Goal: Task Accomplishment & Management: Manage account settings

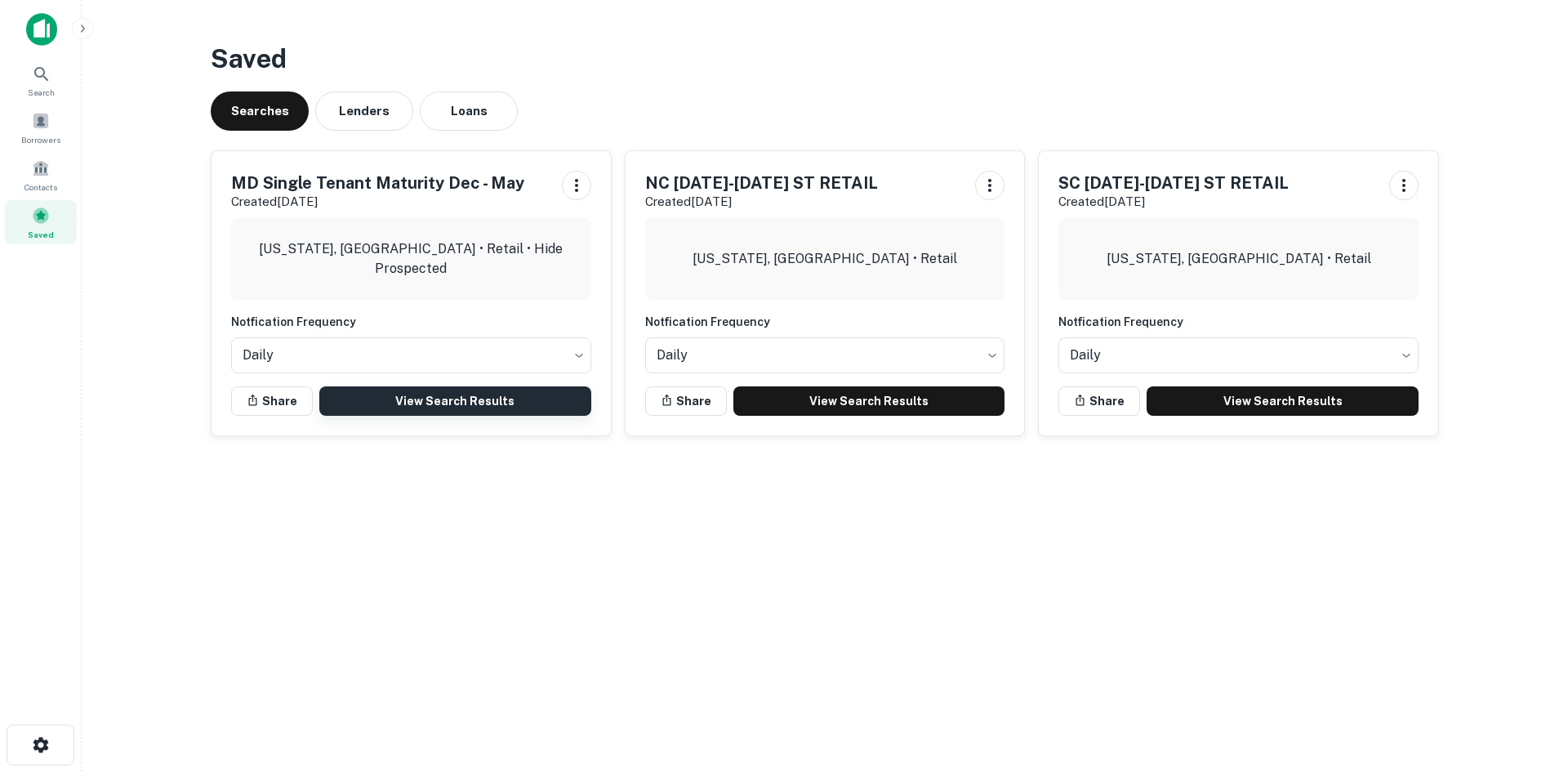
click at [480, 398] on link "View Search Results" at bounding box center [455, 401] width 272 height 30
click at [69, 84] on div "Search" at bounding box center [41, 80] width 71 height 44
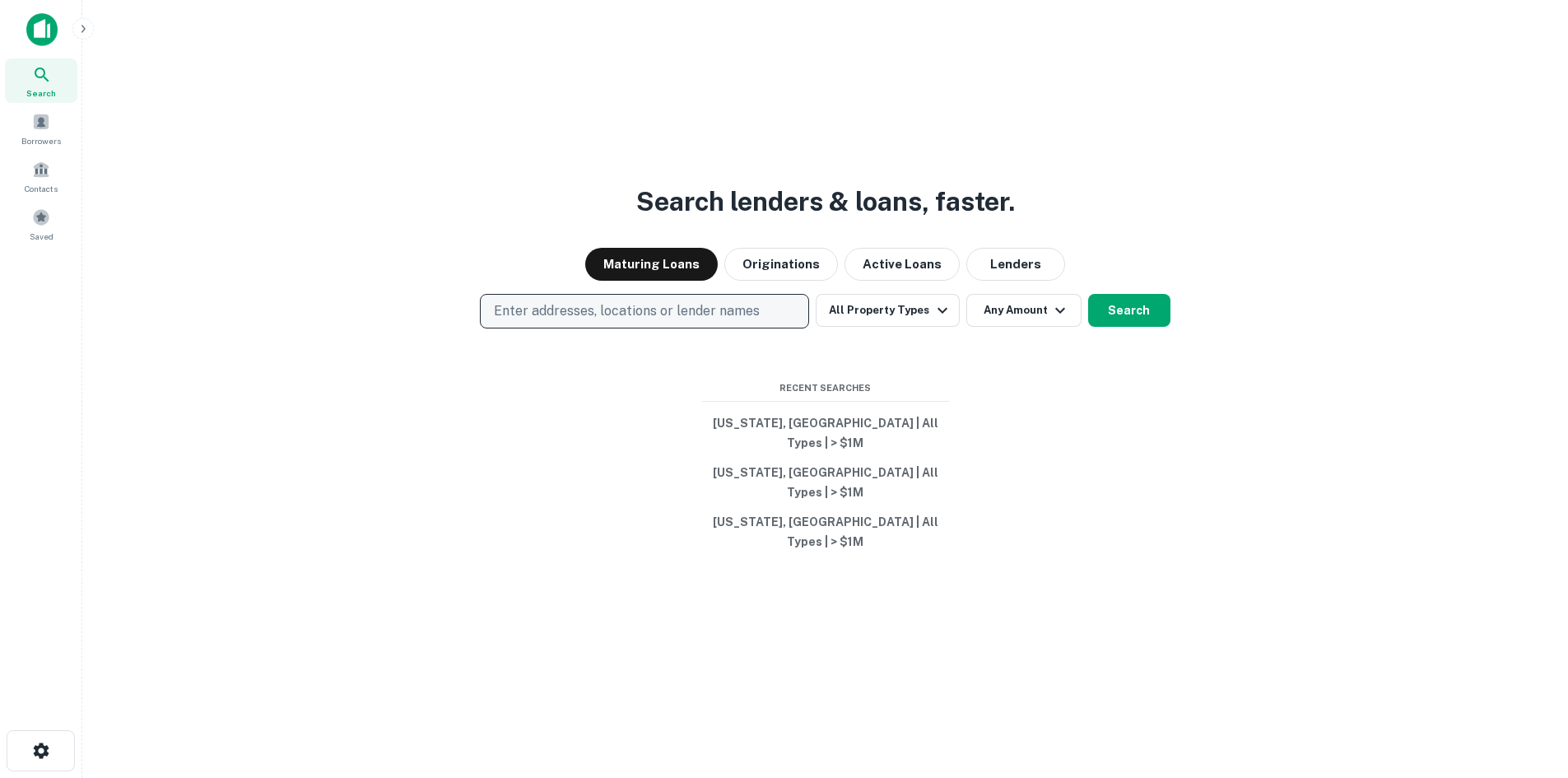
click at [666, 323] on div "Search lenders & loans, faster. Maturing Loans Originations Active Loans Lender…" at bounding box center [825, 428] width 1459 height 778
click at [664, 321] on p "Enter addresses, locations or lender names" at bounding box center [627, 311] width 266 height 20
type input "*****"
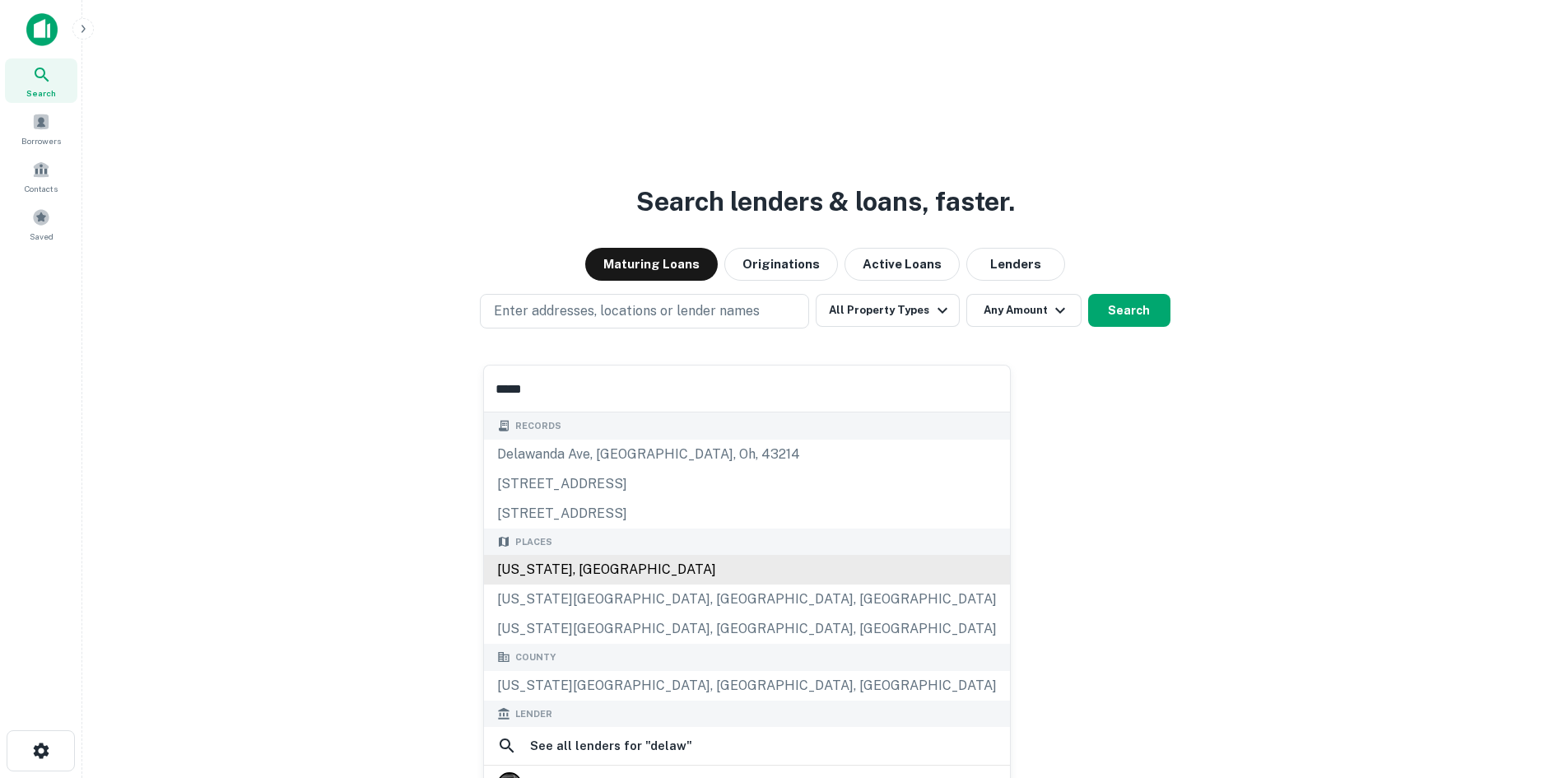
click at [580, 565] on div "Delaware, USA" at bounding box center [746, 570] width 526 height 30
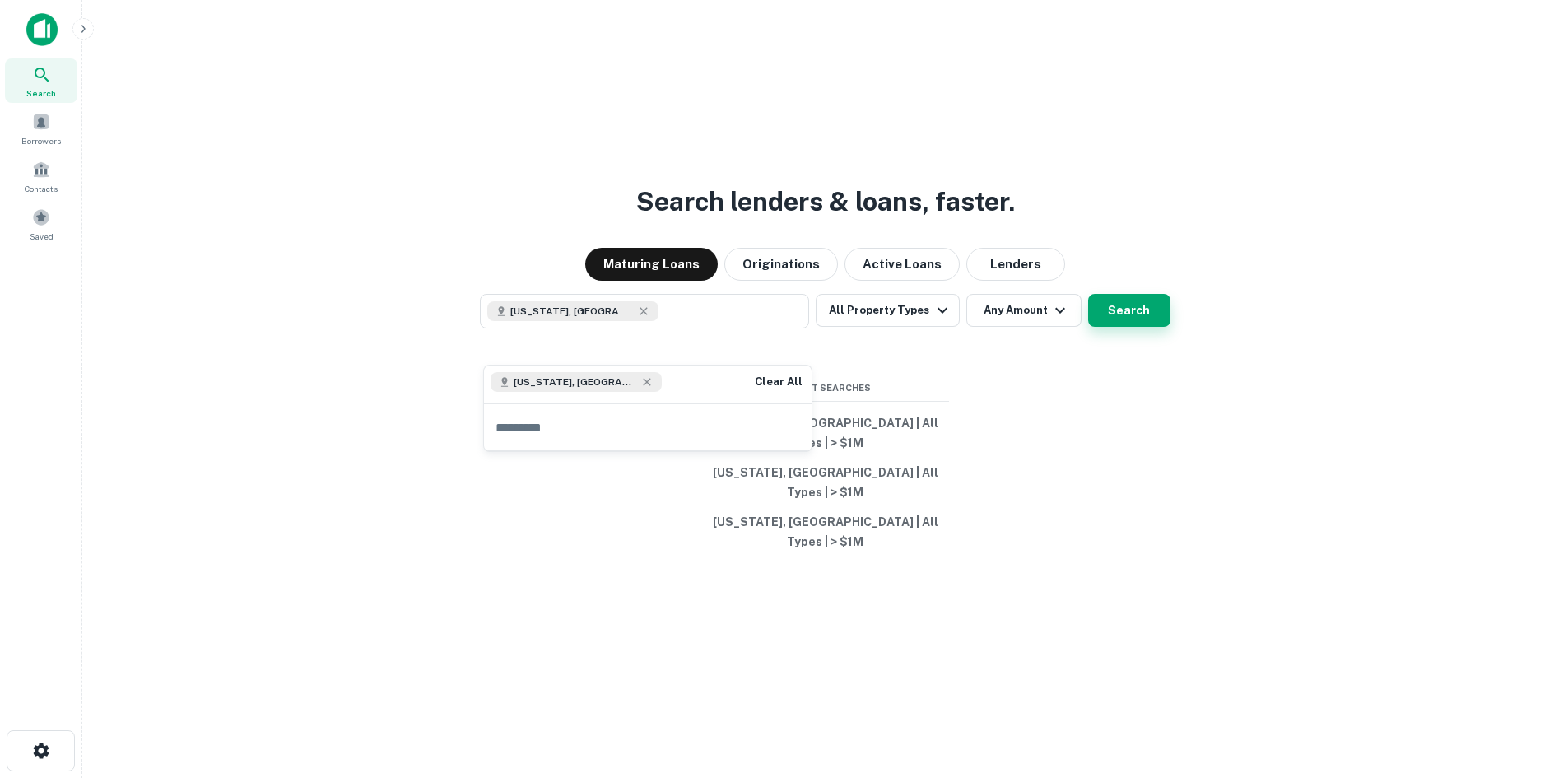
click at [1121, 327] on button "Search" at bounding box center [1129, 311] width 82 height 33
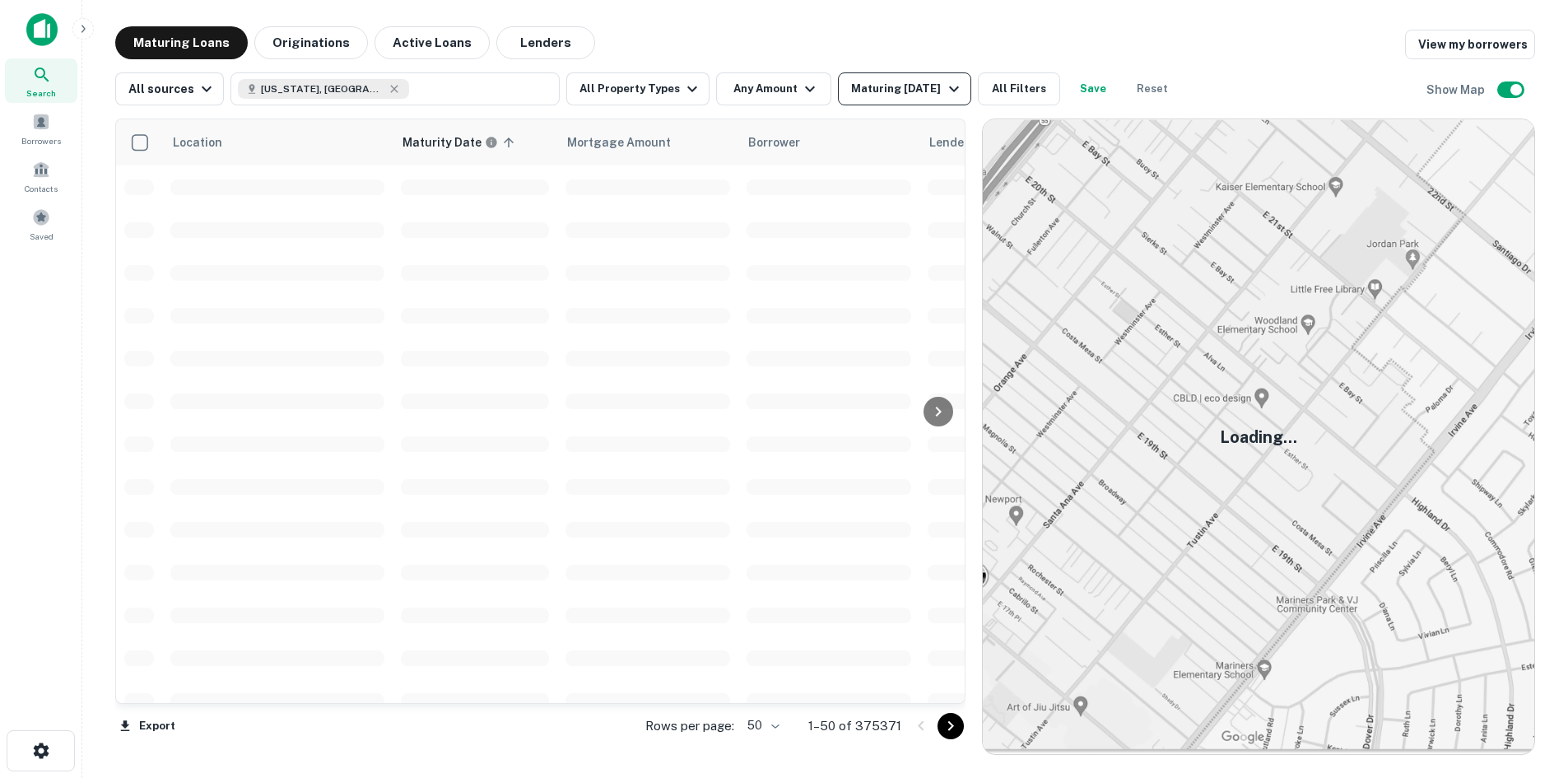
click at [951, 100] on button "Maturing [DATE]" at bounding box center [904, 88] width 133 height 33
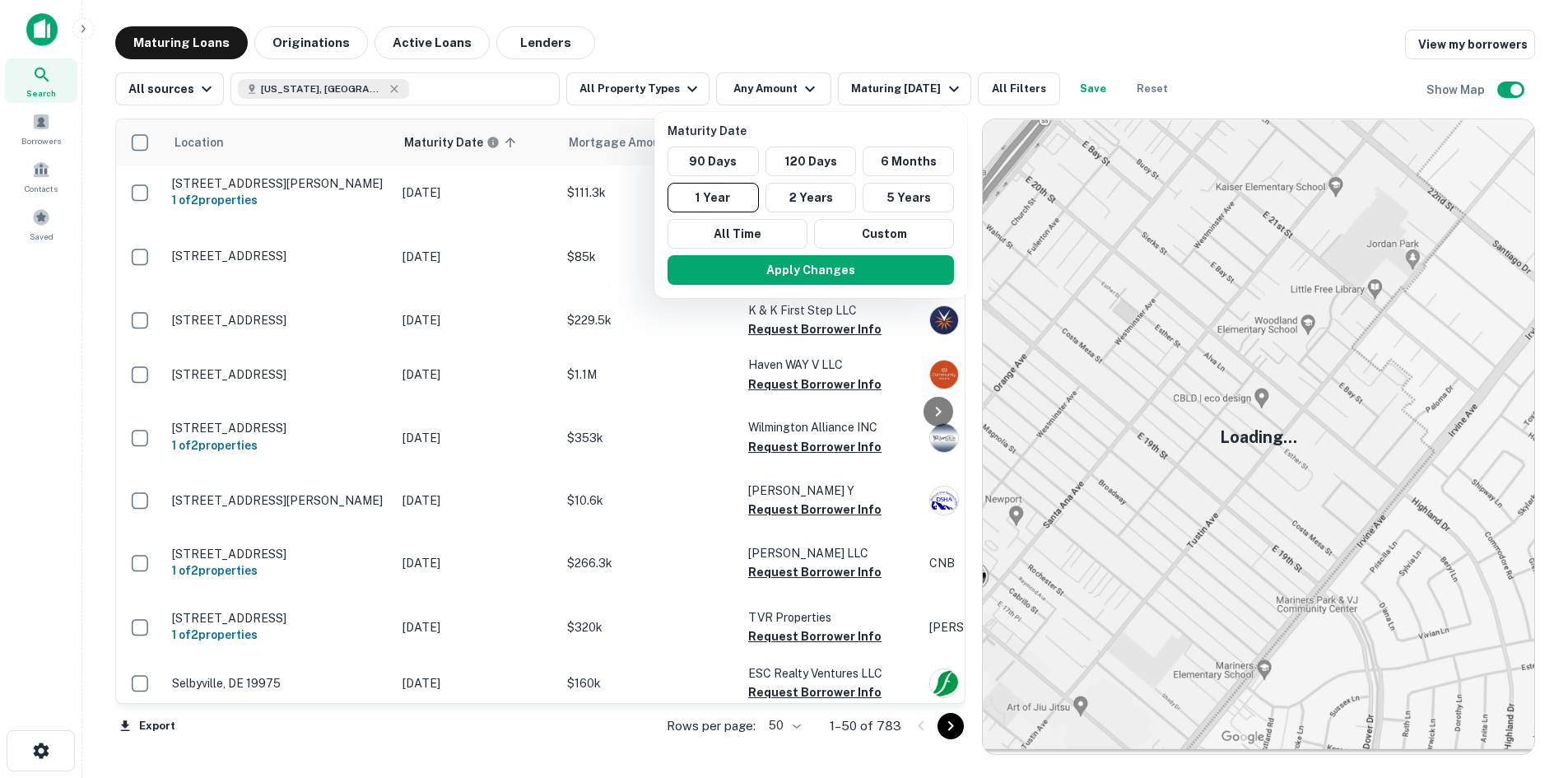
click at [771, 79] on div at bounding box center [784, 389] width 1568 height 778
click at [768, 83] on div at bounding box center [784, 389] width 1568 height 778
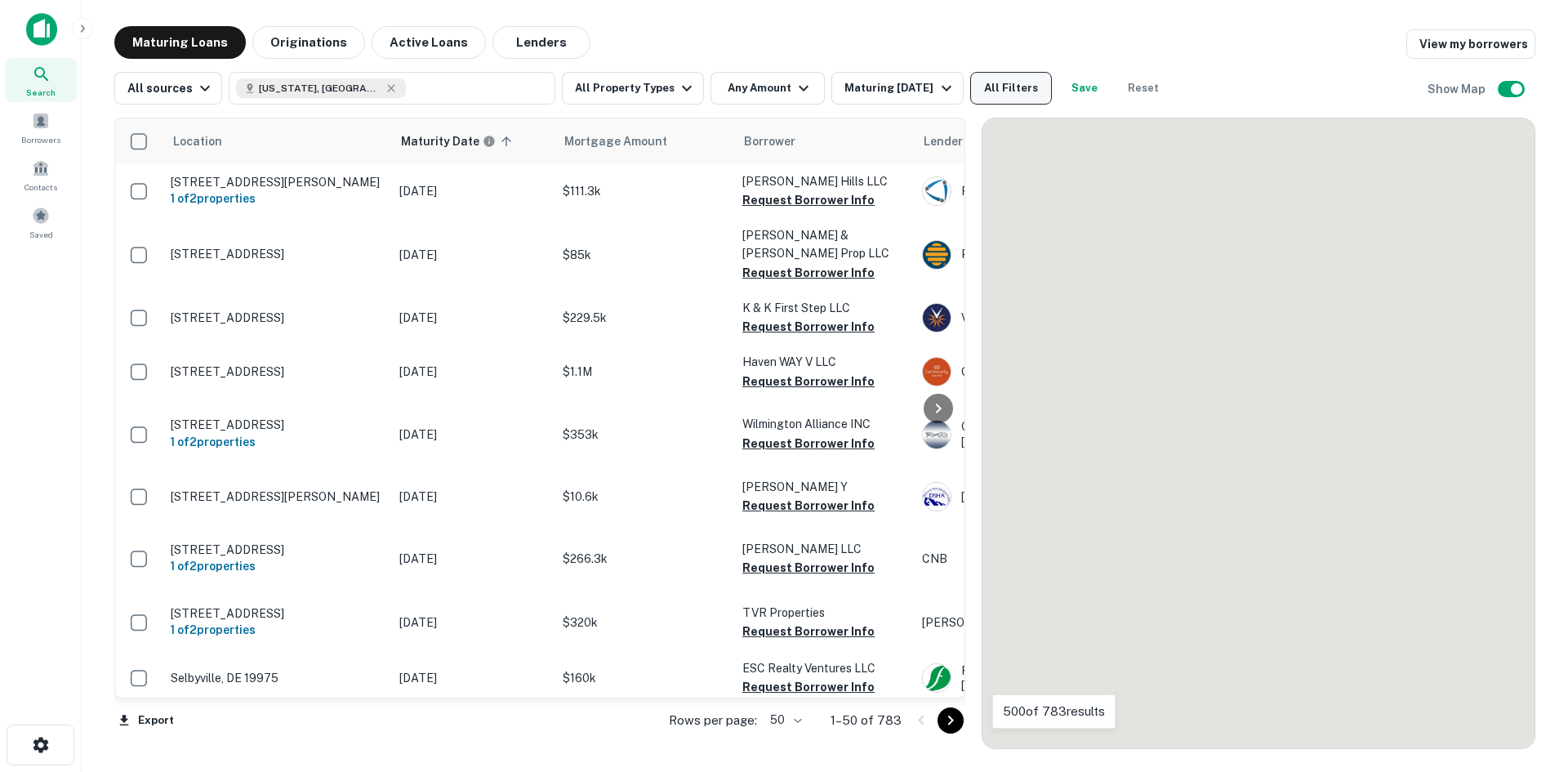
drag, startPoint x: 960, startPoint y: 74, endPoint x: 970, endPoint y: 83, distance: 13.5
click at [958, 75] on div "All sources Delaware, USA All Property Types Any Amount Maturing In 1 Year All …" at bounding box center [641, 88] width 1055 height 32
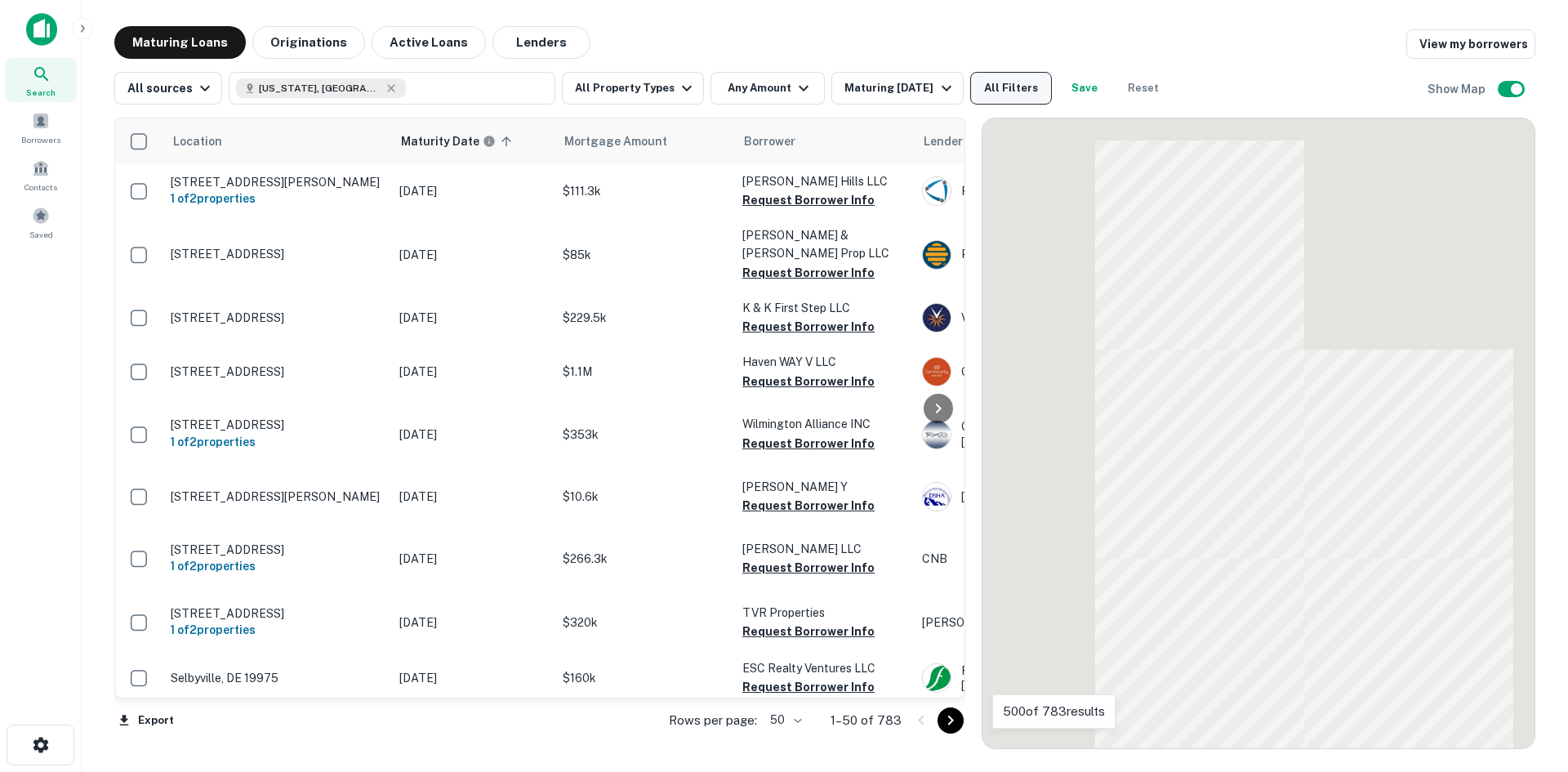
click at [970, 83] on button "All Filters" at bounding box center [1011, 88] width 82 height 32
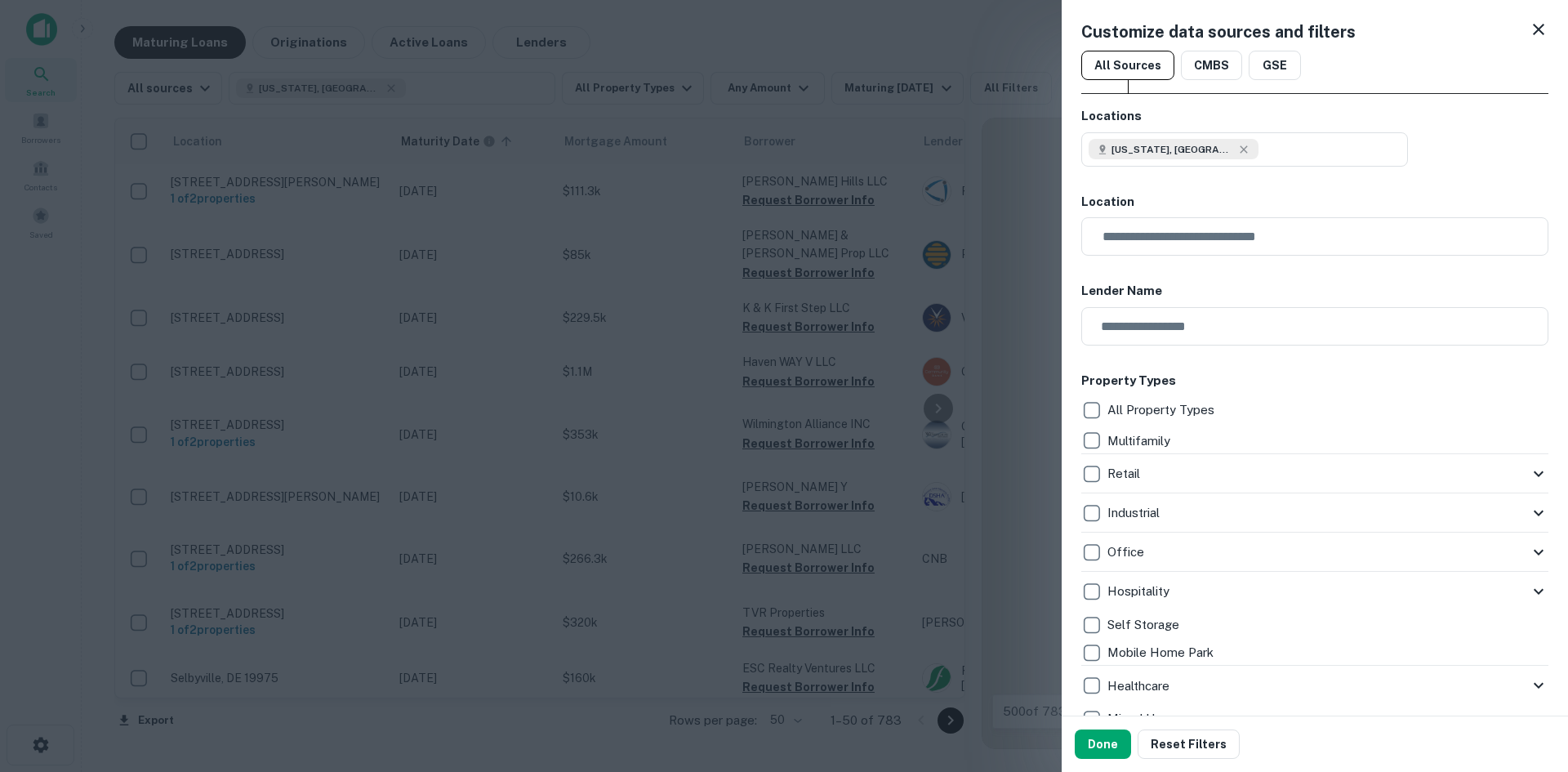
click at [1133, 481] on p "Retail" at bounding box center [1126, 473] width 36 height 20
click at [684, 39] on div at bounding box center [784, 386] width 1568 height 772
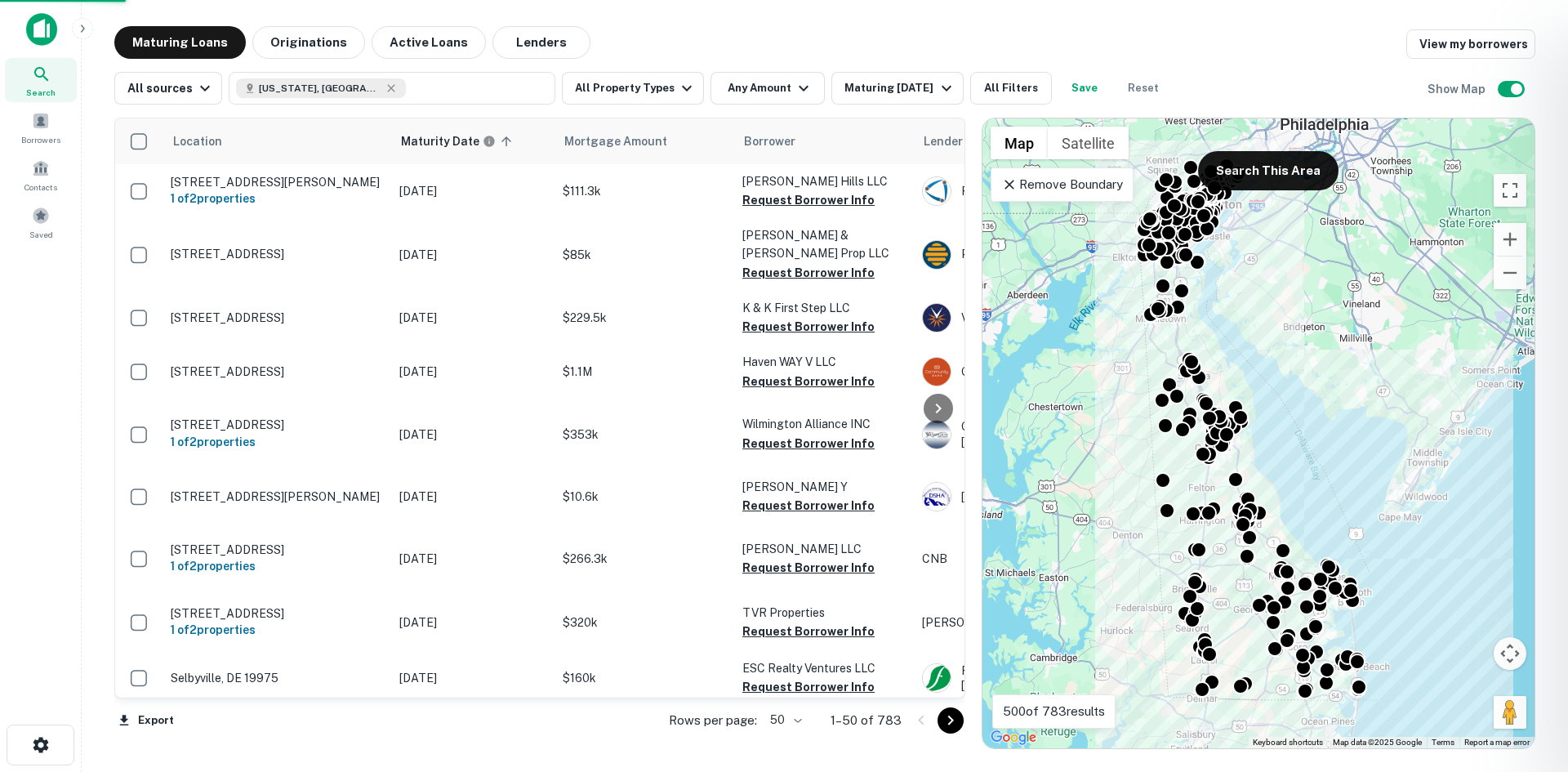
click at [664, 77] on div at bounding box center [784, 386] width 1568 height 772
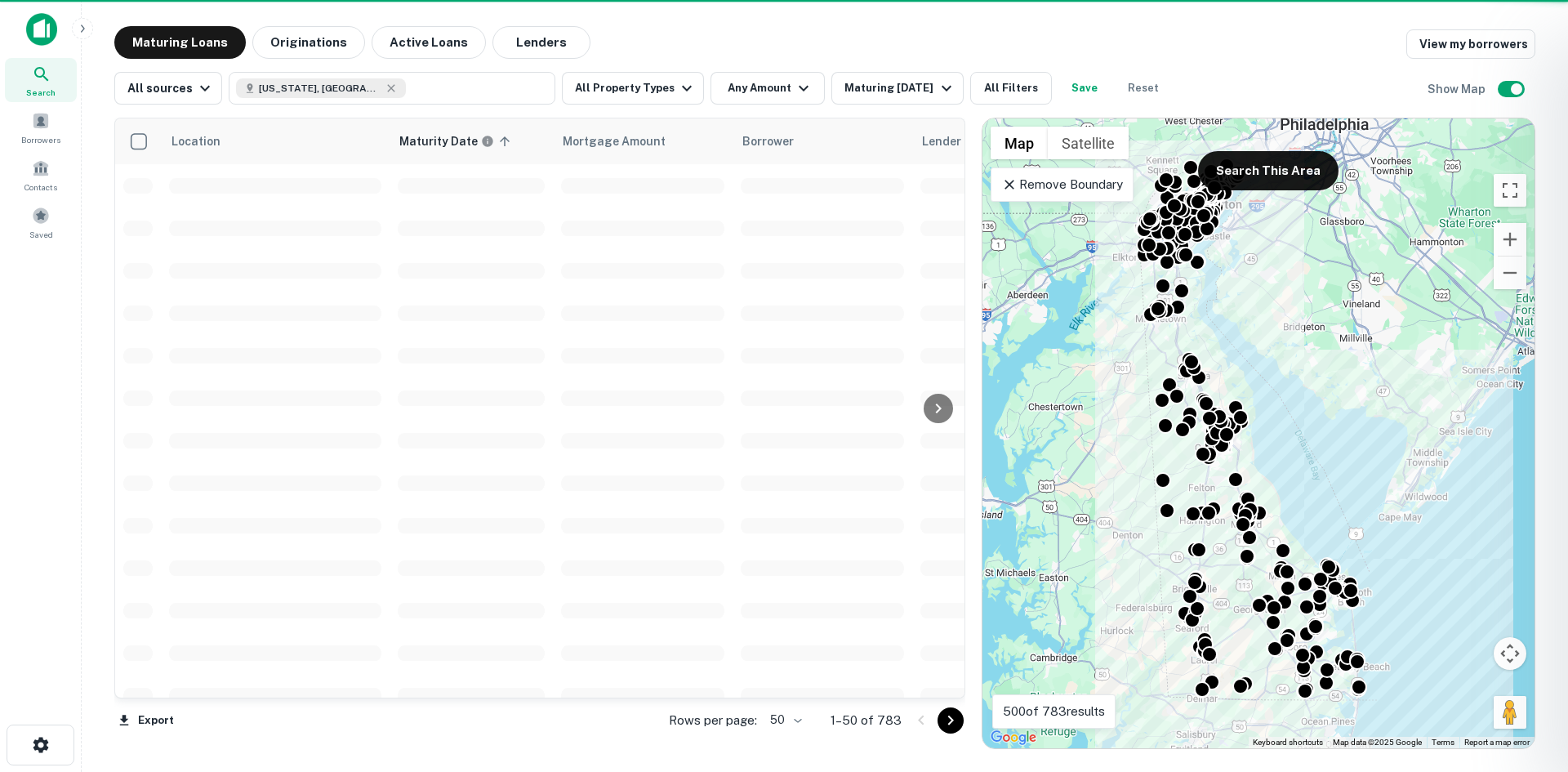
click at [664, 81] on div at bounding box center [784, 386] width 1568 height 772
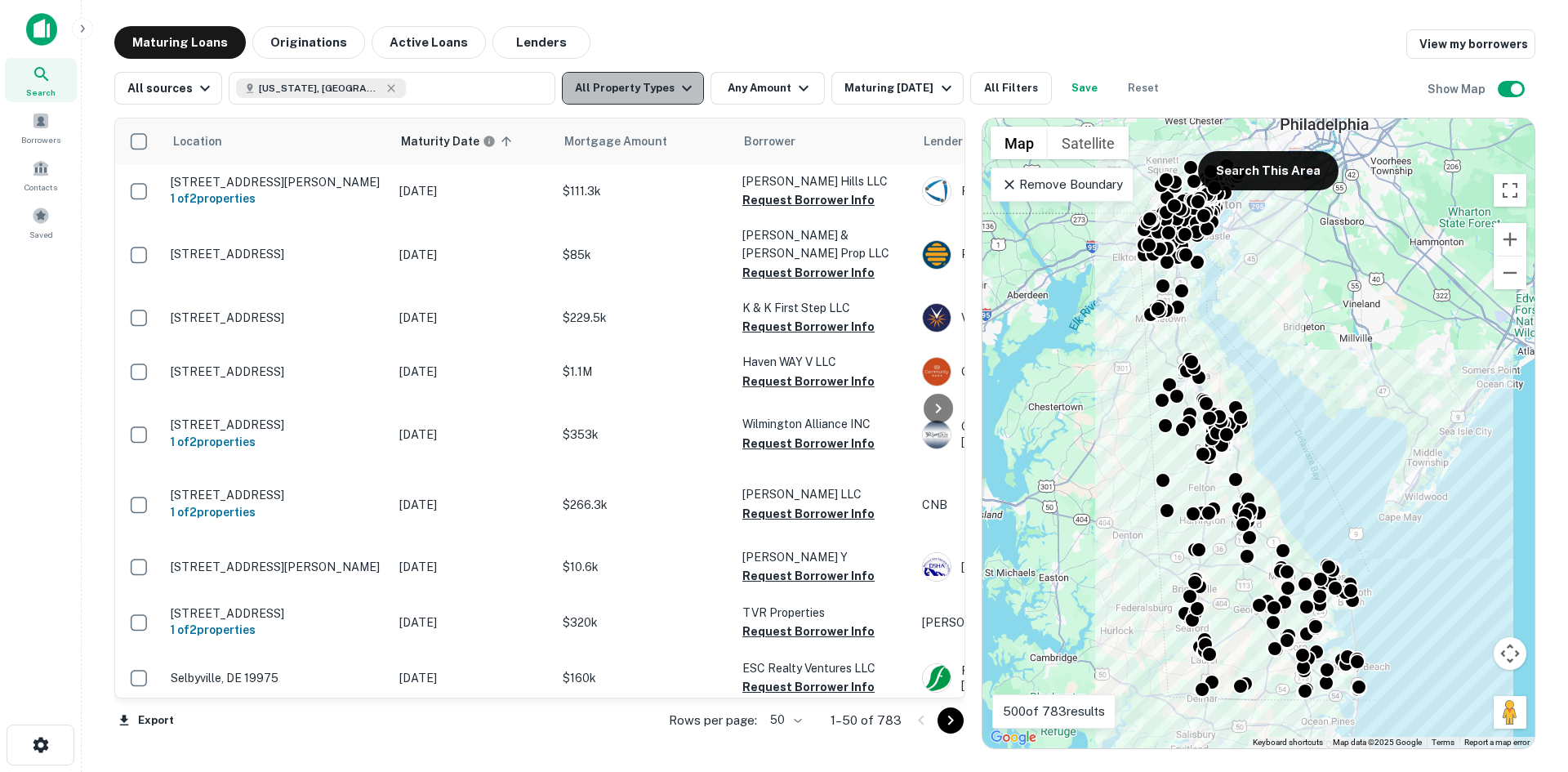
click at [664, 82] on button "All Property Types" at bounding box center [632, 88] width 142 height 32
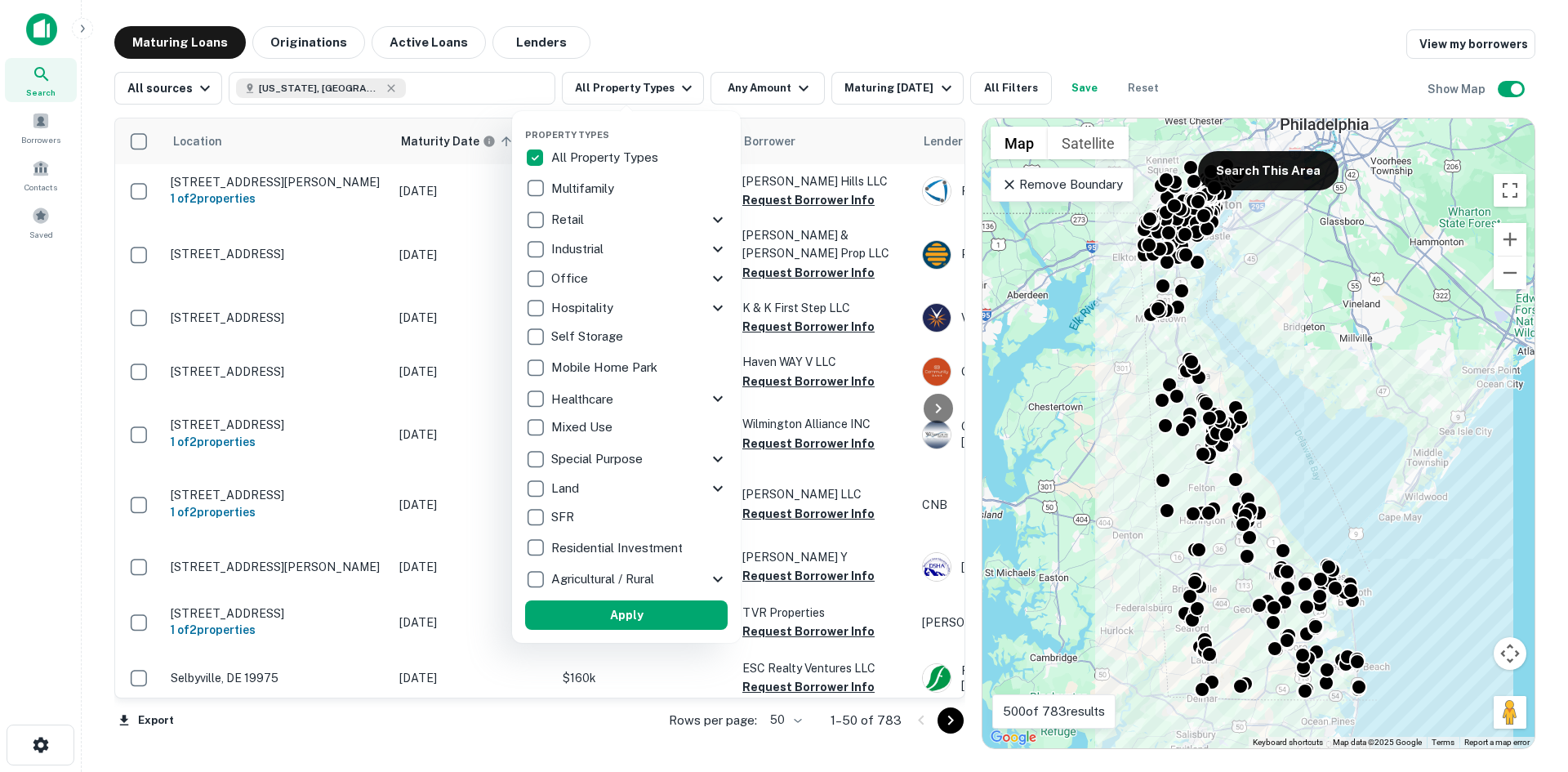
click at [576, 216] on p "Retail" at bounding box center [569, 220] width 36 height 20
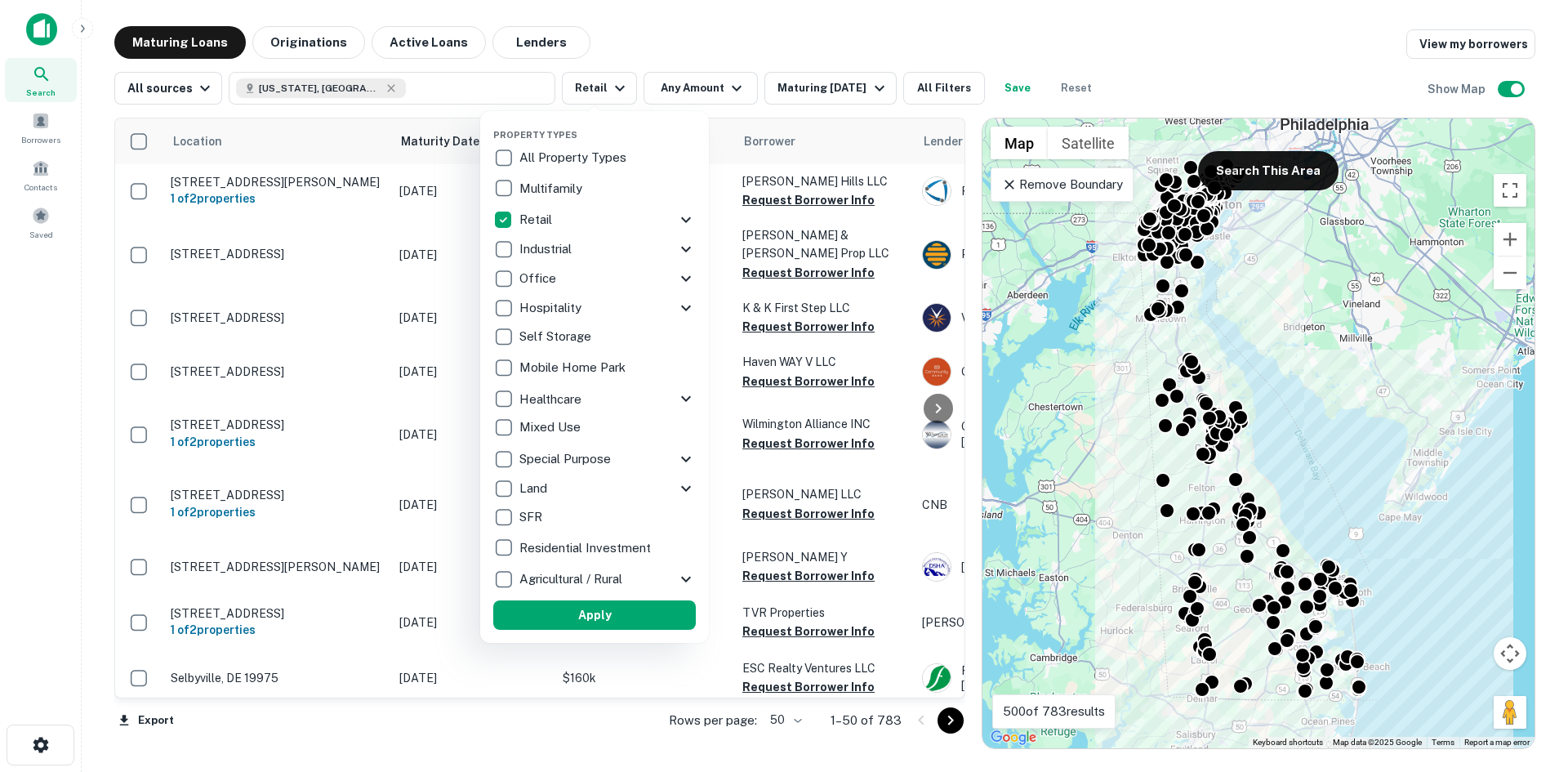
click at [910, 86] on div at bounding box center [784, 386] width 1568 height 772
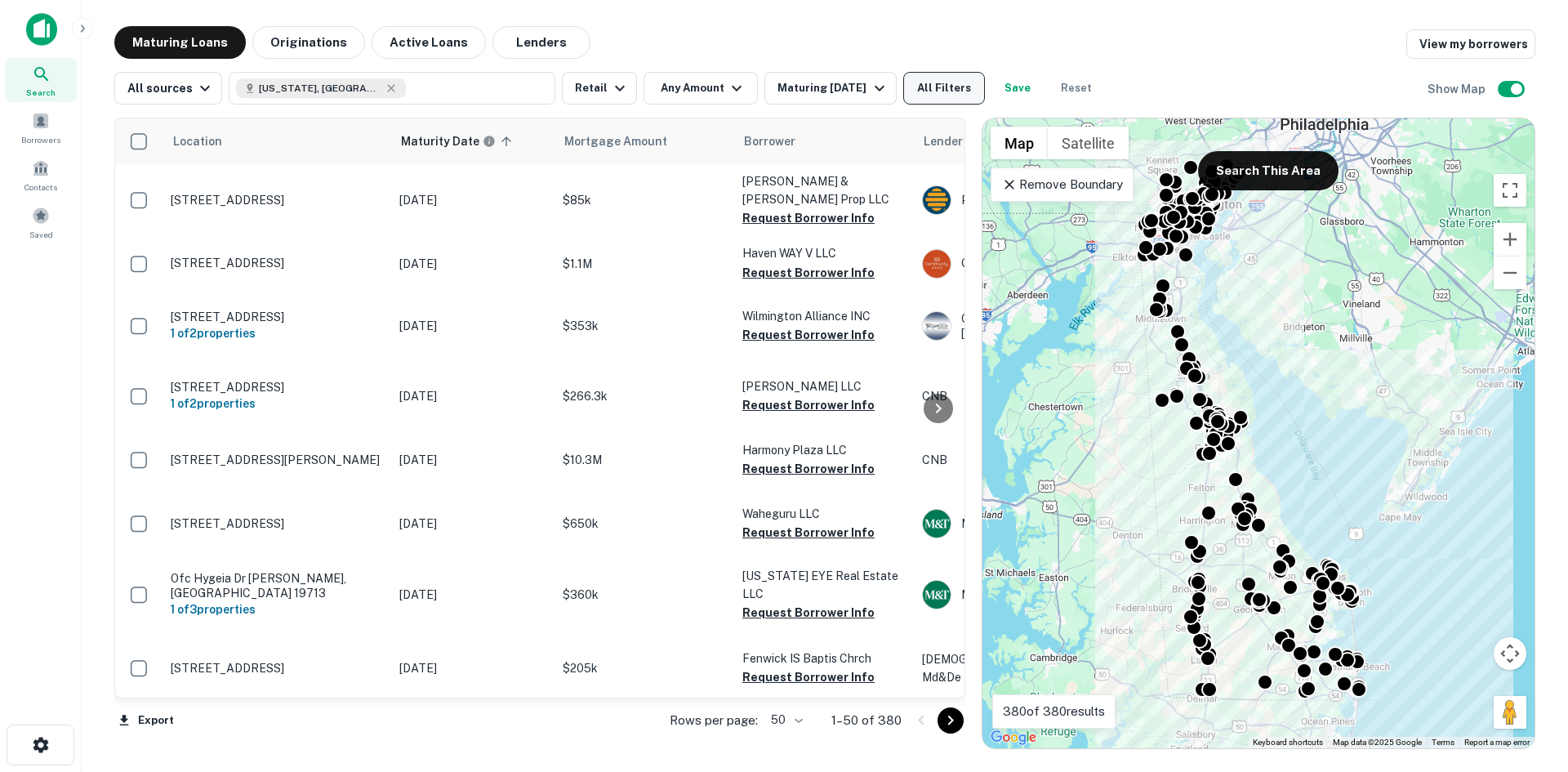
click at [921, 87] on button "All Filters" at bounding box center [944, 88] width 82 height 32
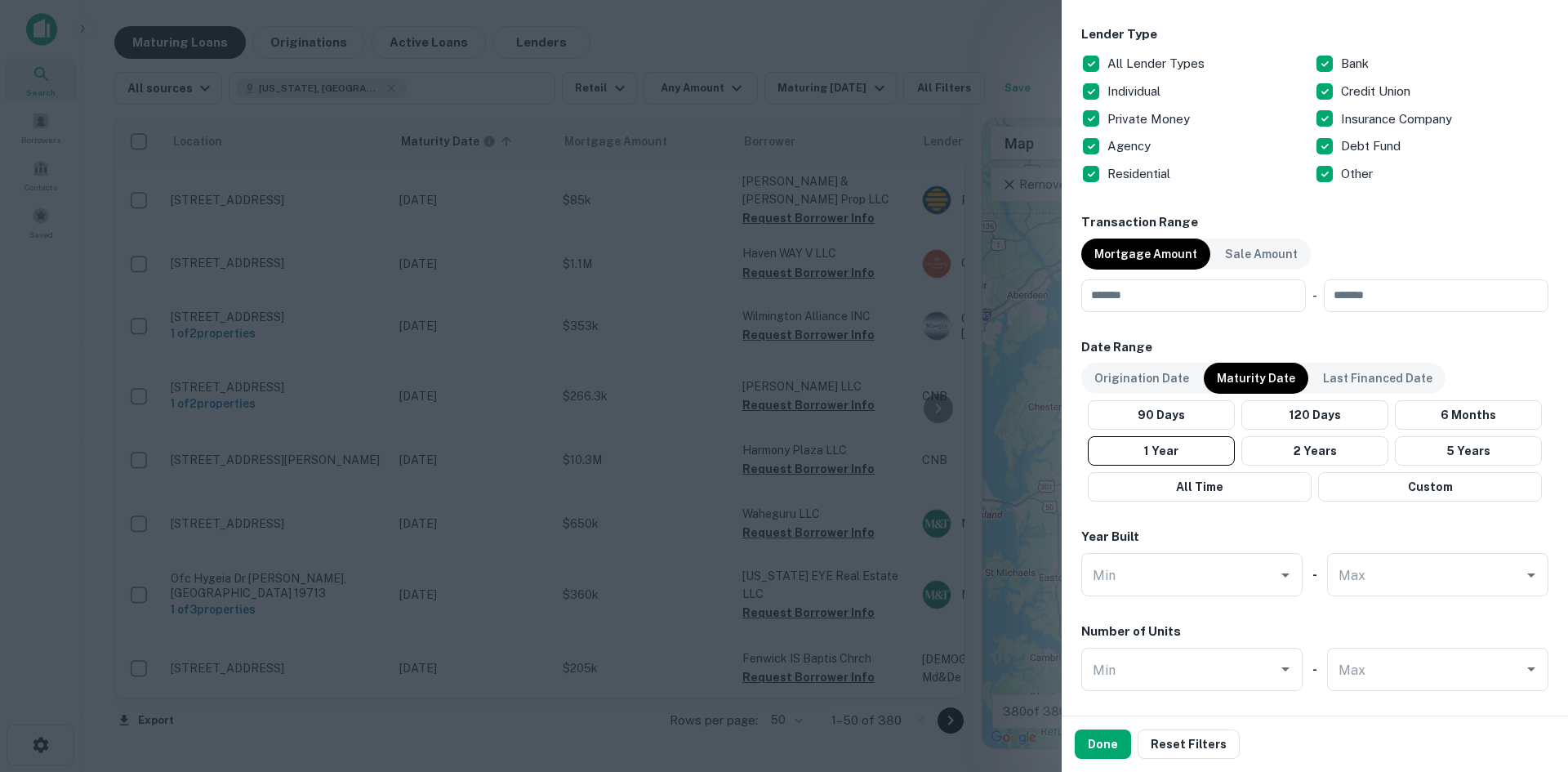
scroll to position [1062, 0]
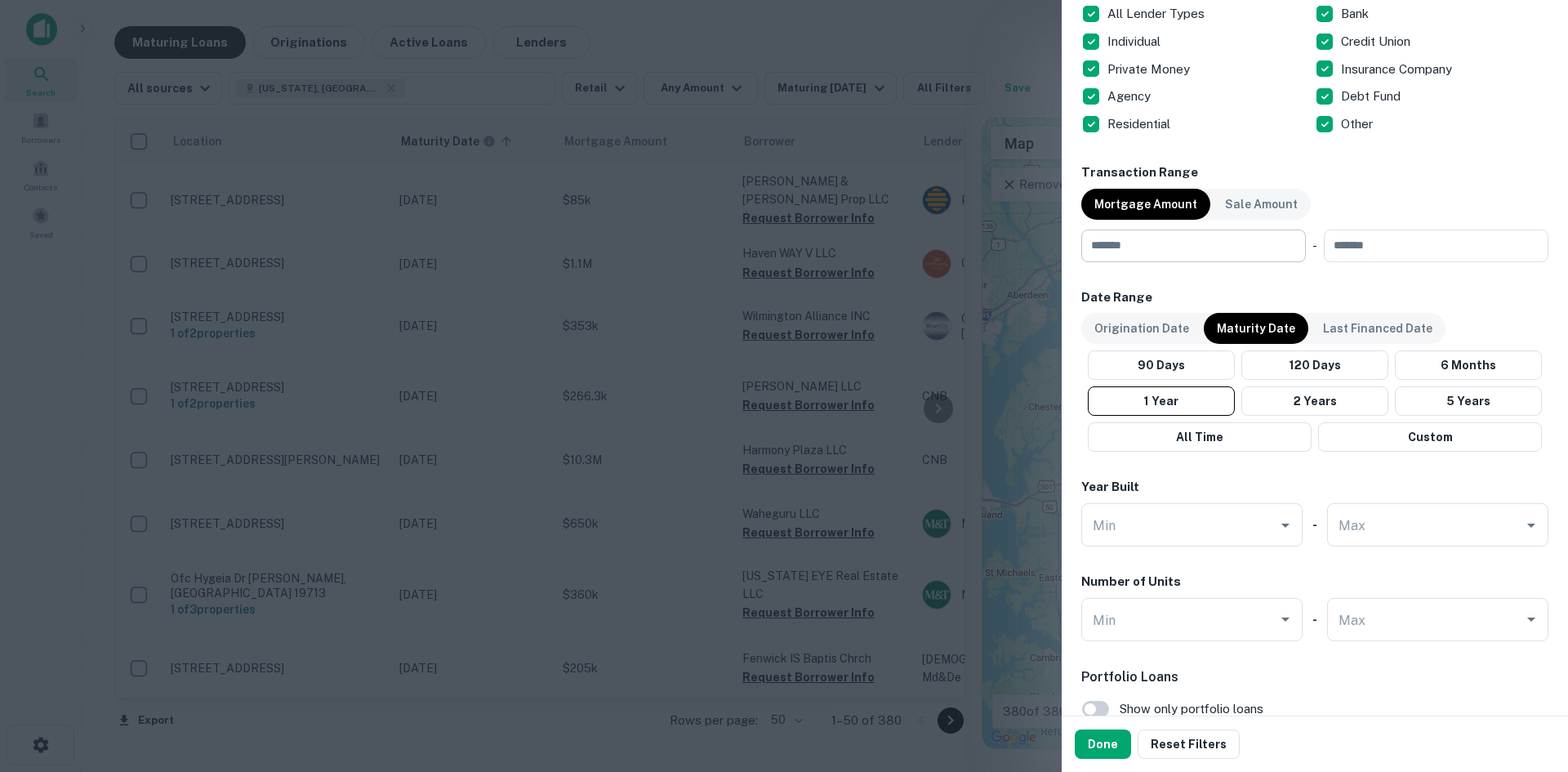
click at [1243, 259] on input "number" at bounding box center [1188, 246] width 214 height 32
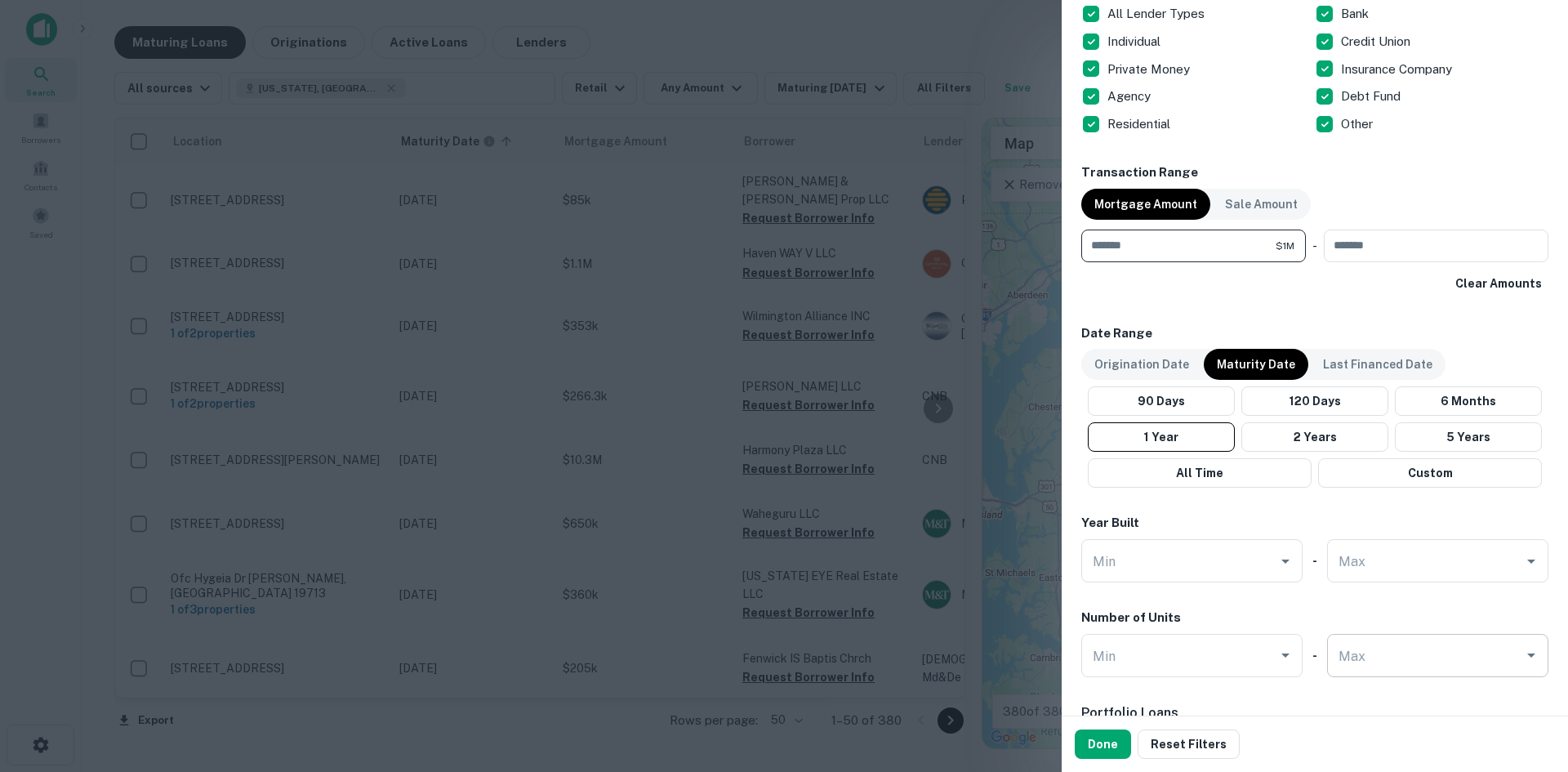
type input "*******"
click at [1417, 665] on input "Max" at bounding box center [1426, 656] width 182 height 29
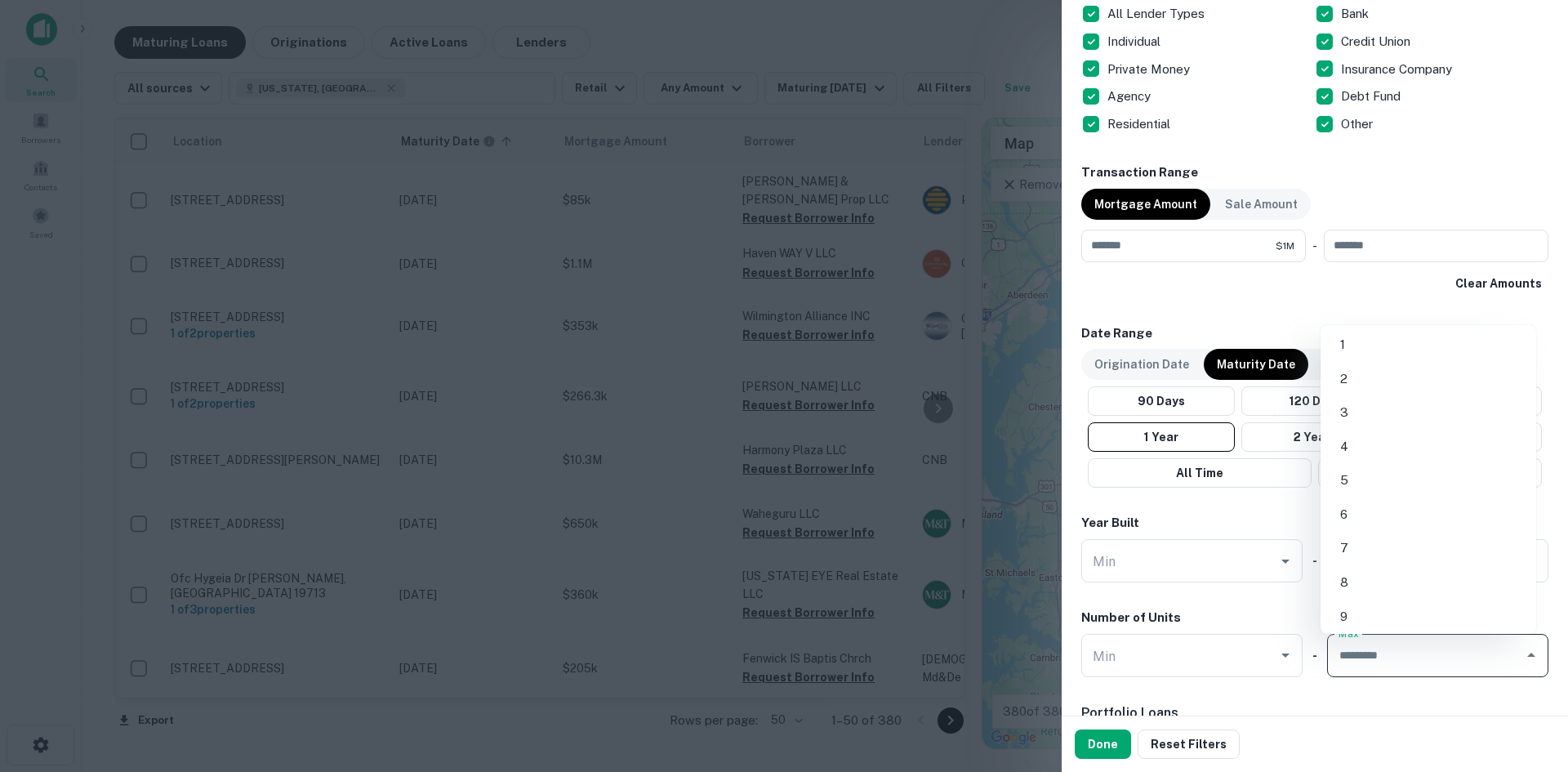
click at [1372, 351] on li "1" at bounding box center [1428, 345] width 202 height 30
type input "*"
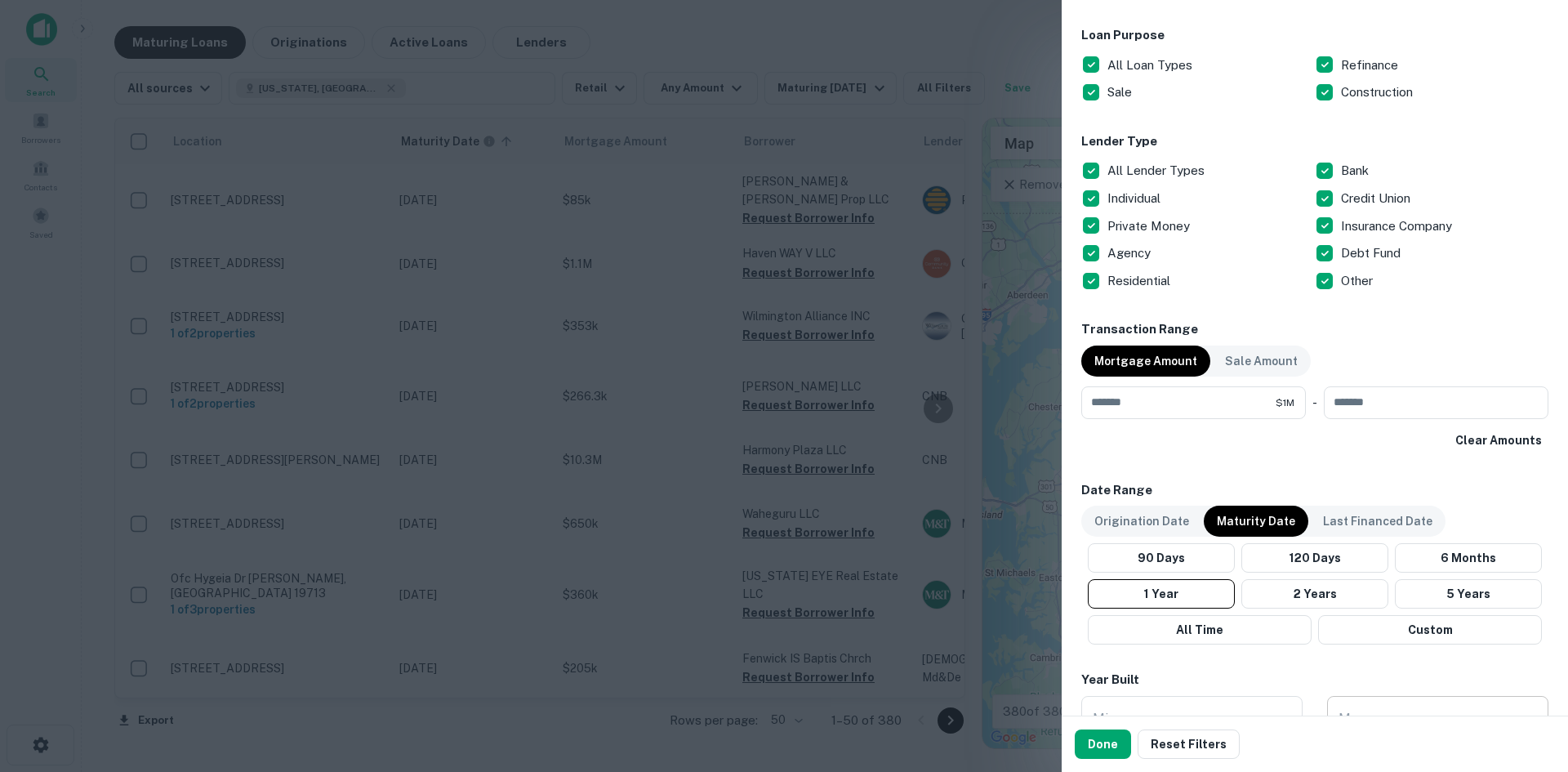
scroll to position [971, 0]
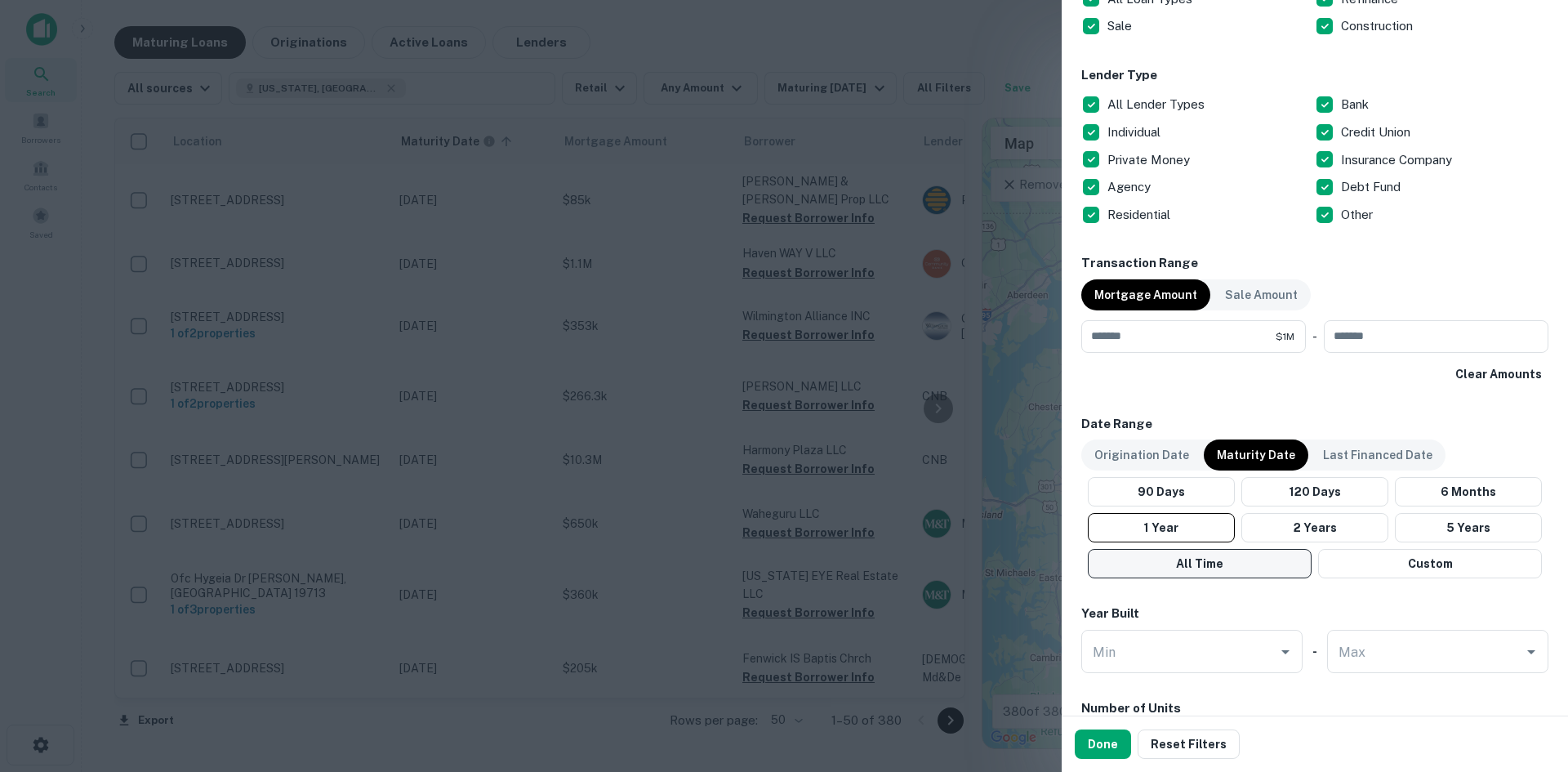
click at [1424, 560] on button "Custom" at bounding box center [1429, 563] width 224 height 30
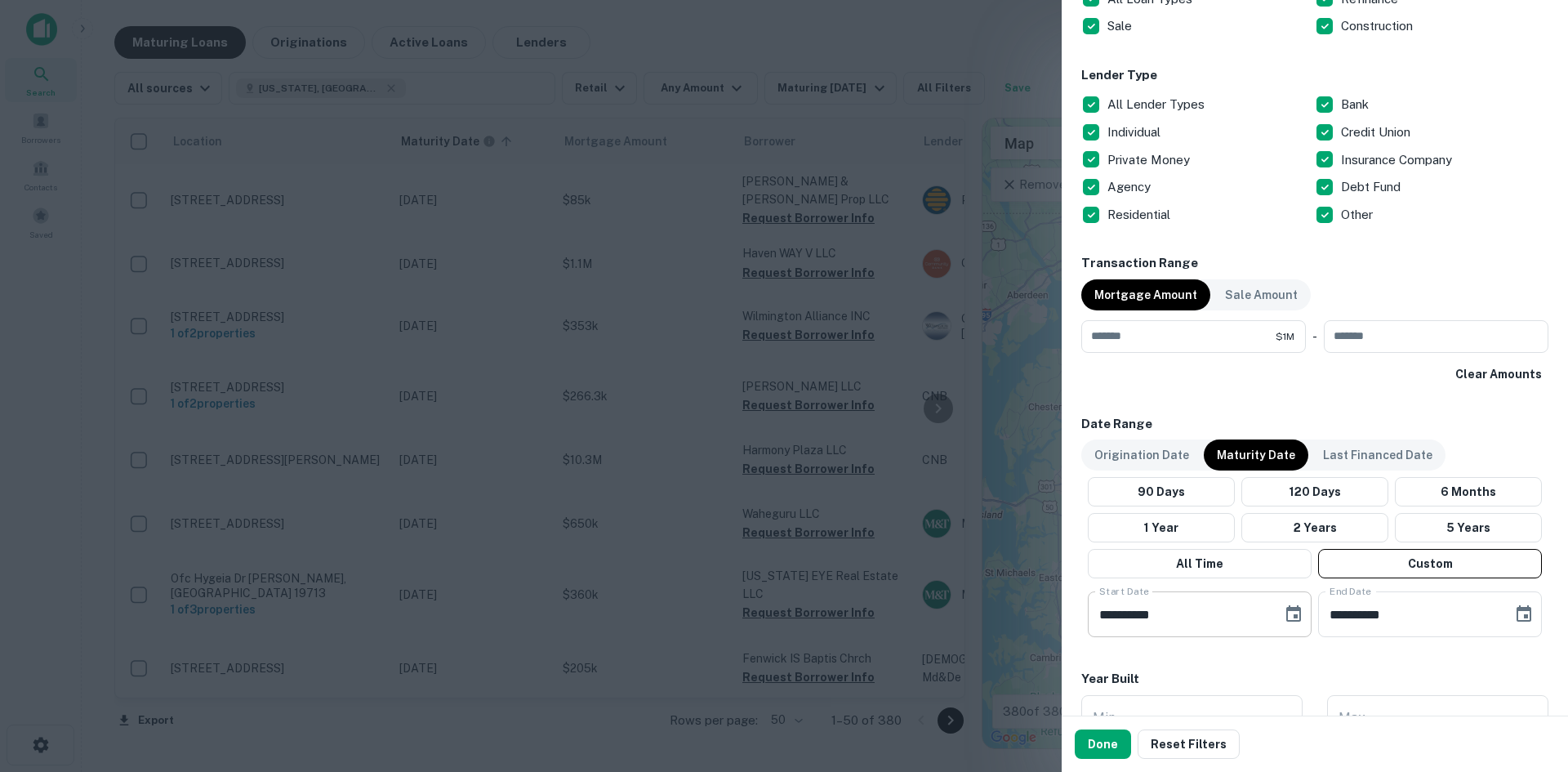
click at [1285, 618] on icon "Choose date, selected date is Jun 9, 2025" at bounding box center [1293, 614] width 20 height 20
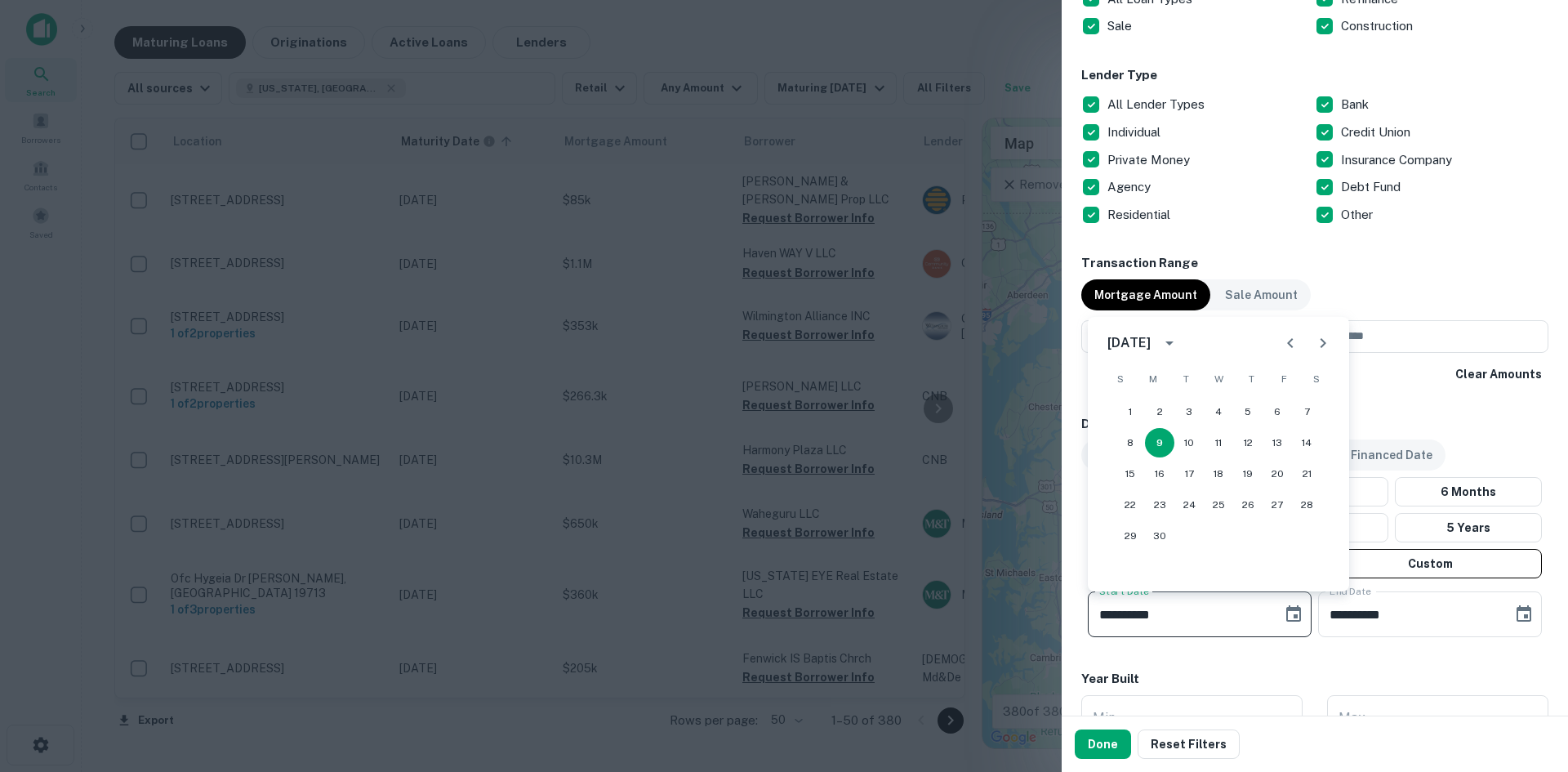
click at [1318, 346] on icon "Next month" at bounding box center [1323, 343] width 20 height 20
click at [1317, 346] on icon "Next month" at bounding box center [1323, 343] width 20 height 20
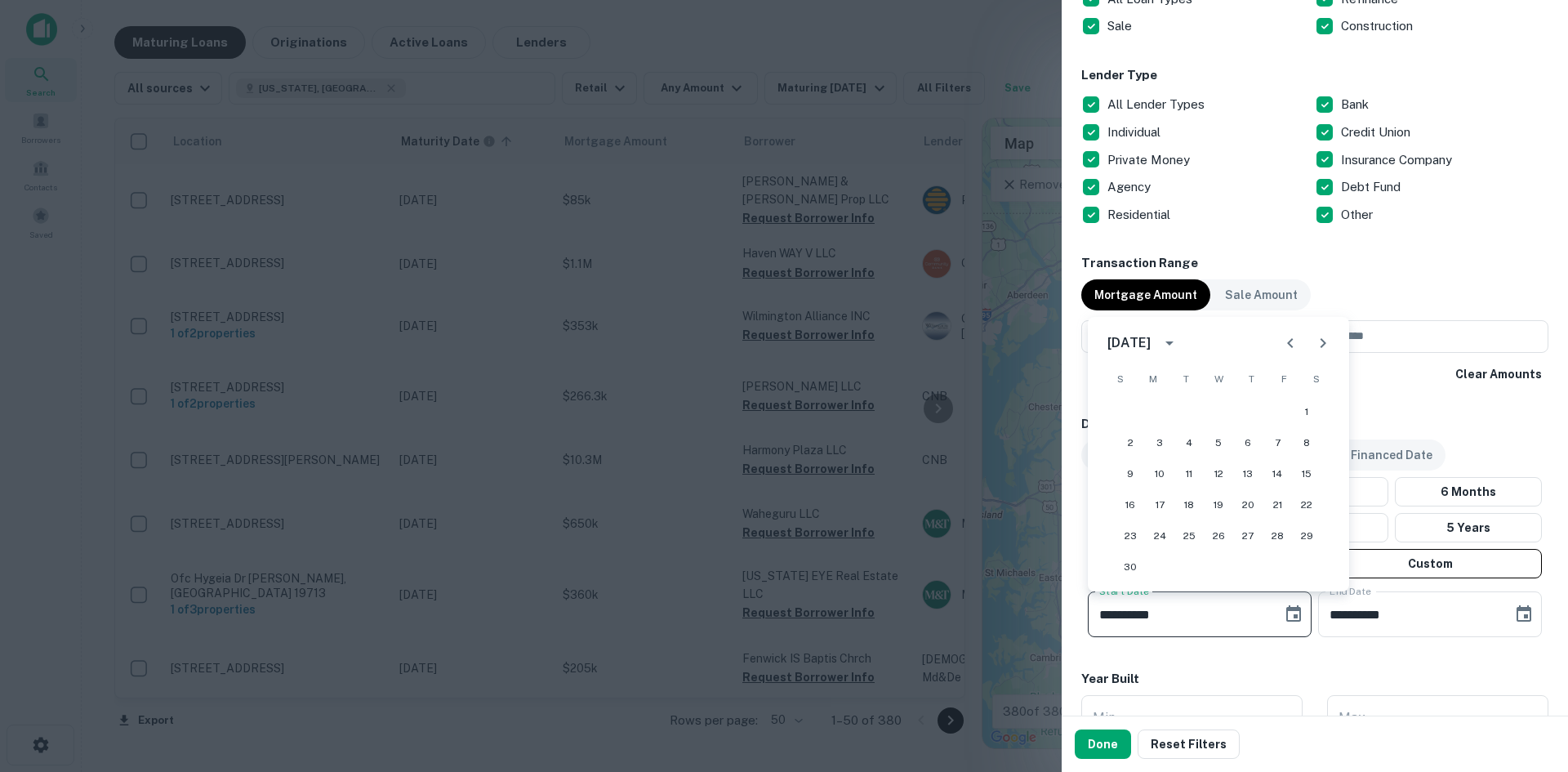
click at [1317, 346] on icon "Next month" at bounding box center [1323, 343] width 20 height 20
click at [1166, 410] on button "1" at bounding box center [1160, 412] width 30 height 30
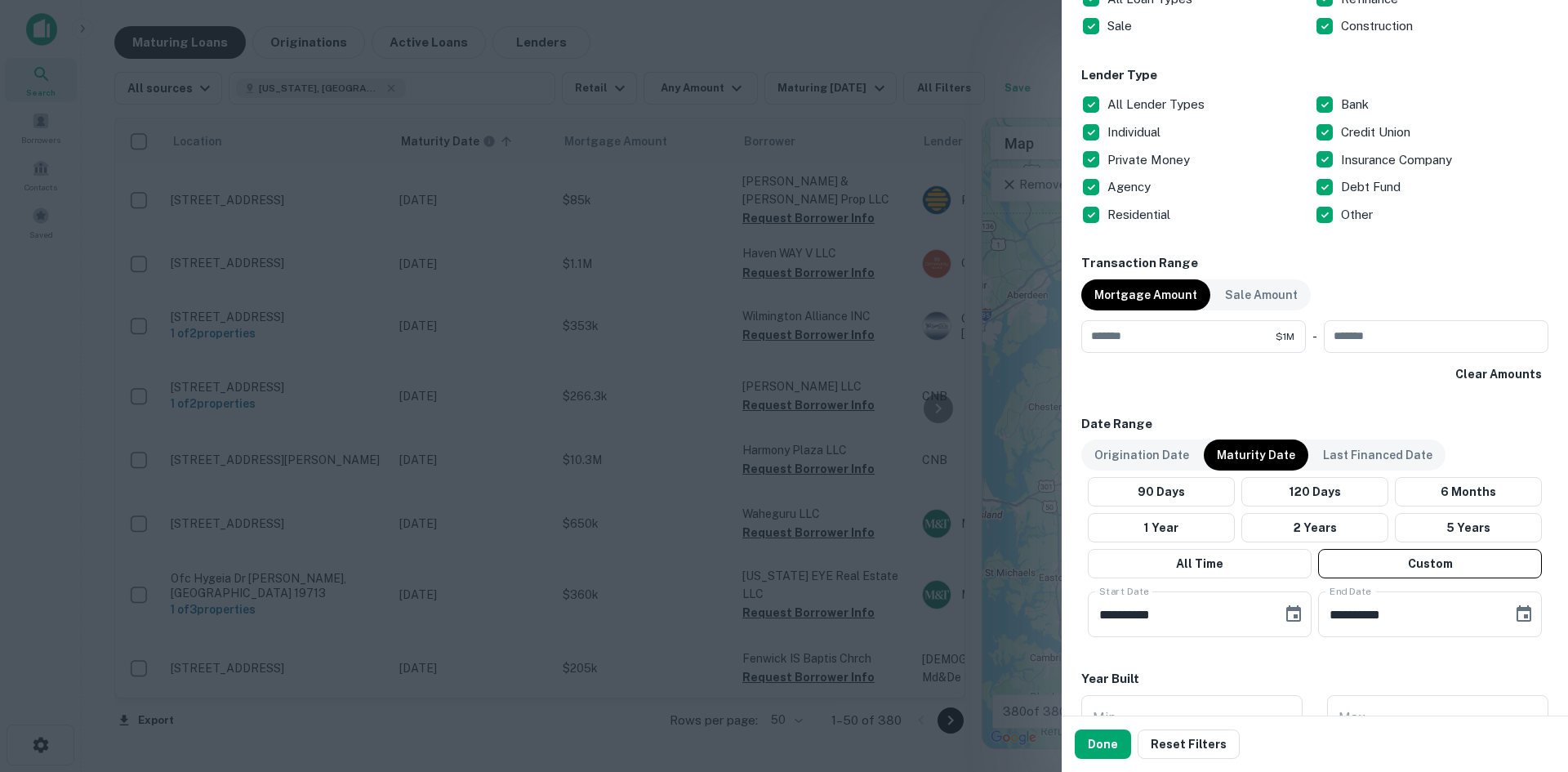
type input "**********"
click at [1514, 618] on icon "Choose date, selected date is Oct 7, 2025" at bounding box center [1524, 614] width 20 height 20
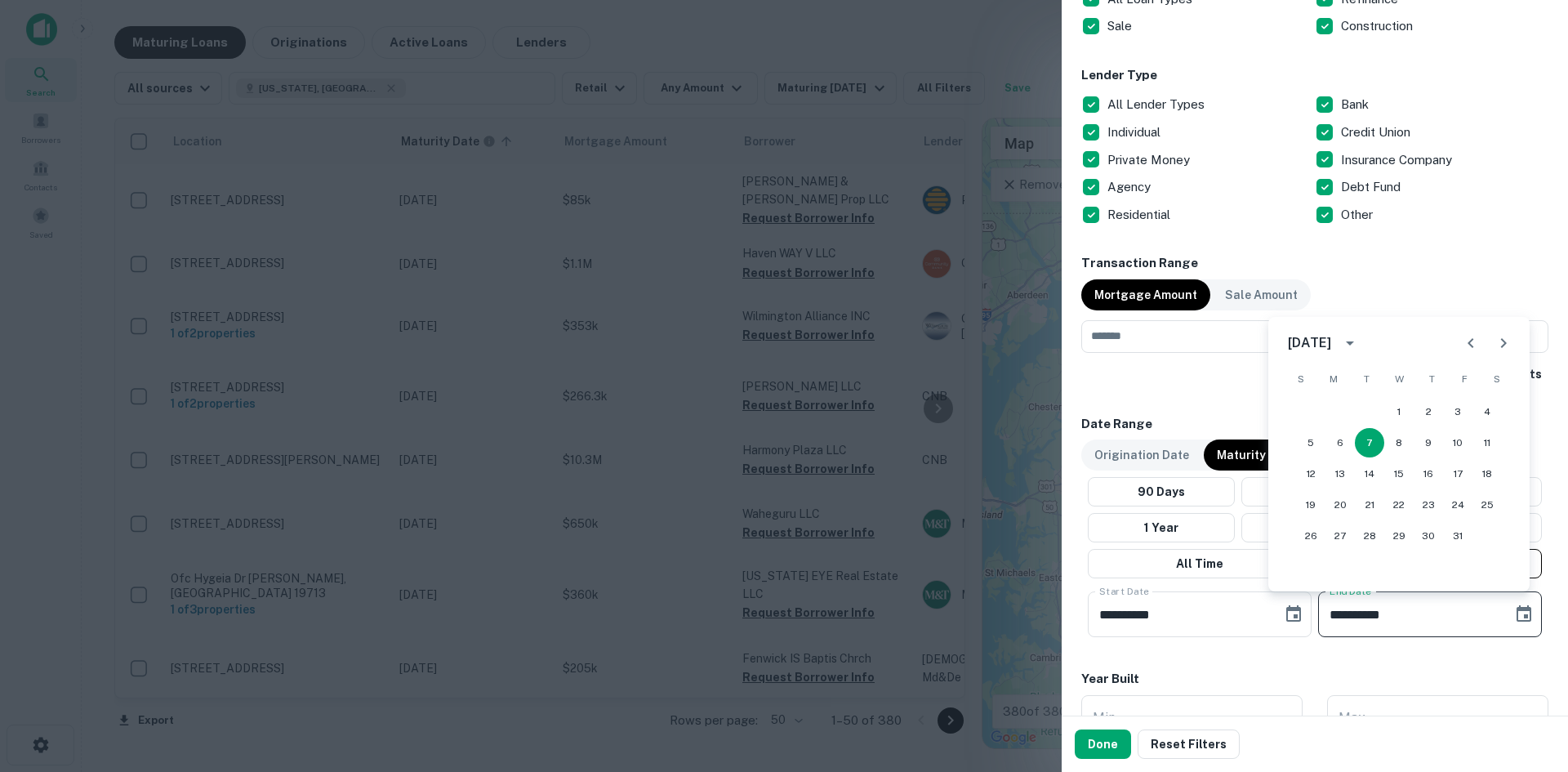
click at [1499, 344] on icon "Next month" at bounding box center [1503, 343] width 20 height 20
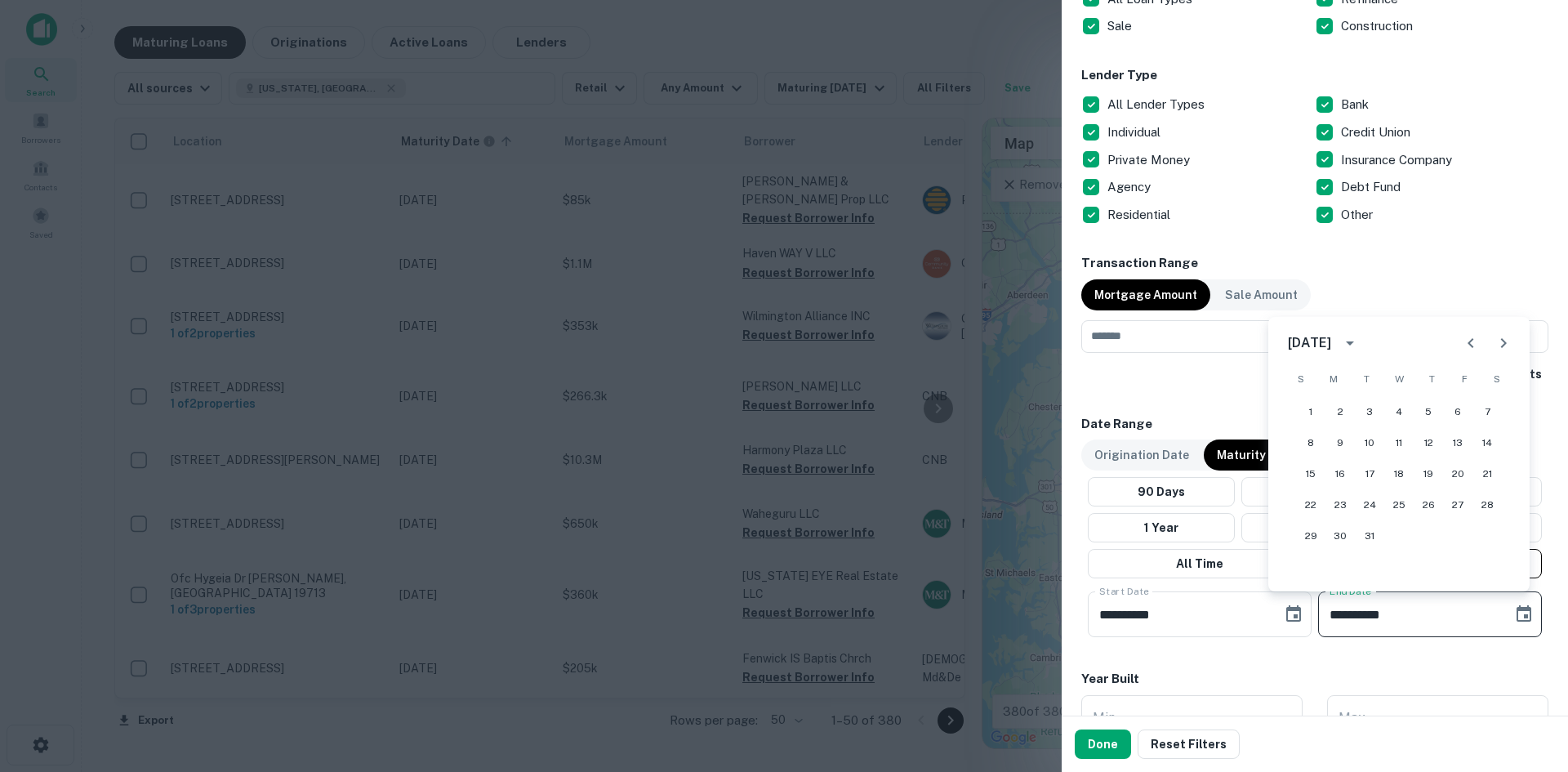
click at [1499, 344] on icon "Next month" at bounding box center [1503, 343] width 20 height 20
click at [1455, 415] on button "1" at bounding box center [1457, 412] width 30 height 30
type input "**********"
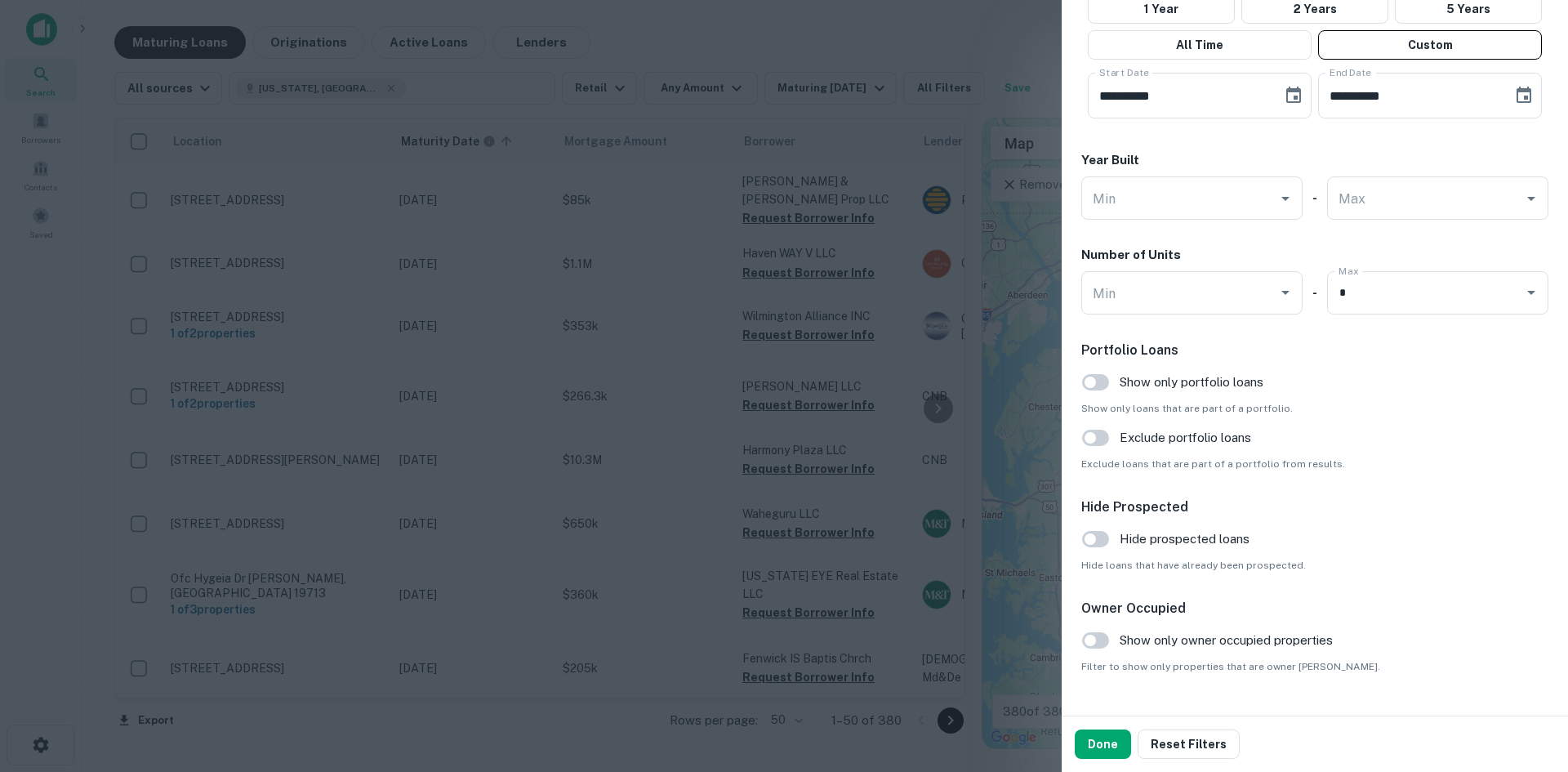
scroll to position [1527, 0]
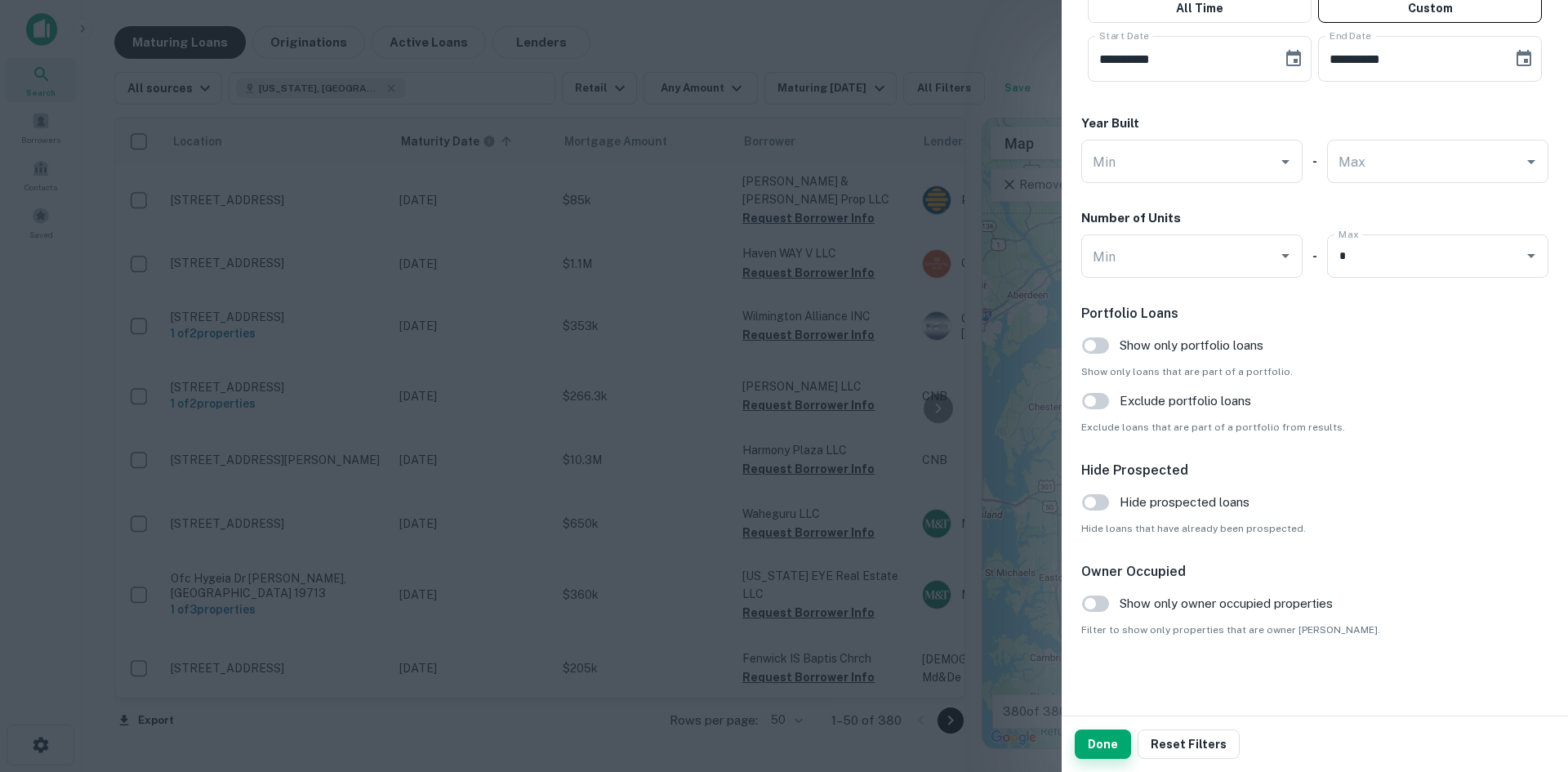
click at [1118, 743] on button "Done" at bounding box center [1103, 744] width 56 height 30
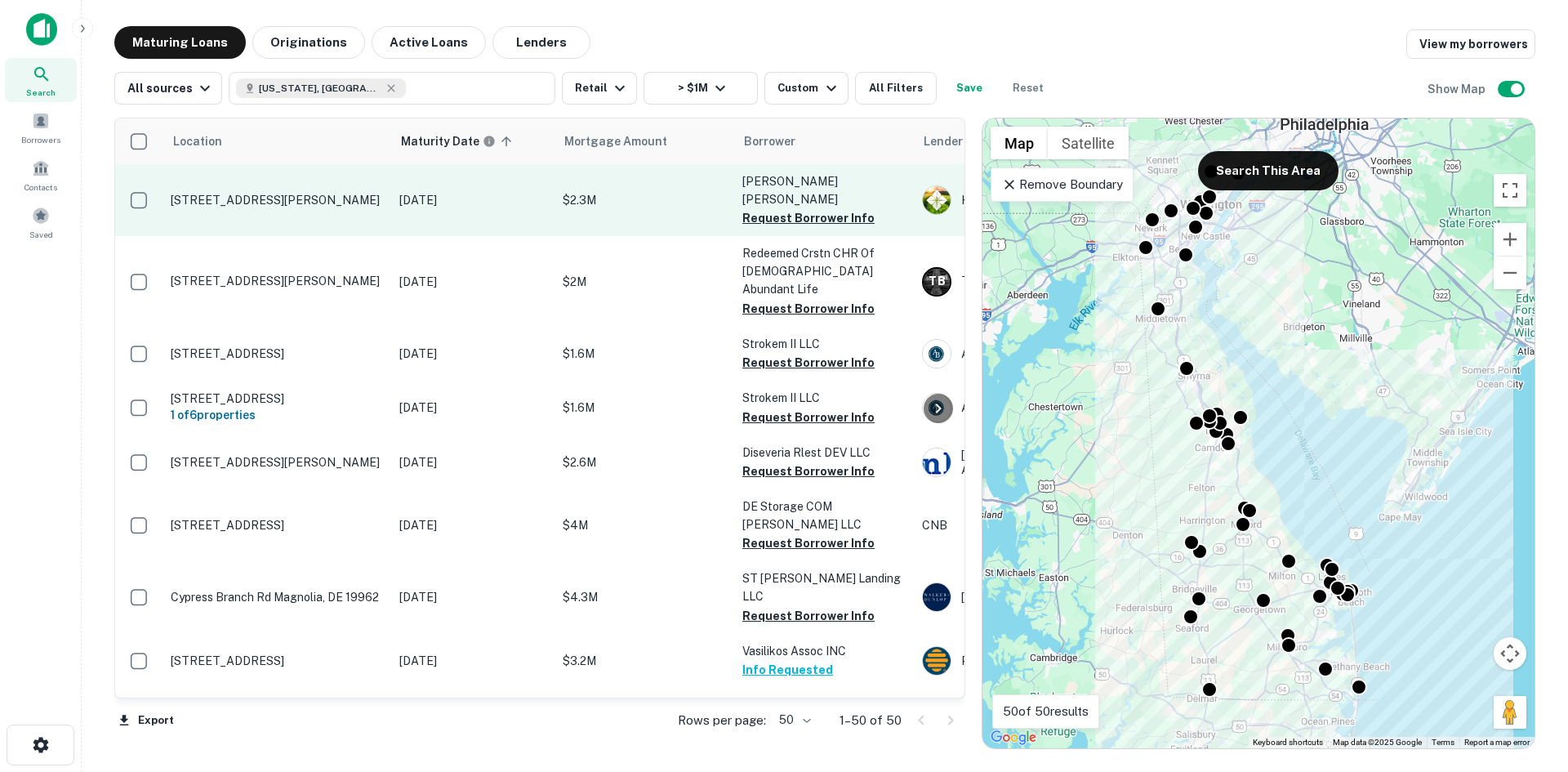
click at [329, 193] on p "1929 Nine Foot Rd Greenwood, DE 19950" at bounding box center [277, 200] width 213 height 14
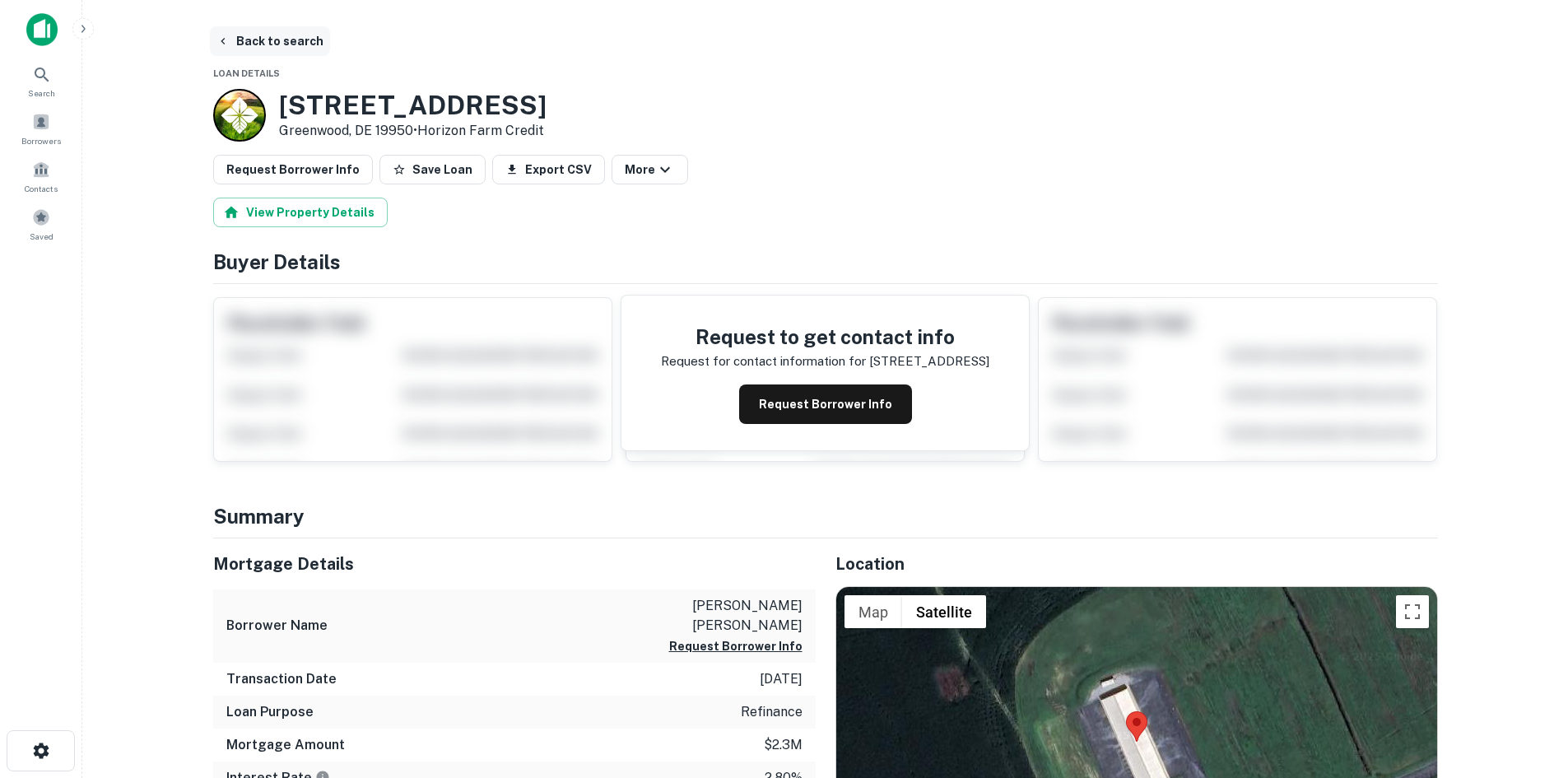
click at [292, 45] on button "Back to search" at bounding box center [270, 41] width 120 height 30
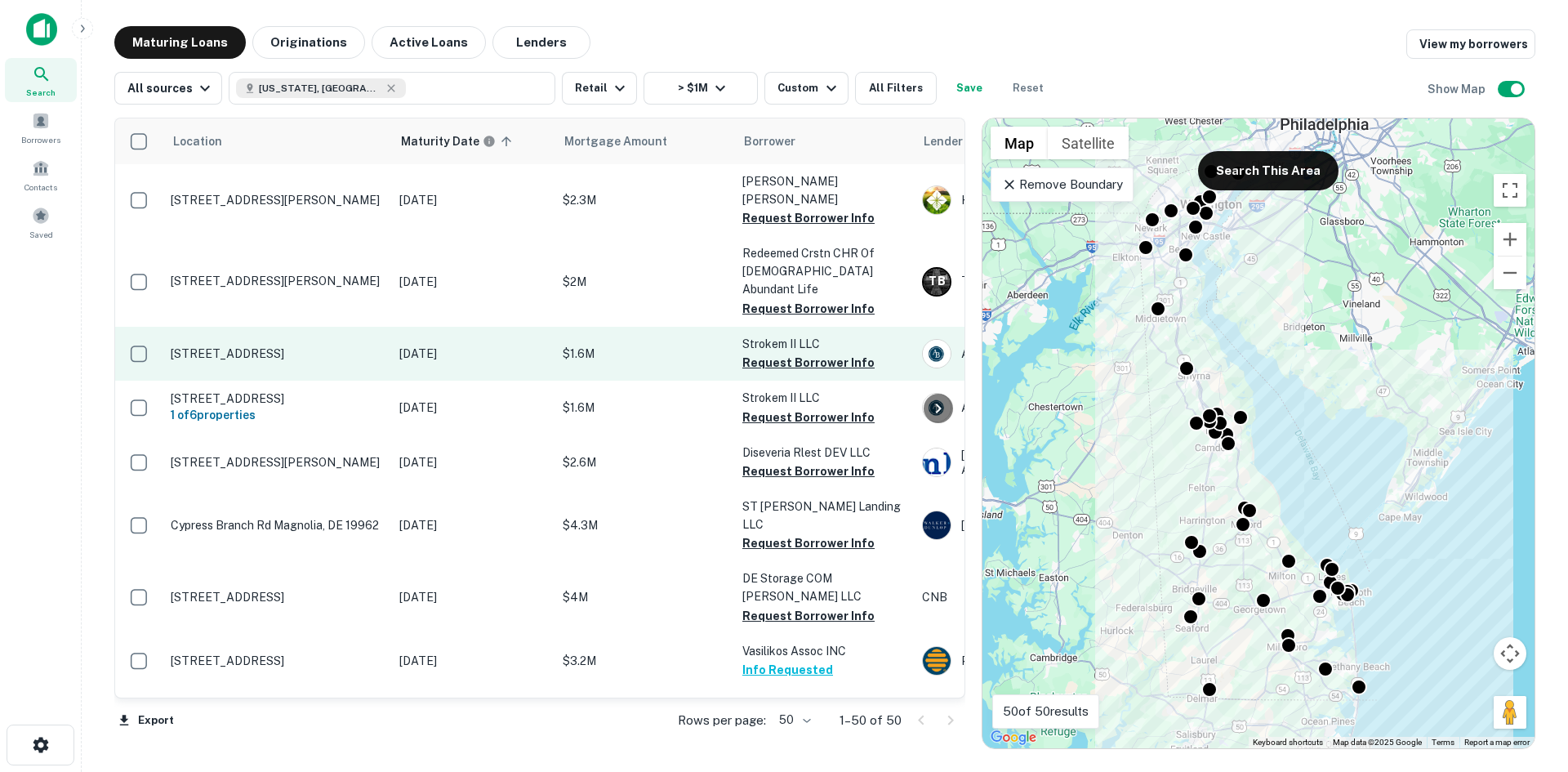
click at [251, 346] on p "708 N Tatnall St Wilmington, DE 19801" at bounding box center [277, 353] width 213 height 14
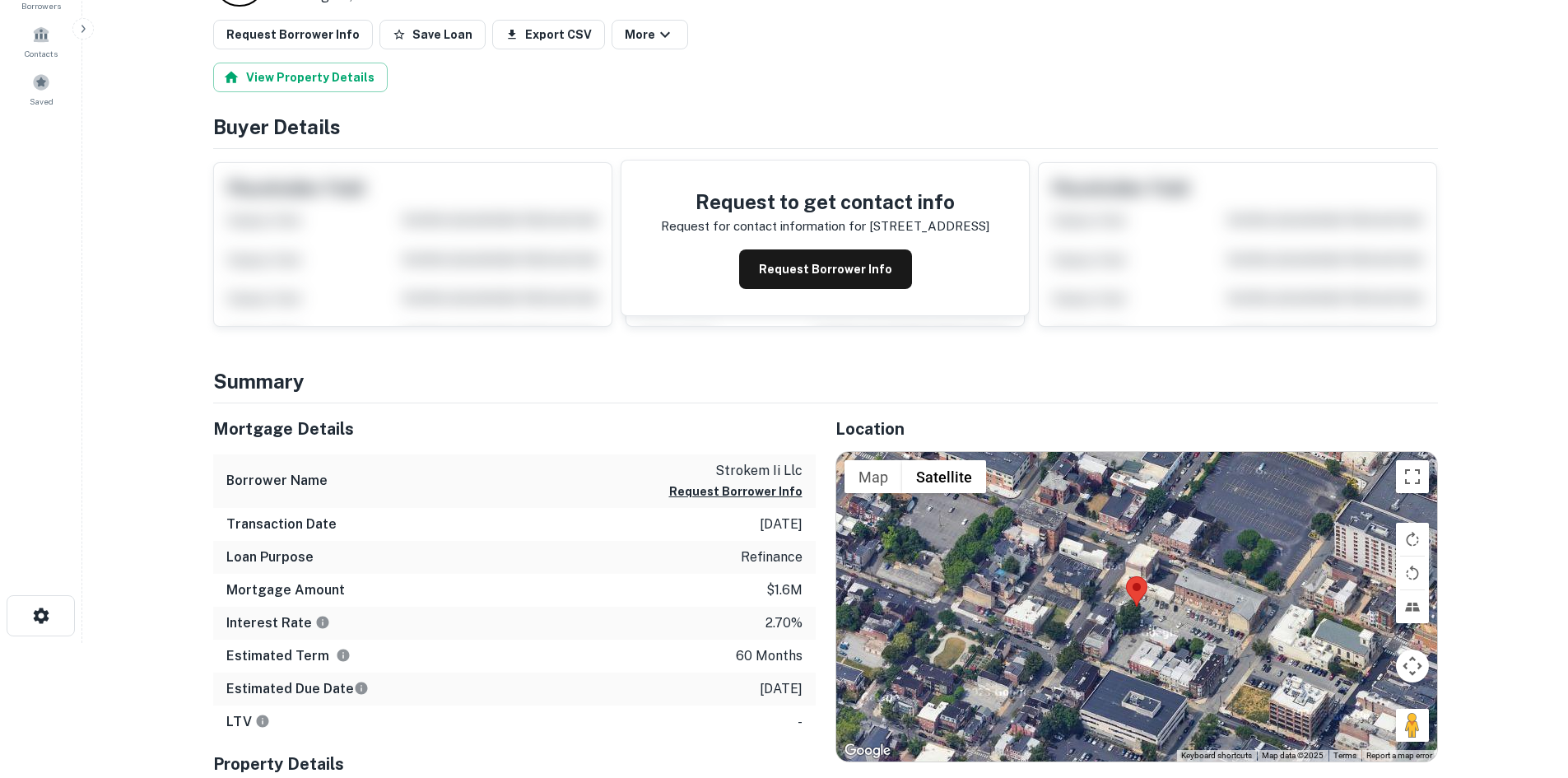
scroll to position [165, 0]
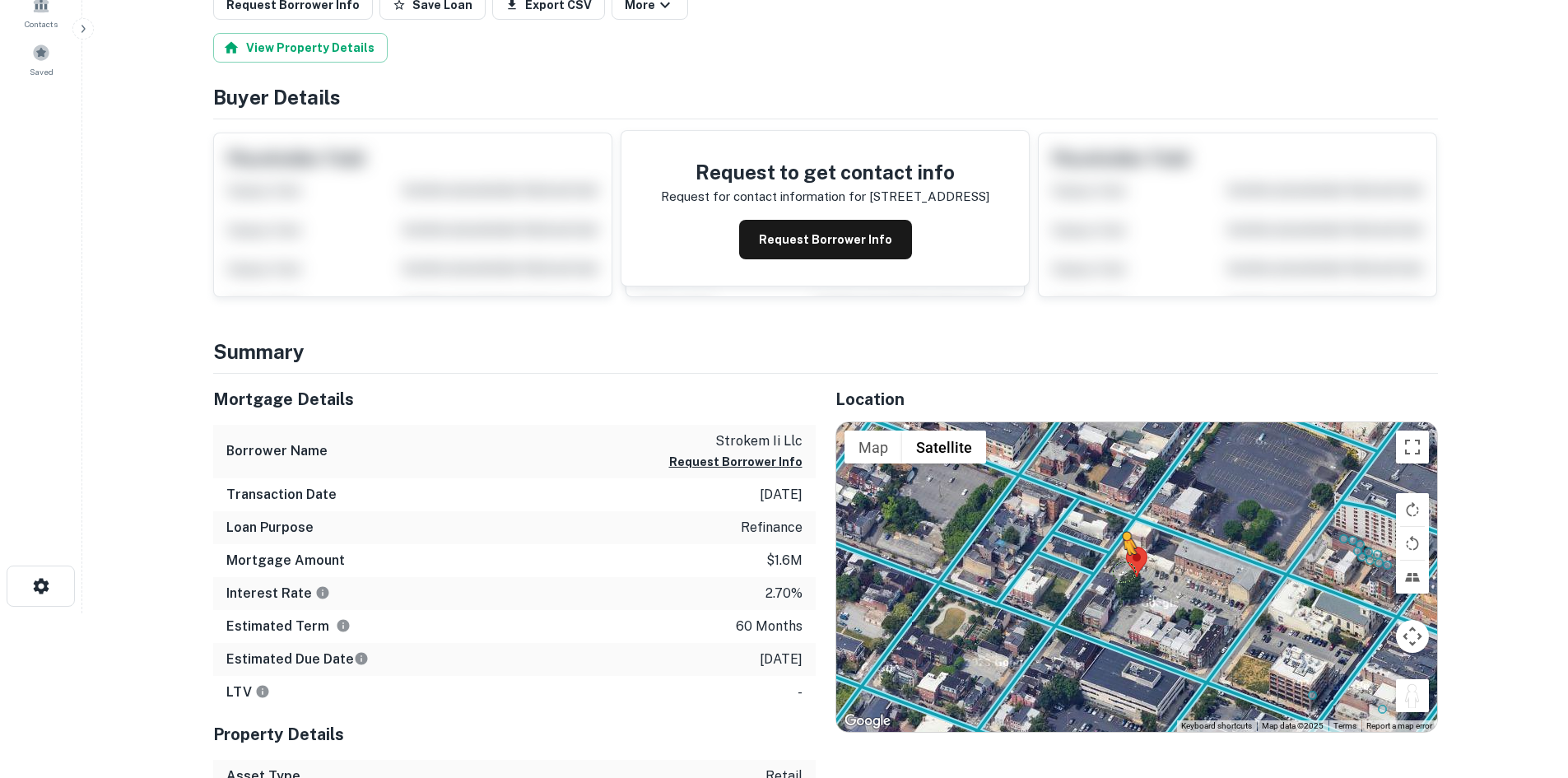
drag, startPoint x: 1414, startPoint y: 698, endPoint x: 1114, endPoint y: 557, distance: 331.5
click at [1114, 558] on div "To activate drag with keyboard, press Alt + Enter. Once in keyboard drag state,…" at bounding box center [1136, 576] width 601 height 310
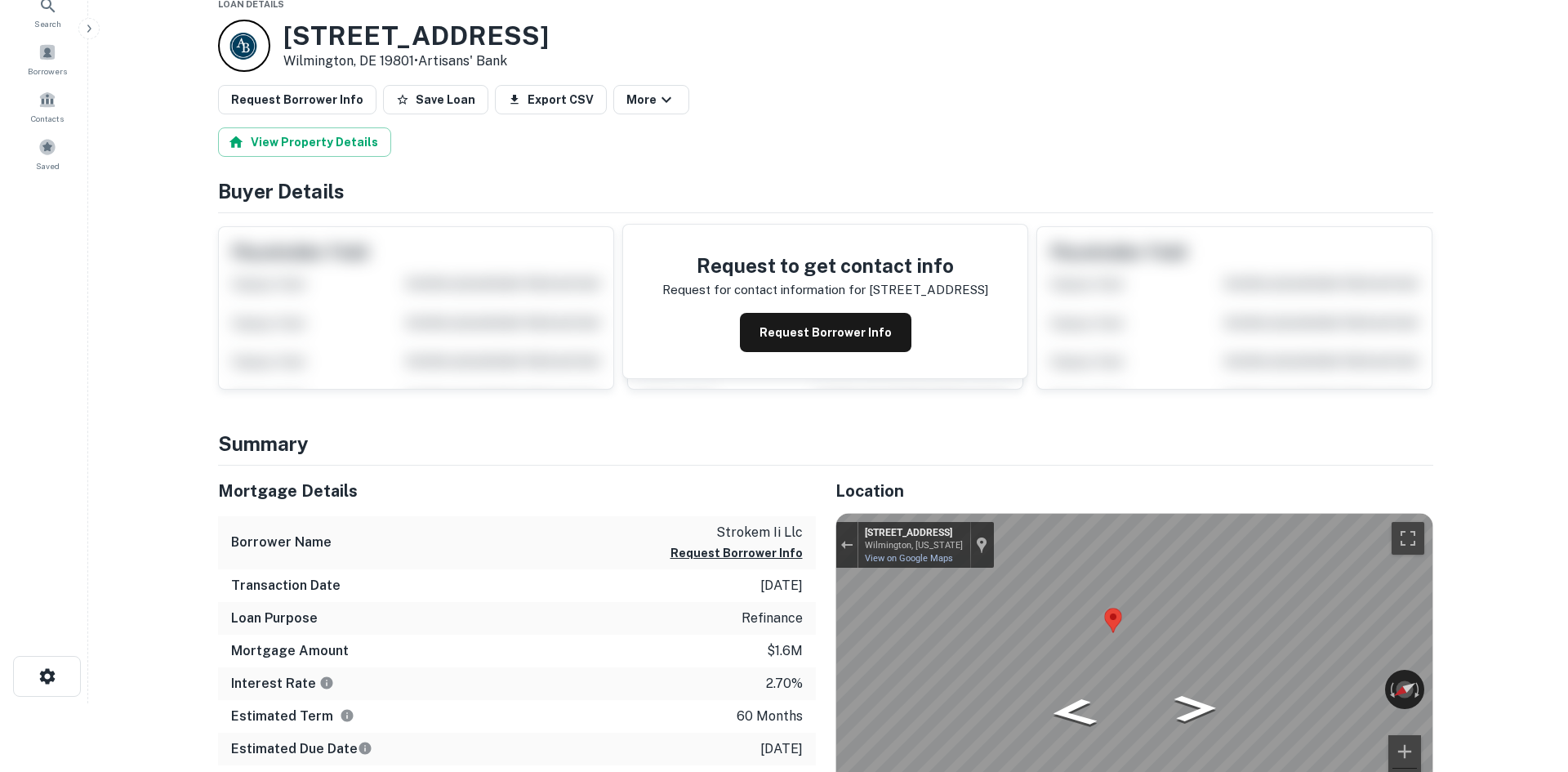
scroll to position [0, 0]
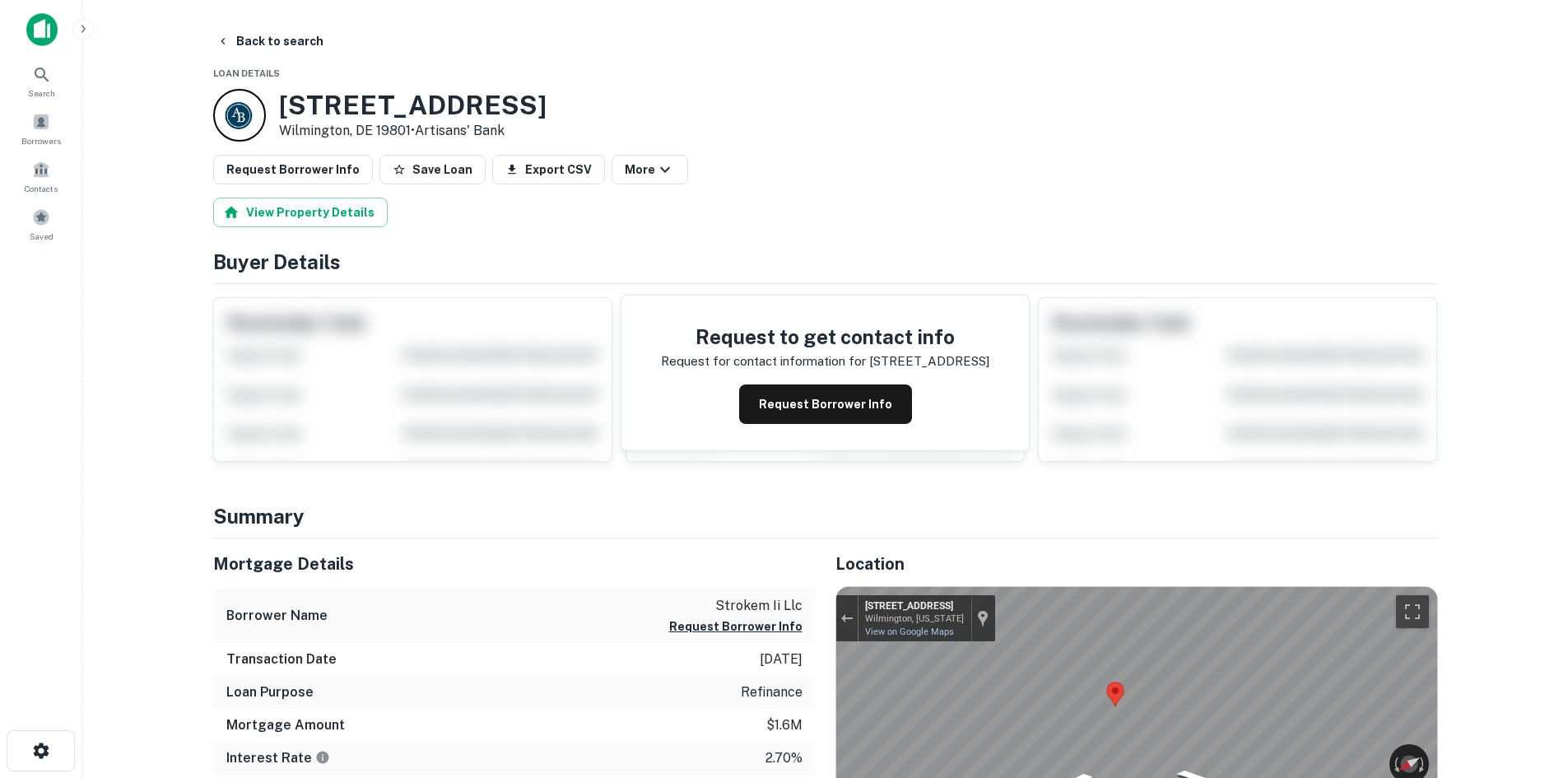
click at [300, 26] on main "Back to search Loan Details 708 N Tatnall St Wilmington, DE 19801 • Artisans'​ …" at bounding box center [825, 389] width 1486 height 778
click at [267, 36] on button "Back to search" at bounding box center [270, 41] width 120 height 30
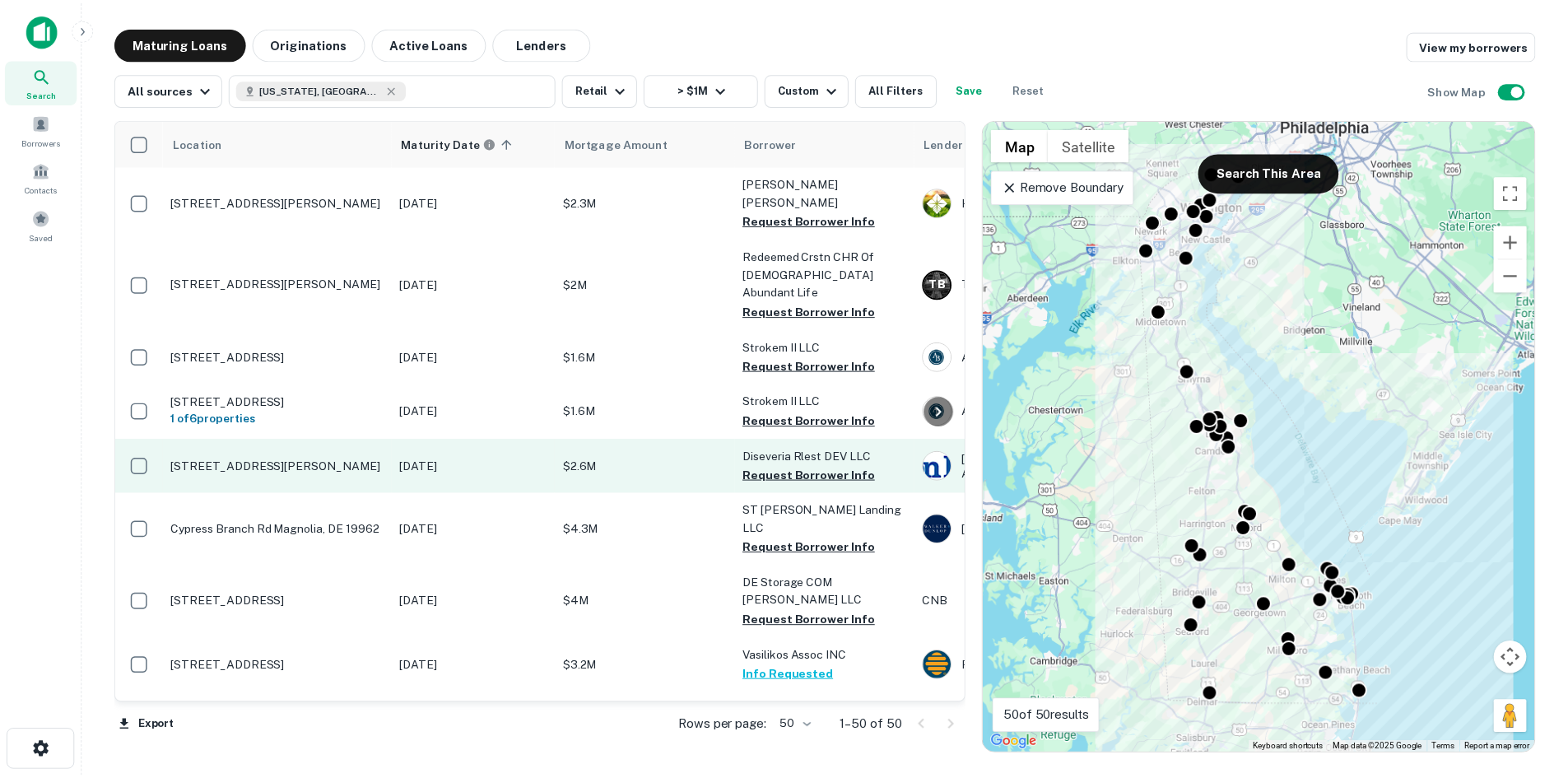
scroll to position [82, 0]
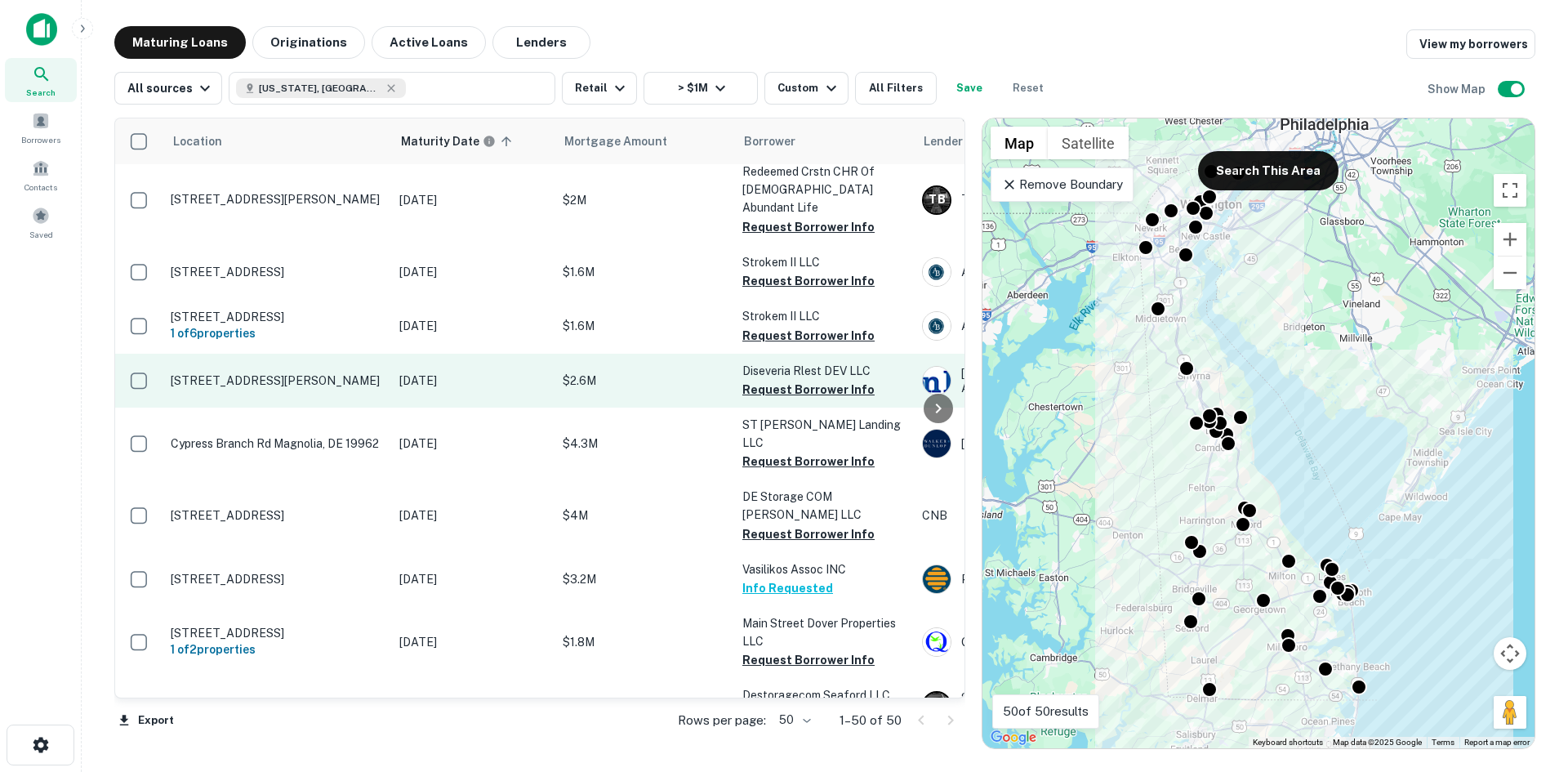
click at [267, 374] on p "[STREET_ADDRESS][PERSON_NAME]" at bounding box center [277, 380] width 213 height 14
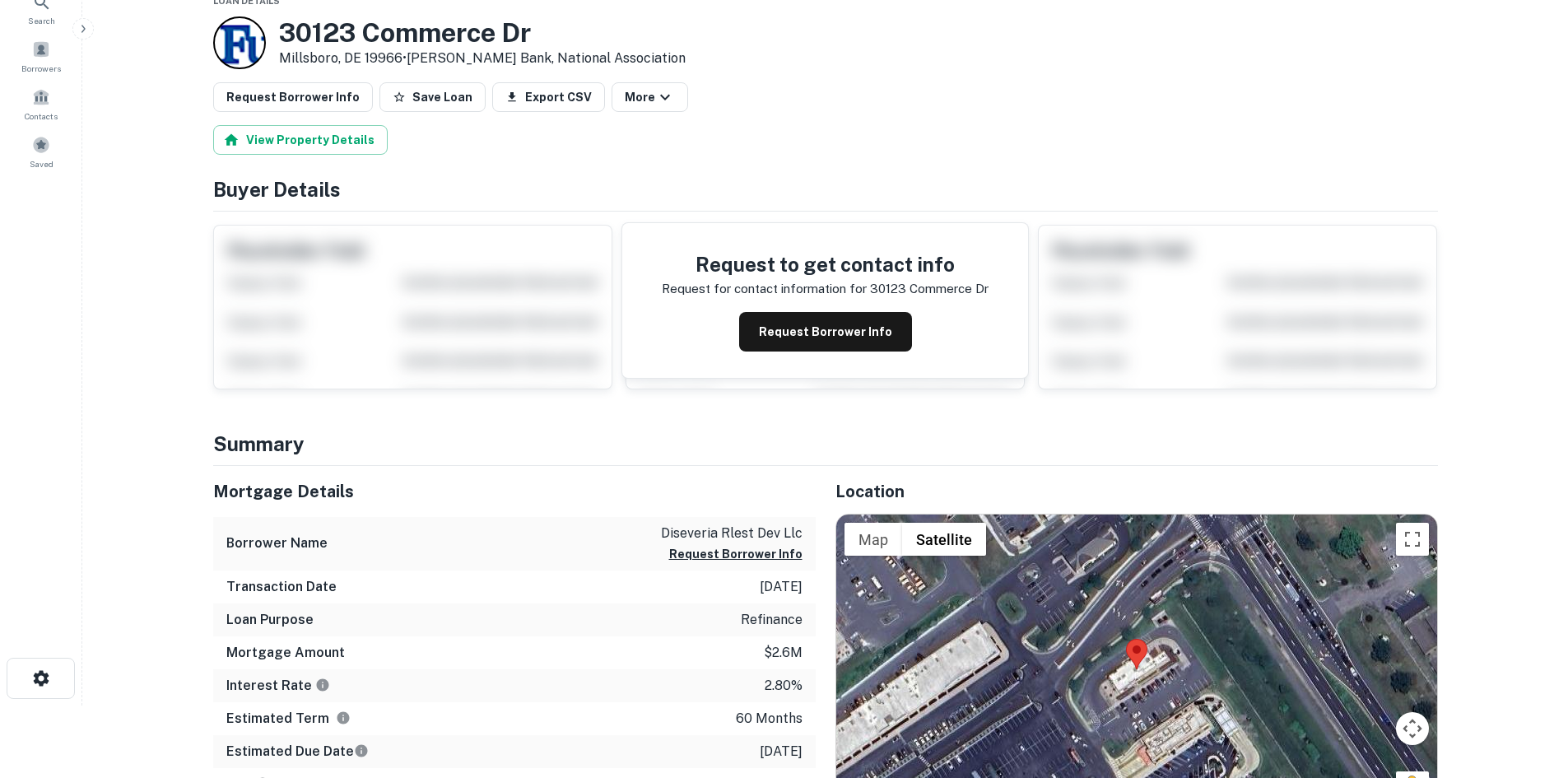
scroll to position [165, 0]
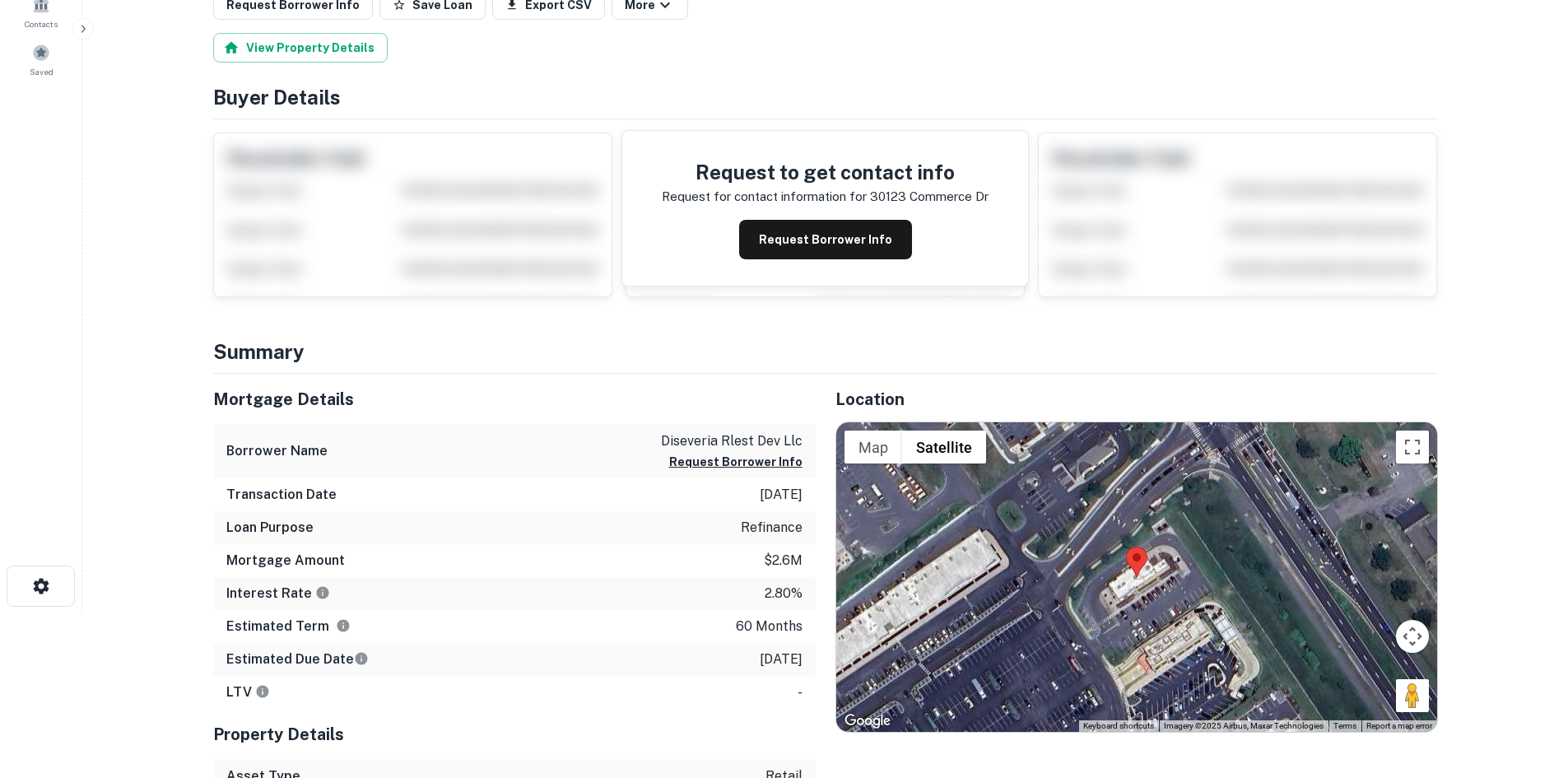
drag, startPoint x: 1409, startPoint y: 695, endPoint x: 1245, endPoint y: 624, distance: 178.7
click at [1178, 606] on div "Map Terrain Satellite Labels Keyboard shortcuts Map Data Imagery ©2025 Airbus, …" at bounding box center [1136, 576] width 601 height 310
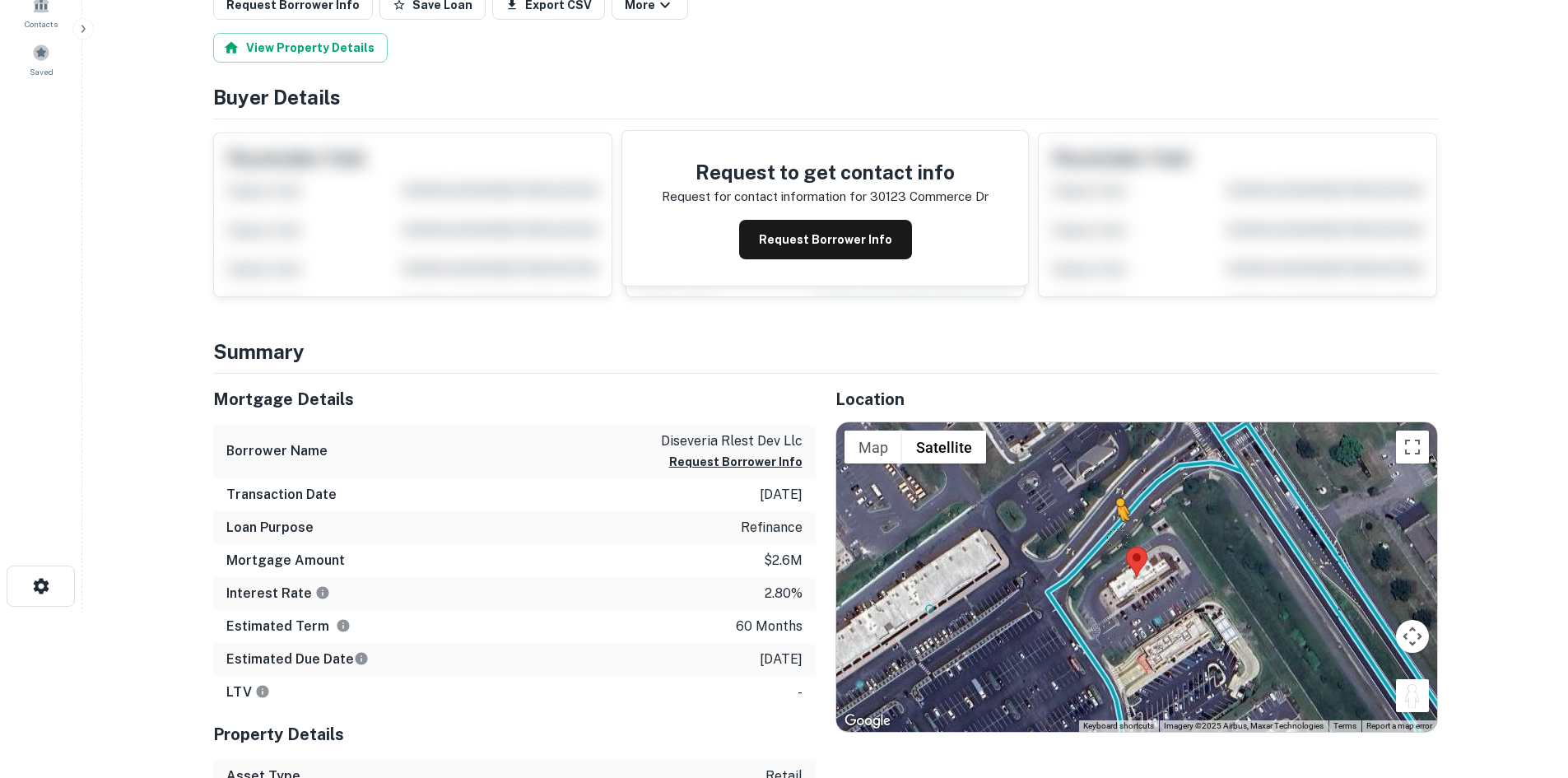
drag, startPoint x: 1411, startPoint y: 689, endPoint x: 1112, endPoint y: 537, distance: 335.4
click at [1113, 537] on div "To activate drag with keyboard, press Alt + Enter. Once in keyboard drag state,…" at bounding box center [1136, 576] width 601 height 310
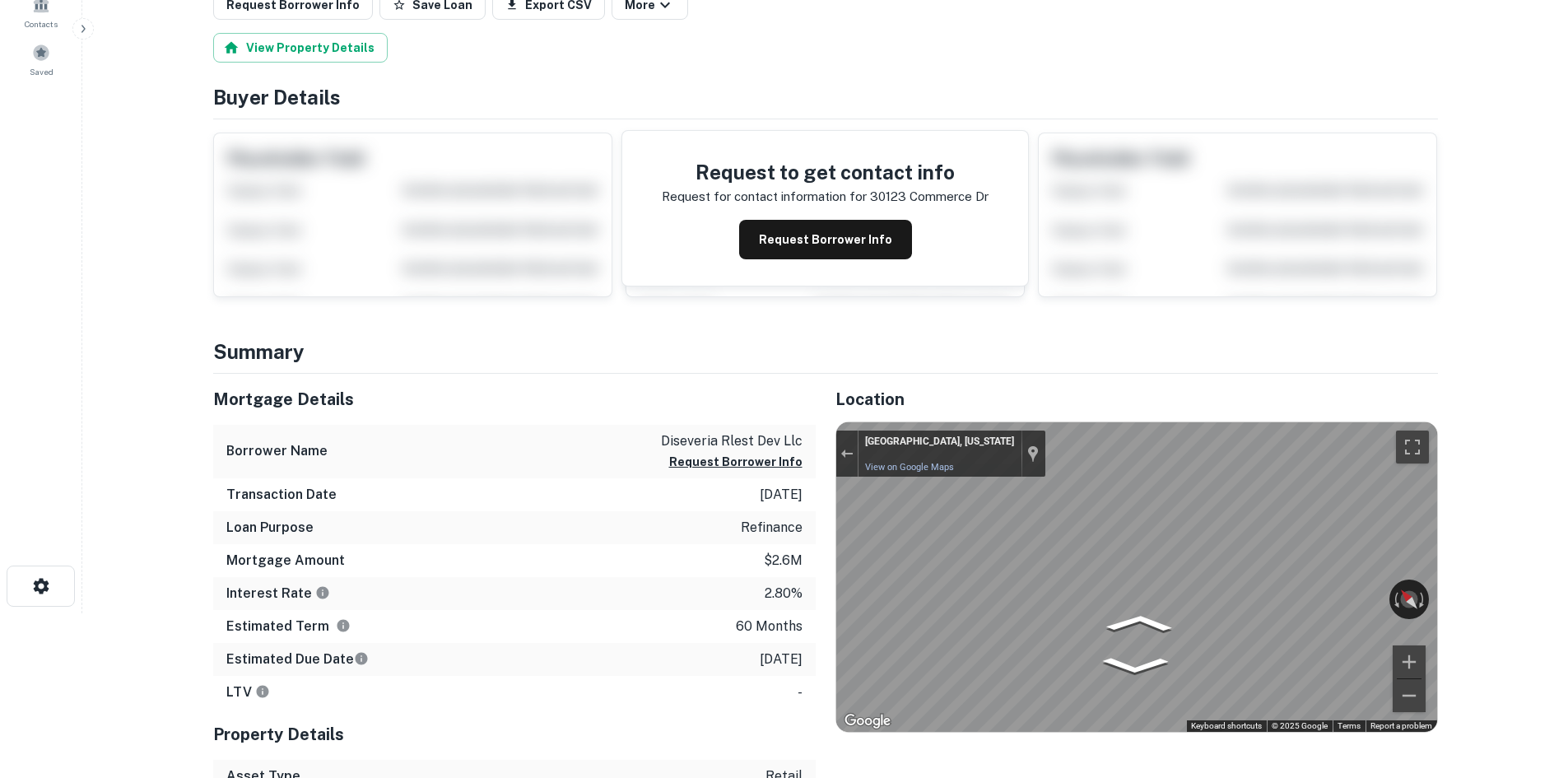
click at [795, 472] on div "Mortgage Details Borrower Name diseveria rlest dev llc Request Borrower Info Tr…" at bounding box center [816, 583] width 1245 height 419
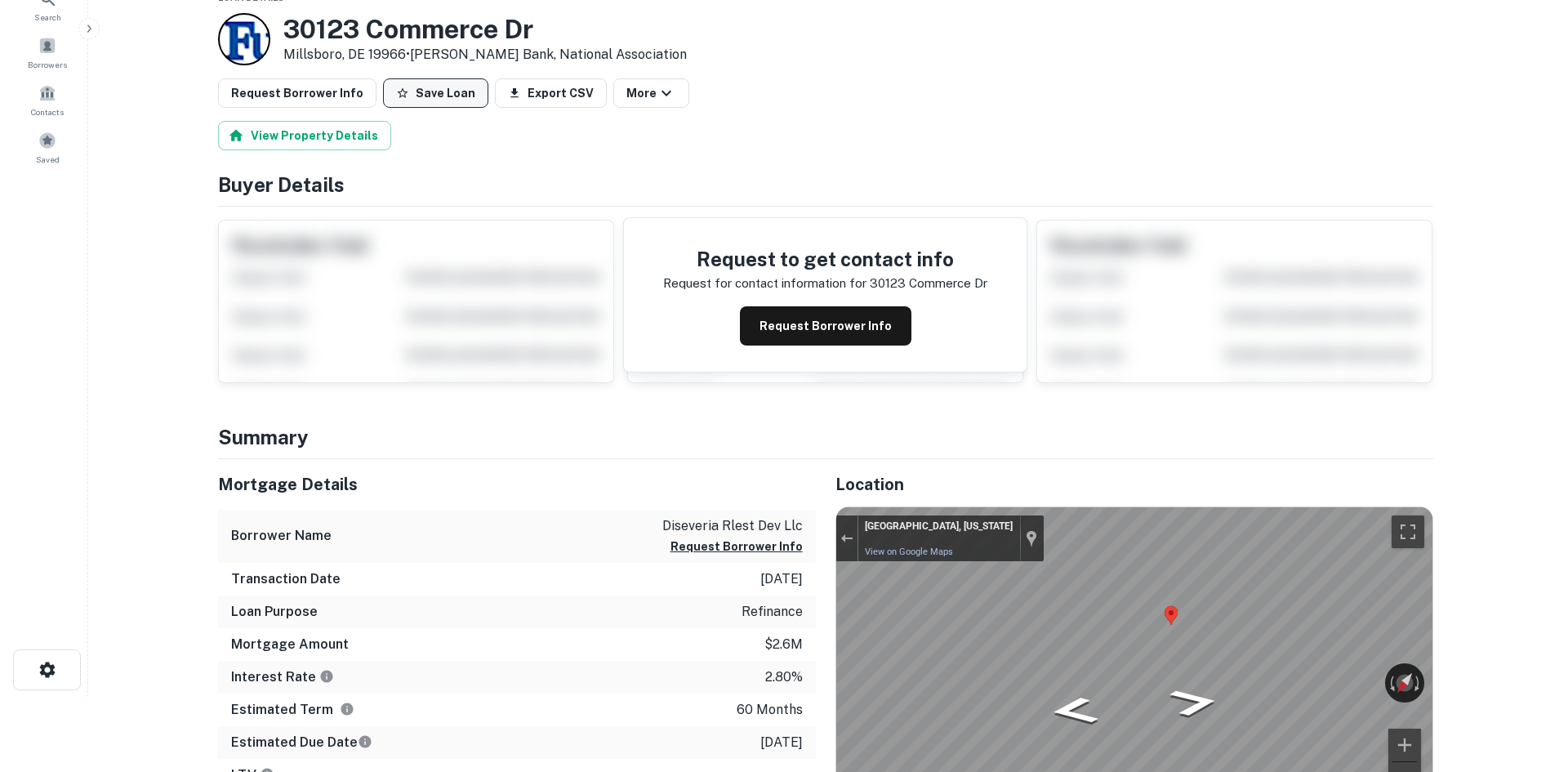
scroll to position [0, 0]
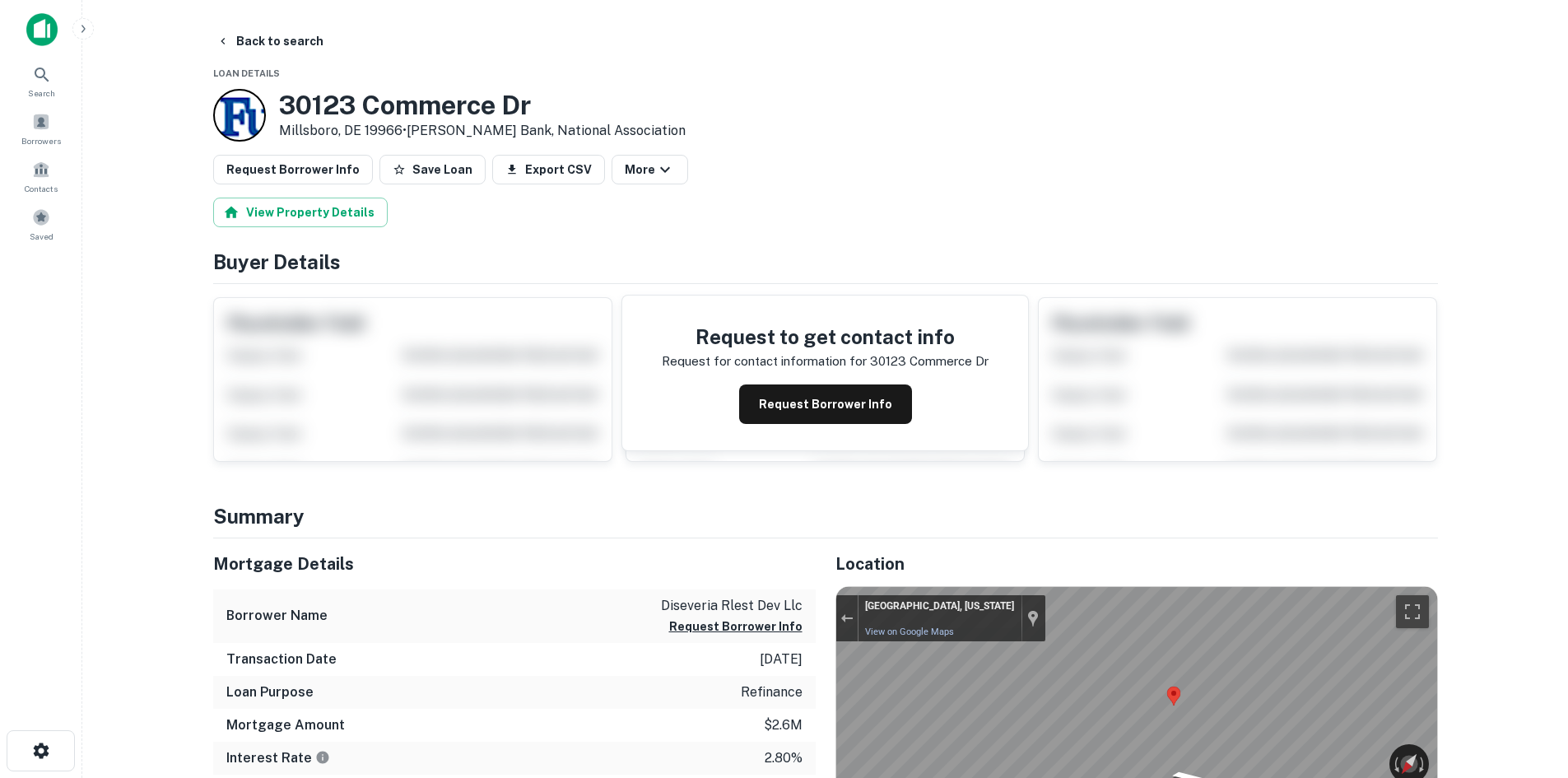
drag, startPoint x: 272, startPoint y: 97, endPoint x: 402, endPoint y: 134, distance: 135.2
click at [402, 134] on div "30123 Commerce Dr Millsboro, DE 19966 • Fulton Bank, National Association" at bounding box center [449, 115] width 472 height 52
copy div "[STREET_ADDRESS][PERSON_NAME]"
click at [336, 173] on button "Request Borrower Info" at bounding box center [293, 169] width 159 height 30
click at [273, 36] on button "Back to search" at bounding box center [270, 41] width 120 height 30
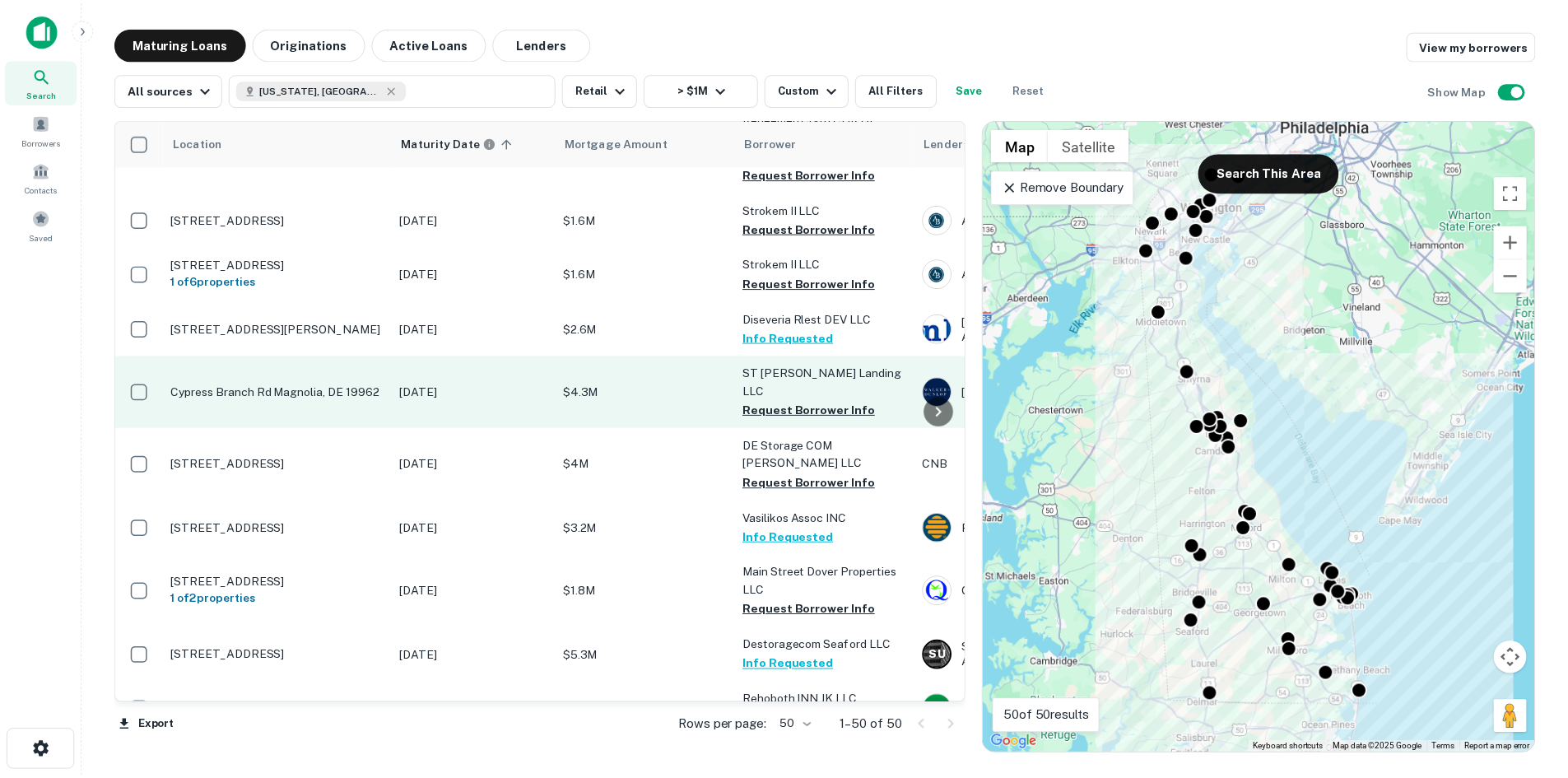
scroll to position [165, 0]
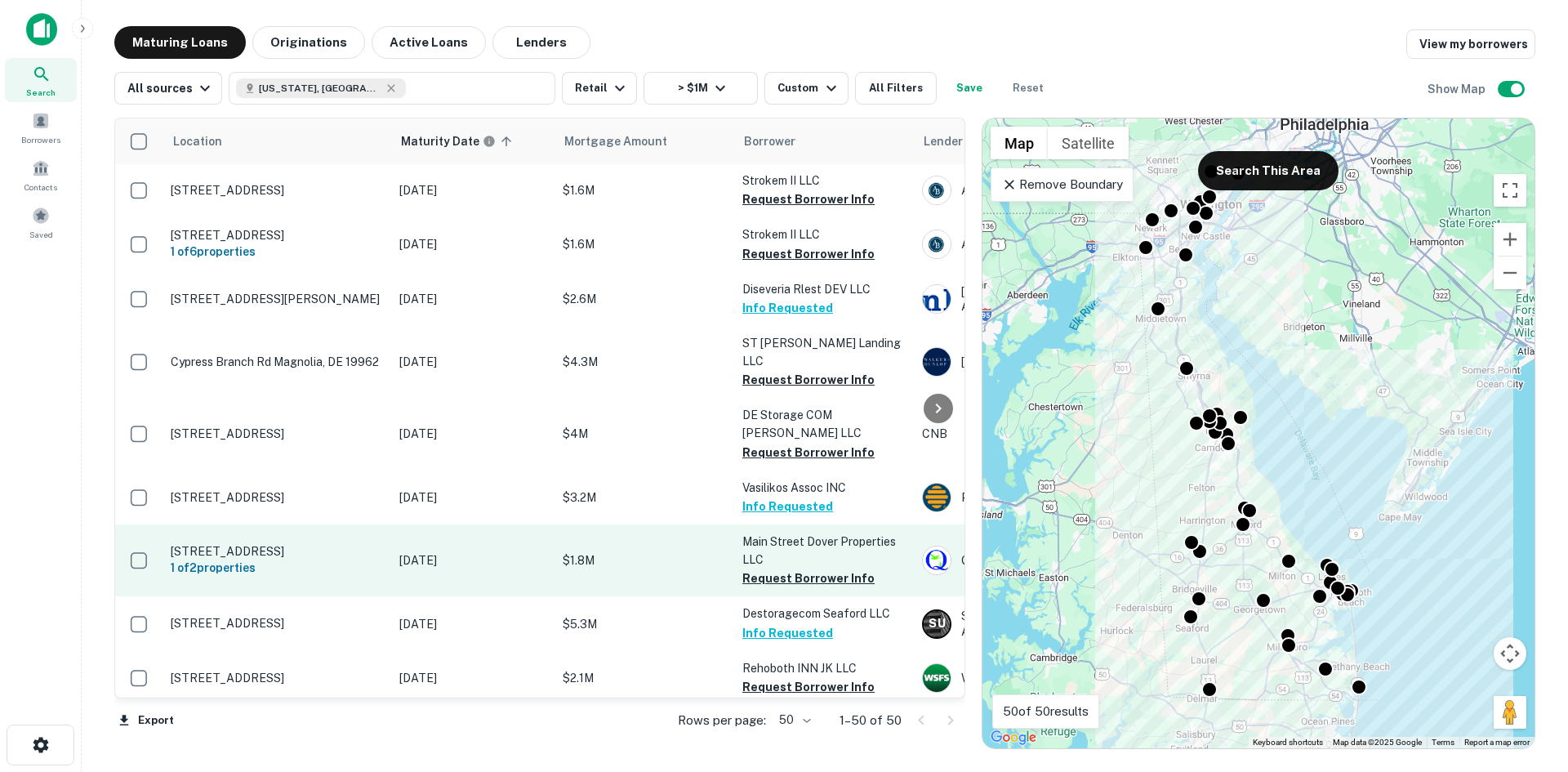
click at [328, 524] on td "1006 College Rd Dover, DE 19904 1 of 2 properties" at bounding box center [277, 560] width 229 height 71
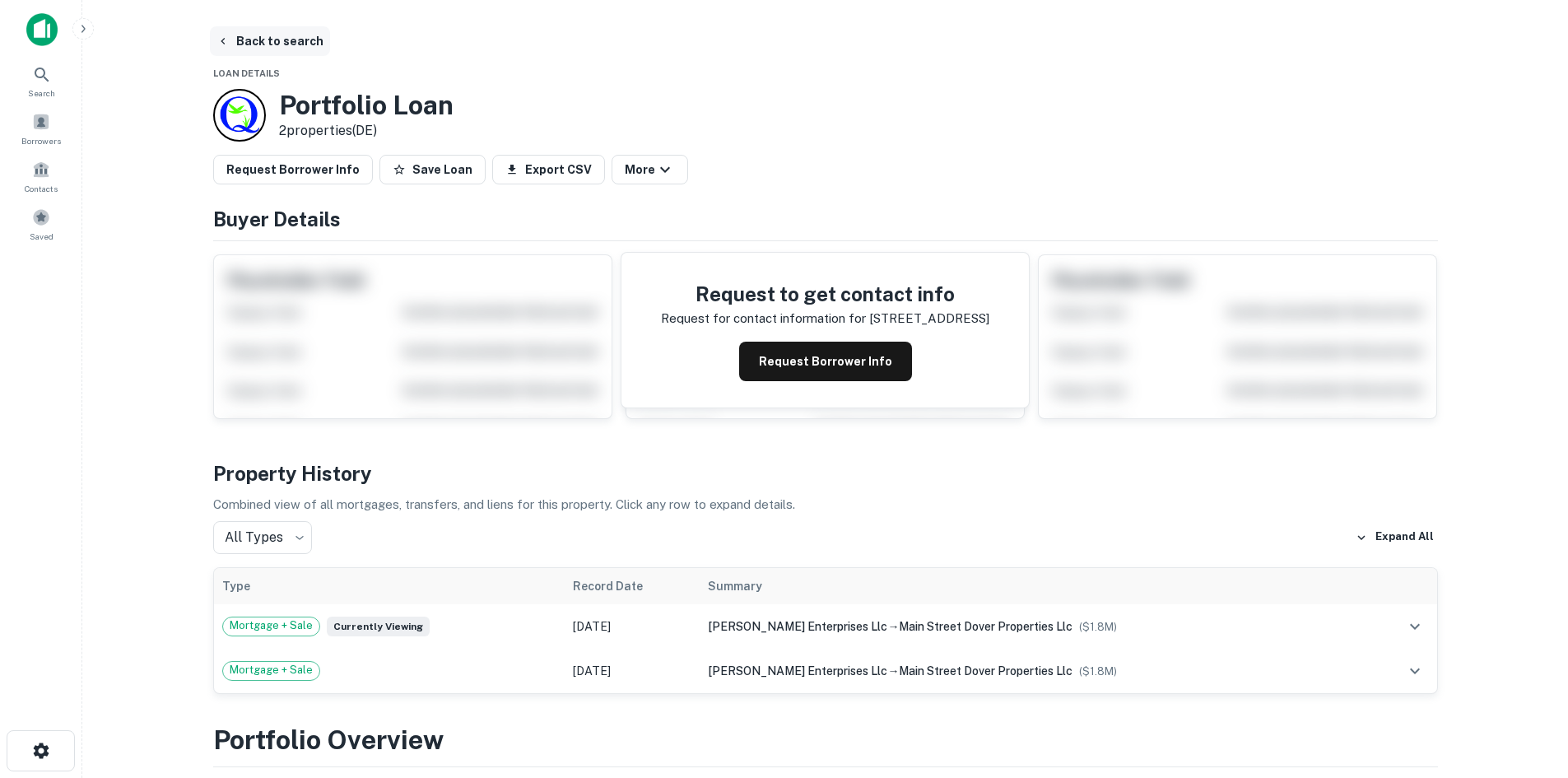
click at [297, 45] on button "Back to search" at bounding box center [270, 41] width 120 height 30
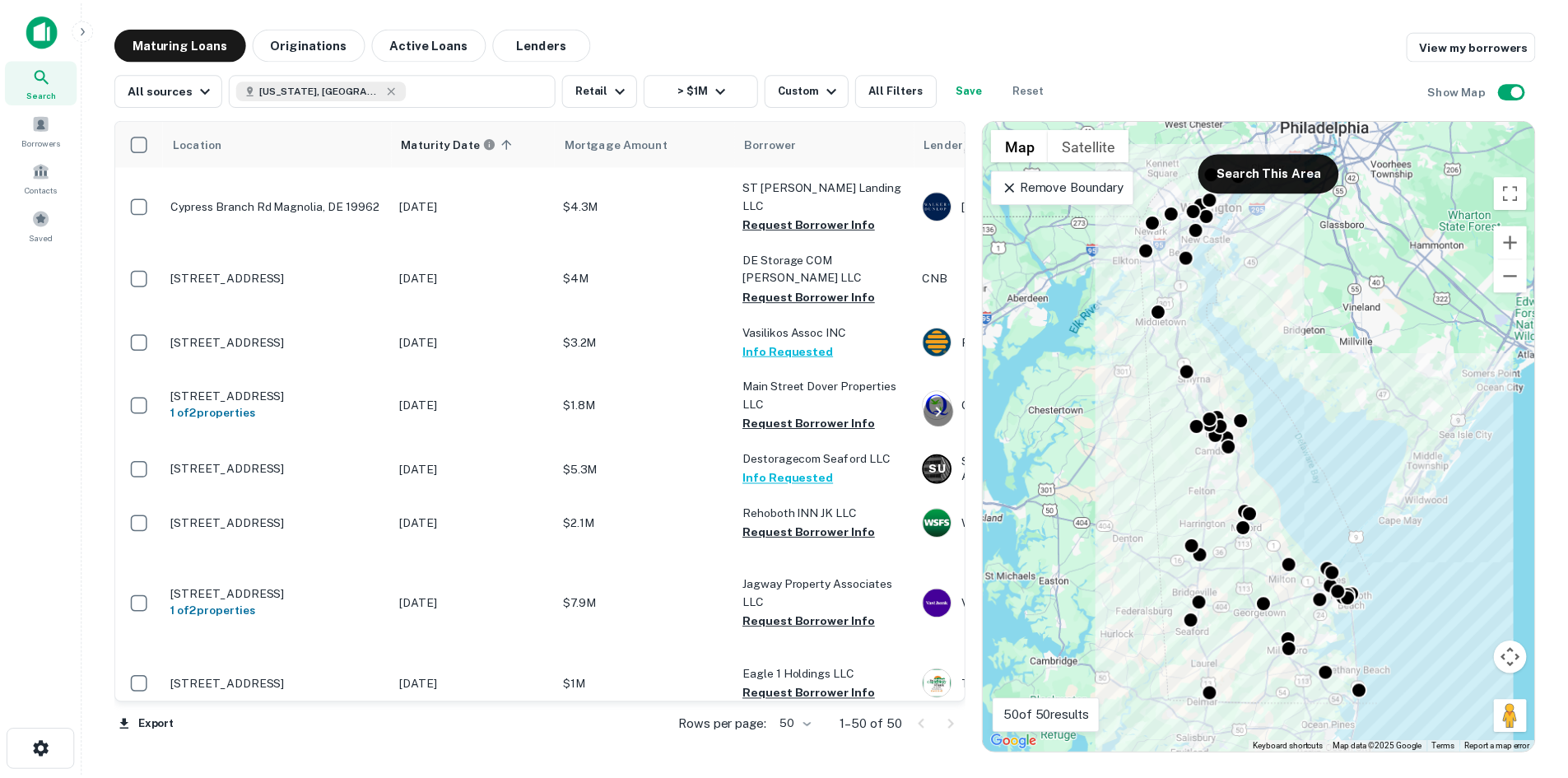
scroll to position [329, 0]
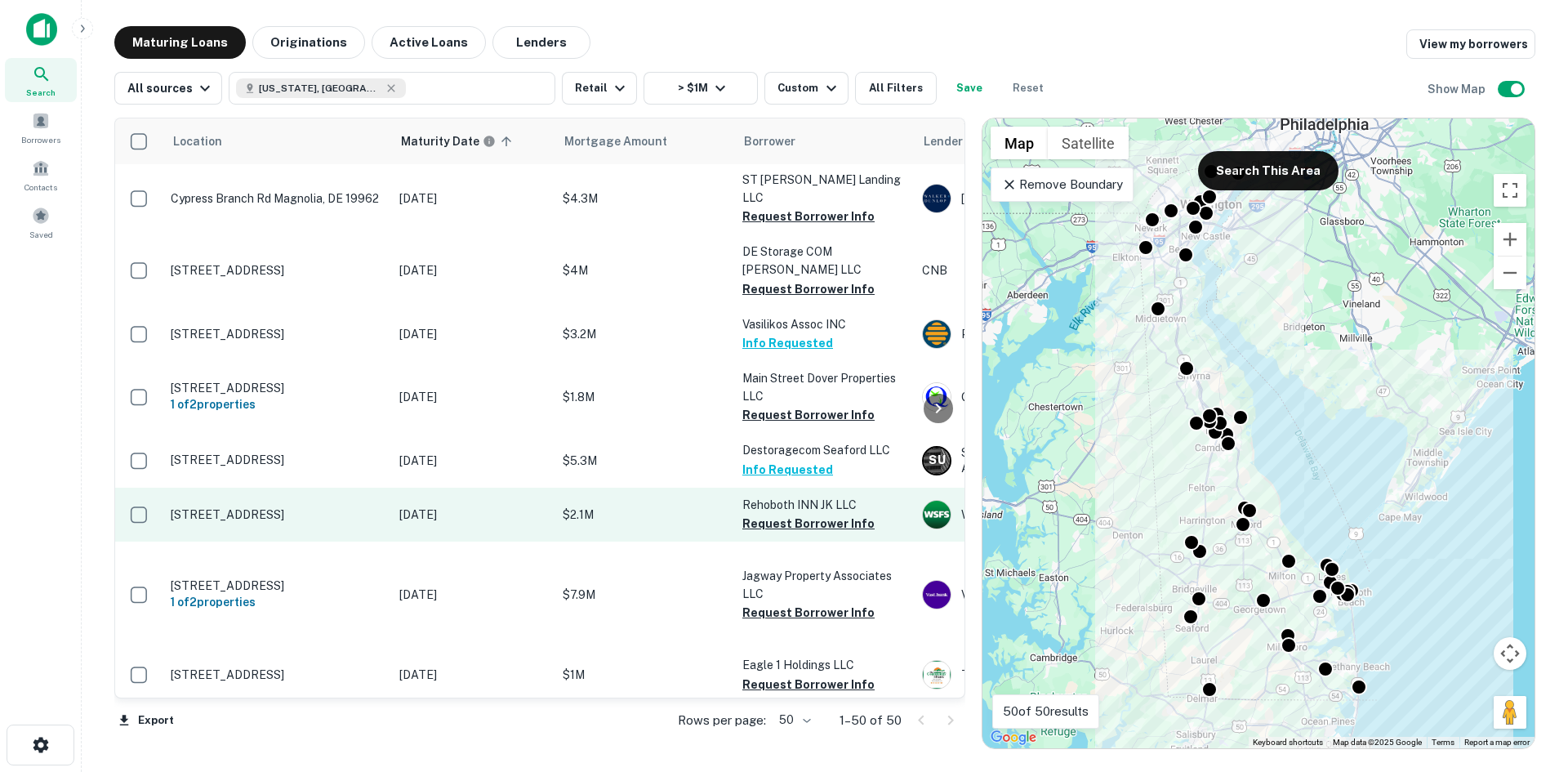
click at [313, 507] on p "20494 Coastal Hwy Rehoboth Beach, DE 19971" at bounding box center [277, 514] width 213 height 14
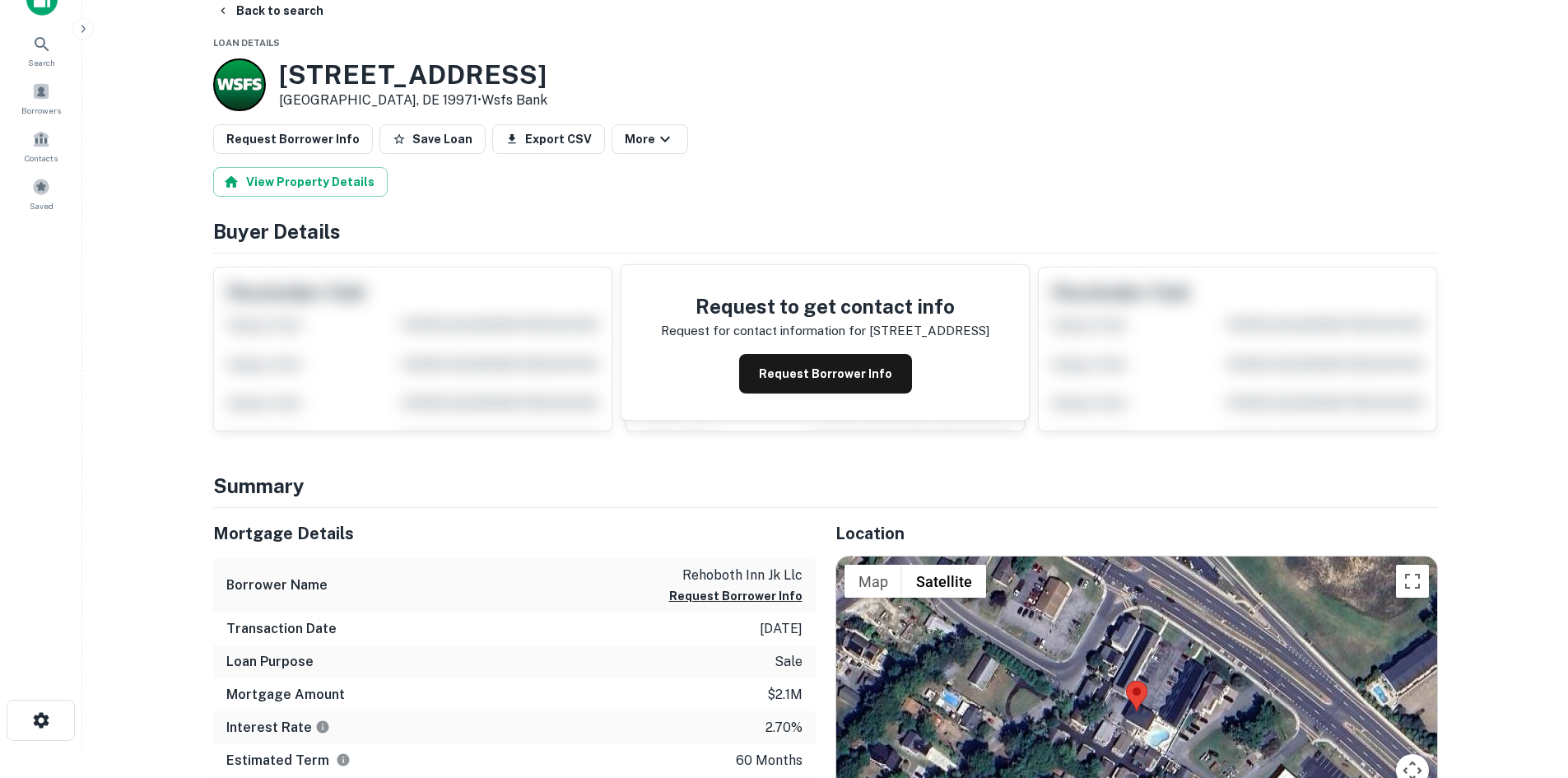
scroll to position [165, 0]
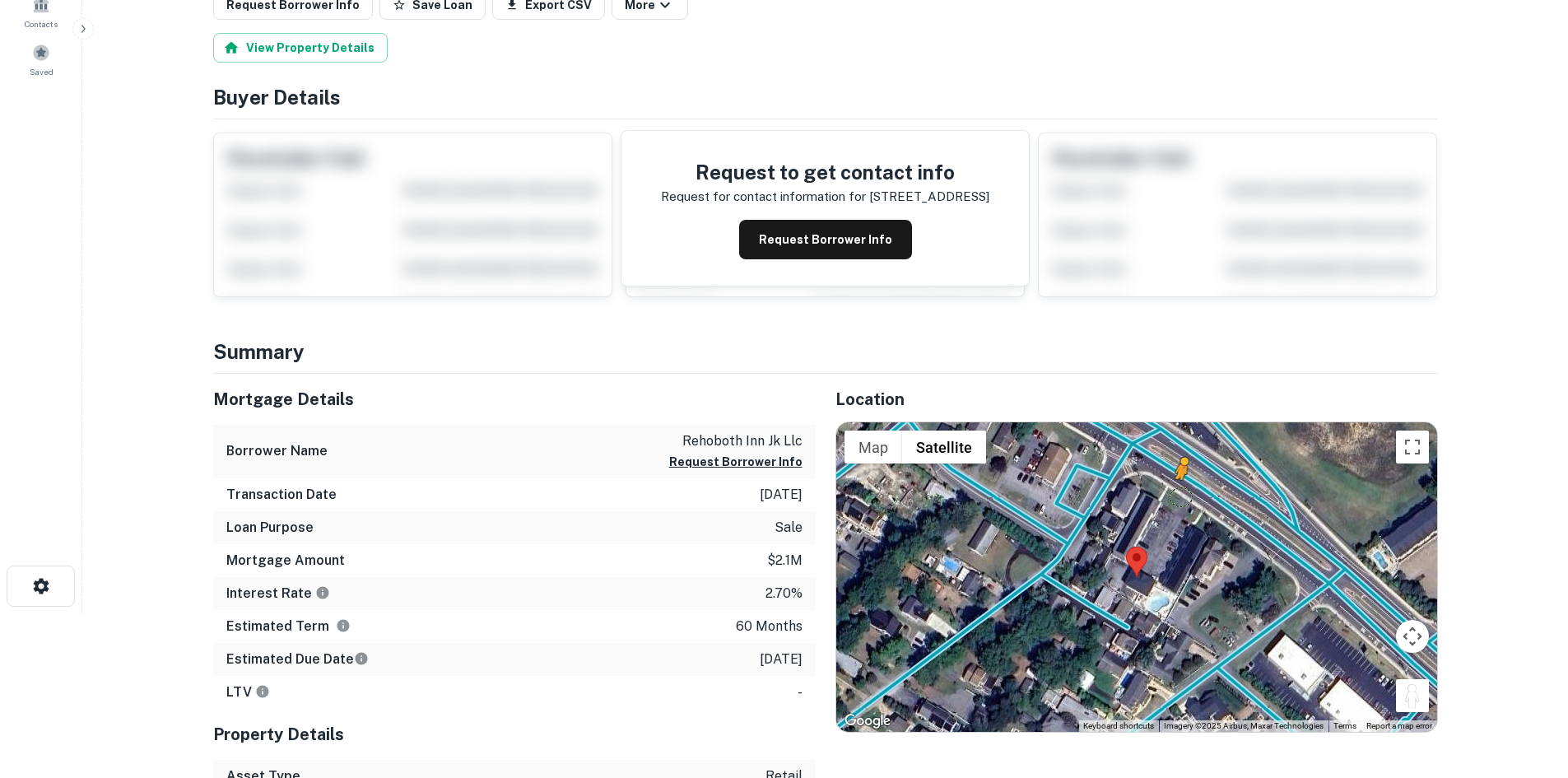
drag, startPoint x: 1415, startPoint y: 703, endPoint x: 1206, endPoint y: 485, distance: 302.0
click at [1206, 485] on div "To activate drag with keyboard, press Alt + Enter. Once in keyboard drag state,…" at bounding box center [1136, 576] width 601 height 310
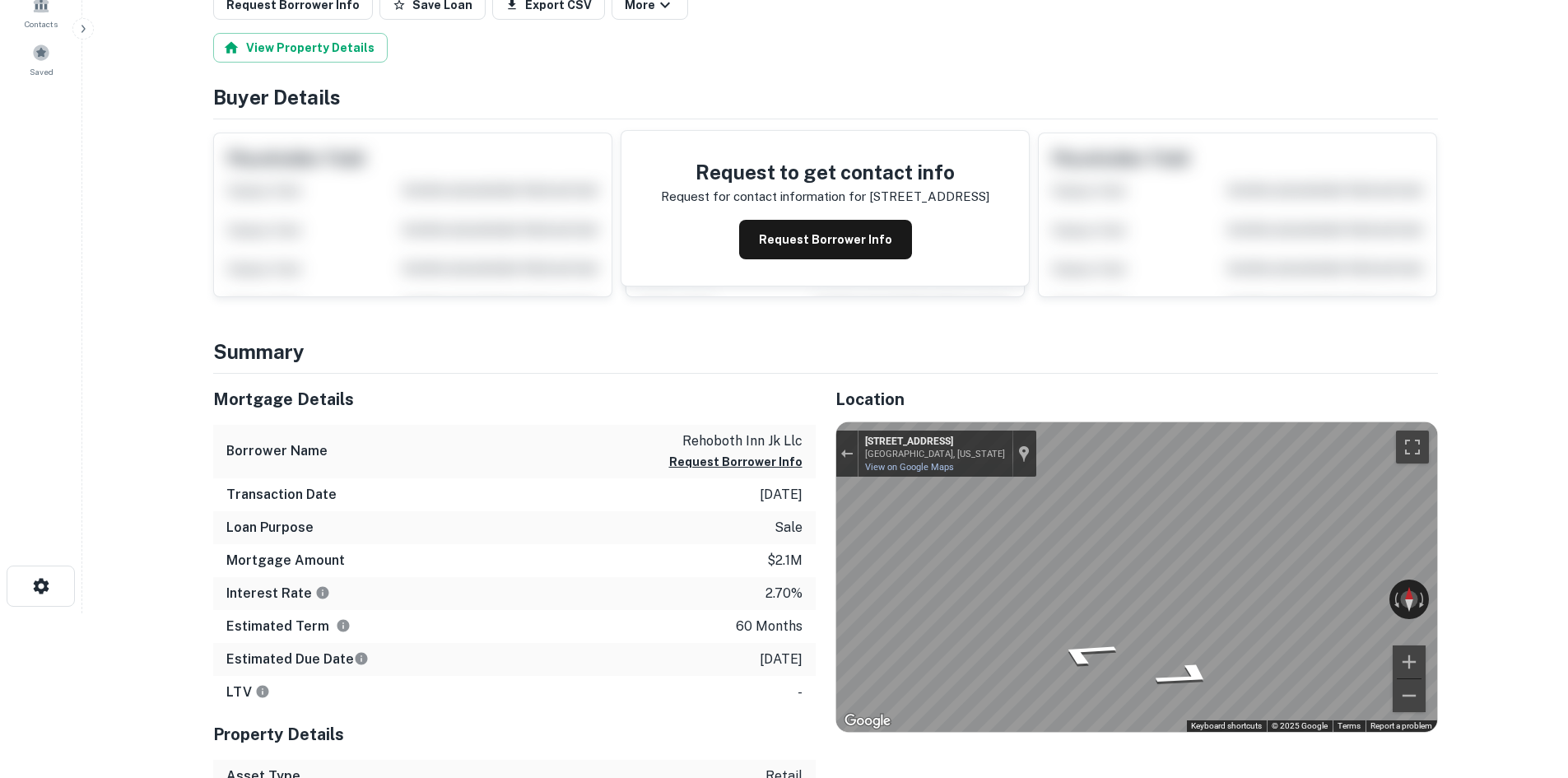
click at [1567, 522] on html "Search Borrowers Contacts Saved Back to search Loan Details 20494 Coastal Hwy R…" at bounding box center [784, 224] width 1568 height 778
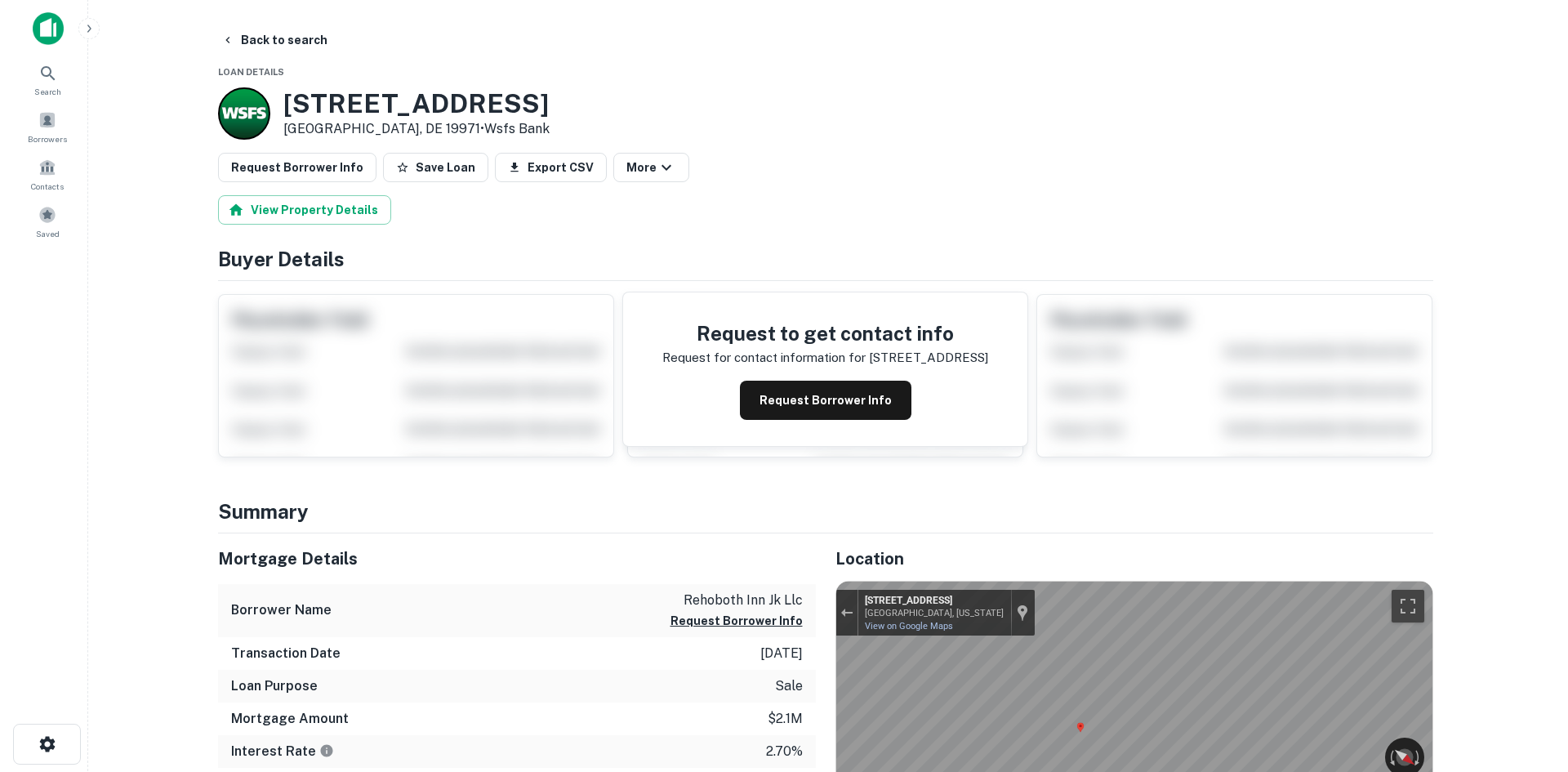
scroll to position [0, 0]
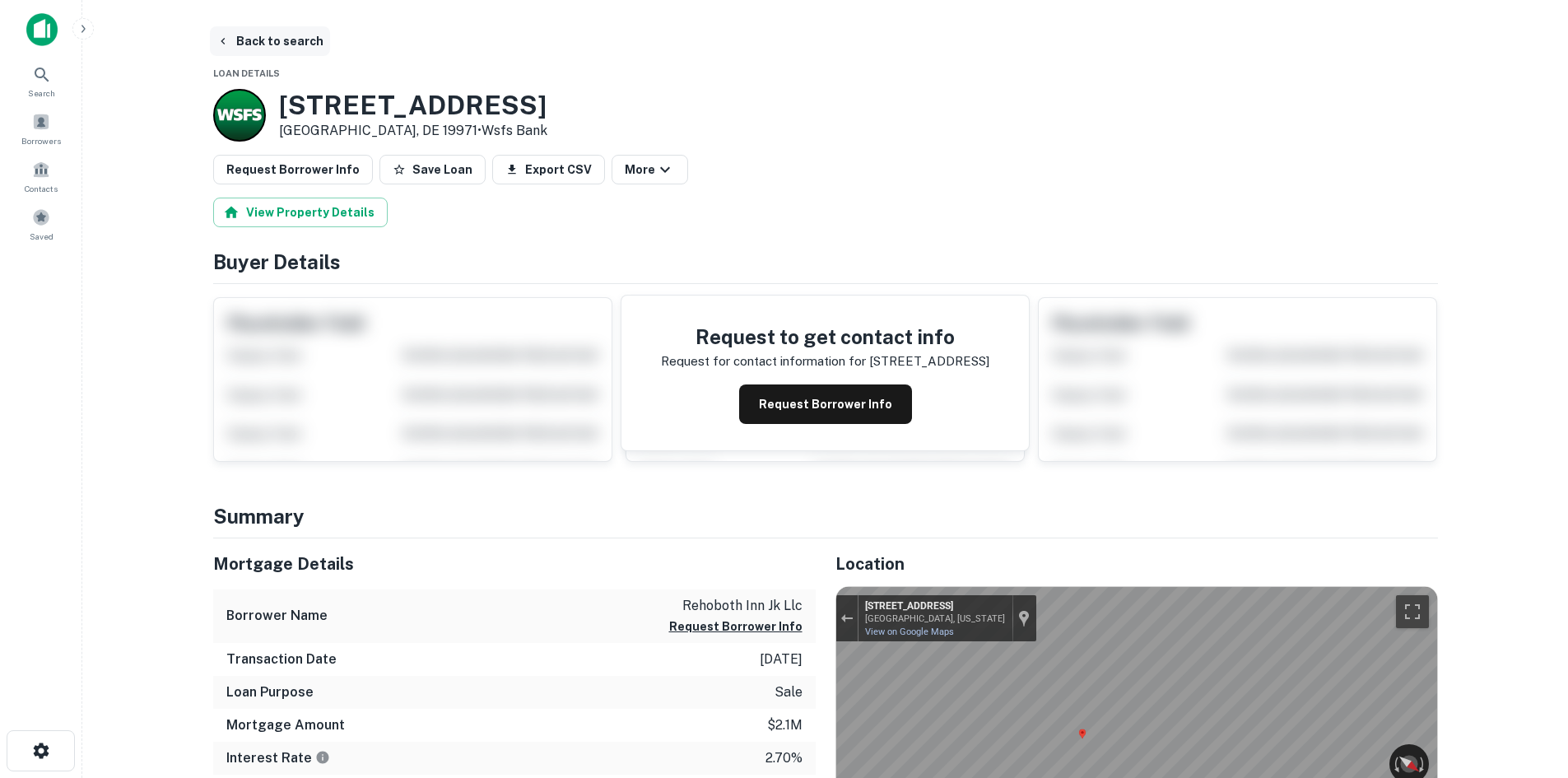
click at [273, 41] on button "Back to search" at bounding box center [270, 41] width 120 height 30
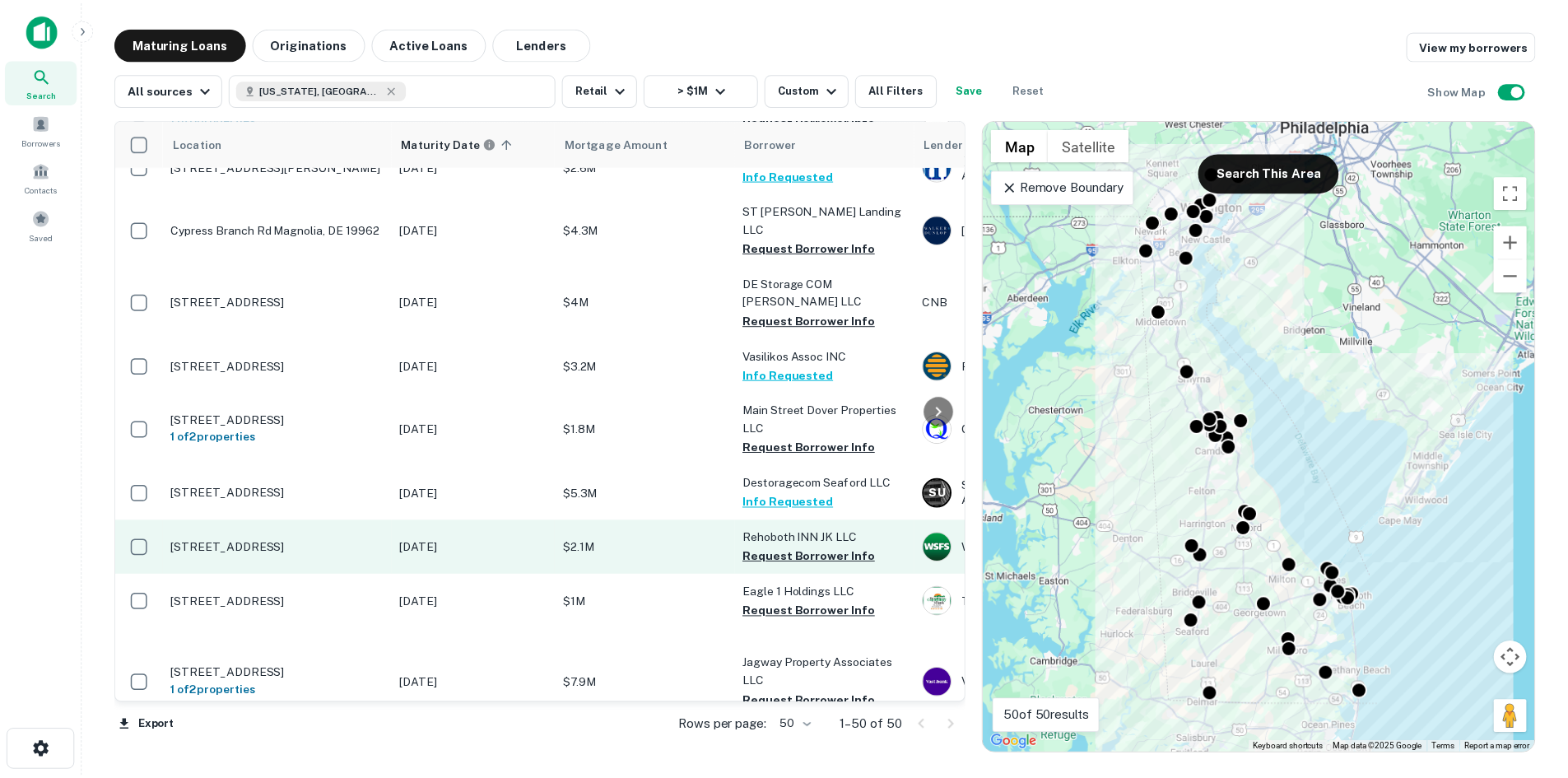
scroll to position [329, 0]
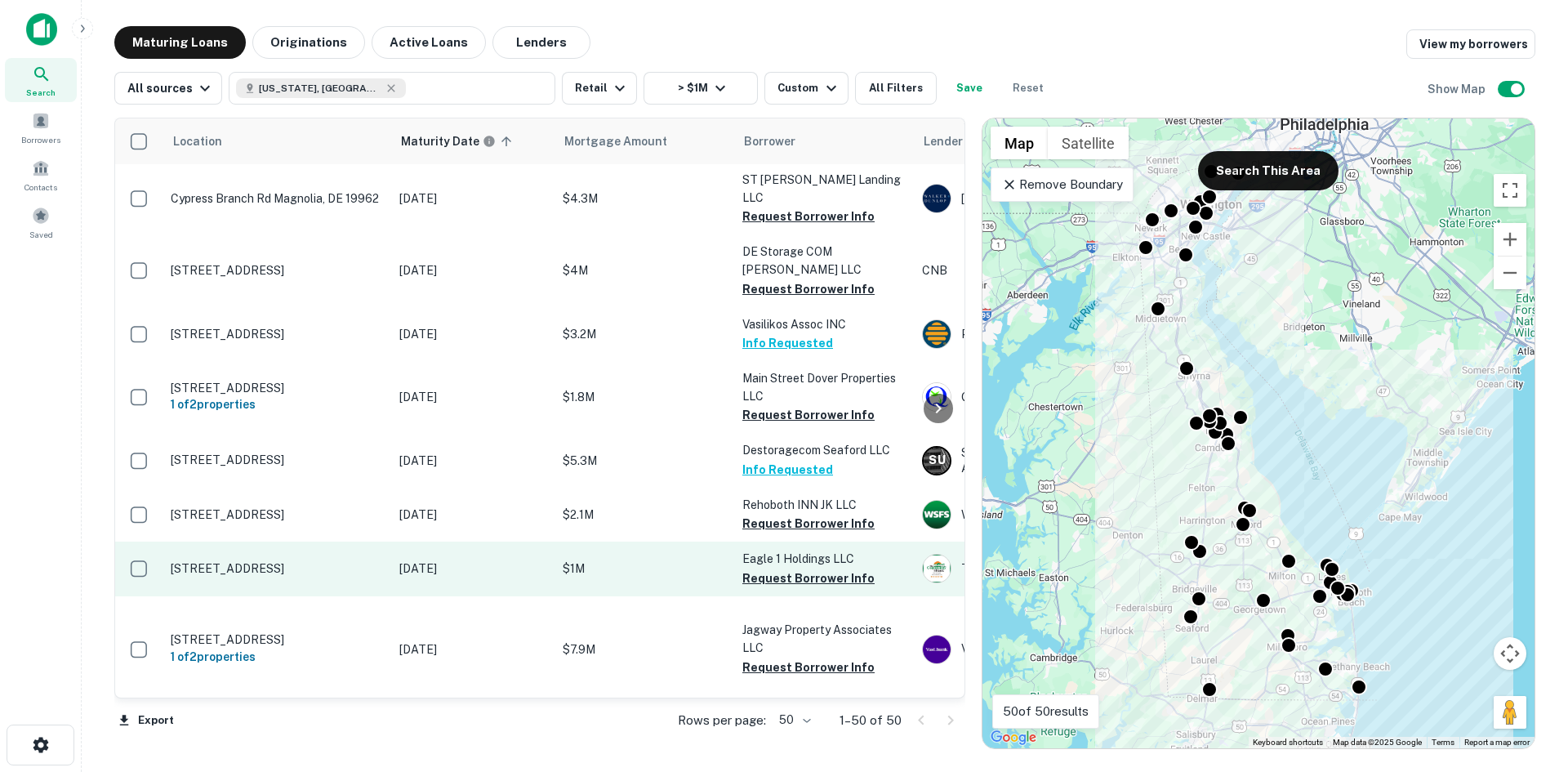
click at [357, 541] on td "[STREET_ADDRESS]" at bounding box center [277, 568] width 229 height 54
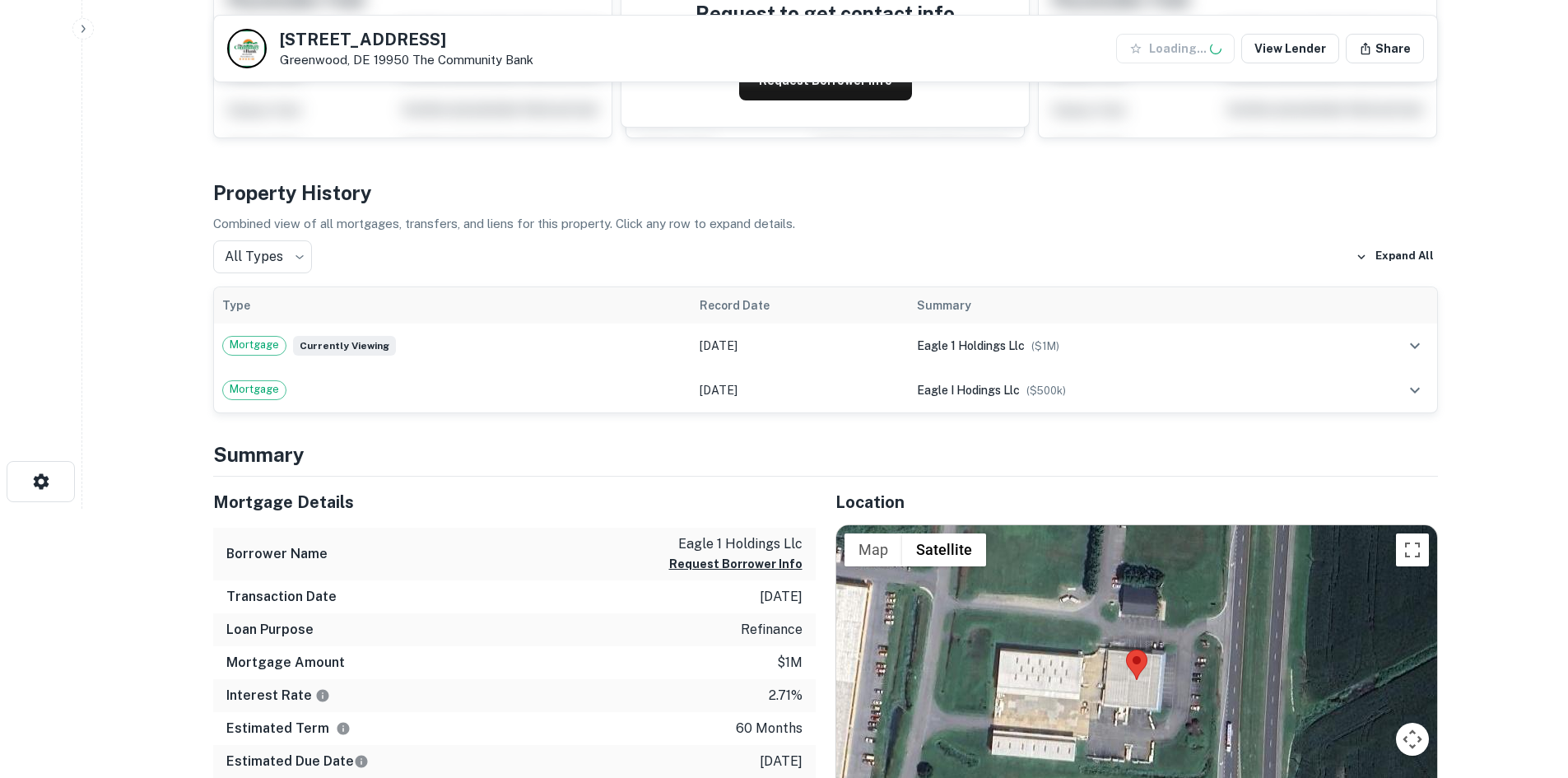
scroll to position [329, 0]
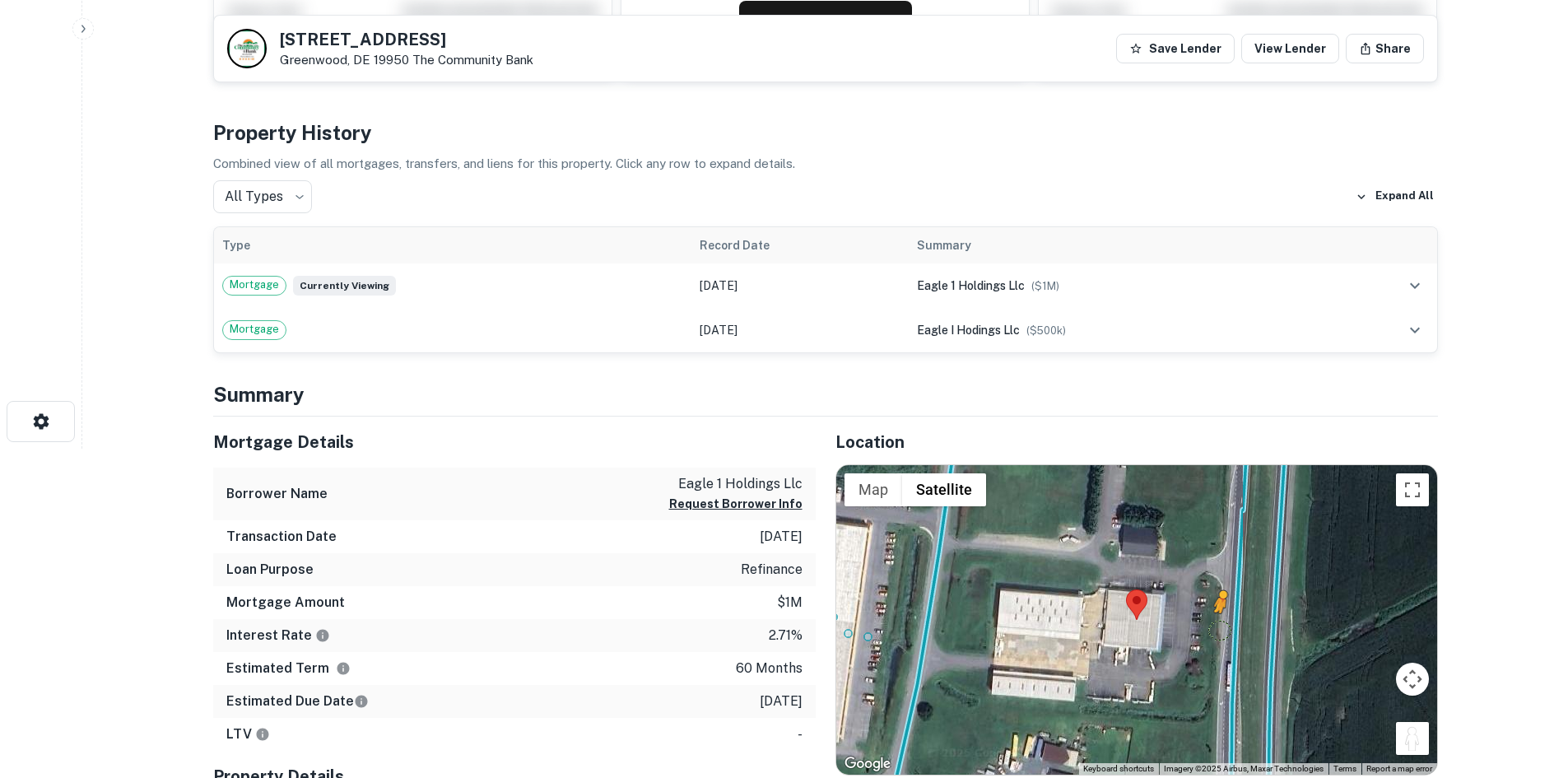
drag, startPoint x: 1397, startPoint y: 731, endPoint x: 1226, endPoint y: 624, distance: 201.7
click at [1226, 625] on div "To activate drag with keyboard, press Alt + Enter. Once in keyboard drag state,…" at bounding box center [1136, 619] width 601 height 310
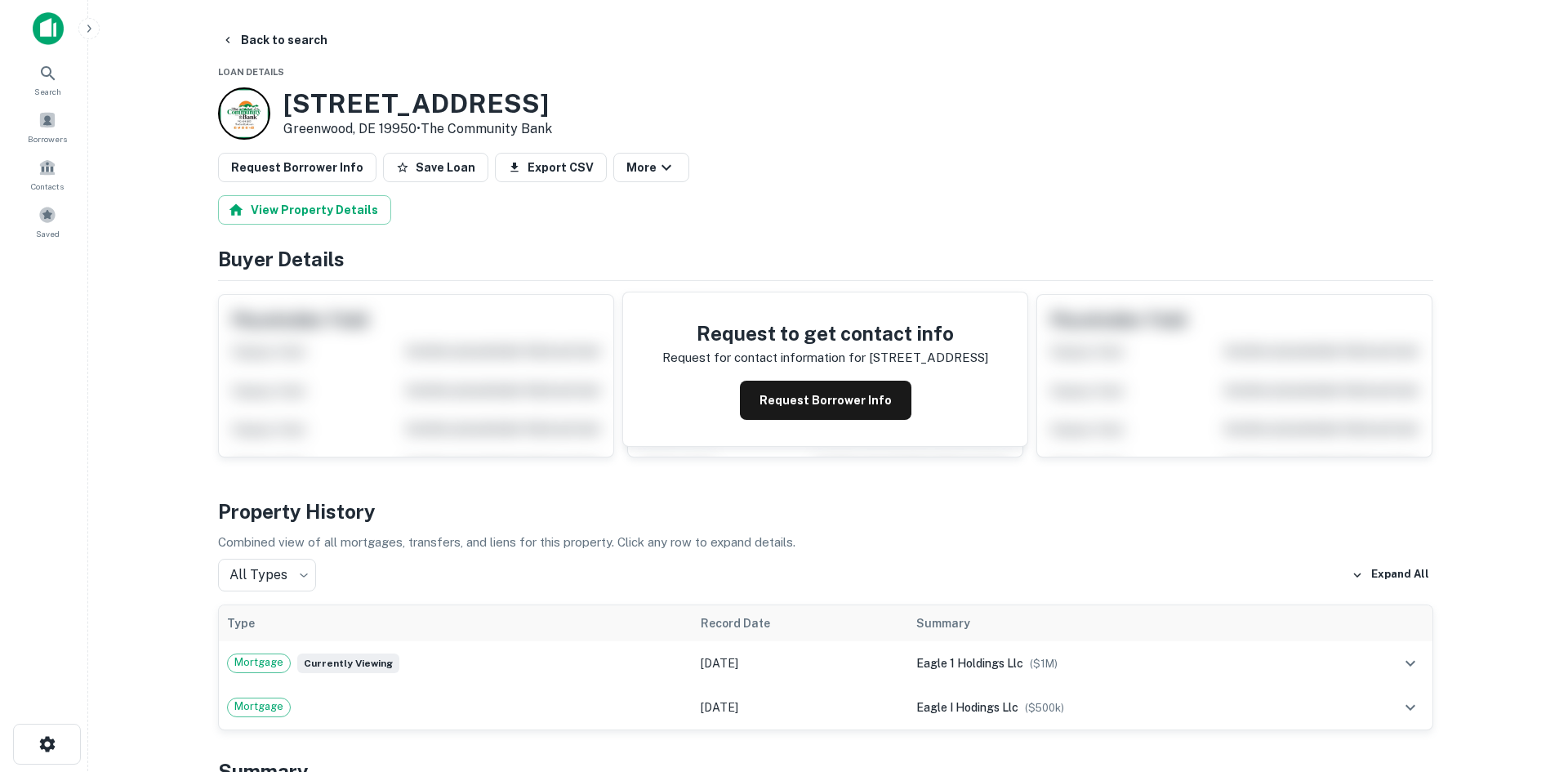
scroll to position [0, 0]
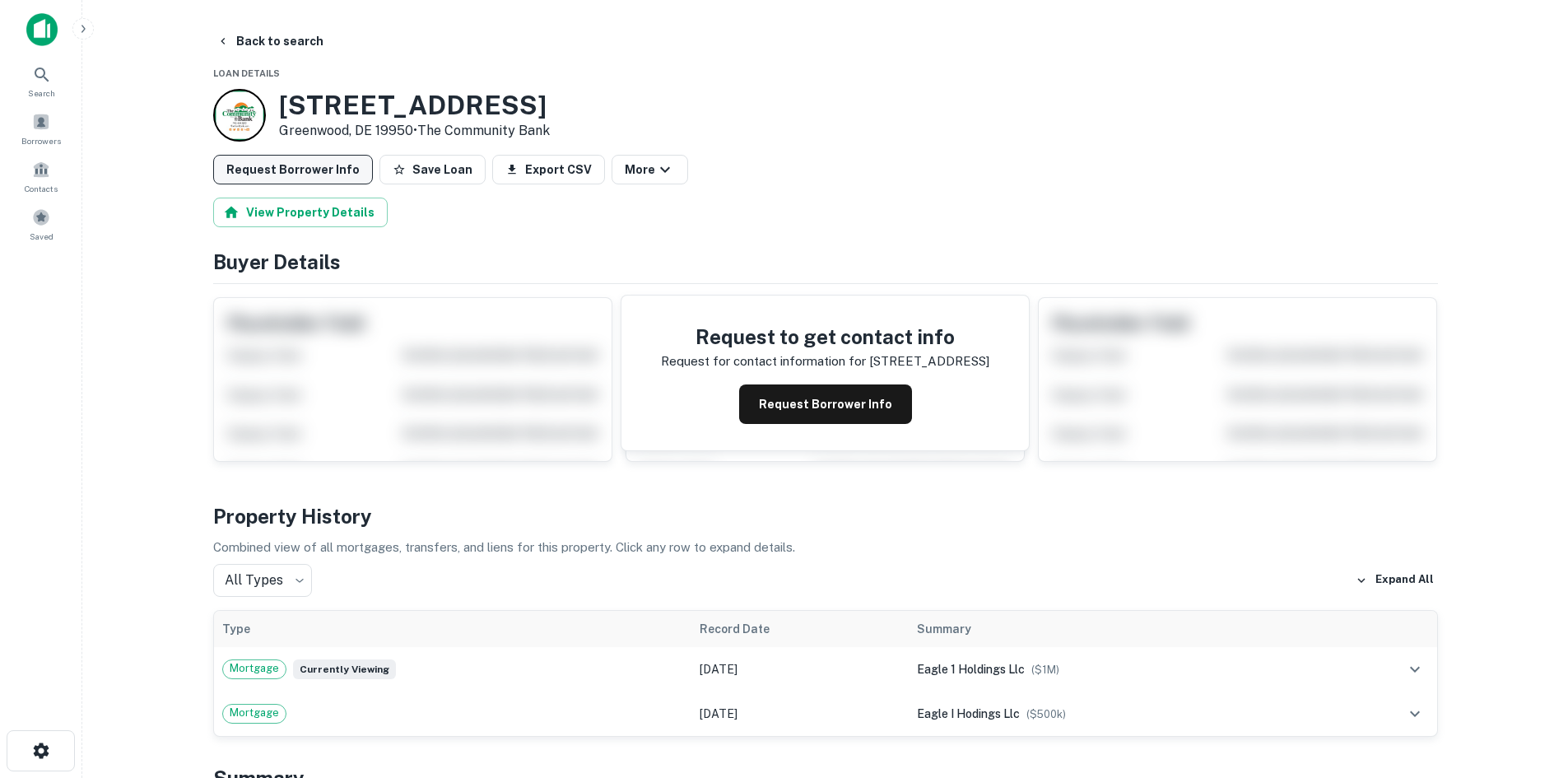
click at [339, 180] on button "Request Borrower Info" at bounding box center [293, 169] width 159 height 30
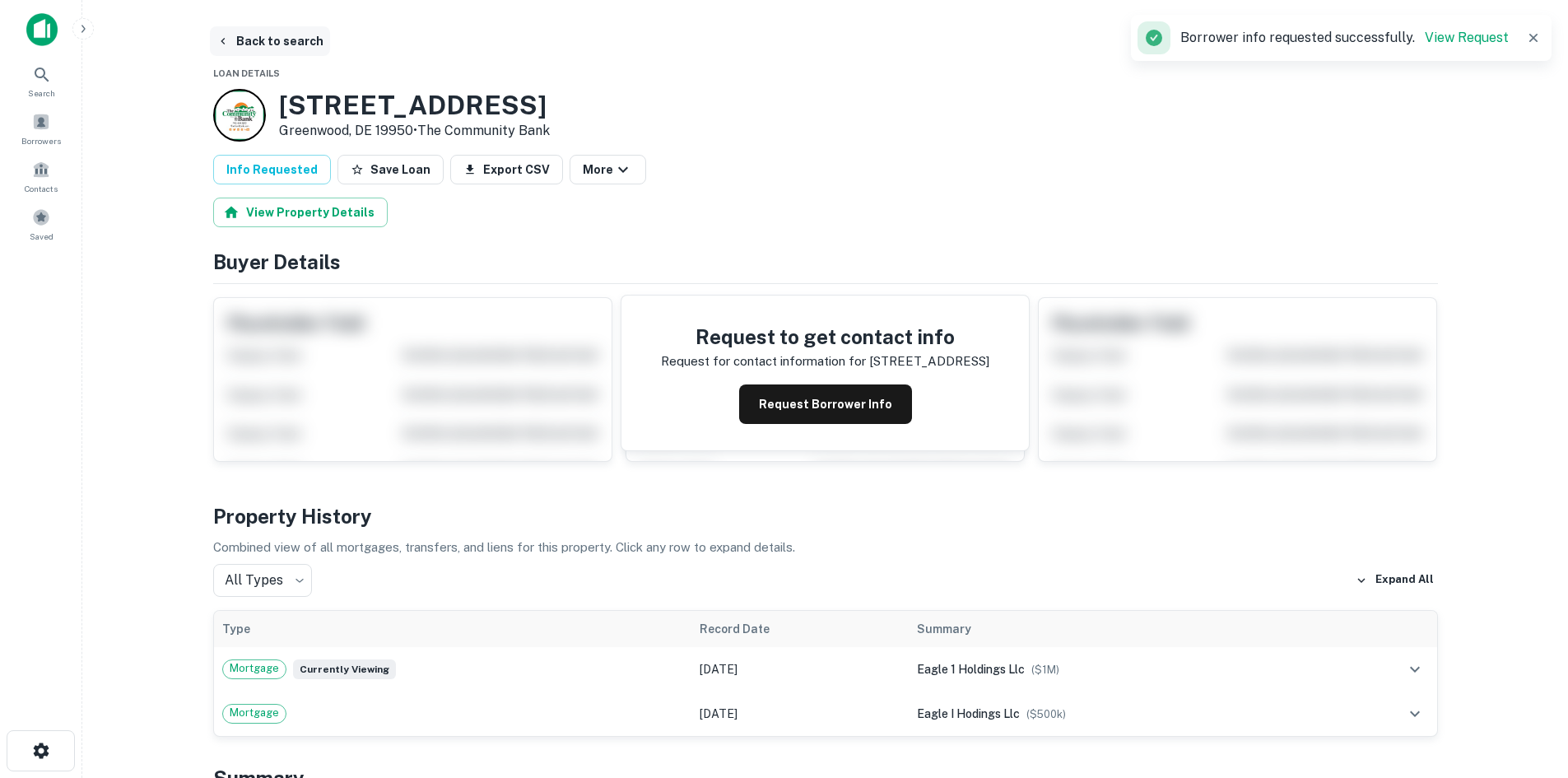
click at [300, 47] on button "Back to search" at bounding box center [270, 41] width 120 height 30
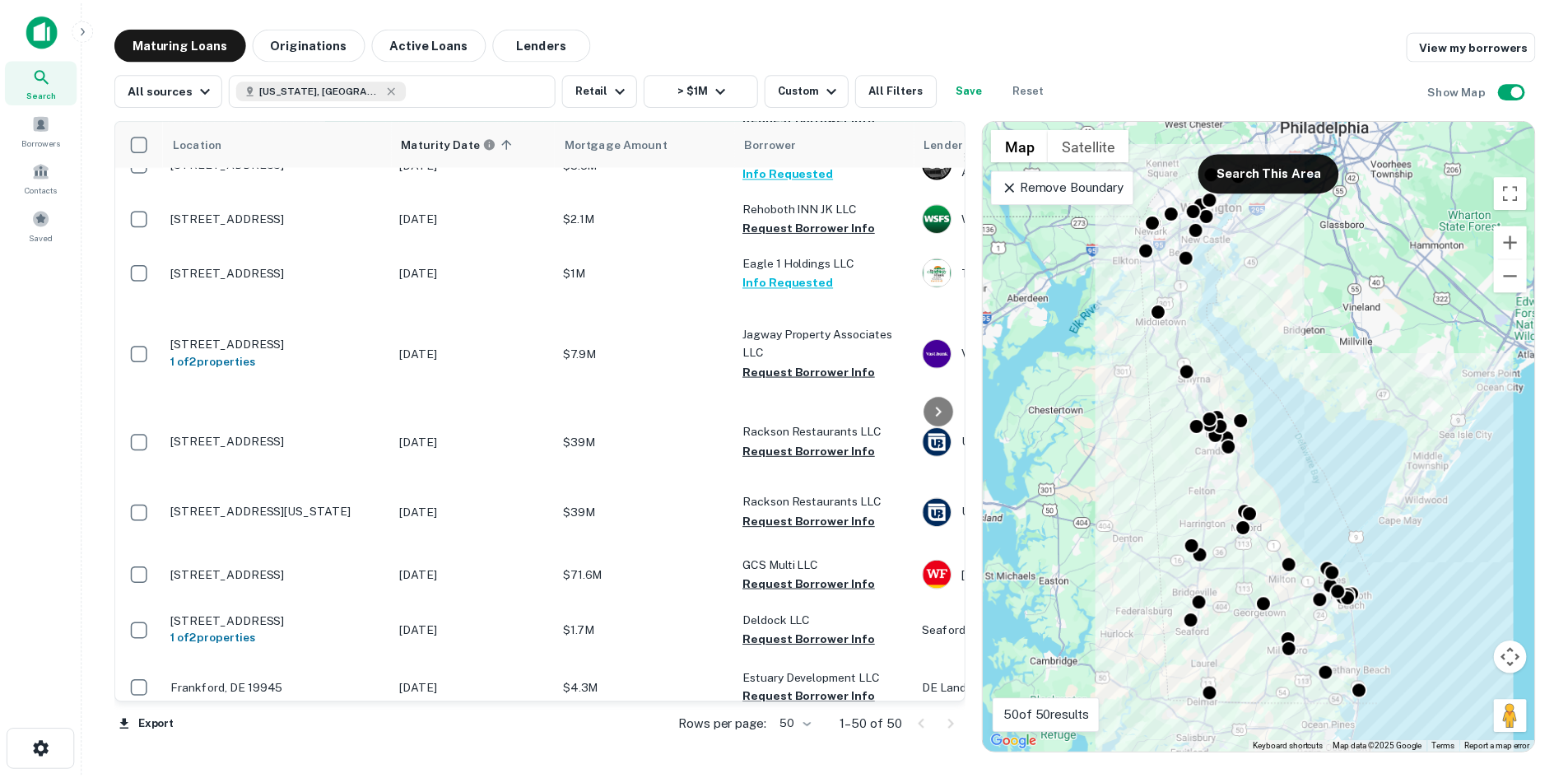
scroll to position [659, 0]
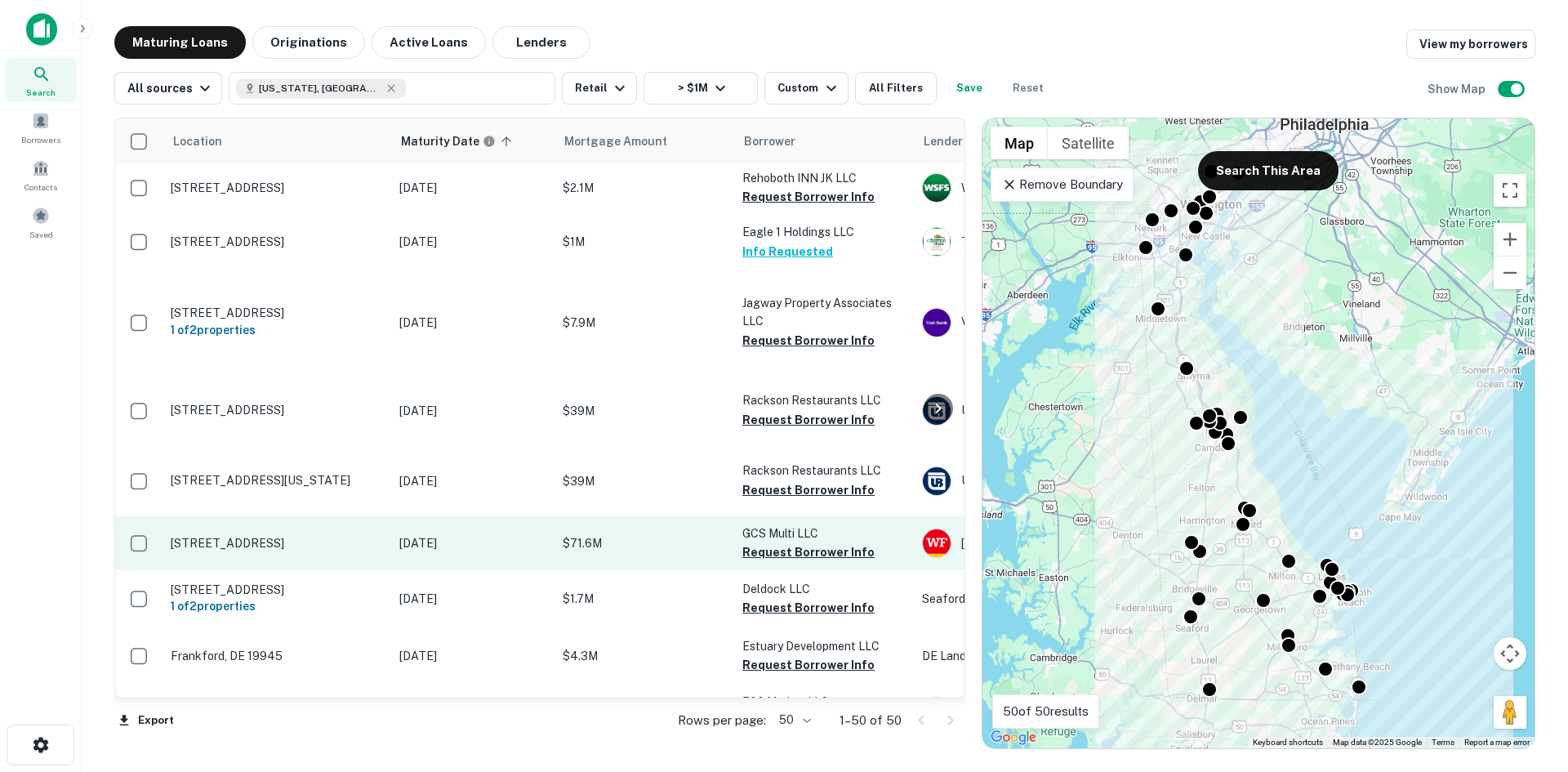
click at [348, 536] on p "201 W Market St Wilmington, DE 19804" at bounding box center [277, 543] width 213 height 14
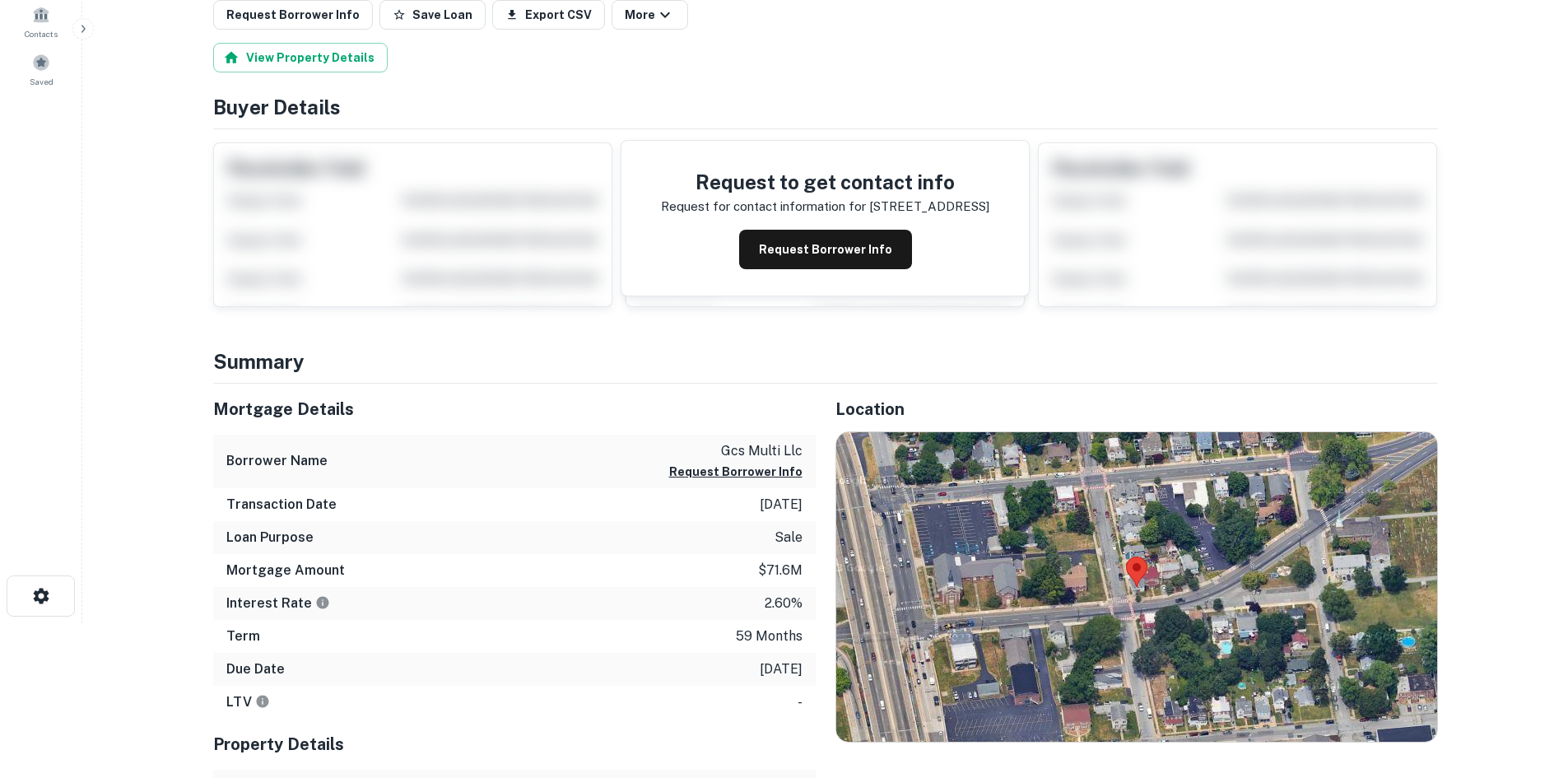
scroll to position [165, 0]
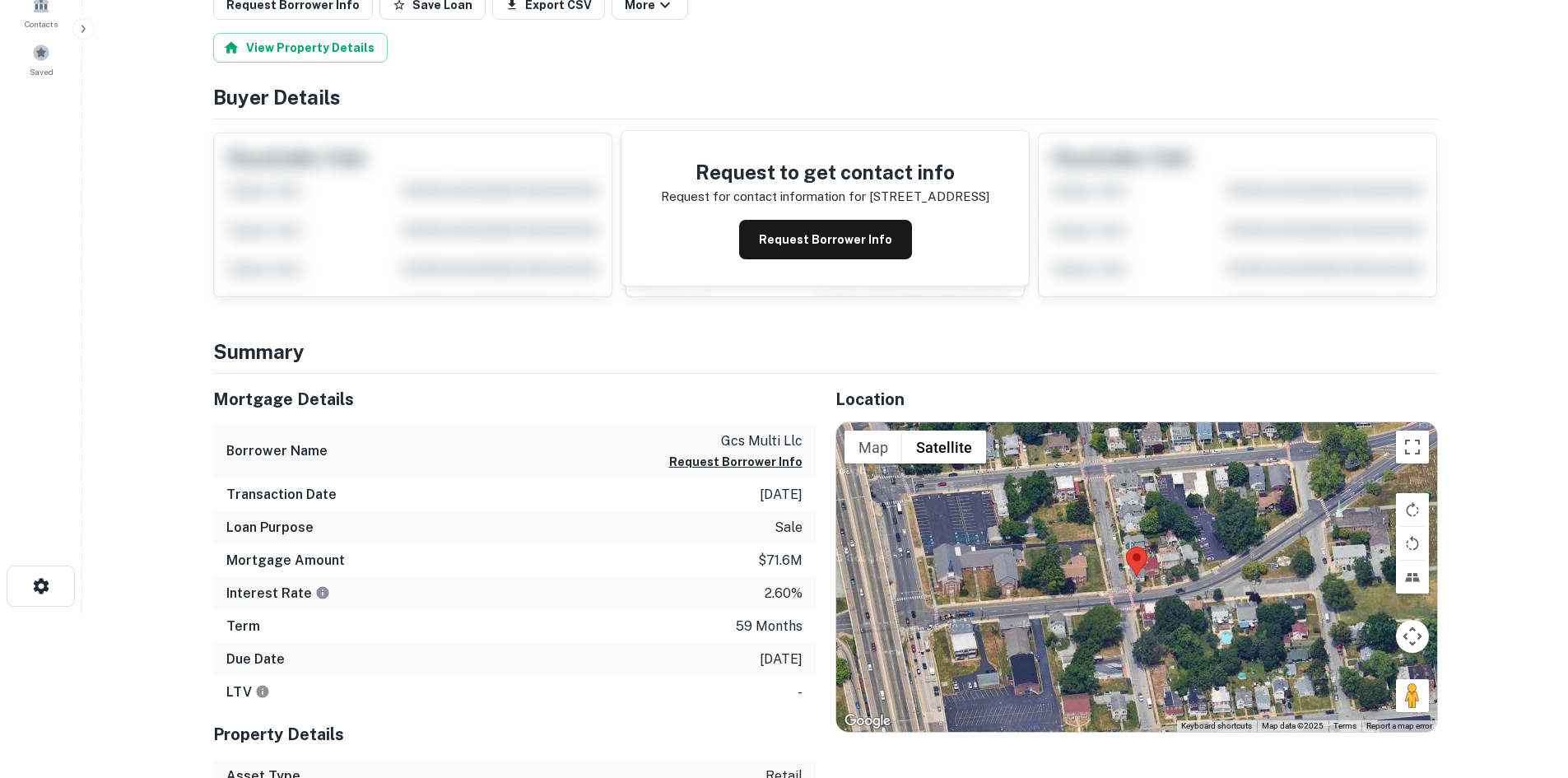
drag, startPoint x: 1406, startPoint y: 697, endPoint x: 1183, endPoint y: 599, distance: 243.6
click at [1134, 584] on div "Map Terrain Satellite Labels Keyboard shortcuts Map Data Map data ©2025 Map dat…" at bounding box center [1136, 576] width 601 height 310
drag, startPoint x: 1422, startPoint y: 700, endPoint x: 1112, endPoint y: 579, distance: 332.8
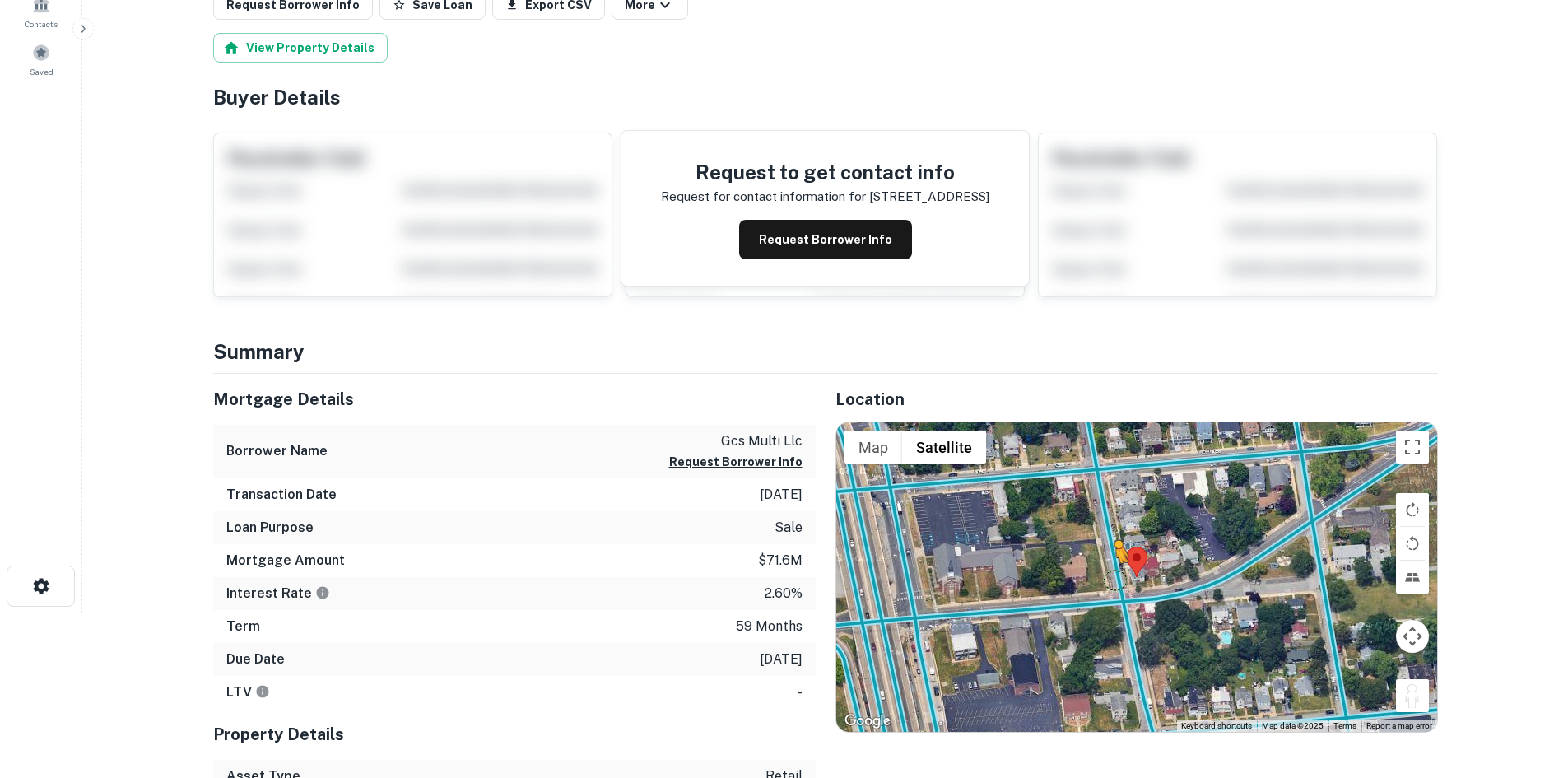
click at [1112, 579] on div "To activate drag with keyboard, press Alt + Enter. Once in keyboard drag state,…" at bounding box center [1136, 576] width 601 height 310
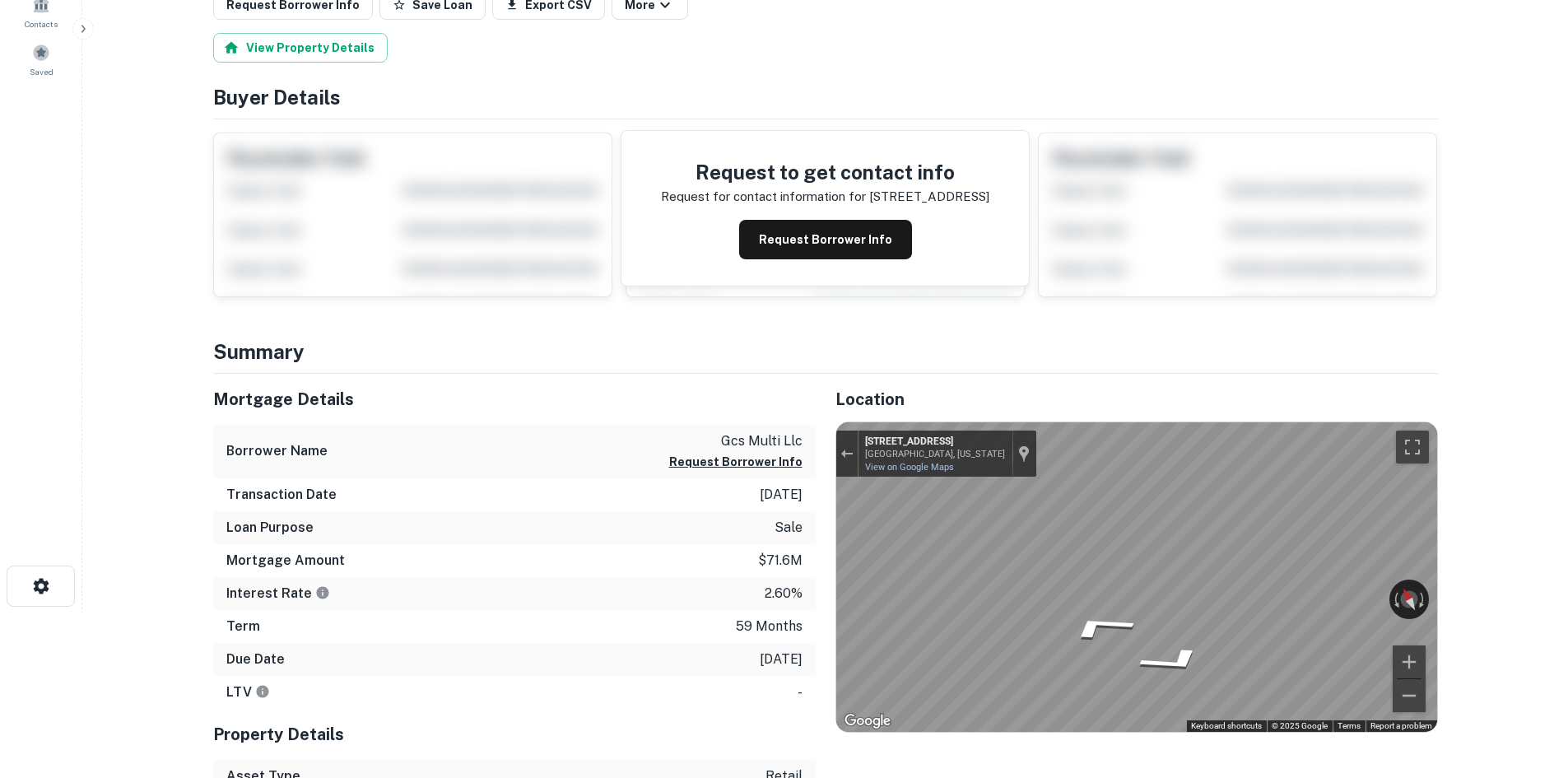
click at [740, 438] on div "Mortgage Details Borrower Name gcs multi llc Request Borrower Info Transaction …" at bounding box center [816, 633] width 1245 height 518
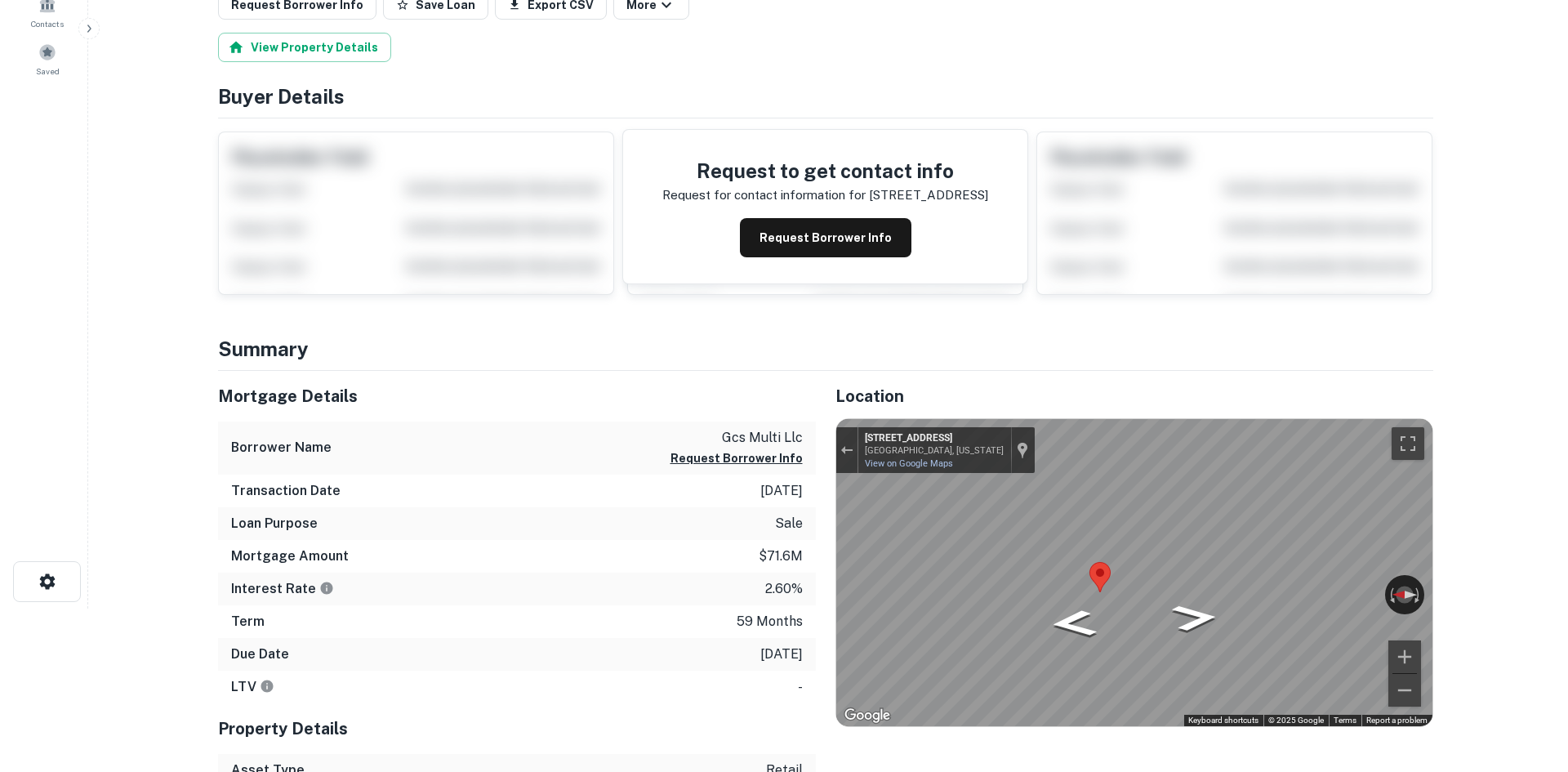
scroll to position [0, 0]
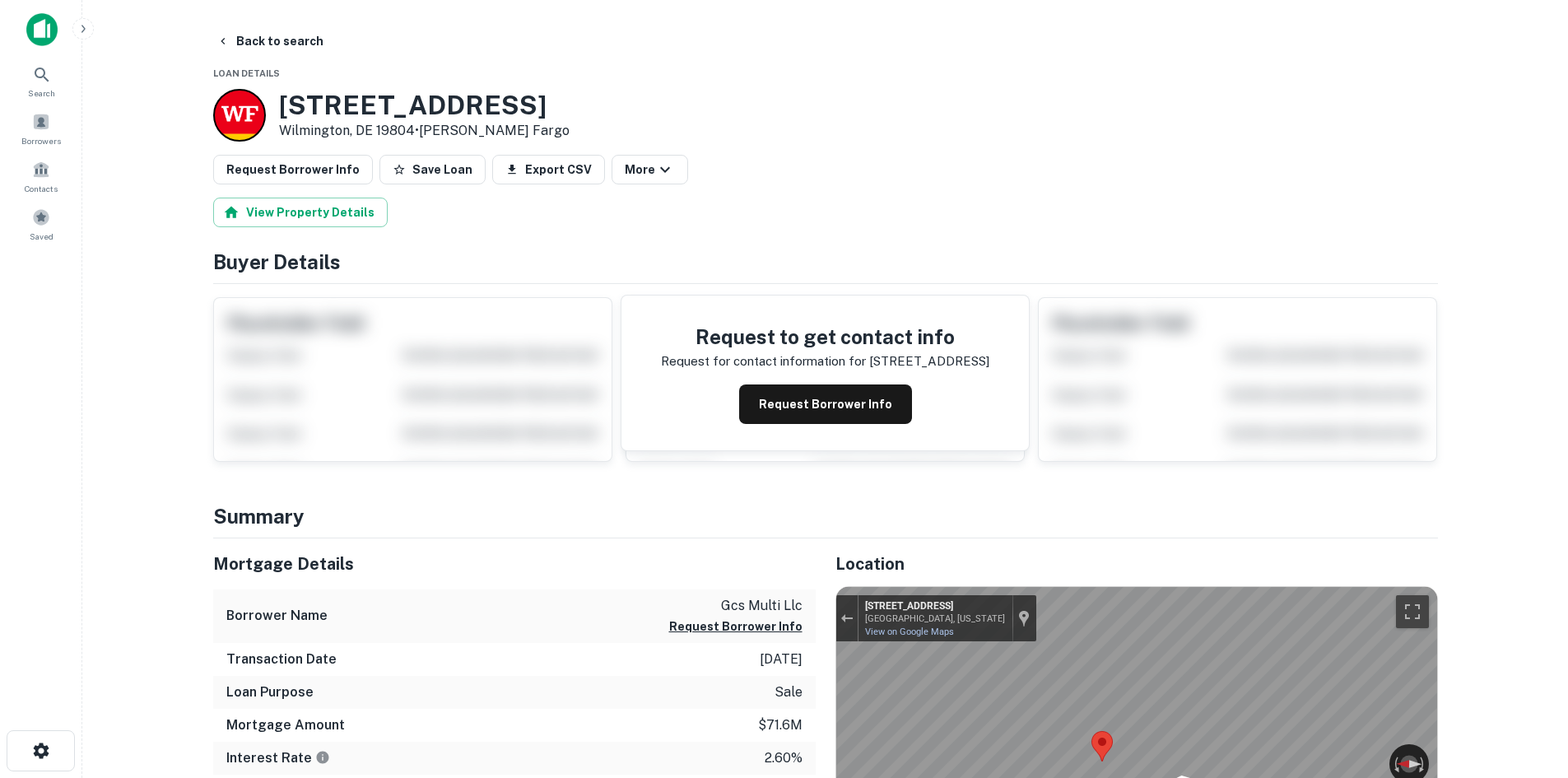
click at [303, 51] on button "Back to search" at bounding box center [270, 41] width 120 height 30
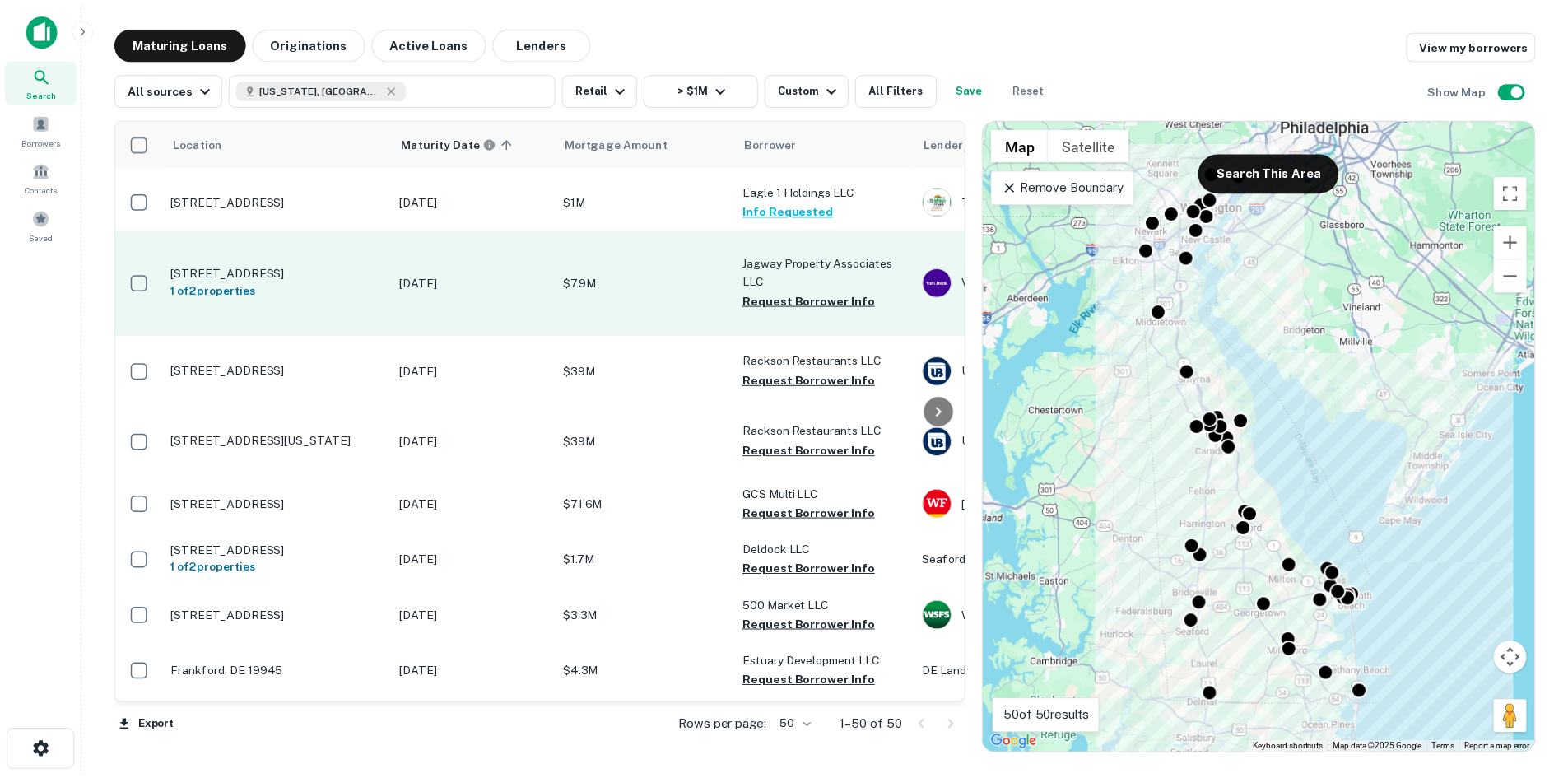
scroll to position [741, 0]
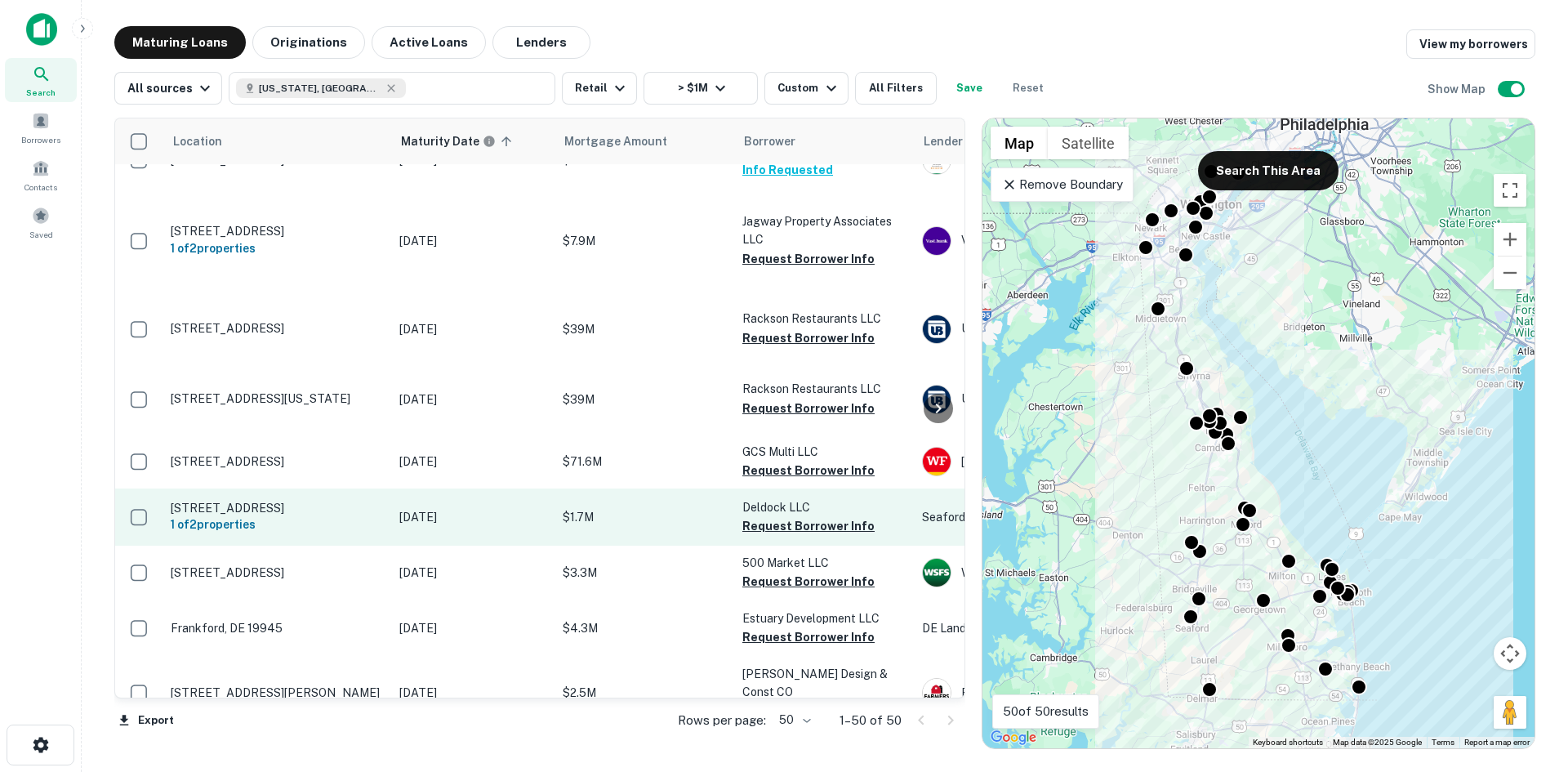
click at [313, 500] on p "303 Nanticoke Ave Seaford, DE 19973" at bounding box center [277, 507] width 213 height 14
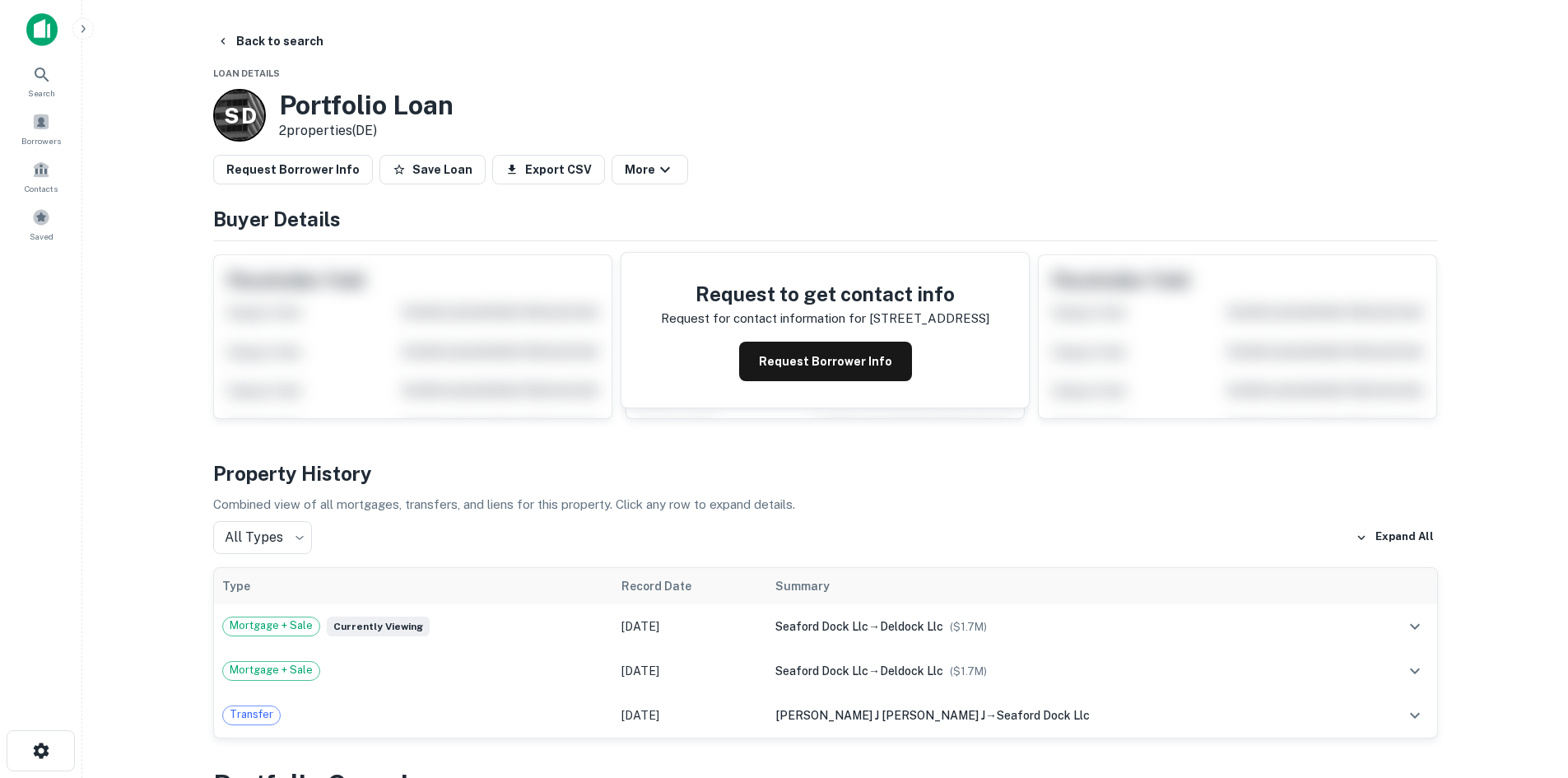
click at [278, 51] on button "Back to search" at bounding box center [270, 41] width 120 height 30
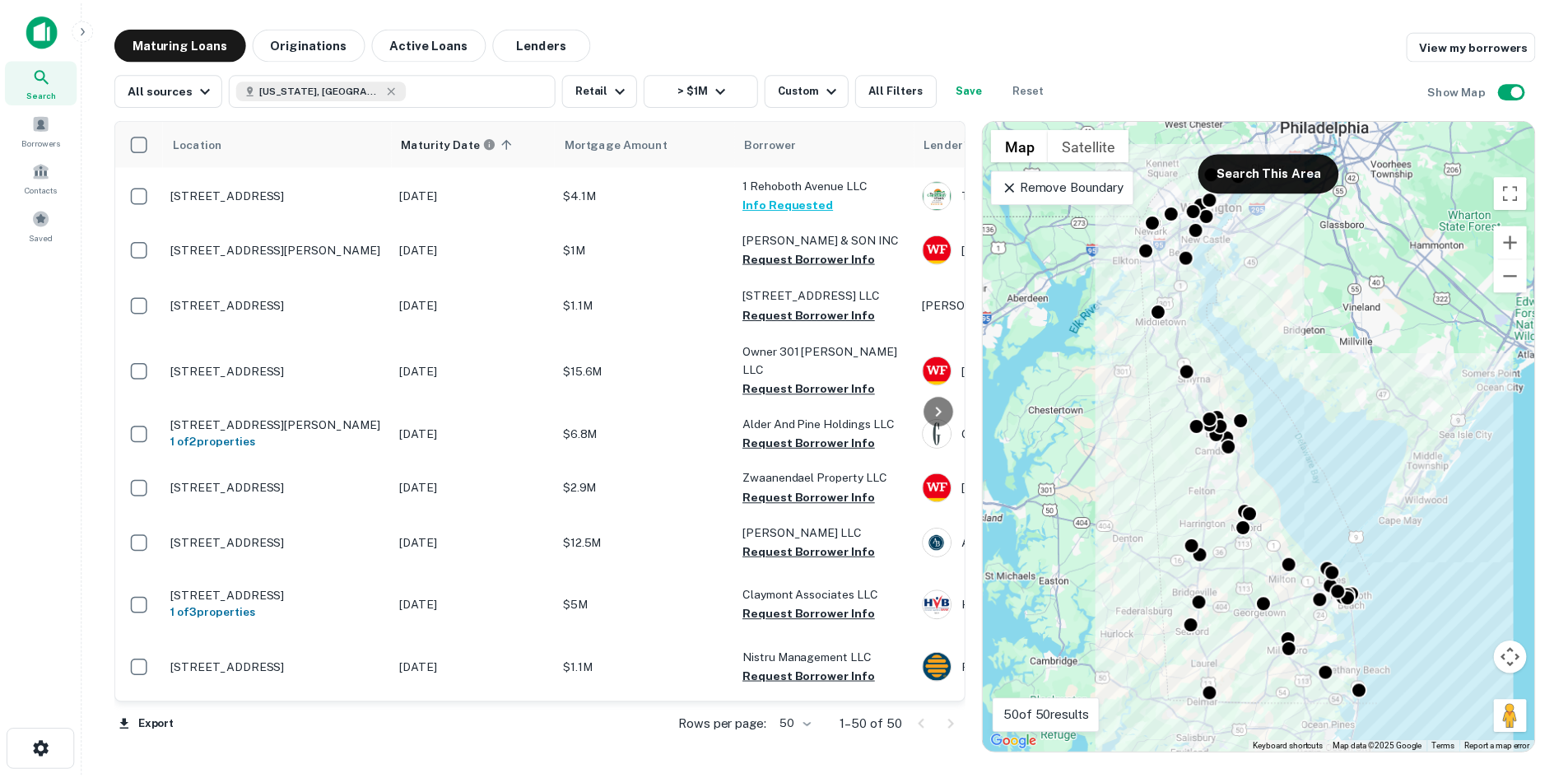
scroll to position [1729, 0]
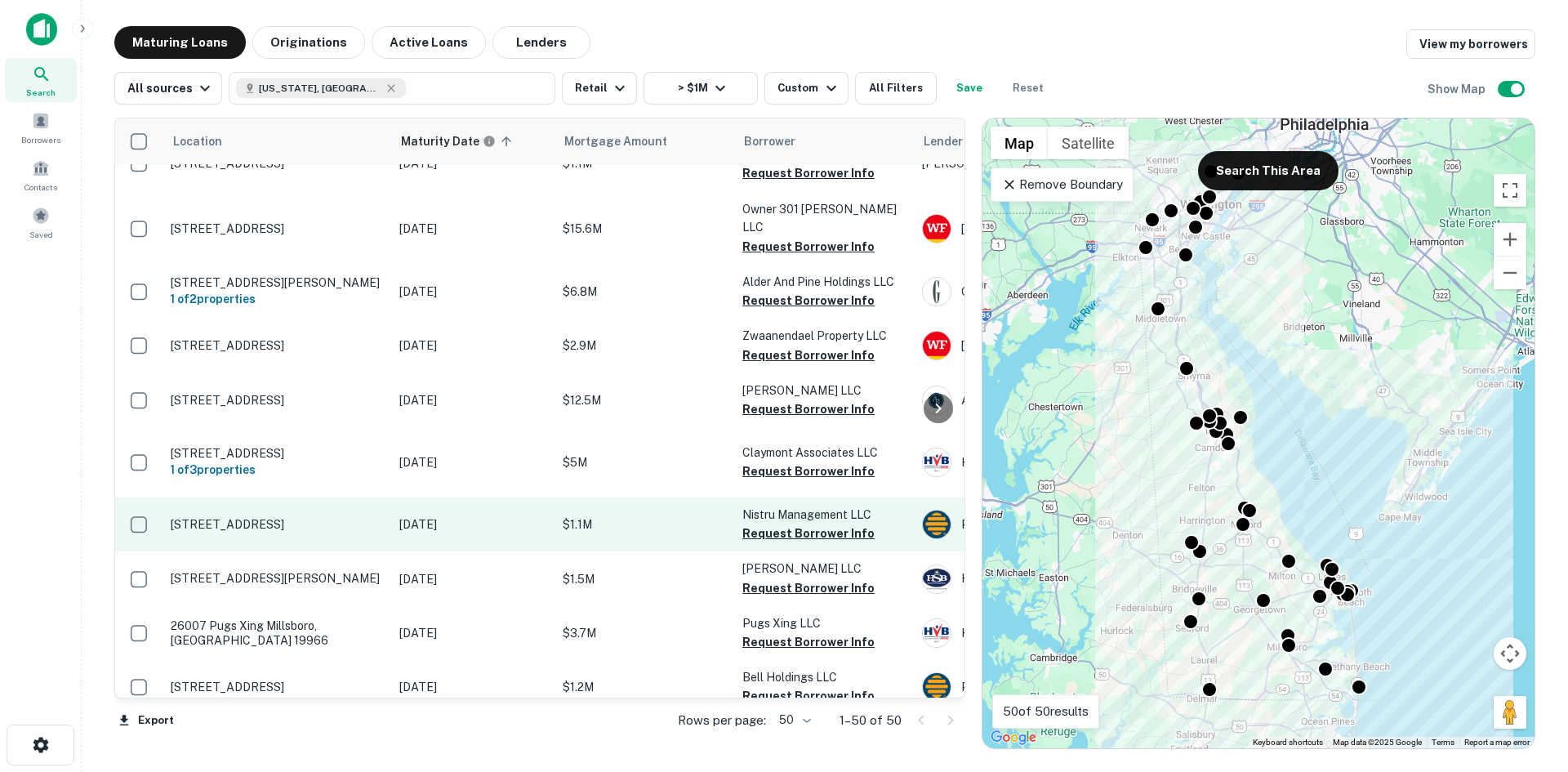
click at [331, 498] on td "[STREET_ADDRESS]" at bounding box center [277, 524] width 229 height 54
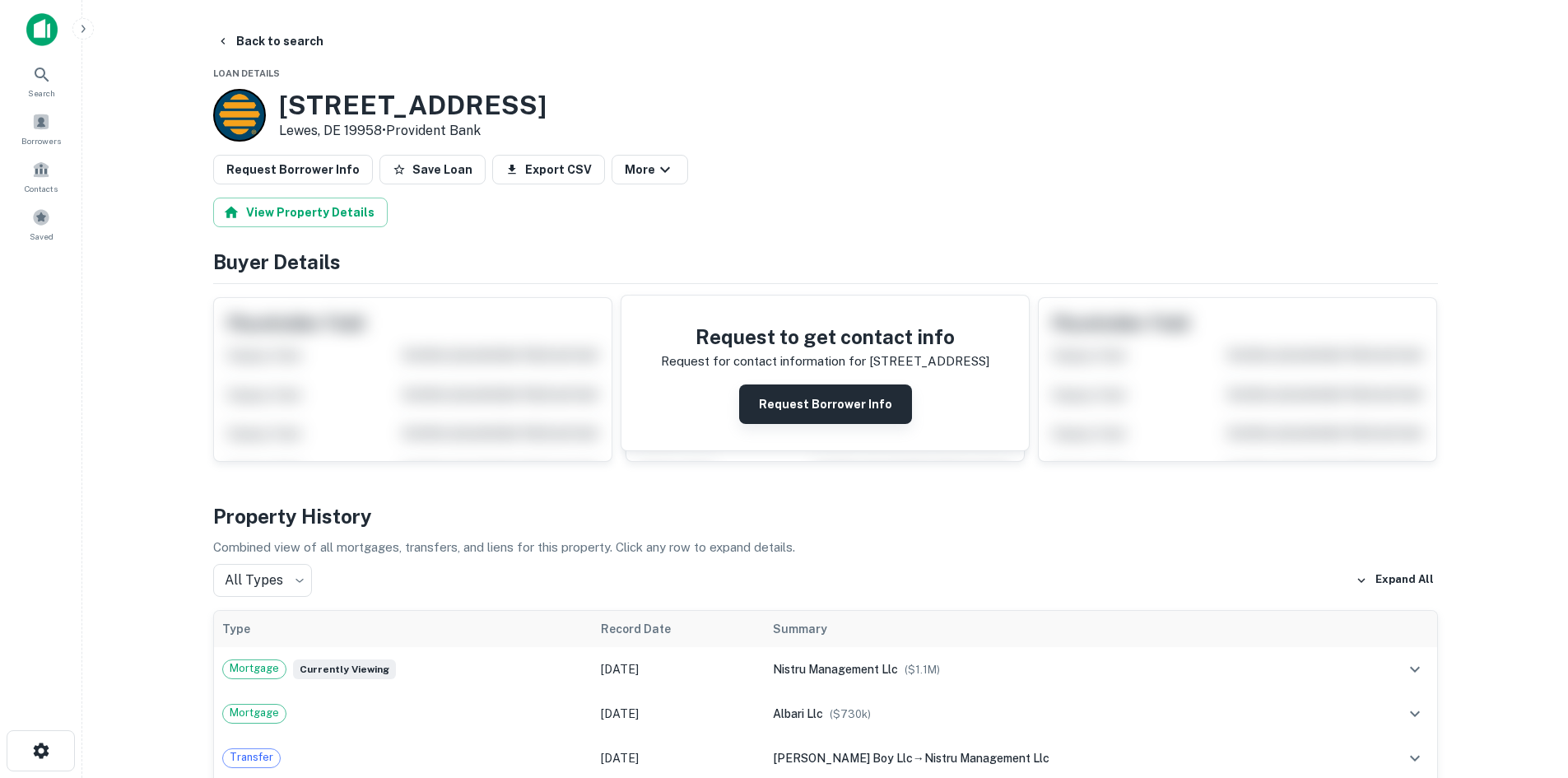
scroll to position [576, 0]
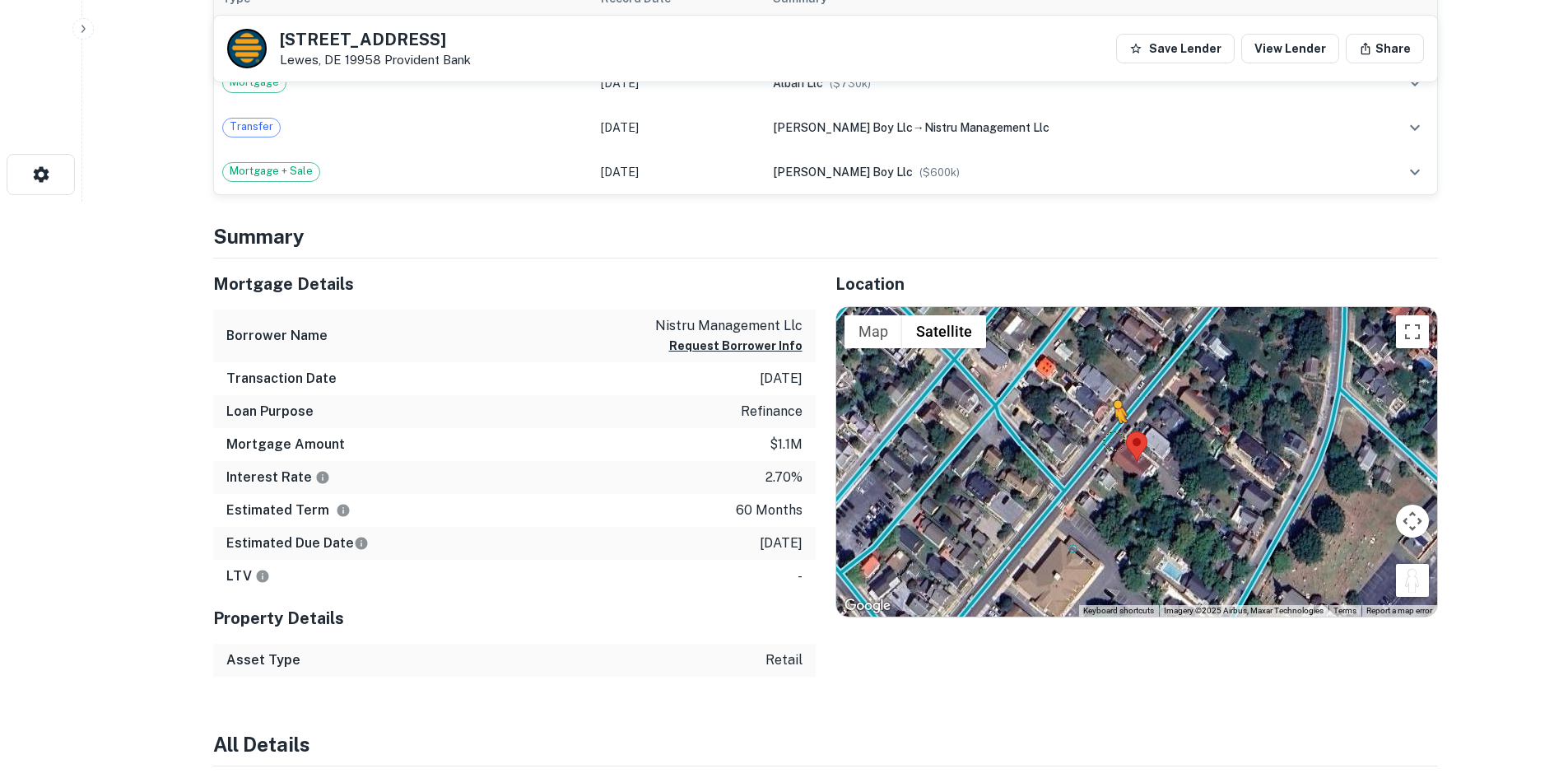
drag, startPoint x: 1405, startPoint y: 578, endPoint x: 1111, endPoint y: 438, distance: 325.6
click at [1111, 438] on div "To activate drag with keyboard, press Alt + Enter. Once in keyboard drag state,…" at bounding box center [1136, 461] width 601 height 310
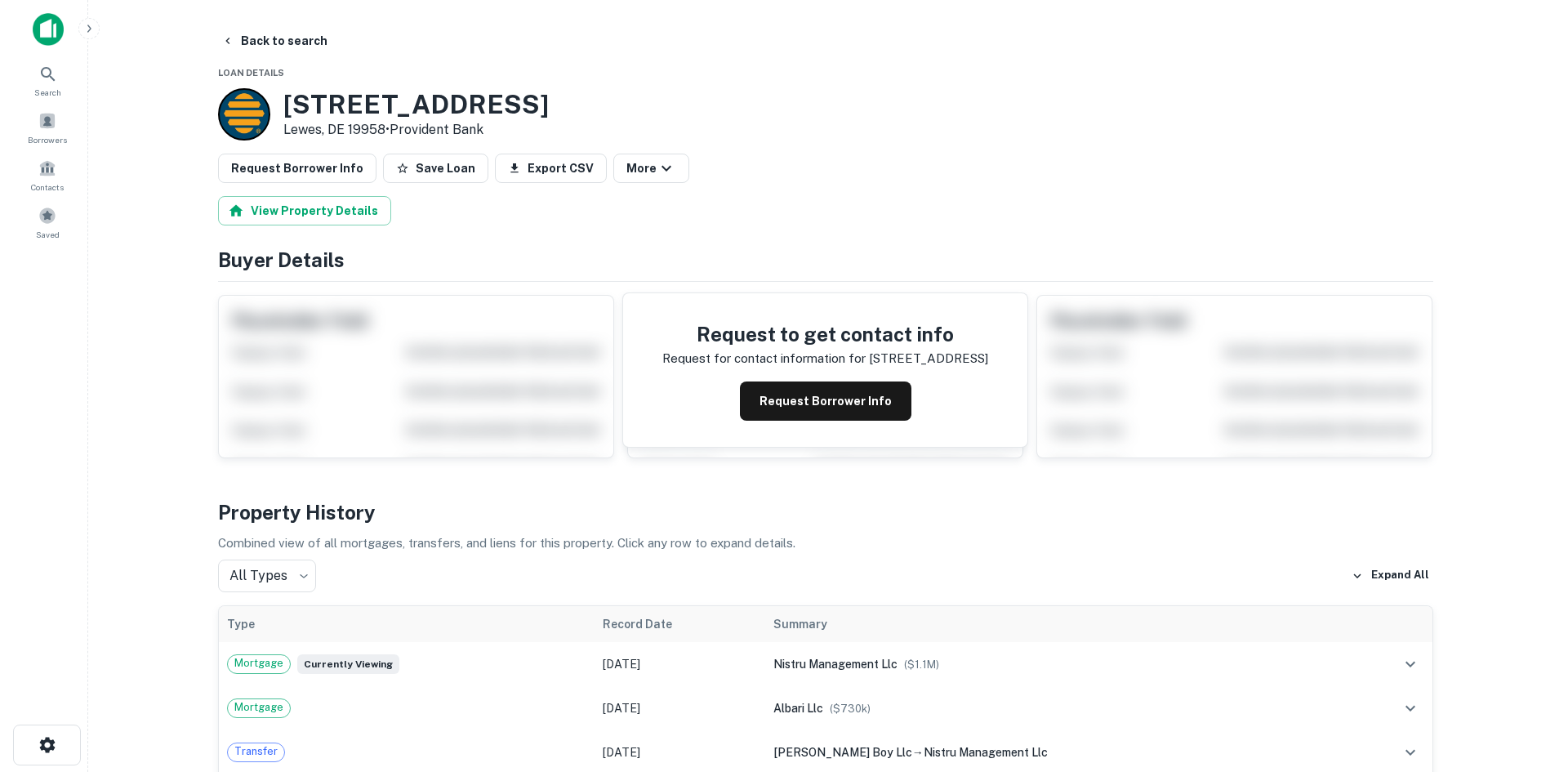
scroll to position [0, 0]
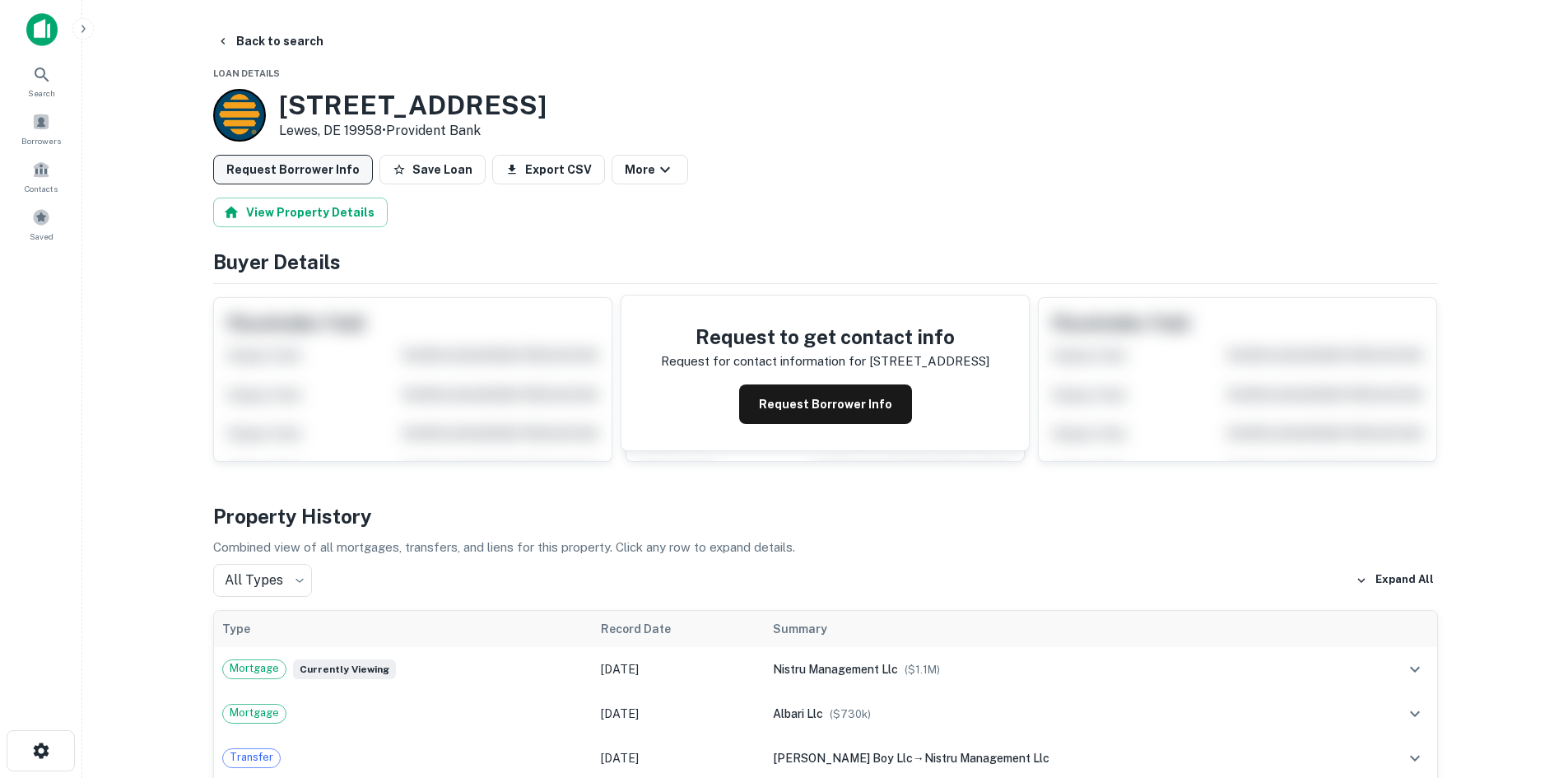
click at [331, 172] on button "Request Borrower Info" at bounding box center [293, 169] width 159 height 30
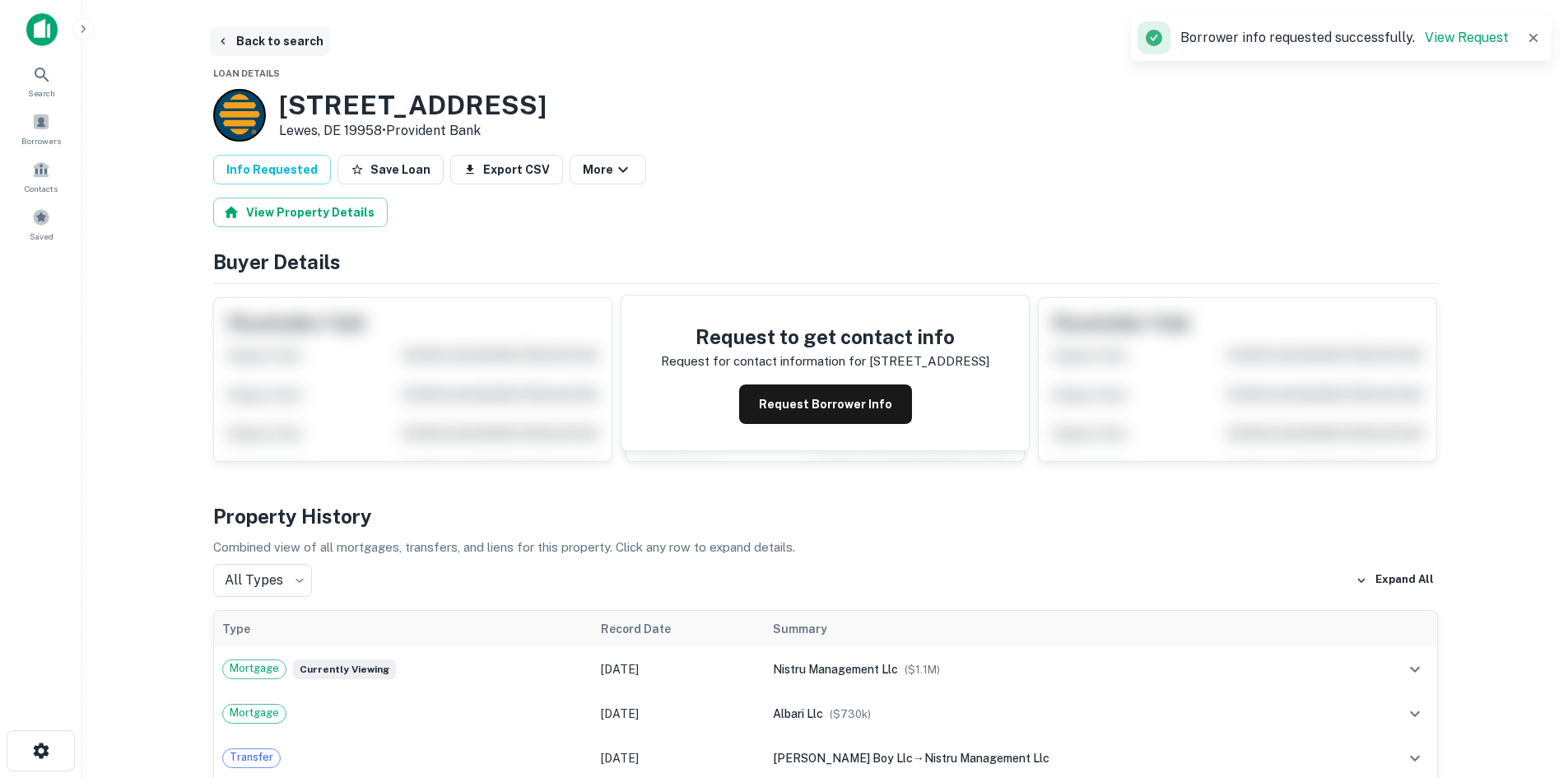
click at [294, 50] on button "Back to search" at bounding box center [270, 41] width 120 height 30
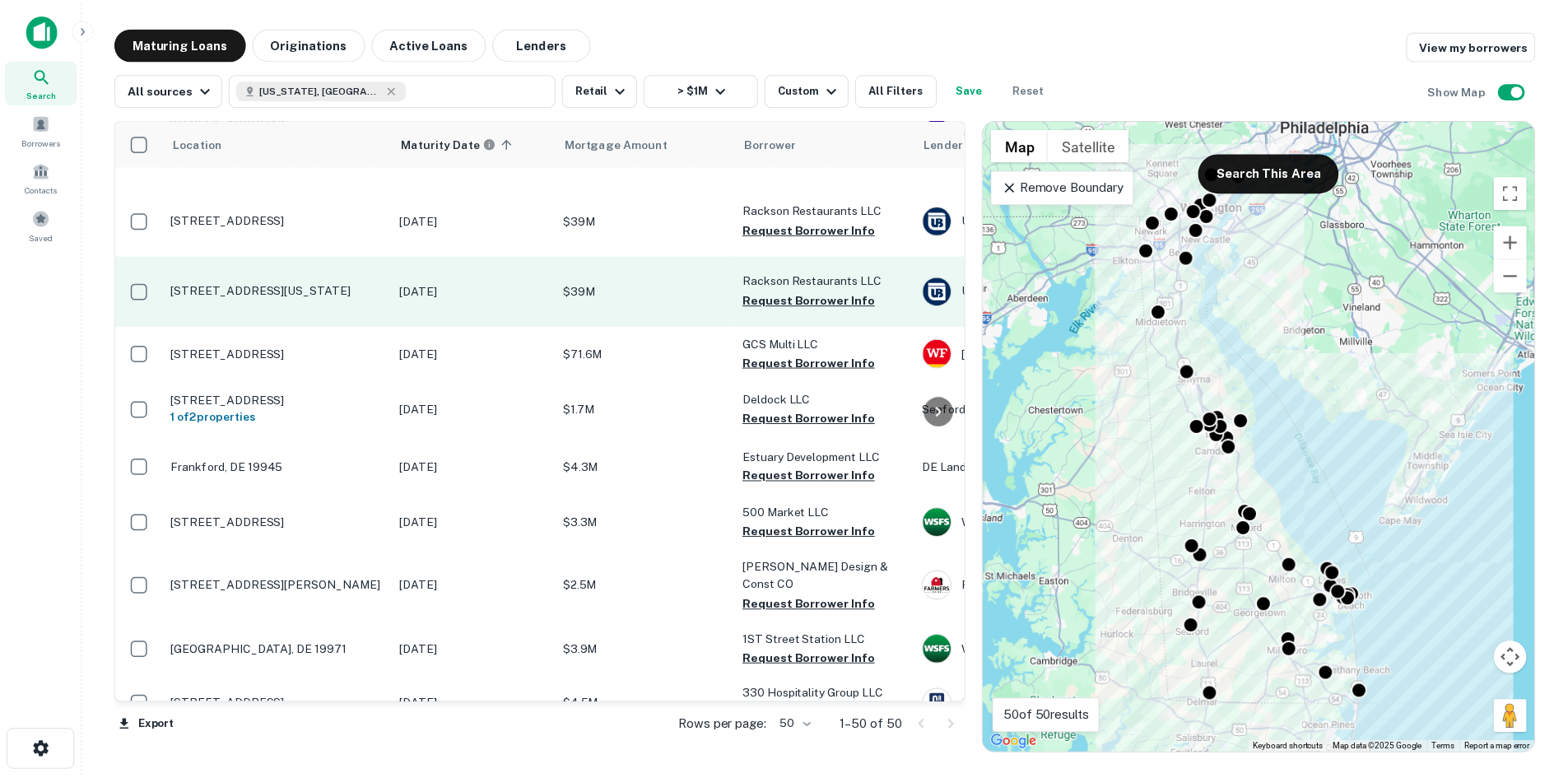
scroll to position [906, 0]
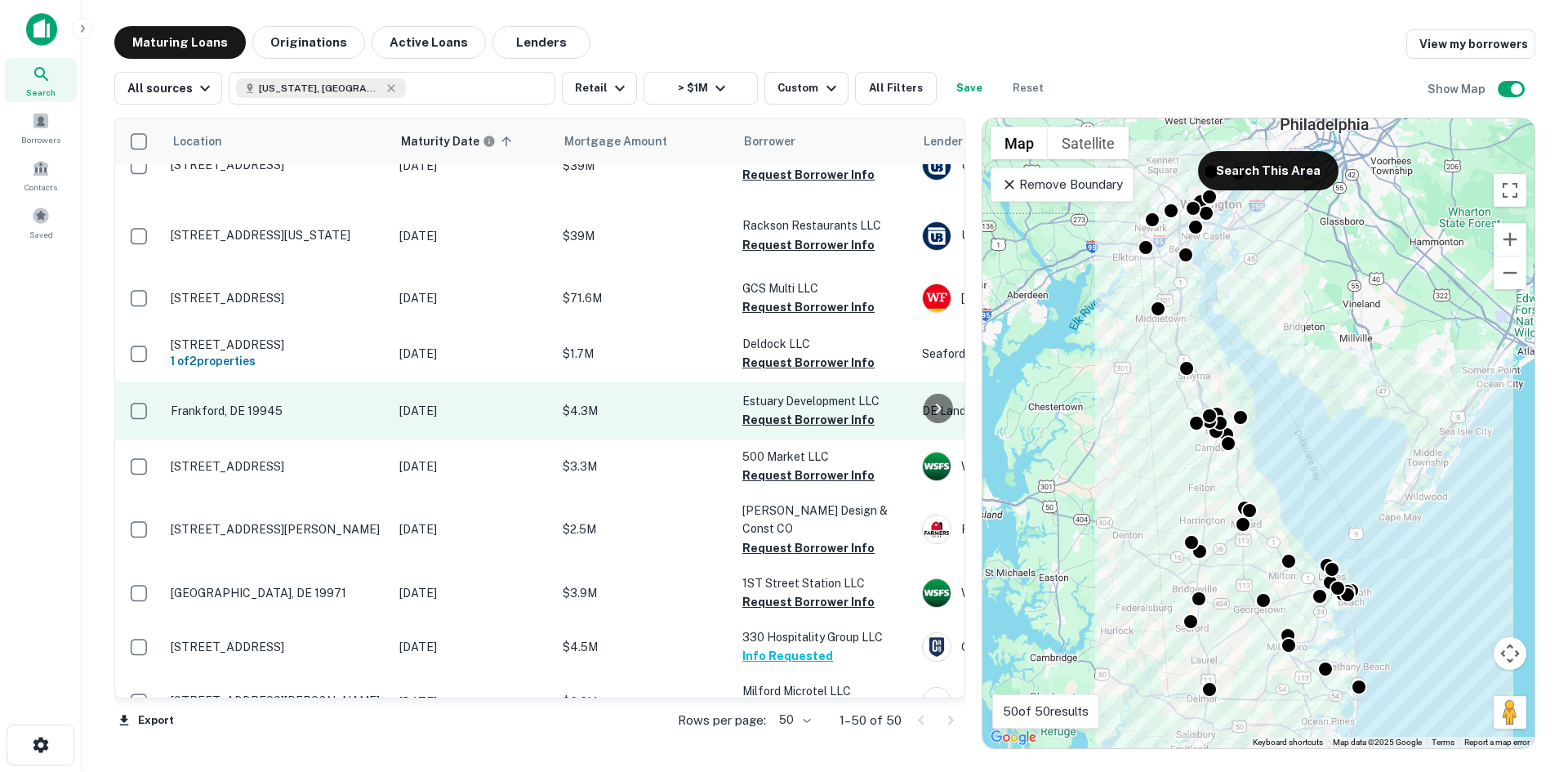
click at [282, 403] on p "Frankford, DE 19945" at bounding box center [277, 410] width 213 height 14
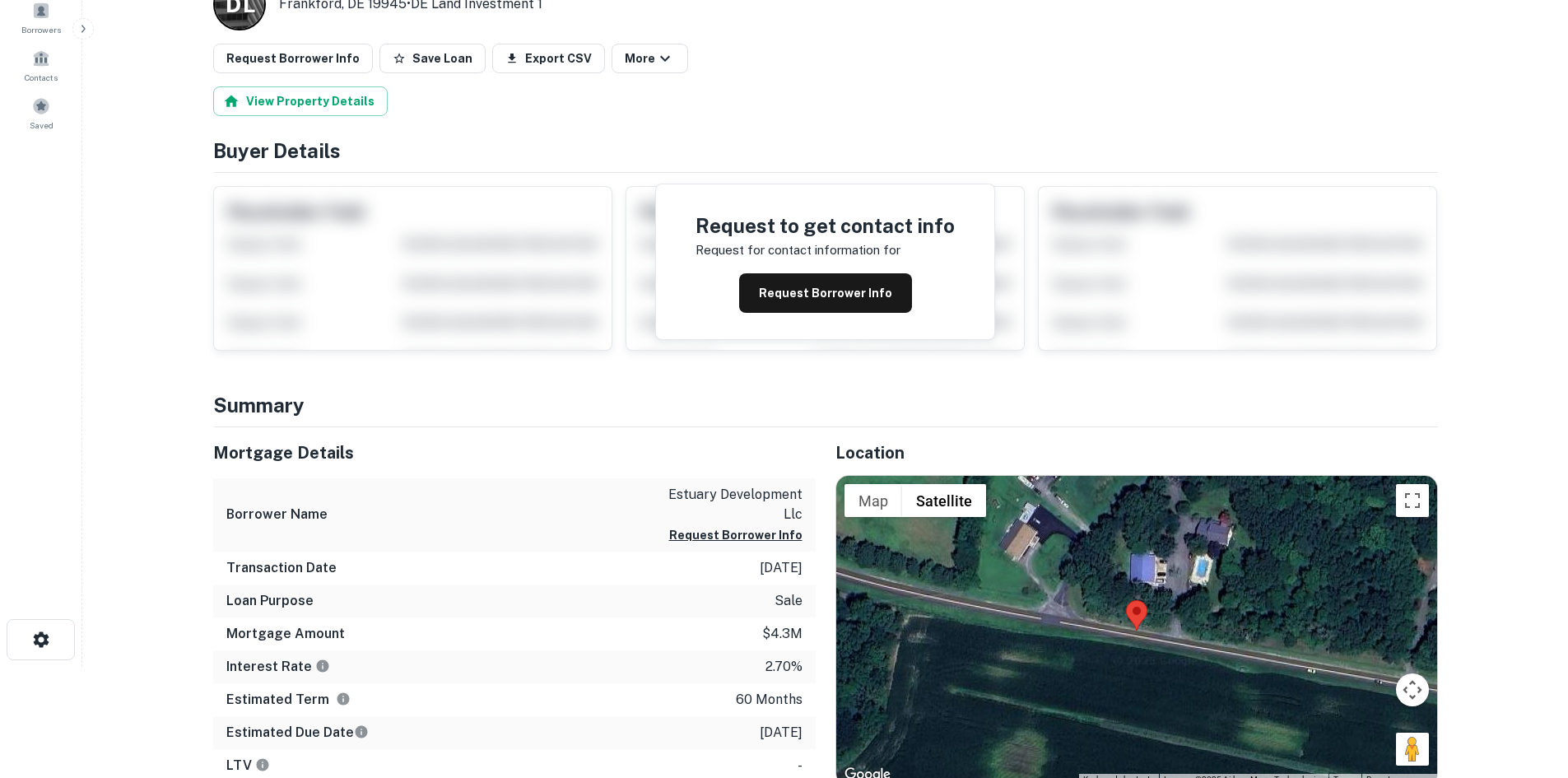
scroll to position [247, 0]
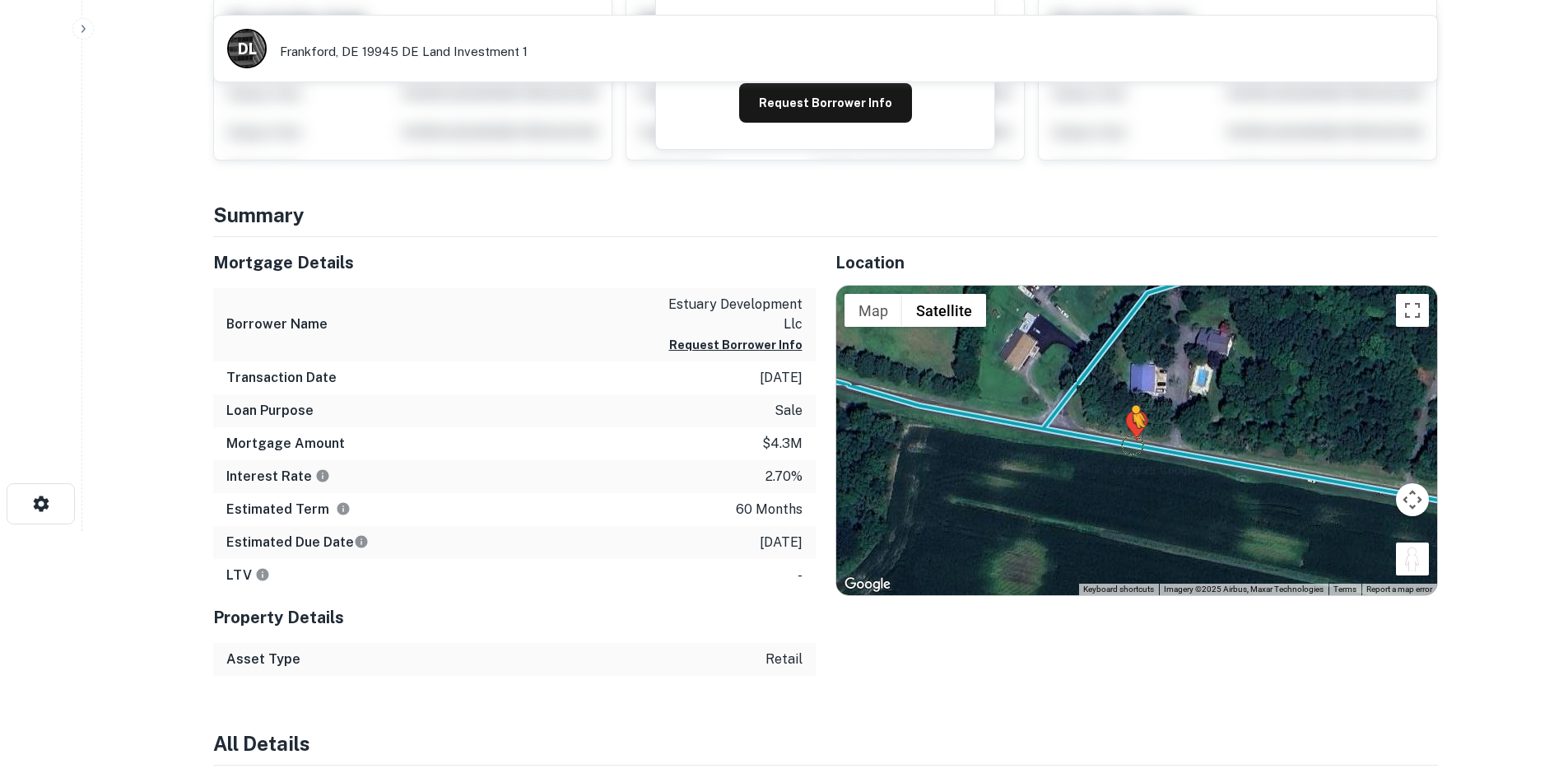
drag, startPoint x: 1409, startPoint y: 562, endPoint x: 1125, endPoint y: 438, distance: 309.9
click at [1126, 440] on div "To activate drag with keyboard, press Alt + Enter. Once in keyboard drag state,…" at bounding box center [1136, 440] width 601 height 310
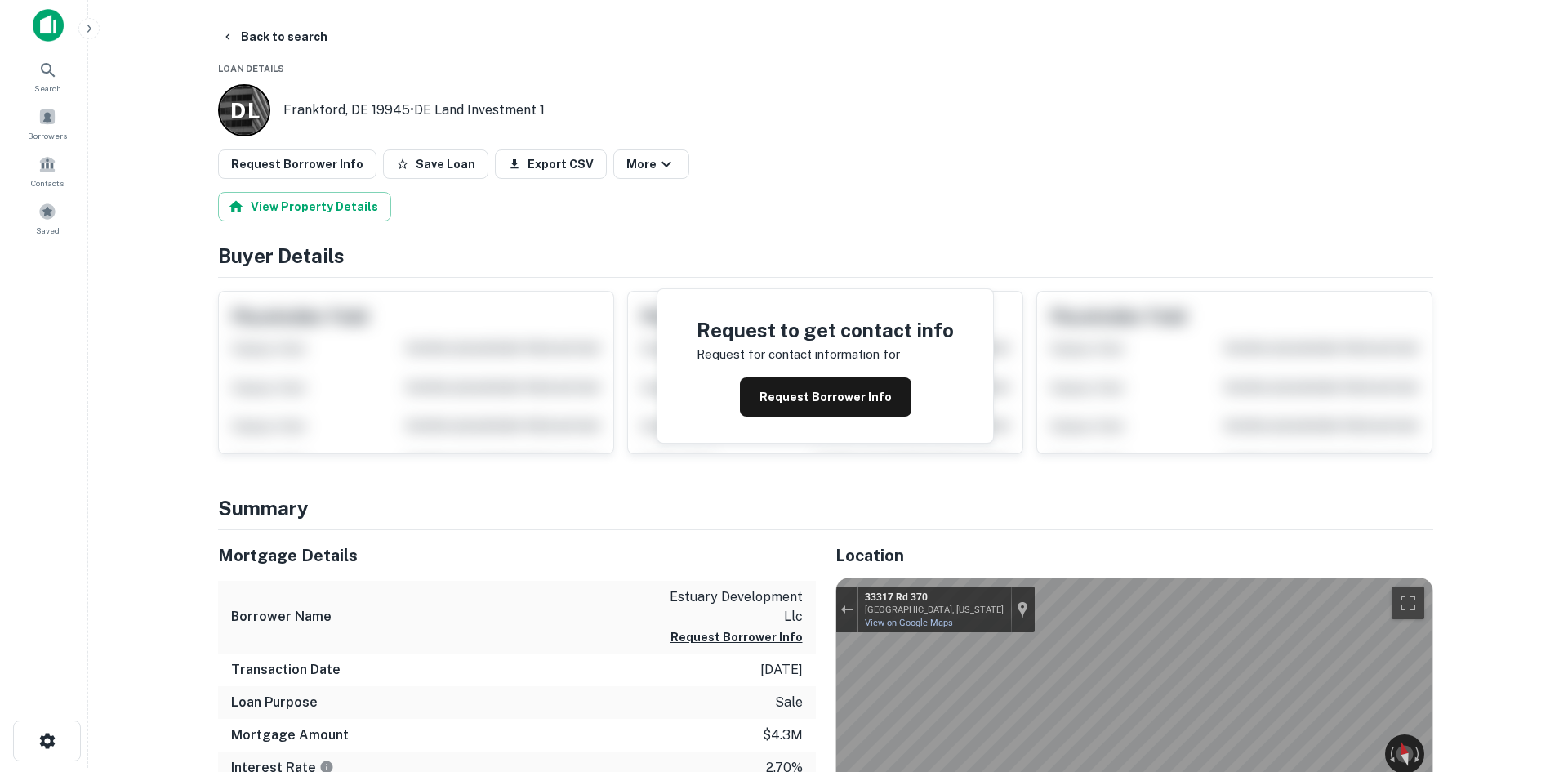
scroll to position [0, 0]
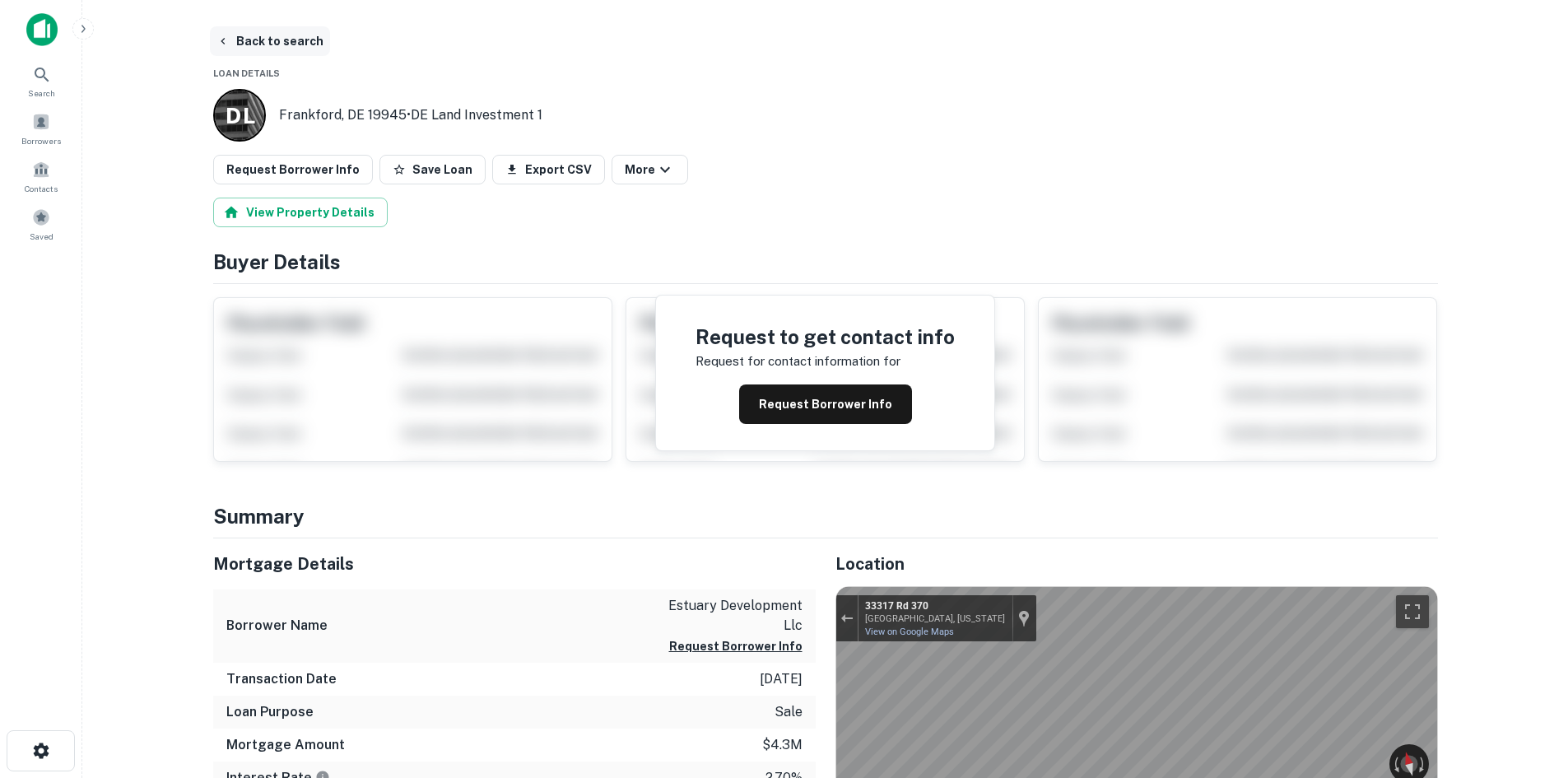
click at [263, 49] on button "Back to search" at bounding box center [270, 41] width 120 height 30
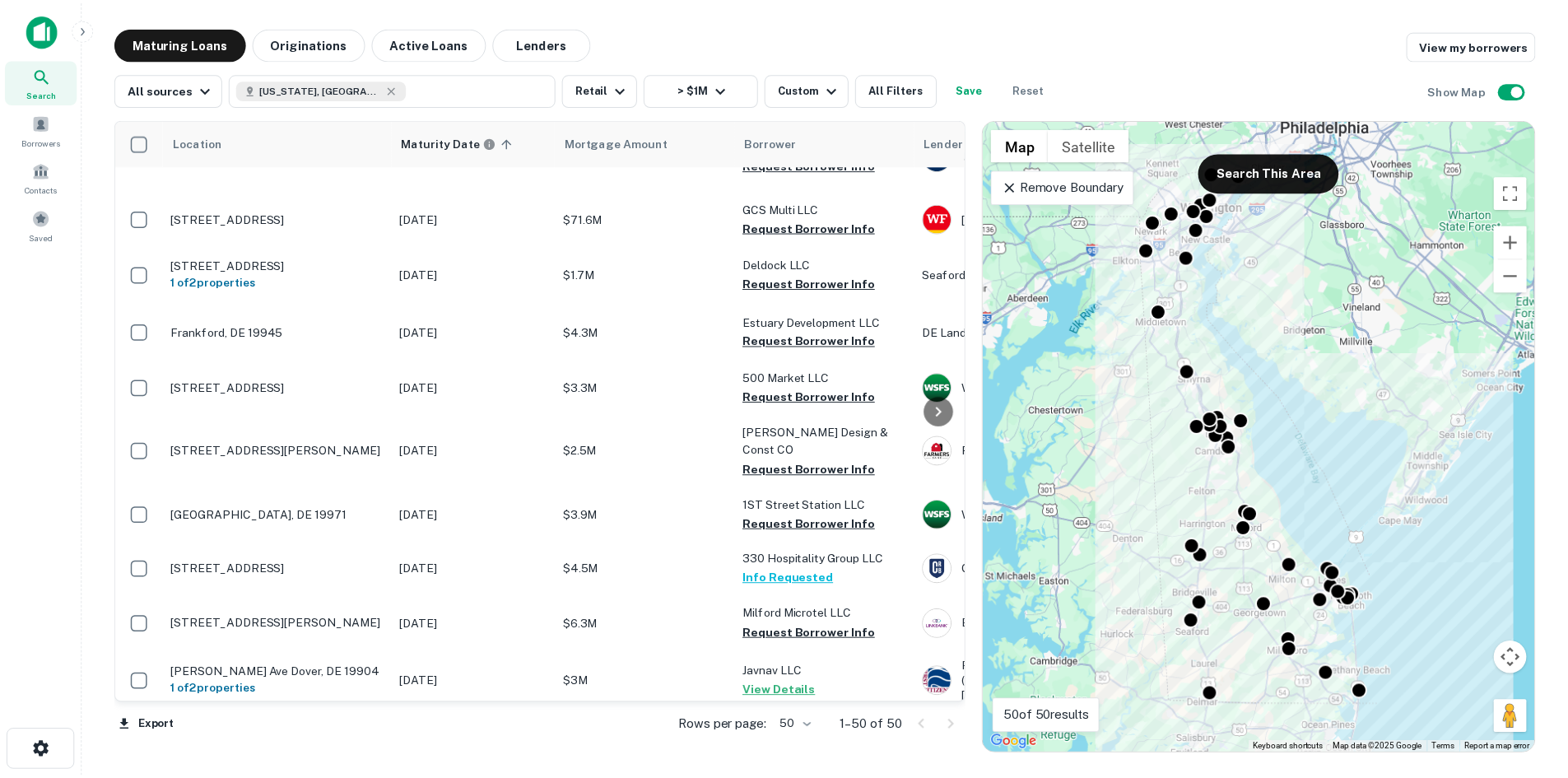
scroll to position [1647, 0]
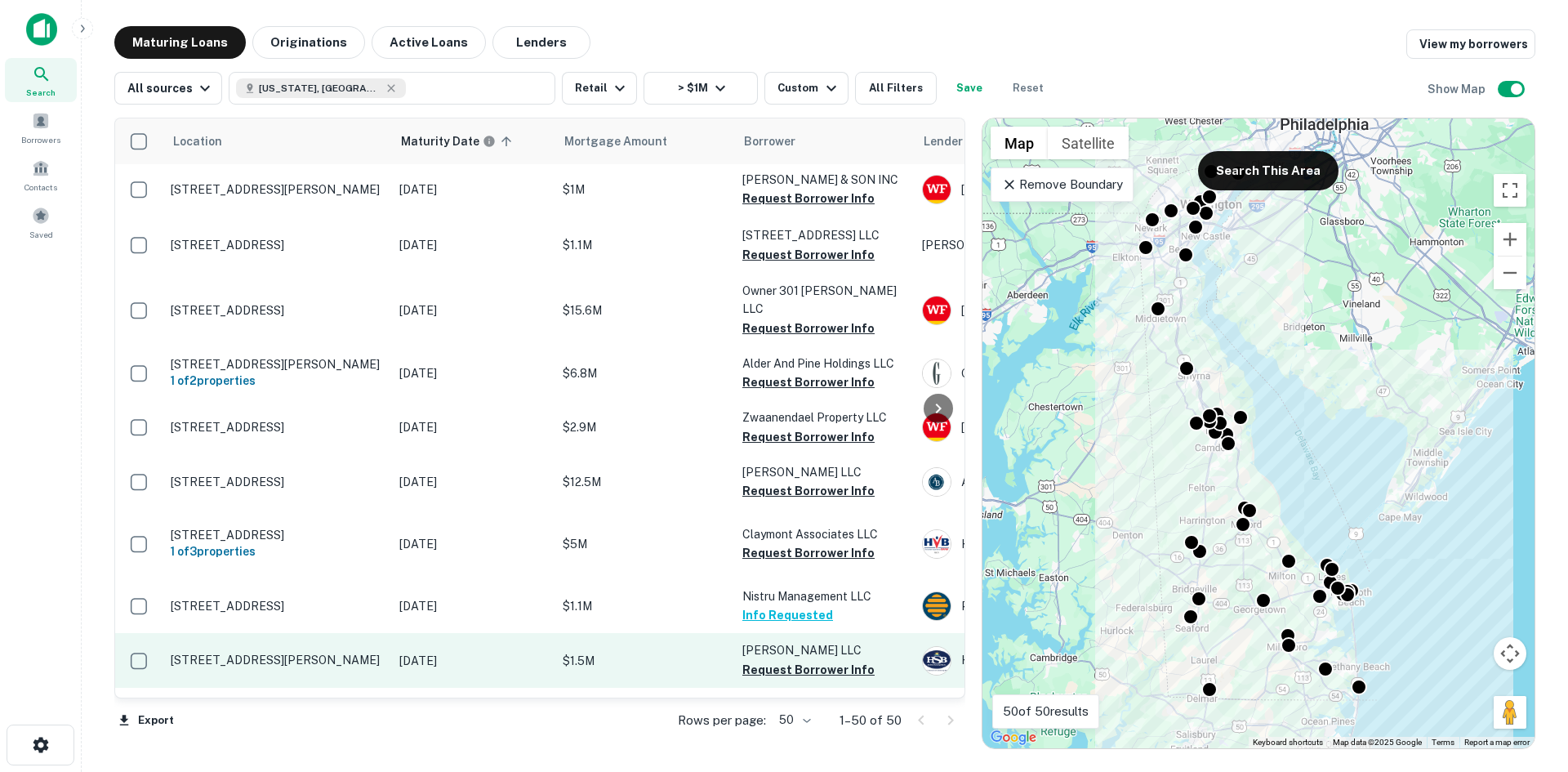
click at [313, 653] on p "38365 Old Stage Rd Delmar, DE 19940" at bounding box center [277, 660] width 213 height 14
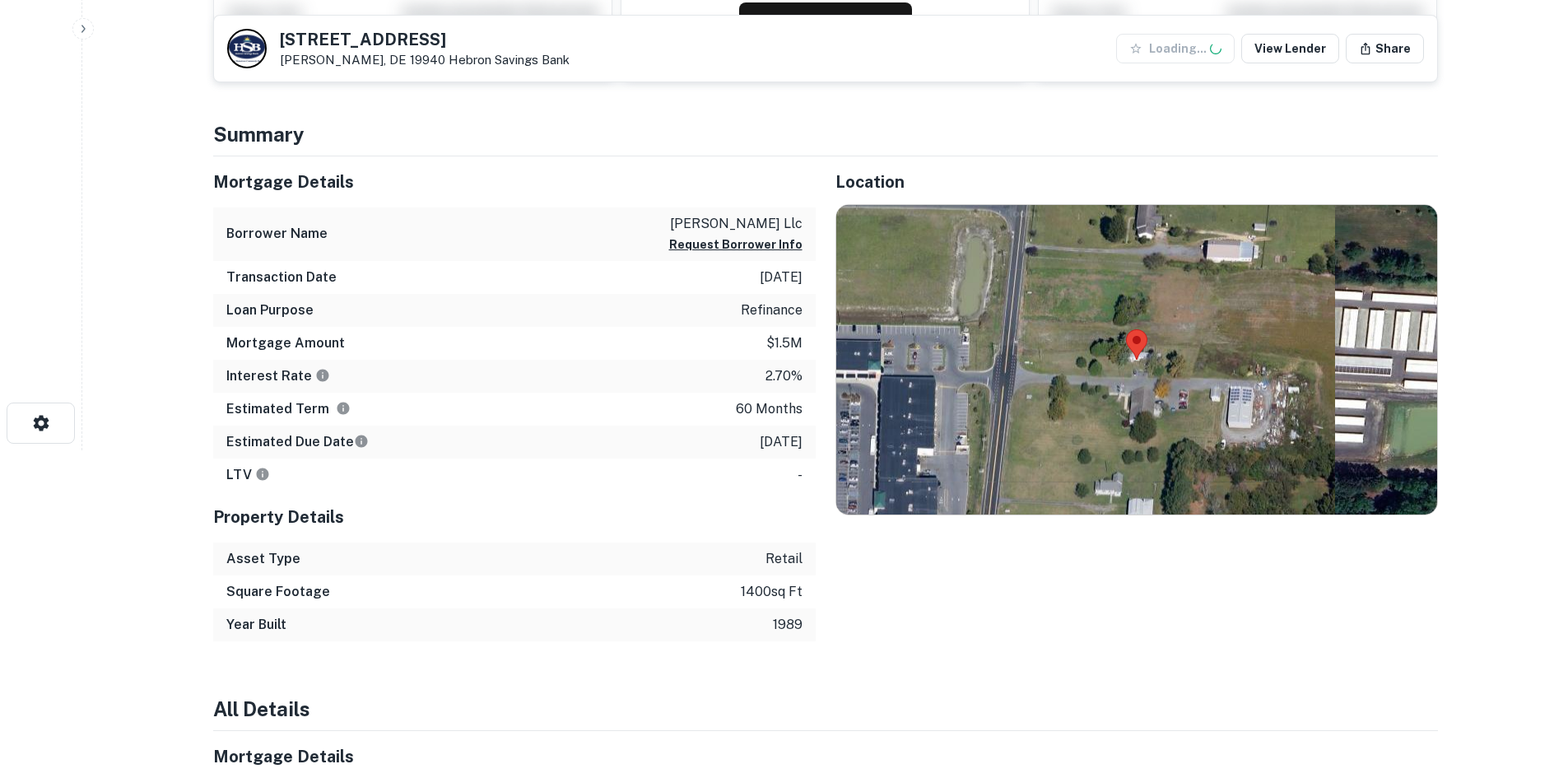
scroll to position [329, 0]
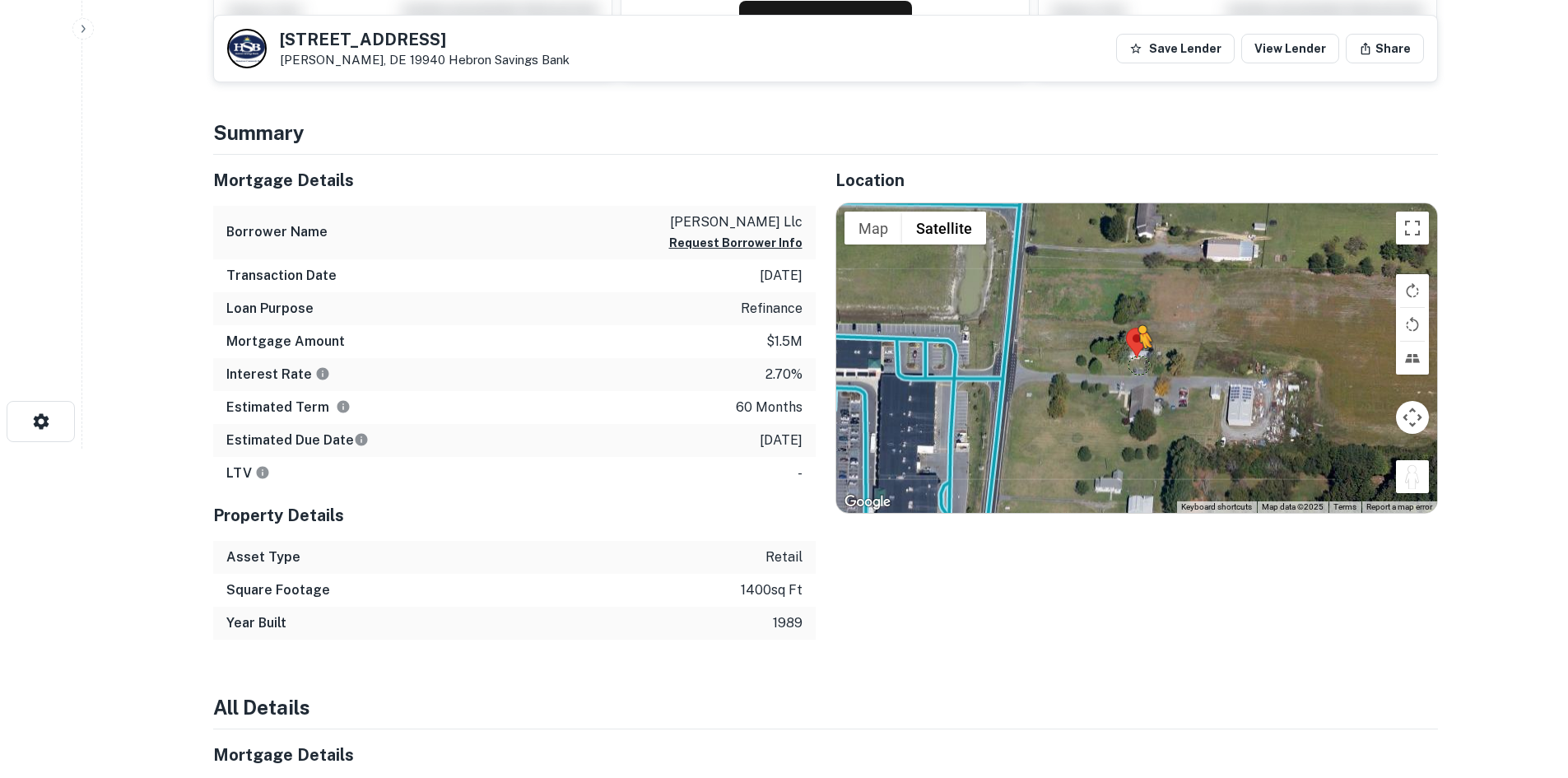
drag, startPoint x: 1426, startPoint y: 471, endPoint x: 1123, endPoint y: 378, distance: 317.0
click at [1123, 378] on div "To activate drag with keyboard, press Alt + Enter. Once in keyboard drag state,…" at bounding box center [1136, 358] width 601 height 310
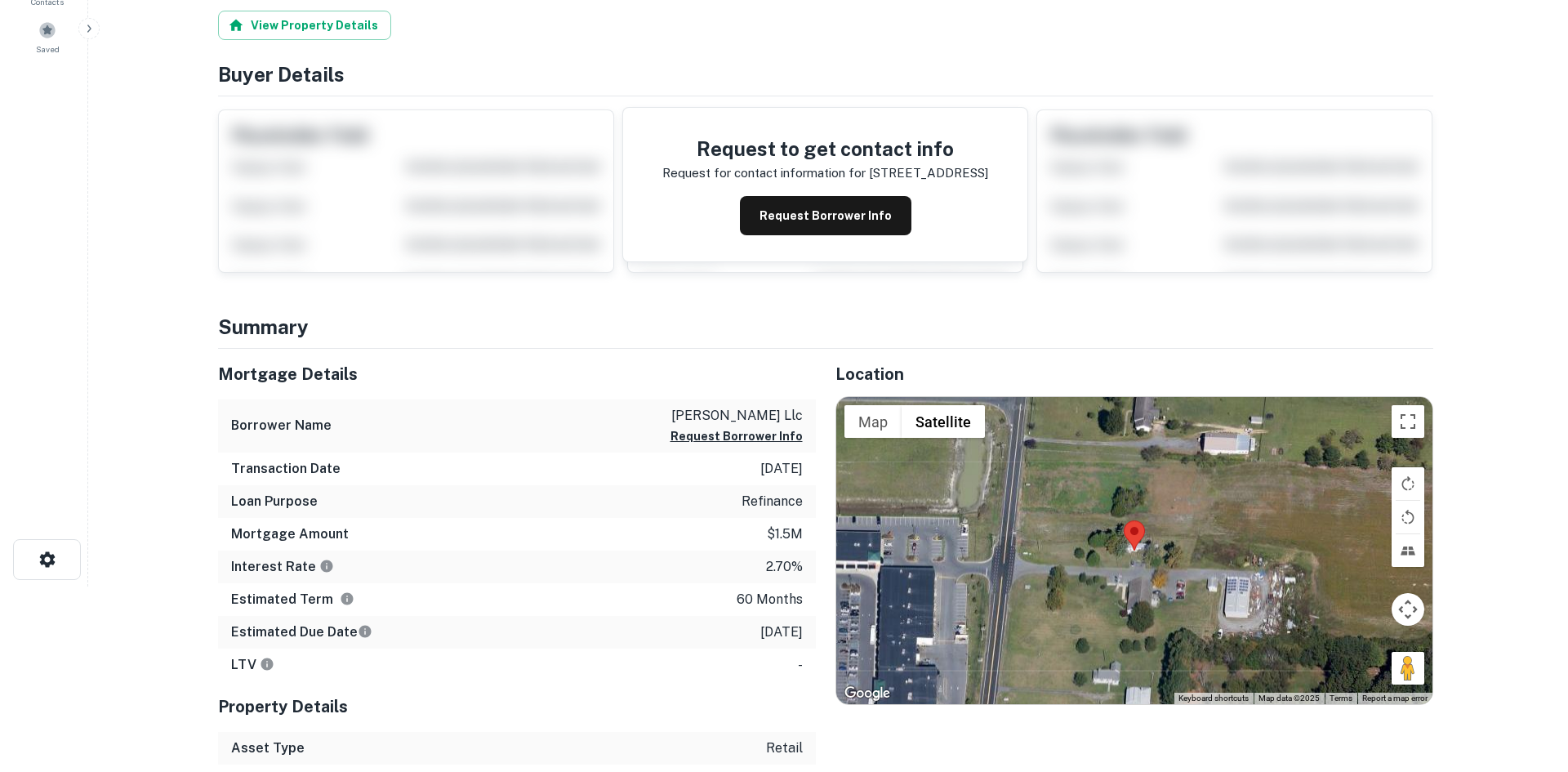
scroll to position [0, 0]
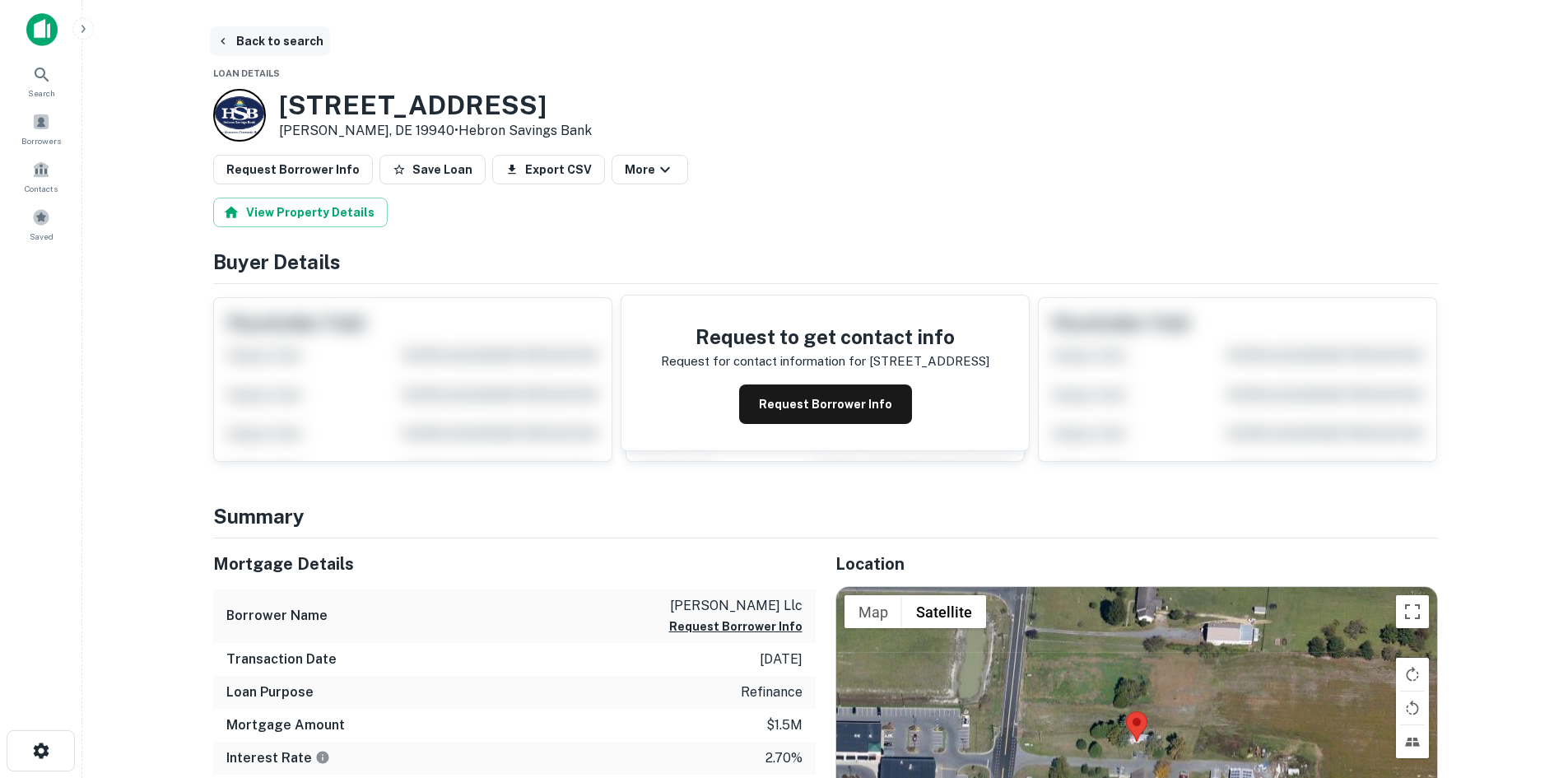
click at [290, 46] on button "Back to search" at bounding box center [270, 41] width 120 height 30
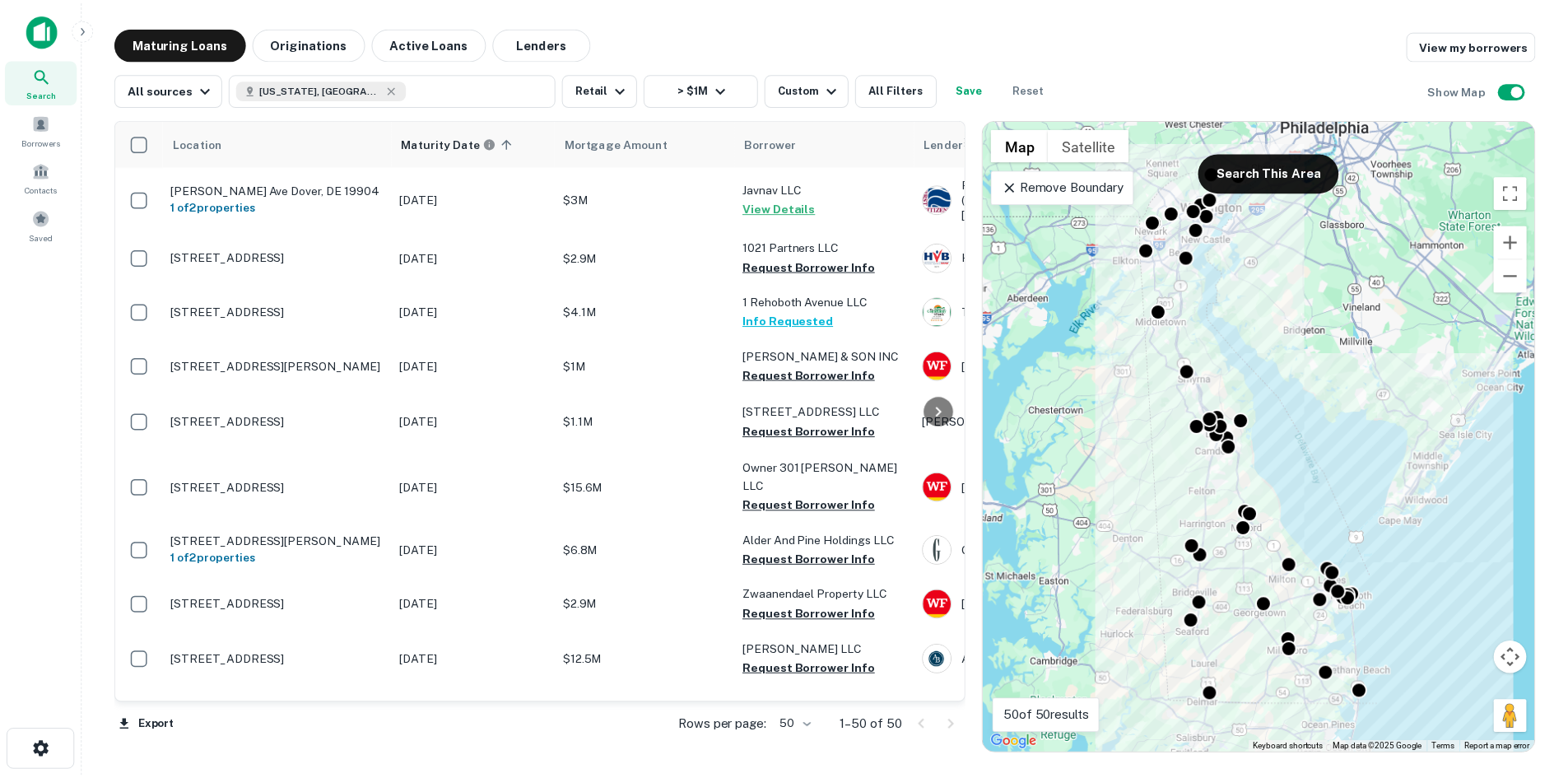
scroll to position [1482, 0]
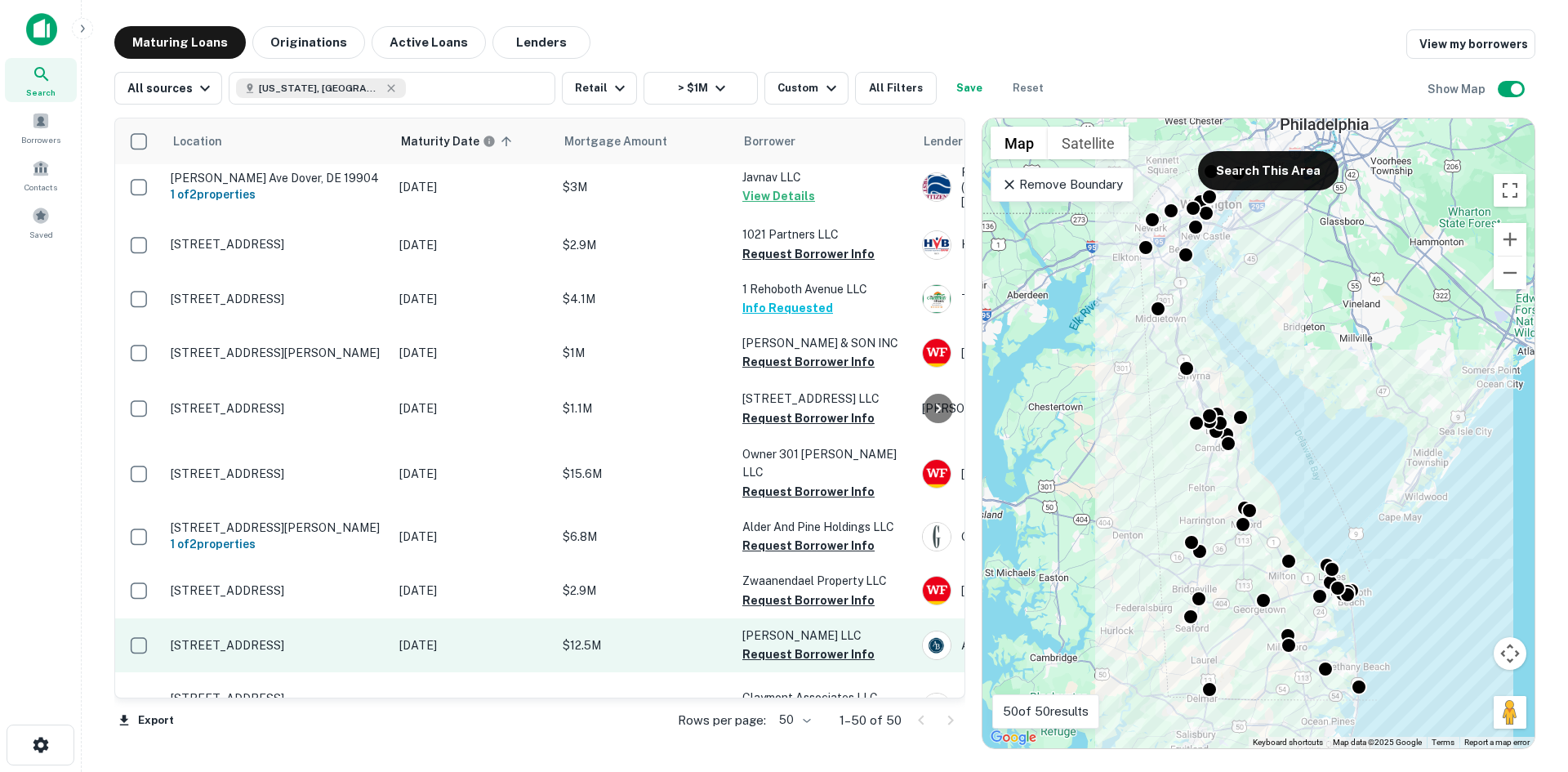
click at [291, 638] on p "[STREET_ADDRESS]" at bounding box center [277, 645] width 213 height 14
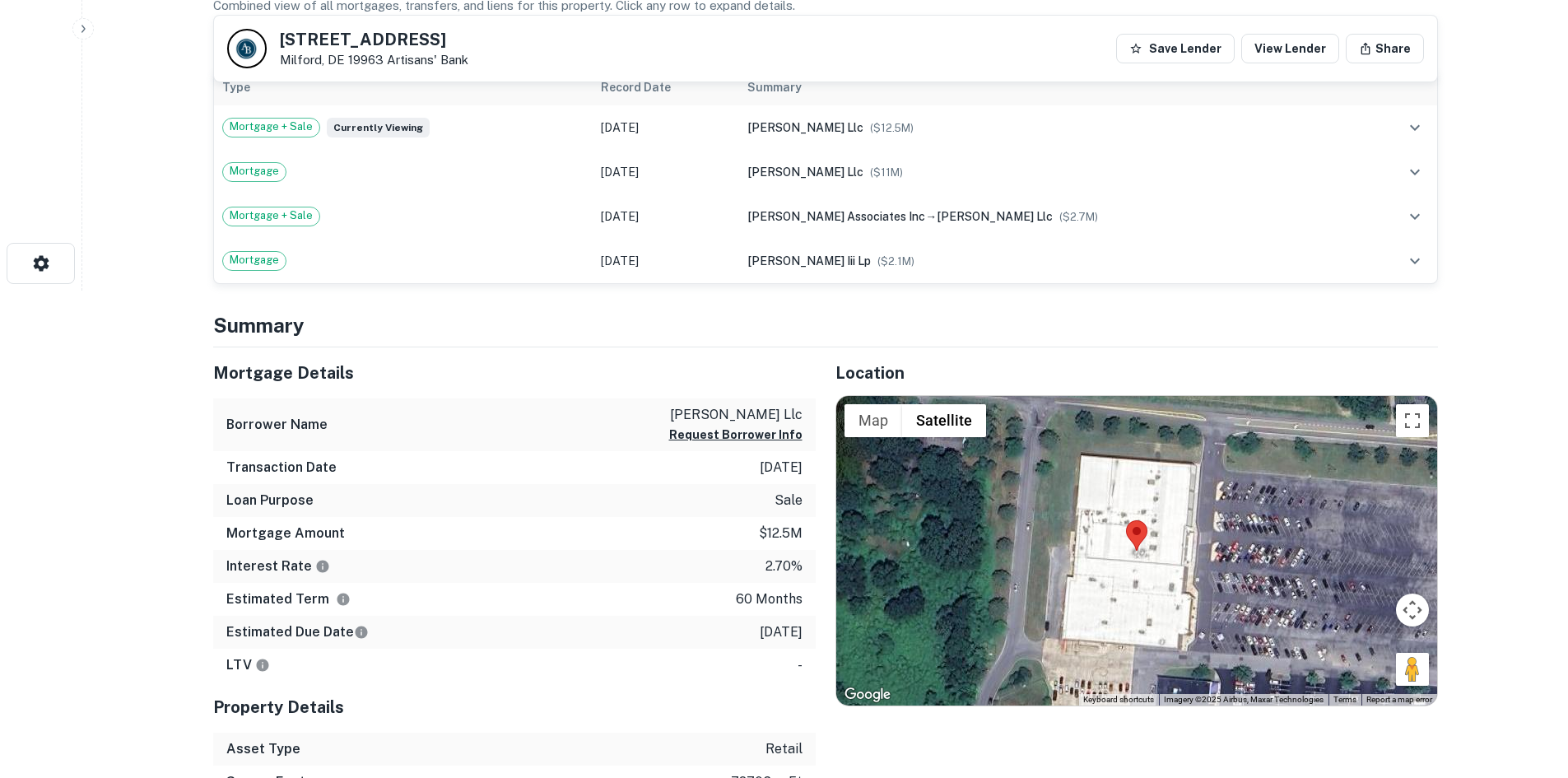
scroll to position [494, 0]
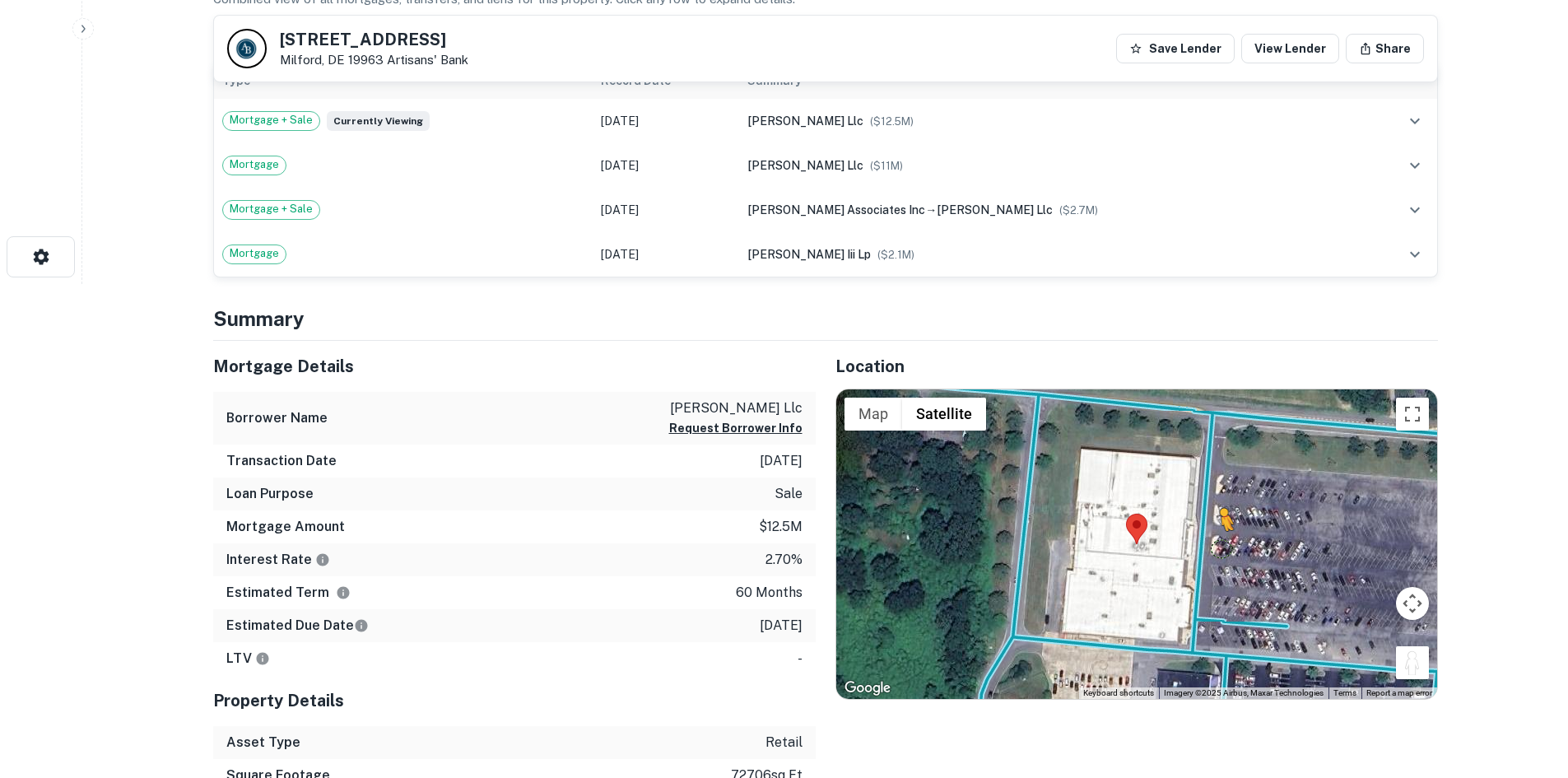
drag, startPoint x: 1415, startPoint y: 660, endPoint x: 1205, endPoint y: 537, distance: 243.4
click at [1205, 538] on div "To activate drag with keyboard, press Alt + Enter. Once in keyboard drag state,…" at bounding box center [1136, 544] width 601 height 310
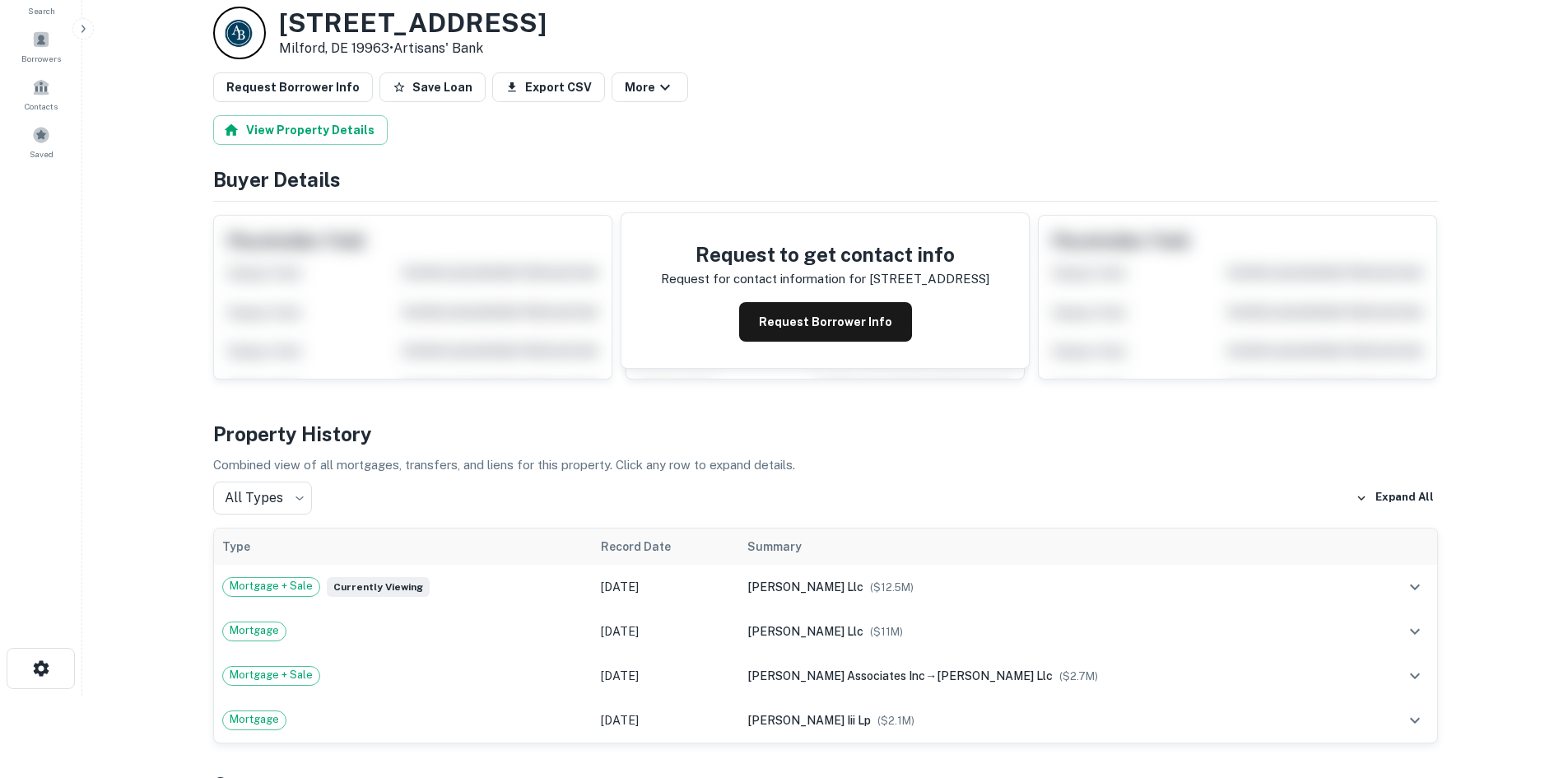
scroll to position [0, 0]
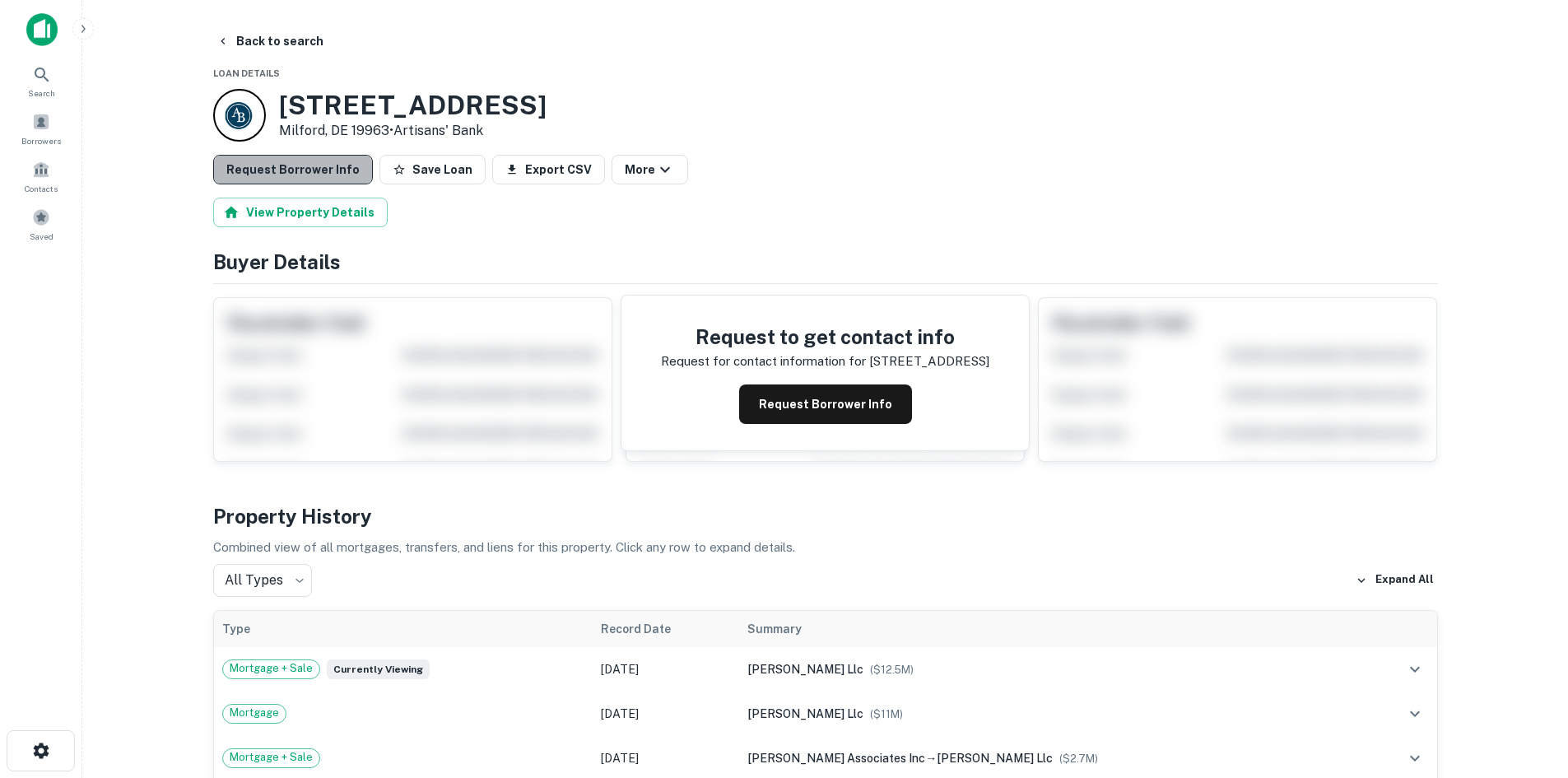
click at [339, 173] on button "Request Borrower Info" at bounding box center [293, 169] width 159 height 30
click at [305, 45] on button "Back to search" at bounding box center [270, 41] width 120 height 30
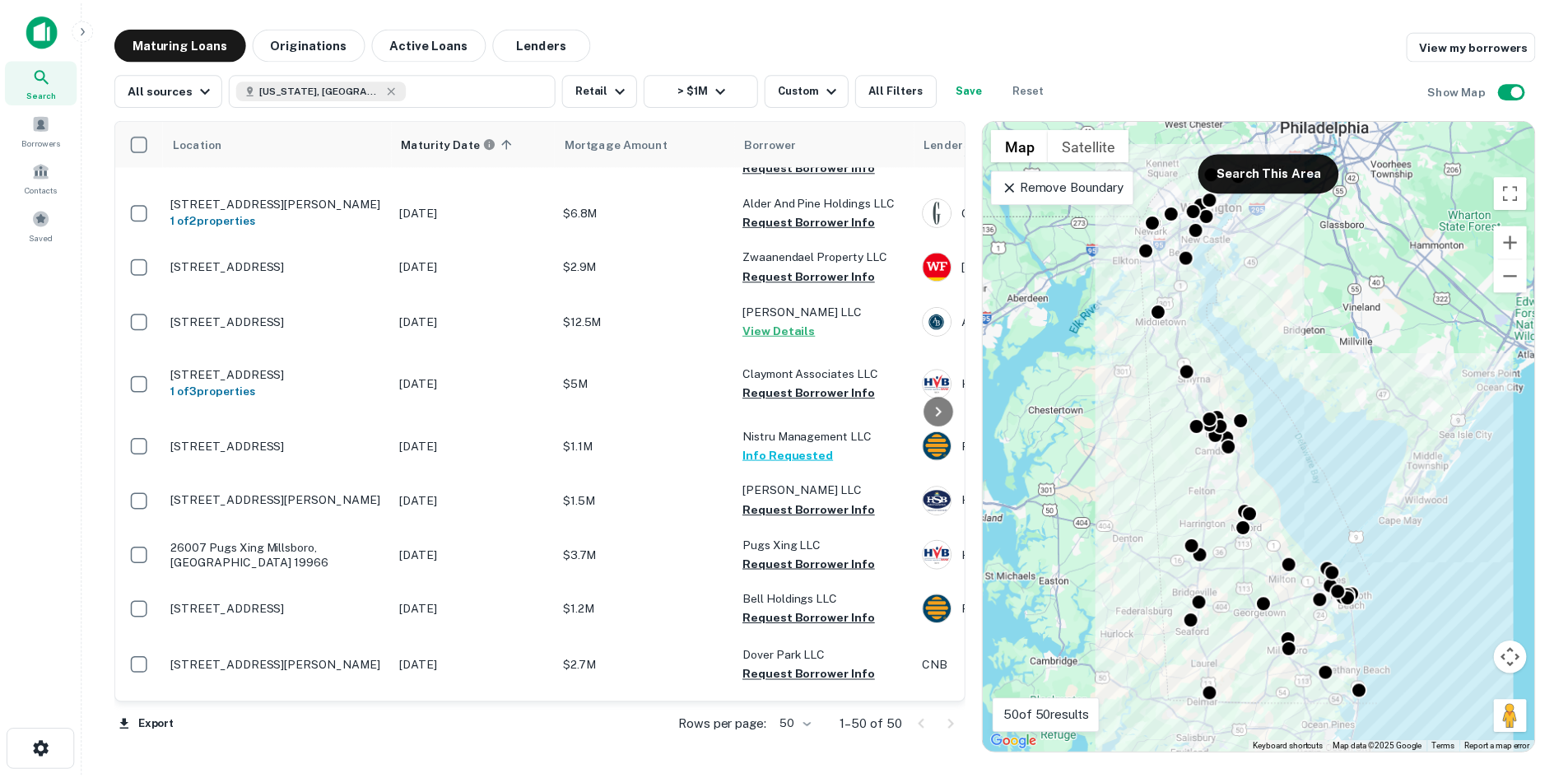
scroll to position [1894, 0]
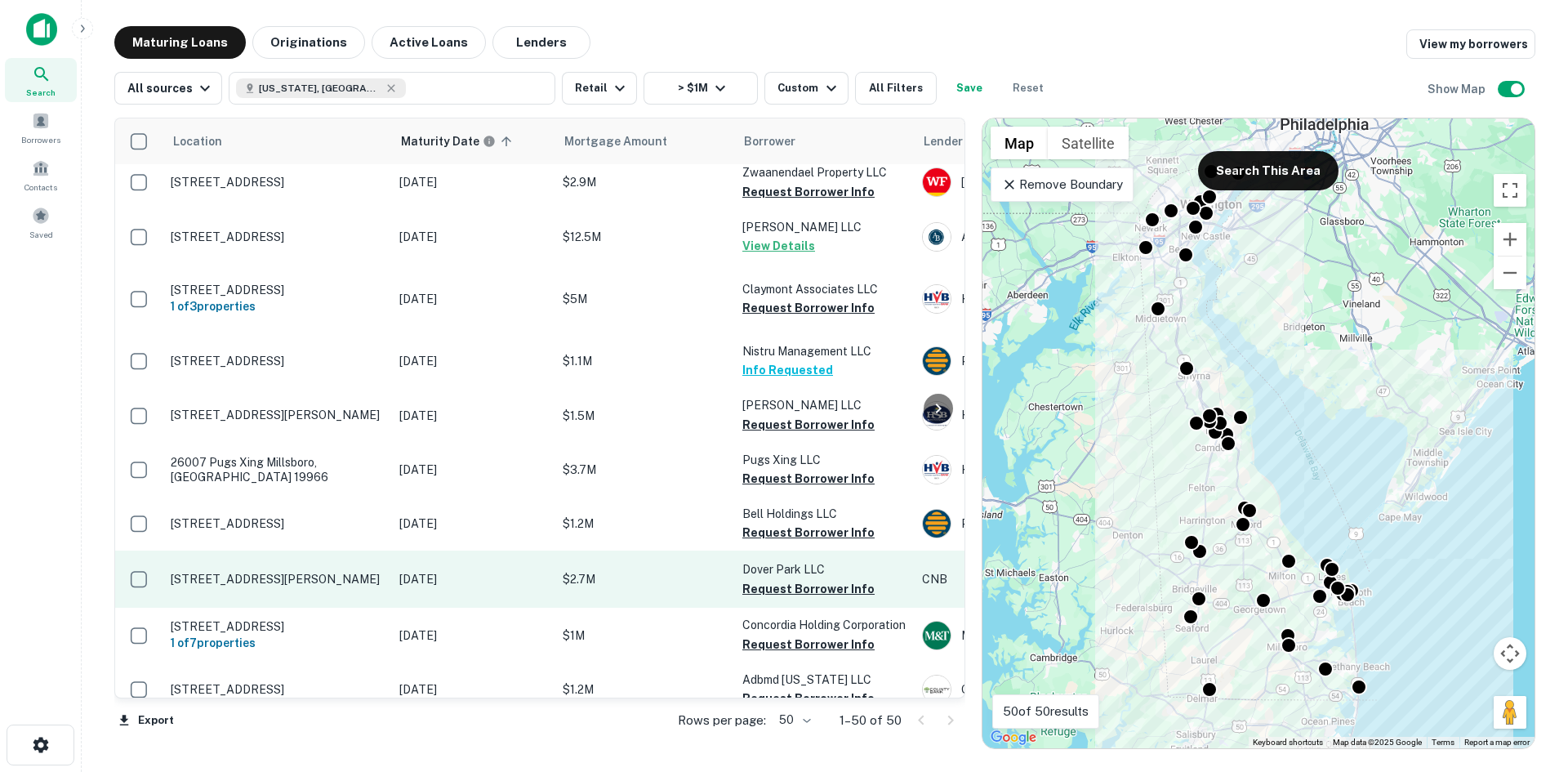
click at [322, 572] on p "23 Carpenter St Dover, DE 19901" at bounding box center [277, 579] width 213 height 14
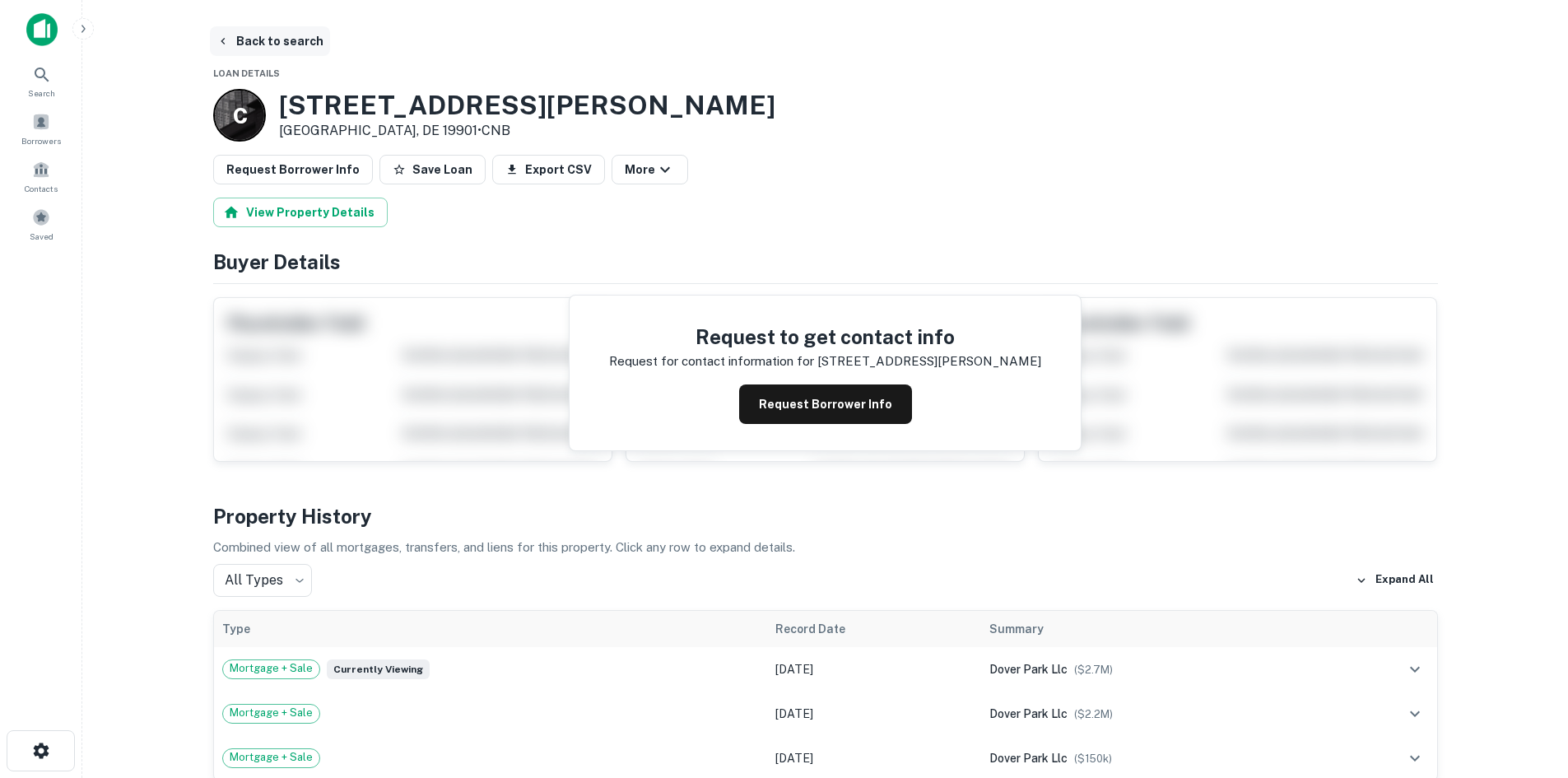
click at [271, 37] on button "Back to search" at bounding box center [270, 41] width 120 height 30
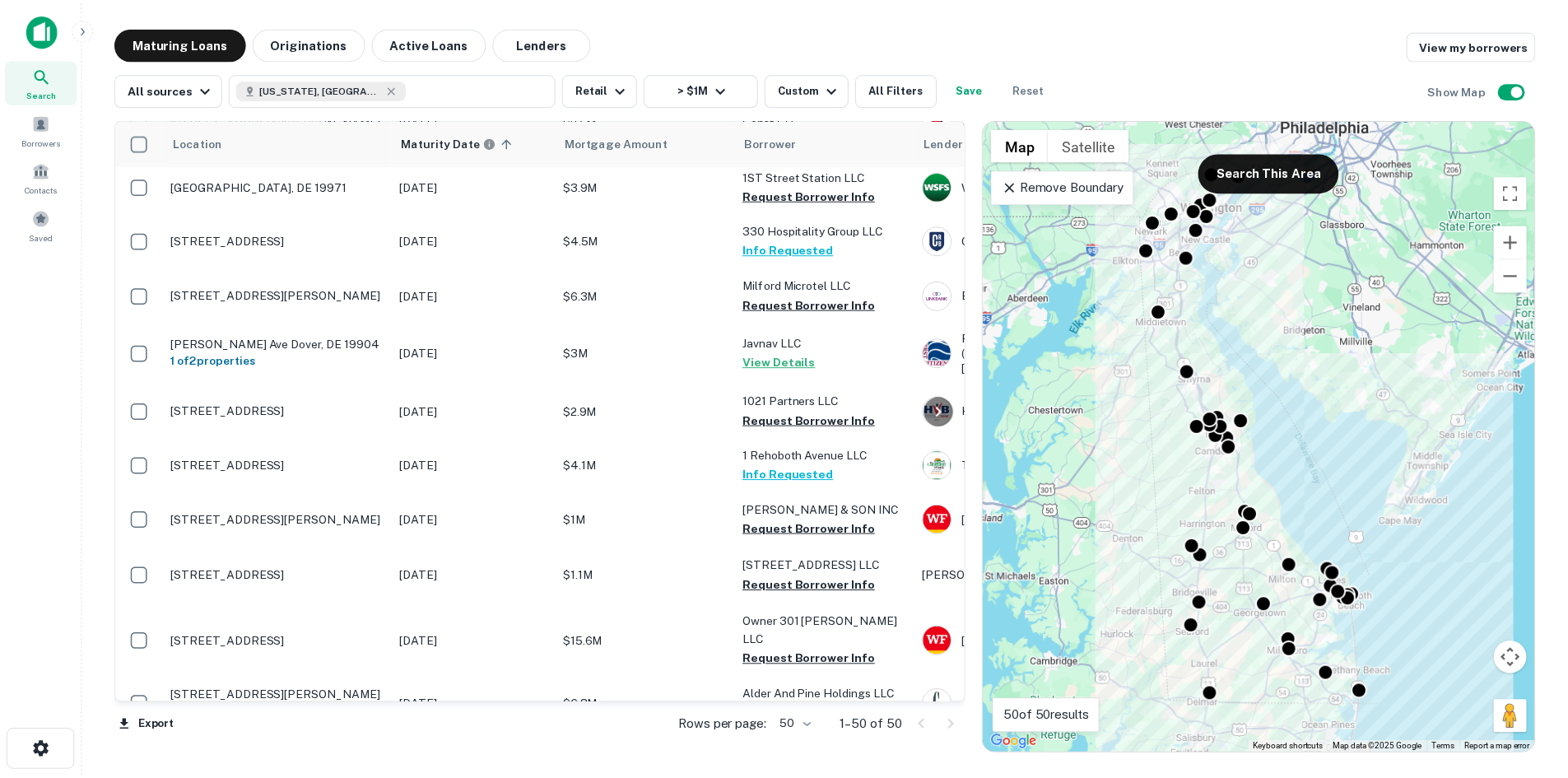
scroll to position [1894, 0]
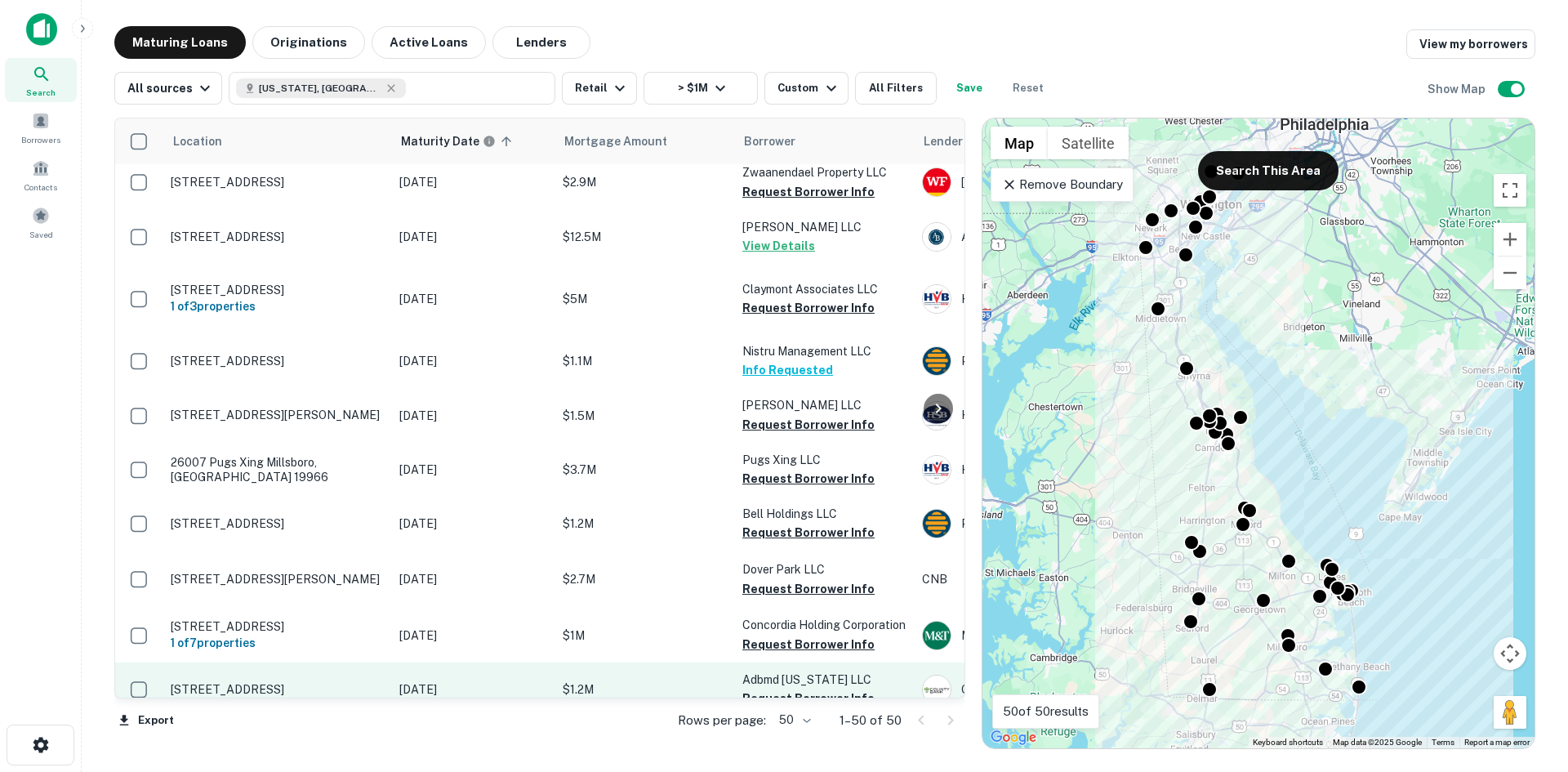
click at [333, 663] on td "[STREET_ADDRESS]" at bounding box center [277, 689] width 229 height 54
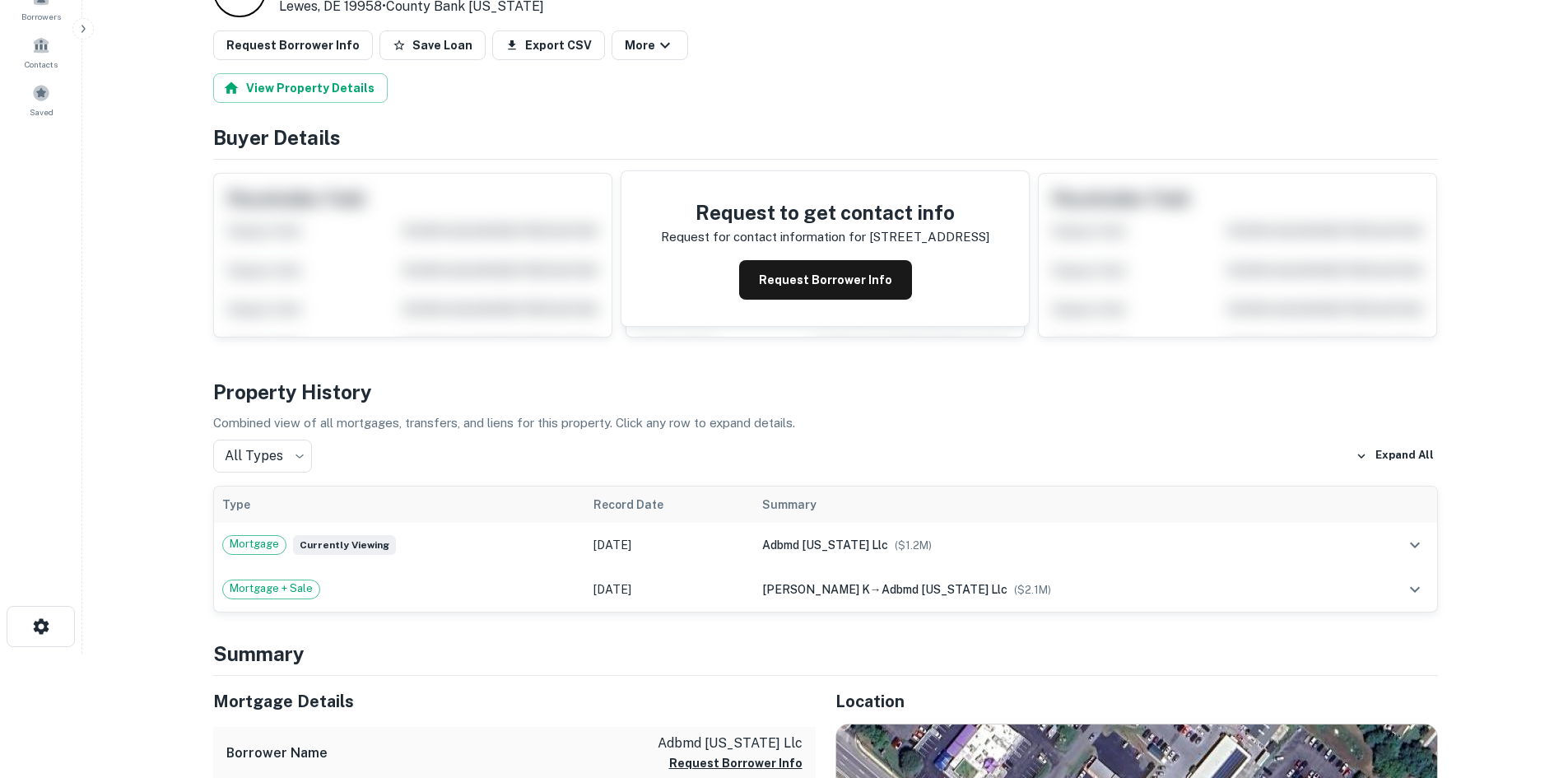
scroll to position [576, 0]
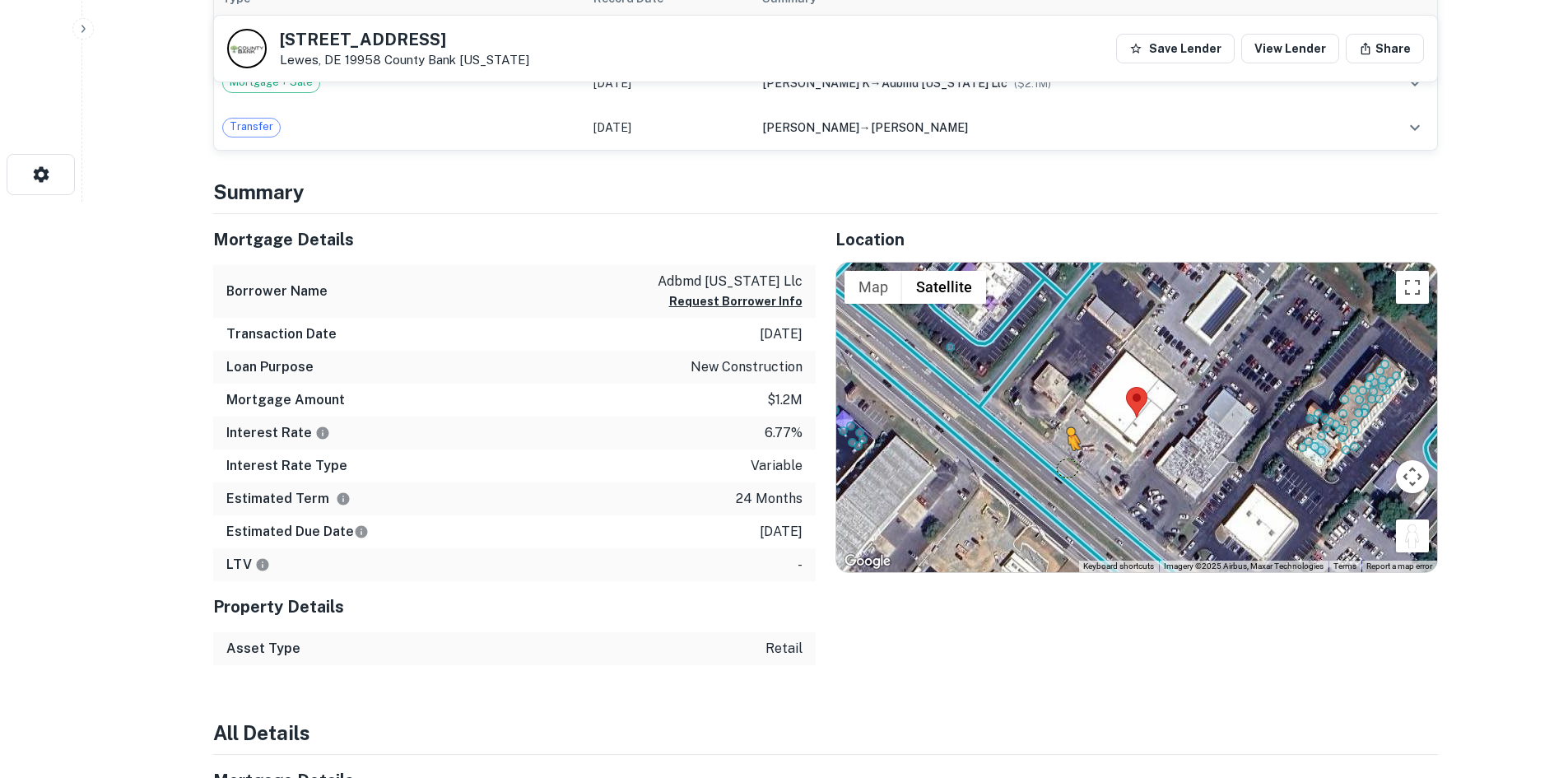
drag, startPoint x: 1419, startPoint y: 529, endPoint x: 1066, endPoint y: 467, distance: 358.4
click at [1066, 467] on div "To activate drag with keyboard, press Alt + Enter. Once in keyboard drag state,…" at bounding box center [1136, 417] width 601 height 310
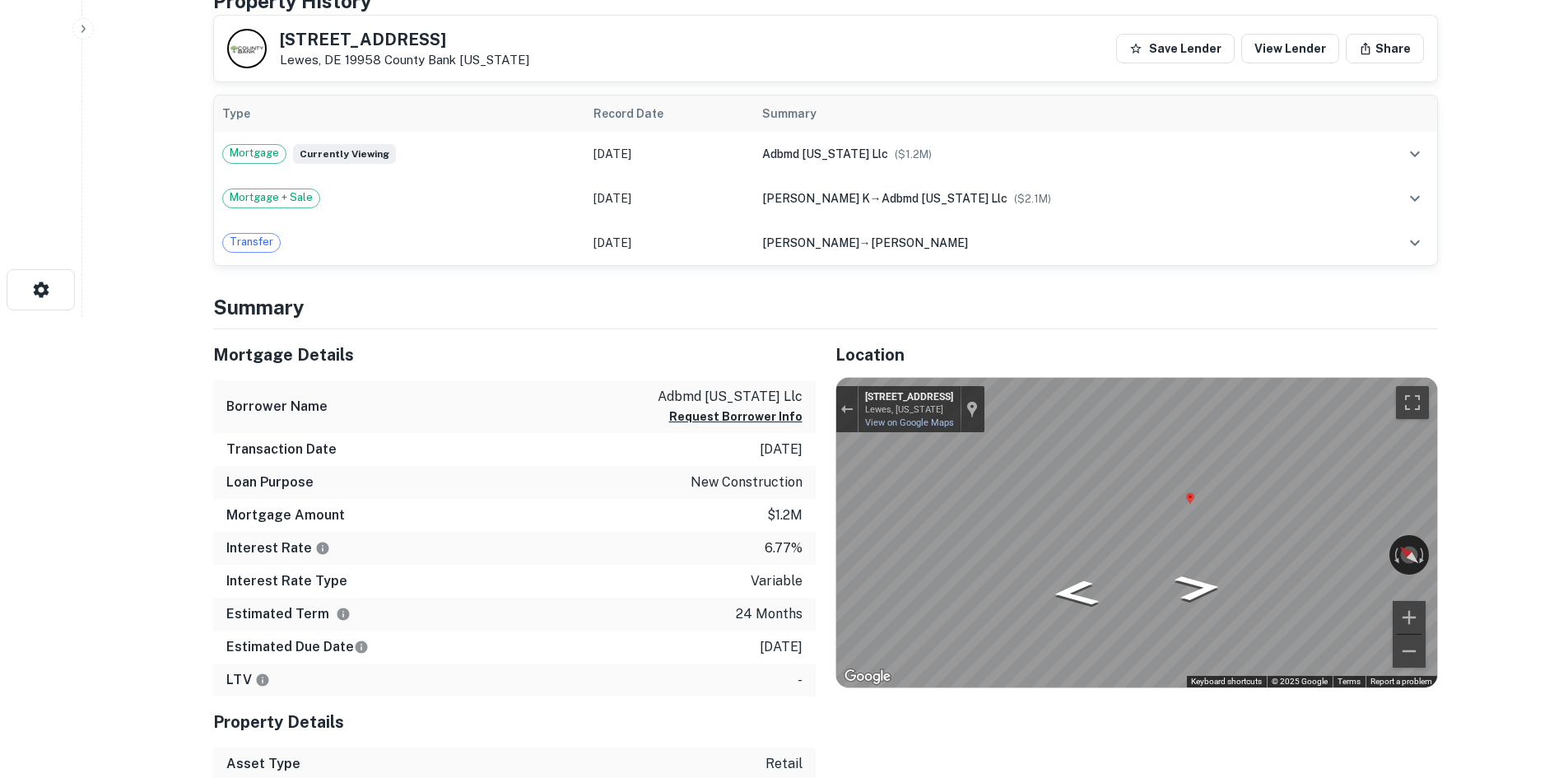
scroll to position [329, 0]
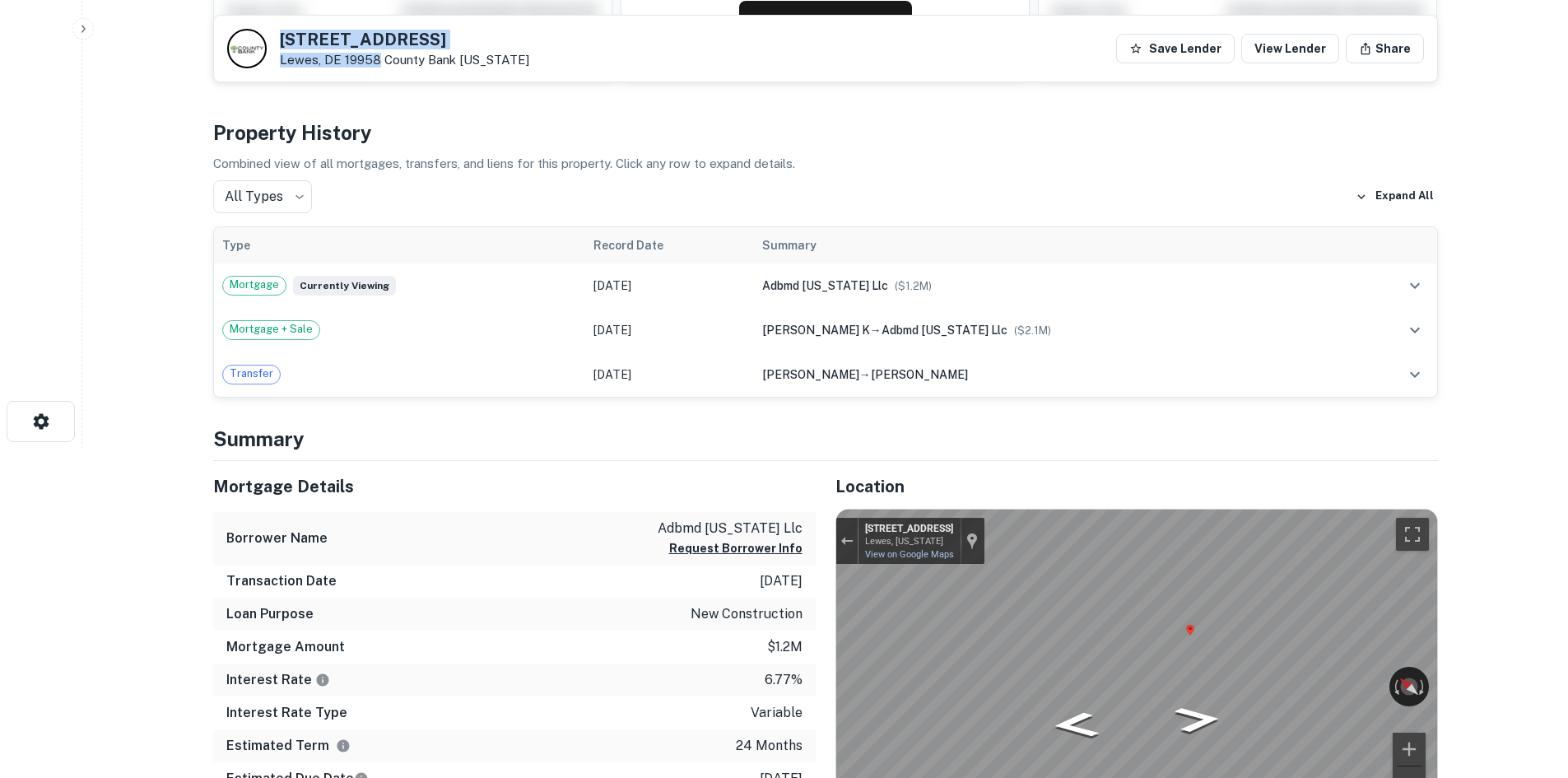
drag, startPoint x: 273, startPoint y: 32, endPoint x: 378, endPoint y: 61, distance: 108.9
click at [378, 61] on div "18421 Coastal Hwy Lewes, DE 19958 County Bank Delaware" at bounding box center [378, 49] width 302 height 39
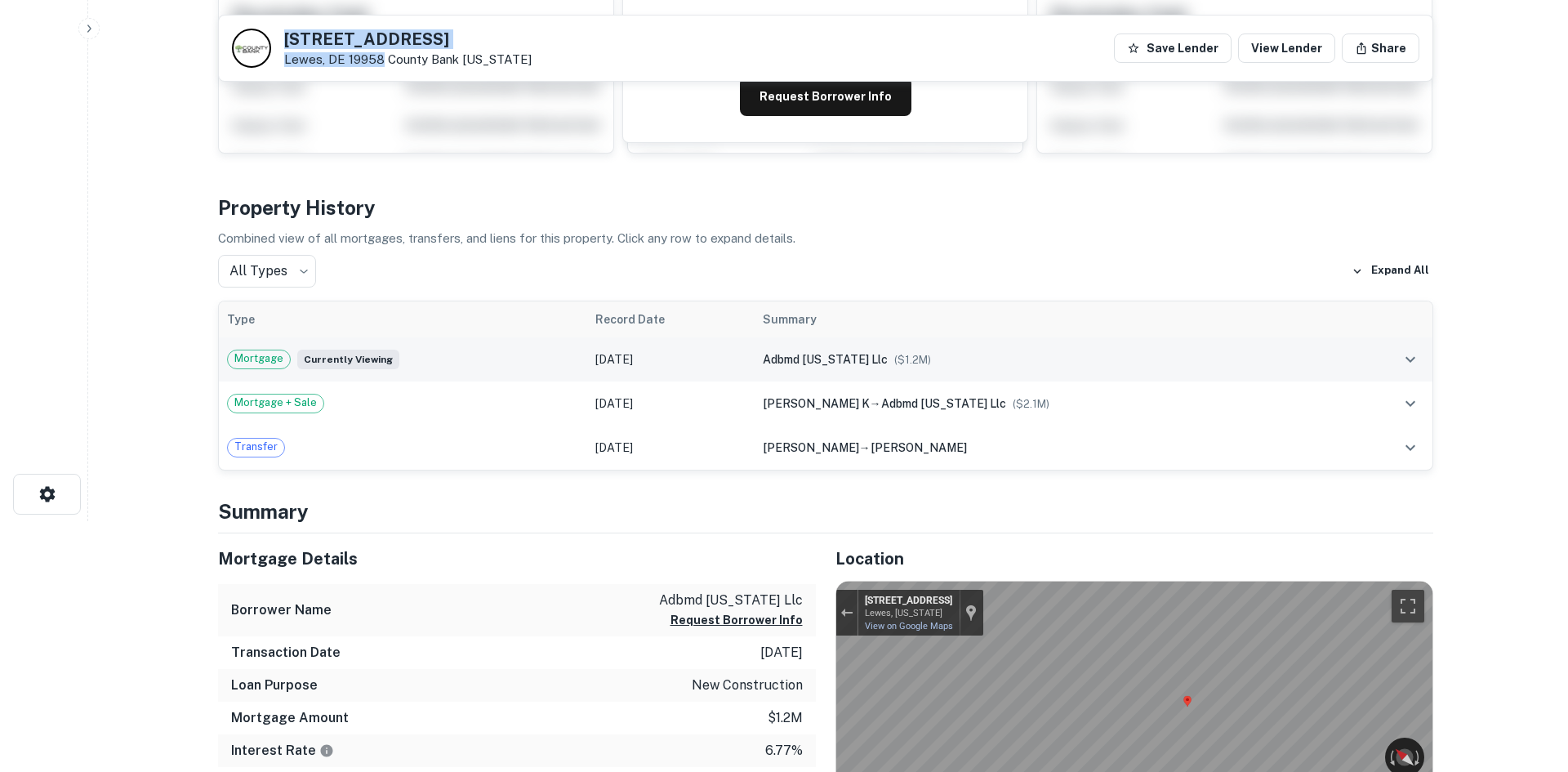
scroll to position [0, 0]
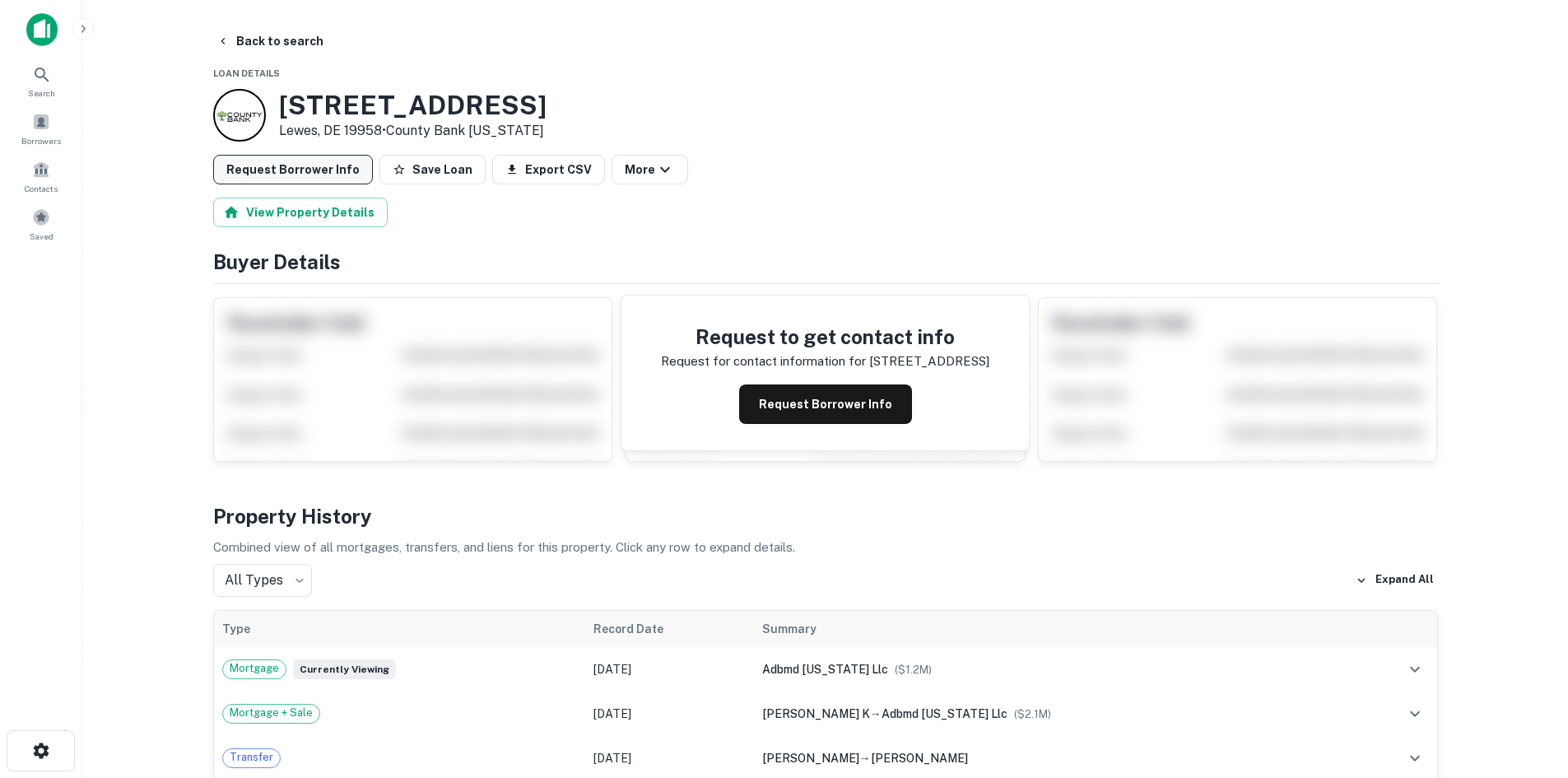
click at [309, 184] on button "Request Borrower Info" at bounding box center [293, 169] width 159 height 30
click at [287, 45] on button "Back to search" at bounding box center [270, 41] width 120 height 30
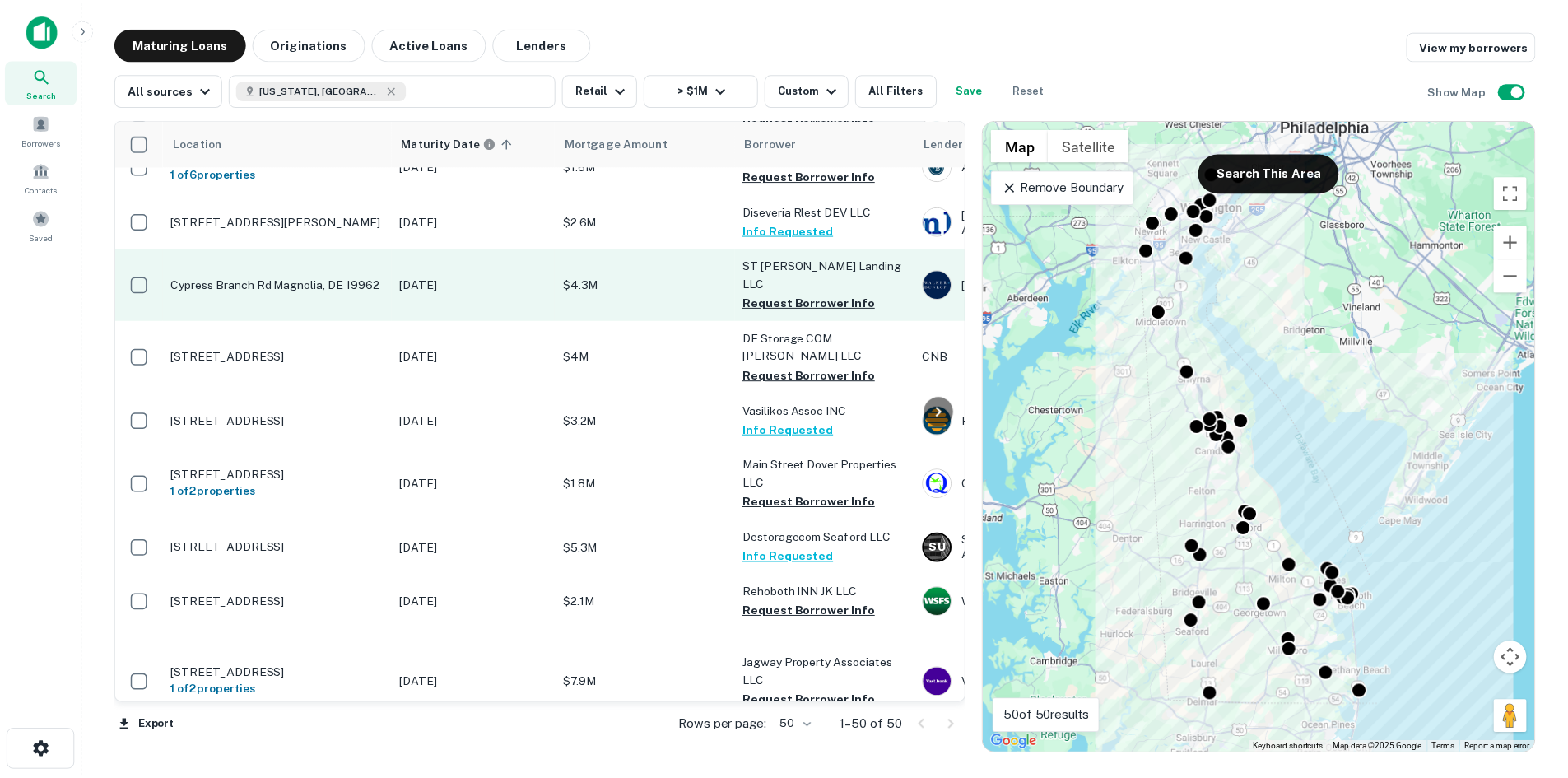
scroll to position [247, 0]
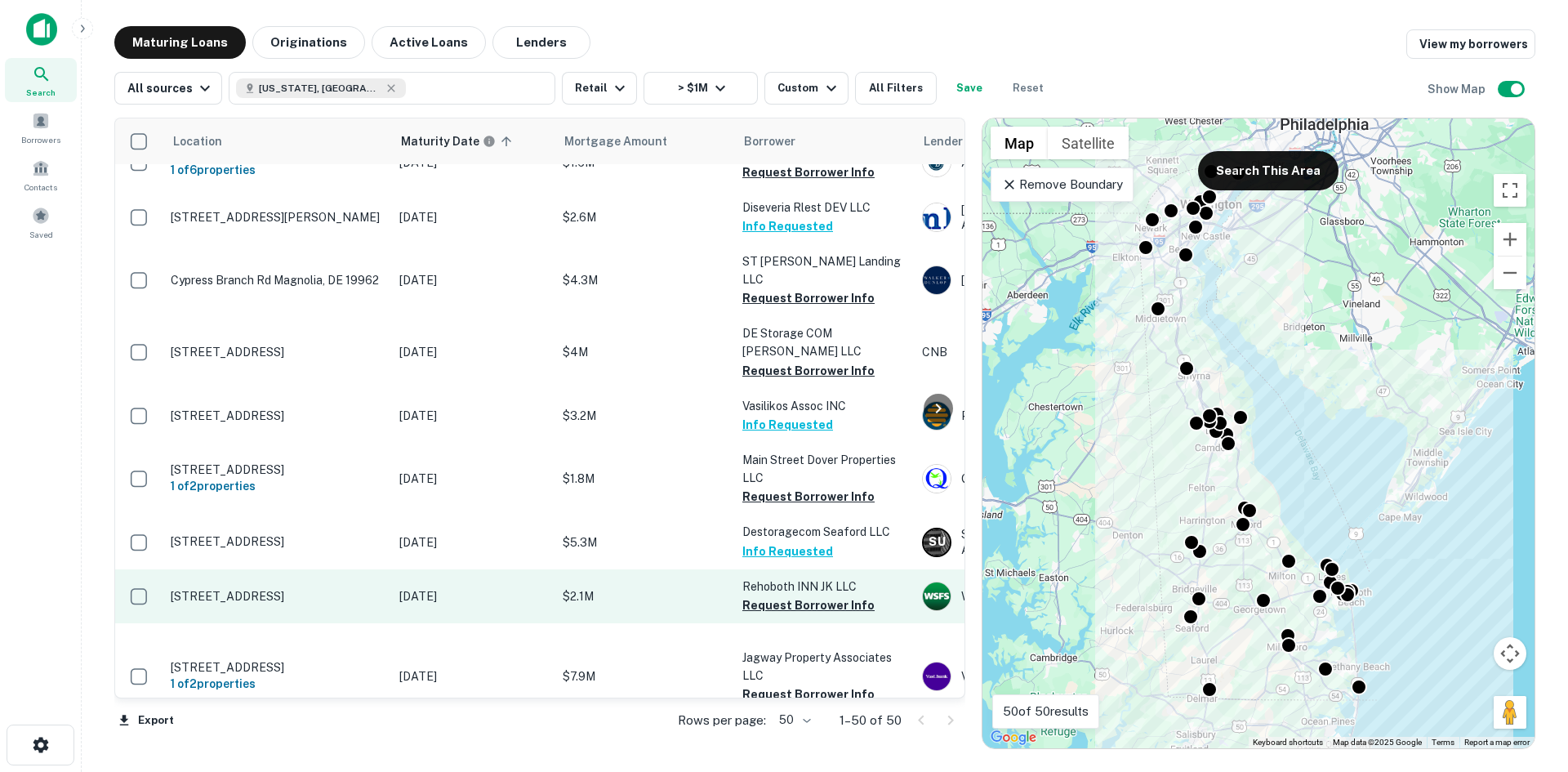
click at [284, 589] on p "20494 Coastal Hwy Rehoboth Beach, DE 19971" at bounding box center [277, 596] width 213 height 14
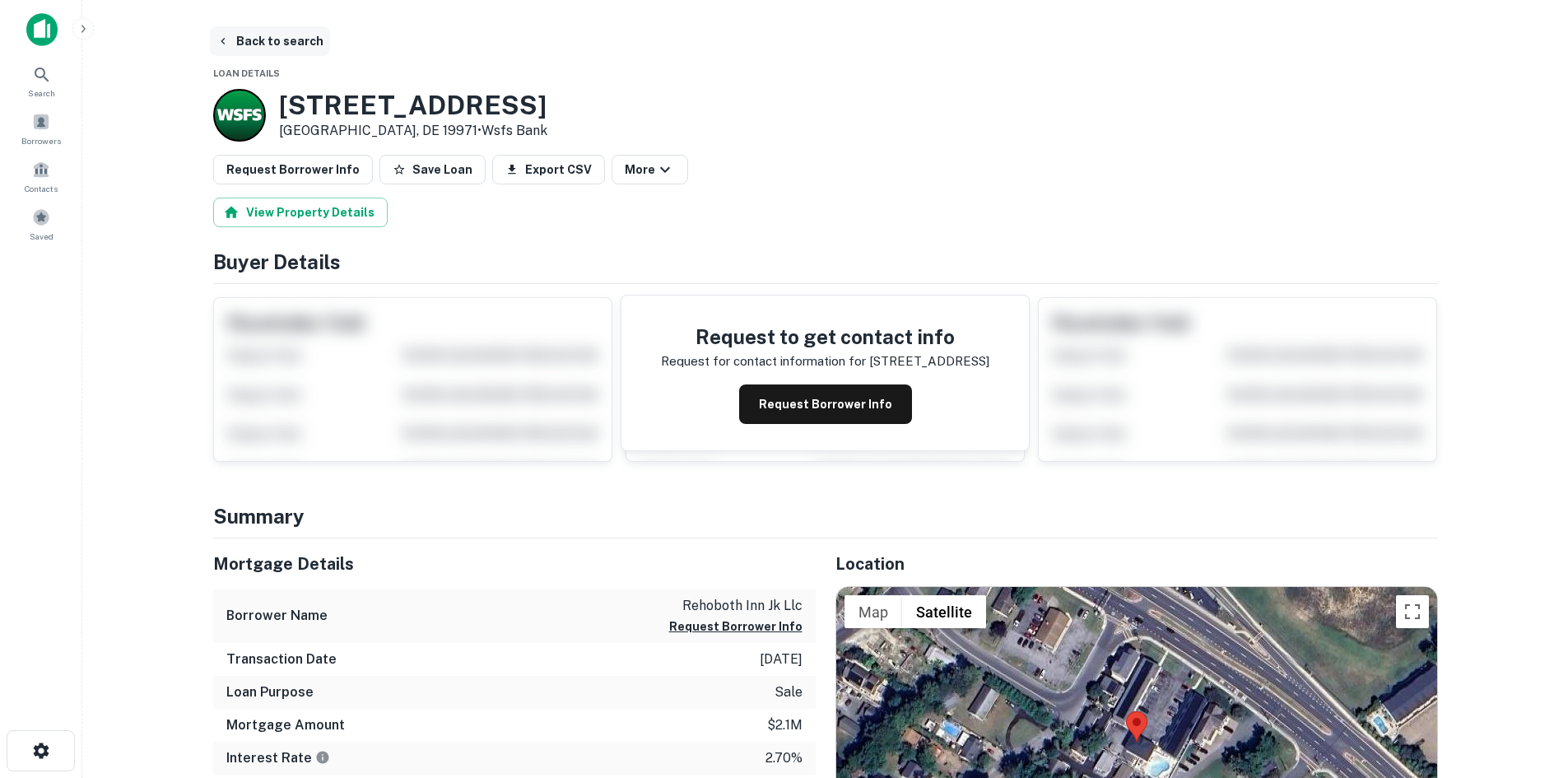
click at [245, 41] on button "Back to search" at bounding box center [270, 41] width 120 height 30
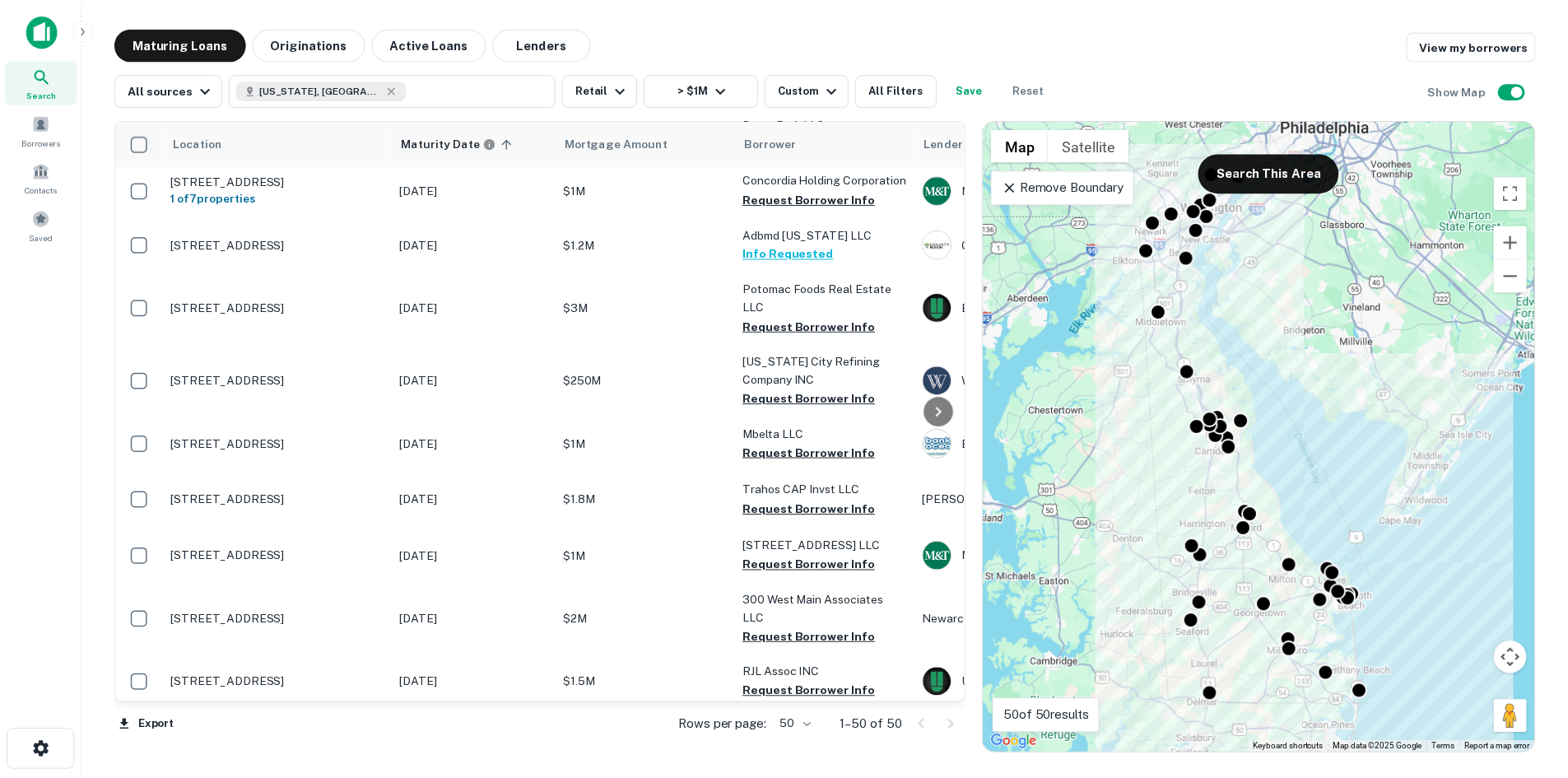
scroll to position [2440, 0]
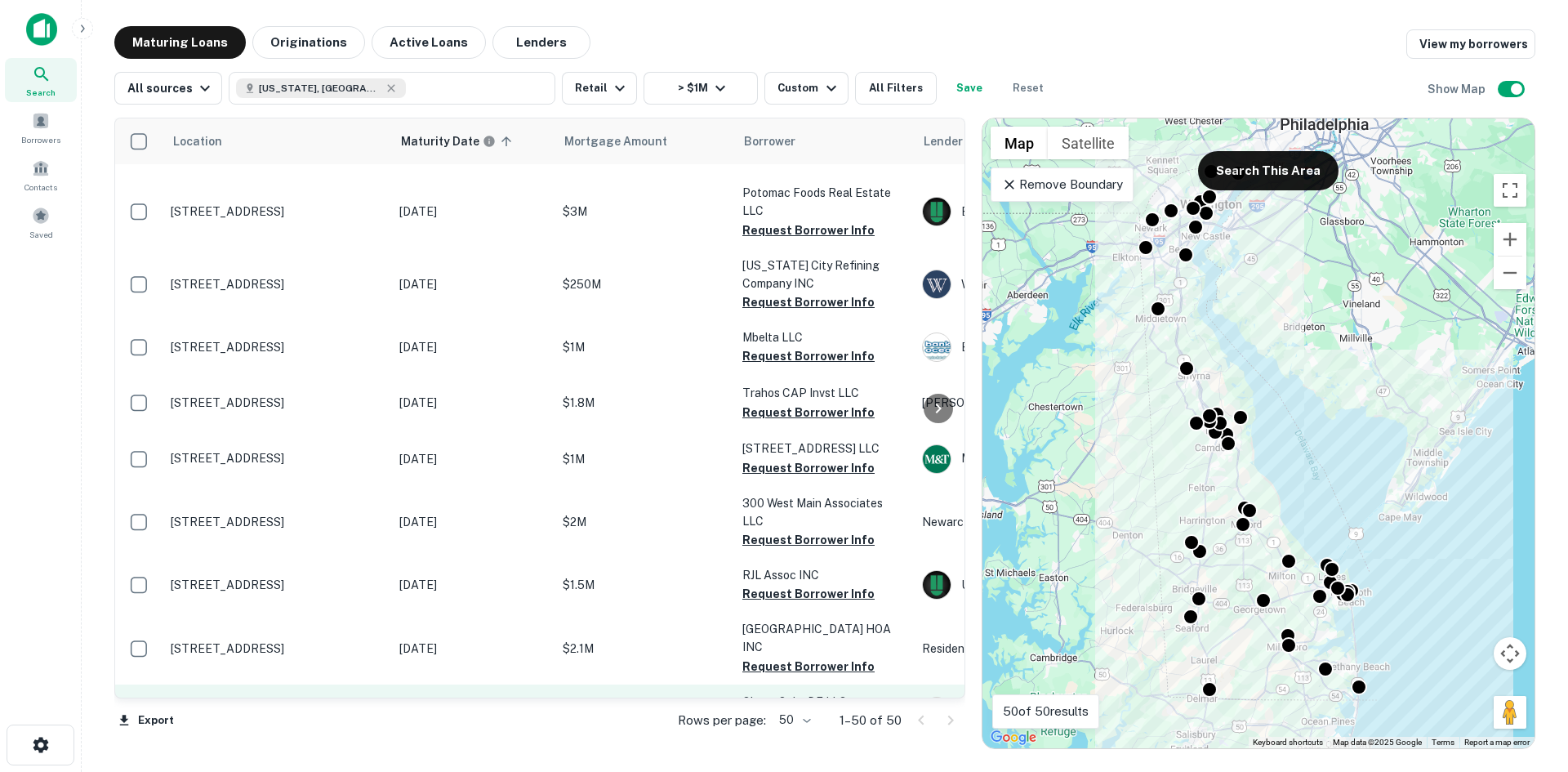
click at [317, 705] on p "30065 Chase Oaks Dr Lewes, DE 19958" at bounding box center [277, 712] width 213 height 14
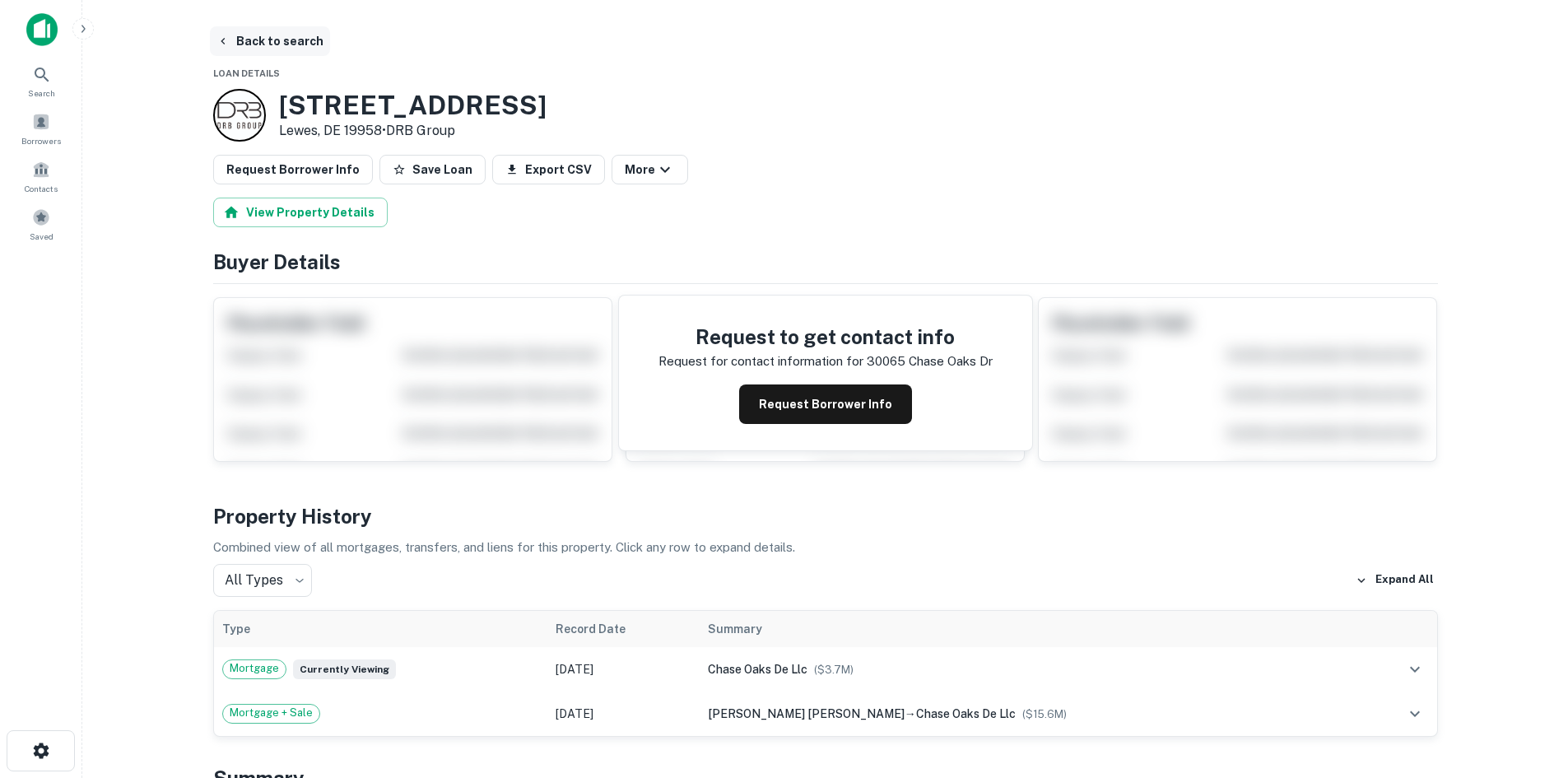
click at [301, 37] on button "Back to search" at bounding box center [270, 41] width 120 height 30
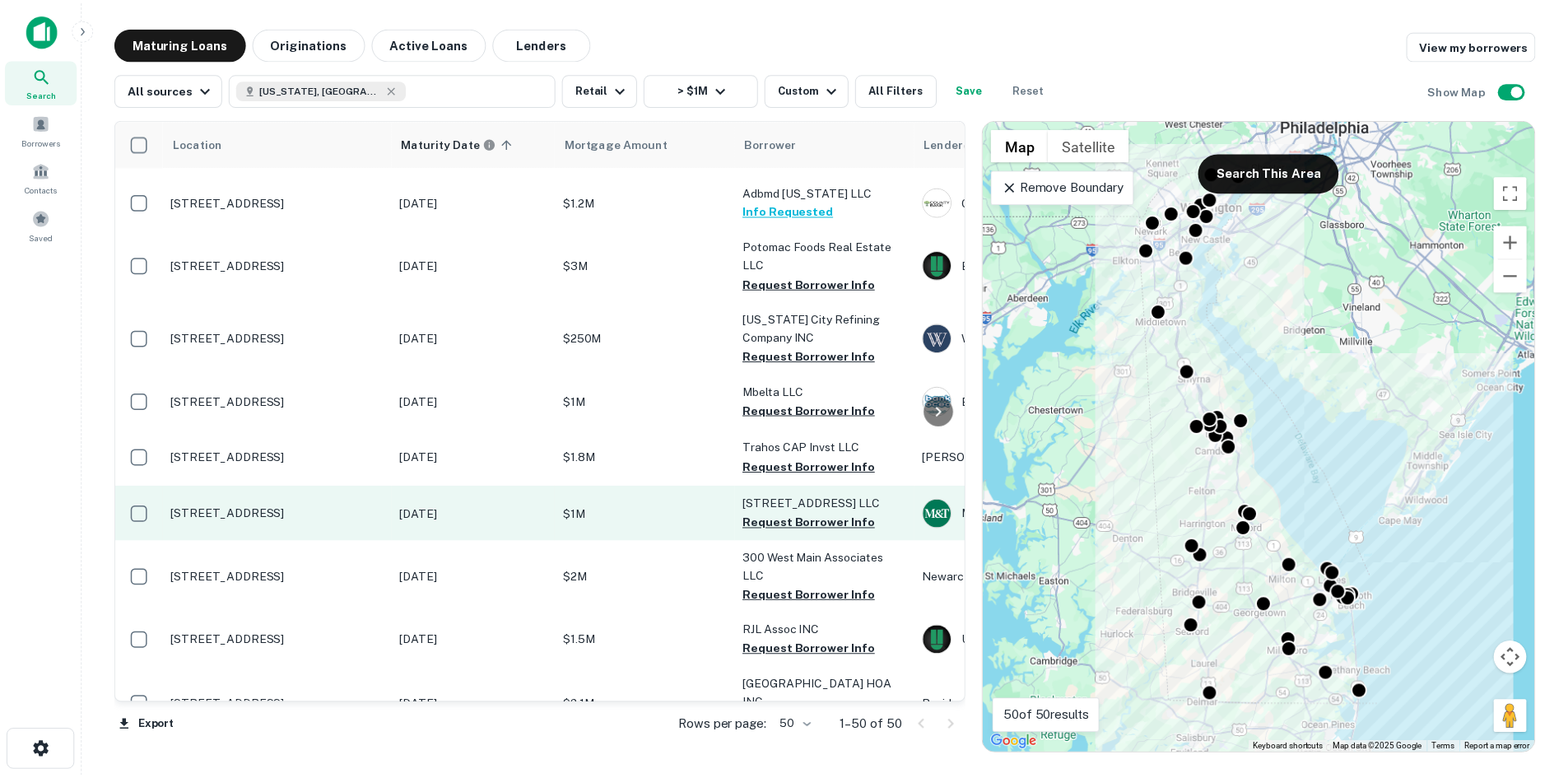
scroll to position [2440, 0]
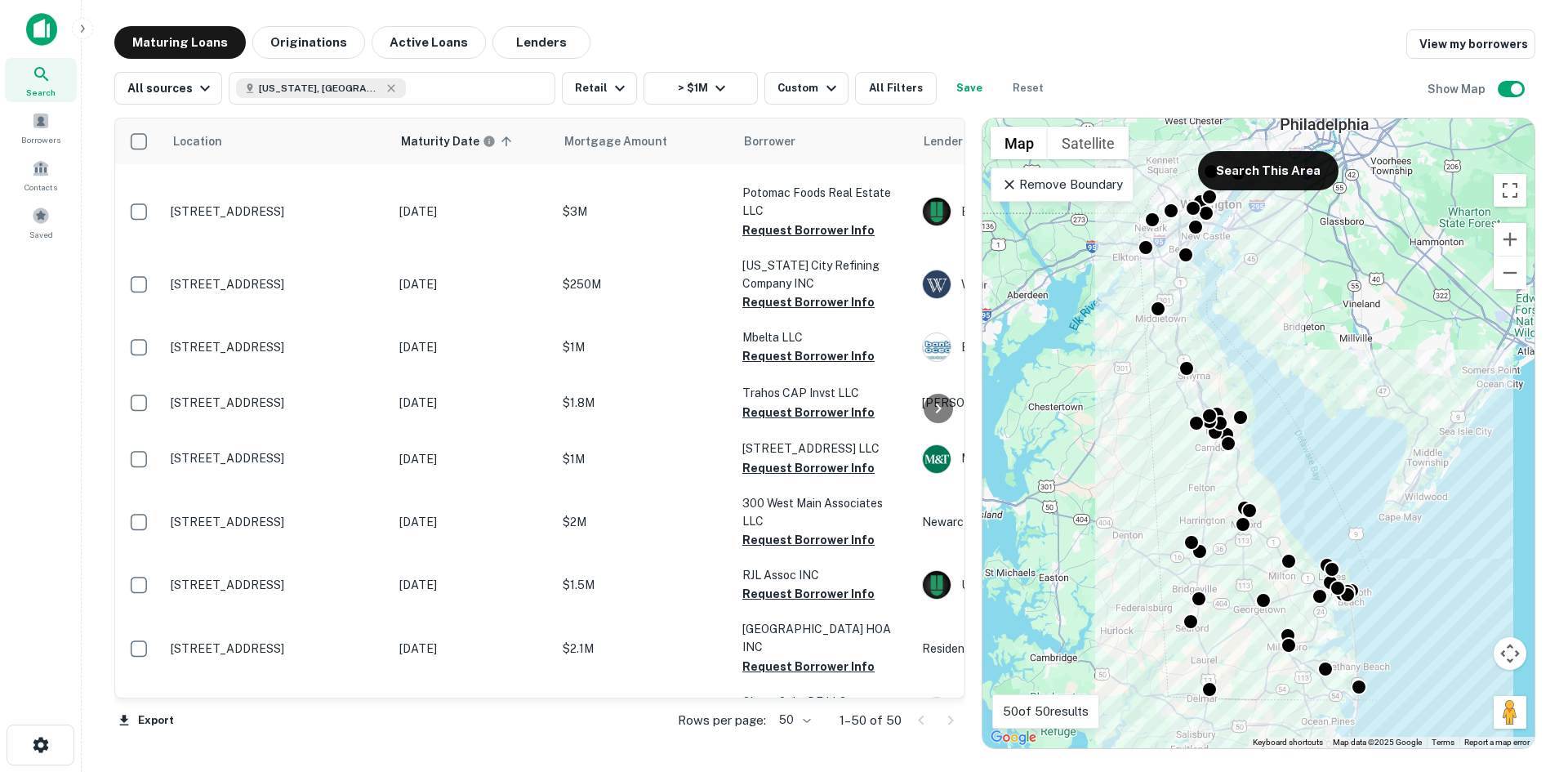
click at [297, 766] on p "102 Sandhill Dr Middletown, DE 19709" at bounding box center [277, 773] width 213 height 14
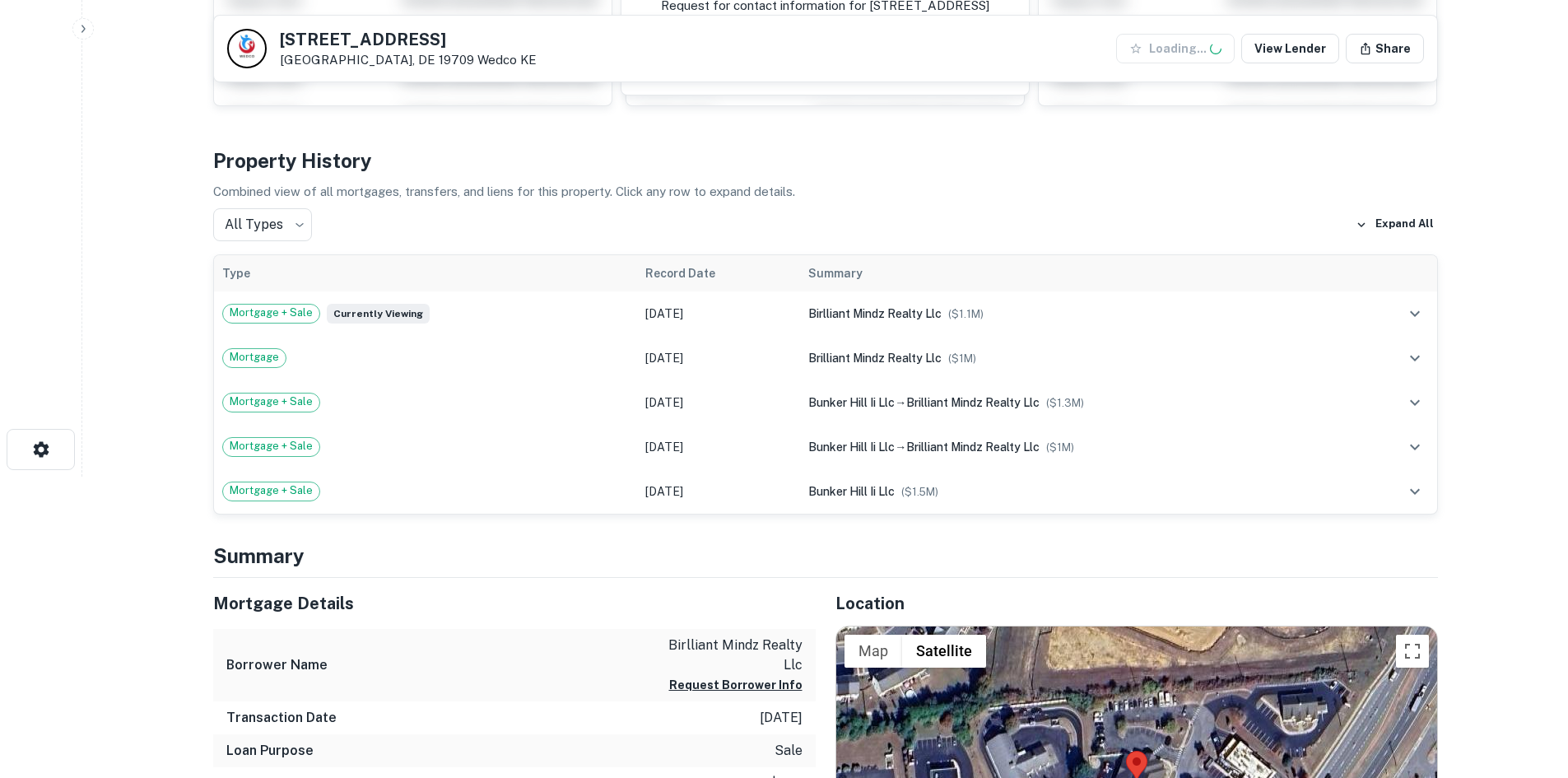
scroll to position [576, 0]
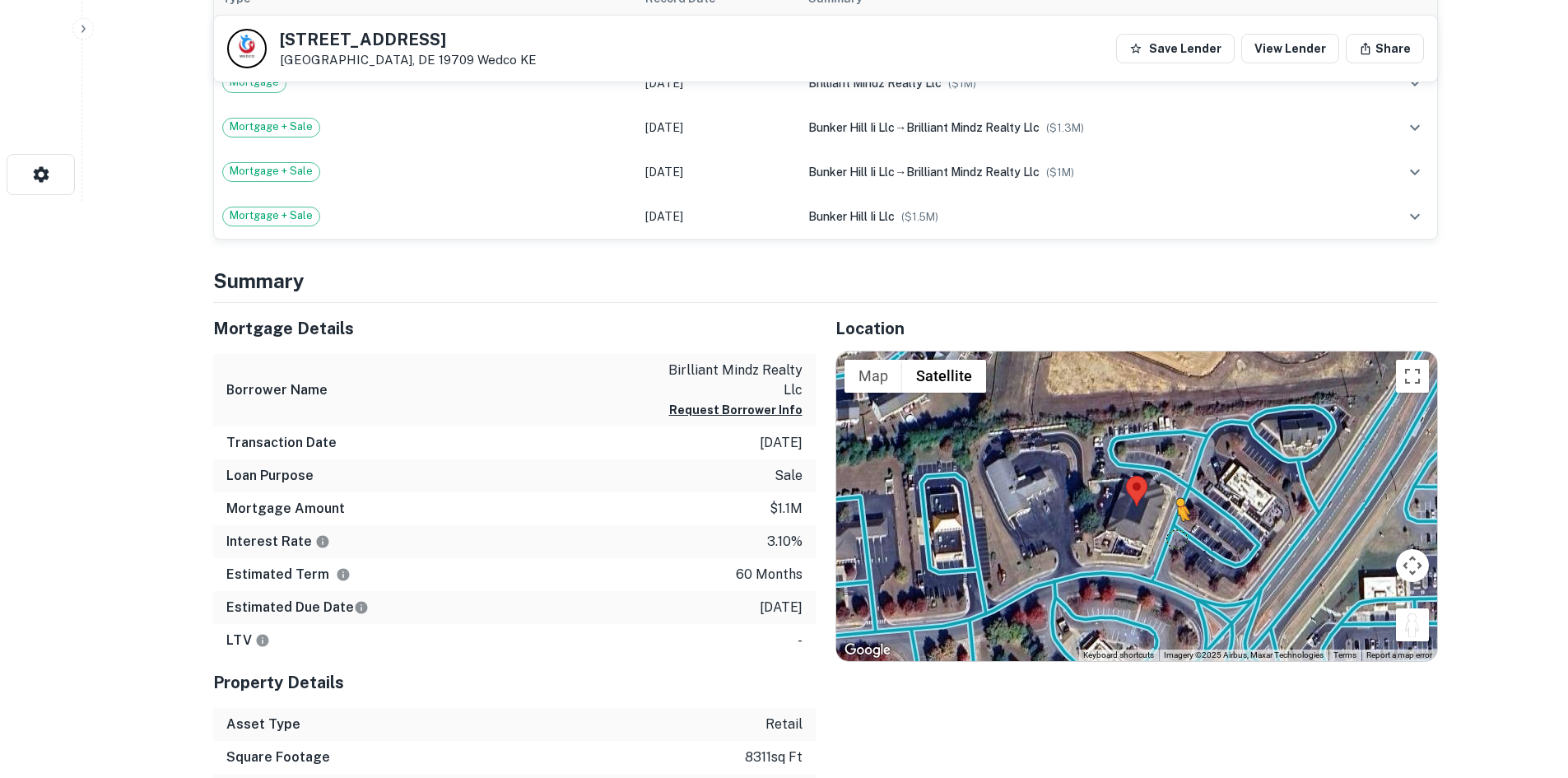
drag, startPoint x: 1427, startPoint y: 638, endPoint x: 1173, endPoint y: 534, distance: 274.5
click at [1173, 536] on div "To activate drag with keyboard, press Alt + Enter. Once in keyboard drag state,…" at bounding box center [1136, 506] width 601 height 310
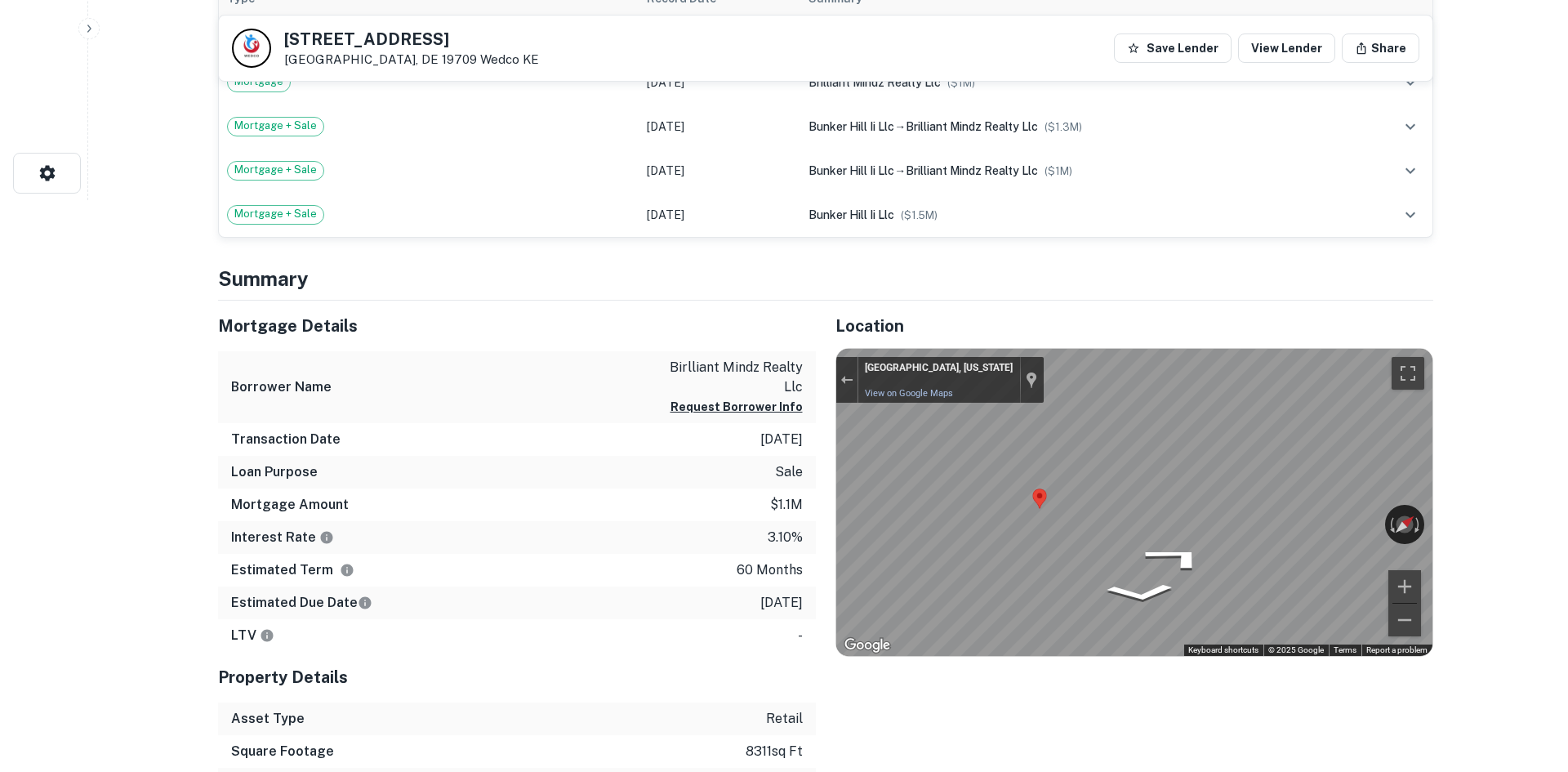
scroll to position [0, 0]
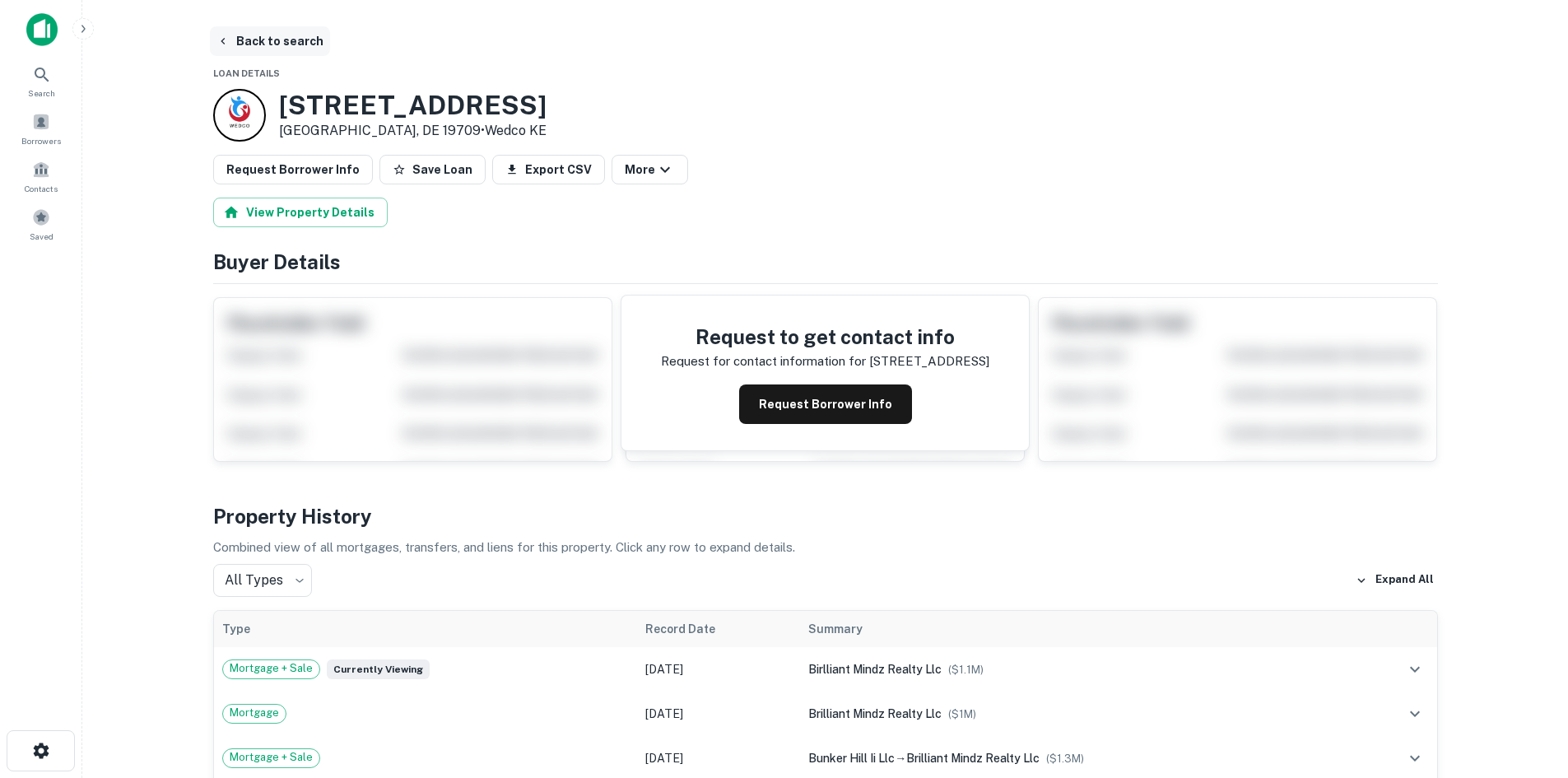
click at [245, 51] on button "Back to search" at bounding box center [270, 41] width 120 height 30
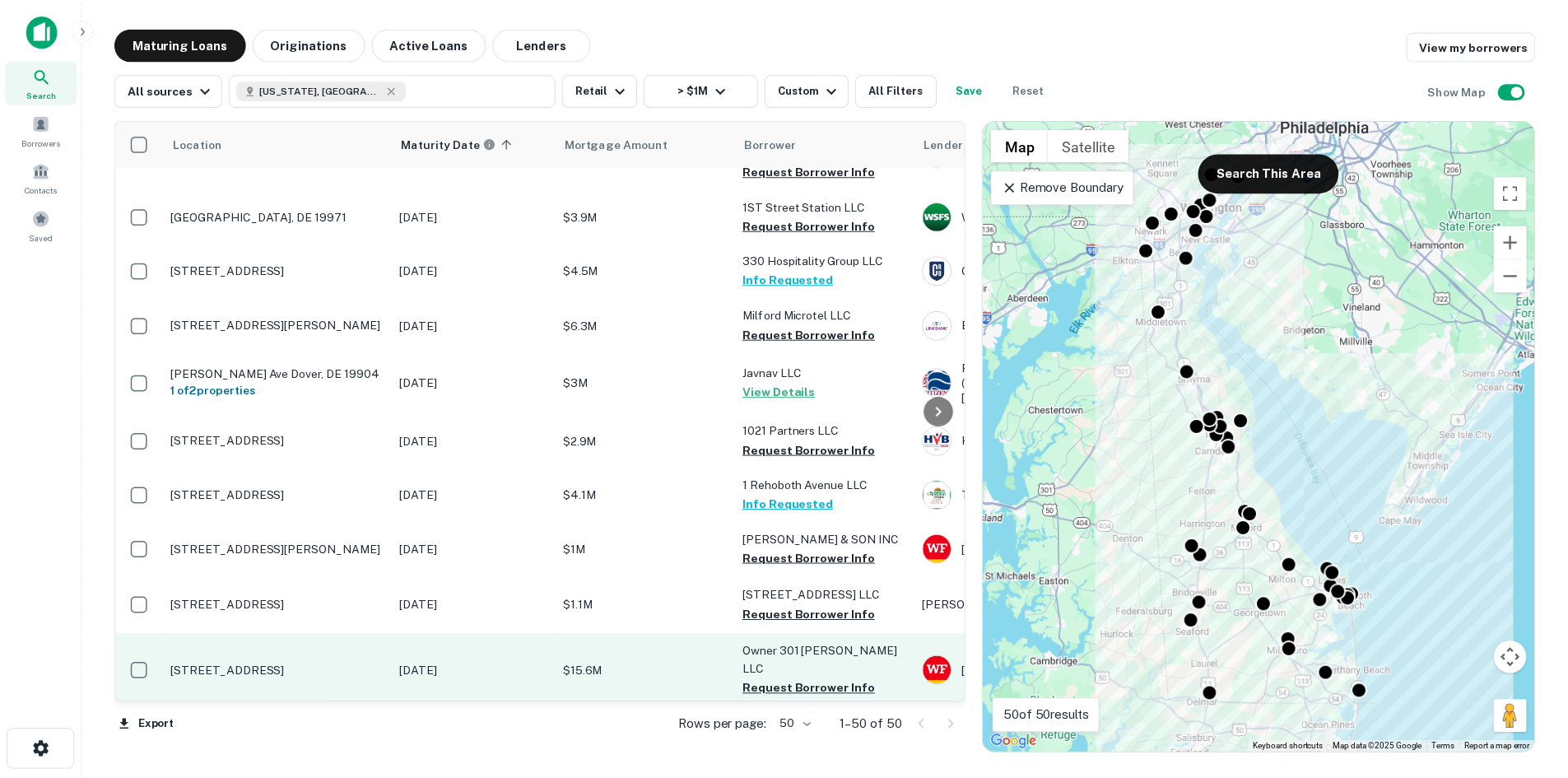
scroll to position [1318, 0]
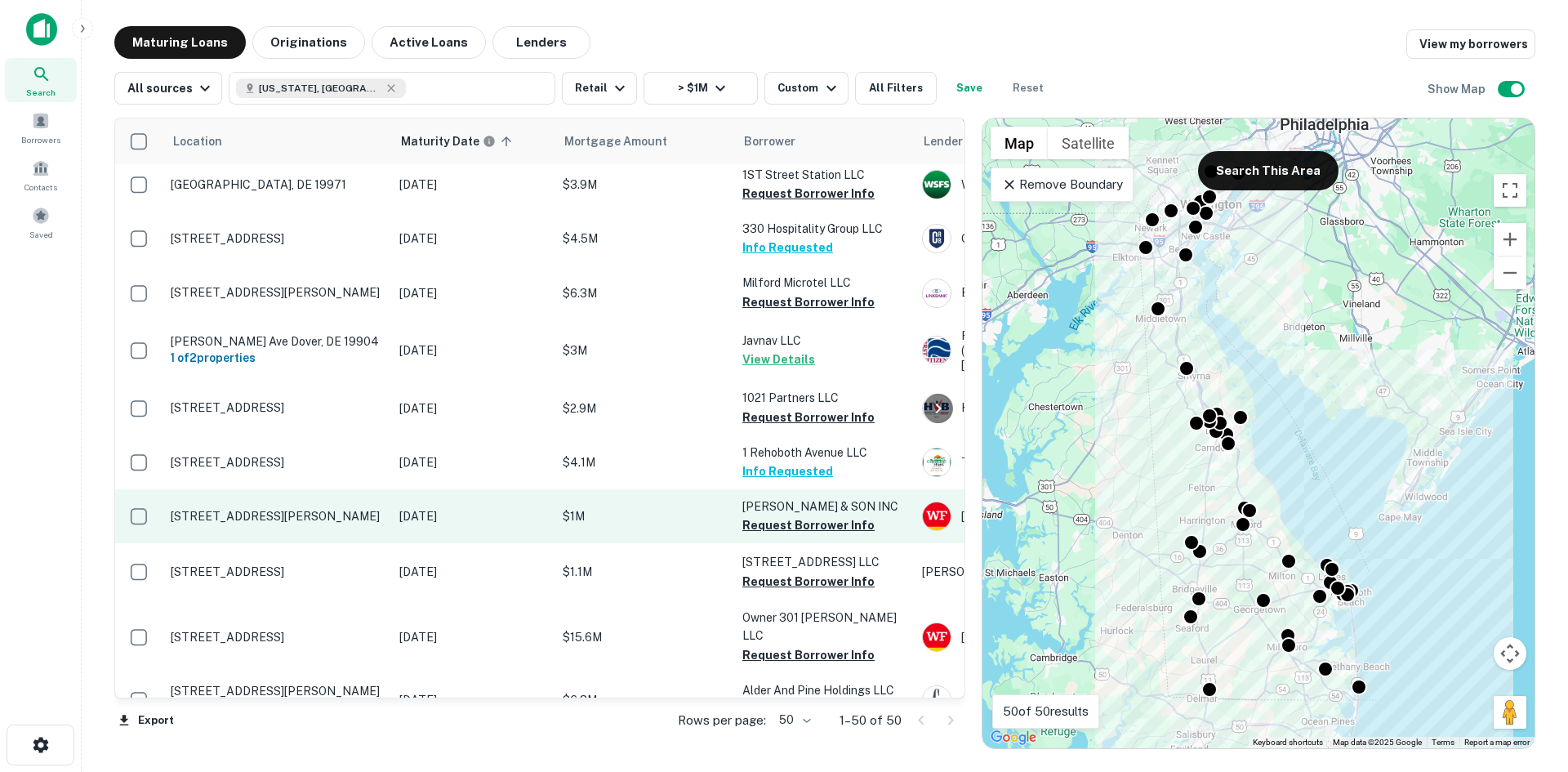
click at [308, 489] on td "700 Pencader Dr Newark, DE 19702" at bounding box center [277, 516] width 229 height 54
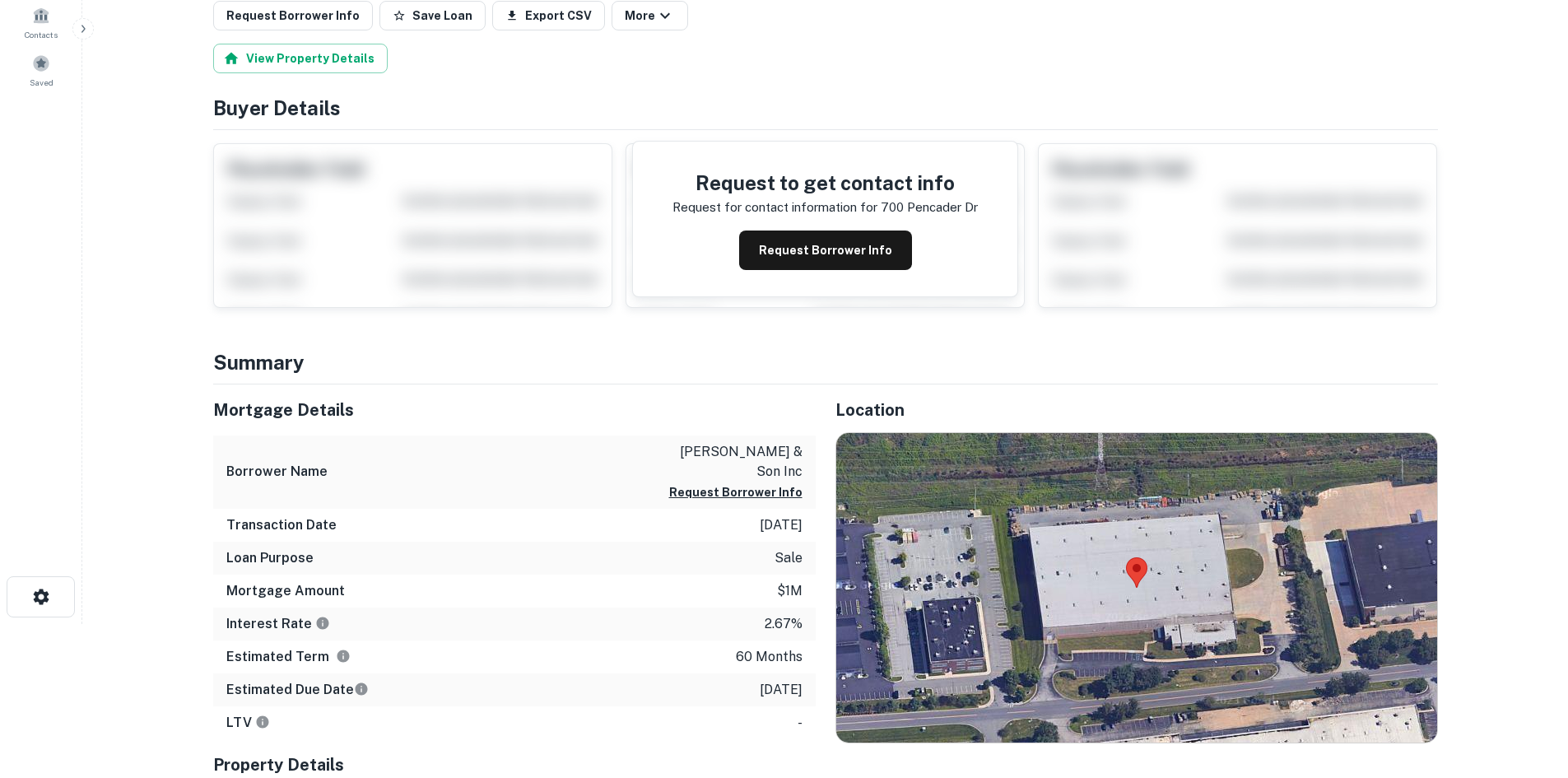
scroll to position [165, 0]
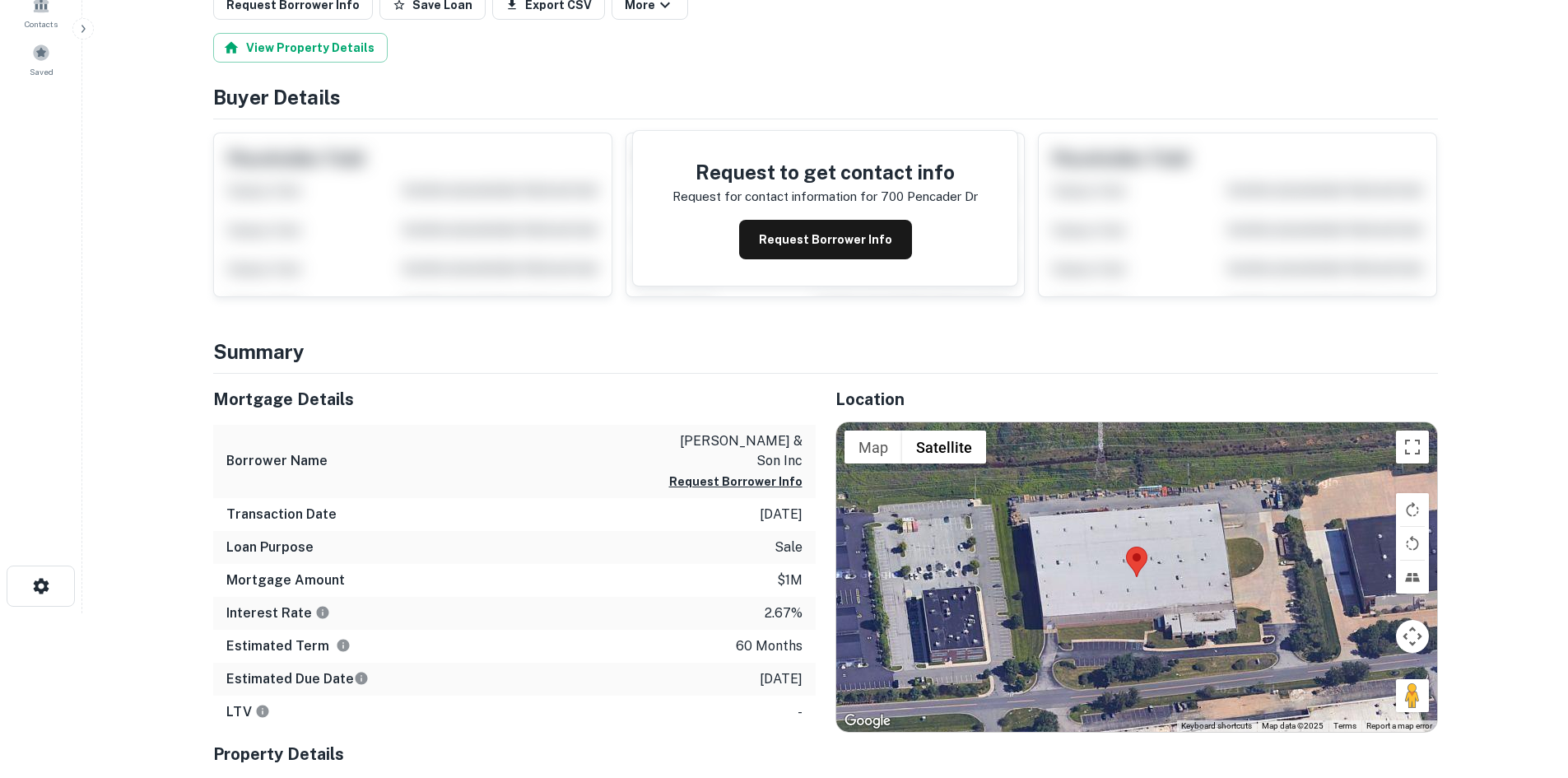
drag, startPoint x: 1403, startPoint y: 681, endPoint x: 1109, endPoint y: 532, distance: 329.6
click at [1100, 517] on div "Map Terrain Satellite Labels Keyboard shortcuts Map Data Map data ©2025 Map dat…" at bounding box center [1136, 576] width 601 height 310
drag, startPoint x: 1407, startPoint y: 705, endPoint x: 1173, endPoint y: 680, distance: 235.3
click at [1173, 680] on div "To activate drag with keyboard, press Alt + Enter. Once in keyboard drag state,…" at bounding box center [1136, 576] width 601 height 310
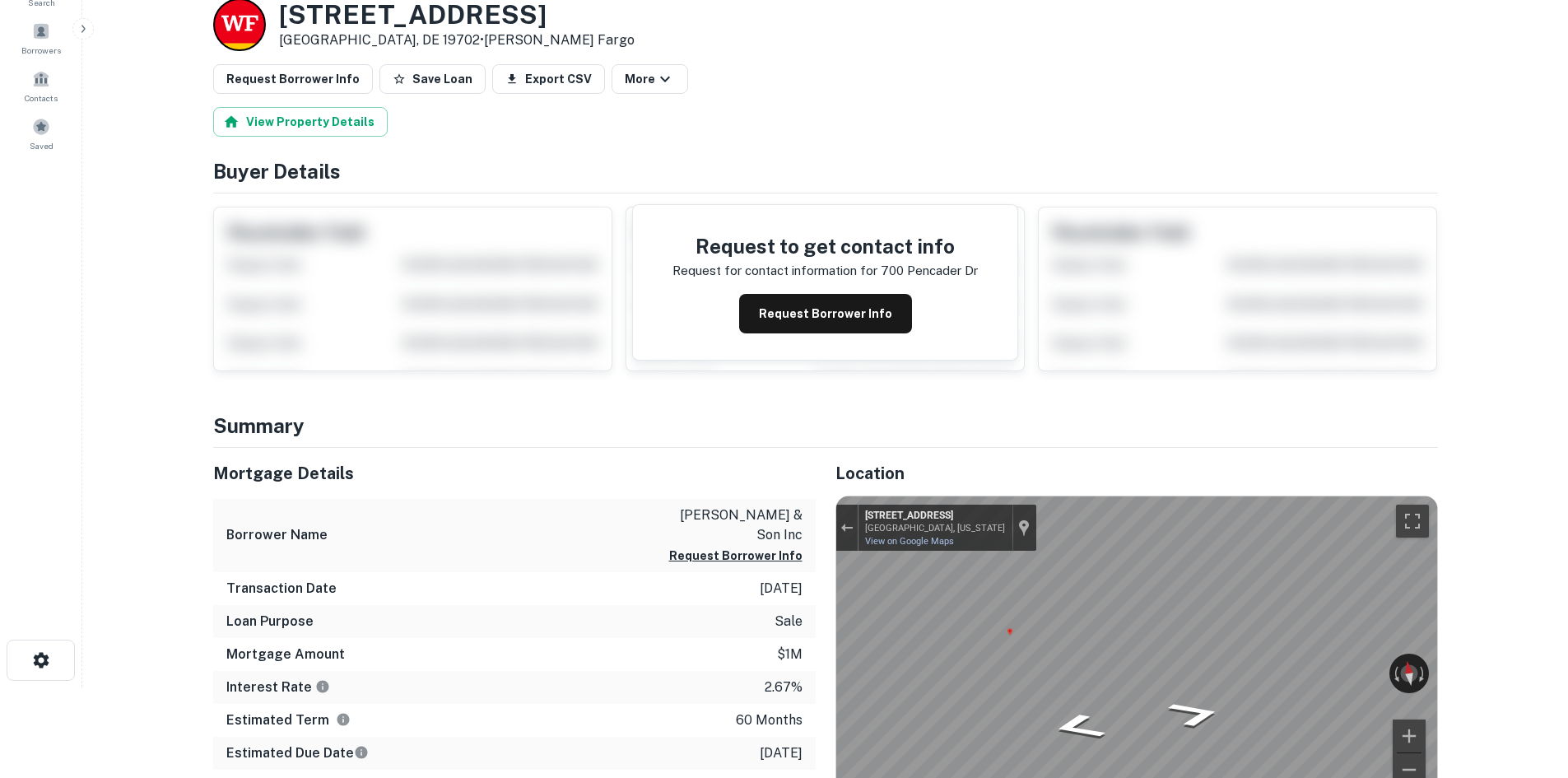
scroll to position [0, 0]
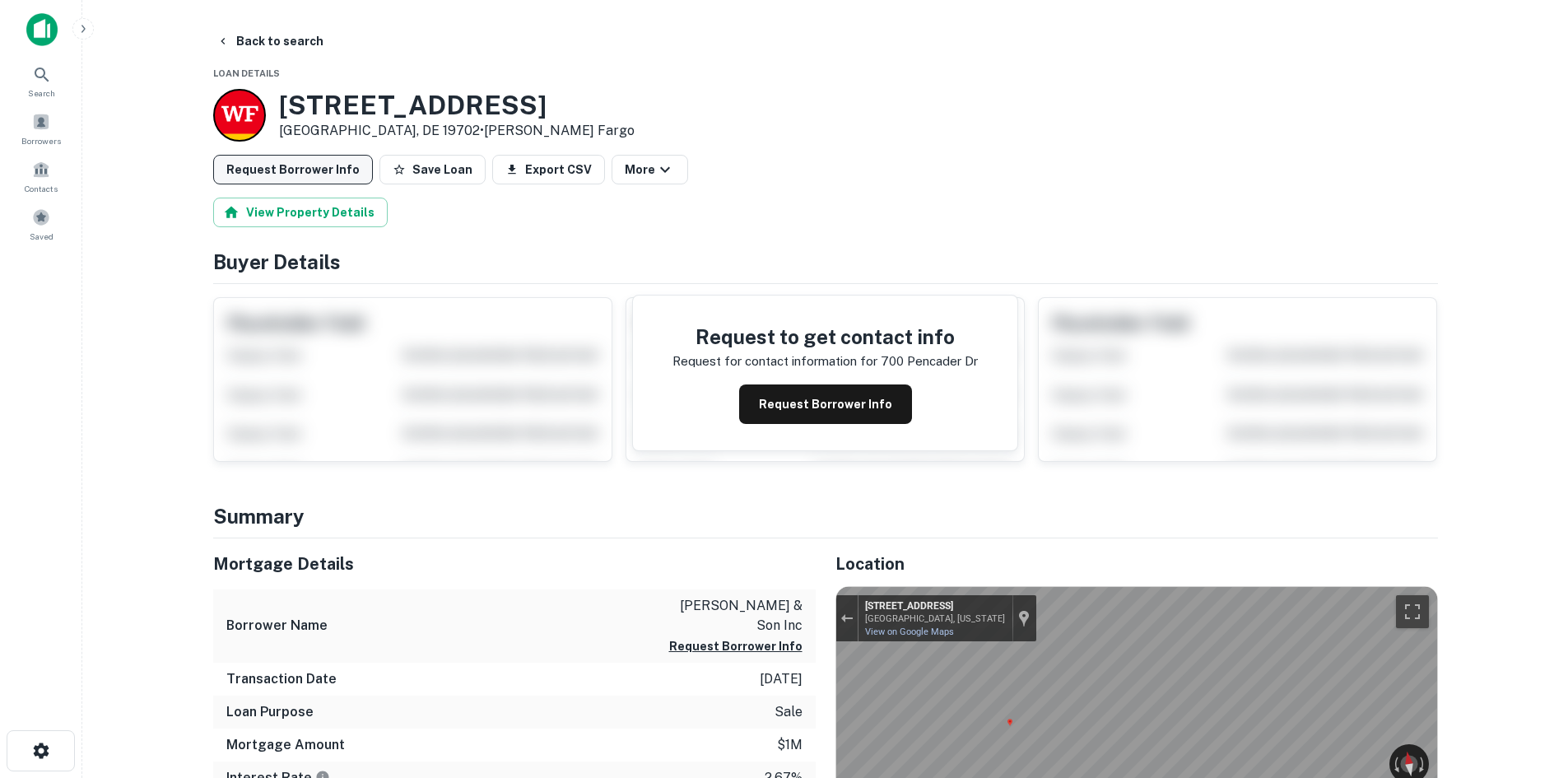
click at [321, 160] on button "Request Borrower Info" at bounding box center [293, 169] width 159 height 30
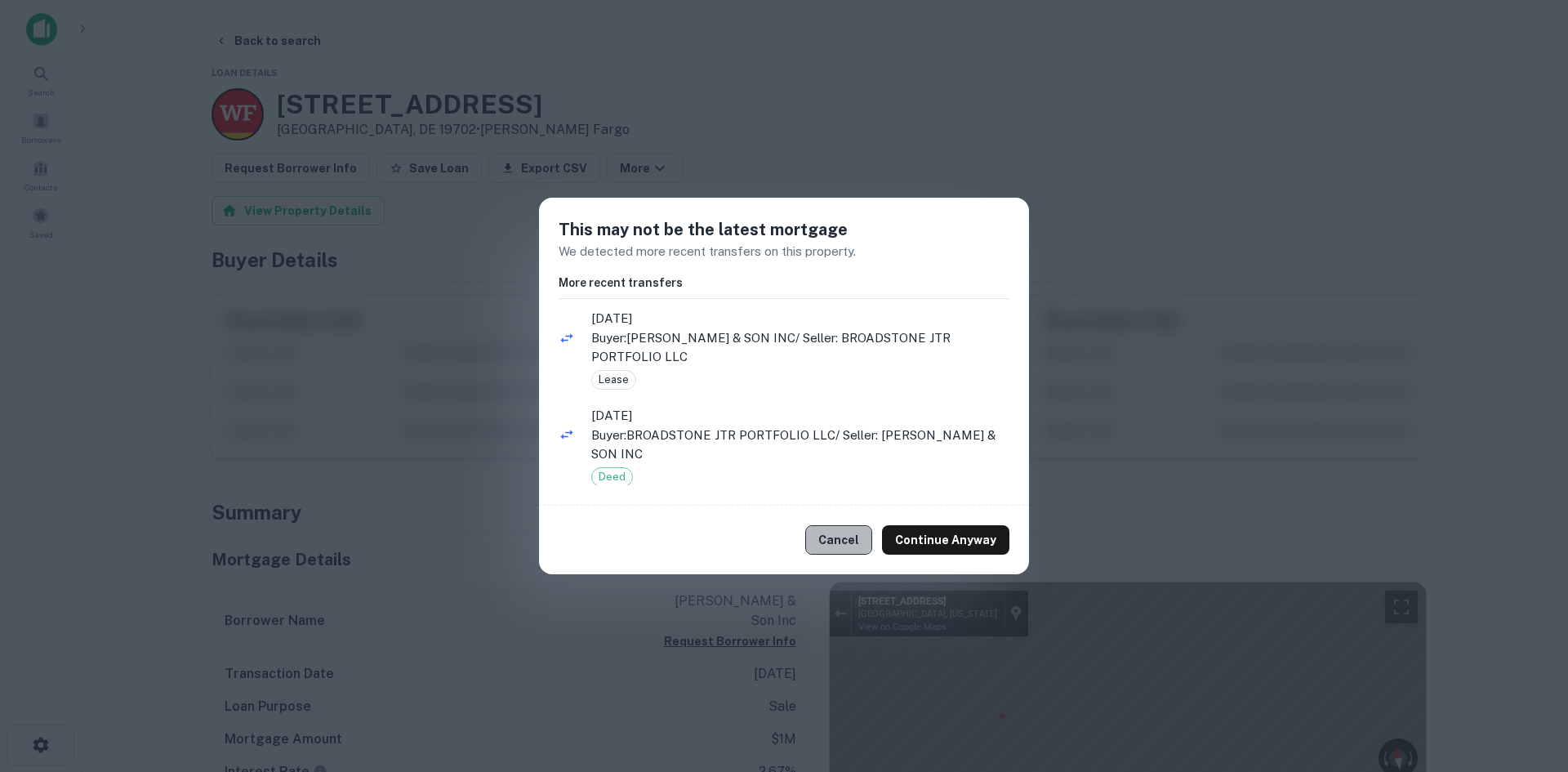
click at [845, 536] on button "Cancel" at bounding box center [839, 540] width 67 height 30
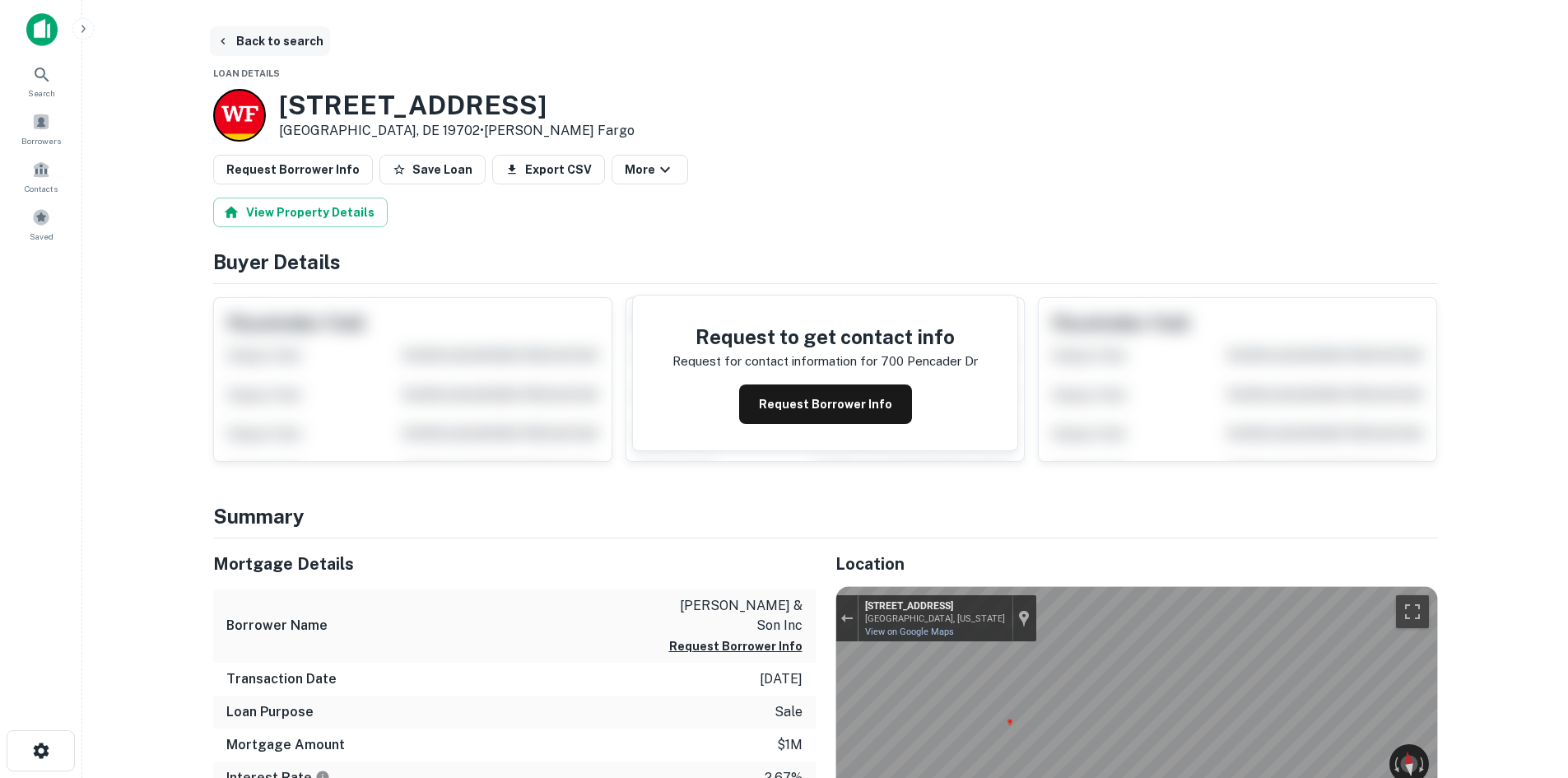
click at [235, 36] on button "Back to search" at bounding box center [270, 41] width 120 height 30
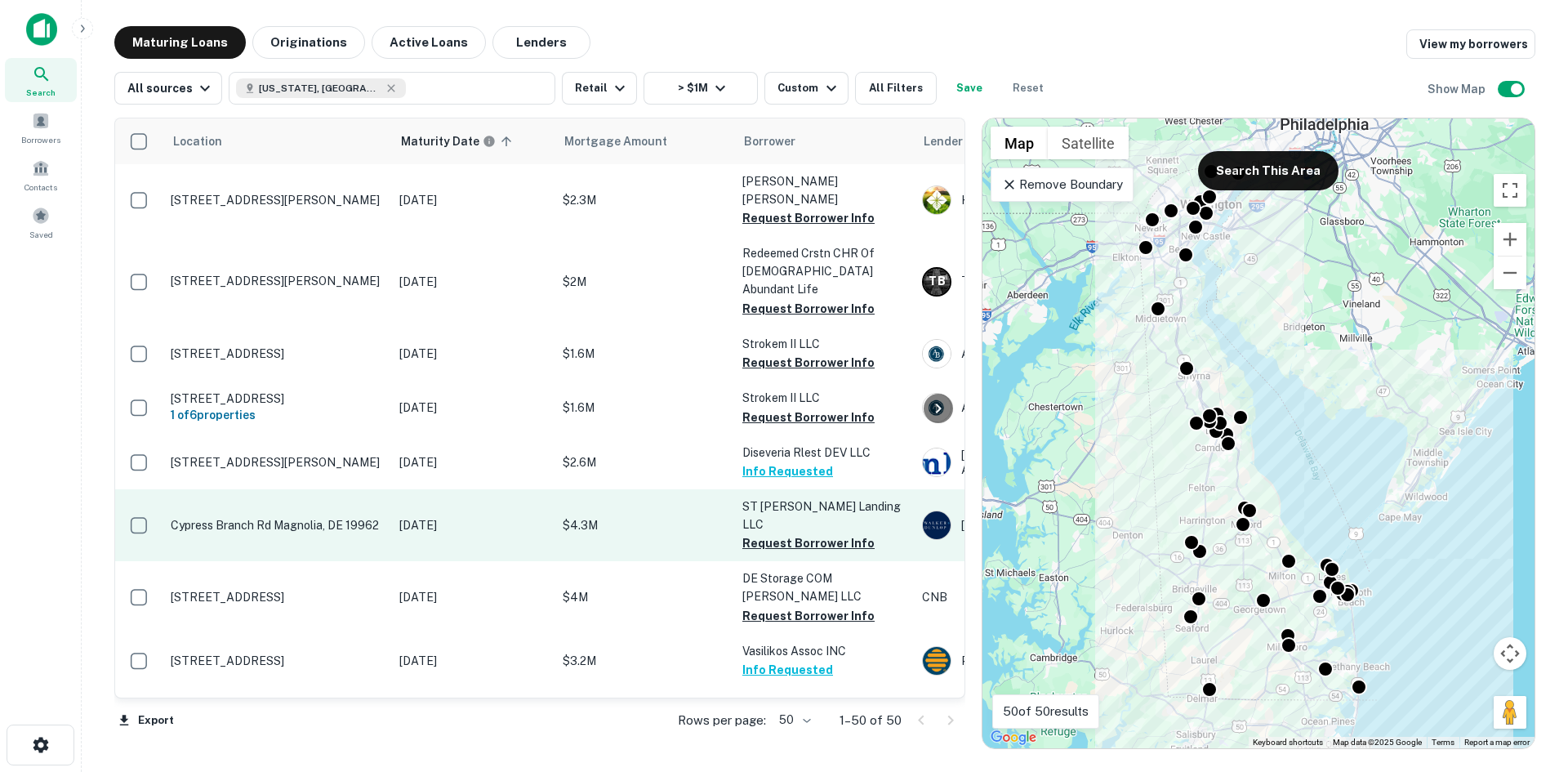
click at [353, 518] on p "Cypress Branch Rd Magnolia, DE 19962" at bounding box center [277, 525] width 213 height 14
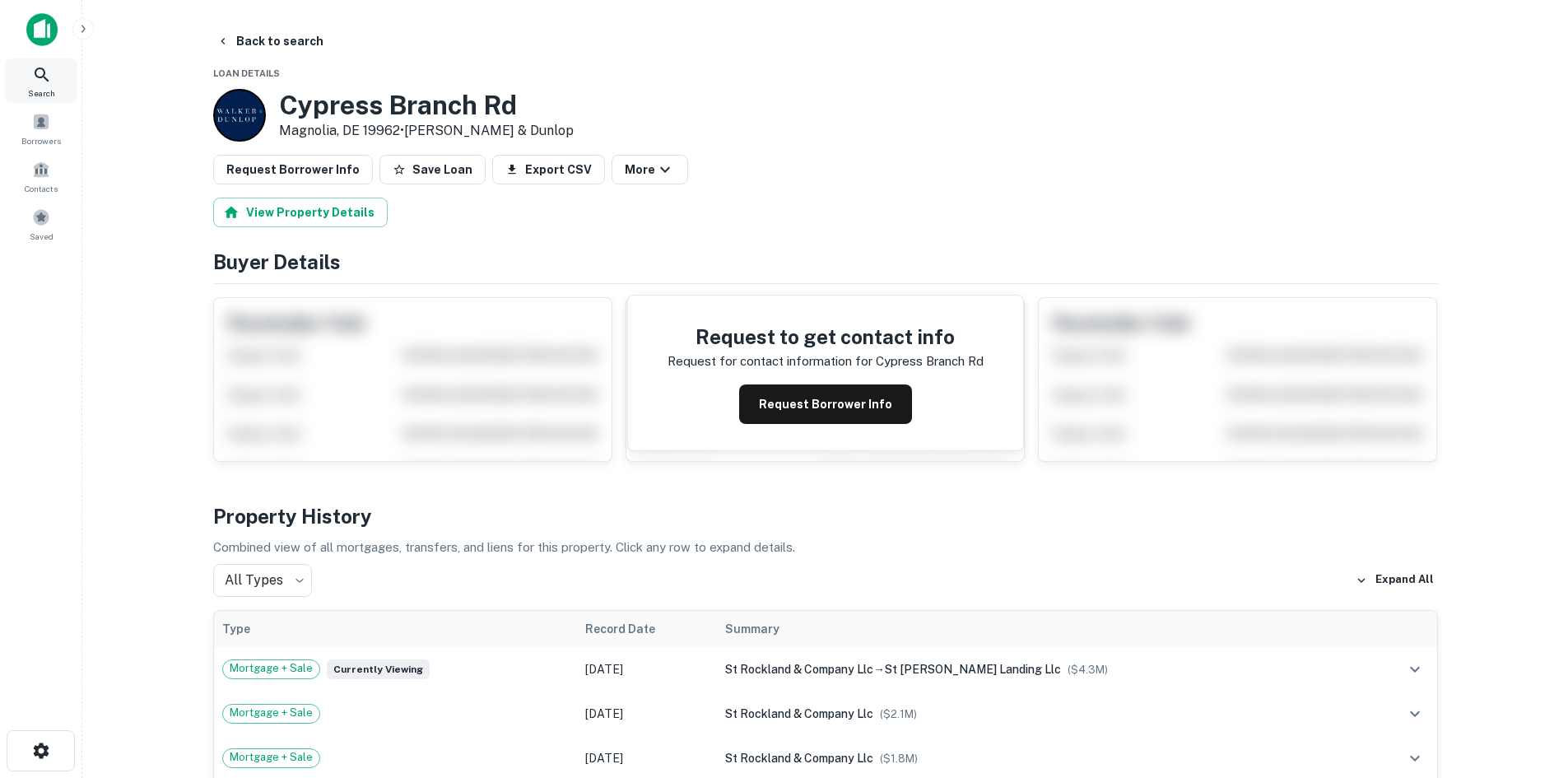
click at [44, 86] on div "Search" at bounding box center [41, 81] width 72 height 45
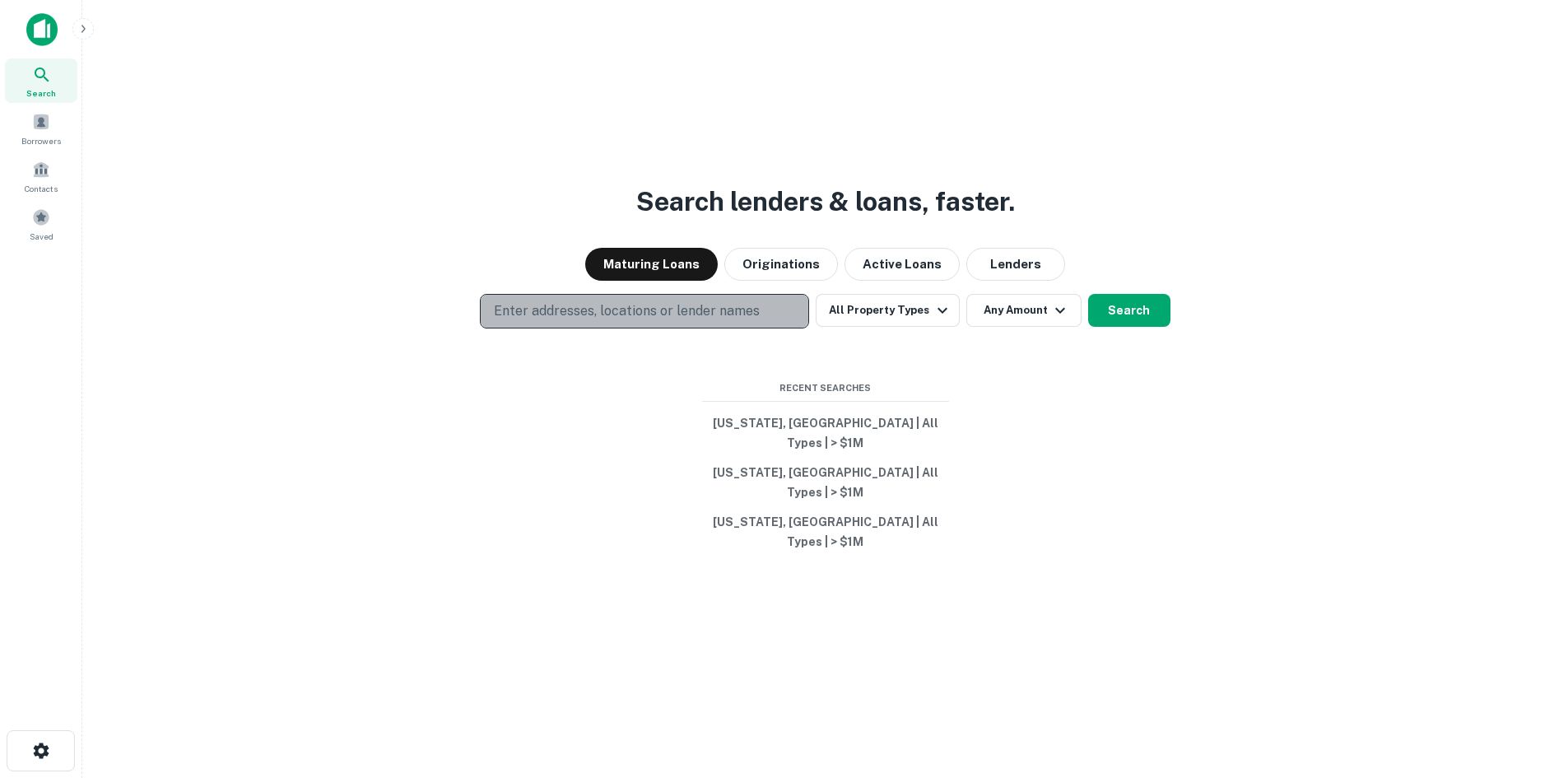
click at [561, 321] on p "Enter addresses, locations or lender names" at bounding box center [627, 311] width 266 height 20
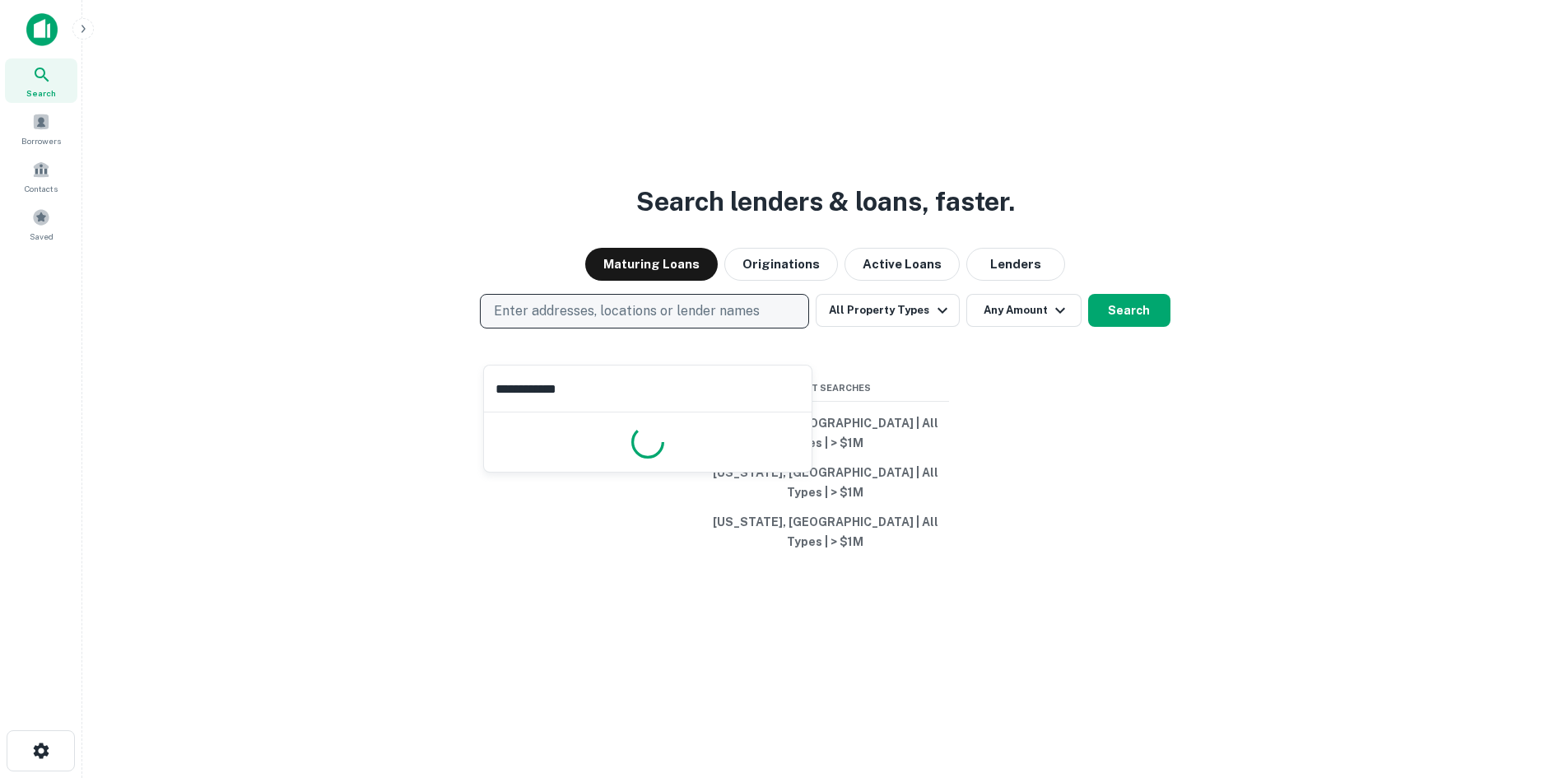
type input "**********"
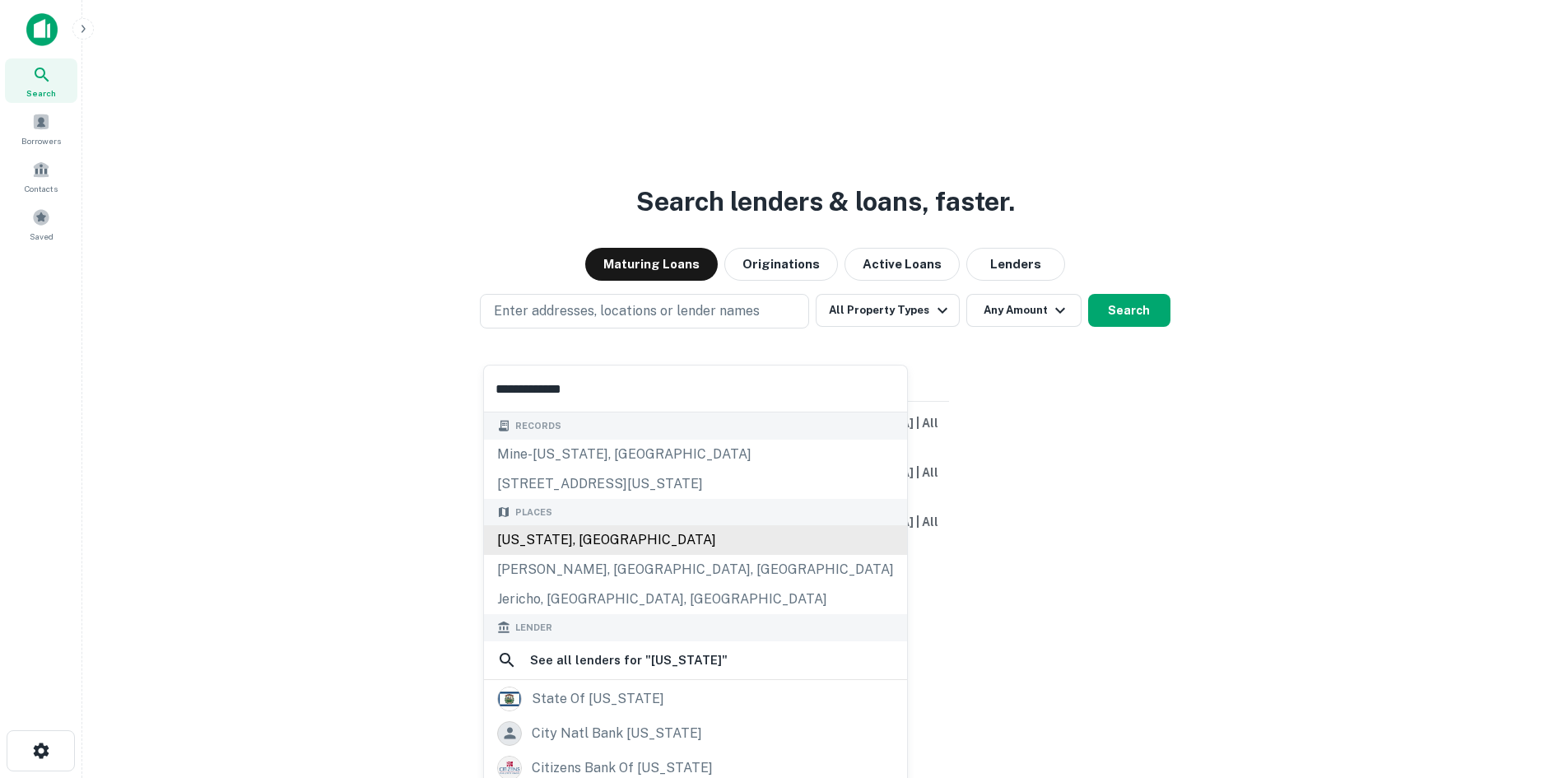
click at [634, 549] on div "[US_STATE], [GEOGRAPHIC_DATA]" at bounding box center [694, 540] width 423 height 30
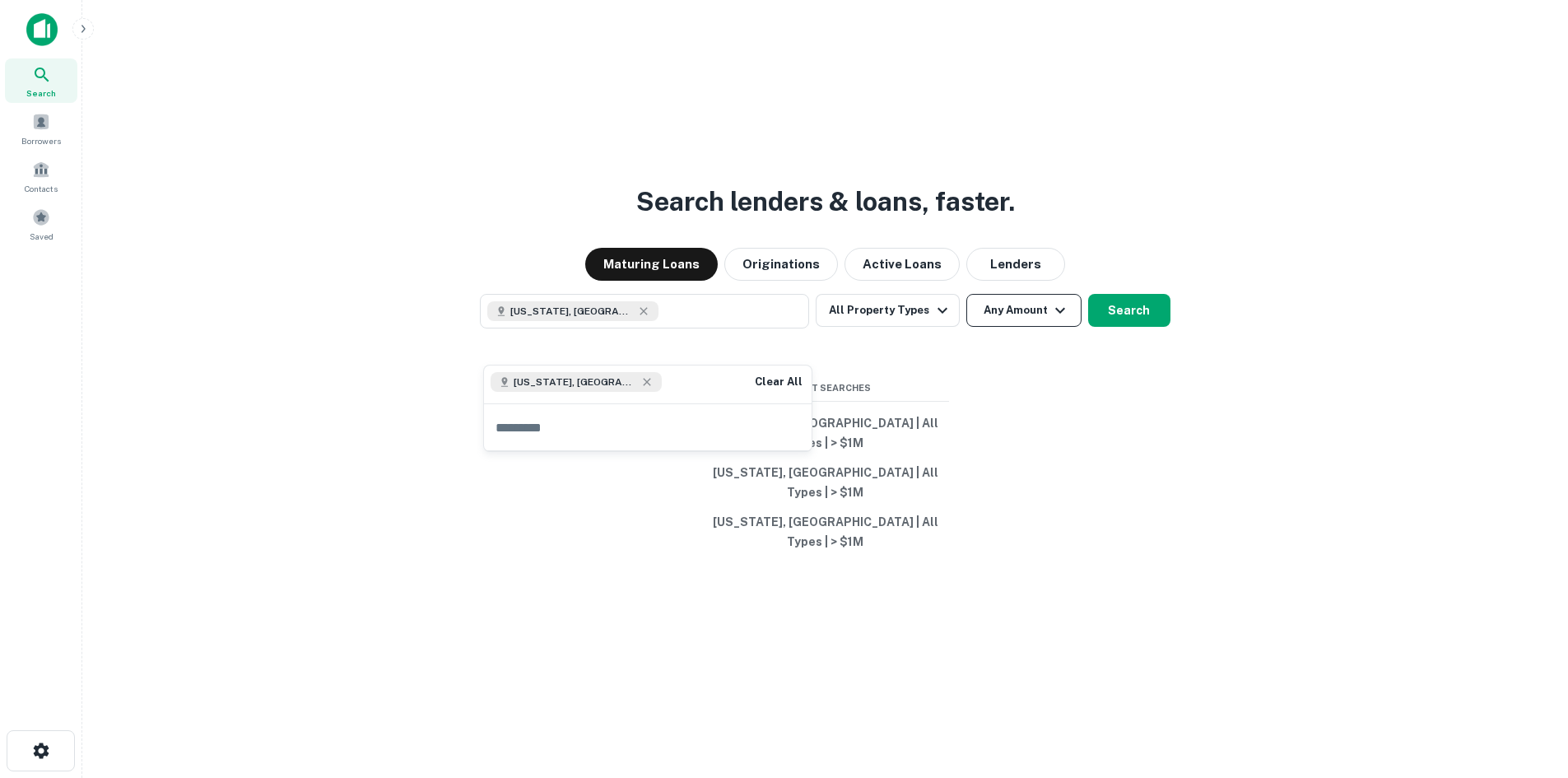
click at [1052, 320] on icon "button" at bounding box center [1060, 310] width 20 height 20
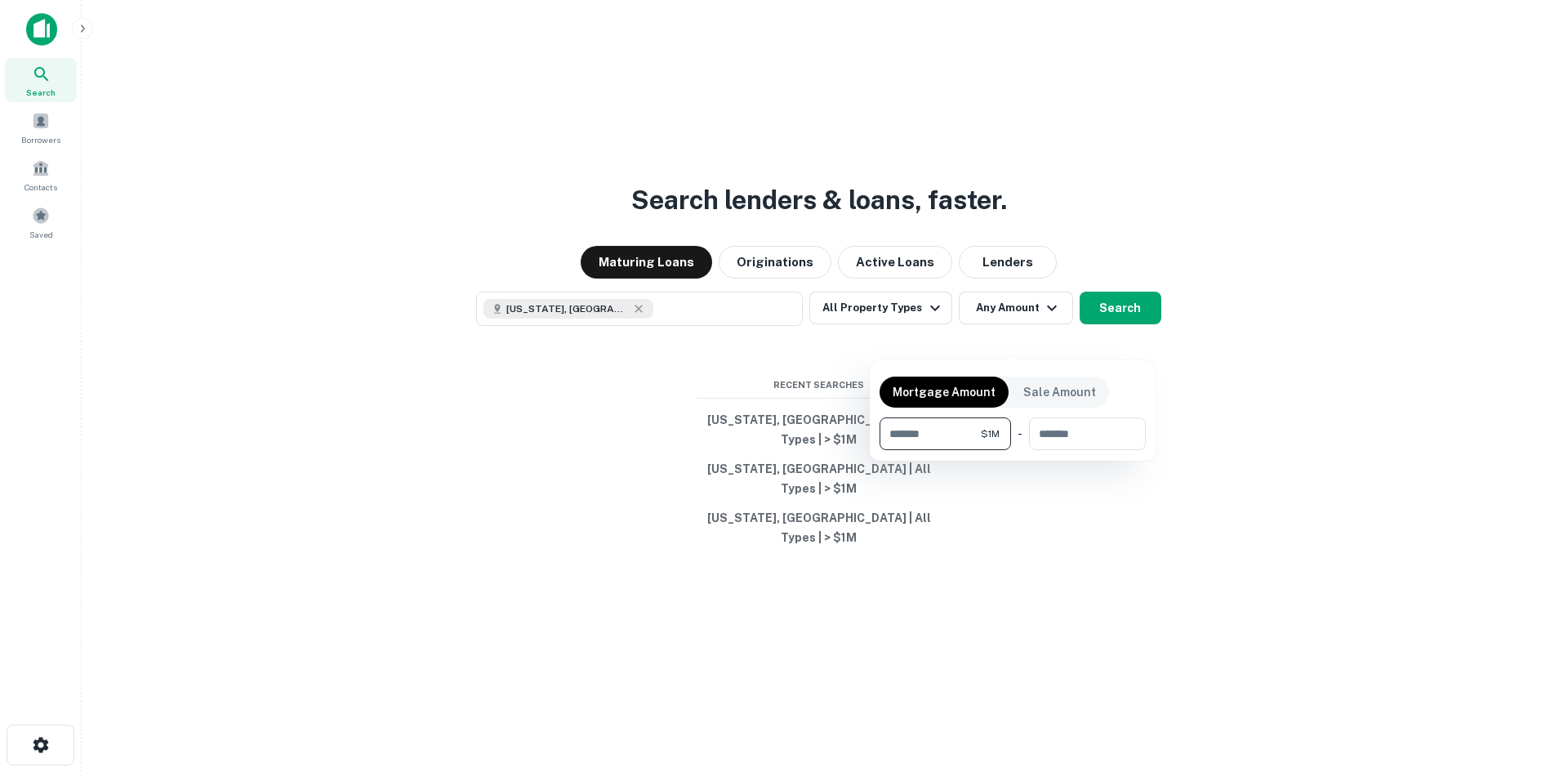
type input "*******"
click at [858, 347] on div at bounding box center [784, 386] width 1568 height 772
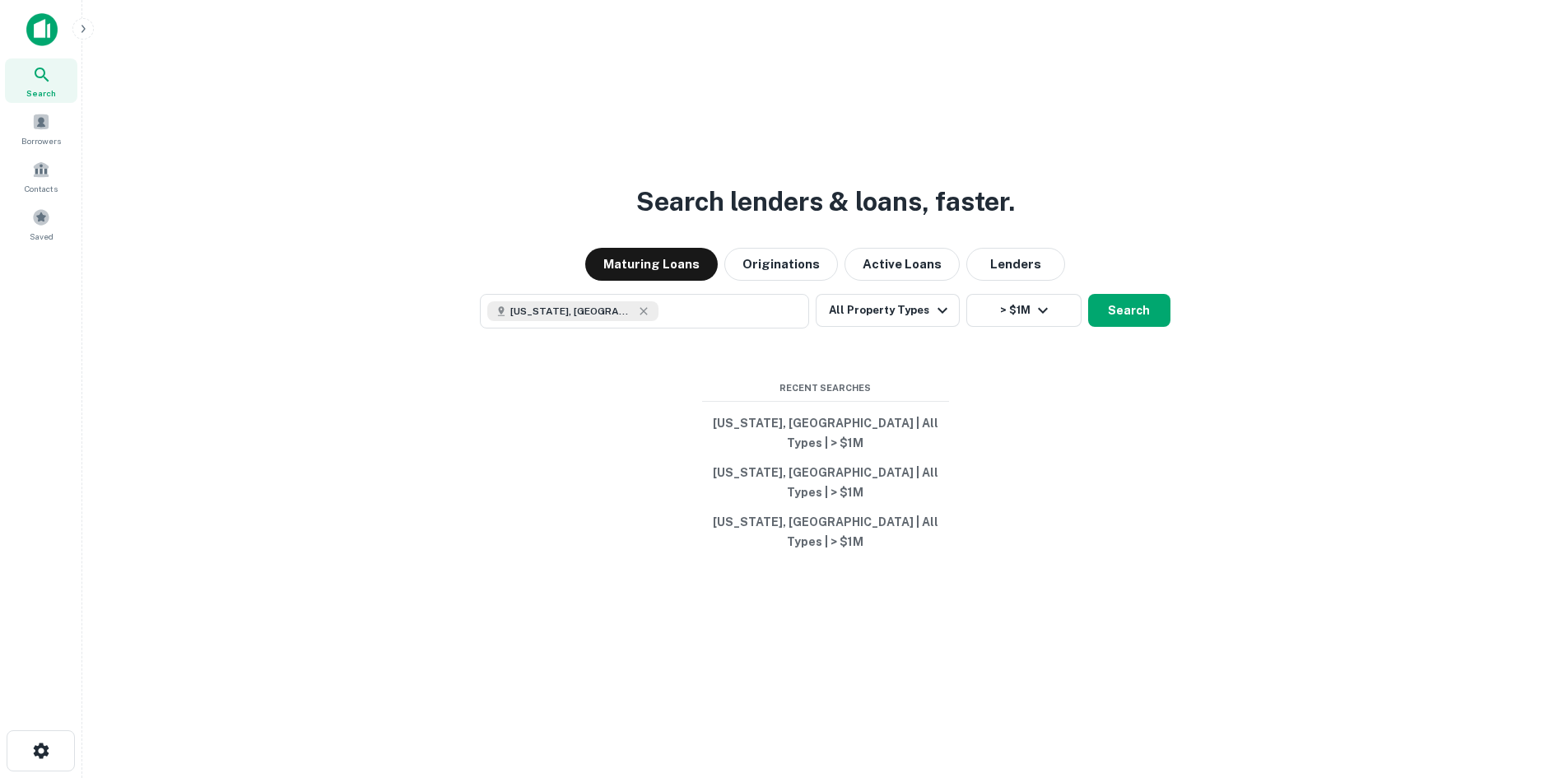
click at [878, 327] on button "All Property Types" at bounding box center [886, 311] width 143 height 33
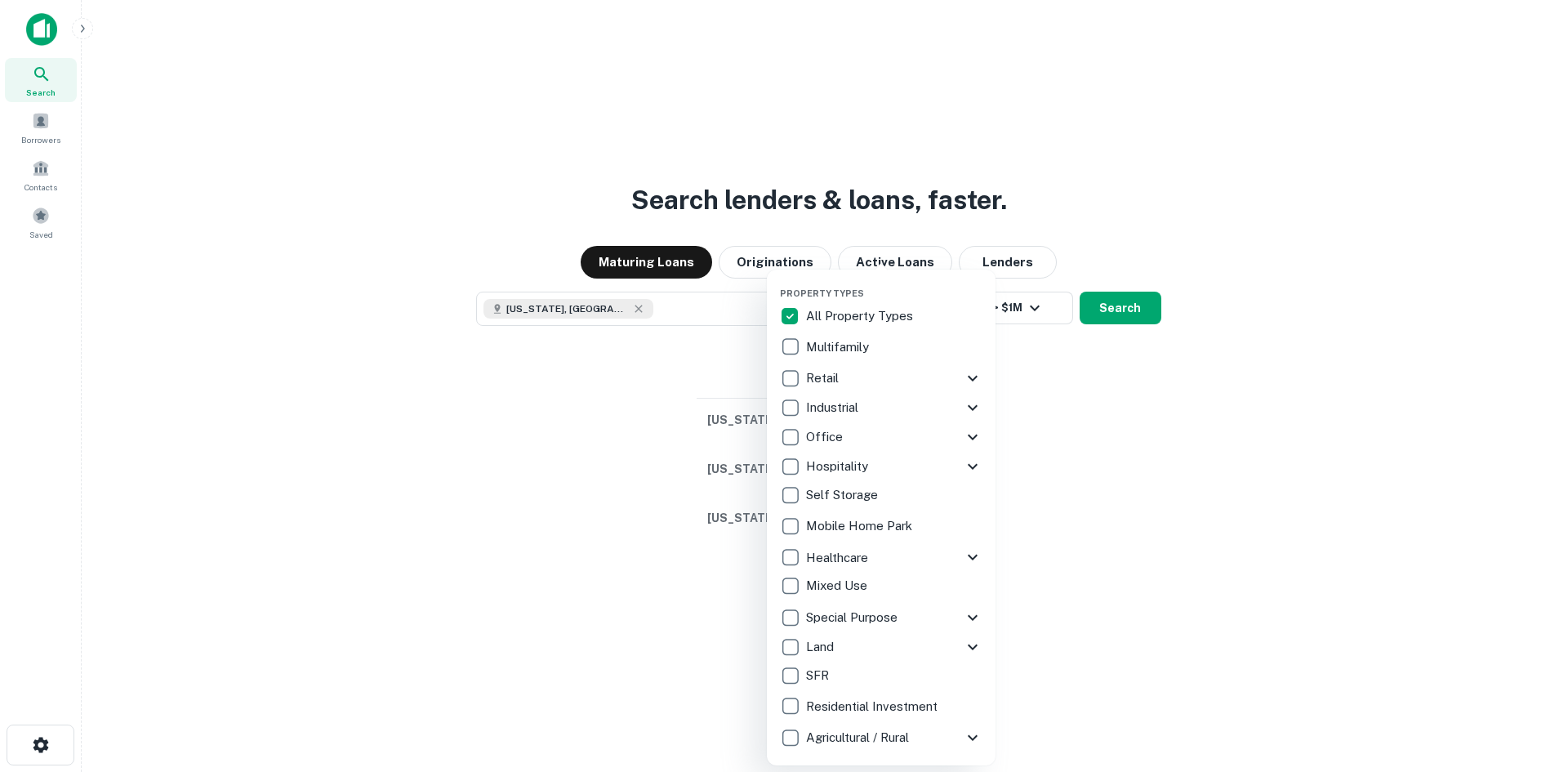
click at [808, 369] on p "Retail" at bounding box center [824, 378] width 36 height 20
click at [1084, 332] on div at bounding box center [784, 386] width 1568 height 772
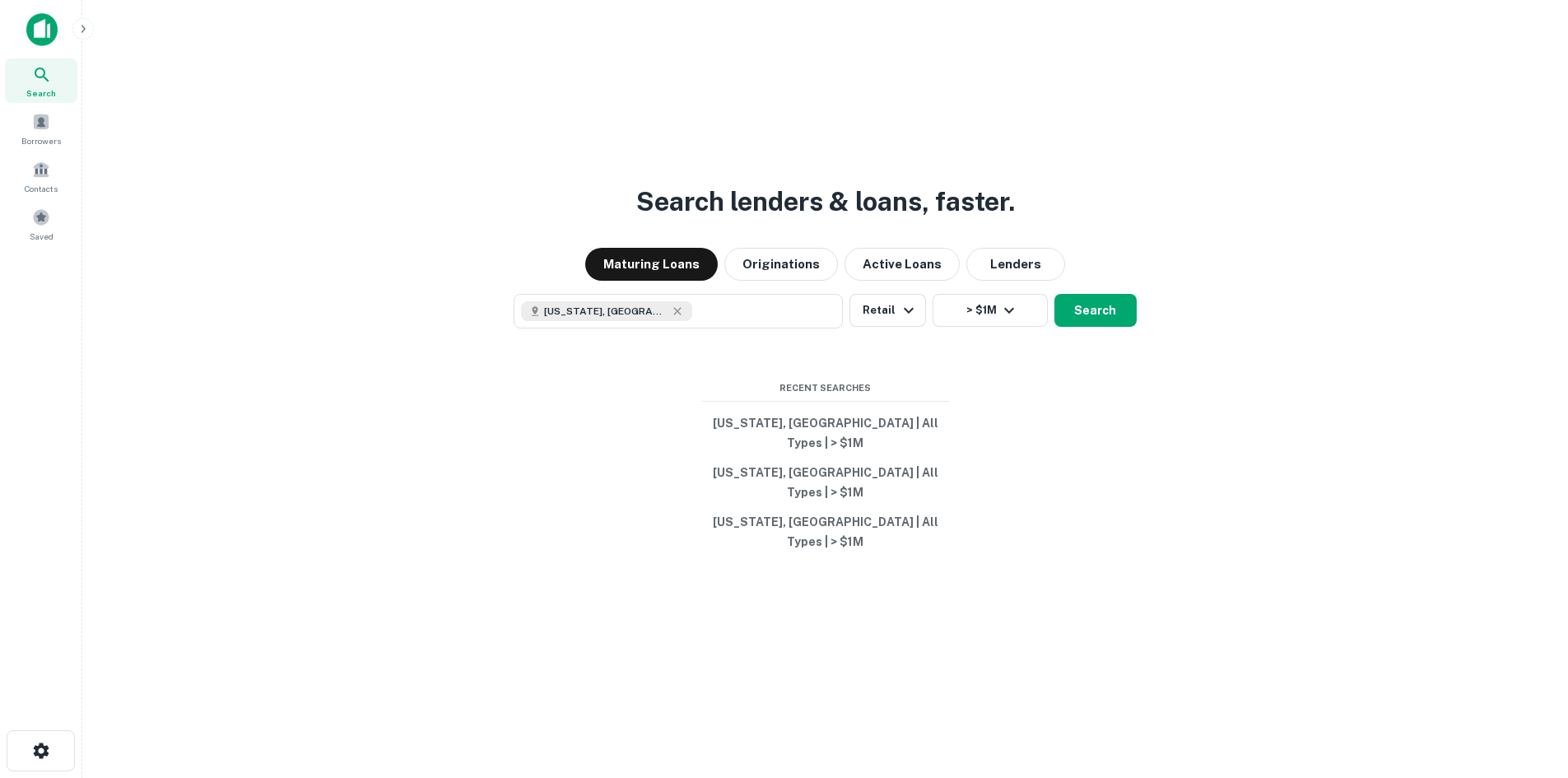
click at [1092, 327] on button "Search" at bounding box center [1096, 311] width 82 height 33
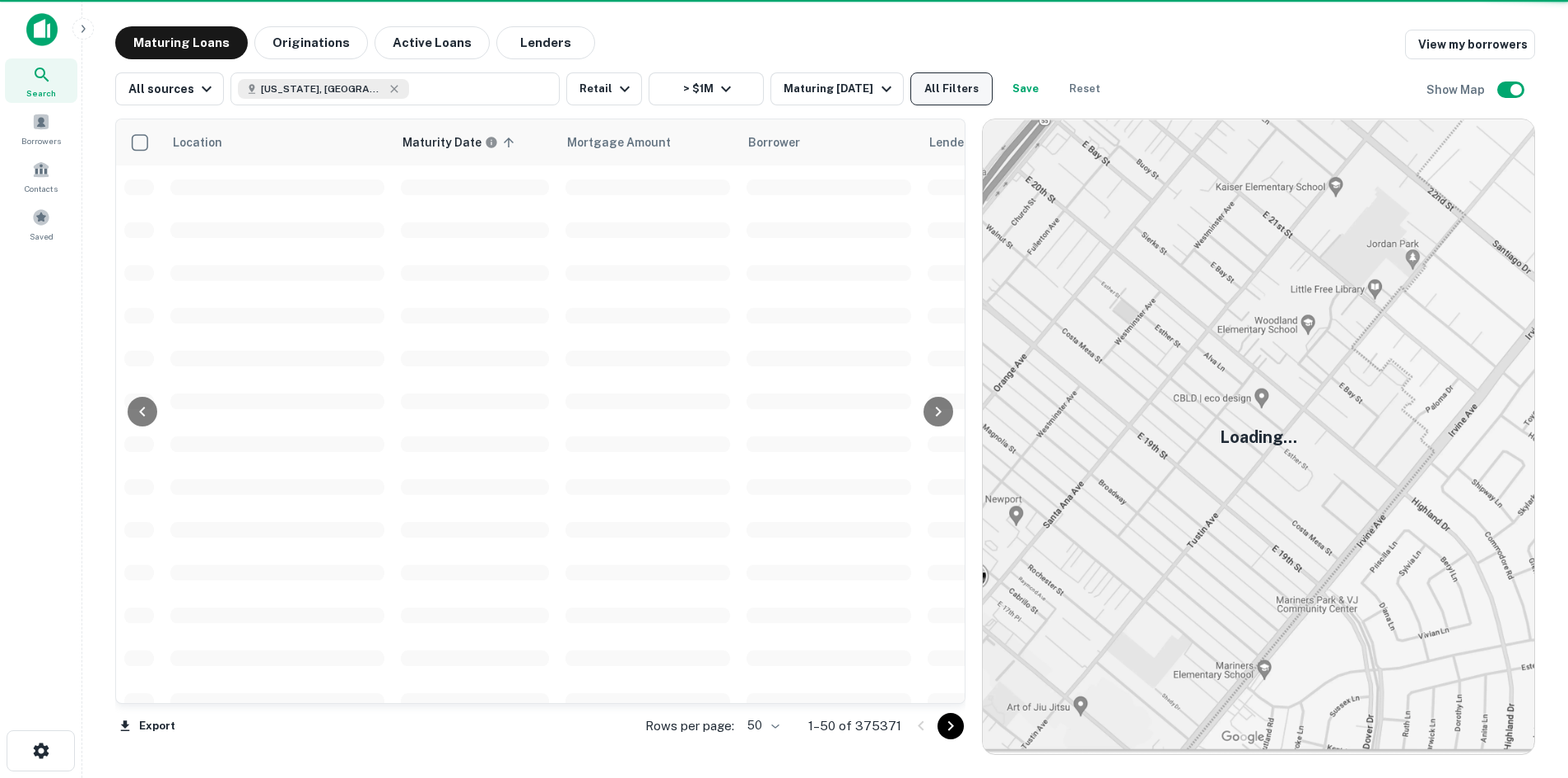
click at [935, 81] on button "All Filters" at bounding box center [952, 88] width 82 height 33
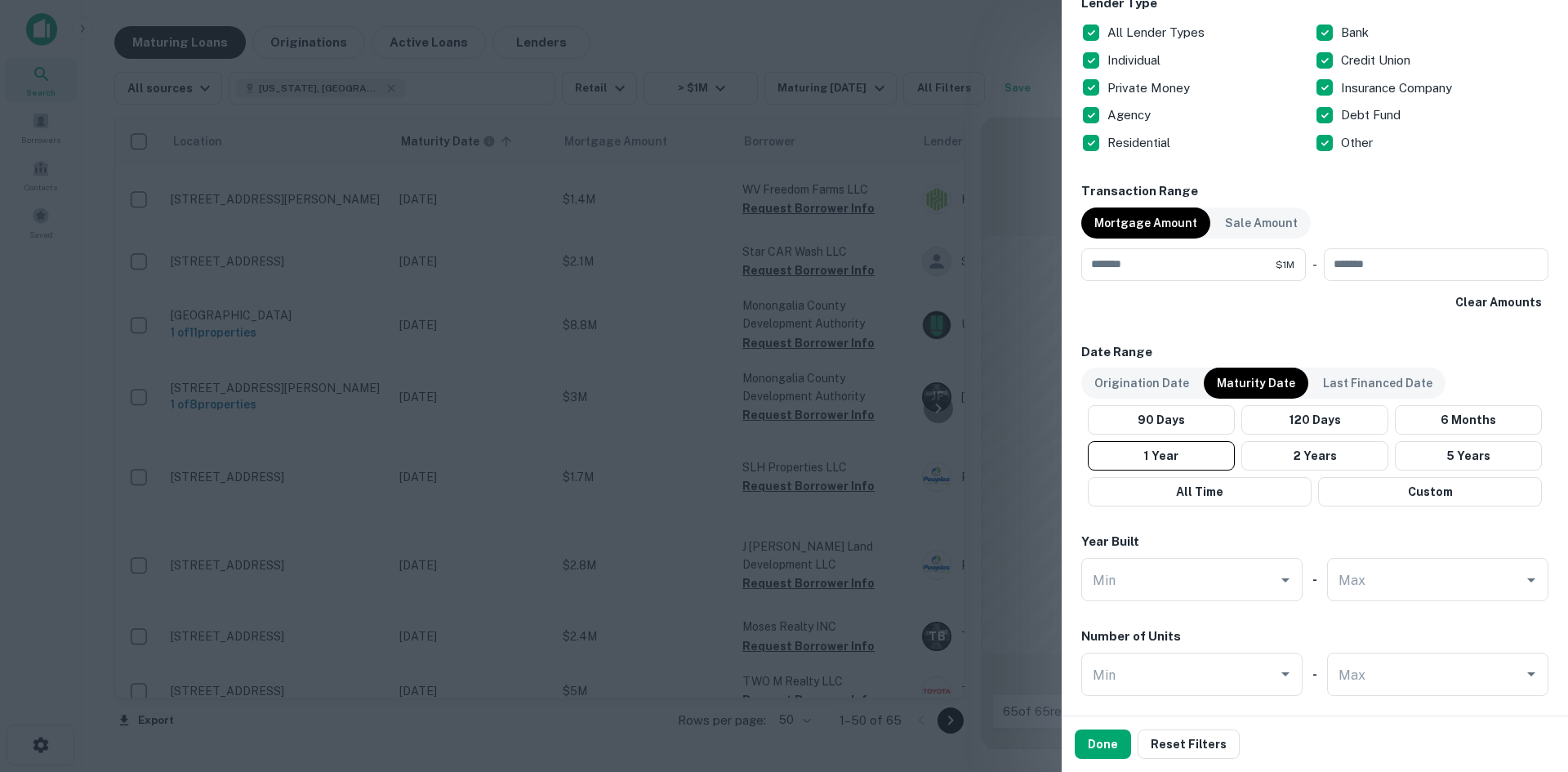
scroll to position [1226, 0]
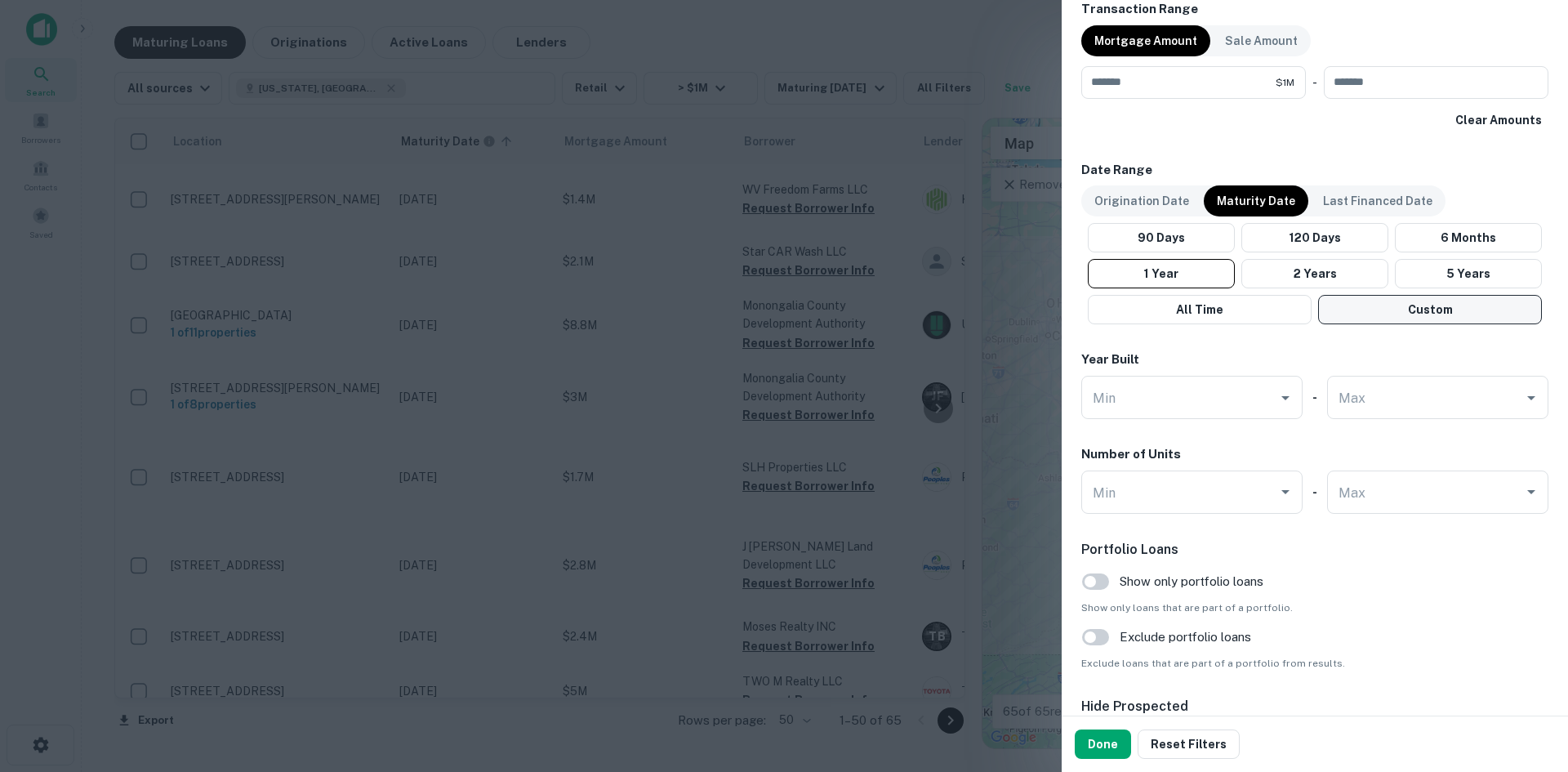
click at [1360, 320] on button "Custom" at bounding box center [1429, 310] width 224 height 30
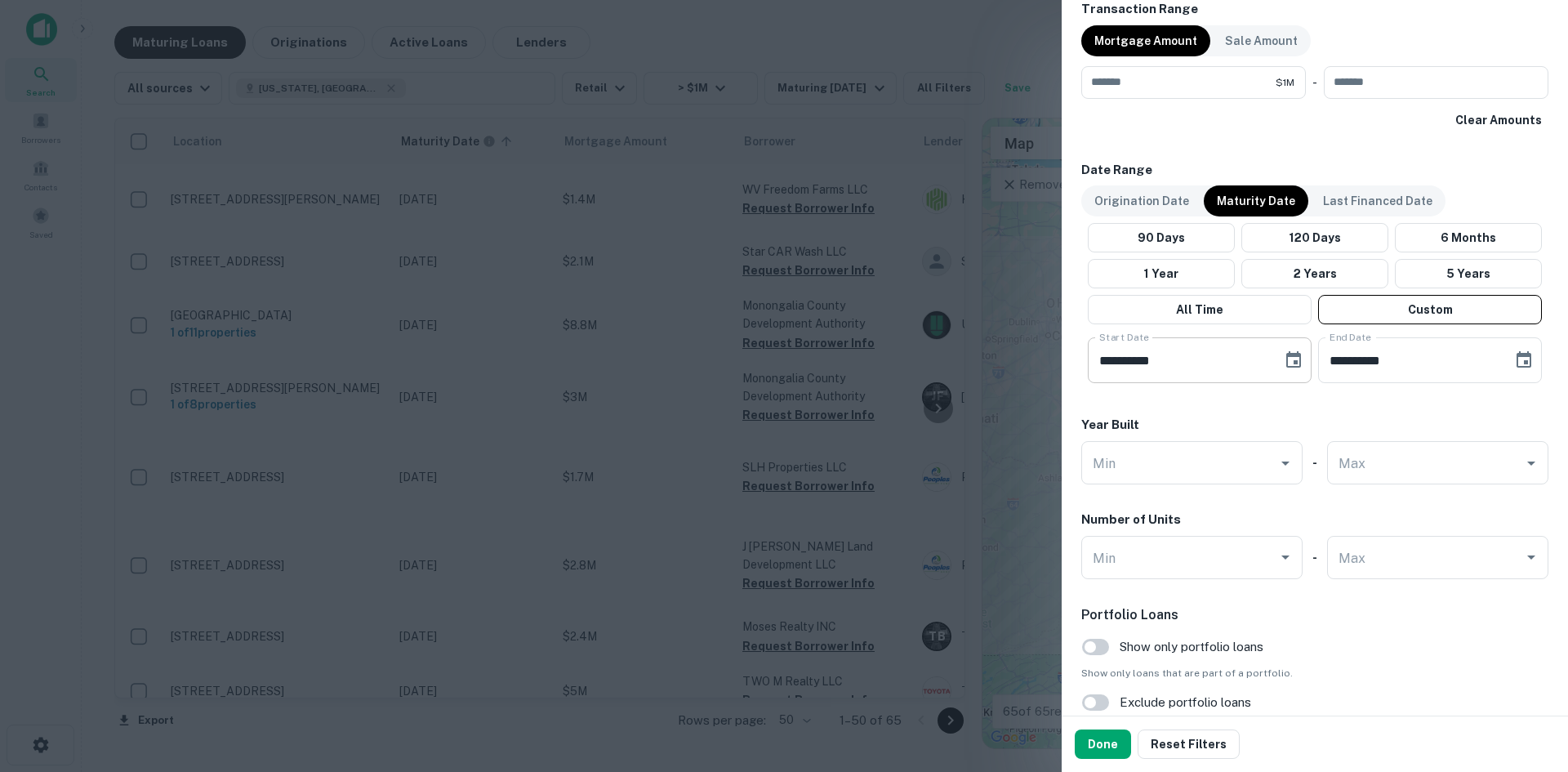
click at [1287, 359] on icon "Choose date, selected date is Jun 9, 2025" at bounding box center [1293, 360] width 20 height 20
click at [1315, 409] on icon "Next month" at bounding box center [1323, 409] width 20 height 20
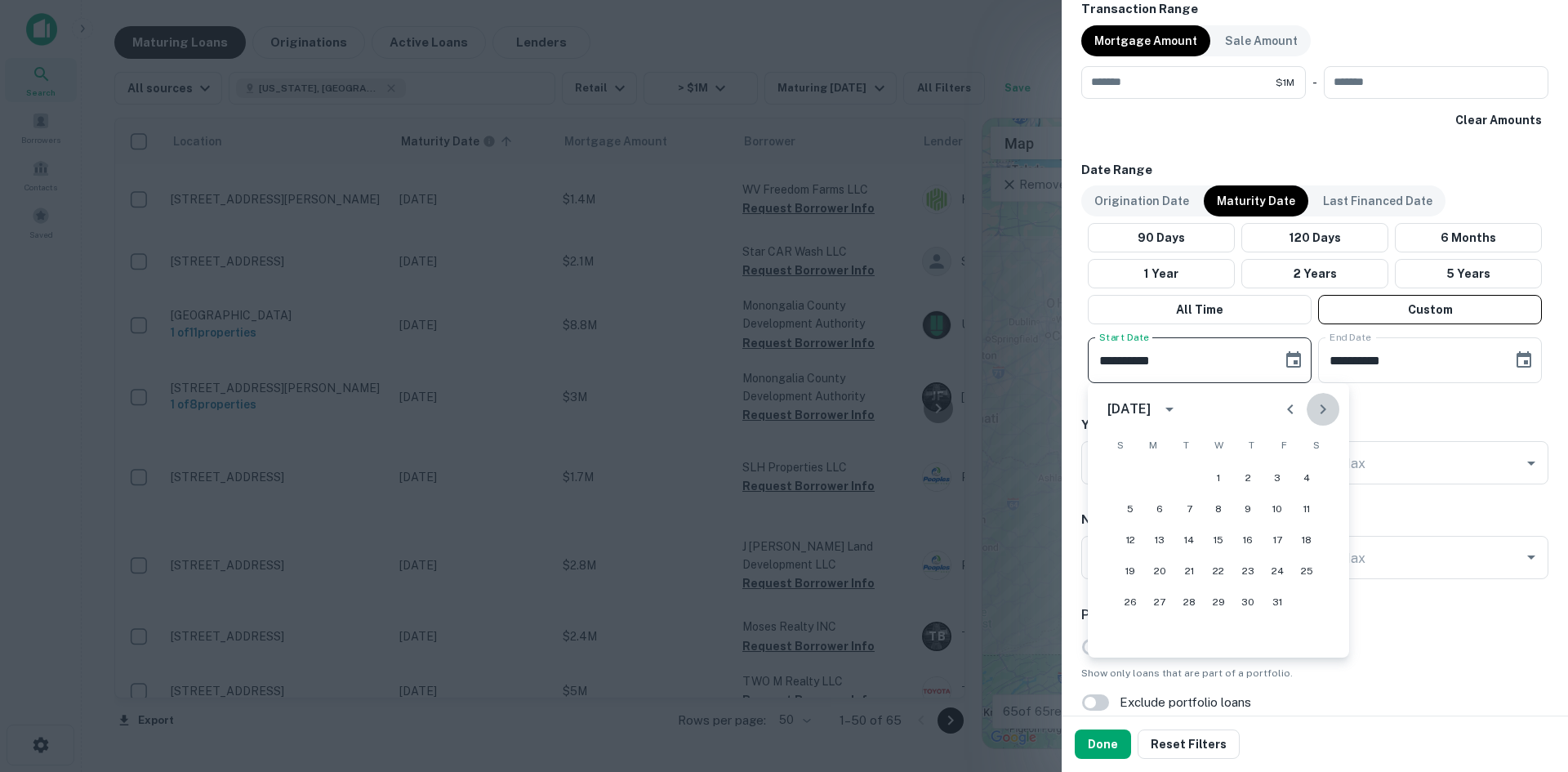
click at [1315, 409] on icon "Next month" at bounding box center [1323, 409] width 20 height 20
click at [1149, 477] on button "1" at bounding box center [1160, 477] width 30 height 30
type input "**********"
click at [1508, 375] on button "Choose date, selected date is Oct 7, 2025" at bounding box center [1524, 360] width 32 height 32
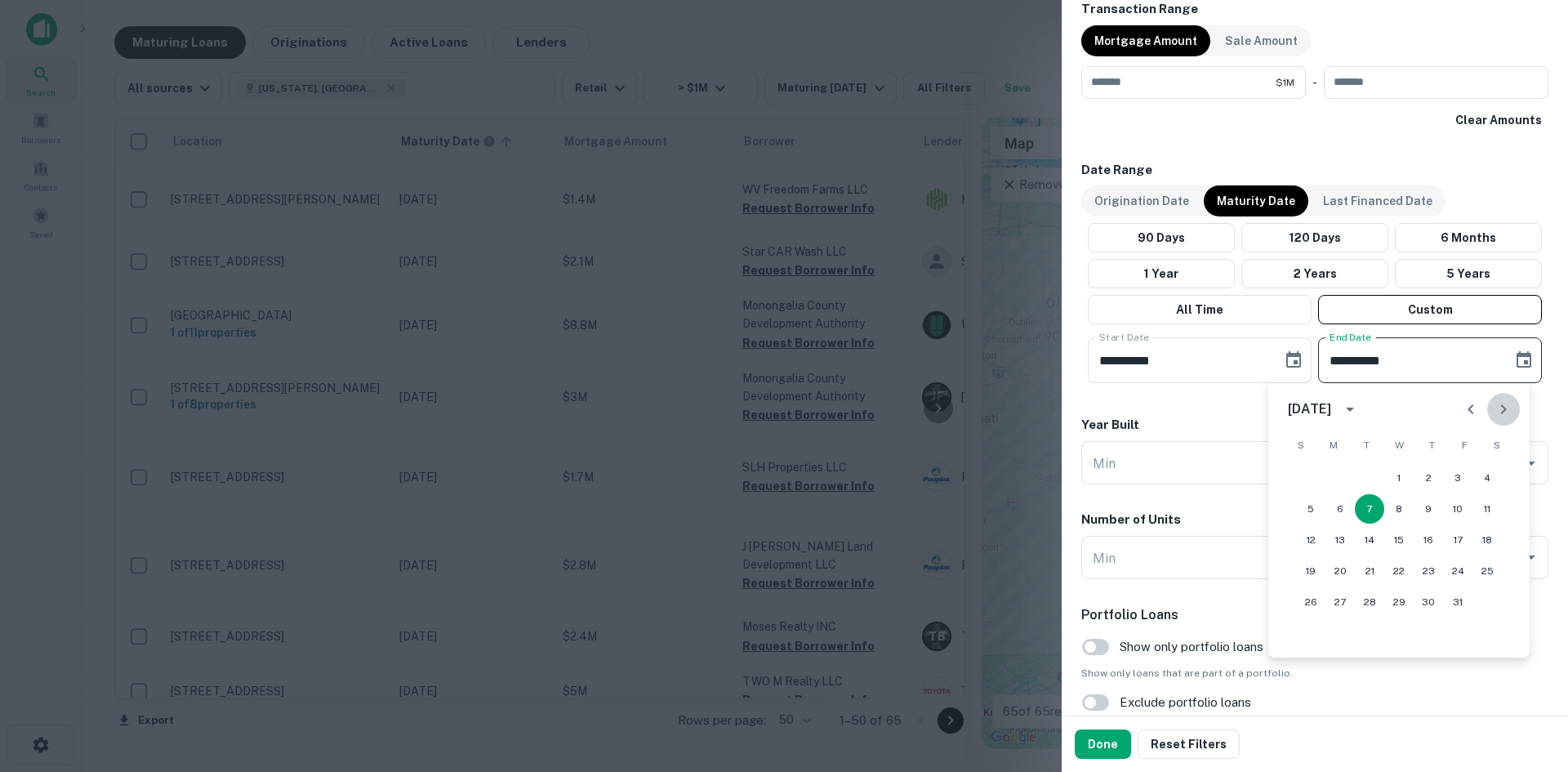
click at [1514, 404] on button "Next month" at bounding box center [1503, 409] width 32 height 32
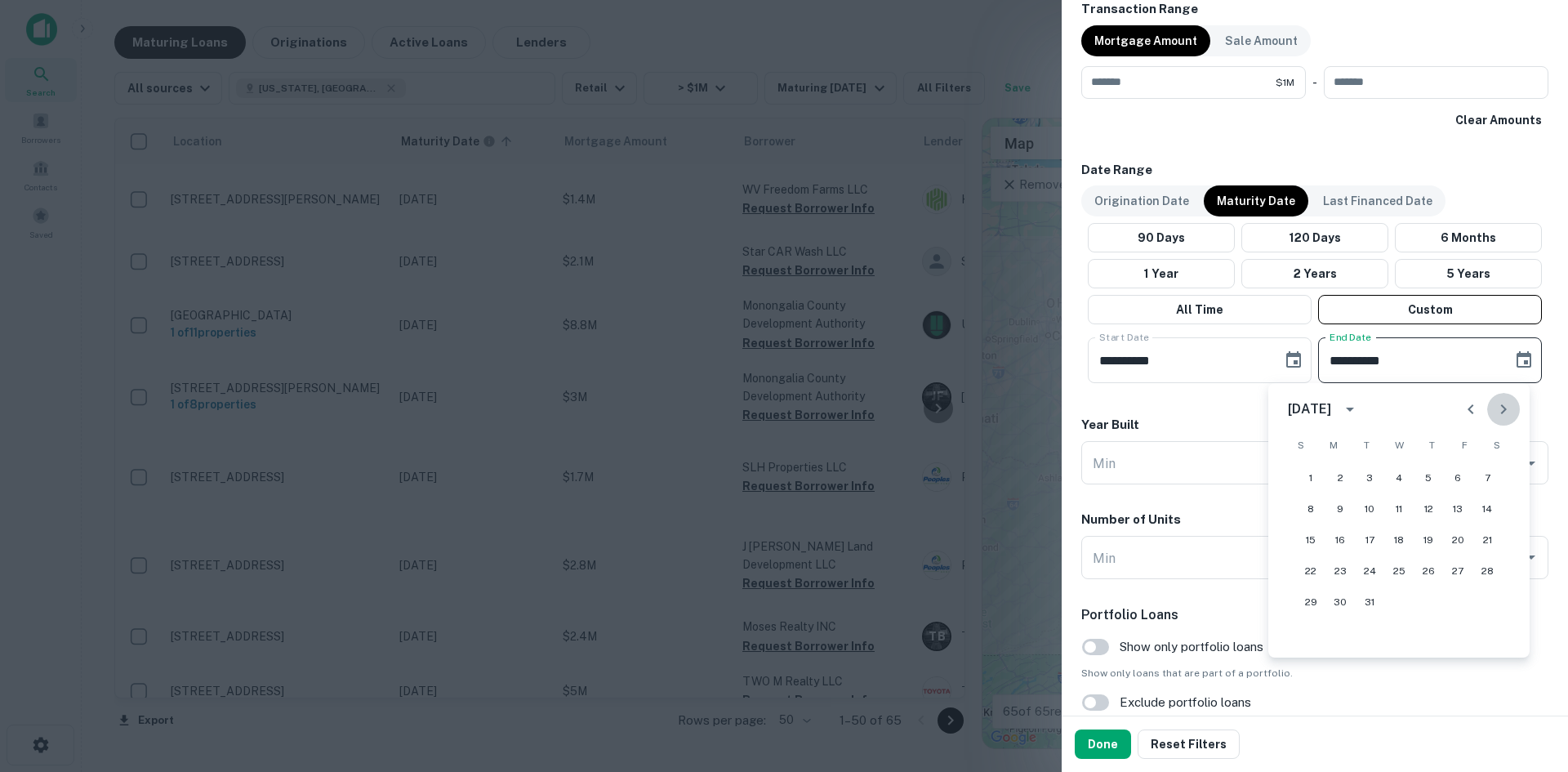
click at [1514, 404] on button "Next month" at bounding box center [1503, 409] width 32 height 32
click at [1463, 479] on button "1" at bounding box center [1457, 477] width 30 height 30
type input "**********"
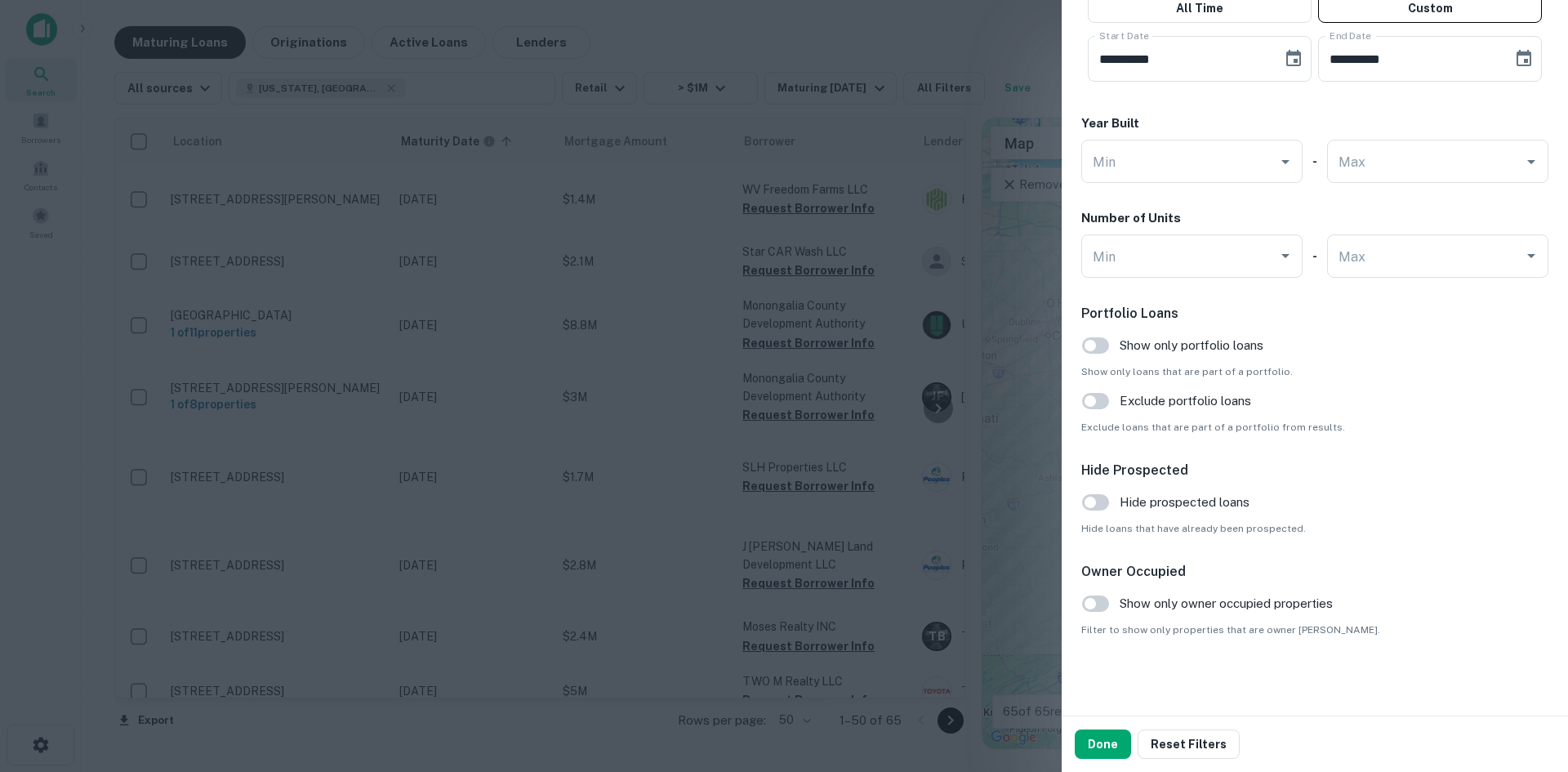
scroll to position [1445, 0]
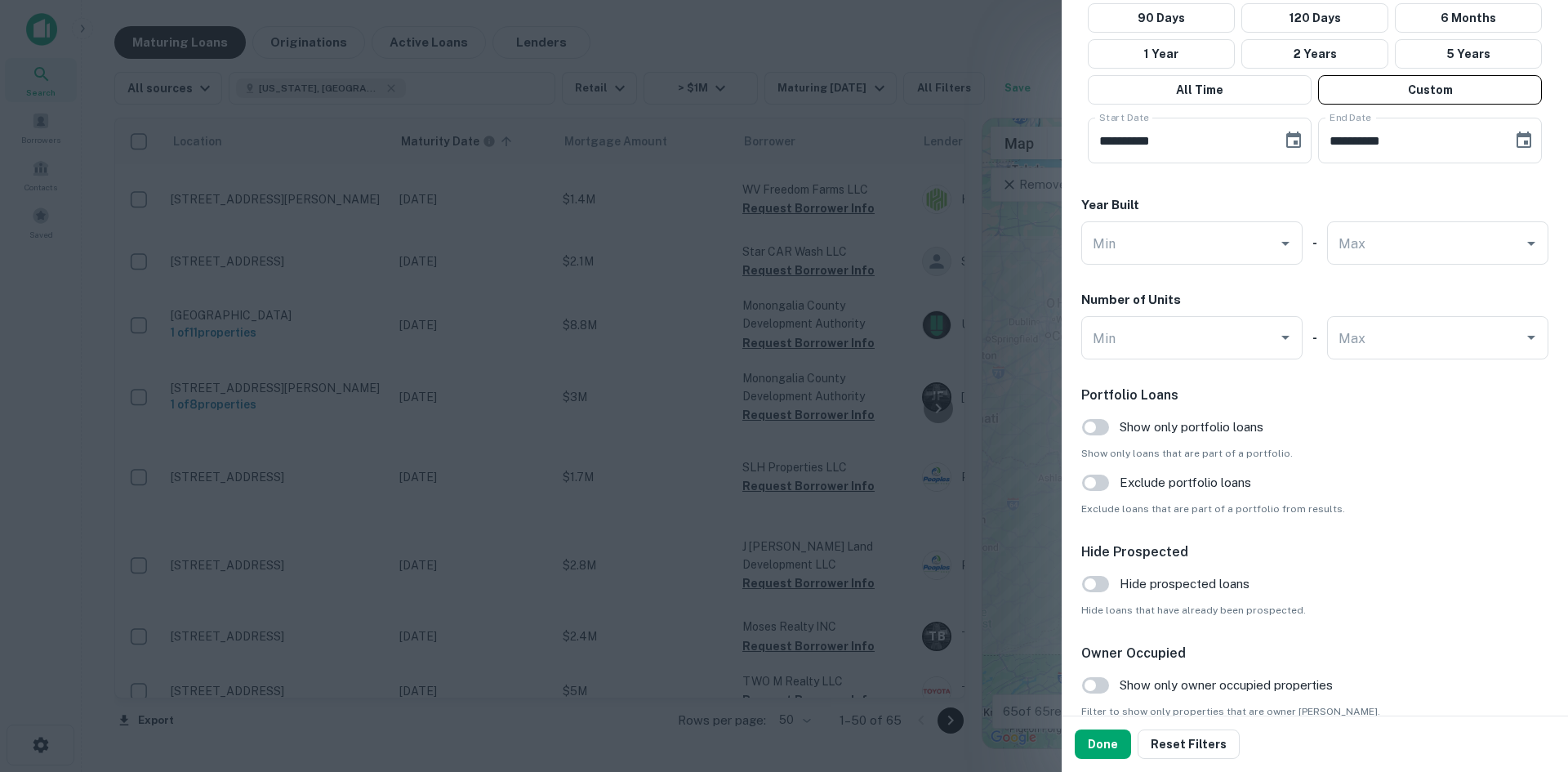
click at [1379, 345] on input "Max" at bounding box center [1426, 338] width 182 height 29
click at [1369, 384] on li "1" at bounding box center [1428, 379] width 202 height 30
type input "*"
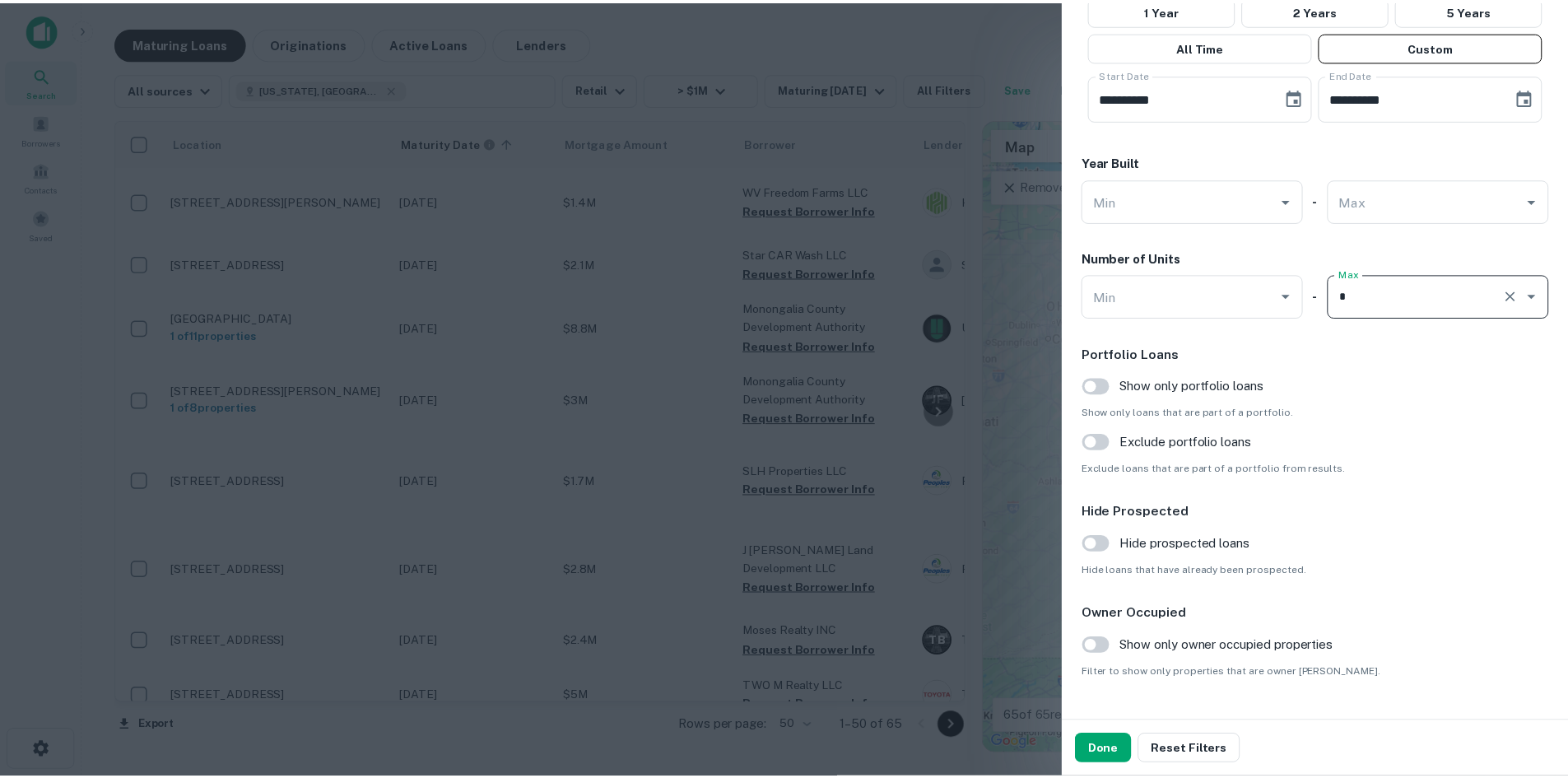
scroll to position [1539, 0]
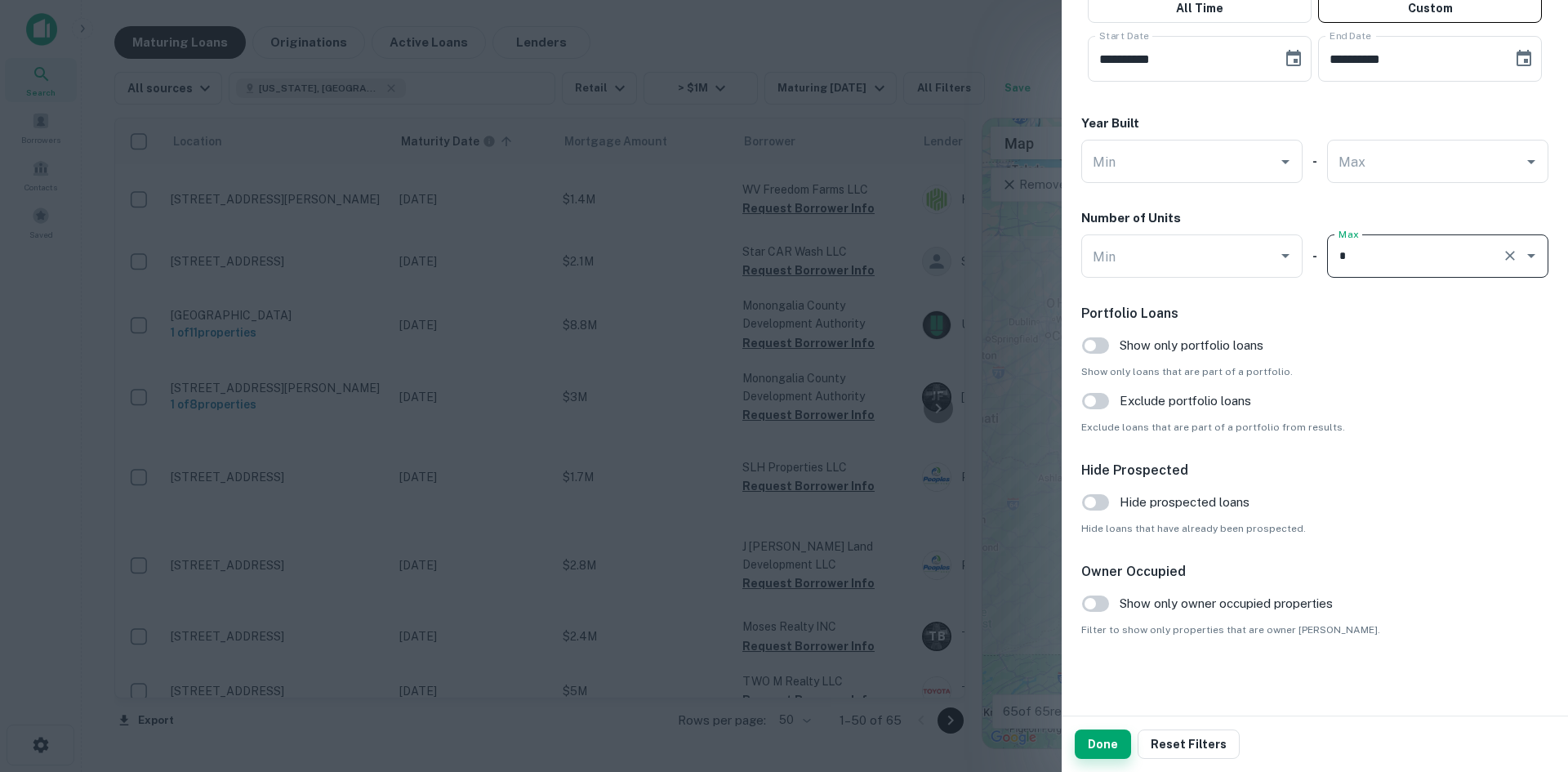
click at [1108, 744] on button "Done" at bounding box center [1103, 744] width 56 height 30
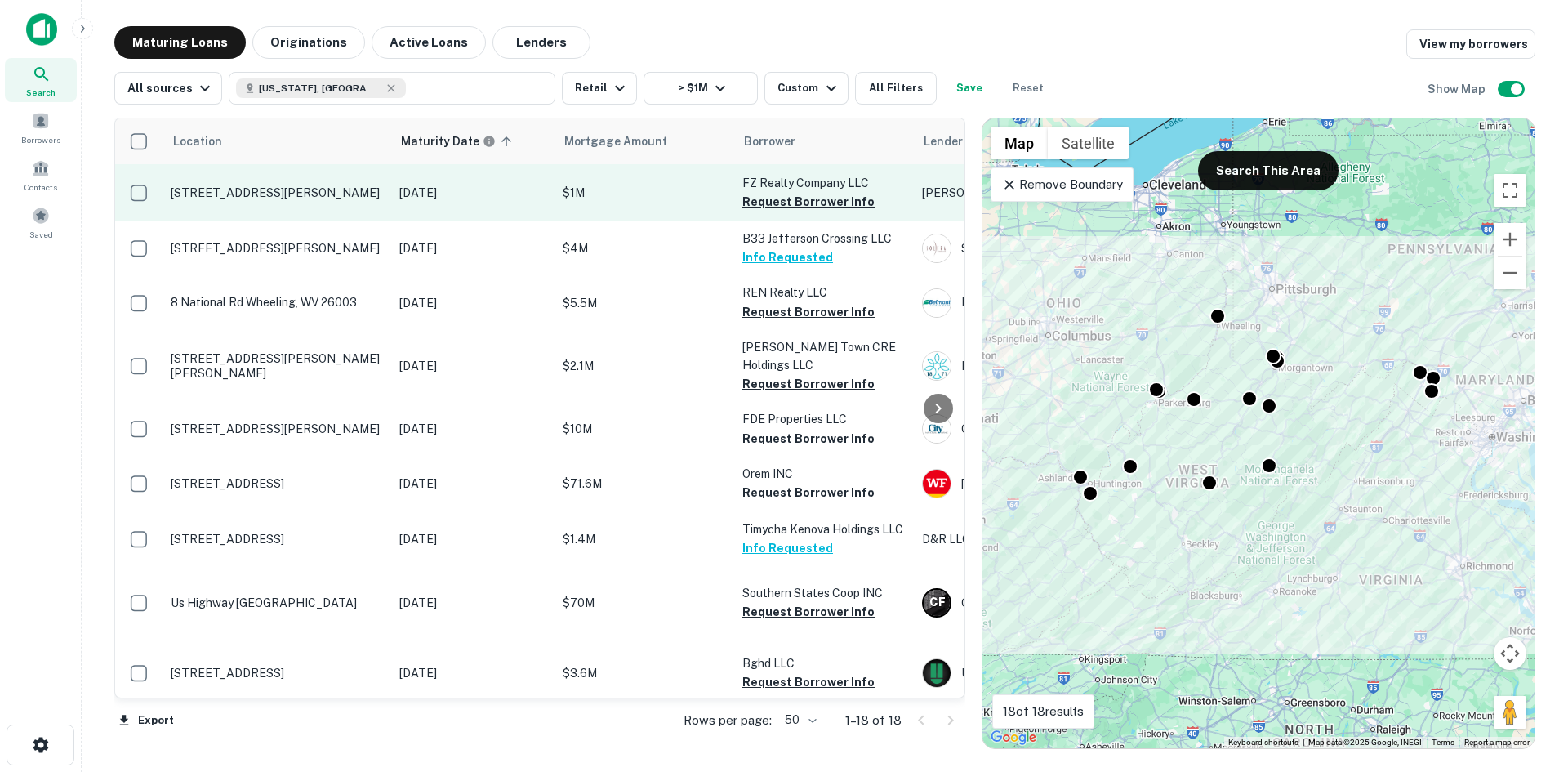
click at [326, 200] on p "3563 Collins Ferry Rd Morgantown, WV 26505" at bounding box center [277, 192] width 213 height 14
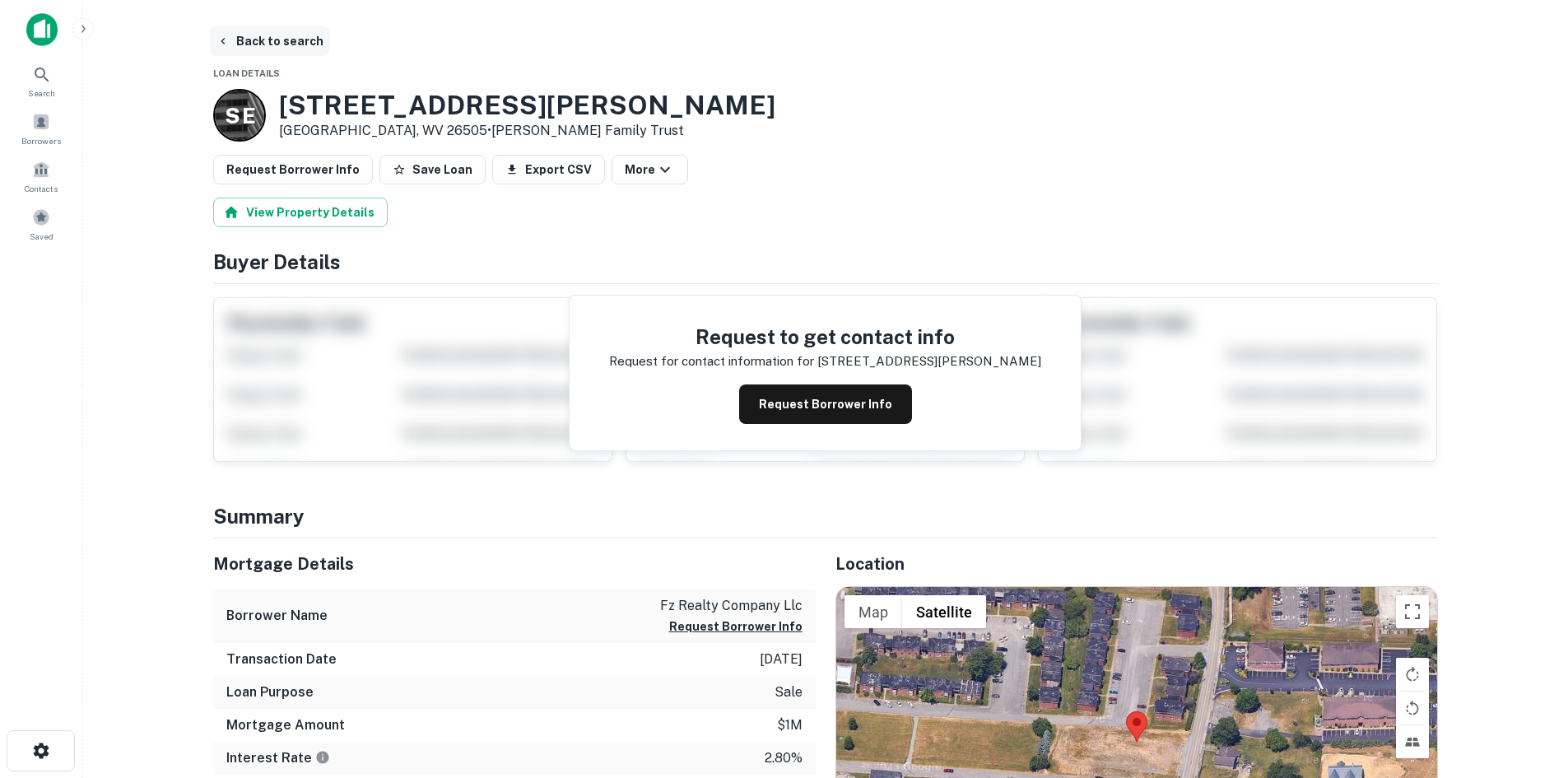
click at [291, 37] on button "Back to search" at bounding box center [270, 41] width 120 height 30
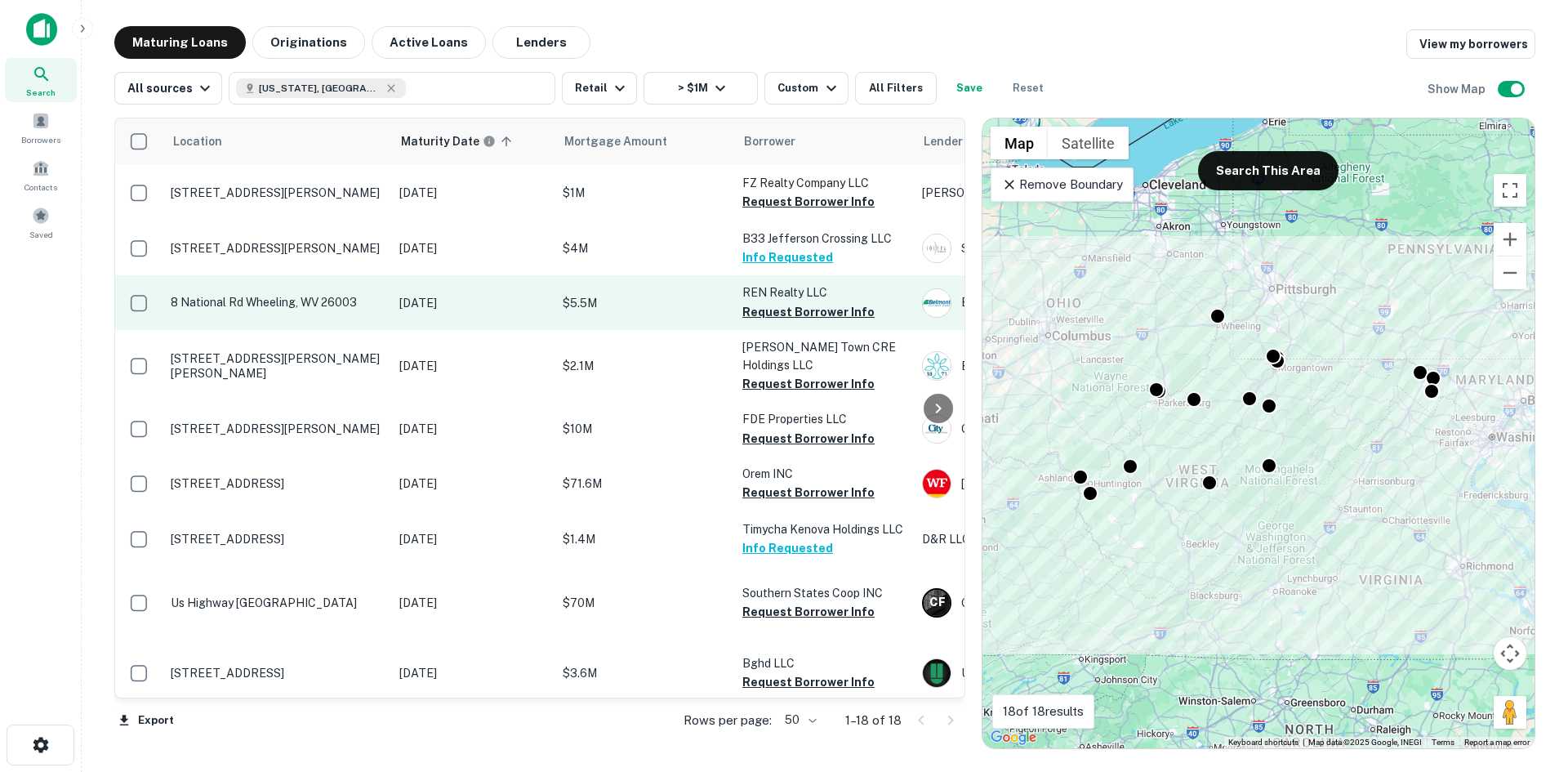
click at [316, 327] on td "8 National Rd Wheeling, WV 26003" at bounding box center [277, 302] width 229 height 54
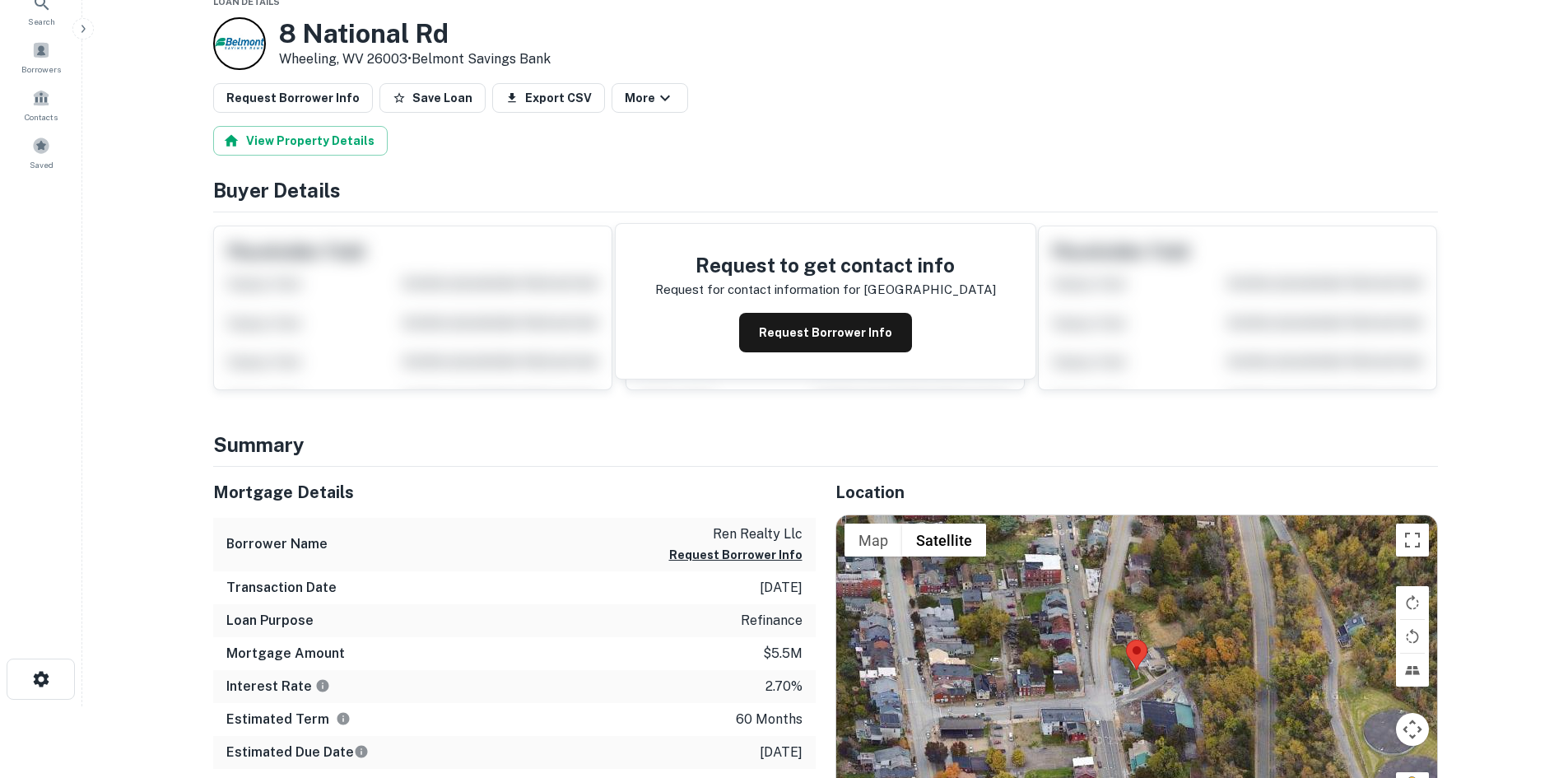
scroll to position [165, 0]
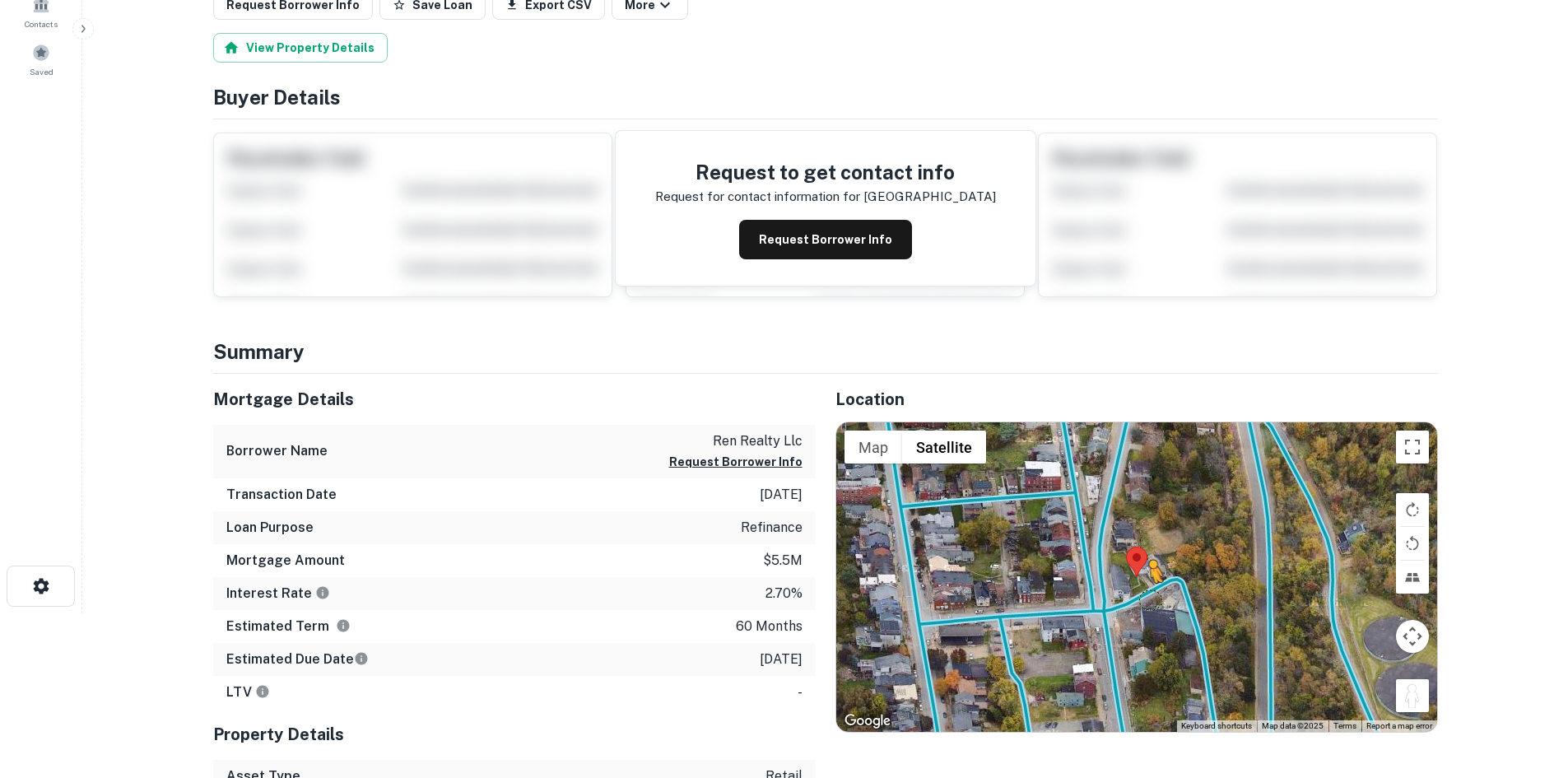
drag, startPoint x: 1406, startPoint y: 696, endPoint x: 1142, endPoint y: 593, distance: 283.4
click at [1144, 594] on div "To activate drag with keyboard, press Alt + Enter. Once in keyboard drag state,…" at bounding box center [1136, 576] width 601 height 310
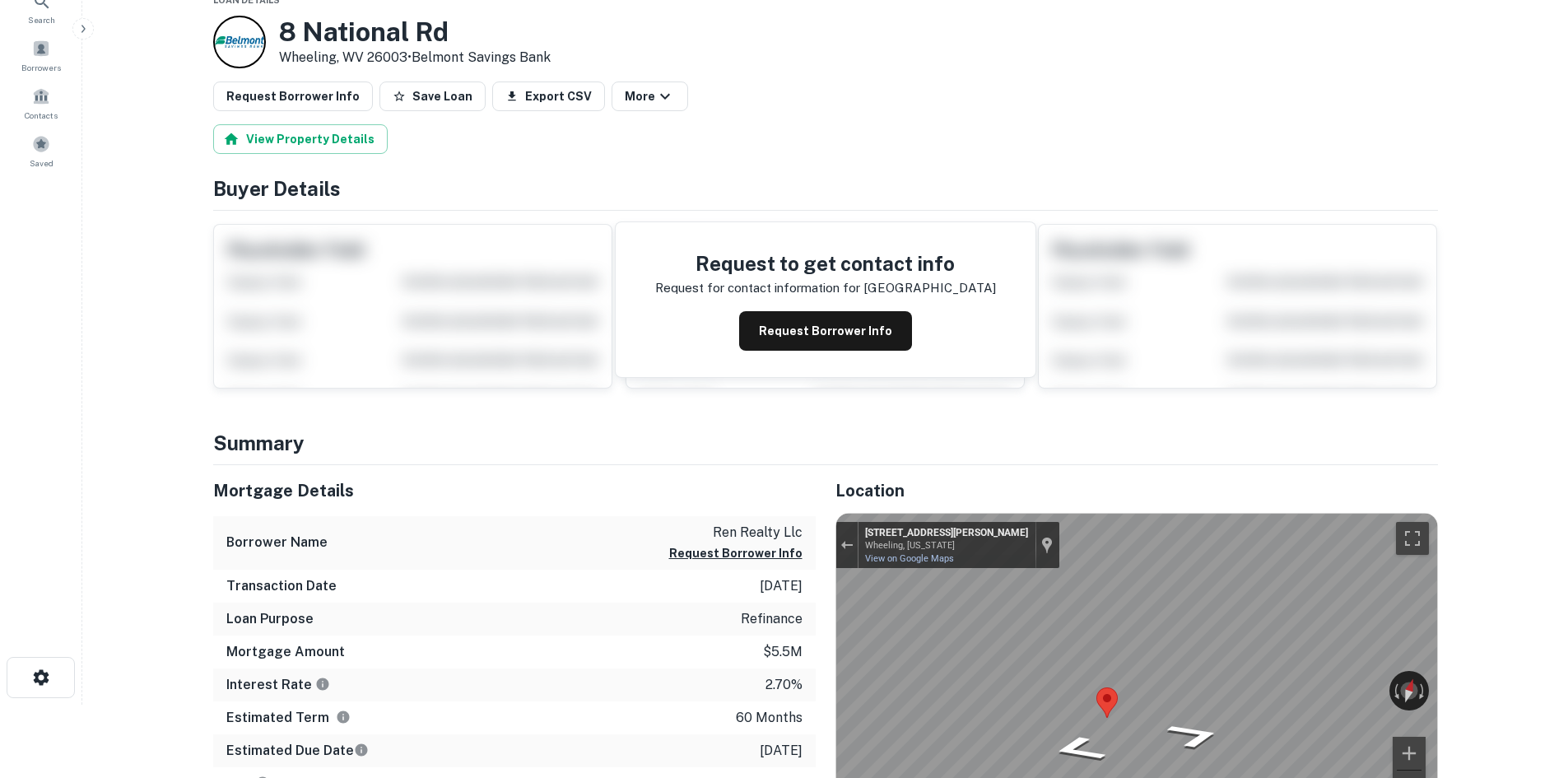
scroll to position [0, 0]
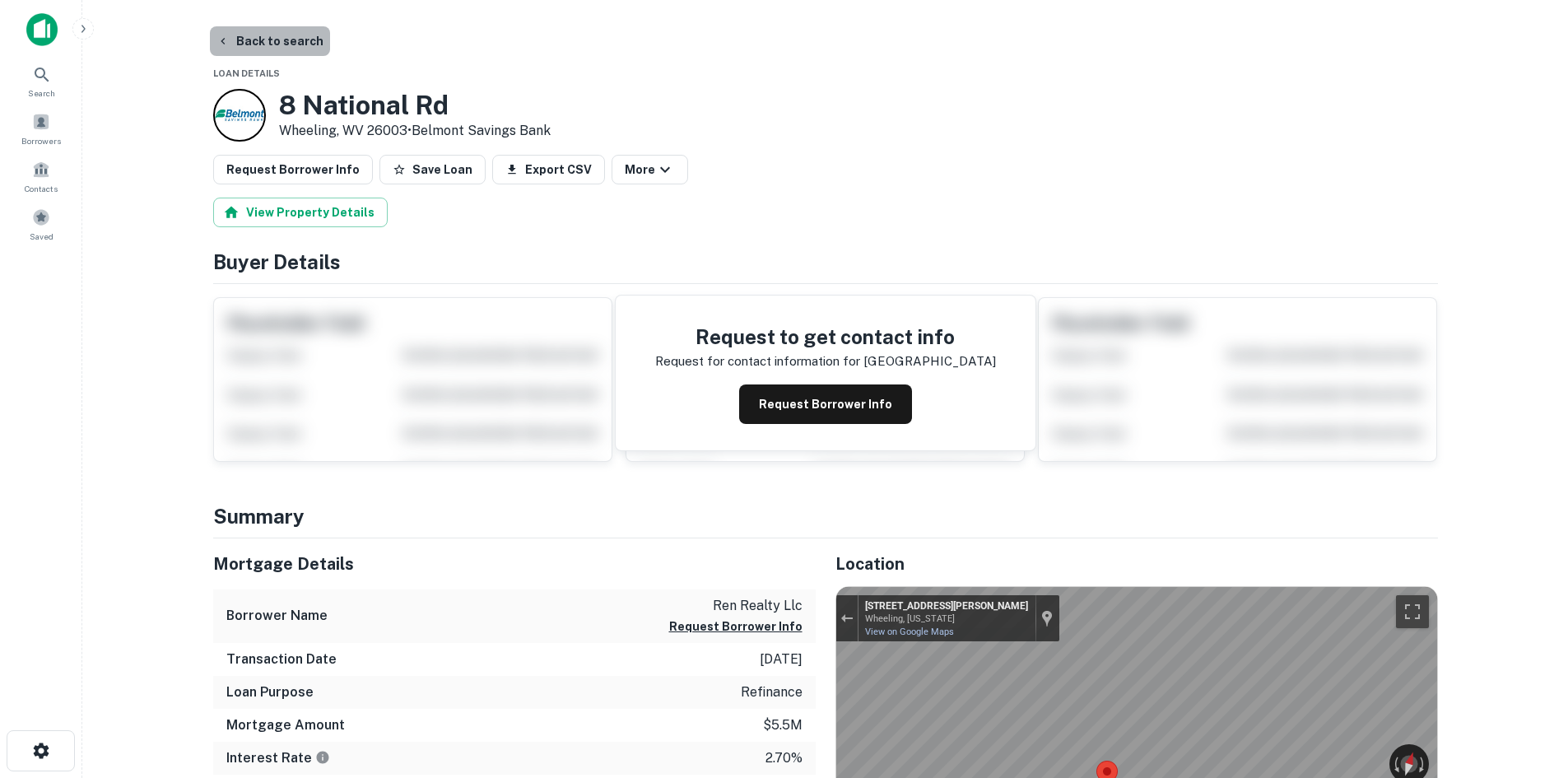
click at [283, 36] on button "Back to search" at bounding box center [270, 41] width 120 height 30
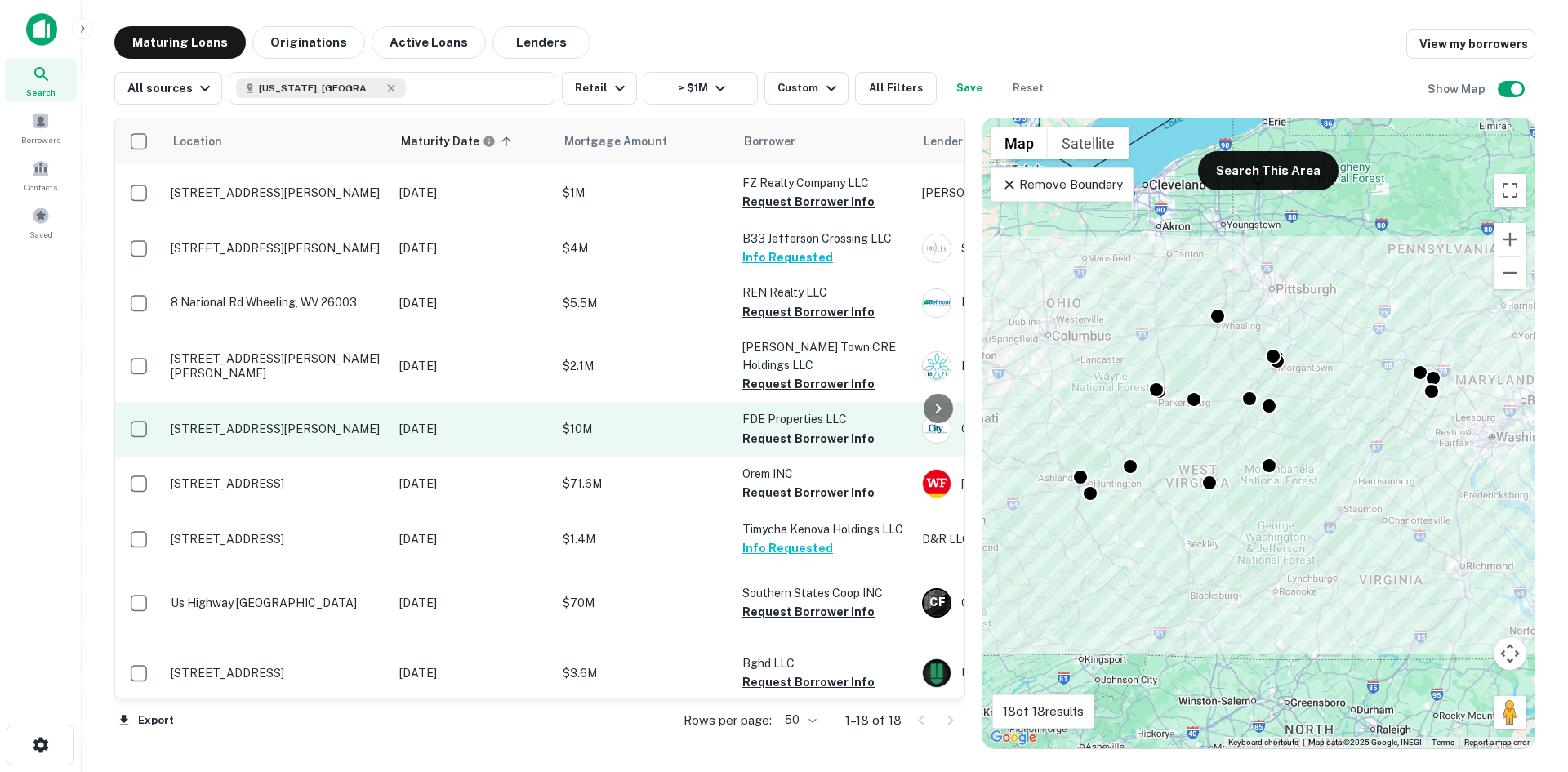
click at [313, 456] on td "10045 Route 152 Wayne, WV 25570" at bounding box center [277, 428] width 229 height 54
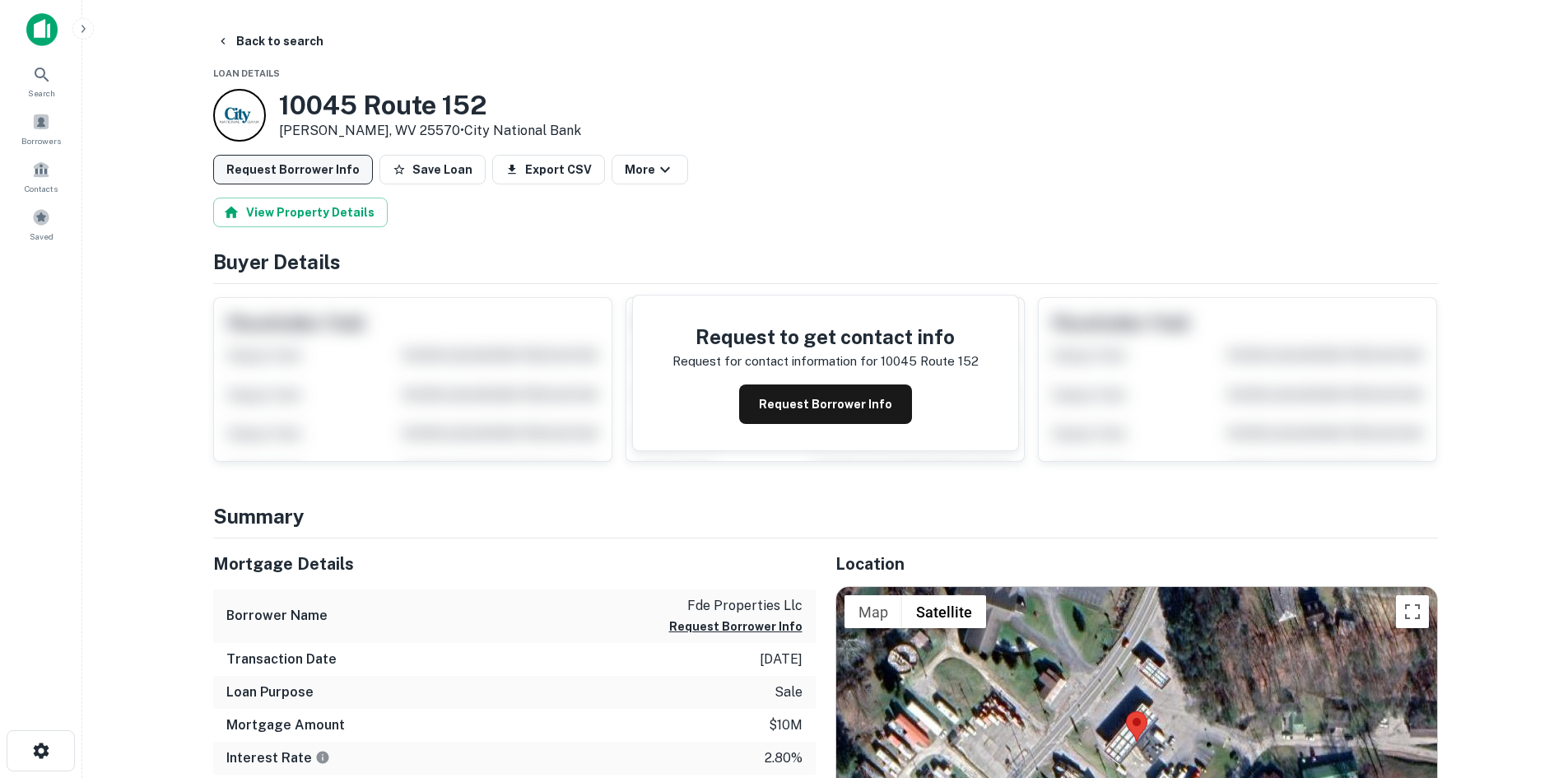
click at [333, 154] on button "Request Borrower Info" at bounding box center [293, 169] width 159 height 30
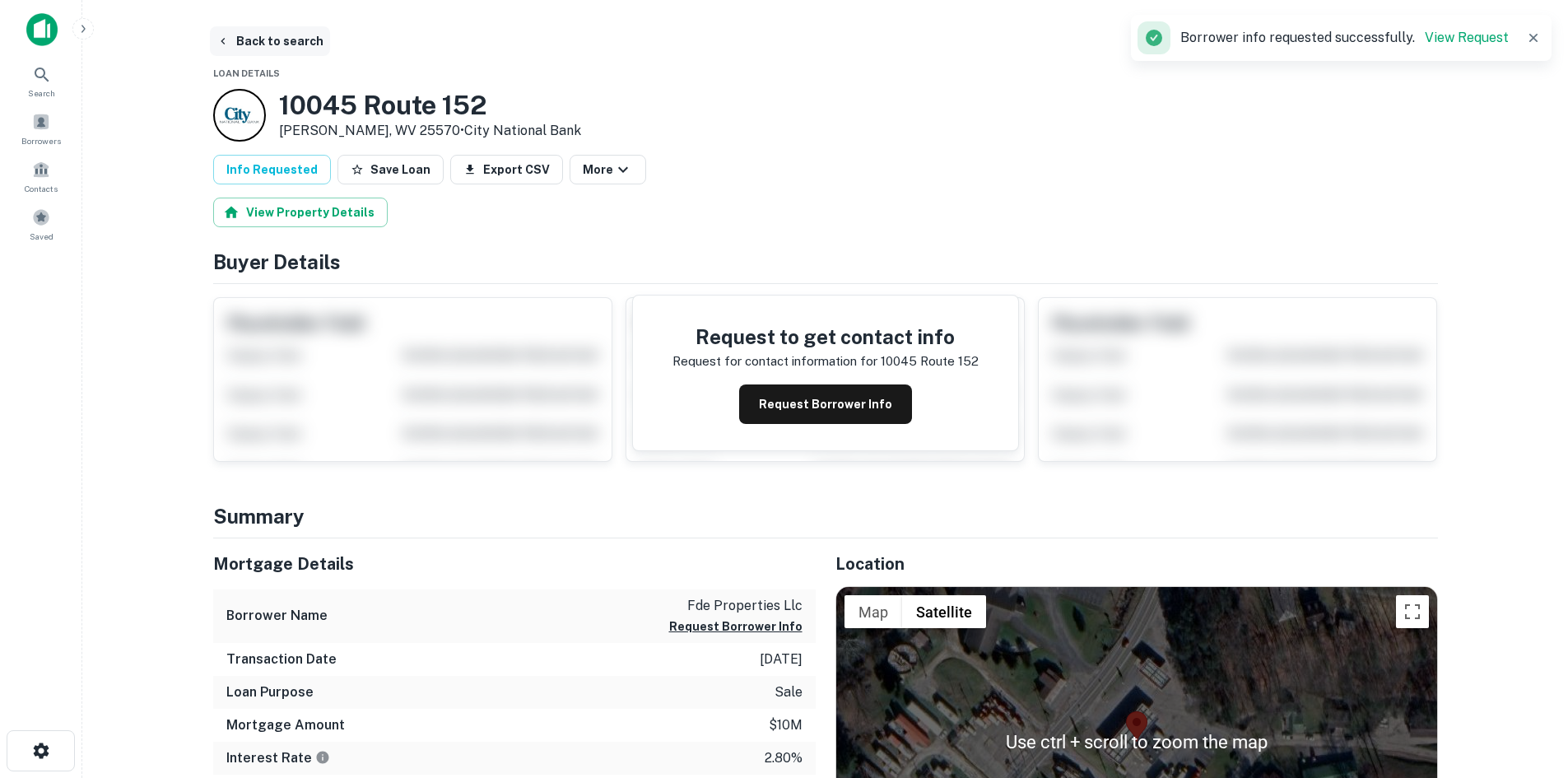
click at [251, 43] on button "Back to search" at bounding box center [270, 41] width 120 height 30
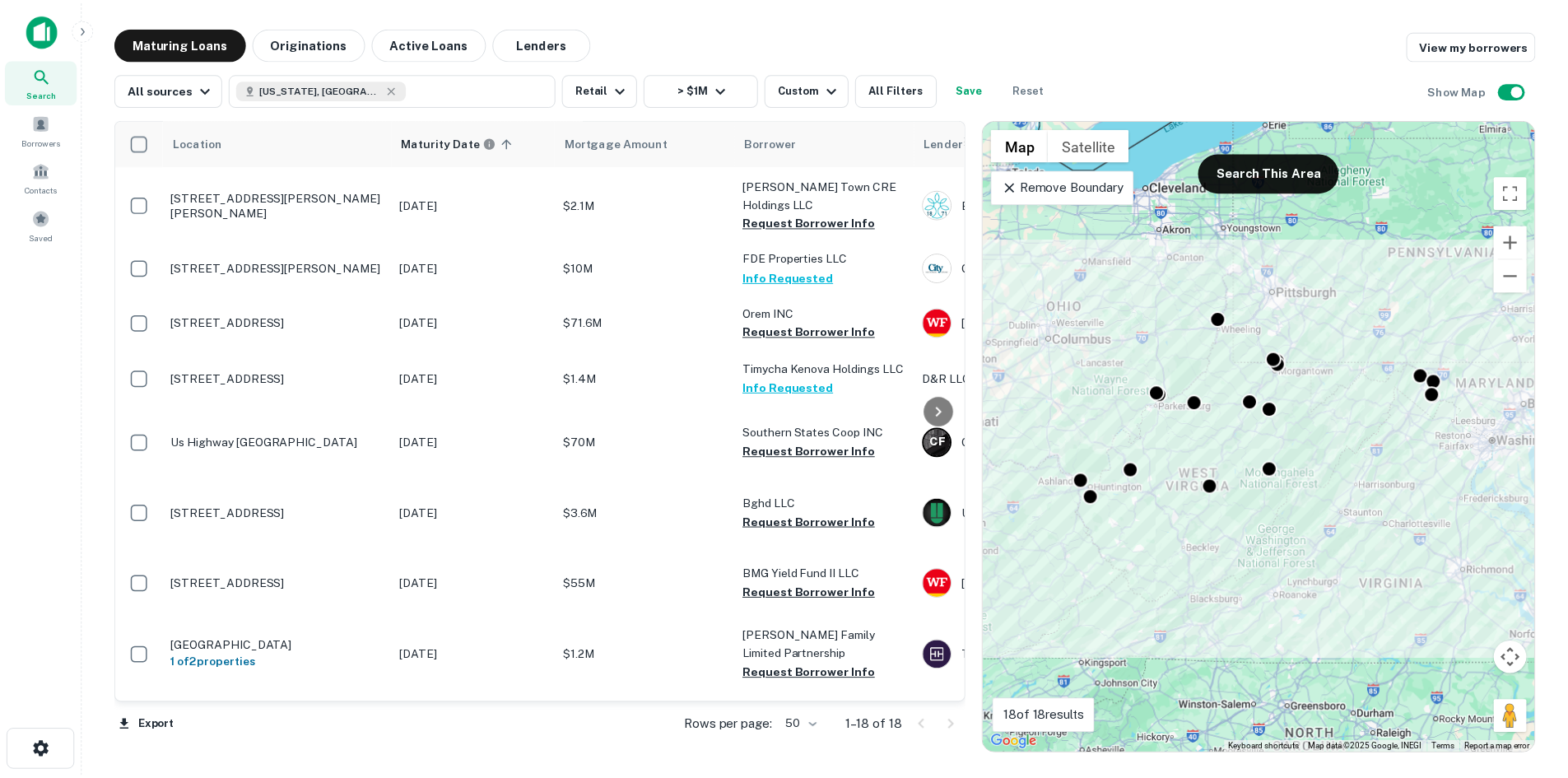
scroll to position [247, 0]
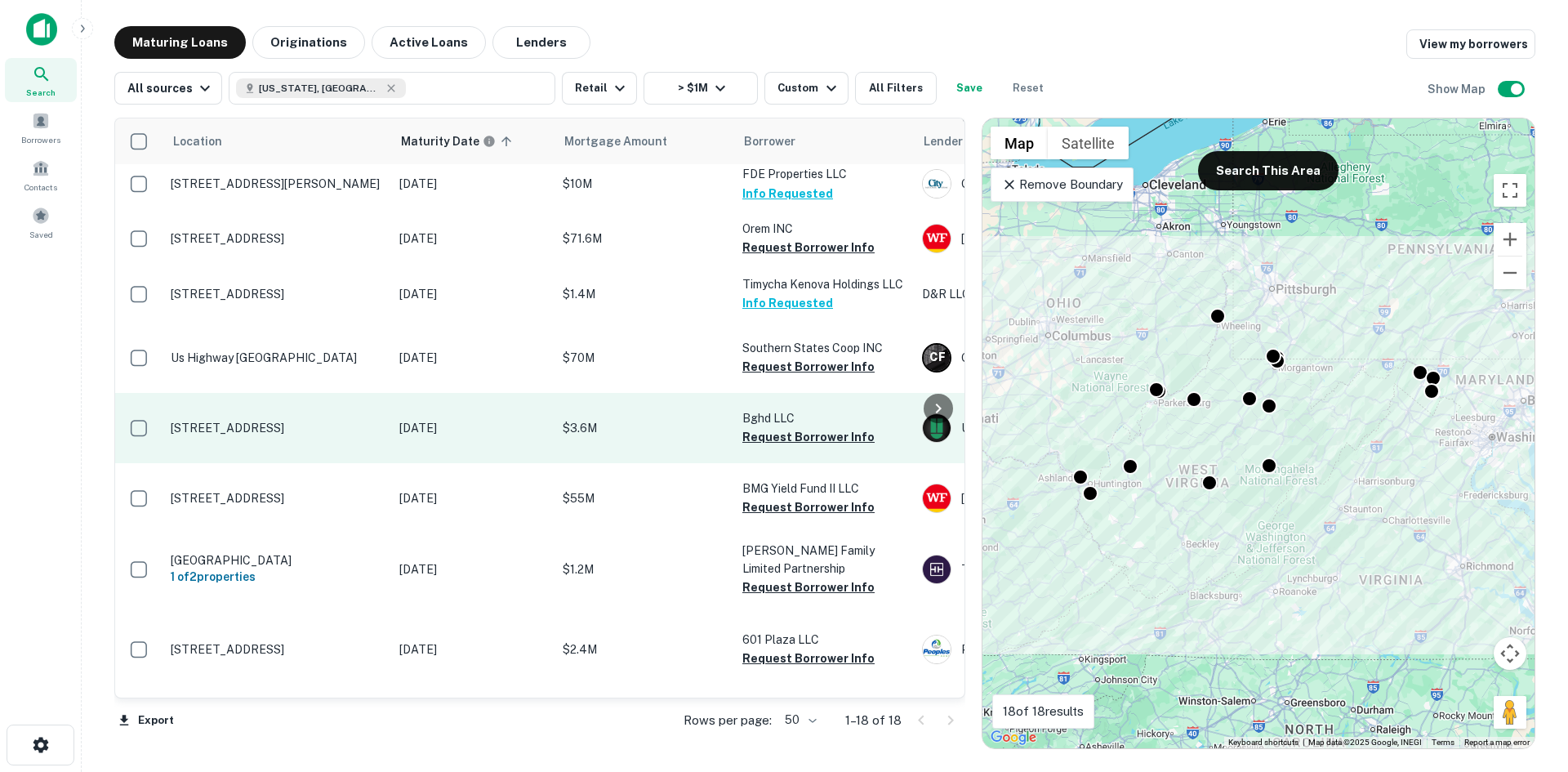
click at [352, 436] on p "1954 Hunters Way Morgantown, WV 26505" at bounding box center [277, 427] width 213 height 14
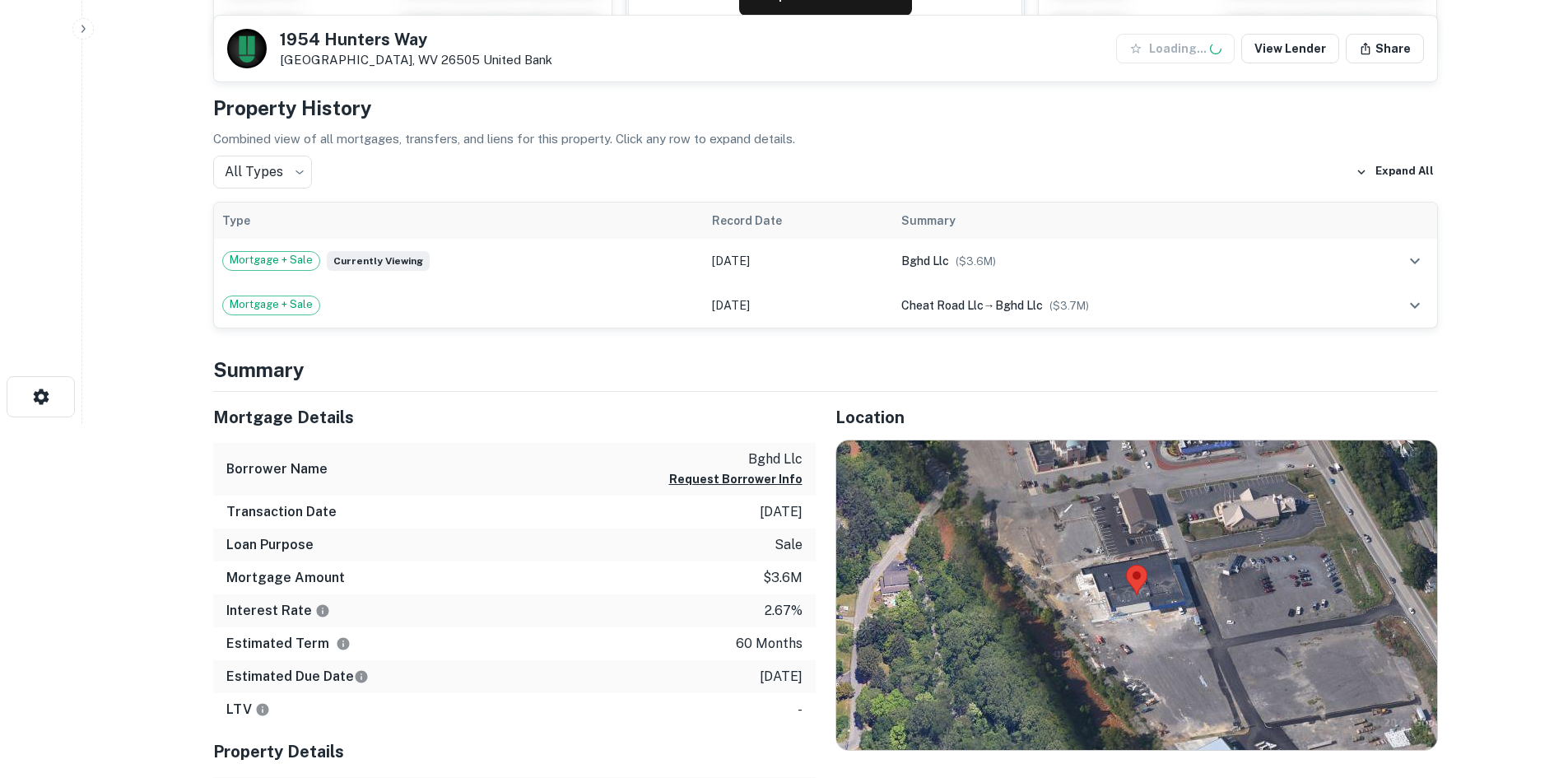
scroll to position [494, 0]
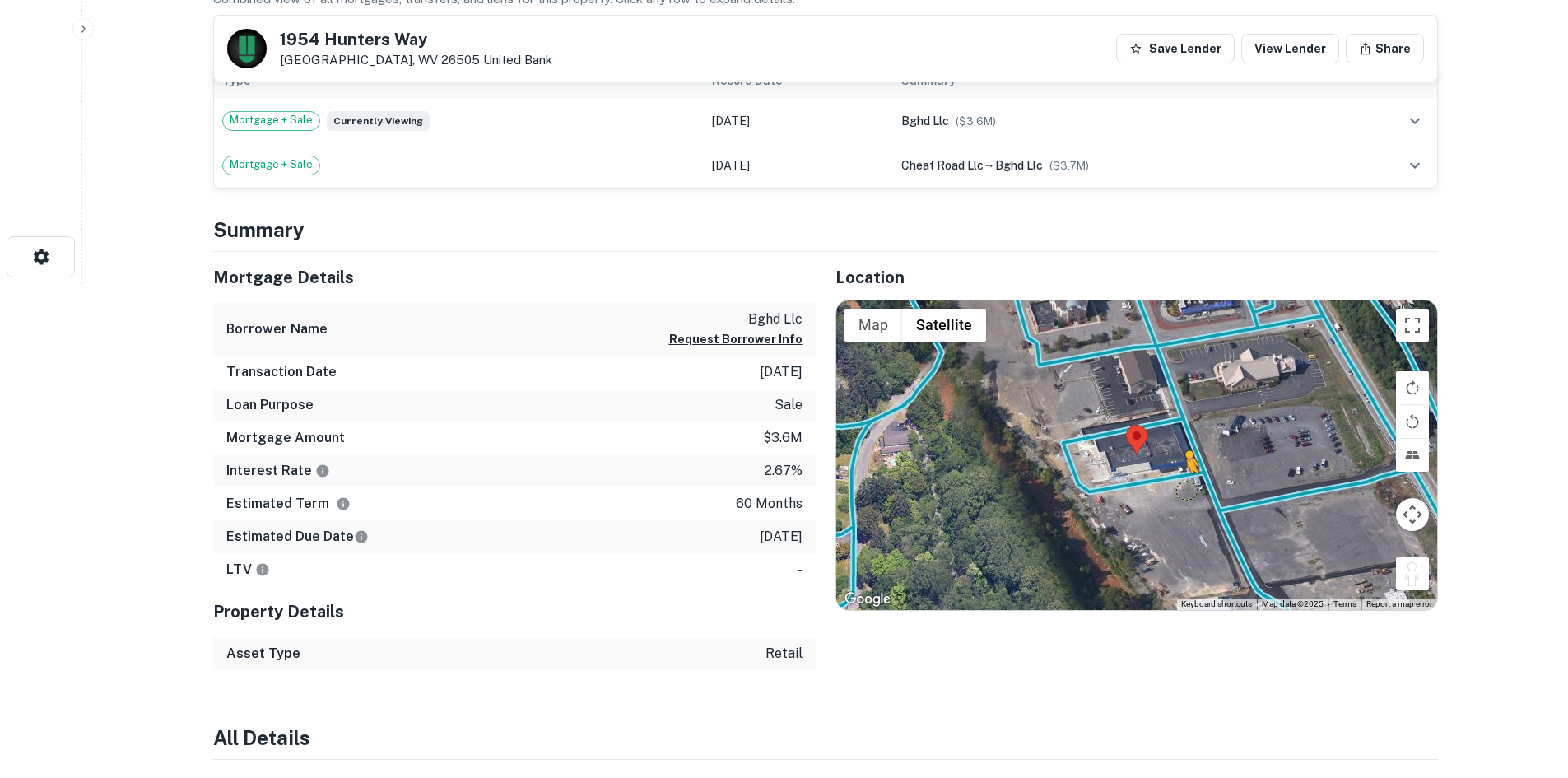
drag, startPoint x: 1420, startPoint y: 583, endPoint x: 1150, endPoint y: 479, distance: 289.3
click at [1150, 479] on div "To activate drag with keyboard, press Alt + Enter. Once in keyboard drag state,…" at bounding box center [1136, 455] width 601 height 310
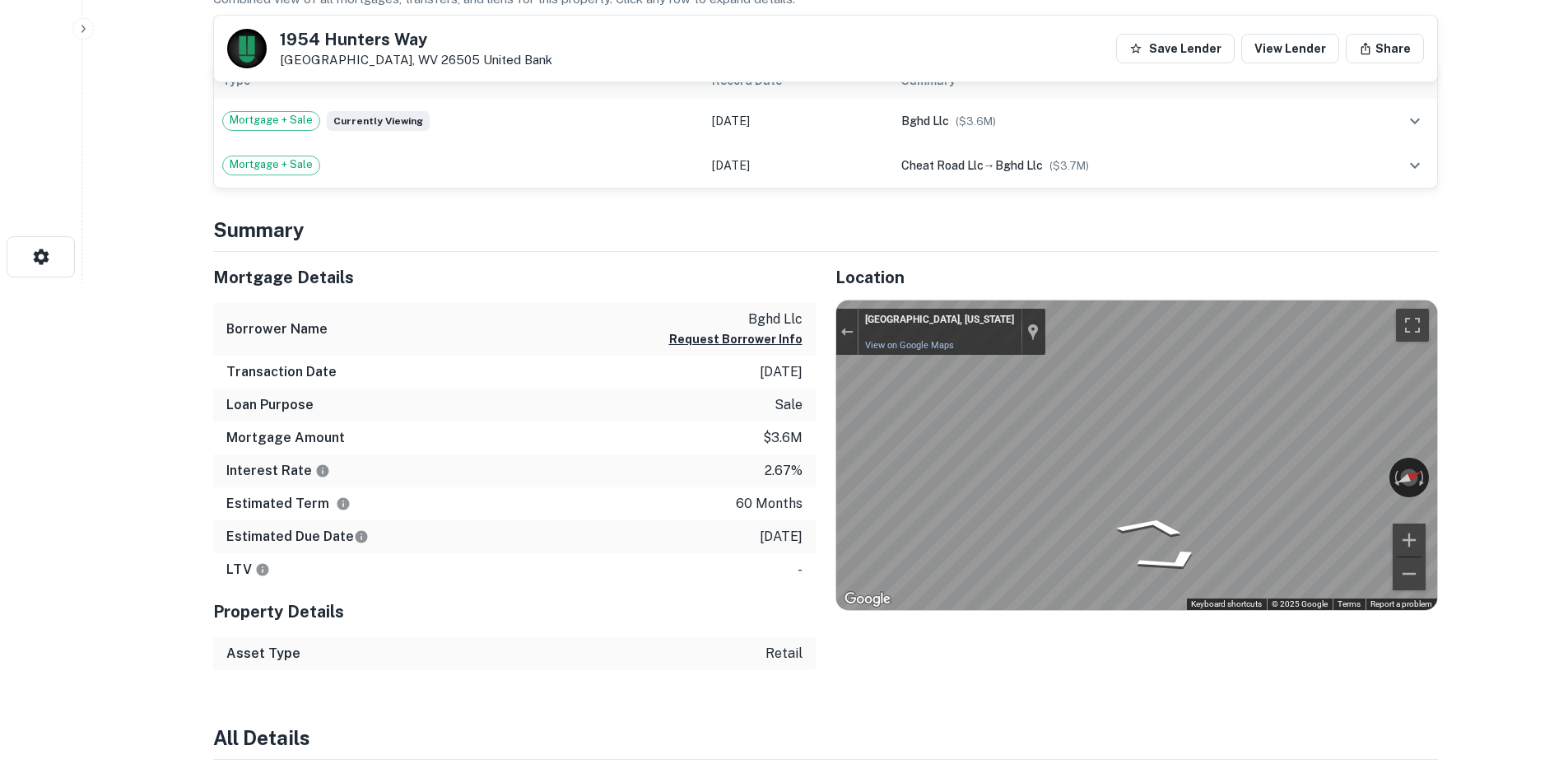
click at [826, 475] on div "Location ← Move left → Move right ↑ Move up ↓ Move down + Zoom in - Zoom out Ho…" at bounding box center [1126, 461] width 622 height 419
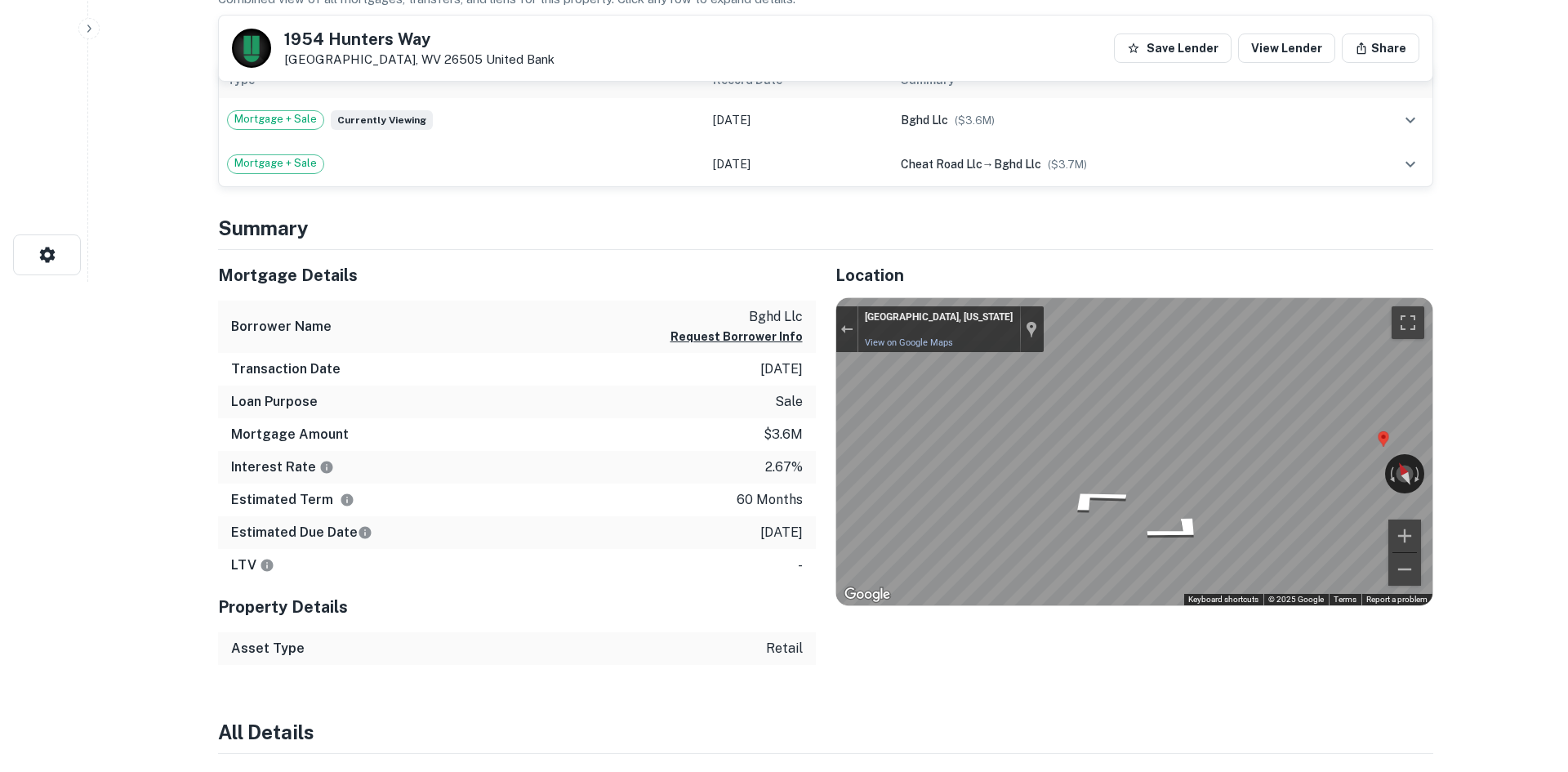
scroll to position [0, 0]
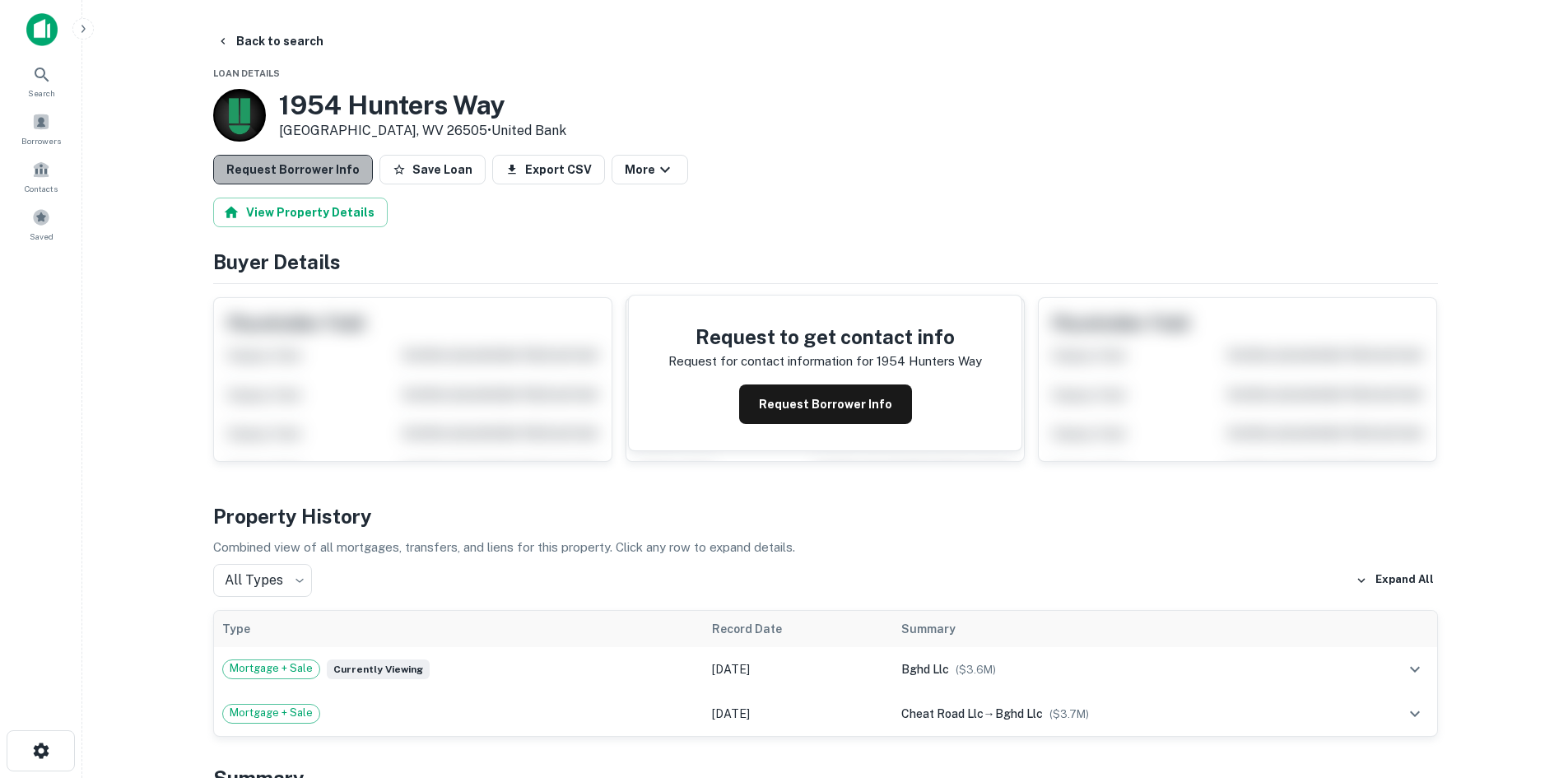
click at [294, 156] on button "Request Borrower Info" at bounding box center [293, 169] width 159 height 30
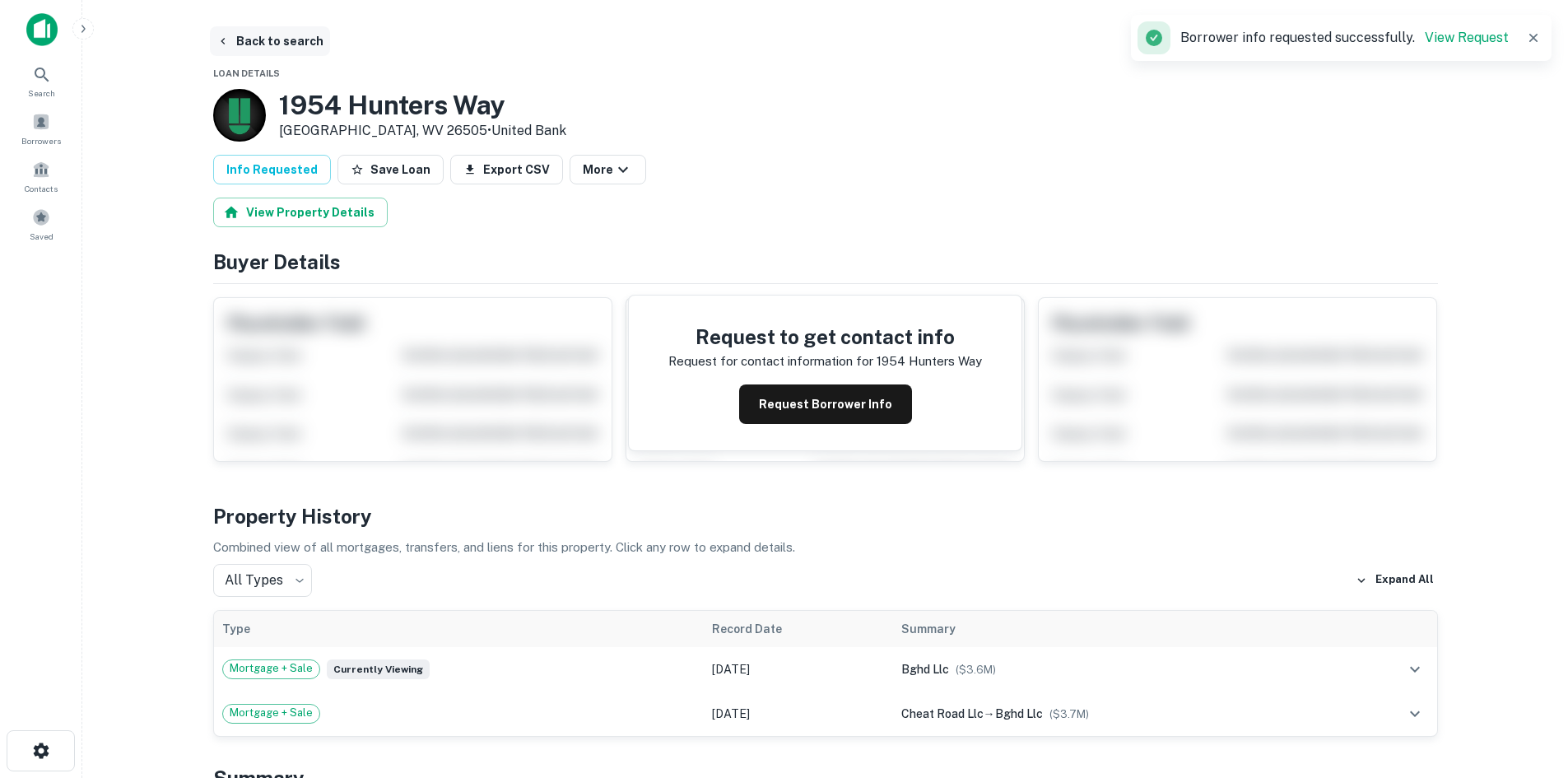
click at [296, 48] on button "Back to search" at bounding box center [270, 41] width 120 height 30
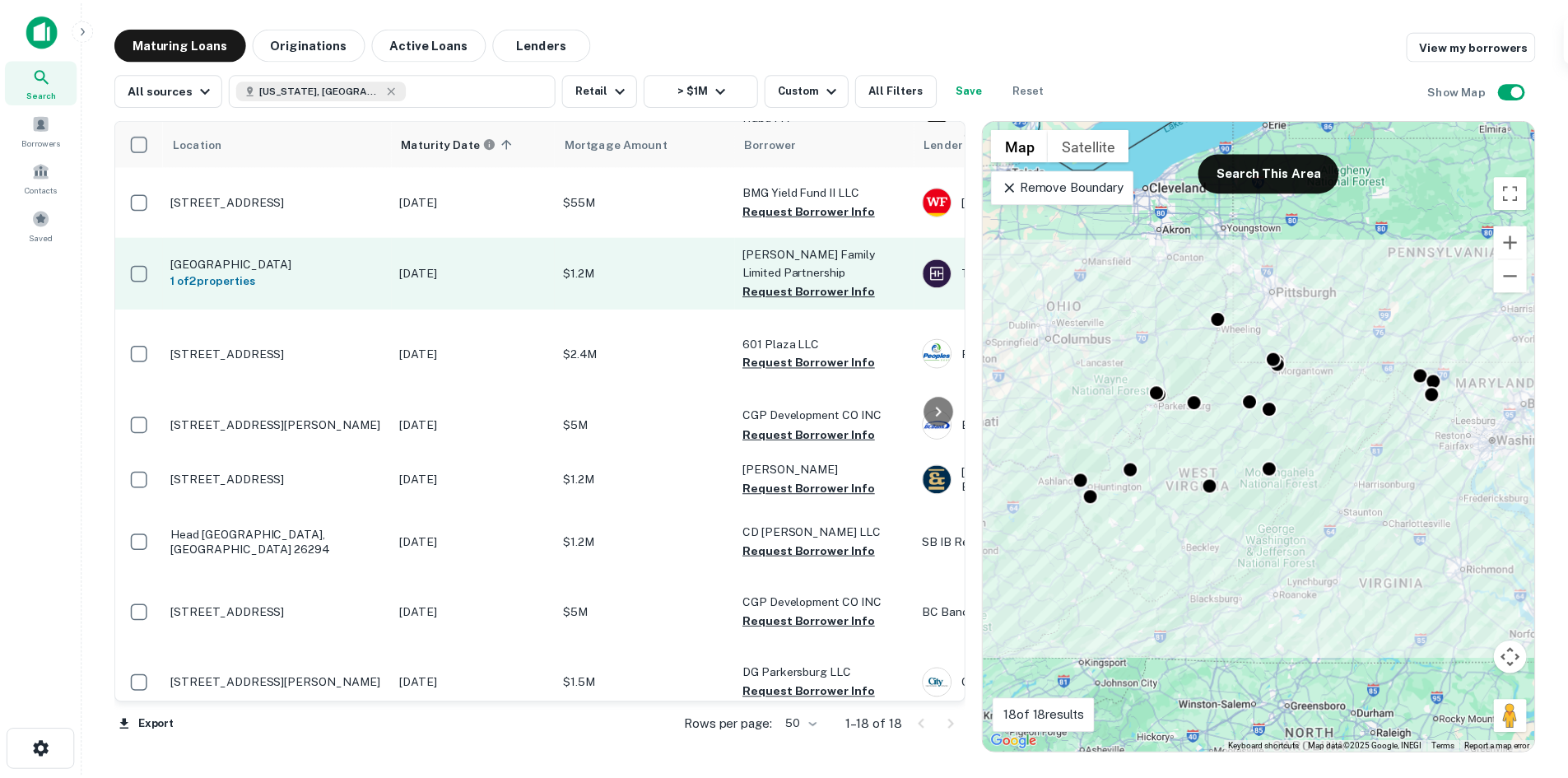
scroll to position [576, 0]
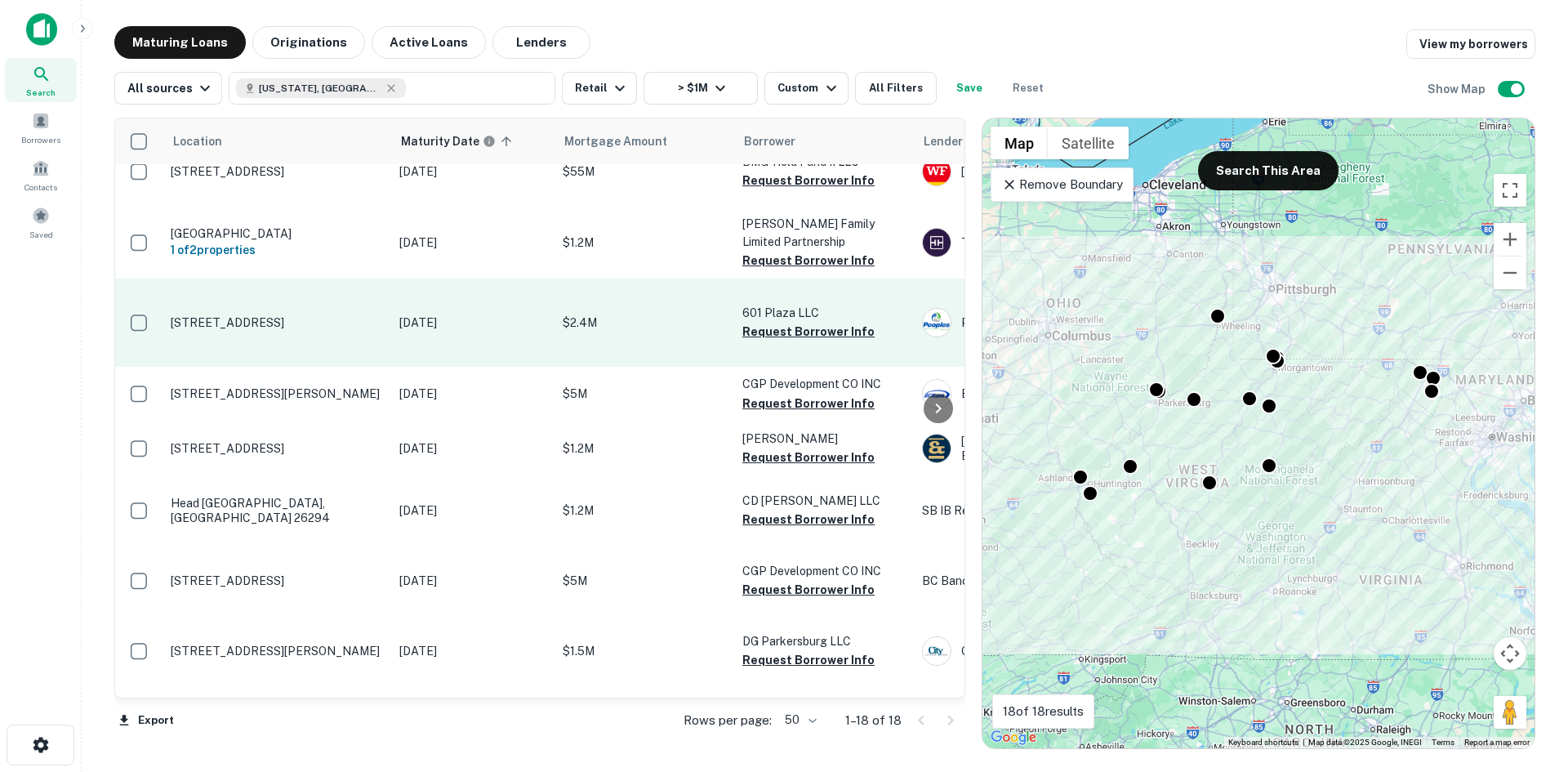
click at [257, 330] on p "1000 Grand Central Mall Vienna, WV 26105" at bounding box center [277, 323] width 213 height 14
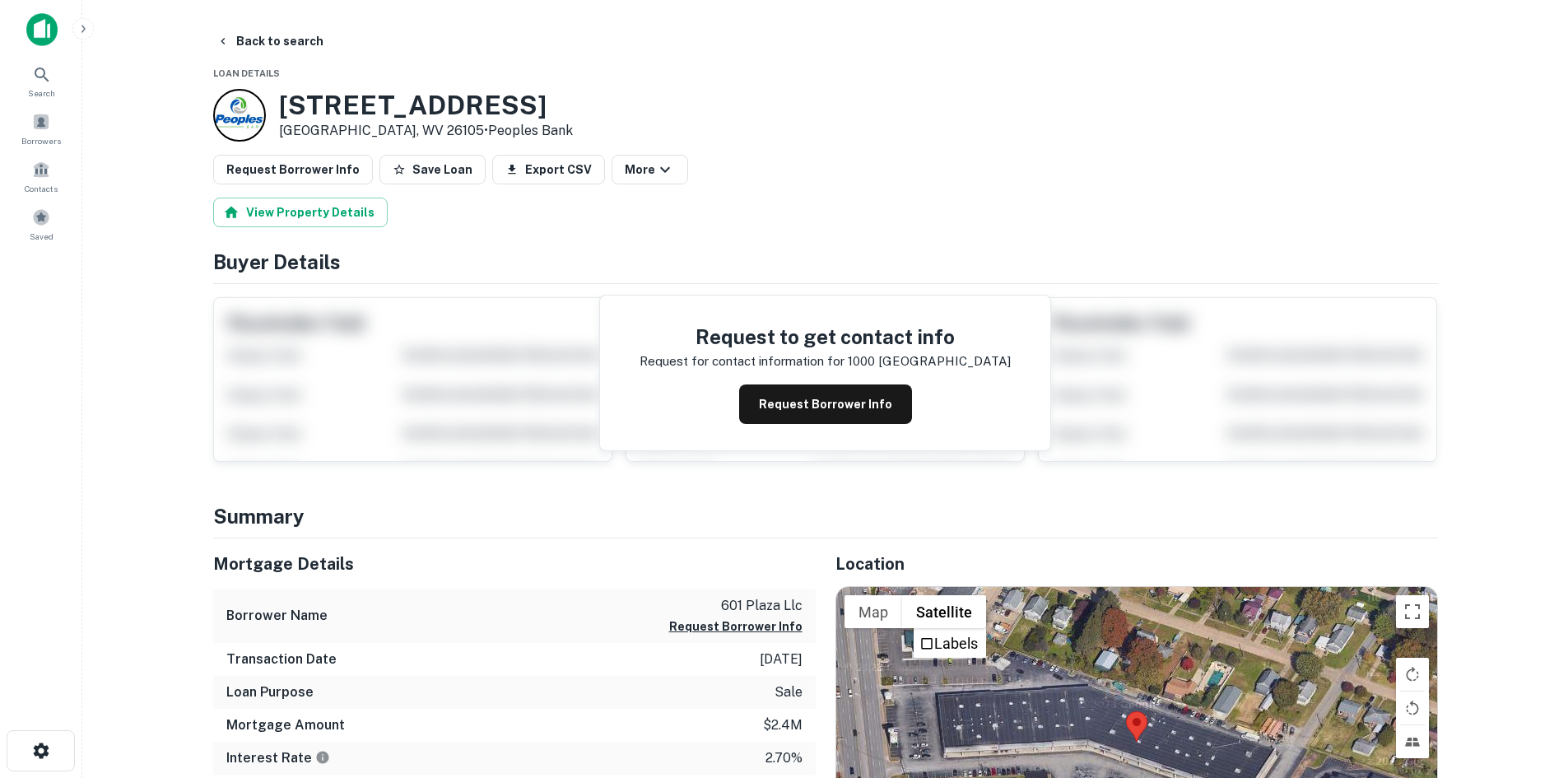
click at [245, 26] on main "Back to search Loan Details 1000 Grand Central Mall Vienna, WV 26105 • Peoples …" at bounding box center [825, 389] width 1486 height 778
click at [255, 45] on button "Back to search" at bounding box center [270, 41] width 120 height 30
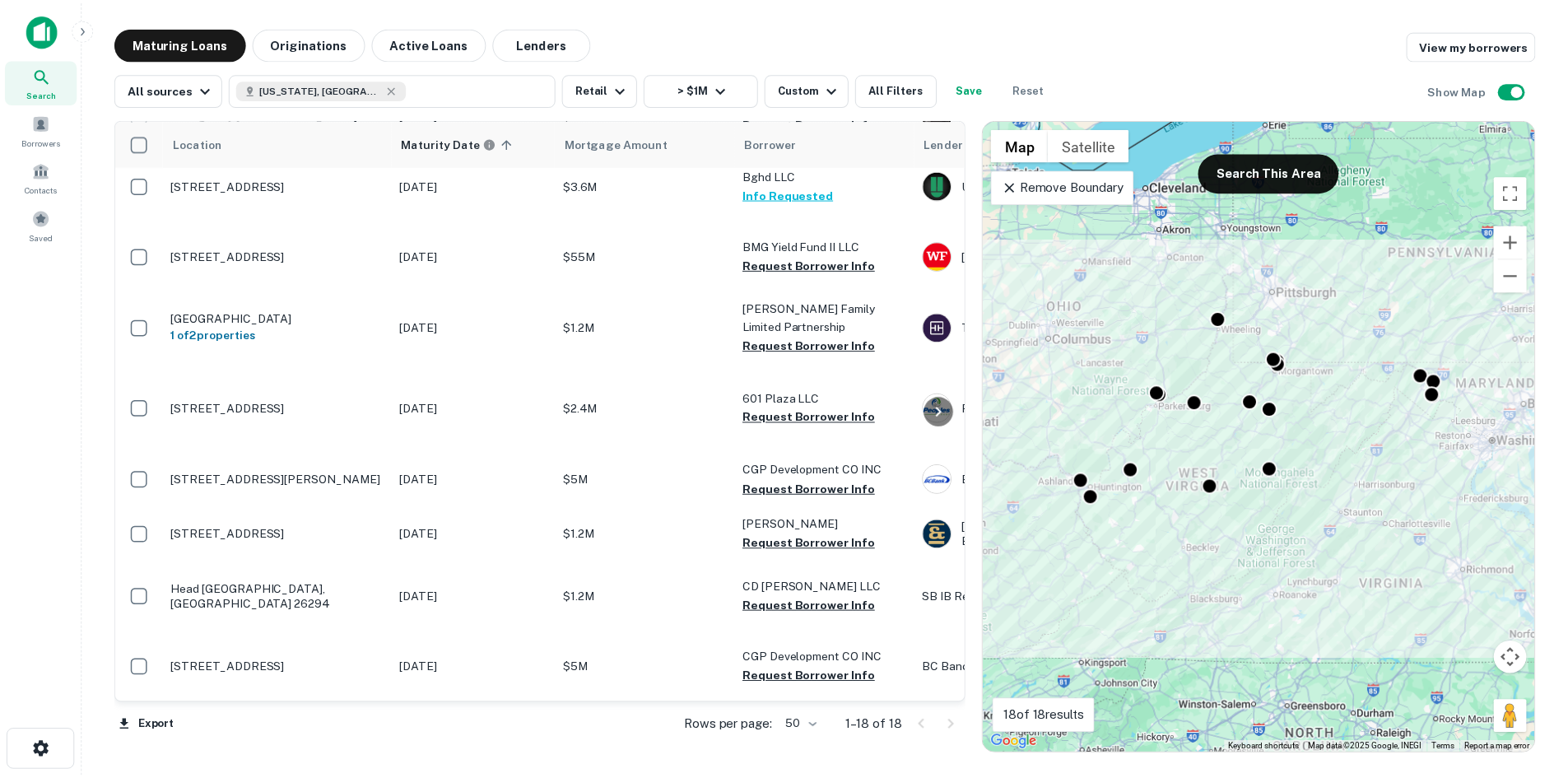
scroll to position [918, 0]
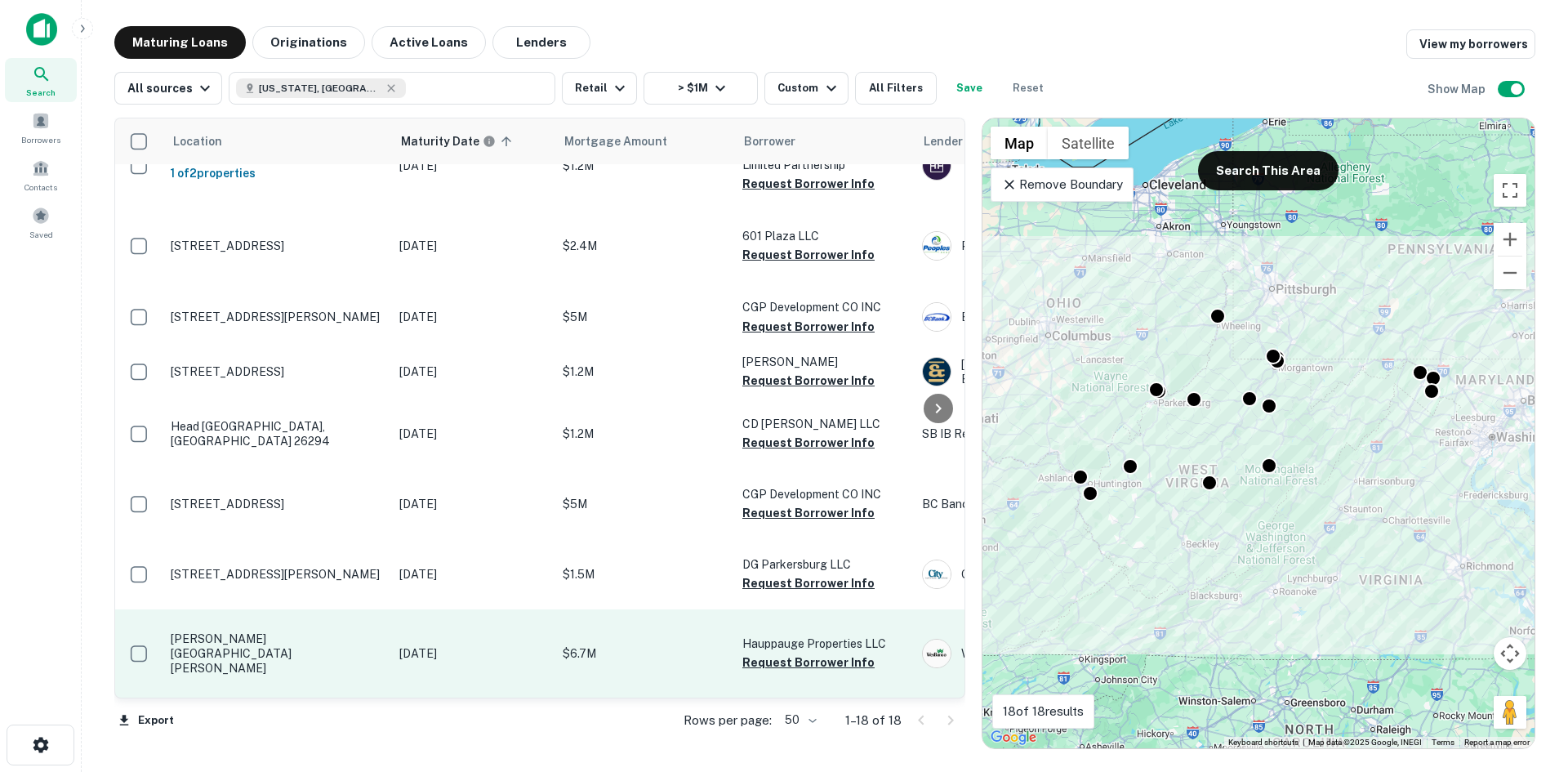
click at [268, 645] on p "Putnam Village Dr WV" at bounding box center [277, 654] width 213 height 45
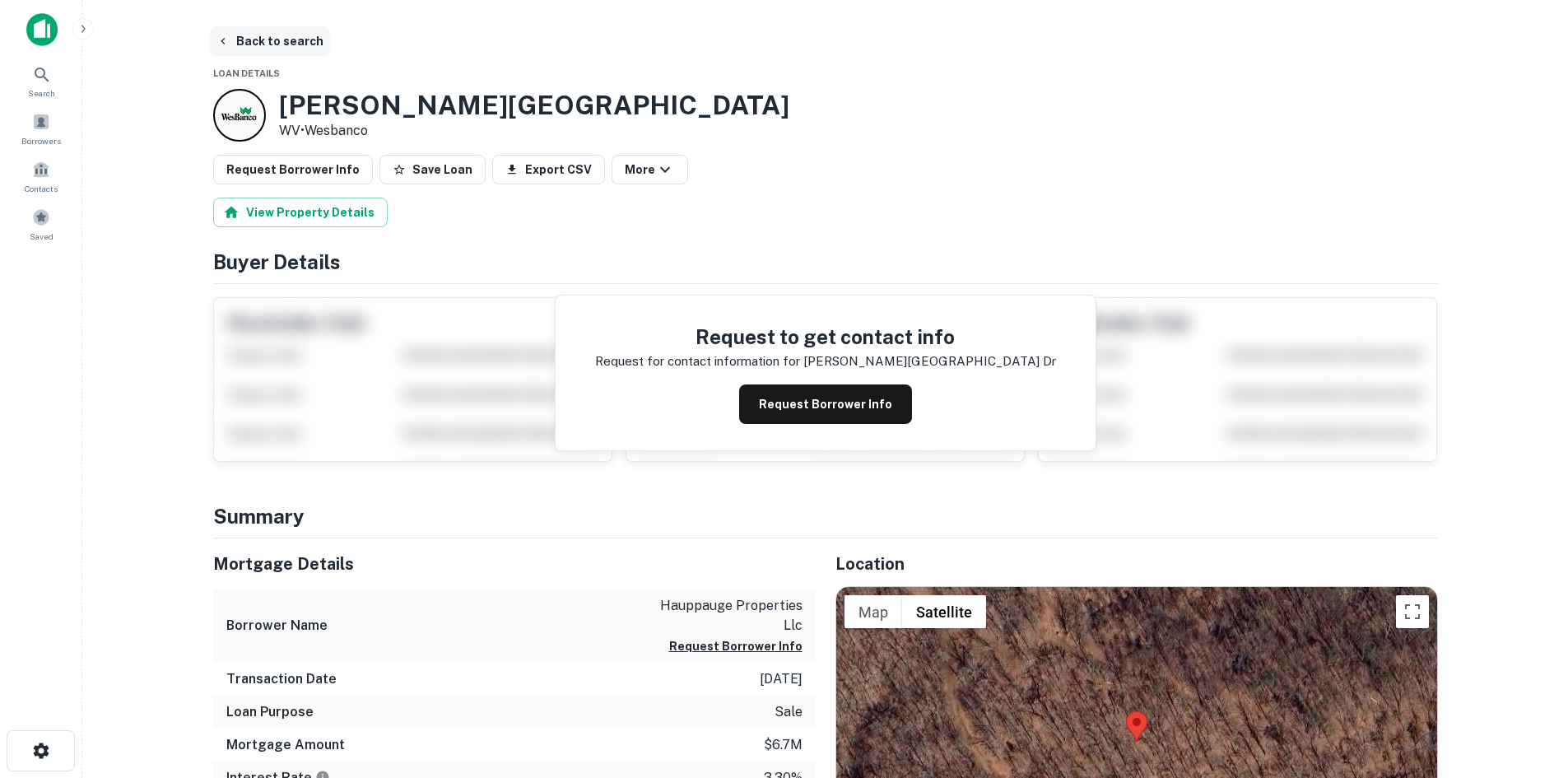
click at [260, 39] on button "Back to search" at bounding box center [270, 41] width 120 height 30
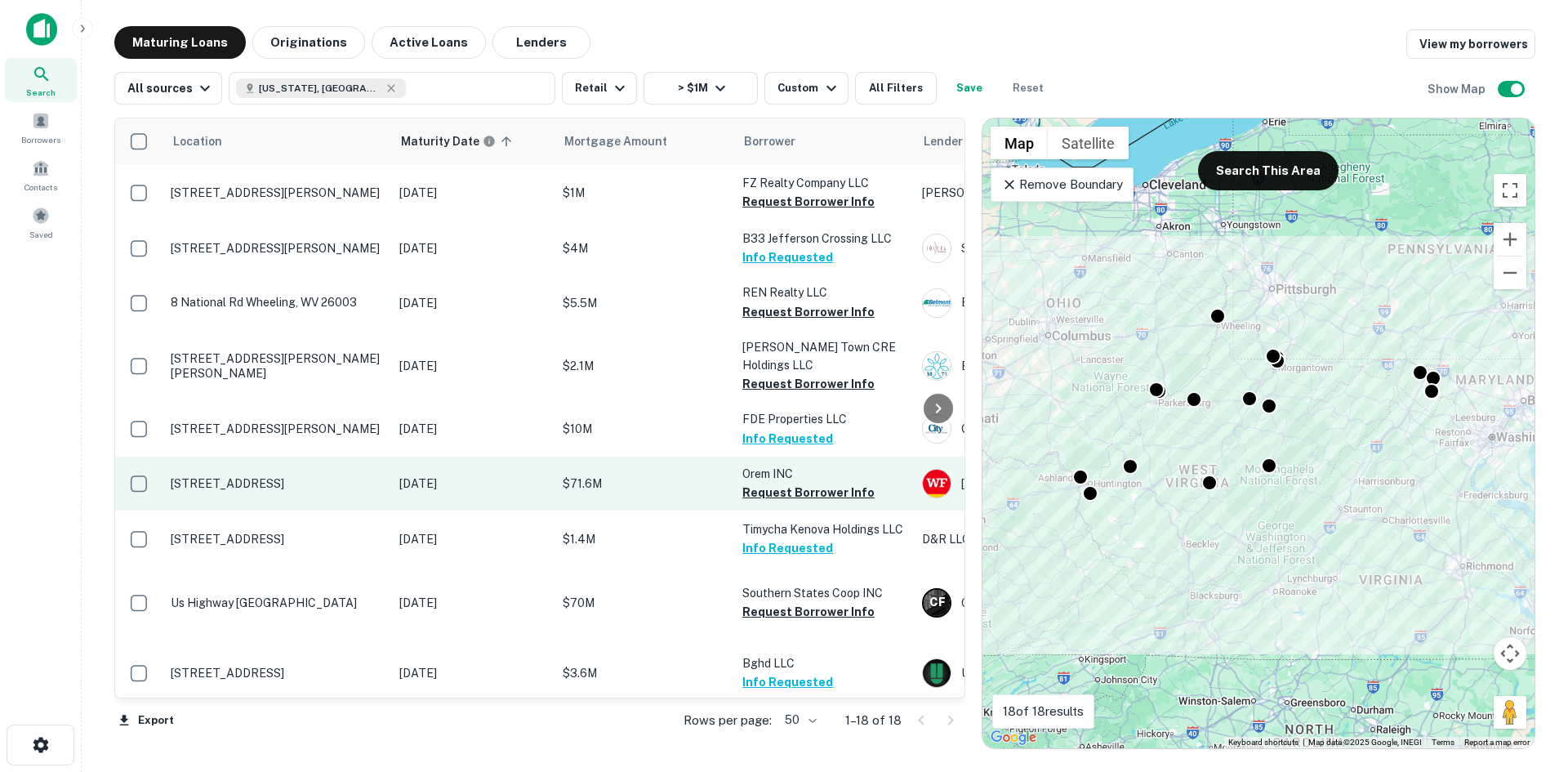
click at [267, 491] on p "7364 Martinsburg Pike Shepherdstown, WV 25443" at bounding box center [277, 483] width 213 height 14
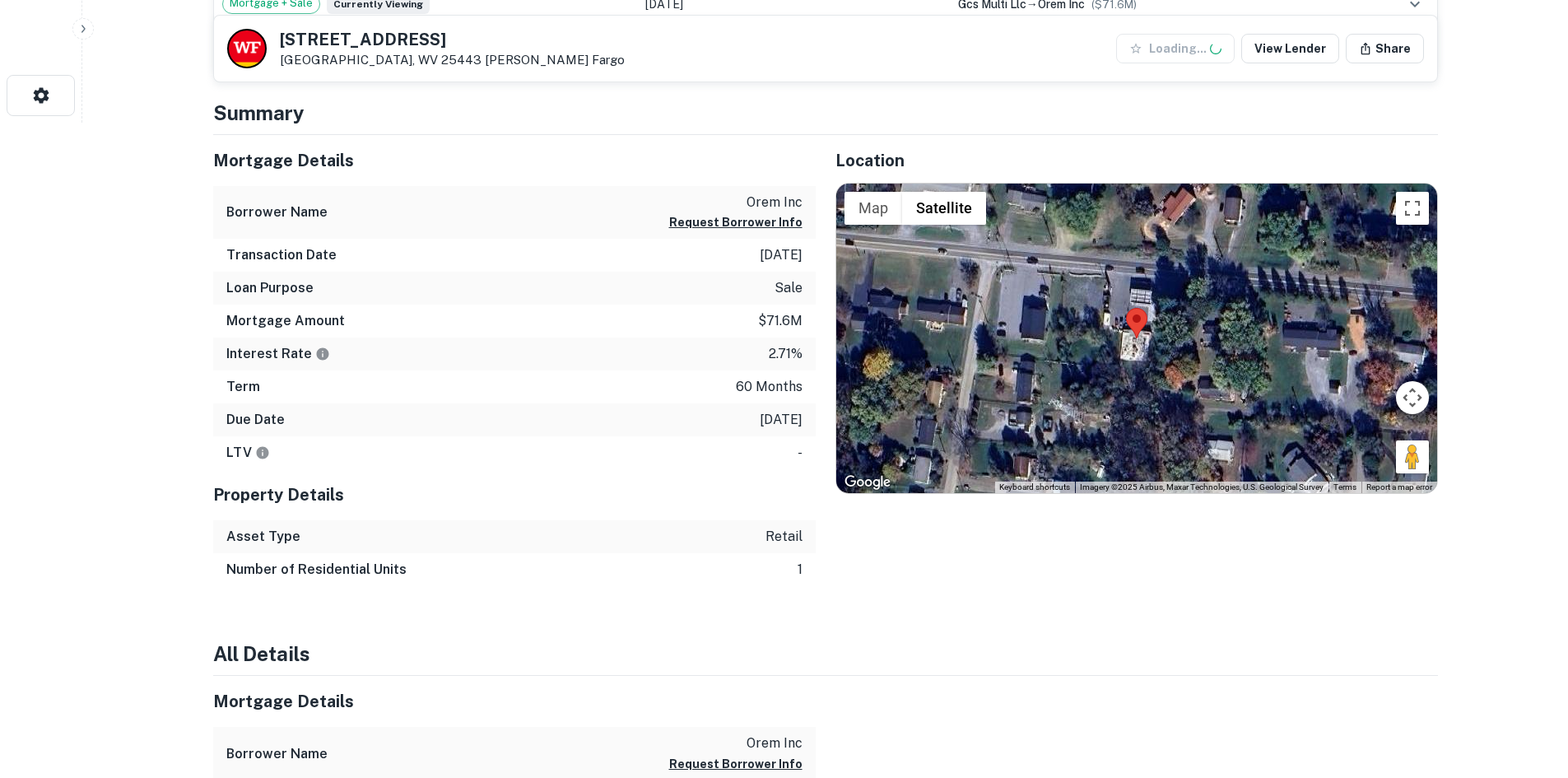
scroll to position [659, 0]
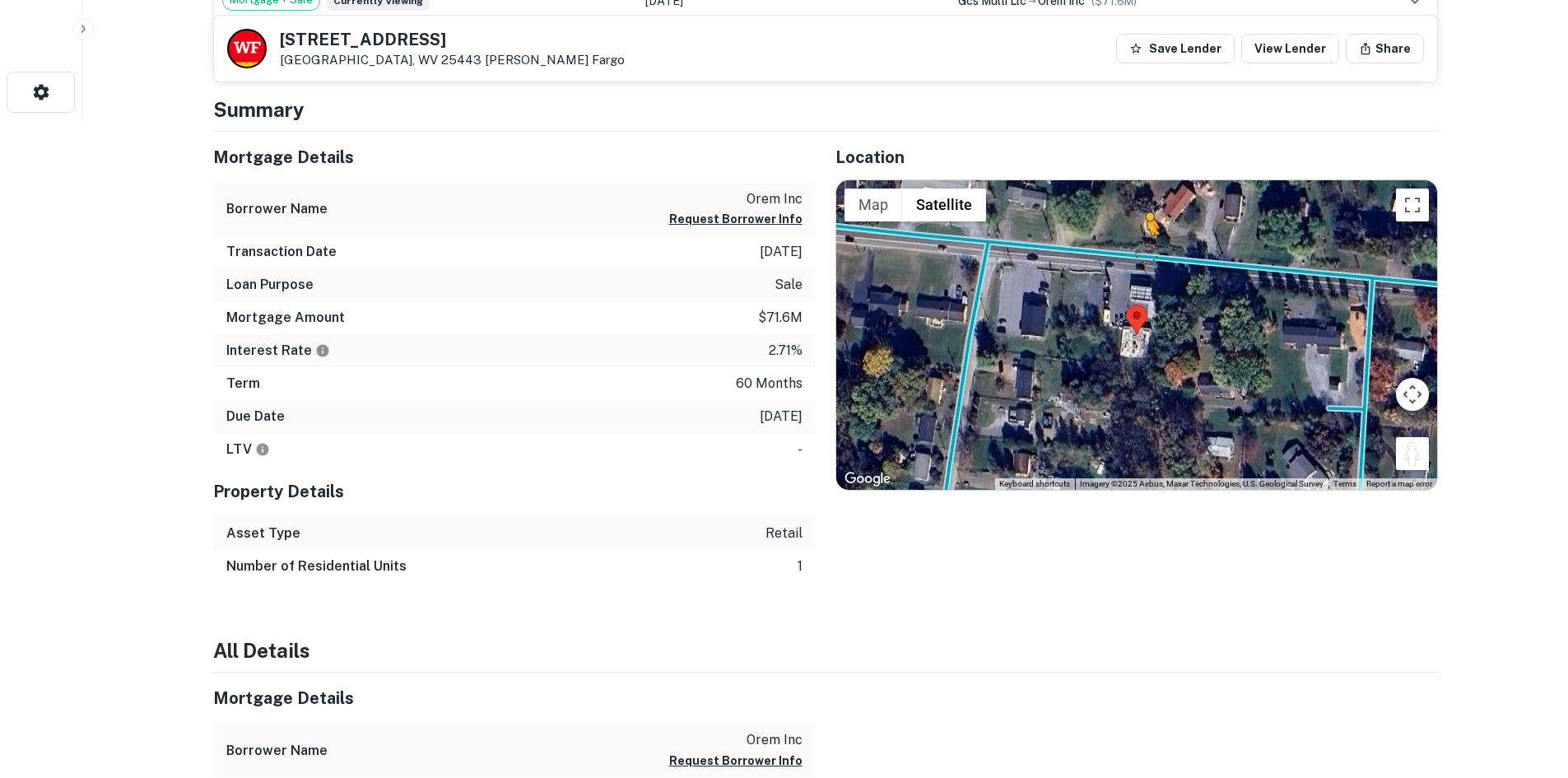
drag, startPoint x: 1411, startPoint y: 446, endPoint x: 1148, endPoint y: 253, distance: 326.2
click at [1148, 253] on div "To activate drag with keyboard, press Alt + Enter. Once in keyboard drag state,…" at bounding box center [1136, 335] width 601 height 310
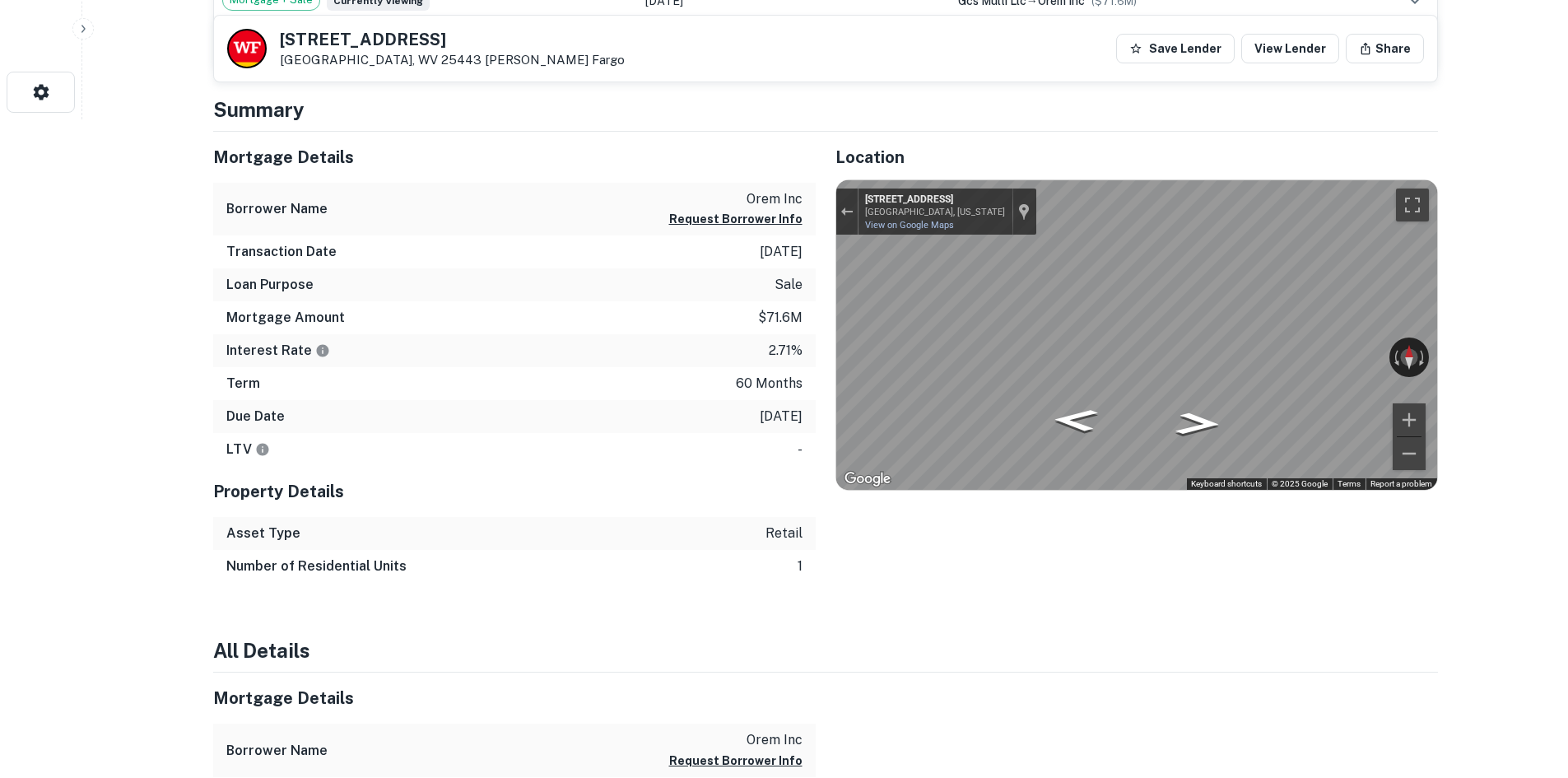
click at [819, 145] on div "Location ← Move left → Move right ↑ Move up ↓ Move down + Zoom in - Zoom out Ho…" at bounding box center [1126, 358] width 622 height 452
click at [741, 354] on div "Mortgage Details Borrower Name orem inc Request Borrower Info Transaction Date …" at bounding box center [816, 358] width 1245 height 452
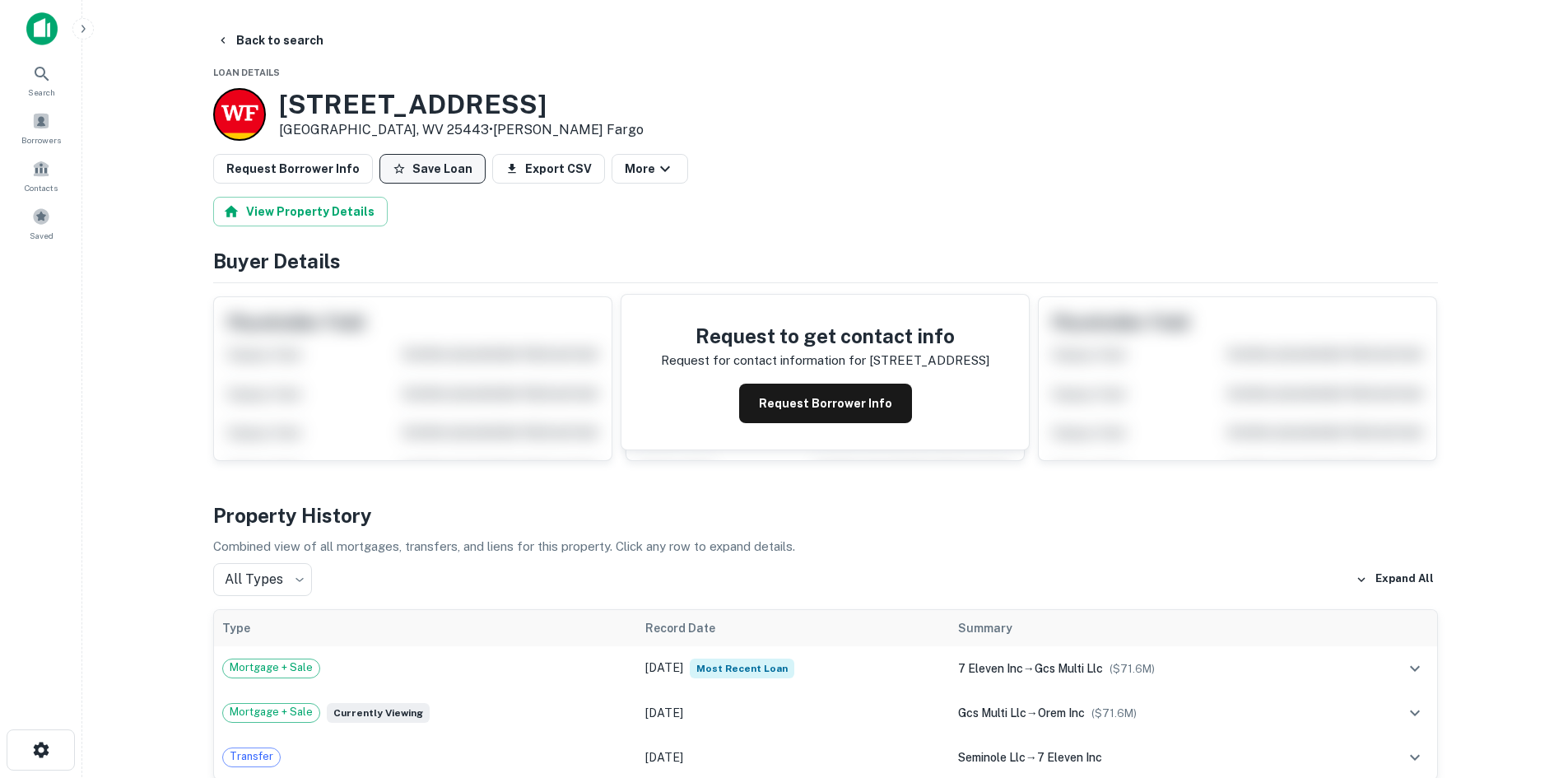
scroll to position [0, 0]
click at [345, 165] on button "Request Borrower Info" at bounding box center [293, 169] width 159 height 30
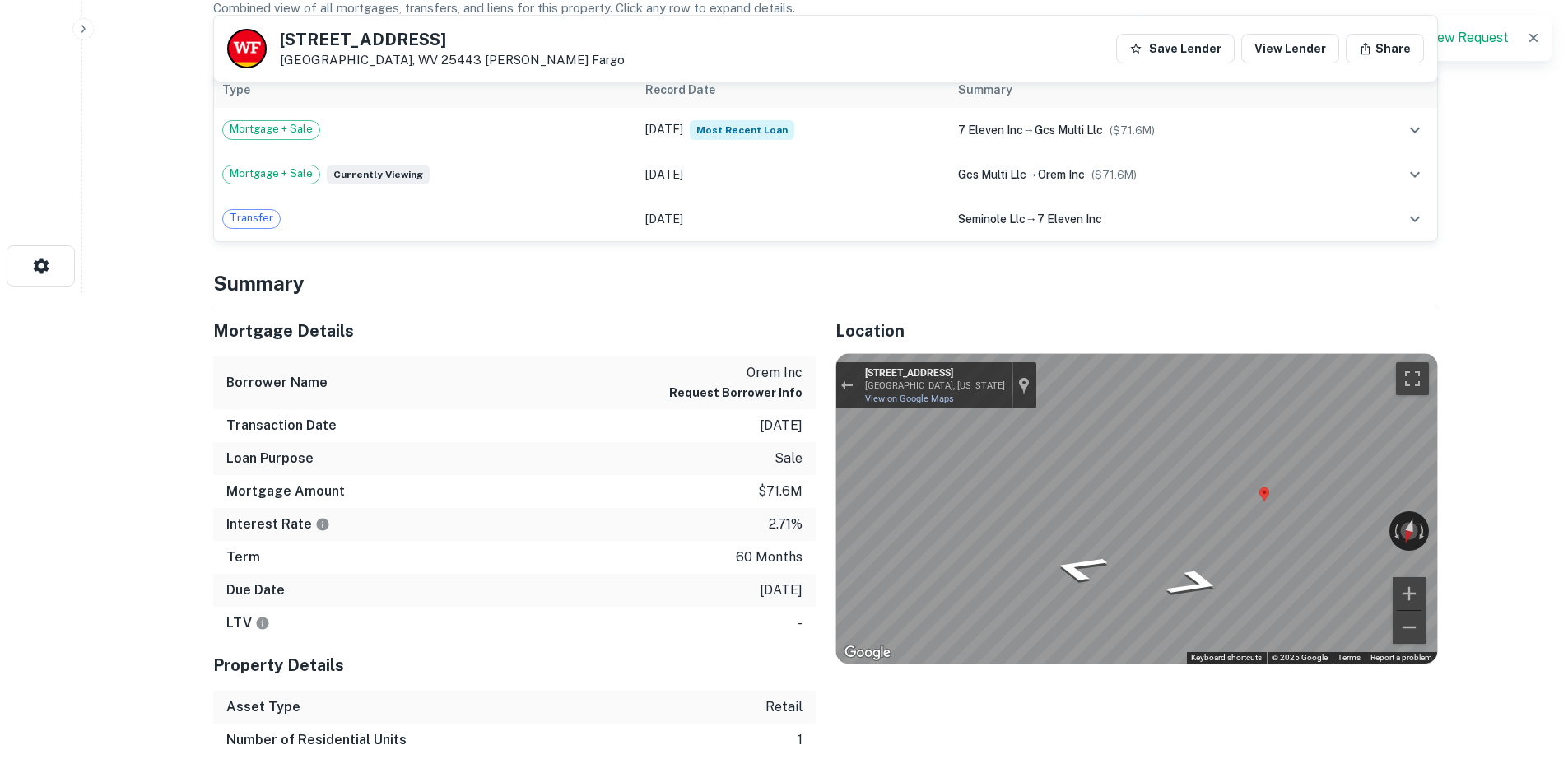
scroll to position [494, 0]
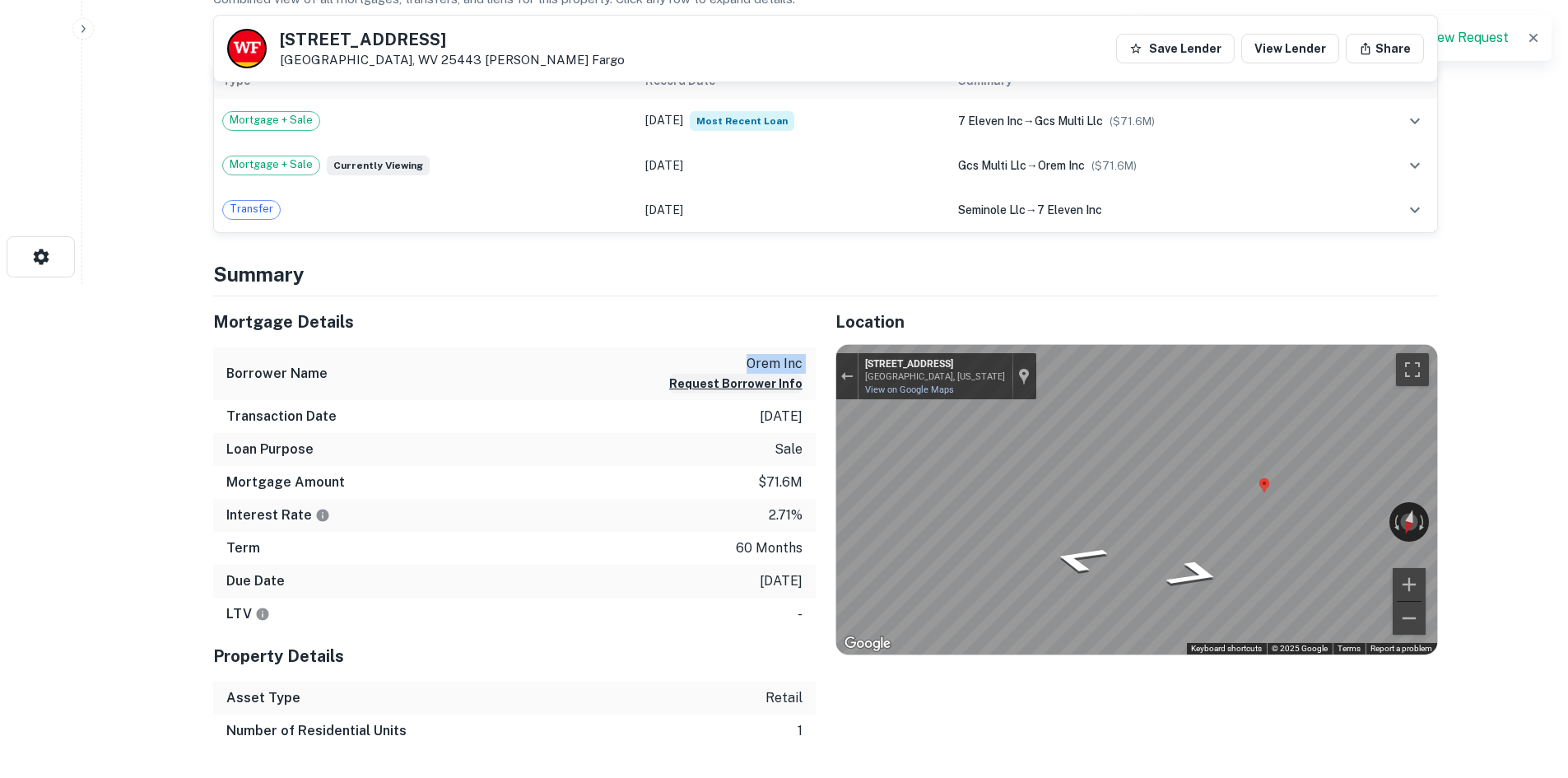
drag, startPoint x: 738, startPoint y: 366, endPoint x: 793, endPoint y: 375, distance: 55.7
click at [793, 375] on div "orem inc Request Borrower Info" at bounding box center [736, 374] width 134 height 40
copy div "orem inc Request Borrower Info"
click at [693, 479] on div "Mortgage Amount $71.6m" at bounding box center [514, 482] width 603 height 33
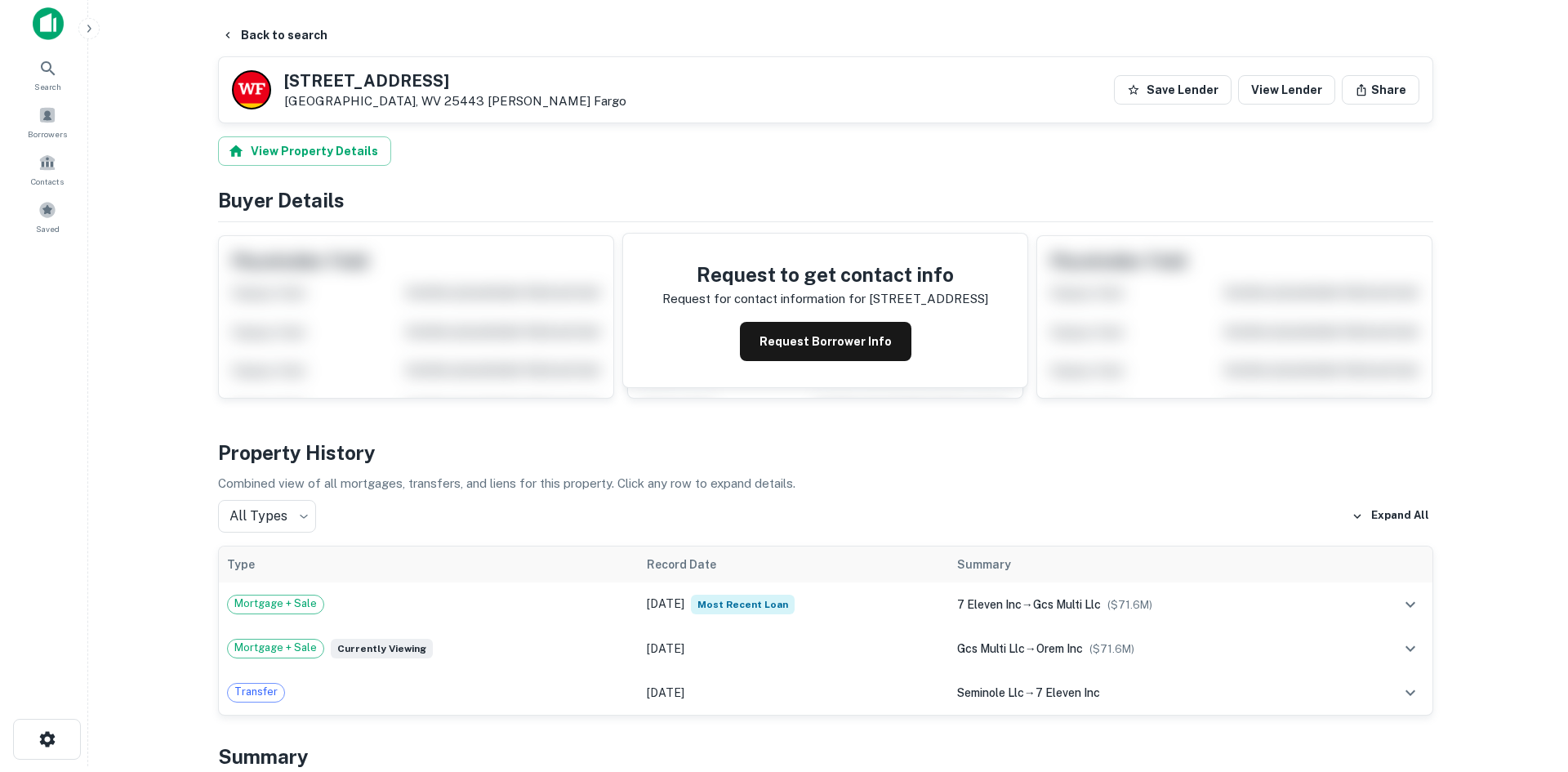
scroll to position [0, 0]
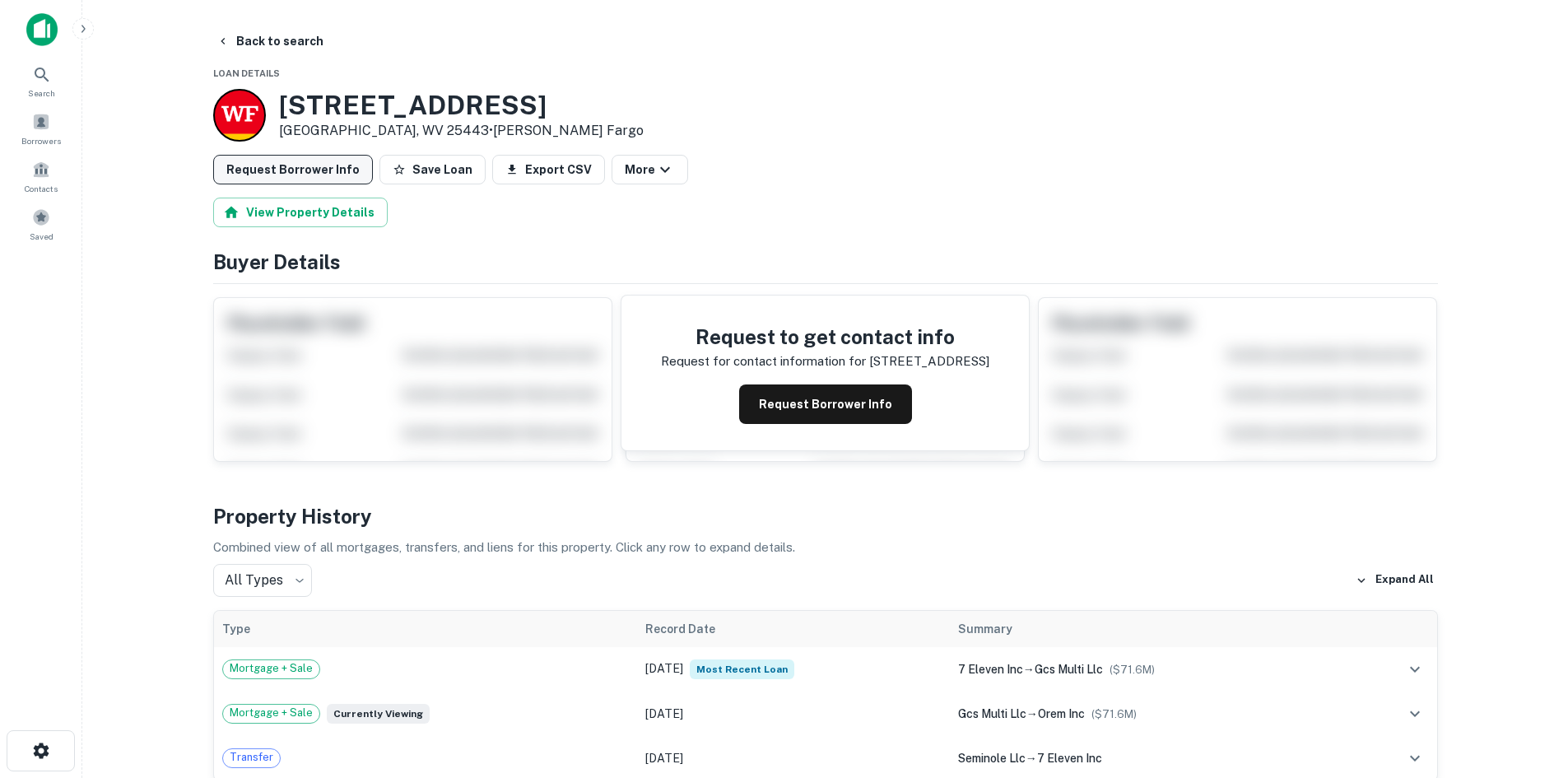
click at [307, 163] on button "Request Borrower Info" at bounding box center [293, 169] width 159 height 30
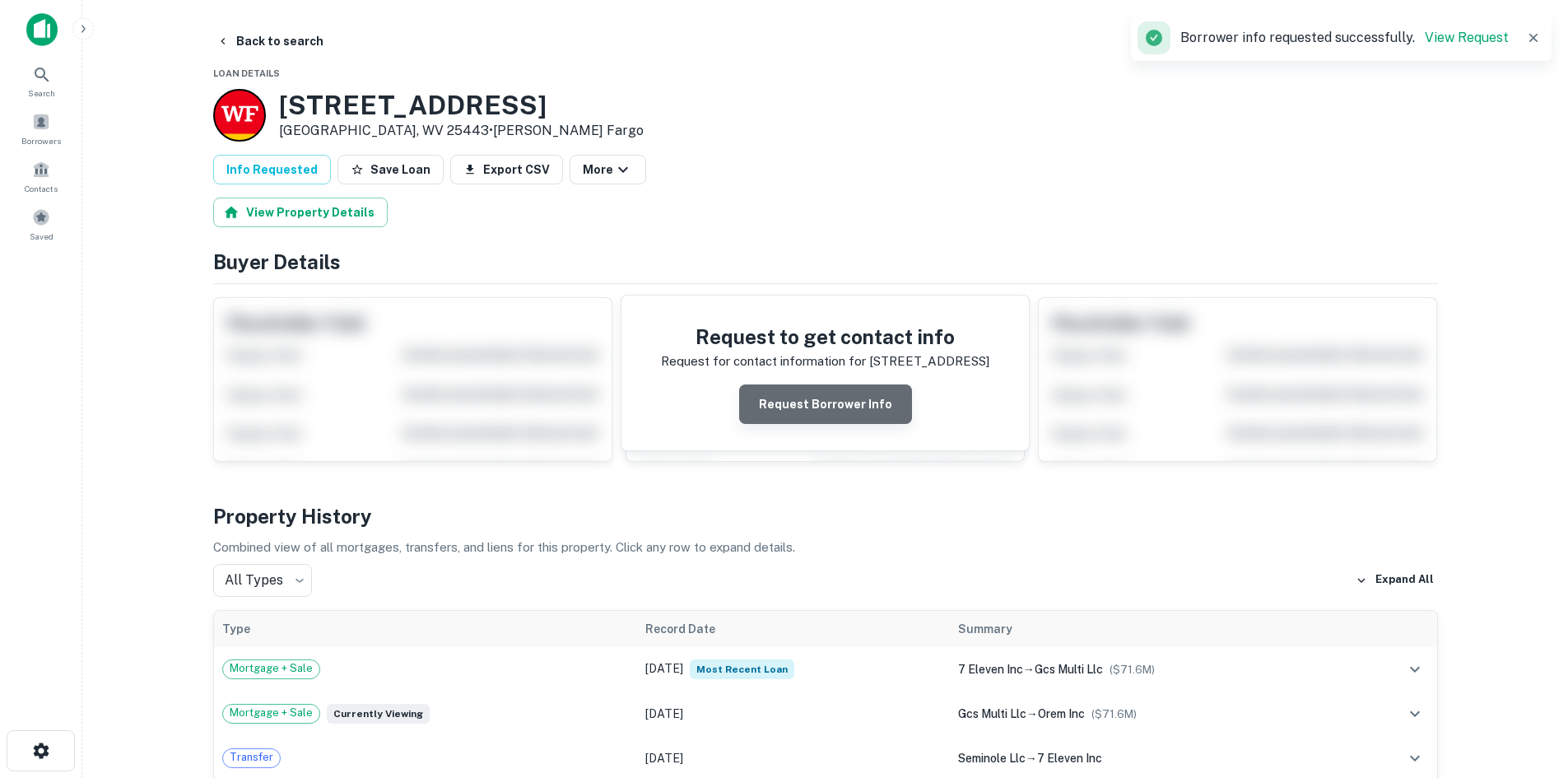
click at [894, 407] on button "Request Borrower Info" at bounding box center [826, 404] width 173 height 39
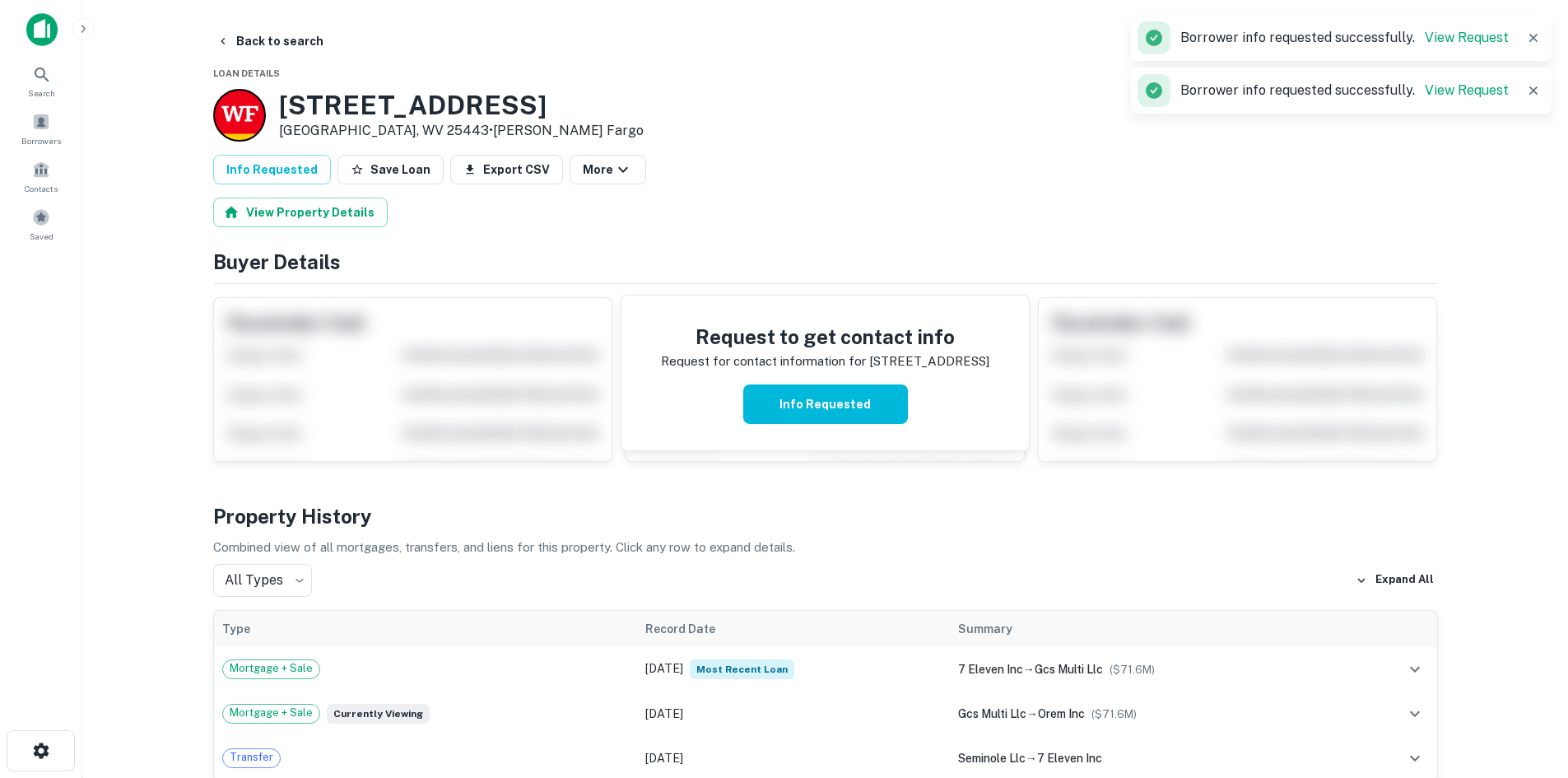
click at [255, 51] on button "Back to search" at bounding box center [270, 41] width 120 height 30
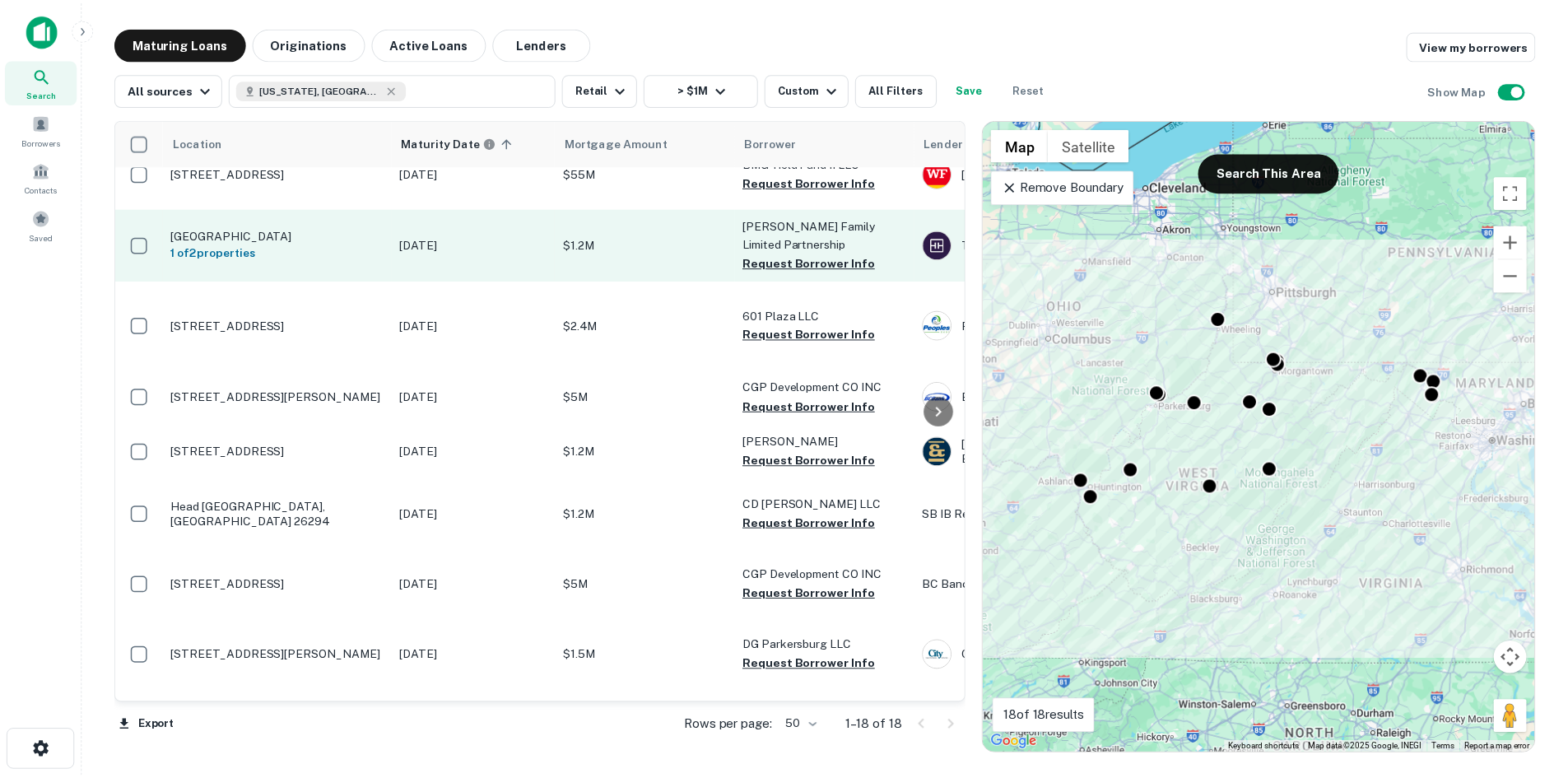
scroll to position [918, 0]
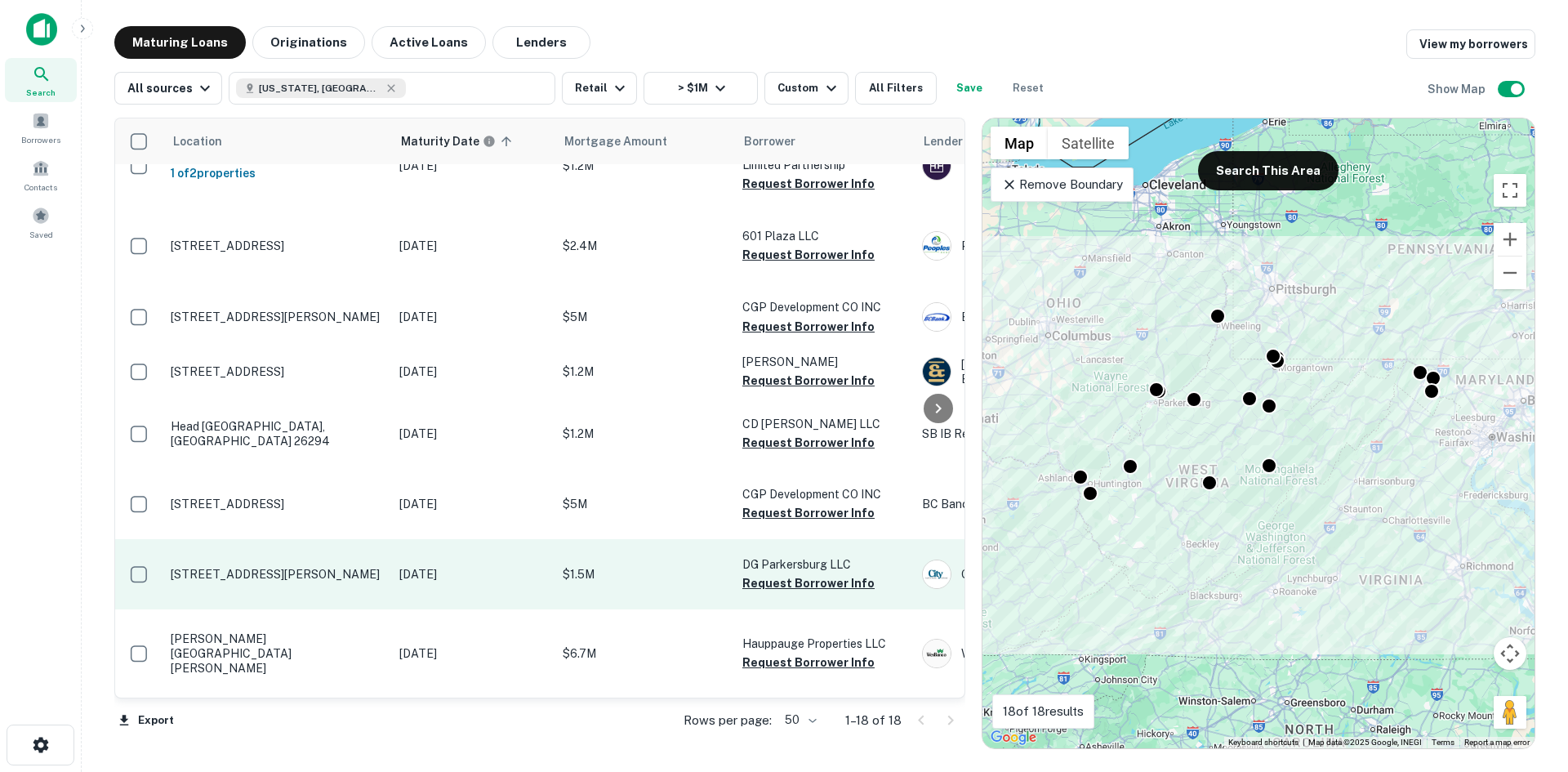
click at [316, 567] on p "4801 Emerson Ave Parkersburg, WV 26104" at bounding box center [277, 574] width 213 height 14
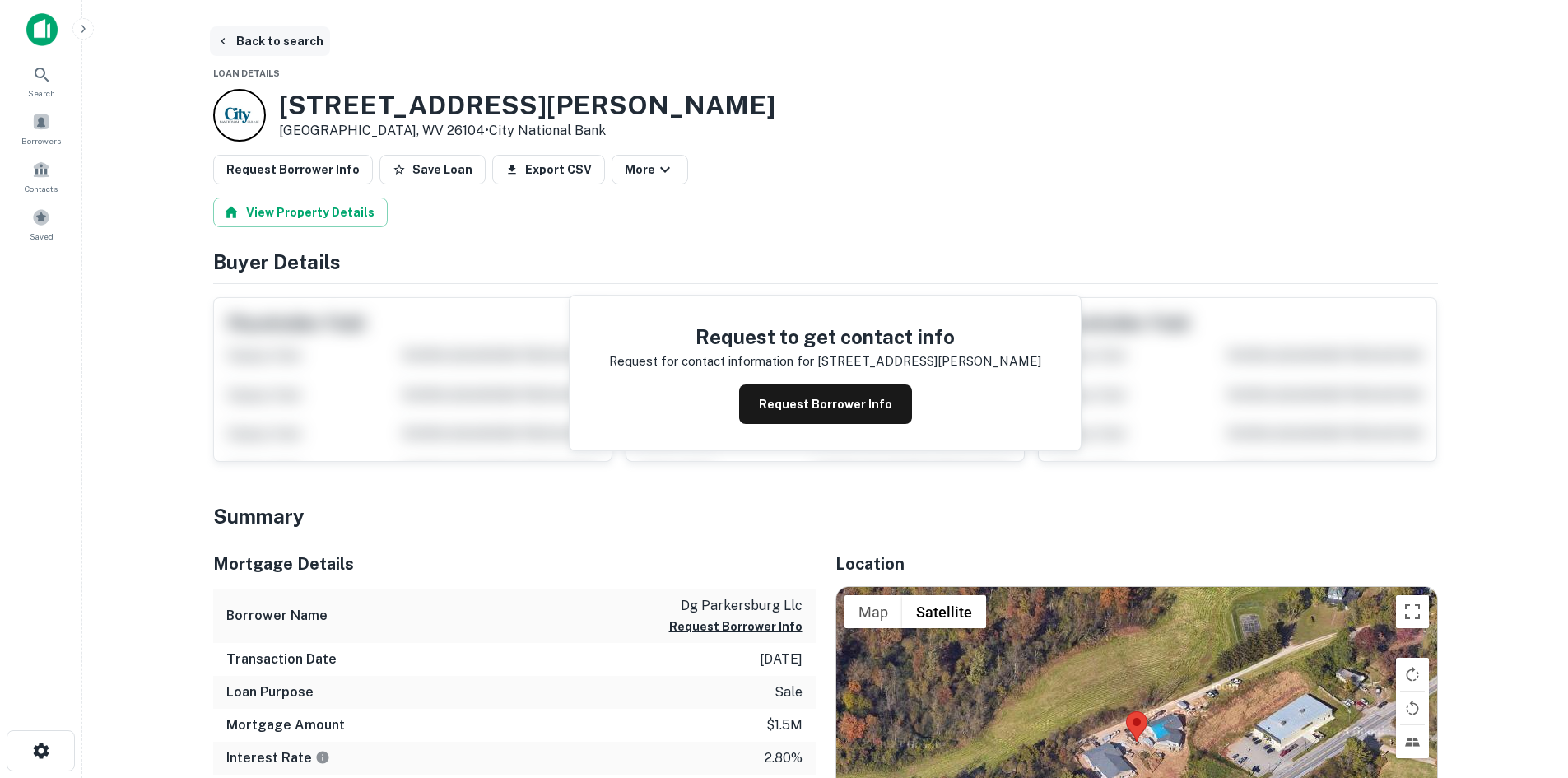
click at [272, 41] on button "Back to search" at bounding box center [270, 41] width 120 height 30
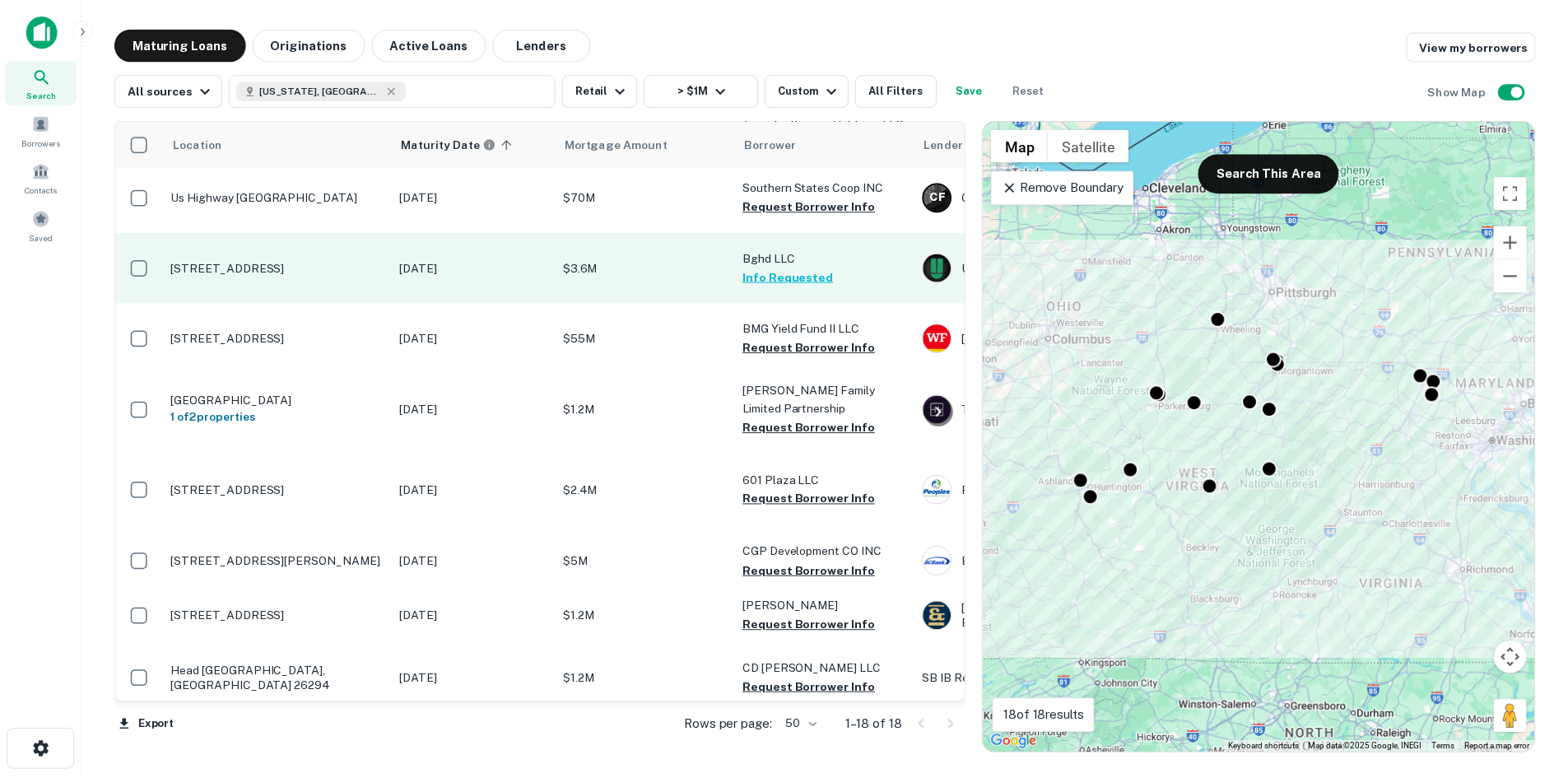
scroll to position [659, 0]
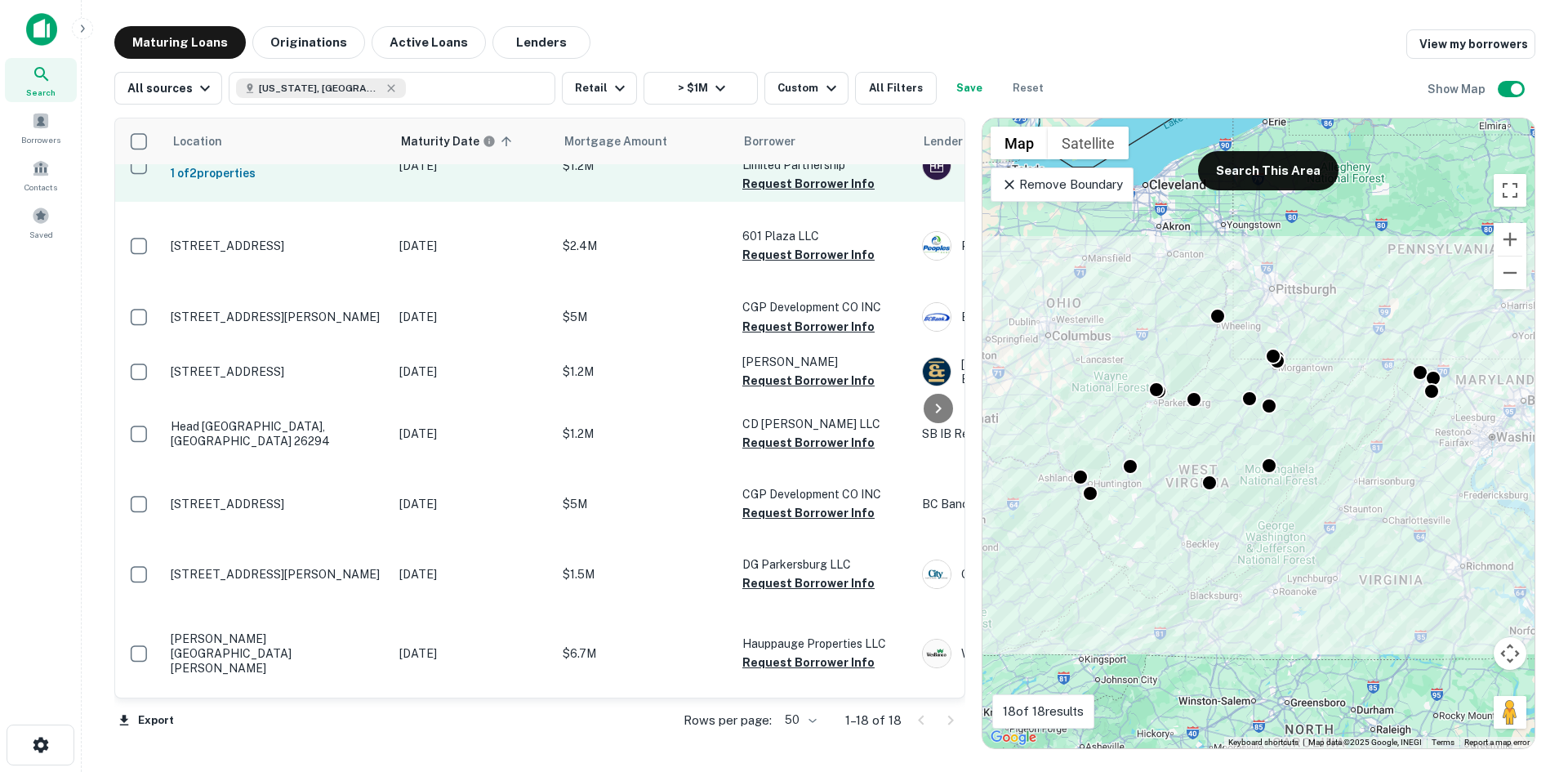
click at [316, 164] on p "1869 Mileground Rd Morgantown, WV 26505" at bounding box center [277, 157] width 213 height 14
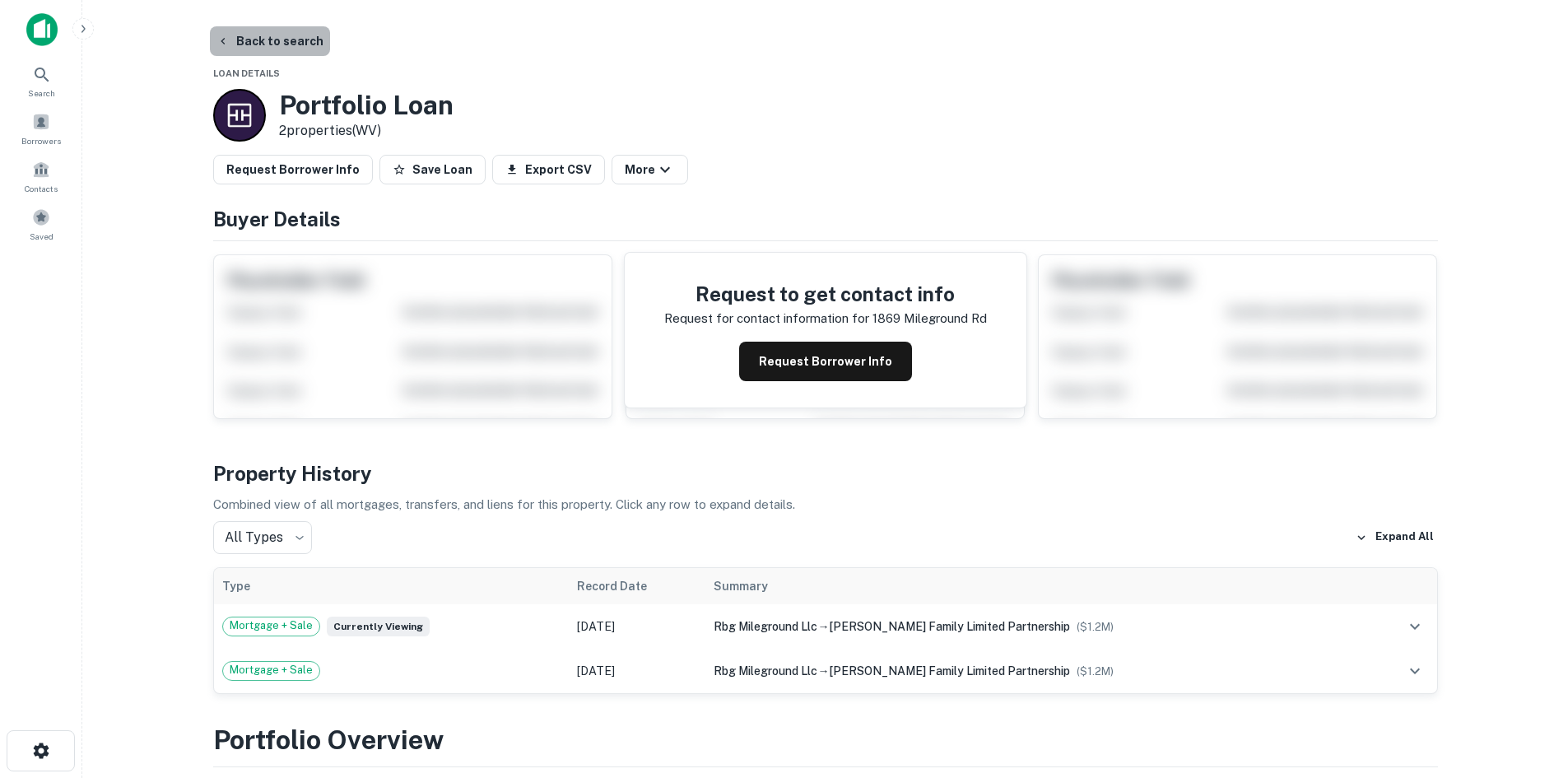
click at [268, 33] on button "Back to search" at bounding box center [270, 41] width 120 height 30
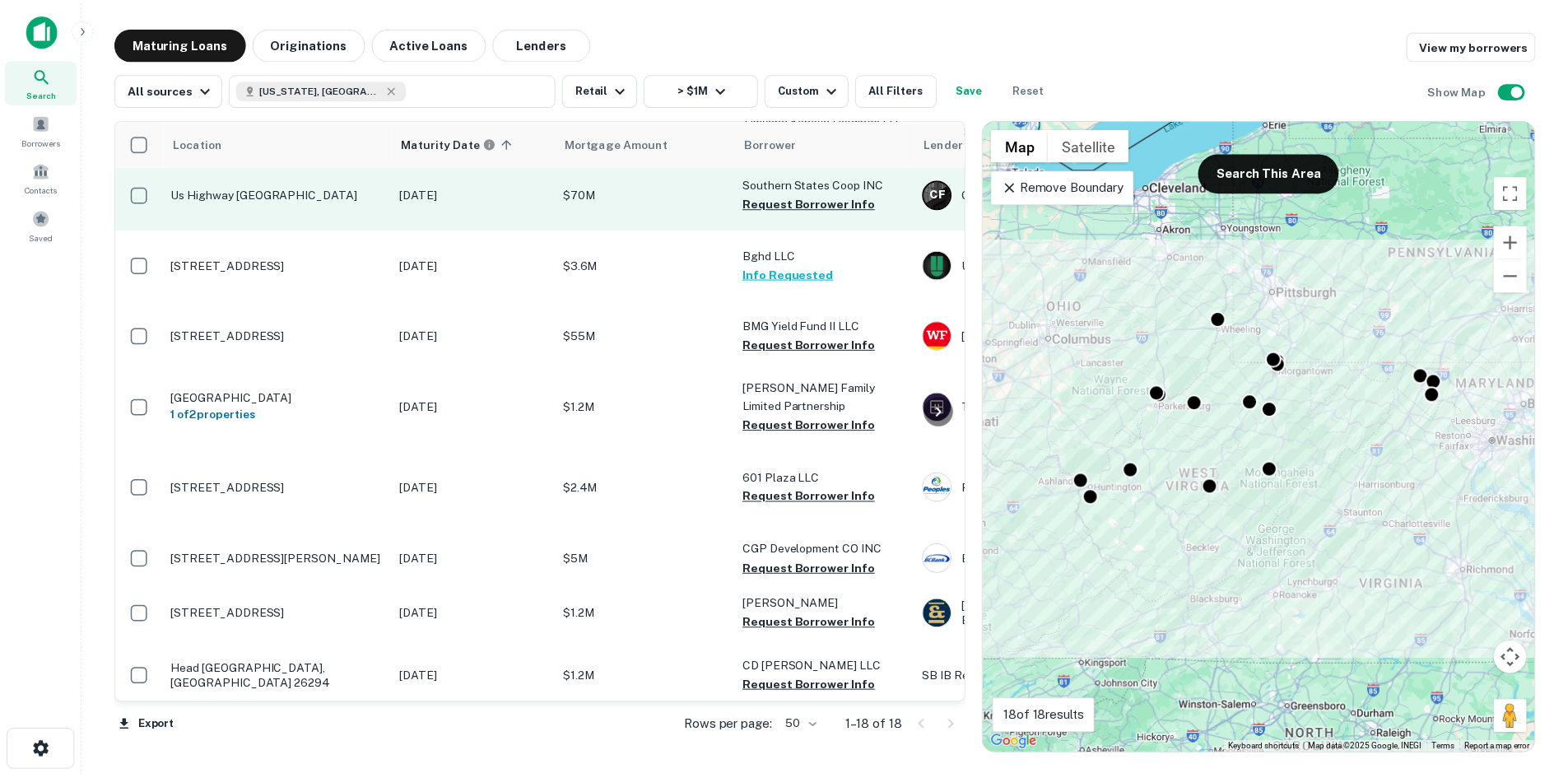
scroll to position [494, 0]
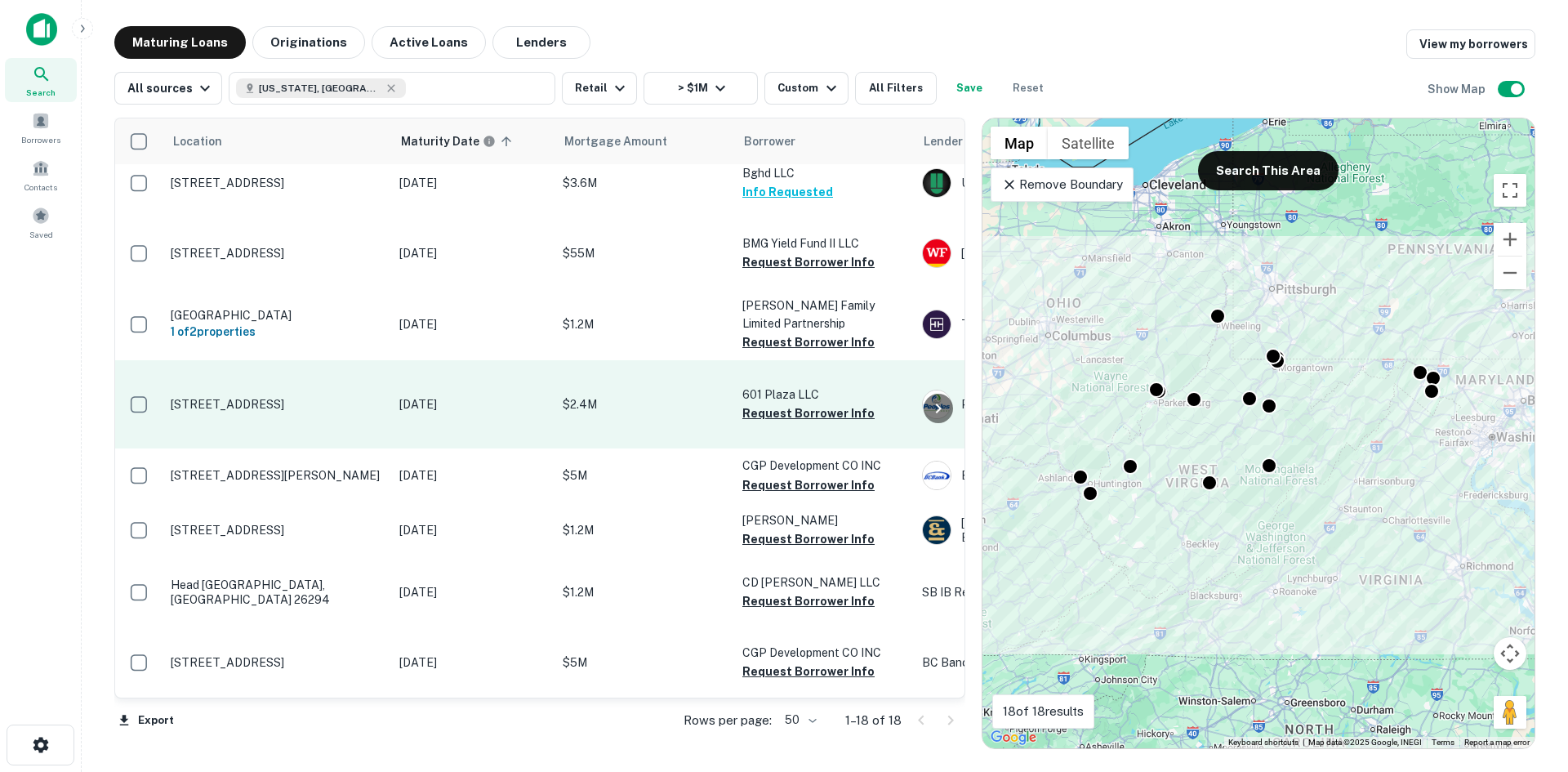
click at [326, 449] on td "1000 Grand Central Mall Vienna, WV 26105" at bounding box center [277, 404] width 229 height 89
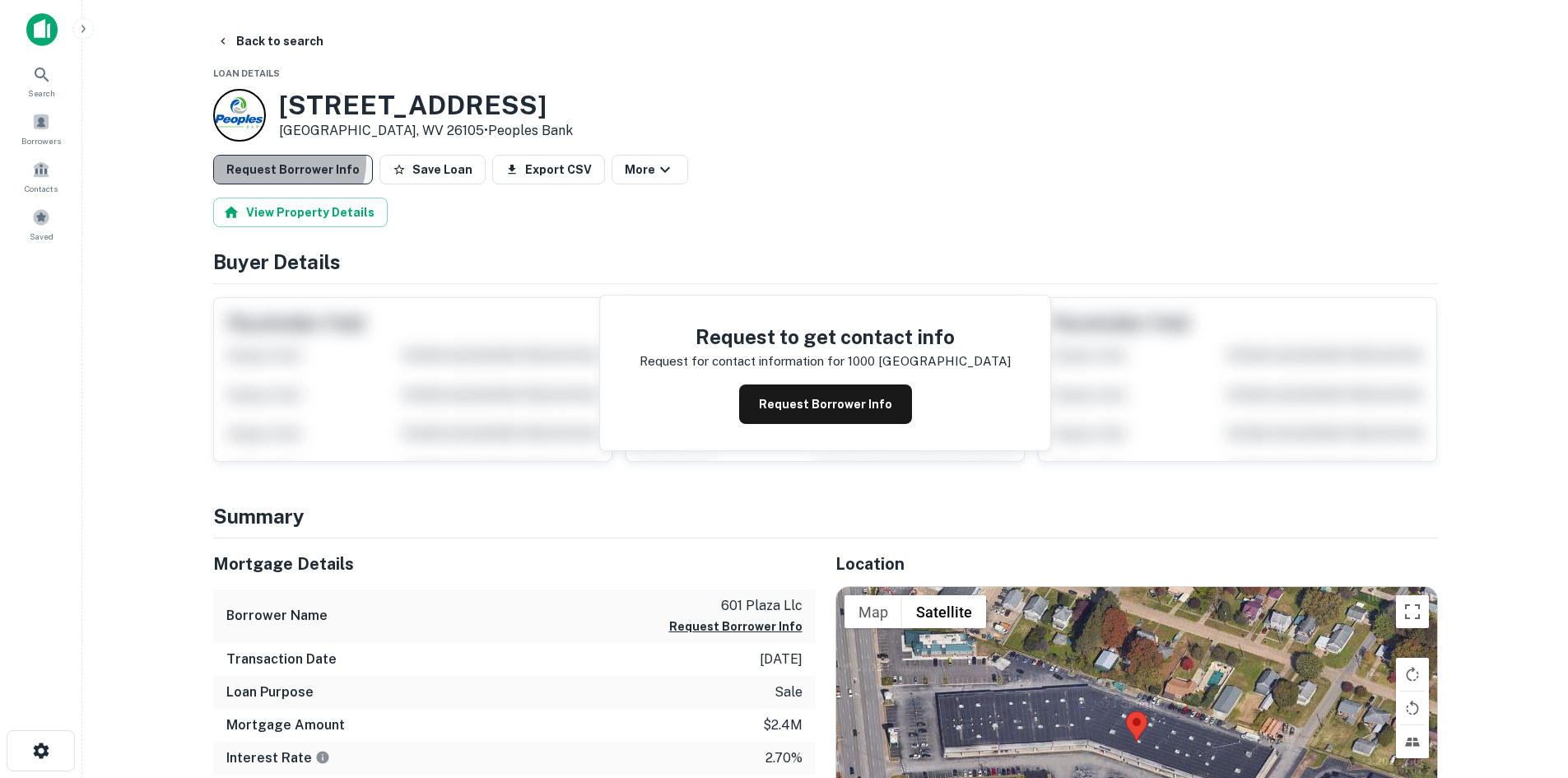
click at [284, 161] on button "Request Borrower Info" at bounding box center [293, 169] width 159 height 30
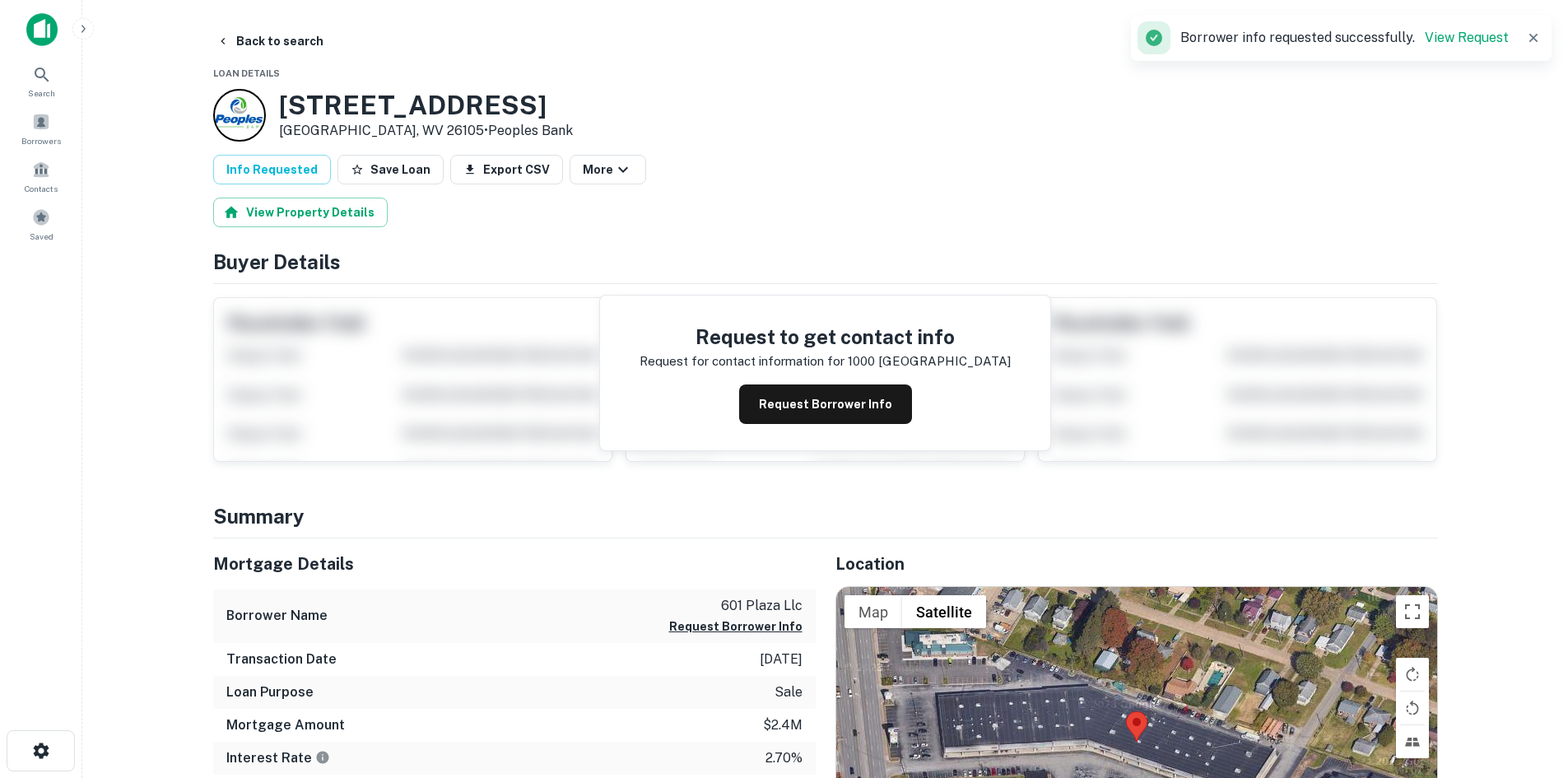
click at [724, 398] on div "Request Borrower Info" at bounding box center [825, 404] width 371 height 39
click at [754, 402] on button "Request Borrower Info" at bounding box center [826, 404] width 173 height 39
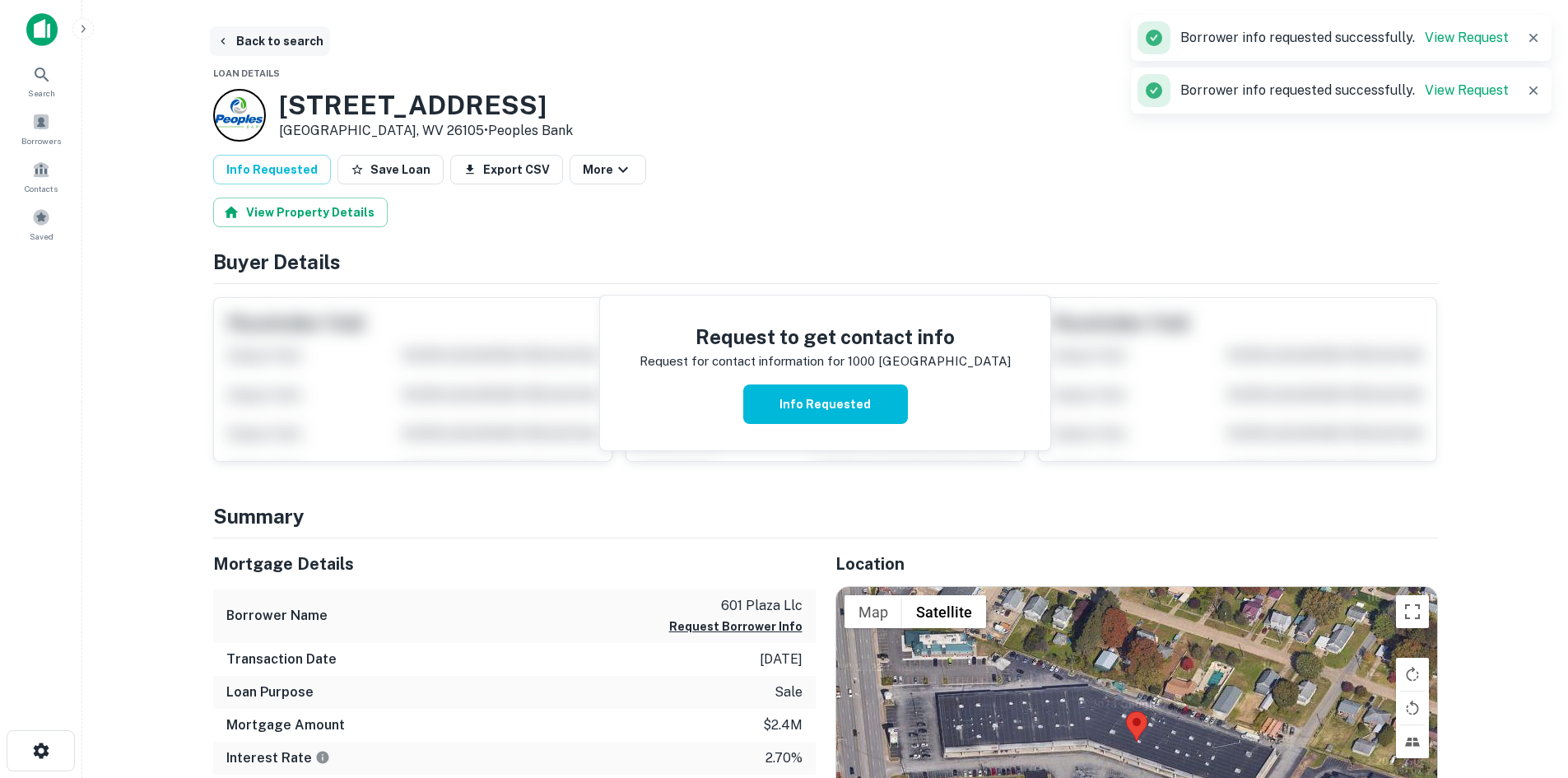
click at [243, 28] on button "Back to search" at bounding box center [270, 41] width 120 height 30
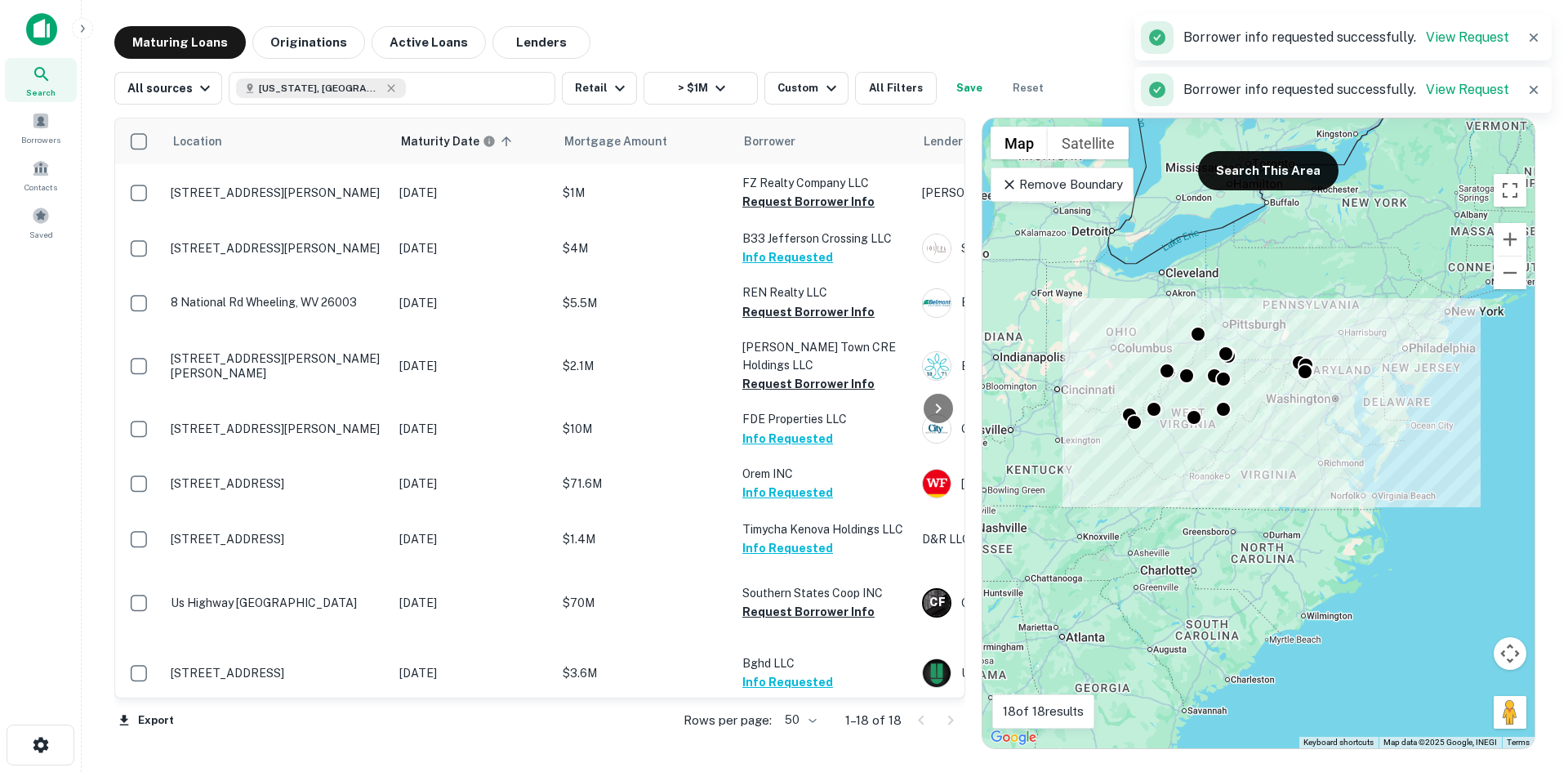
drag, startPoint x: 1317, startPoint y: 445, endPoint x: 1308, endPoint y: 434, distance: 14.2
click at [1308, 434] on div "To activate drag with keyboard, press Alt + Enter. Once in keyboard drag state,…" at bounding box center [1258, 433] width 552 height 630
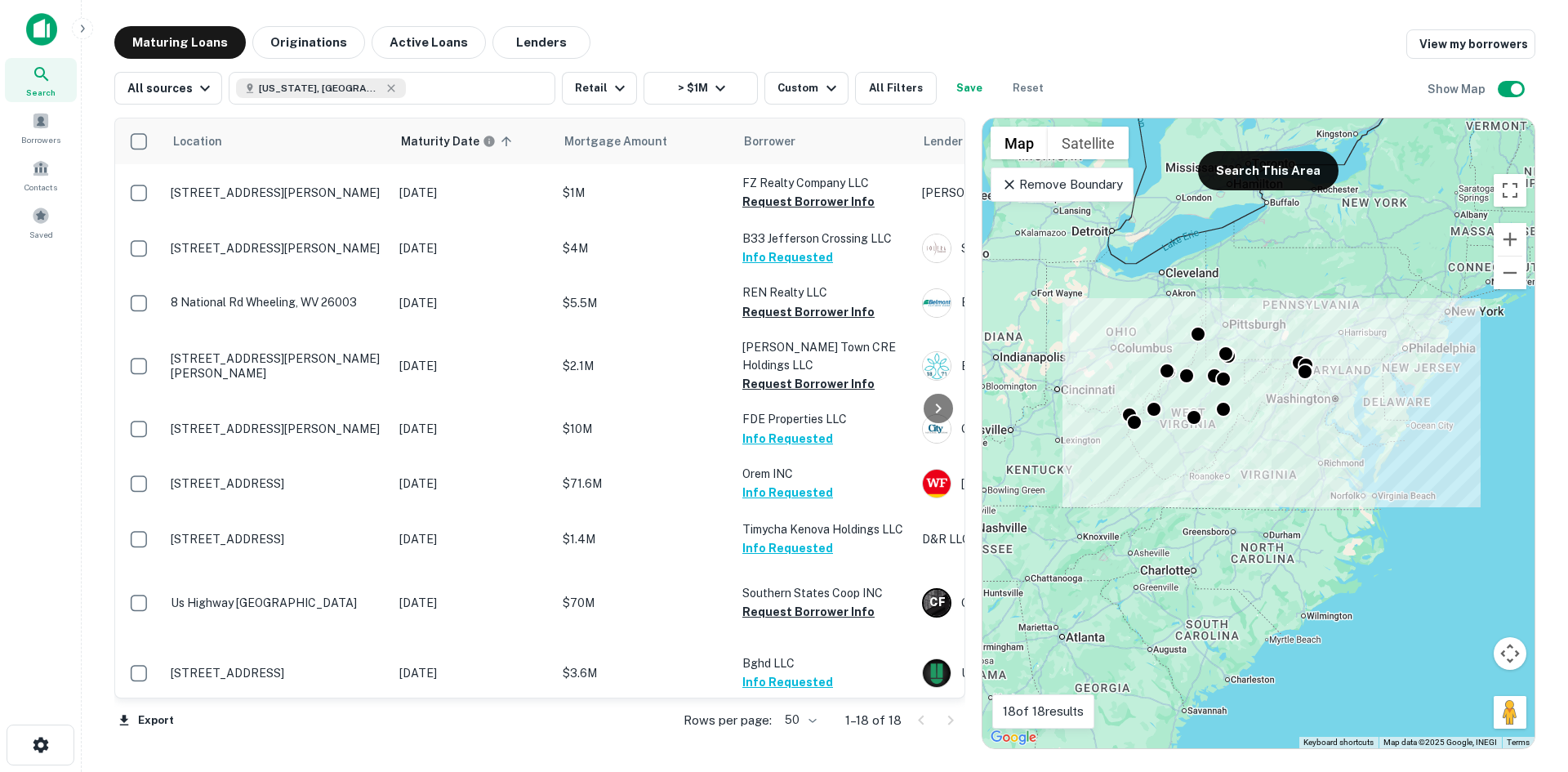
click at [1065, 190] on p "Remove Boundary" at bounding box center [1062, 184] width 122 height 20
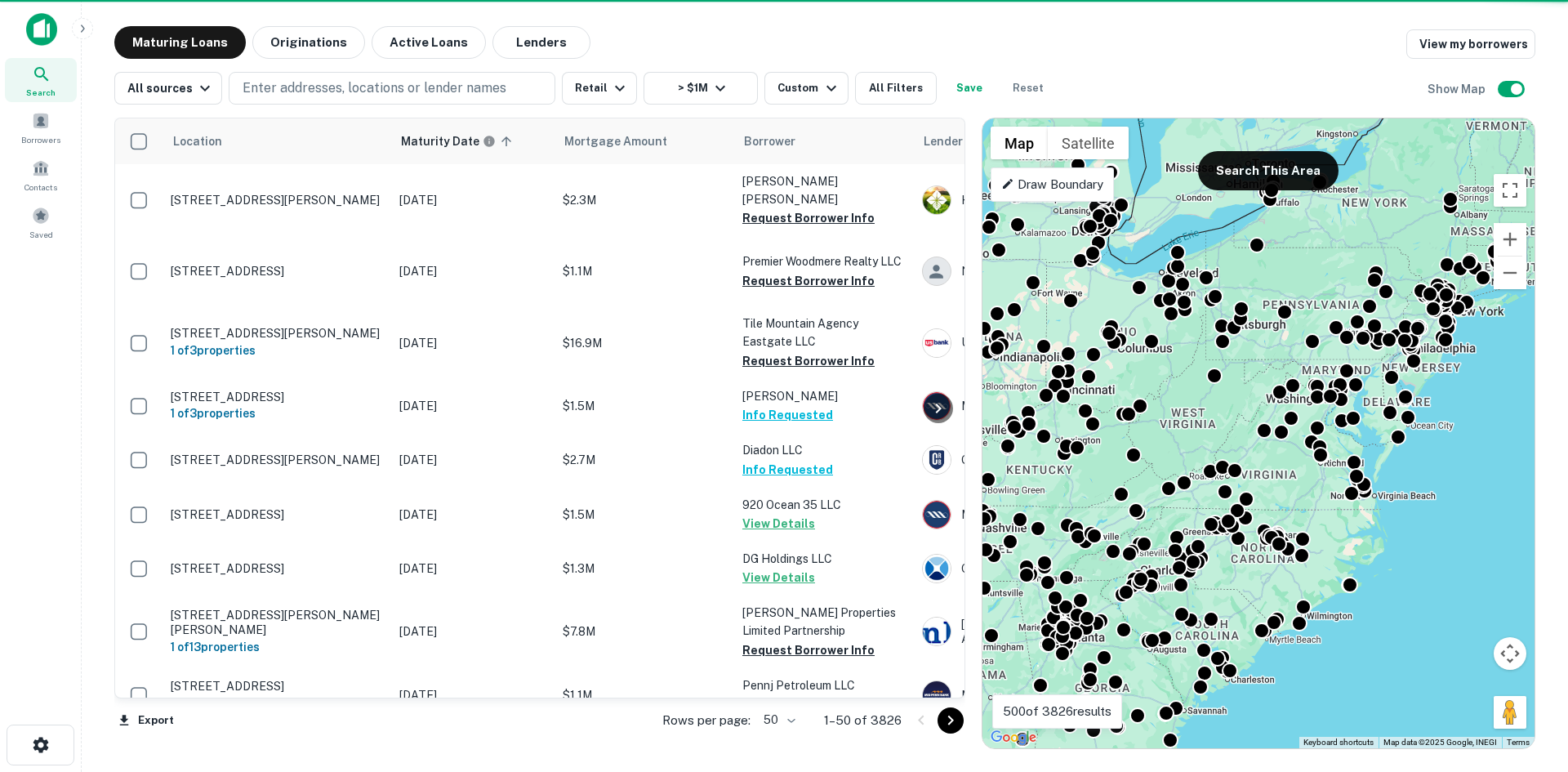
click at [1058, 186] on p "Draw Boundary" at bounding box center [1052, 184] width 102 height 20
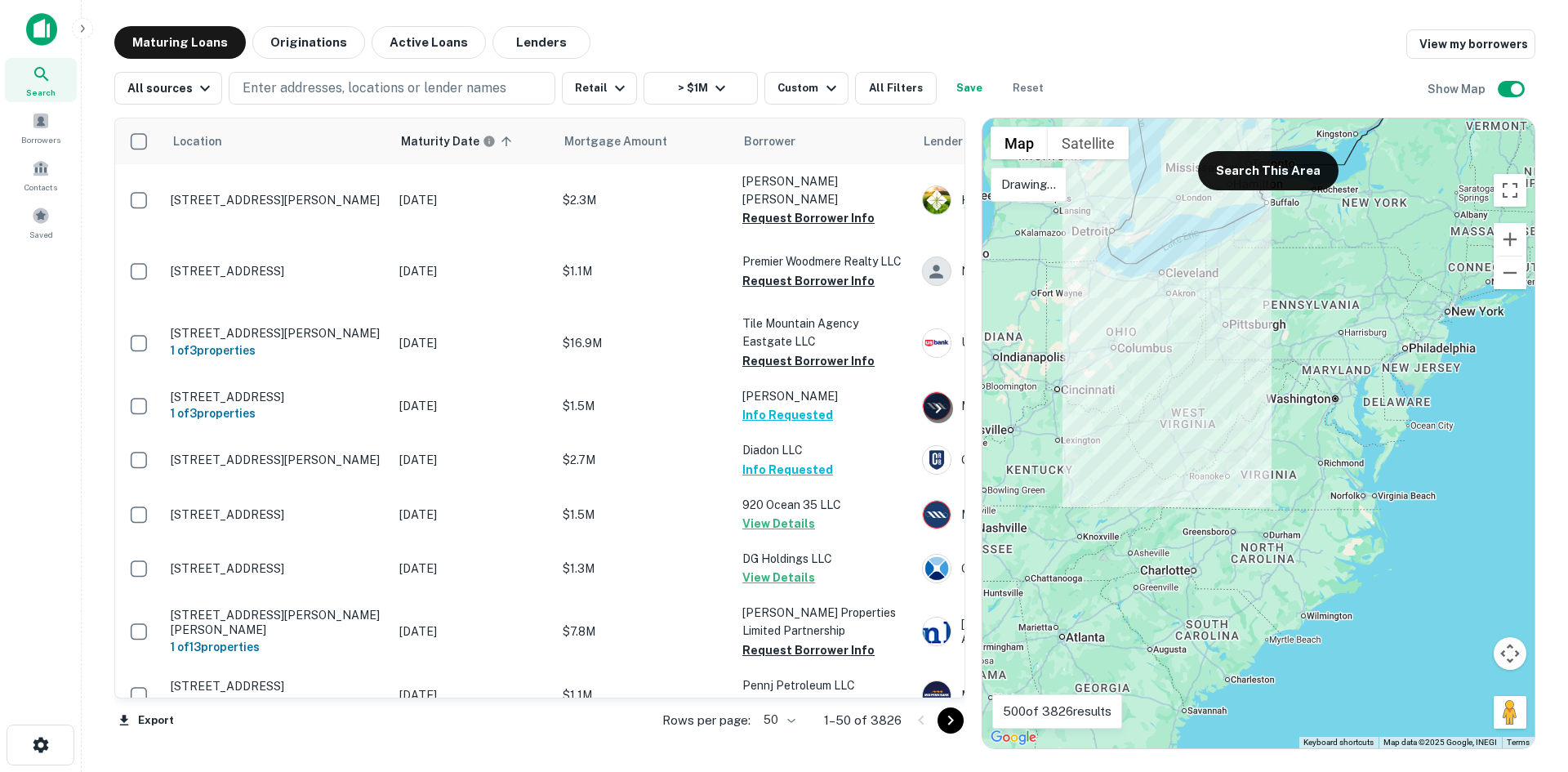
click at [1082, 244] on div at bounding box center [1258, 433] width 552 height 630
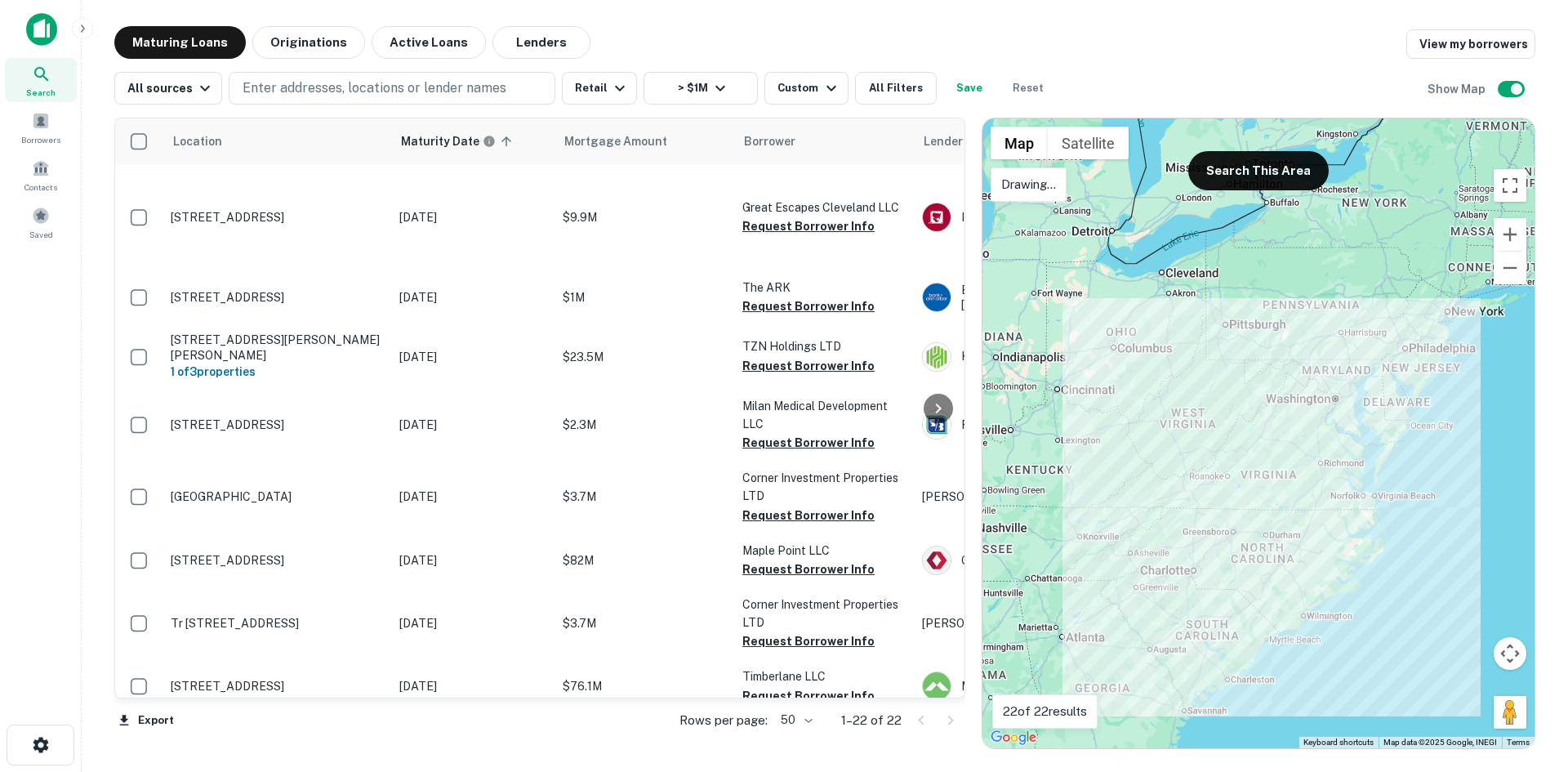
drag, startPoint x: 1421, startPoint y: 419, endPoint x: 1418, endPoint y: 409, distance: 10.4
click at [1418, 409] on div at bounding box center [1258, 433] width 552 height 630
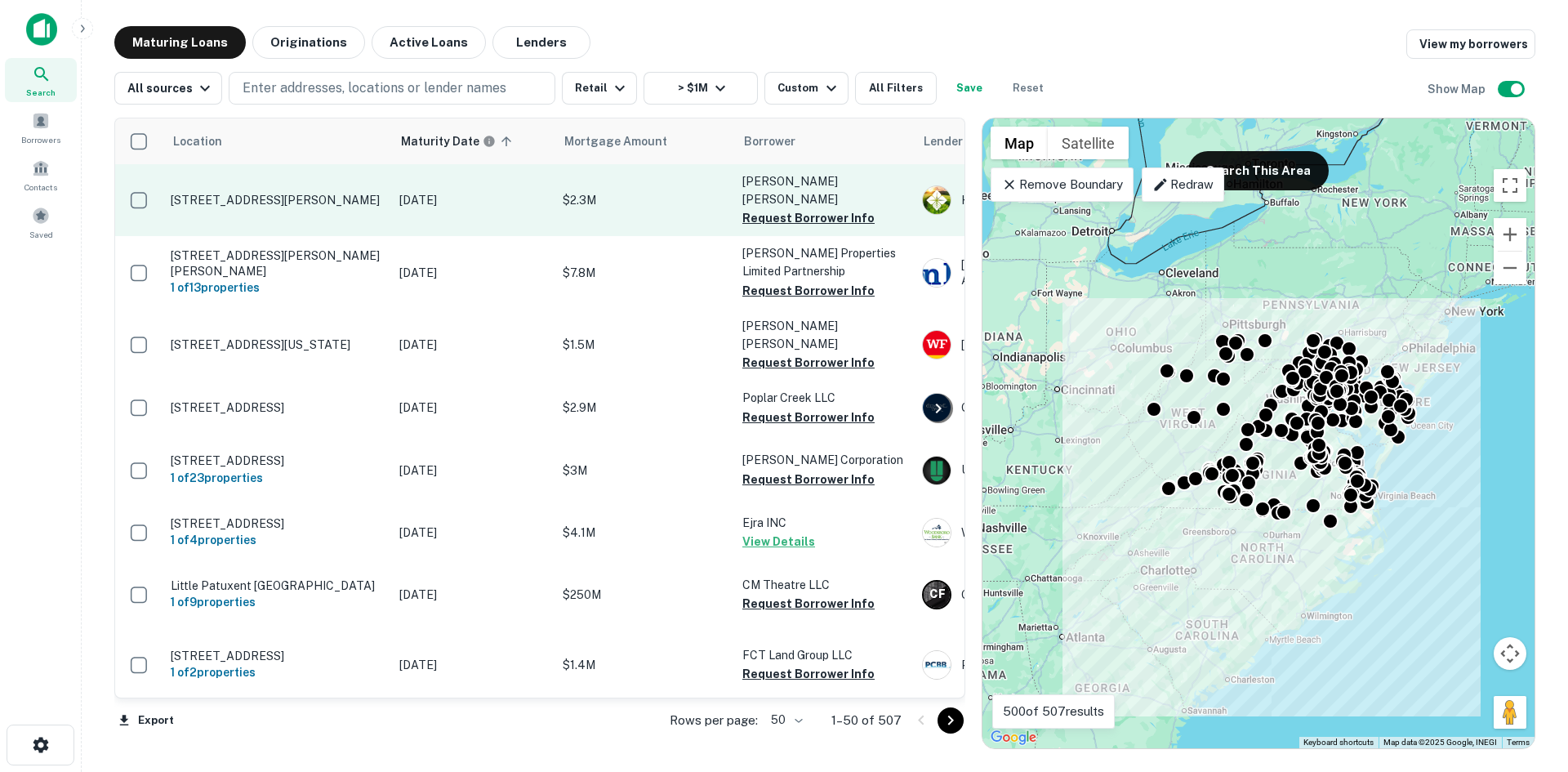
click at [333, 215] on td "1929 Nine Foot Rd Greenwood, DE 19950" at bounding box center [277, 200] width 229 height 71
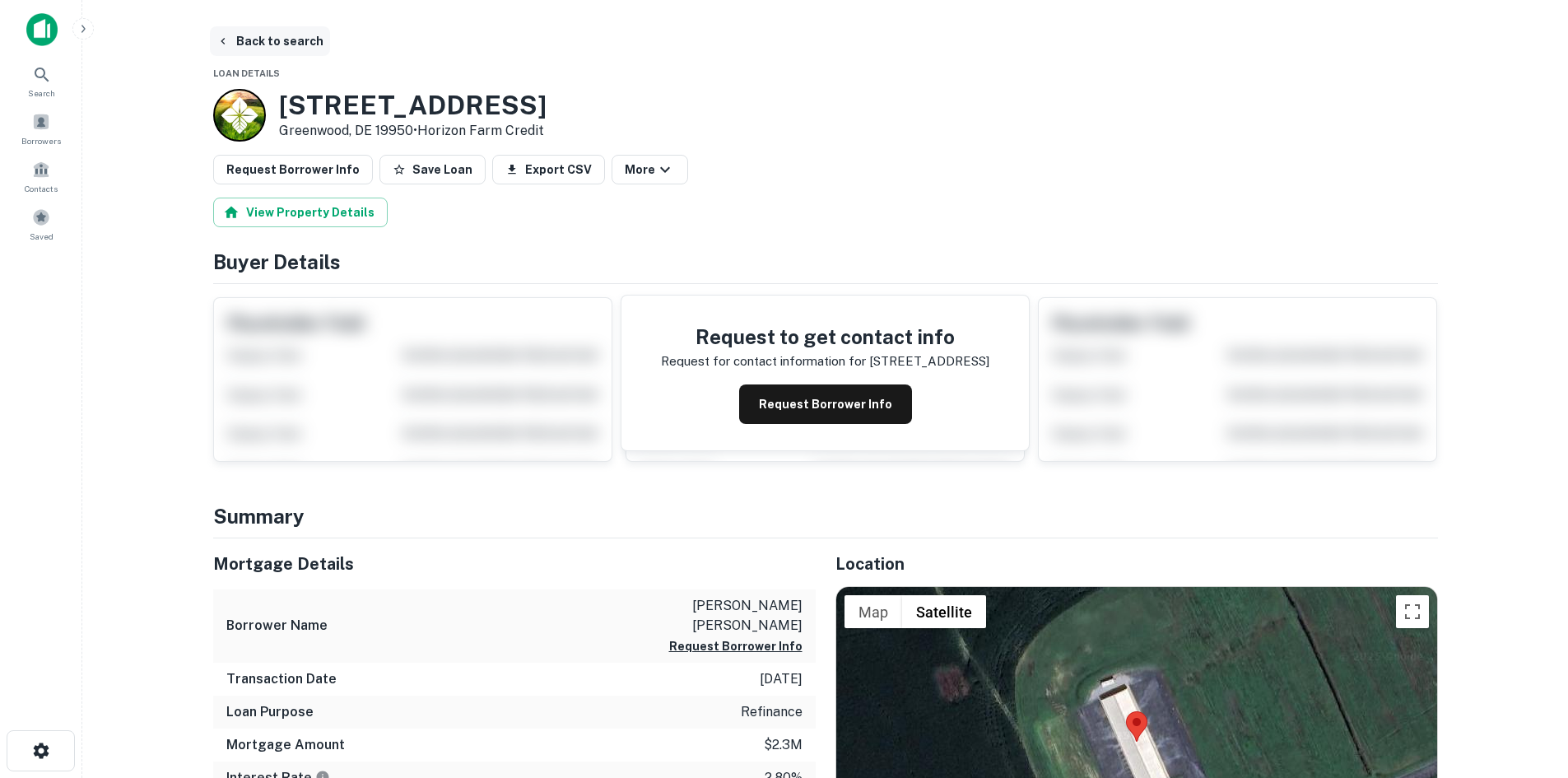
click at [297, 52] on button "Back to search" at bounding box center [270, 41] width 120 height 30
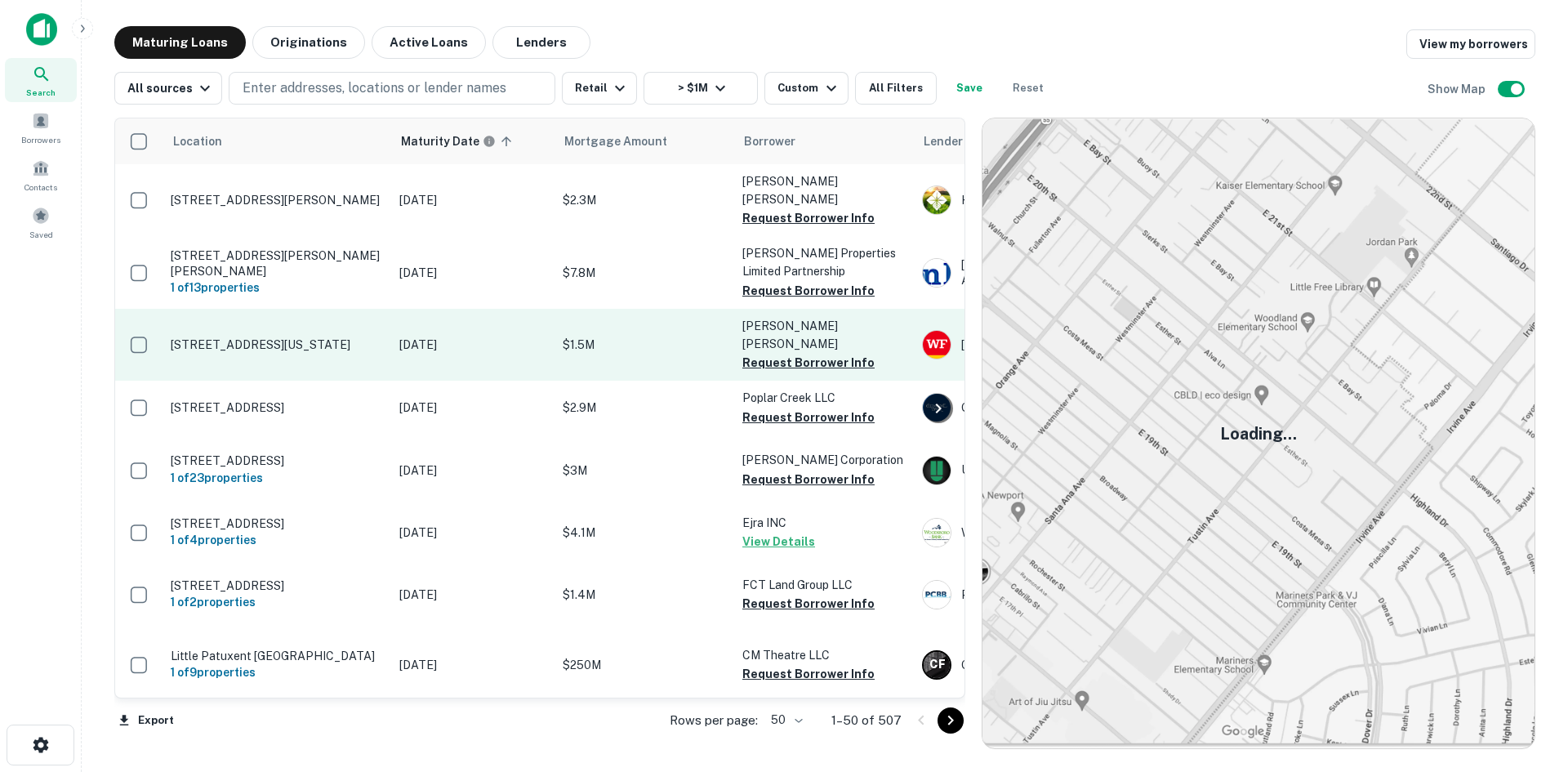
click at [345, 340] on td "229 10th St Se Washington, DC 20003" at bounding box center [277, 345] width 229 height 71
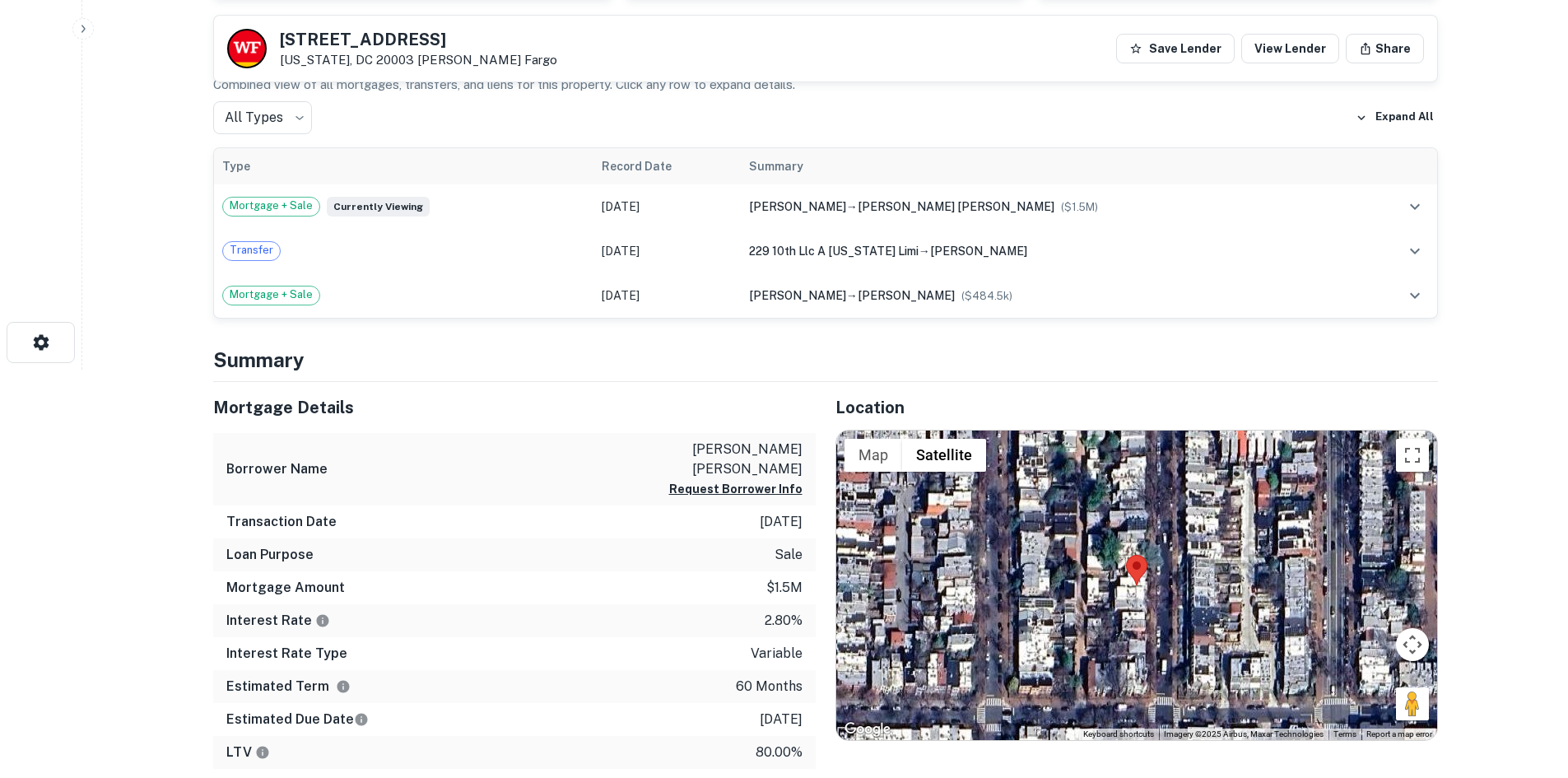
scroll to position [412, 0]
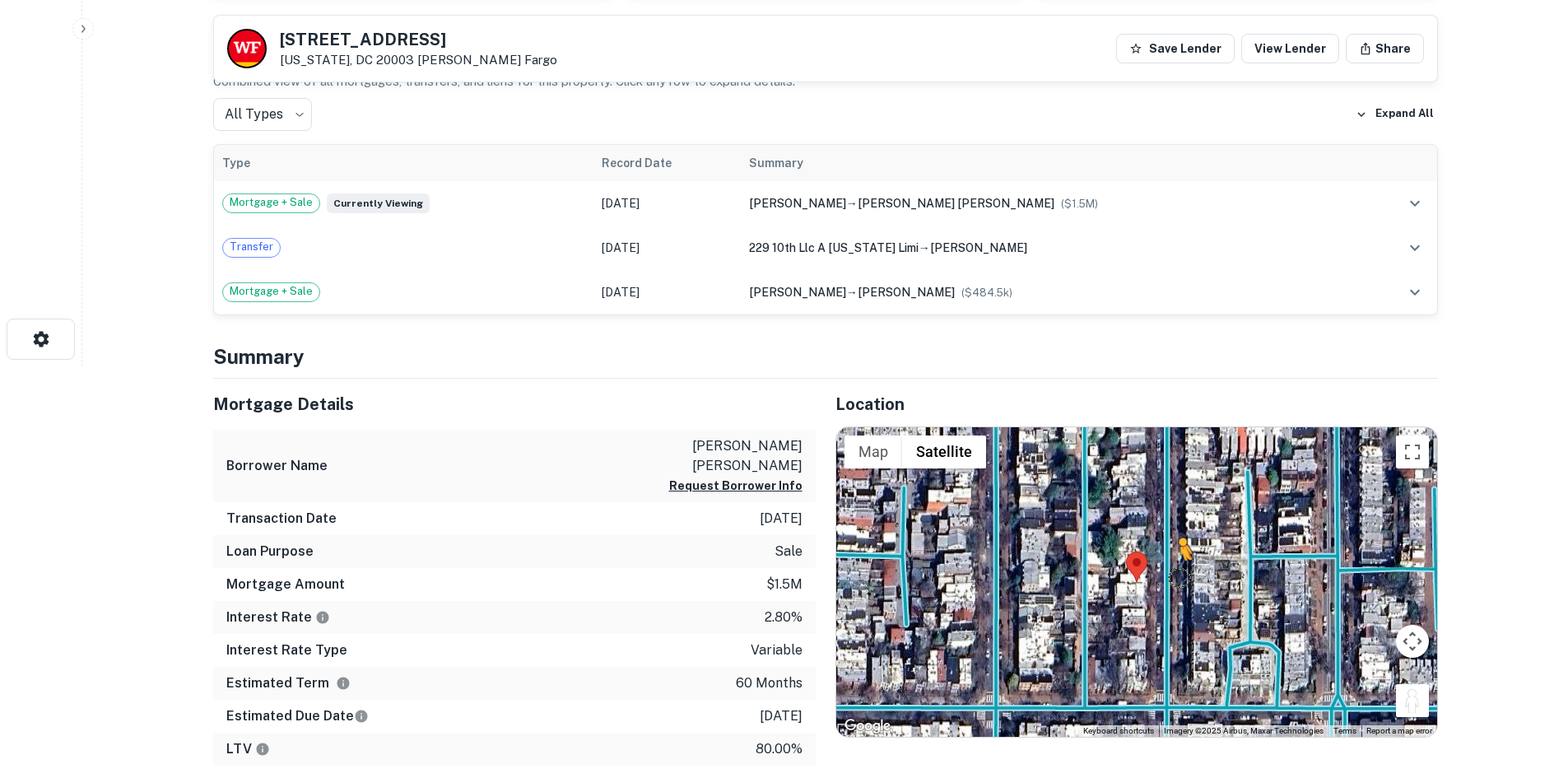
drag, startPoint x: 1402, startPoint y: 693, endPoint x: 1177, endPoint y: 573, distance: 255.0
click at [1177, 573] on div "To activate drag with keyboard, press Alt + Enter. Once in keyboard drag state,…" at bounding box center [1136, 582] width 601 height 310
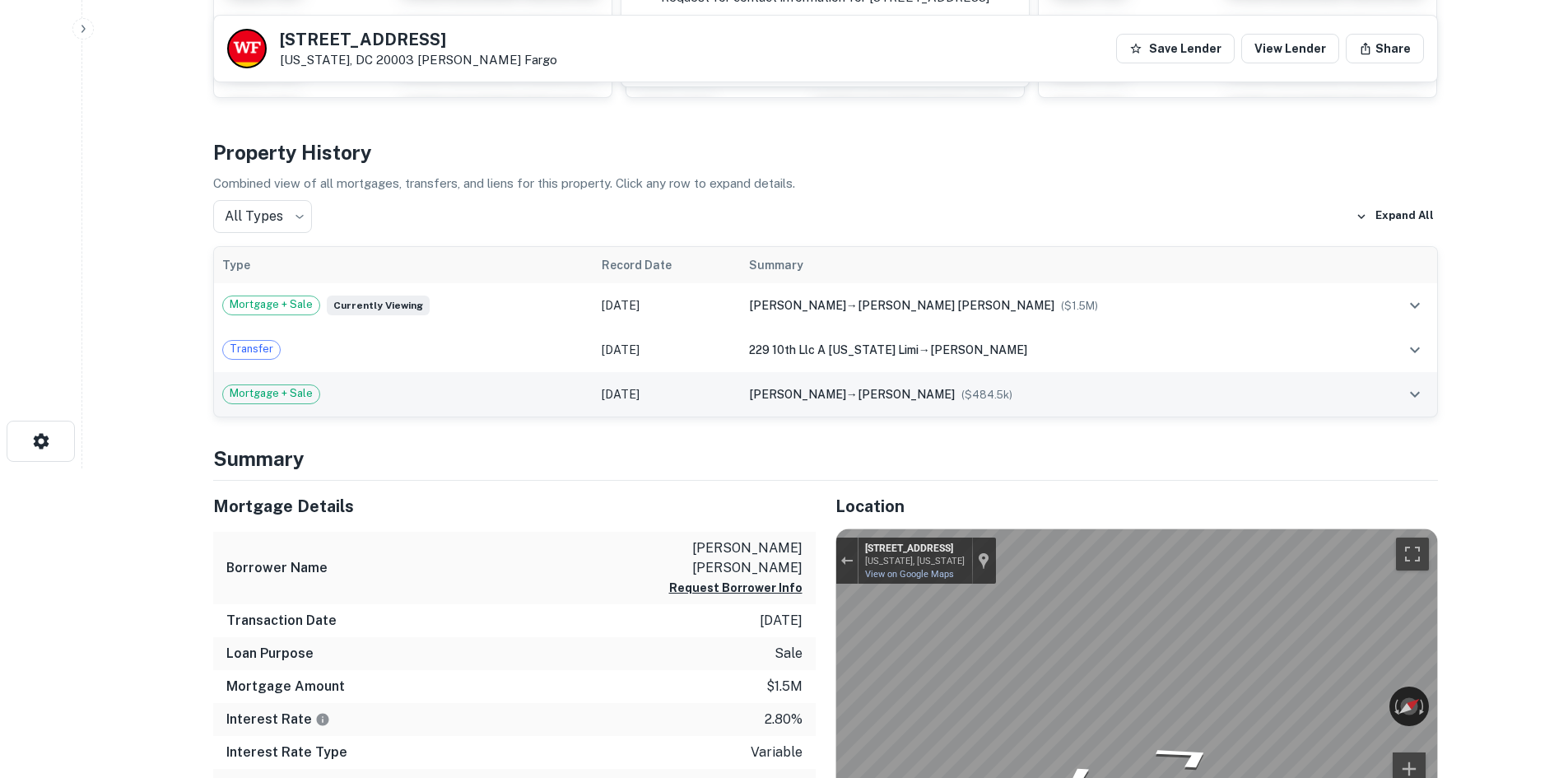
scroll to position [0, 0]
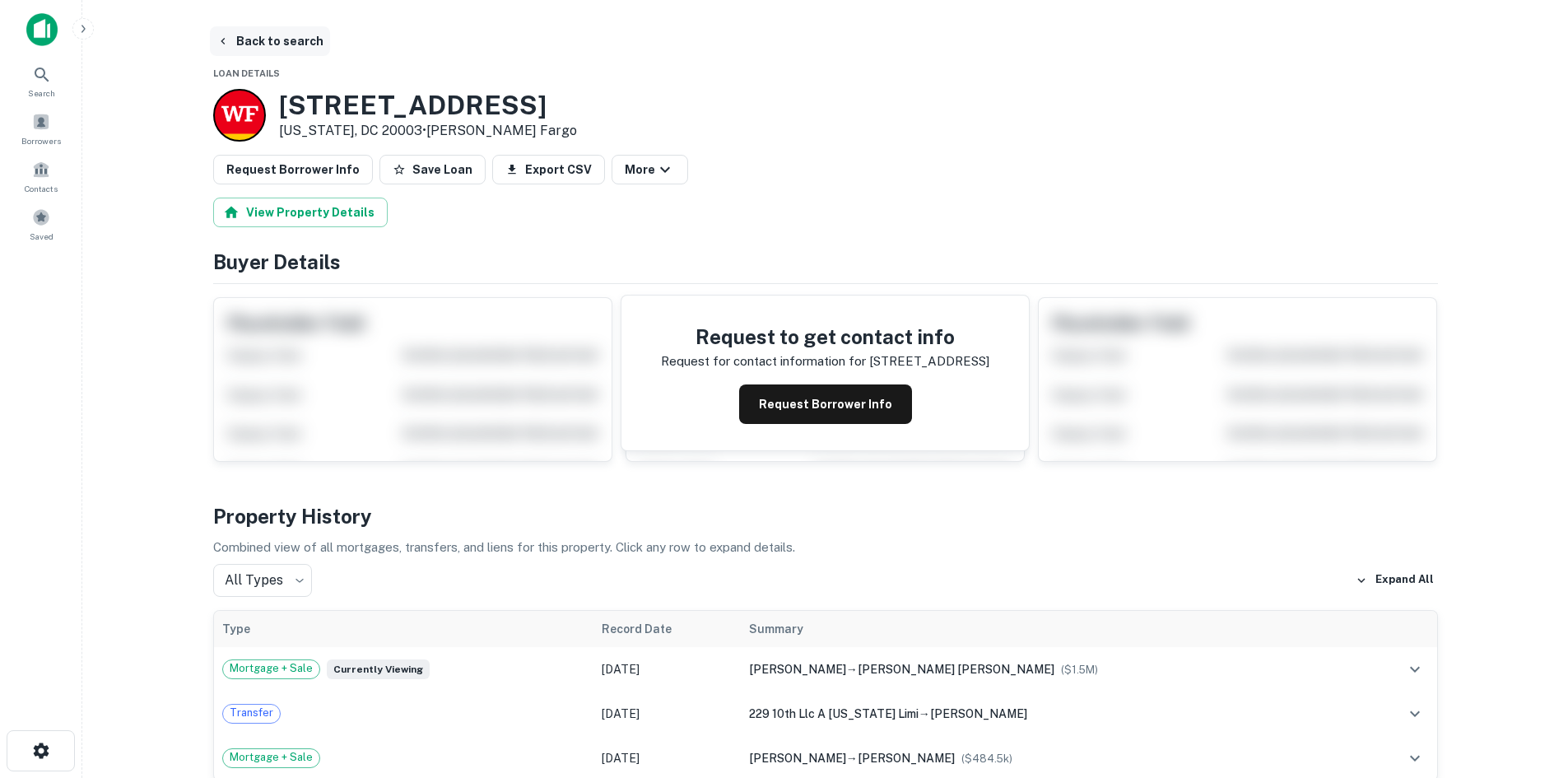
click at [300, 46] on button "Back to search" at bounding box center [270, 41] width 120 height 30
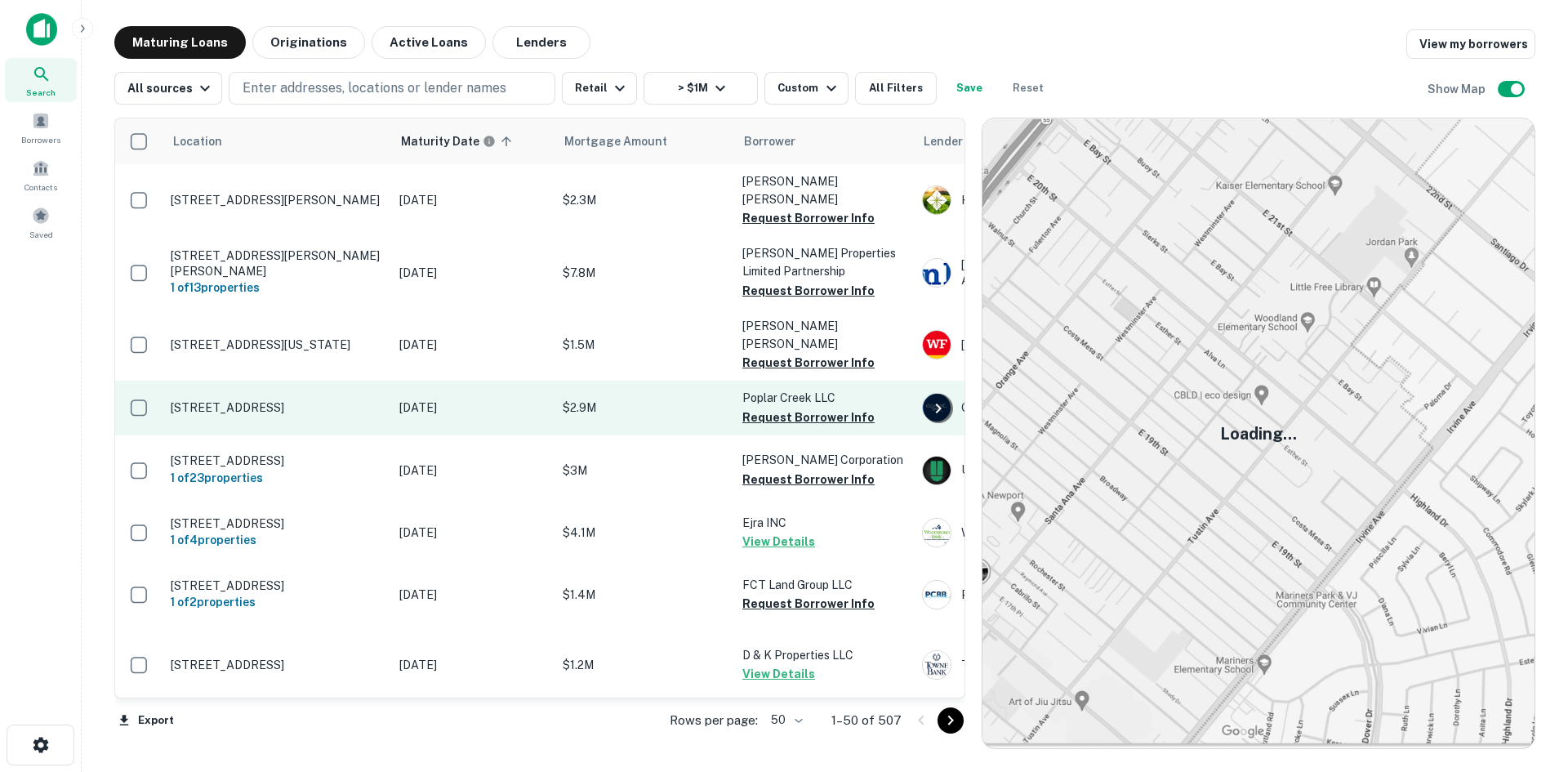
click at [321, 400] on p "7505 Richmond Rd Williamsburg, VA 23188" at bounding box center [277, 407] width 213 height 14
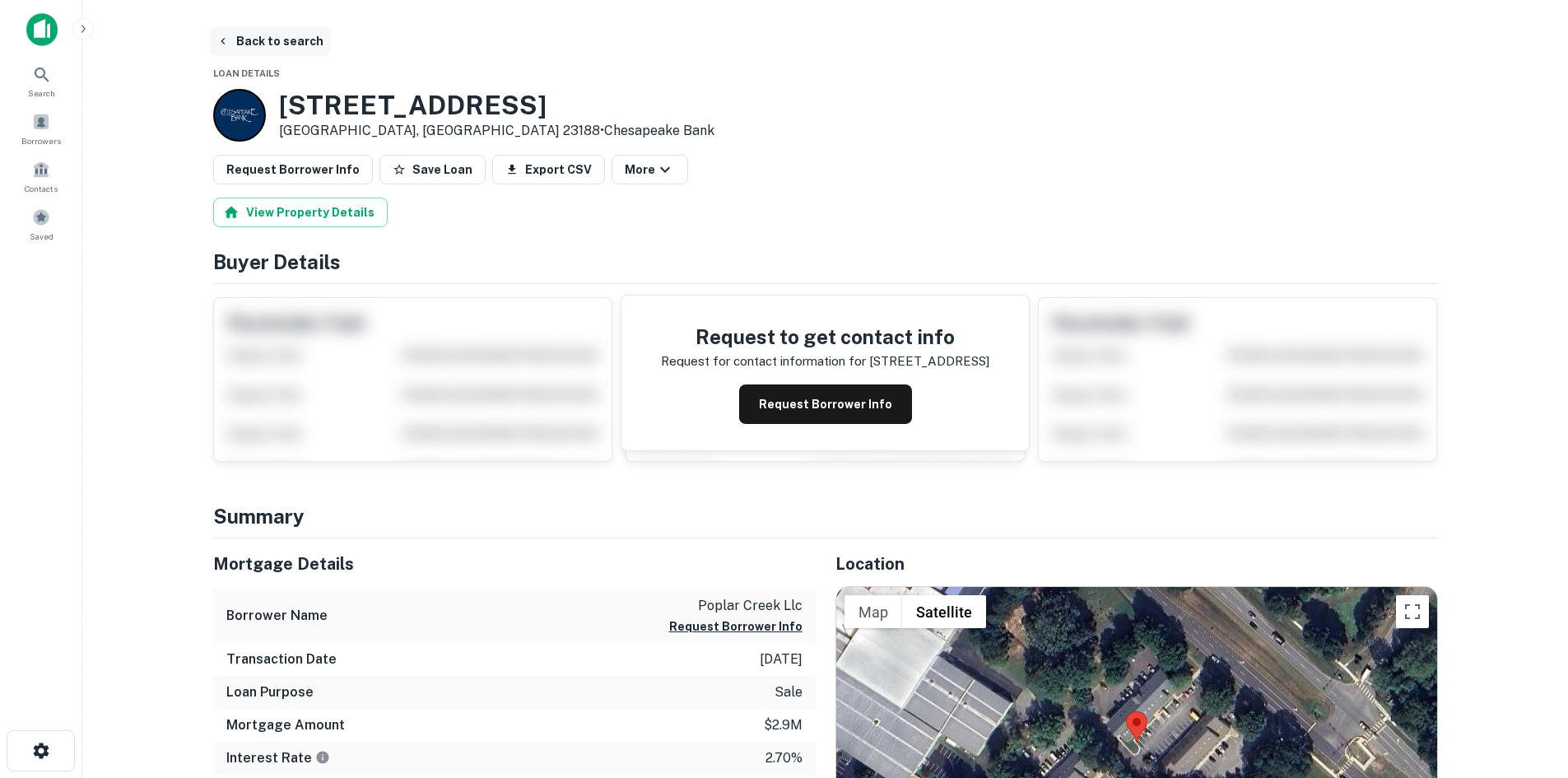
click at [291, 39] on button "Back to search" at bounding box center [270, 41] width 120 height 30
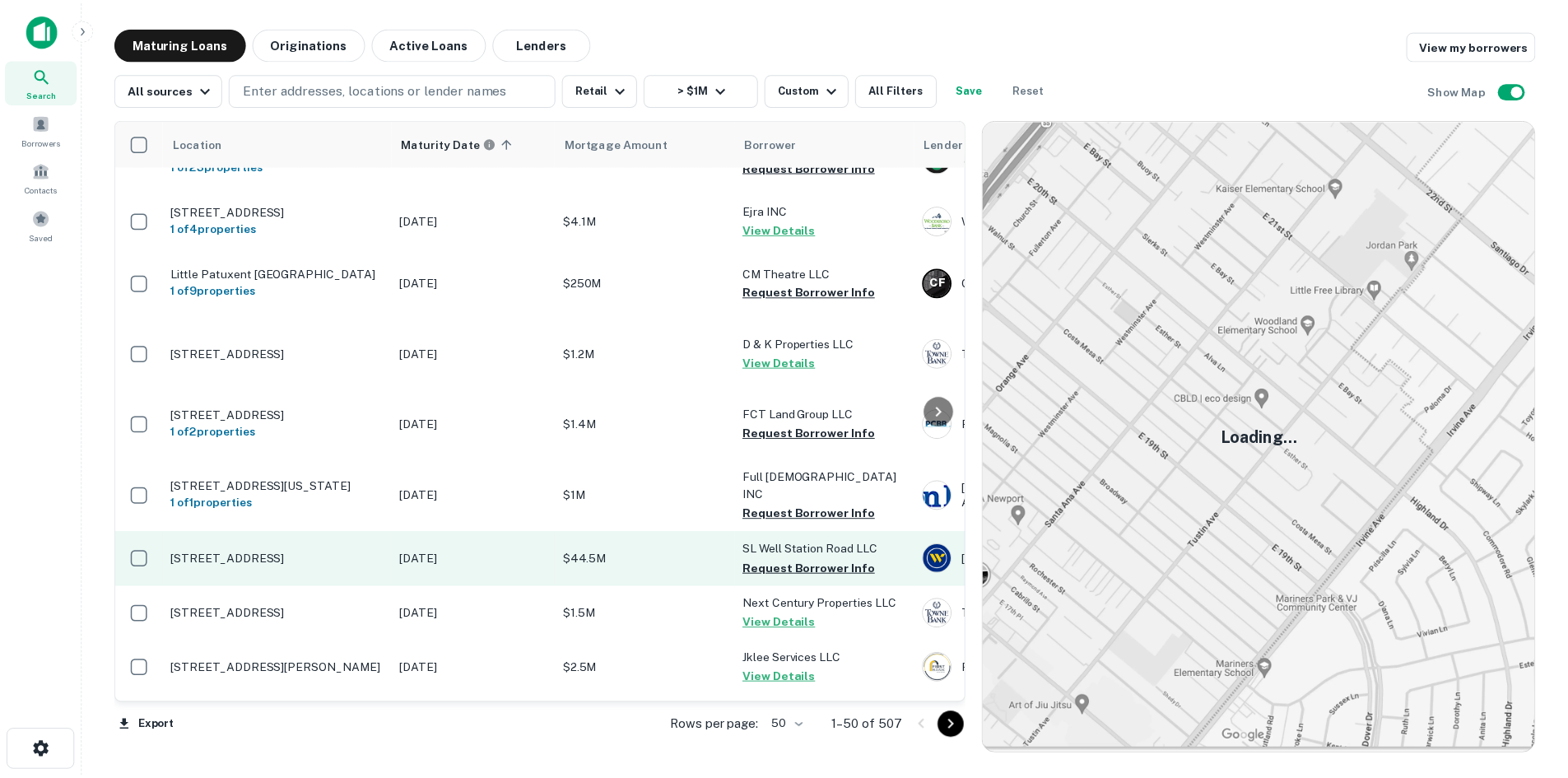
scroll to position [412, 0]
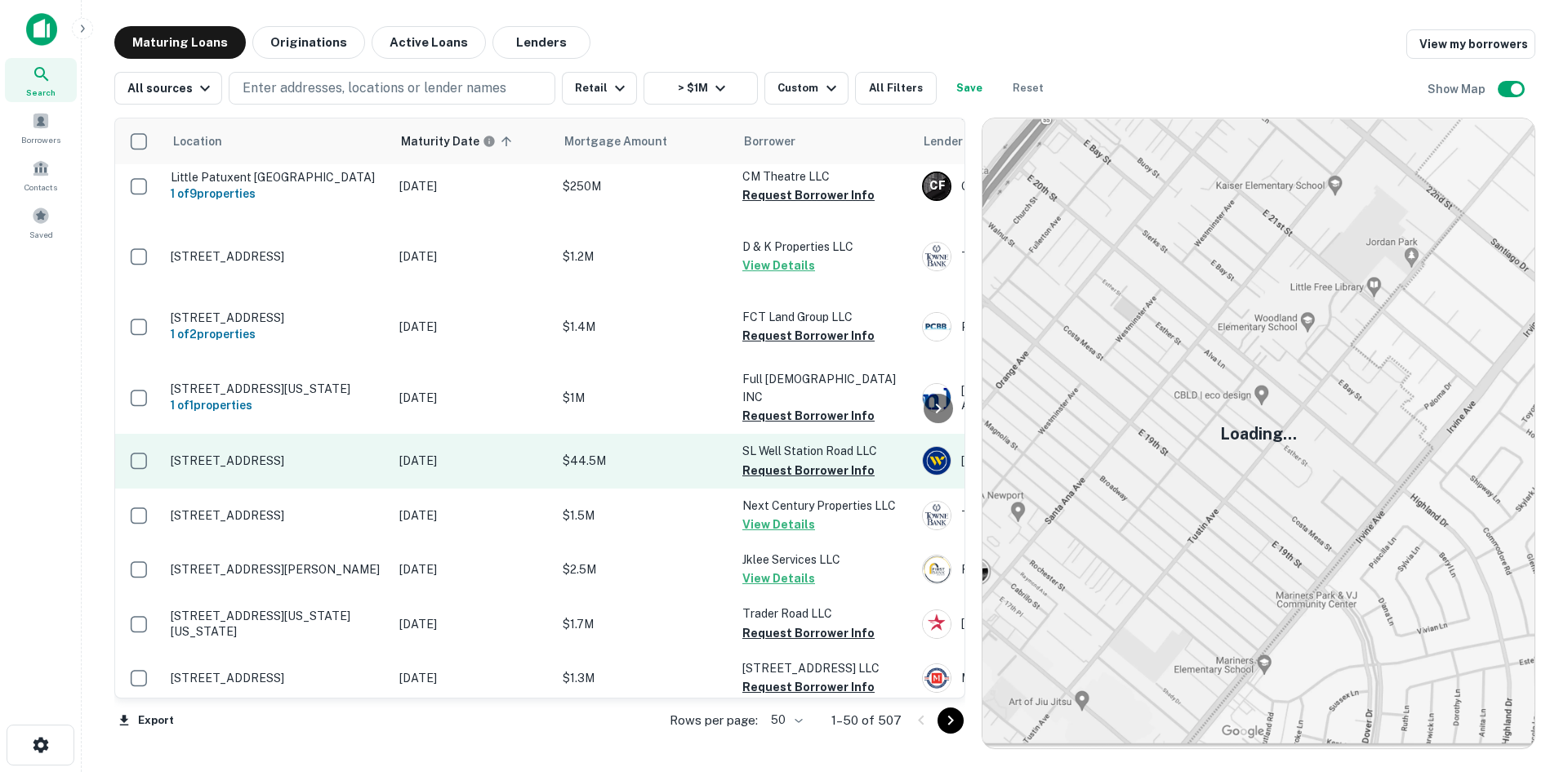
click at [336, 488] on td "6475 Winchester Rd Front Royal, VA 22630" at bounding box center [277, 460] width 229 height 54
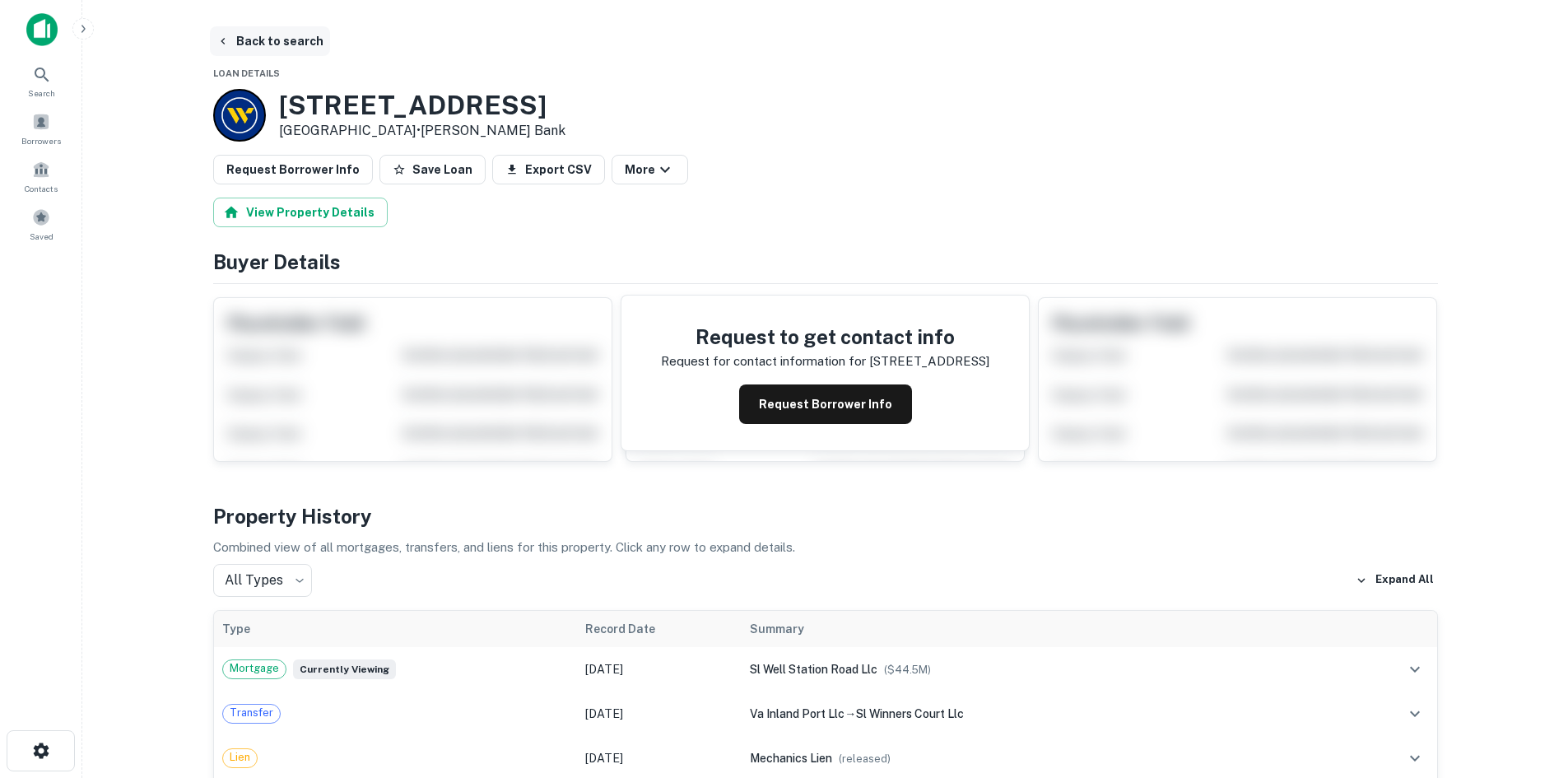
click at [285, 54] on button "Back to search" at bounding box center [270, 41] width 120 height 30
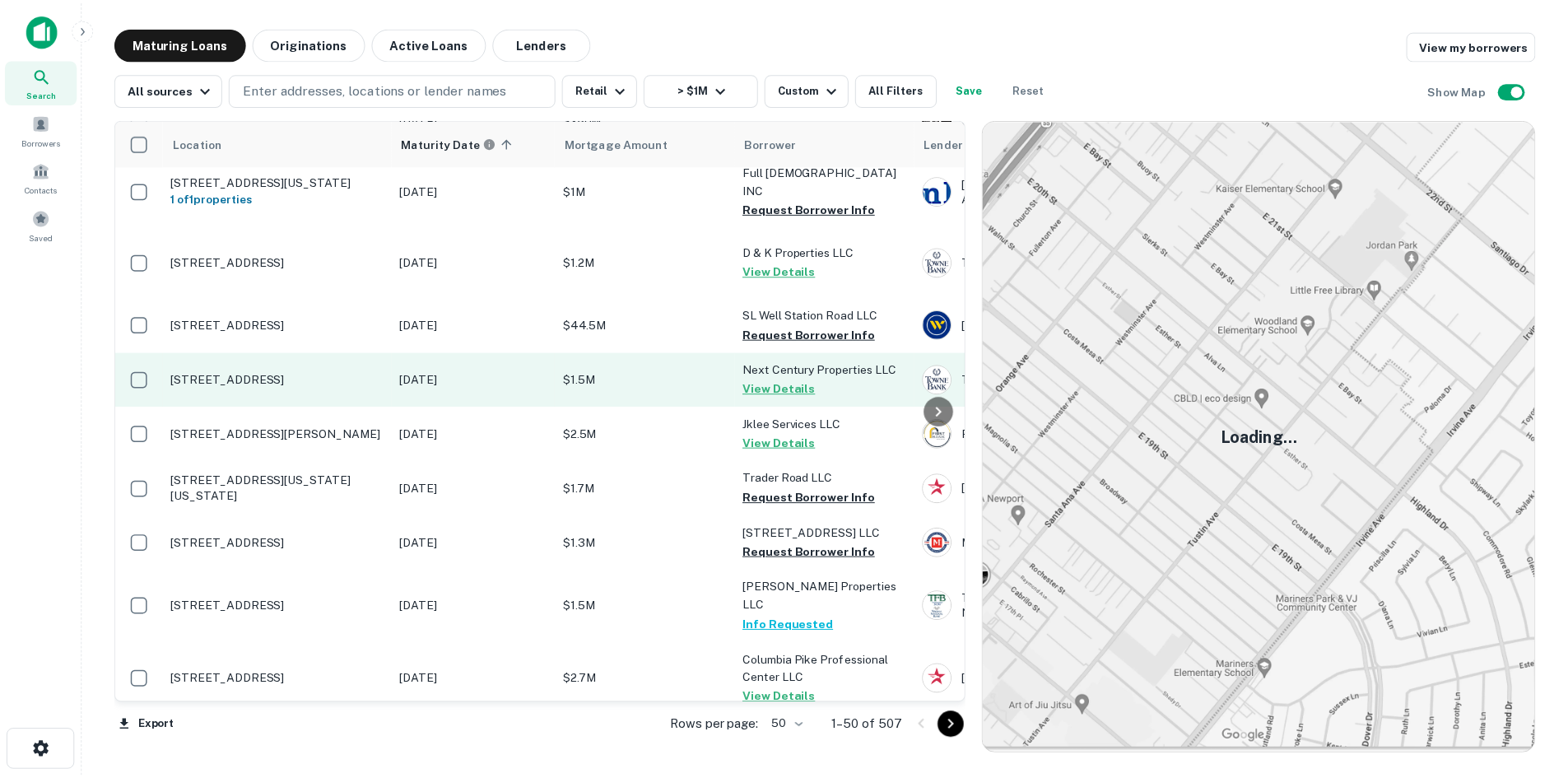
scroll to position [576, 0]
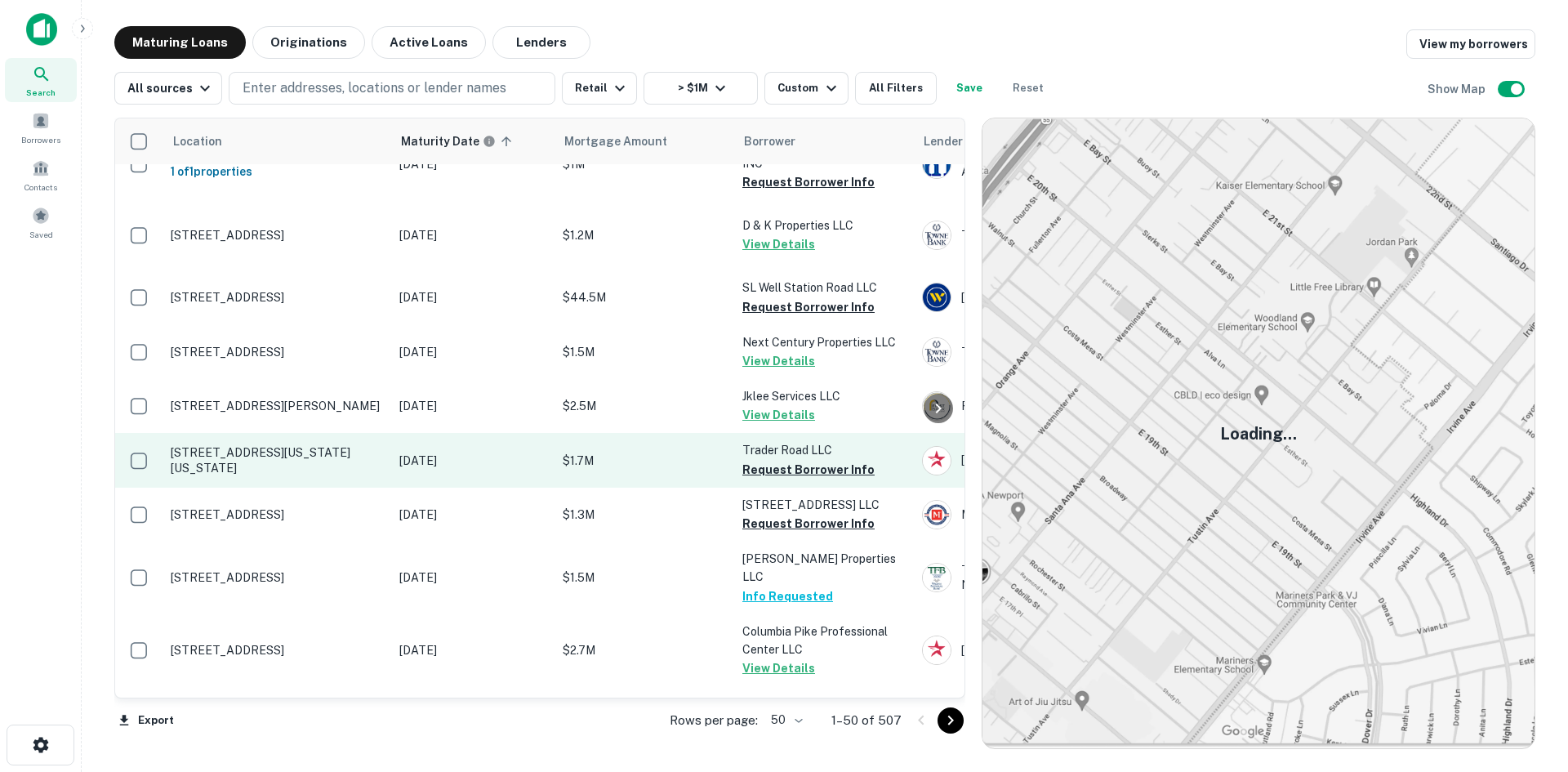
click at [343, 487] on td "3630 Georgia Ave Nw Washington, DC 20010" at bounding box center [277, 460] width 229 height 54
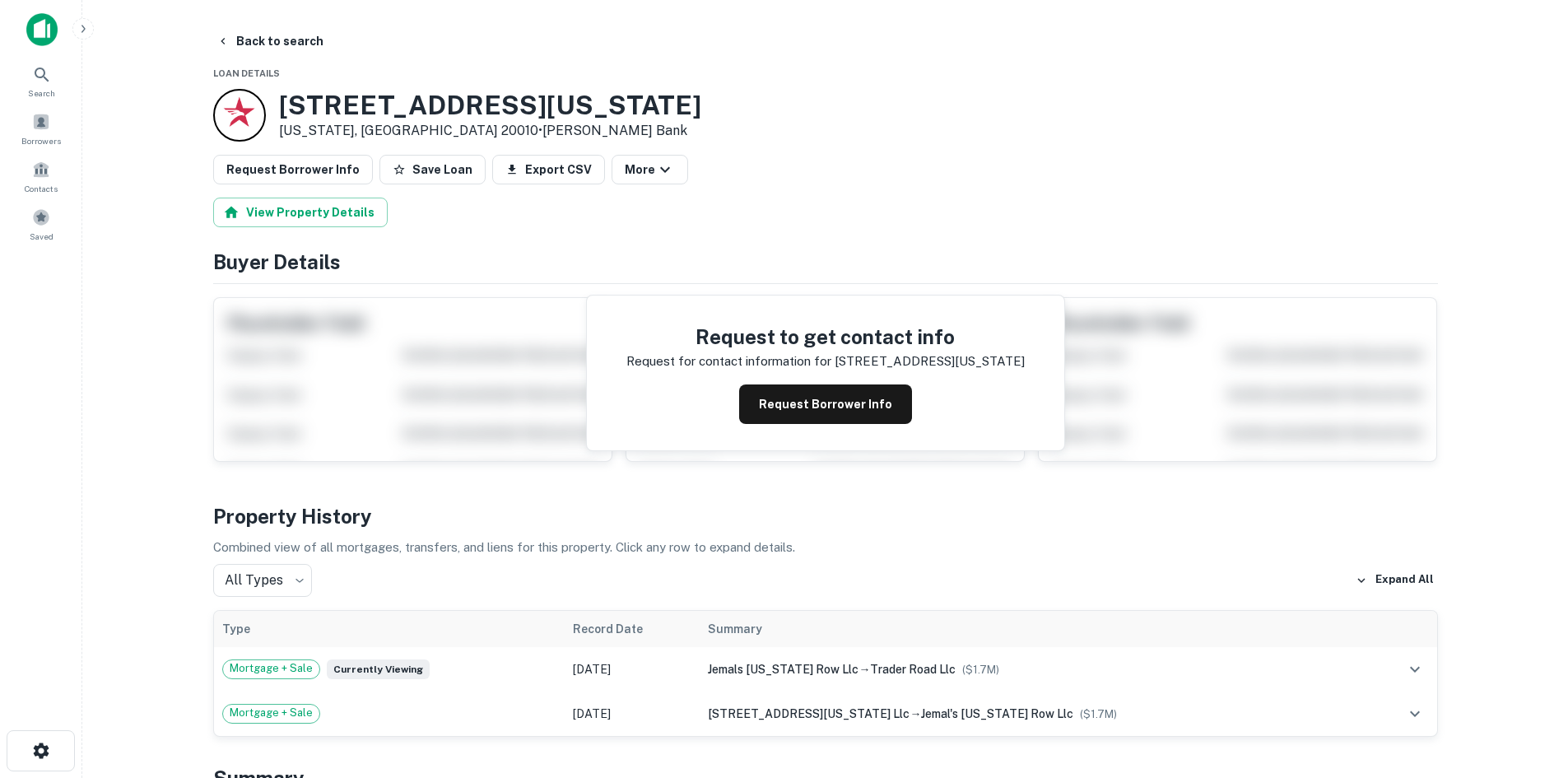
scroll to position [494, 0]
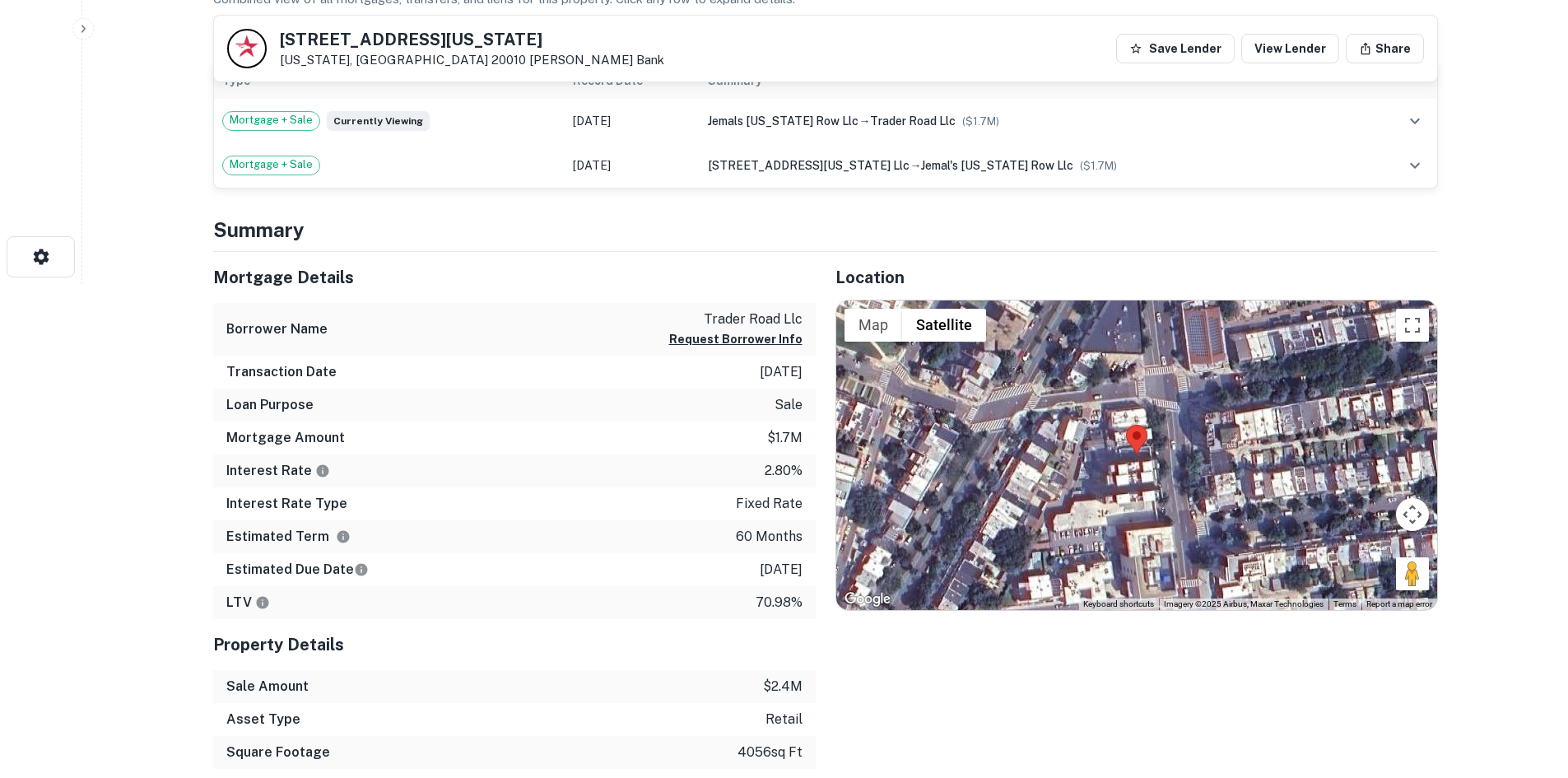
drag, startPoint x: 1403, startPoint y: 583, endPoint x: 1309, endPoint y: 543, distance: 102.2
click at [1249, 496] on div "Map Terrain Satellite Labels Keyboard shortcuts Map Data Imagery ©2025 Airbus, …" at bounding box center [1136, 455] width 601 height 310
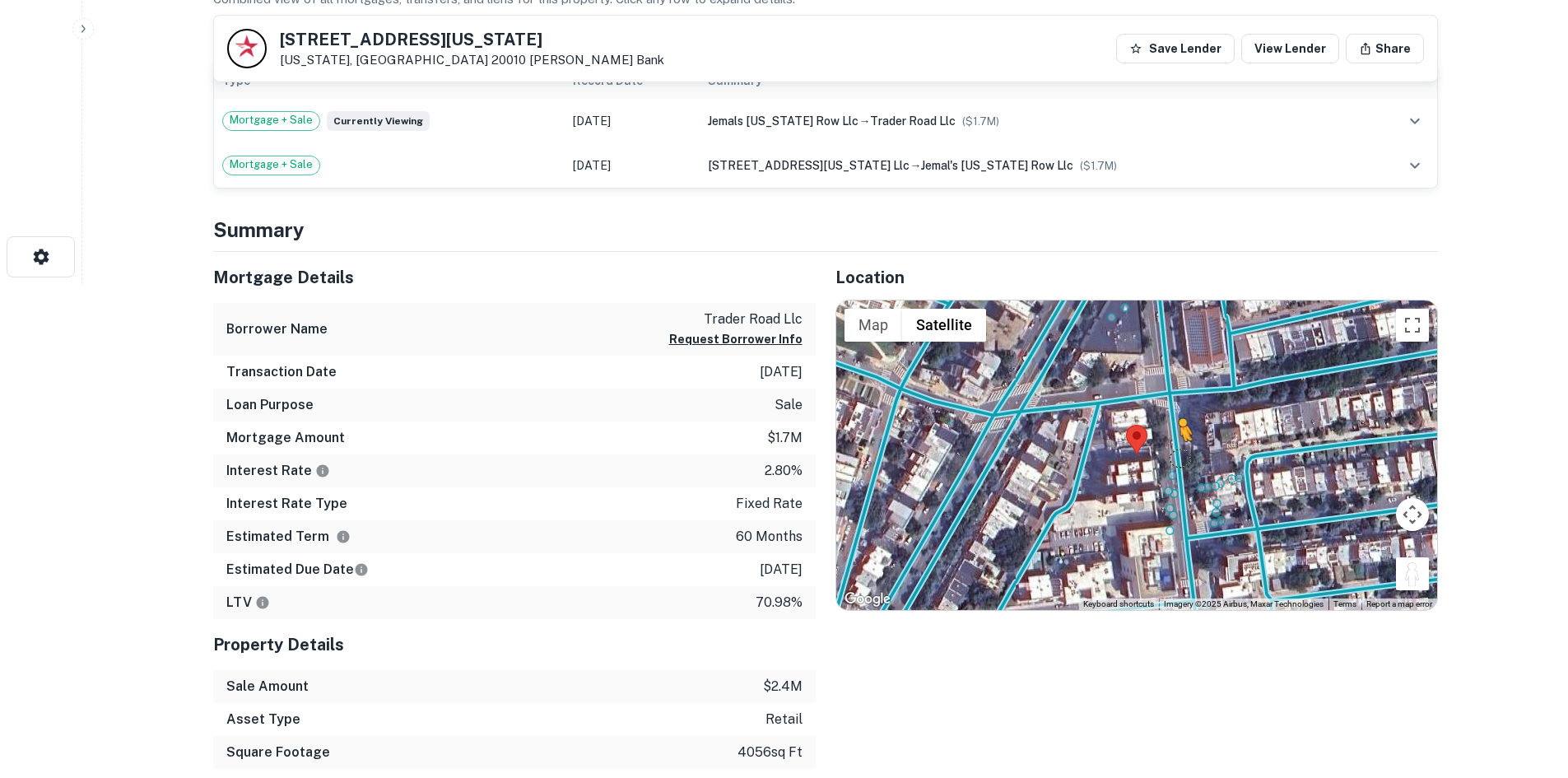
drag, startPoint x: 1415, startPoint y: 569, endPoint x: 1174, endPoint y: 443, distance: 272.0
click at [1174, 443] on div "To activate drag with keyboard, press Alt + Enter. Once in keyboard drag state,…" at bounding box center [1136, 455] width 601 height 310
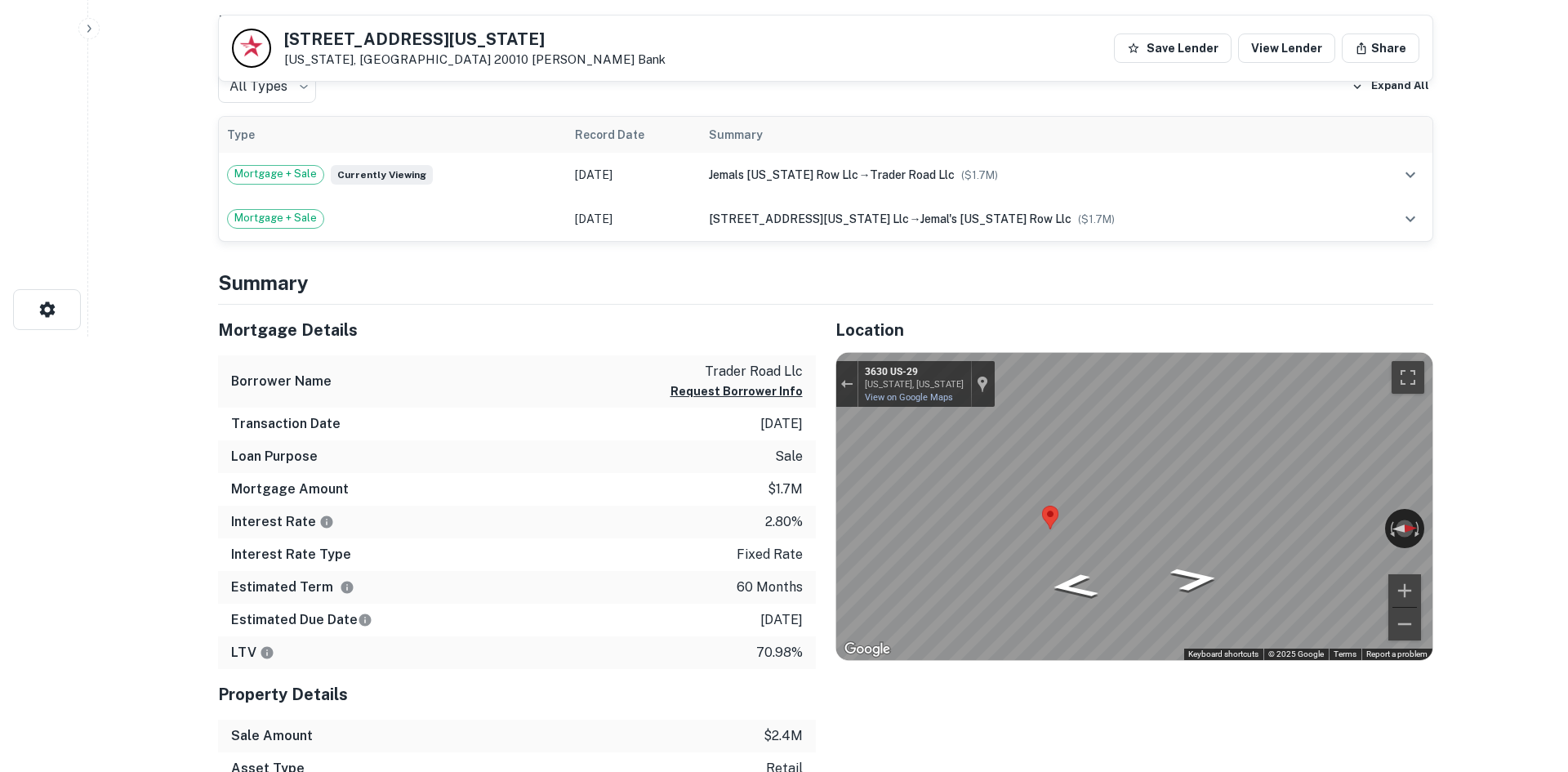
scroll to position [0, 0]
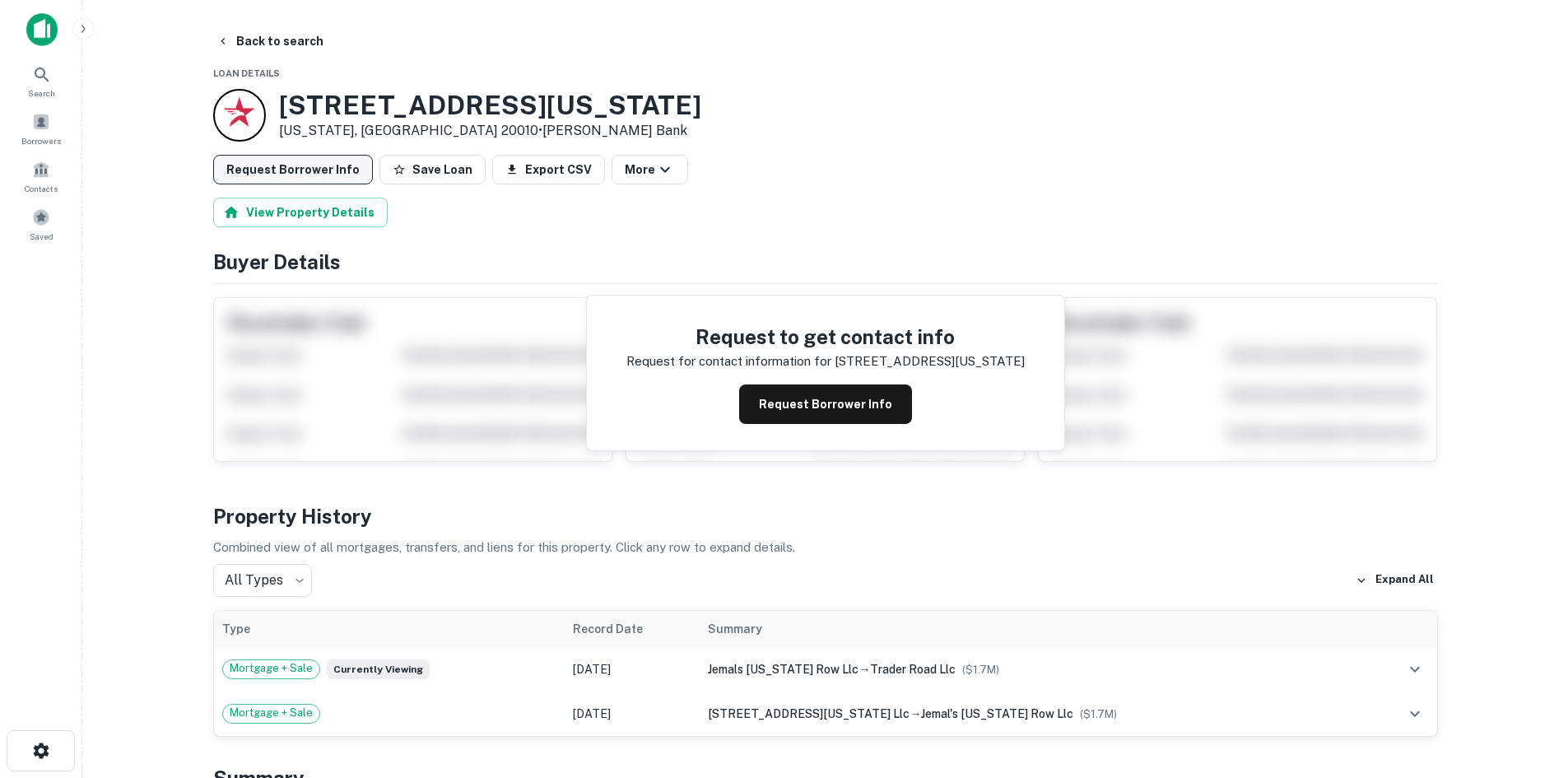
click at [298, 154] on button "Request Borrower Info" at bounding box center [293, 169] width 159 height 30
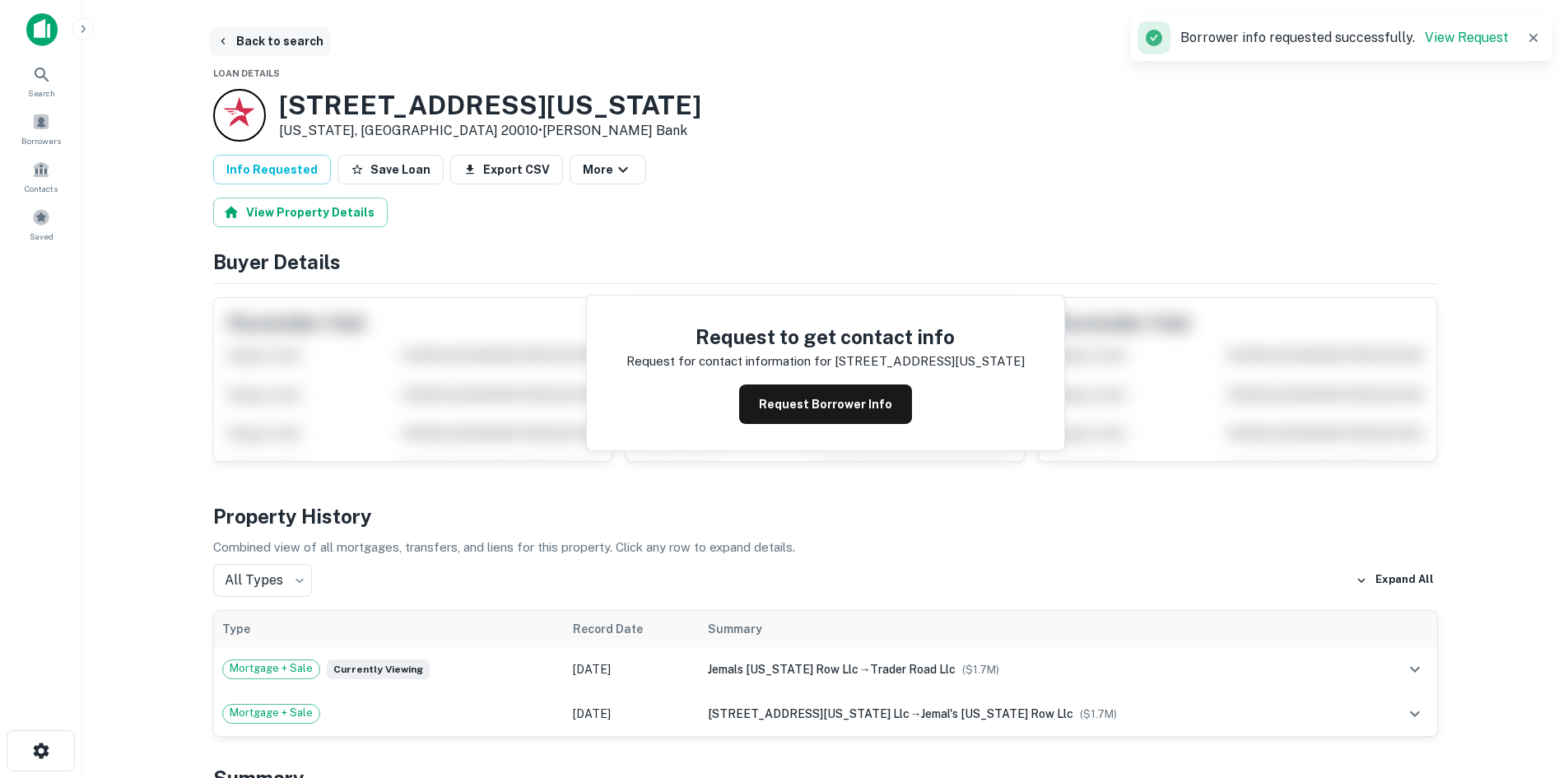
click at [255, 30] on button "Back to search" at bounding box center [270, 41] width 120 height 30
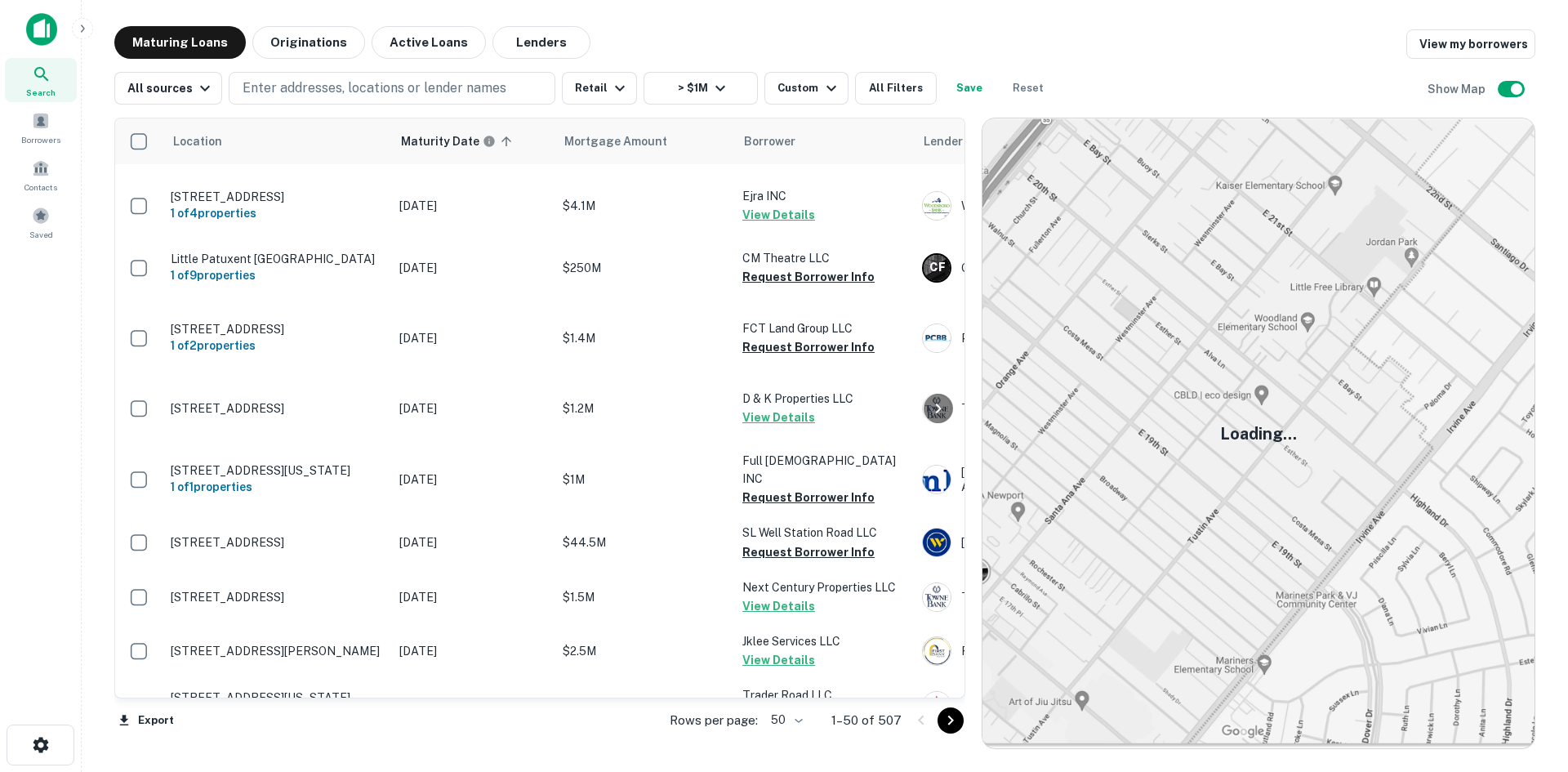
scroll to position [654, 0]
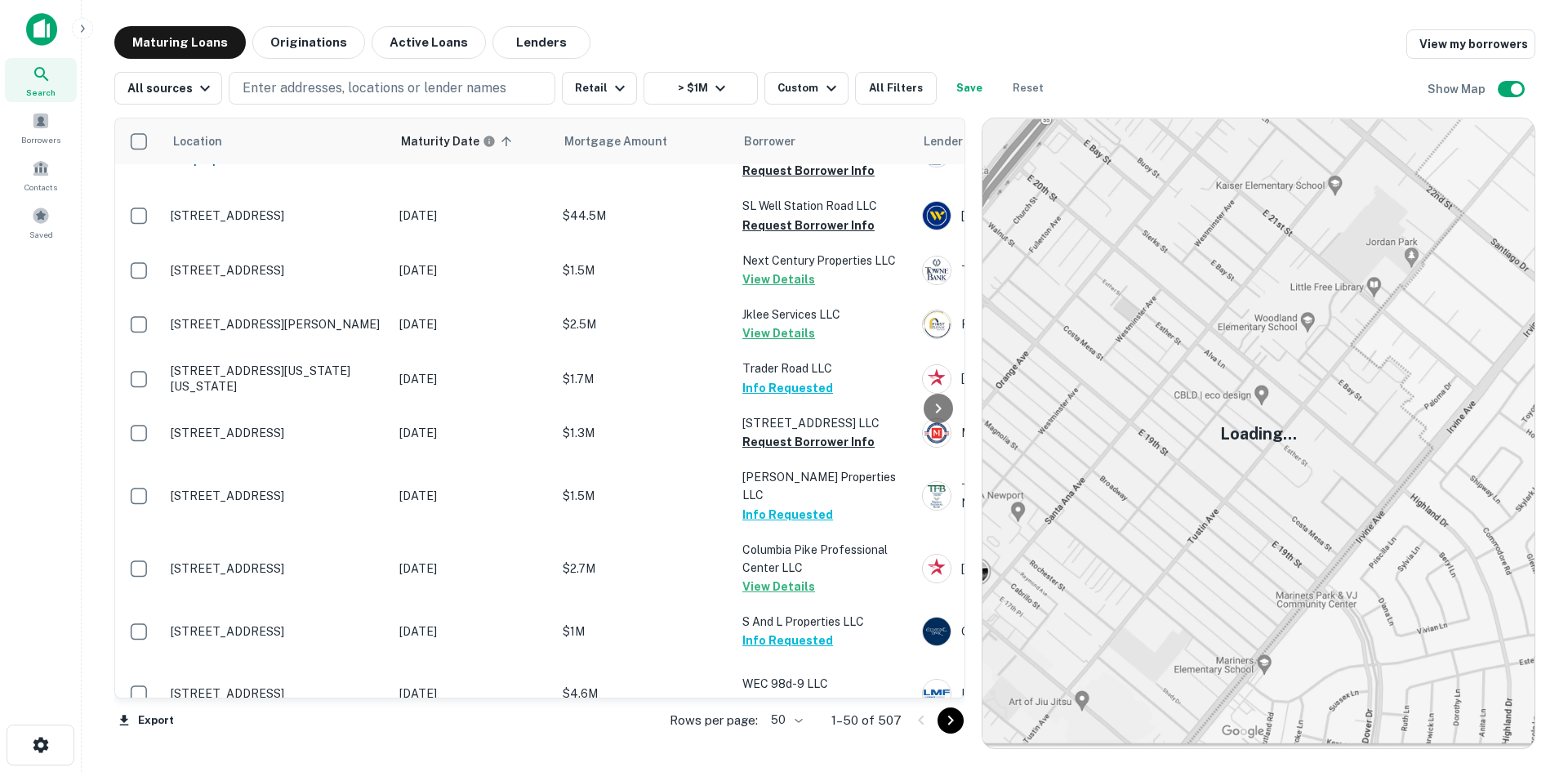
click at [799, 723] on body "Search Borrowers Contacts Saved Maturing Loans Originations Active Loans Lender…" at bounding box center [784, 386] width 1568 height 772
click at [790, 731] on li "100" at bounding box center [790, 738] width 48 height 30
type input "***"
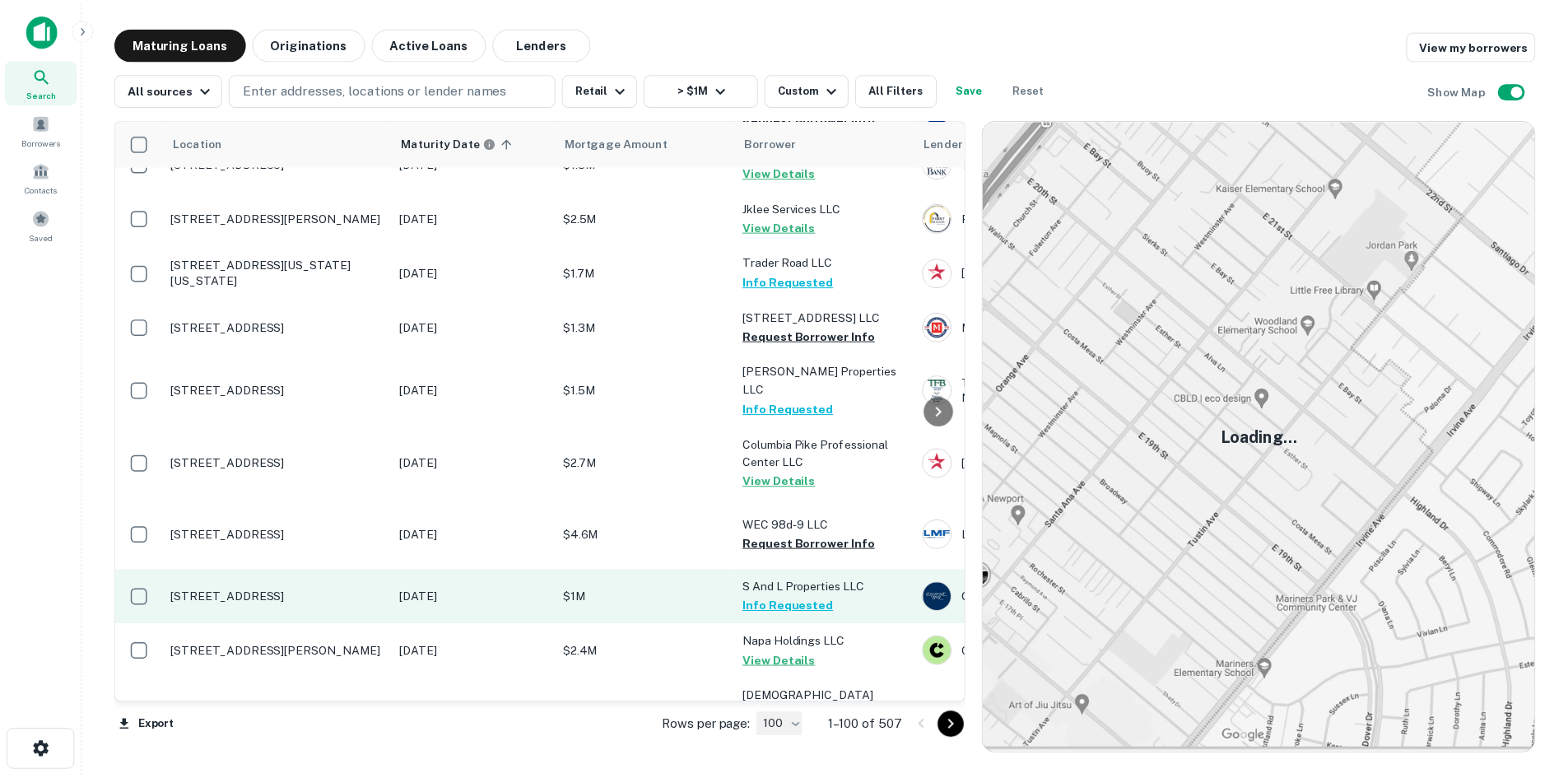
scroll to position [1071, 0]
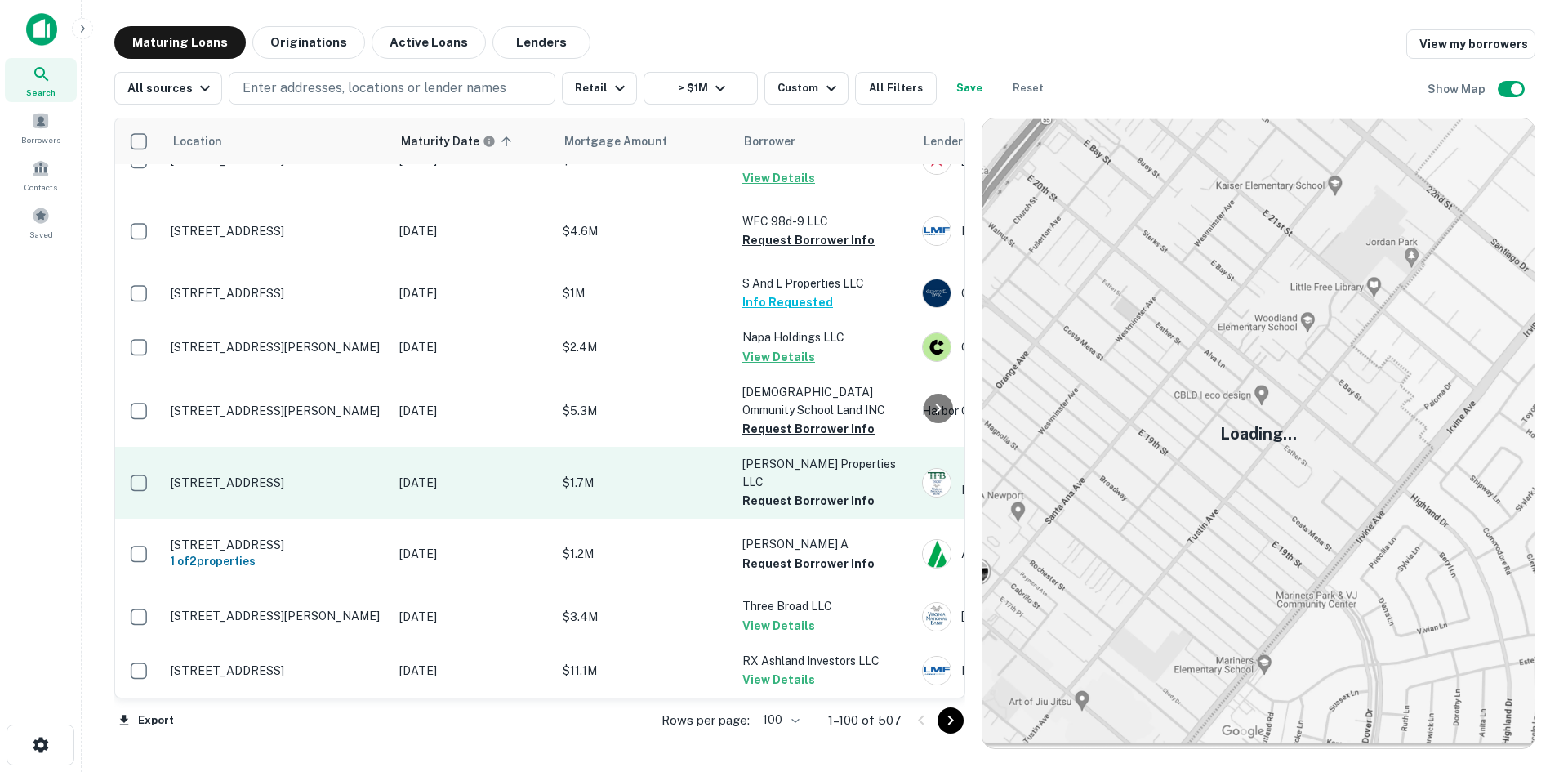
click at [352, 490] on p "10065 Patriot Hwy Fredericksburg, VA 22407" at bounding box center [277, 483] width 213 height 14
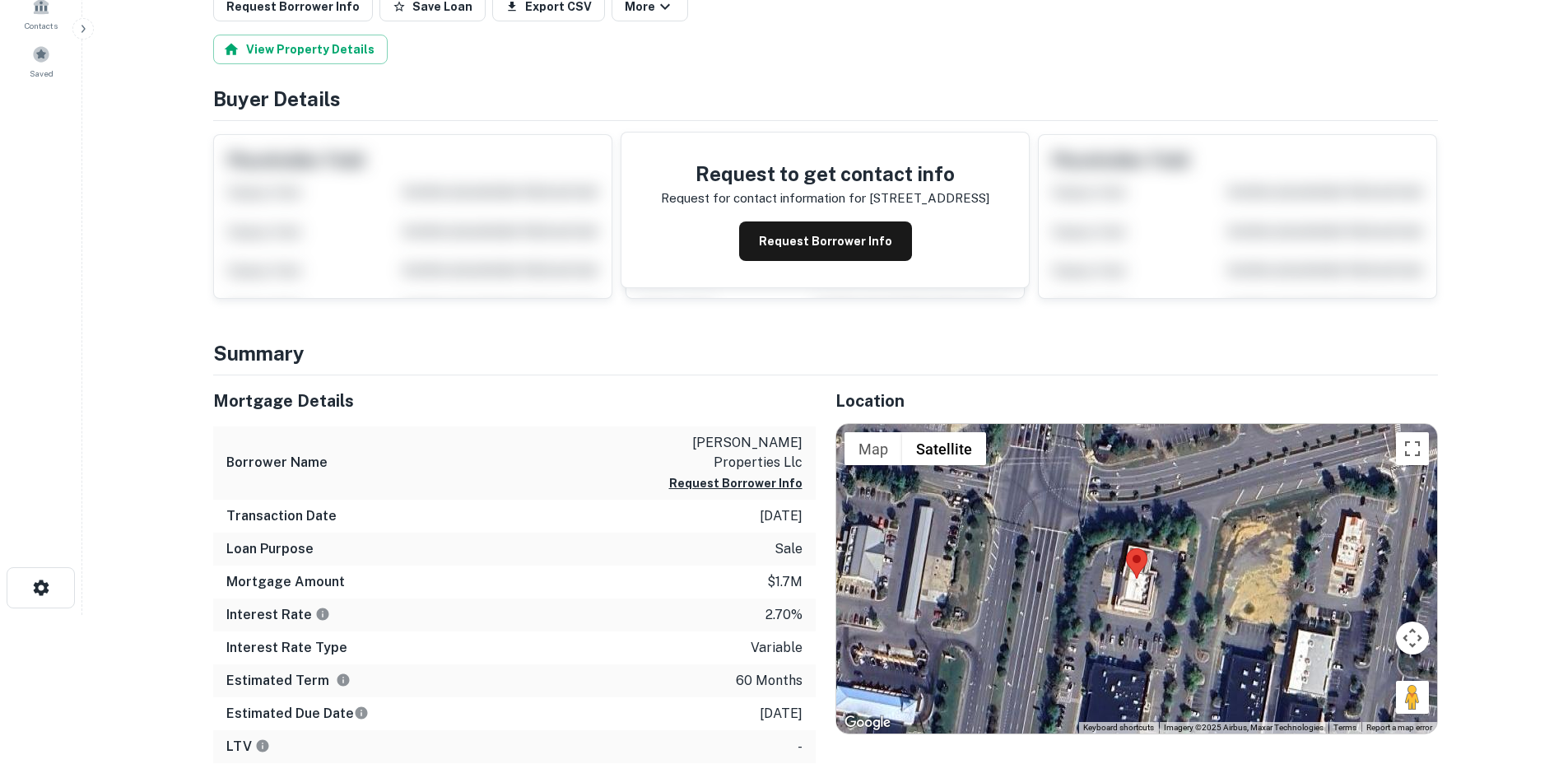
scroll to position [165, 0]
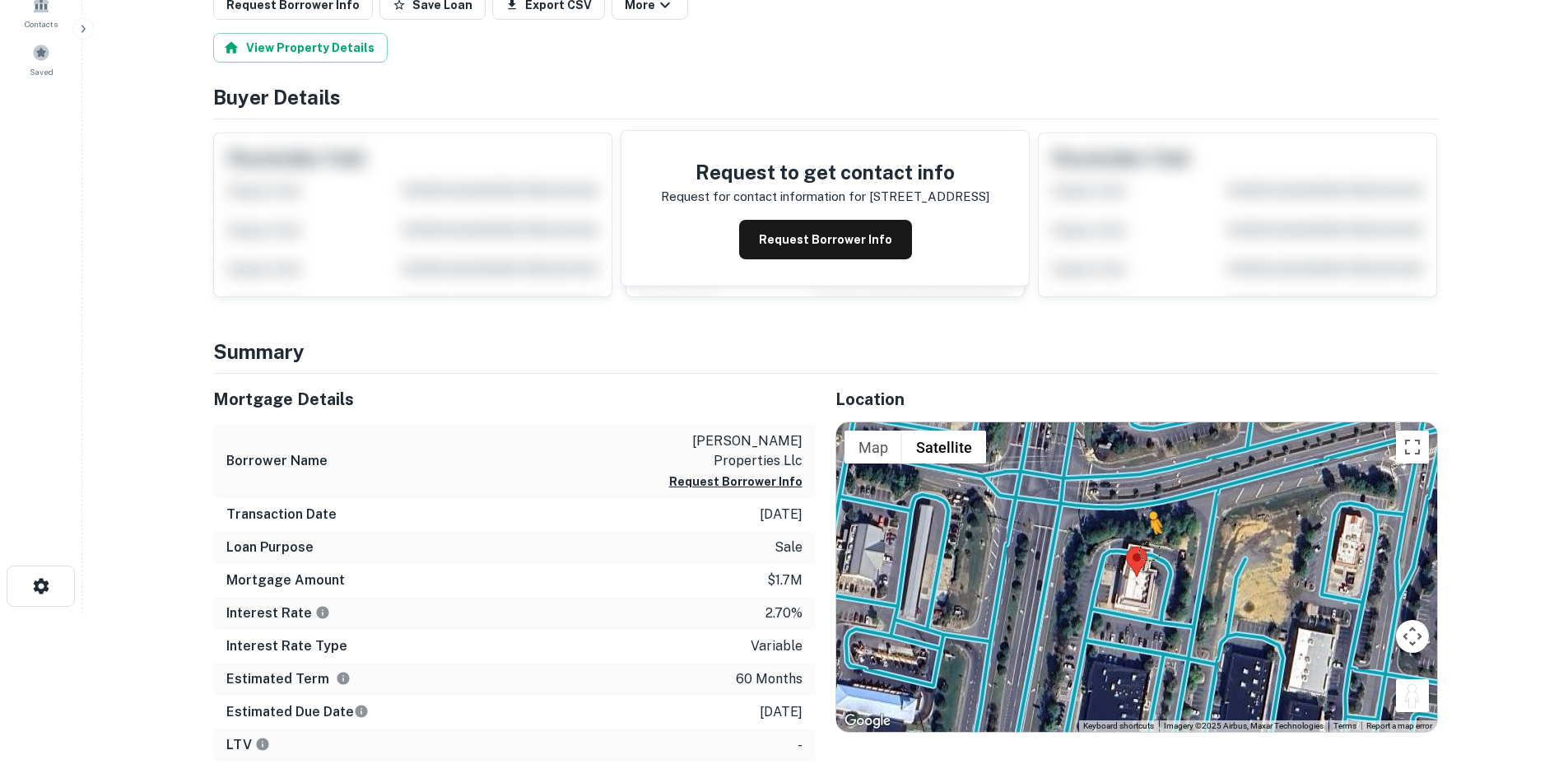
drag, startPoint x: 1406, startPoint y: 696, endPoint x: 1150, endPoint y: 550, distance: 294.7
click at [1150, 550] on div "To activate drag with keyboard, press Alt + Enter. Once in keyboard drag state,…" at bounding box center [1136, 576] width 601 height 310
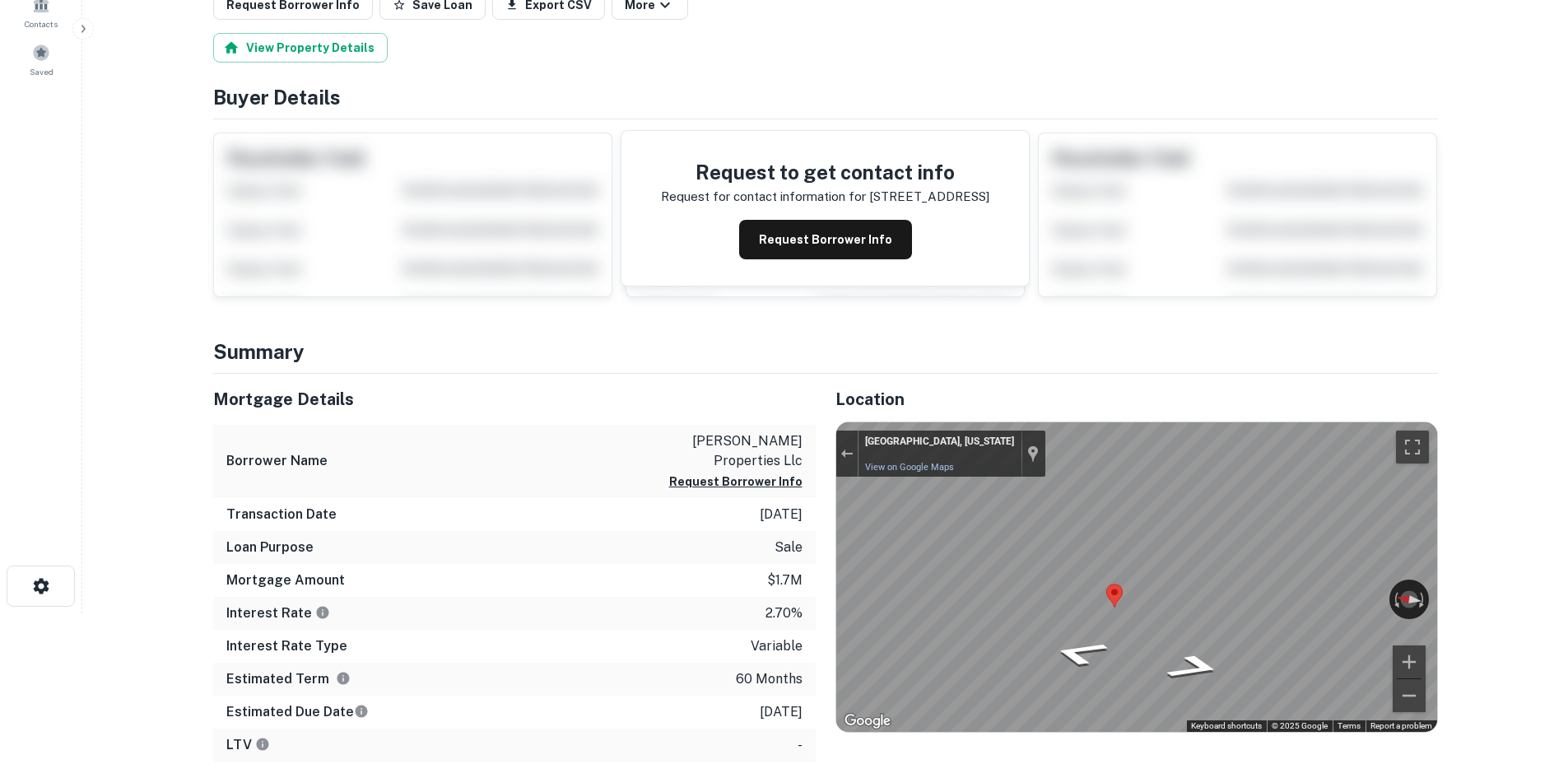
click at [1567, 613] on html "Search Borrowers Contacts Saved Back to search Loan Details 10065 Patriot Hwy F…" at bounding box center [784, 224] width 1568 height 778
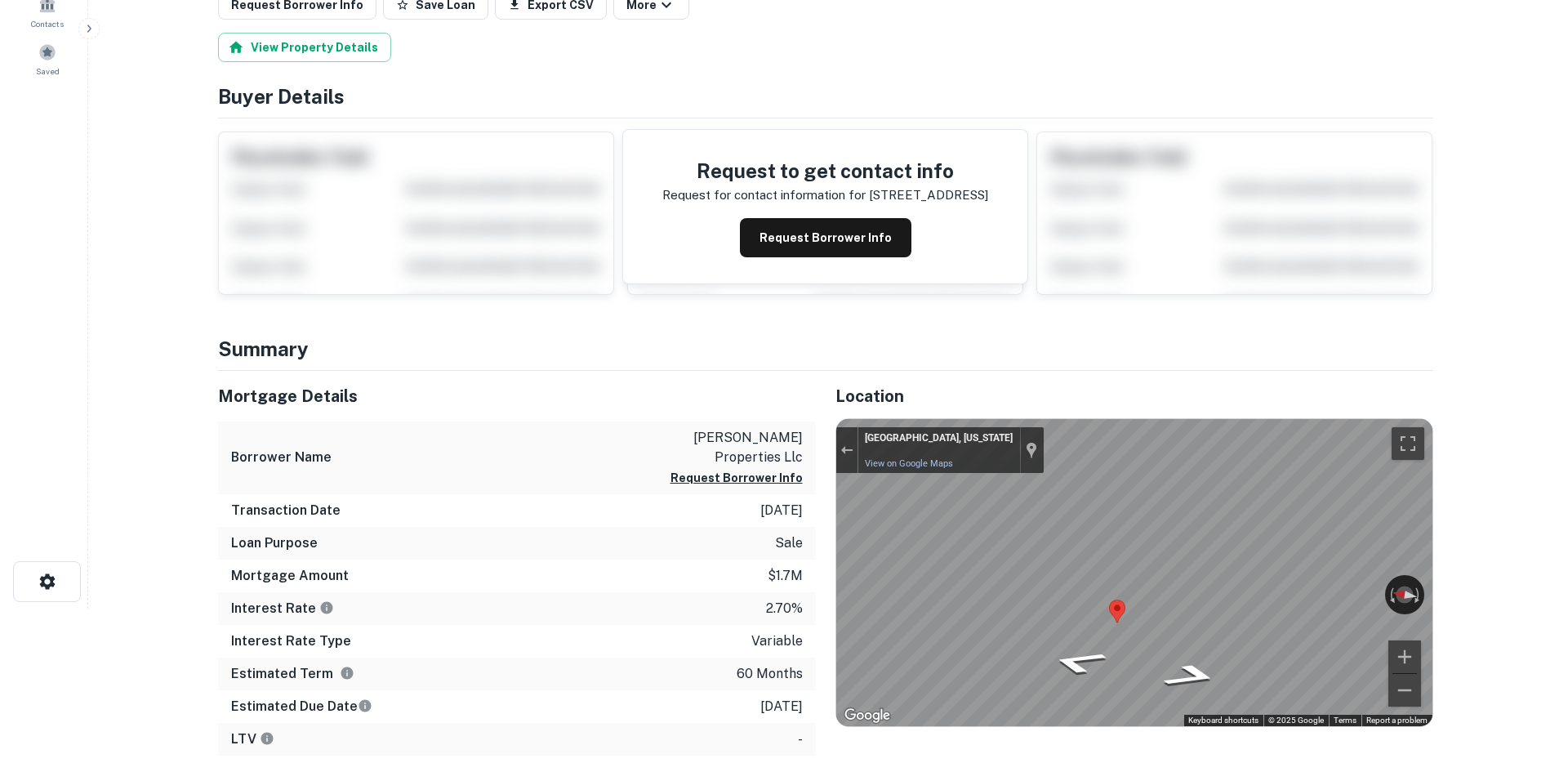
scroll to position [0, 0]
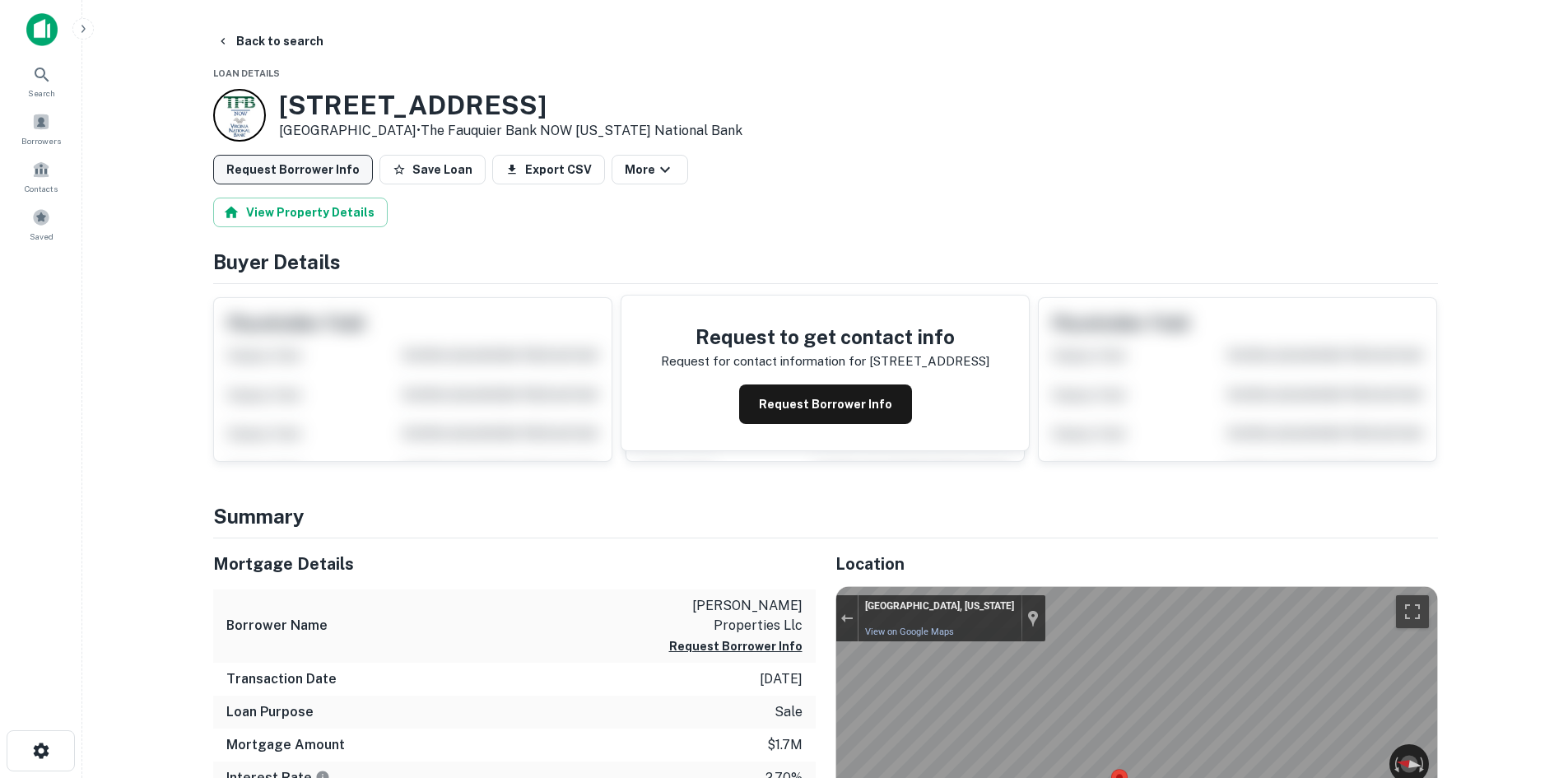
click at [339, 170] on button "Request Borrower Info" at bounding box center [293, 169] width 159 height 30
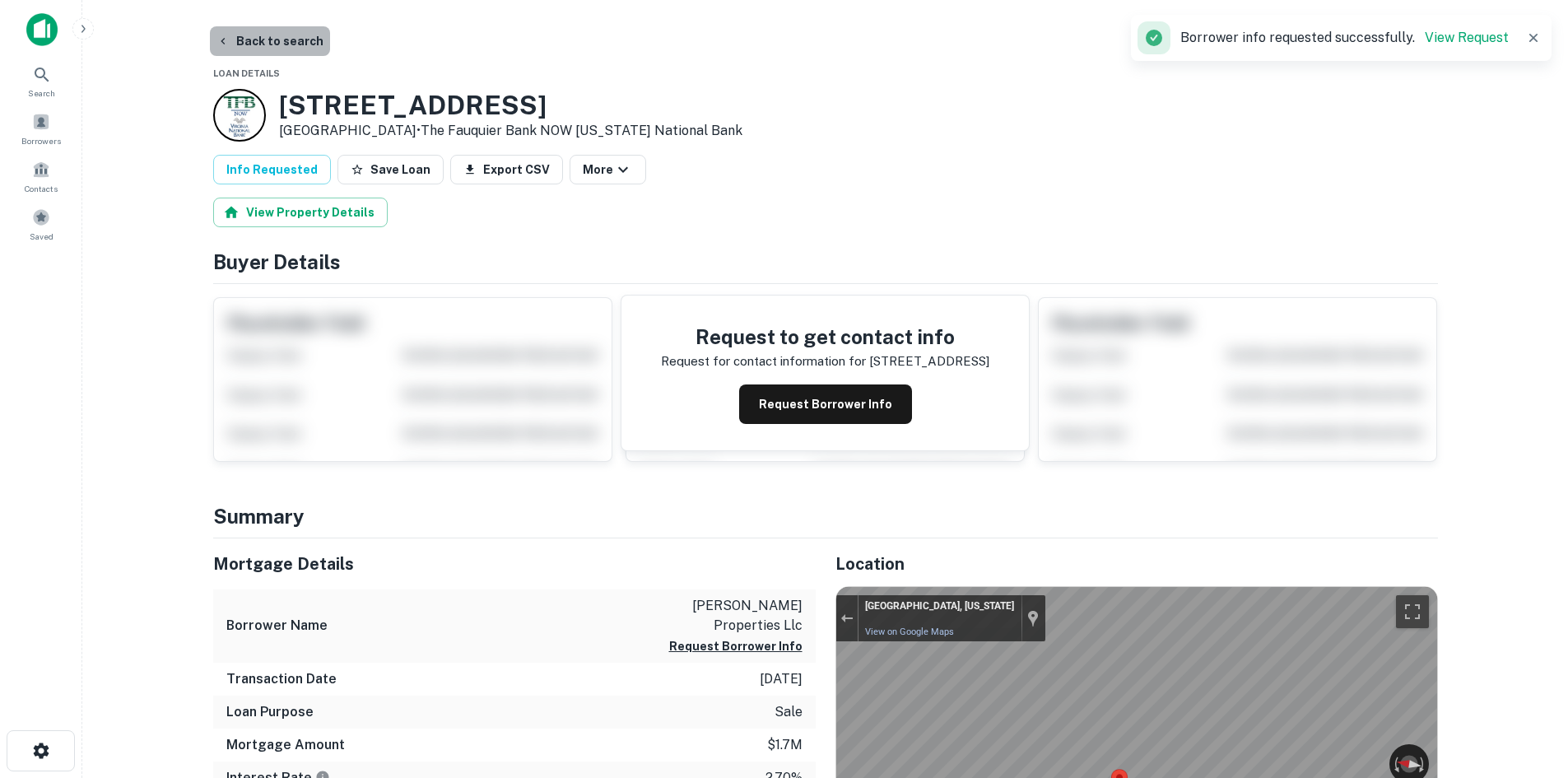
click at [306, 44] on button "Back to search" at bounding box center [270, 41] width 120 height 30
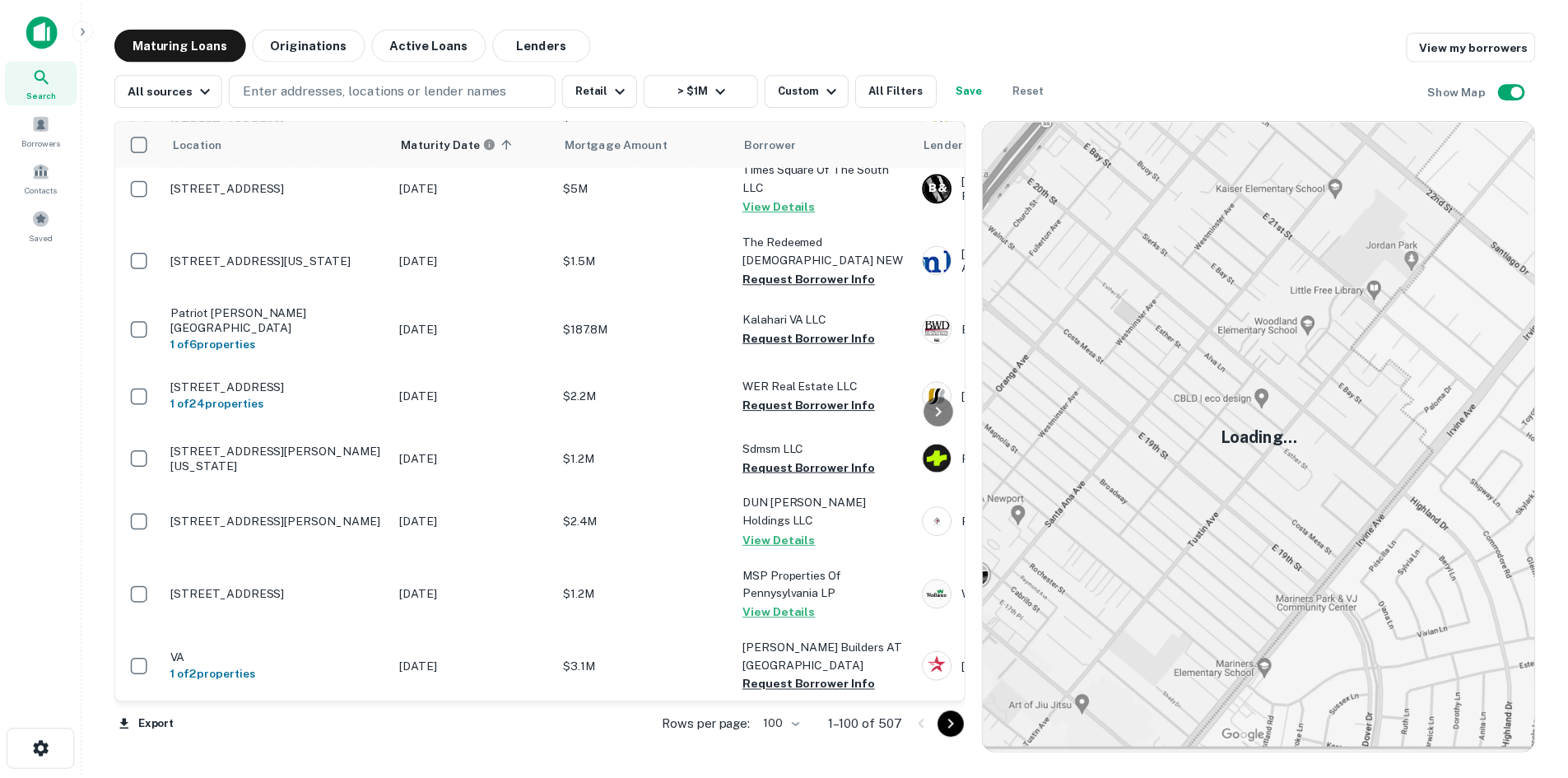
scroll to position [2388, 0]
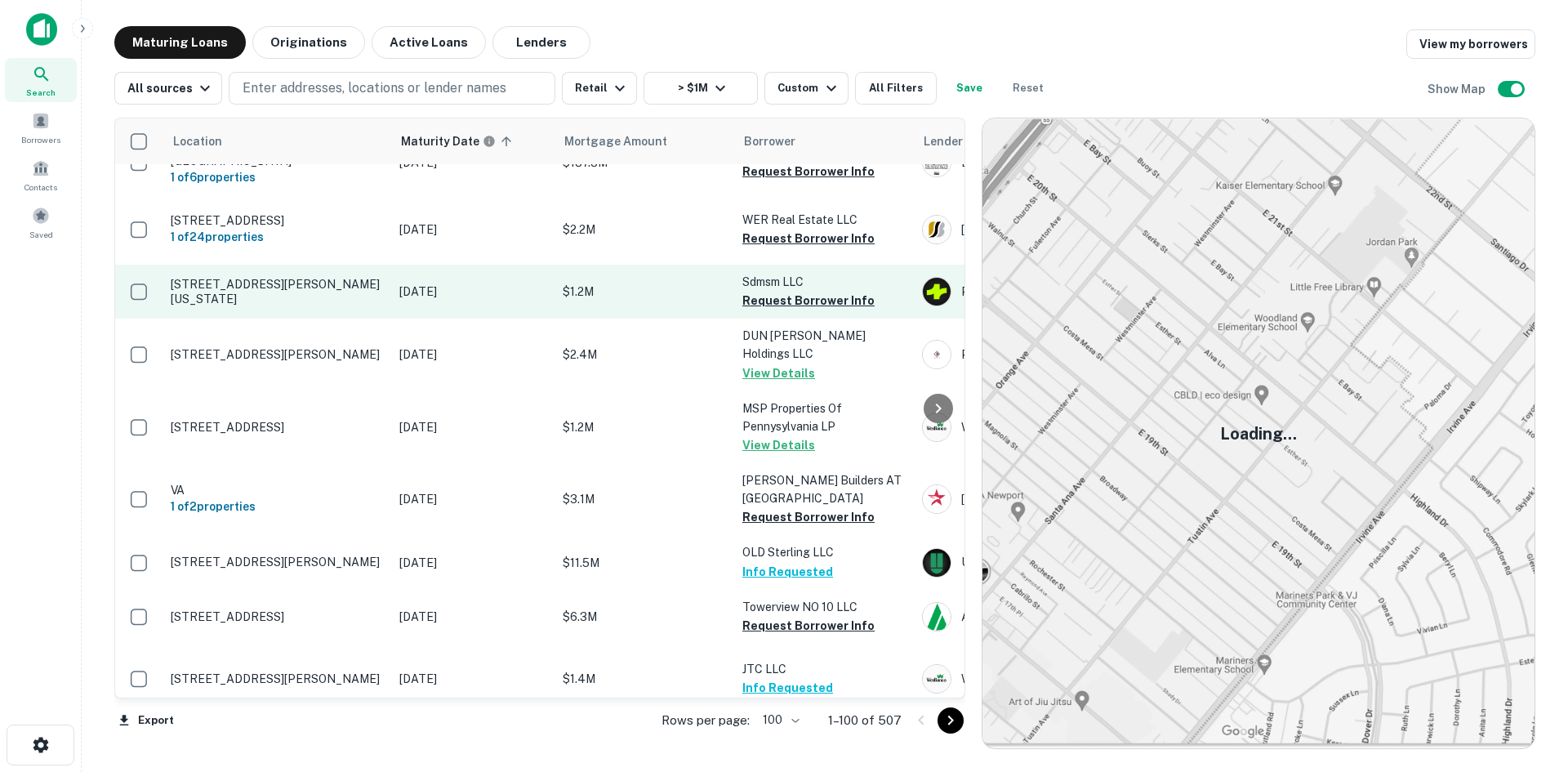
click at [324, 306] on p "7084 George Washington Memorial Hwy Gloucester, VA 23061" at bounding box center [277, 291] width 213 height 30
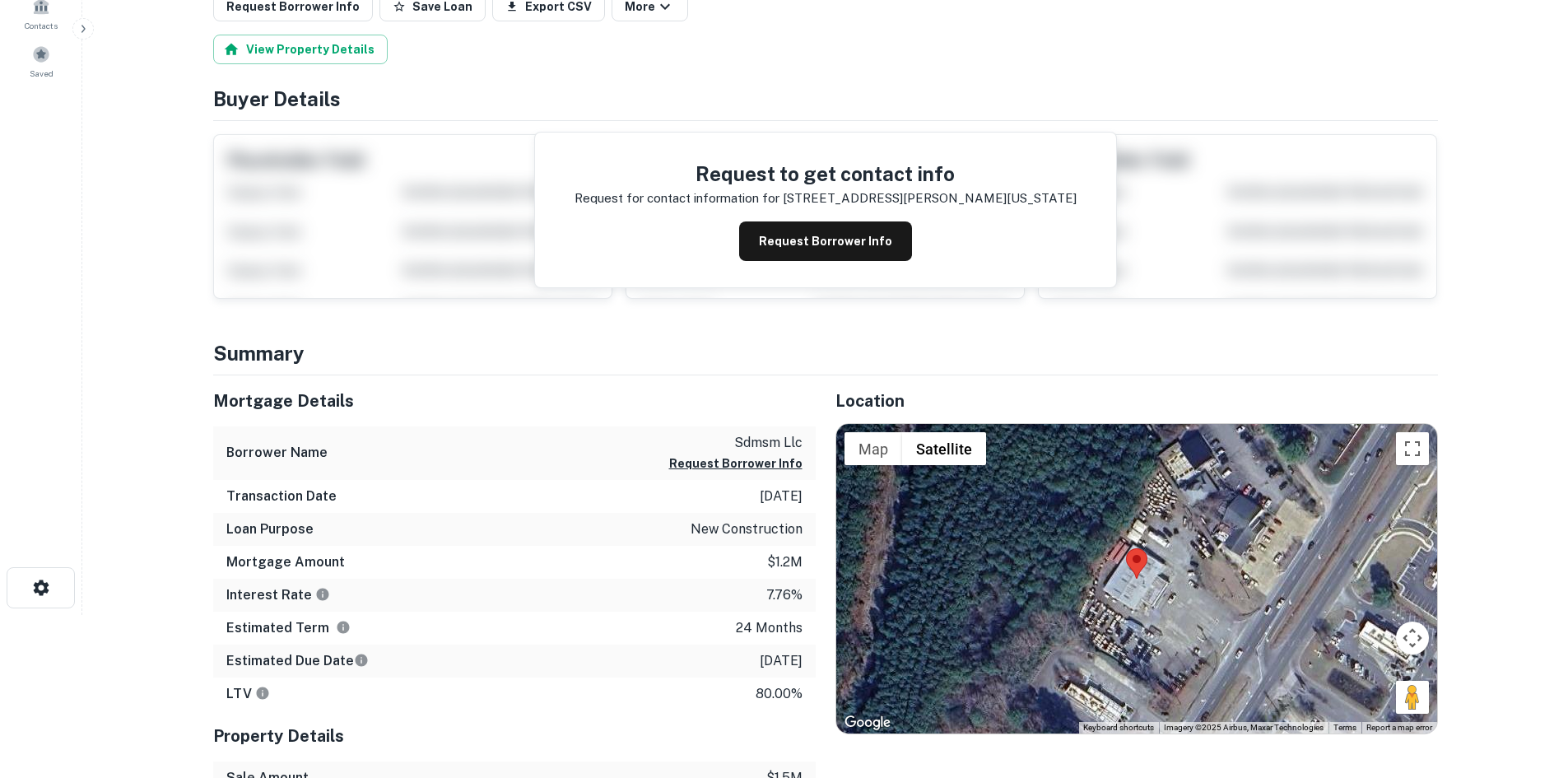
scroll to position [165, 0]
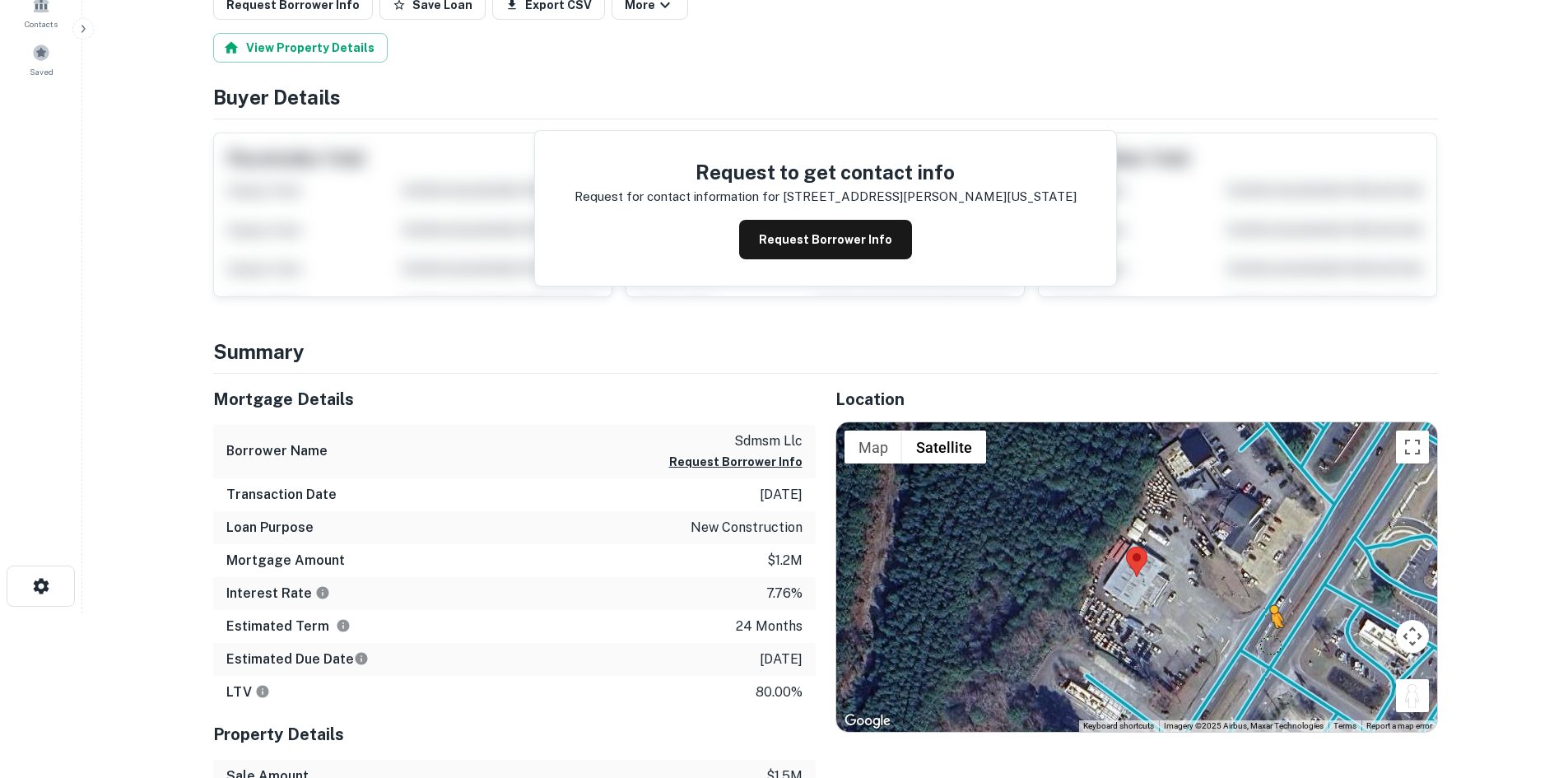
drag, startPoint x: 1407, startPoint y: 689, endPoint x: 1245, endPoint y: 640, distance: 169.2
click at [1246, 640] on div "To activate drag with keyboard, press Alt + Enter. Once in keyboard drag state,…" at bounding box center [1136, 576] width 601 height 310
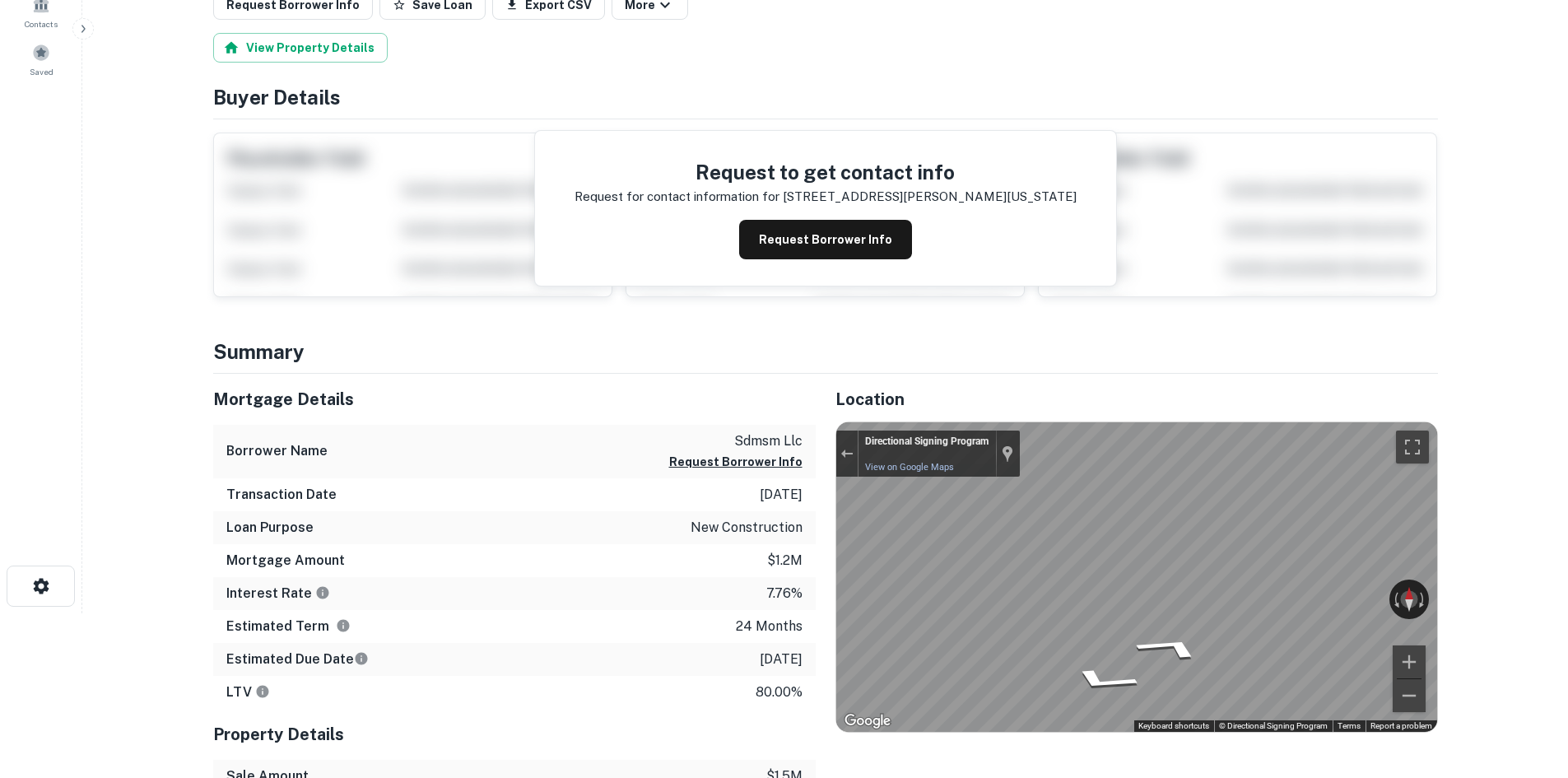
click at [1567, 588] on html "Search Borrowers Contacts Saved Back to search Loan Details 7084 George Washing…" at bounding box center [784, 224] width 1568 height 778
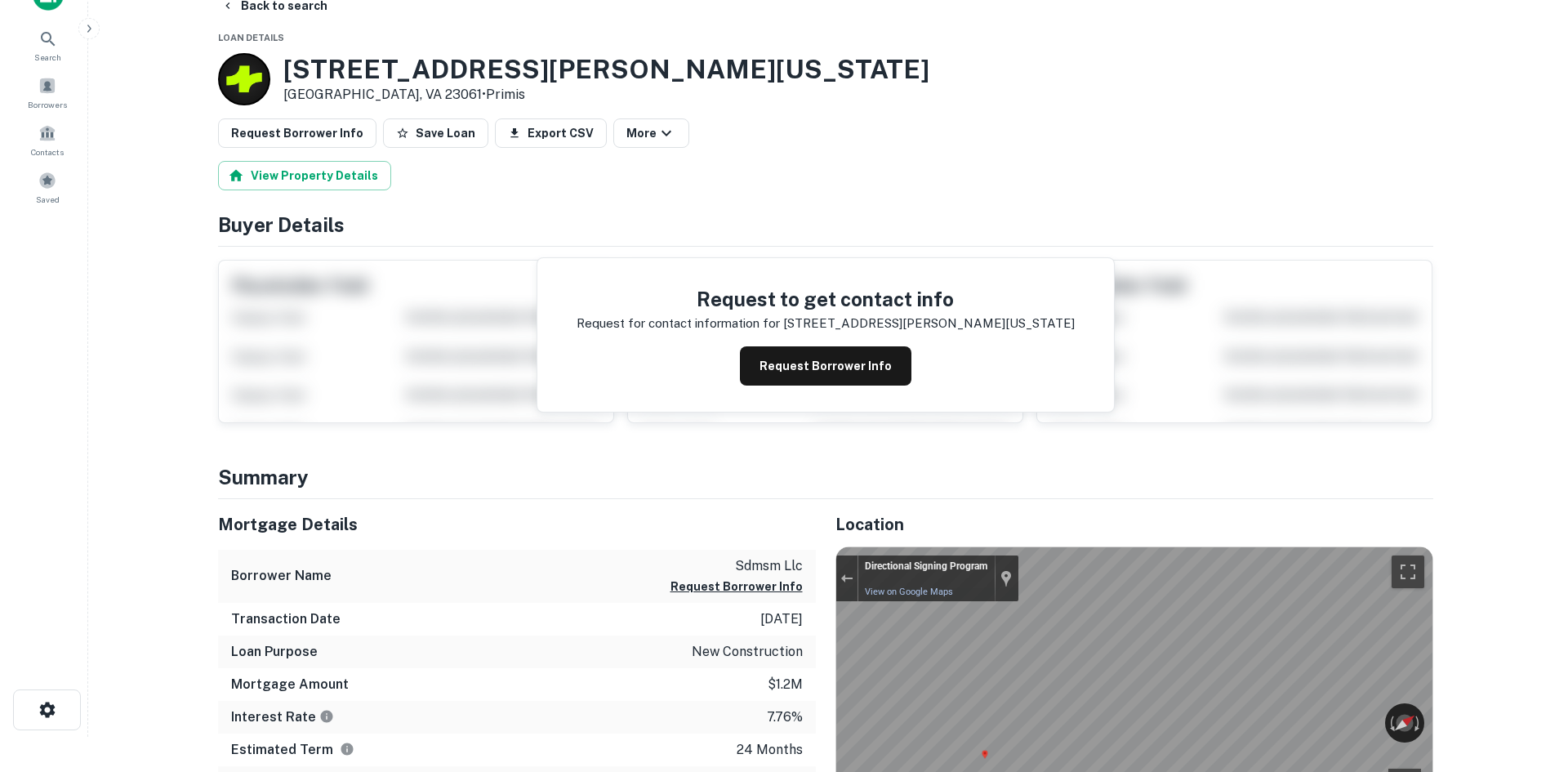
scroll to position [0, 0]
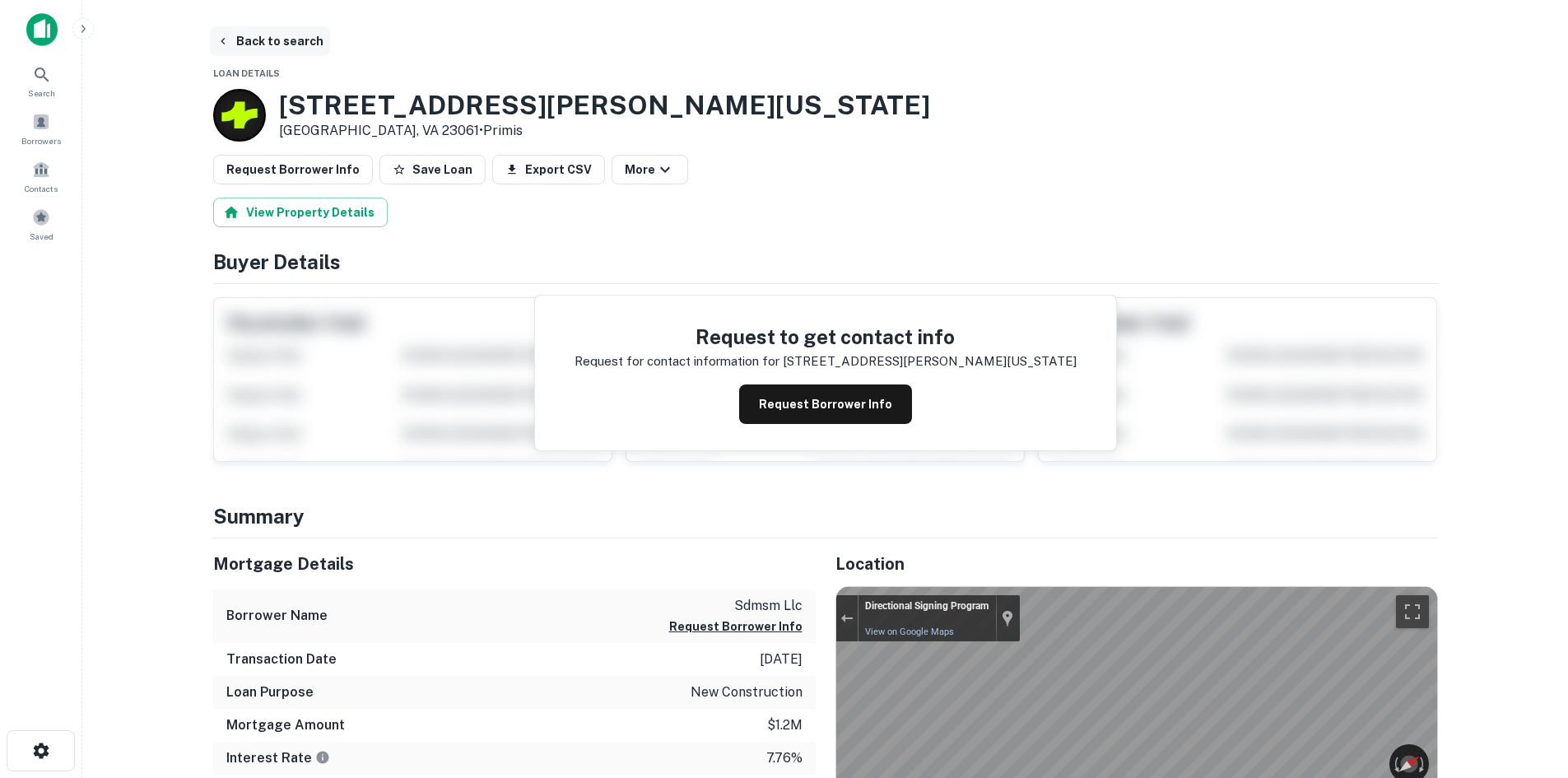
click at [212, 39] on button "Back to search" at bounding box center [270, 41] width 120 height 30
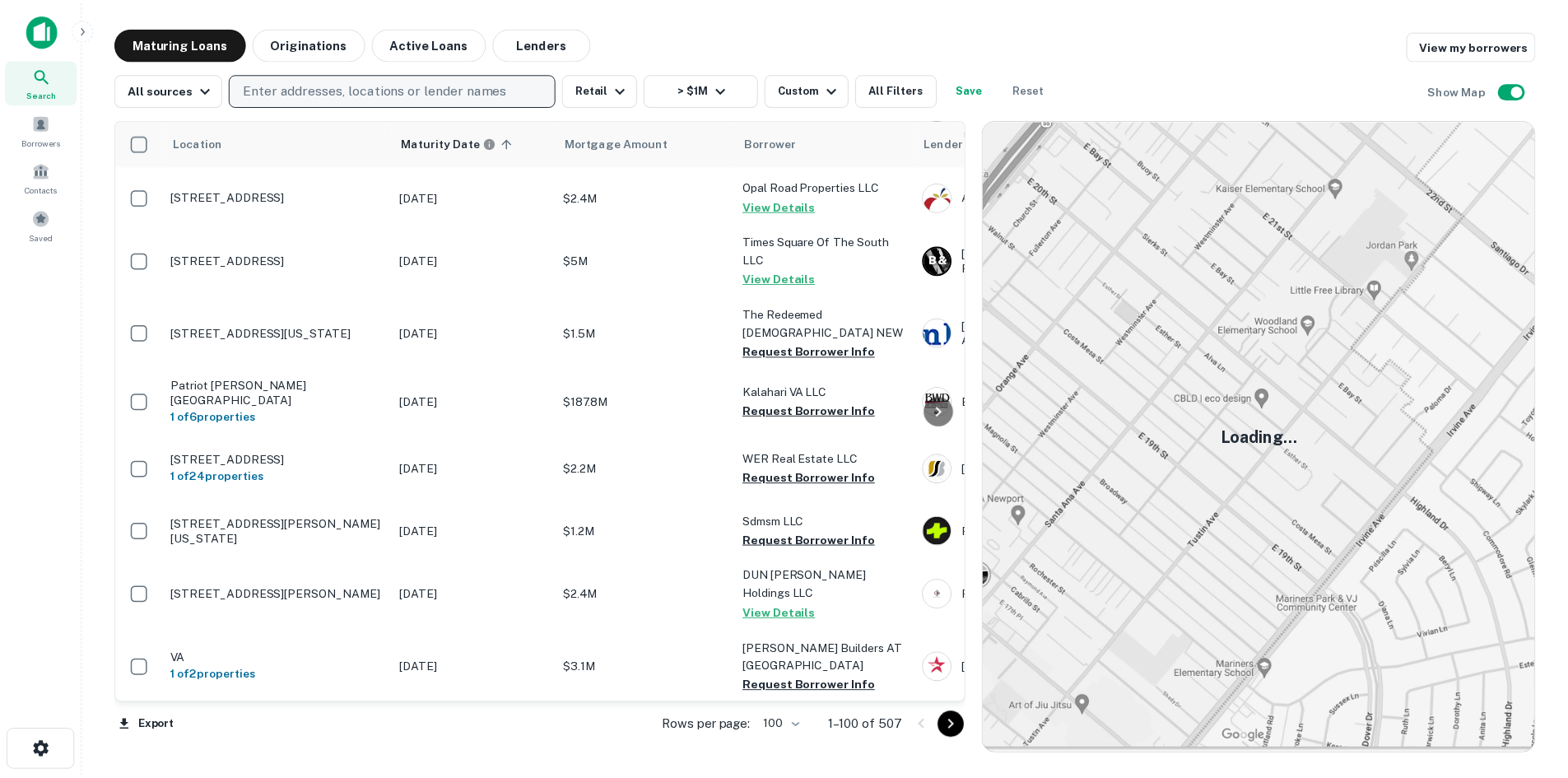
scroll to position [2306, 0]
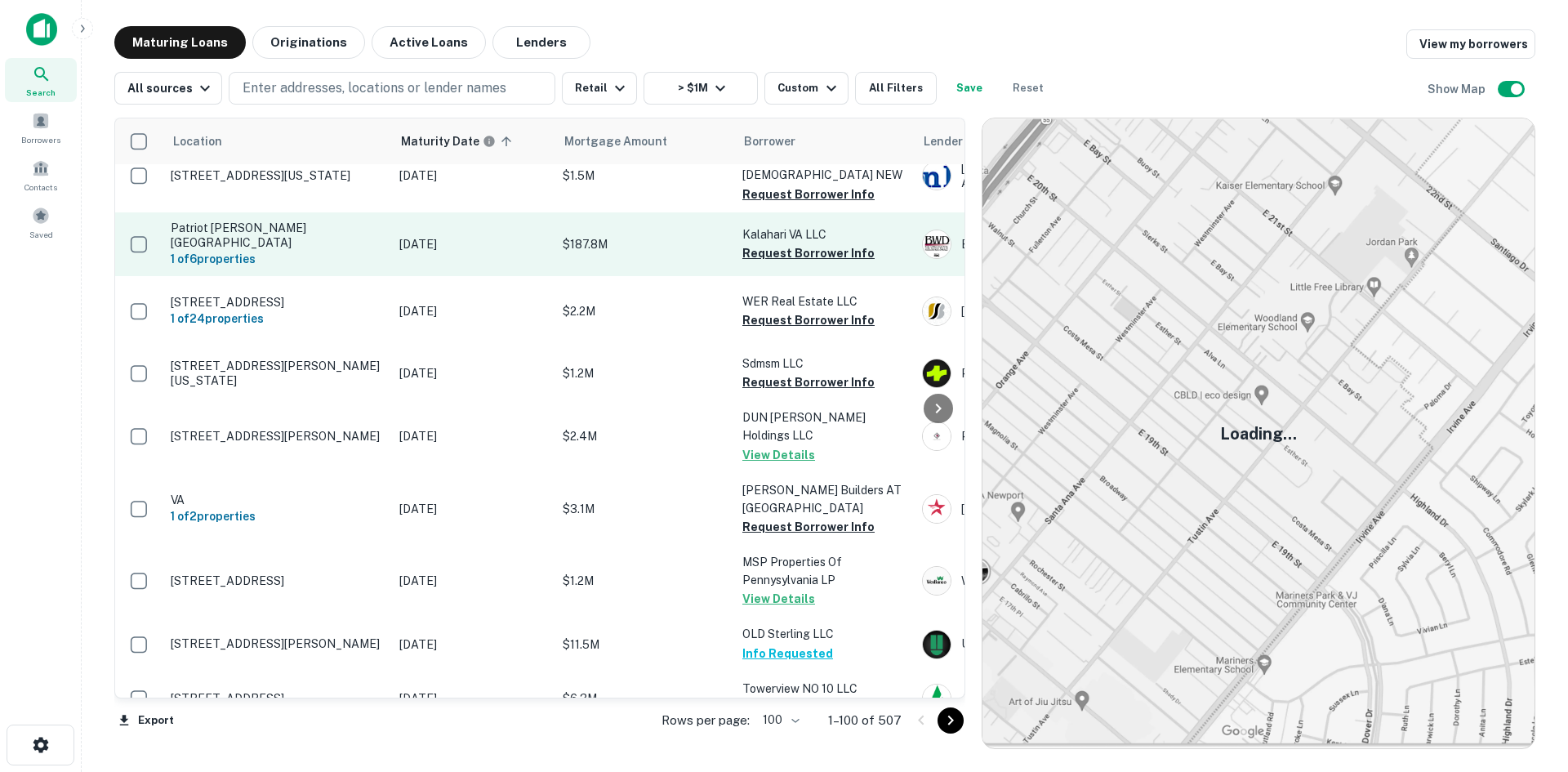
click at [305, 250] on p "Patriot Hwy Woodford, VA 22580" at bounding box center [277, 235] width 213 height 30
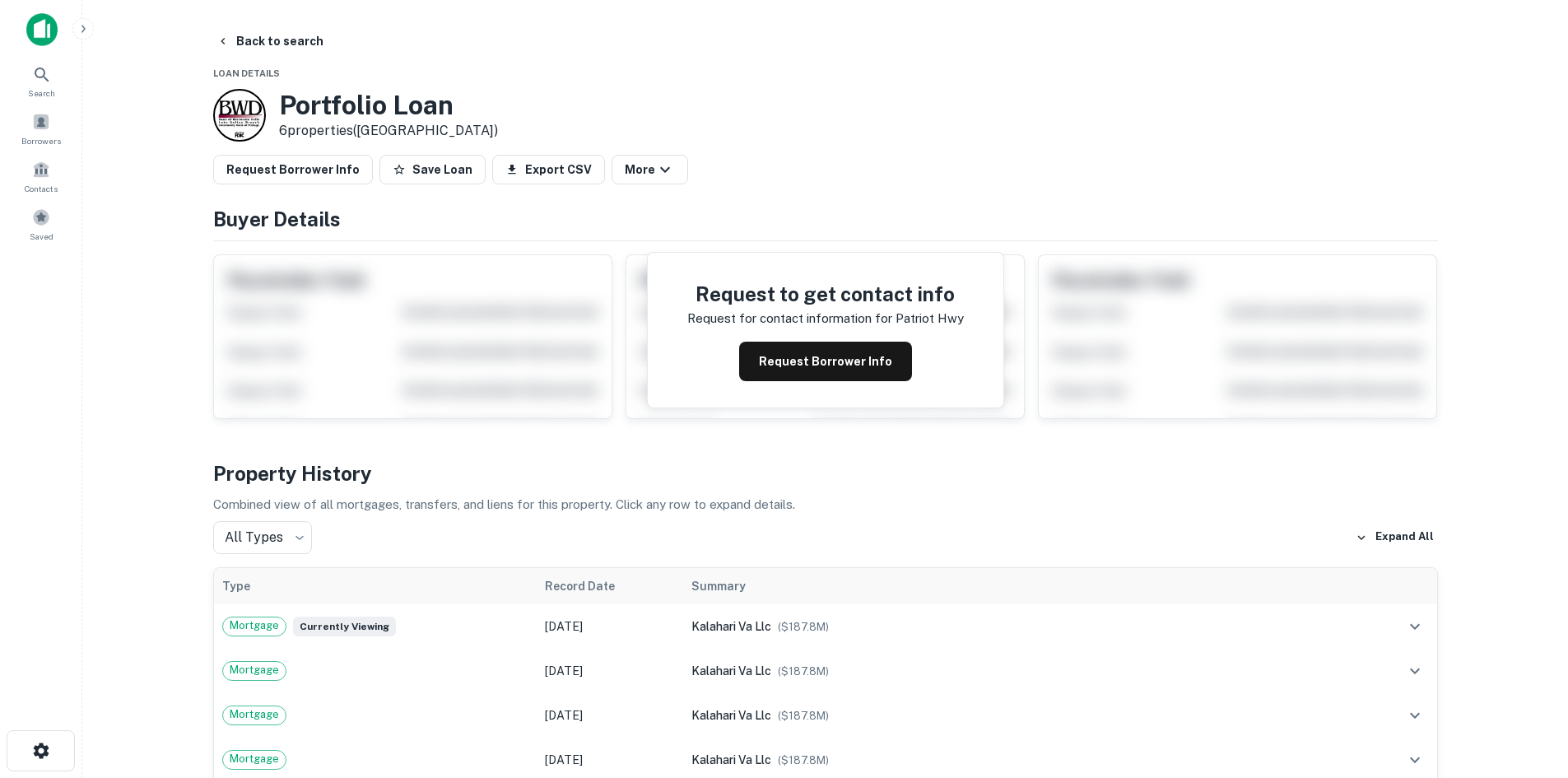
click at [285, 23] on main "Back to search Loan Details Portfolio Loan 6 properties (VA) Request Borrower I…" at bounding box center [825, 389] width 1486 height 778
click at [285, 33] on button "Back to search" at bounding box center [270, 41] width 120 height 30
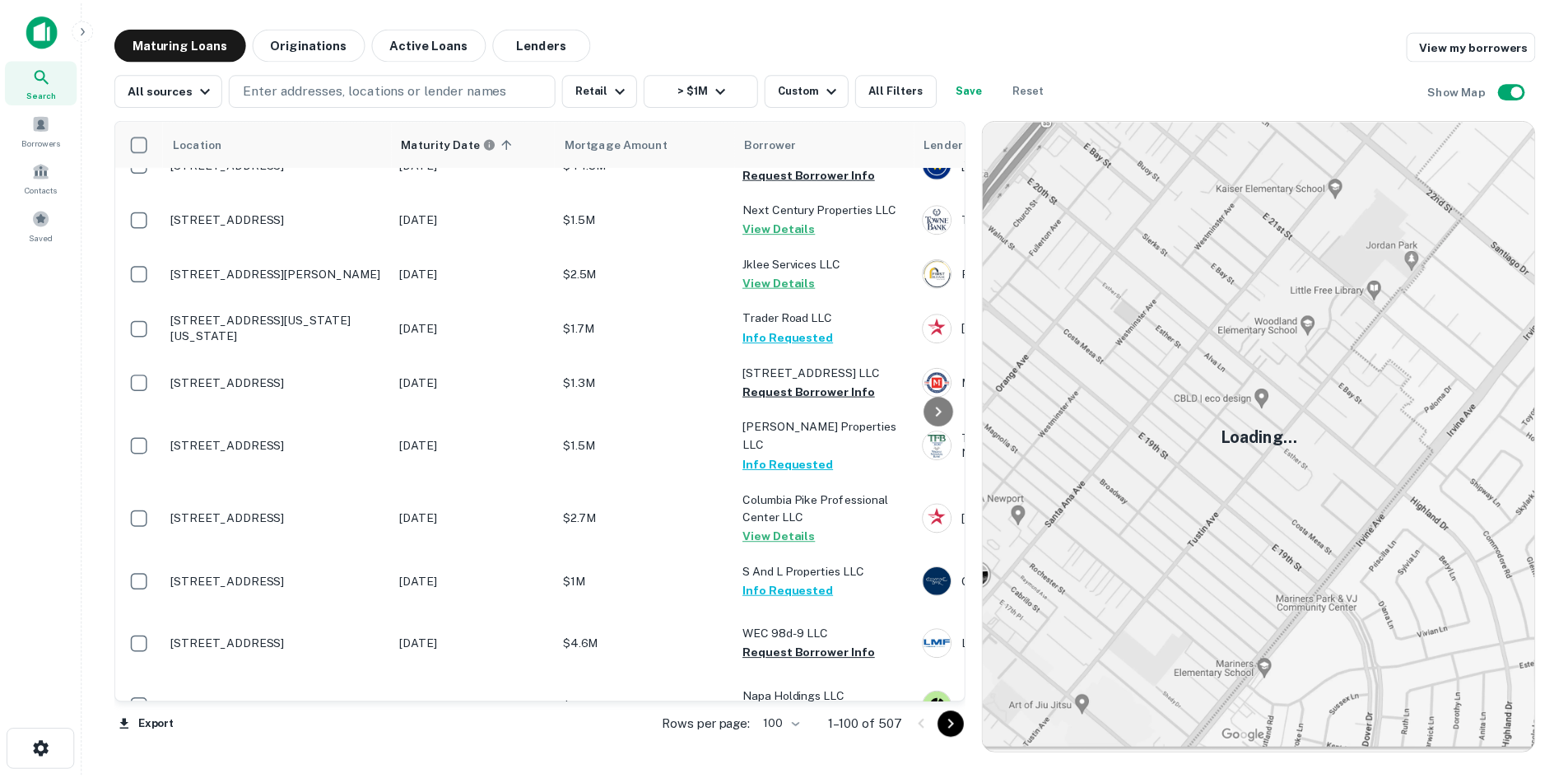
scroll to position [741, 0]
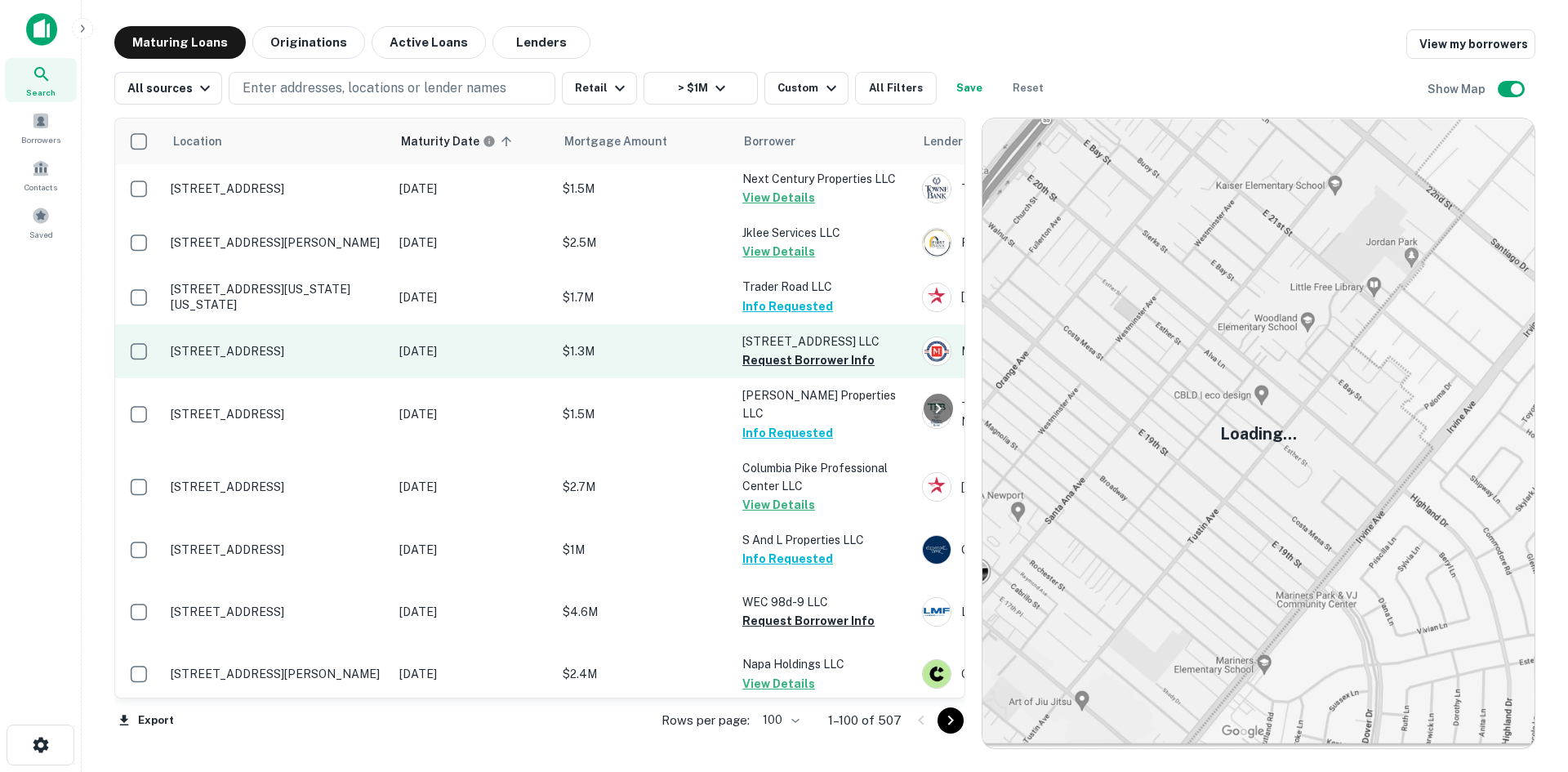
click at [317, 358] on p "917 Norland Ave Chambersburg, PA 17201" at bounding box center [277, 351] width 213 height 14
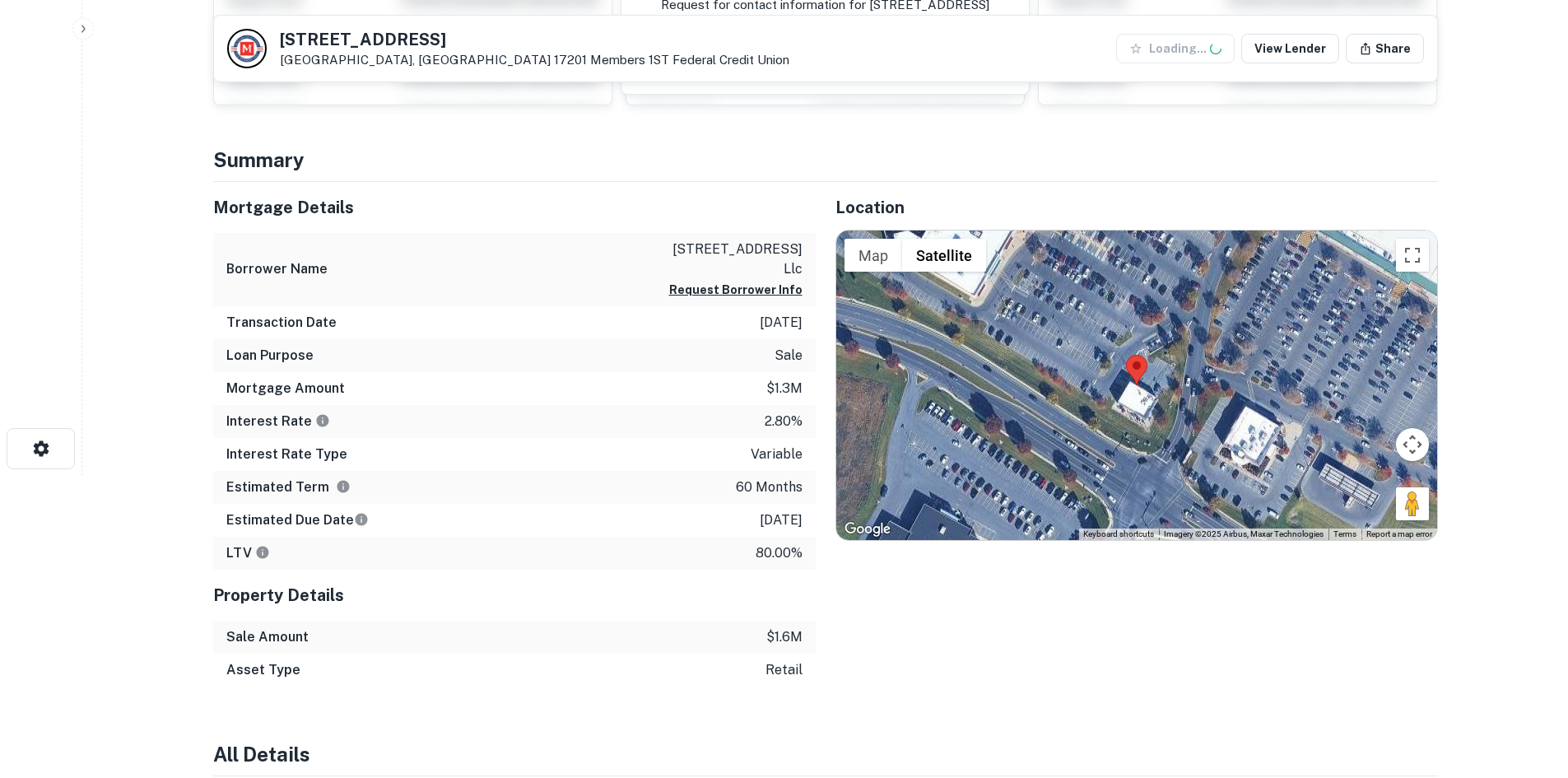
scroll to position [329, 0]
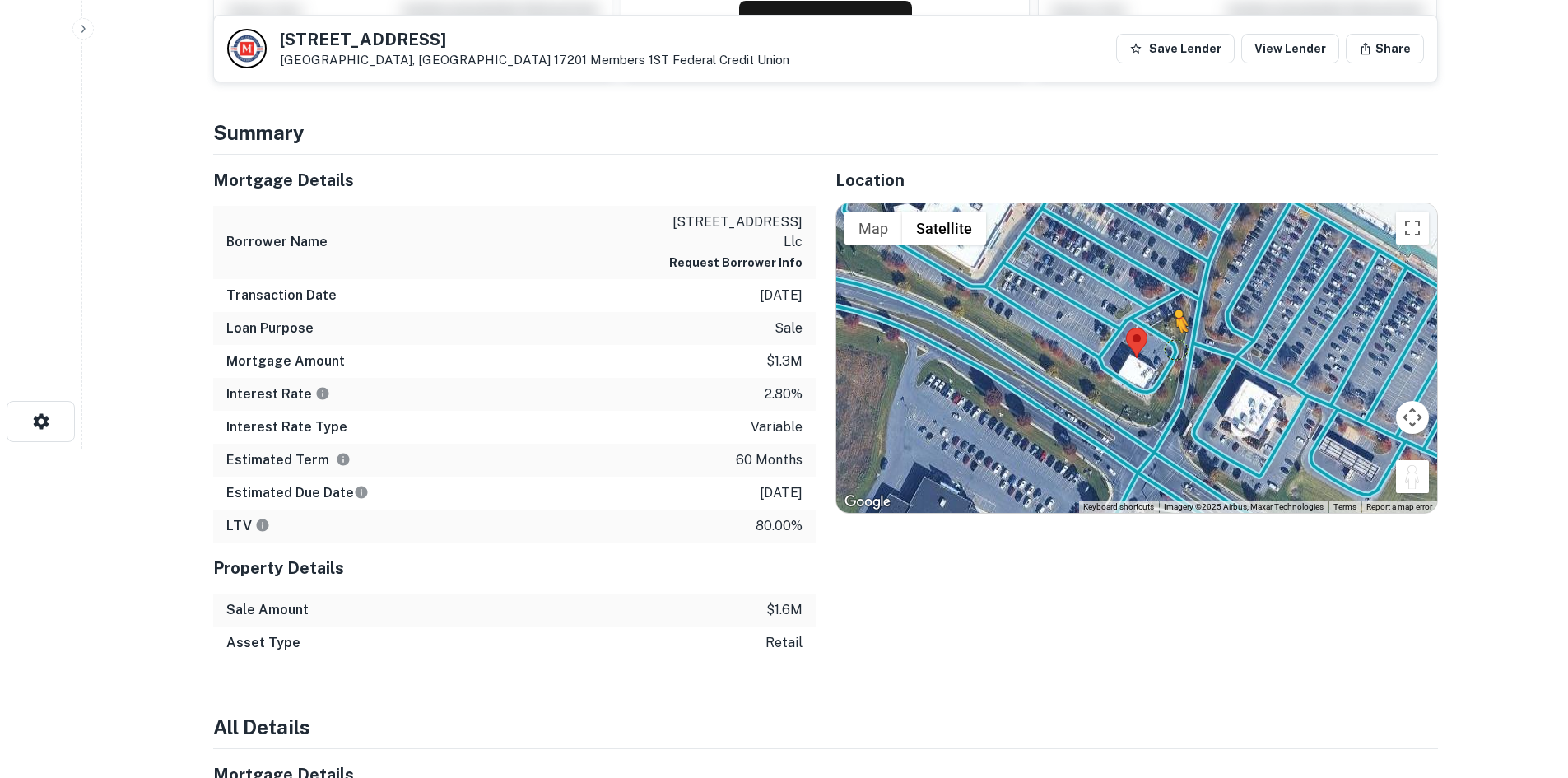
drag, startPoint x: 1417, startPoint y: 475, endPoint x: 1162, endPoint y: 338, distance: 289.5
click at [1162, 338] on div "To activate drag with keyboard, press Alt + Enter. Once in keyboard drag state,…" at bounding box center [1136, 358] width 601 height 310
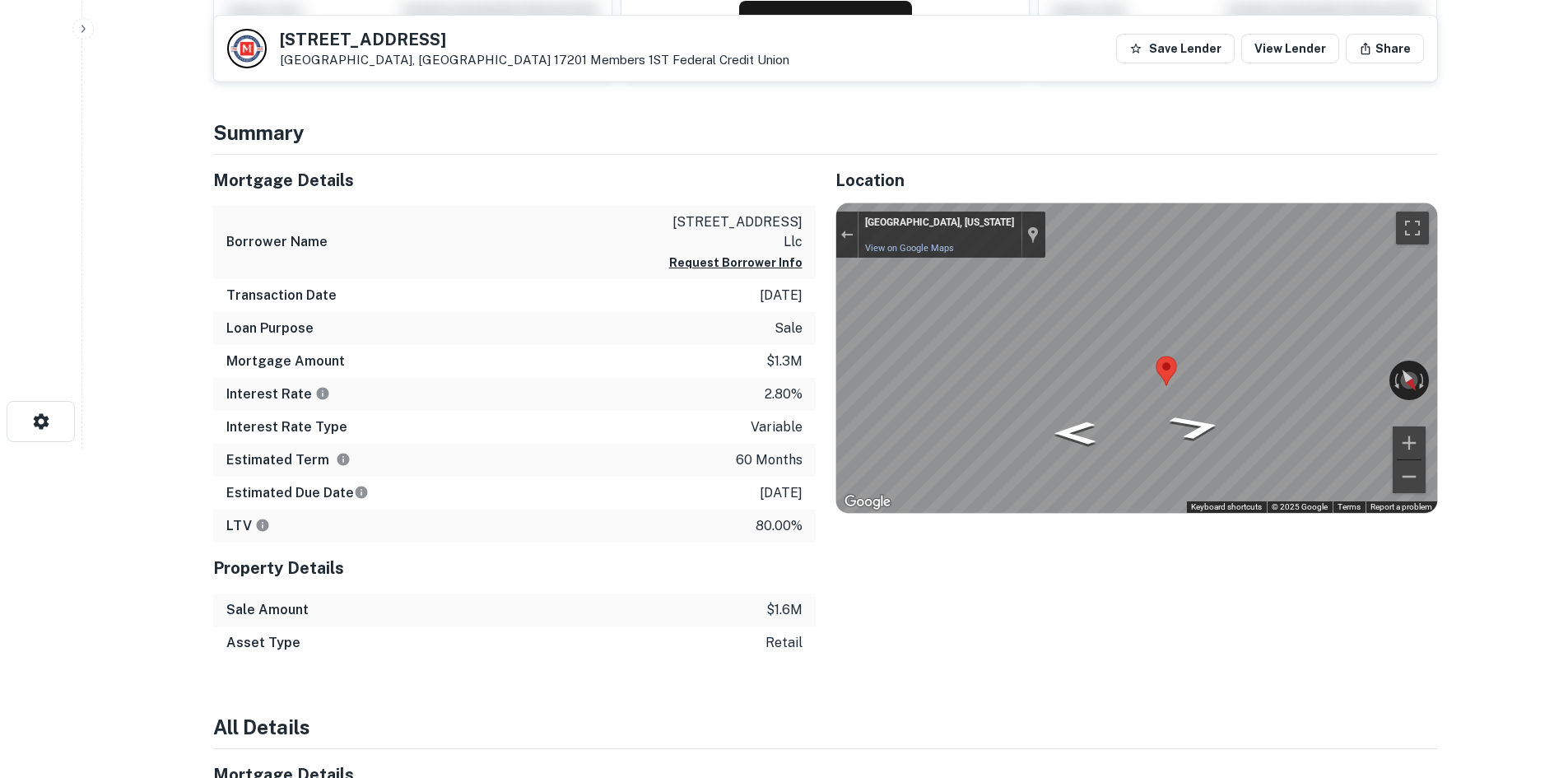
click at [1479, 329] on main "Back to search 917 Norland Ave Chambersburg, PA 17201 Members 1ST Federal Credi…" at bounding box center [825, 59] width 1486 height 778
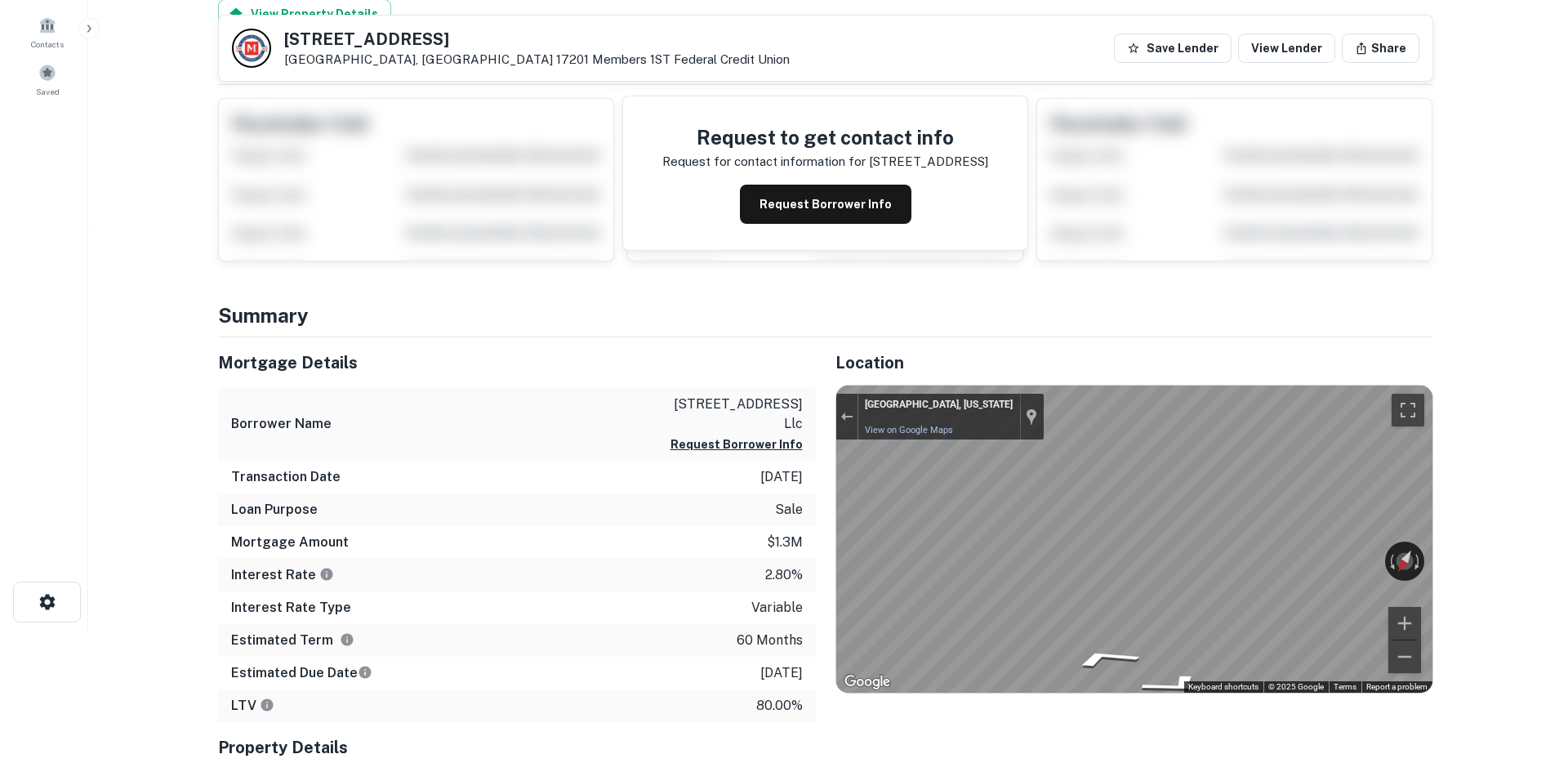
scroll to position [0, 0]
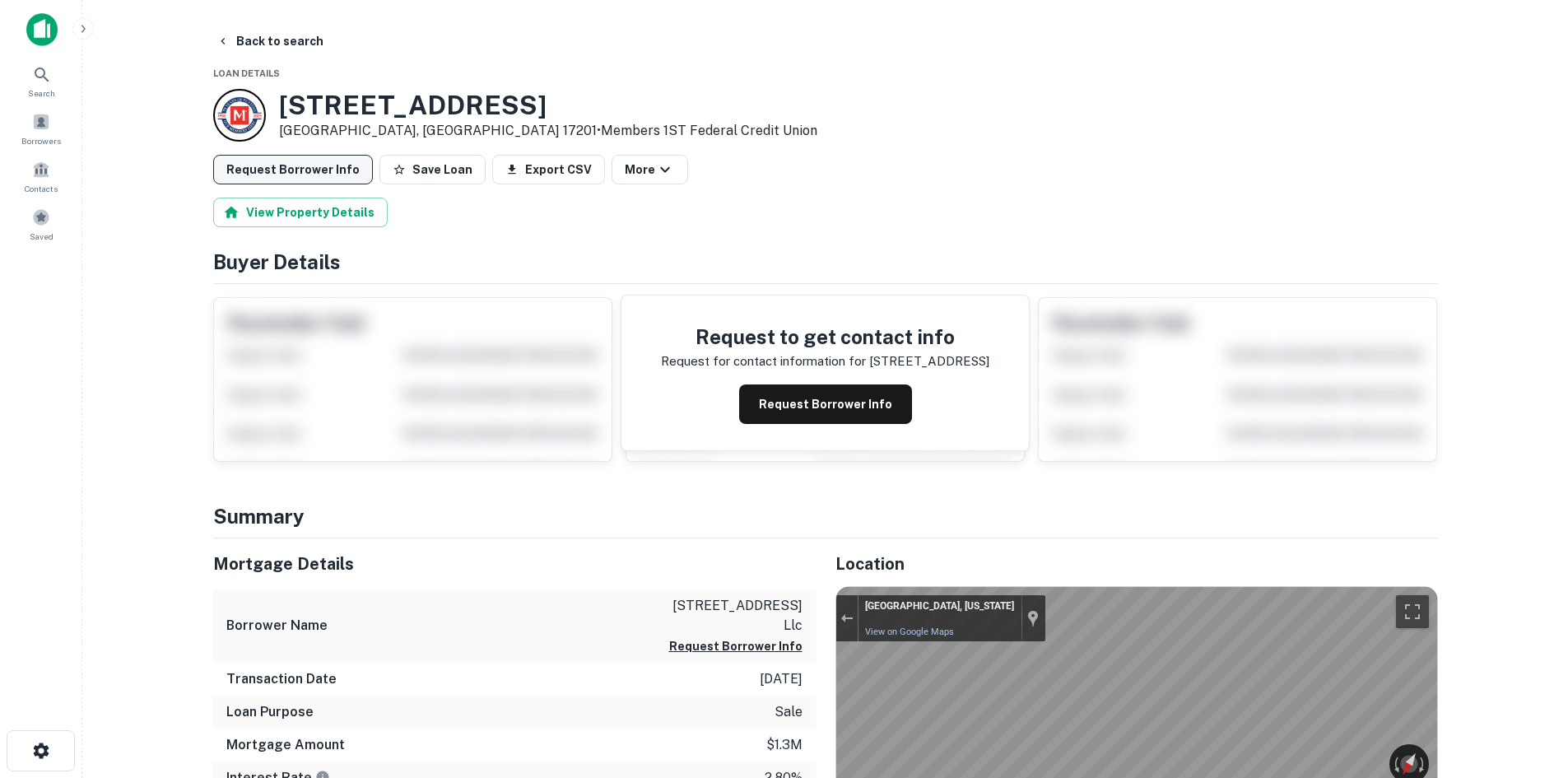
click at [266, 161] on button "Request Borrower Info" at bounding box center [293, 169] width 159 height 30
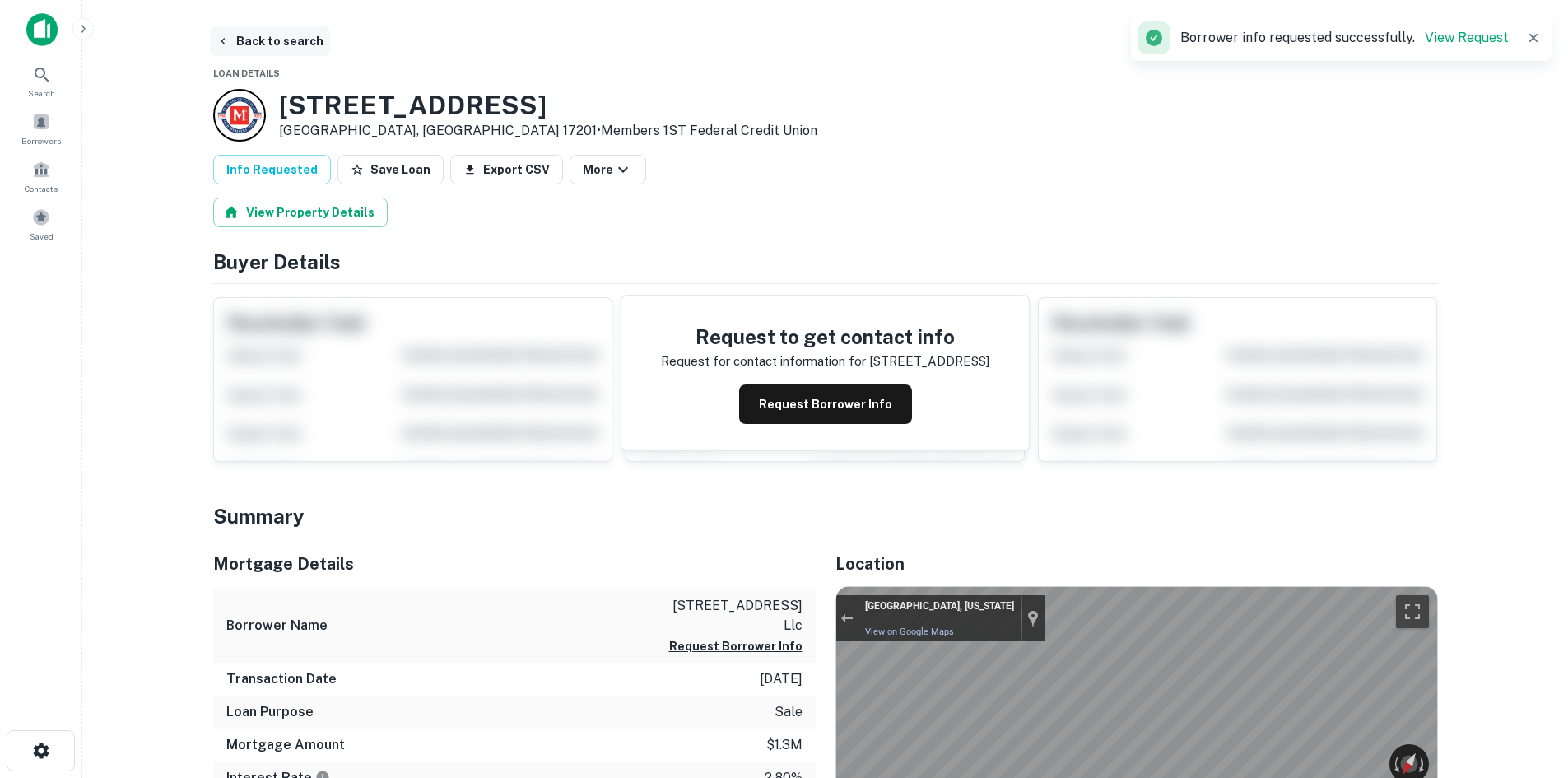
click at [267, 43] on button "Back to search" at bounding box center [270, 41] width 120 height 30
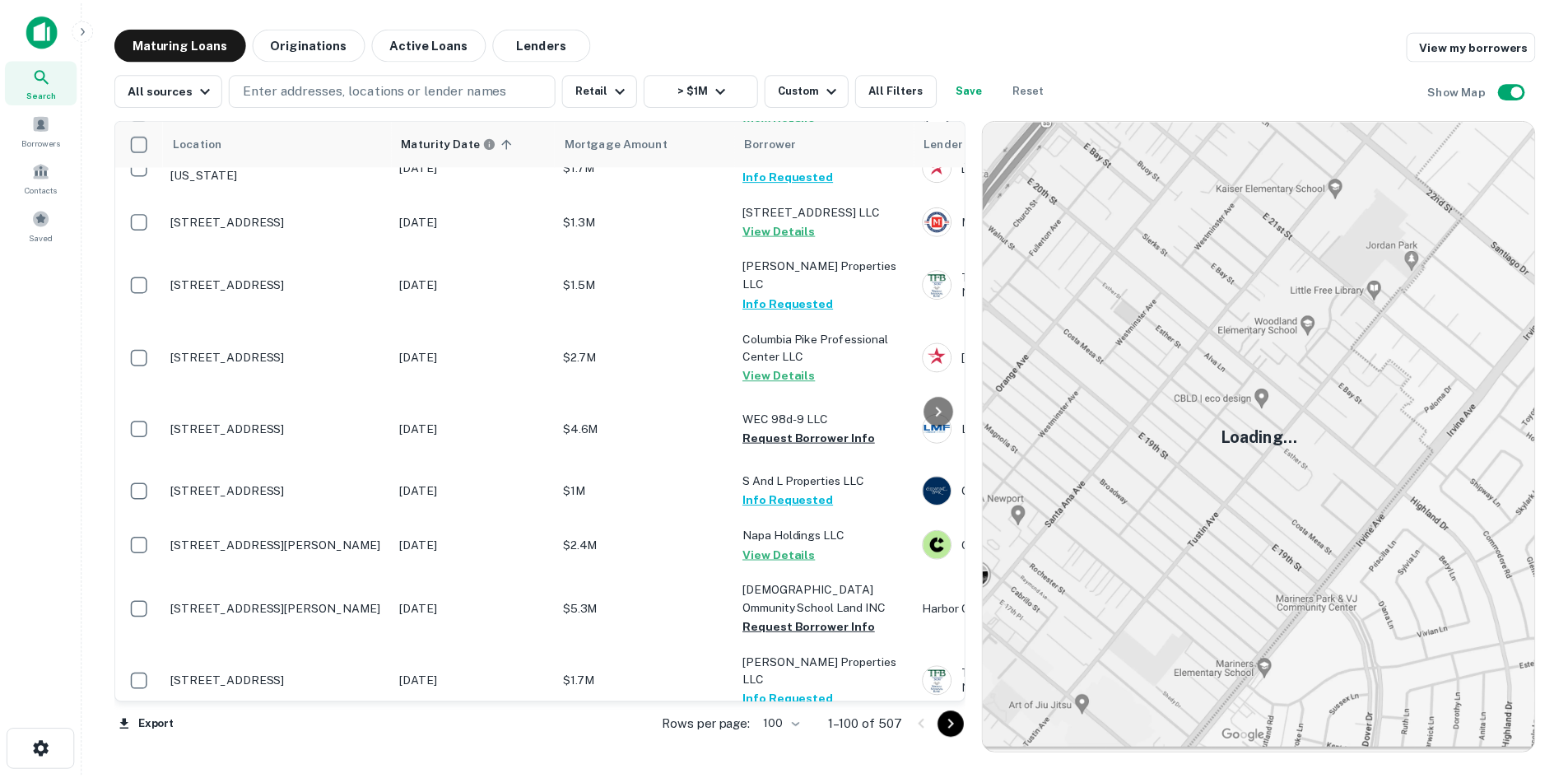
scroll to position [906, 0]
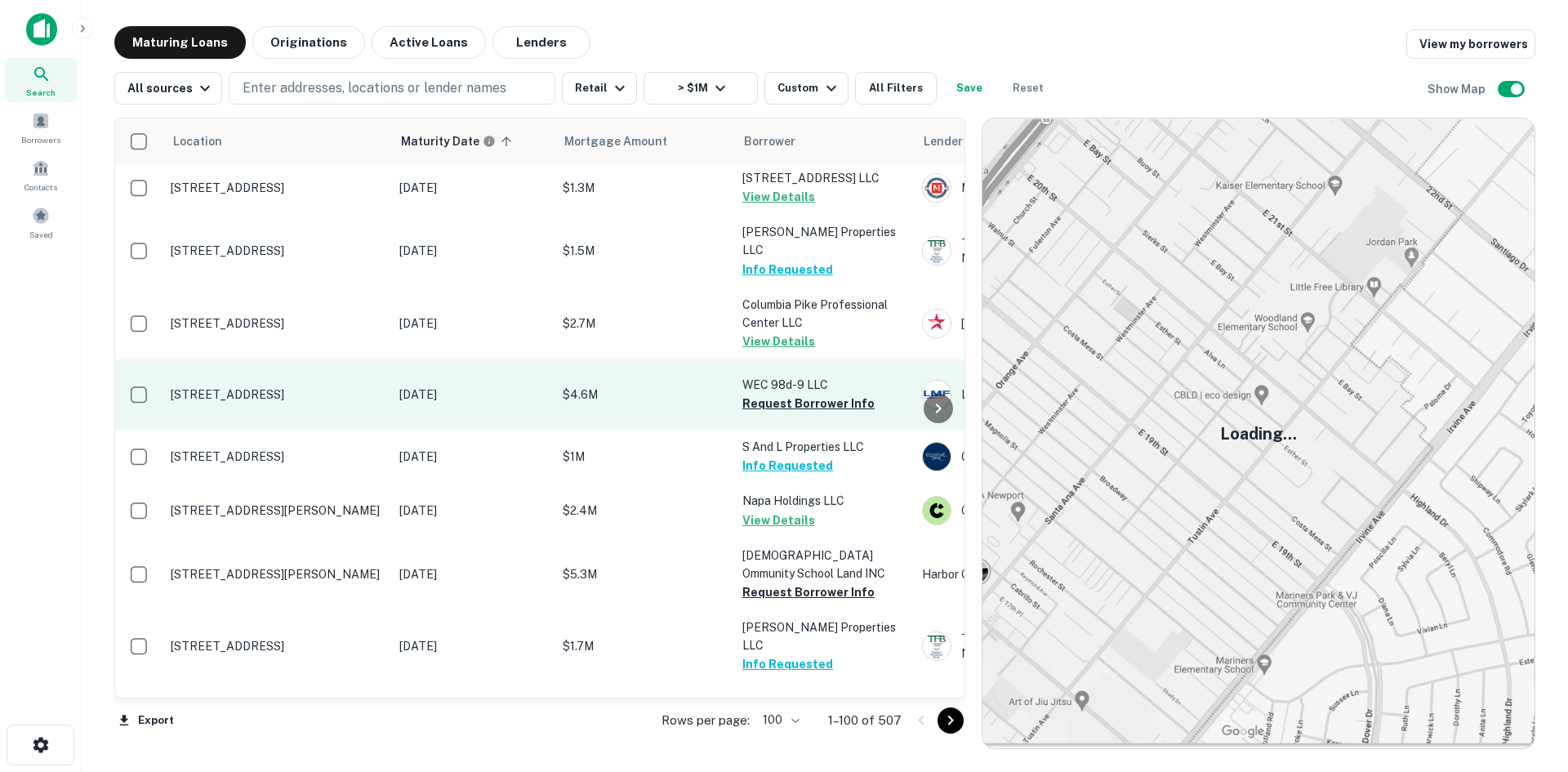
click at [299, 402] on p "6130 Chesapeake Blvd Norfolk, VA 23513" at bounding box center [277, 394] width 213 height 14
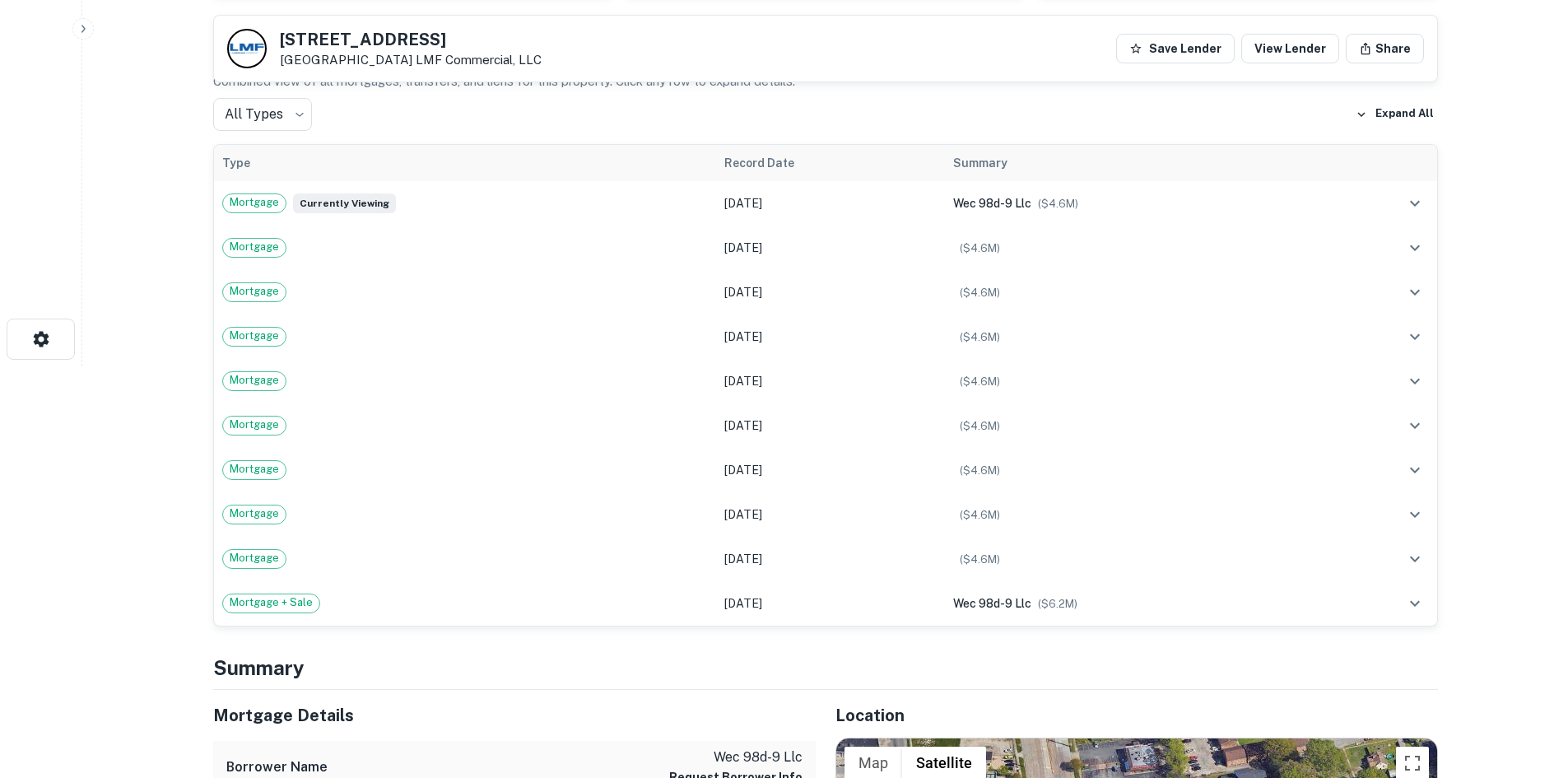
scroll to position [823, 0]
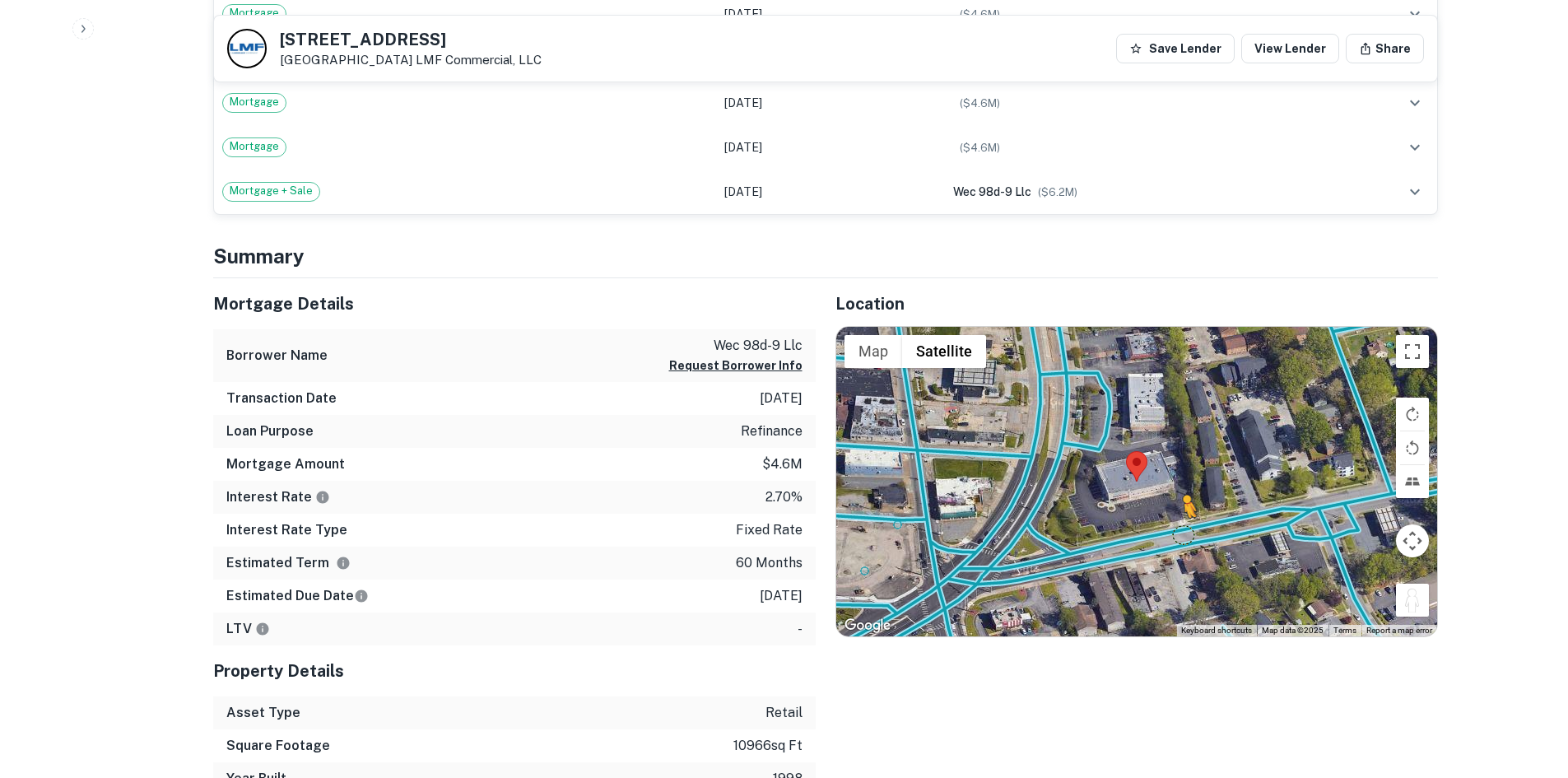
drag, startPoint x: 1409, startPoint y: 590, endPoint x: 1168, endPoint y: 531, distance: 248.1
click at [1174, 534] on div "To activate drag with keyboard, press Alt + Enter. Once in keyboard drag state,…" at bounding box center [1136, 481] width 601 height 310
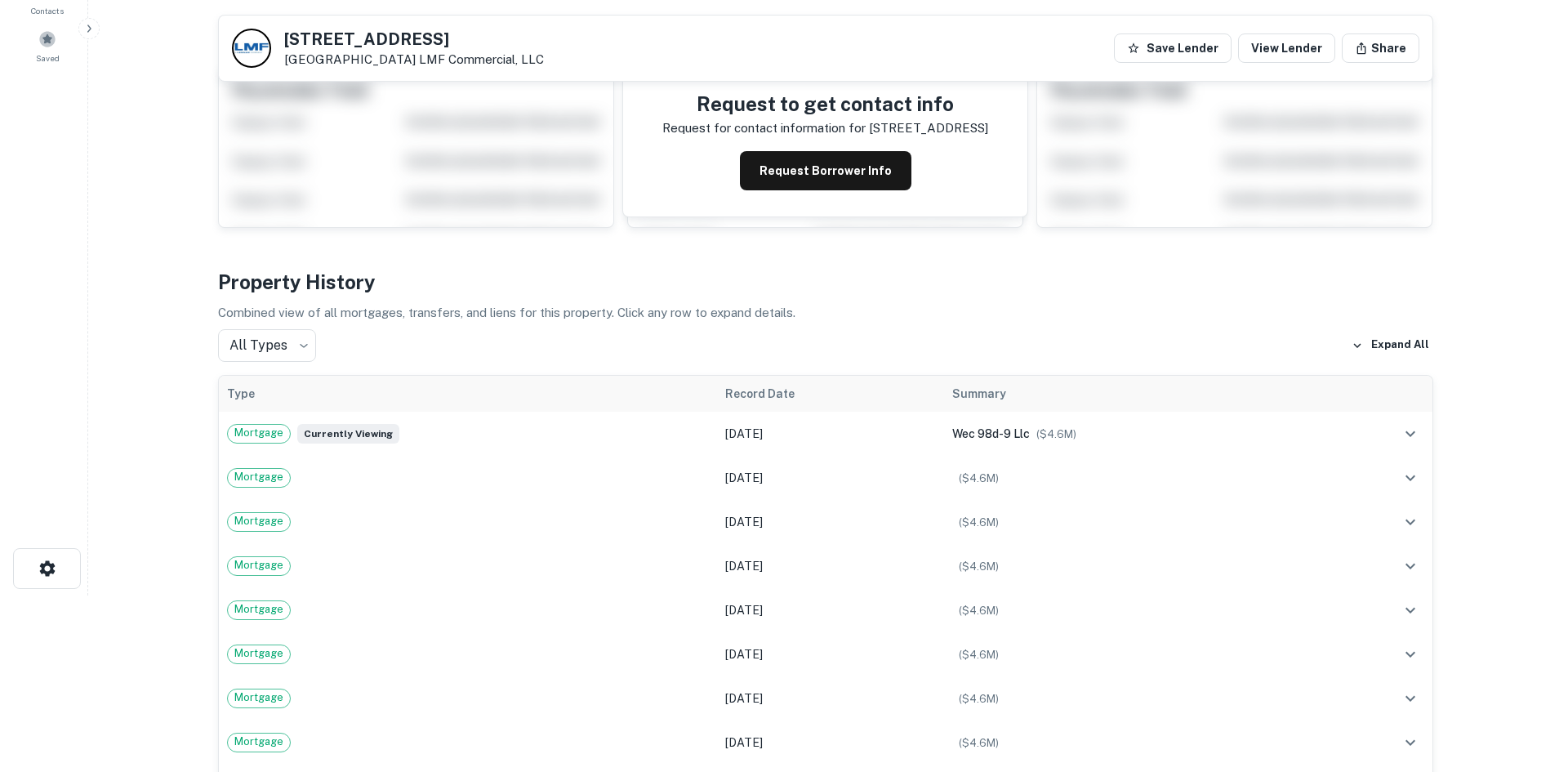
scroll to position [0, 0]
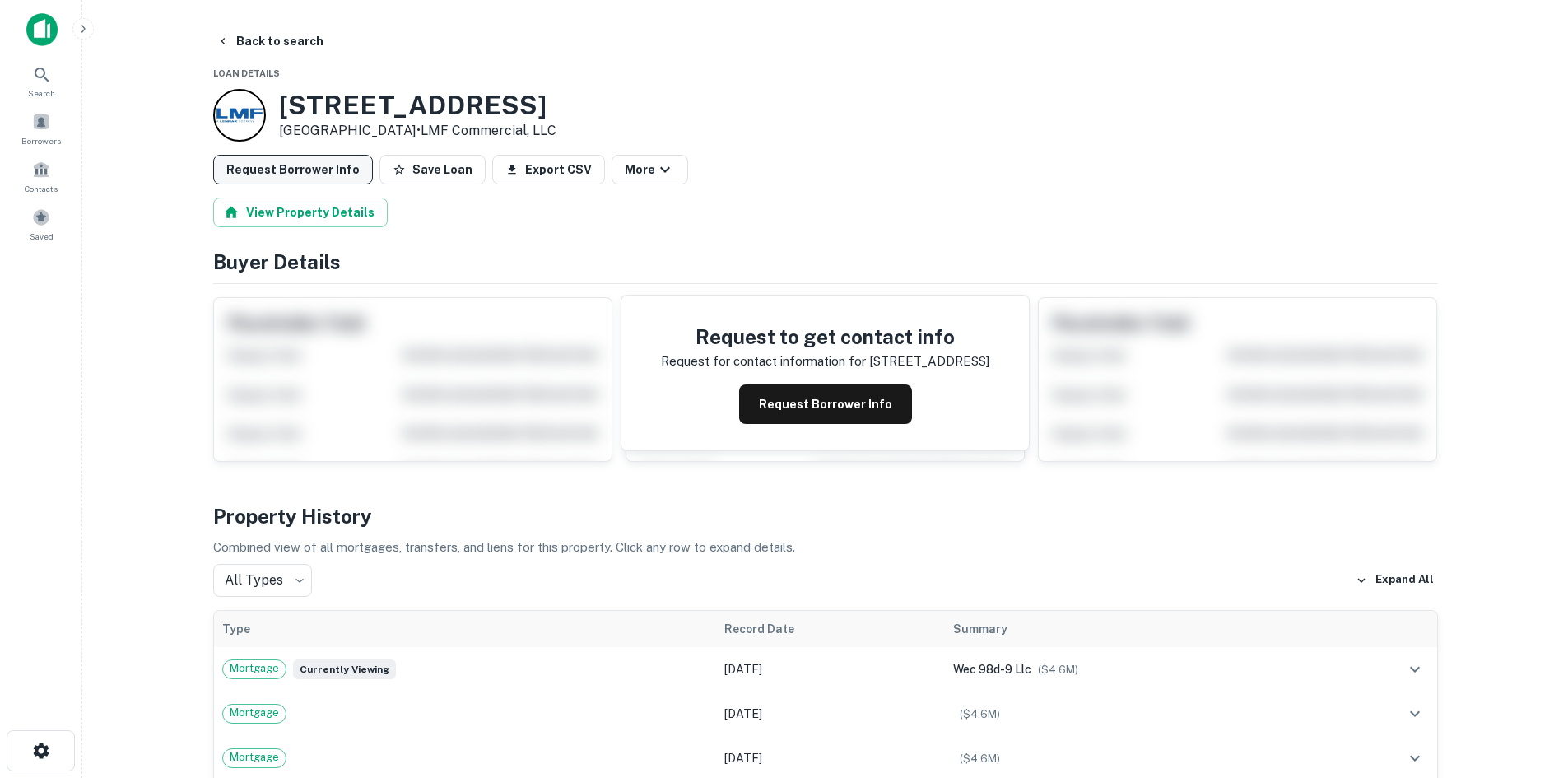
click at [308, 164] on button "Request Borrower Info" at bounding box center [293, 169] width 159 height 30
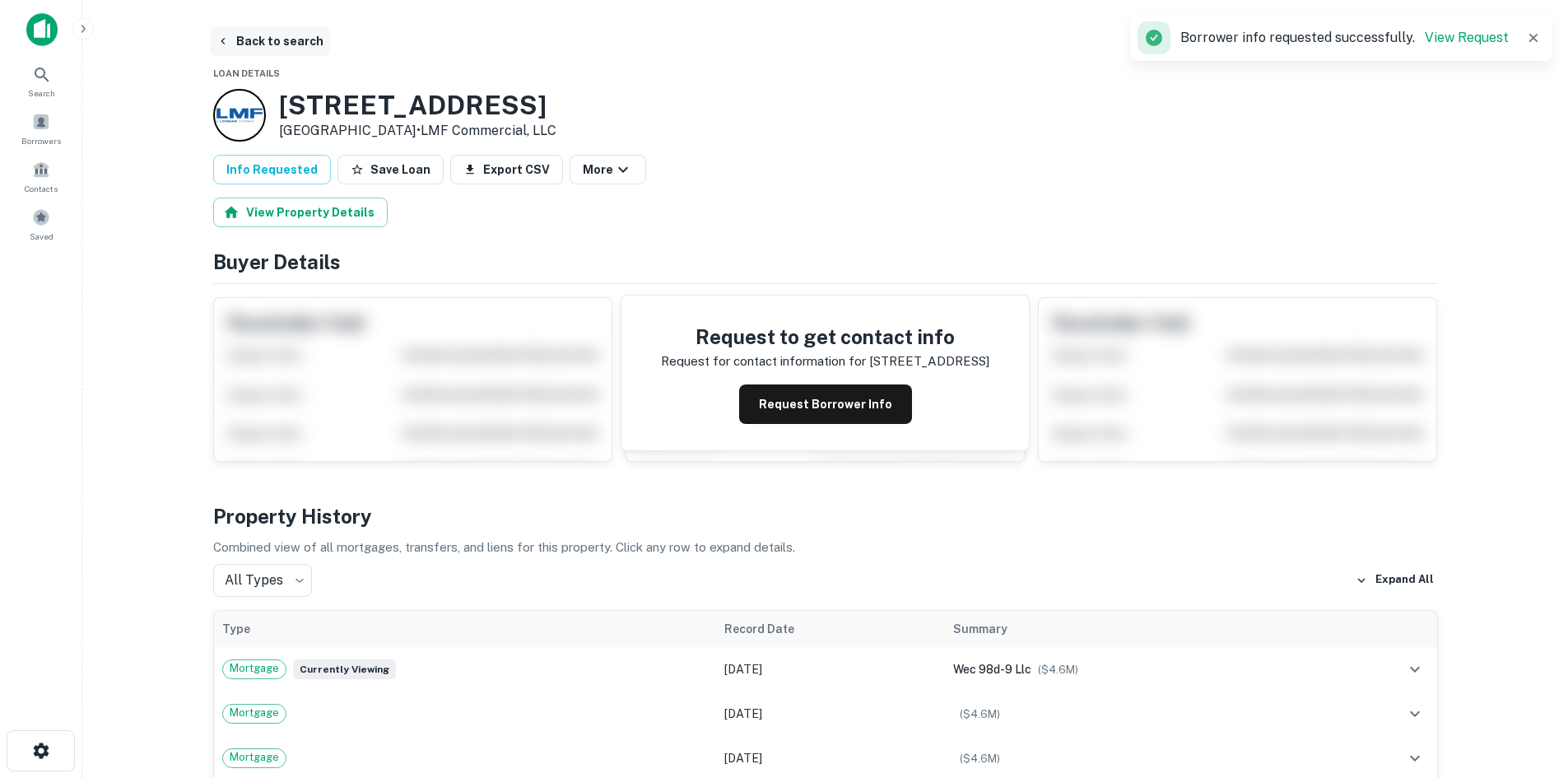
click at [289, 48] on button "Back to search" at bounding box center [270, 41] width 120 height 30
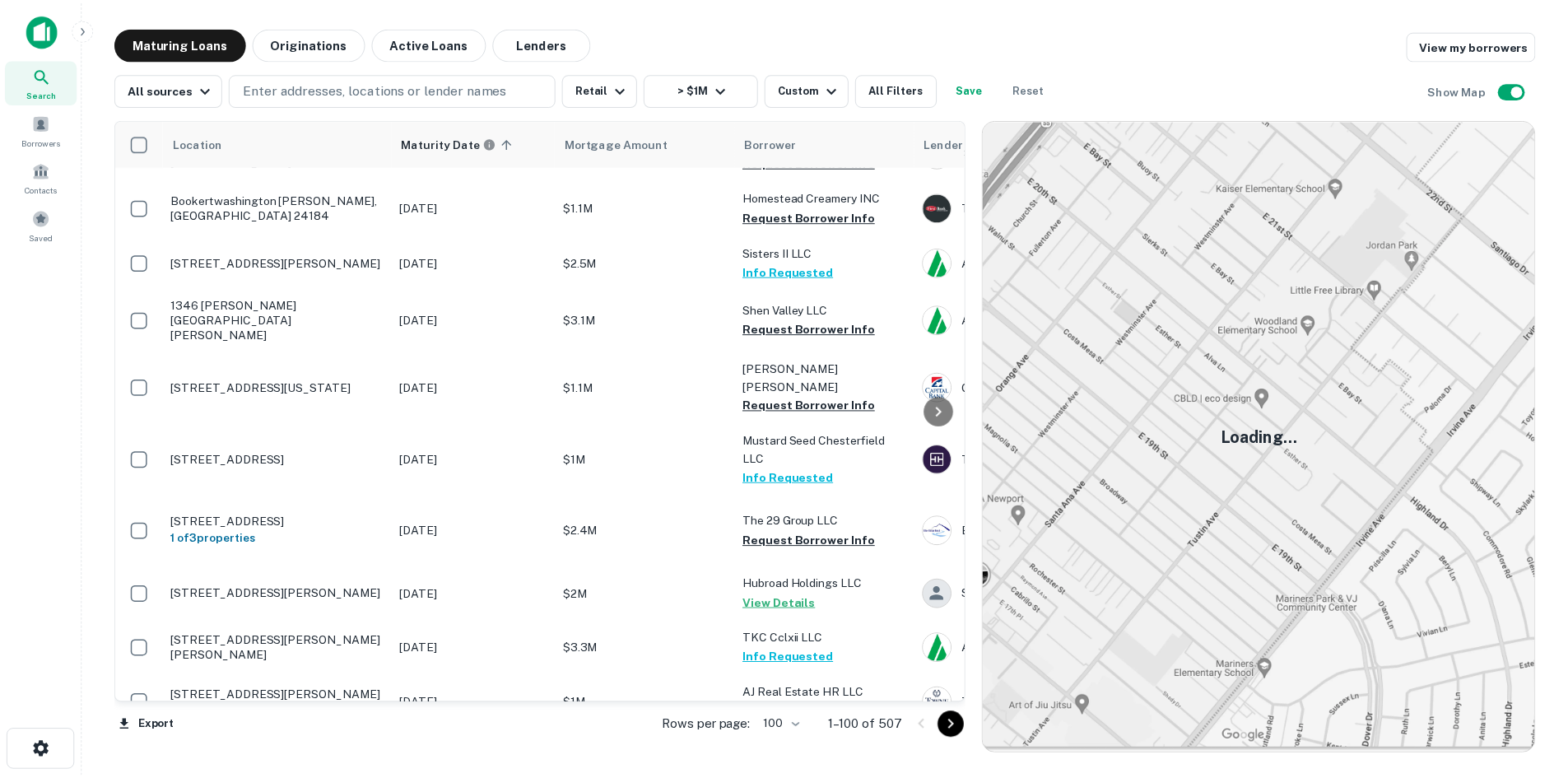
scroll to position [3047, 0]
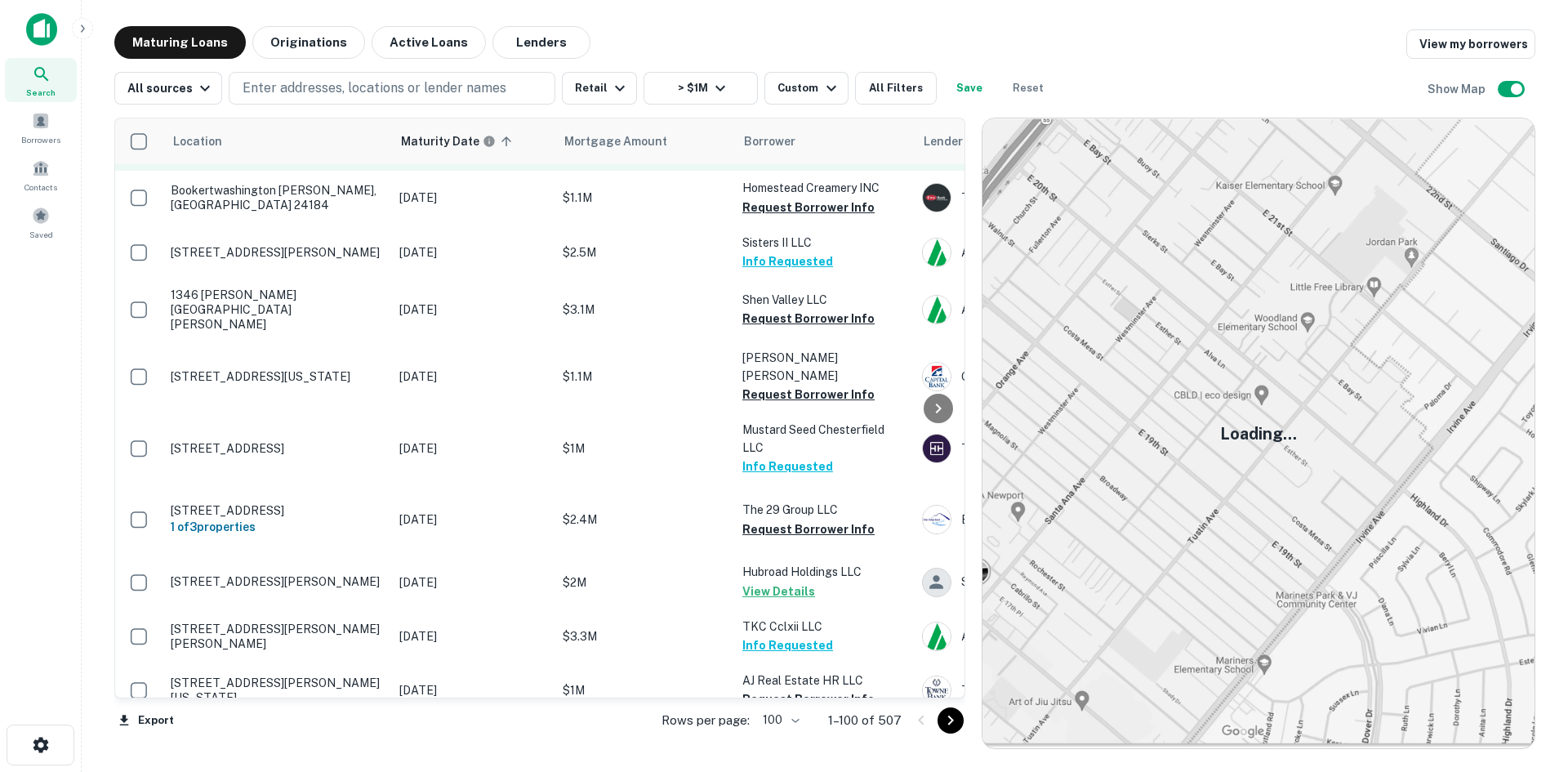
click at [323, 158] on p "Bookertwashington Hwy Wirtz, VA 24184" at bounding box center [277, 144] width 213 height 30
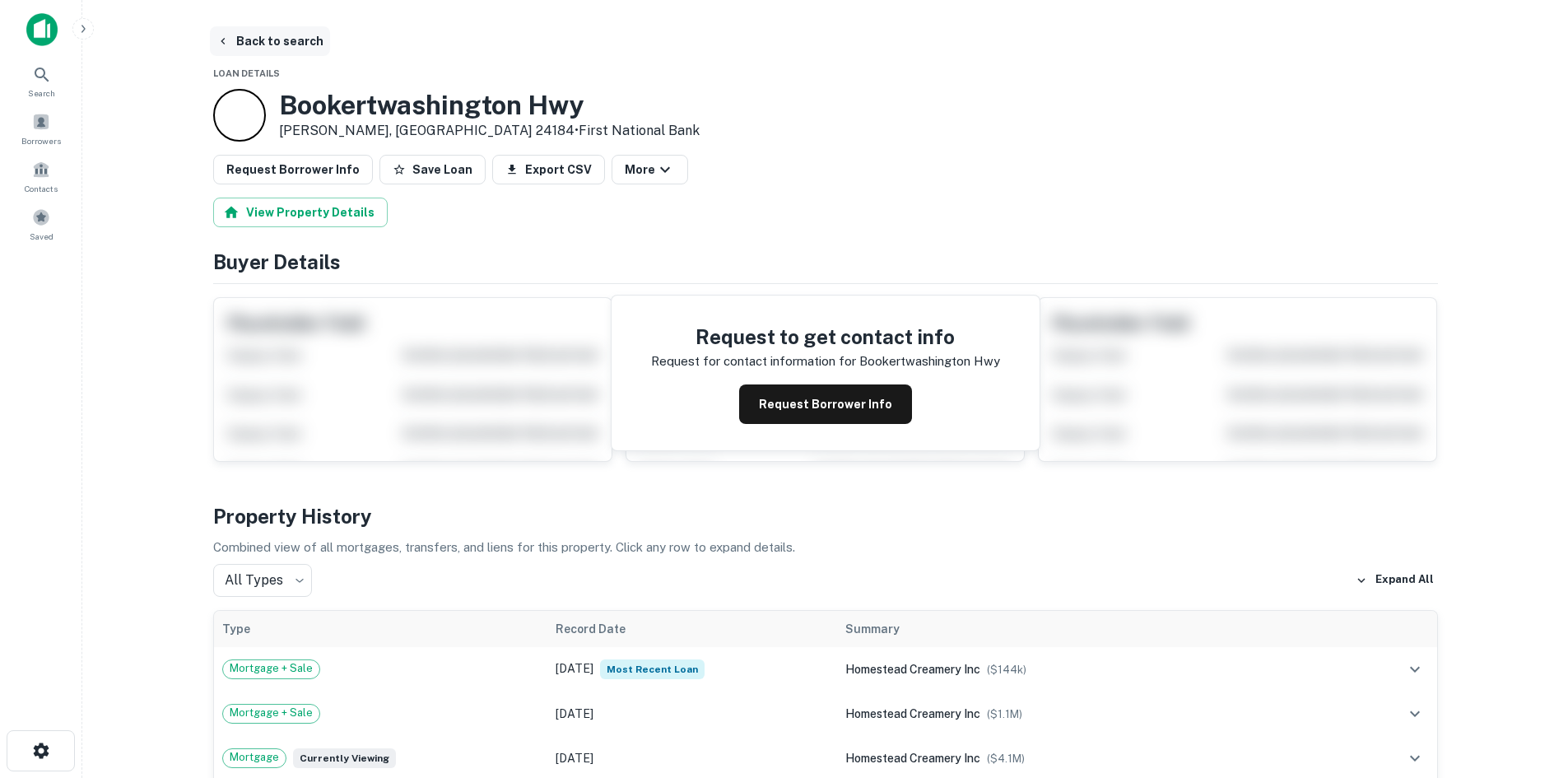
click at [253, 31] on button "Back to search" at bounding box center [270, 41] width 120 height 30
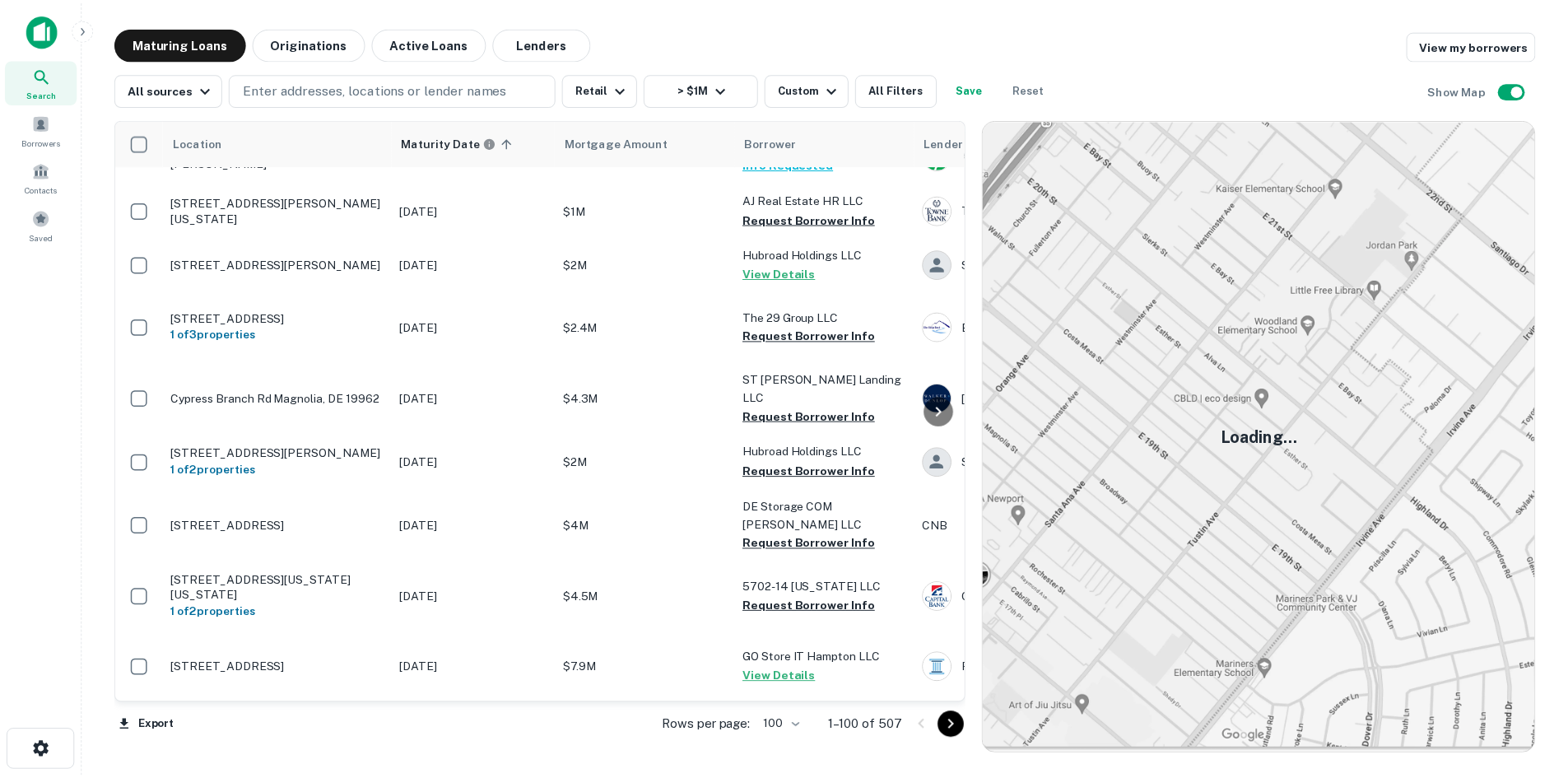
scroll to position [3459, 0]
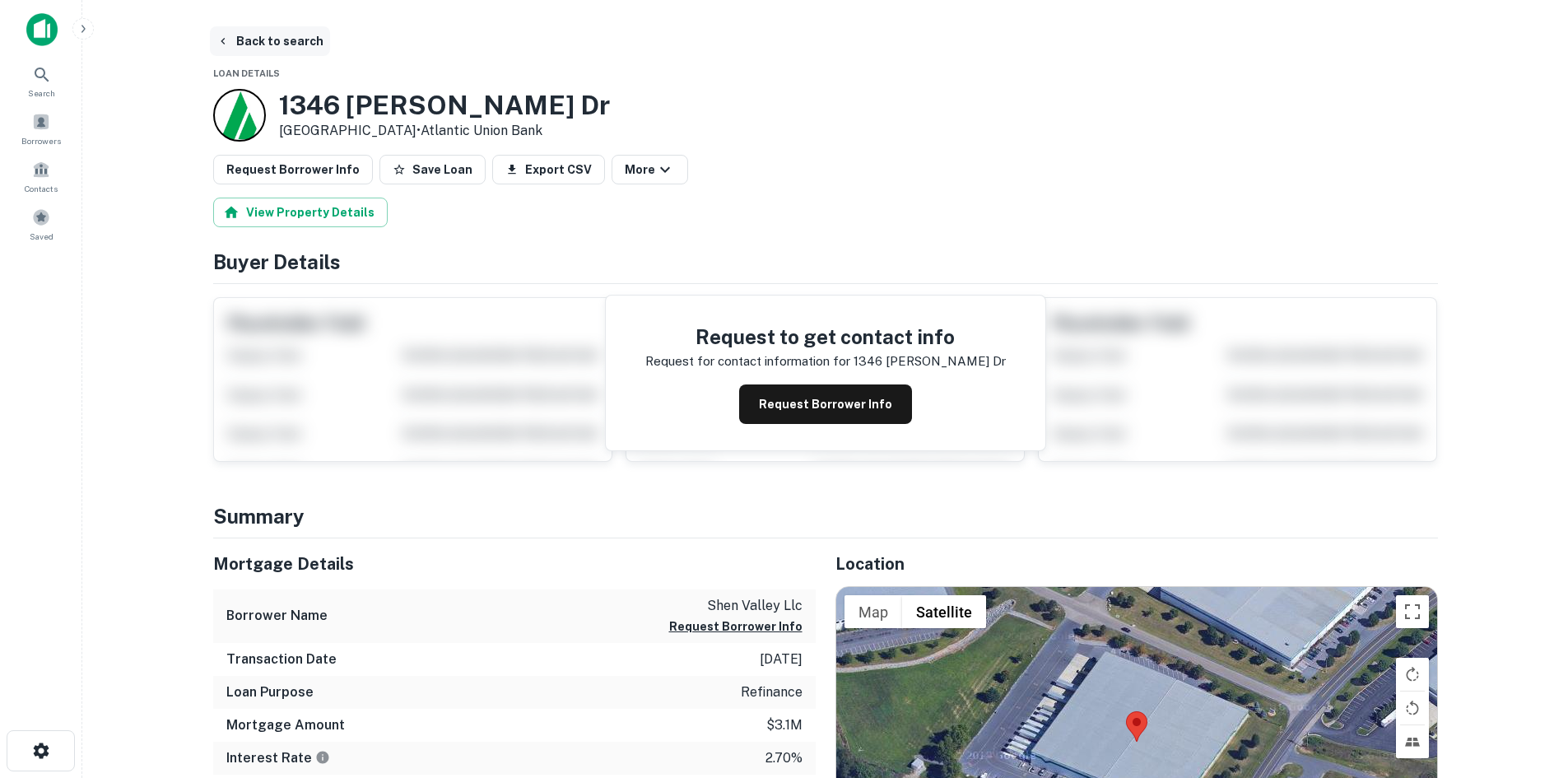
click at [246, 36] on button "Back to search" at bounding box center [270, 41] width 120 height 30
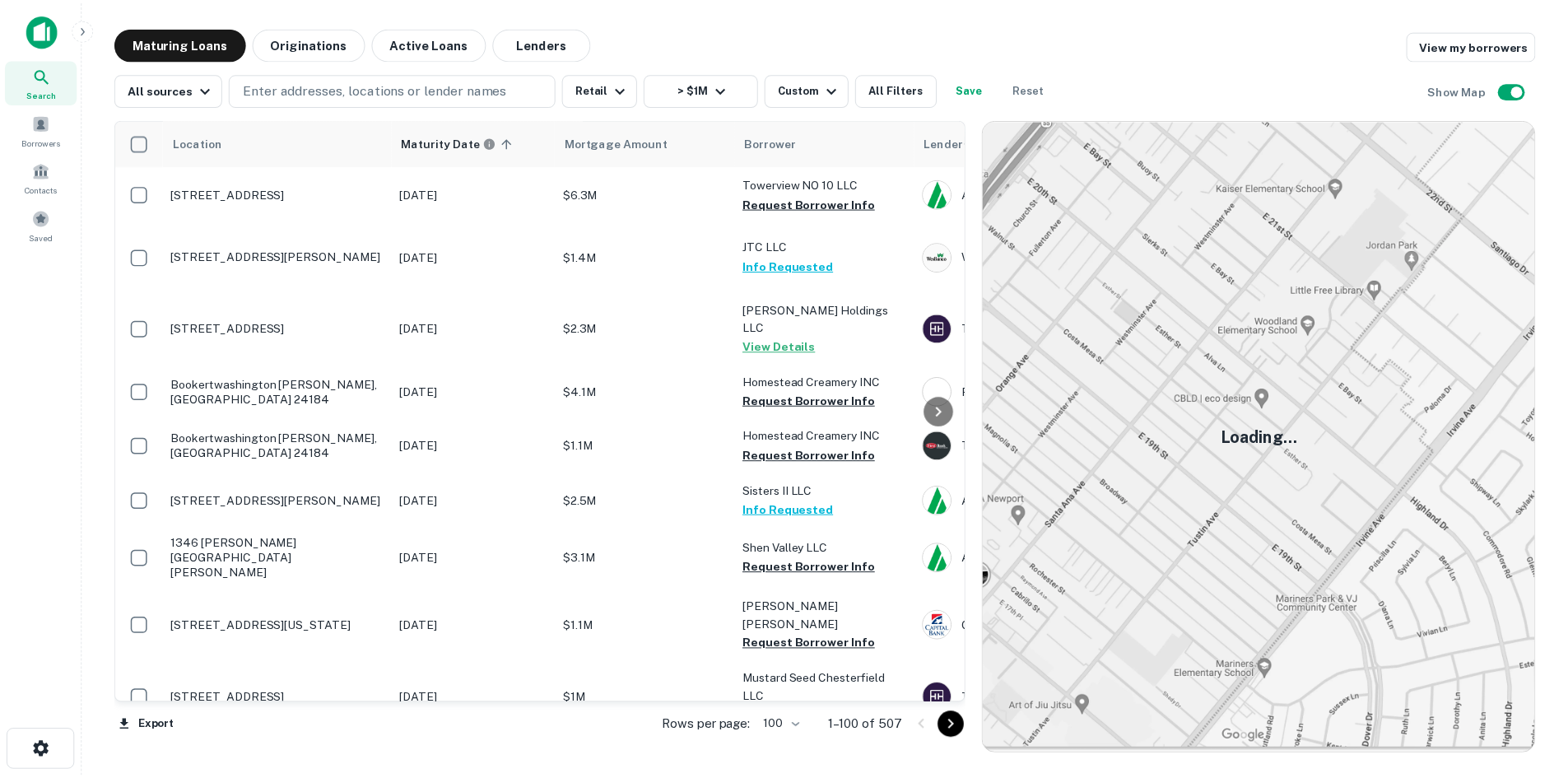
scroll to position [3294, 0]
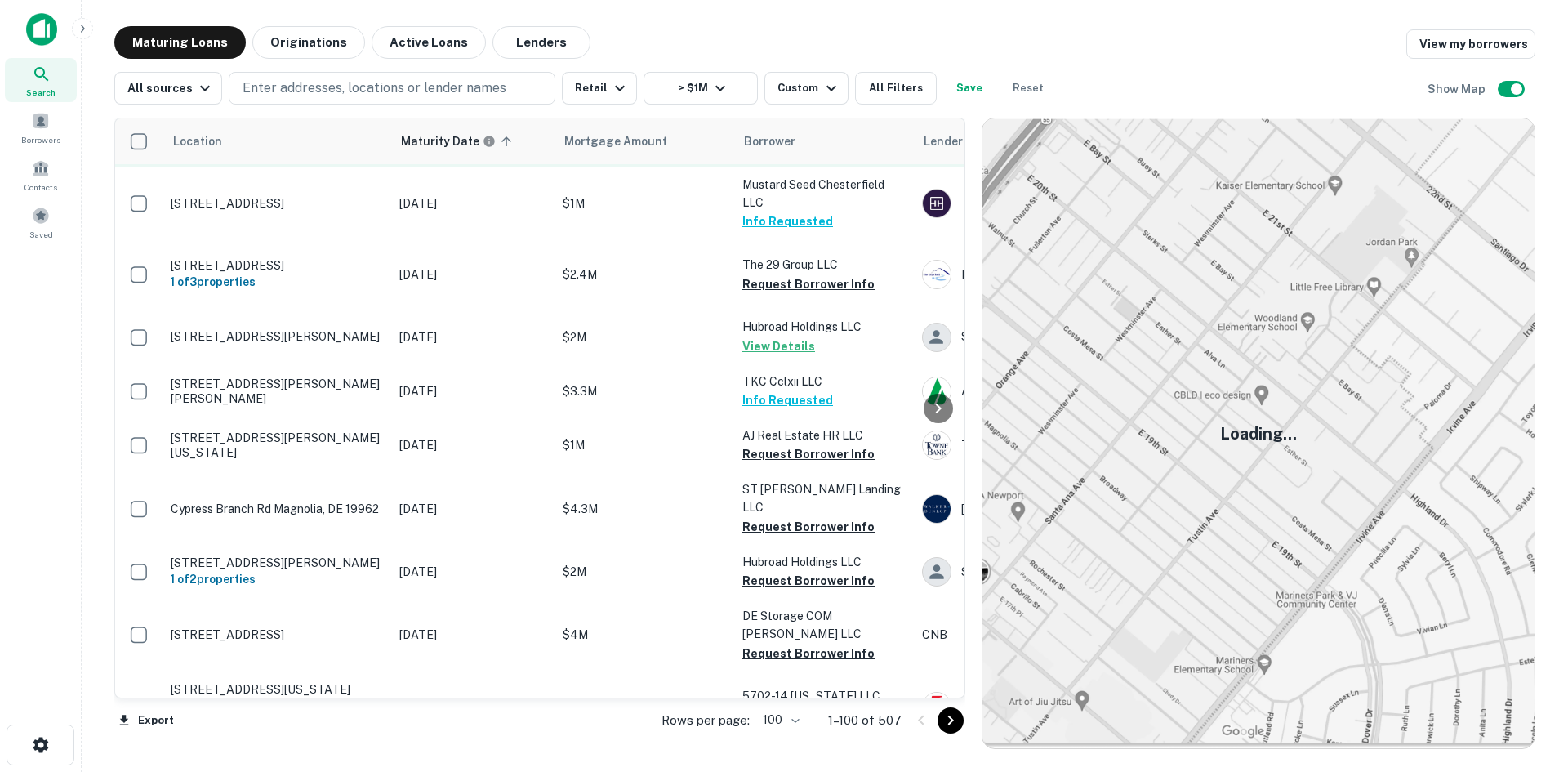
click at [298, 139] on p "918 Westminster St Nw Washington, DC 20001" at bounding box center [277, 131] width 213 height 14
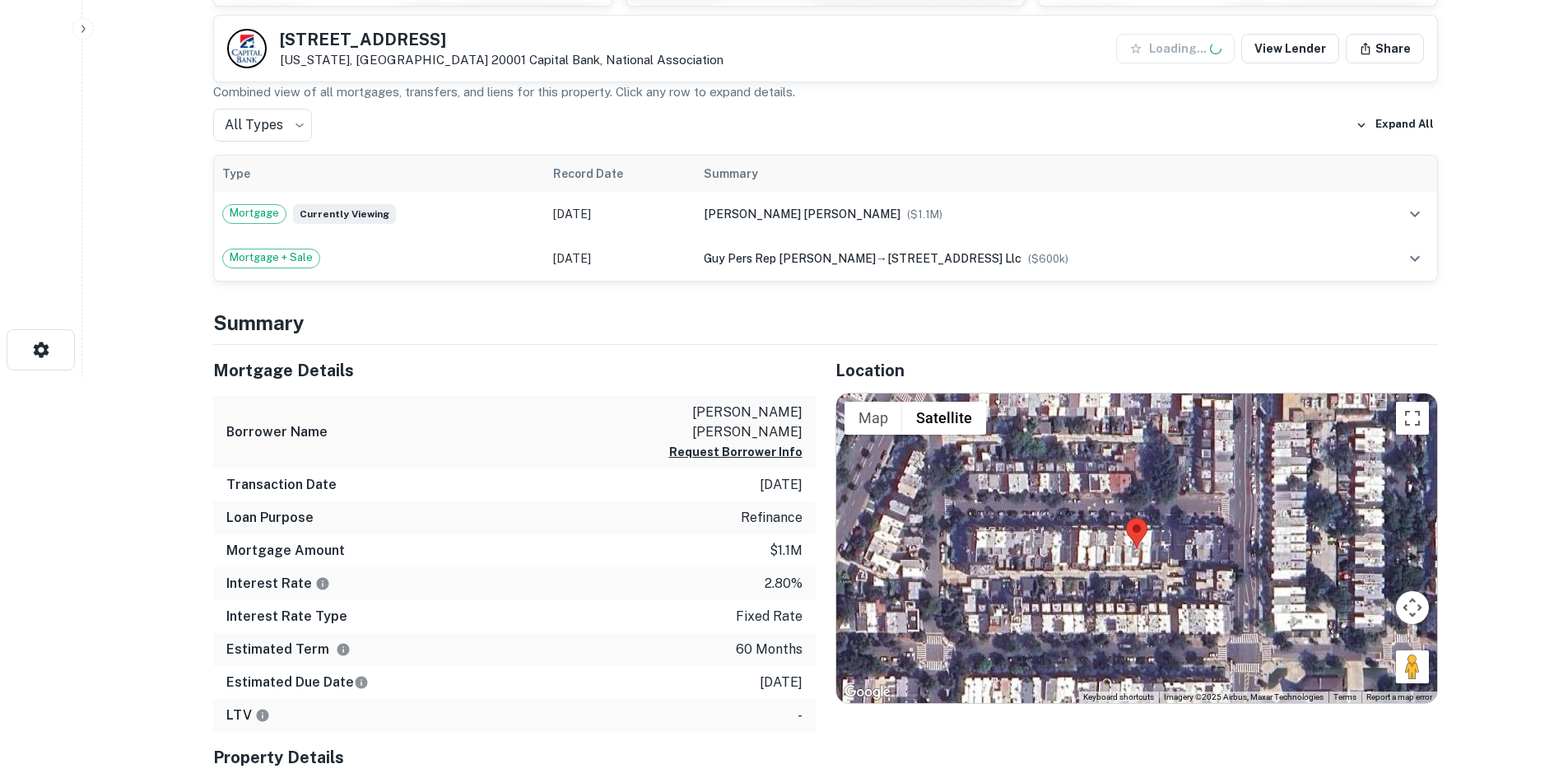
scroll to position [412, 0]
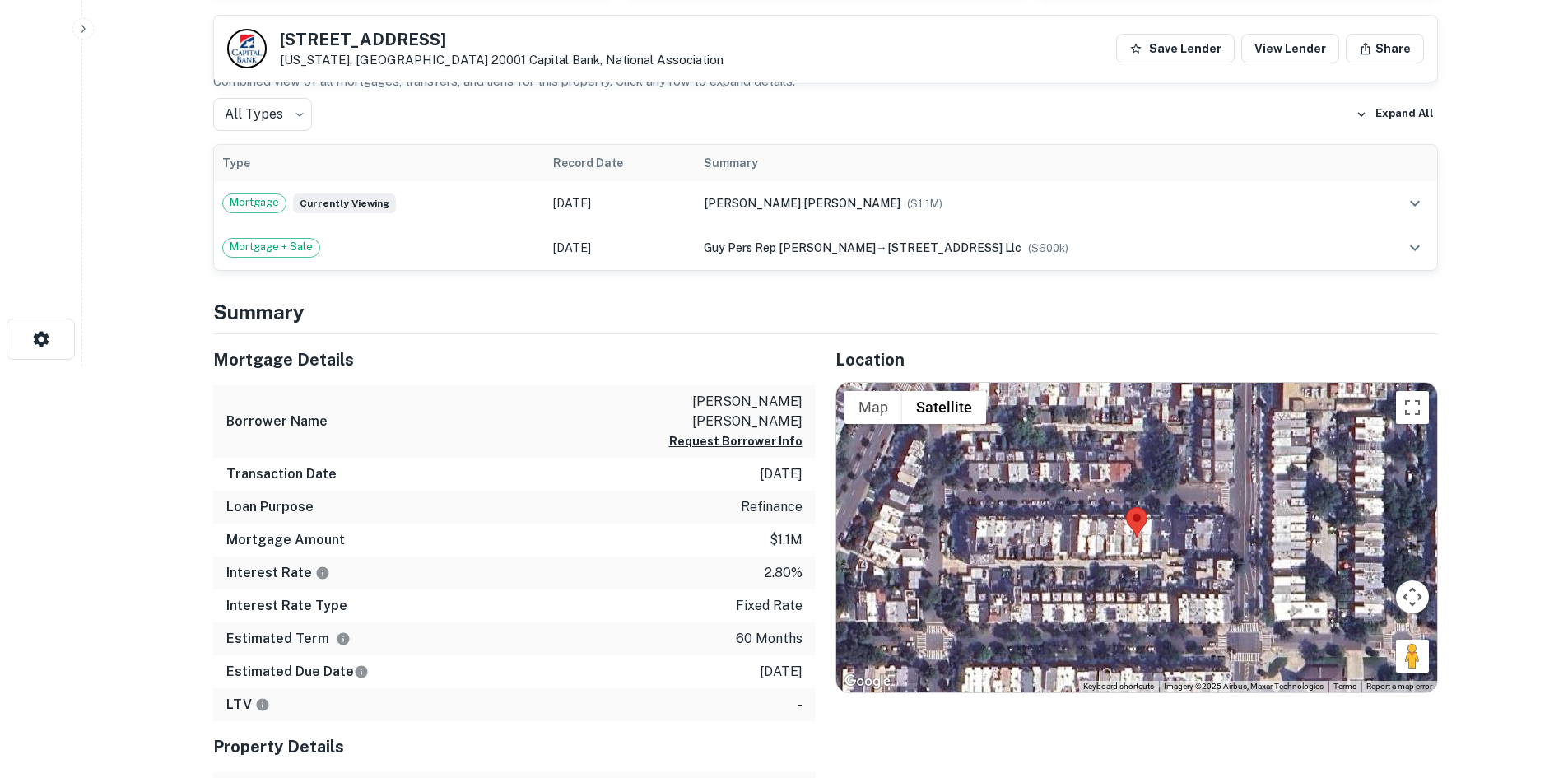
drag, startPoint x: 1403, startPoint y: 650, endPoint x: 1137, endPoint y: 521, distance: 295.6
click at [1137, 521] on div "Map Terrain Satellite Labels Keyboard shortcuts Map Data Imagery ©2025 Airbus, …" at bounding box center [1136, 537] width 601 height 310
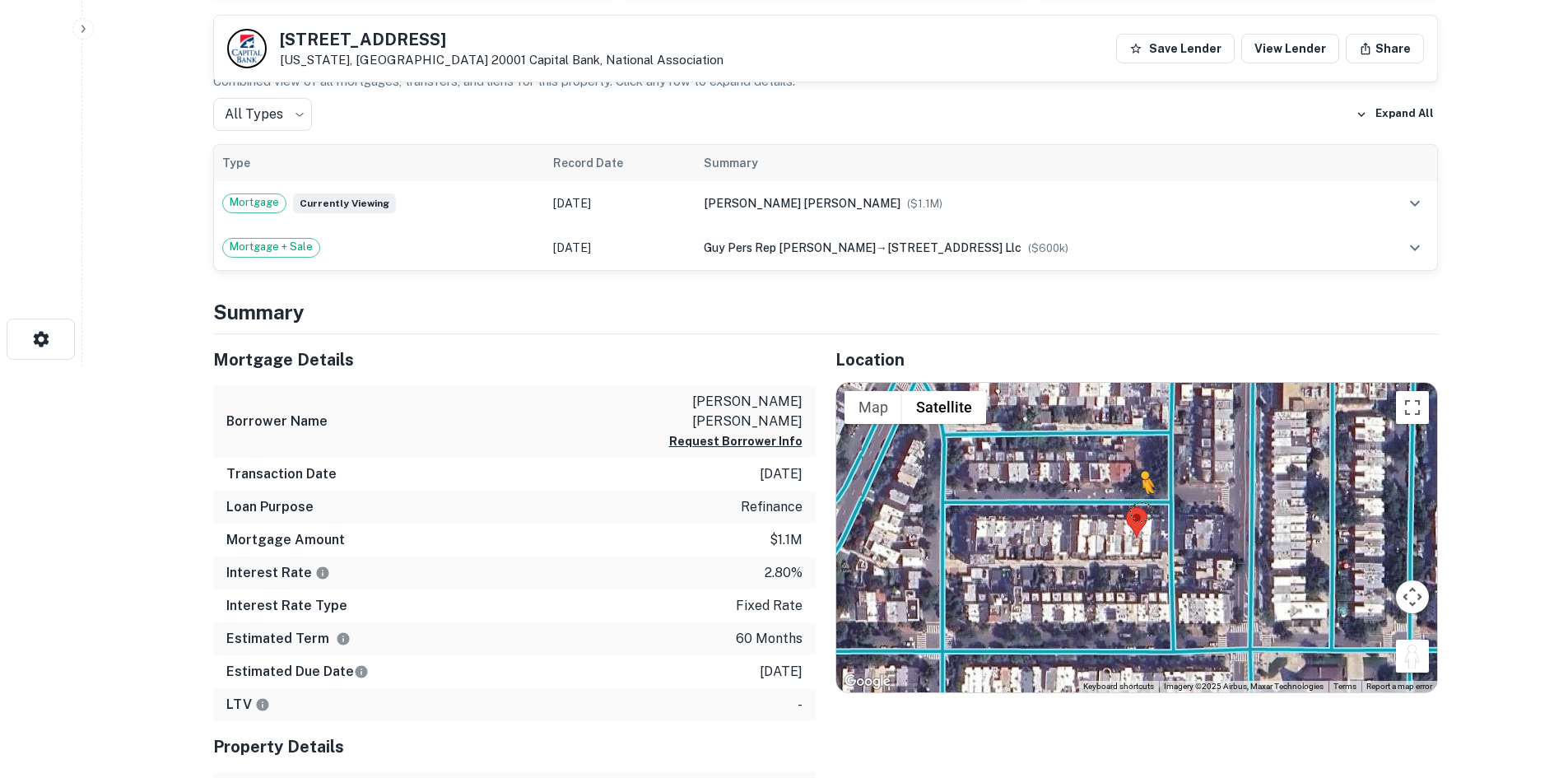
drag, startPoint x: 1409, startPoint y: 663, endPoint x: 1135, endPoint y: 496, distance: 320.9
click at [1135, 496] on div "To activate drag with keyboard, press Alt + Enter. Once in keyboard drag state,…" at bounding box center [1136, 537] width 601 height 310
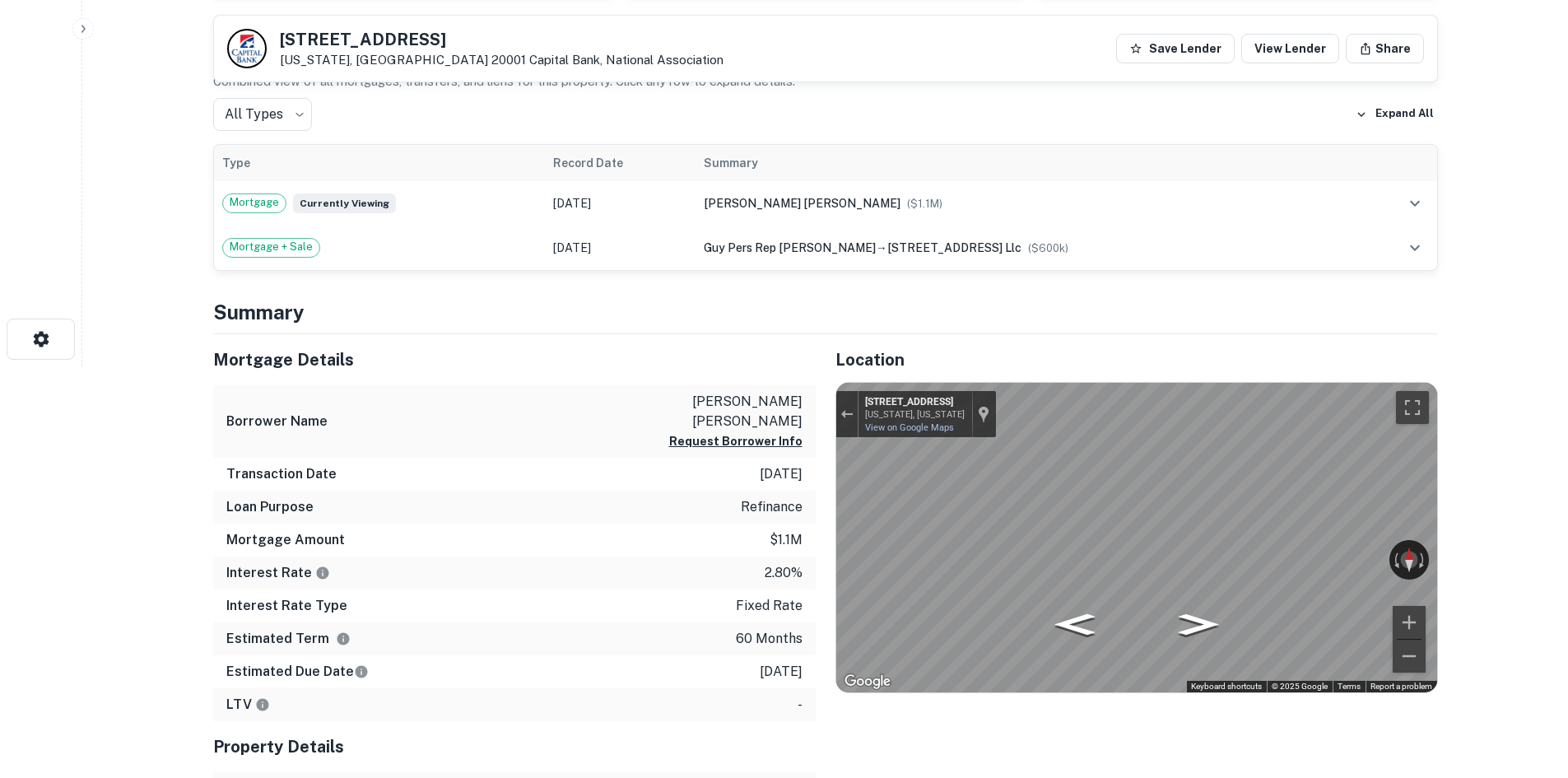
click at [706, 476] on div "Mortgage Details Borrower Name freeman daniel joshua Request Borrower Info Tran…" at bounding box center [816, 636] width 1245 height 604
click at [825, 540] on div "Location ← Move left → Move right ↑ Move up ↓ Move down + Zoom in - Zoom out Ho…" at bounding box center [1126, 636] width 622 height 604
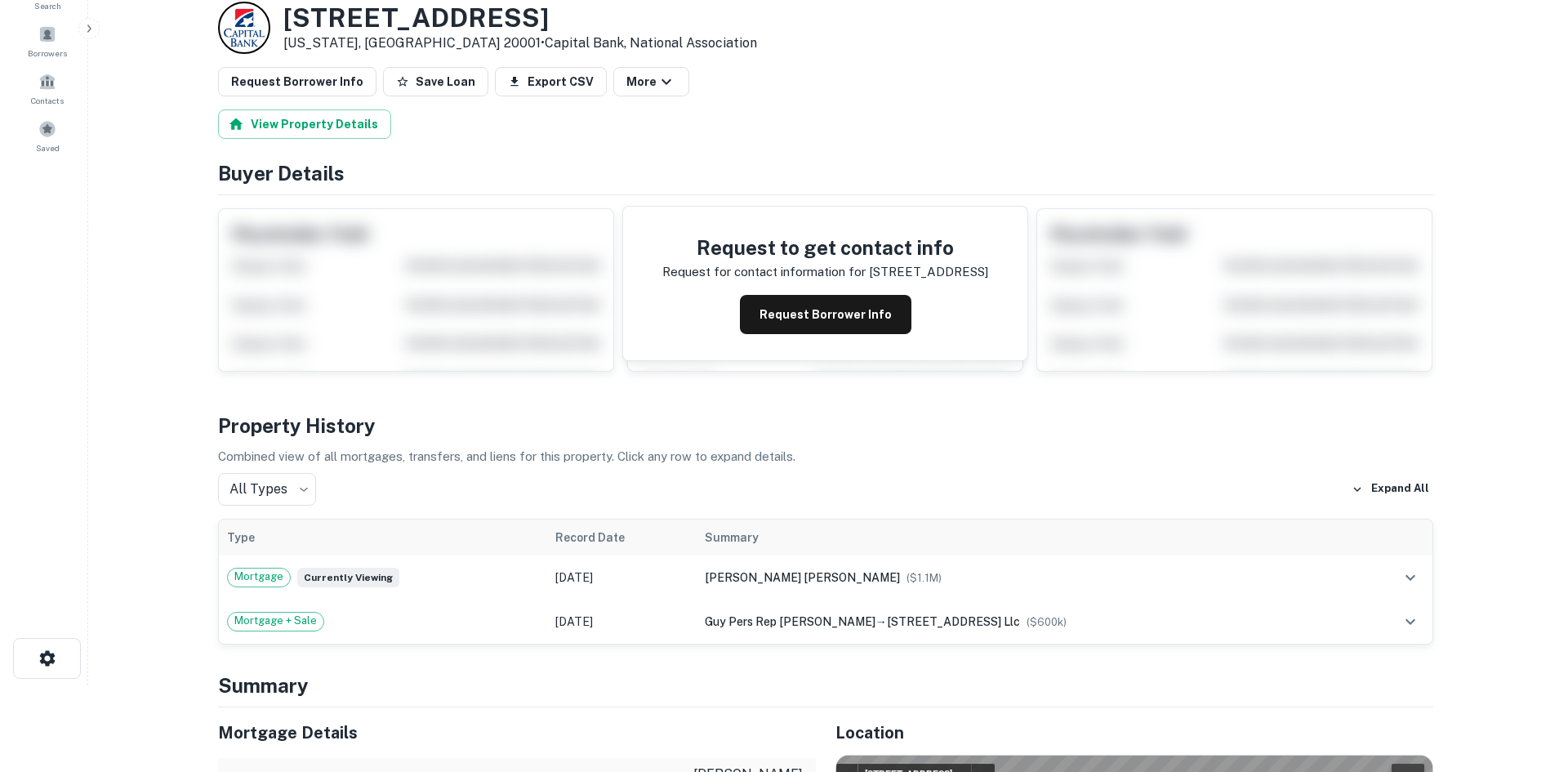
scroll to position [0, 0]
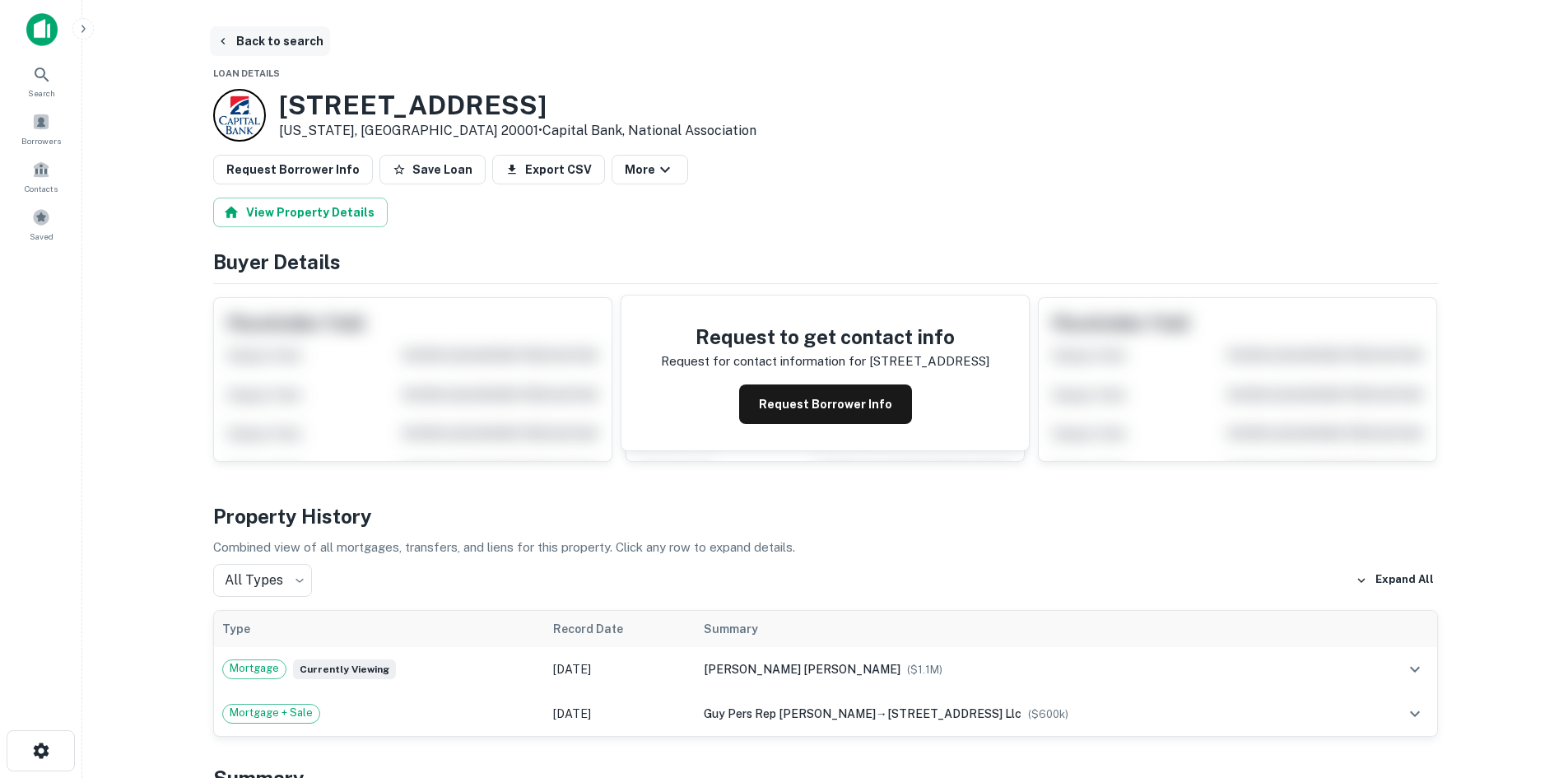
click at [247, 51] on button "Back to search" at bounding box center [270, 41] width 120 height 30
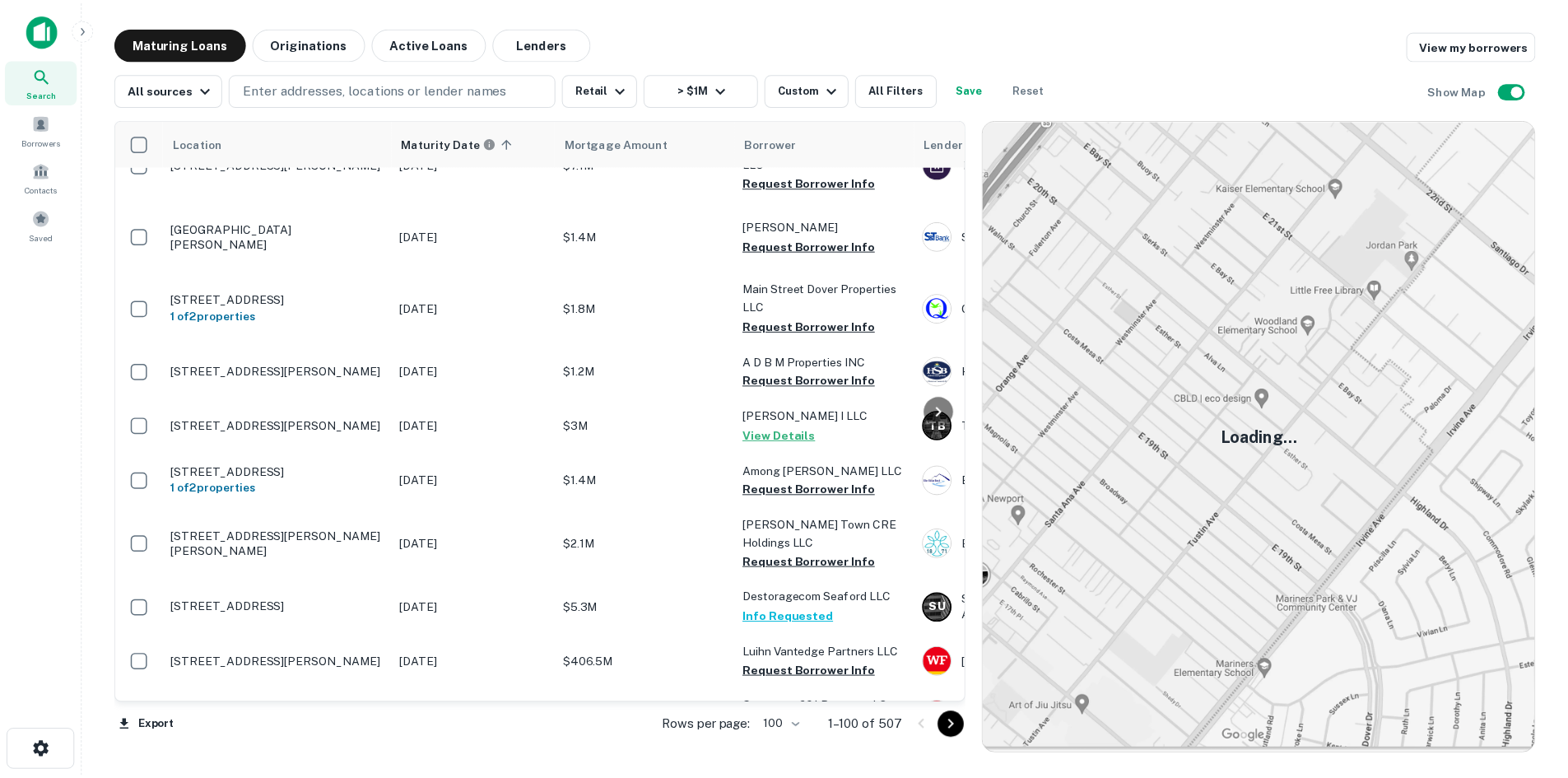
scroll to position [4447, 0]
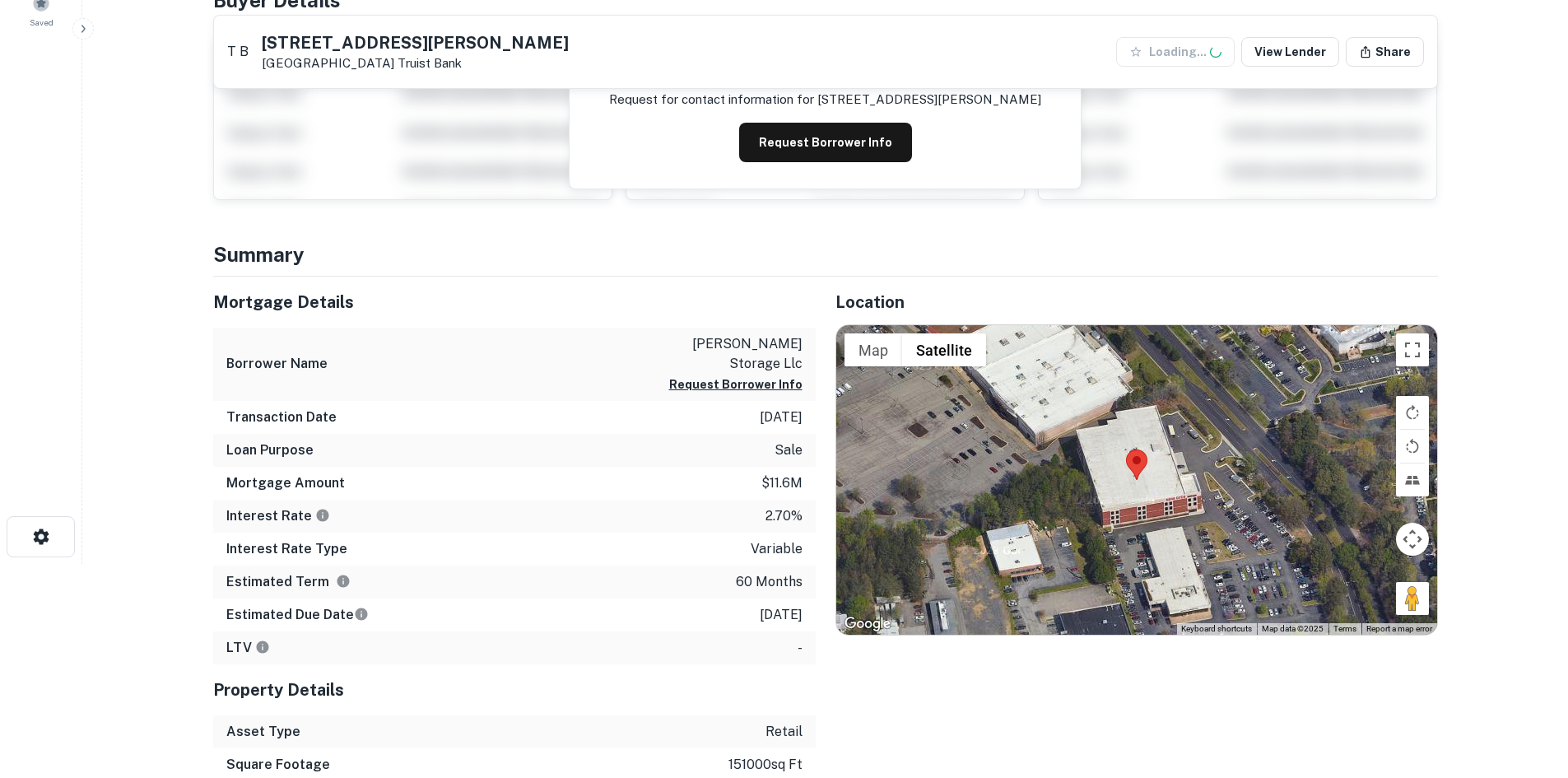
scroll to position [247, 0]
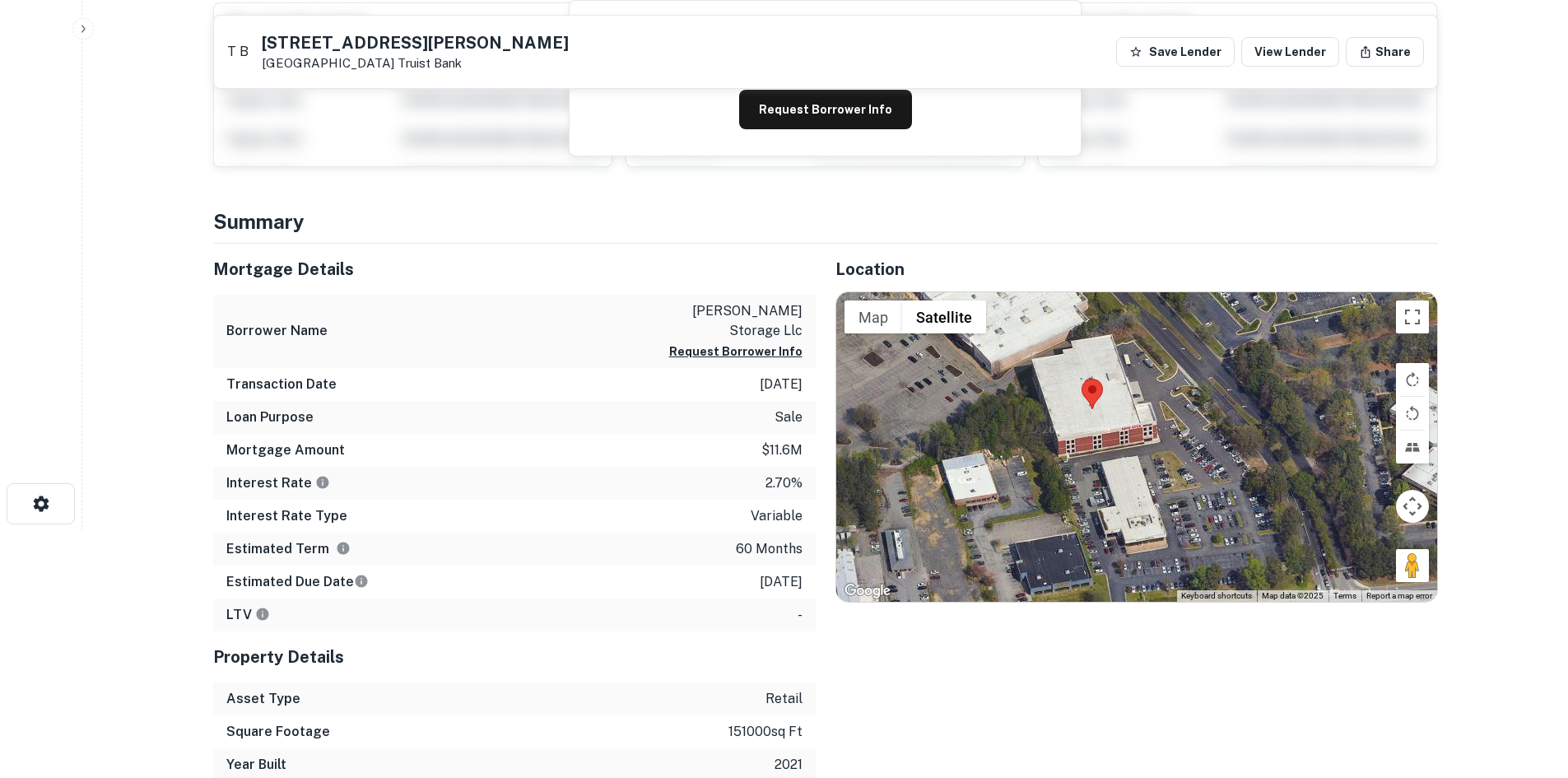
drag, startPoint x: 1433, startPoint y: 580, endPoint x: 1382, endPoint y: 537, distance: 66.7
click at [1382, 537] on div at bounding box center [1136, 447] width 601 height 310
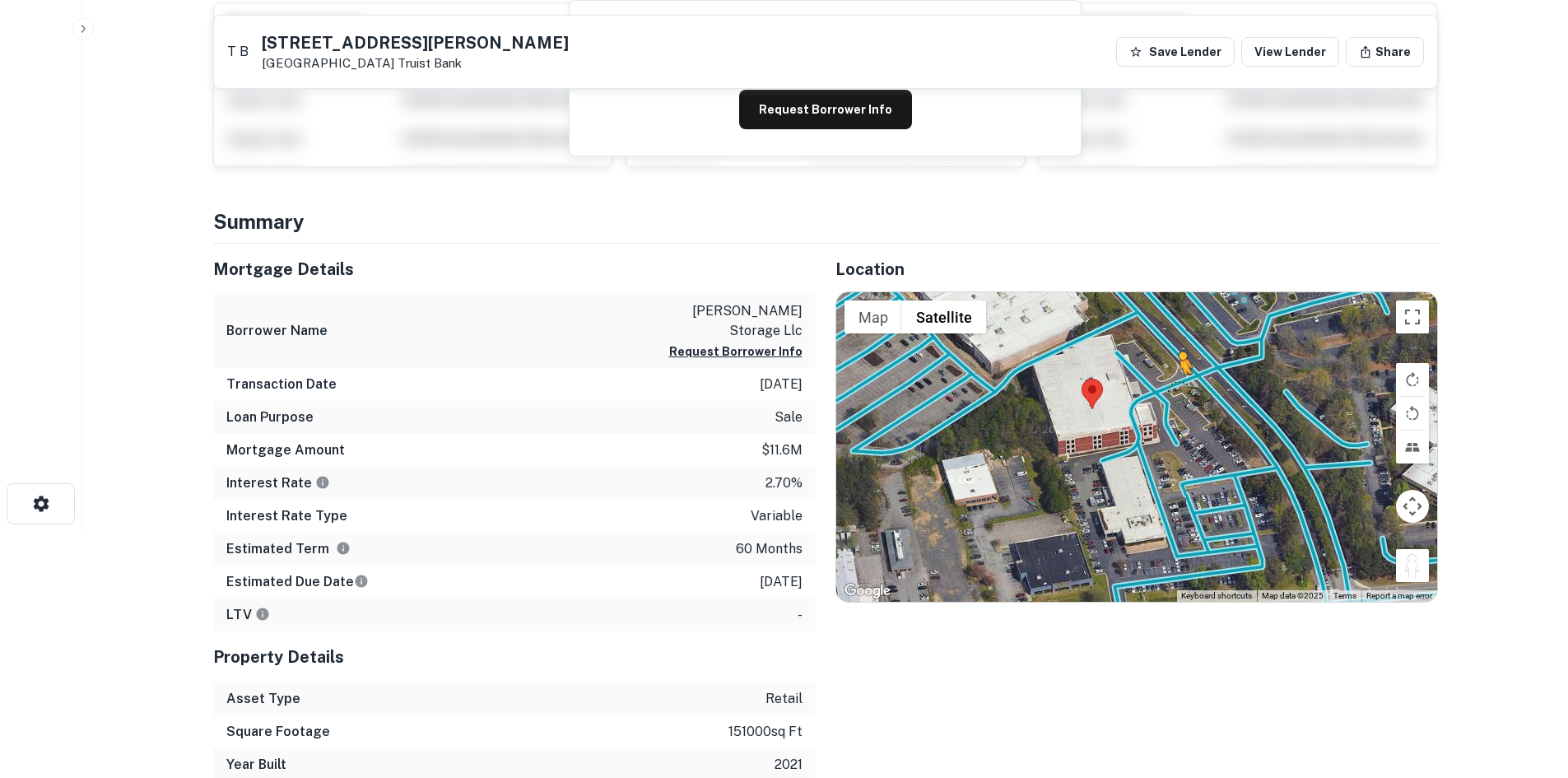
drag, startPoint x: 1420, startPoint y: 555, endPoint x: 1176, endPoint y: 378, distance: 301.4
click at [1177, 381] on div "To activate drag with keyboard, press Alt + Enter. Once in keyboard drag state,…" at bounding box center [1136, 447] width 601 height 310
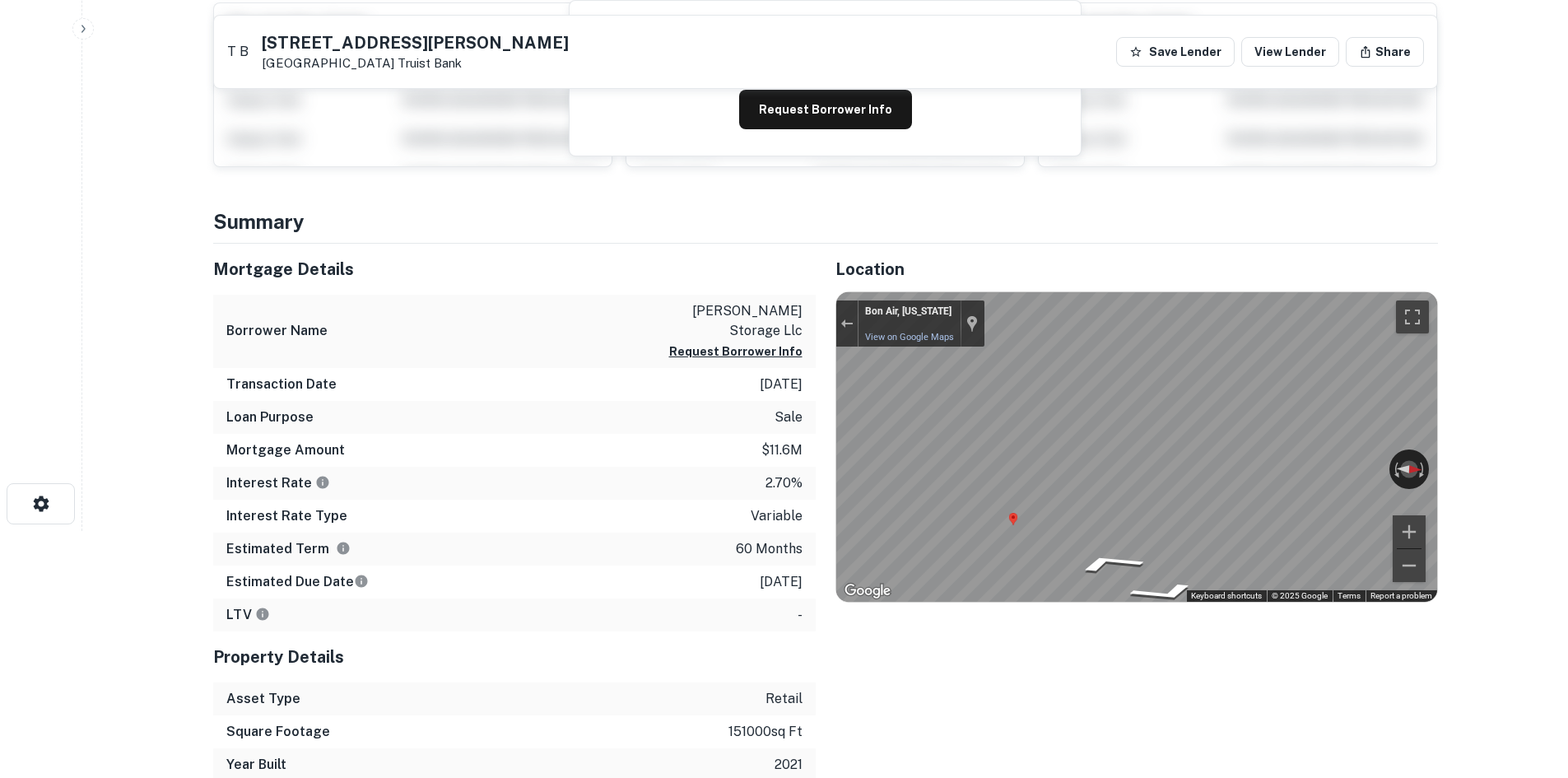
click at [1474, 479] on main "Back to search T B 1011 Koger Center Blvd North Chesterfield, VA 23235 Truist B…" at bounding box center [825, 142] width 1486 height 778
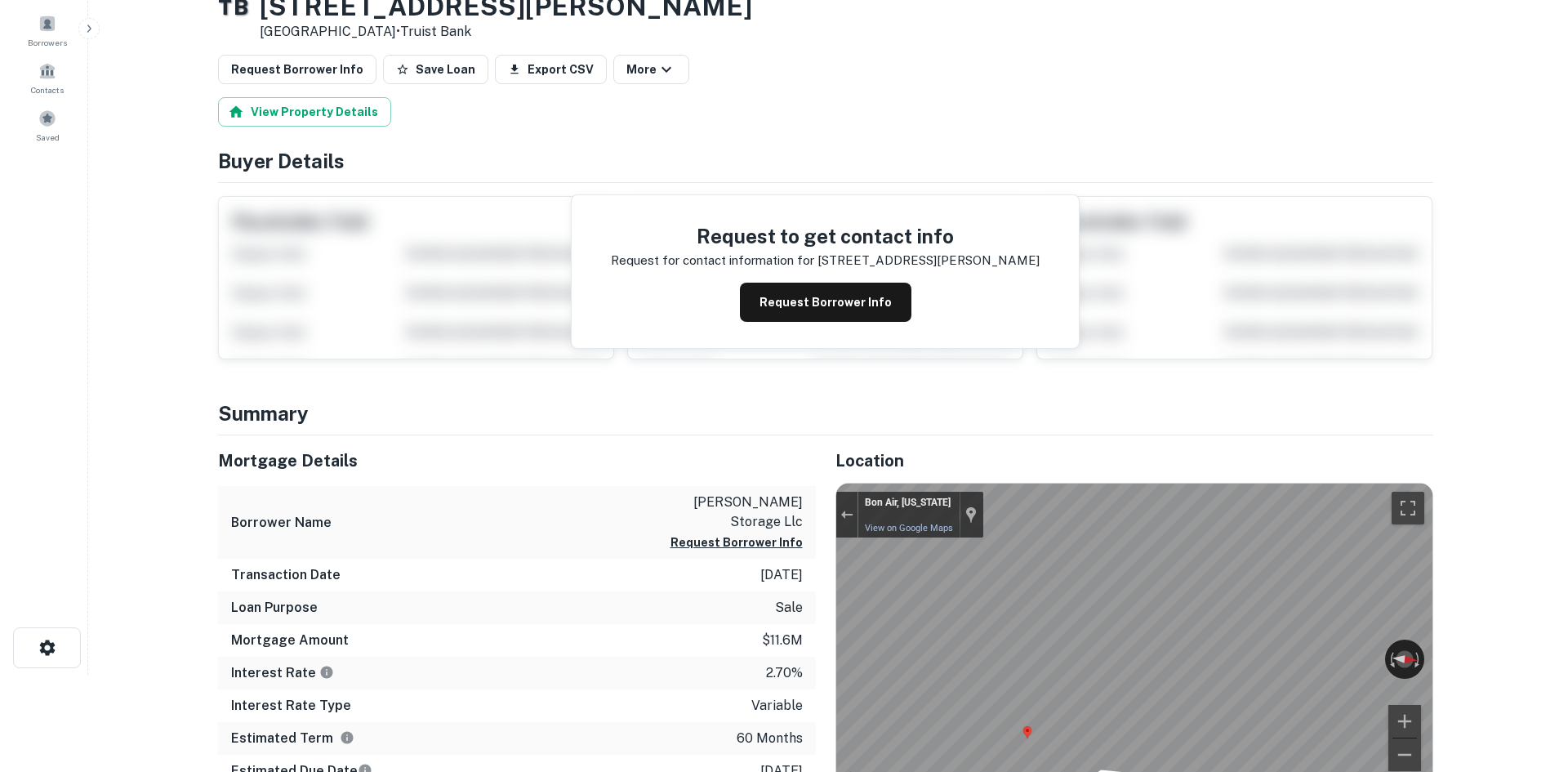
scroll to position [0, 0]
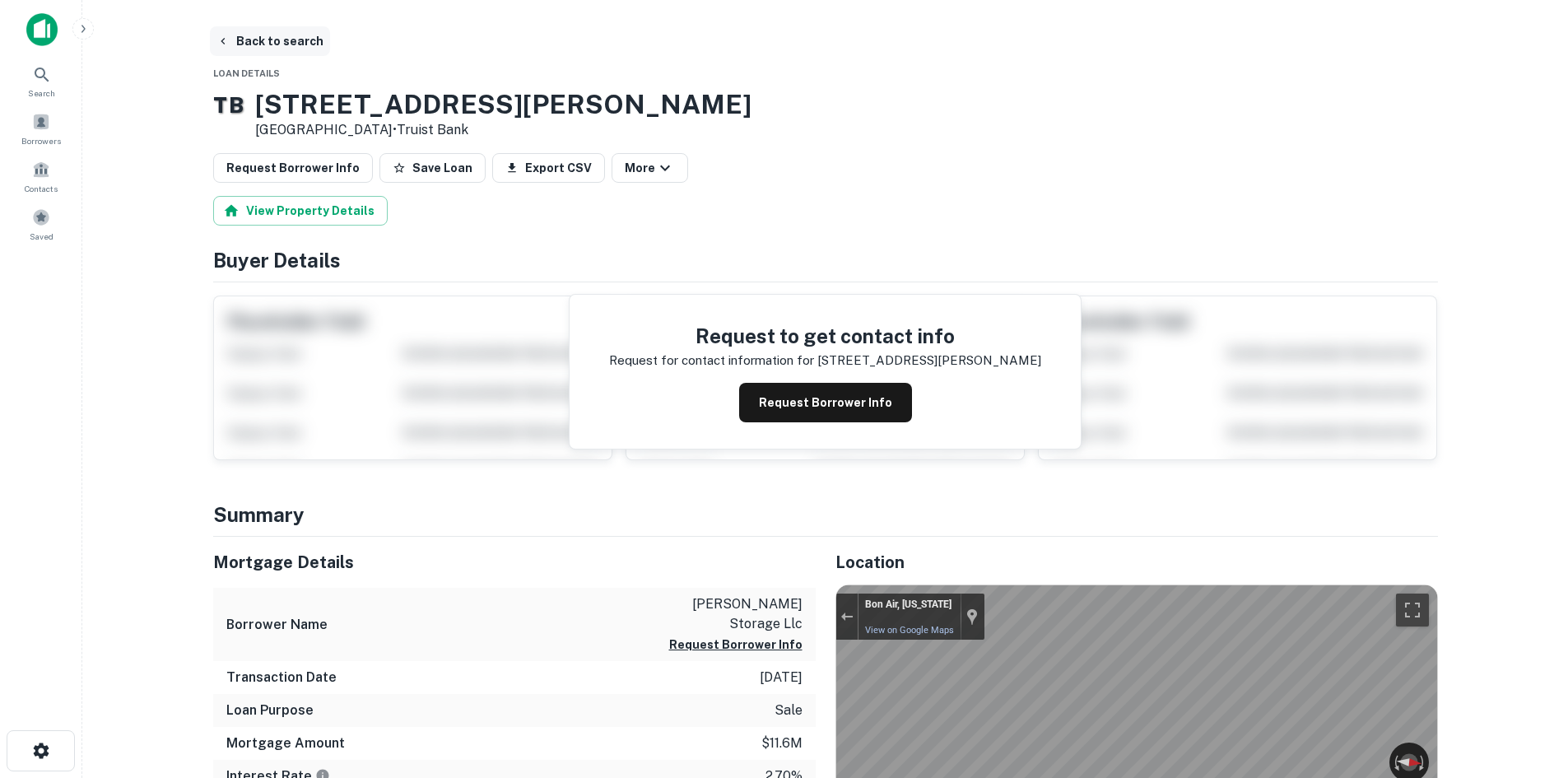
click at [280, 46] on button "Back to search" at bounding box center [270, 41] width 120 height 30
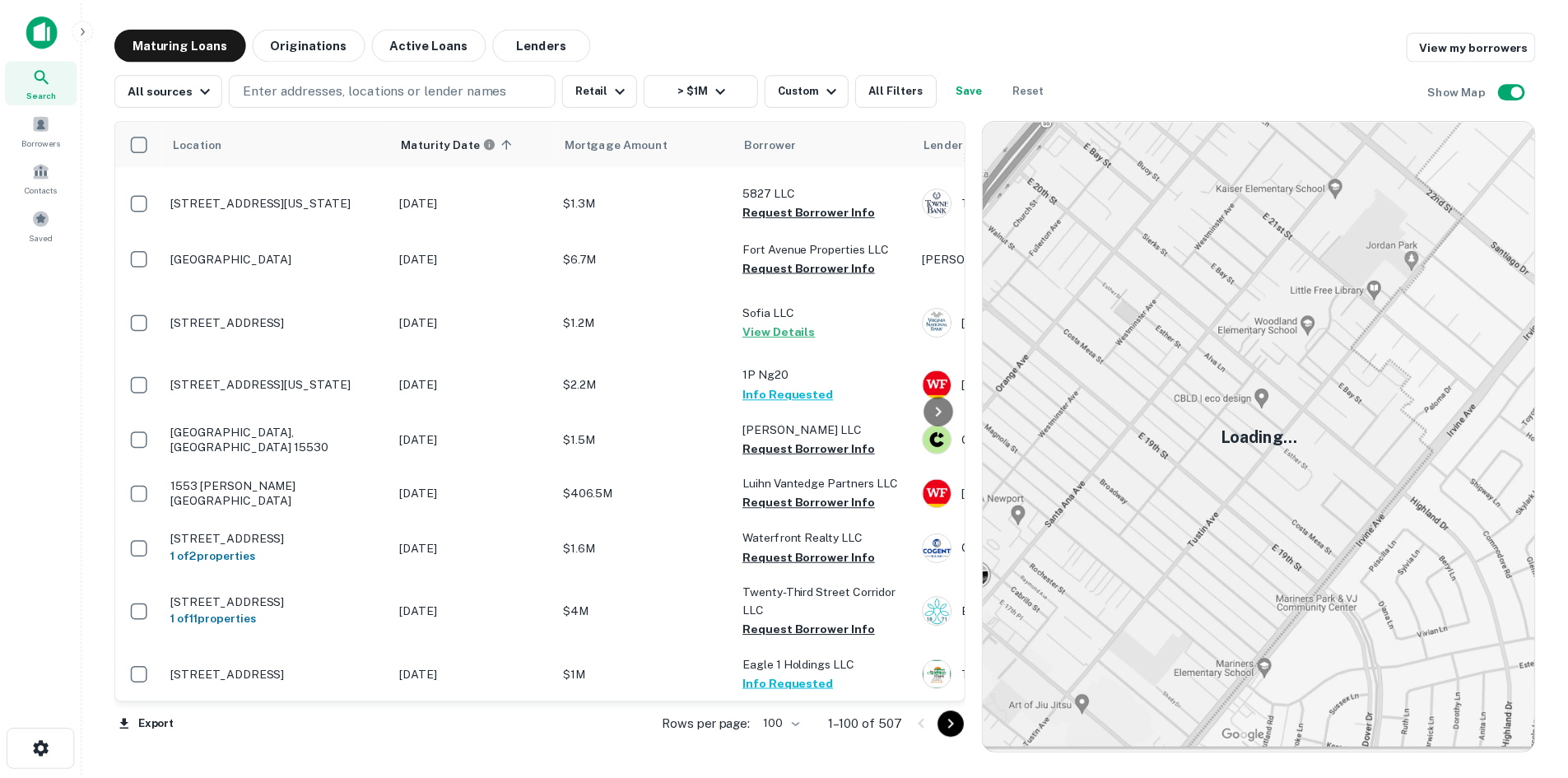
scroll to position [6176, 0]
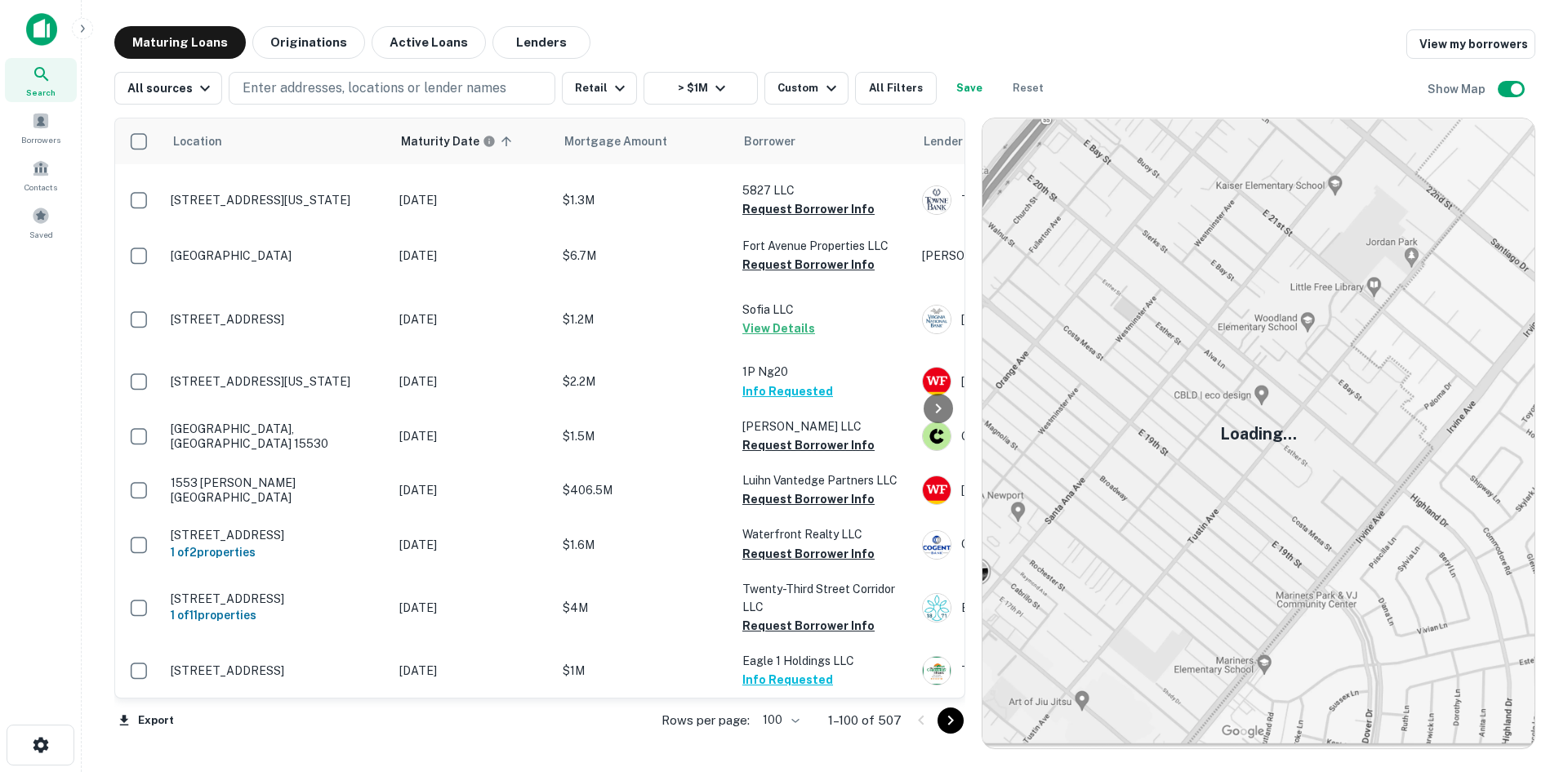
click at [322, 90] on p "480 Gateway Ave Chambersburg, PA 17201" at bounding box center [277, 82] width 213 height 14
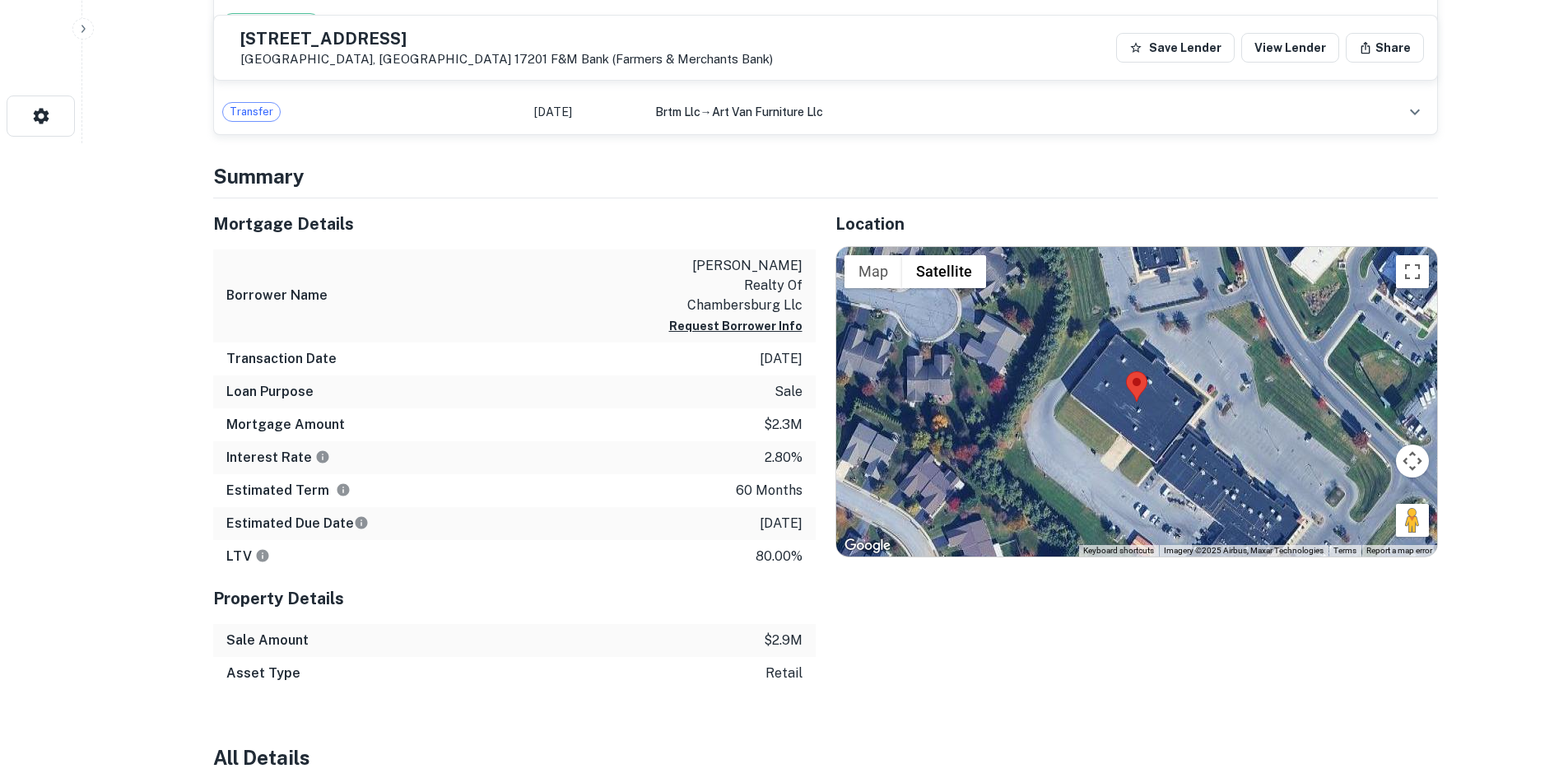
scroll to position [659, 0]
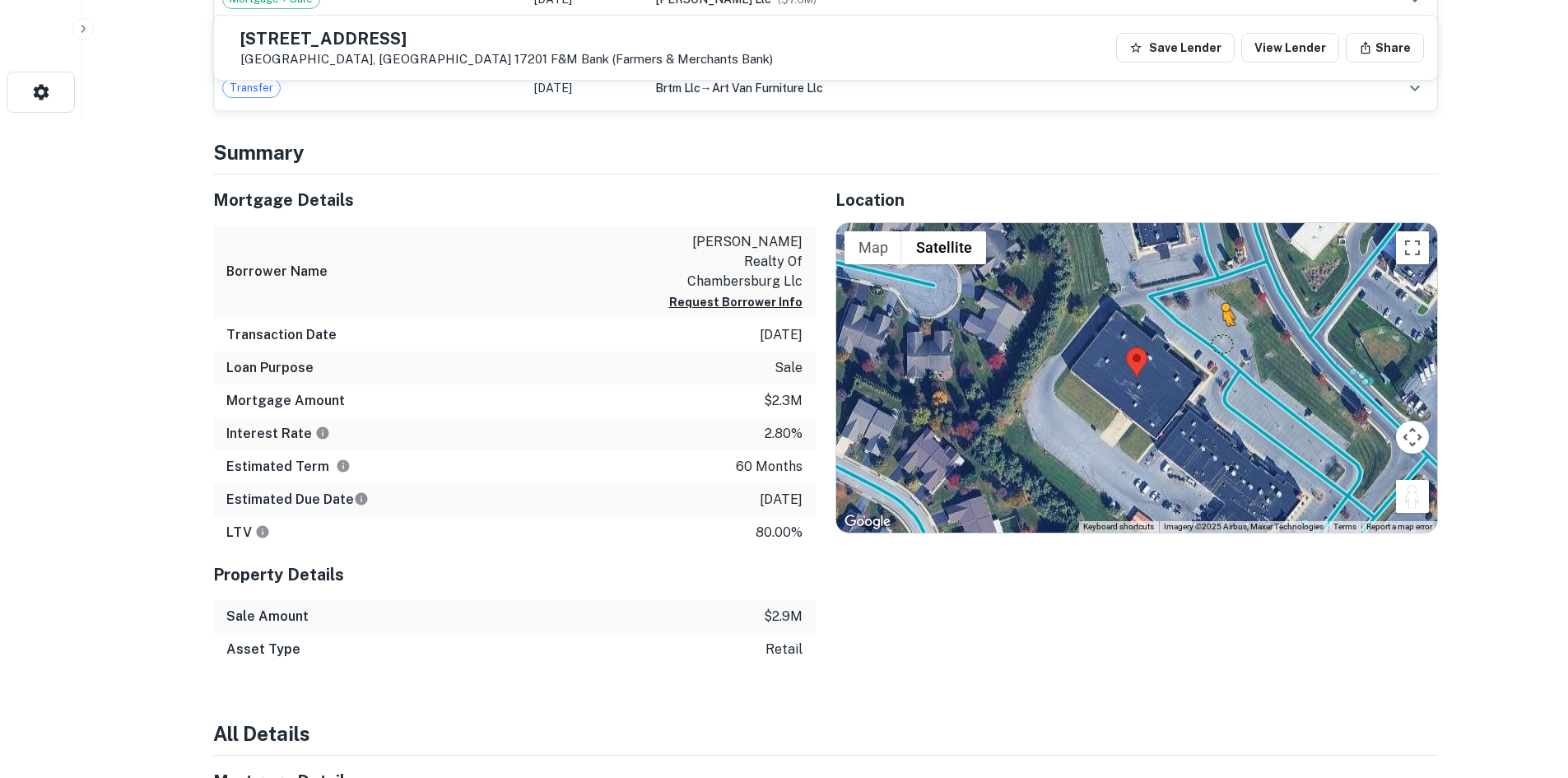
drag, startPoint x: 1414, startPoint y: 500, endPoint x: 1183, endPoint y: 320, distance: 292.8
click at [1193, 326] on div "To activate drag with keyboard, press Alt + Enter. Once in keyboard drag state,…" at bounding box center [1136, 377] width 601 height 310
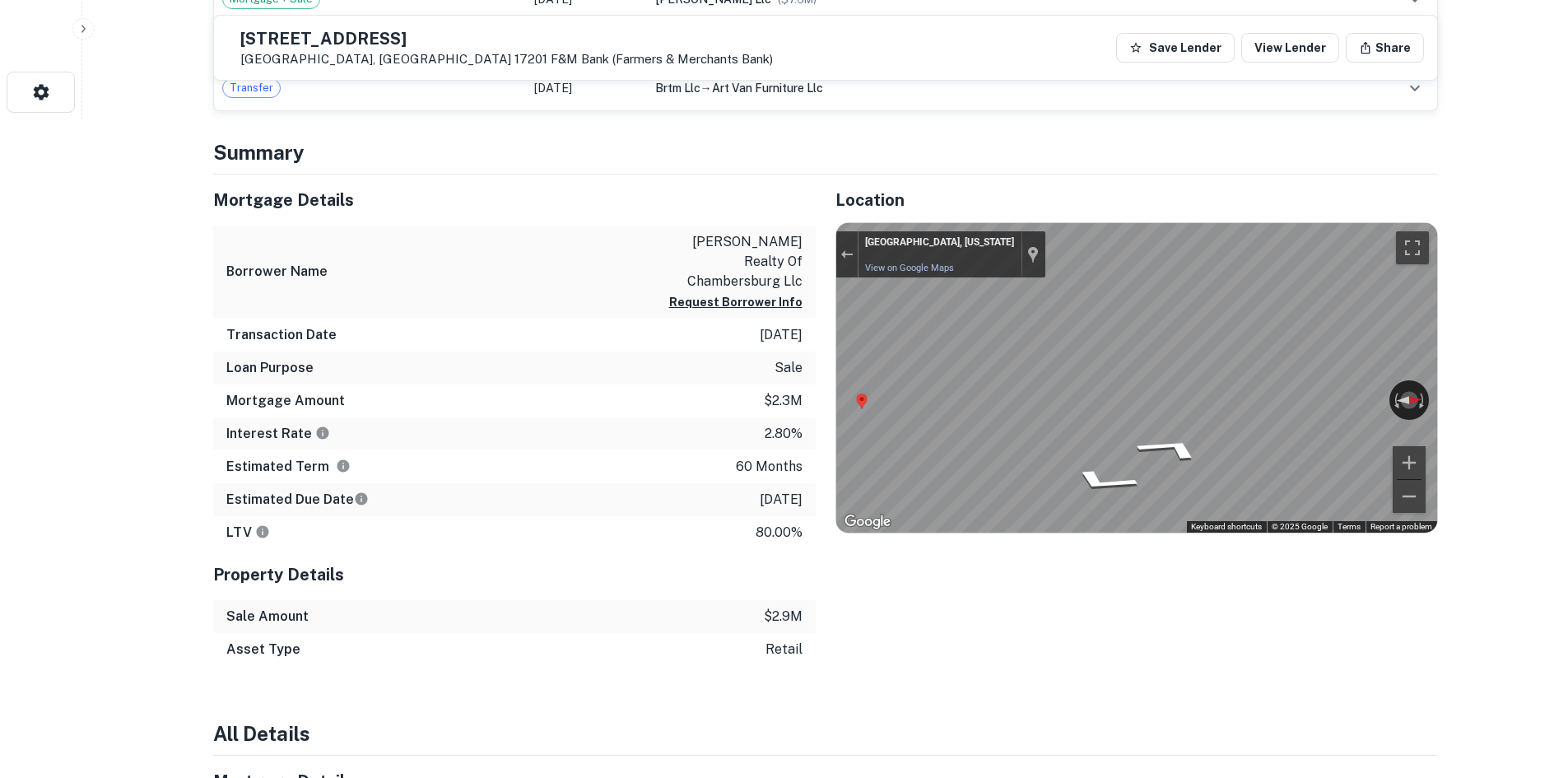
click at [1206, 366] on div "Location ← Move left → Move right ↑ Move up ↓ Move down + Zoom in - Zoom out Ho…" at bounding box center [1126, 420] width 622 height 492
drag, startPoint x: 828, startPoint y: 330, endPoint x: 1422, endPoint y: 401, distance: 598.2
click at [1422, 401] on div "← Move left → Move right ↑ Move up ↓ Move down + Zoom in - Zoom out Chambersbur…" at bounding box center [1136, 377] width 601 height 310
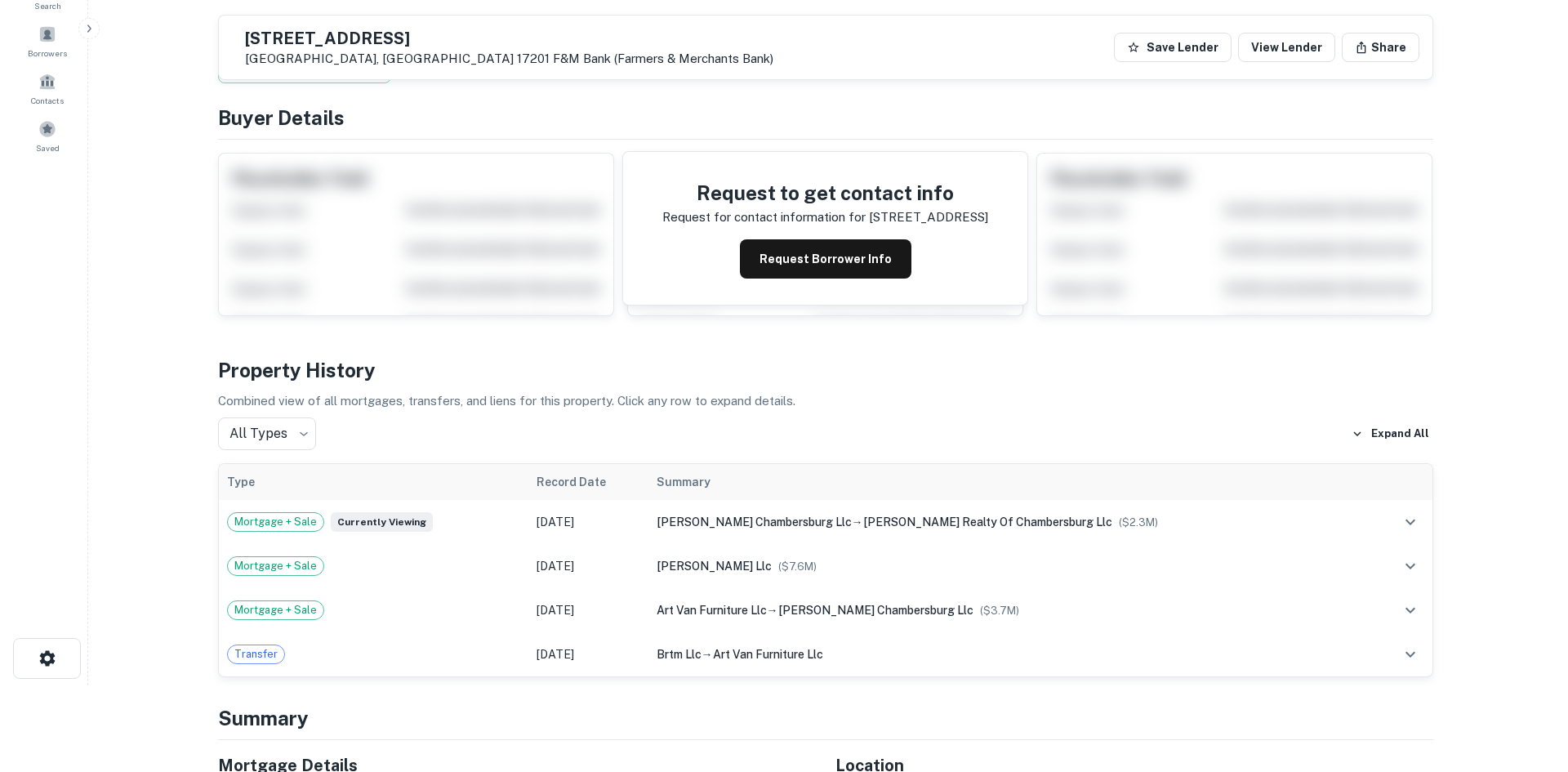
scroll to position [0, 0]
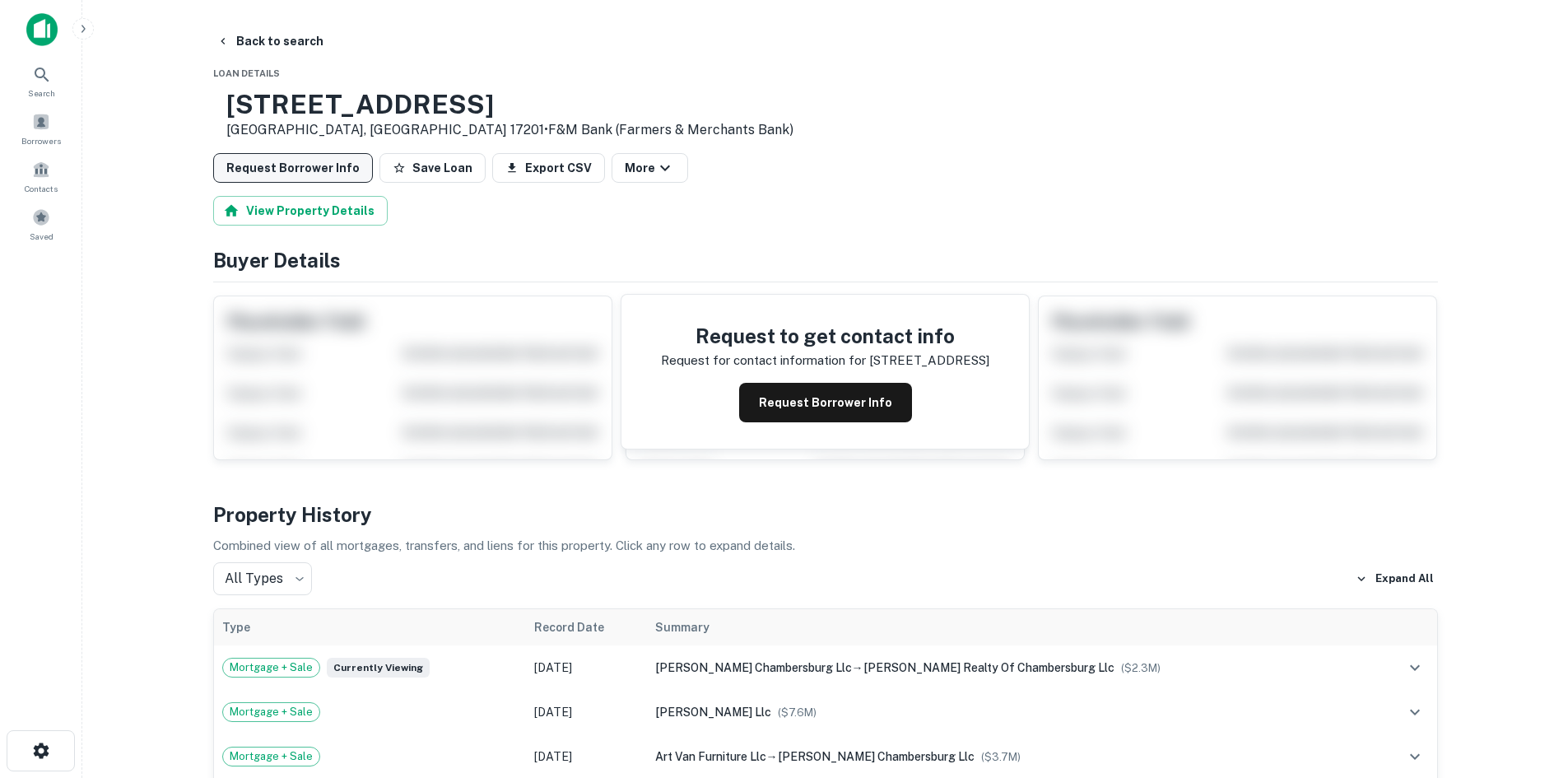
click at [309, 173] on button "Request Borrower Info" at bounding box center [293, 168] width 159 height 30
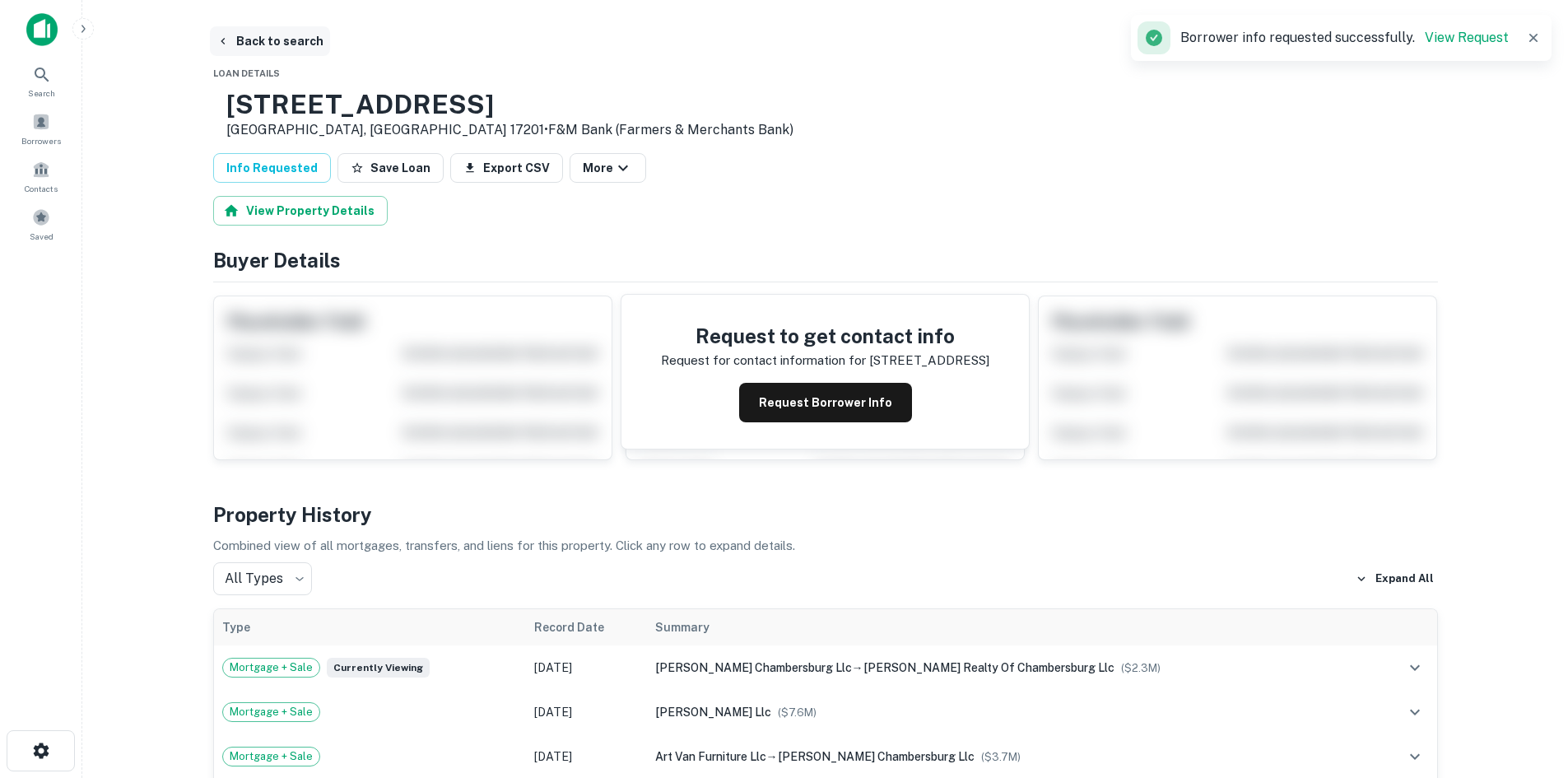
click at [291, 36] on button "Back to search" at bounding box center [270, 41] width 120 height 30
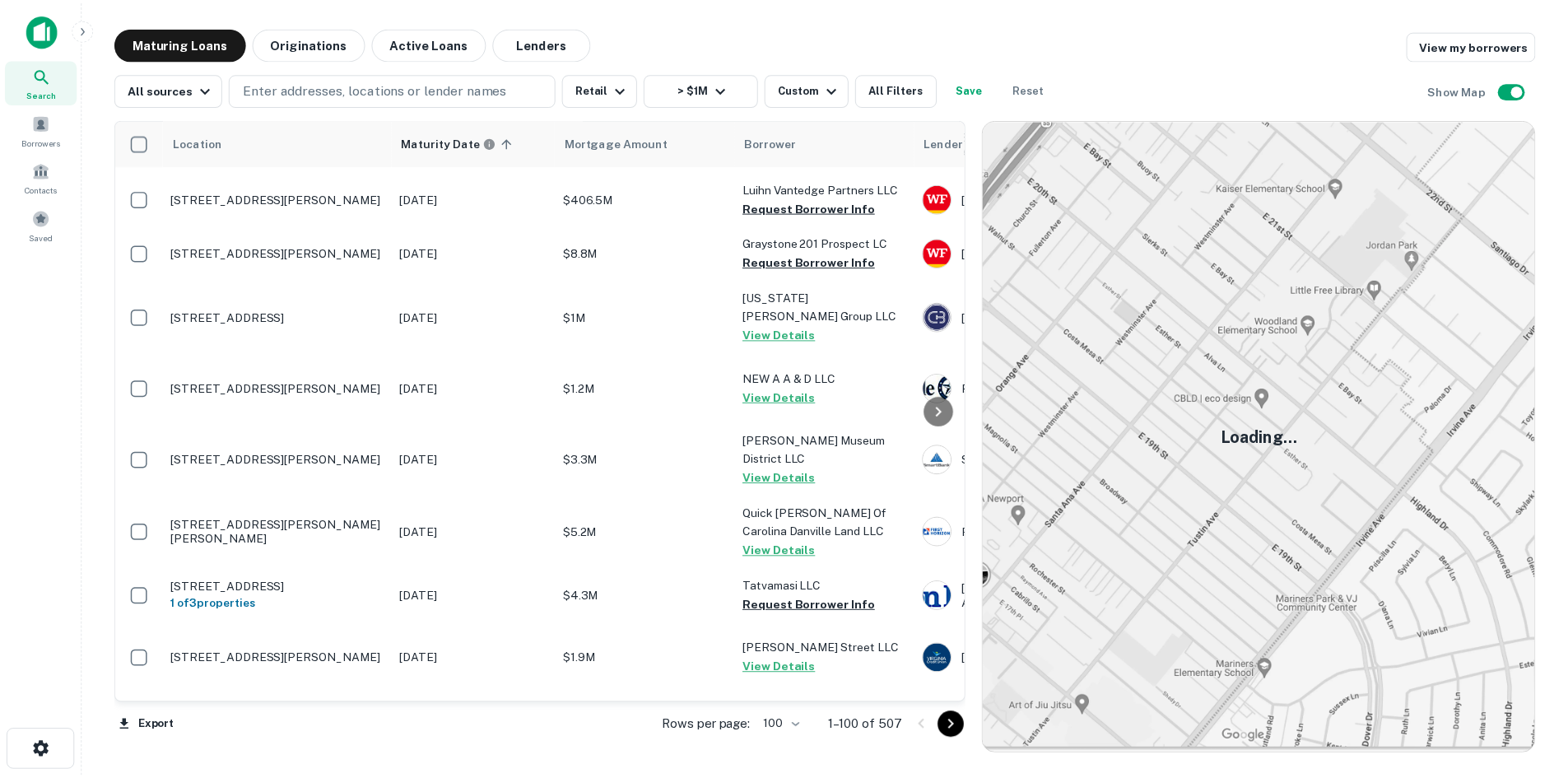
scroll to position [4905, 0]
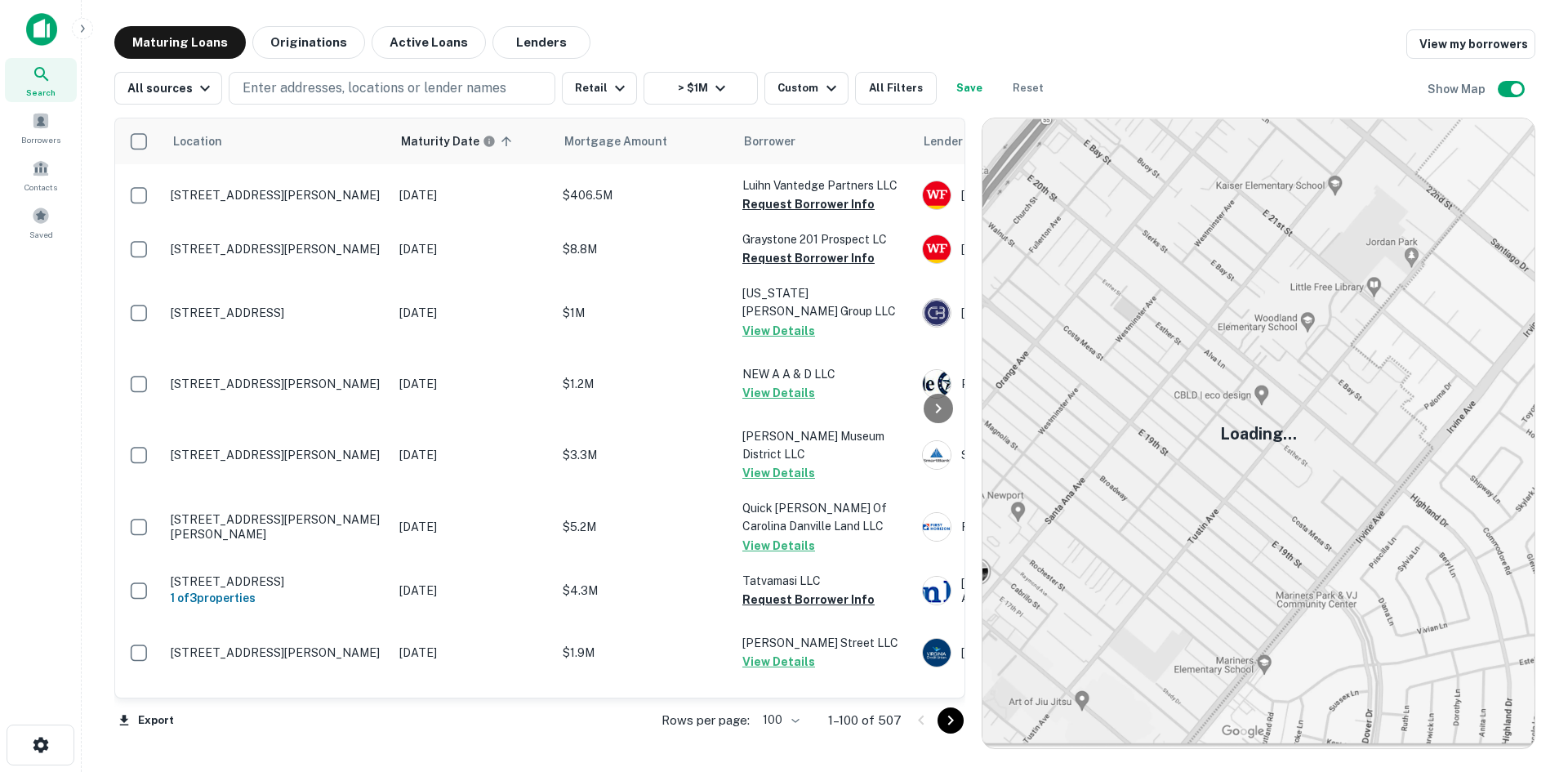
click at [331, 13] on p "2951 Valley Ave Winchester, VA 22601" at bounding box center [277, 5] width 213 height 14
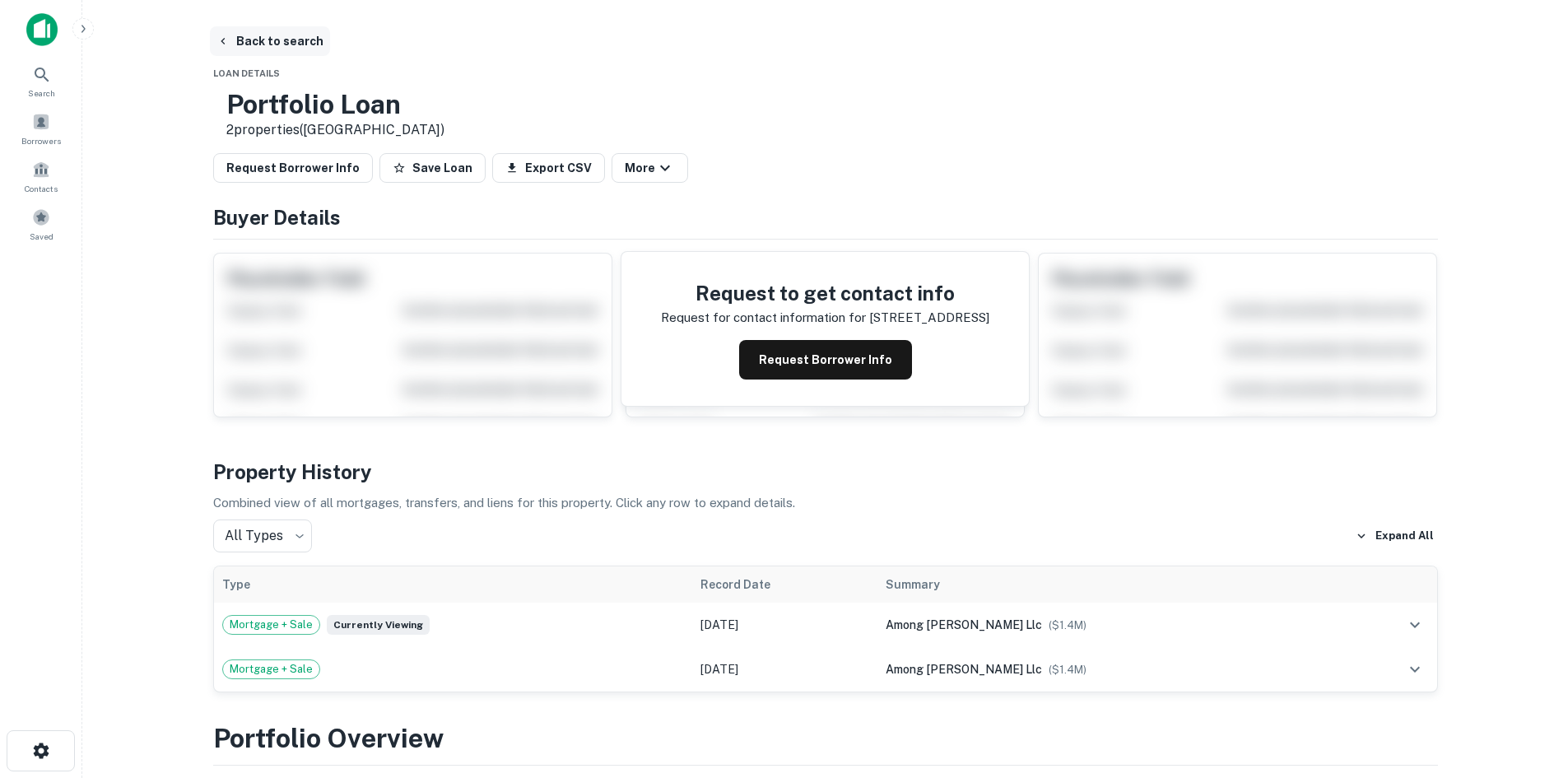
click at [300, 45] on button "Back to search" at bounding box center [270, 41] width 120 height 30
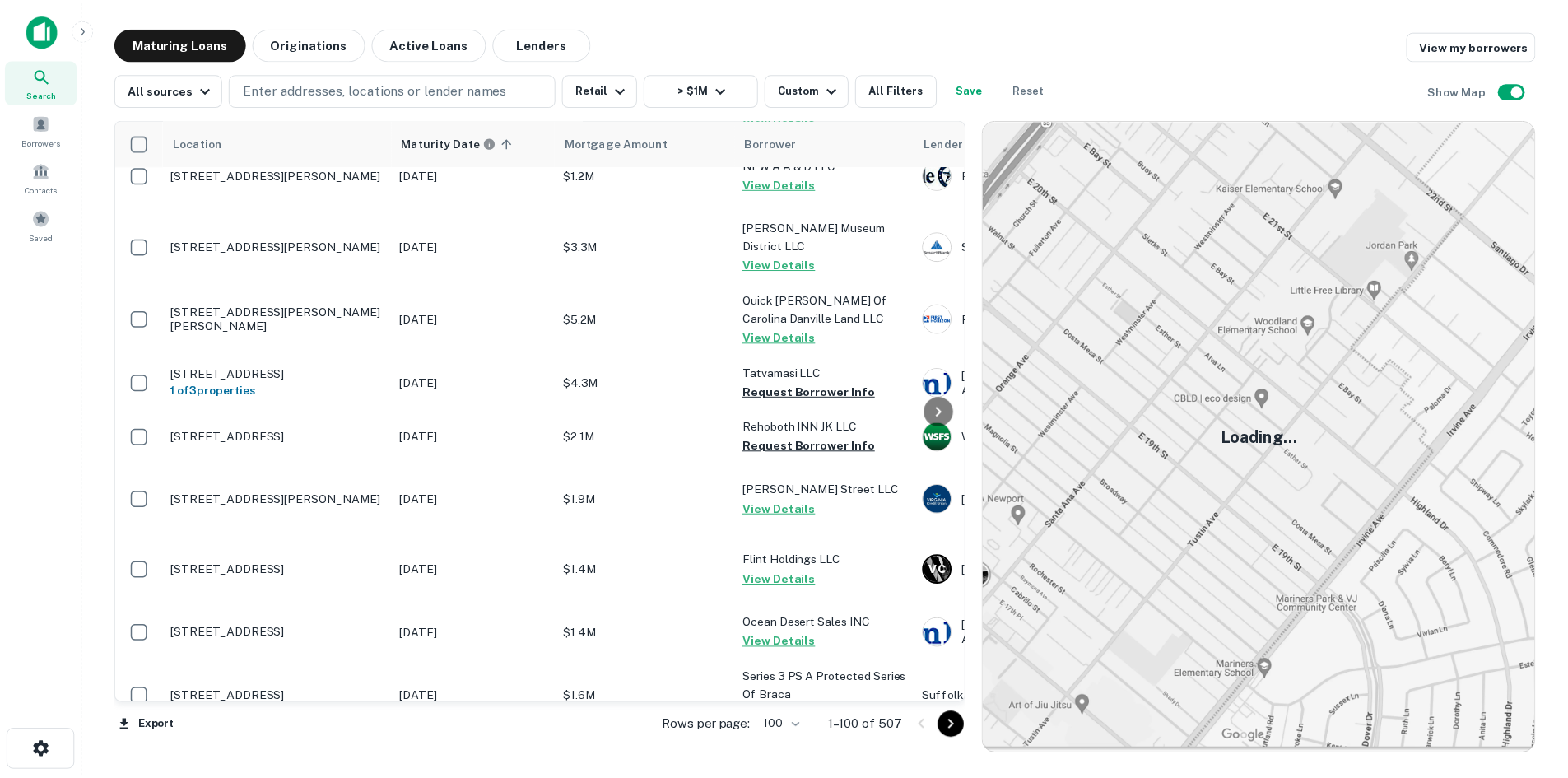
scroll to position [5204, 0]
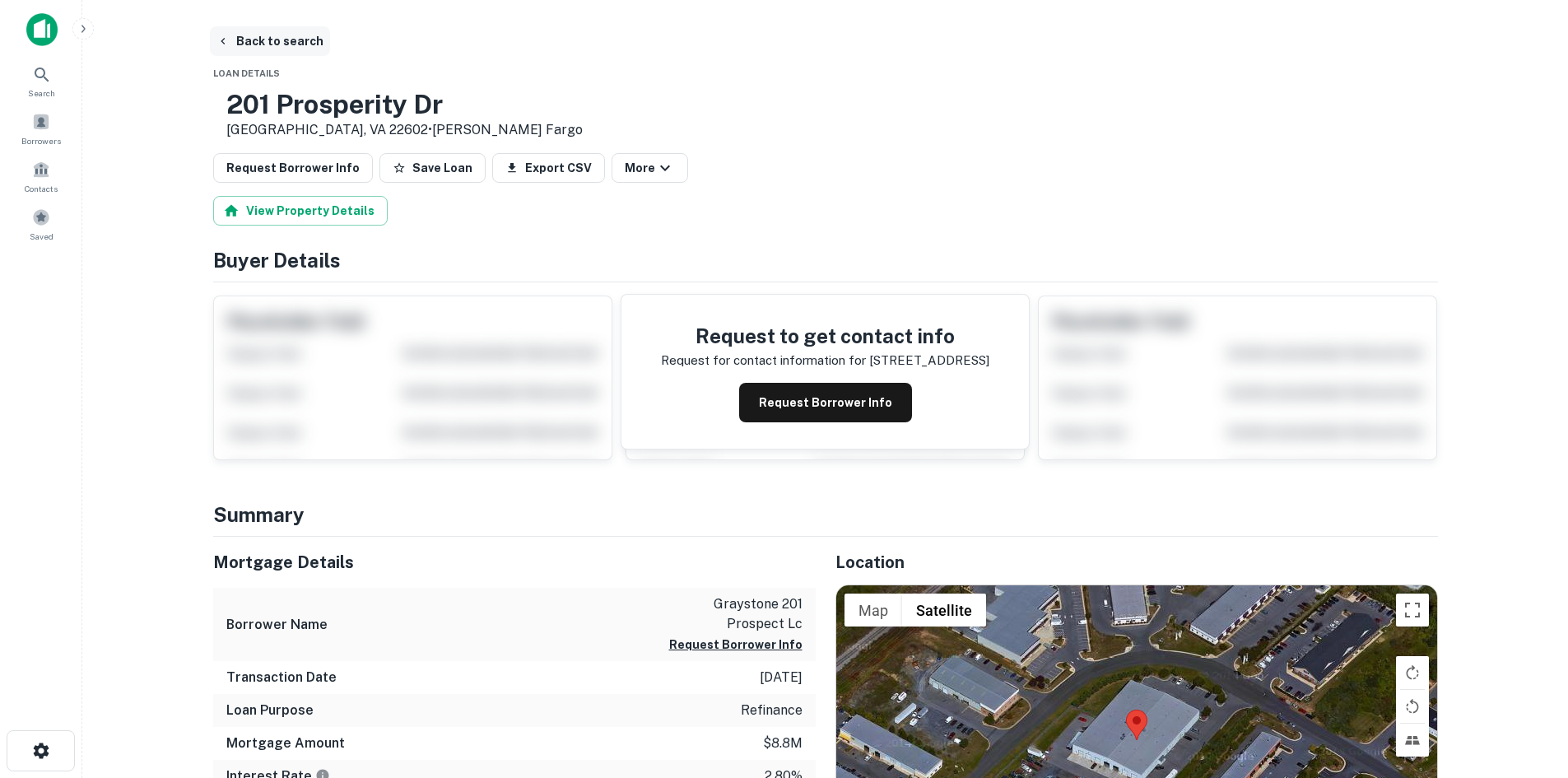
click at [245, 33] on button "Back to search" at bounding box center [270, 41] width 120 height 30
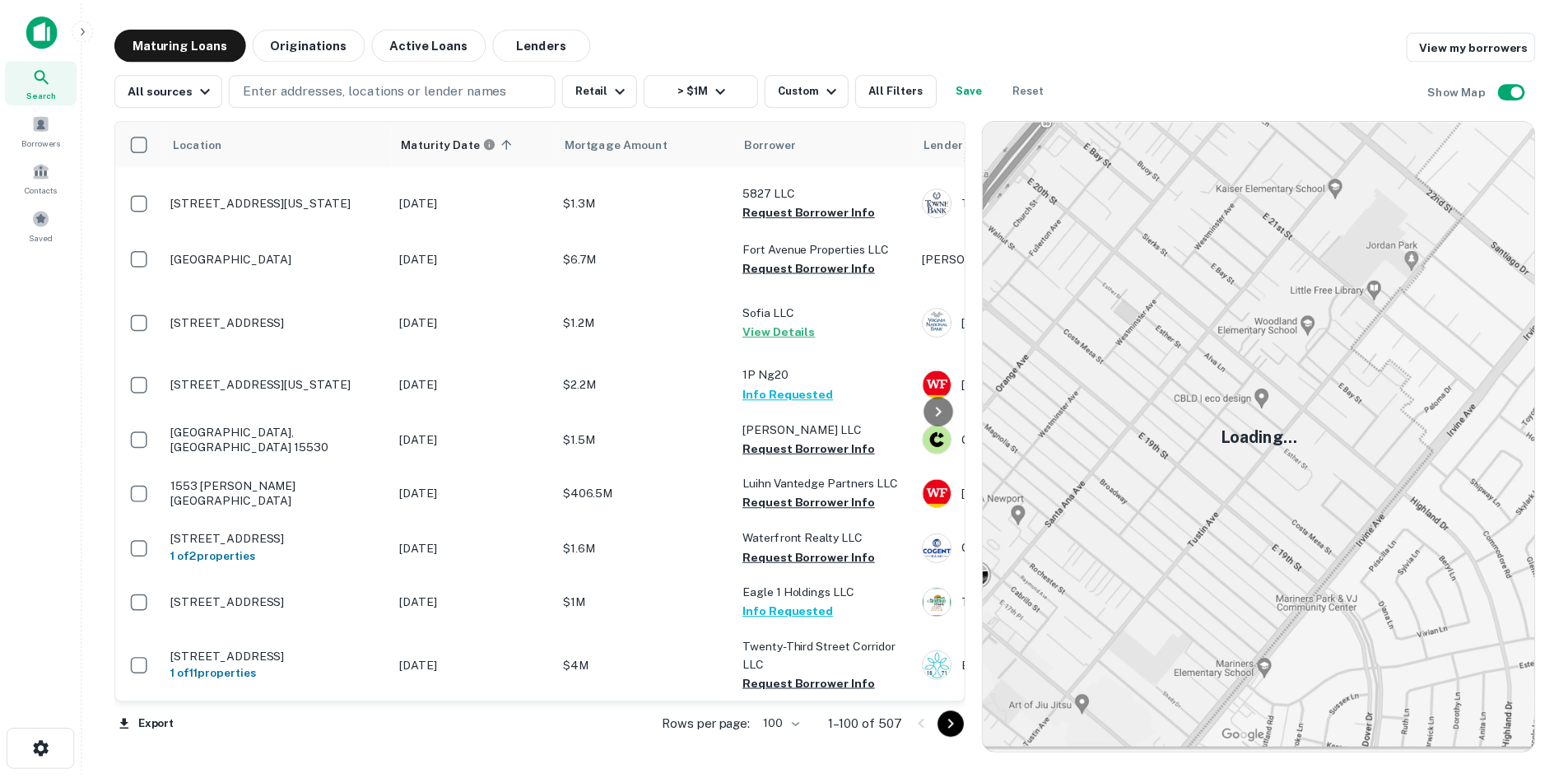
scroll to position [6197, 0]
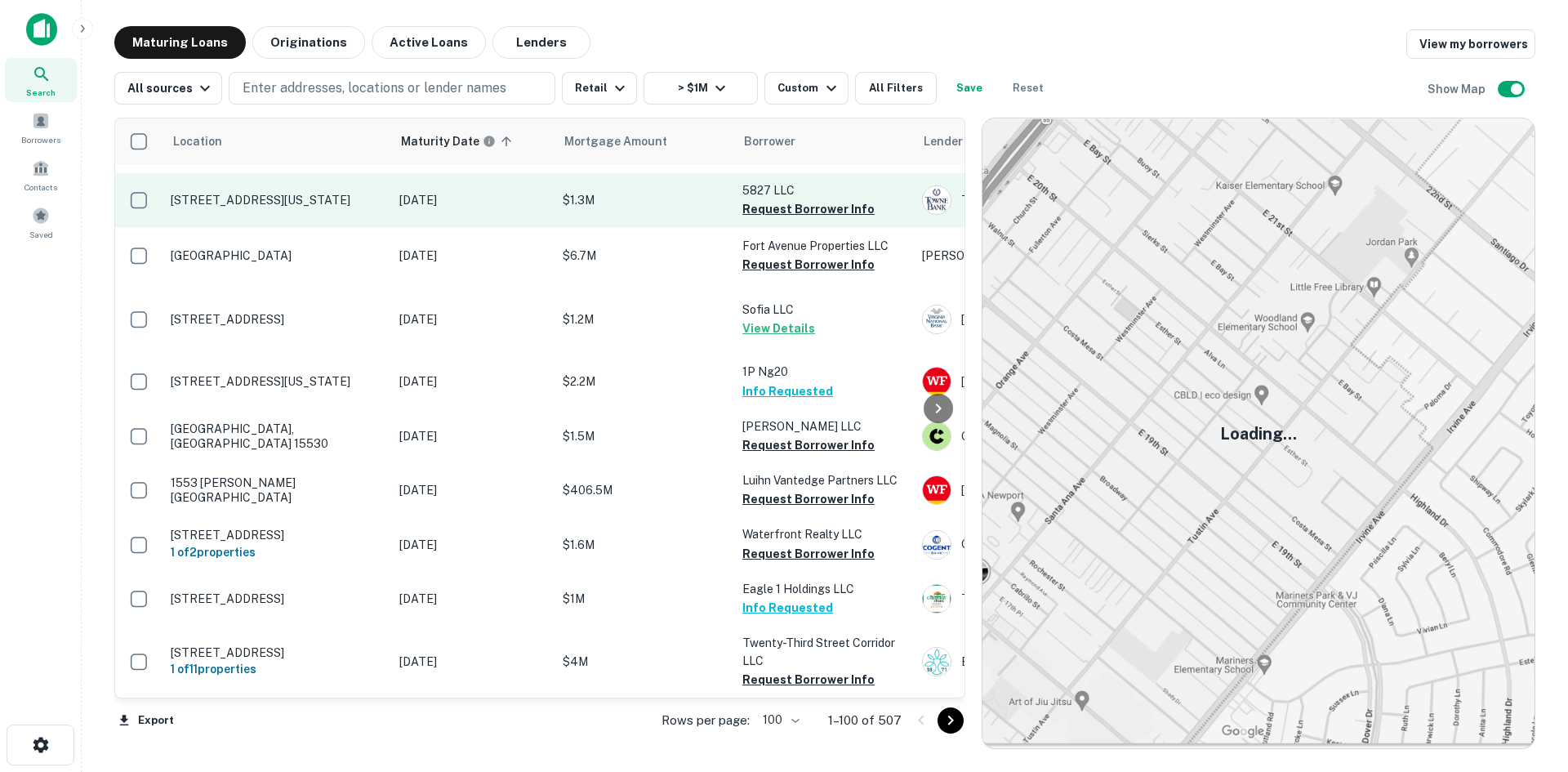
click at [254, 208] on p "5600 E Virginia Beach Blvd Norfolk, VA 23502" at bounding box center [277, 200] width 213 height 14
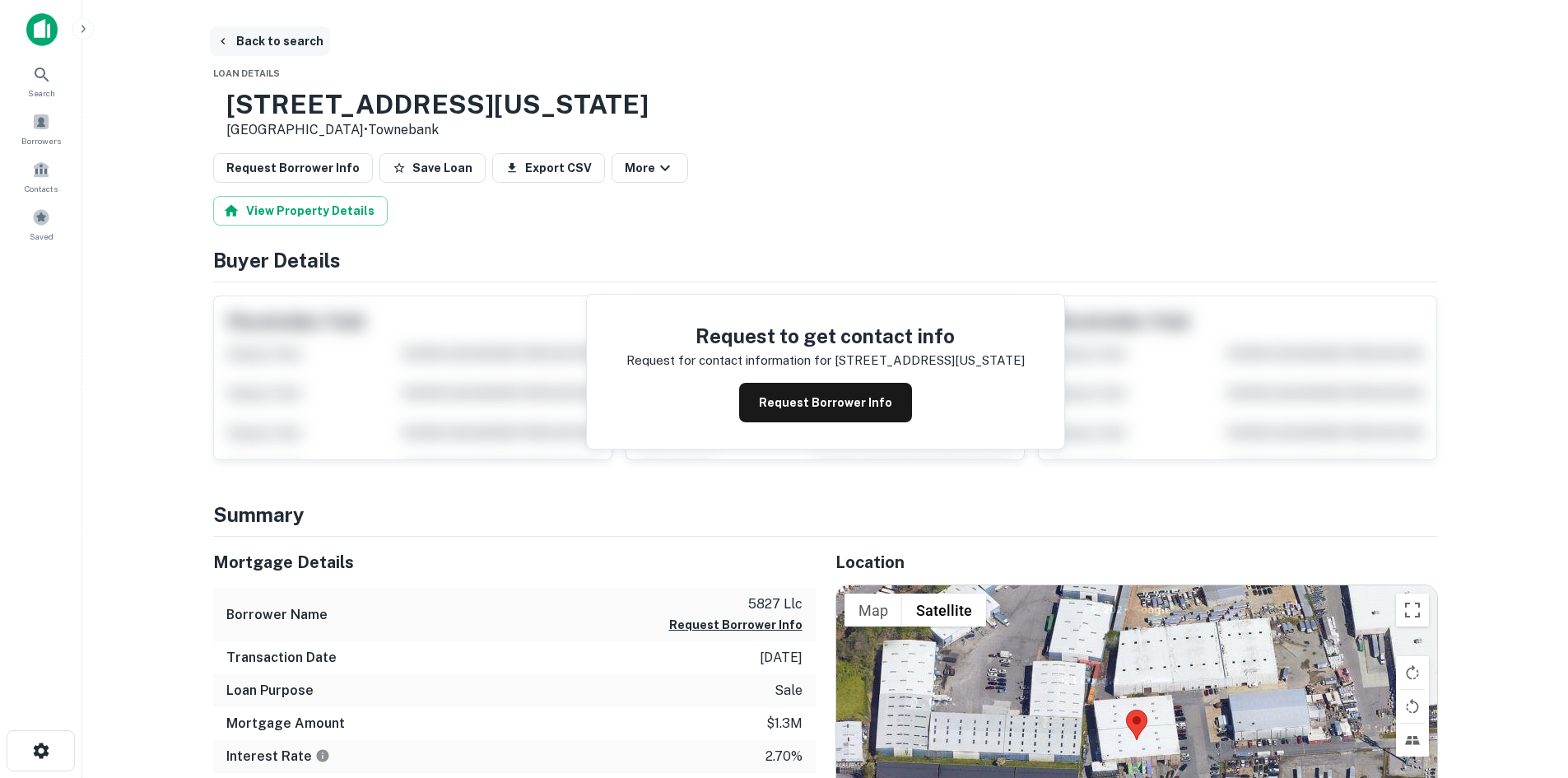
click at [279, 42] on button "Back to search" at bounding box center [270, 41] width 120 height 30
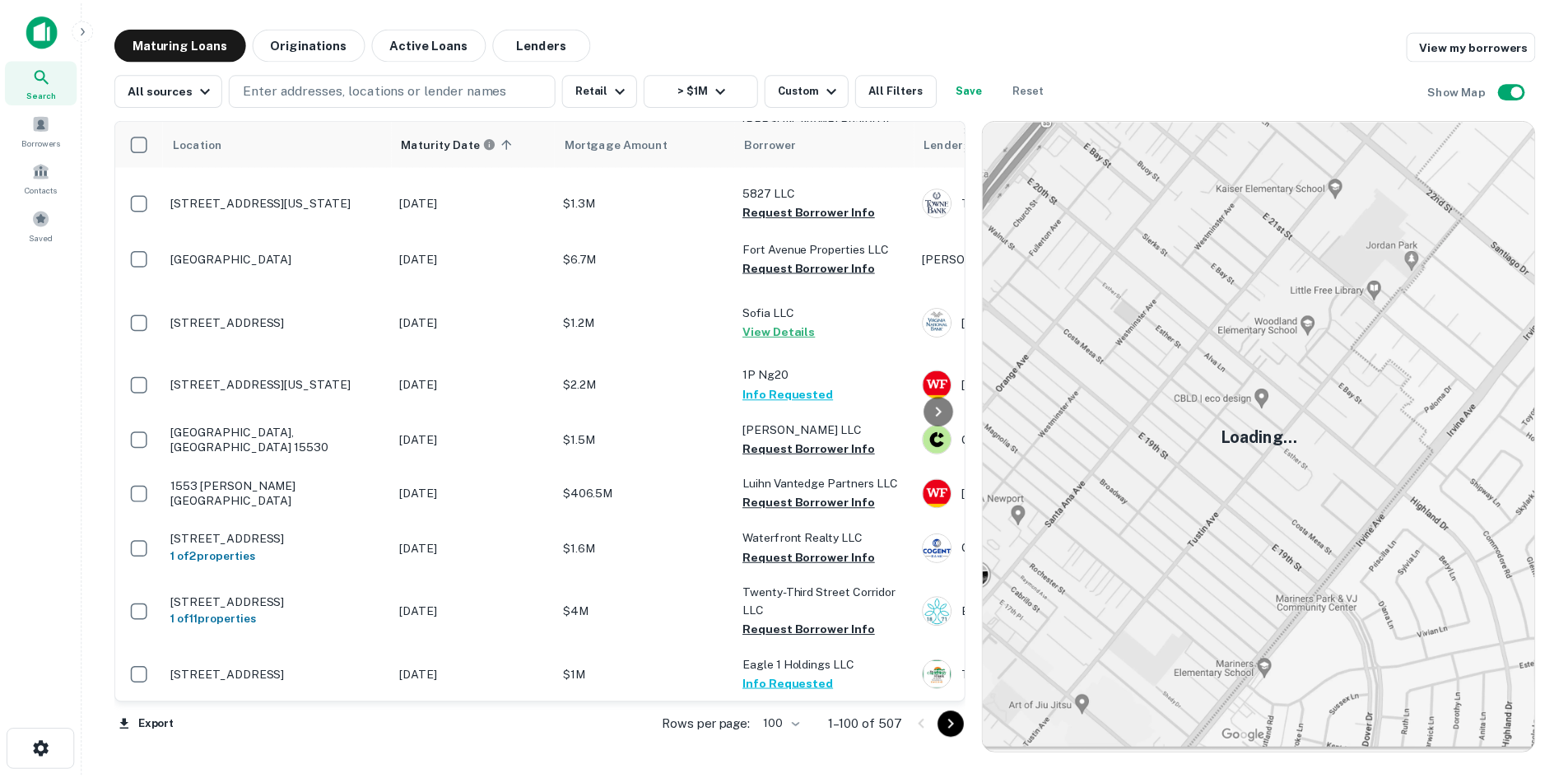
scroll to position [6532, 0]
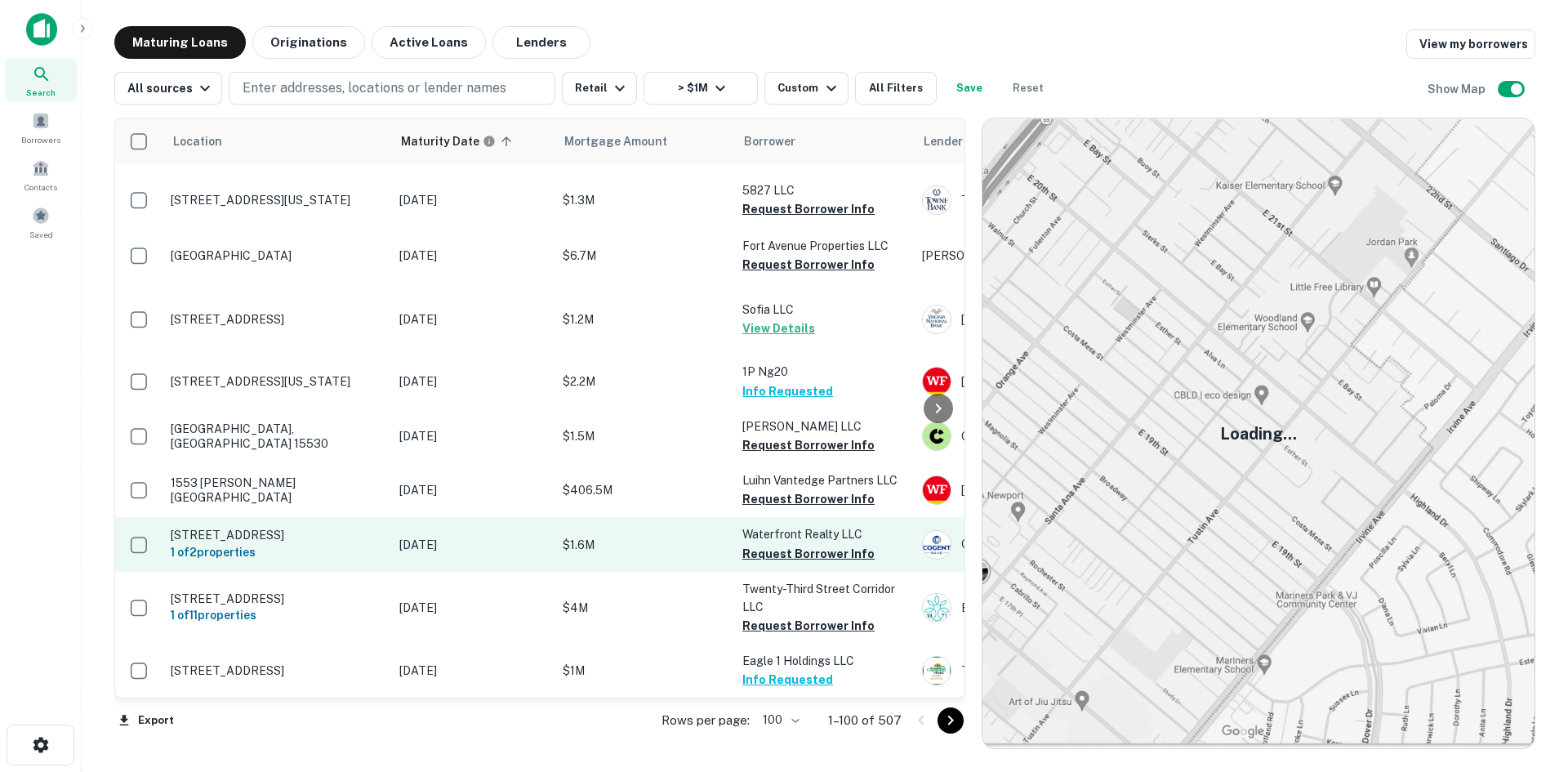
click at [367, 528] on p "125 Gangplank Cir Moneta, VA 24121" at bounding box center [277, 535] width 213 height 14
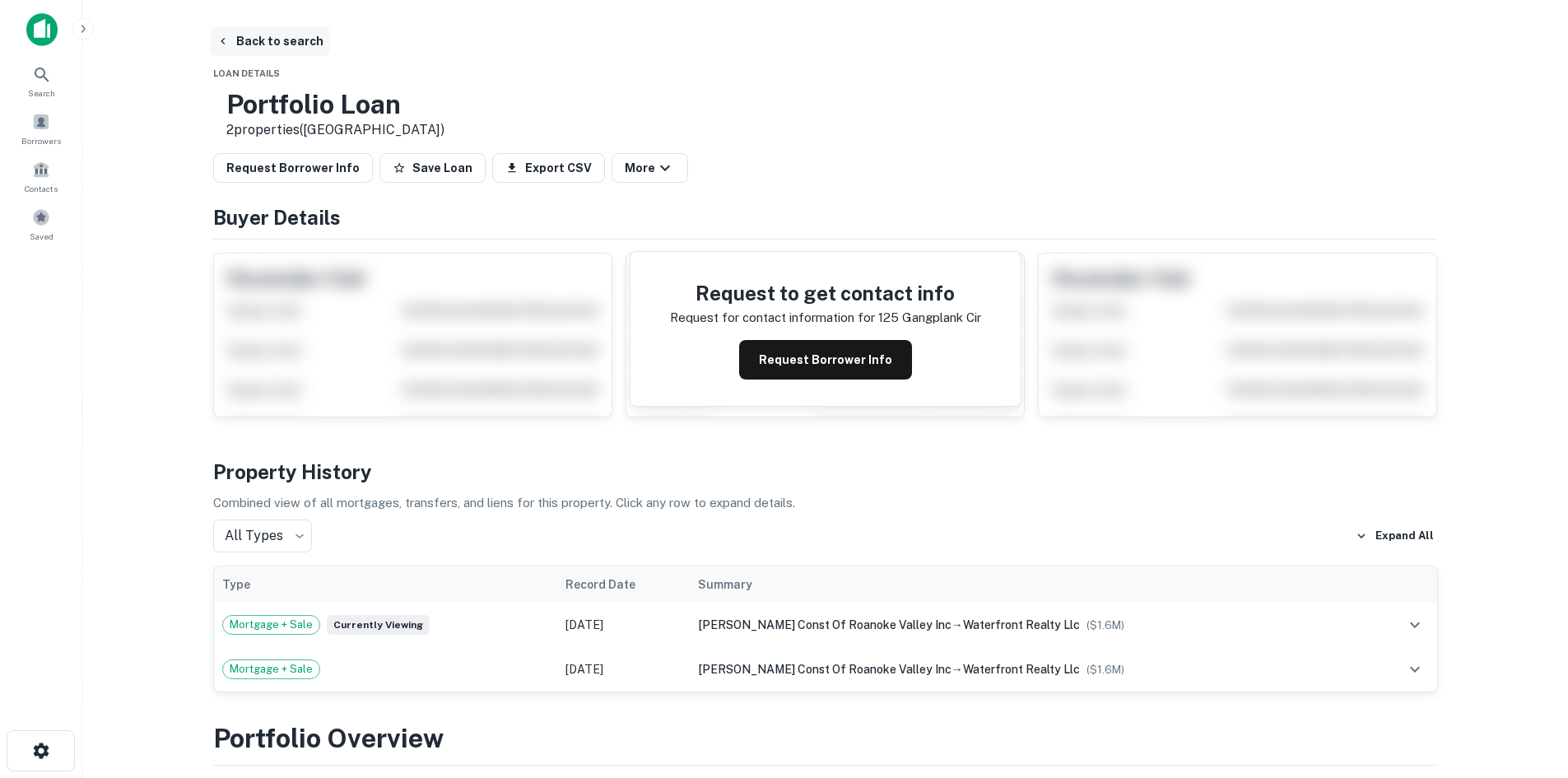
click at [298, 48] on button "Back to search" at bounding box center [270, 41] width 120 height 30
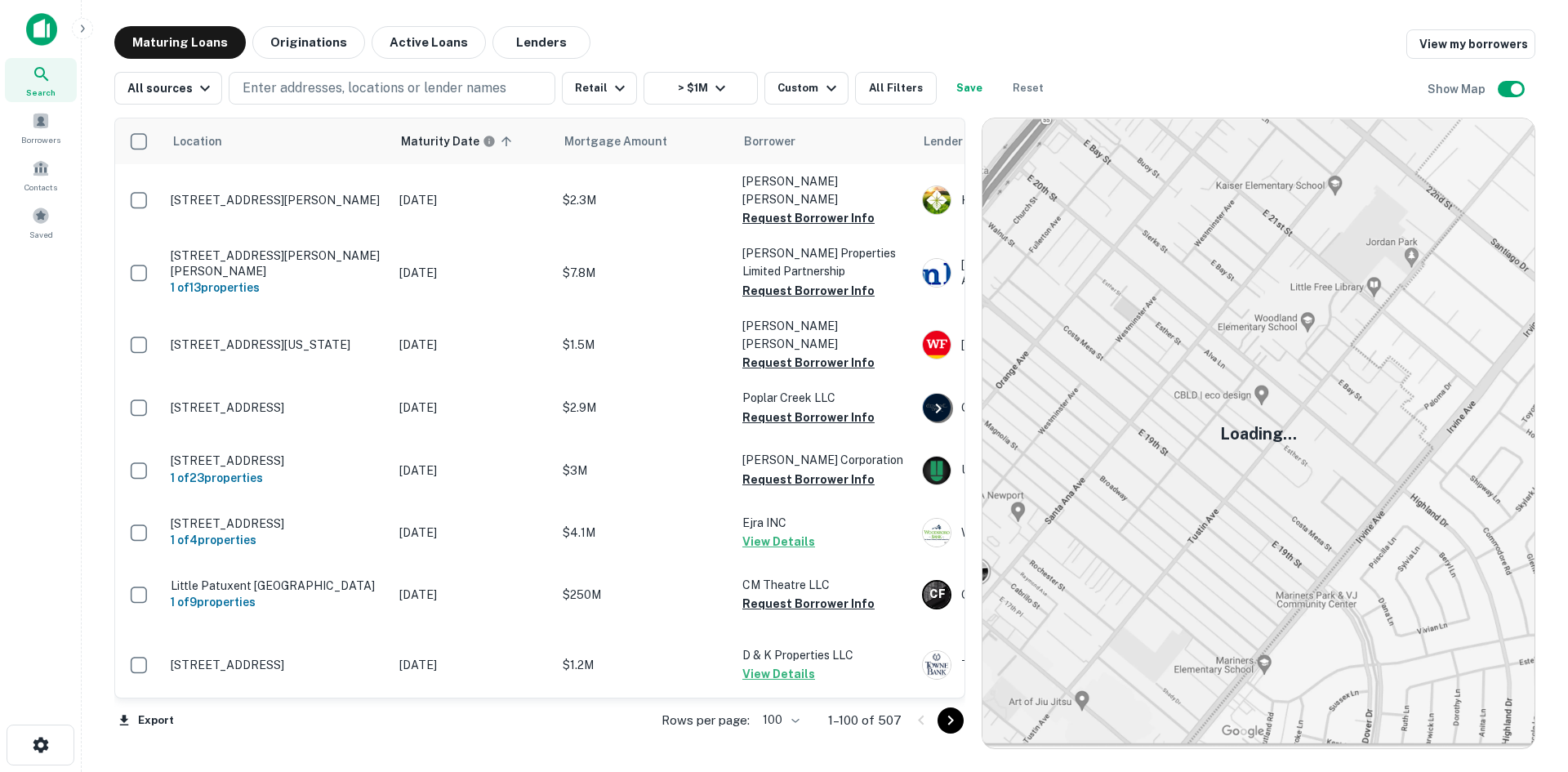
click at [949, 720] on icon "Go to next page" at bounding box center [950, 720] width 20 height 20
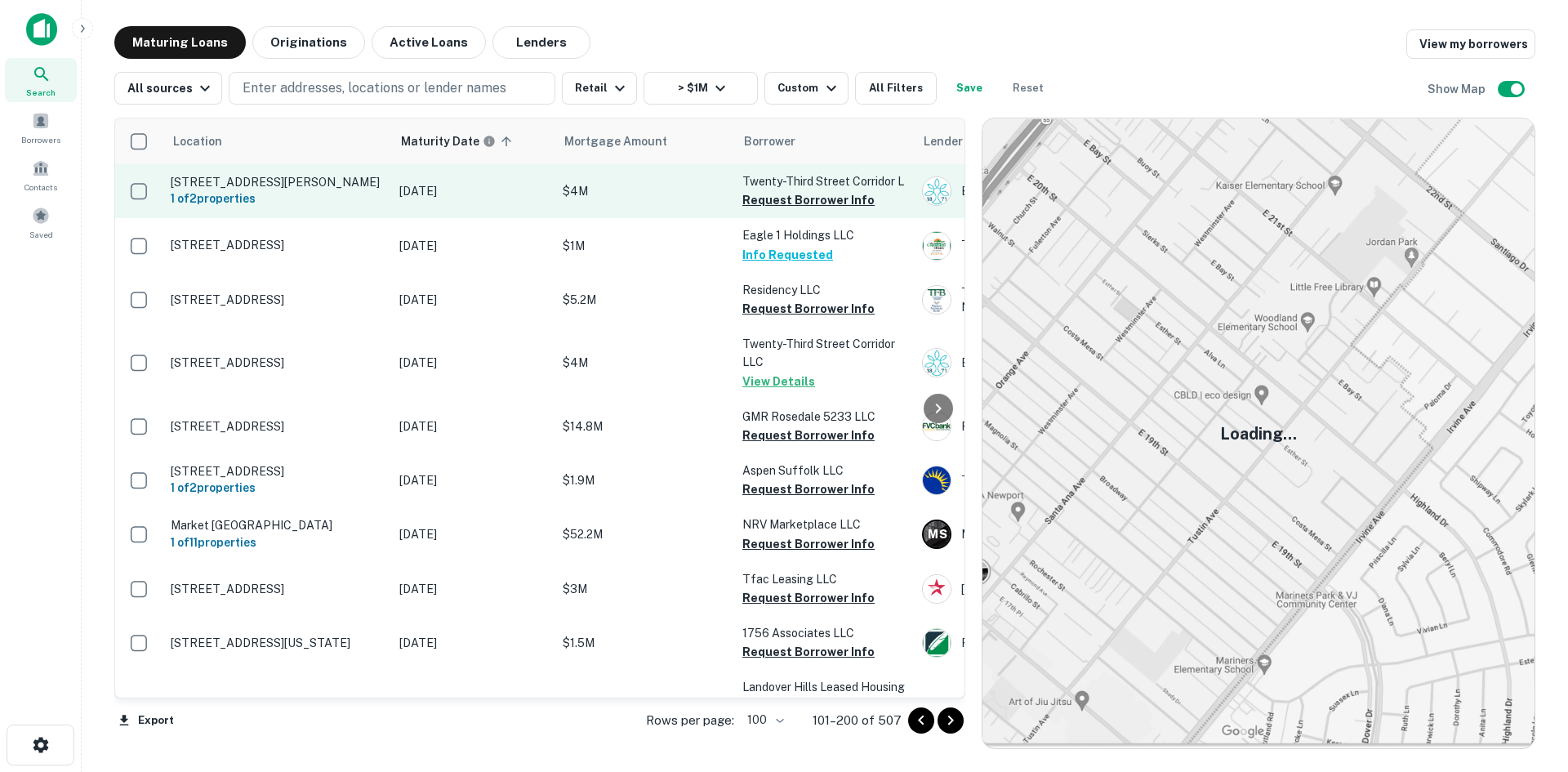
click at [328, 184] on p "1503 Mount Vernon Ave Alexandria, VA 22301" at bounding box center [277, 181] width 213 height 14
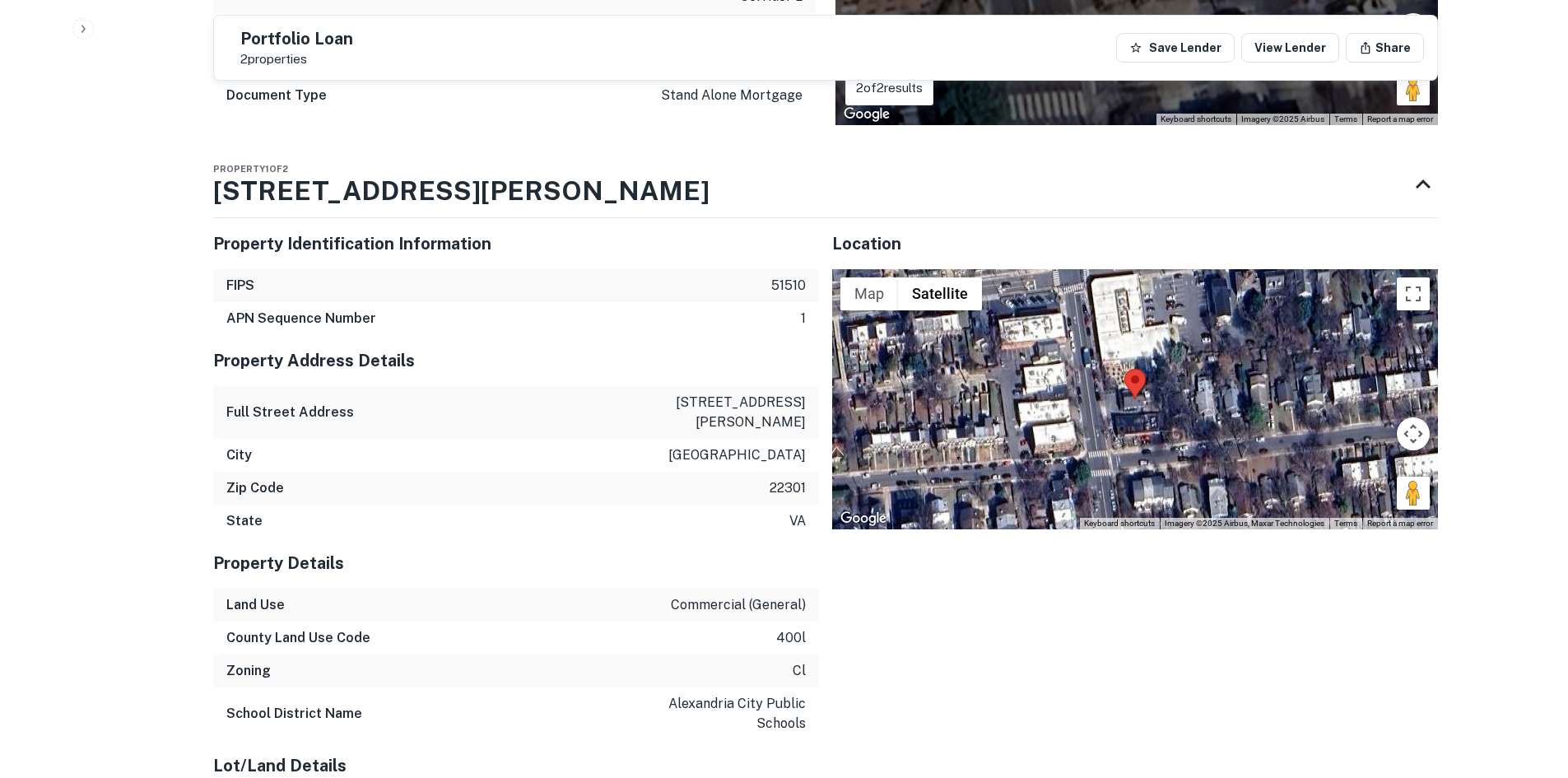
scroll to position [1235, 0]
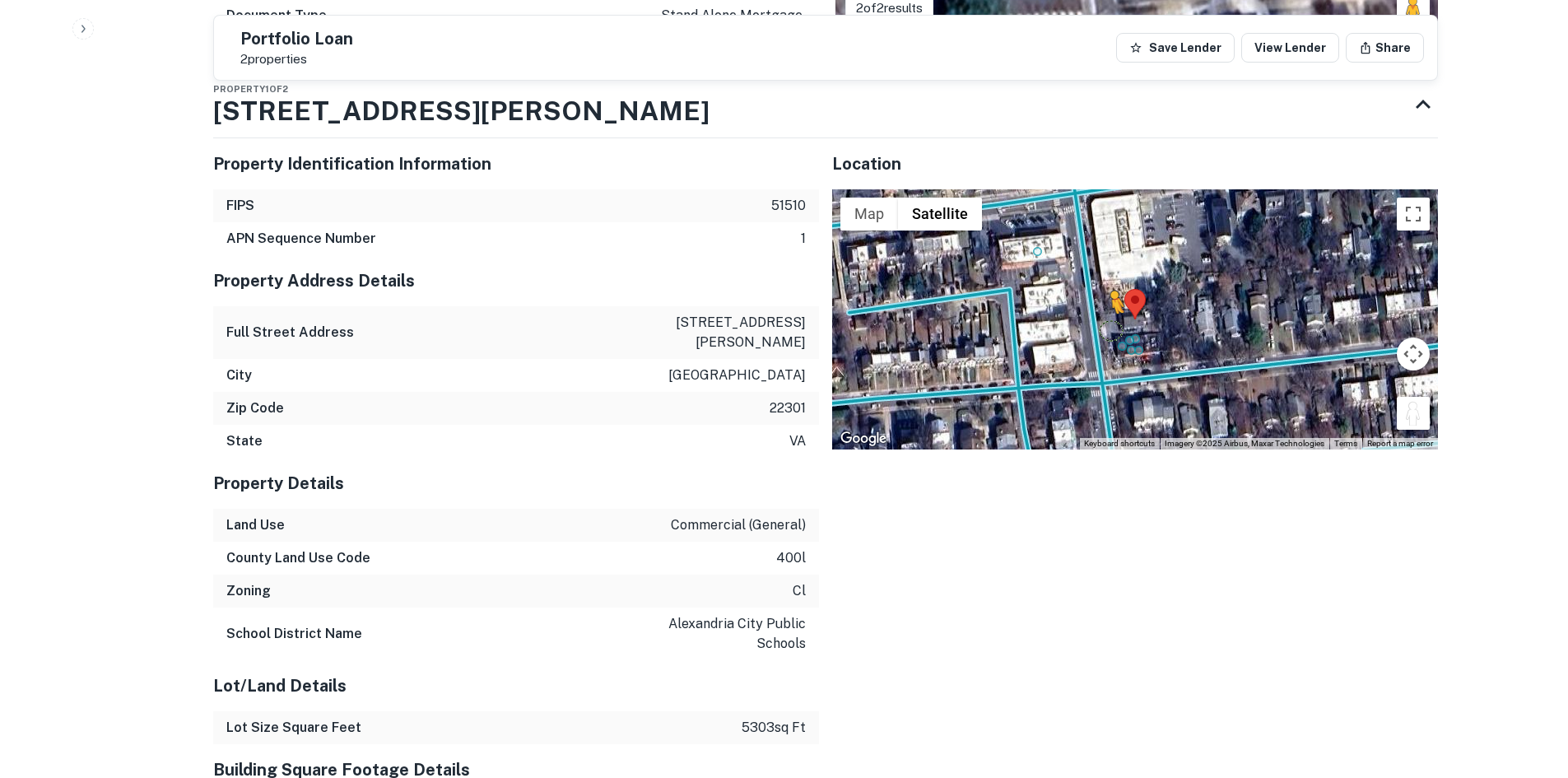
drag, startPoint x: 1422, startPoint y: 401, endPoint x: 1101, endPoint y: 309, distance: 333.9
click at [1101, 309] on div "To activate drag with keyboard, press Alt + Enter. Once in keyboard drag state,…" at bounding box center [1135, 319] width 606 height 260
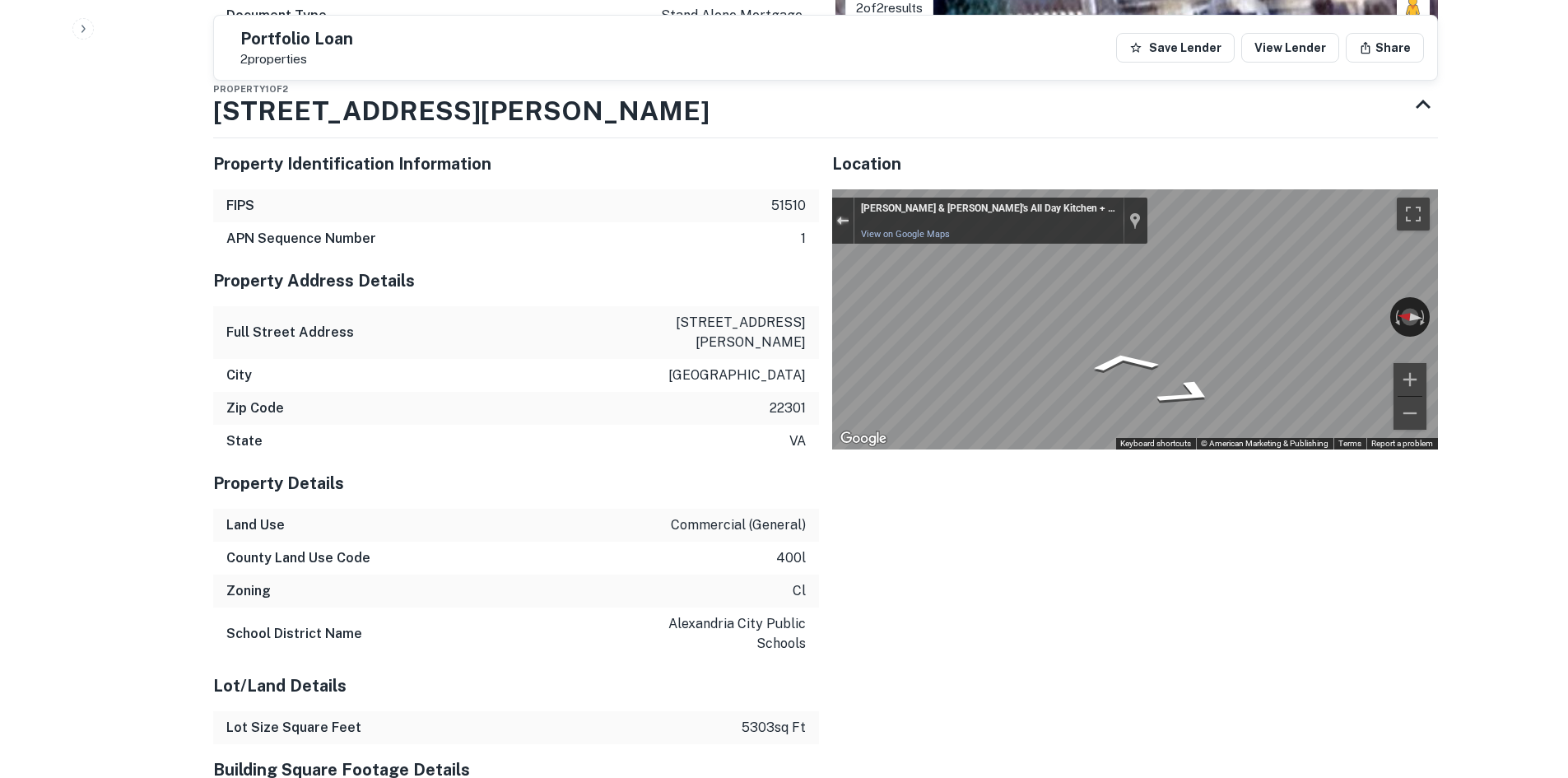
click at [850, 209] on button "Exit the Street View" at bounding box center [843, 220] width 21 height 22
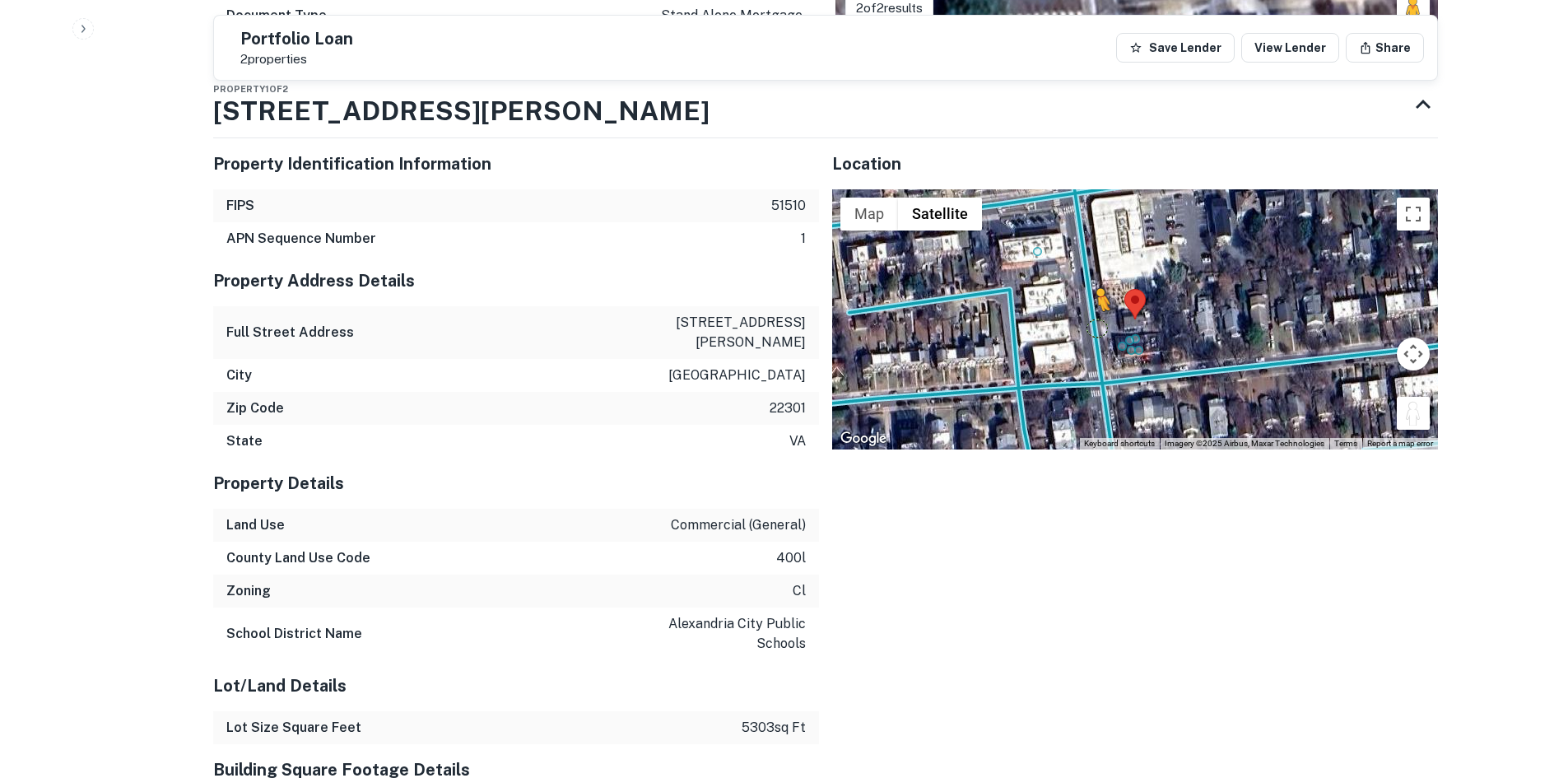
drag, startPoint x: 1407, startPoint y: 392, endPoint x: 1084, endPoint y: 299, distance: 336.1
click at [1084, 299] on div "To activate drag with keyboard, press Alt + Enter. Once in keyboard drag state,…" at bounding box center [1135, 319] width 606 height 260
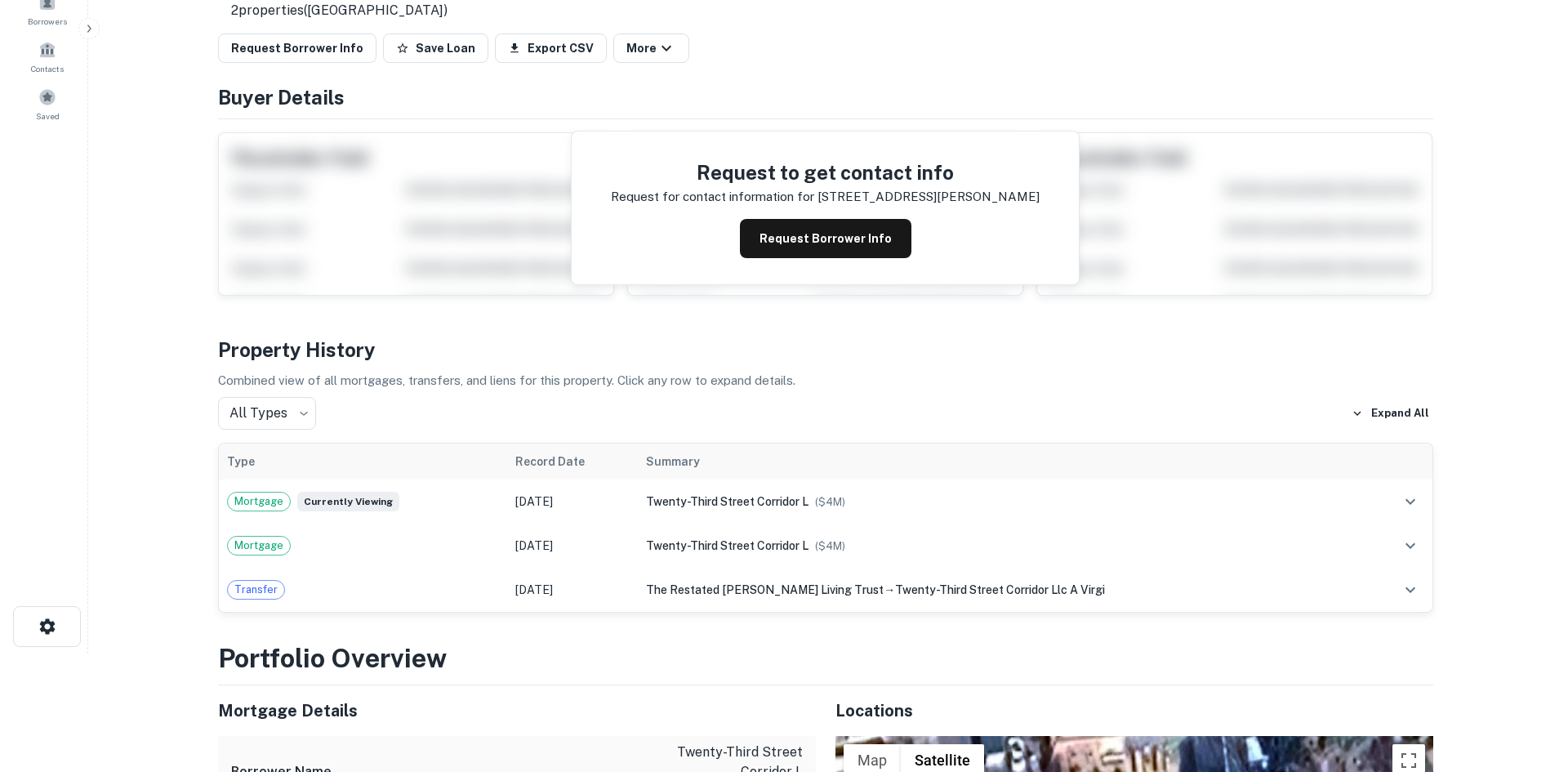
scroll to position [0, 0]
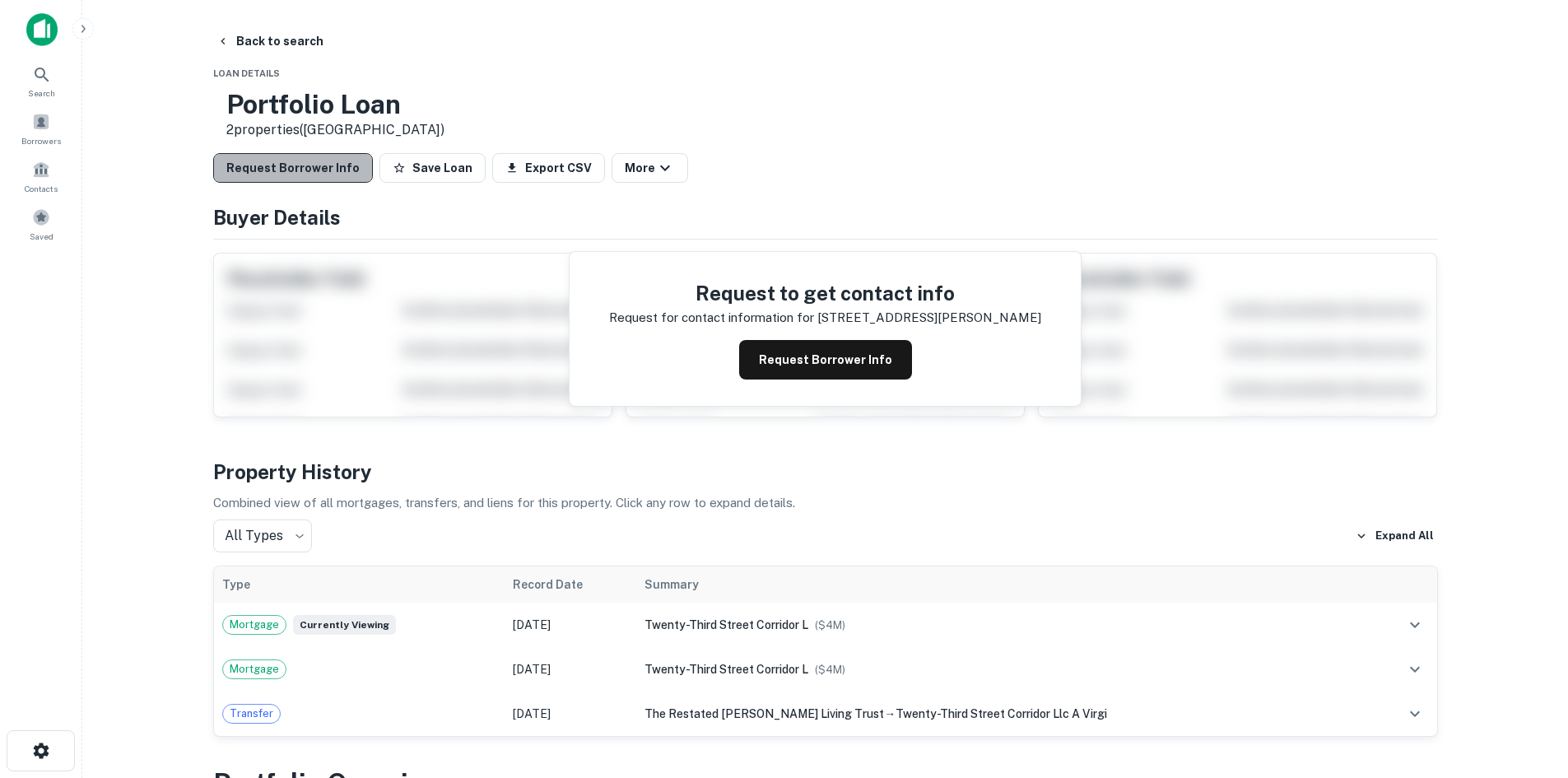
click at [319, 158] on button "Request Borrower Info" at bounding box center [293, 168] width 159 height 30
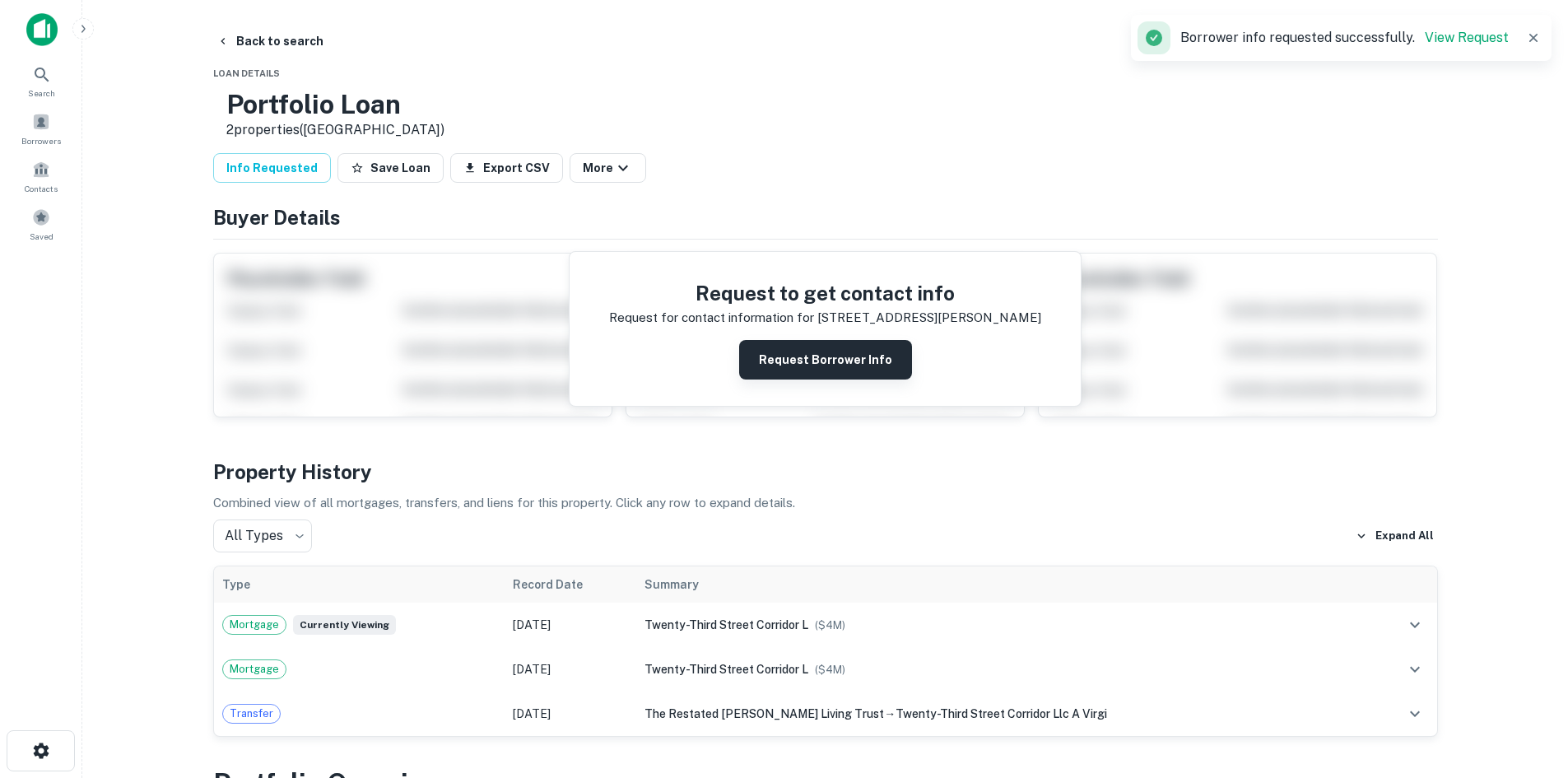
click at [832, 369] on button "Request Borrower Info" at bounding box center [826, 359] width 173 height 39
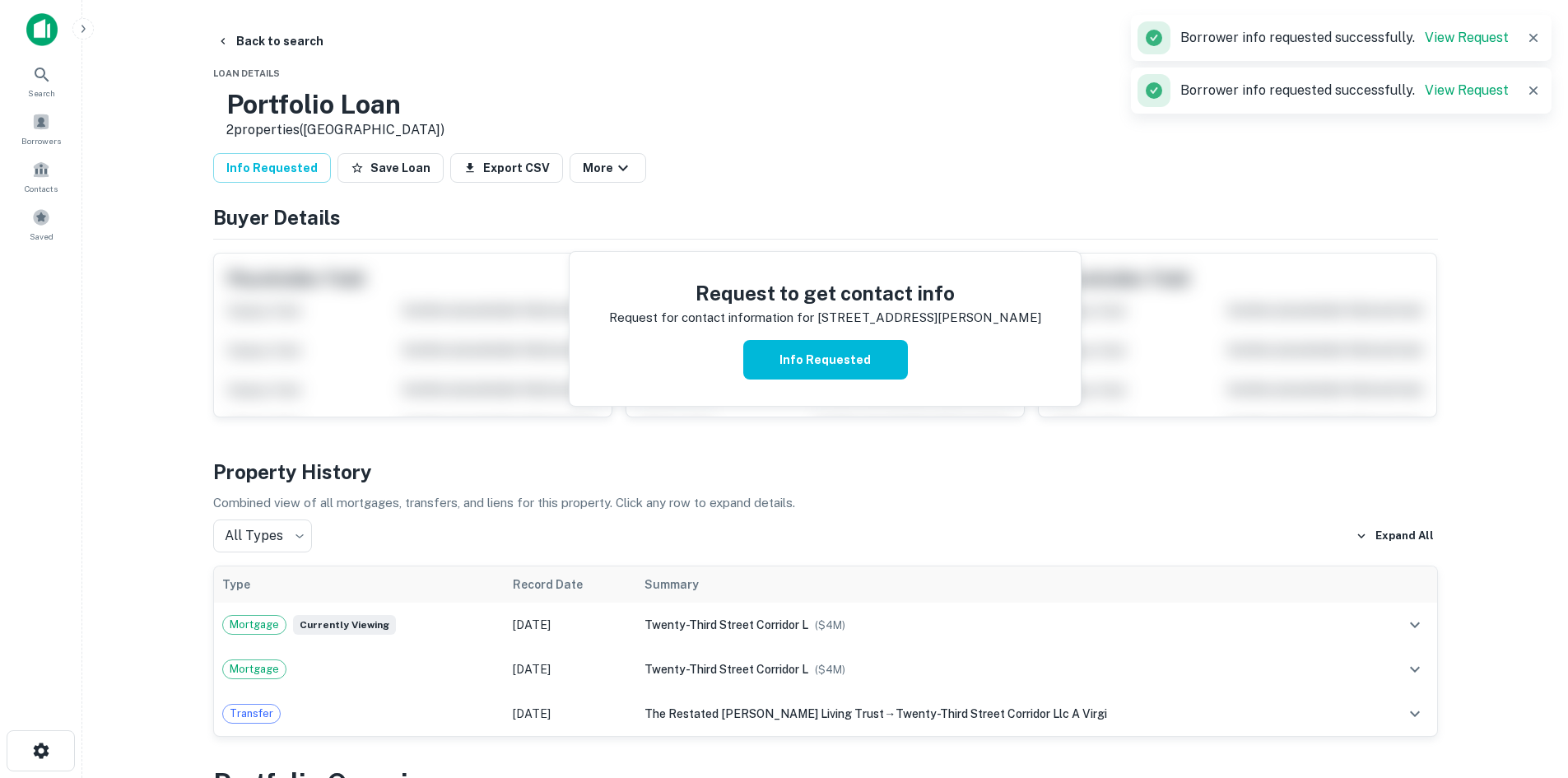
click at [297, 43] on button "Back to search" at bounding box center [270, 41] width 120 height 30
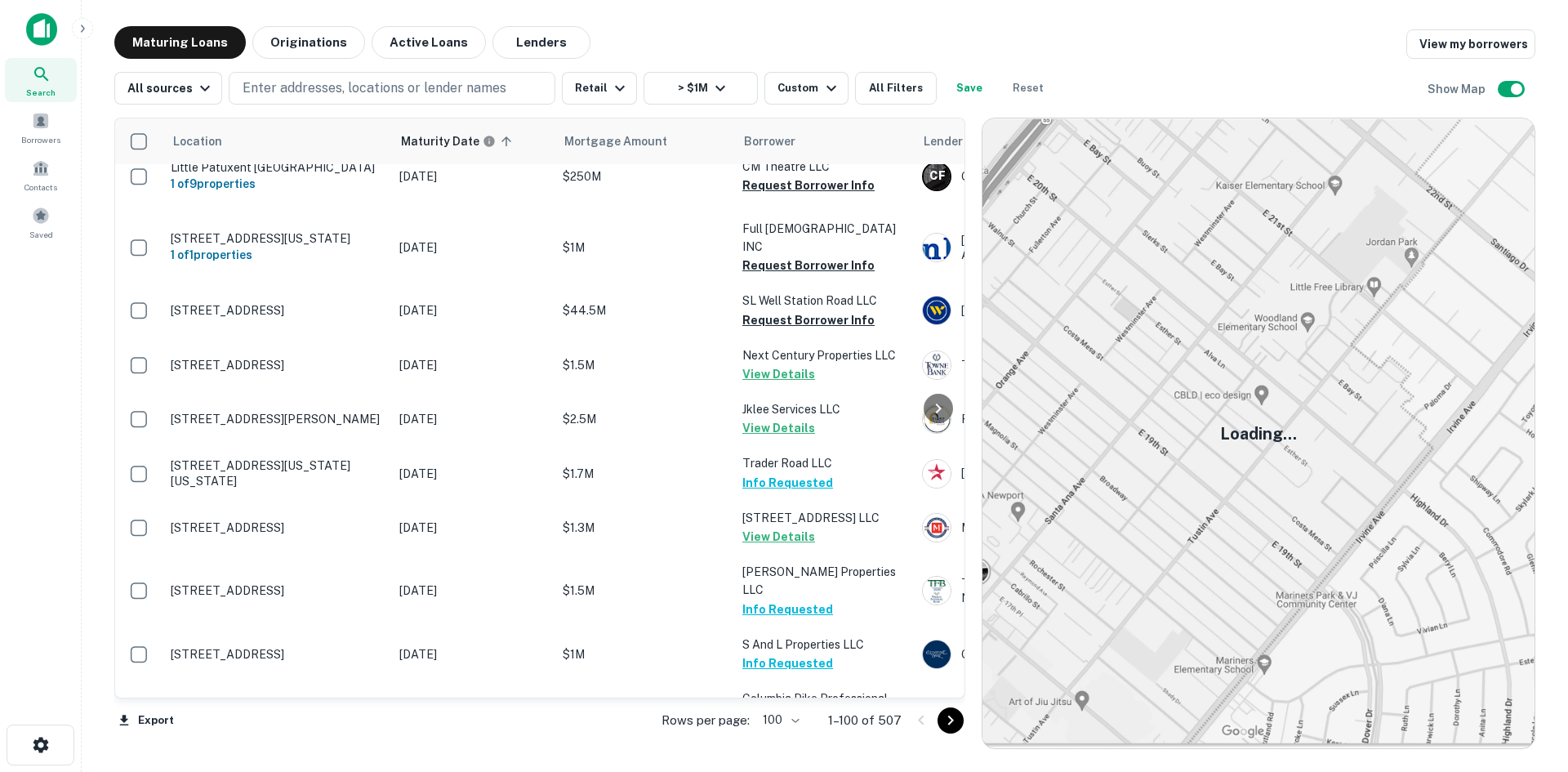
scroll to position [572, 0]
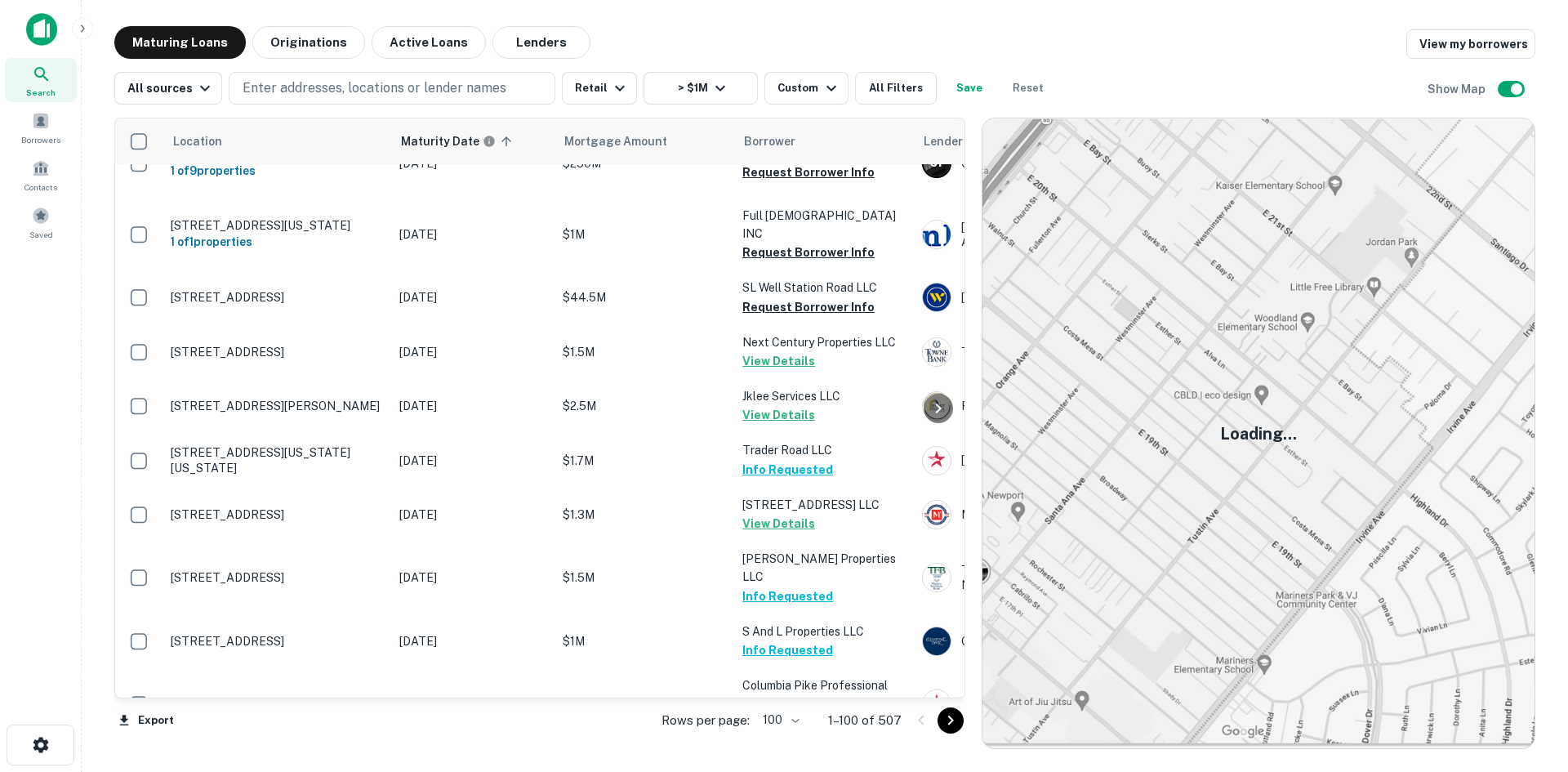
click at [949, 721] on icon "Go to next page" at bounding box center [950, 720] width 20 height 20
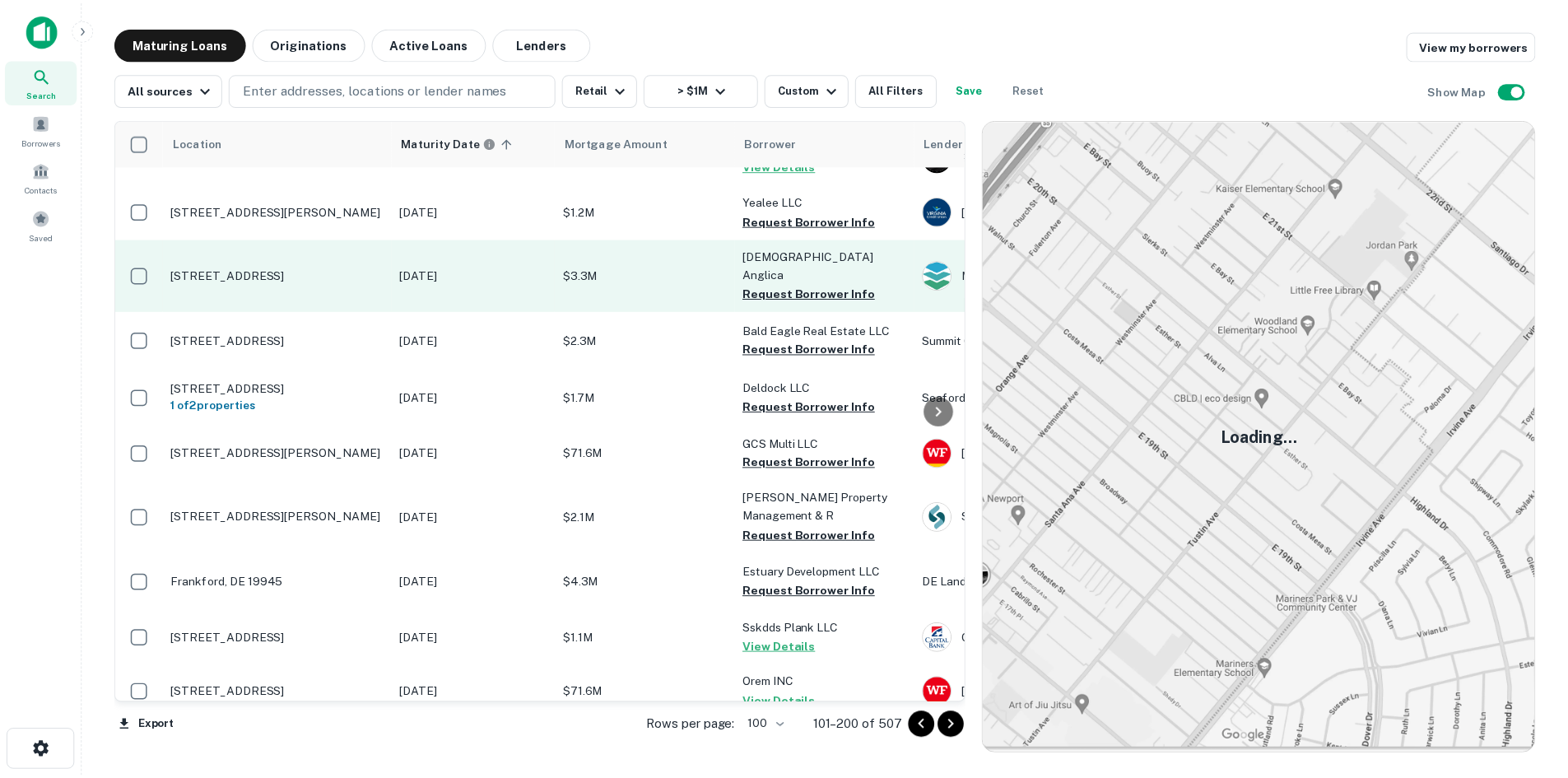
scroll to position [906, 0]
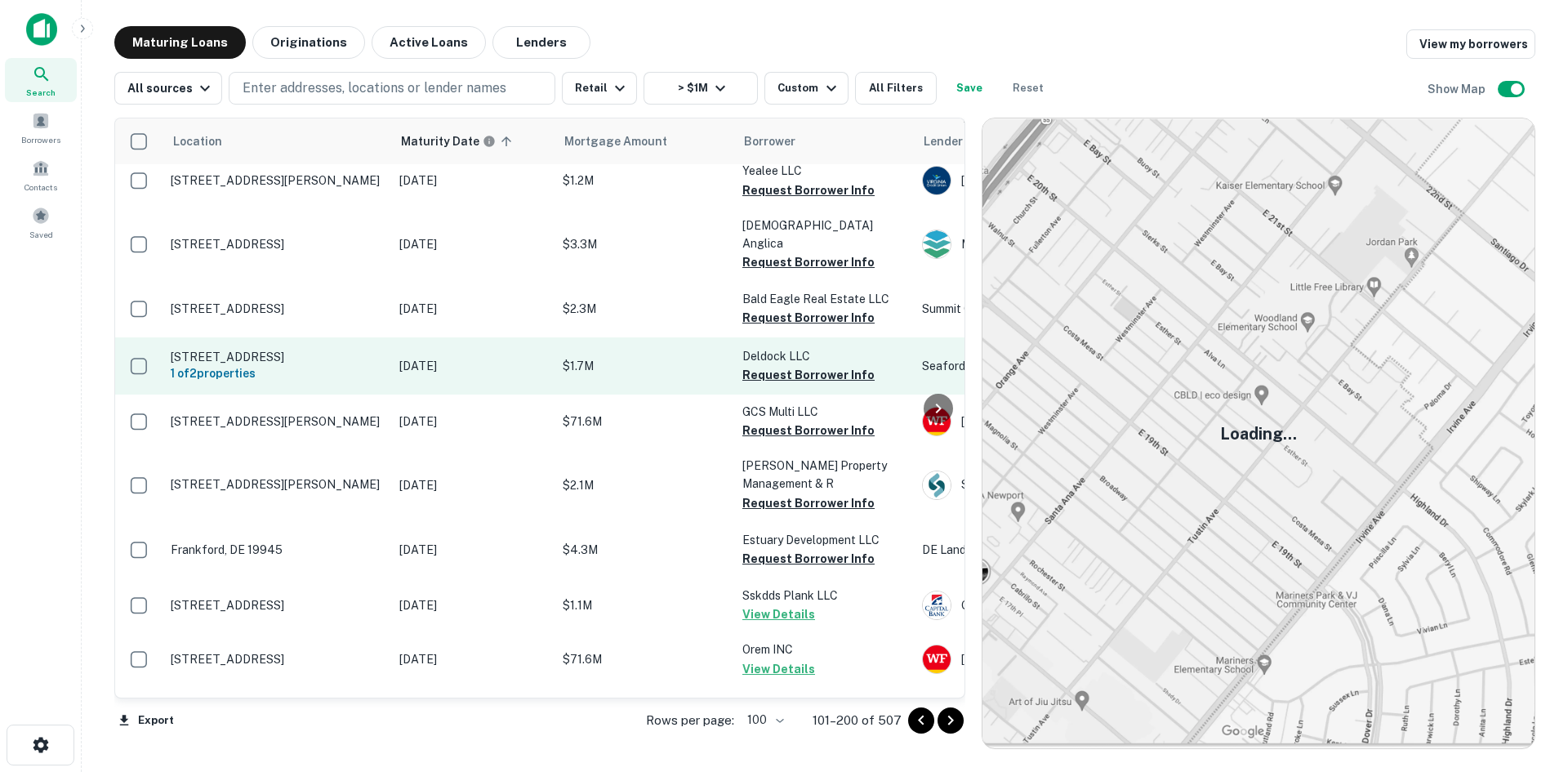
click at [353, 364] on p "301 Nanticoke Ave Seaford, DE 19973" at bounding box center [277, 357] width 213 height 14
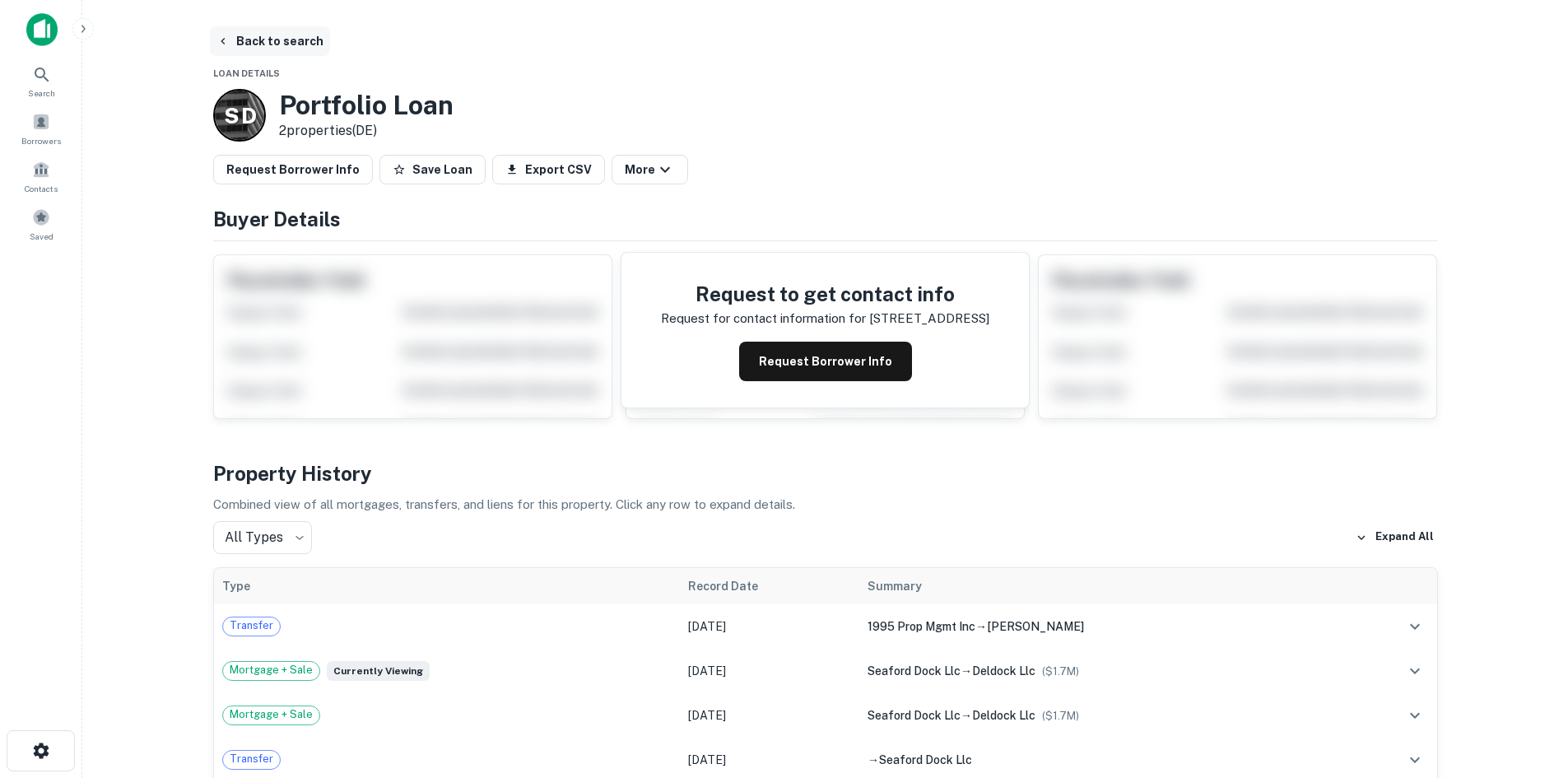
click at [278, 49] on button "Back to search" at bounding box center [270, 41] width 120 height 30
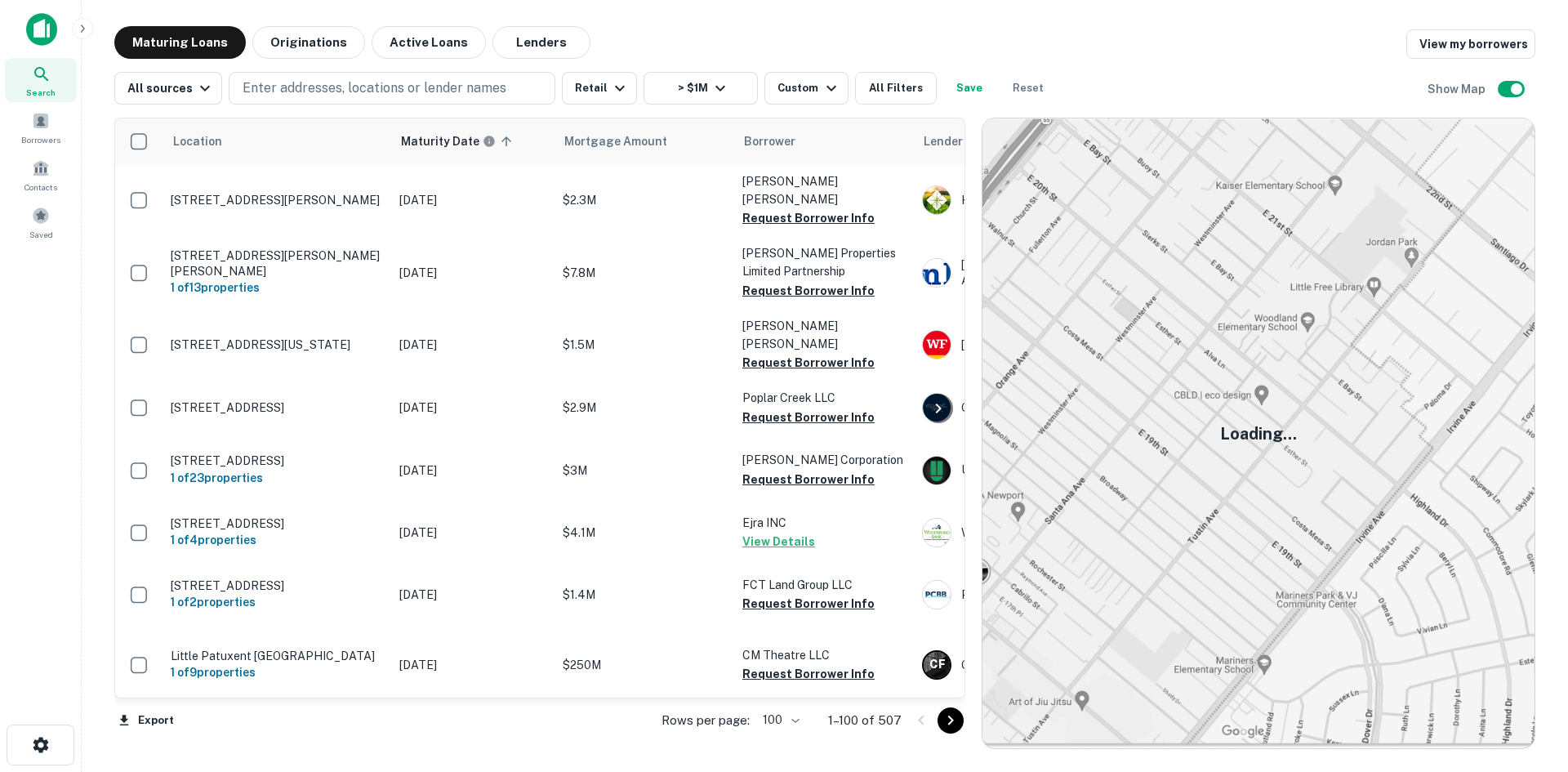
click at [943, 719] on icon "Go to next page" at bounding box center [950, 720] width 20 height 20
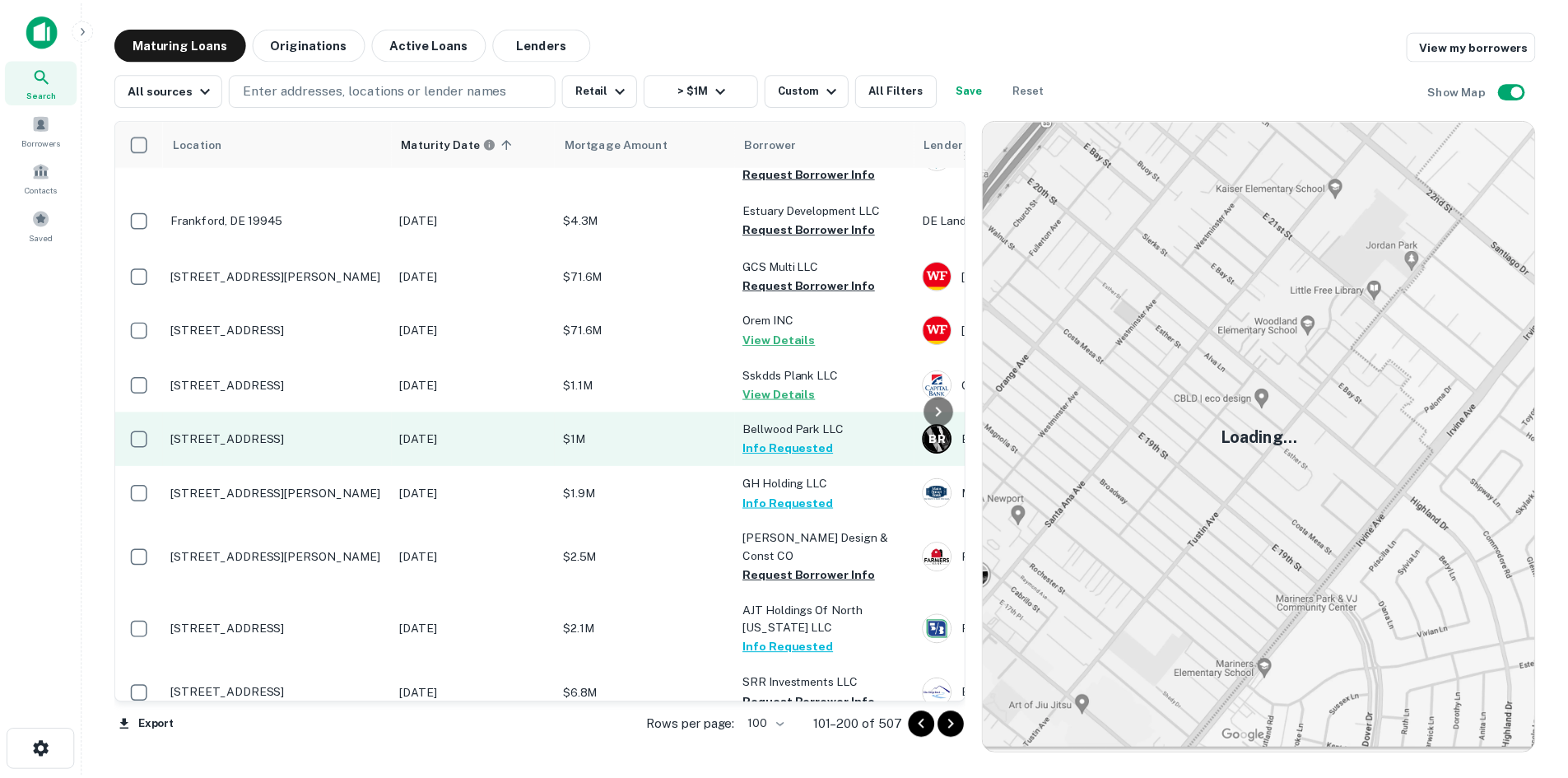
scroll to position [1565, 0]
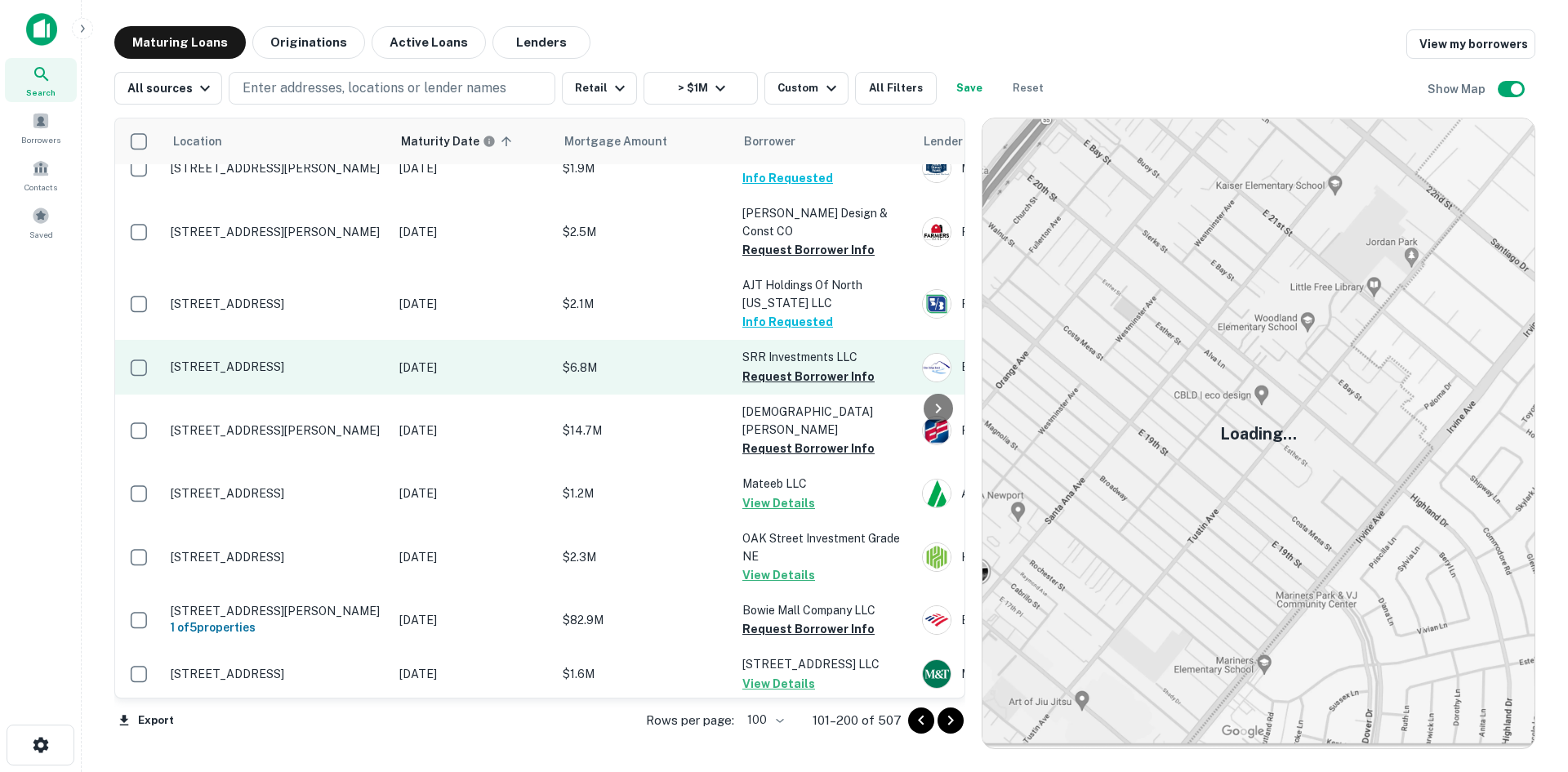
click at [334, 394] on td "1301 W Broad St Waynesboro, VA 22980" at bounding box center [277, 366] width 229 height 54
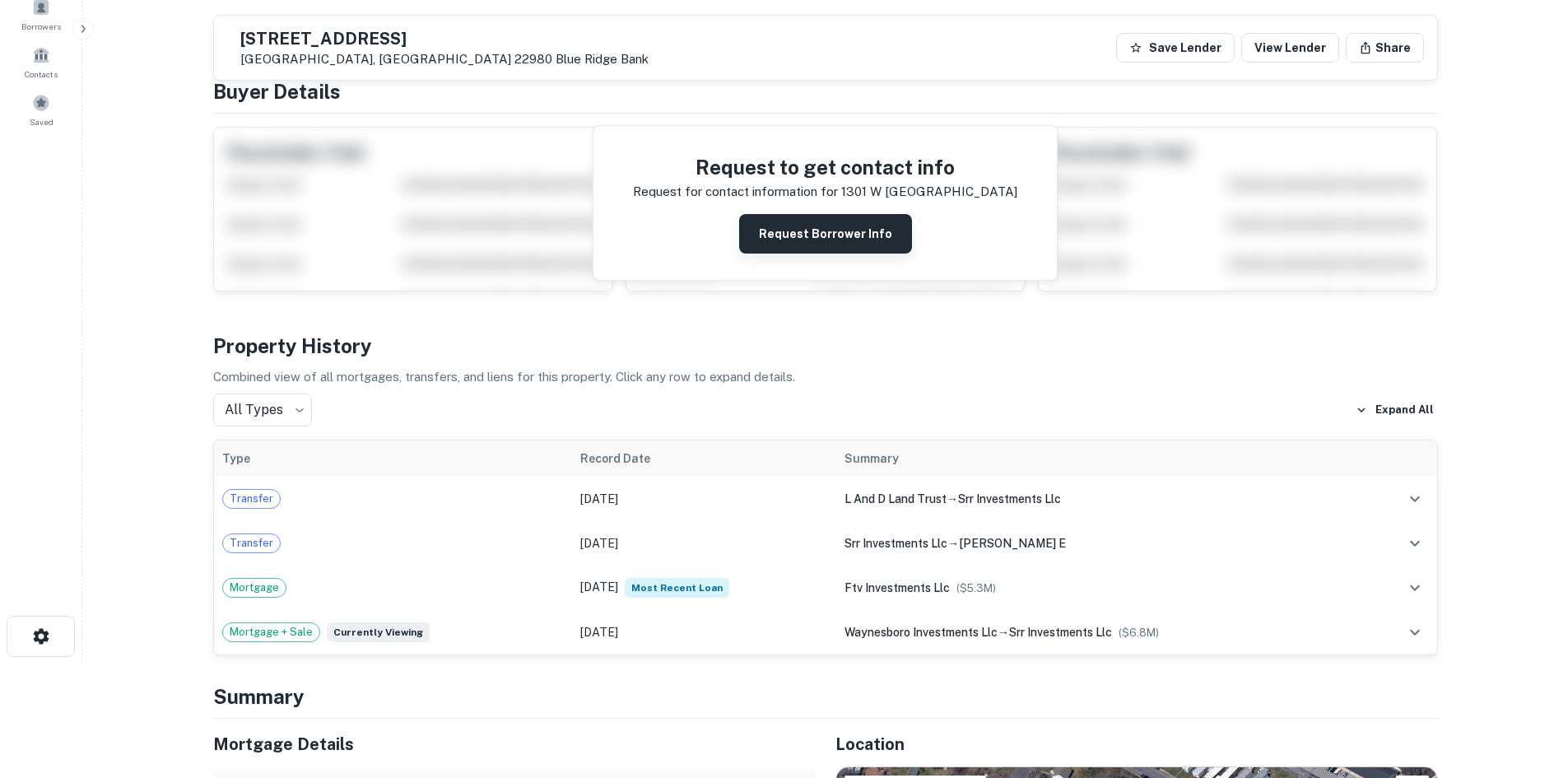
scroll to position [576, 0]
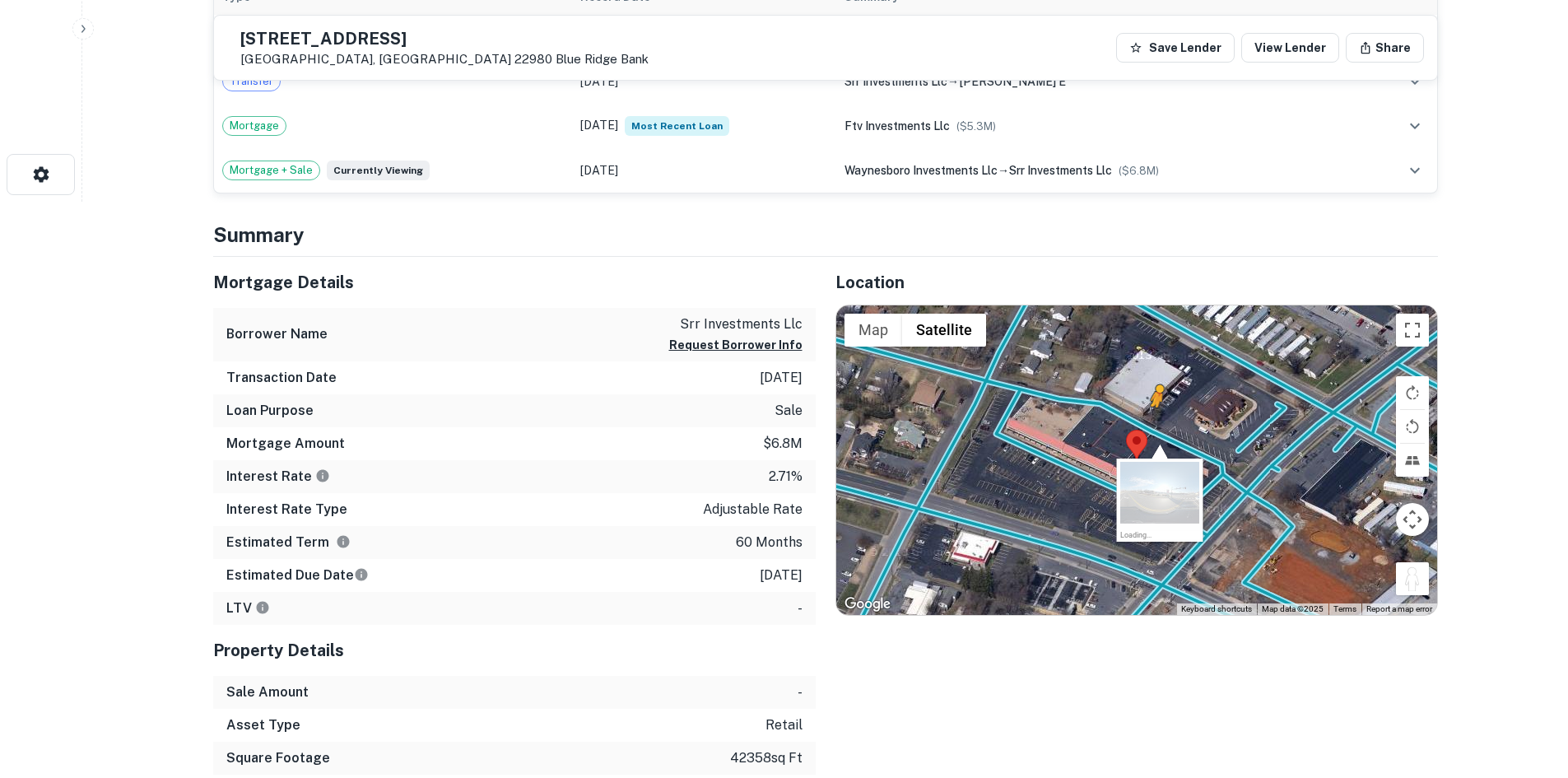
drag, startPoint x: 1415, startPoint y: 579, endPoint x: 1157, endPoint y: 425, distance: 300.5
click at [1157, 425] on div "To activate drag with keyboard, press Alt + Enter. Once in keyboard drag state,…" at bounding box center [1136, 460] width 601 height 310
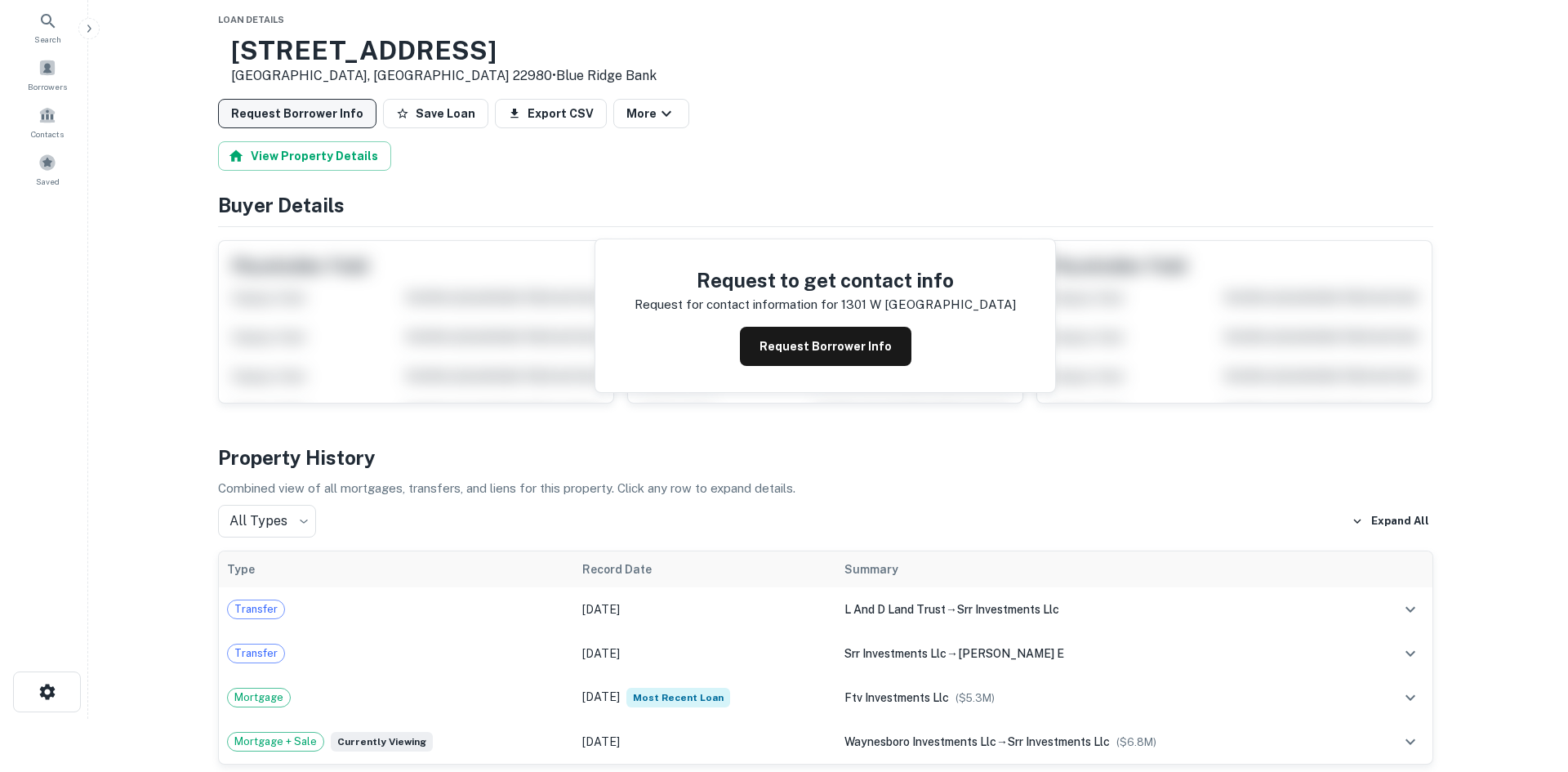
scroll to position [0, 0]
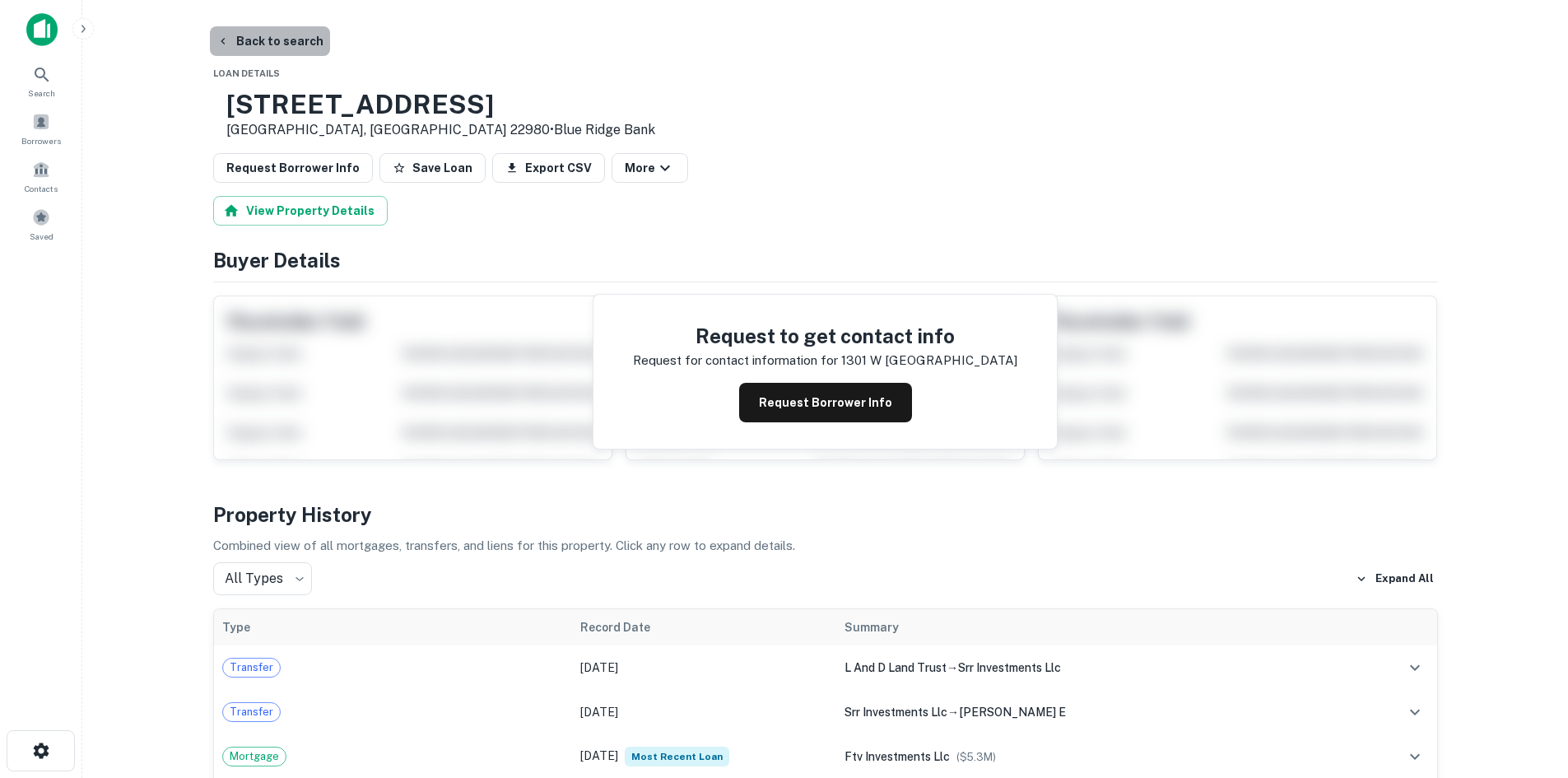
click at [297, 29] on button "Back to search" at bounding box center [270, 41] width 120 height 30
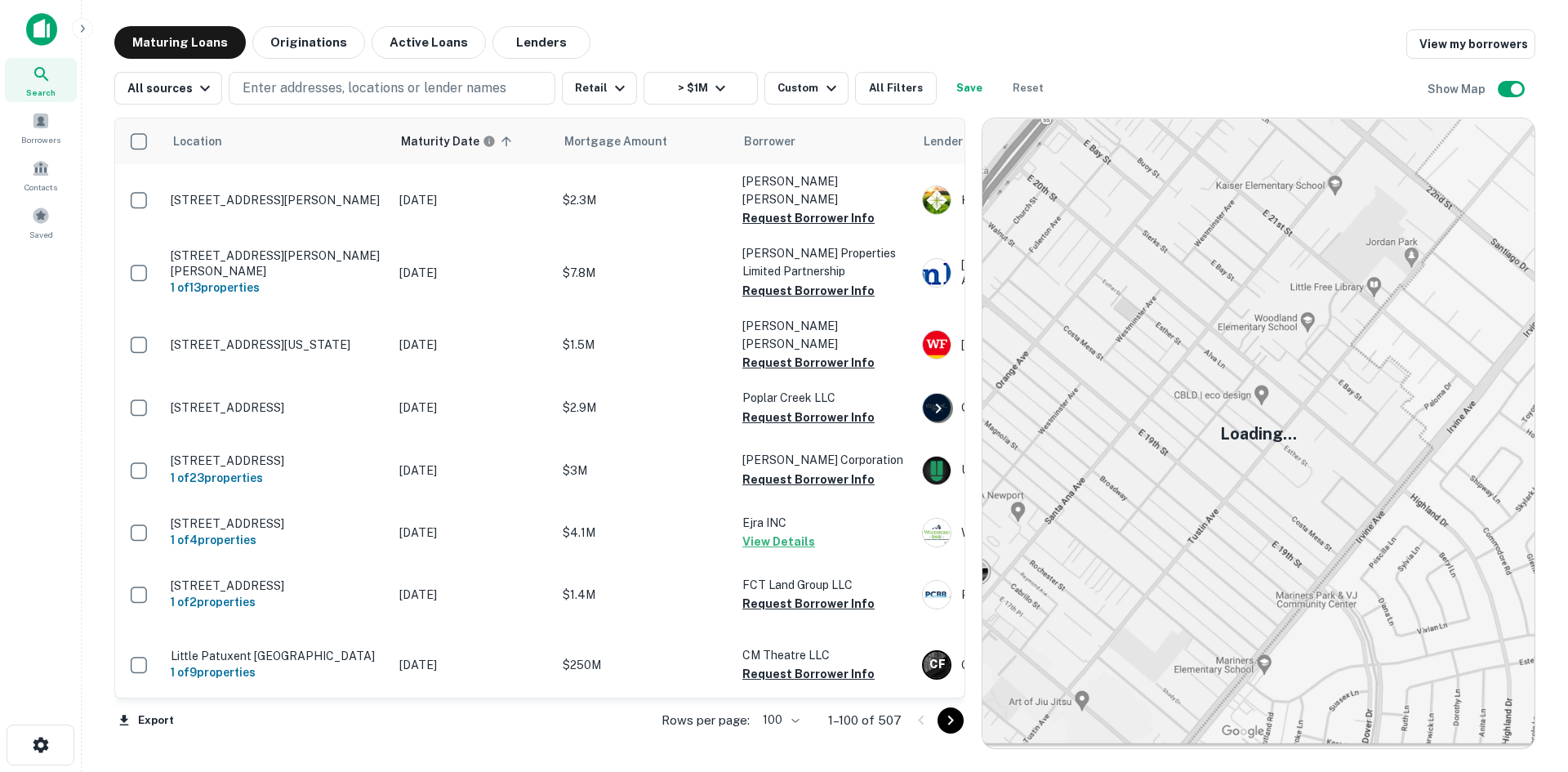
click at [952, 725] on icon "Go to next page" at bounding box center [950, 720] width 20 height 20
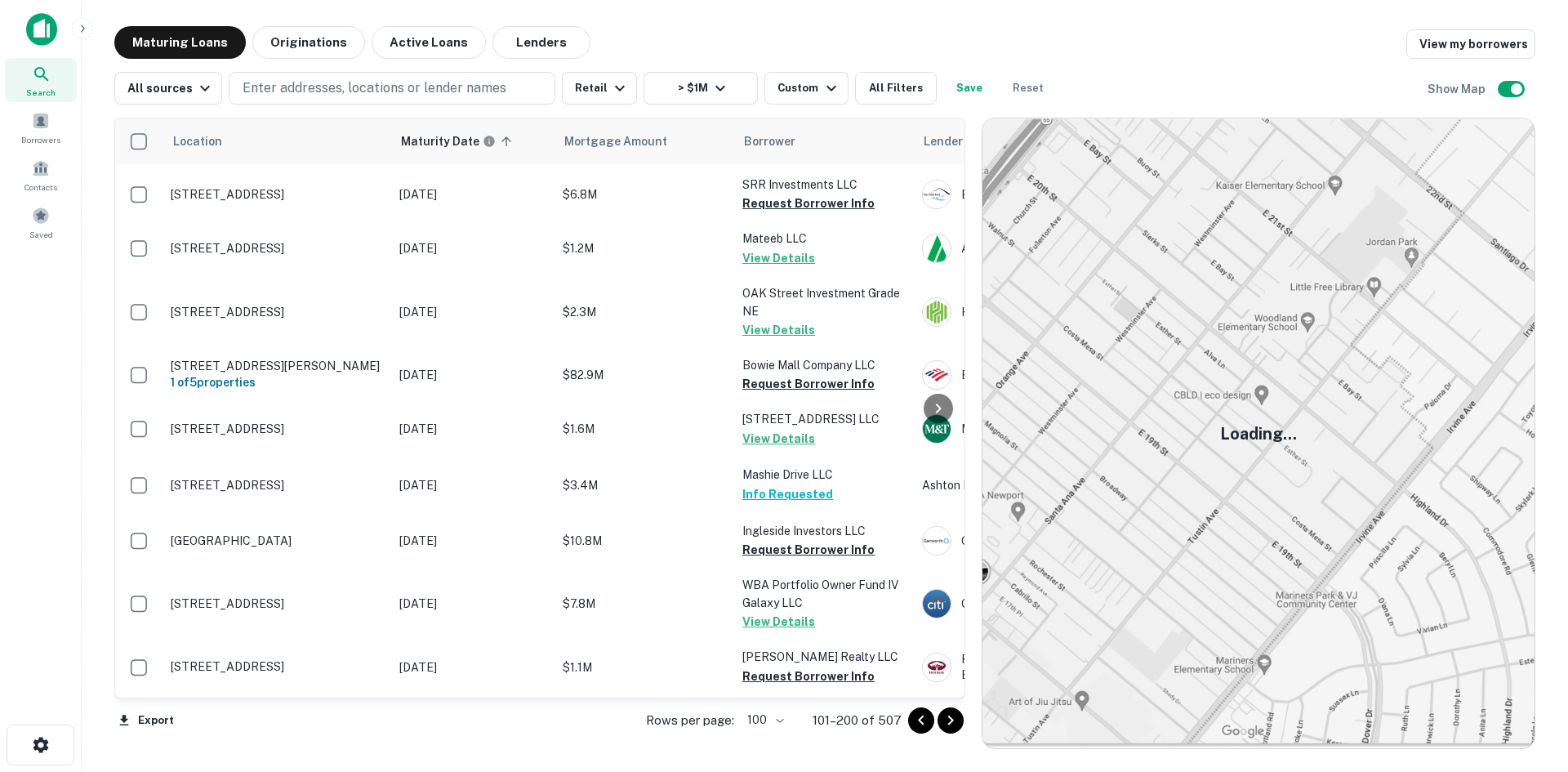
scroll to position [2370, 0]
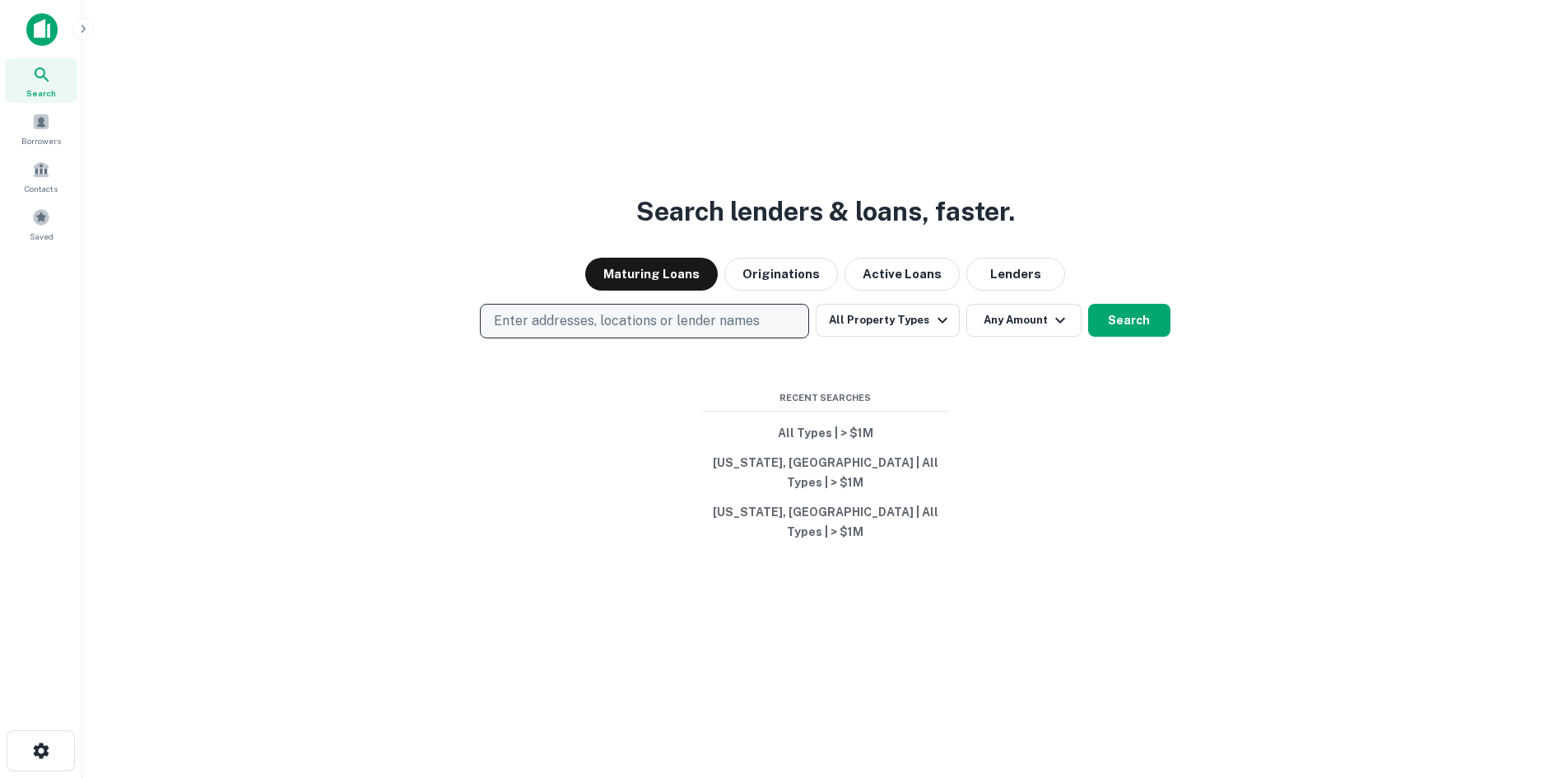
click at [564, 331] on p "Enter addresses, locations or lender names" at bounding box center [627, 321] width 266 height 20
type input "**********"
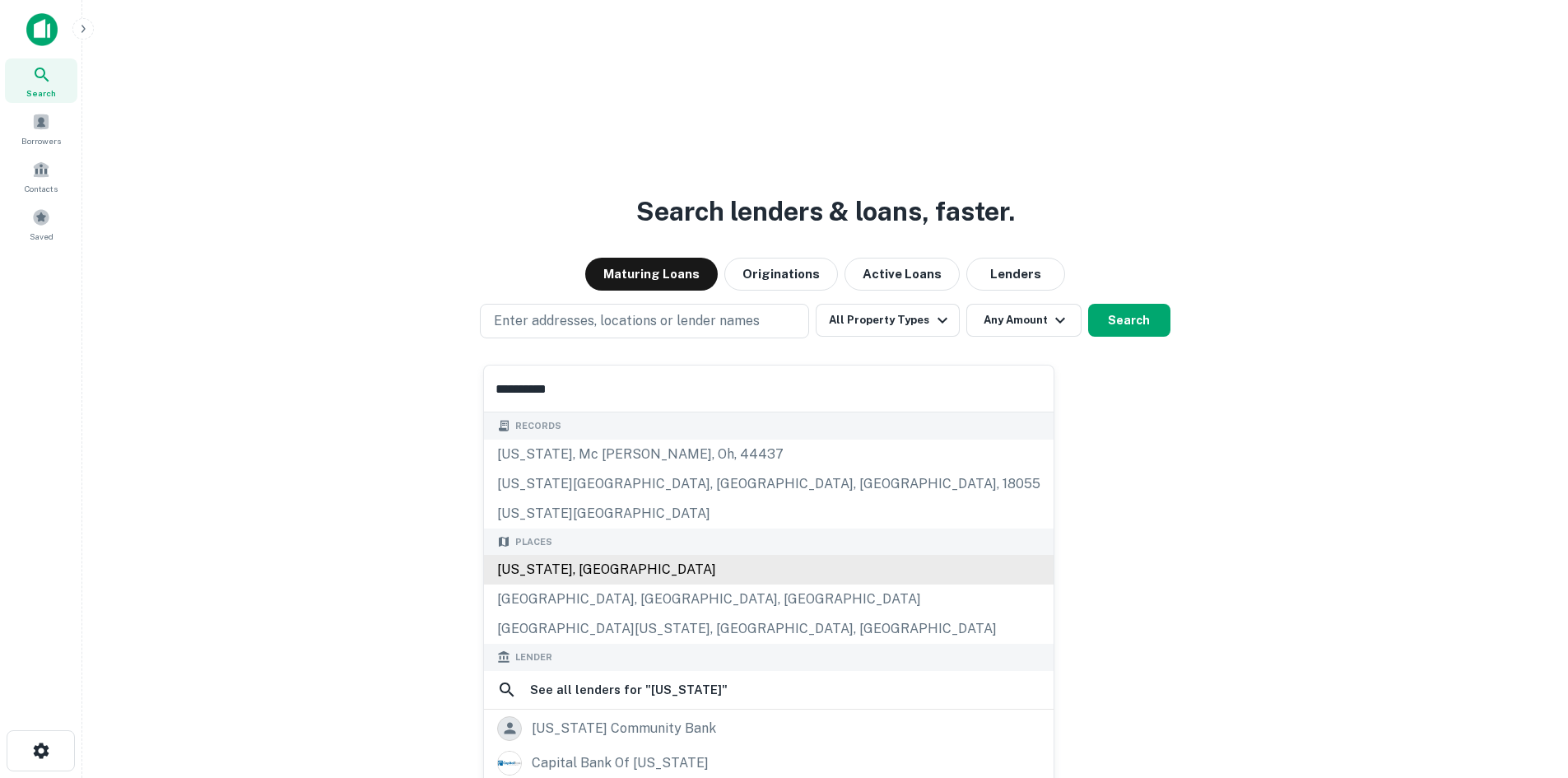
click at [625, 570] on div "[US_STATE], [GEOGRAPHIC_DATA]" at bounding box center [768, 570] width 569 height 30
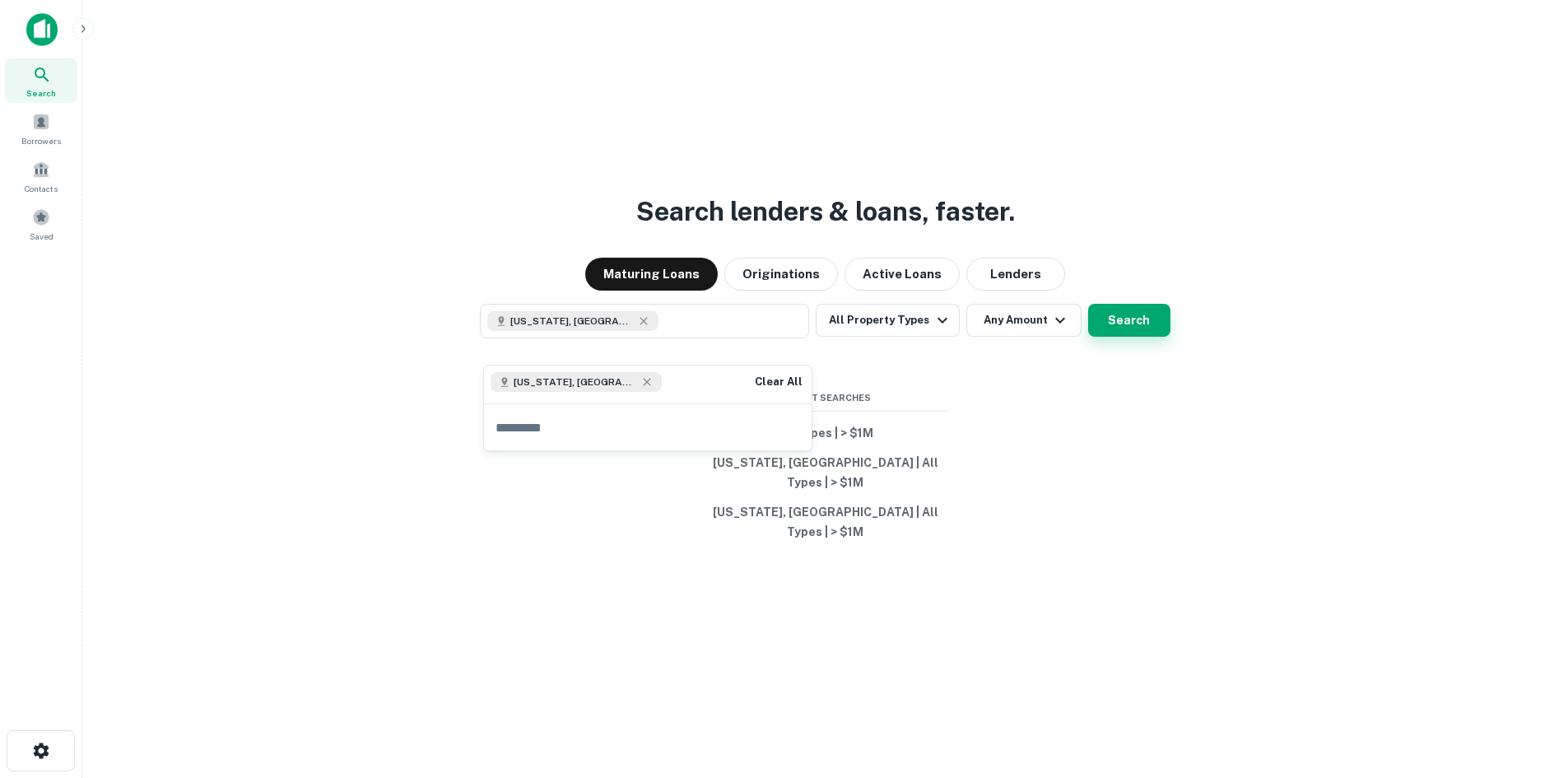
click at [1100, 337] on button "Search" at bounding box center [1129, 320] width 82 height 33
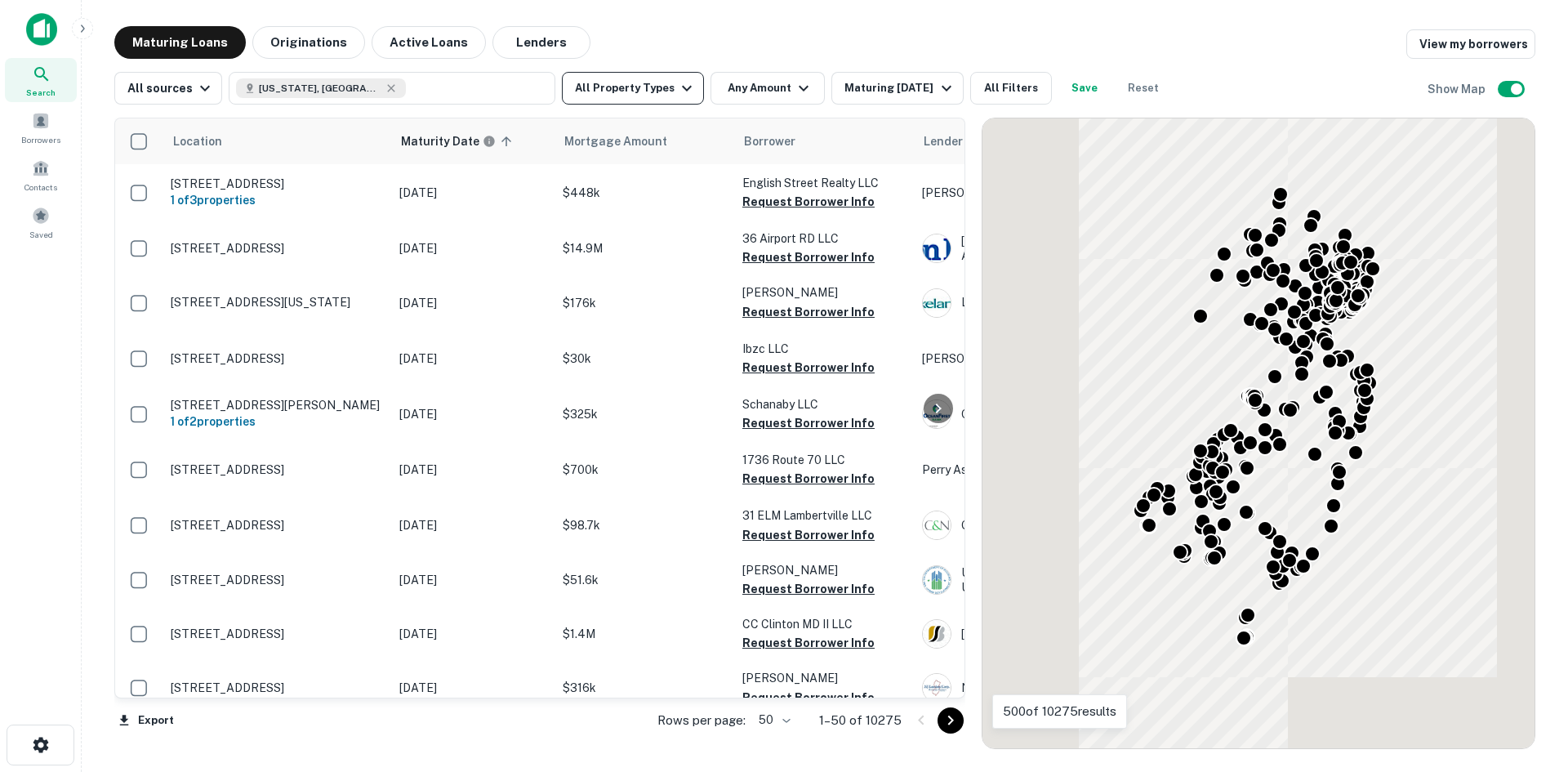
click at [657, 79] on button "All Property Types" at bounding box center [632, 88] width 142 height 32
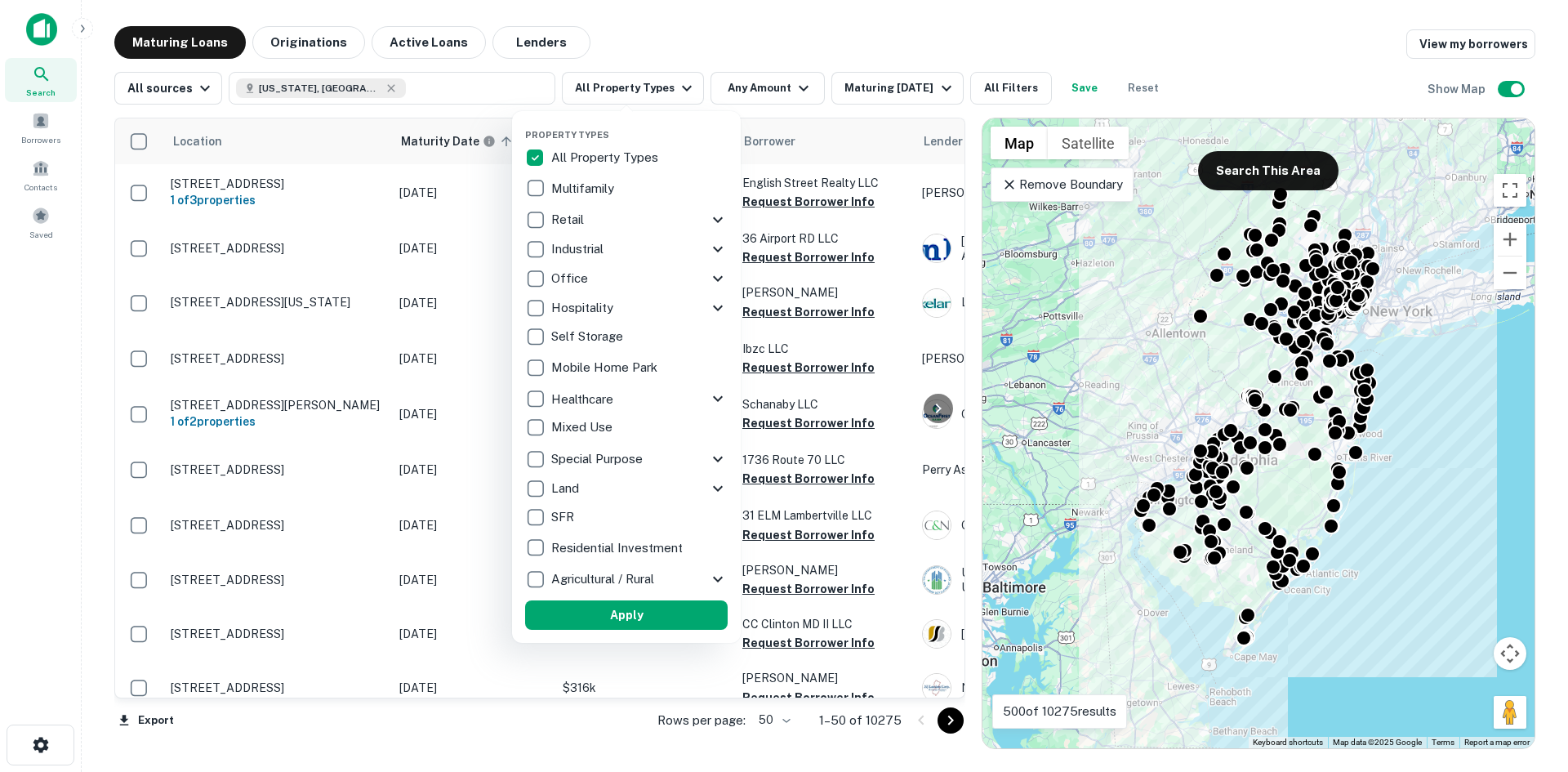
click at [593, 216] on div "Retail" at bounding box center [616, 220] width 183 height 28
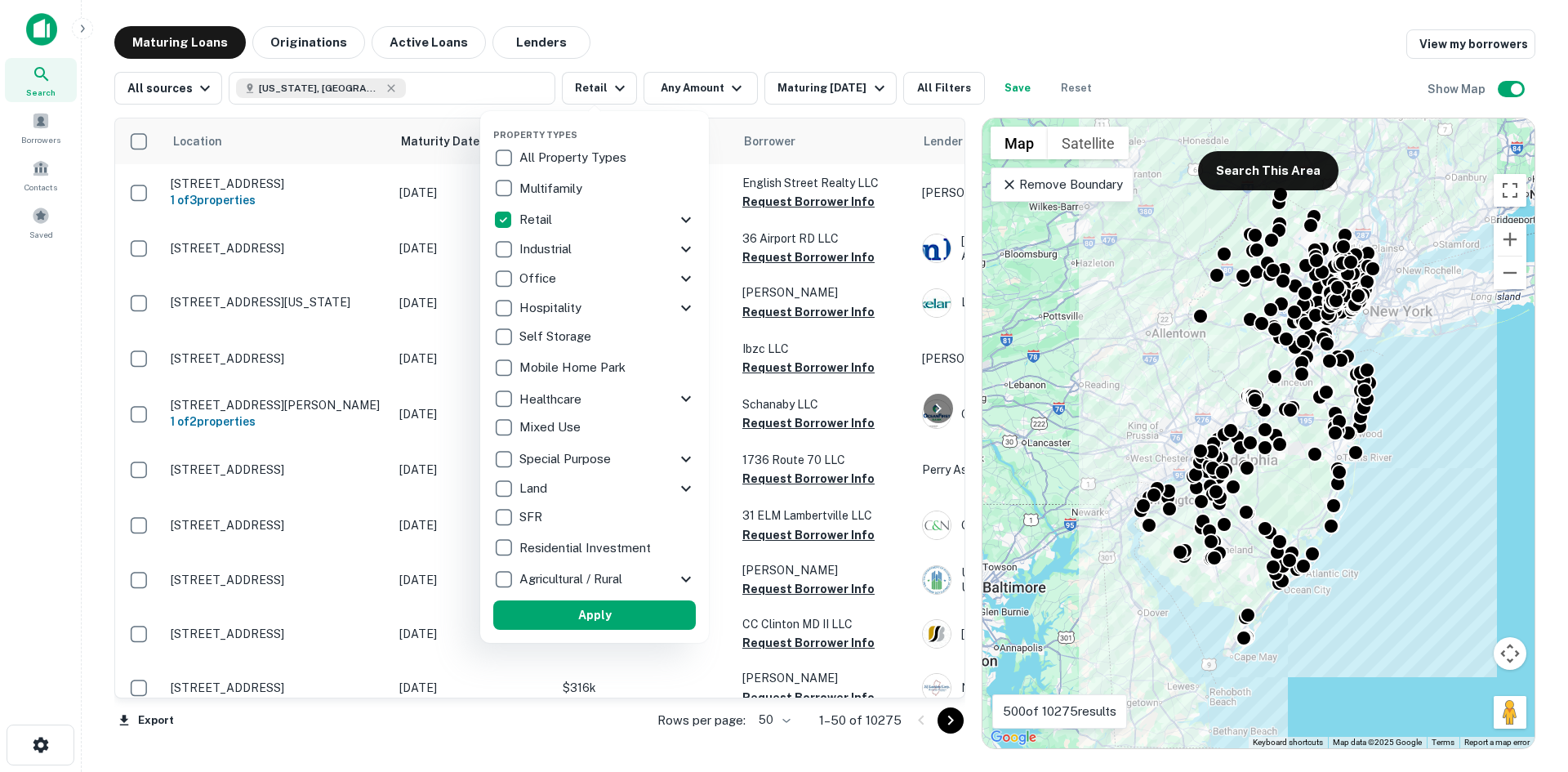
click at [856, 90] on div at bounding box center [784, 386] width 1568 height 772
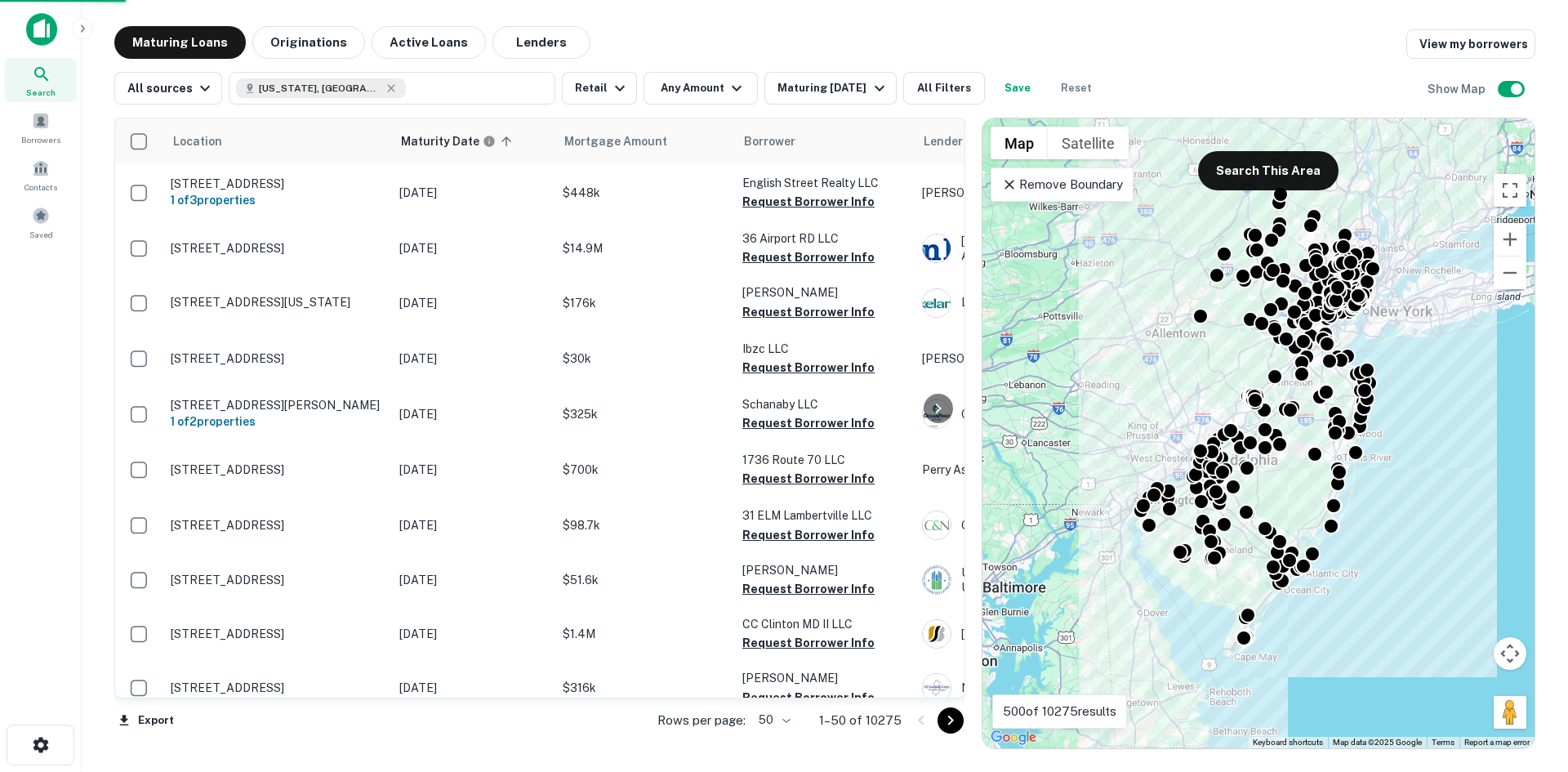
click at [856, 90] on div at bounding box center [784, 386] width 1568 height 772
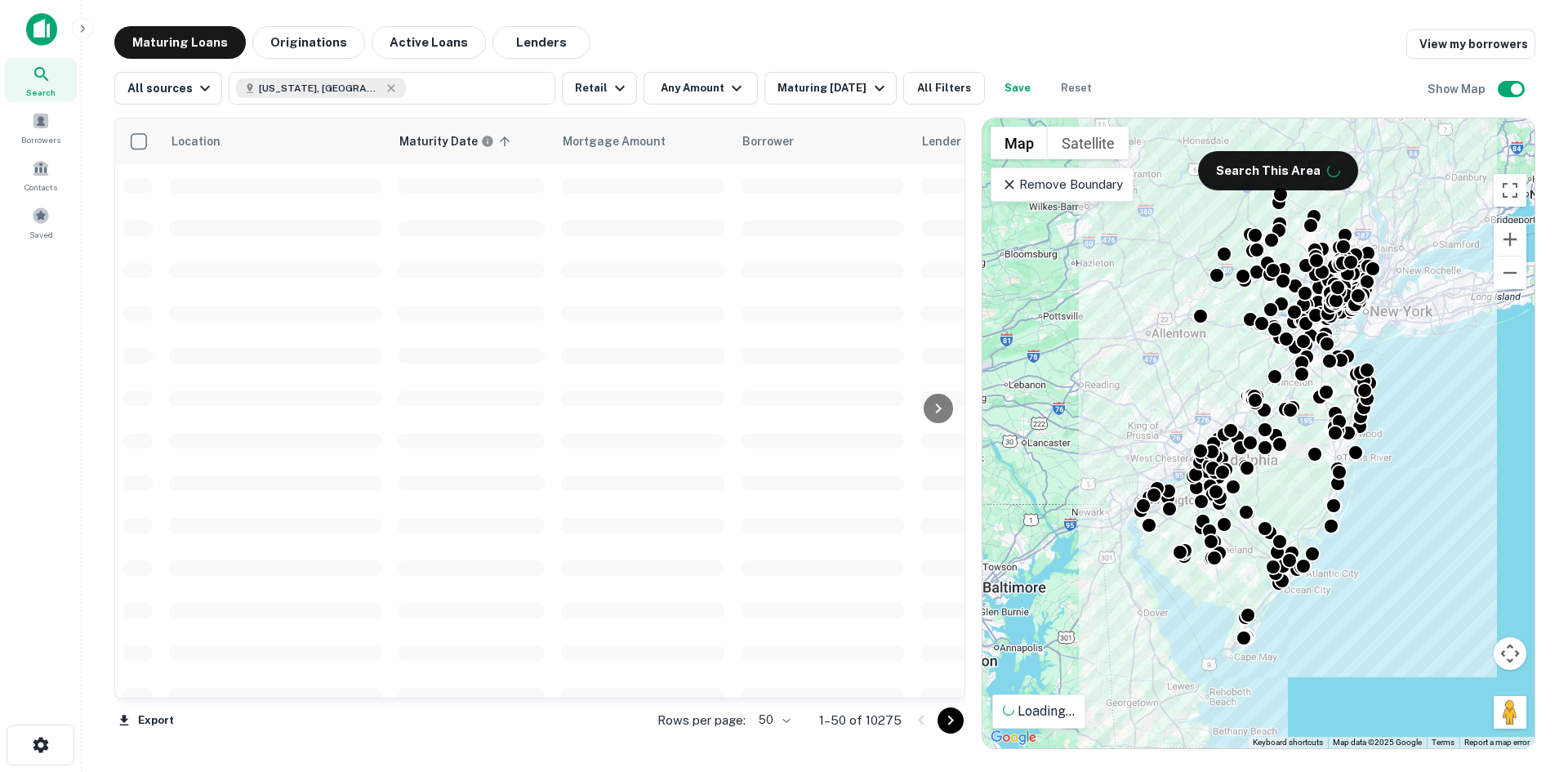
click at [845, 90] on div "Maturing [DATE]" at bounding box center [833, 88] width 111 height 20
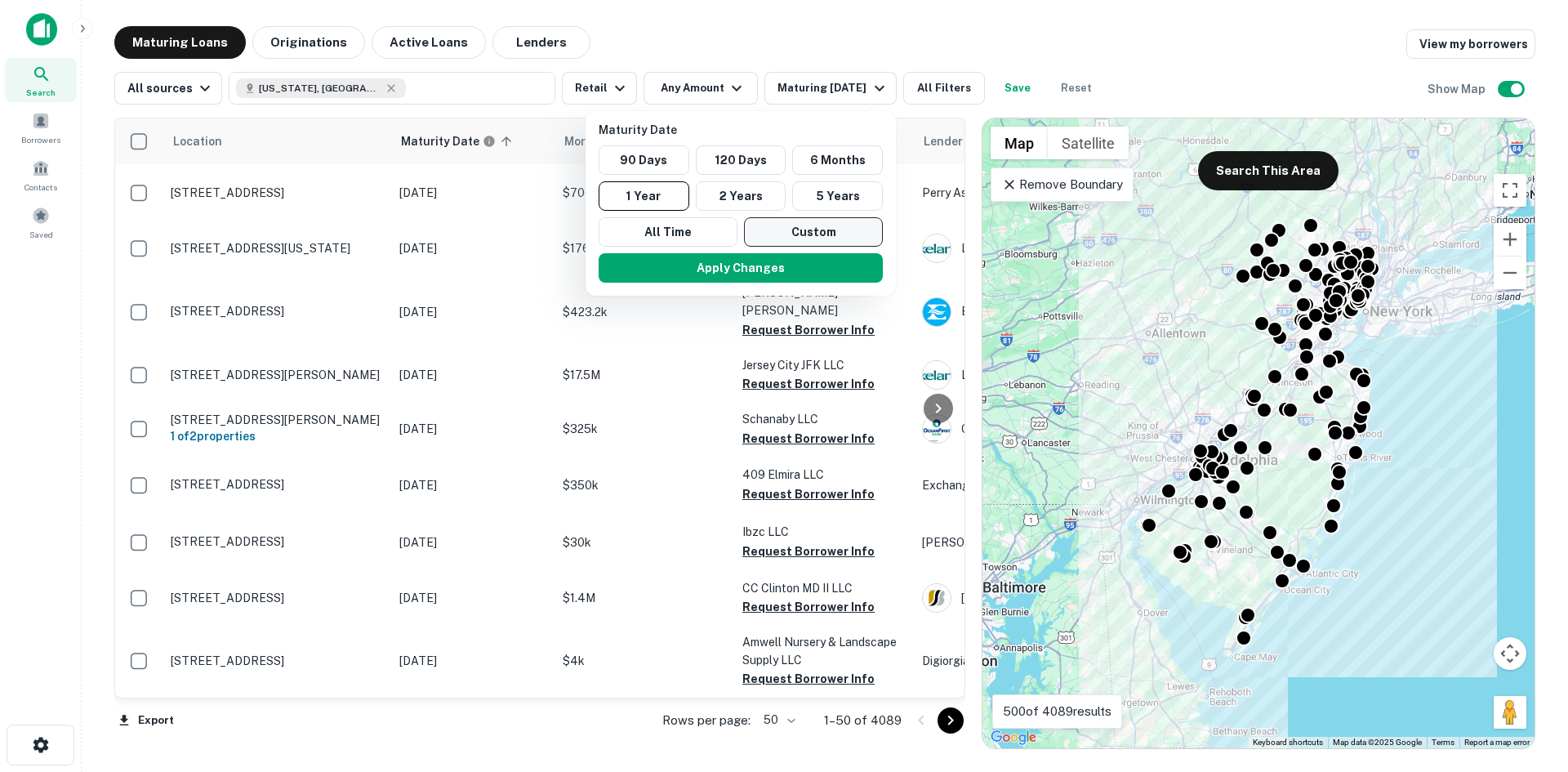
click at [770, 236] on button "Custom" at bounding box center [813, 232] width 139 height 30
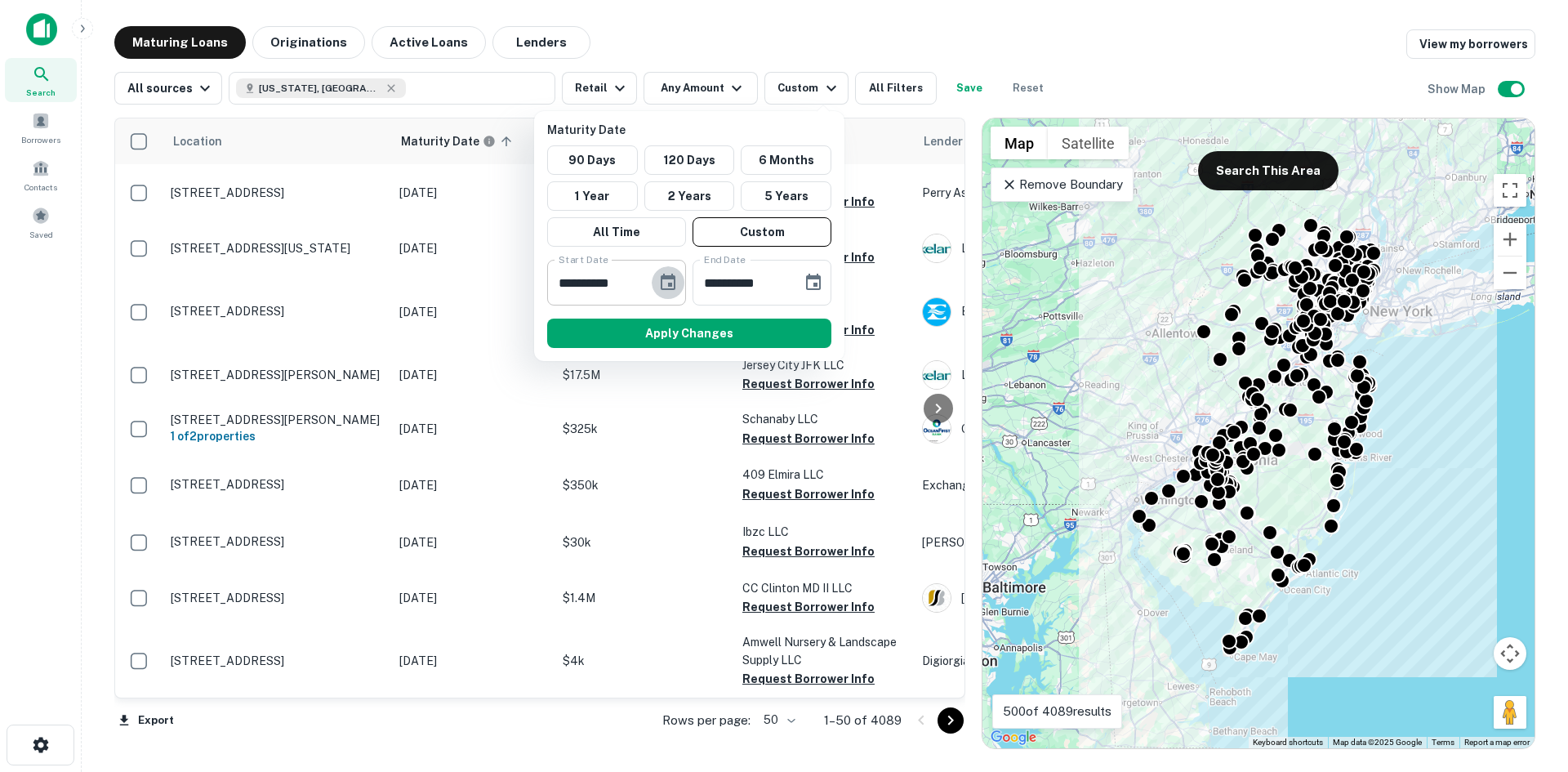
click at [668, 279] on icon "Choose date, selected date is Oct 7, 2025" at bounding box center [668, 282] width 14 height 16
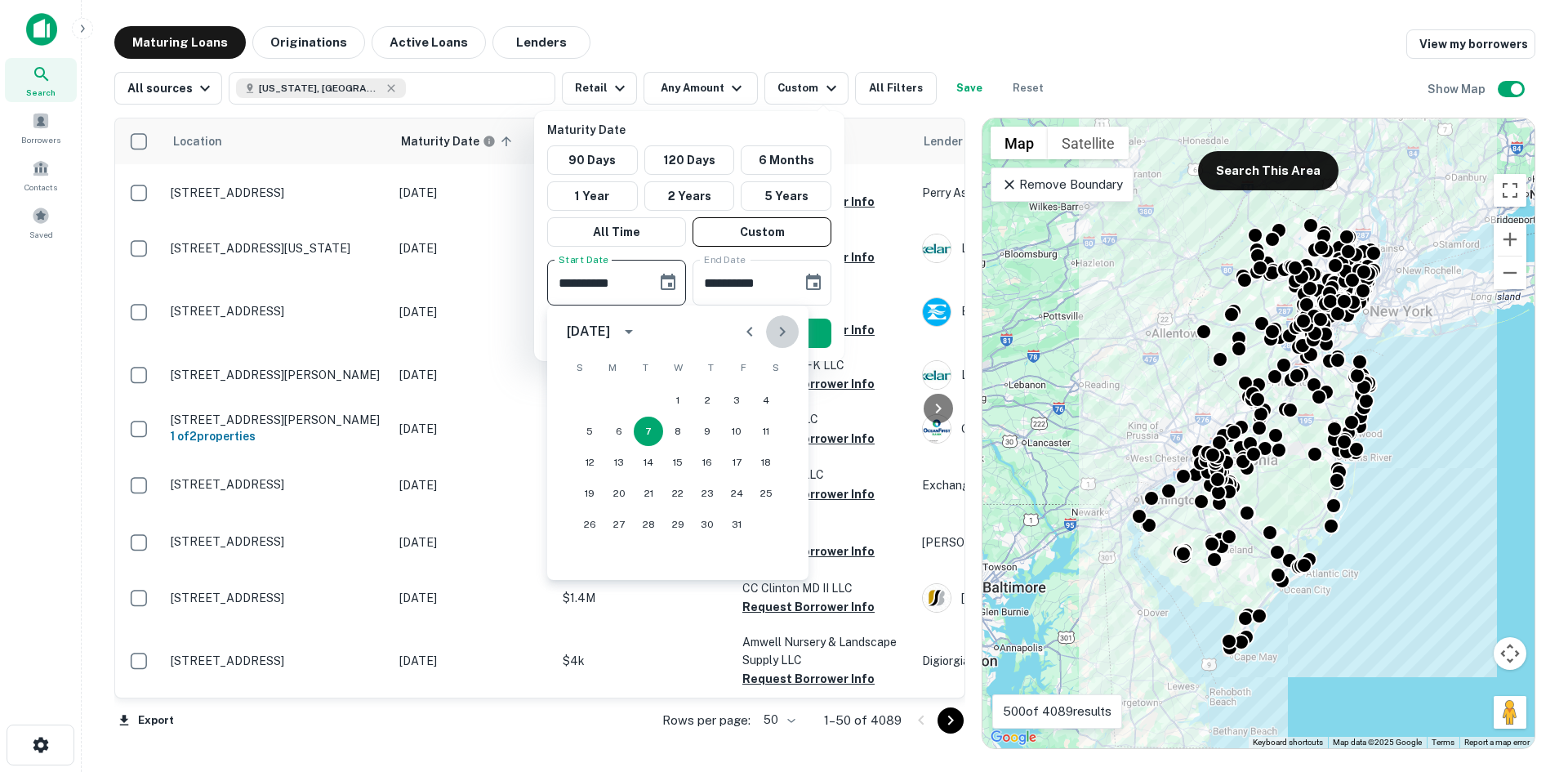
click at [777, 328] on icon "Next month" at bounding box center [782, 331] width 20 height 20
click at [757, 324] on icon "Previous month" at bounding box center [750, 331] width 20 height 20
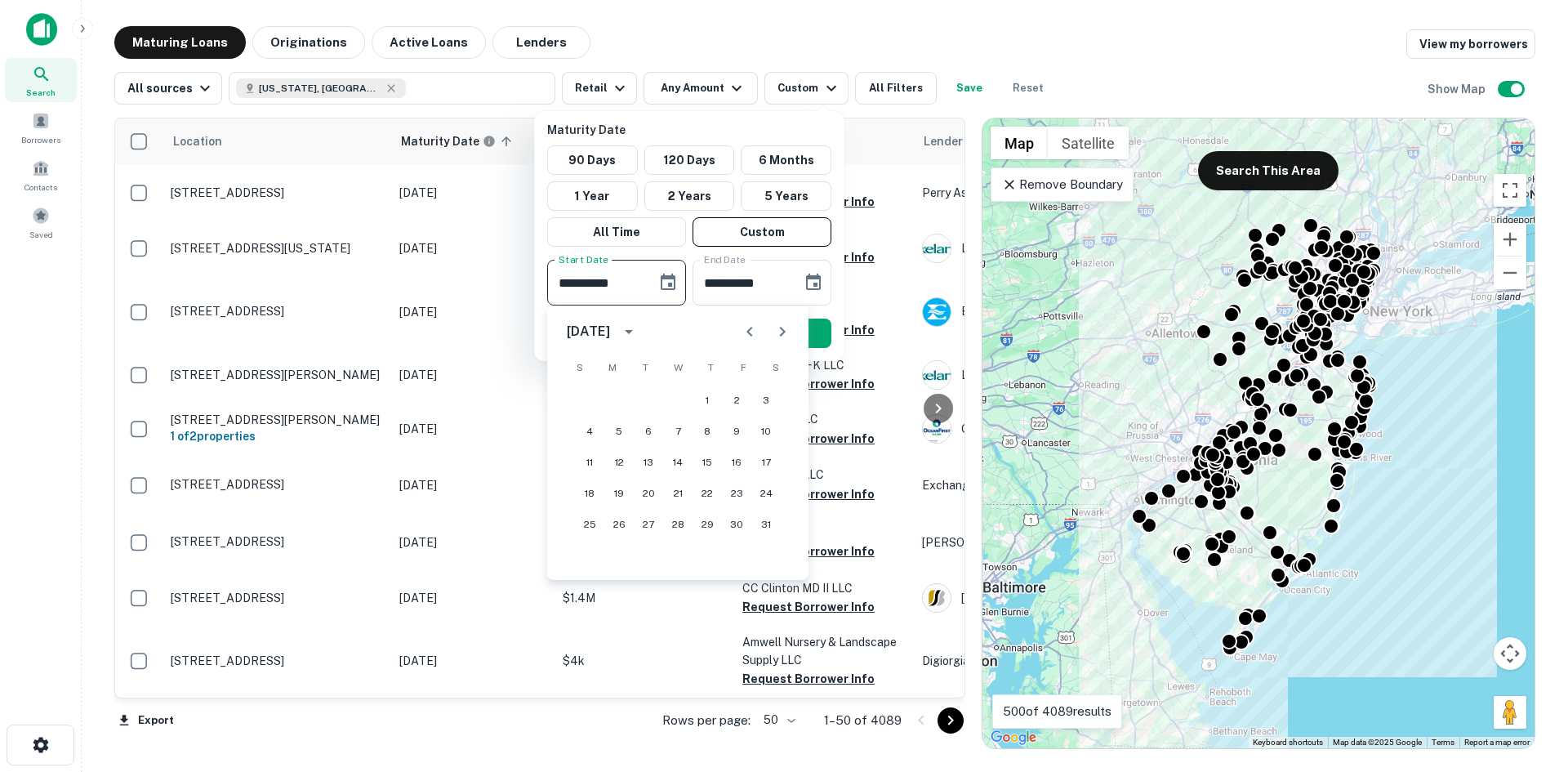
click at [755, 330] on icon "Previous month" at bounding box center [750, 331] width 20 height 20
click at [613, 398] on button "1" at bounding box center [619, 400] width 30 height 30
type input "**********"
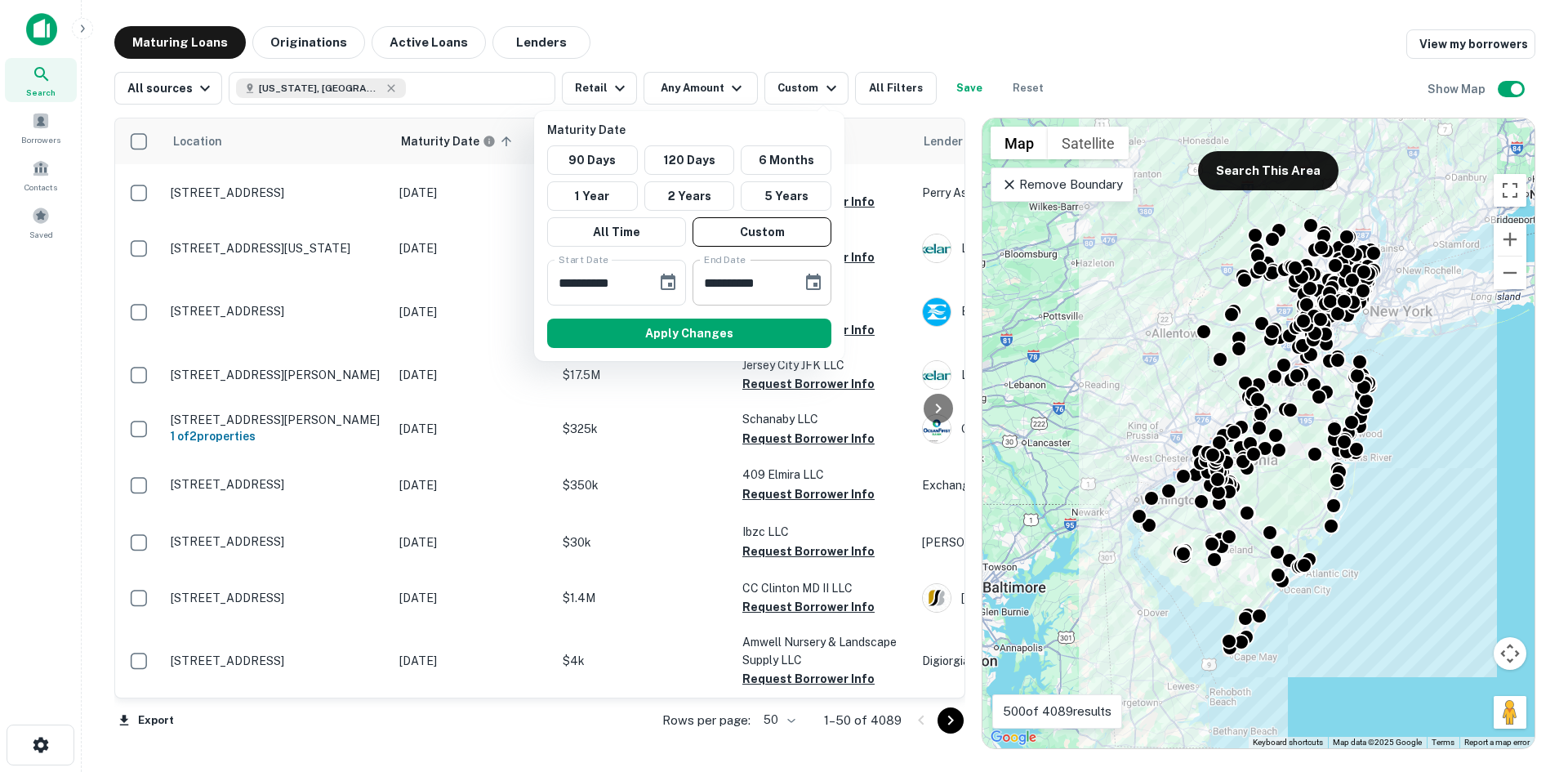
click at [807, 291] on icon "Choose date, selected date is Apr 5, 2026" at bounding box center [813, 283] width 20 height 20
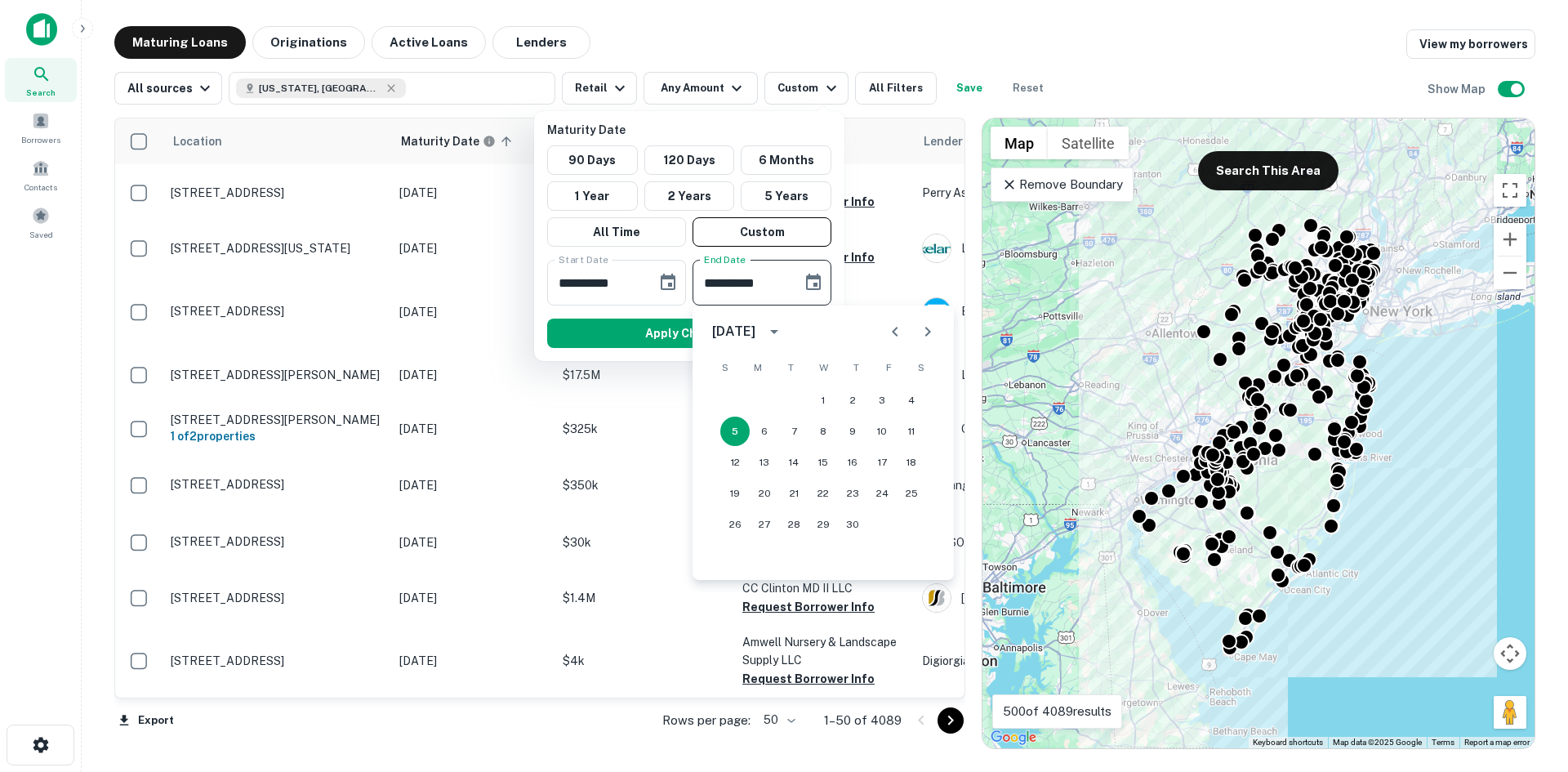
click at [964, 47] on div at bounding box center [784, 386] width 1568 height 772
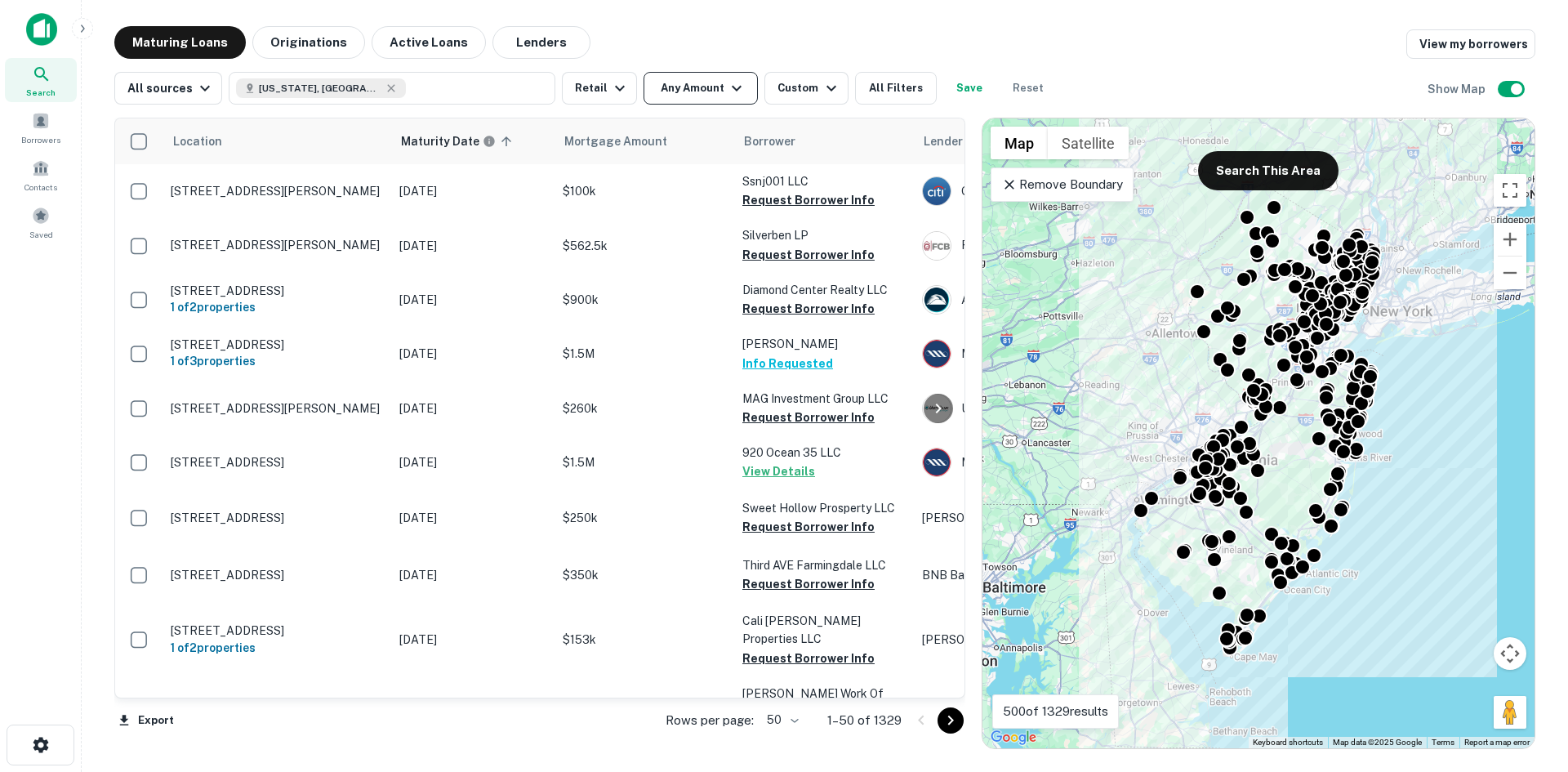
click at [732, 90] on icon "button" at bounding box center [736, 88] width 20 height 20
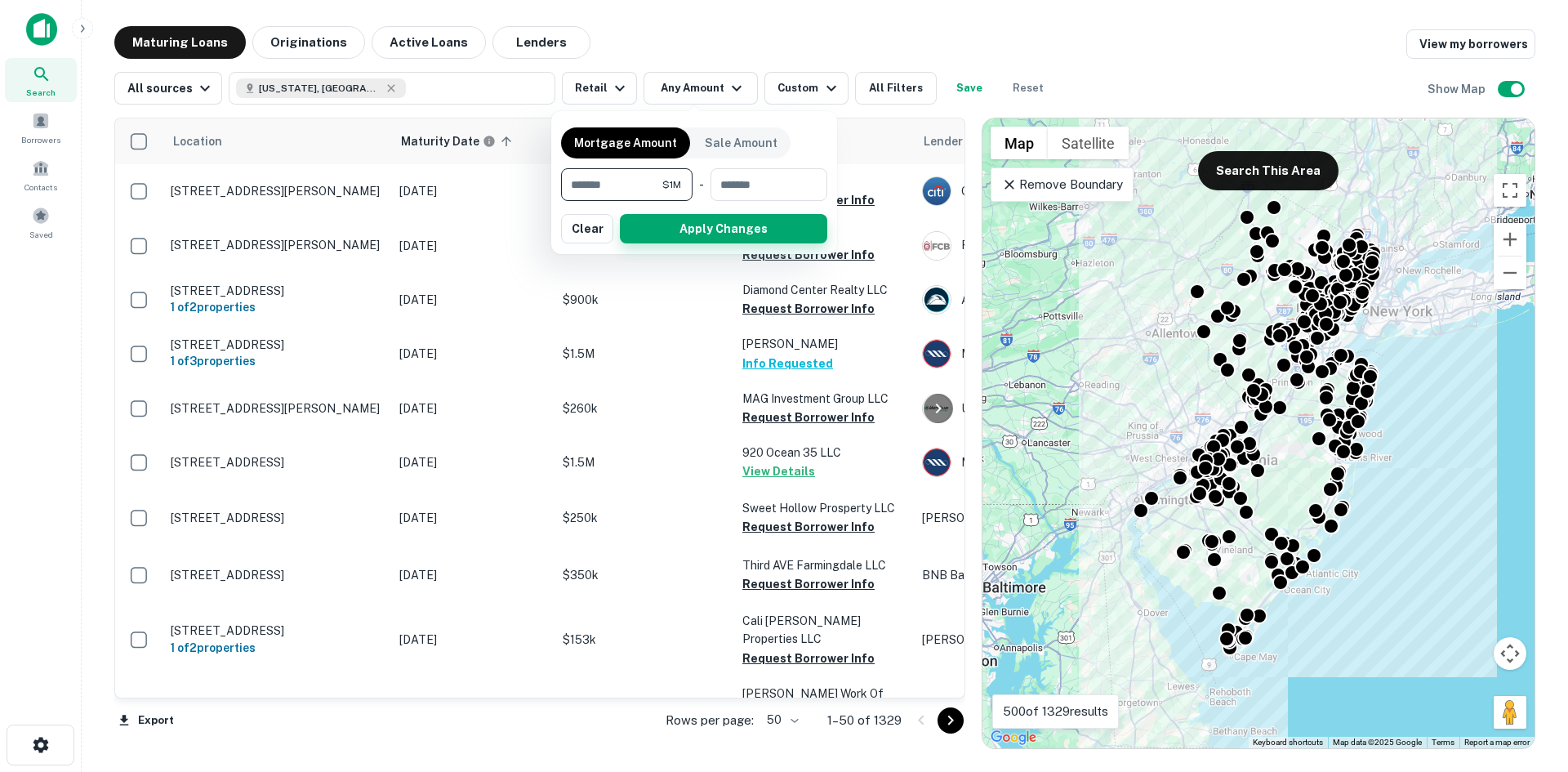
type input "*******"
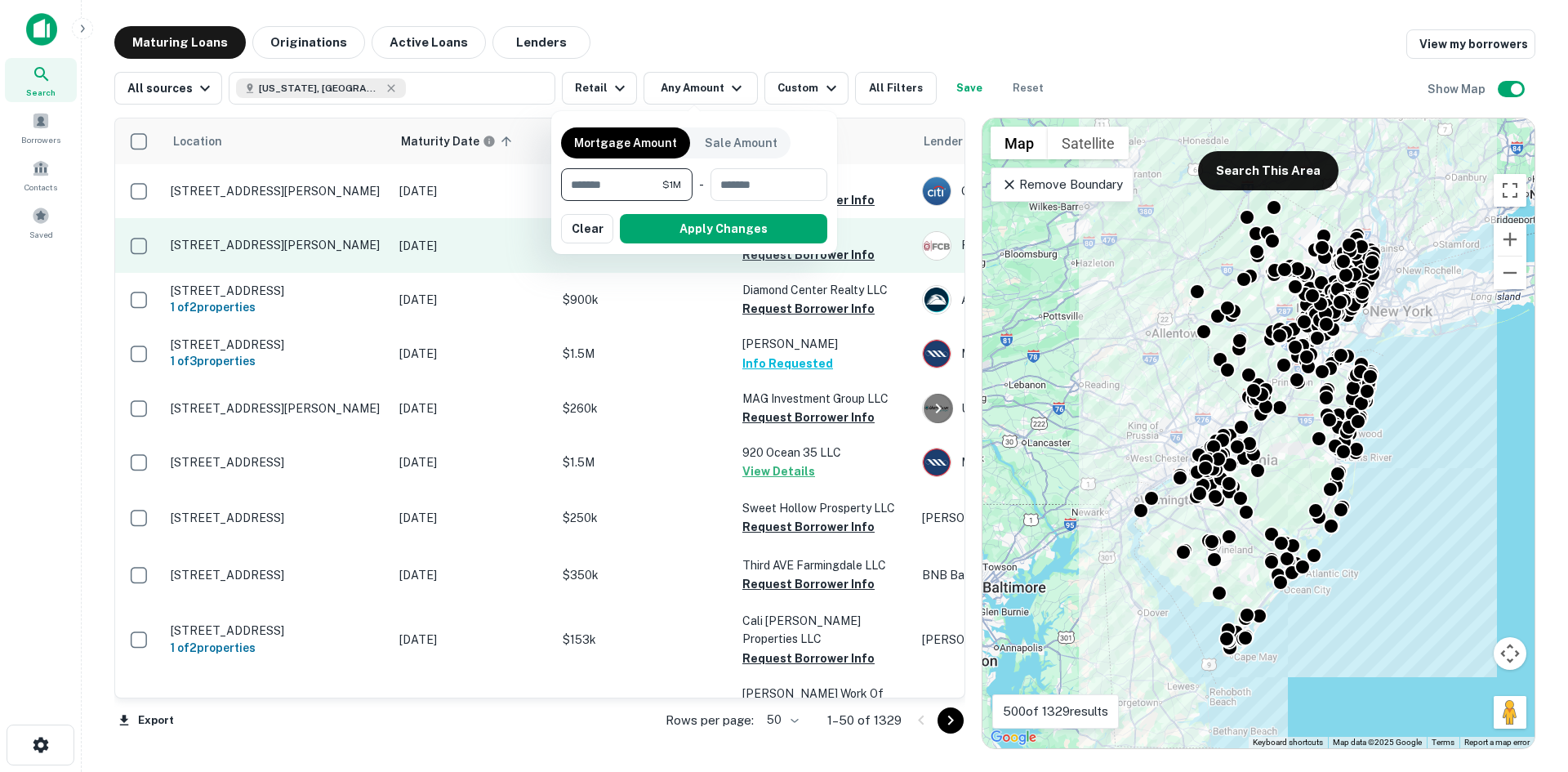
click at [701, 228] on button "Apply Changes" at bounding box center [724, 229] width 208 height 30
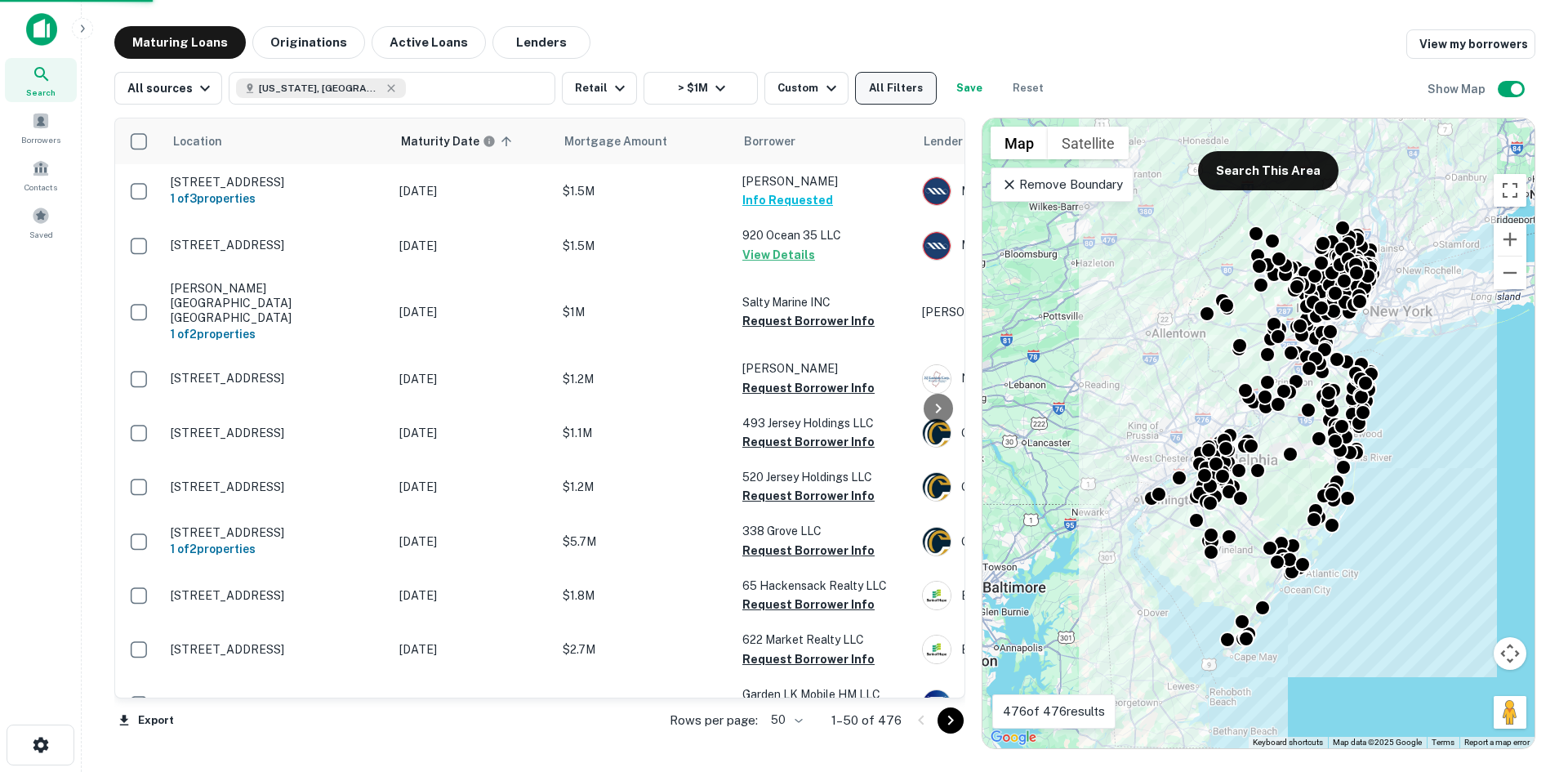
click at [882, 92] on button "All Filters" at bounding box center [896, 88] width 82 height 32
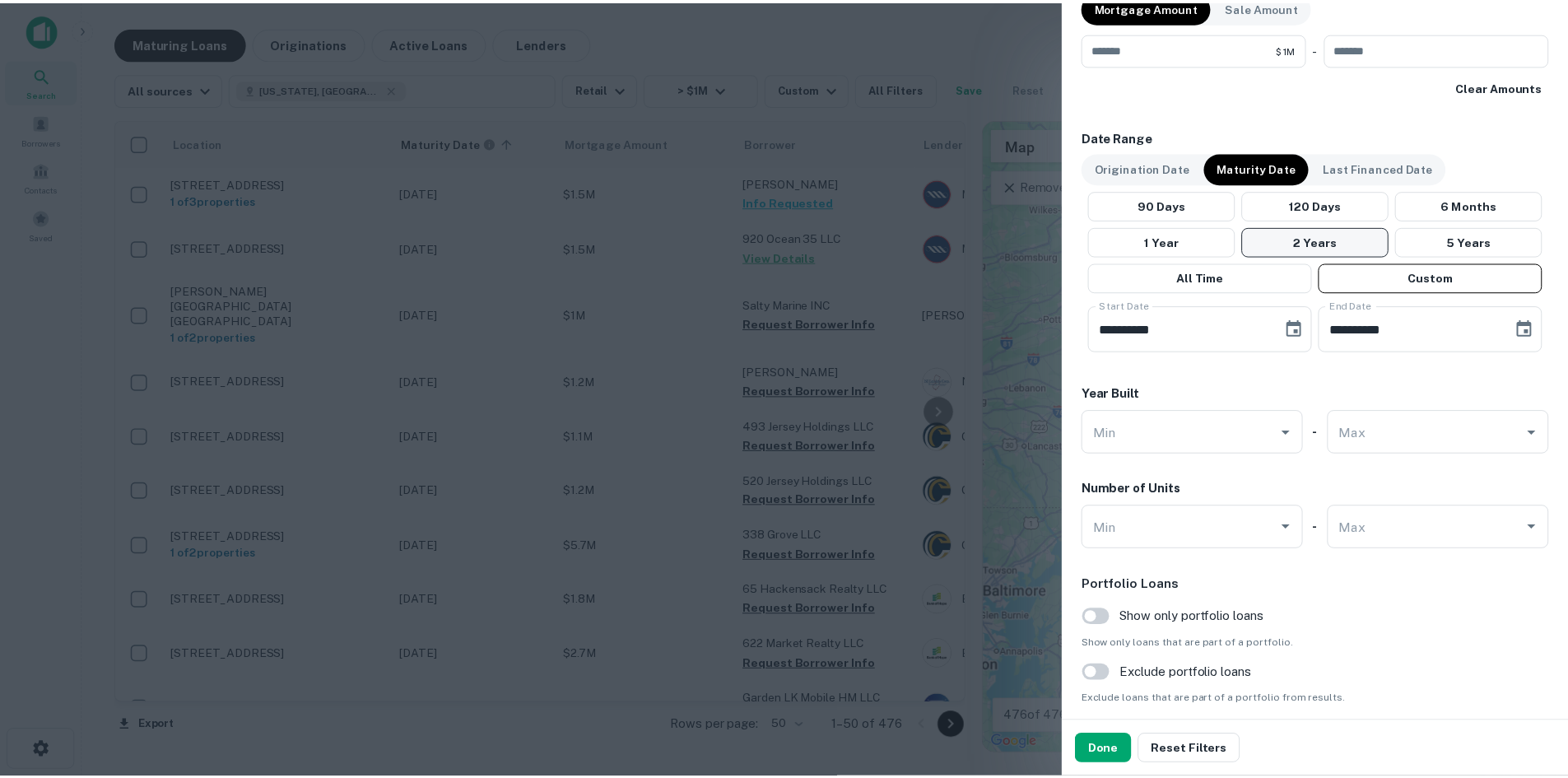
scroll to position [1127, 0]
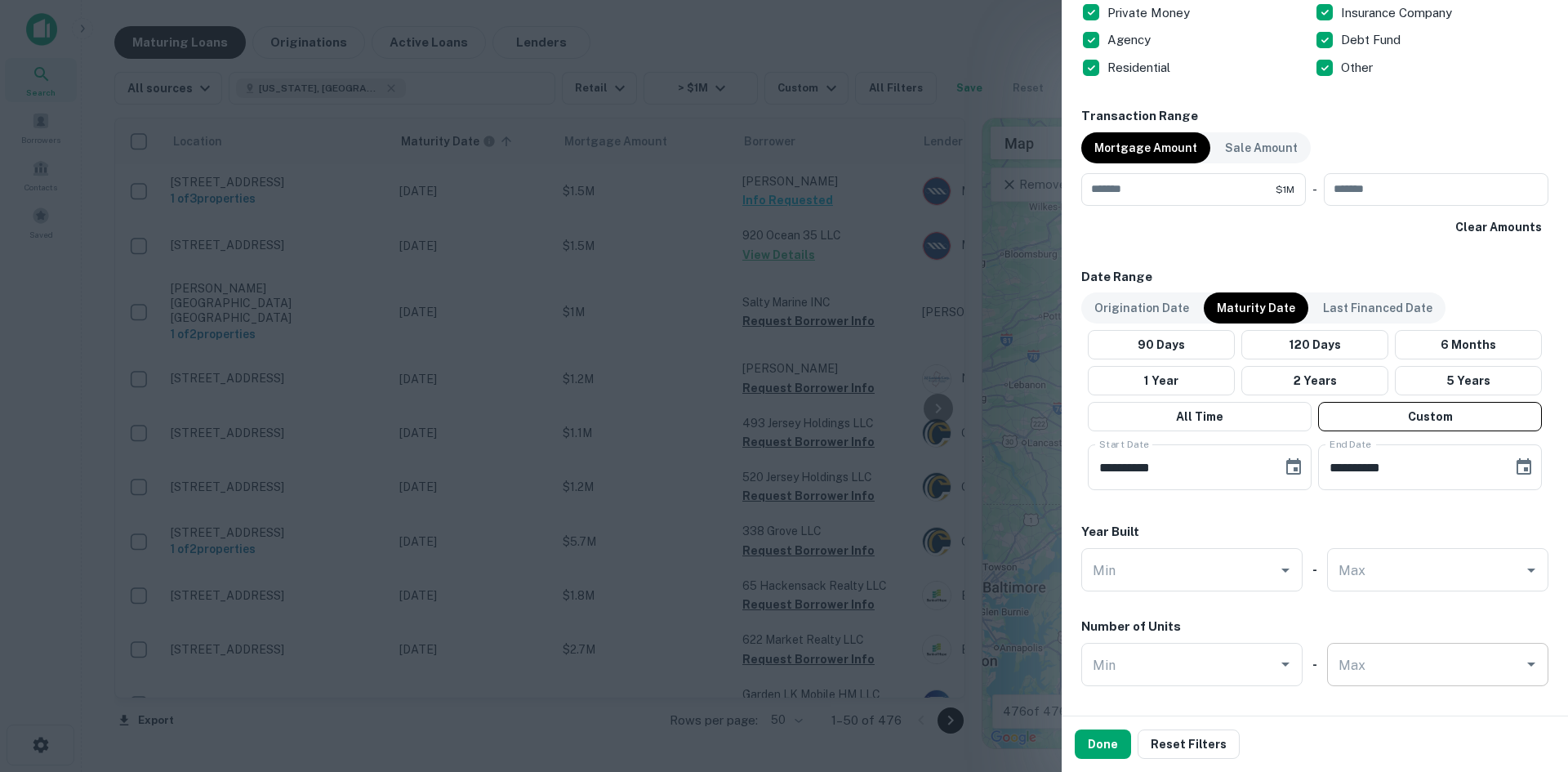
click at [1378, 658] on input "Max" at bounding box center [1426, 665] width 182 height 29
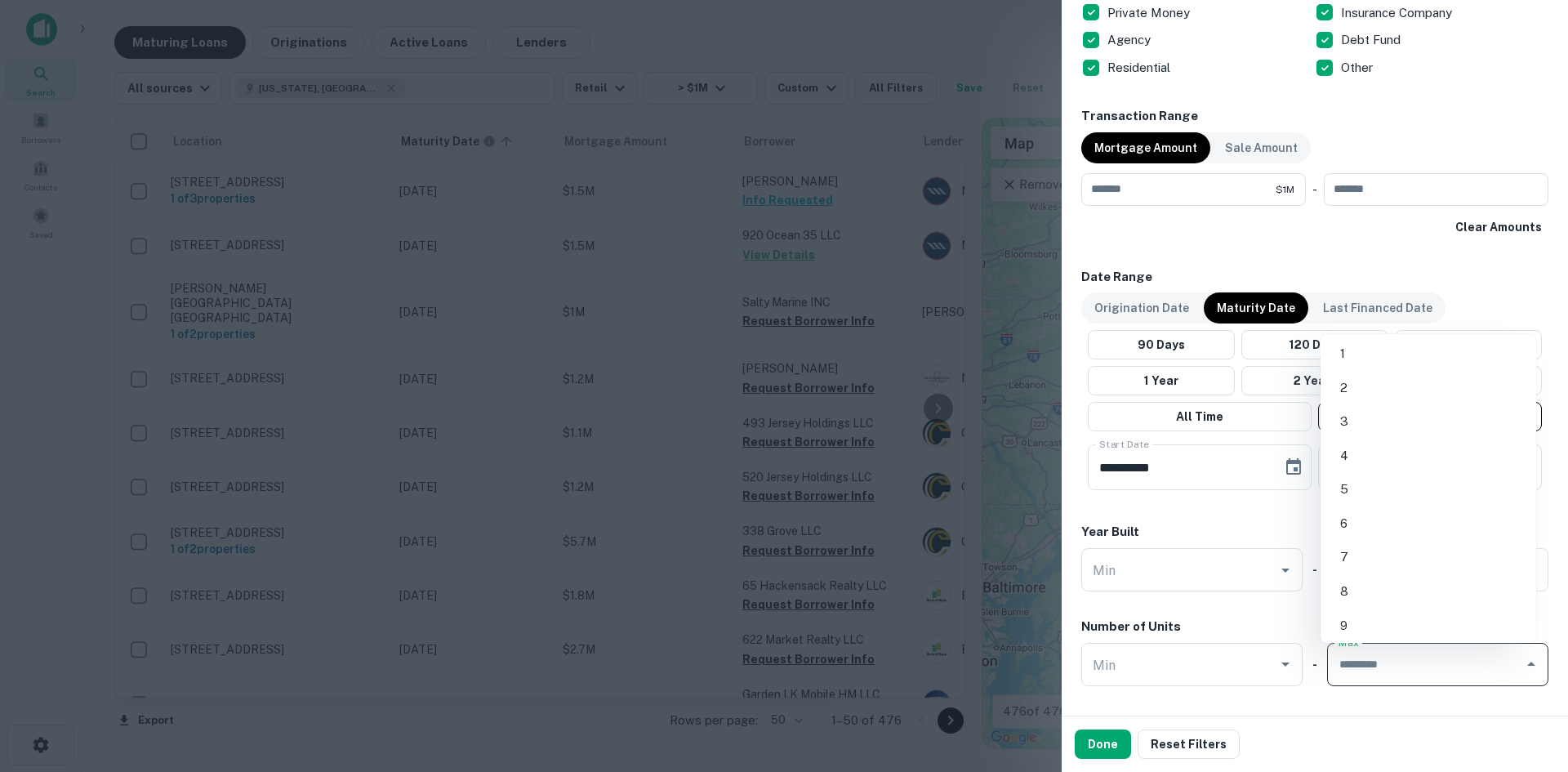
click at [1344, 364] on li "1" at bounding box center [1428, 353] width 202 height 30
type input "*"
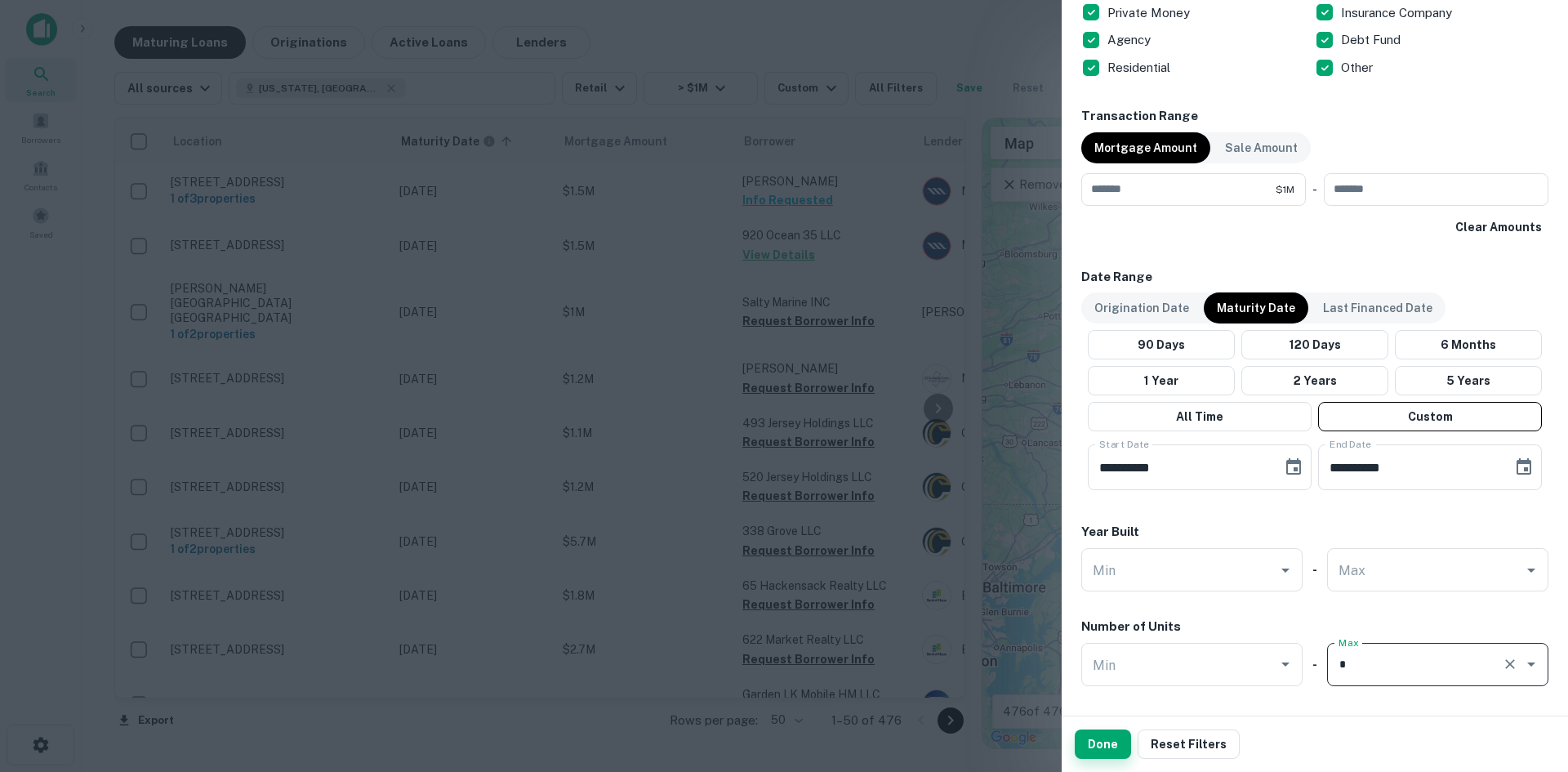
click at [1119, 758] on button "Done" at bounding box center [1103, 744] width 56 height 30
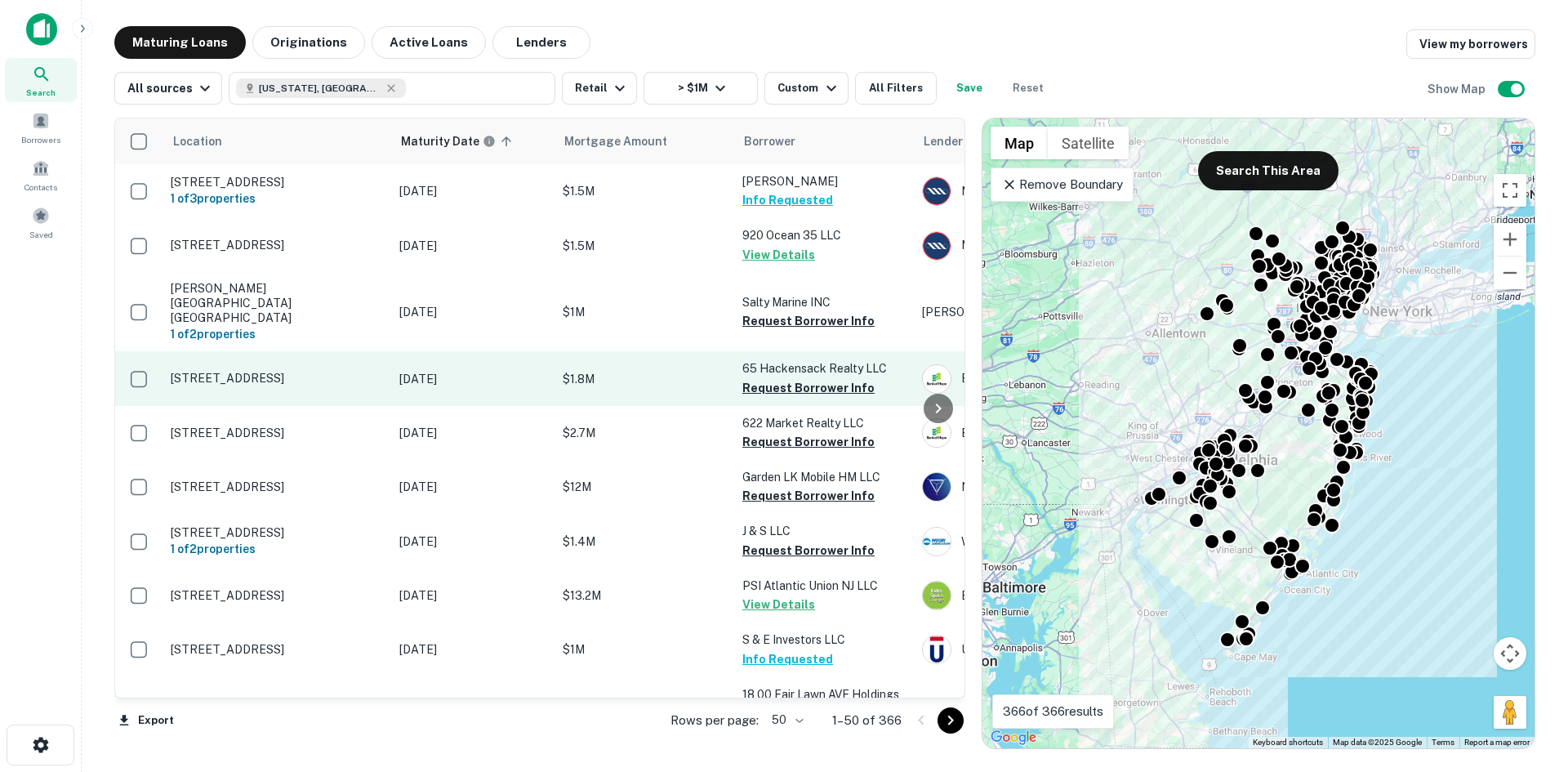
click at [339, 371] on p "[STREET_ADDRESS]" at bounding box center [277, 378] width 213 height 14
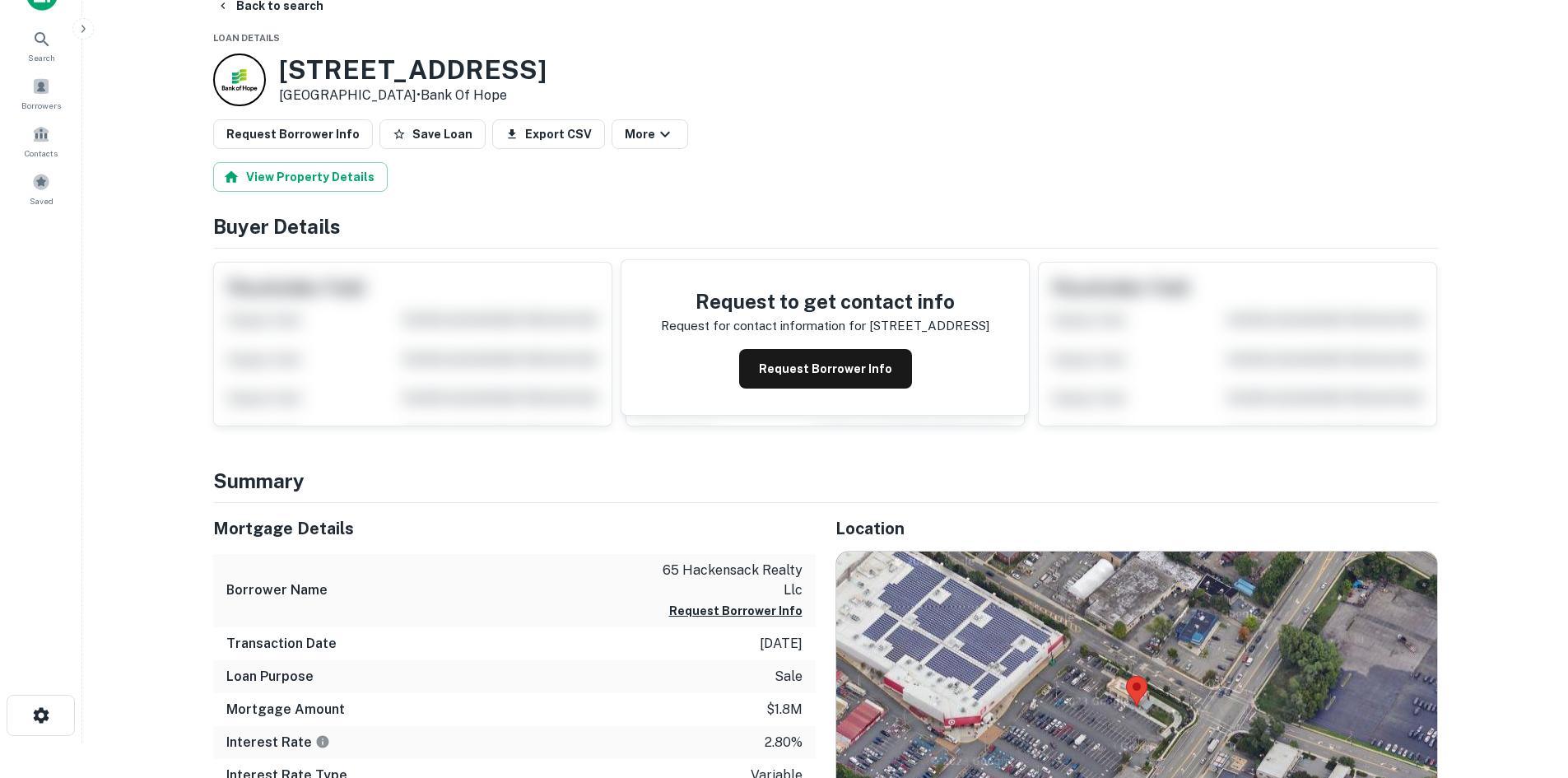
scroll to position [165, 0]
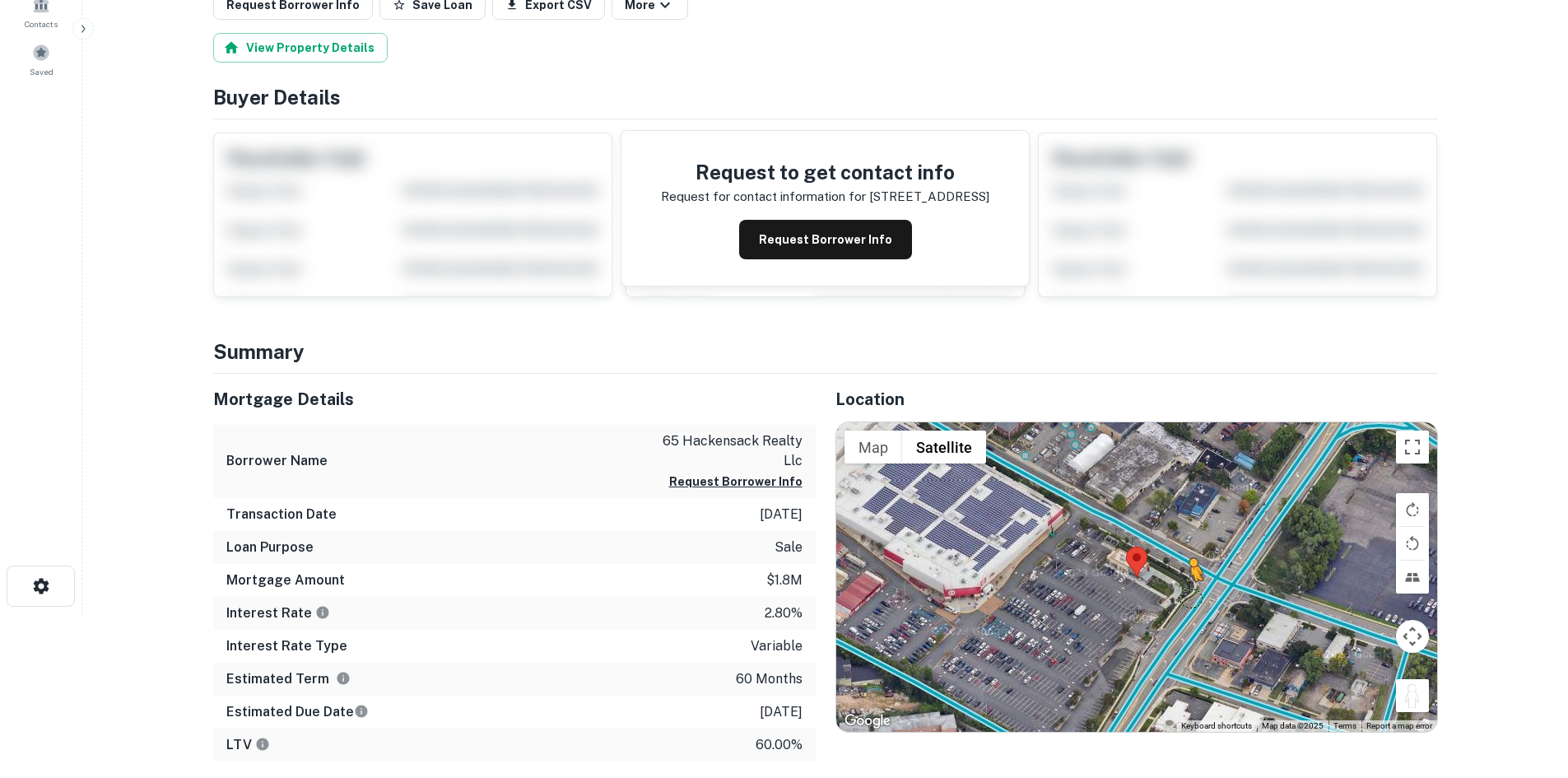
drag, startPoint x: 1416, startPoint y: 690, endPoint x: 1184, endPoint y: 597, distance: 249.9
click at [1184, 597] on div "To activate drag with keyboard, press Alt + Enter. Once in keyboard drag state,…" at bounding box center [1136, 576] width 601 height 310
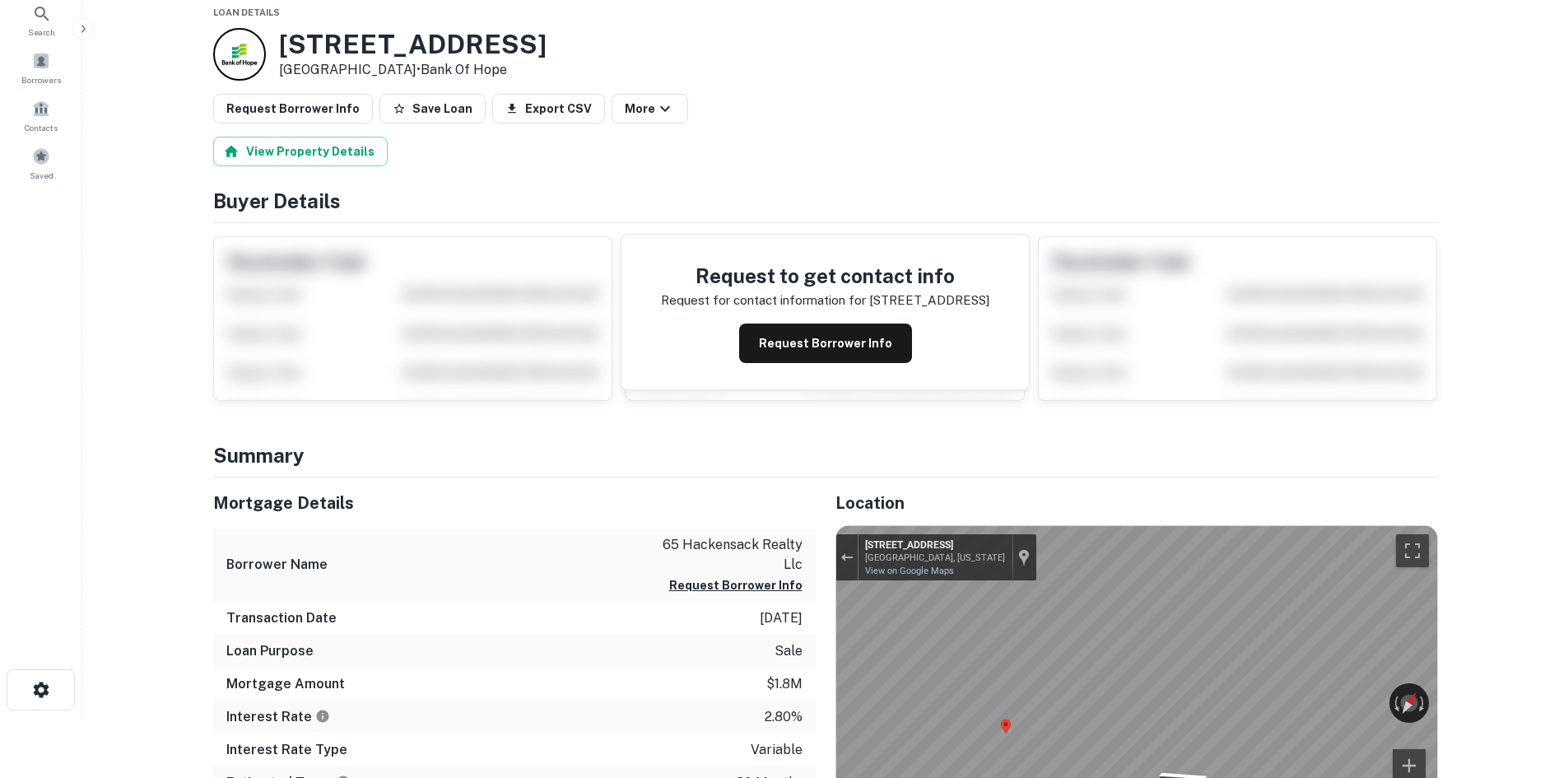
scroll to position [0, 0]
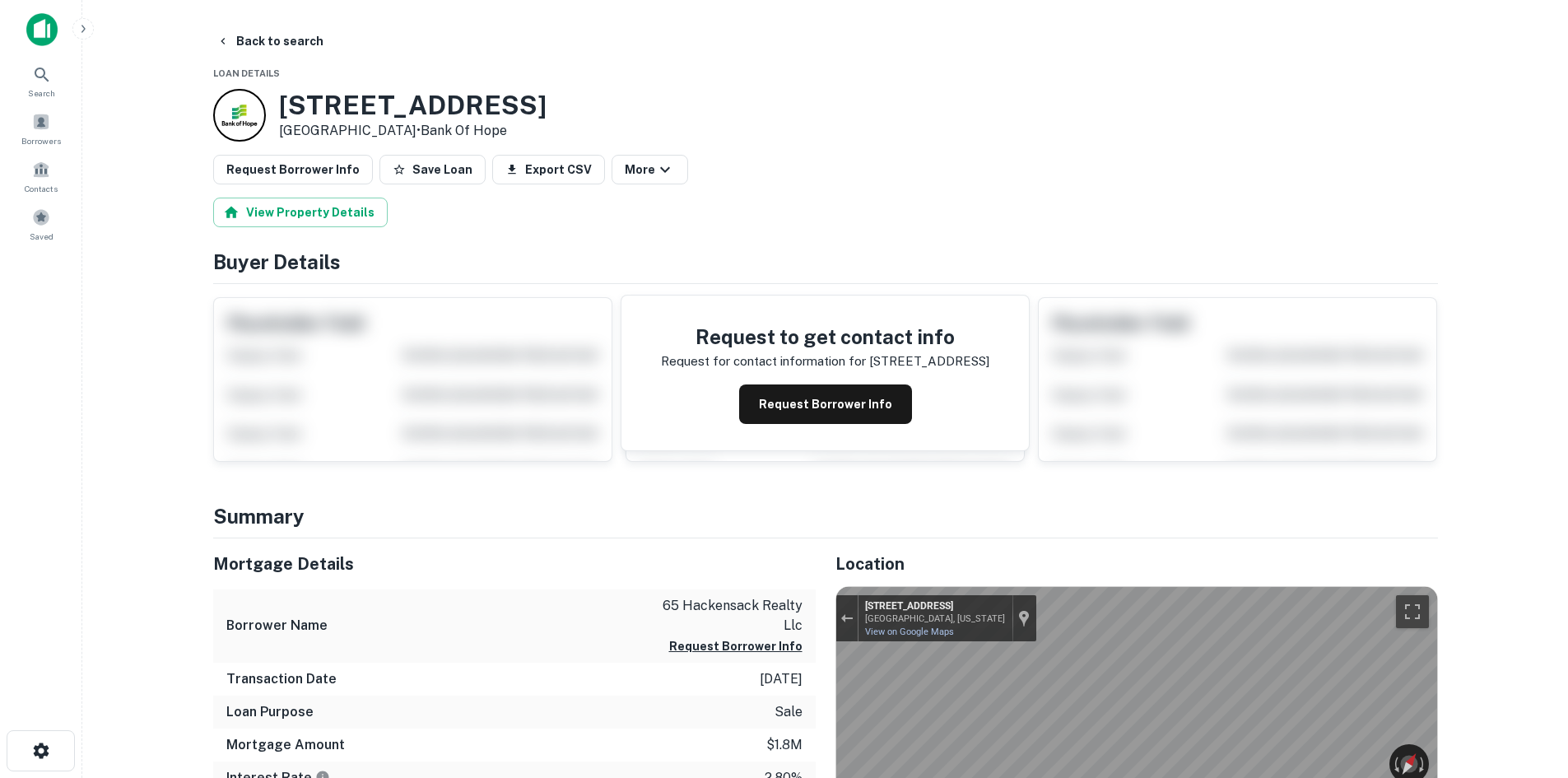
click at [255, 154] on button "Request Borrower Info" at bounding box center [293, 169] width 159 height 30
click at [290, 51] on button "Back to search" at bounding box center [270, 41] width 120 height 30
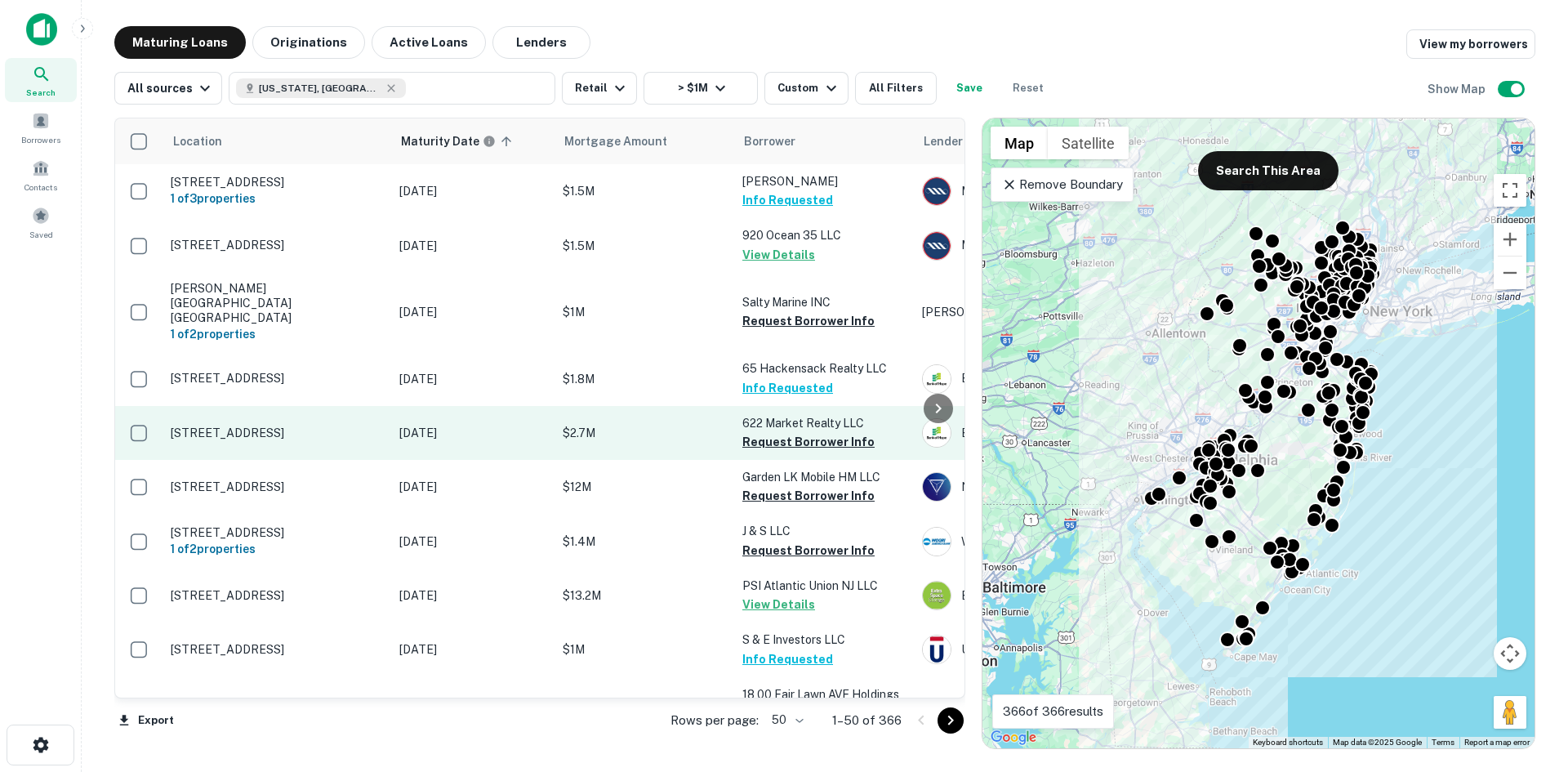
click at [362, 426] on p "[STREET_ADDRESS]" at bounding box center [277, 432] width 213 height 14
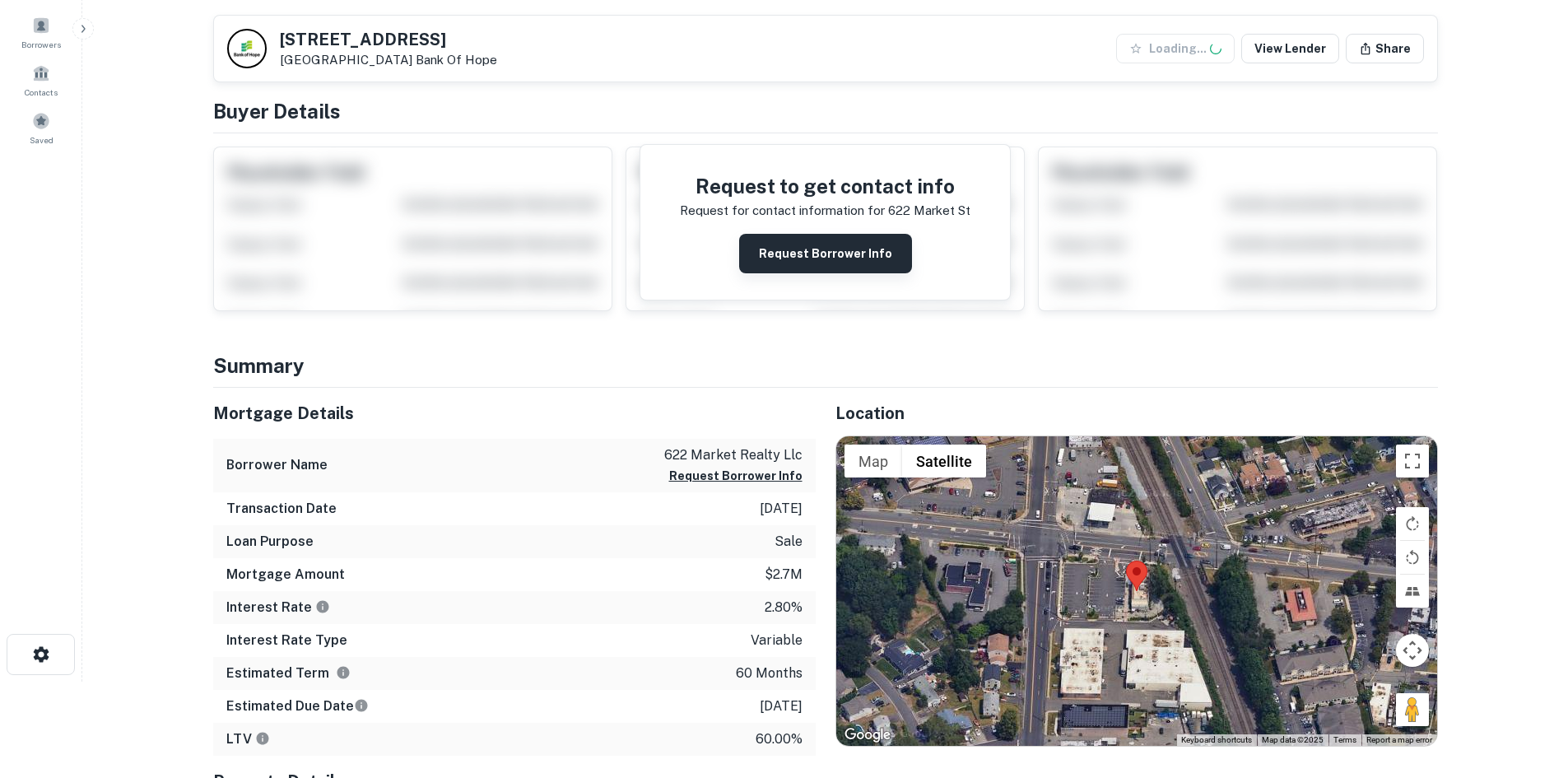
scroll to position [247, 0]
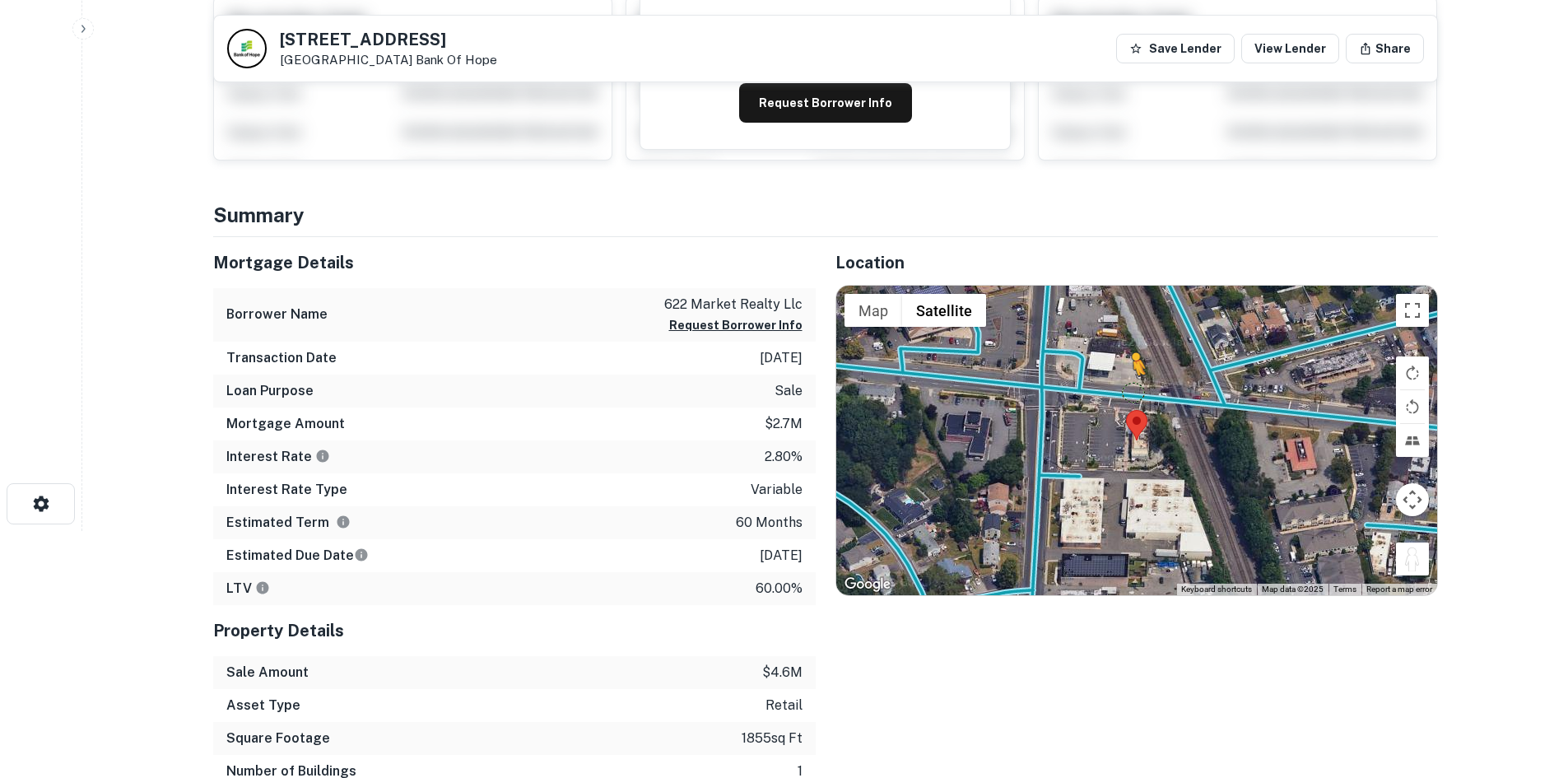
drag, startPoint x: 1367, startPoint y: 534, endPoint x: 1133, endPoint y: 391, distance: 274.2
click at [1133, 391] on div "To activate drag with keyboard, press Alt + Enter. Once in keyboard drag state,…" at bounding box center [1136, 440] width 601 height 310
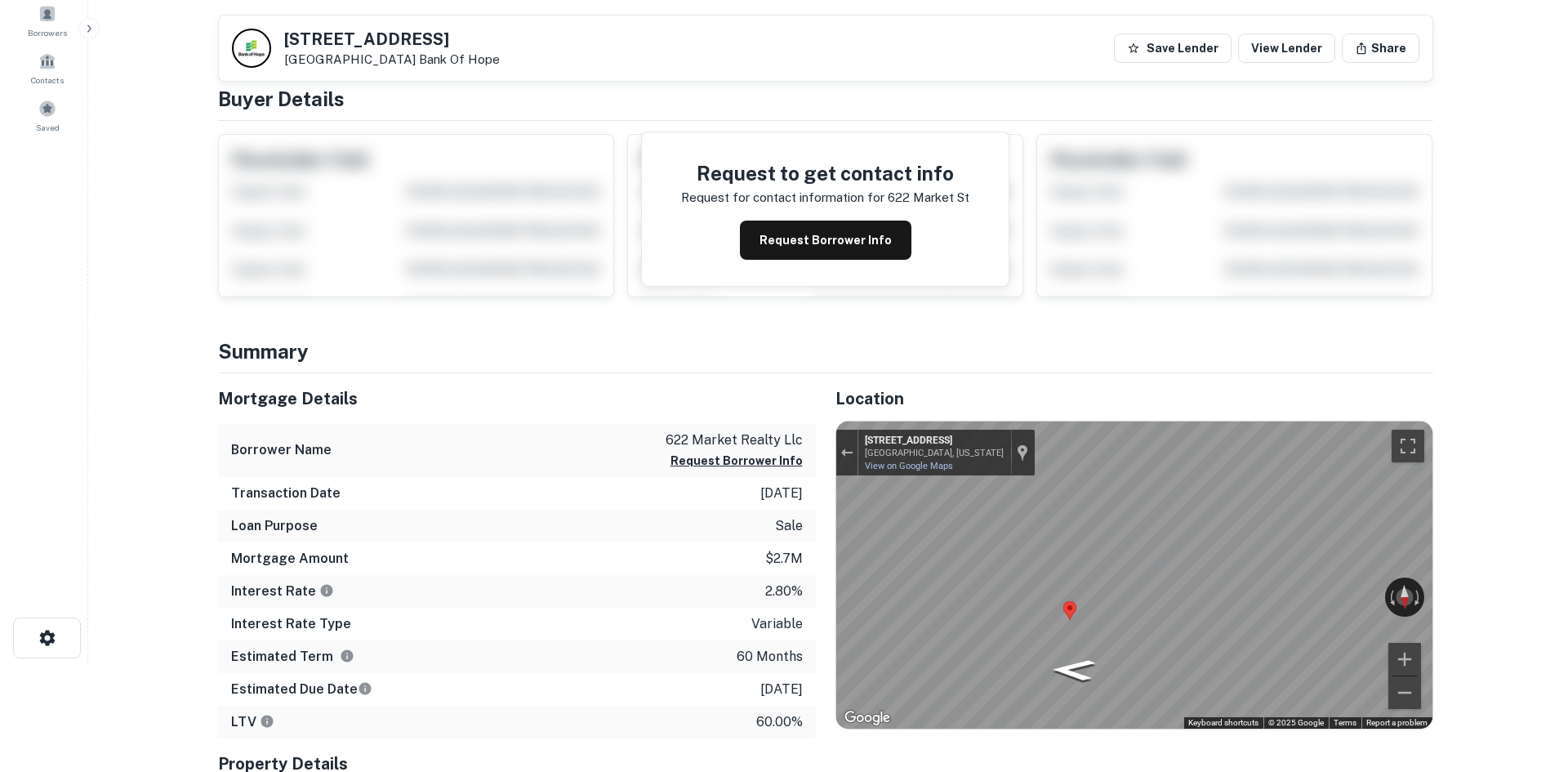
scroll to position [0, 0]
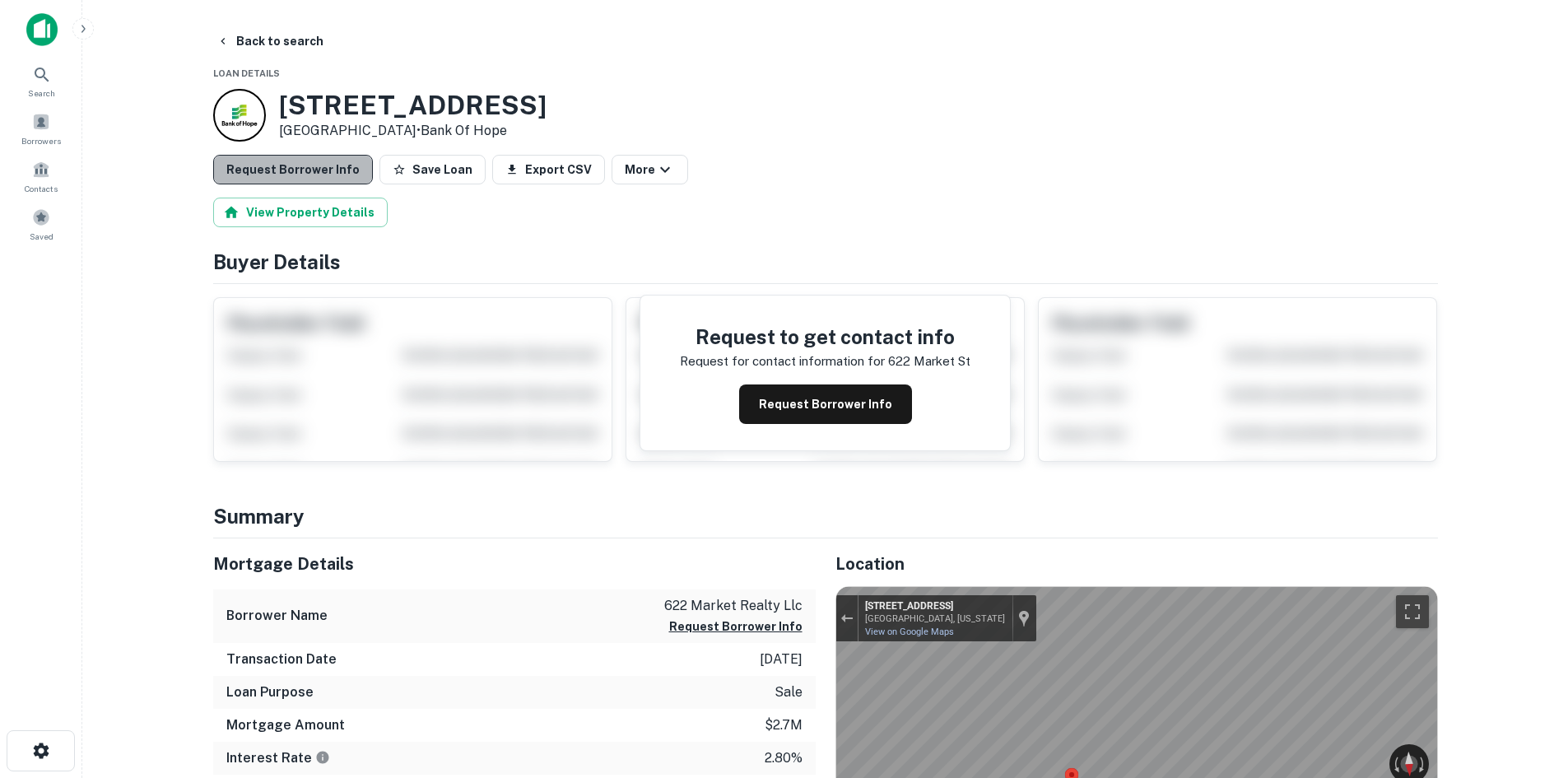
click at [319, 162] on button "Request Borrower Info" at bounding box center [293, 169] width 159 height 30
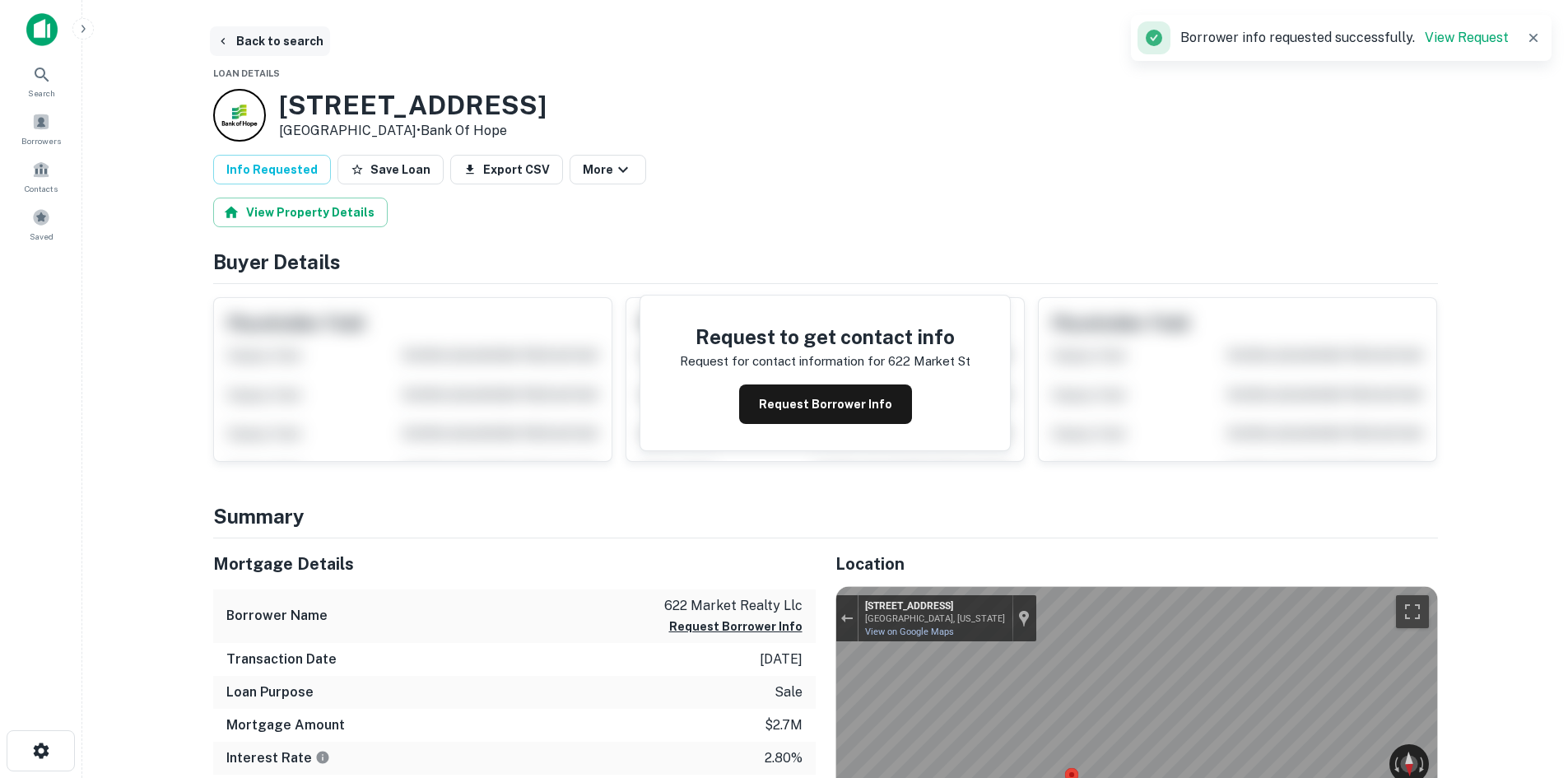
click at [260, 27] on main "Back to search Loan Details [STREET_ADDRESS] • Bank Of Hope Info Requested Save…" at bounding box center [825, 389] width 1486 height 778
click at [253, 40] on button "Back to search" at bounding box center [270, 41] width 120 height 30
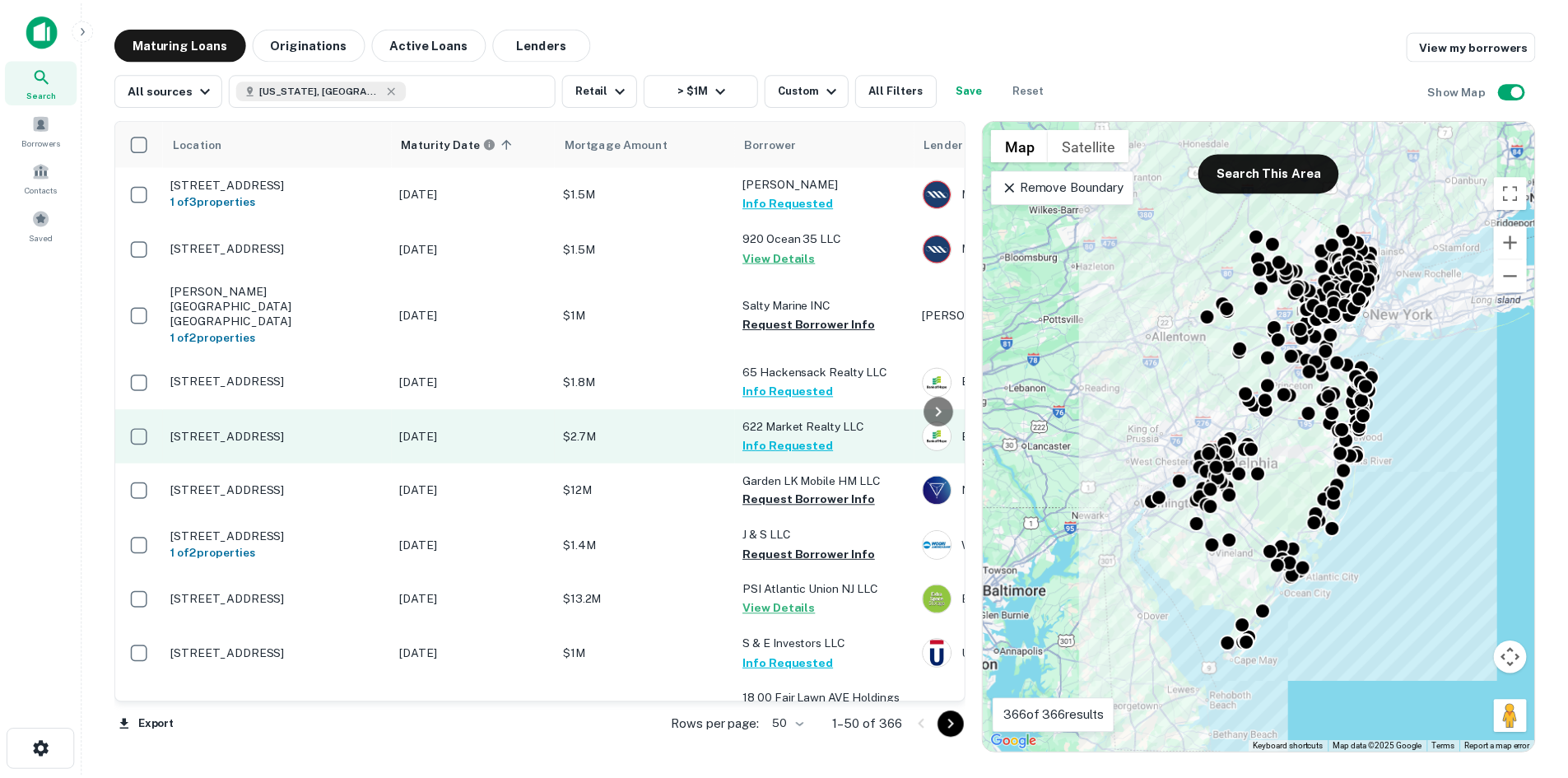
scroll to position [82, 0]
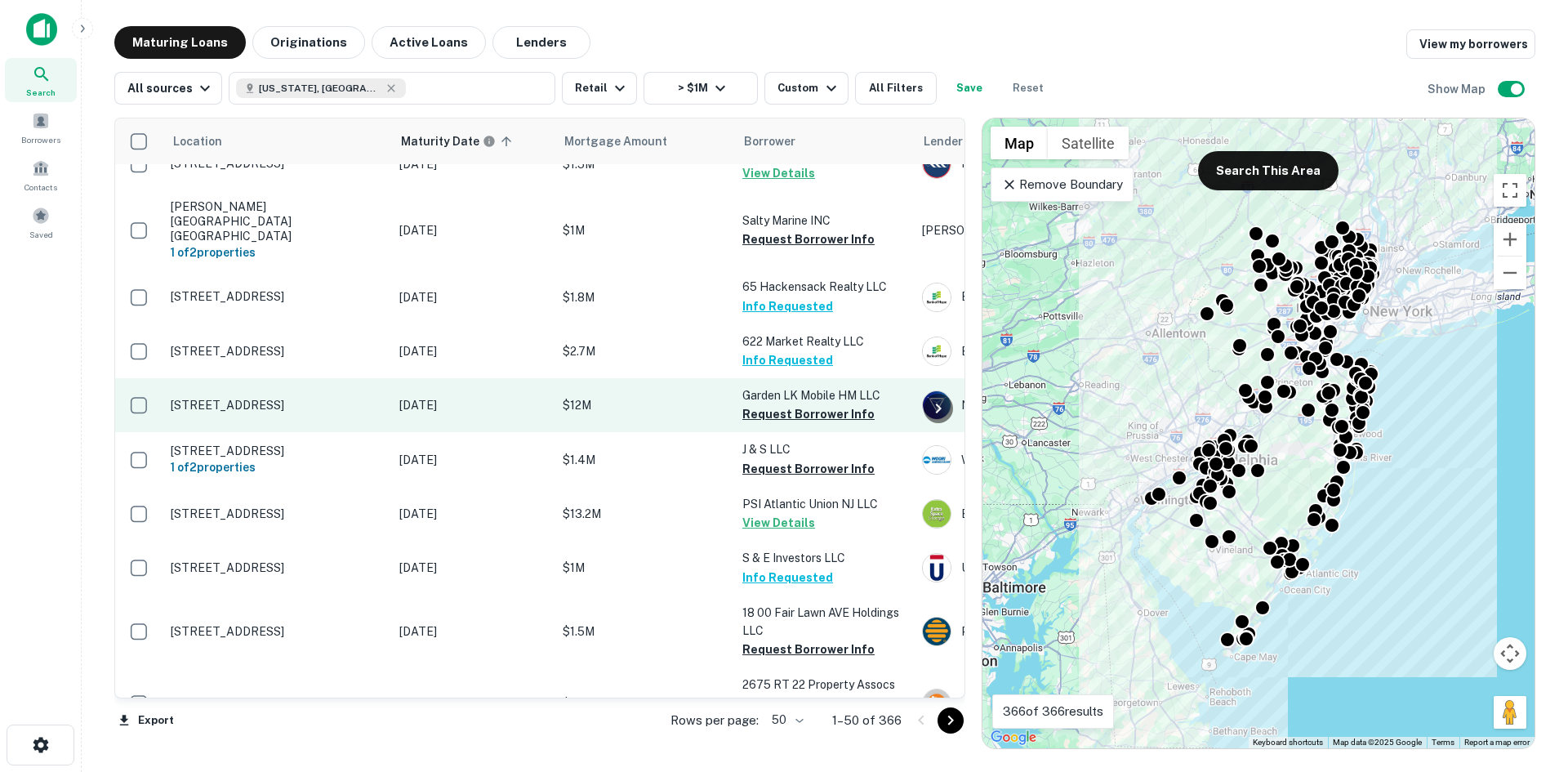
click at [271, 398] on p "[STREET_ADDRESS]" at bounding box center [277, 405] width 213 height 14
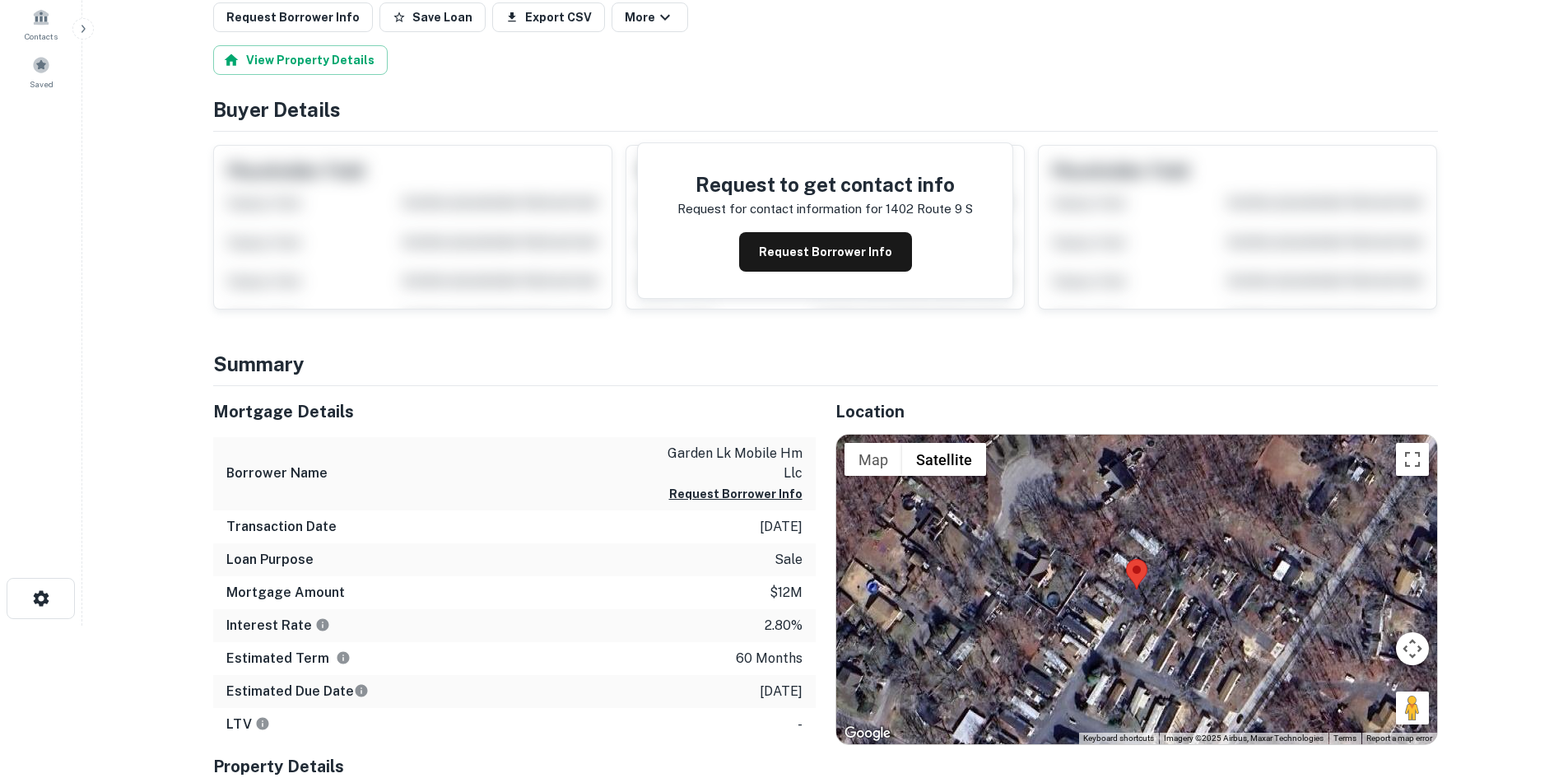
scroll to position [165, 0]
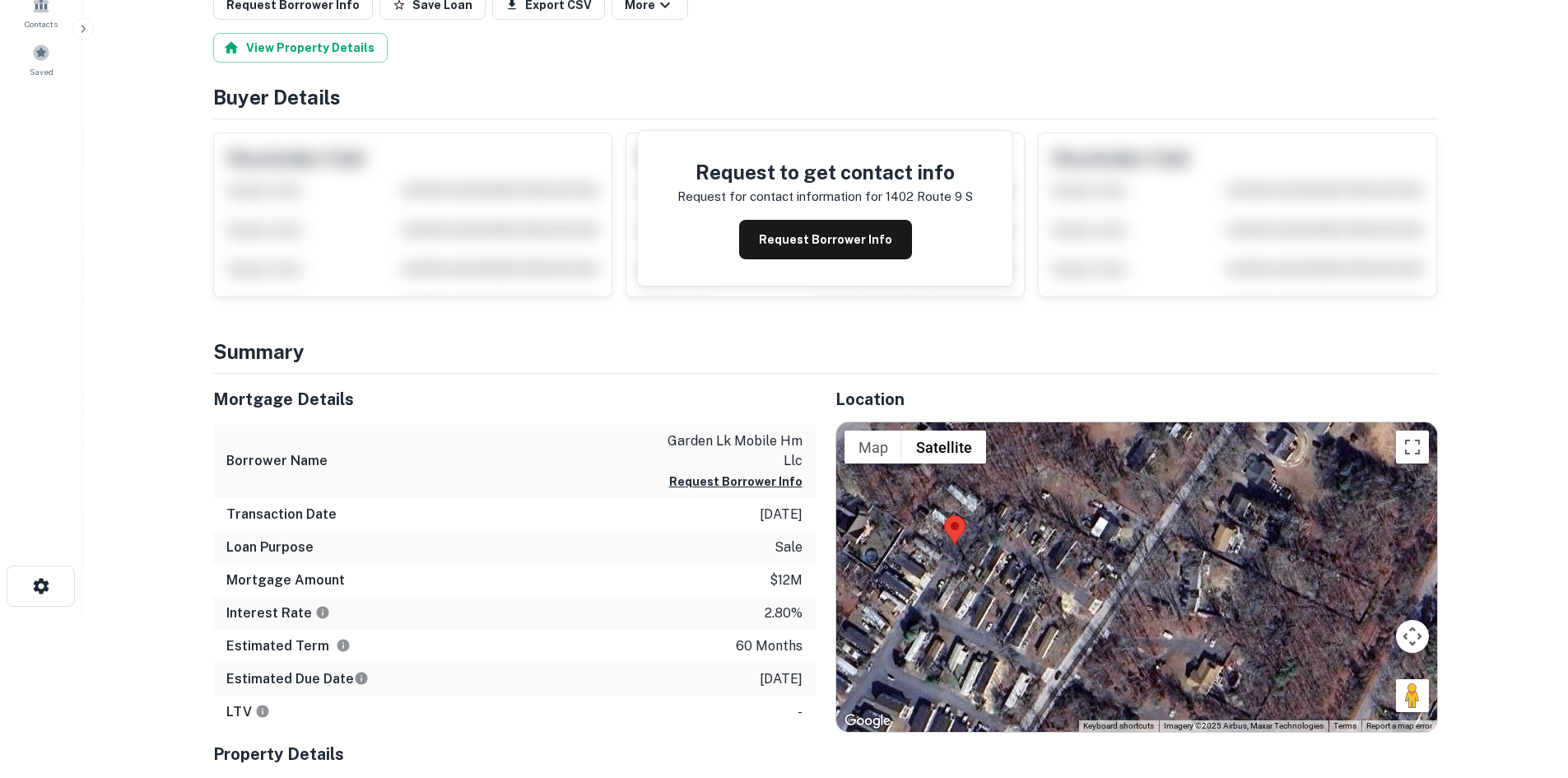
drag, startPoint x: 1396, startPoint y: 673, endPoint x: 1202, endPoint y: 640, distance: 196.8
click at [1202, 640] on div at bounding box center [1136, 576] width 601 height 310
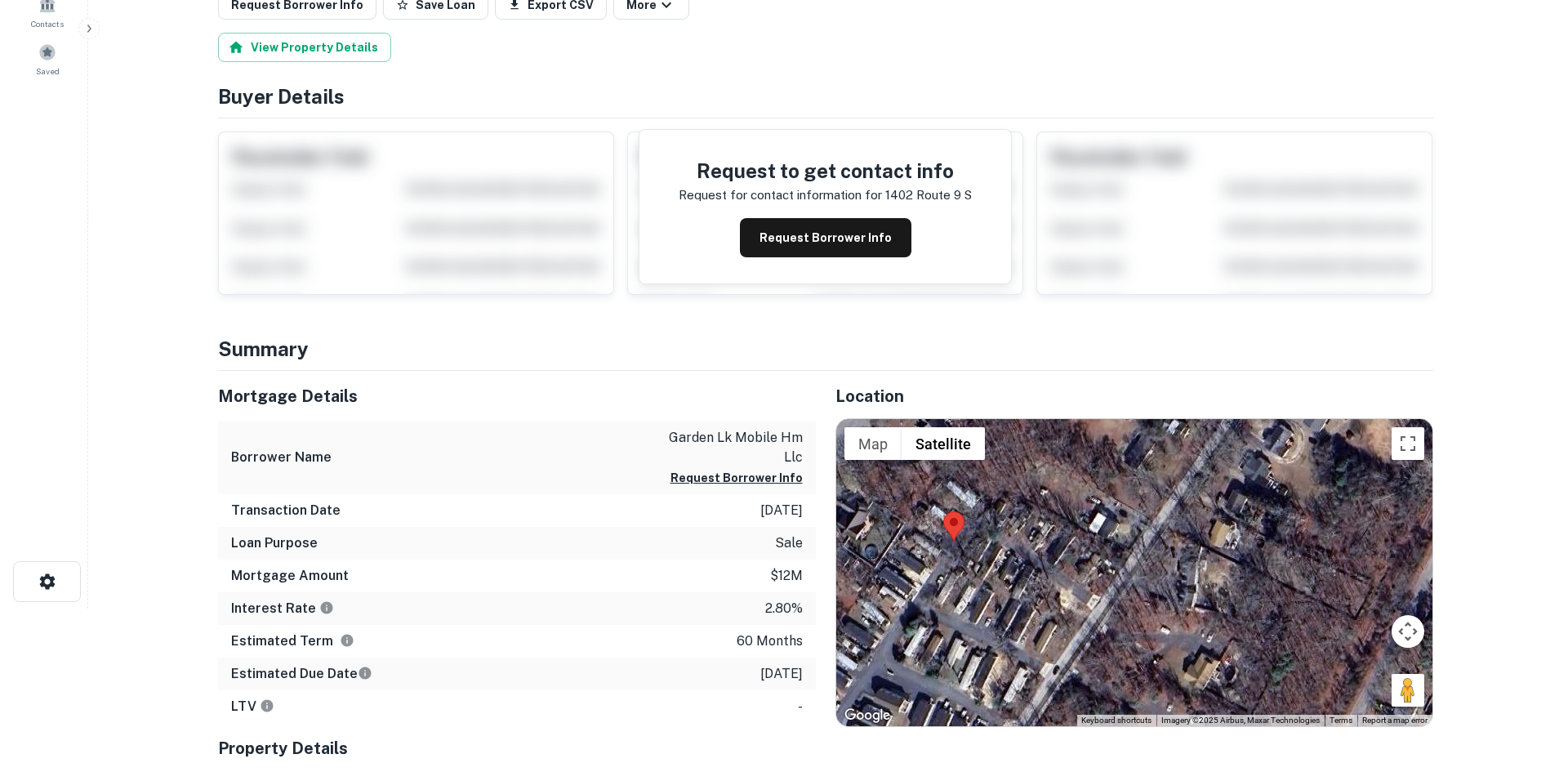
scroll to position [0, 0]
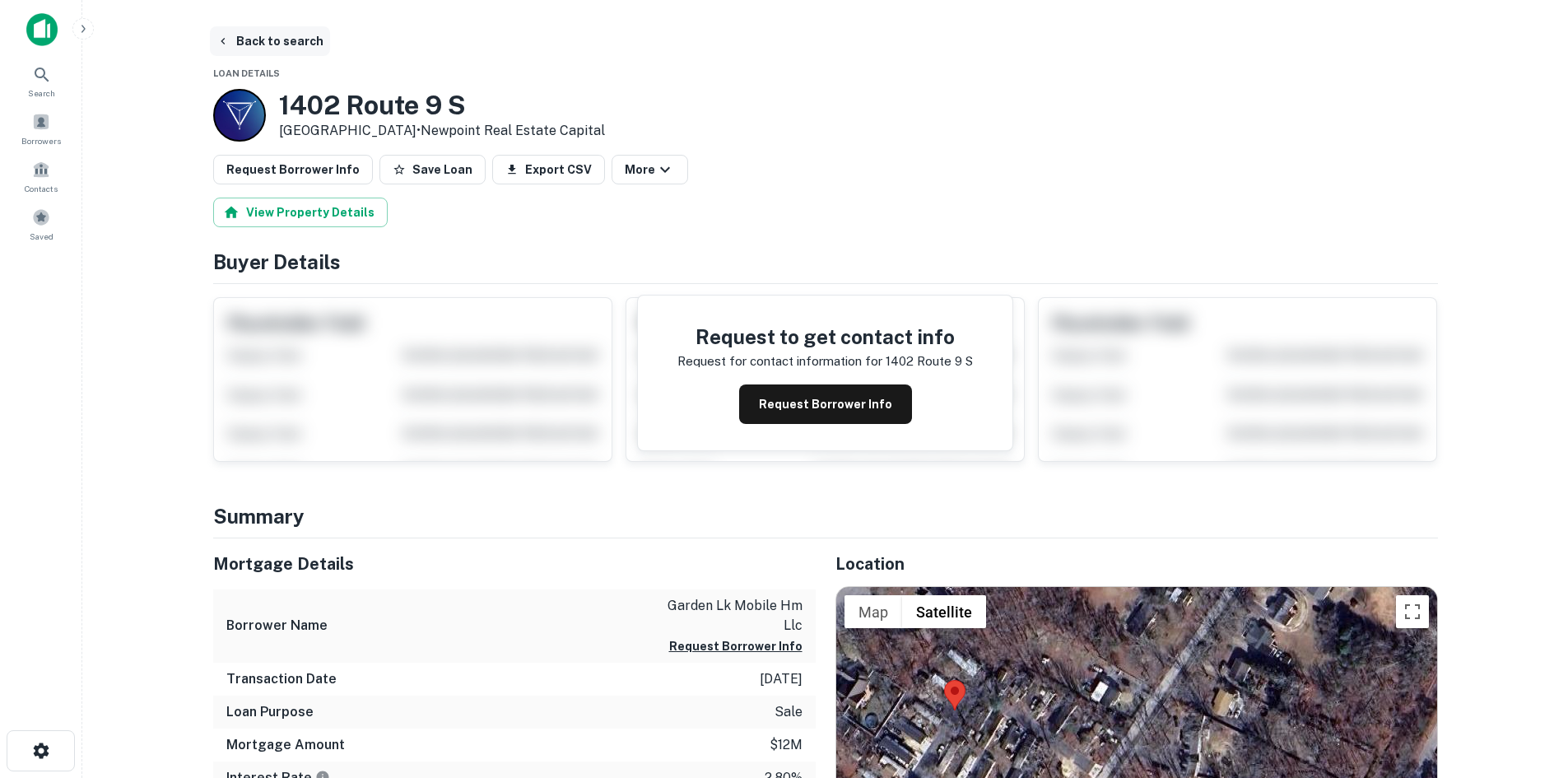
click at [251, 47] on button "Back to search" at bounding box center [270, 41] width 120 height 30
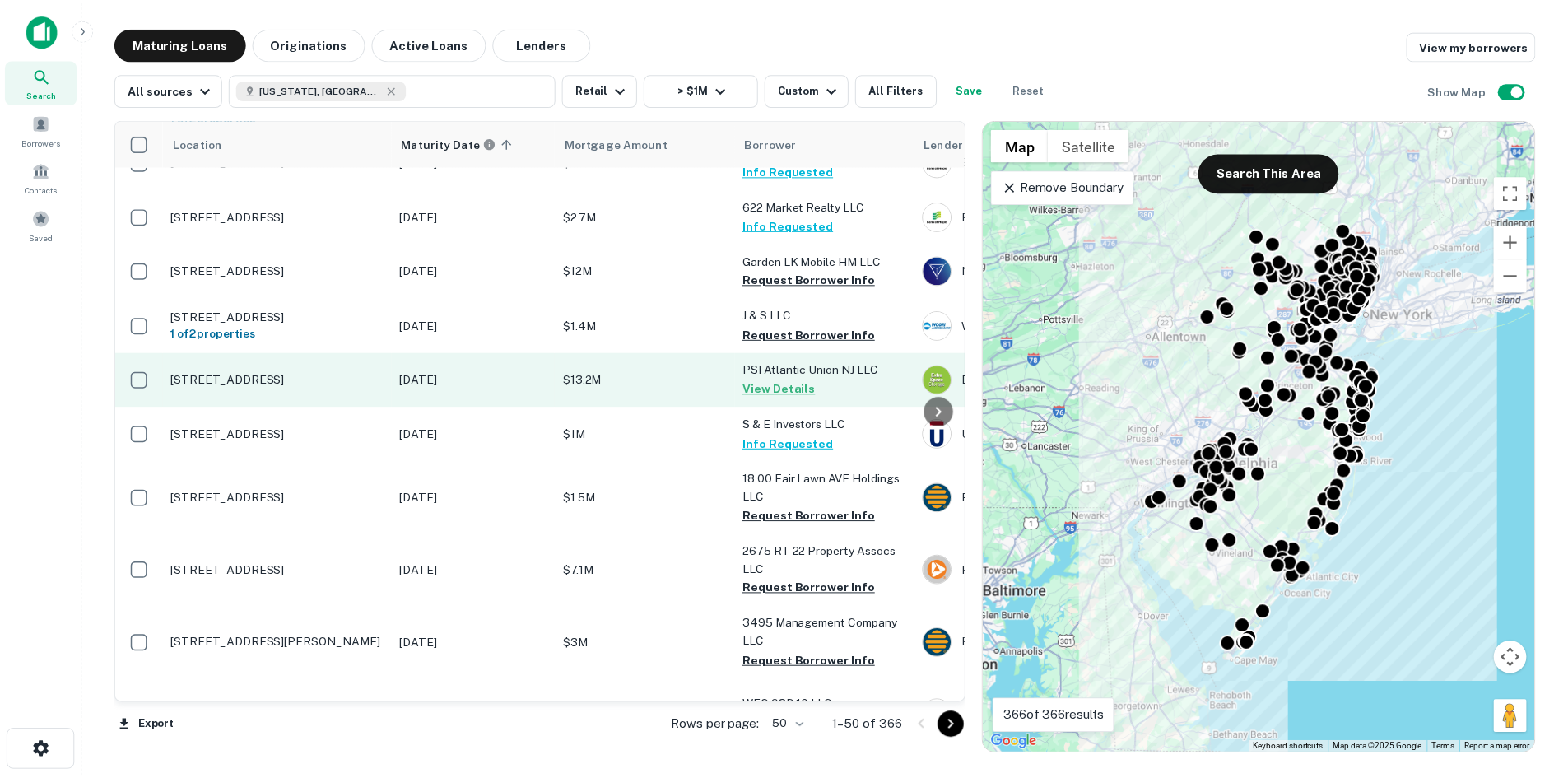
scroll to position [329, 0]
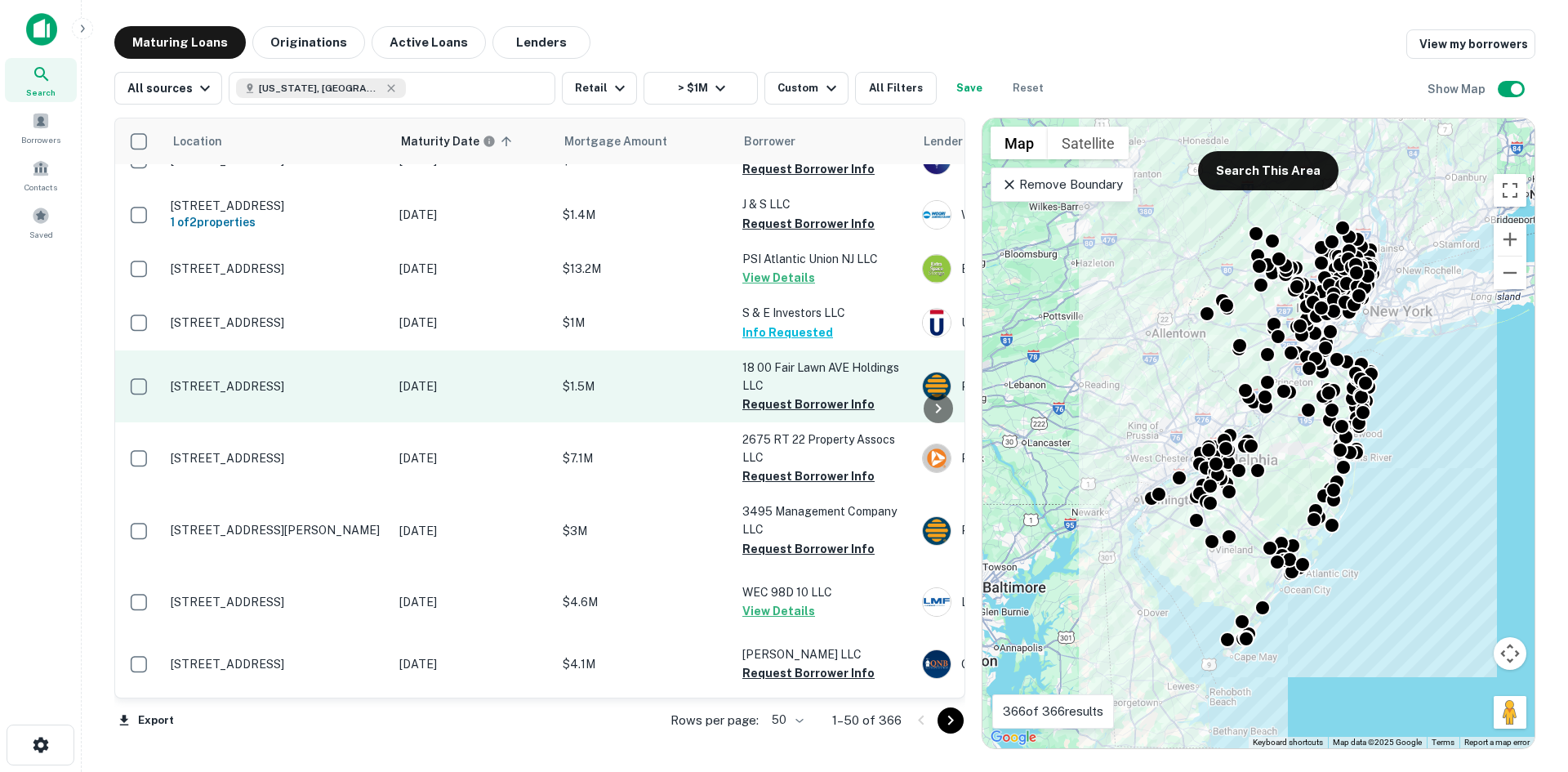
click at [331, 394] on p "[STREET_ADDRESS]" at bounding box center [277, 386] width 213 height 14
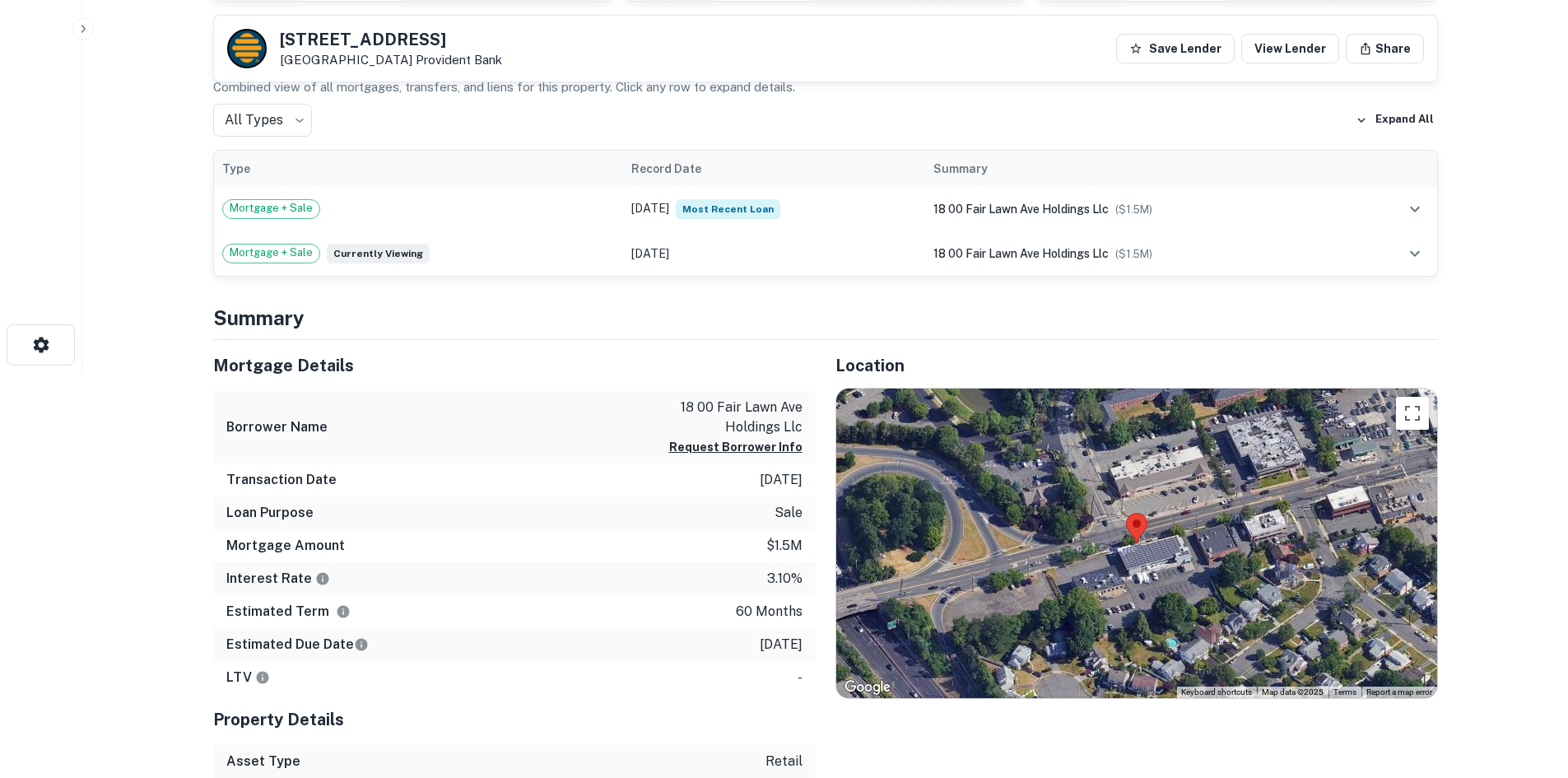
scroll to position [412, 0]
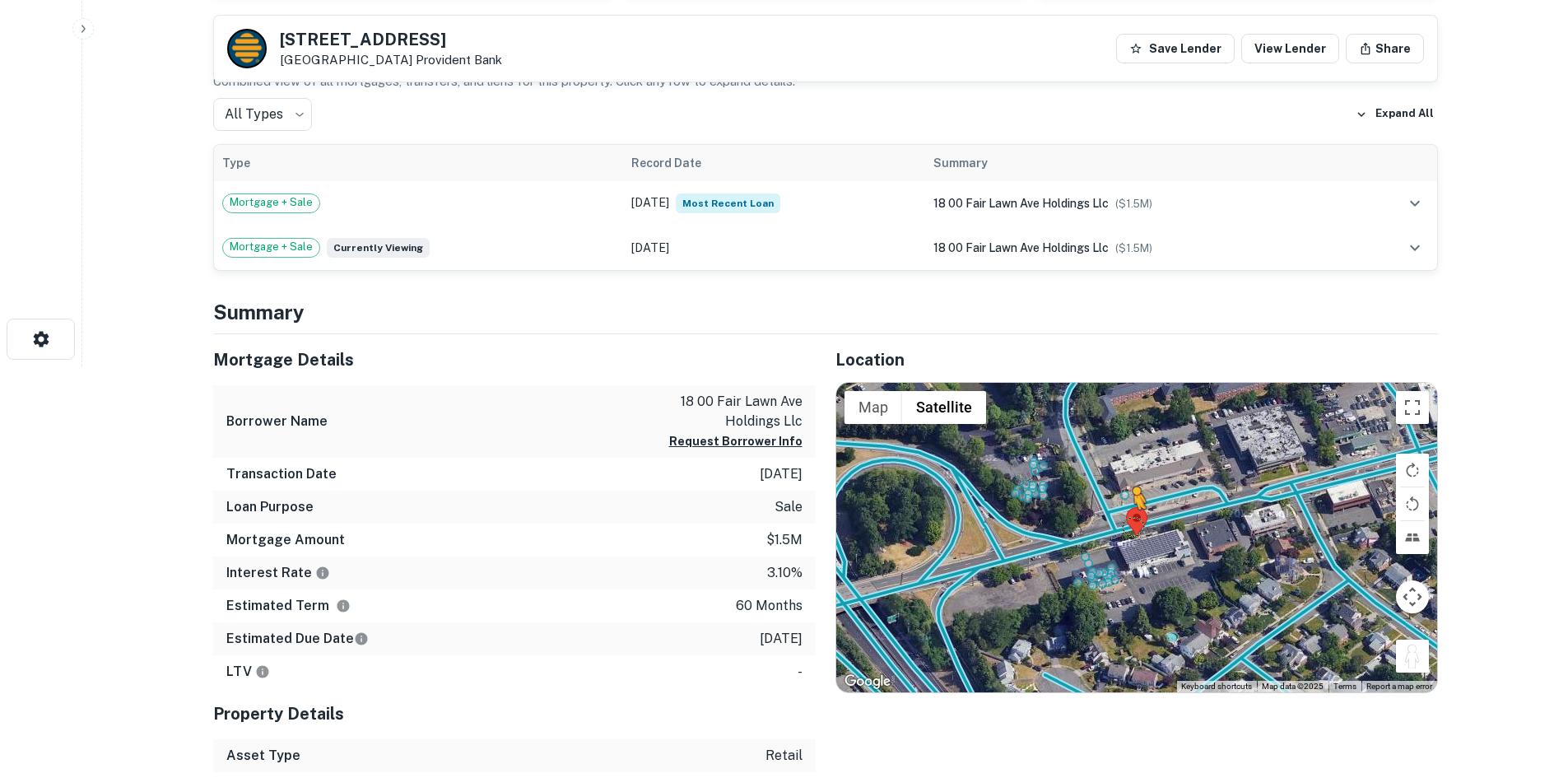
drag, startPoint x: 1409, startPoint y: 654, endPoint x: 1126, endPoint y: 522, distance: 312.3
click at [1126, 522] on div "To activate drag with keyboard, press Alt + Enter. Once in keyboard drag state,…" at bounding box center [1136, 537] width 601 height 310
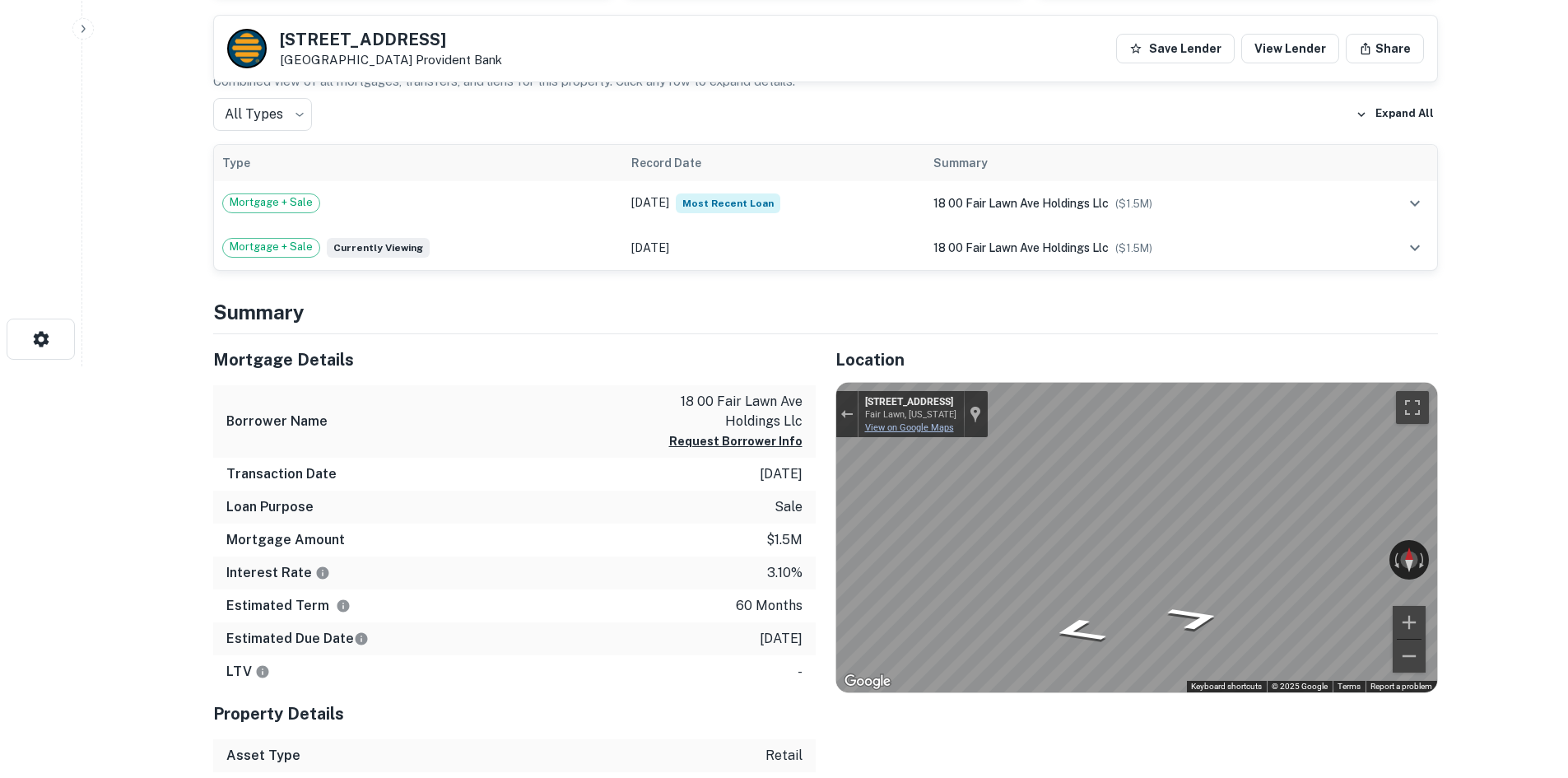
click at [874, 433] on div "← Move left → Move right ↑ Move up ↓ Move down + Zoom in - Zoom out [STREET_ADD…" at bounding box center [1136, 537] width 601 height 310
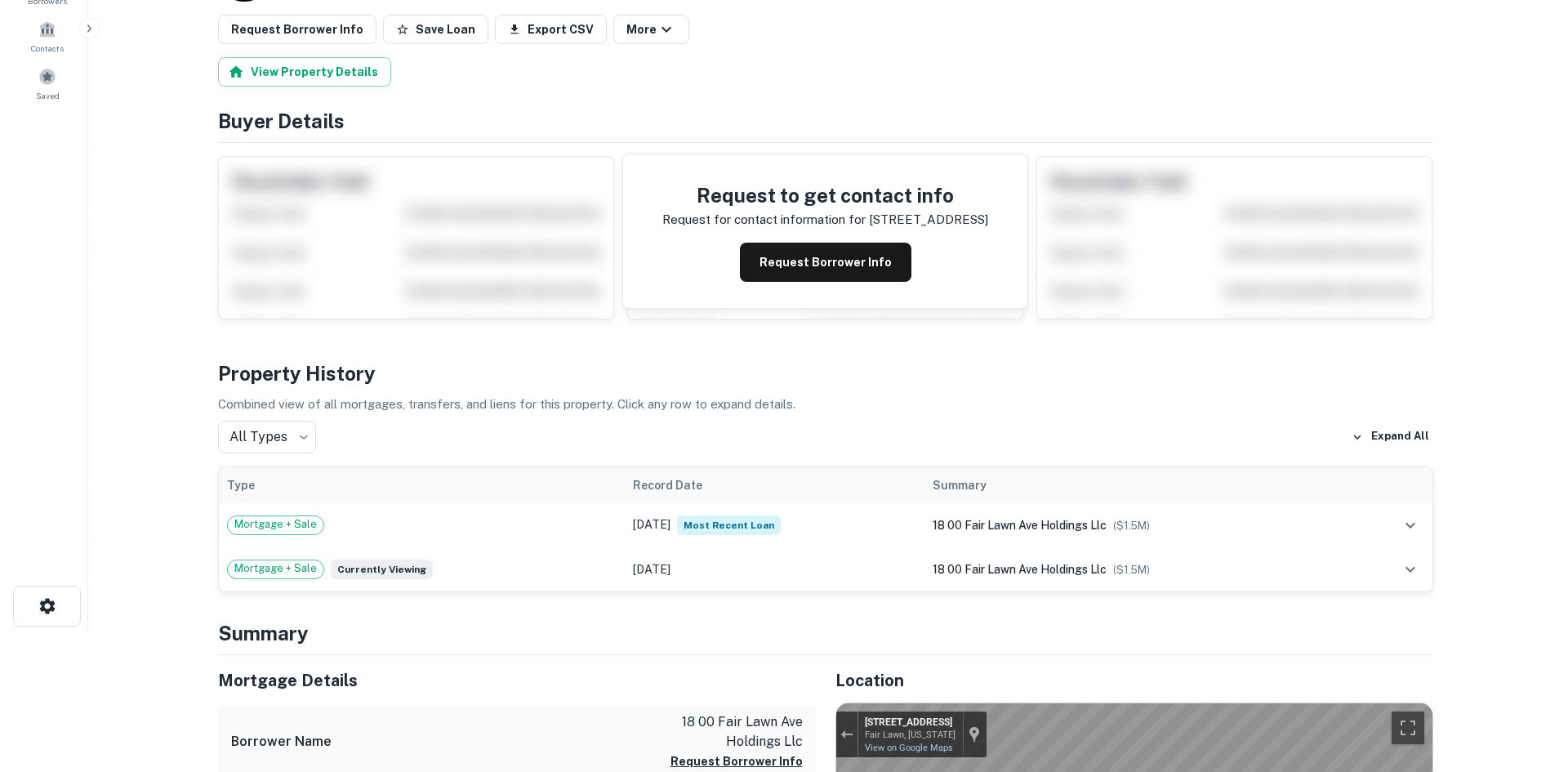
scroll to position [0, 0]
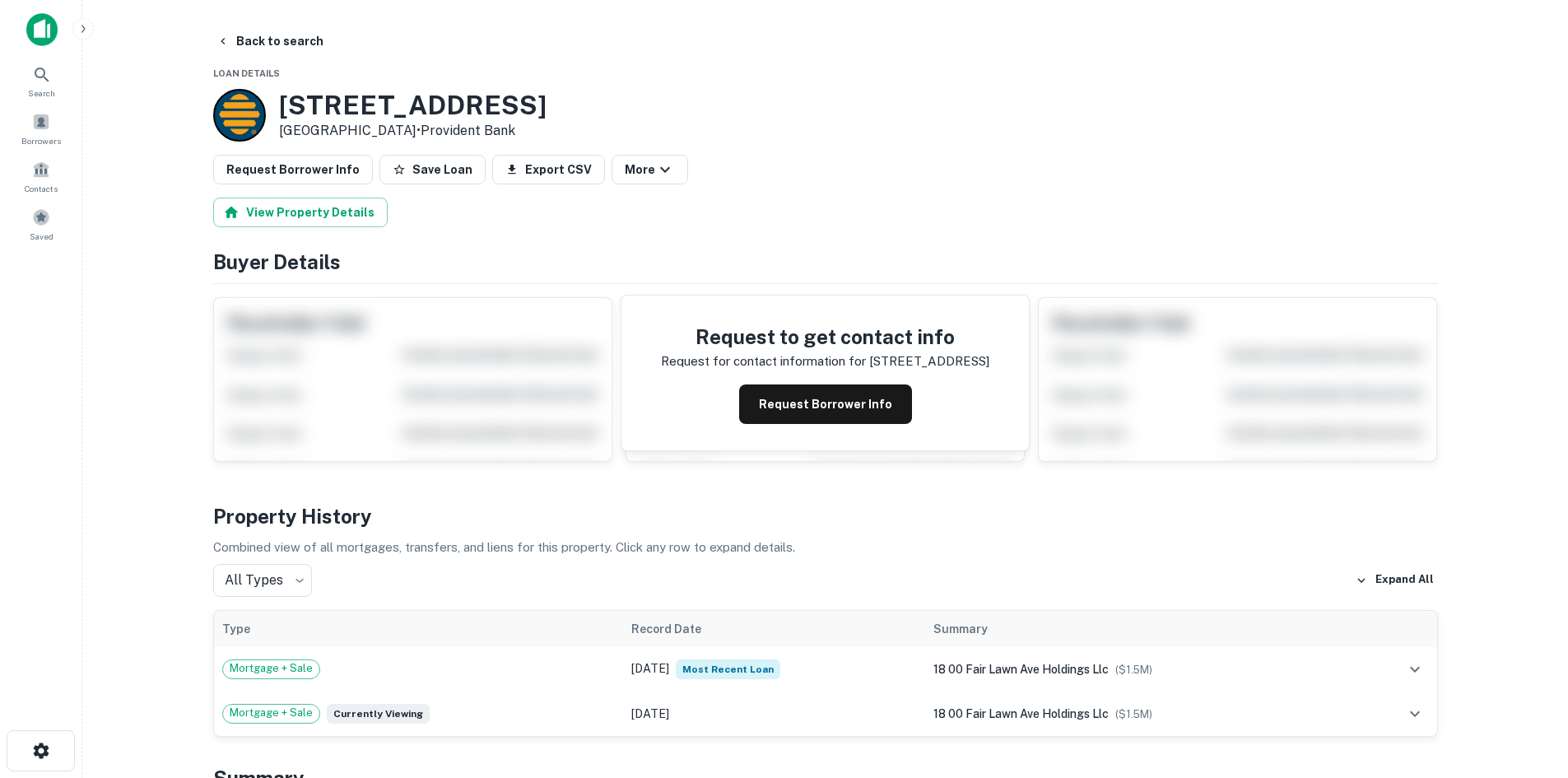
click at [283, 33] on button "Back to search" at bounding box center [270, 41] width 120 height 30
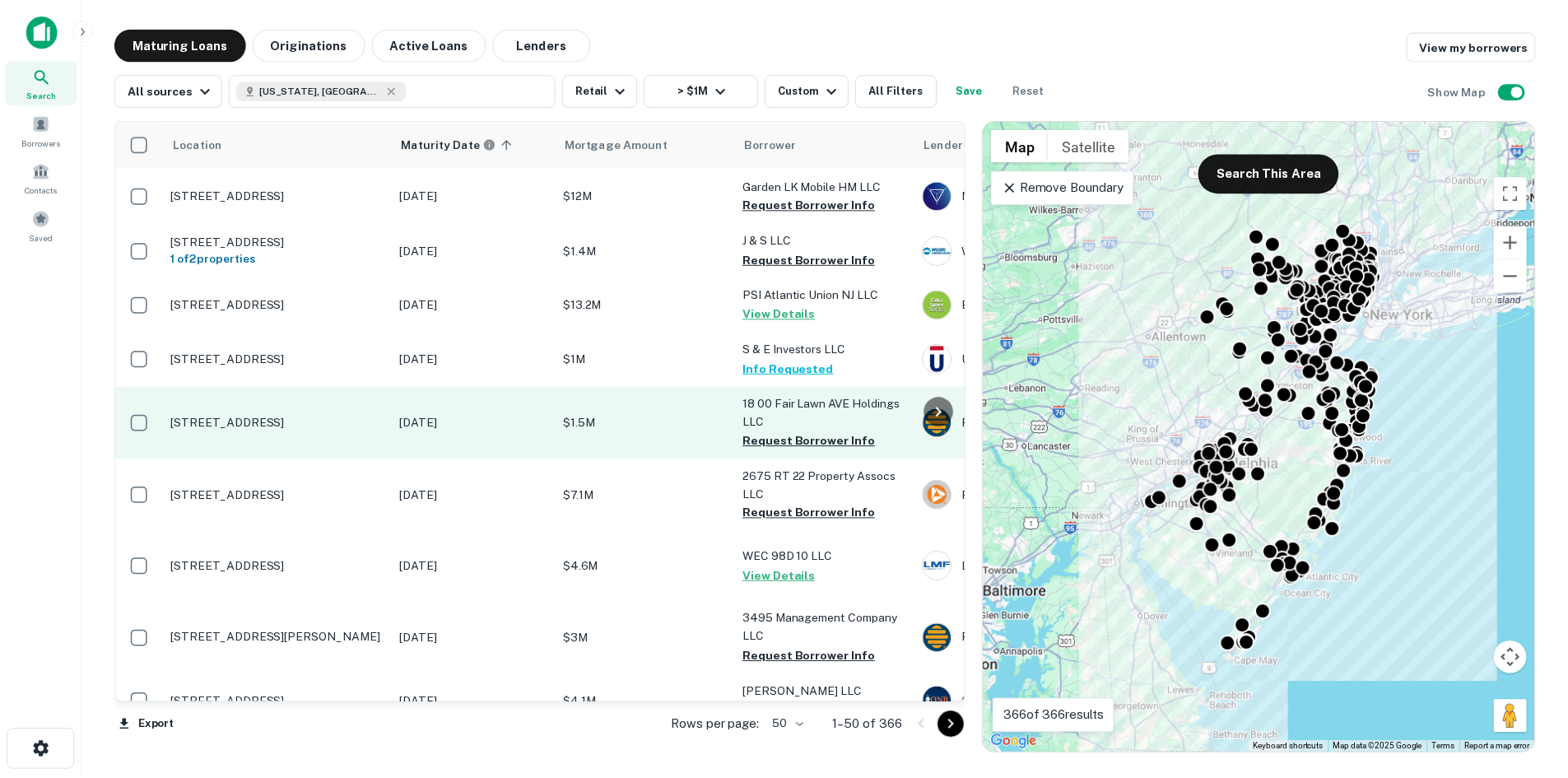
scroll to position [329, 0]
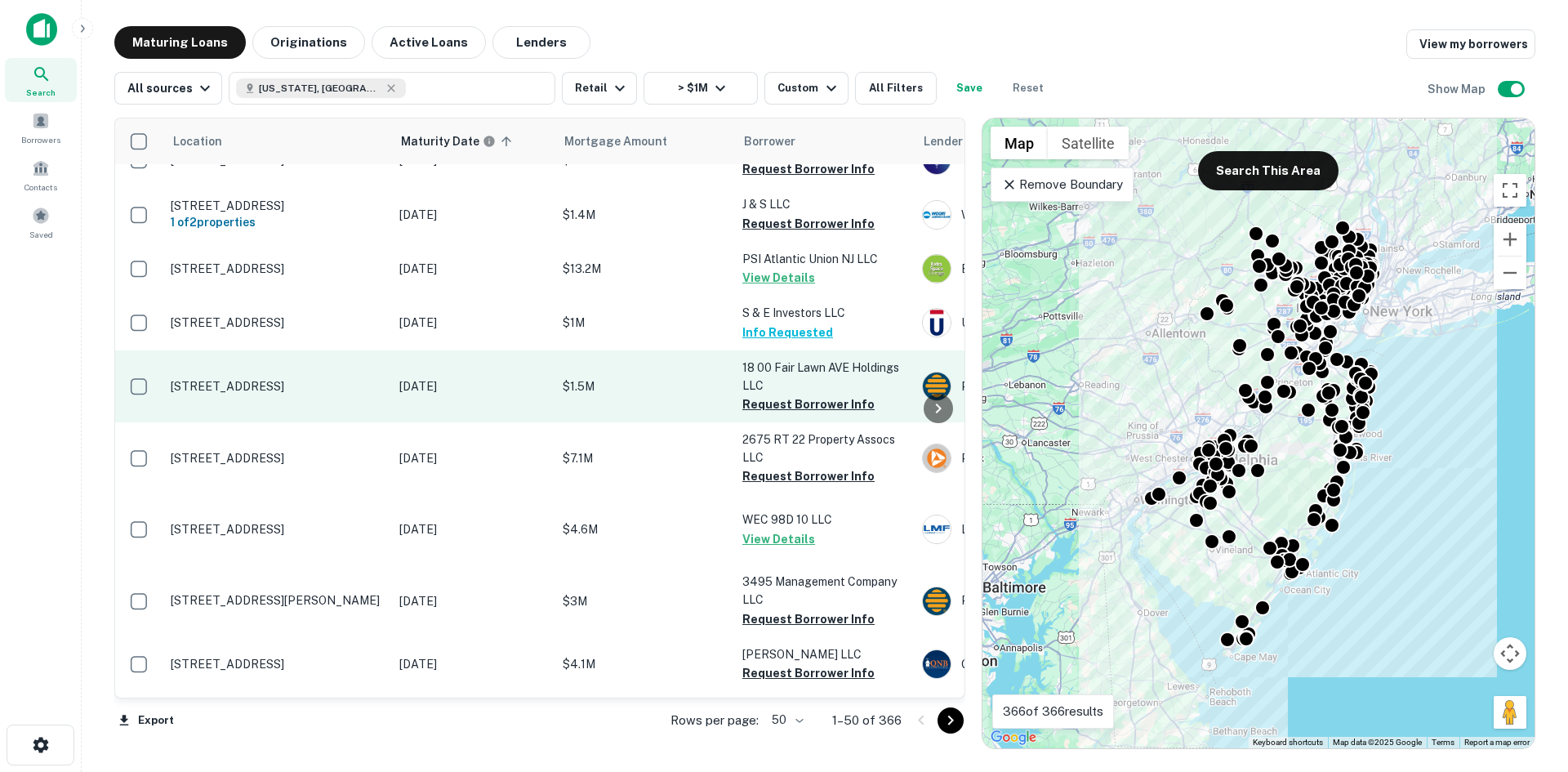
click at [316, 394] on p "[STREET_ADDRESS]" at bounding box center [277, 386] width 213 height 14
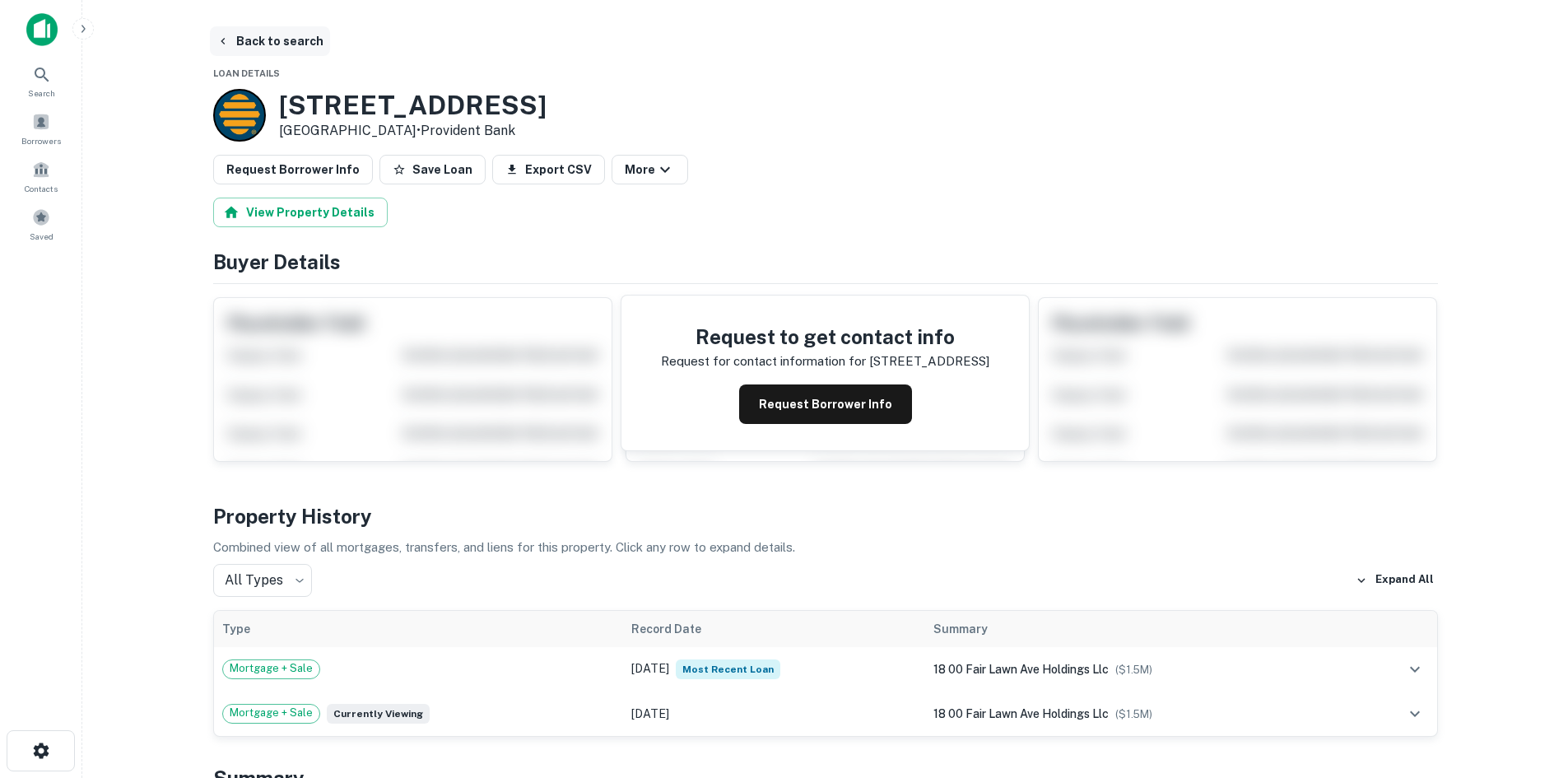
click at [295, 41] on button "Back to search" at bounding box center [270, 41] width 120 height 30
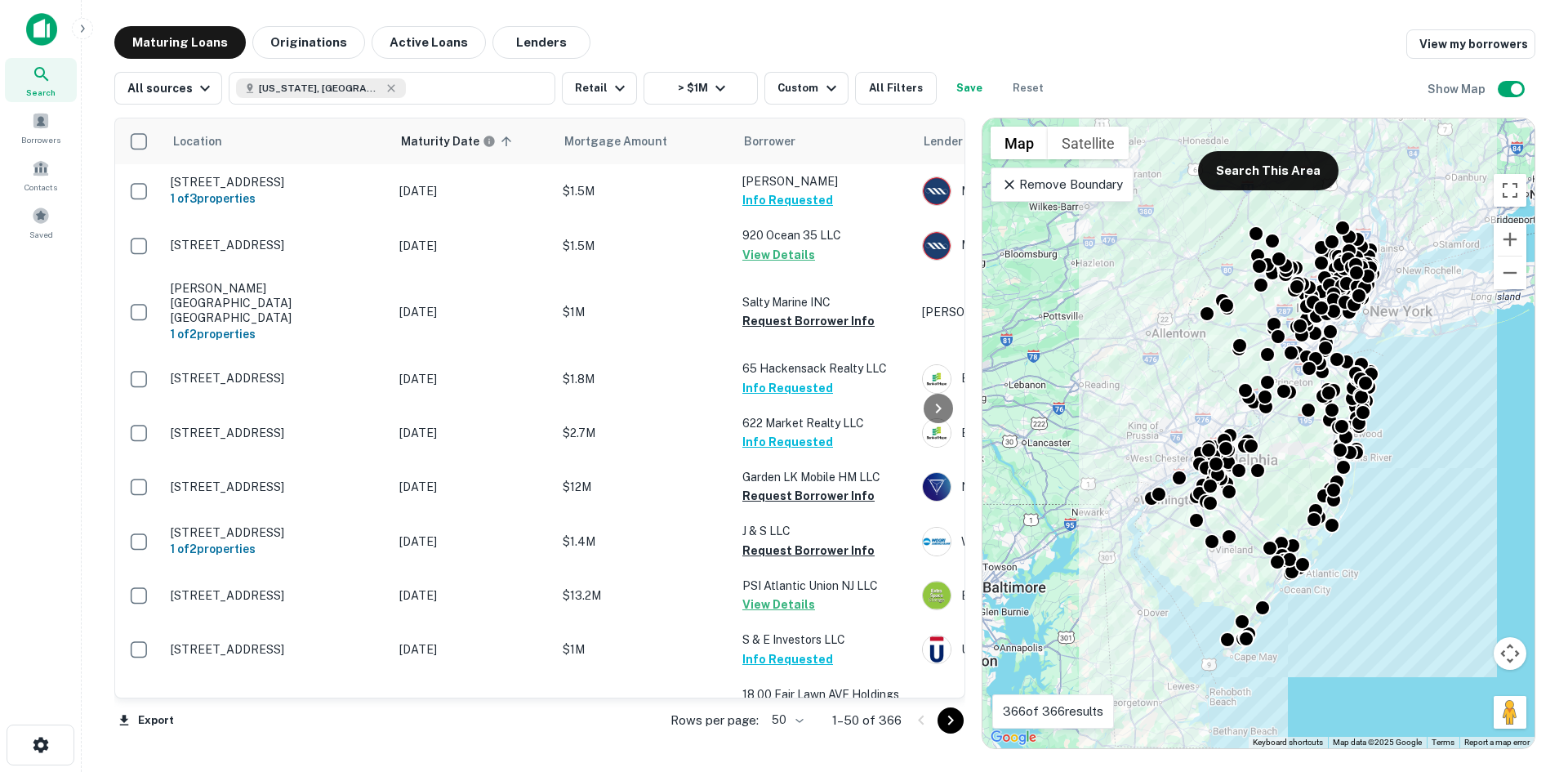
click at [785, 715] on body "Search Borrowers Contacts Saved Maturing Loans Originations Active Loans Lender…" at bounding box center [784, 386] width 1568 height 772
click at [800, 737] on li "100" at bounding box center [789, 738] width 48 height 30
type input "***"
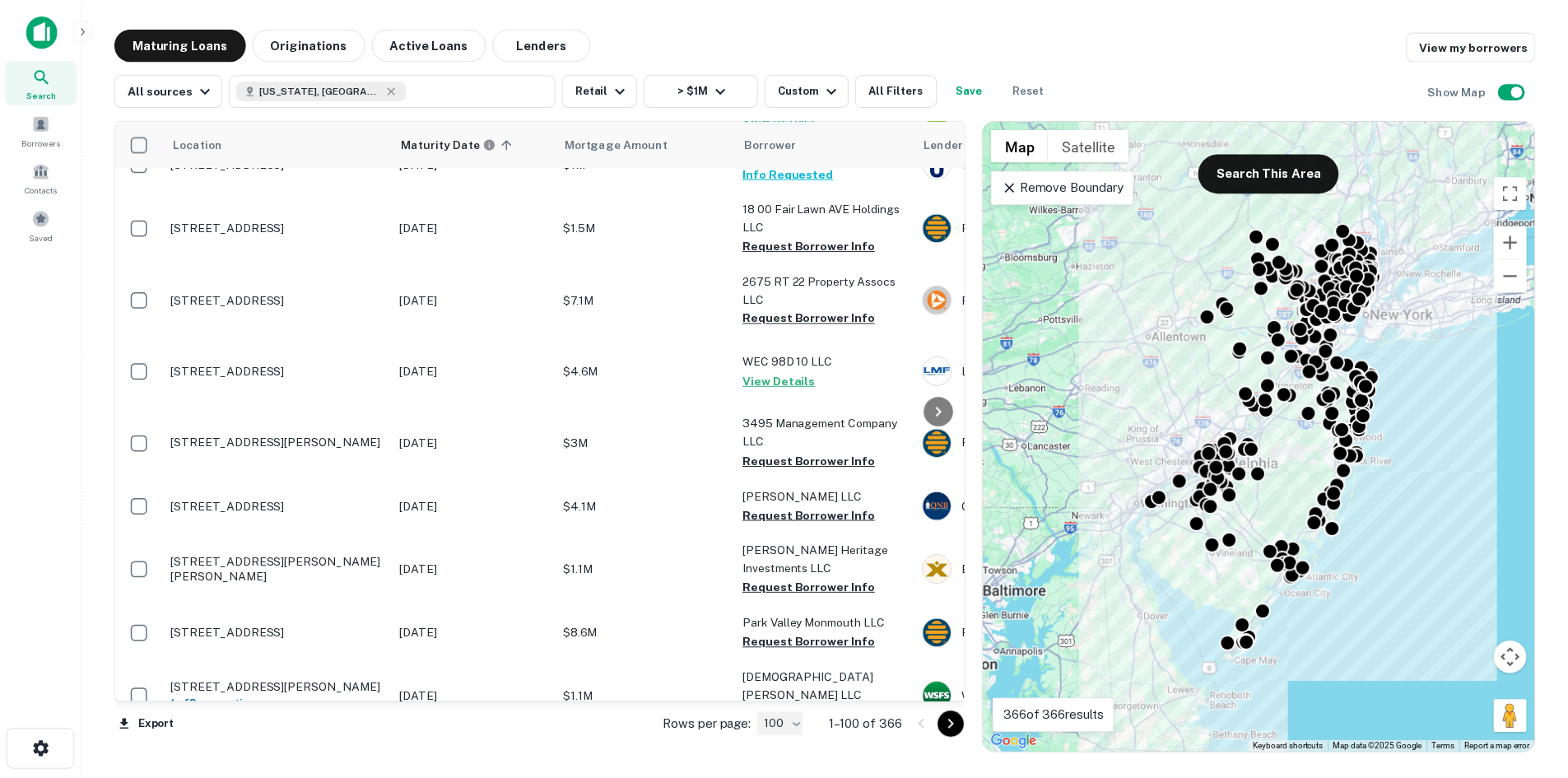
scroll to position [494, 0]
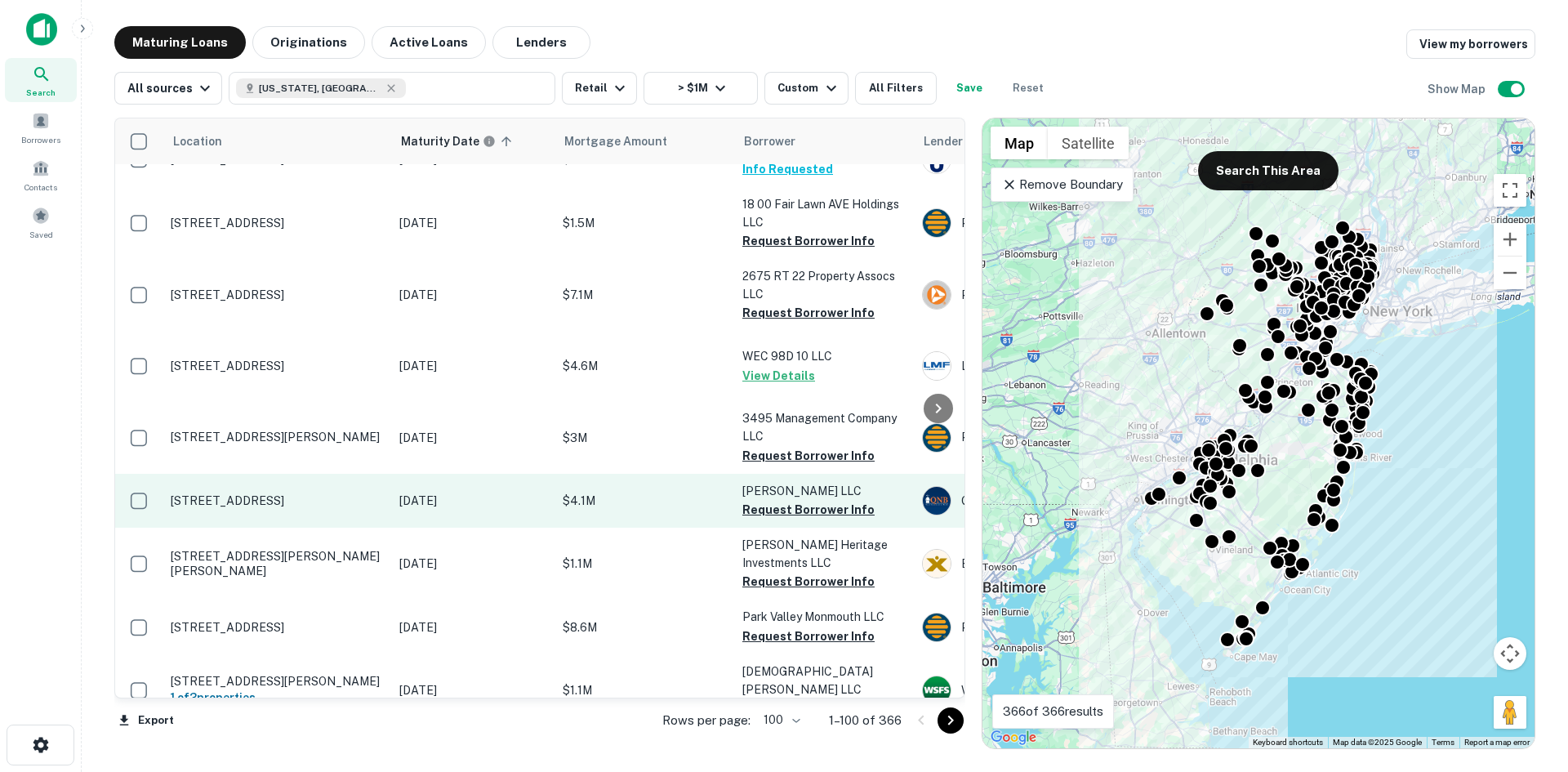
click at [298, 508] on p "[STREET_ADDRESS]" at bounding box center [277, 500] width 213 height 14
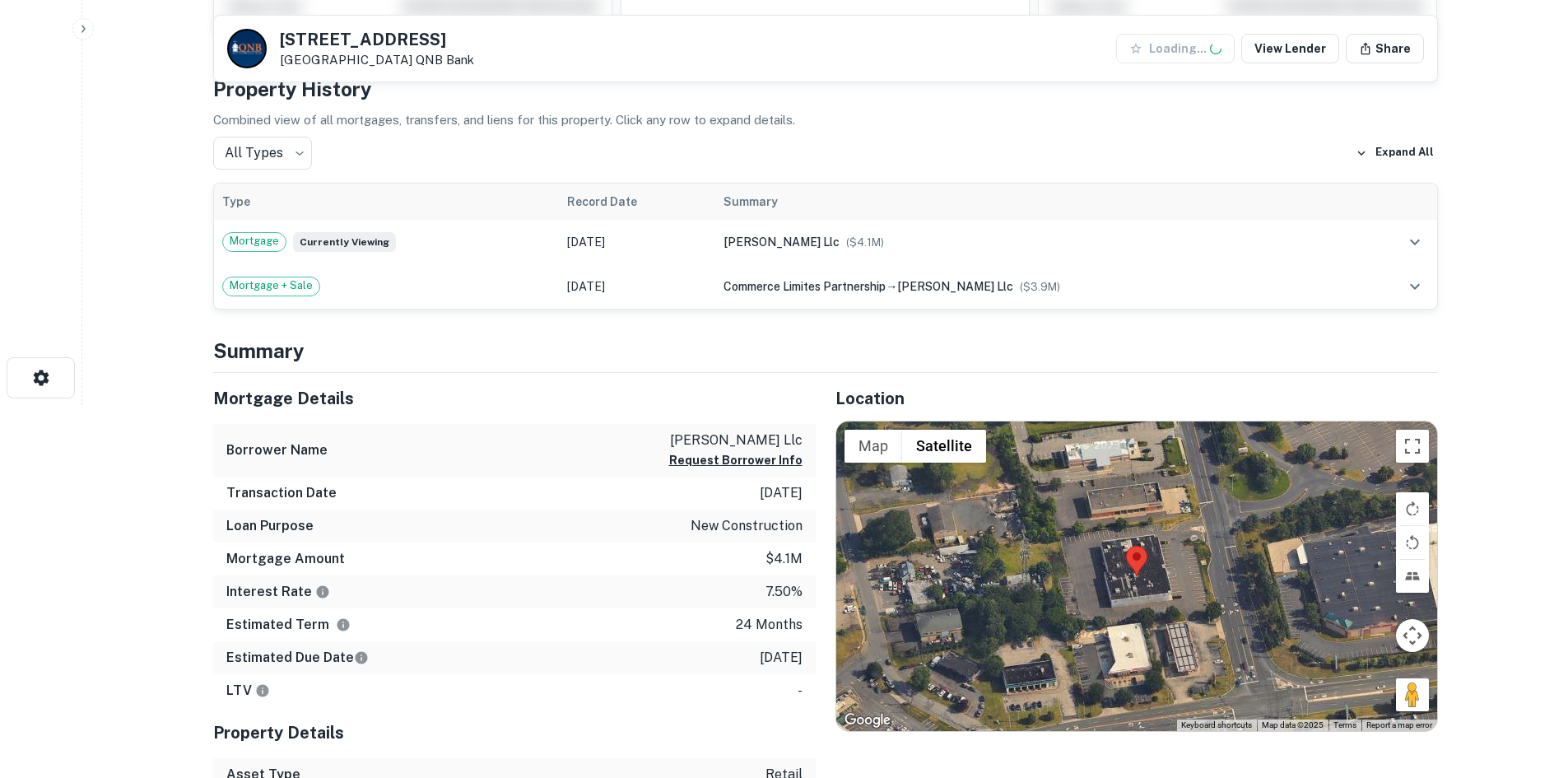
scroll to position [494, 0]
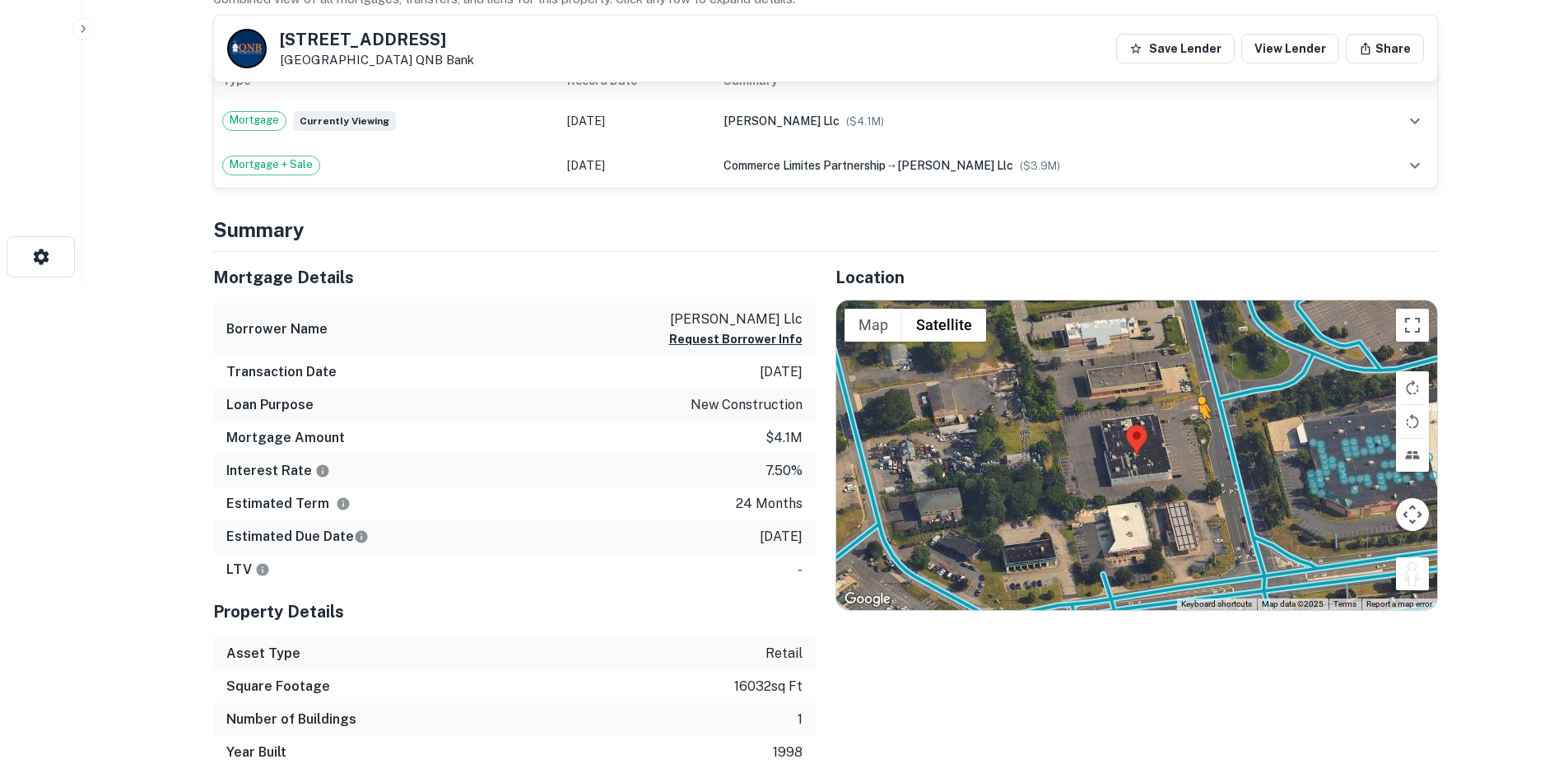
drag, startPoint x: 1409, startPoint y: 574, endPoint x: 1200, endPoint y: 437, distance: 249.9
click at [1200, 437] on div "To activate drag with keyboard, press Alt + Enter. Once in keyboard drag state,…" at bounding box center [1136, 455] width 601 height 310
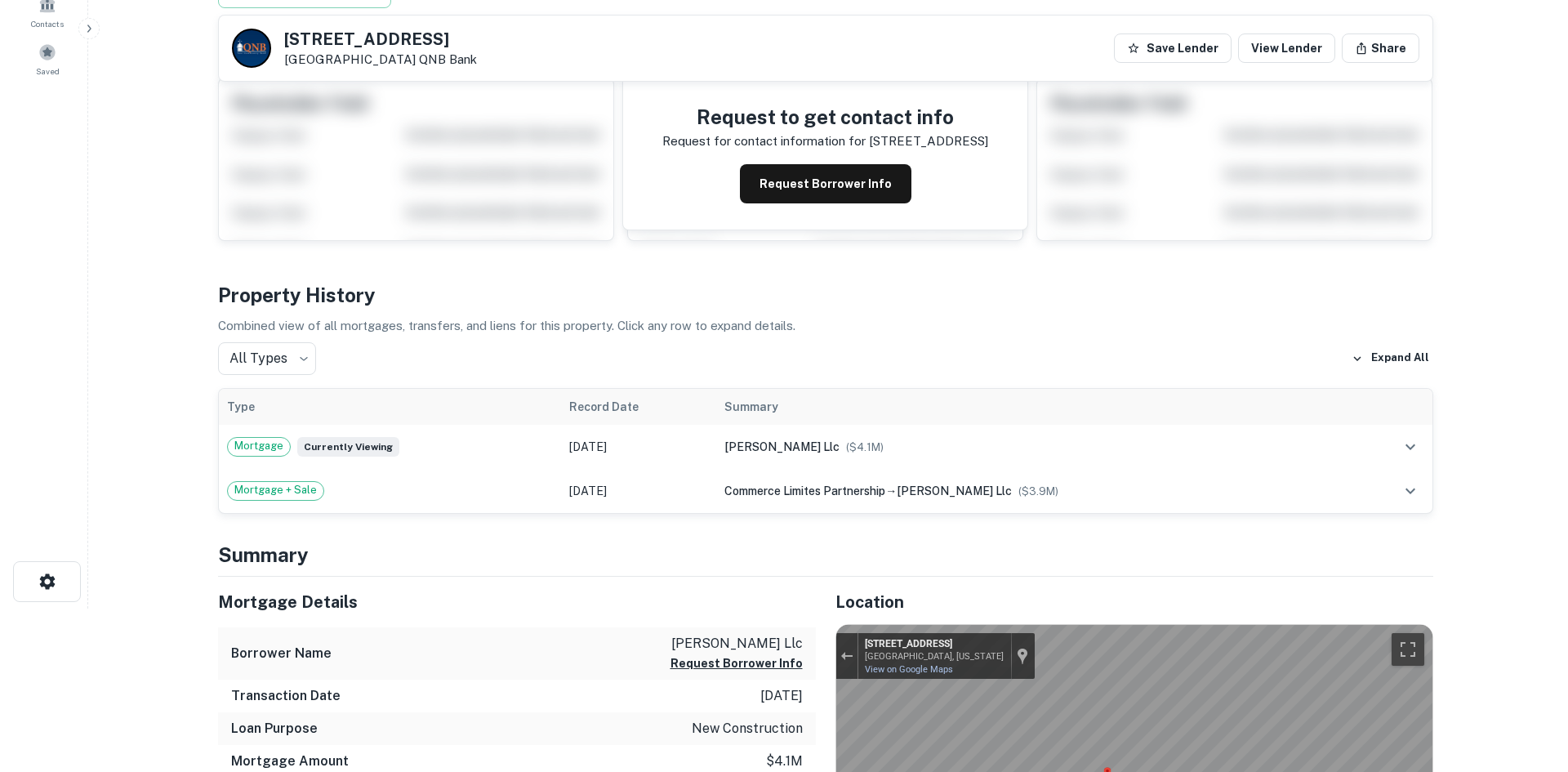
scroll to position [0, 0]
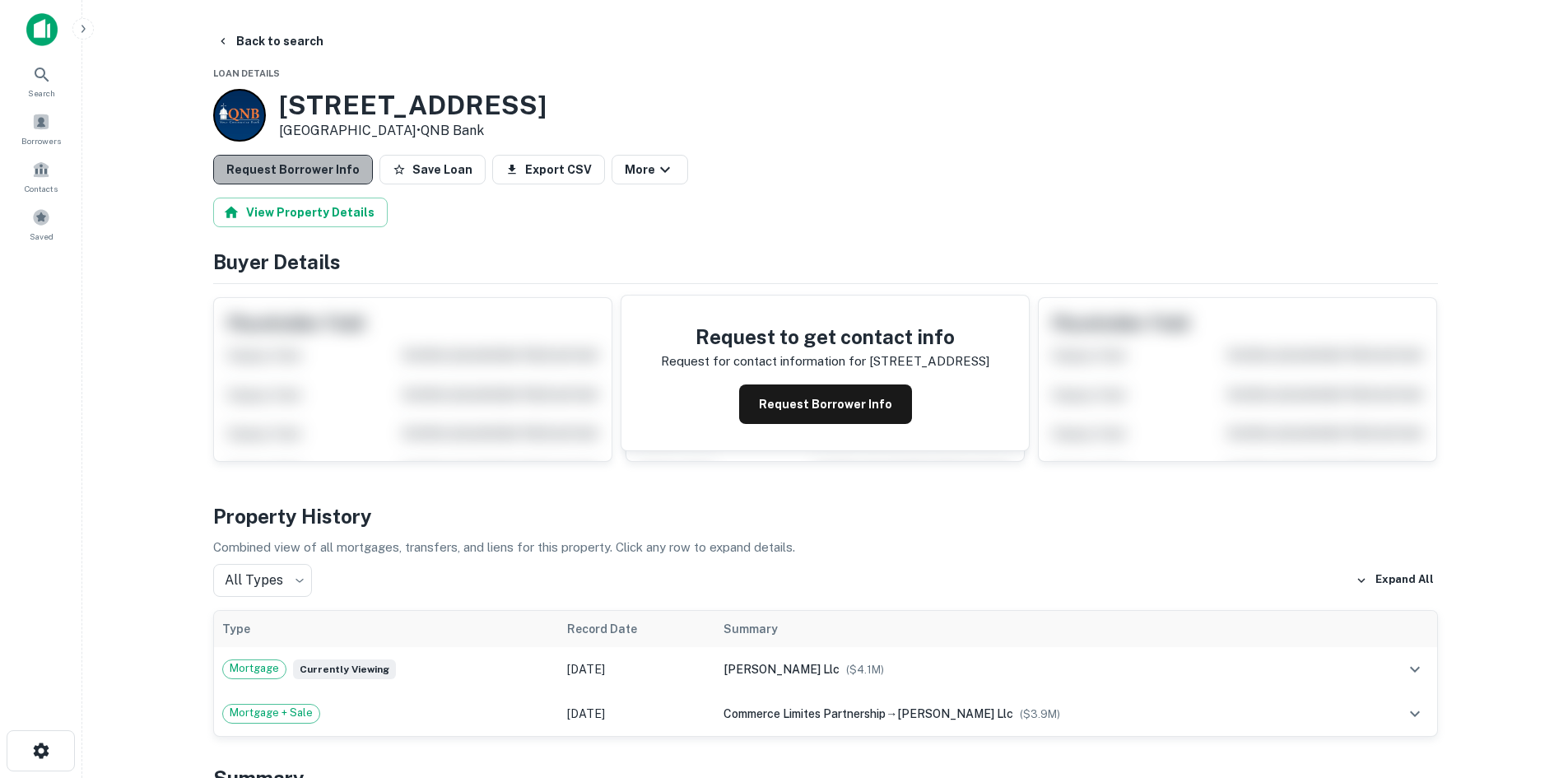
click at [331, 163] on button "Request Borrower Info" at bounding box center [293, 169] width 159 height 30
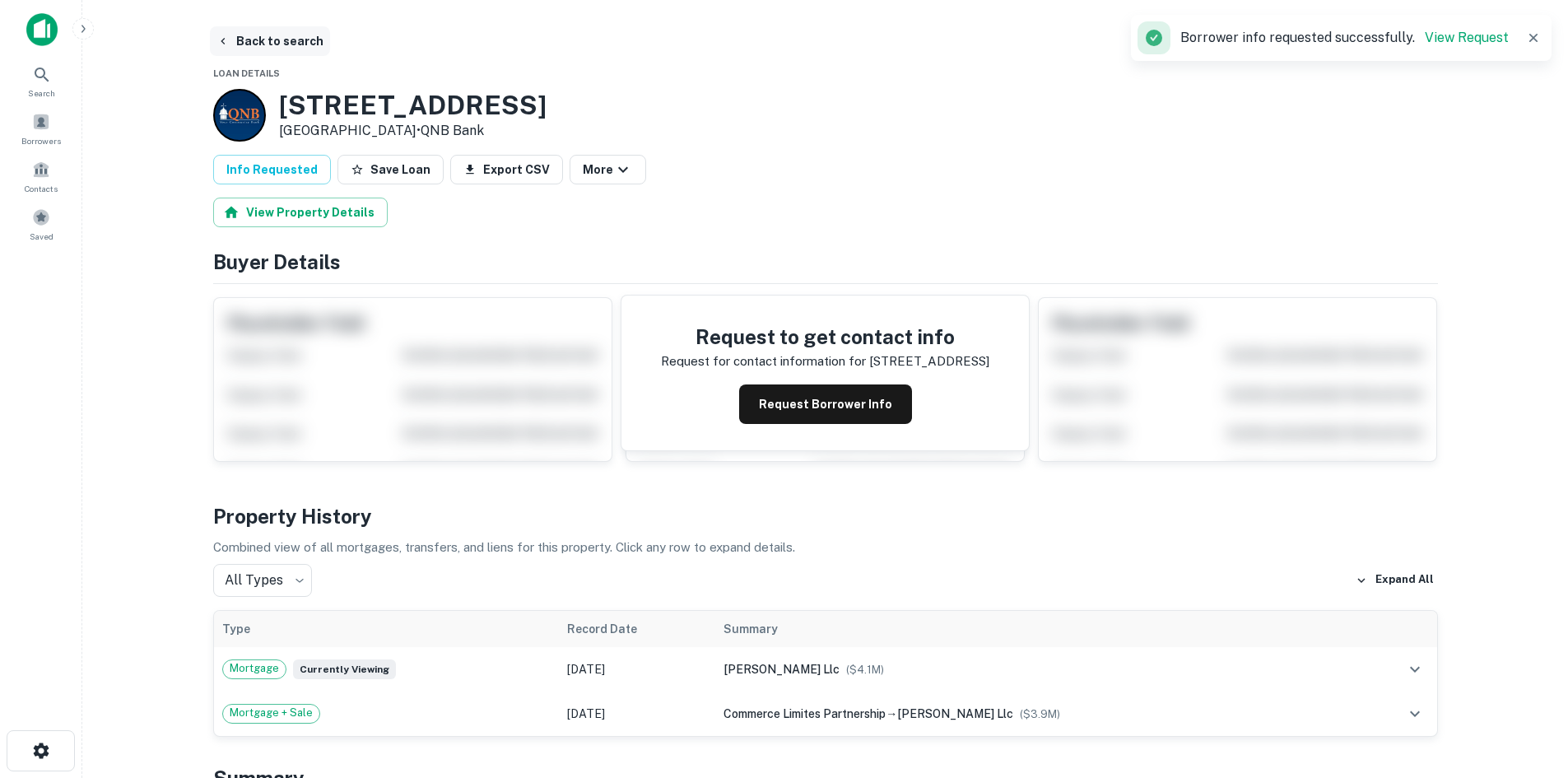
click at [266, 51] on button "Back to search" at bounding box center [270, 41] width 120 height 30
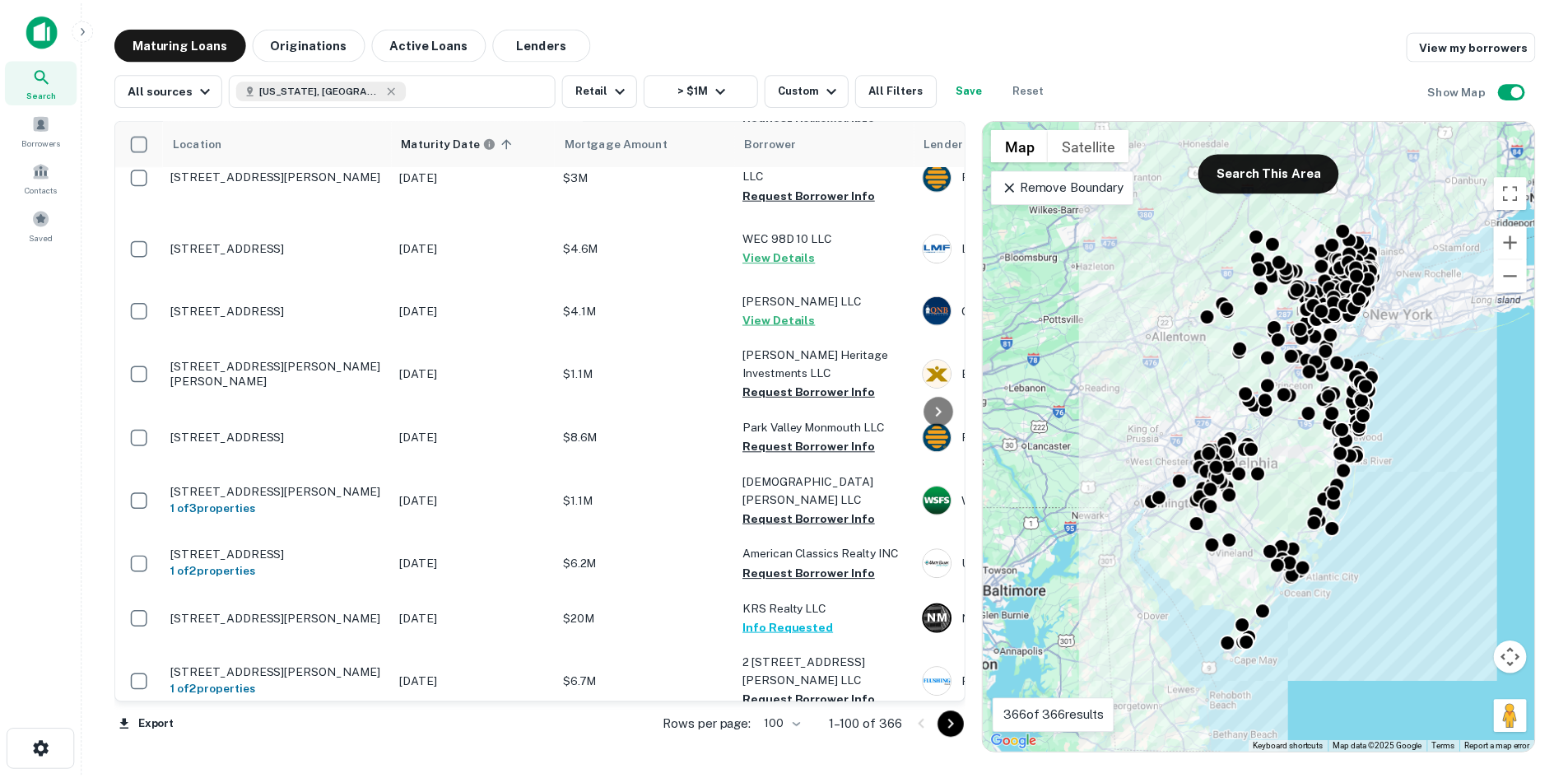
scroll to position [741, 0]
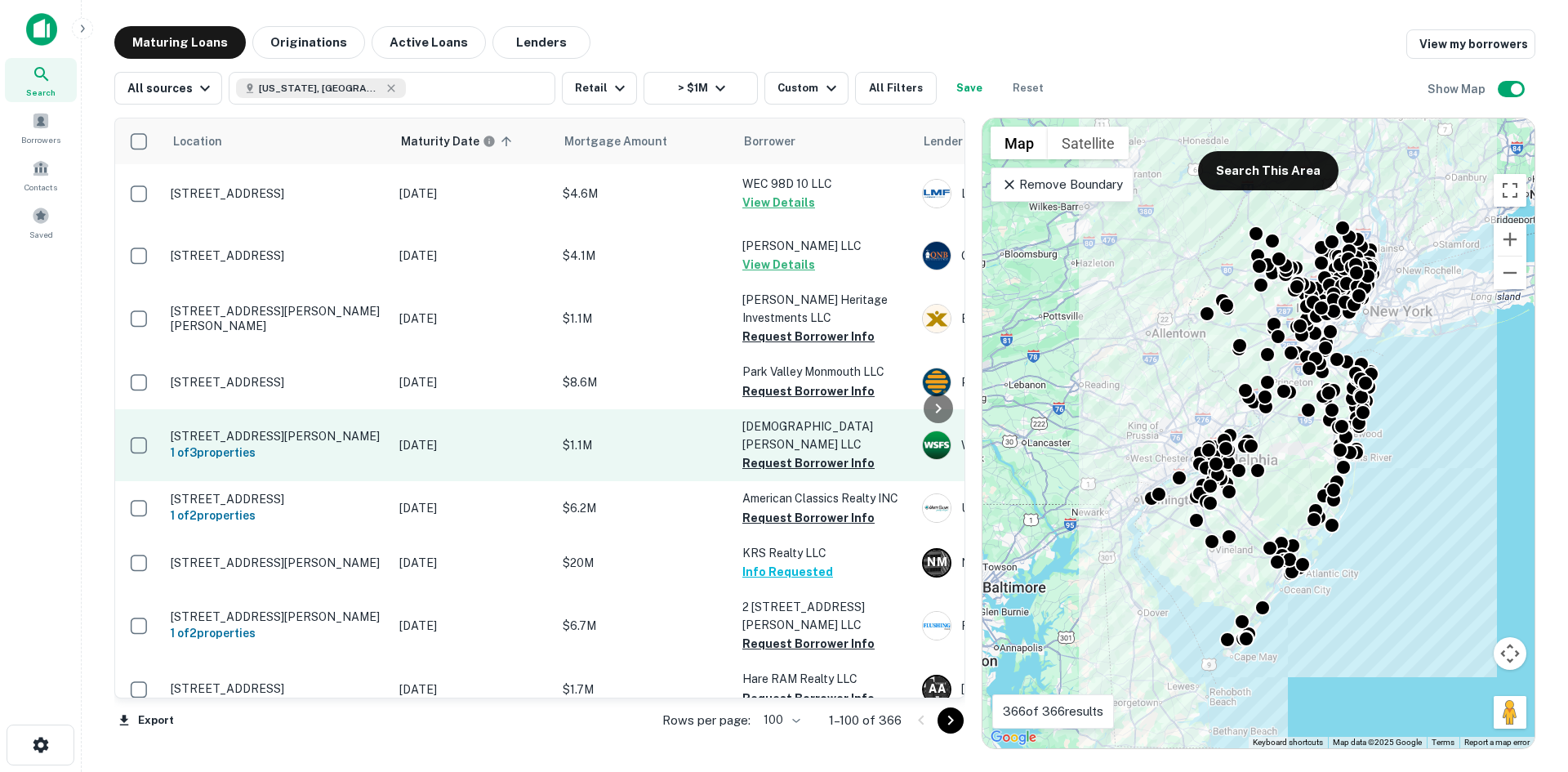
click at [333, 443] on p "[STREET_ADDRESS][PERSON_NAME]" at bounding box center [277, 436] width 213 height 14
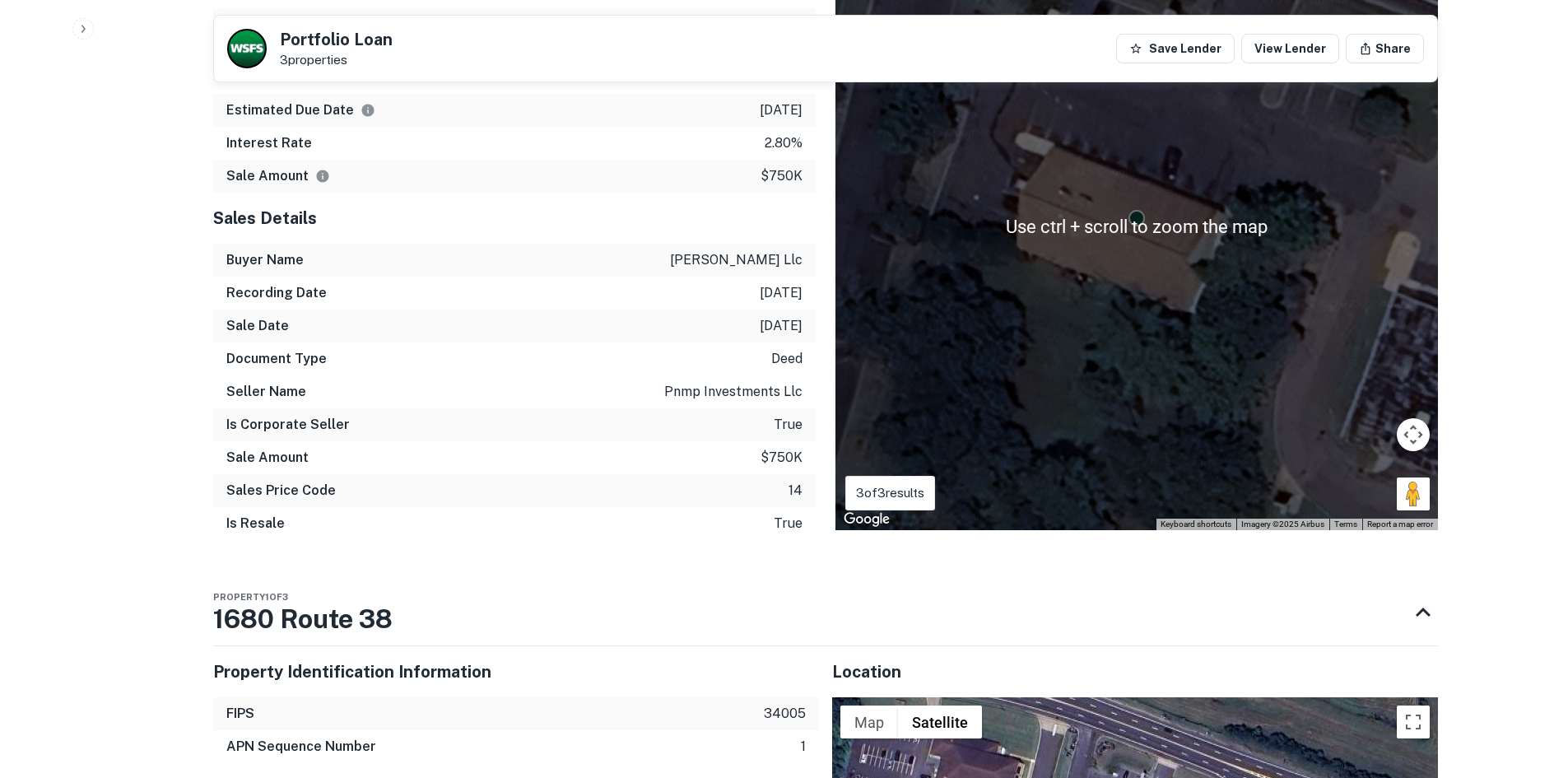
scroll to position [1235, 0]
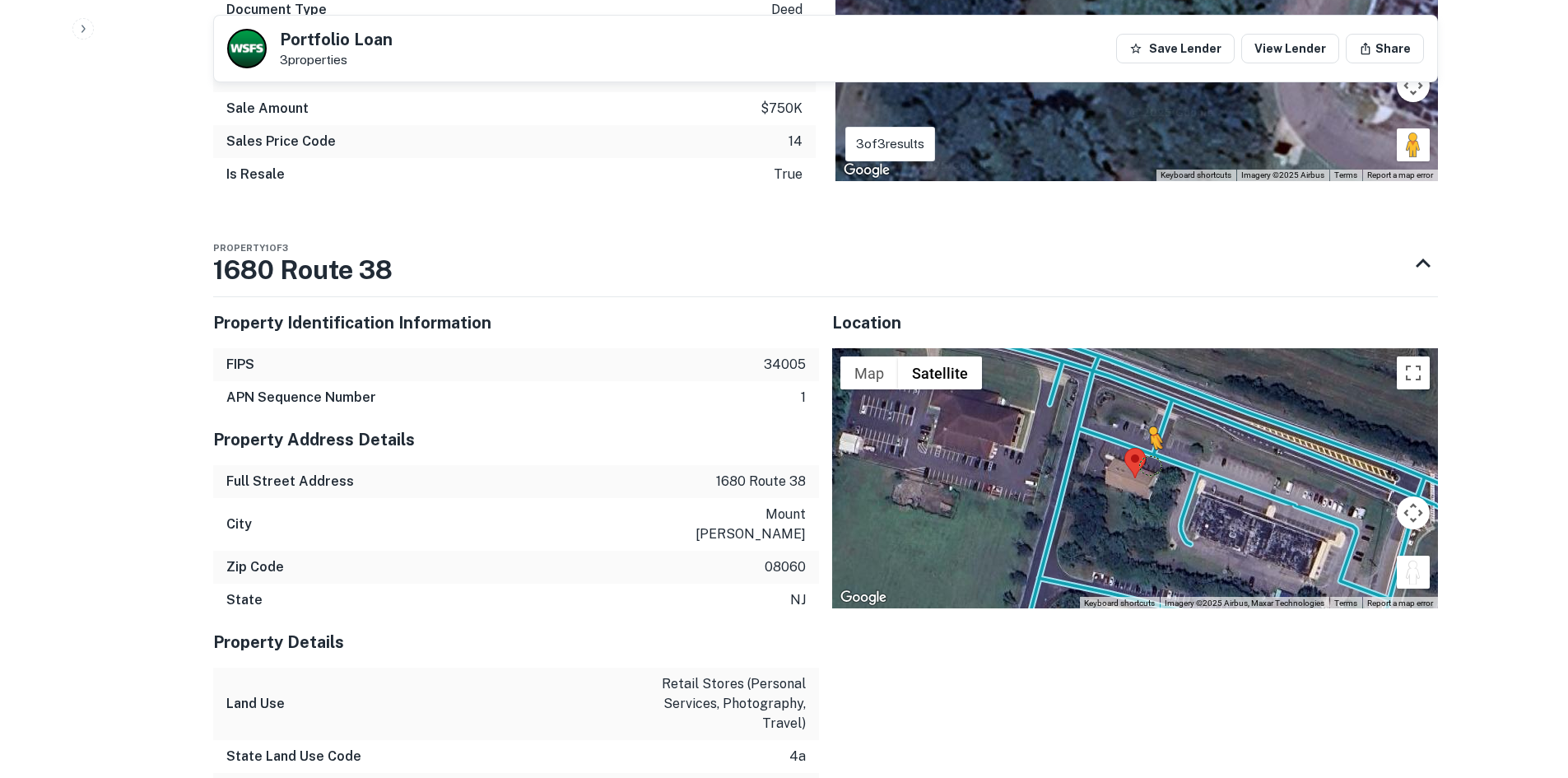
drag, startPoint x: 1417, startPoint y: 576, endPoint x: 1142, endPoint y: 453, distance: 301.3
click at [1143, 454] on div "To activate drag with keyboard, press Alt + Enter. Once in keyboard drag state,…" at bounding box center [1135, 478] width 606 height 260
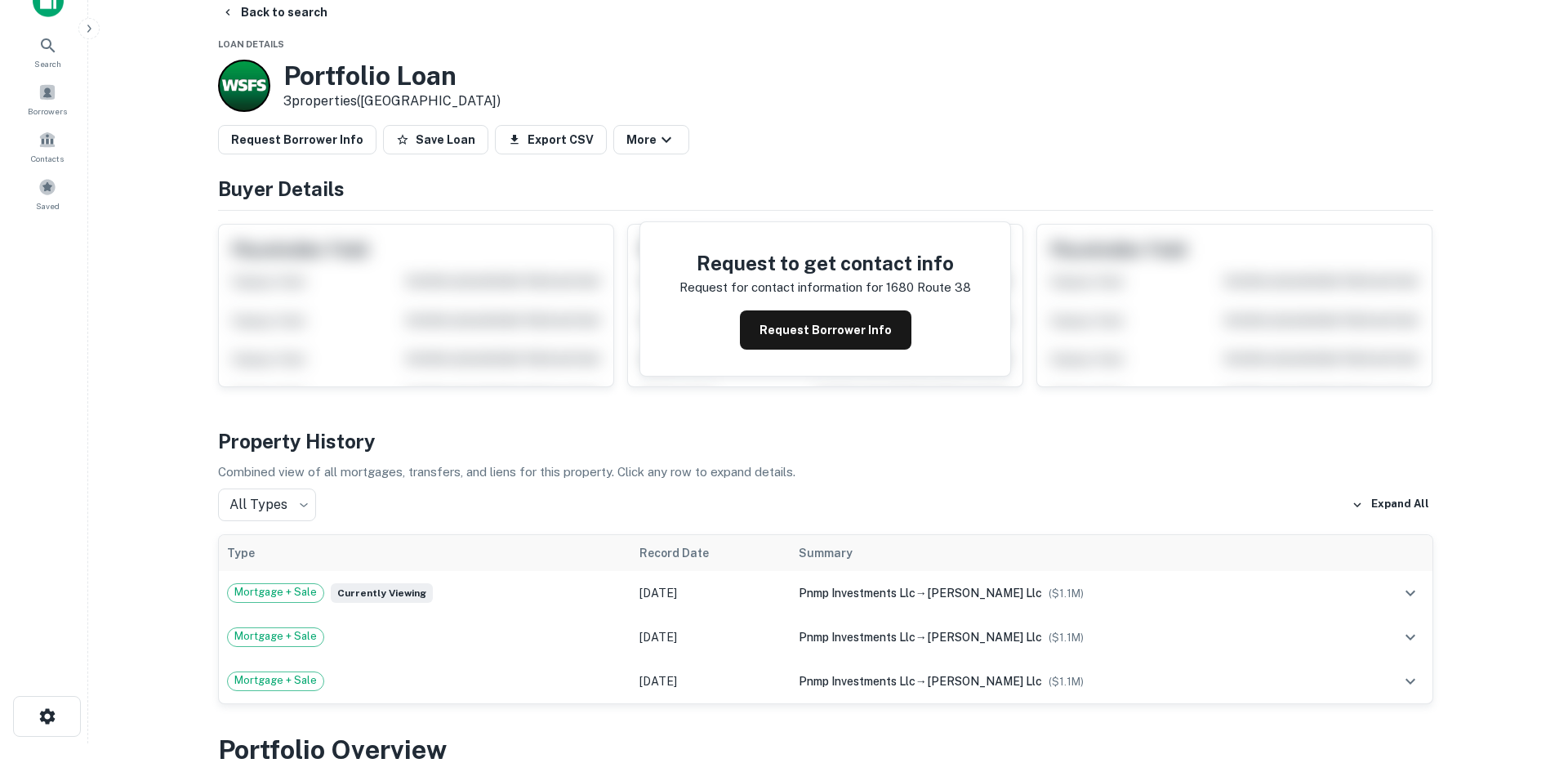
scroll to position [0, 0]
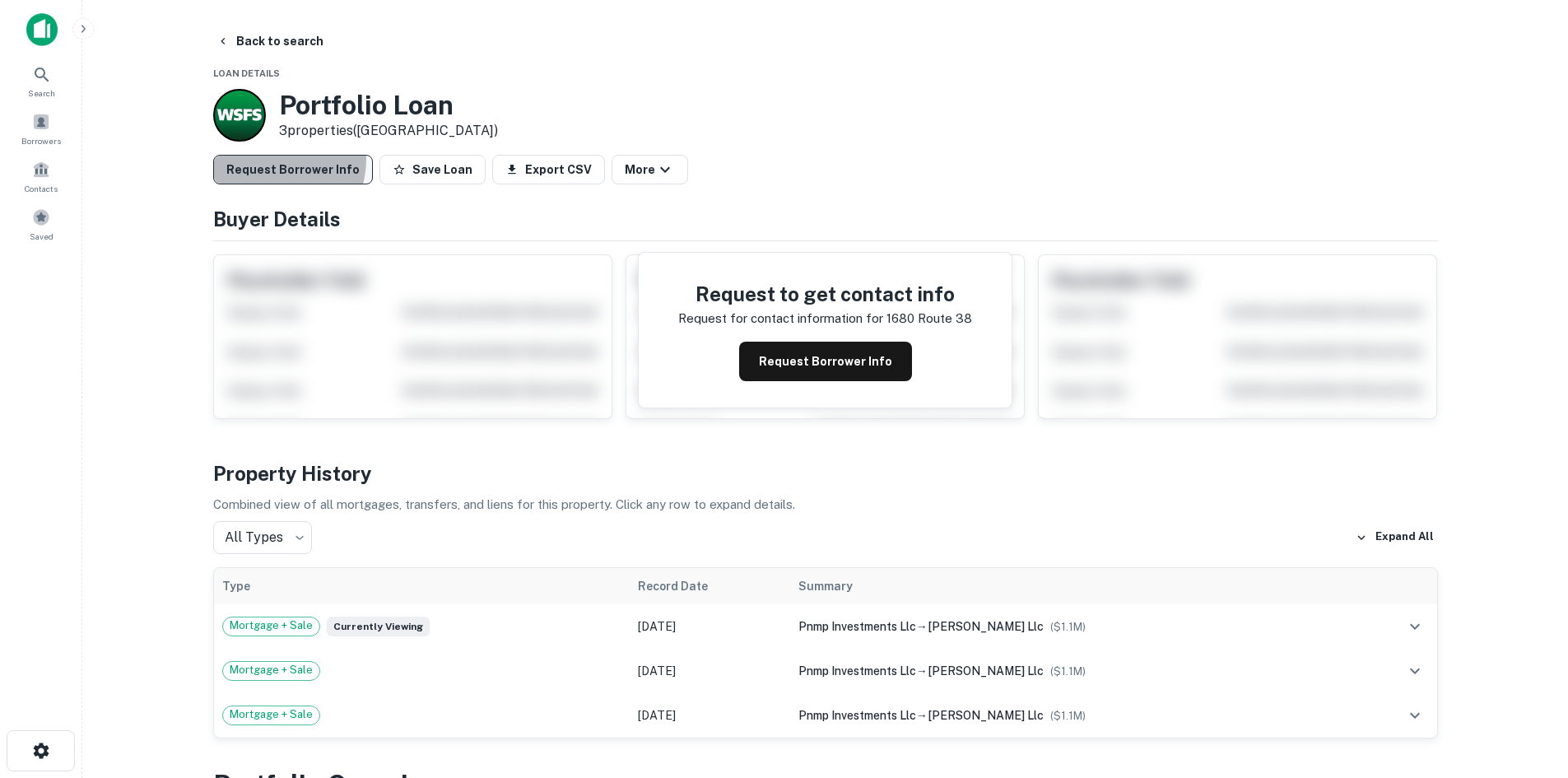
click at [266, 159] on button "Request Borrower Info" at bounding box center [293, 169] width 159 height 30
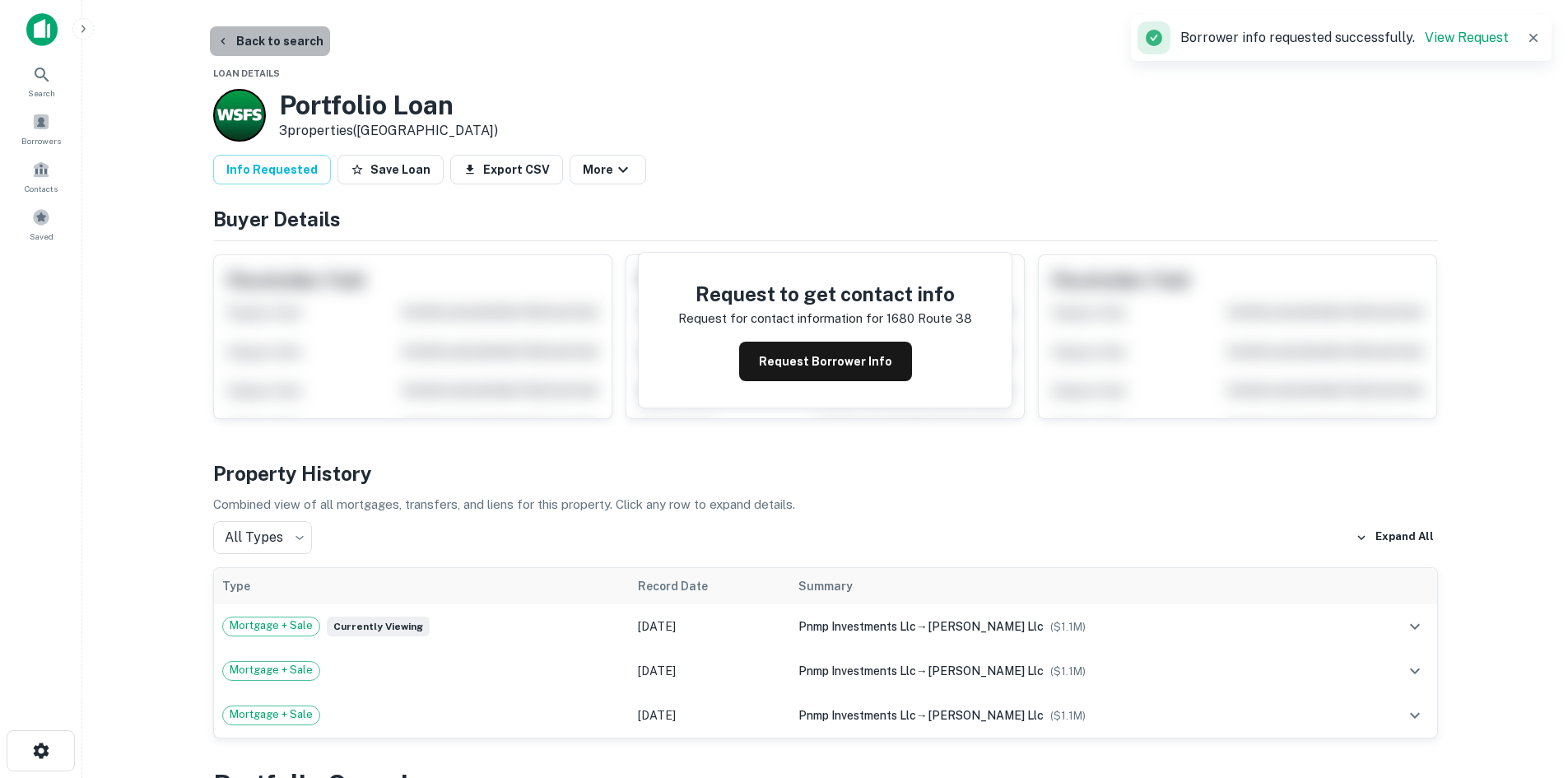
click at [286, 51] on button "Back to search" at bounding box center [270, 41] width 120 height 30
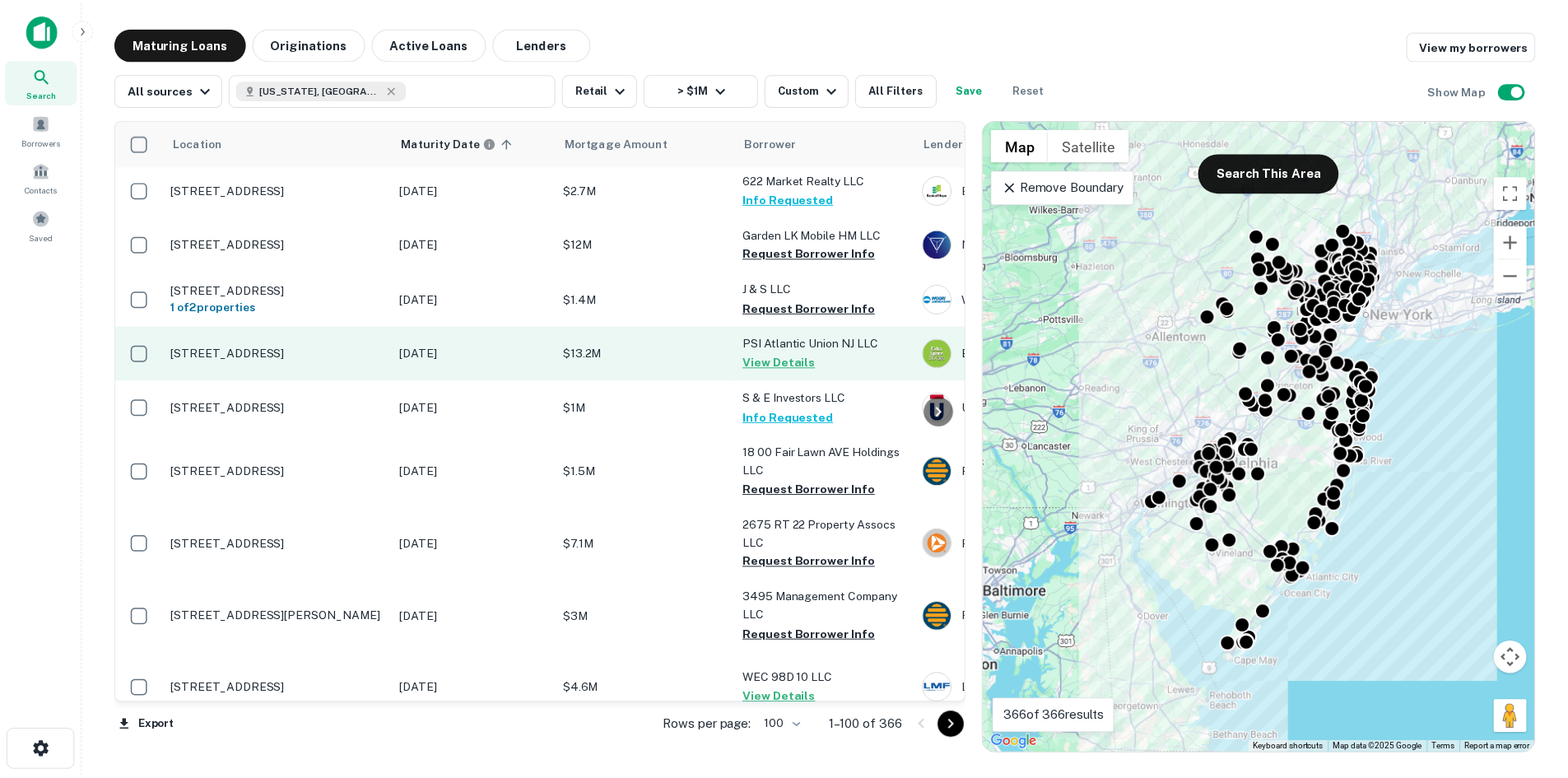
scroll to position [412, 0]
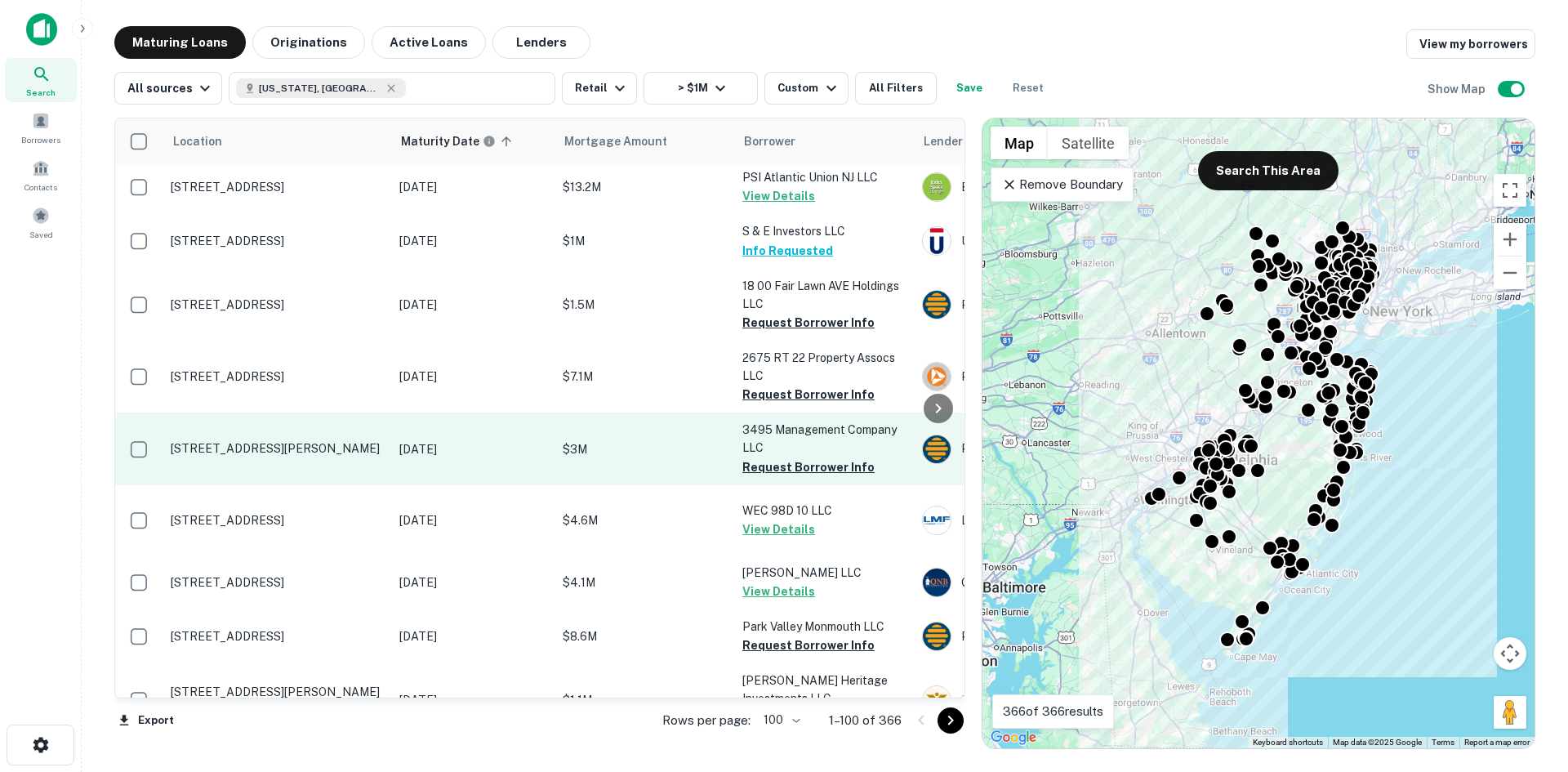
click at [299, 449] on p "[STREET_ADDRESS][PERSON_NAME]" at bounding box center [277, 448] width 213 height 14
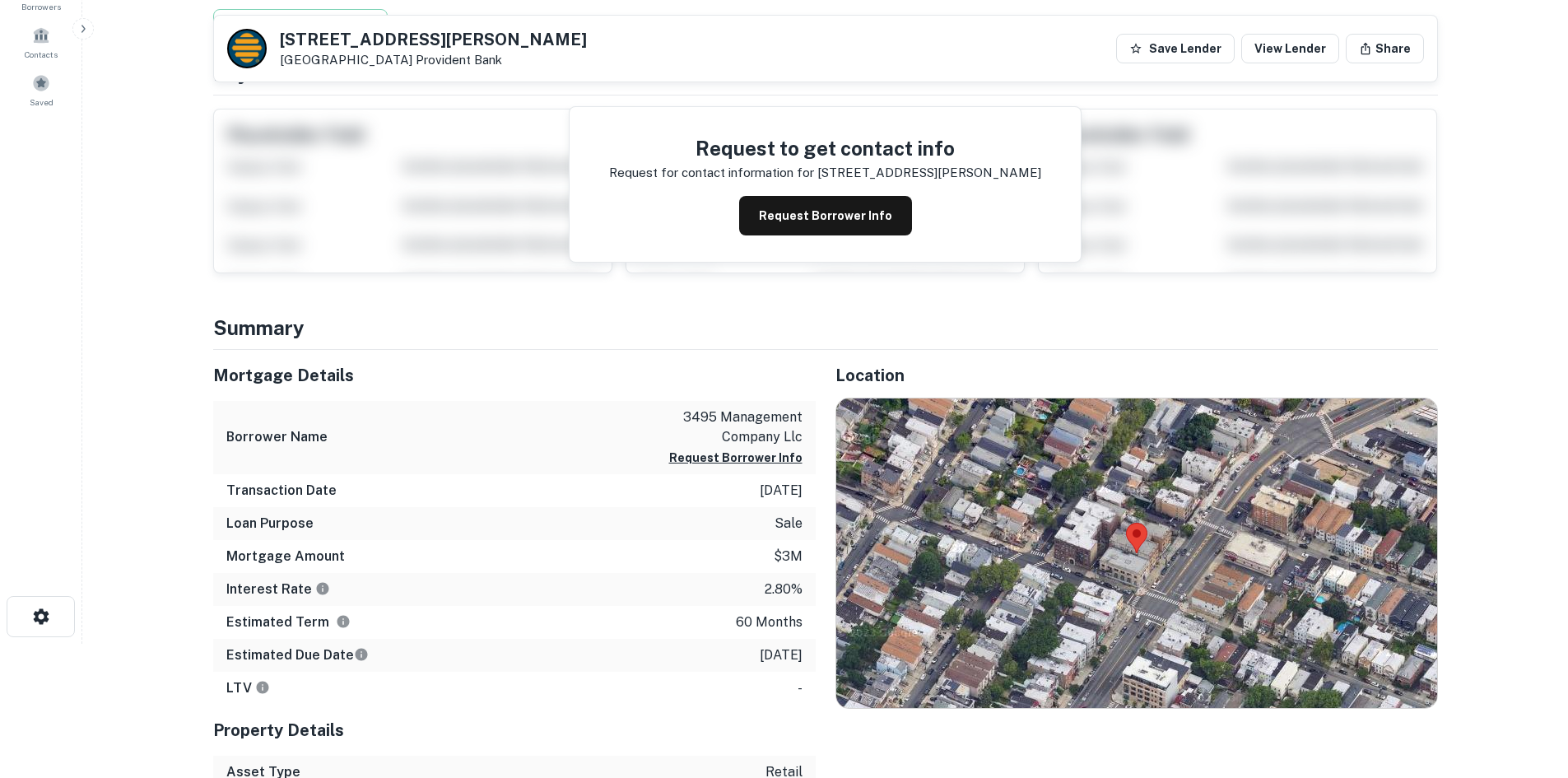
scroll to position [247, 0]
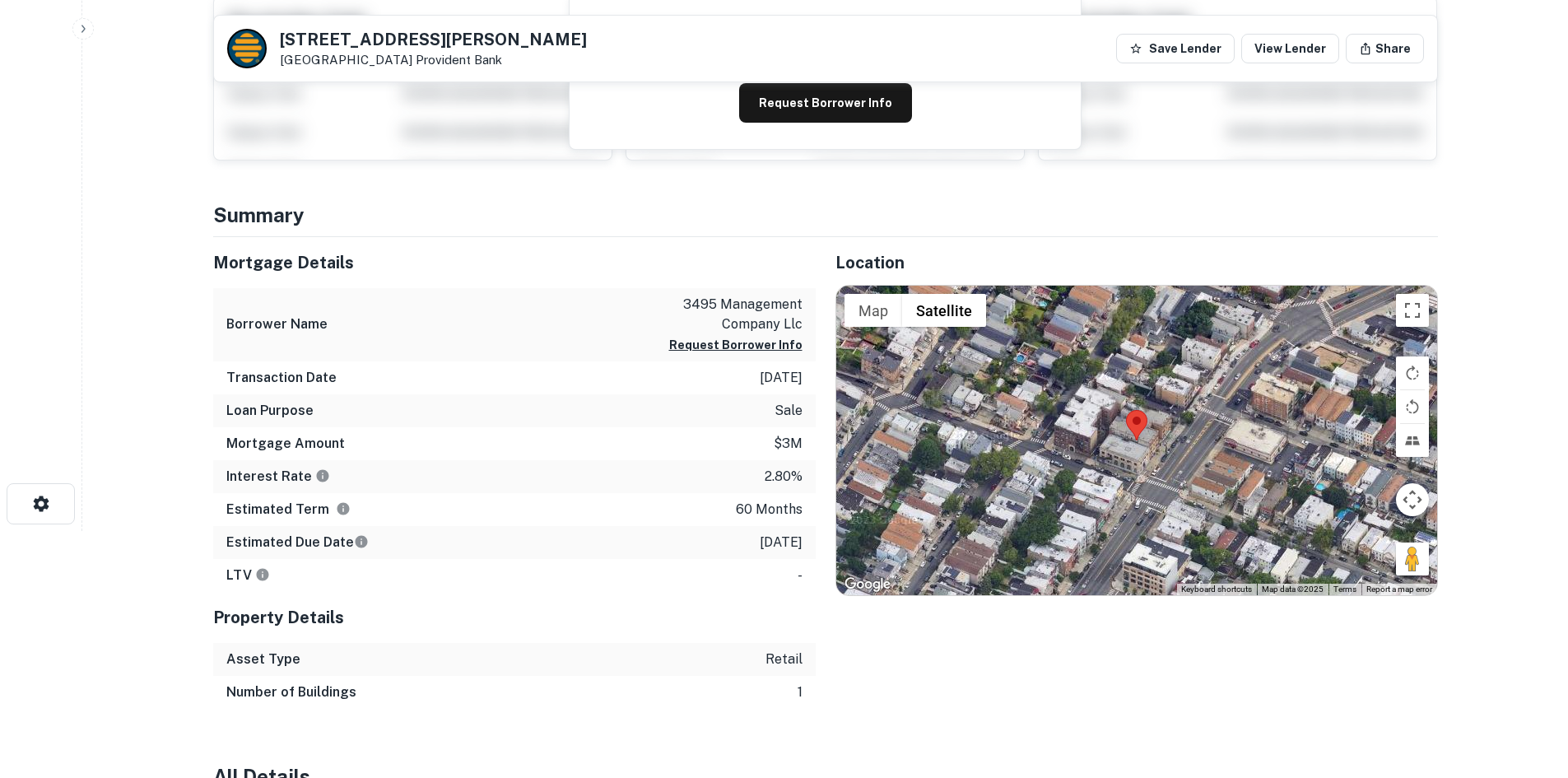
drag, startPoint x: 1401, startPoint y: 558, endPoint x: 1202, endPoint y: 456, distance: 223.6
click at [1202, 456] on div "Map Terrain Satellite Labels Keyboard shortcuts Map Data Map data ©2025 Map dat…" at bounding box center [1136, 440] width 601 height 310
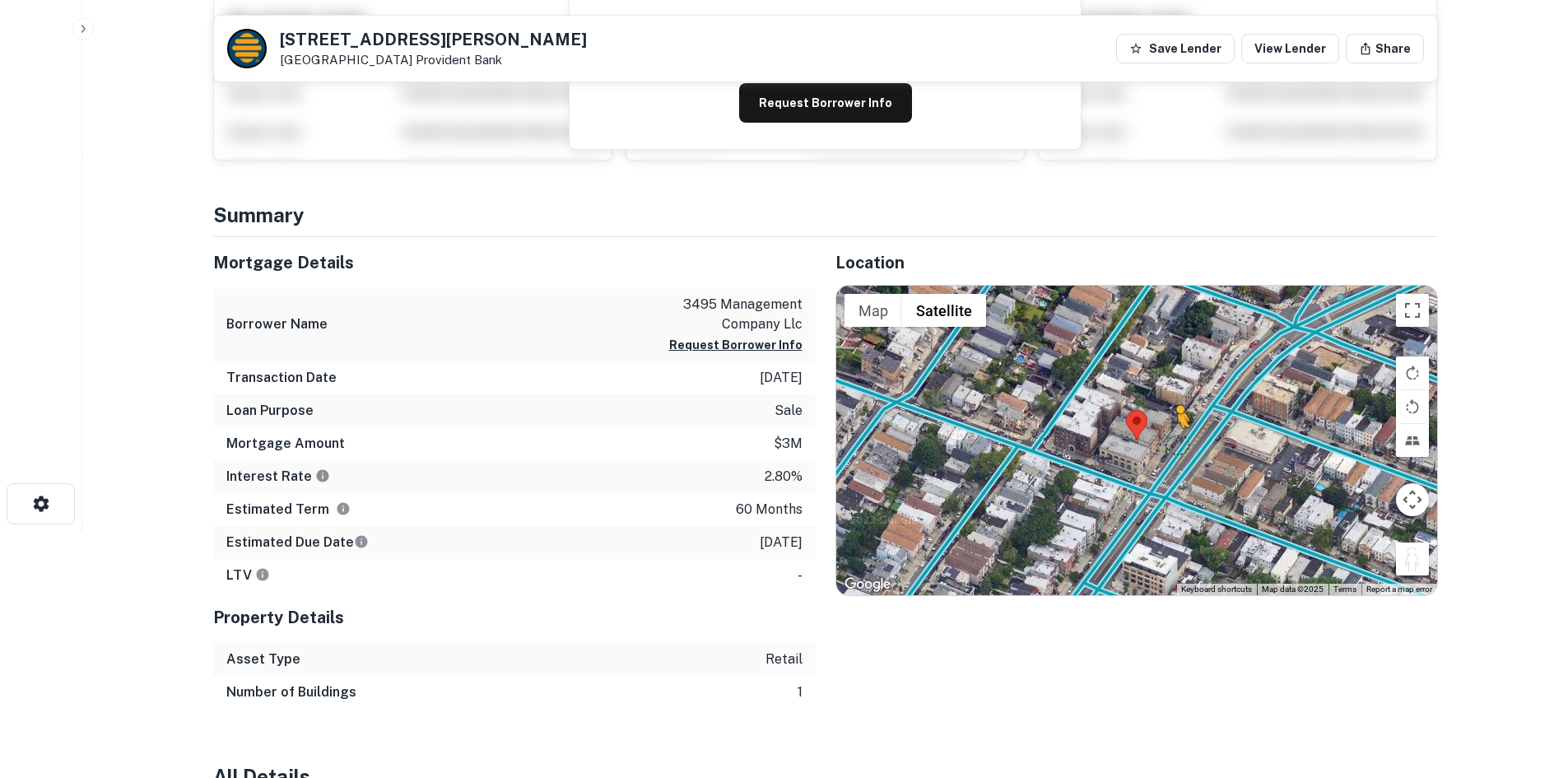
drag, startPoint x: 1403, startPoint y: 552, endPoint x: 1176, endPoint y: 442, distance: 252.2
click at [1176, 442] on div "To activate drag with keyboard, press Alt + Enter. Once in keyboard drag state,…" at bounding box center [1136, 440] width 601 height 310
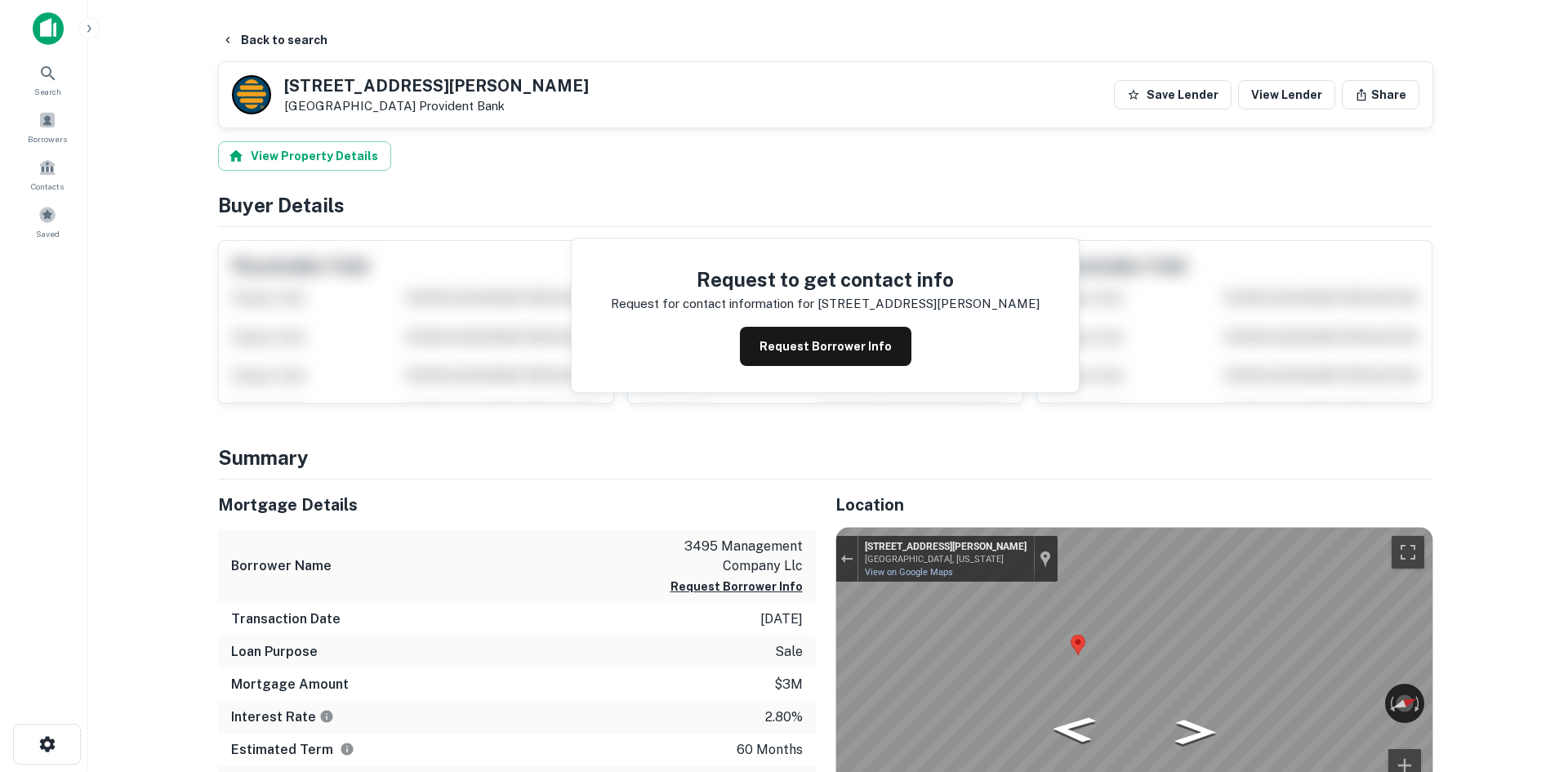
scroll to position [0, 0]
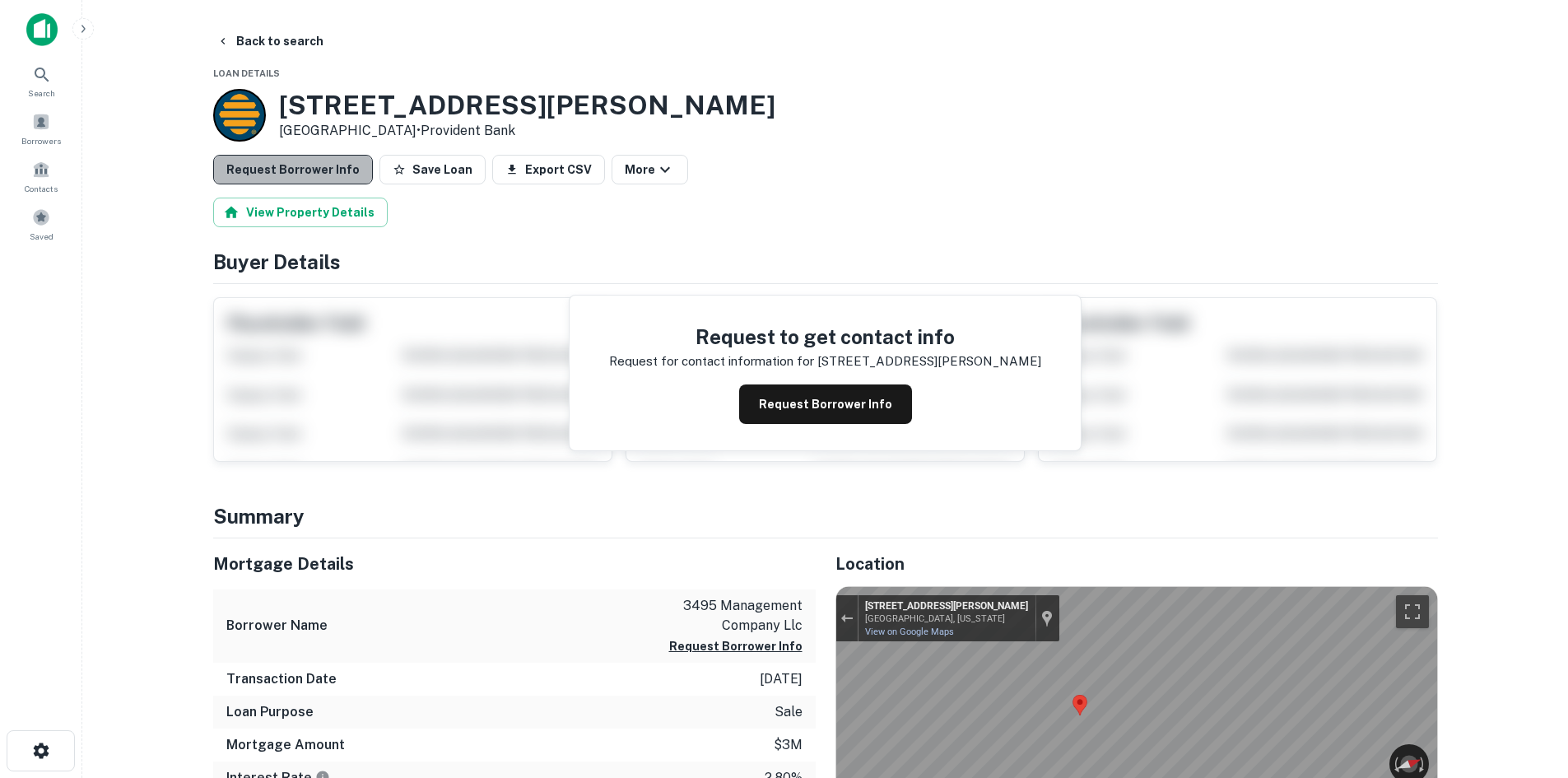
click at [292, 154] on button "Request Borrower Info" at bounding box center [293, 169] width 159 height 30
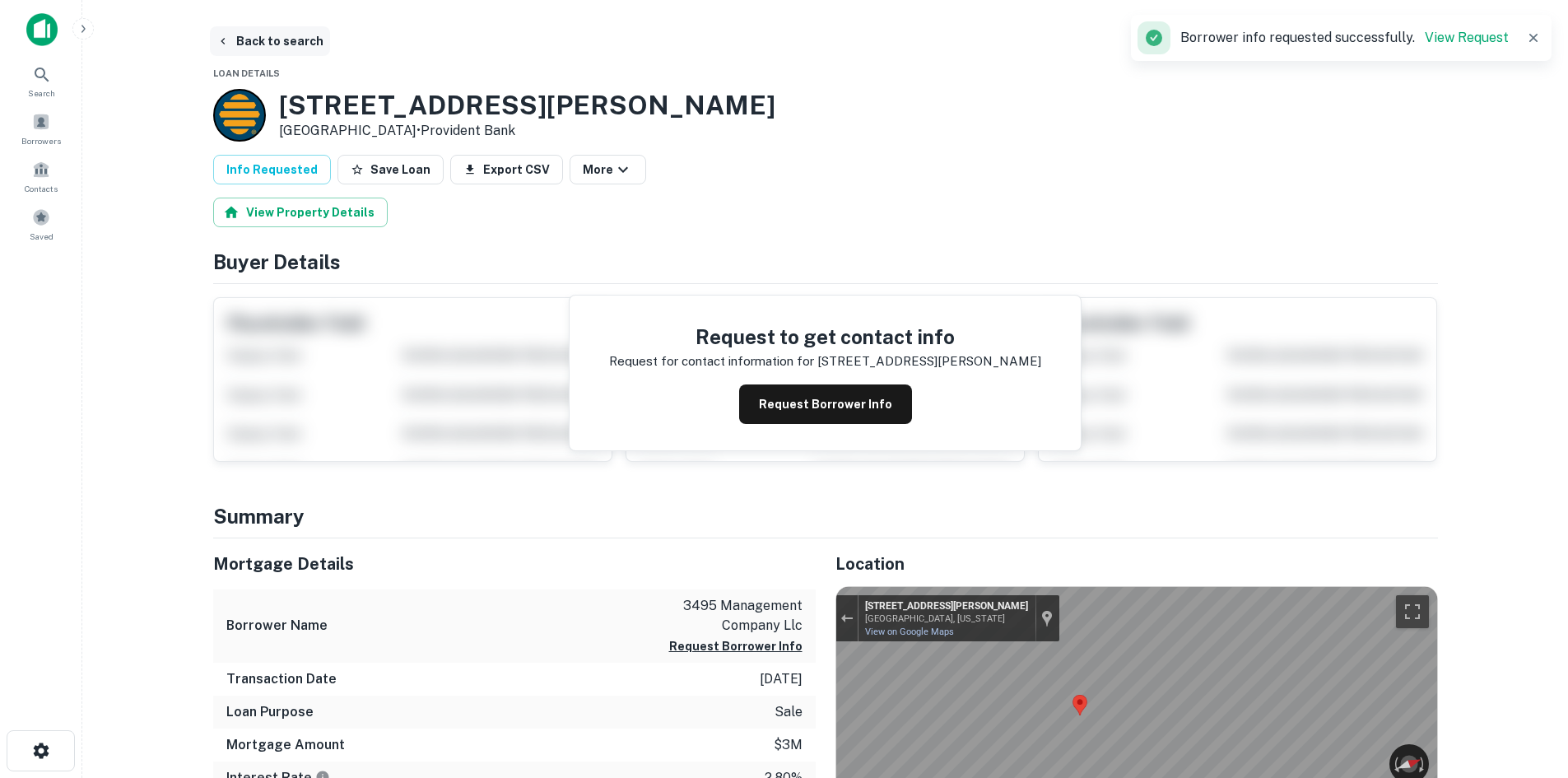
click at [297, 40] on button "Back to search" at bounding box center [270, 41] width 120 height 30
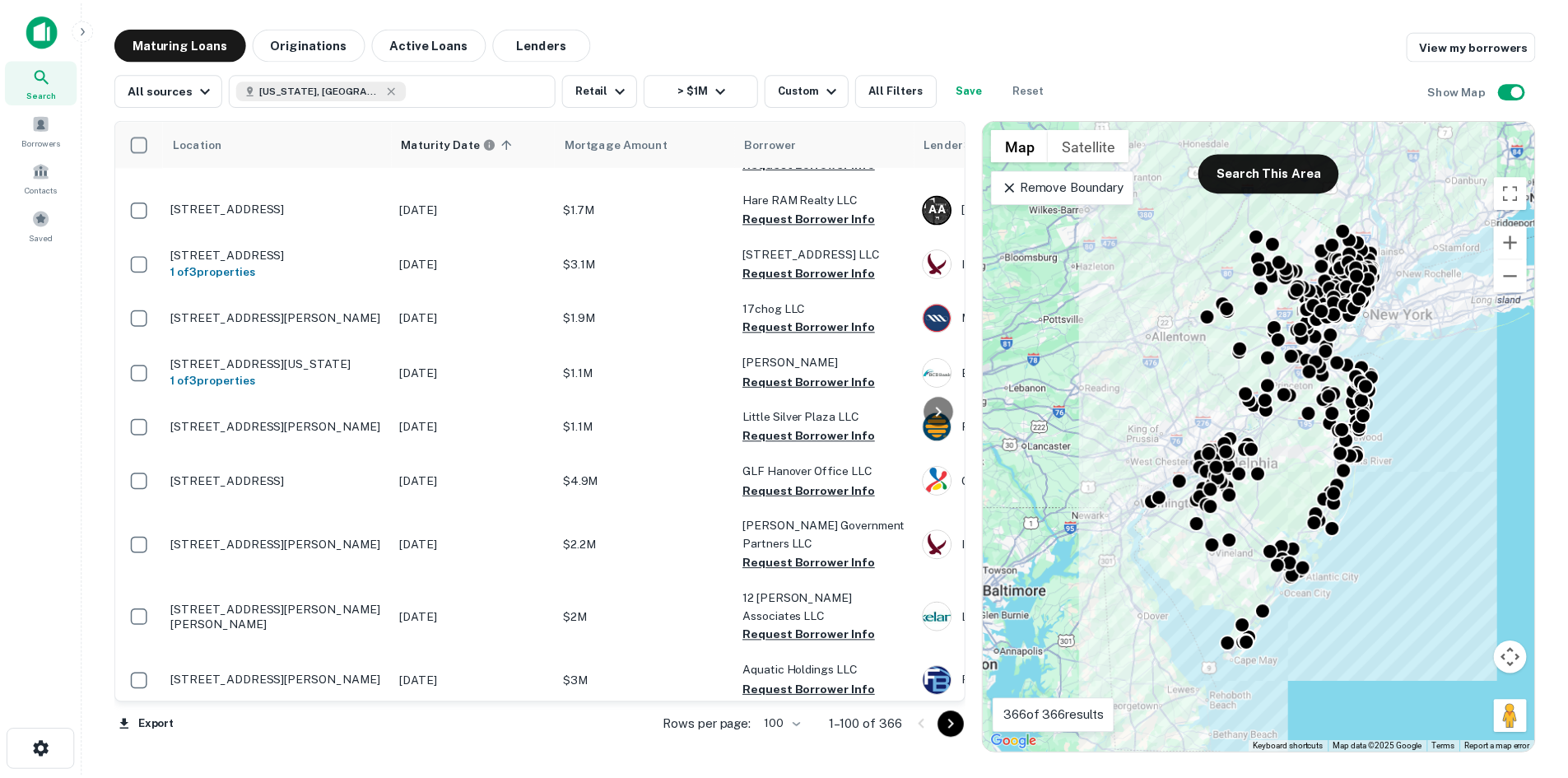
scroll to position [1235, 0]
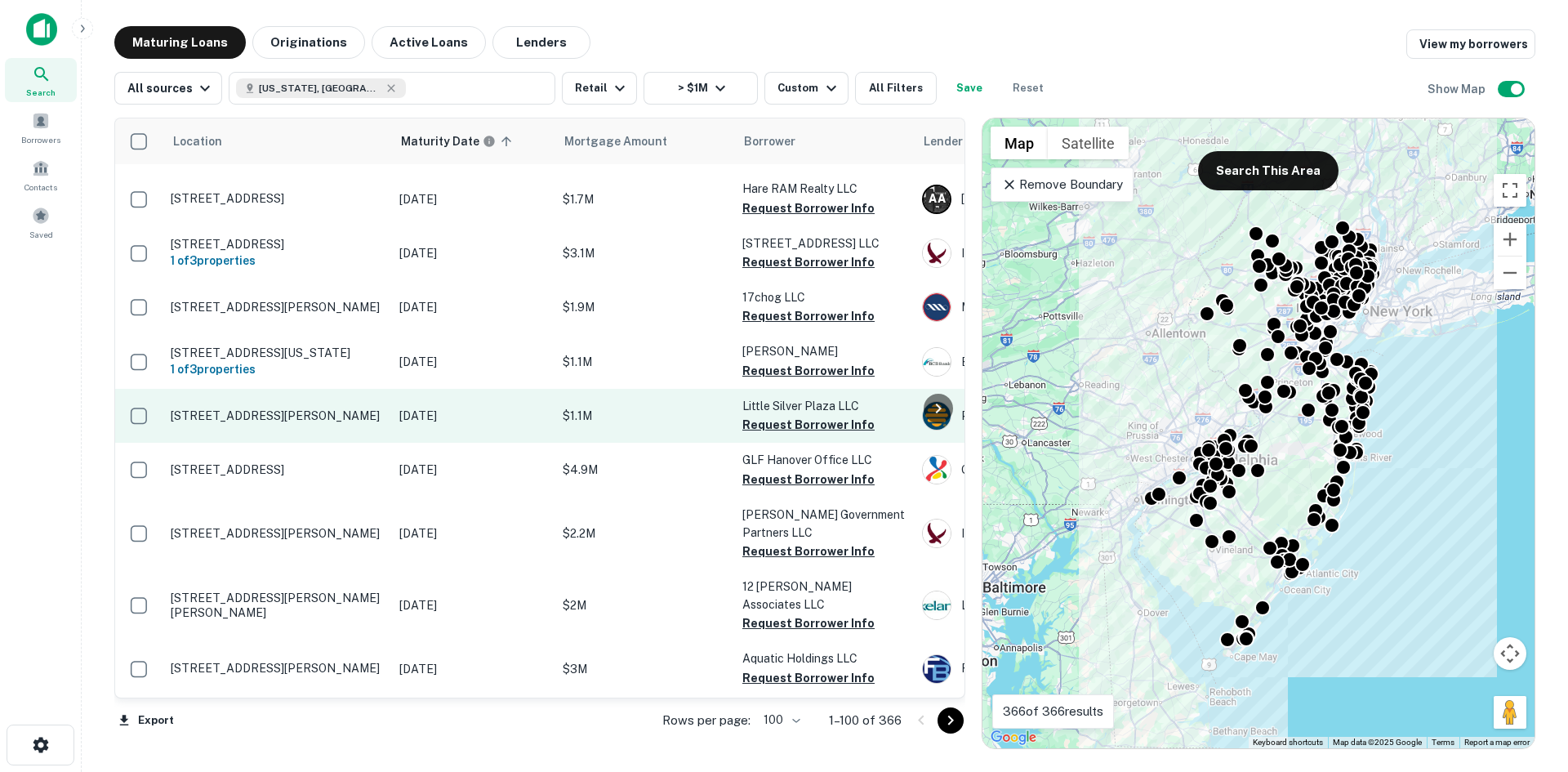
click at [320, 423] on p "[STREET_ADDRESS][PERSON_NAME]" at bounding box center [277, 415] width 213 height 14
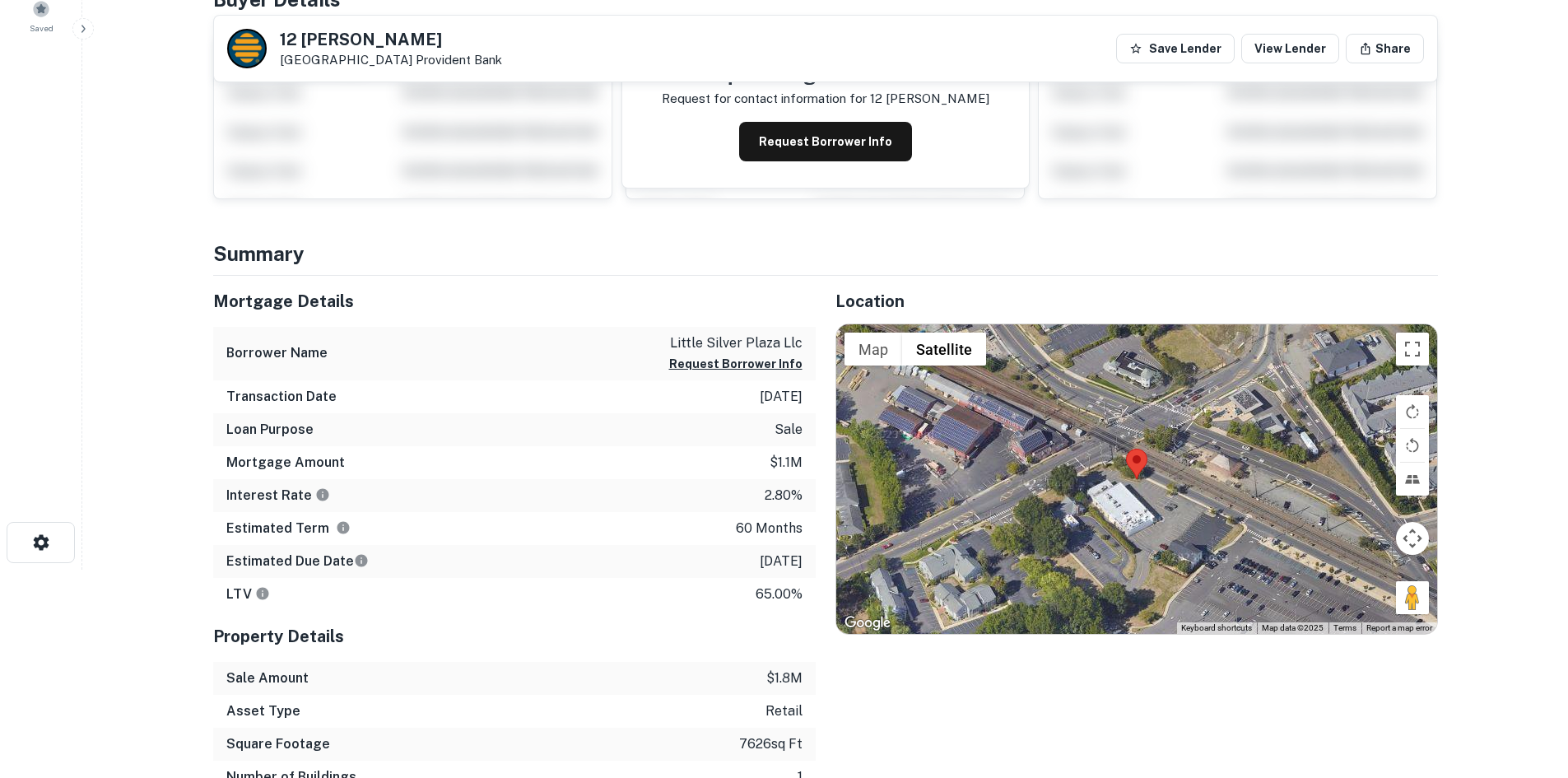
scroll to position [247, 0]
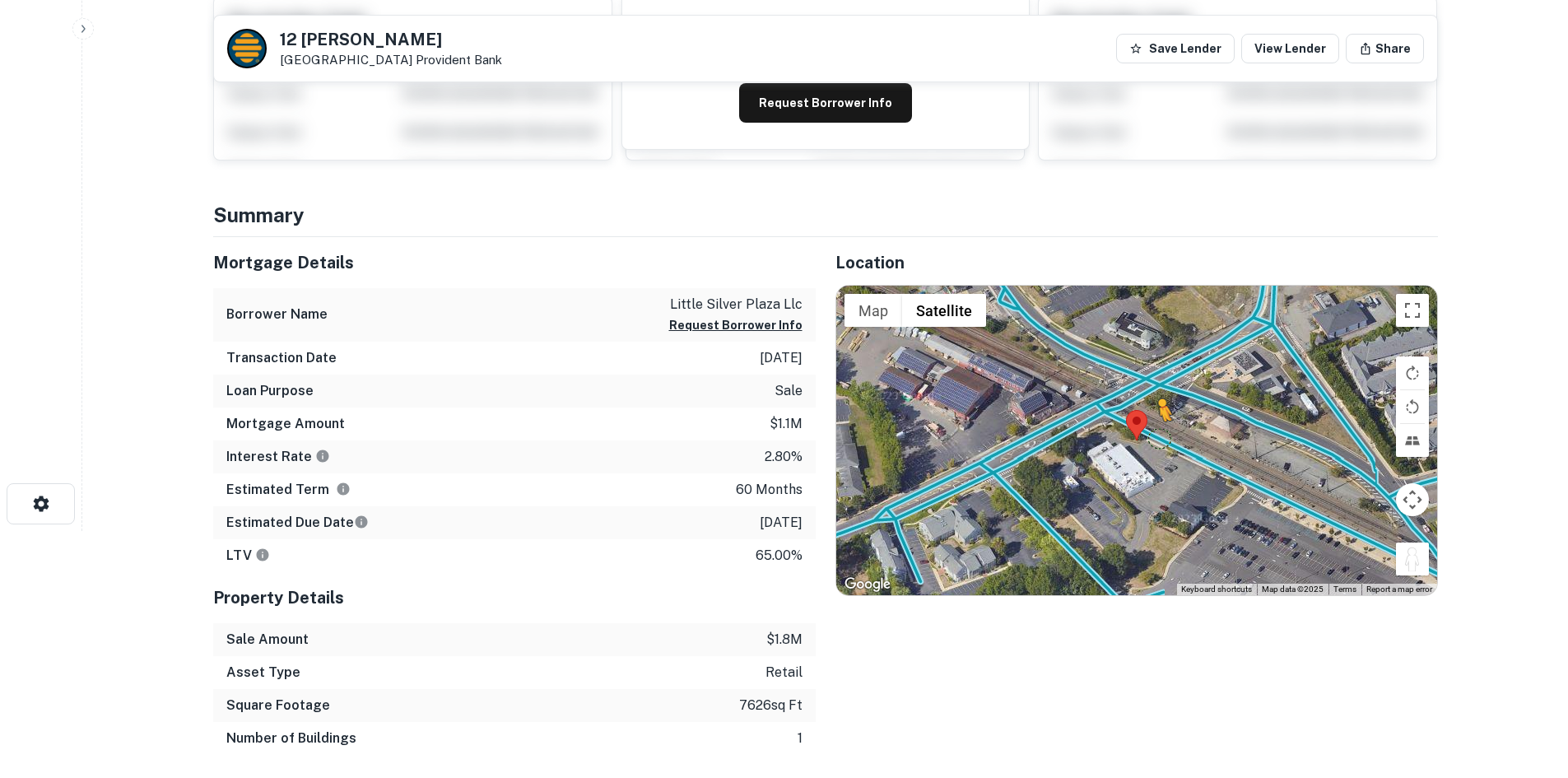
drag, startPoint x: 1408, startPoint y: 560, endPoint x: 1151, endPoint y: 434, distance: 286.2
click at [1157, 438] on div "To activate drag with keyboard, press Alt + Enter. Once in keyboard drag state,…" at bounding box center [1136, 440] width 601 height 310
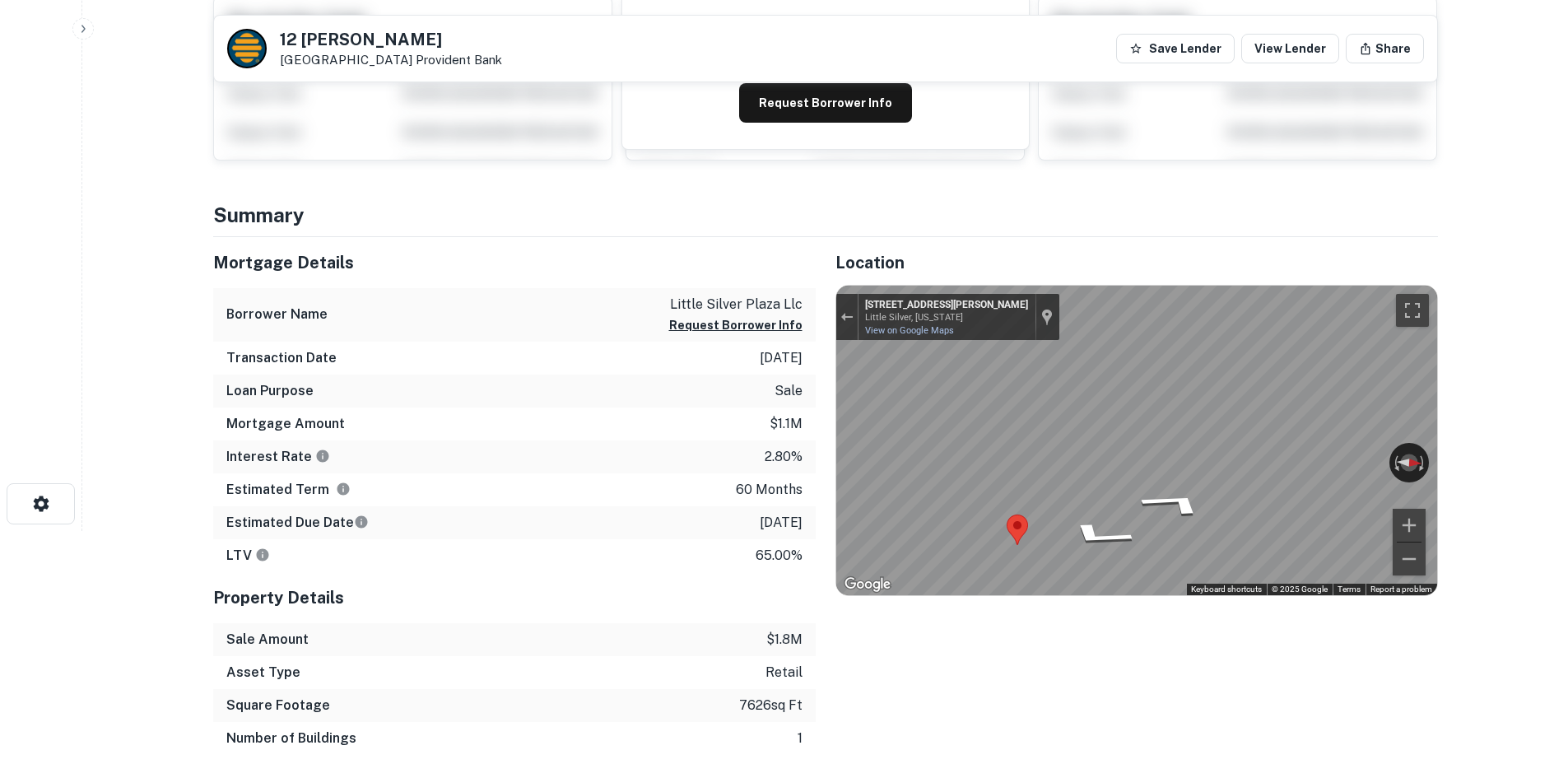
click at [1505, 446] on main "Back to search 12 Ayers Ln Little Silver, NJ 07739 Provident Bank Save Lender V…" at bounding box center [825, 142] width 1486 height 778
click at [1339, 258] on div "Location ← Move left → Move right ↑ Move up ↓ Move down + Zoom in - Zoom out Ho…" at bounding box center [1126, 496] width 622 height 518
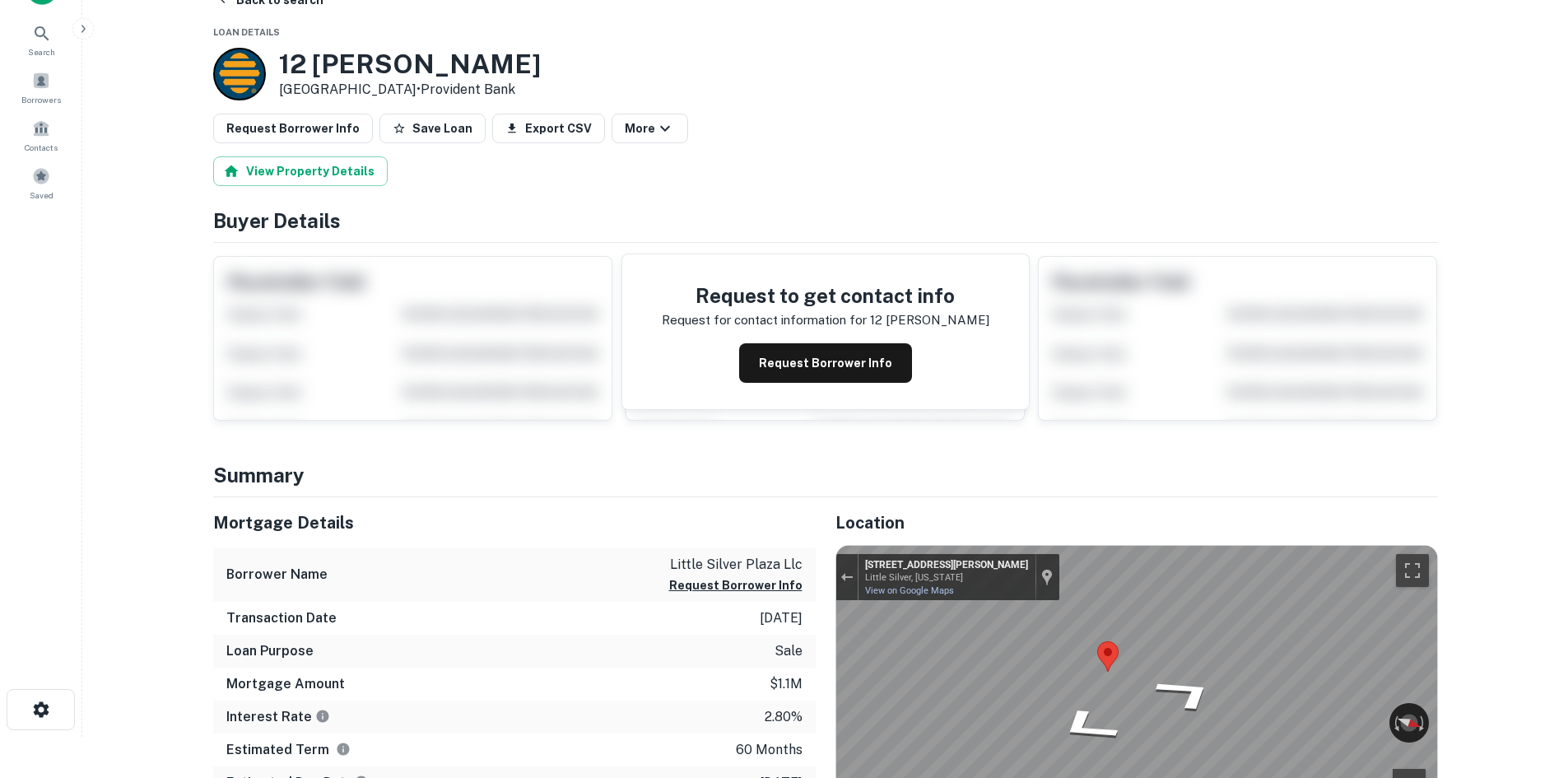
scroll to position [0, 0]
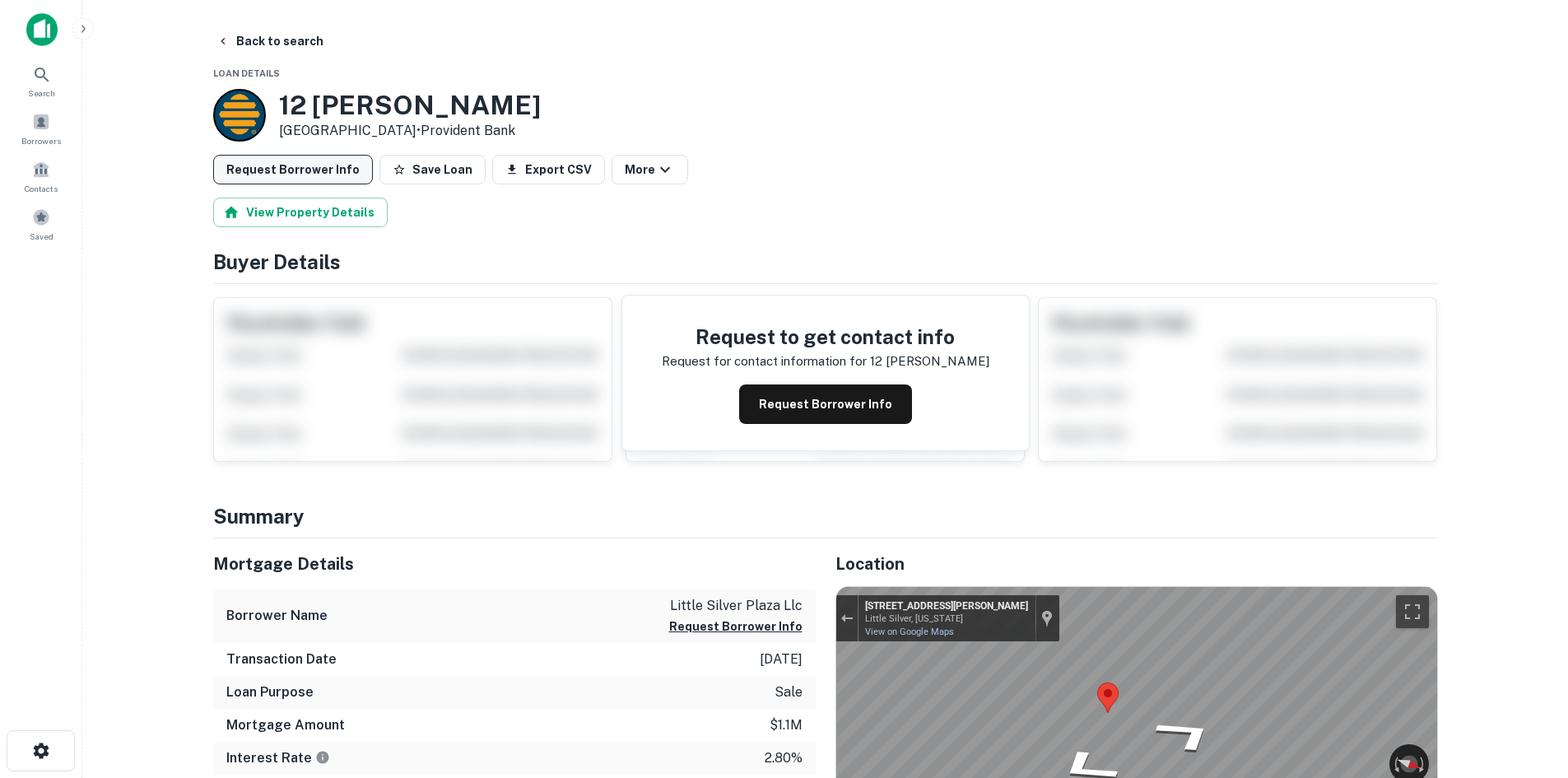
click at [339, 179] on button "Request Borrower Info" at bounding box center [293, 169] width 159 height 30
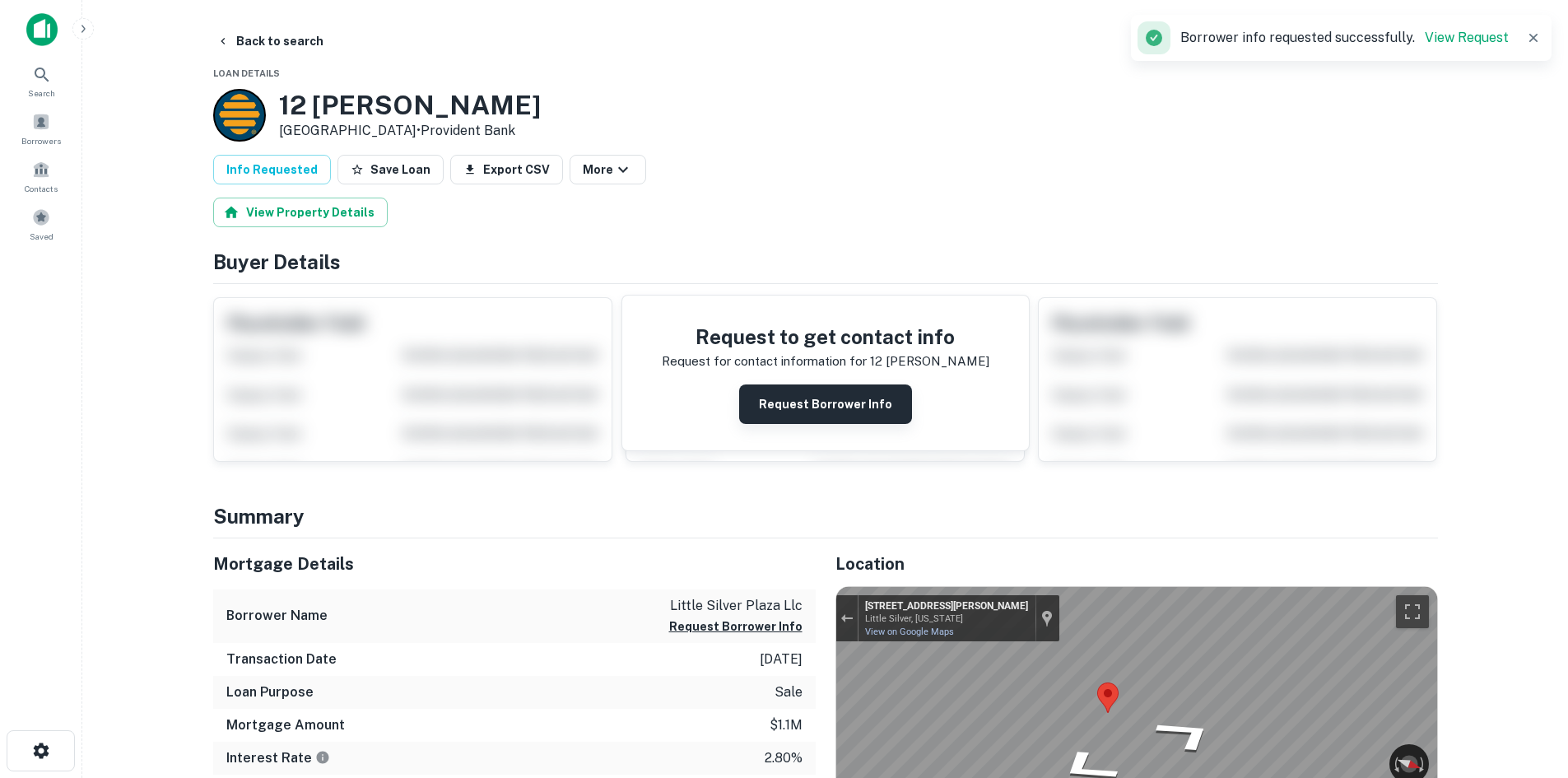
click at [872, 402] on button "Request Borrower Info" at bounding box center [826, 404] width 173 height 39
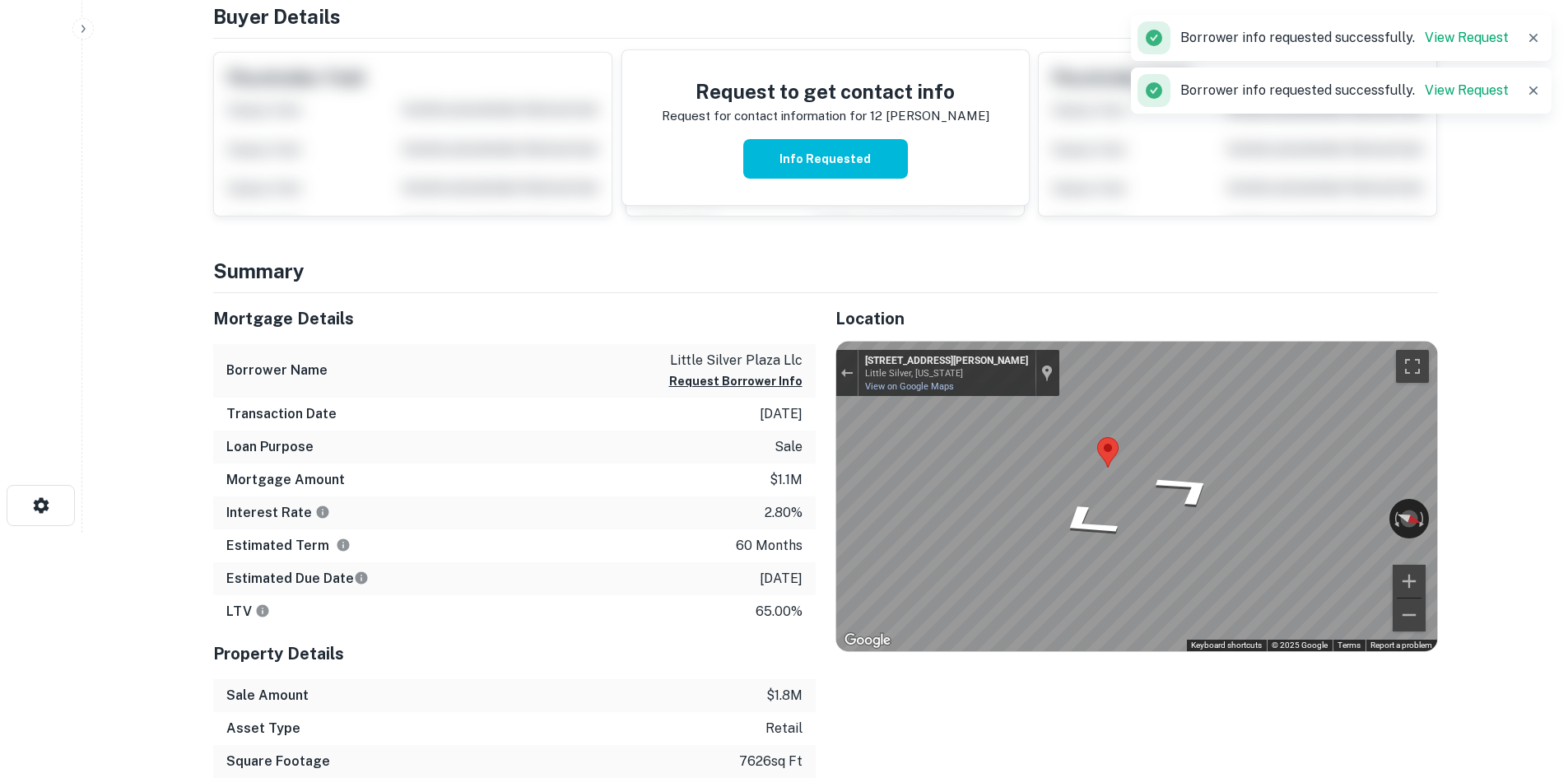
scroll to position [247, 0]
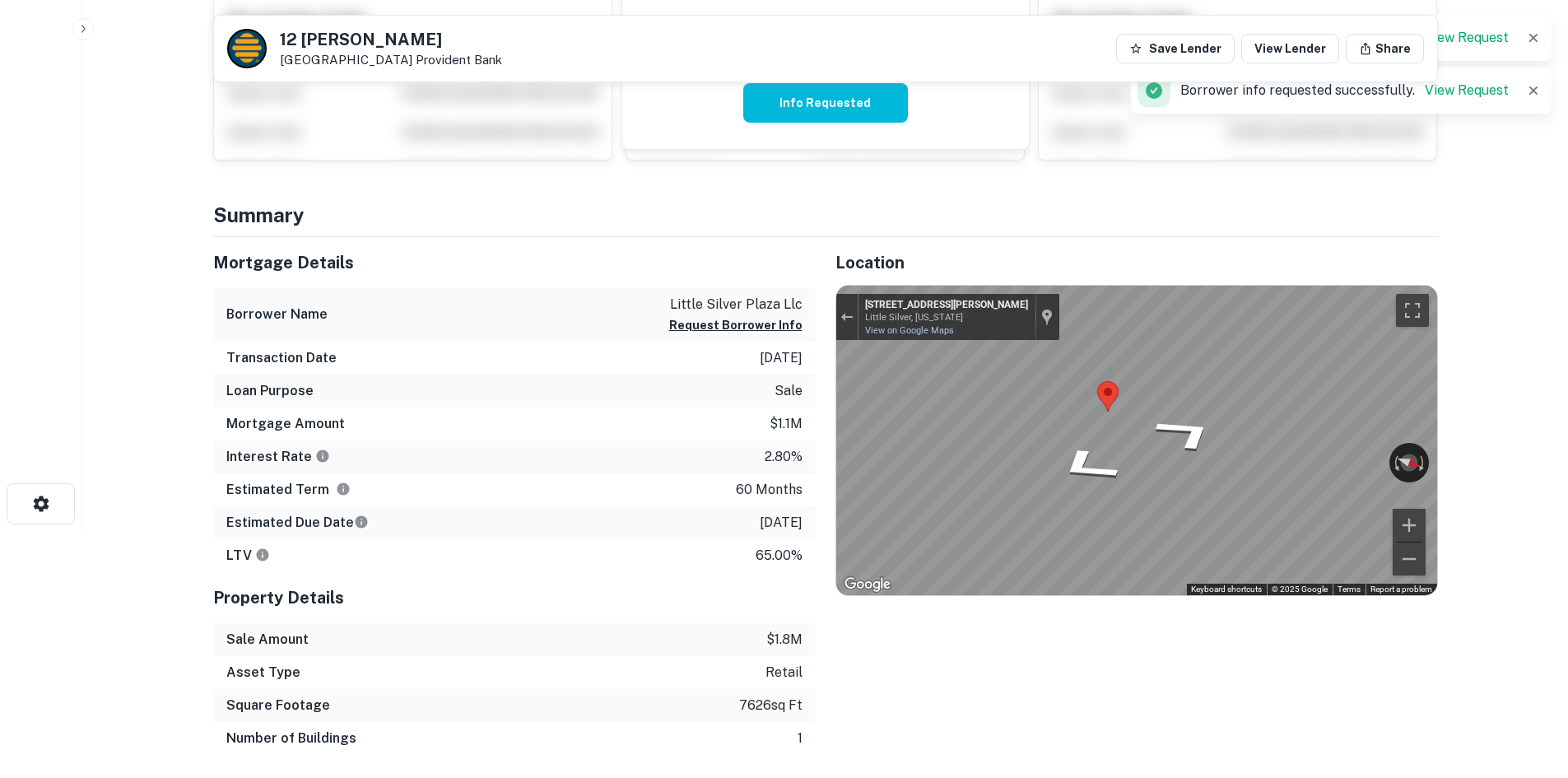
click at [1212, 502] on div "Map" at bounding box center [1136, 440] width 601 height 310
drag, startPoint x: 1063, startPoint y: 467, endPoint x: 676, endPoint y: 548, distance: 395.4
click at [676, 548] on div "Mortgage Details Borrower Name little silver plaza llc Request Borrower Info Tr…" at bounding box center [816, 496] width 1245 height 518
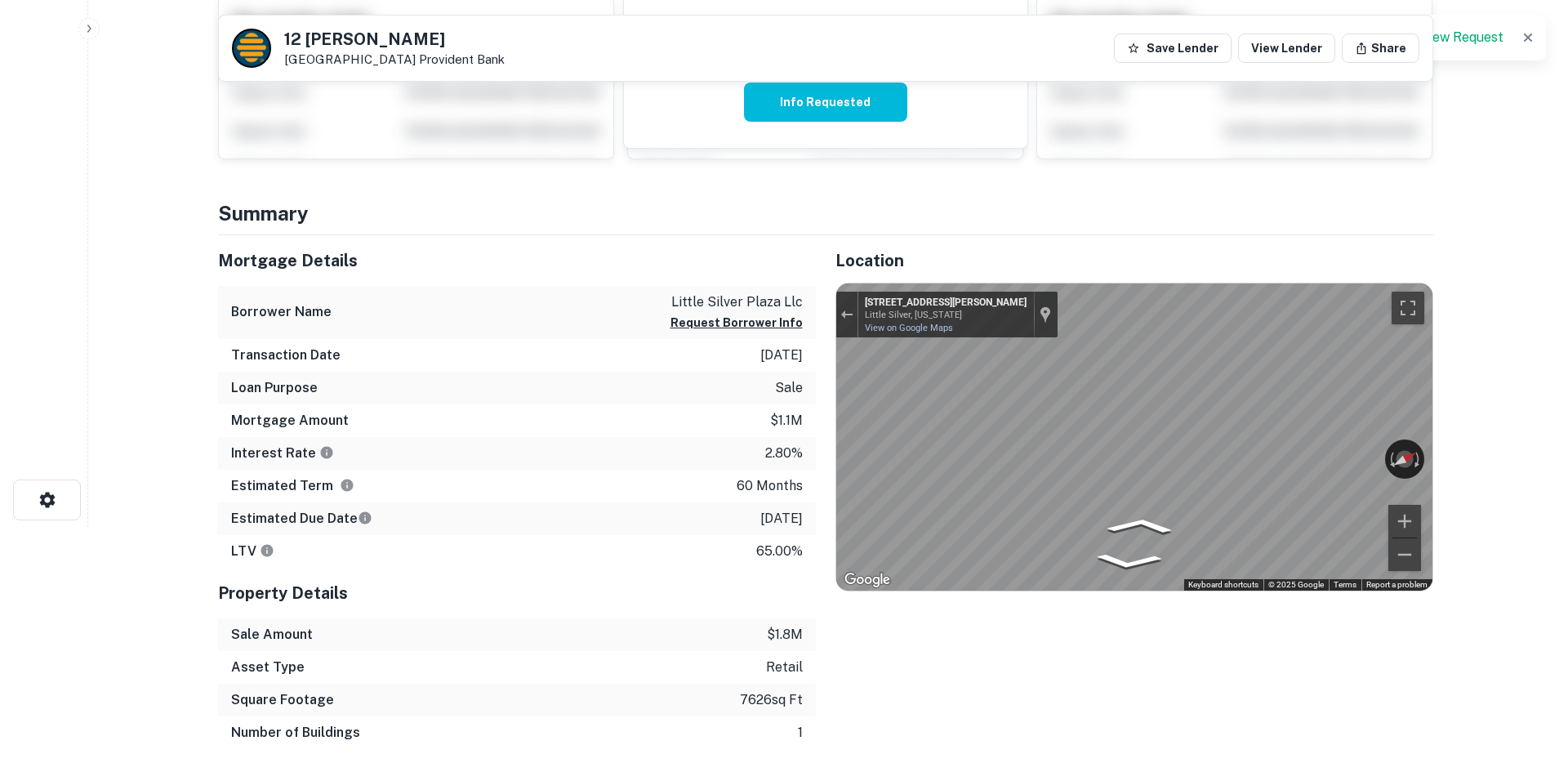
scroll to position [0, 0]
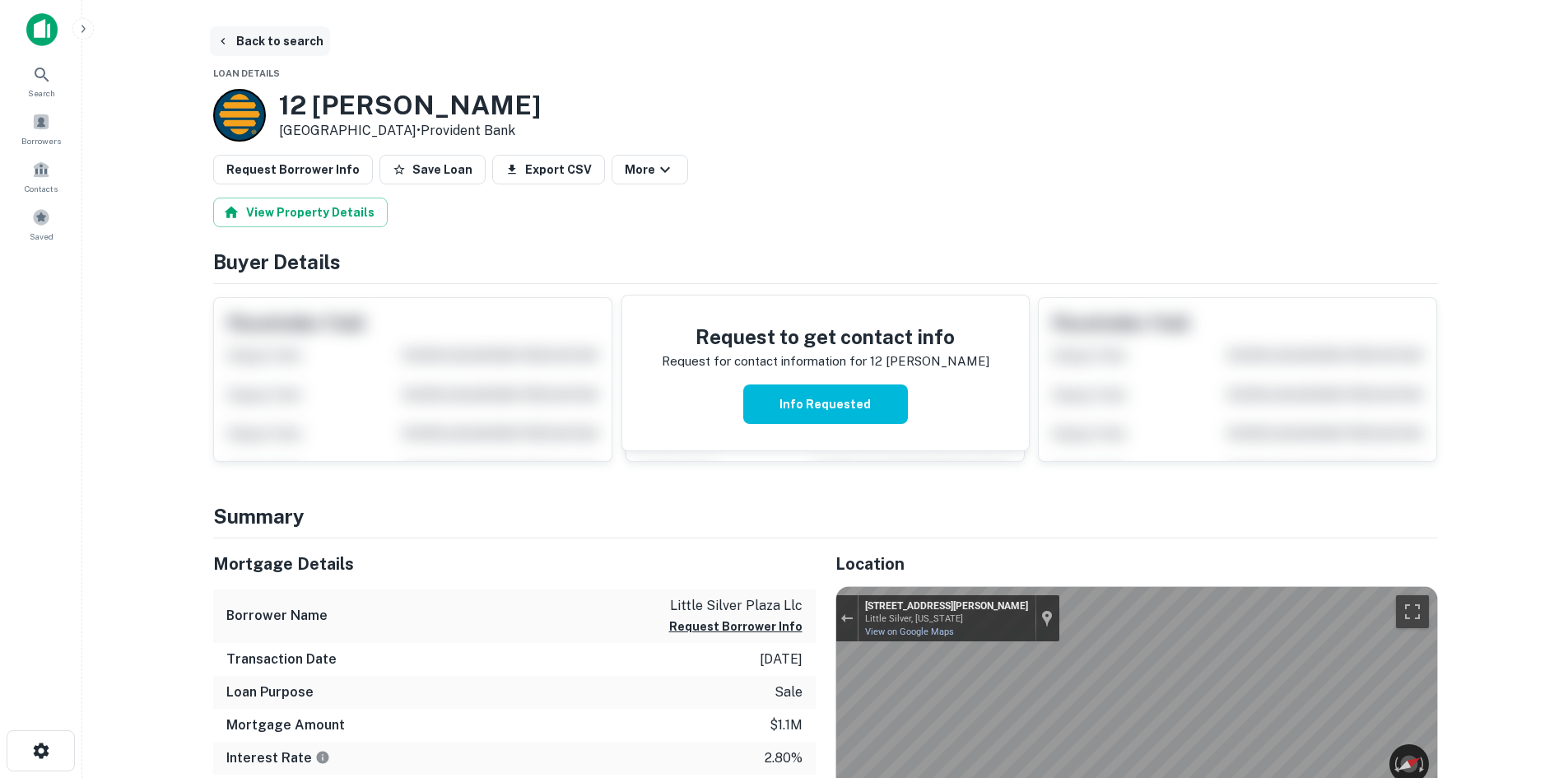
click at [304, 53] on button "Back to search" at bounding box center [270, 41] width 120 height 30
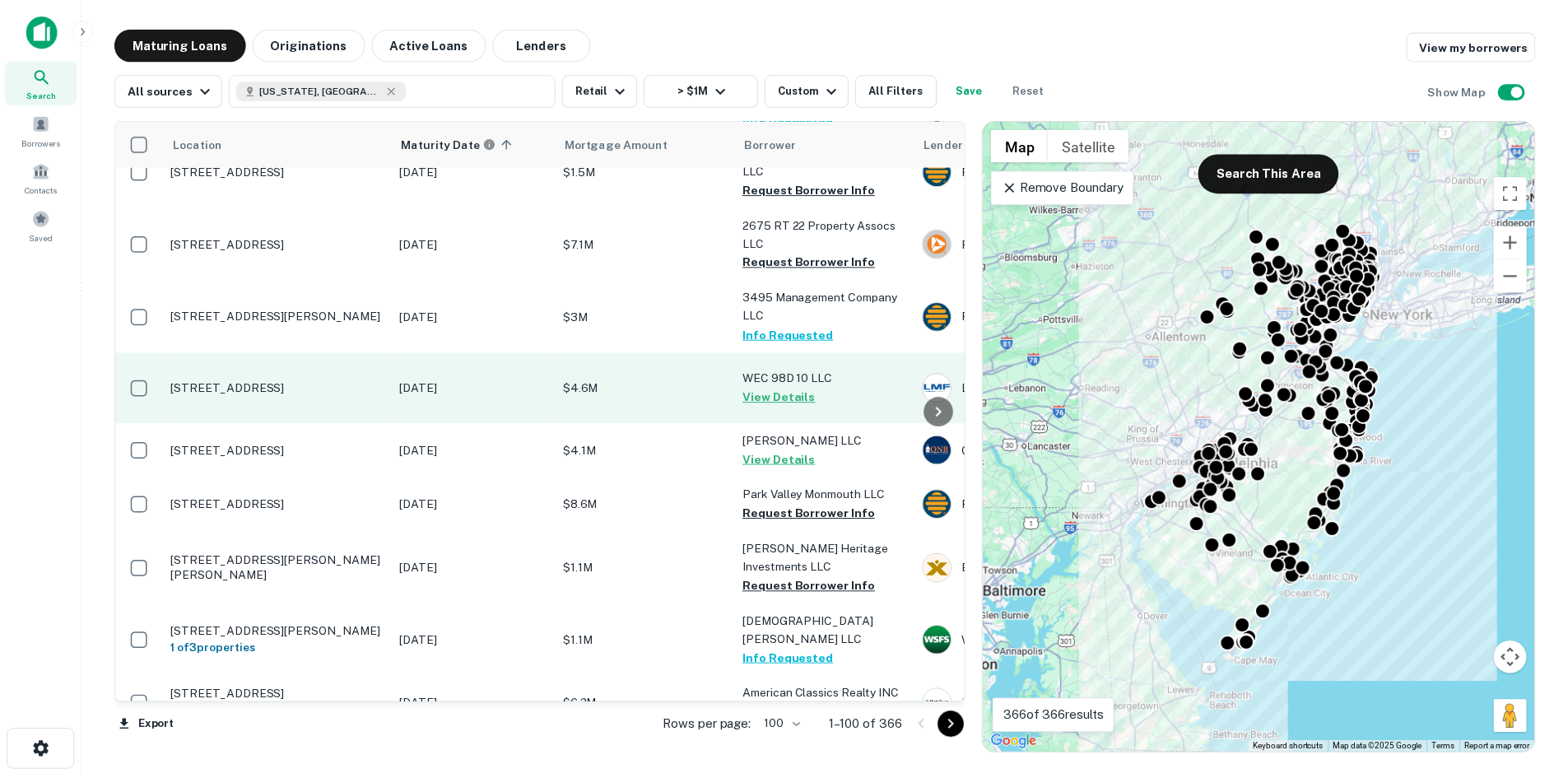
scroll to position [576, 0]
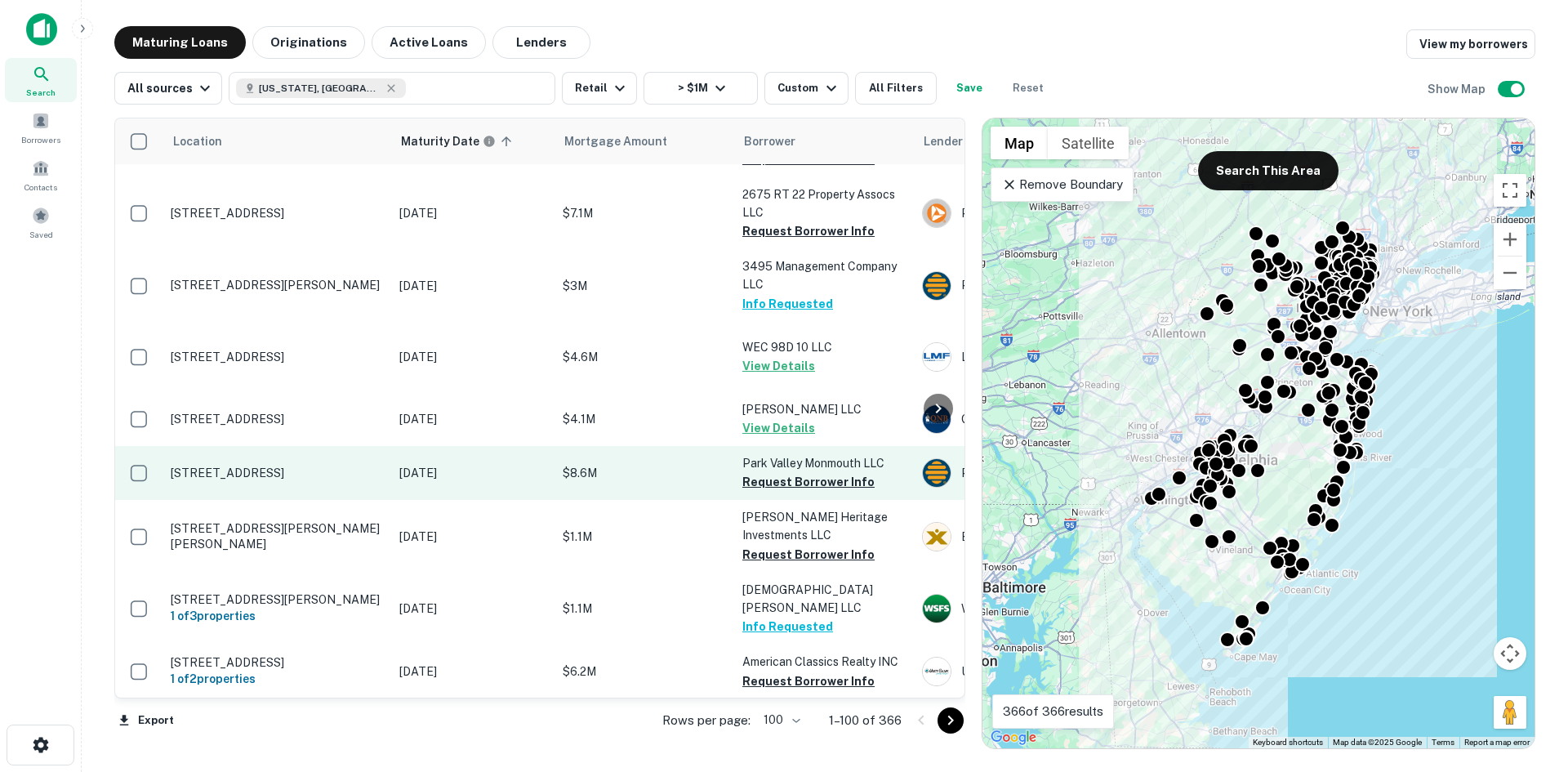
click at [329, 500] on td "[STREET_ADDRESS]" at bounding box center [277, 472] width 229 height 54
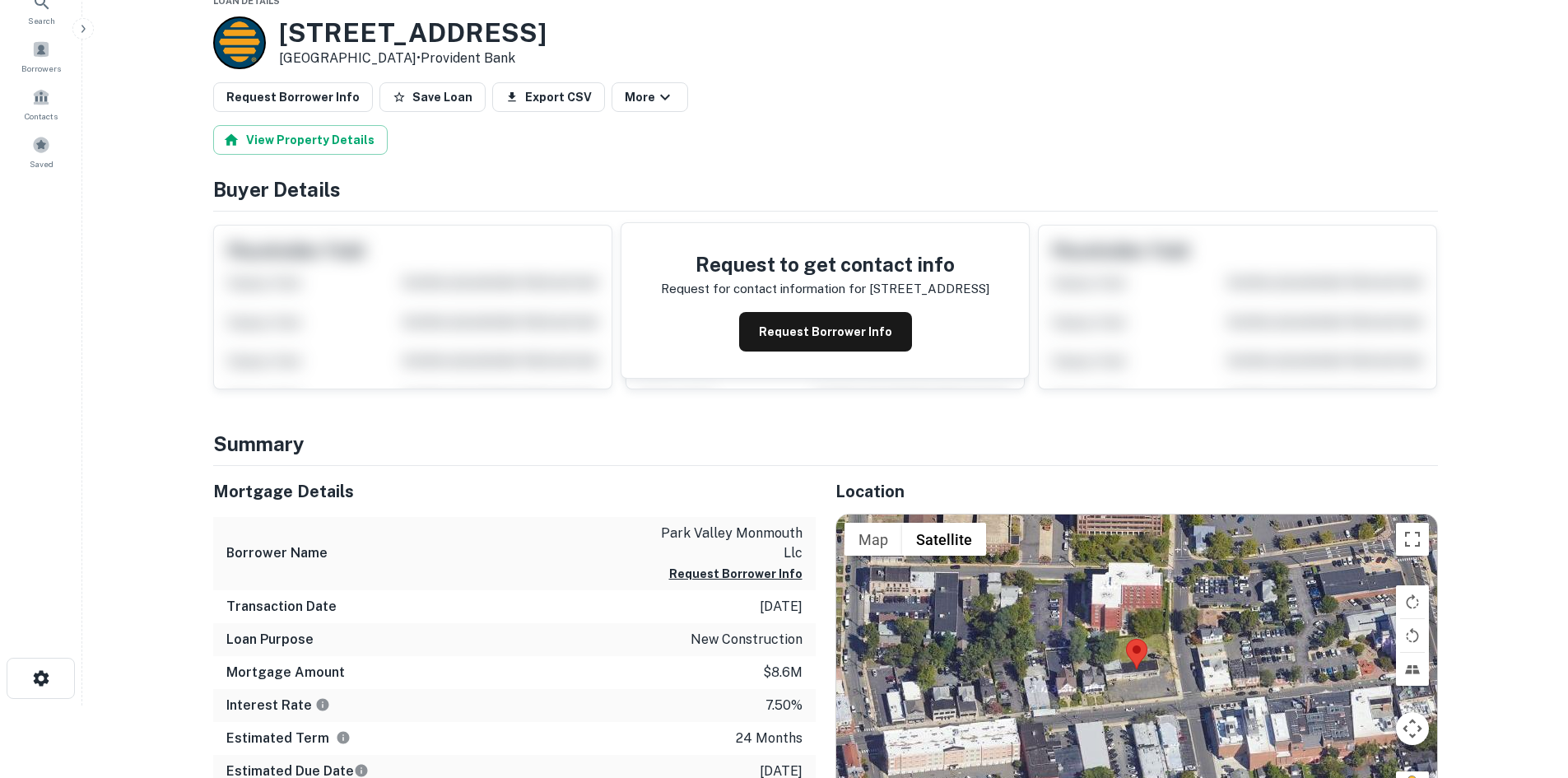
scroll to position [165, 0]
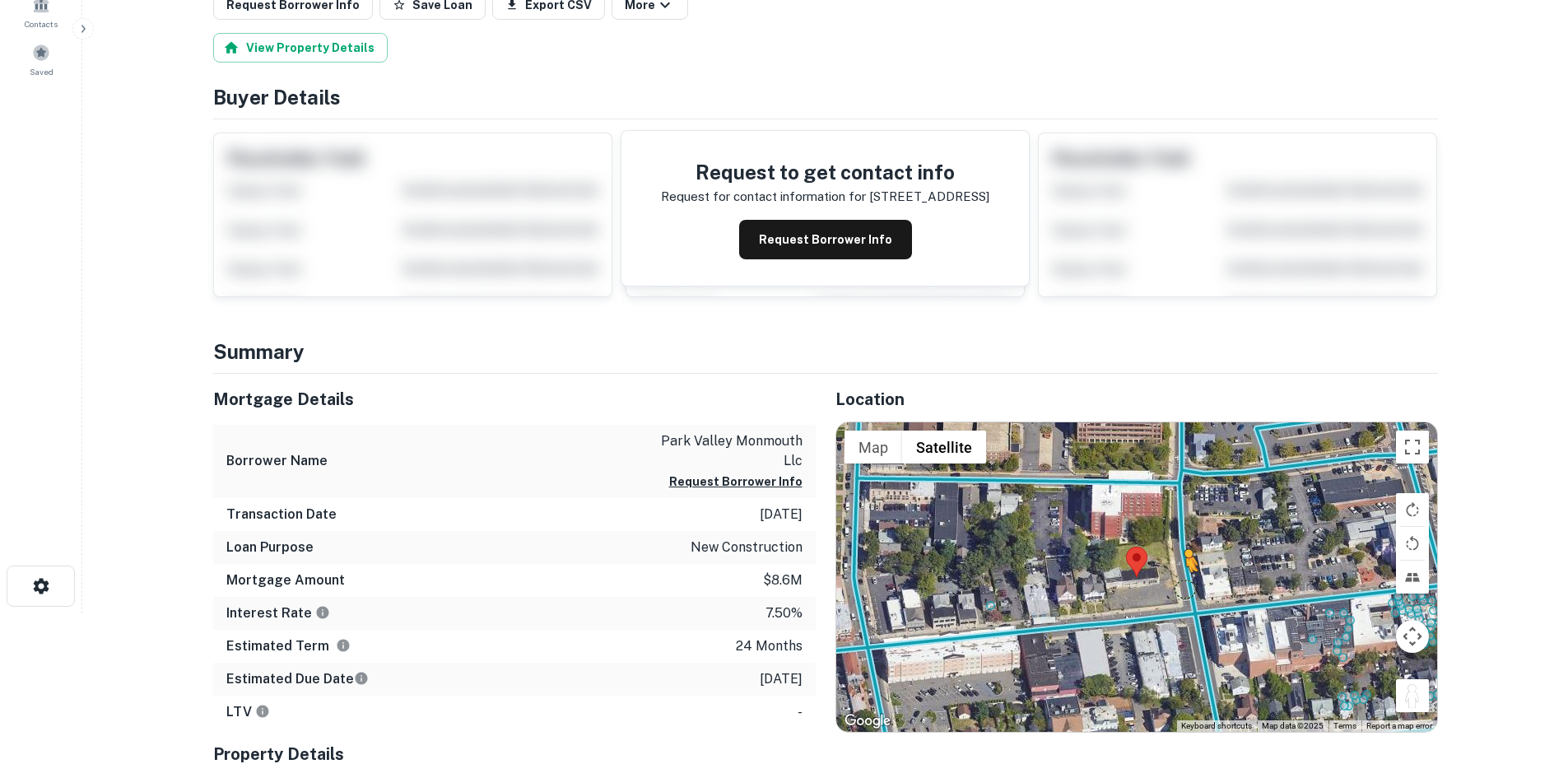
drag, startPoint x: 1412, startPoint y: 697, endPoint x: 1174, endPoint y: 582, distance: 264.3
click at [1174, 582] on div "To activate drag with keyboard, press Alt + Enter. Once in keyboard drag state,…" at bounding box center [1136, 576] width 601 height 310
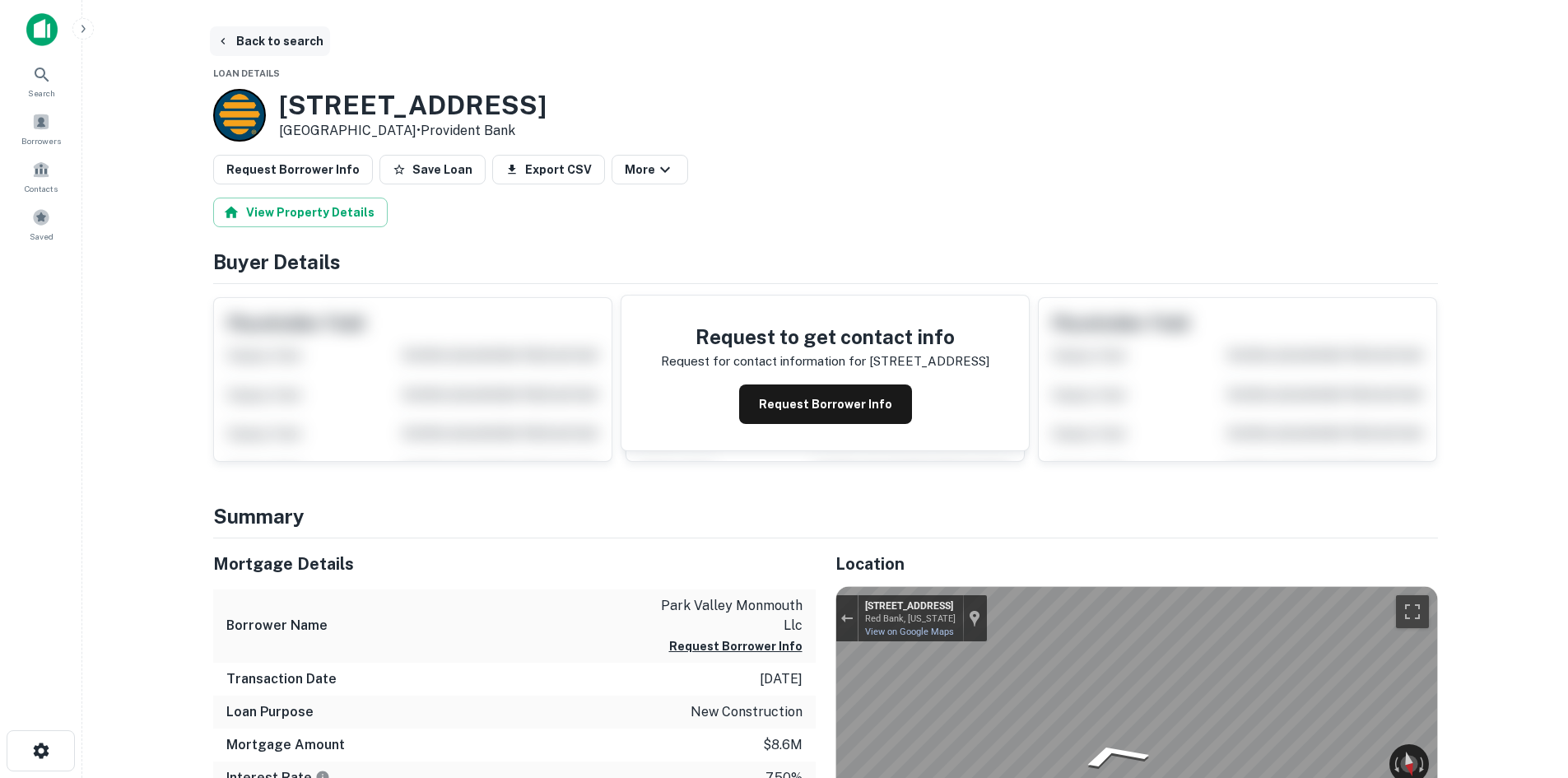
click at [248, 35] on button "Back to search" at bounding box center [270, 41] width 120 height 30
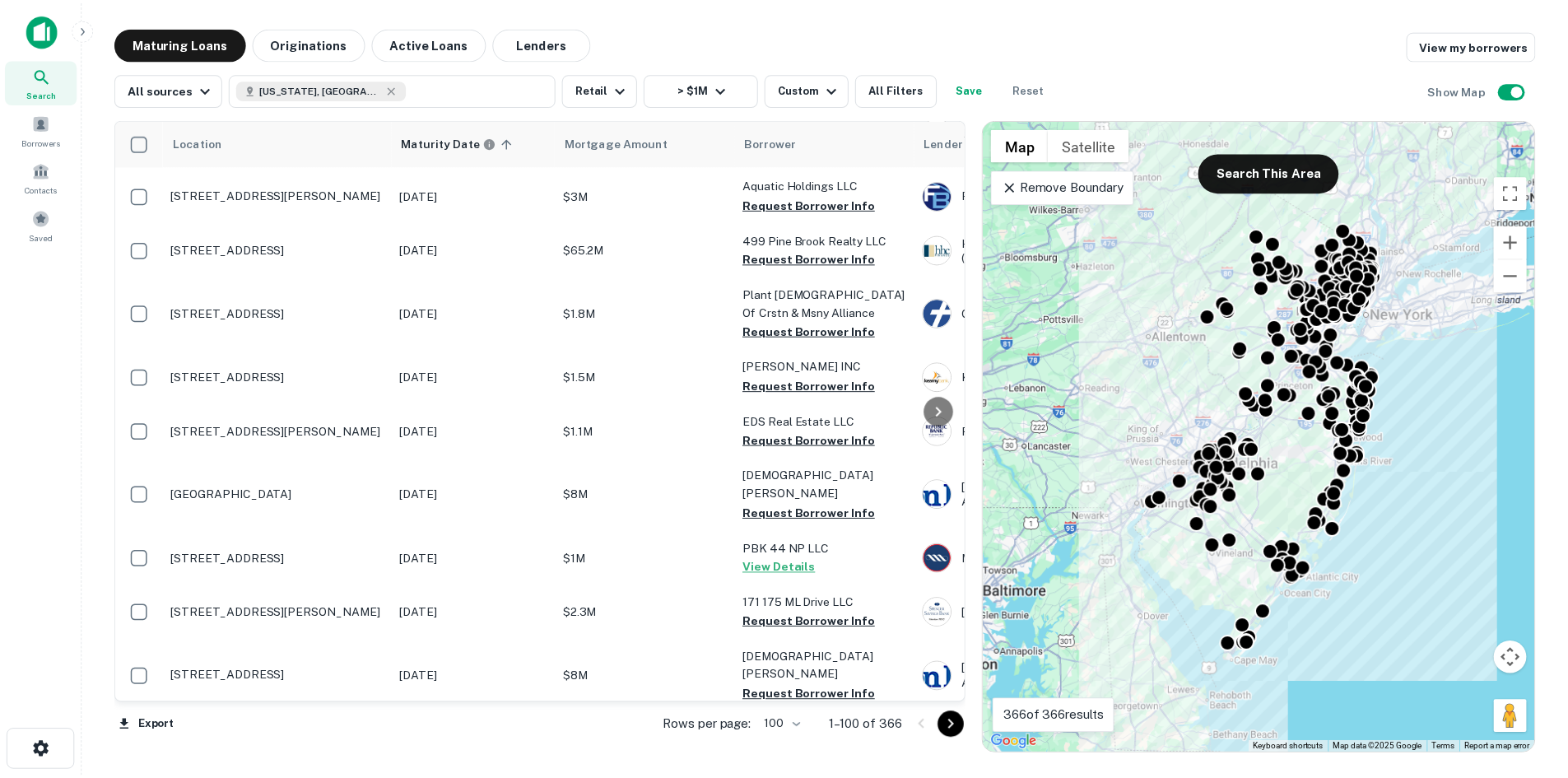
scroll to position [1729, 0]
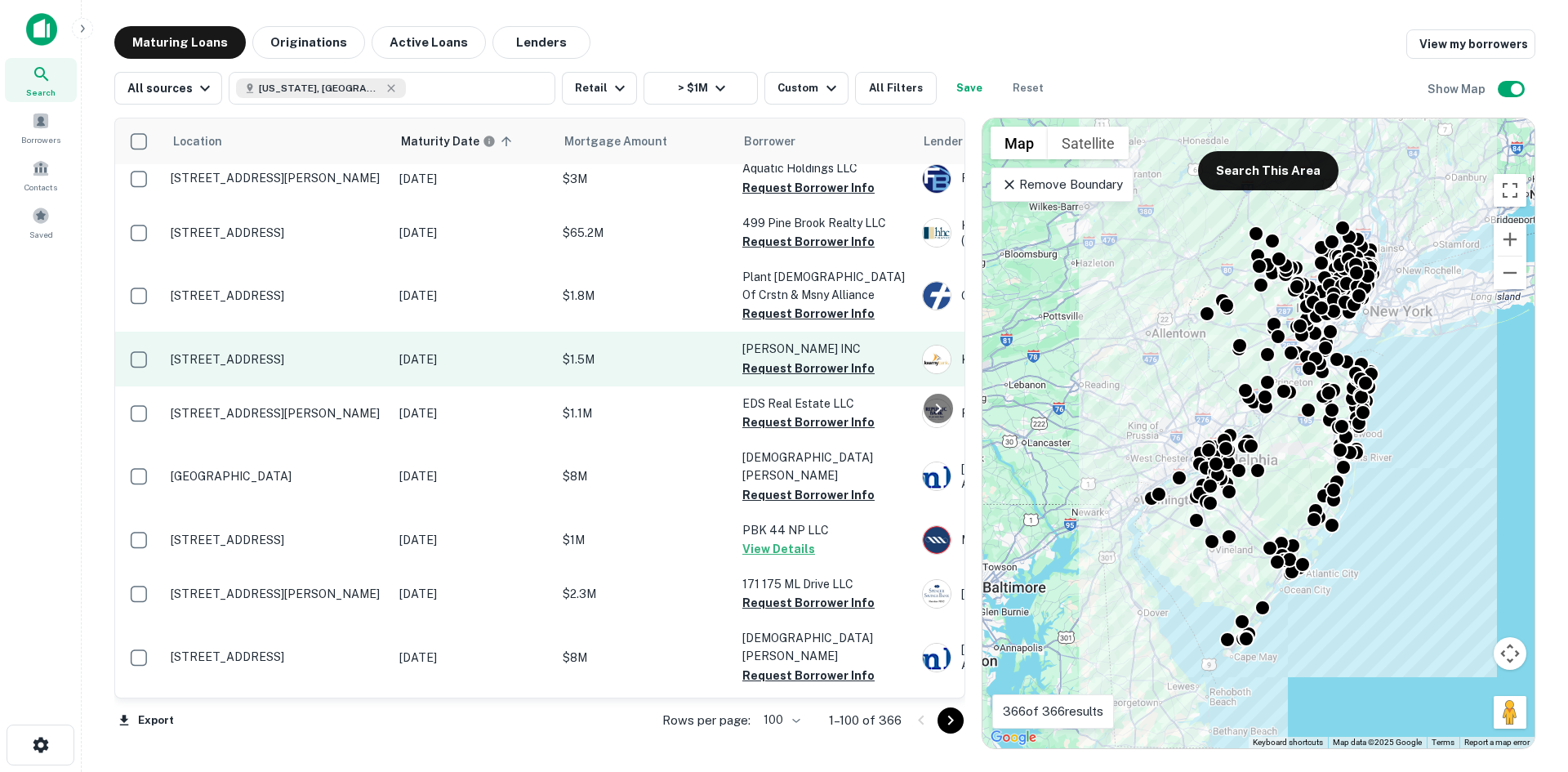
click at [320, 367] on p "[STREET_ADDRESS]" at bounding box center [277, 359] width 213 height 14
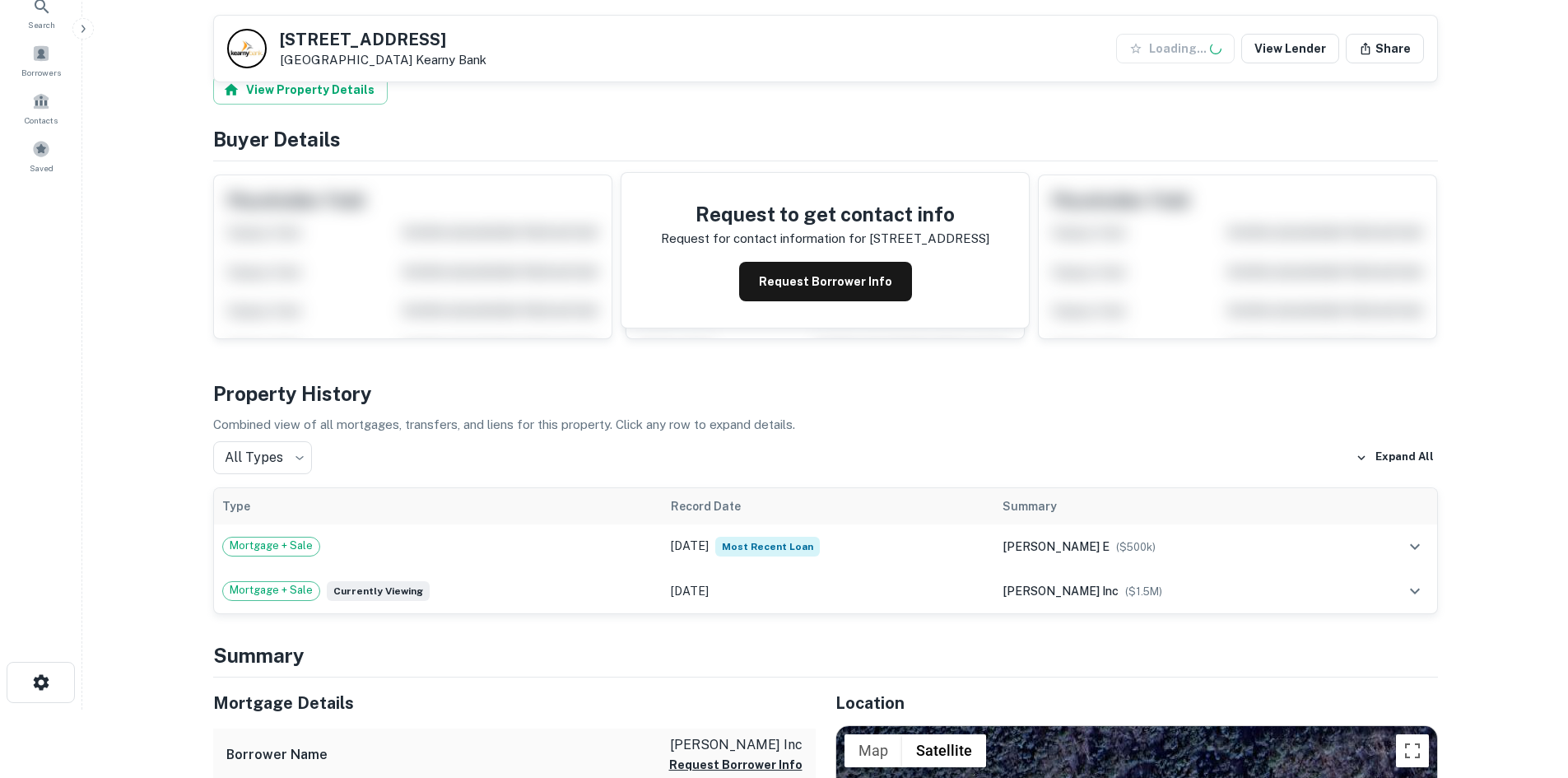
scroll to position [659, 0]
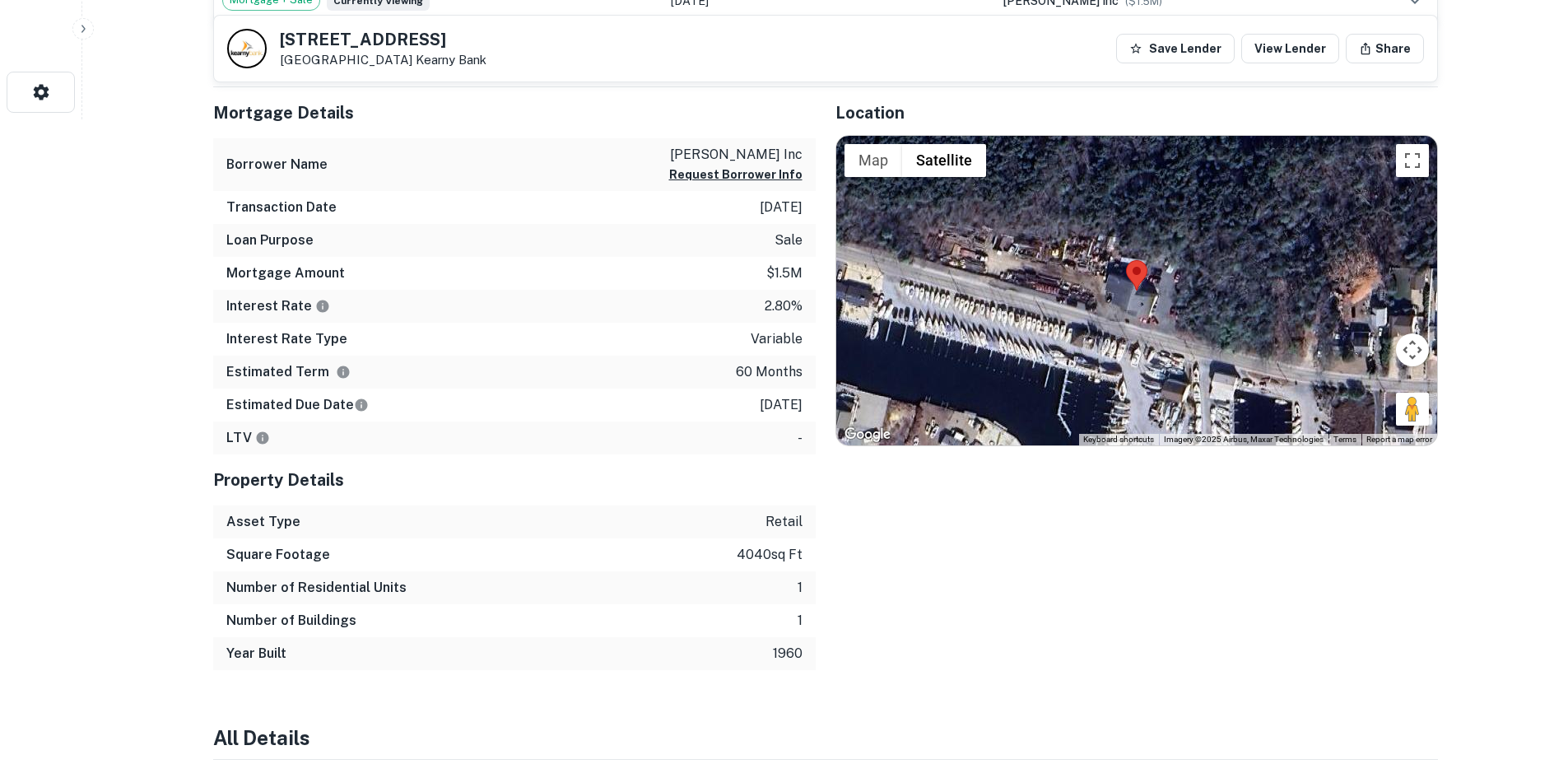
drag, startPoint x: 1402, startPoint y: 403, endPoint x: 1210, endPoint y: 356, distance: 197.7
click at [1197, 352] on div "Map Terrain Satellite Labels Keyboard shortcuts Map Data Imagery ©2025 Airbus, …" at bounding box center [1136, 290] width 601 height 310
drag, startPoint x: 1396, startPoint y: 401, endPoint x: 1138, endPoint y: 335, distance: 266.3
click at [1138, 335] on div "To activate drag with keyboard, press Alt + Enter. Once in keyboard drag state,…" at bounding box center [1136, 290] width 601 height 310
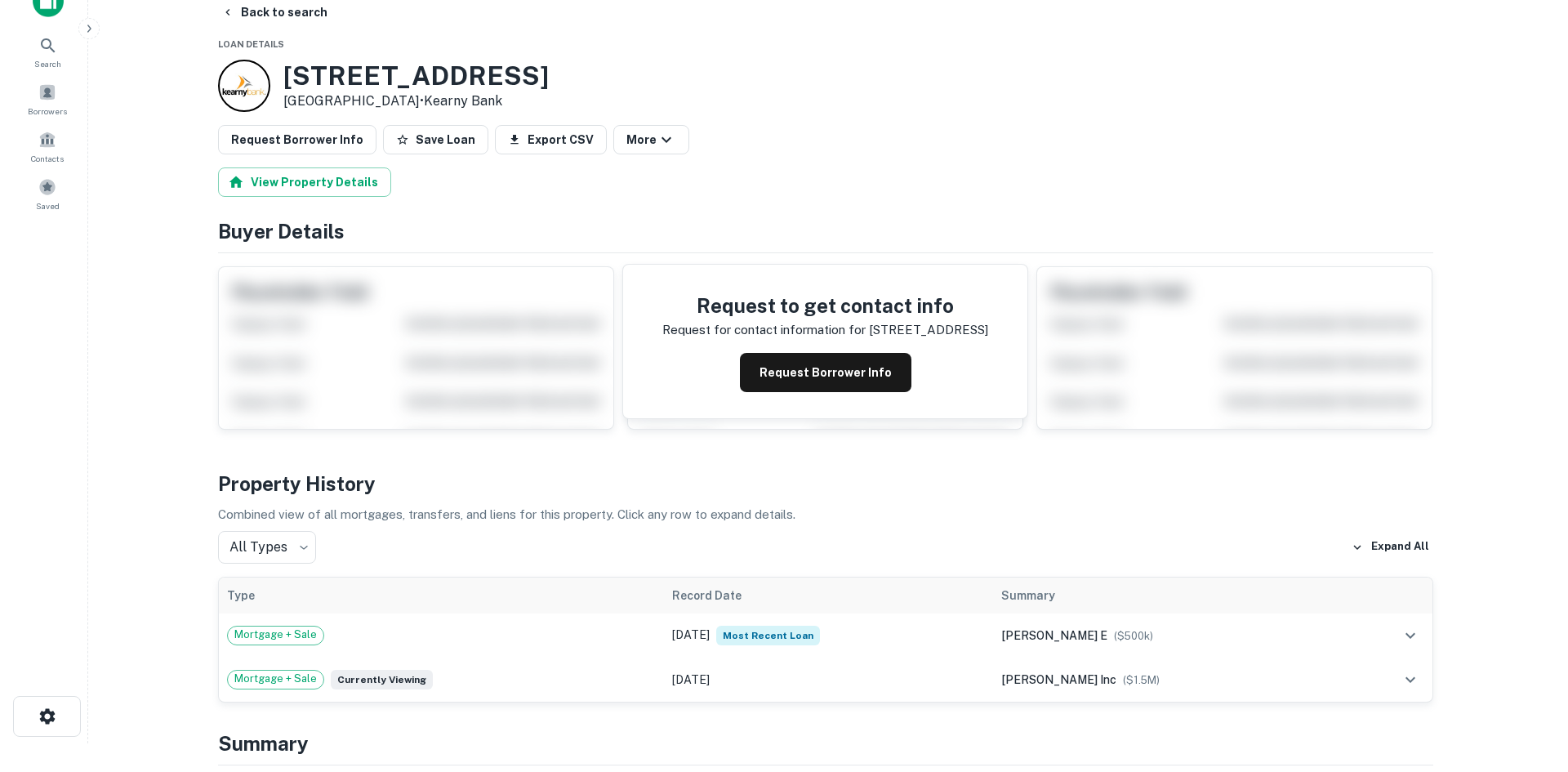
scroll to position [0, 0]
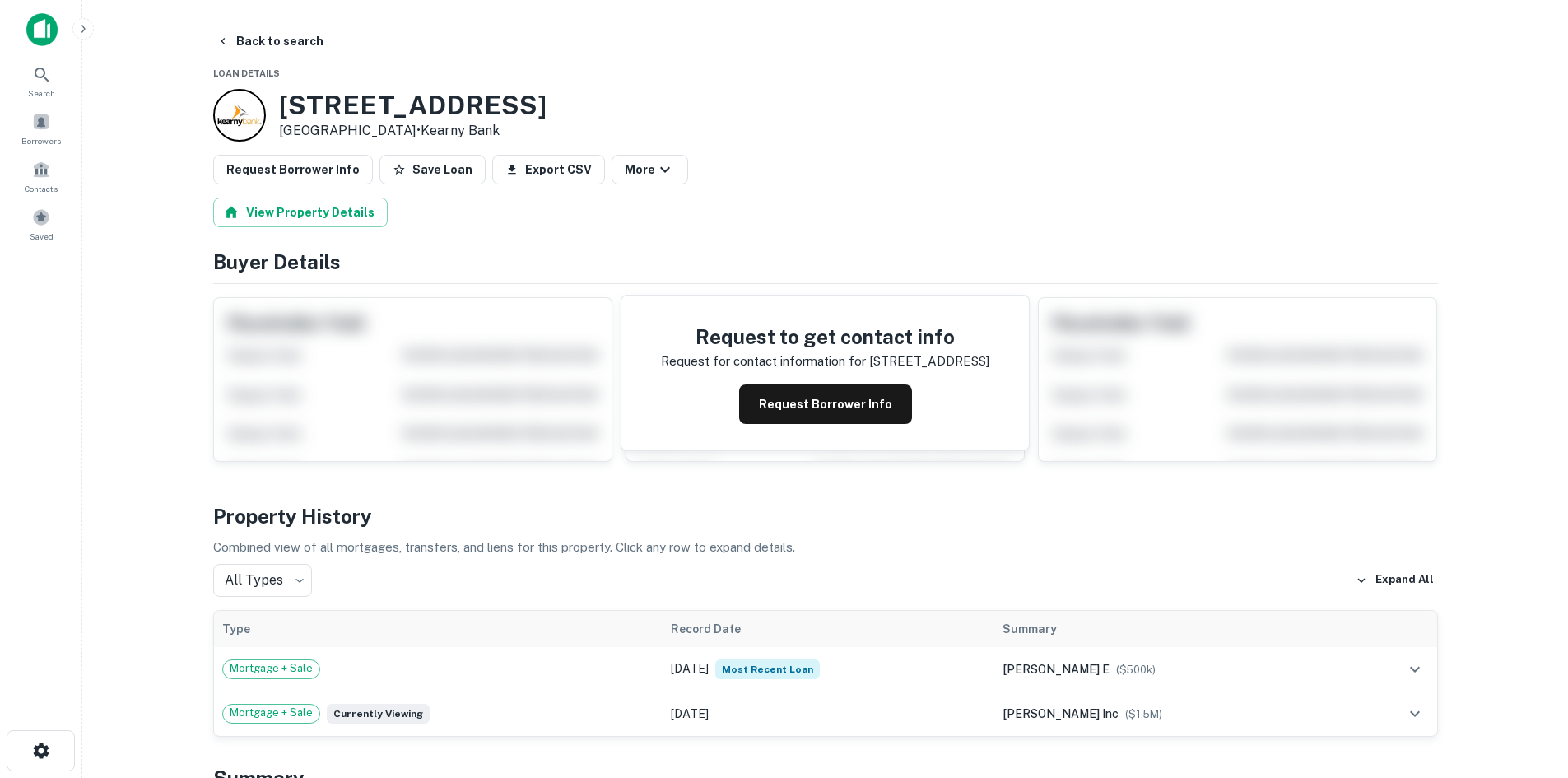
click at [281, 47] on button "Back to search" at bounding box center [270, 41] width 120 height 30
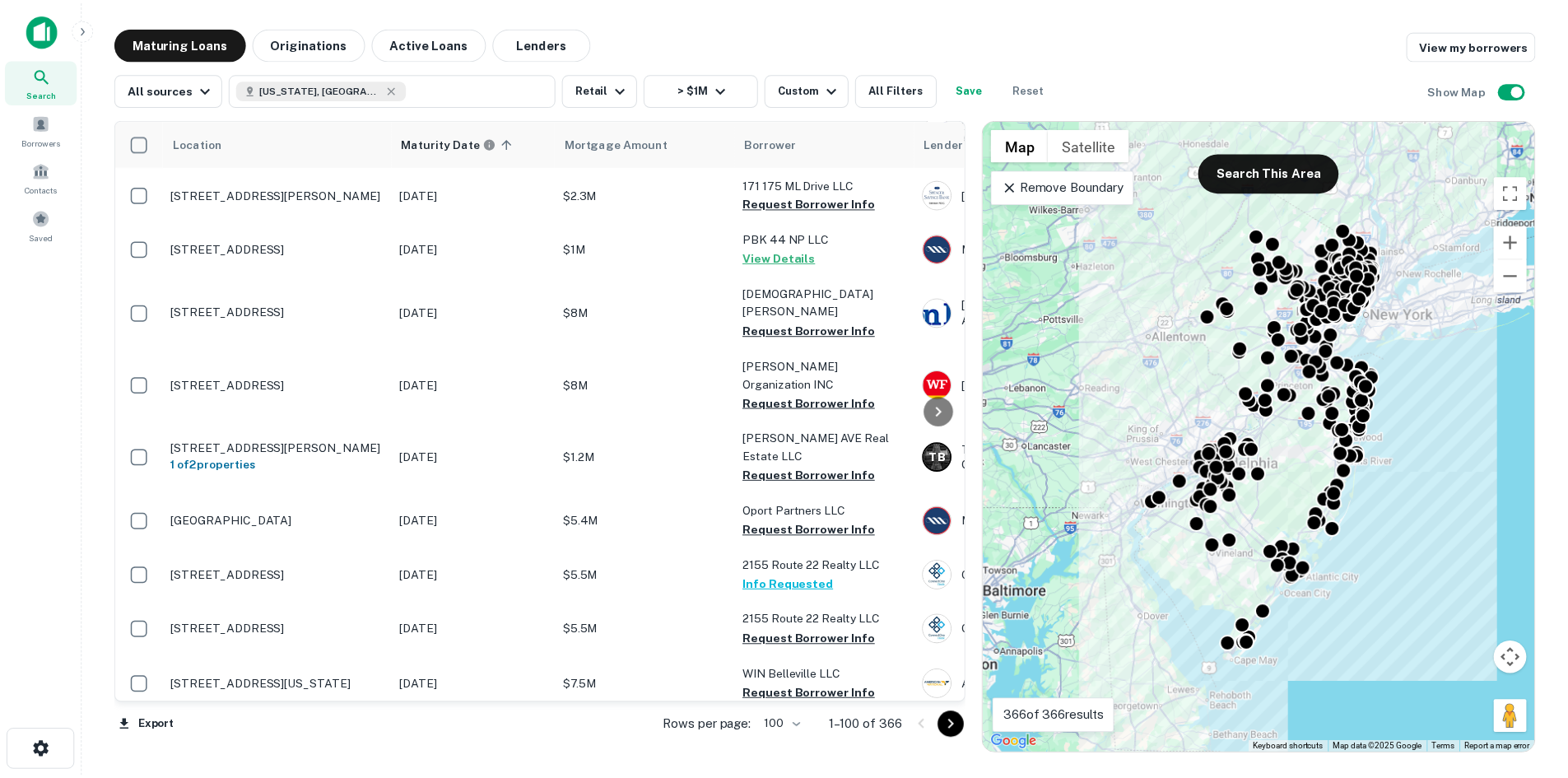
scroll to position [2100, 0]
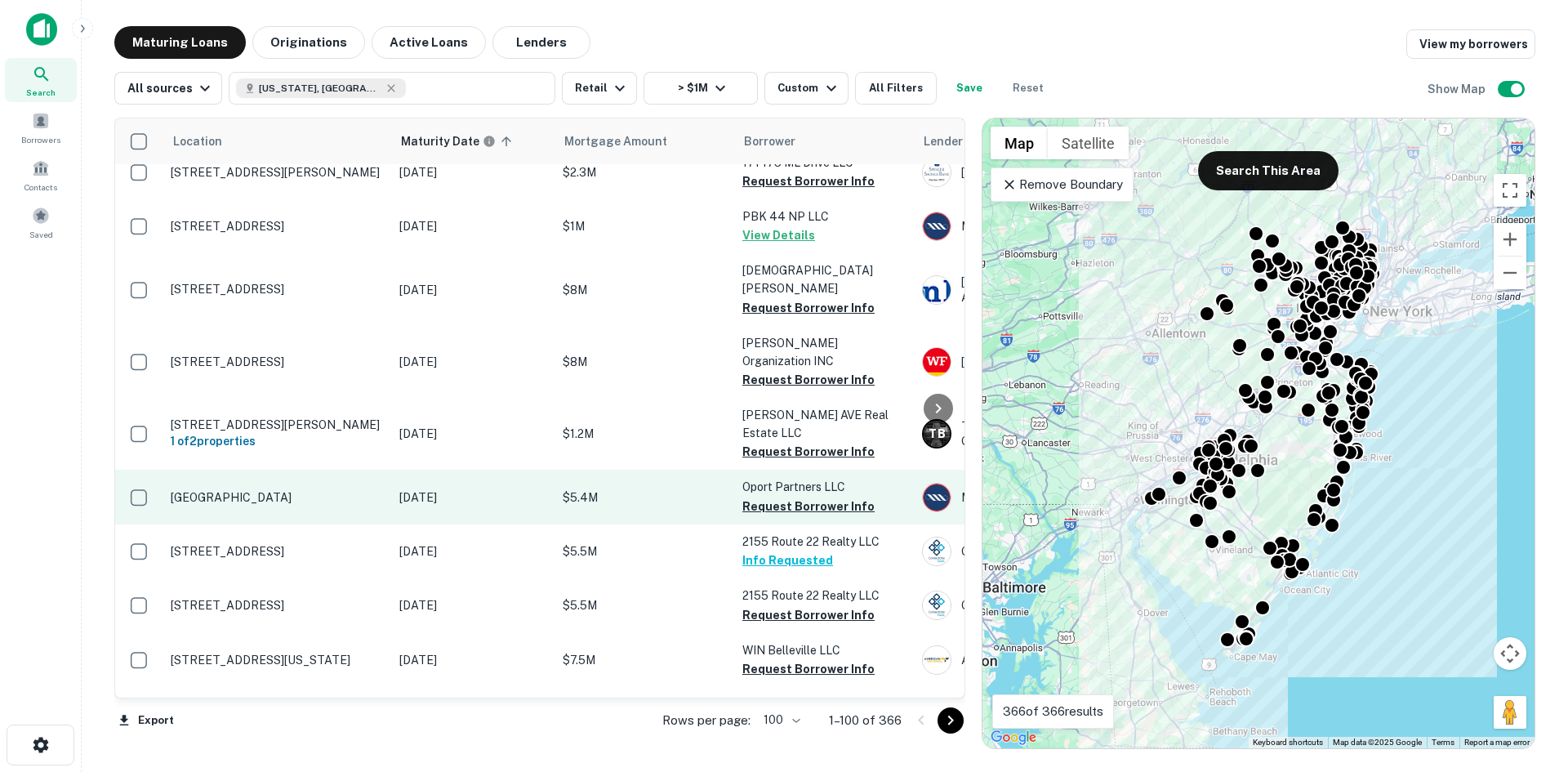
click at [311, 490] on p "[GEOGRAPHIC_DATA]" at bounding box center [277, 497] width 213 height 14
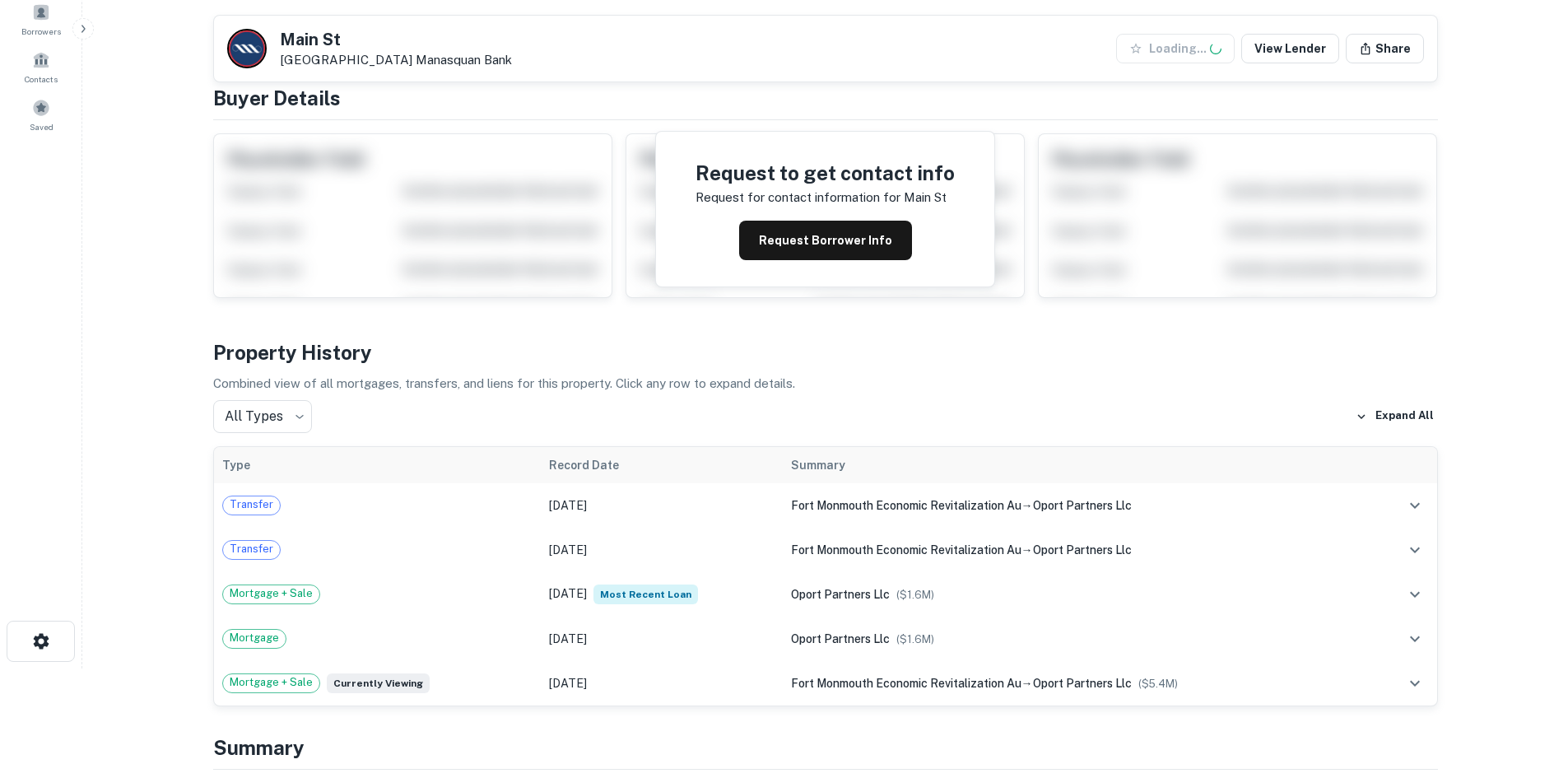
scroll to position [659, 0]
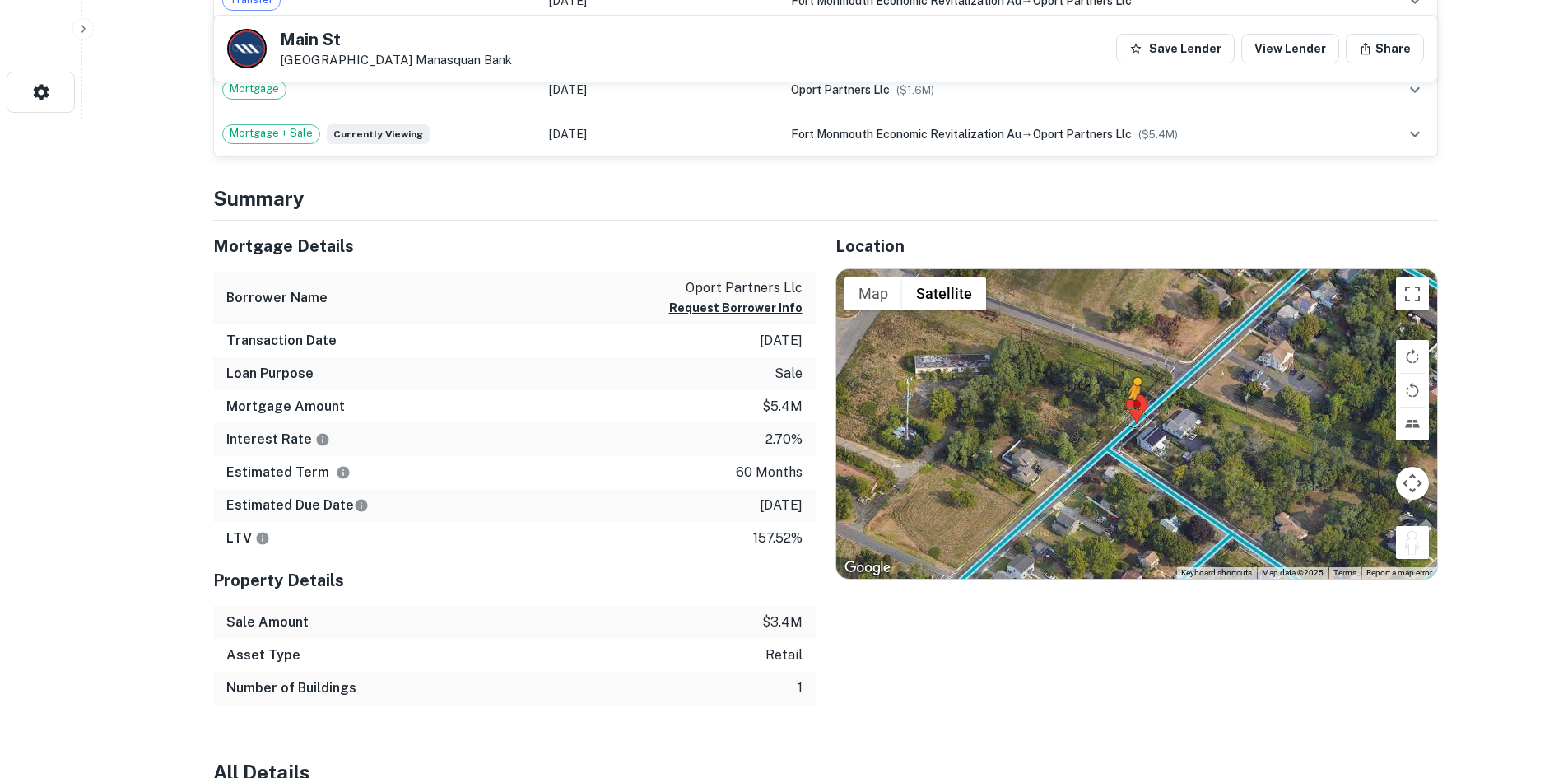
drag, startPoint x: 1422, startPoint y: 546, endPoint x: 1133, endPoint y: 417, distance: 316.5
click at [1133, 417] on div "To activate drag with keyboard, press Alt + Enter. Once in keyboard drag state,…" at bounding box center [1136, 424] width 601 height 310
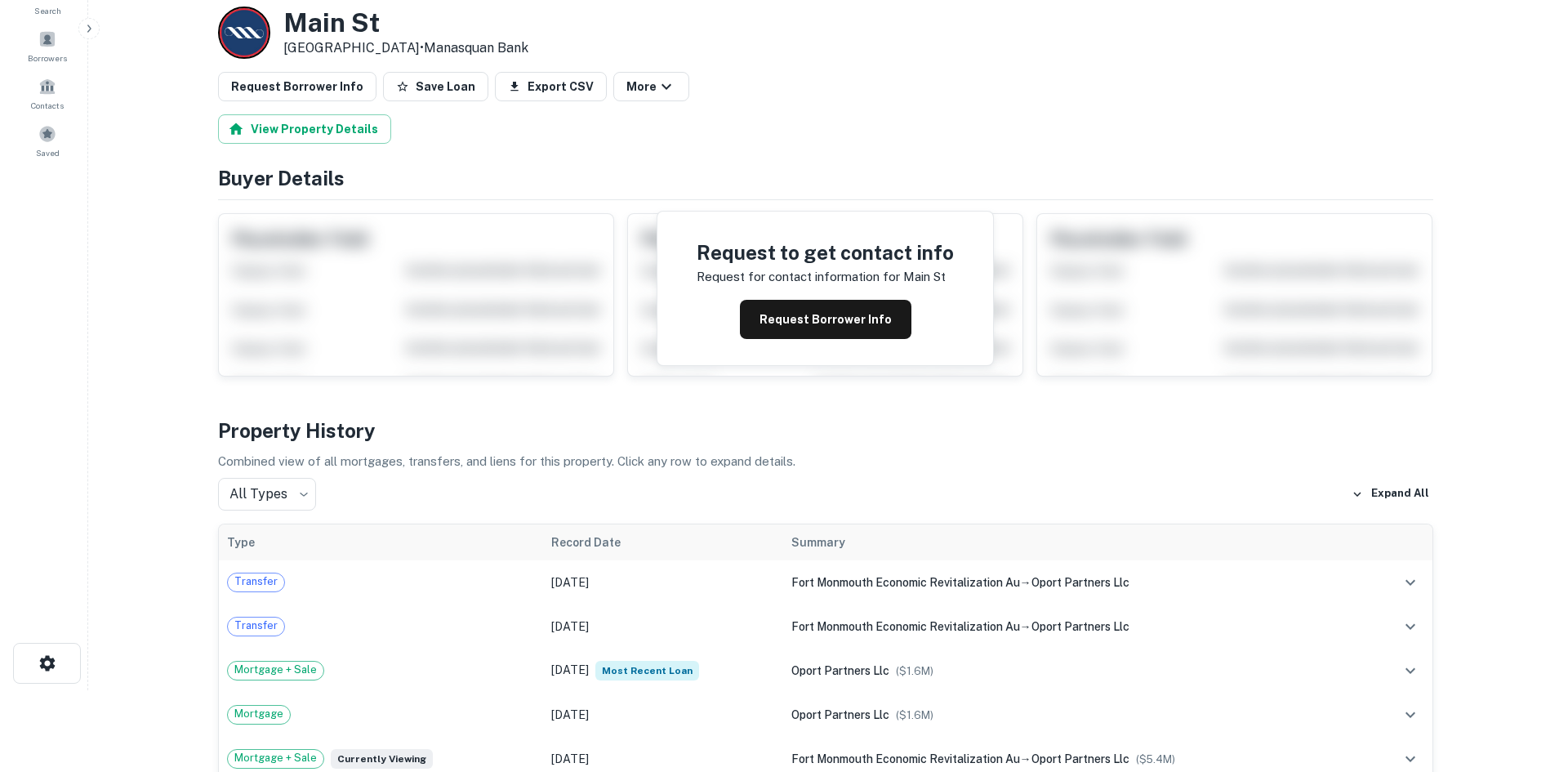
scroll to position [0, 0]
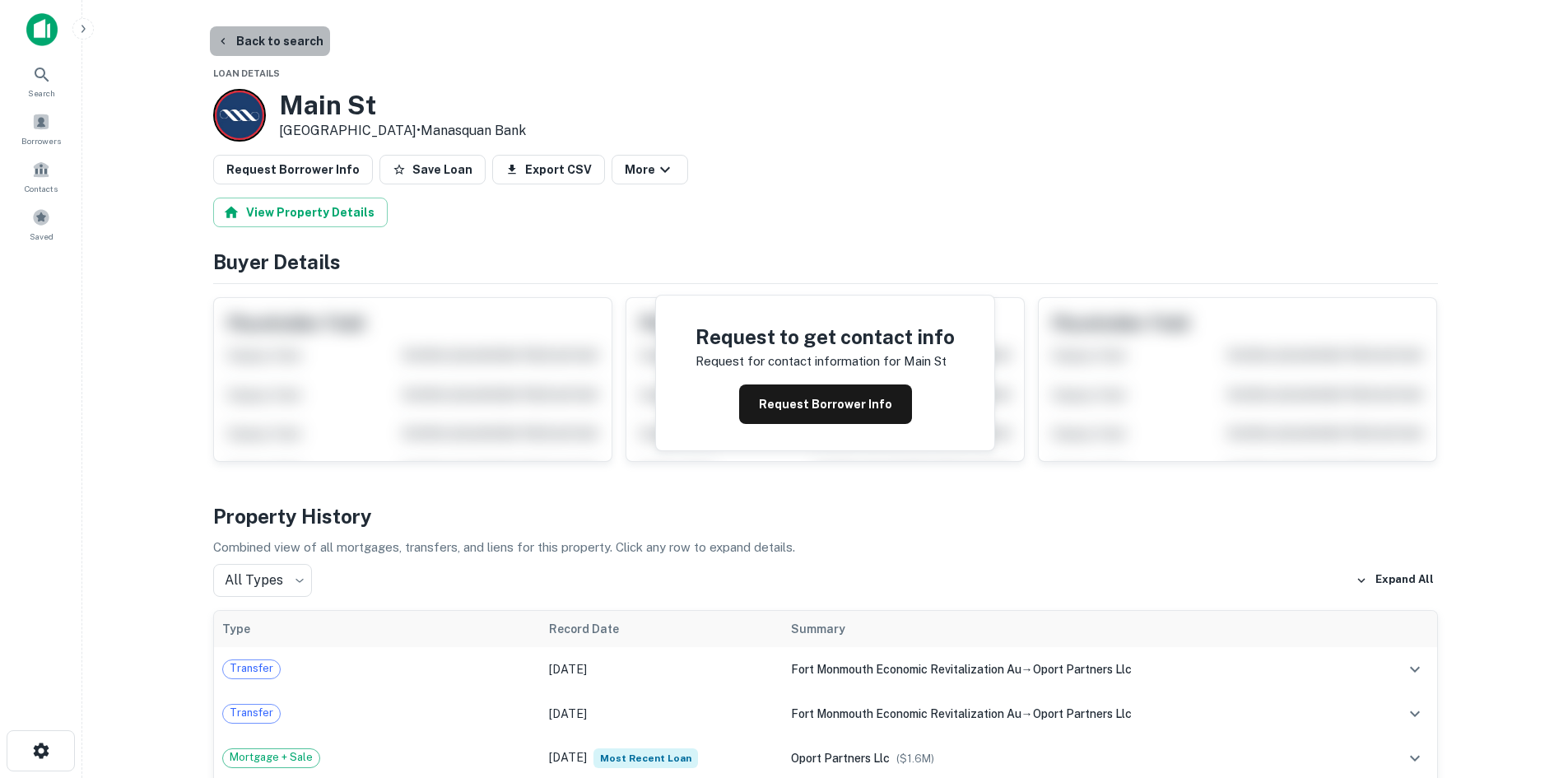
click at [280, 42] on button "Back to search" at bounding box center [270, 41] width 120 height 30
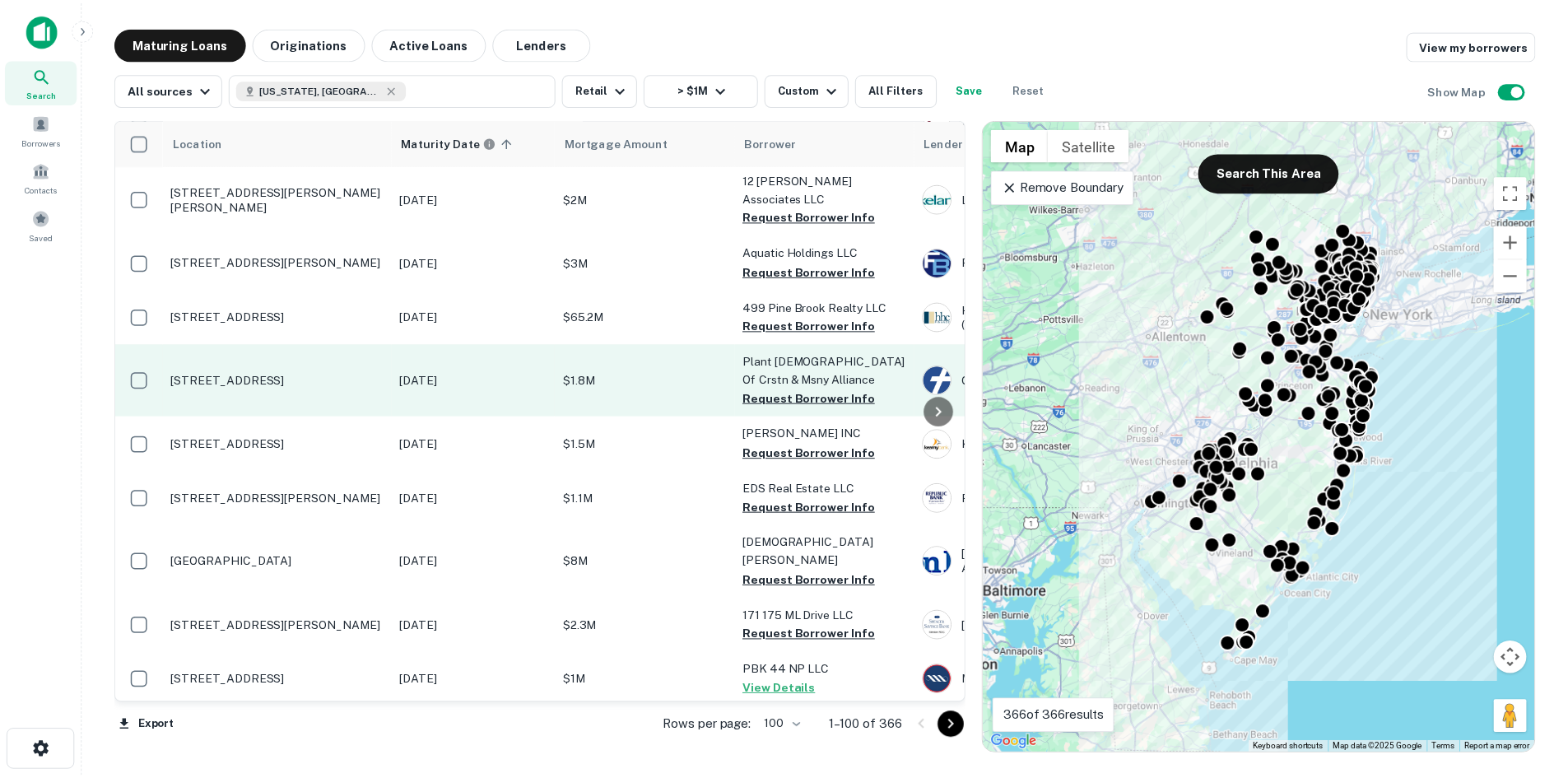
scroll to position [1812, 0]
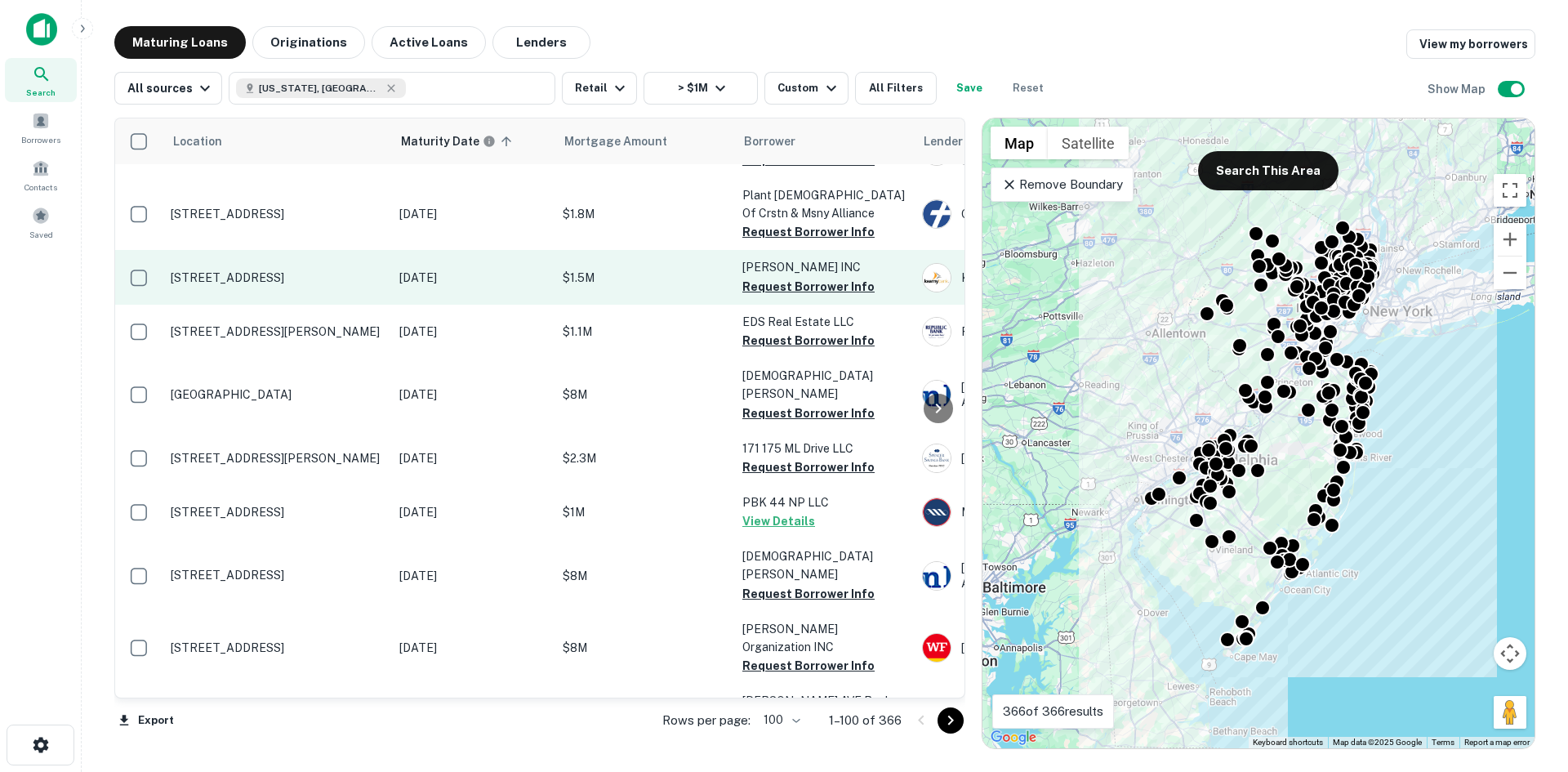
click at [337, 285] on p "[STREET_ADDRESS]" at bounding box center [277, 277] width 213 height 14
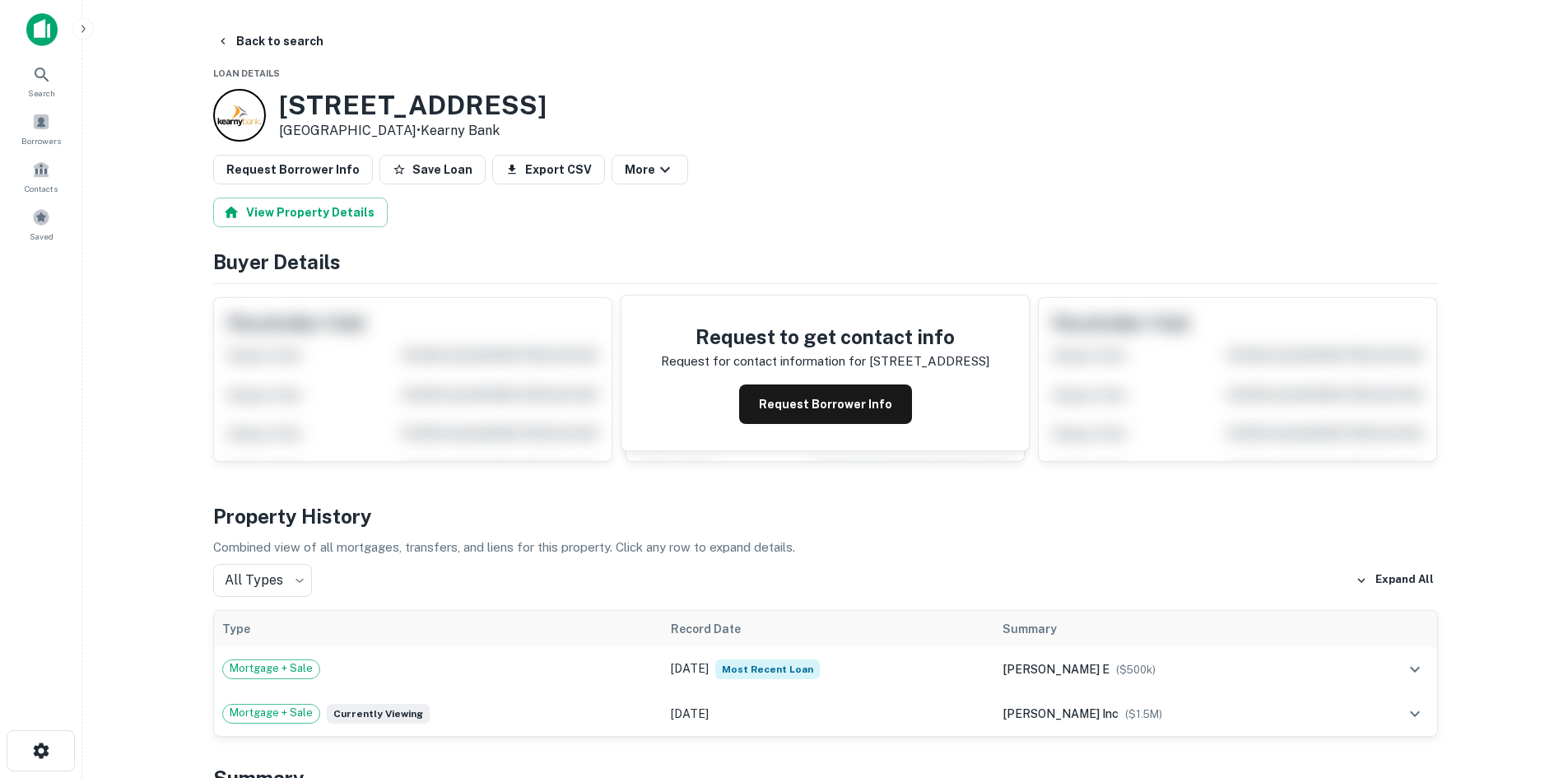
click at [333, 33] on div "Back to search" at bounding box center [826, 41] width 1224 height 30
click at [298, 33] on button "Back to search" at bounding box center [270, 41] width 120 height 30
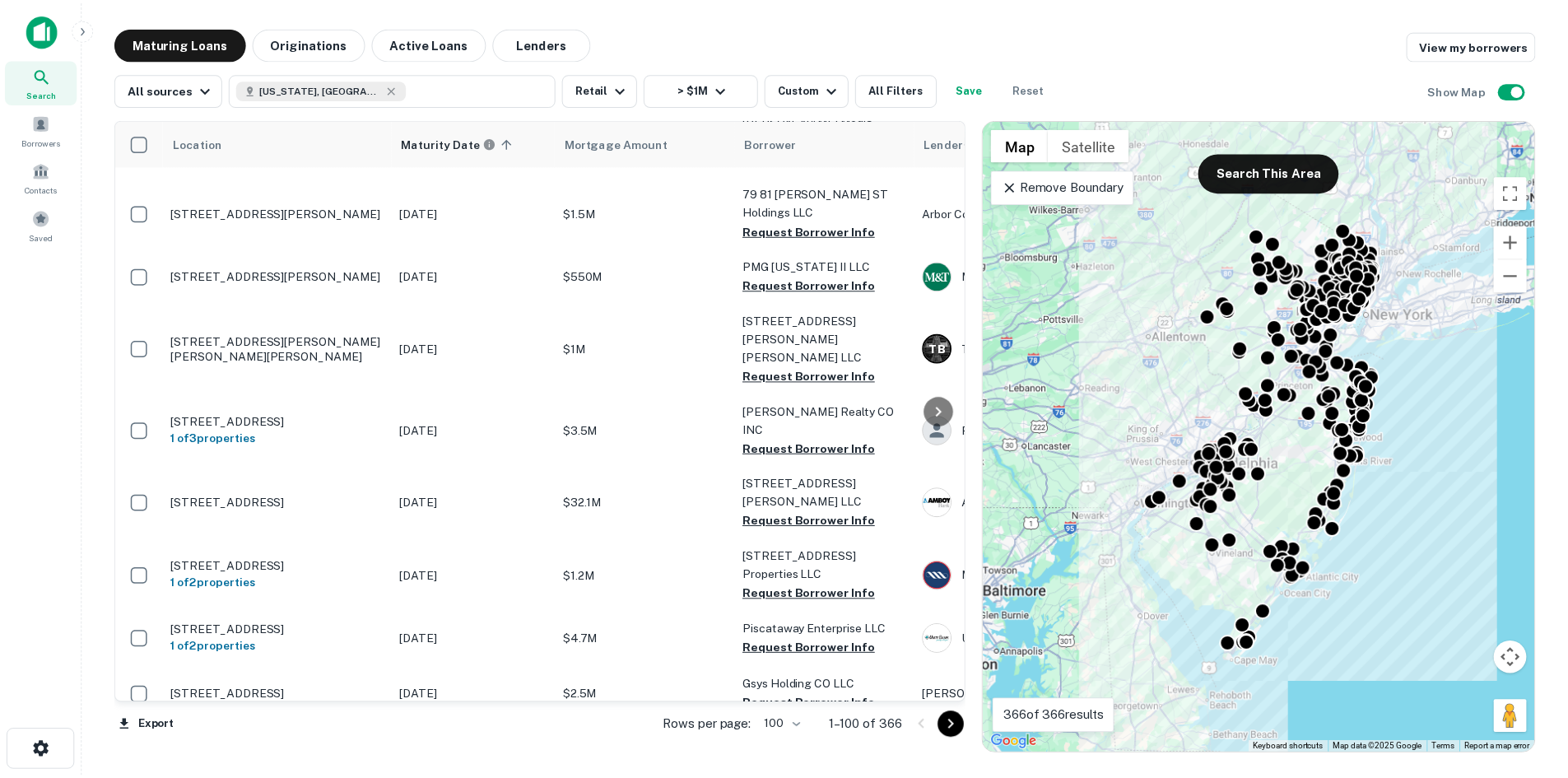
scroll to position [4776, 0]
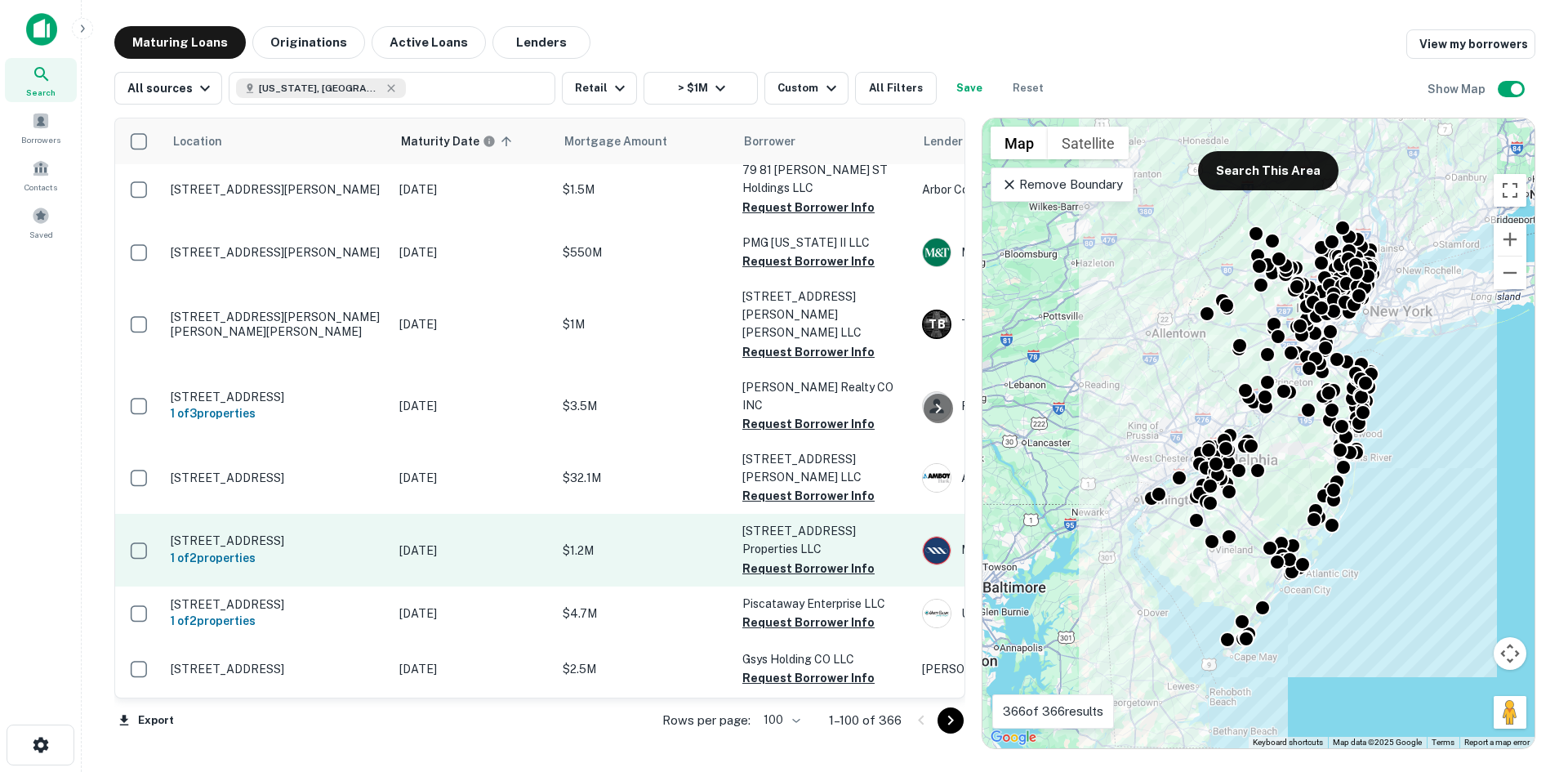
click at [337, 534] on p "[STREET_ADDRESS]" at bounding box center [277, 540] width 213 height 14
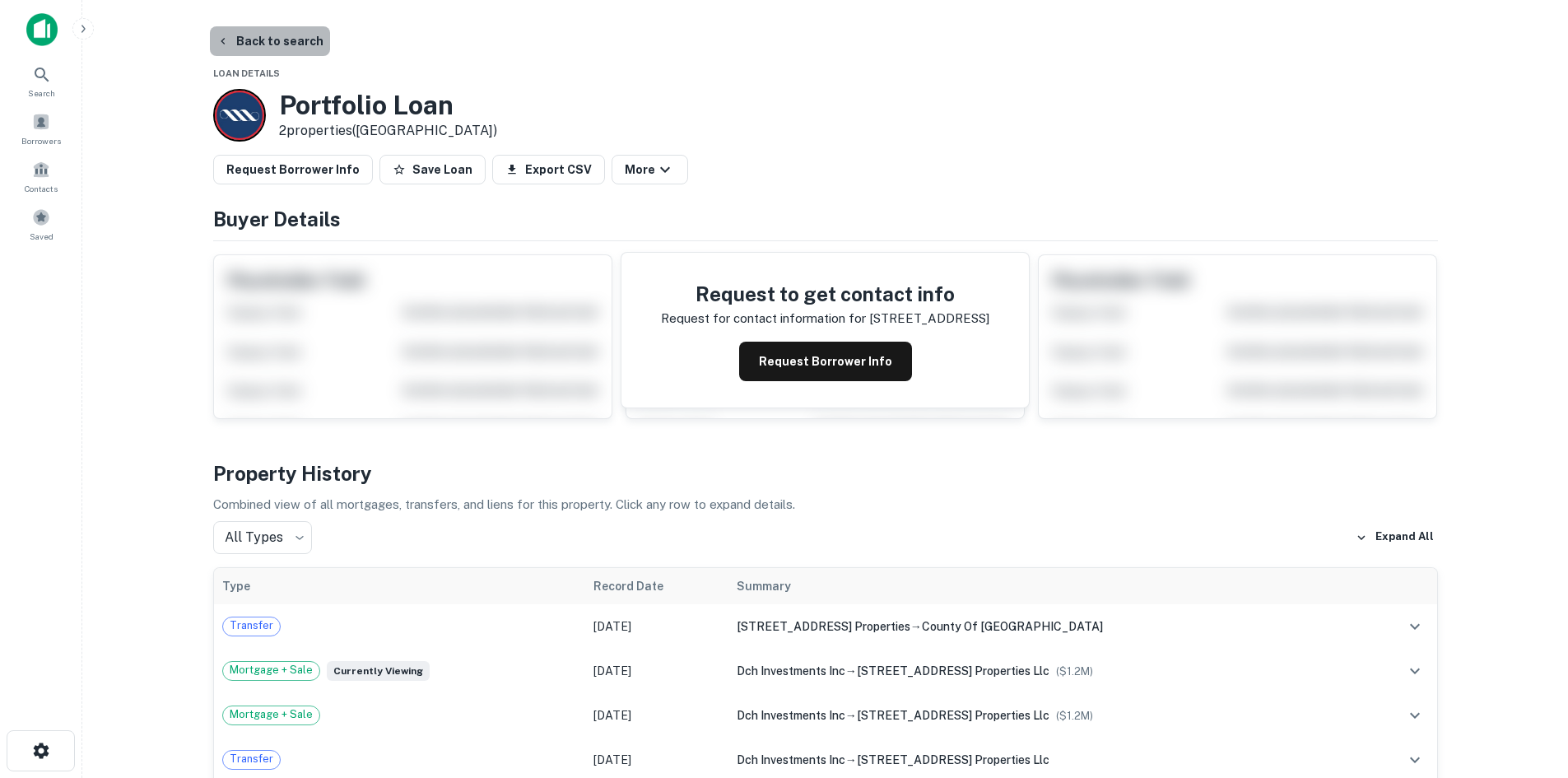
click at [310, 39] on button "Back to search" at bounding box center [270, 41] width 120 height 30
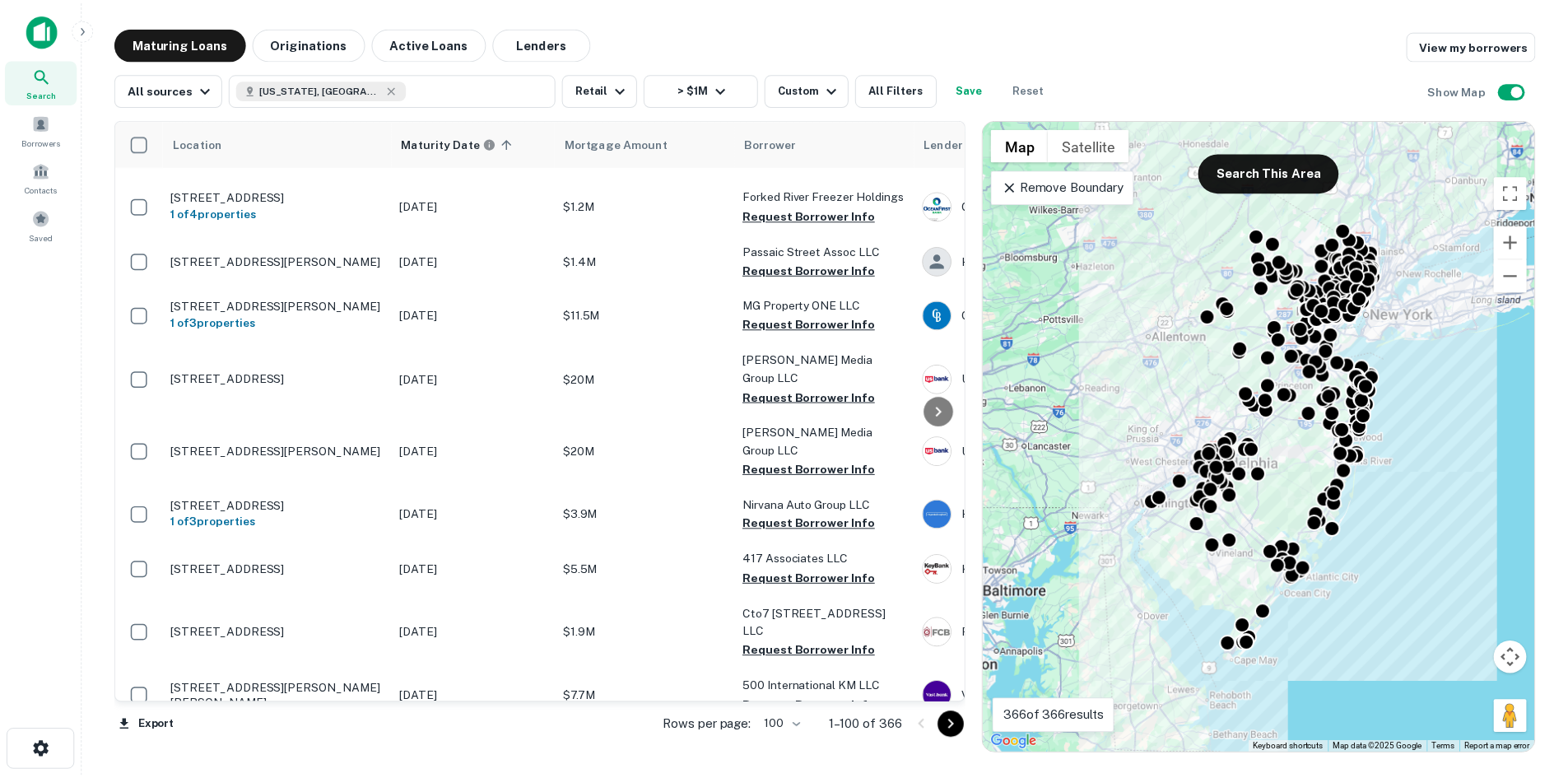
scroll to position [3623, 0]
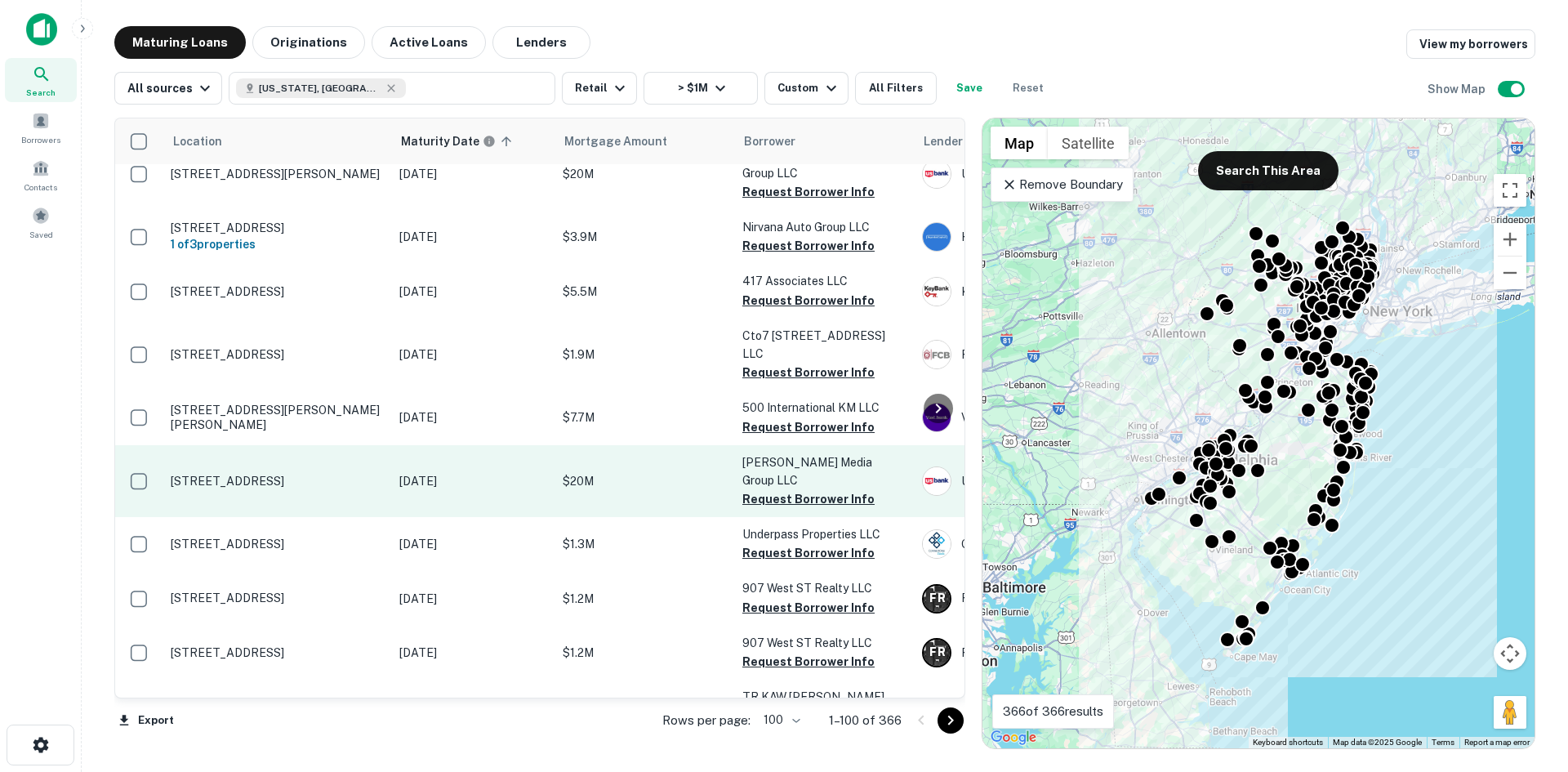
click at [317, 474] on p "[STREET_ADDRESS]" at bounding box center [277, 481] width 213 height 14
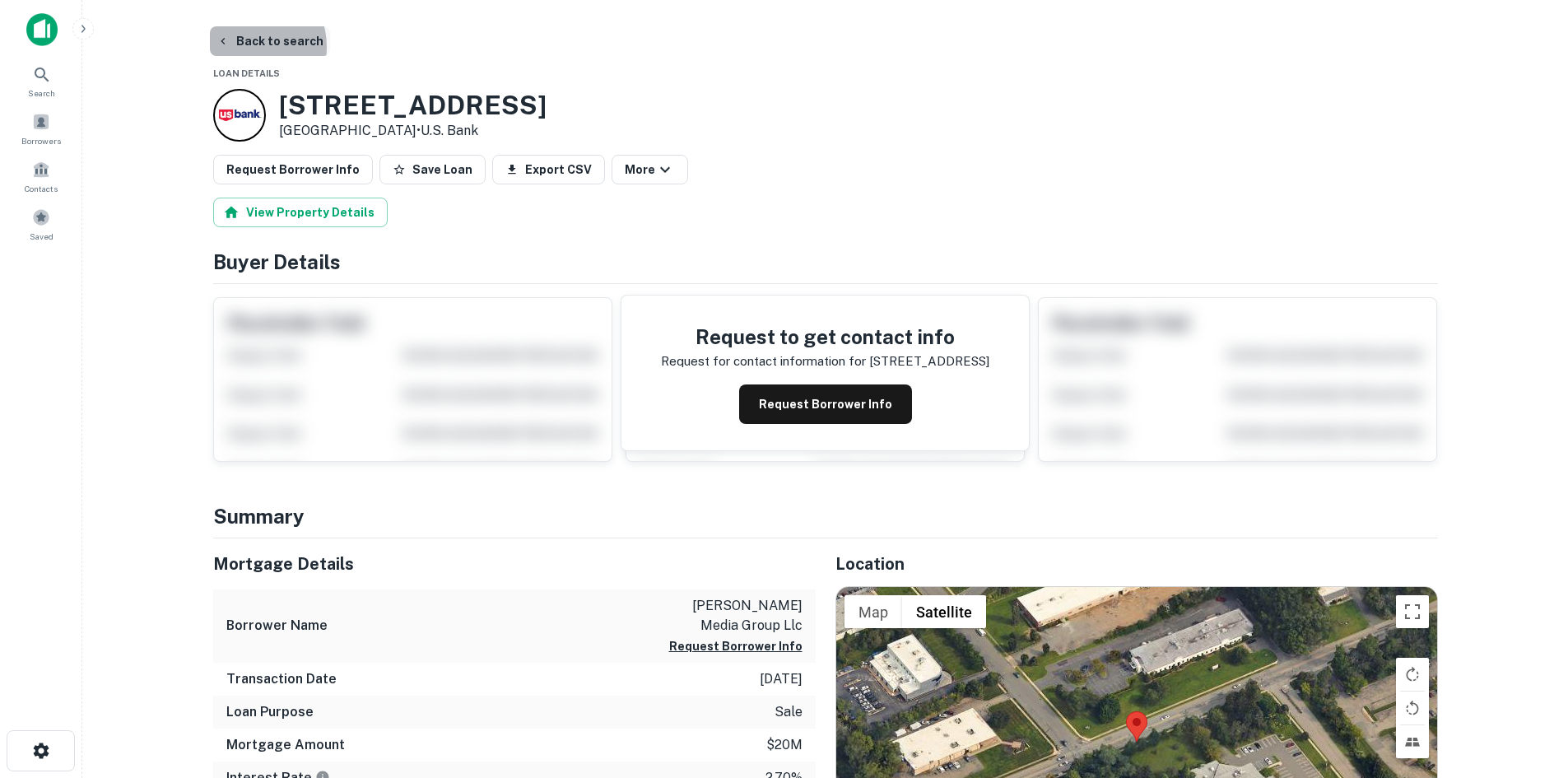
click at [248, 47] on button "Back to search" at bounding box center [270, 41] width 120 height 30
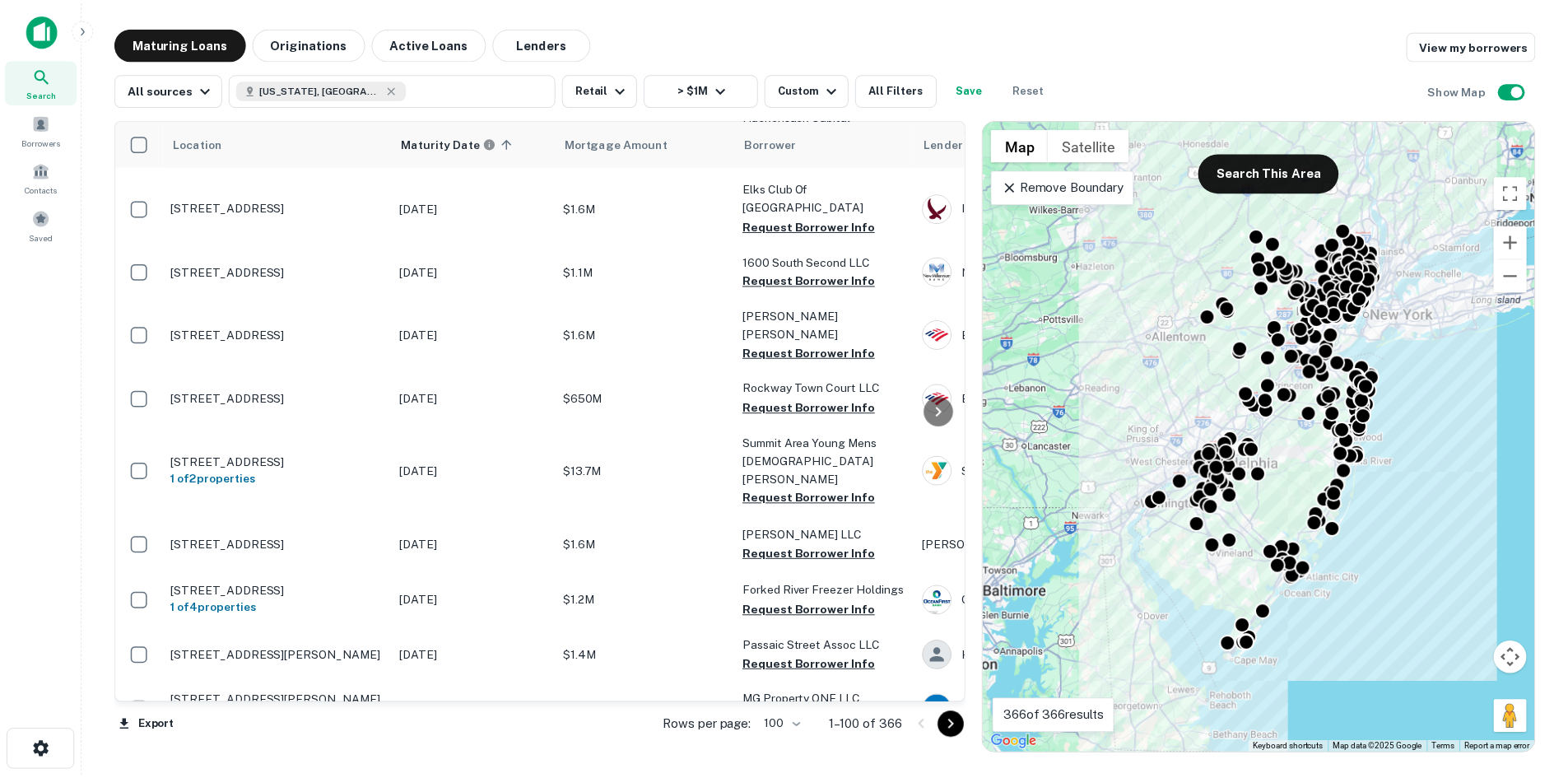
scroll to position [2964, 0]
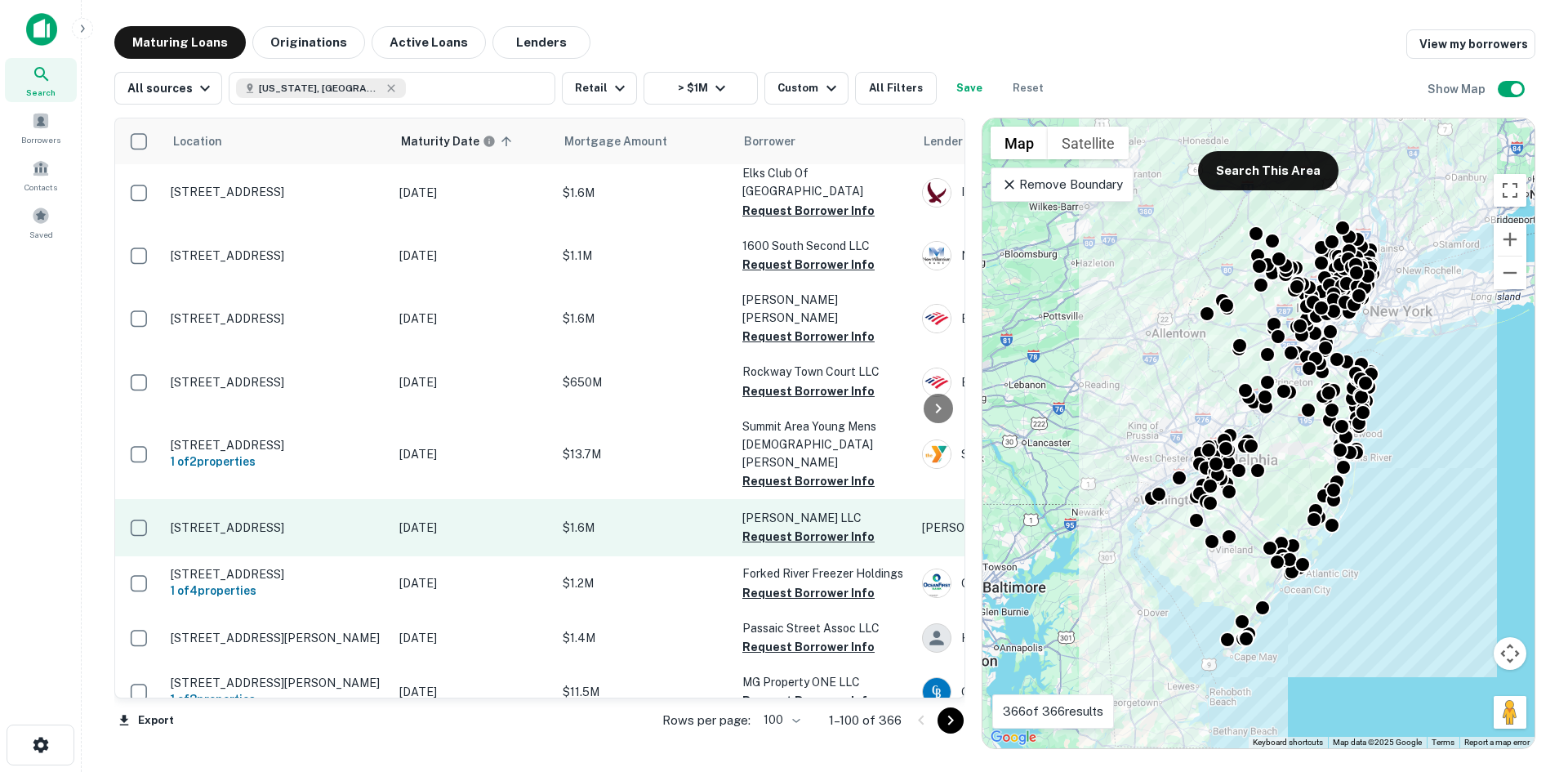
click at [348, 521] on p "[STREET_ADDRESS]" at bounding box center [277, 528] width 213 height 14
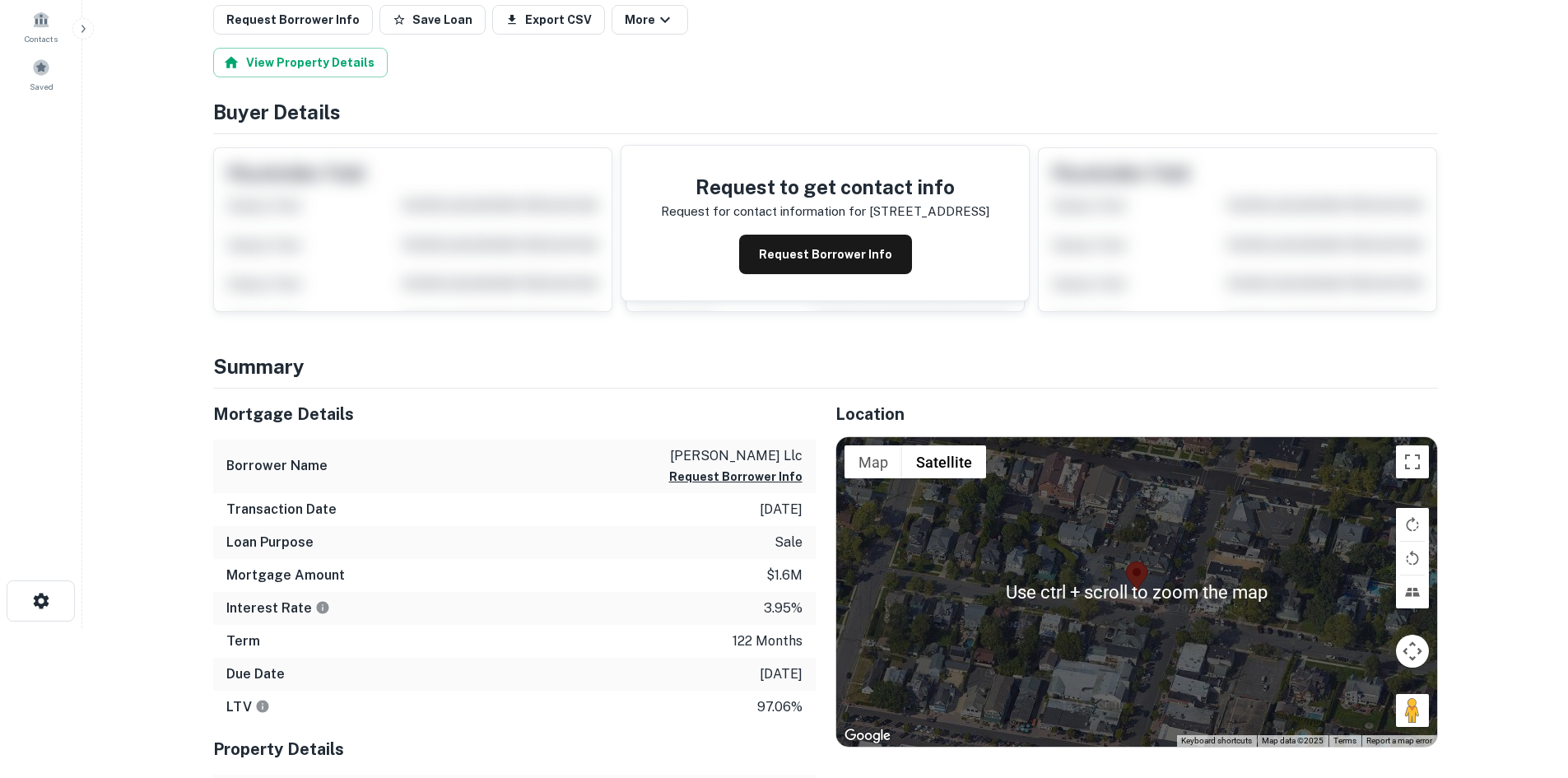
scroll to position [165, 0]
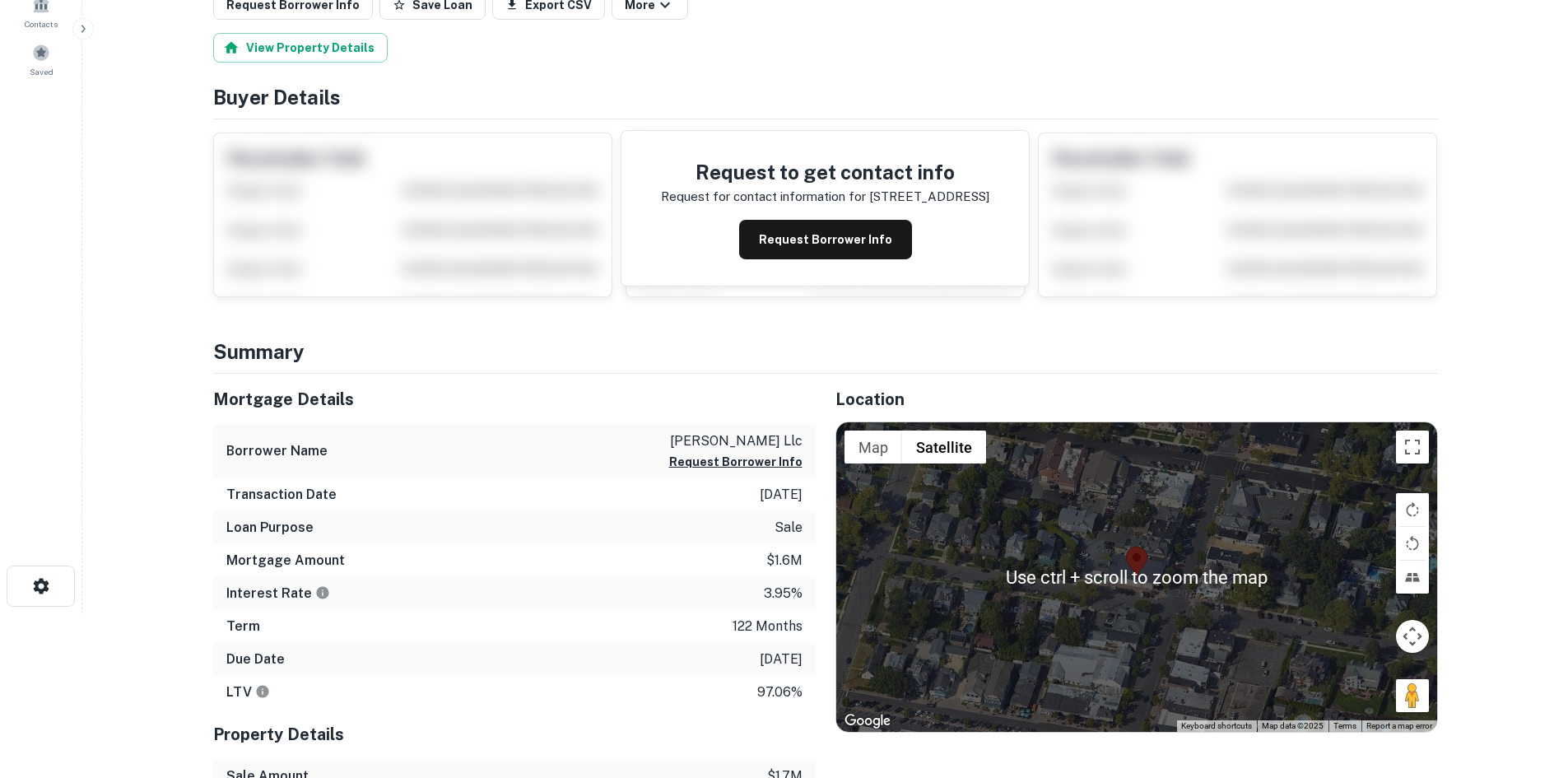
drag, startPoint x: 1411, startPoint y: 695, endPoint x: 1300, endPoint y: 662, distance: 115.8
click at [1162, 606] on div "Use ctrl + scroll to zoom the map Map Terrain Satellite Labels Keyboard shortcu…" at bounding box center [1136, 576] width 601 height 310
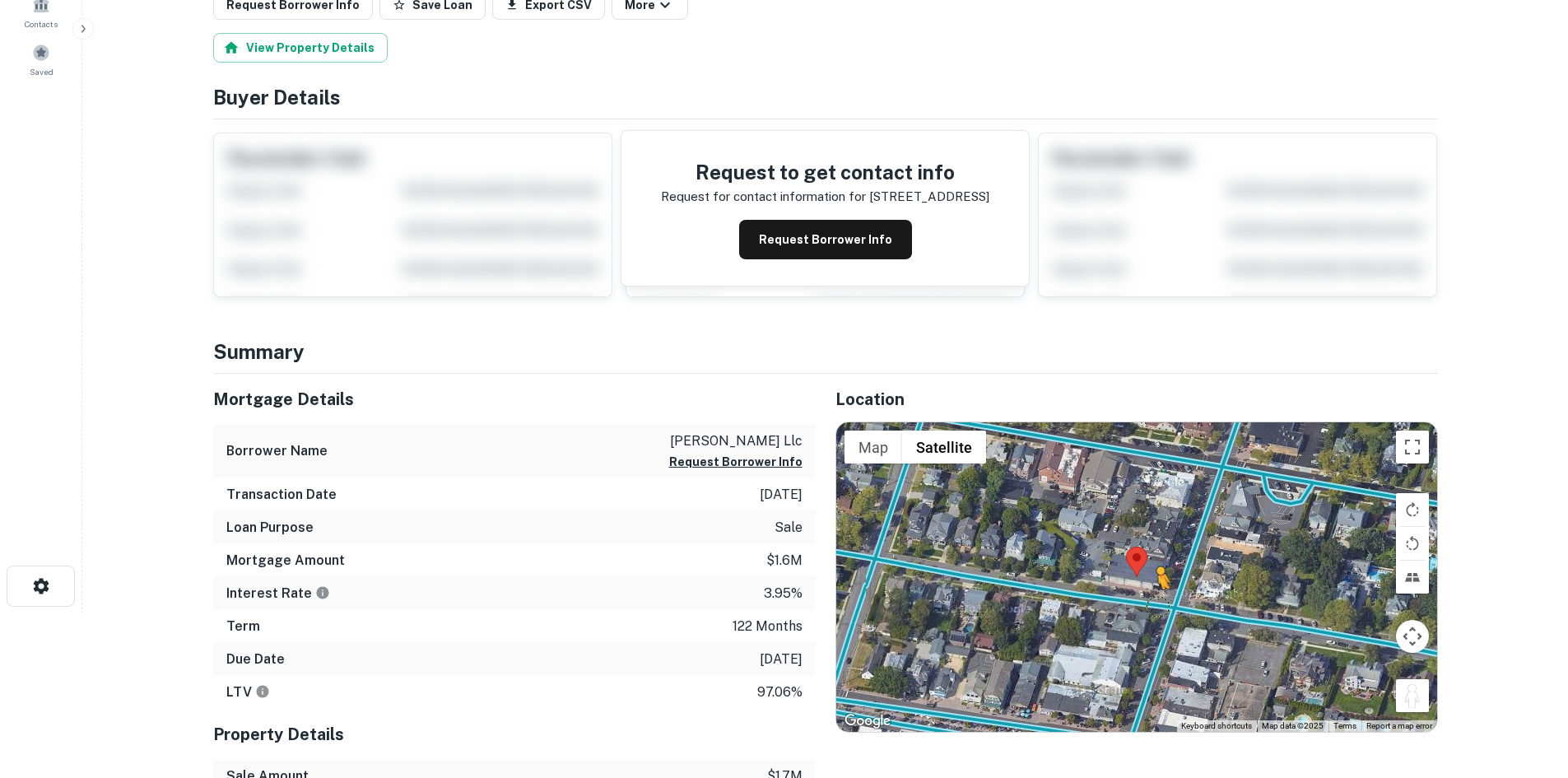
drag, startPoint x: 1421, startPoint y: 703, endPoint x: 1142, endPoint y: 600, distance: 297.4
click at [1142, 600] on div "To activate drag with keyboard, press Alt + Enter. Once in keyboard drag state,…" at bounding box center [1136, 576] width 601 height 310
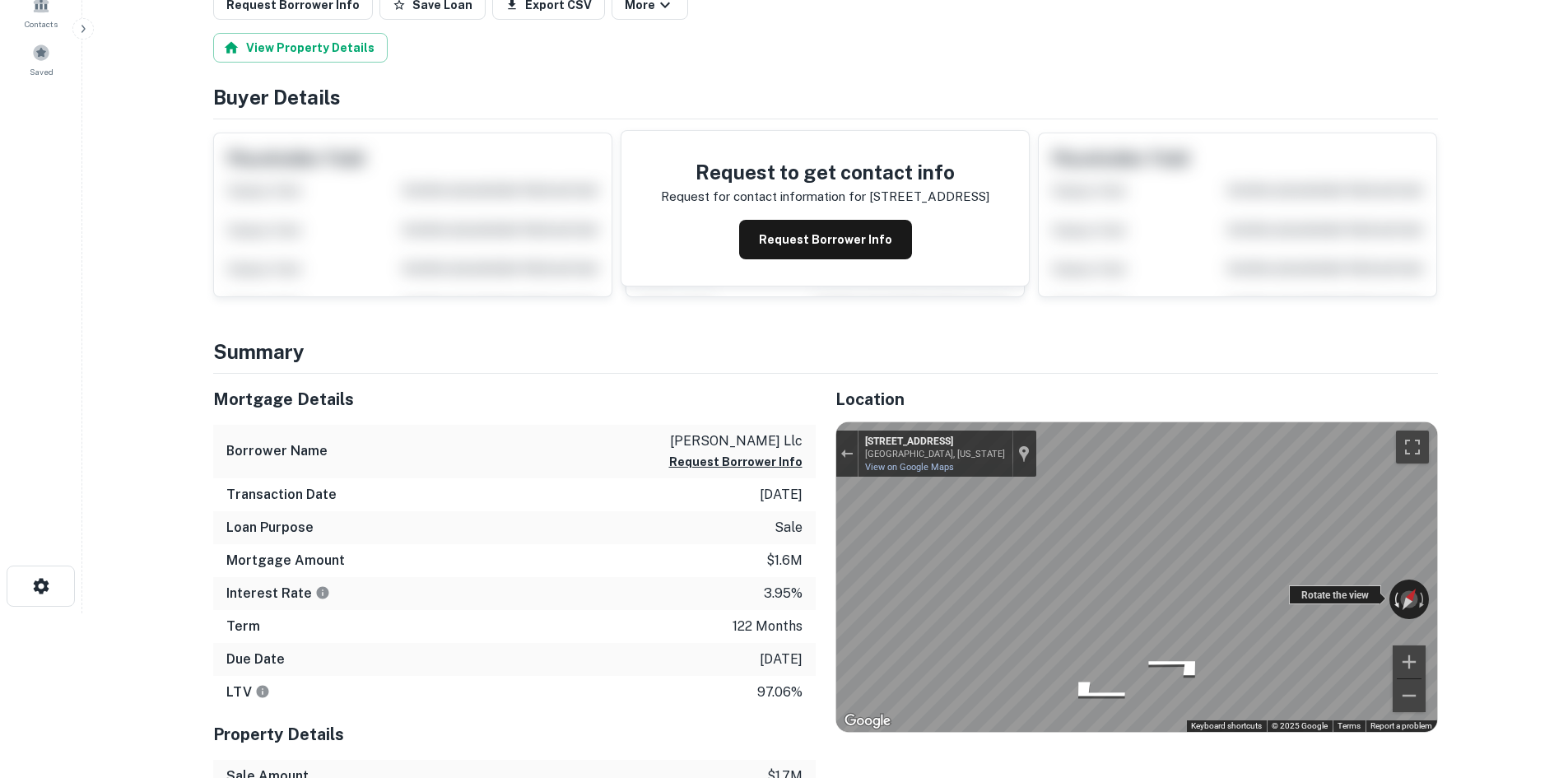
click at [1392, 608] on div "← Move left → Move right ↑ Move up ↓ Move down + Zoom in - Zoom out 1304 3rd Av…" at bounding box center [1136, 576] width 601 height 310
click at [1353, 587] on div "← Move left → Move right ↑ Move up ↓ Move down + Zoom in - Zoom out 1304 3rd Av…" at bounding box center [1136, 576] width 601 height 310
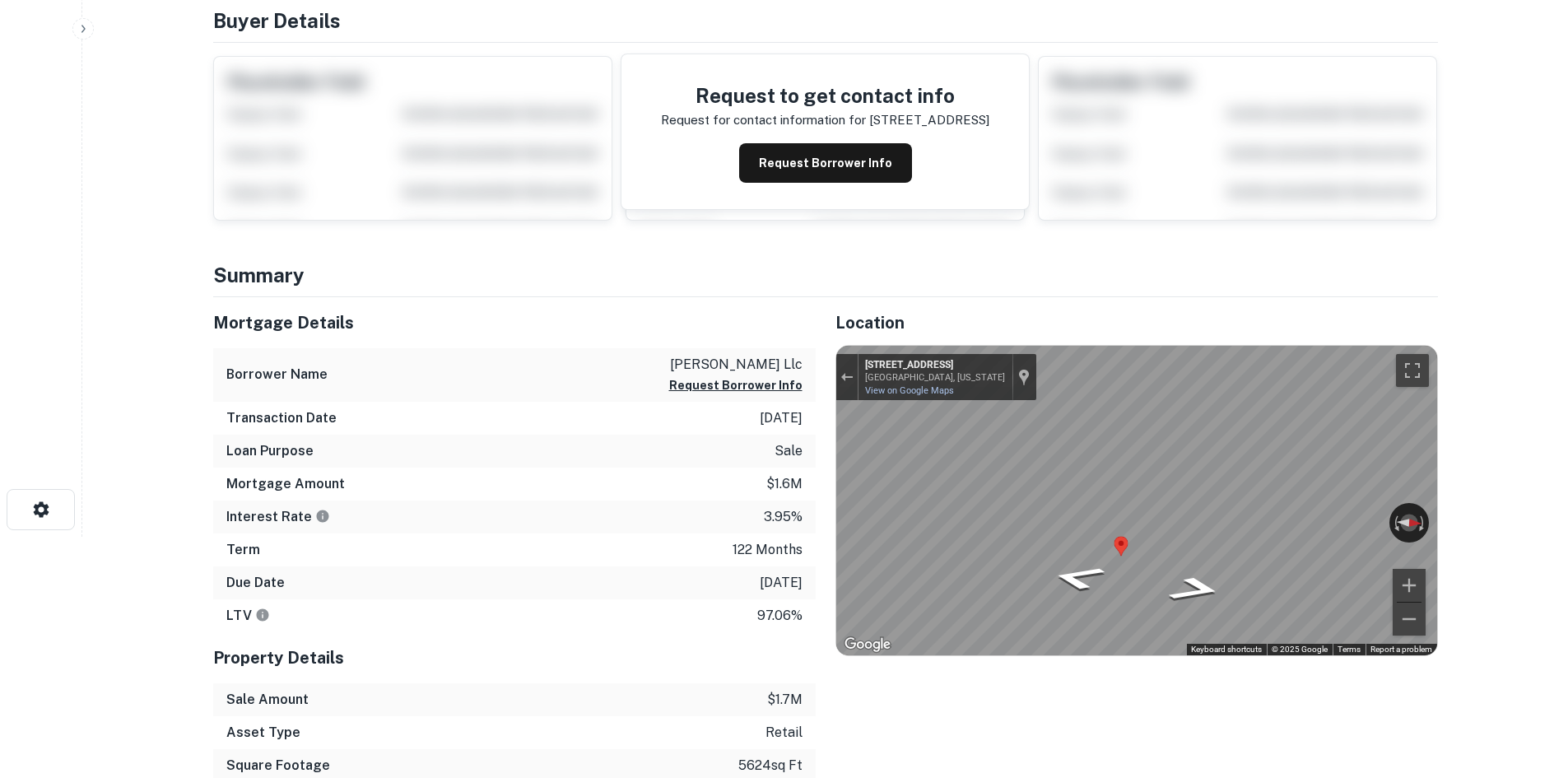
scroll to position [247, 0]
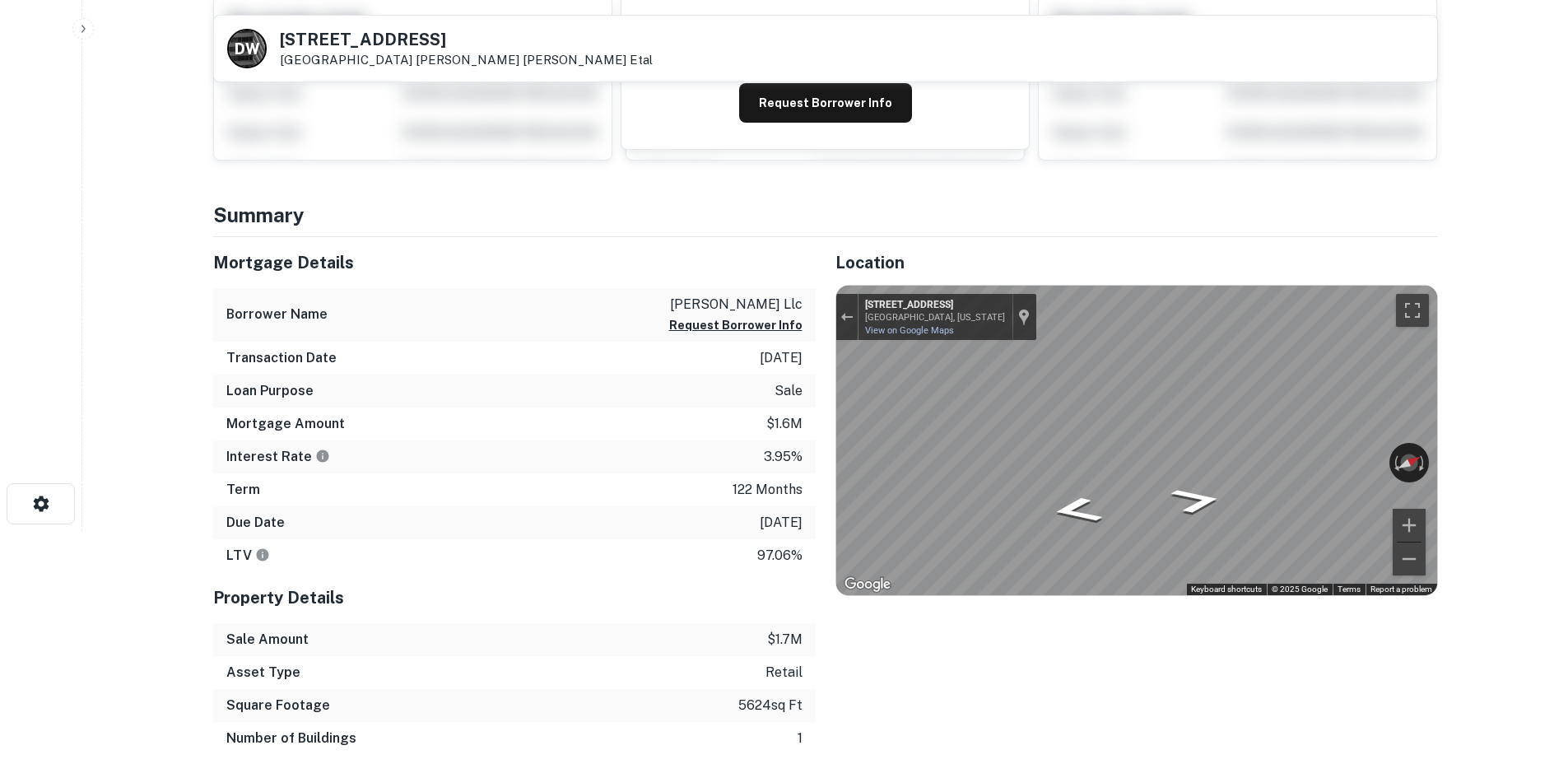
click at [777, 404] on div "Mortgage Details Borrower Name hart llc Request Borrower Info Transaction Date …" at bounding box center [816, 496] width 1245 height 518
click at [567, 329] on div "Mortgage Details Borrower Name hart llc Request Borrower Info Transaction Date …" at bounding box center [816, 496] width 1245 height 518
click at [710, 463] on div "Mortgage Details Borrower Name hart llc Request Borrower Info Transaction Date …" at bounding box center [816, 496] width 1245 height 518
click at [757, 583] on div "Mortgage Details Borrower Name hart llc Request Borrower Info Transaction Date …" at bounding box center [816, 496] width 1245 height 518
click at [431, 421] on div "Mortgage Details Borrower Name hart llc Request Borrower Info Transaction Date …" at bounding box center [816, 496] width 1245 height 518
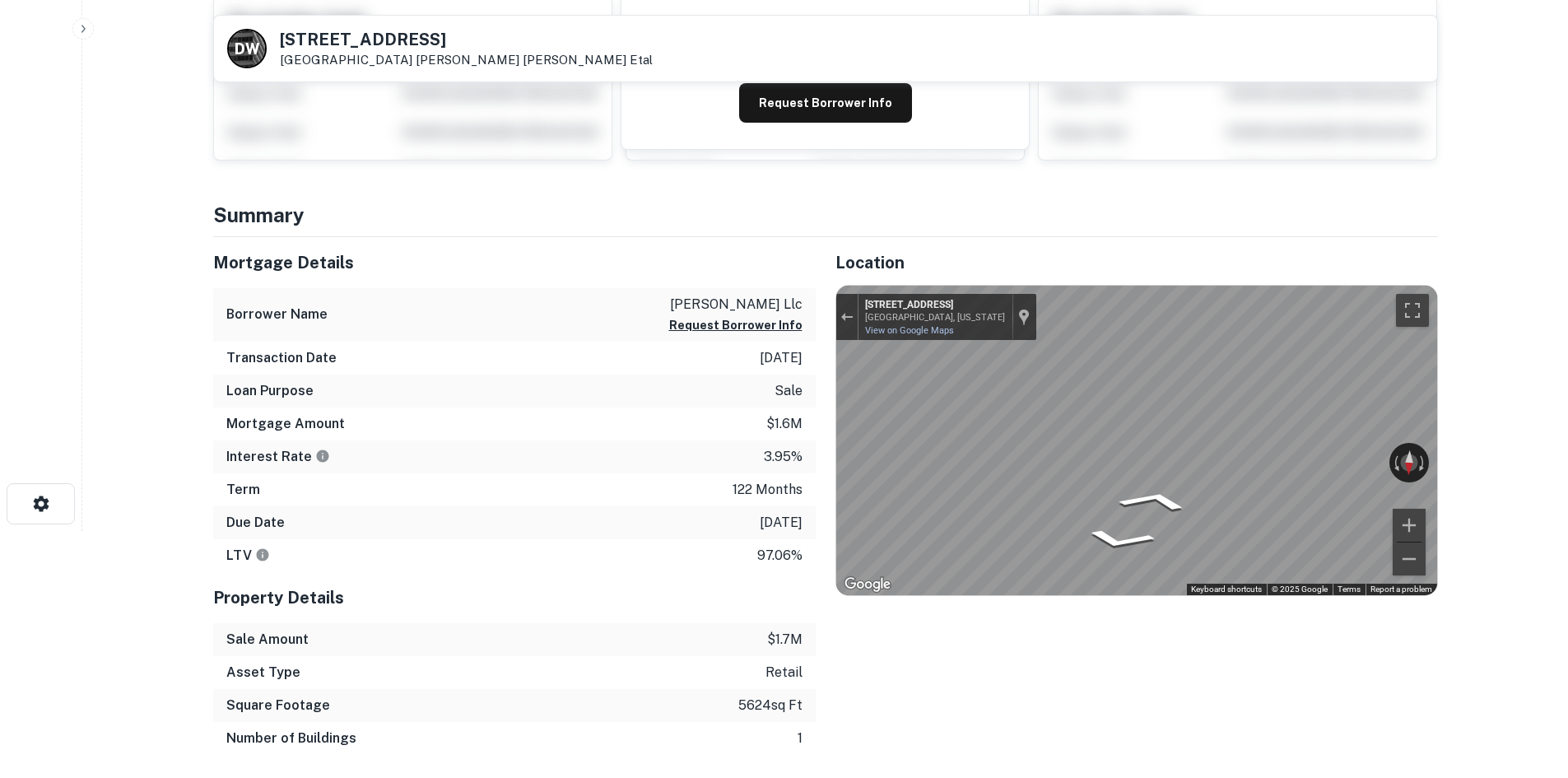
click at [589, 459] on div "Mortgage Details Borrower Name hart llc Request Borrower Info Transaction Date …" at bounding box center [816, 496] width 1245 height 518
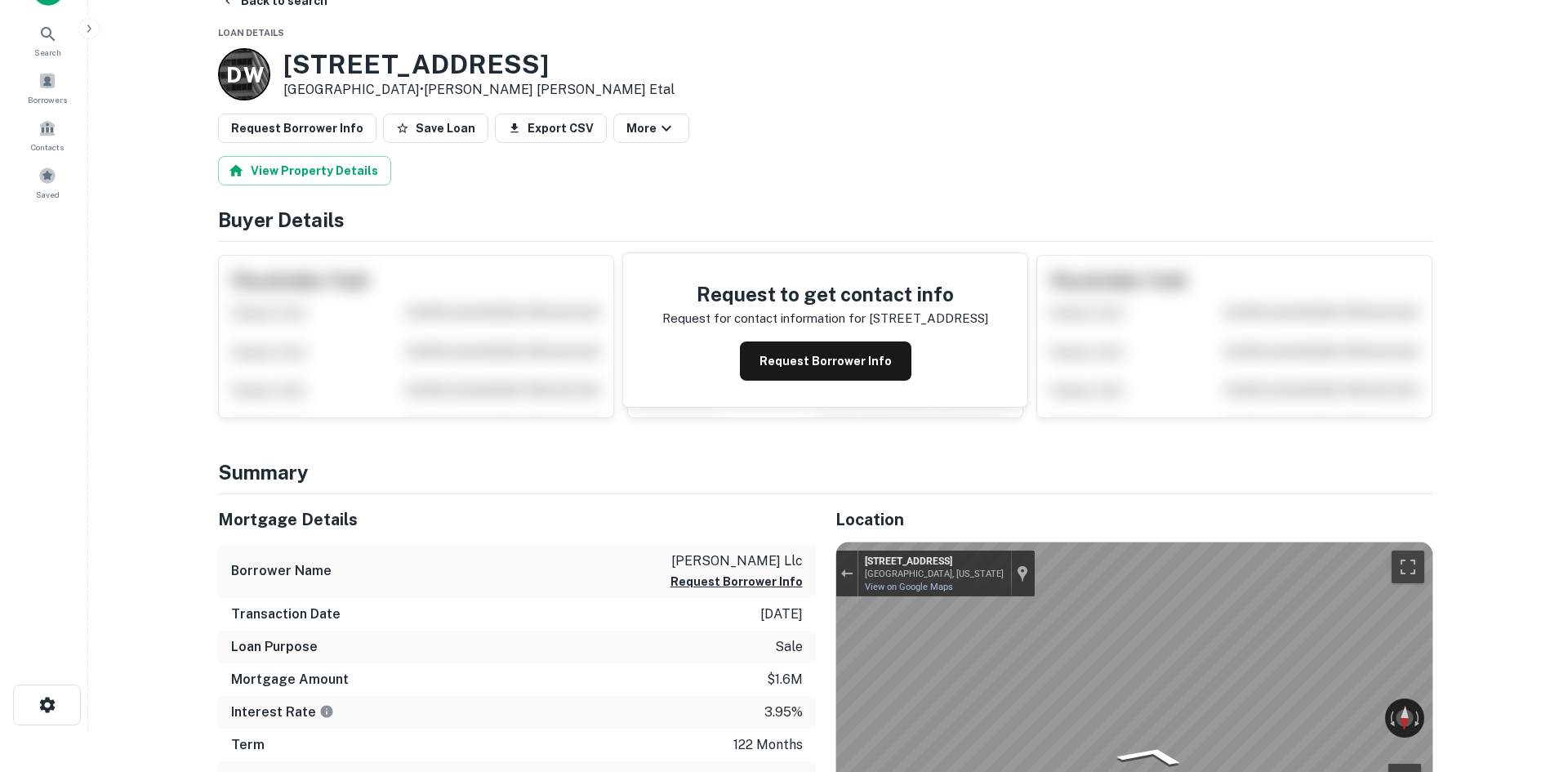
scroll to position [0, 0]
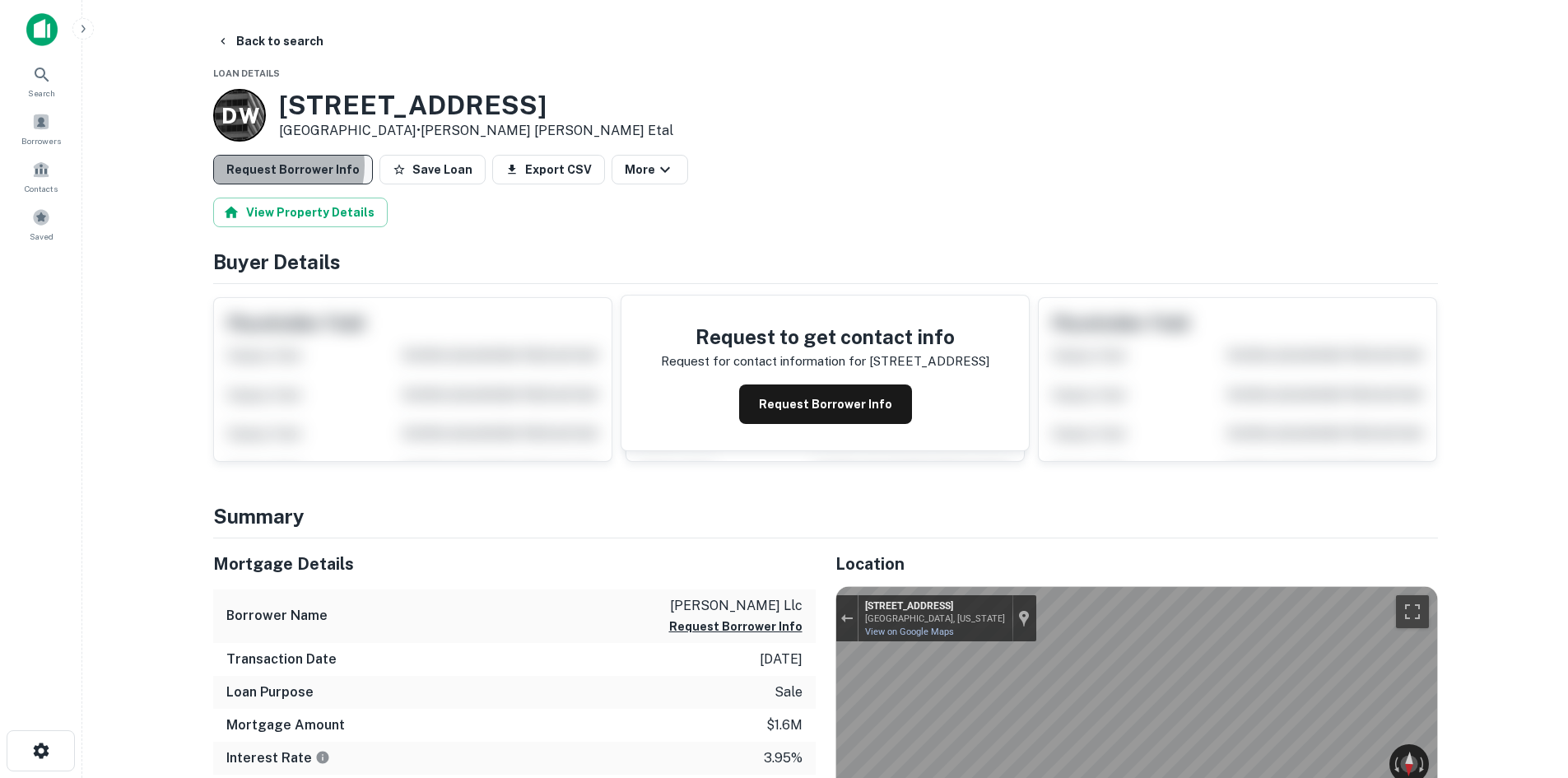
click at [270, 166] on button "Request Borrower Info" at bounding box center [293, 169] width 159 height 30
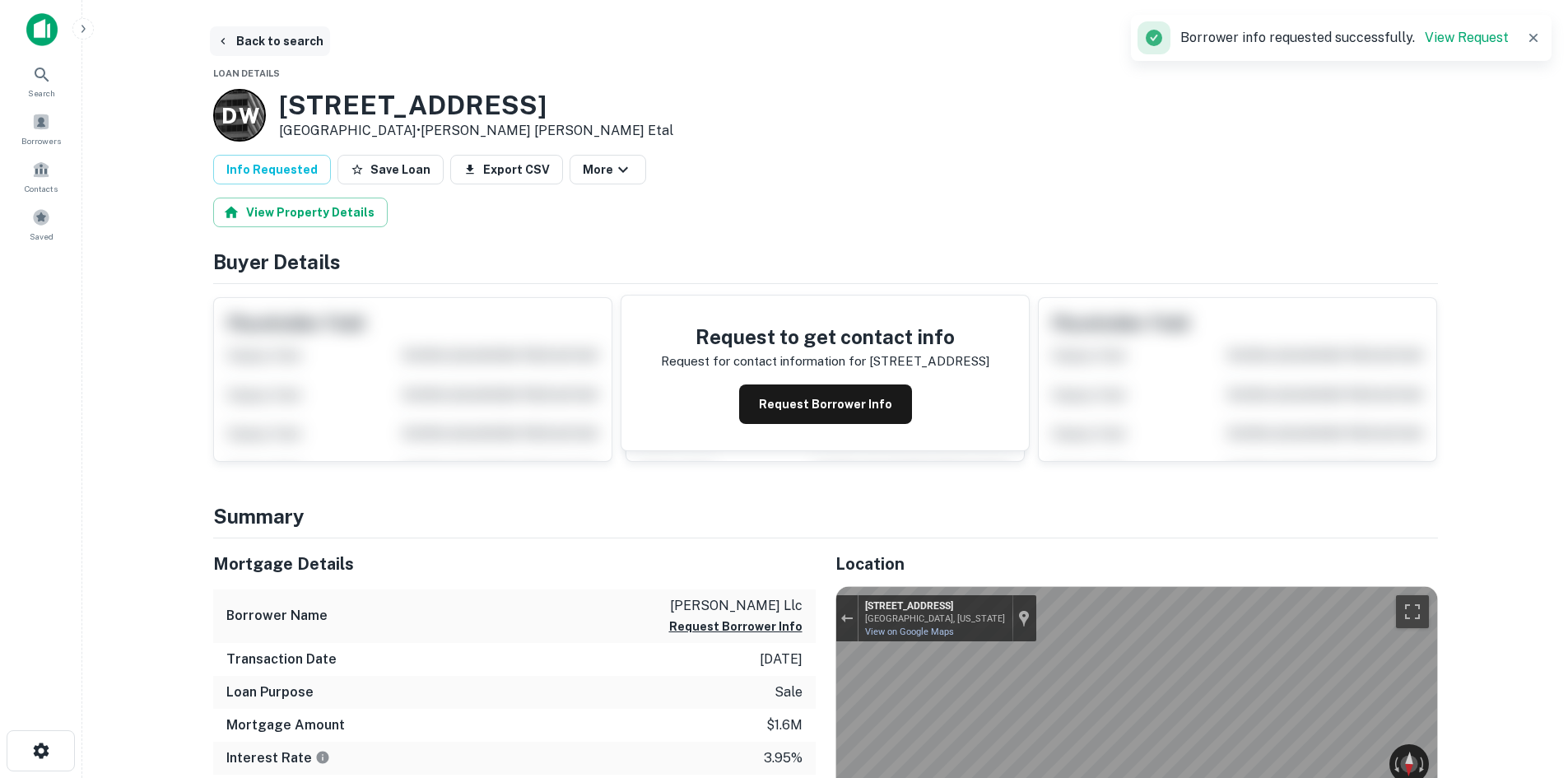
click at [279, 52] on button "Back to search" at bounding box center [270, 41] width 120 height 30
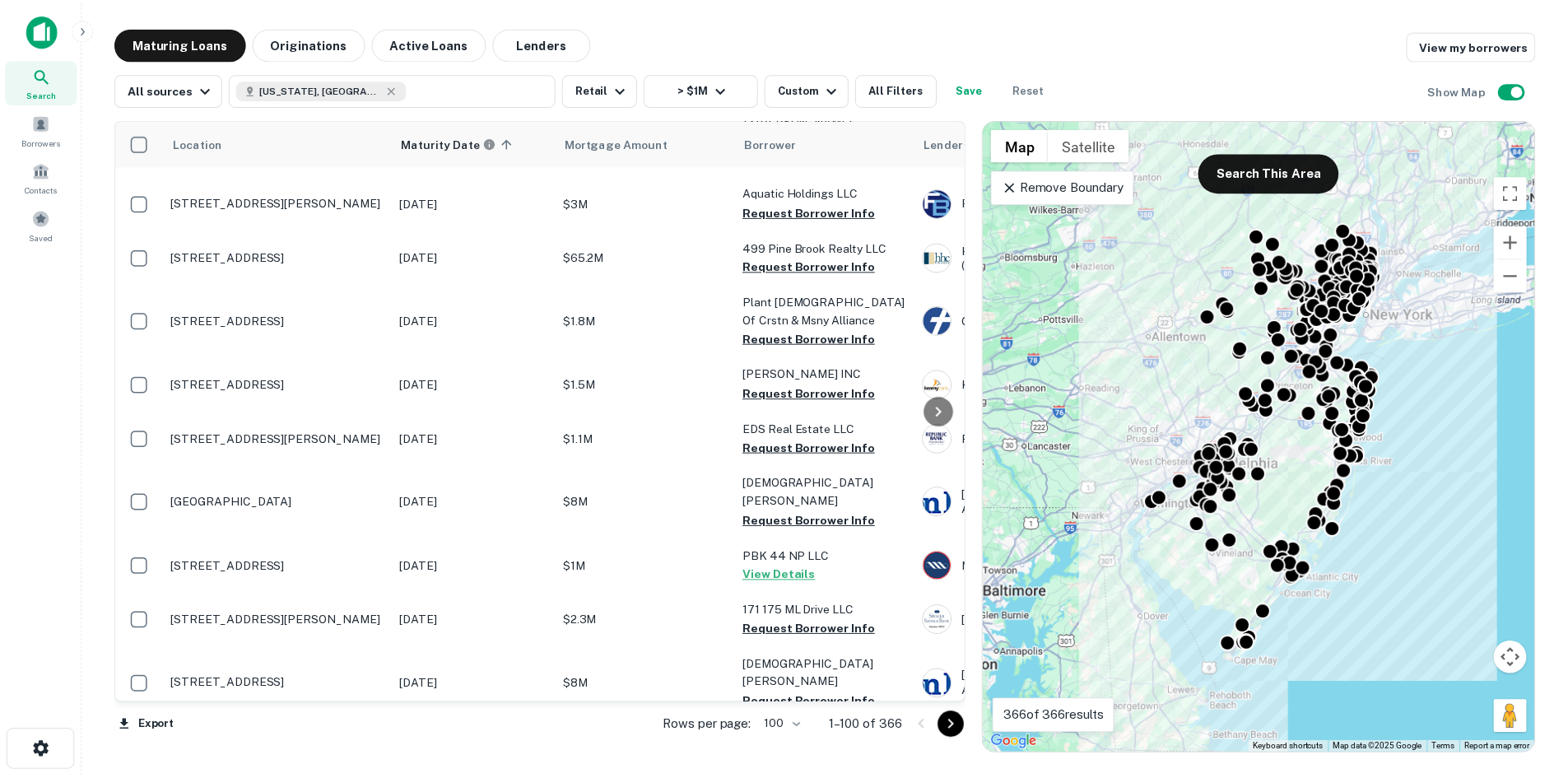
scroll to position [1729, 0]
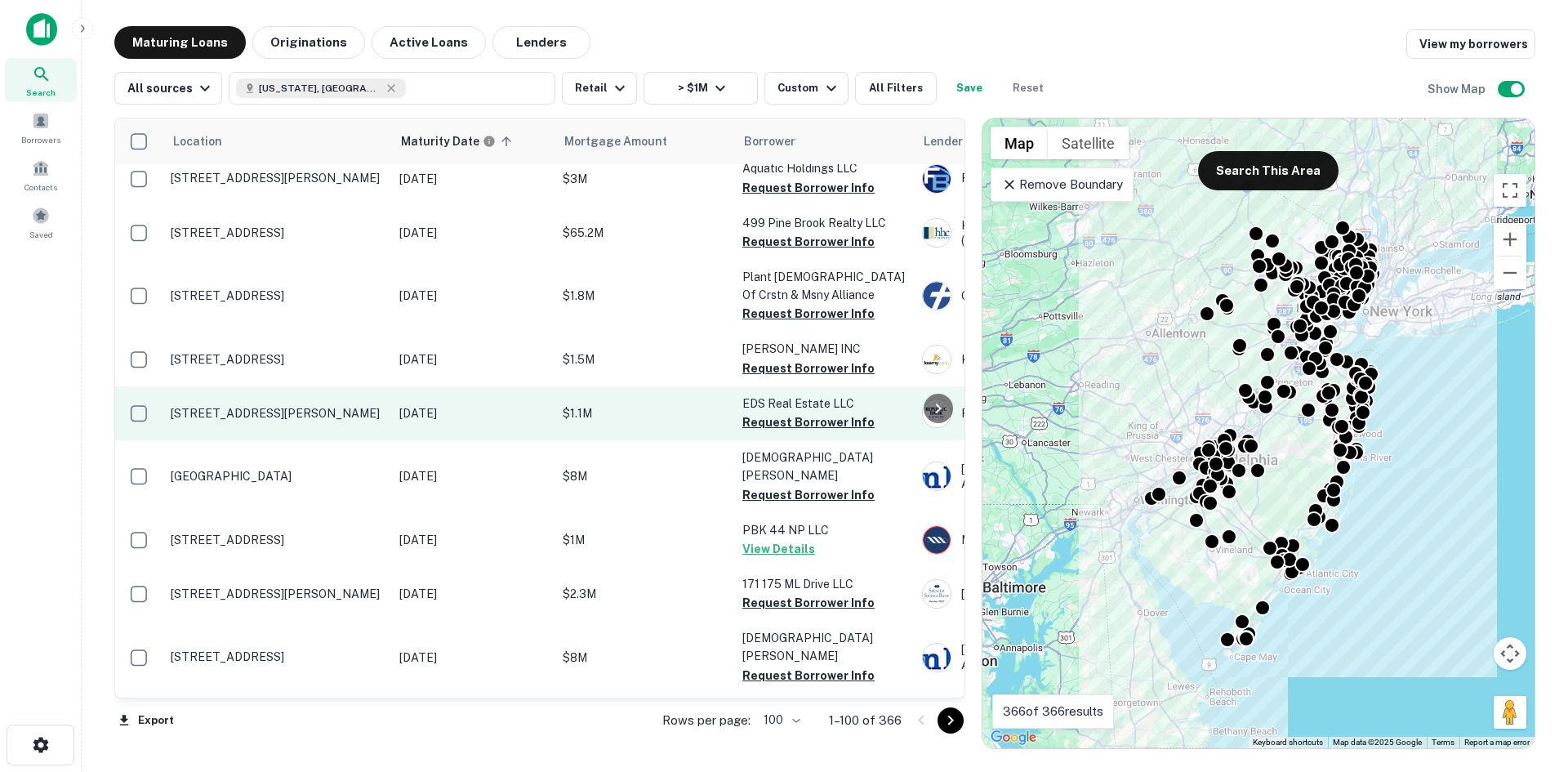
click at [326, 420] on p "[STREET_ADDRESS][PERSON_NAME]" at bounding box center [277, 413] width 213 height 14
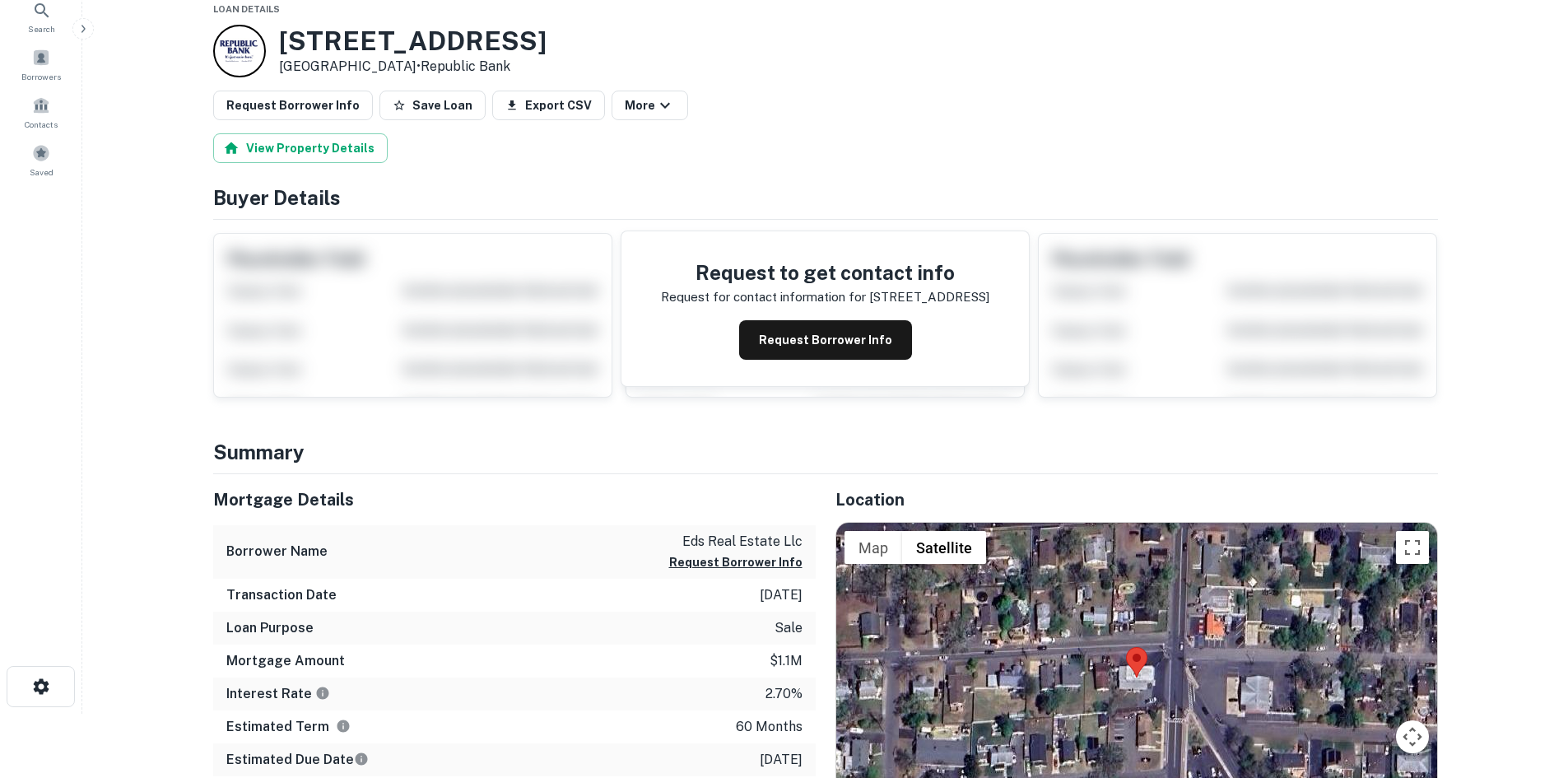
scroll to position [165, 0]
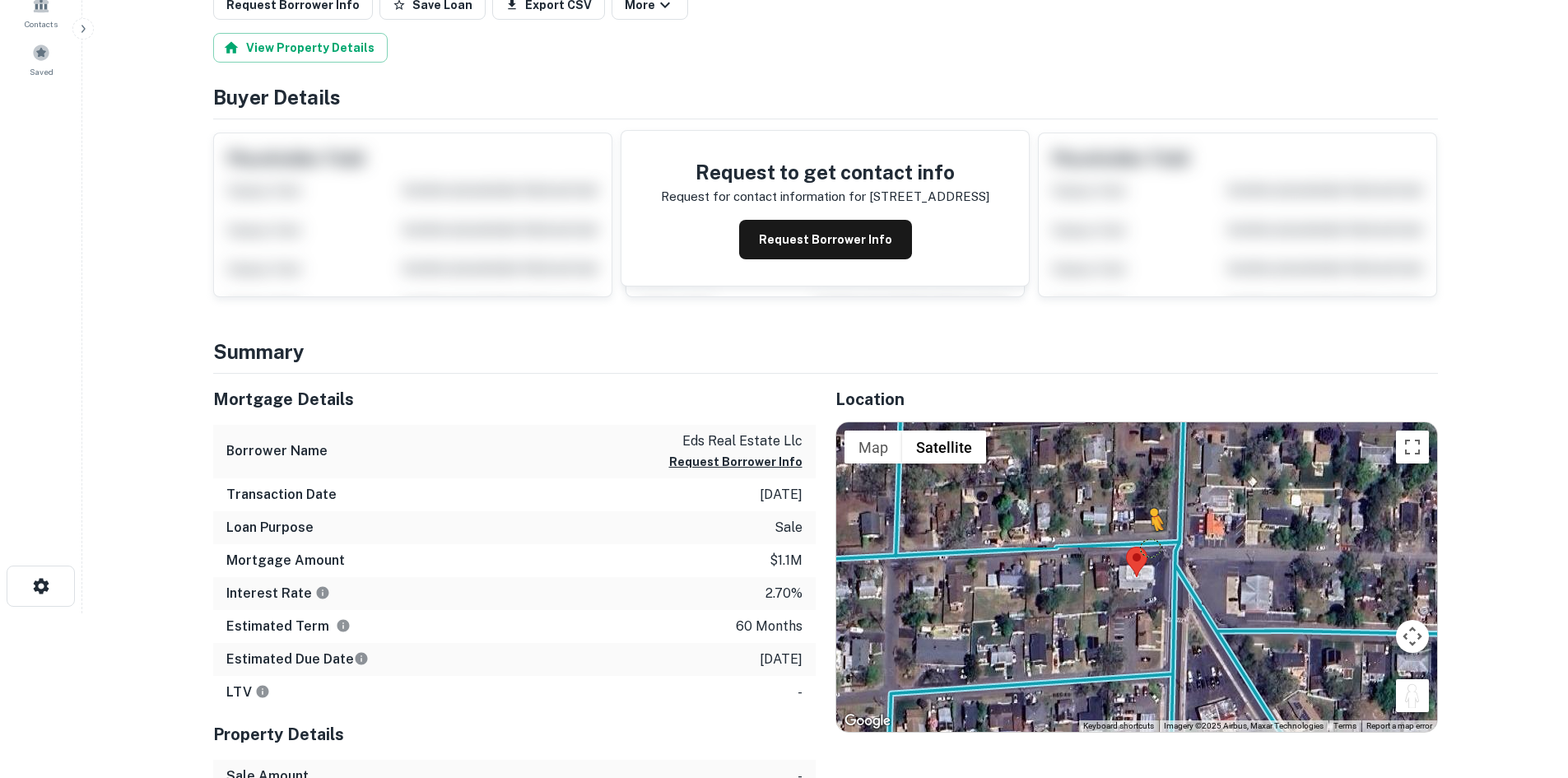
drag, startPoint x: 1403, startPoint y: 685, endPoint x: 1144, endPoint y: 546, distance: 293.9
click at [1144, 546] on div "To activate drag with keyboard, press Alt + Enter. Once in keyboard drag state,…" at bounding box center [1136, 576] width 601 height 310
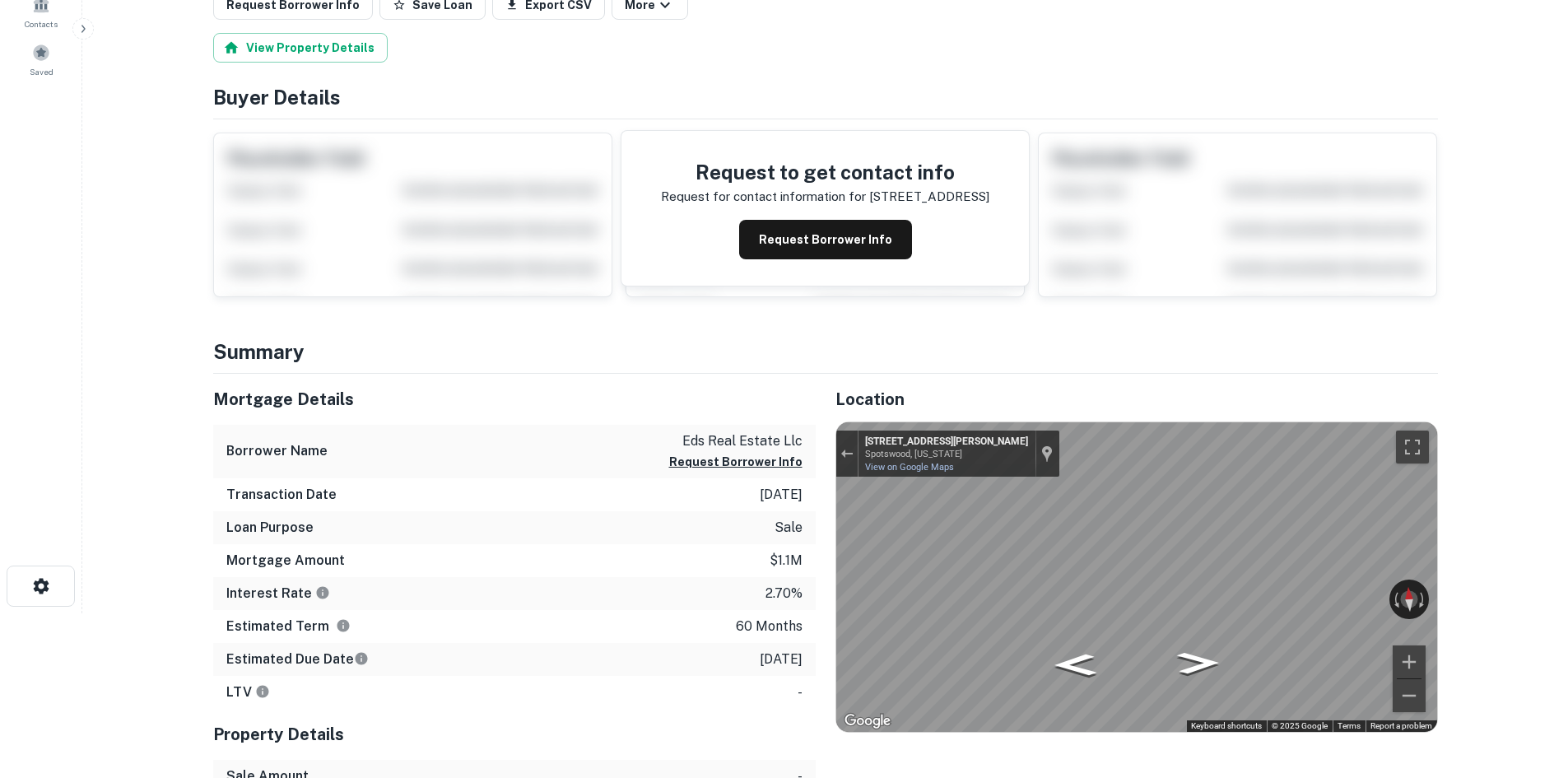
click at [825, 525] on div "Location ← Move left → Move right ↑ Move up ↓ Move down + Zoom in - Zoom out Ho…" at bounding box center [1126, 633] width 622 height 518
click at [1392, 610] on div "← Move left → Move right ↑ Move up ↓ Move down + Zoom in - Zoom out 10 Erickson…" at bounding box center [1136, 576] width 601 height 310
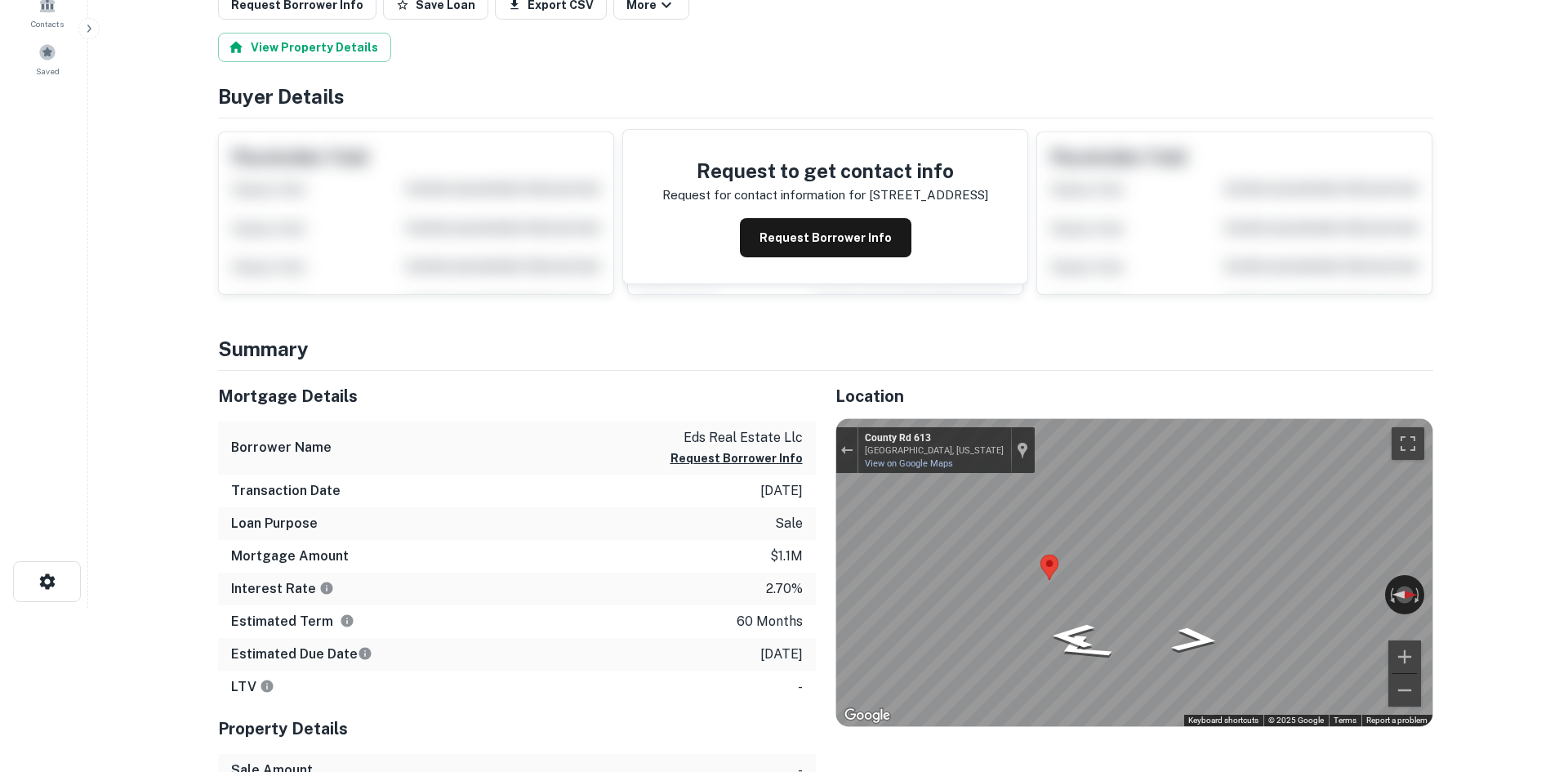
scroll to position [0, 0]
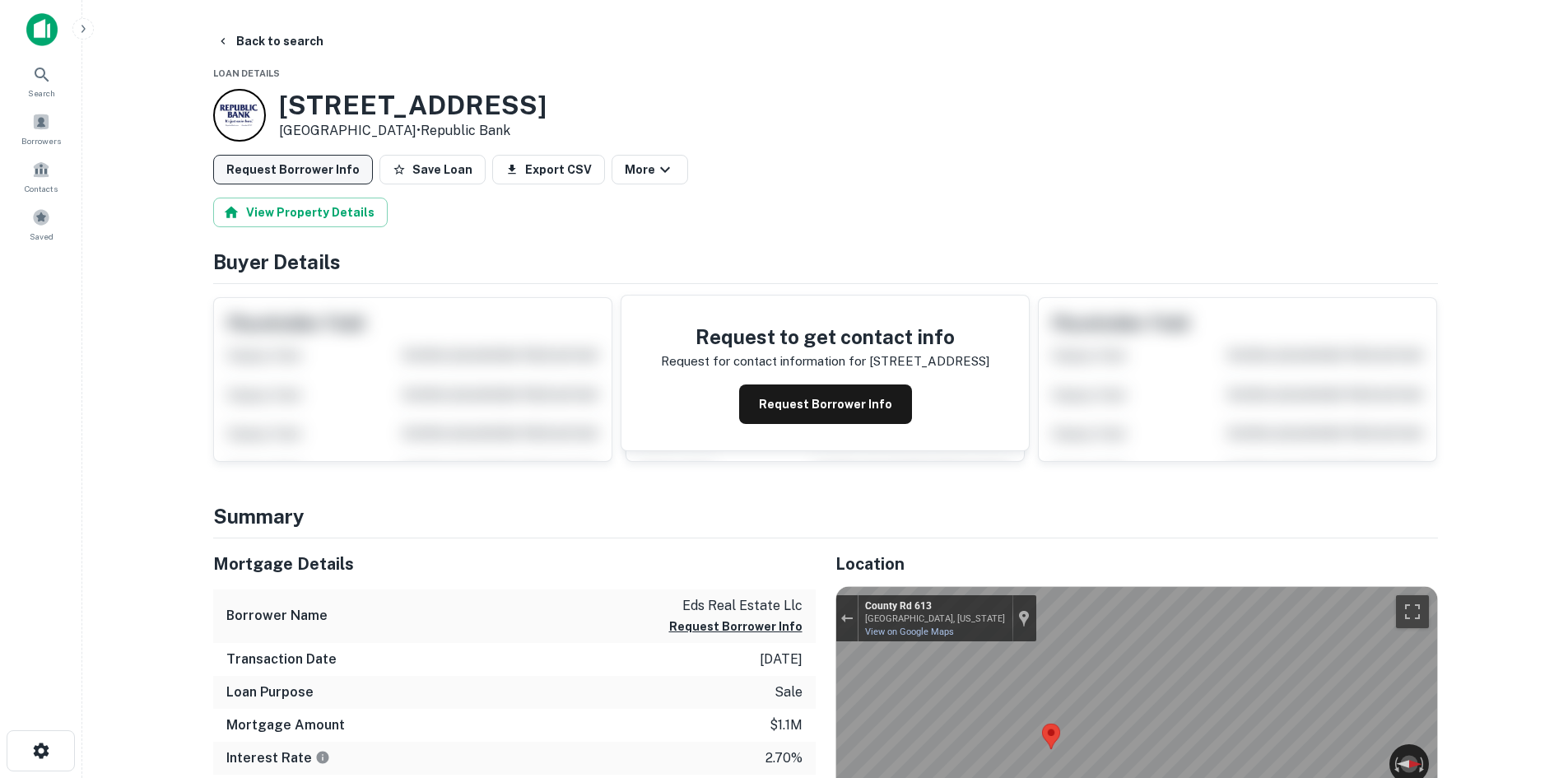
click at [296, 167] on button "Request Borrower Info" at bounding box center [293, 169] width 159 height 30
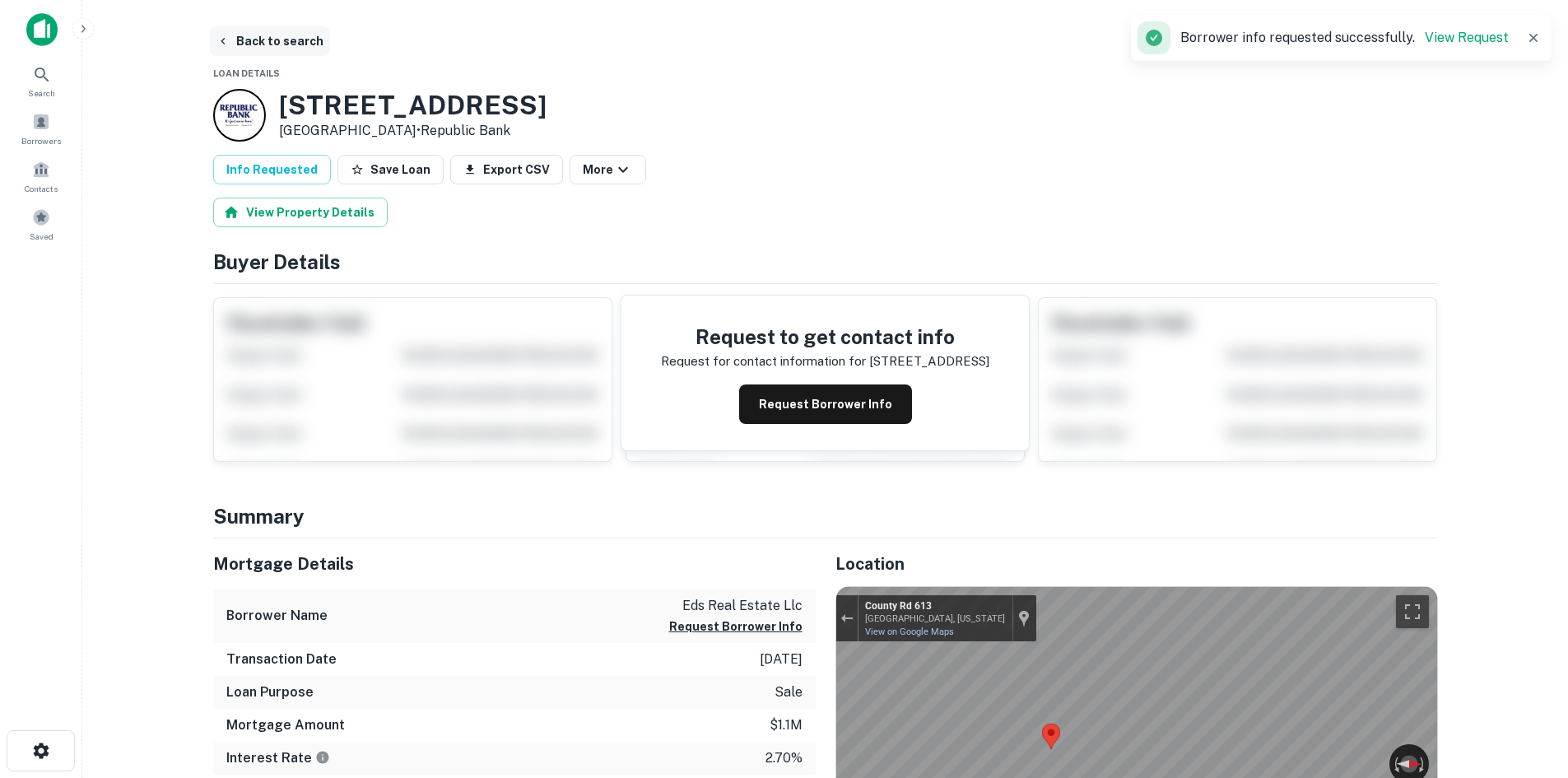
click at [288, 48] on button "Back to search" at bounding box center [270, 41] width 120 height 30
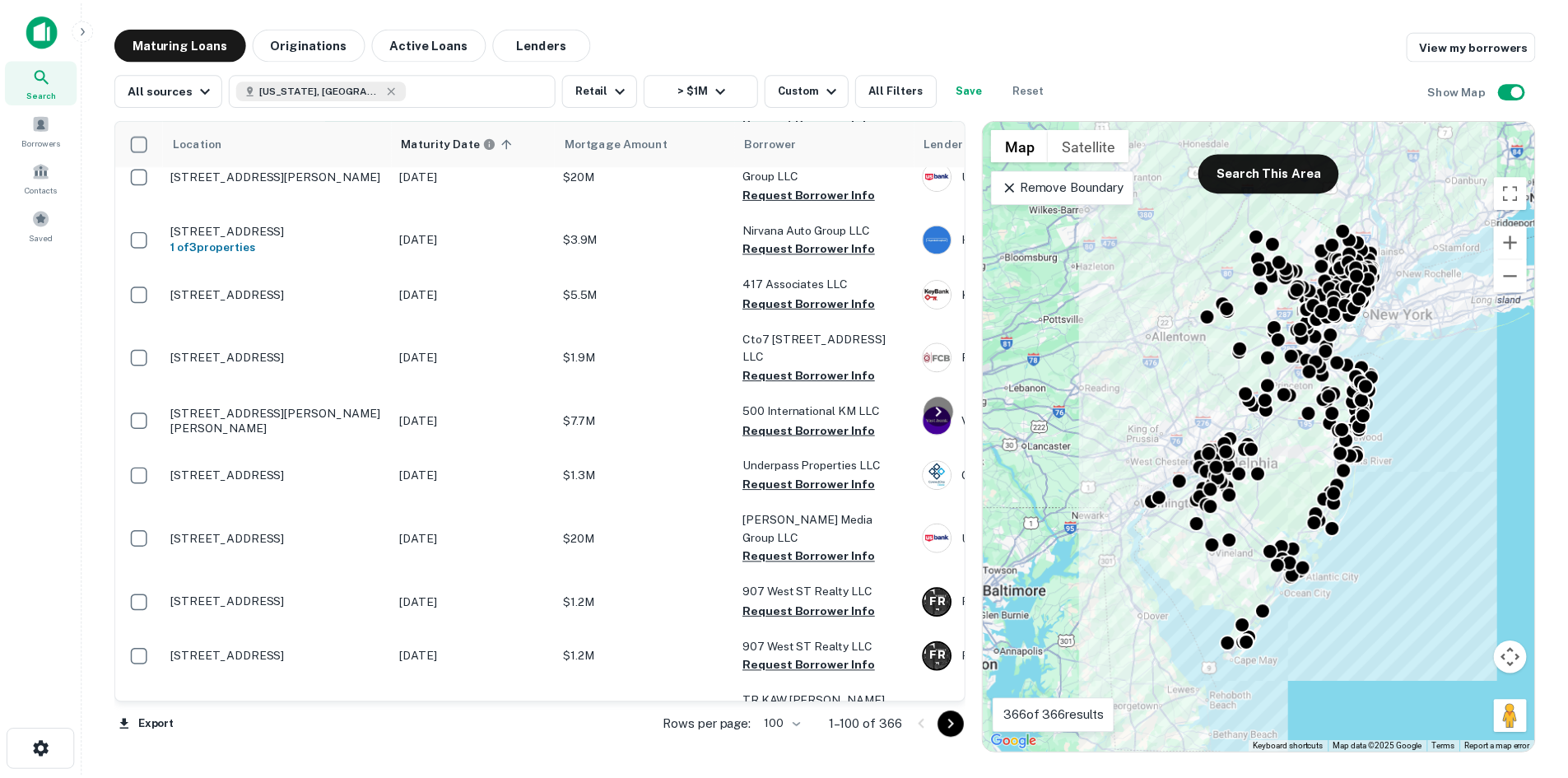
scroll to position [3706, 0]
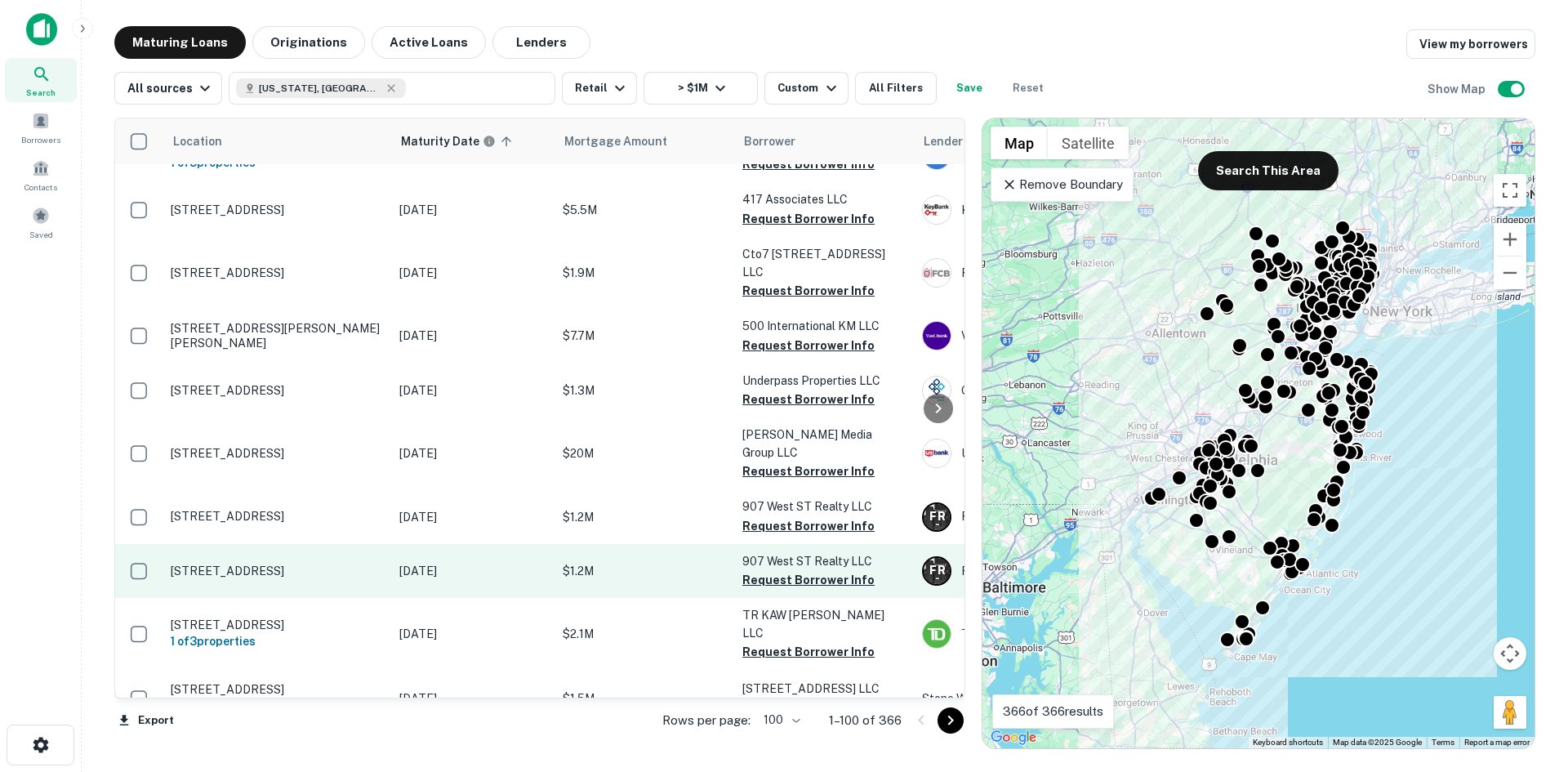
click at [305, 563] on p "901 West St Union City, NJ 07087" at bounding box center [277, 570] width 213 height 14
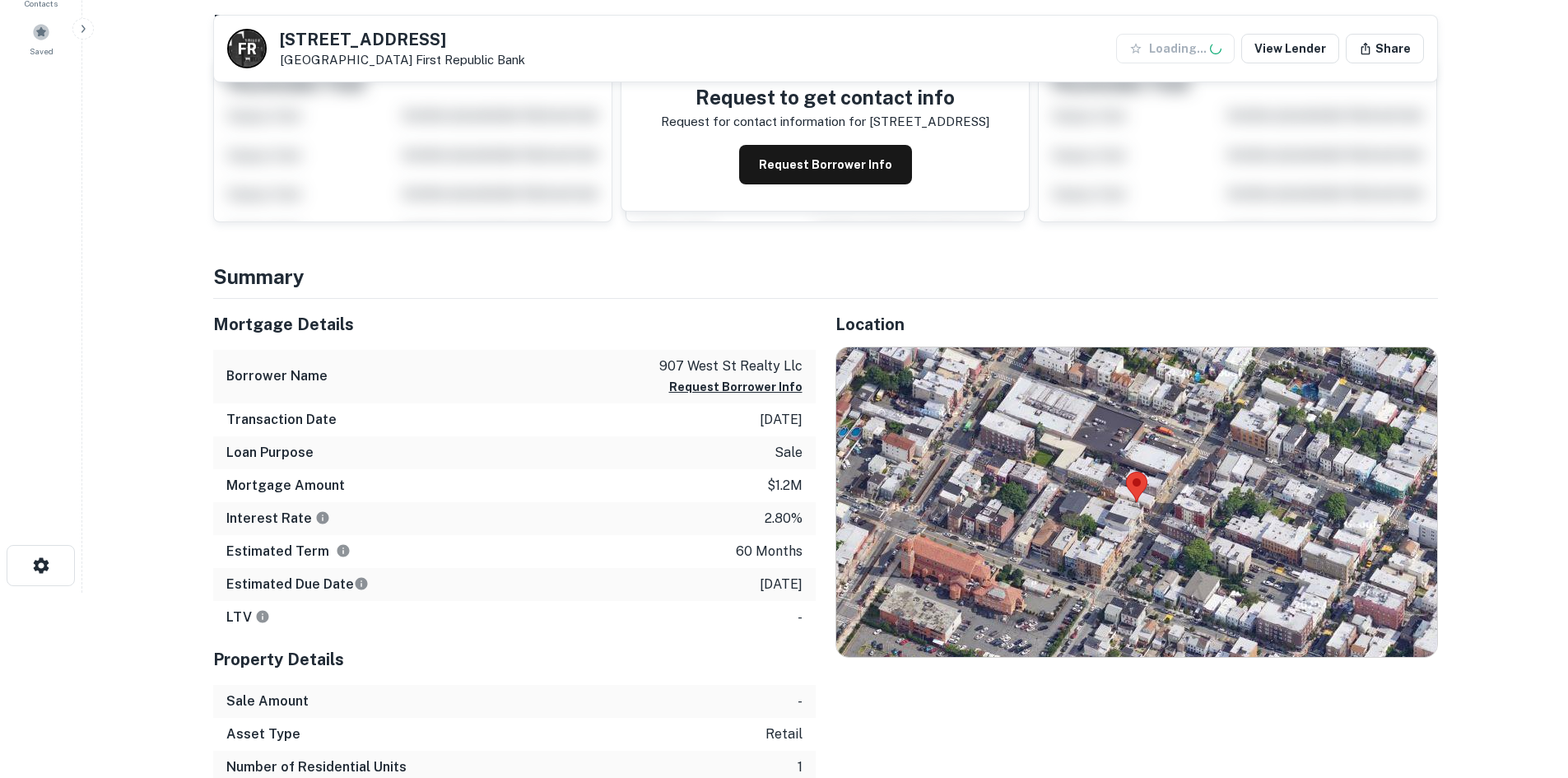
scroll to position [247, 0]
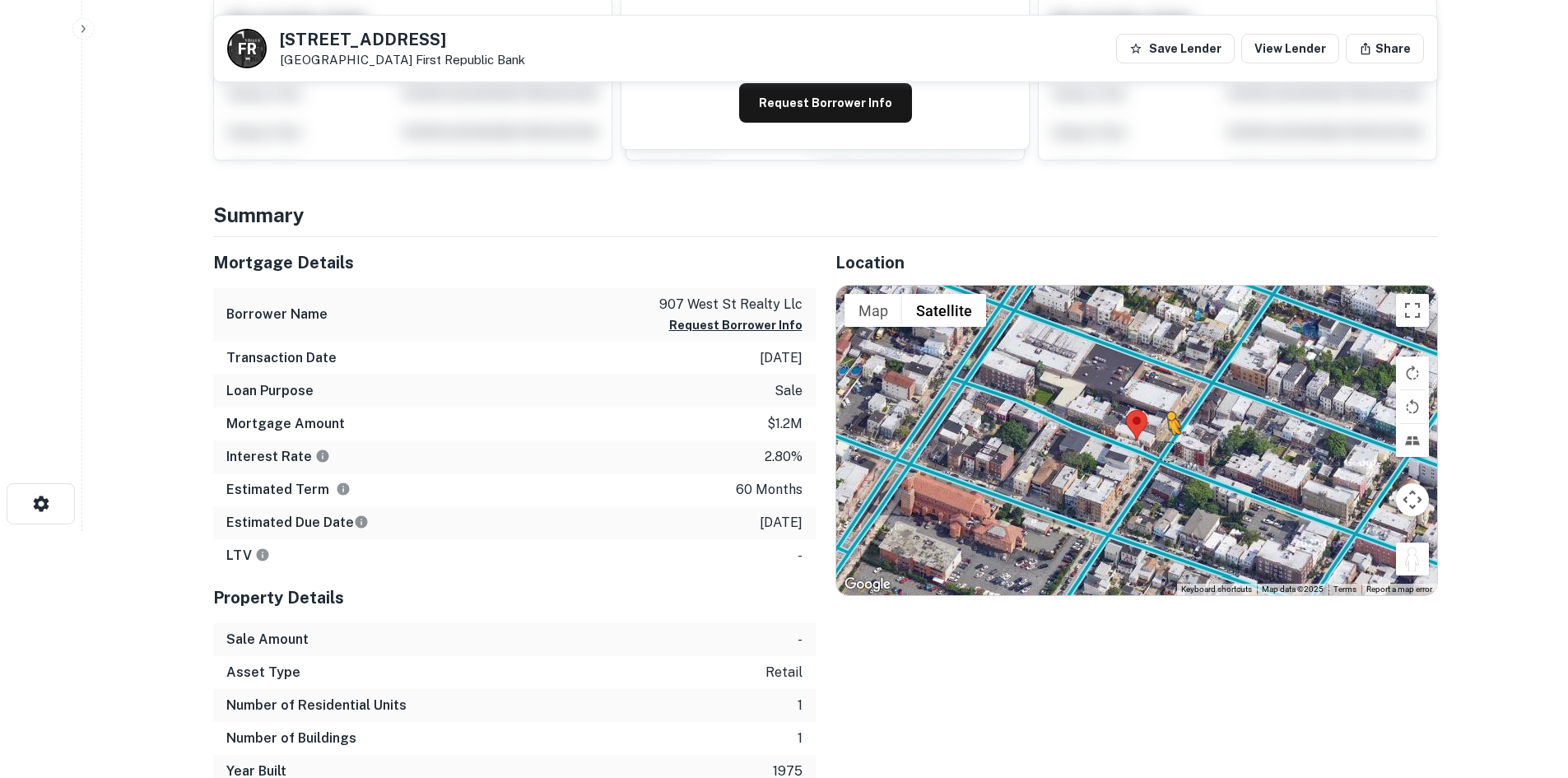
drag, startPoint x: 1409, startPoint y: 564, endPoint x: 1162, endPoint y: 454, distance: 270.4
click at [1162, 454] on div "To activate drag with keyboard, press Alt + Enter. Once in keyboard drag state,…" at bounding box center [1136, 440] width 601 height 310
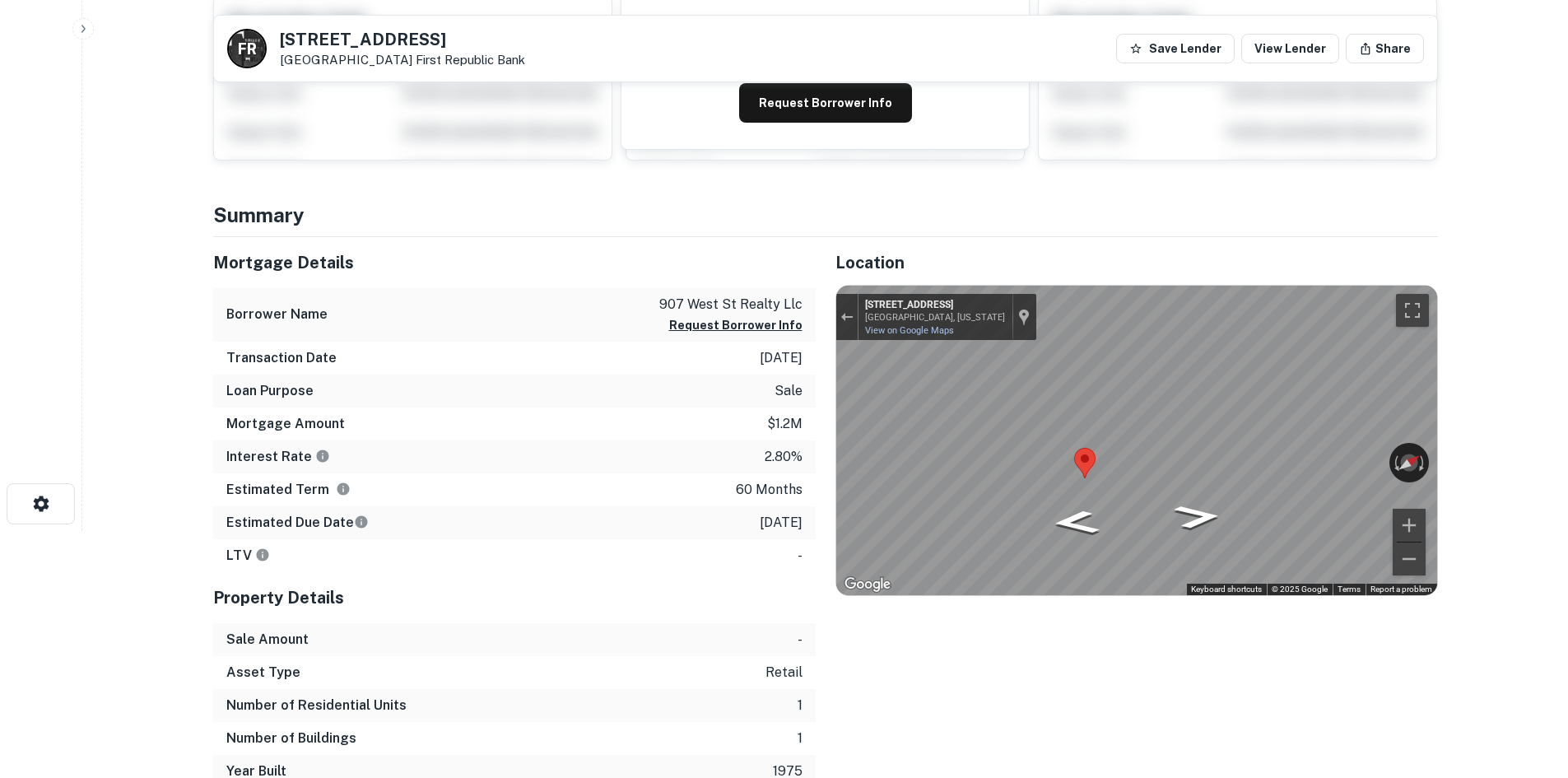
click at [1463, 423] on main "Back to search F R 901 West St Union City, NJ 07087 First Republic Bank Save Le…" at bounding box center [825, 142] width 1486 height 778
click at [1475, 434] on main "Back to search F R 901 West St Union City, NJ 07087 First Republic Bank Save Le…" at bounding box center [825, 142] width 1486 height 778
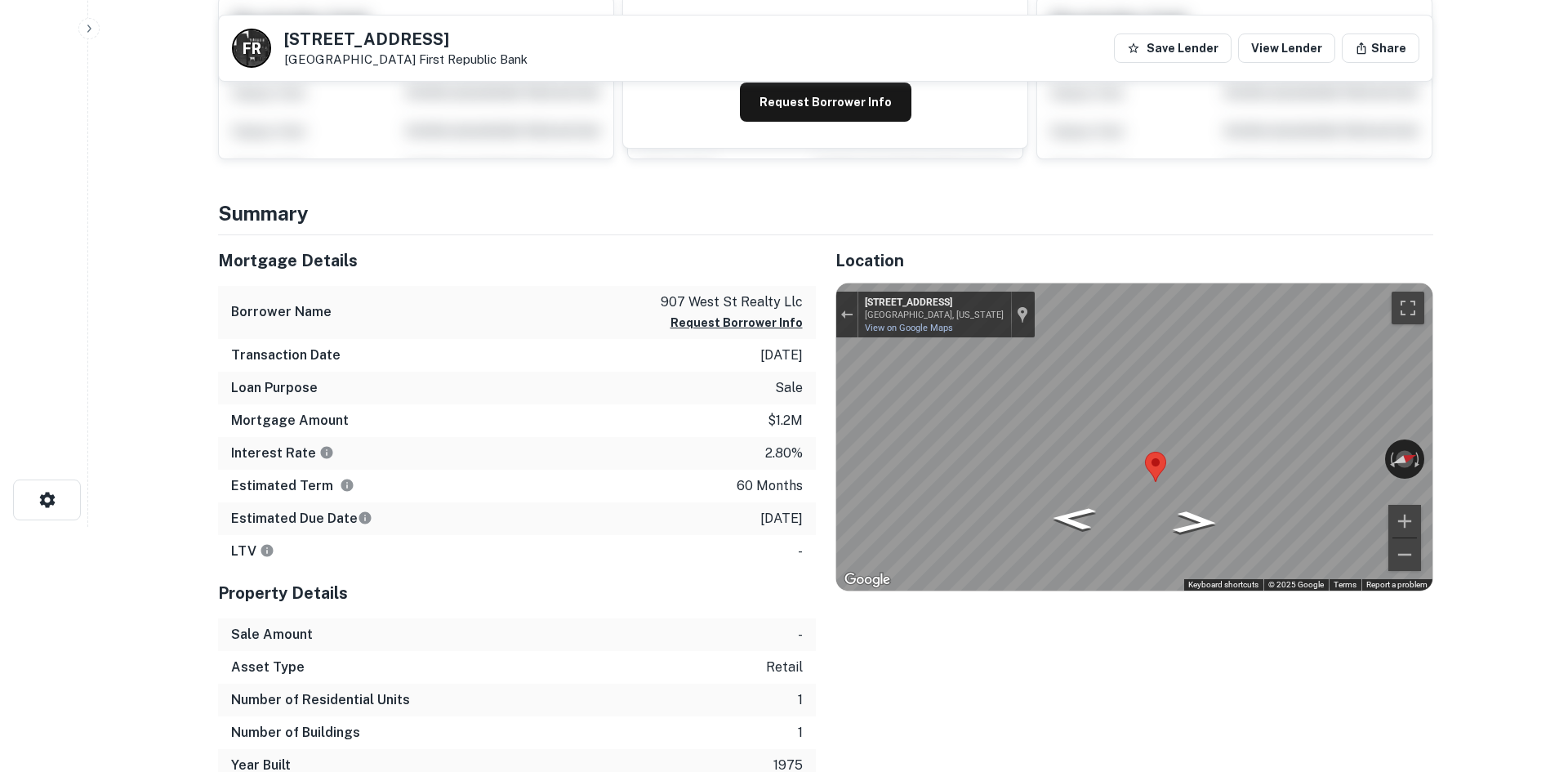
scroll to position [0, 0]
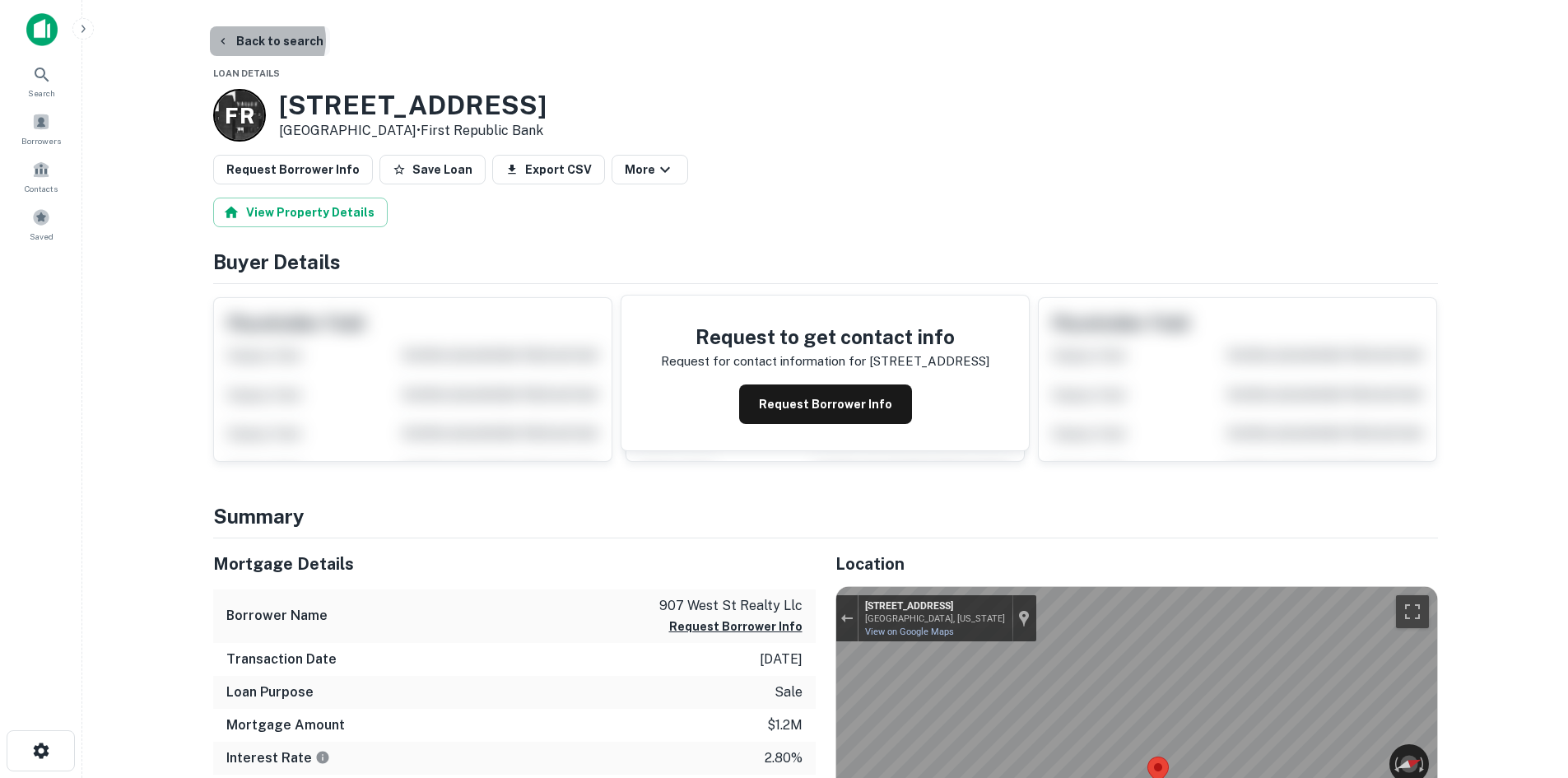
click at [261, 40] on button "Back to search" at bounding box center [270, 41] width 120 height 30
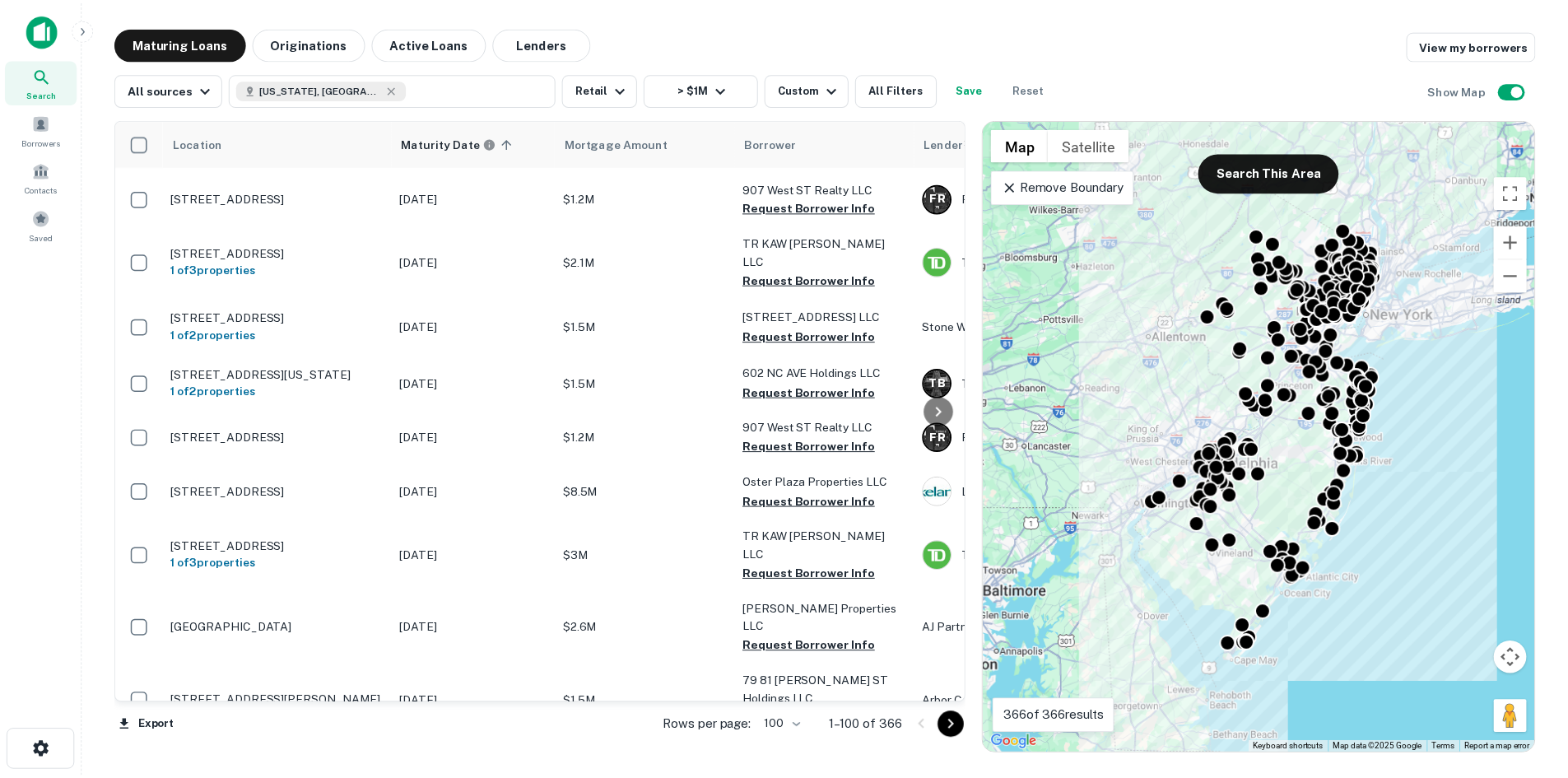
scroll to position [4117, 0]
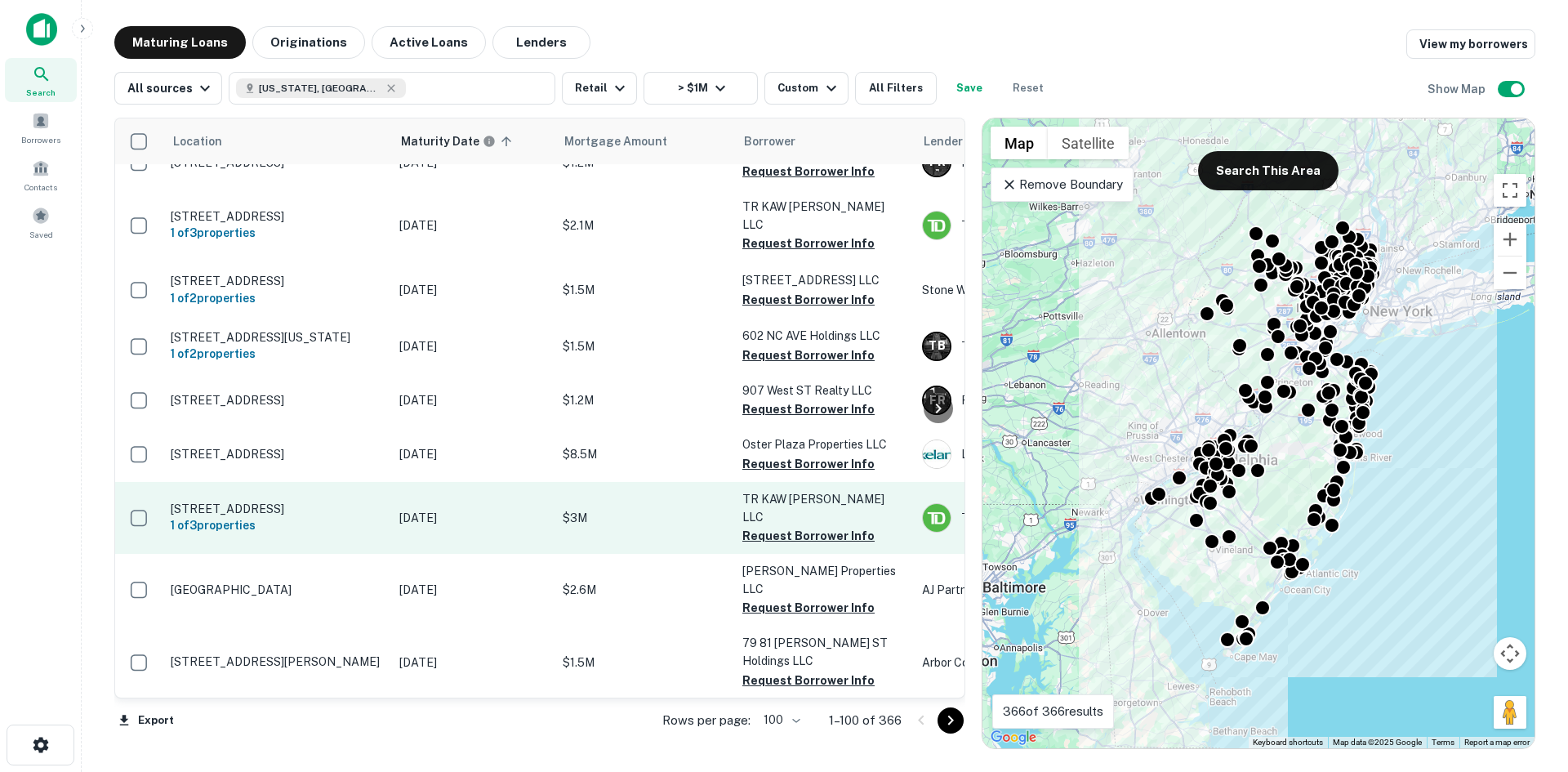
click at [357, 501] on p "3423 Route 37 E Toms River, NJ 08753" at bounding box center [277, 508] width 213 height 14
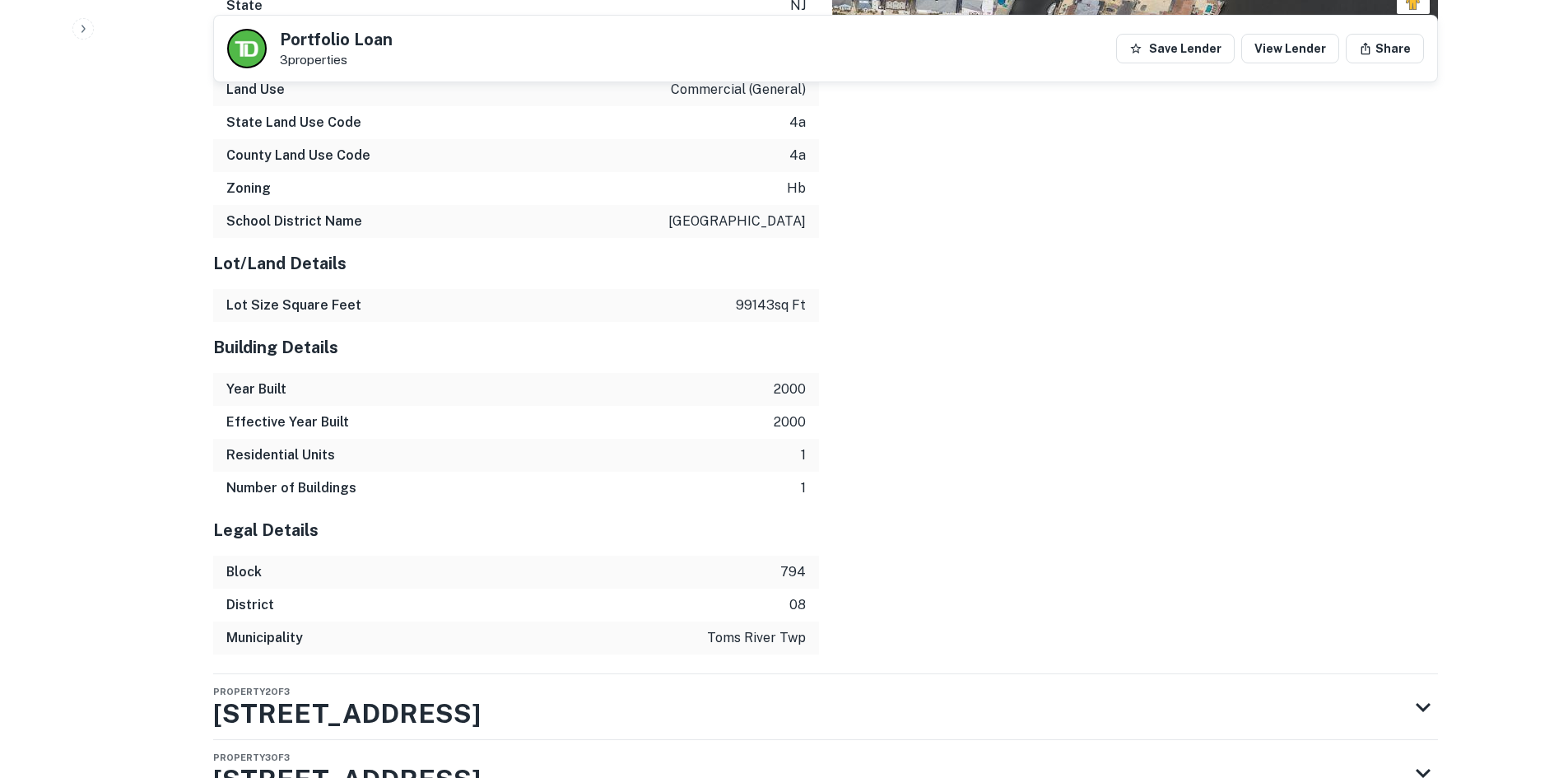
scroll to position [1981, 0]
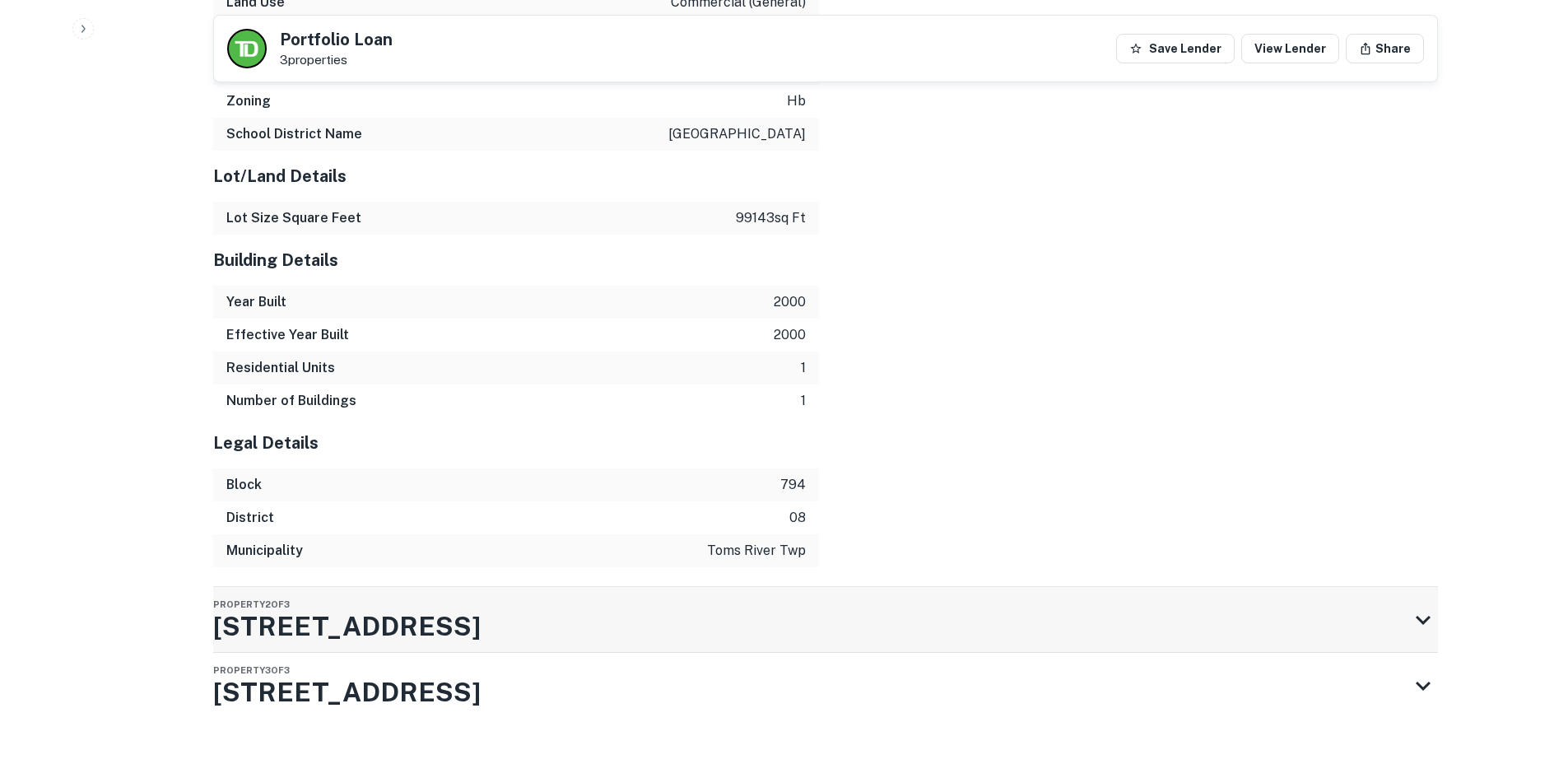
click at [546, 592] on div "Property 2 of 3 3403 ROUTE 37 E" at bounding box center [811, 619] width 1195 height 66
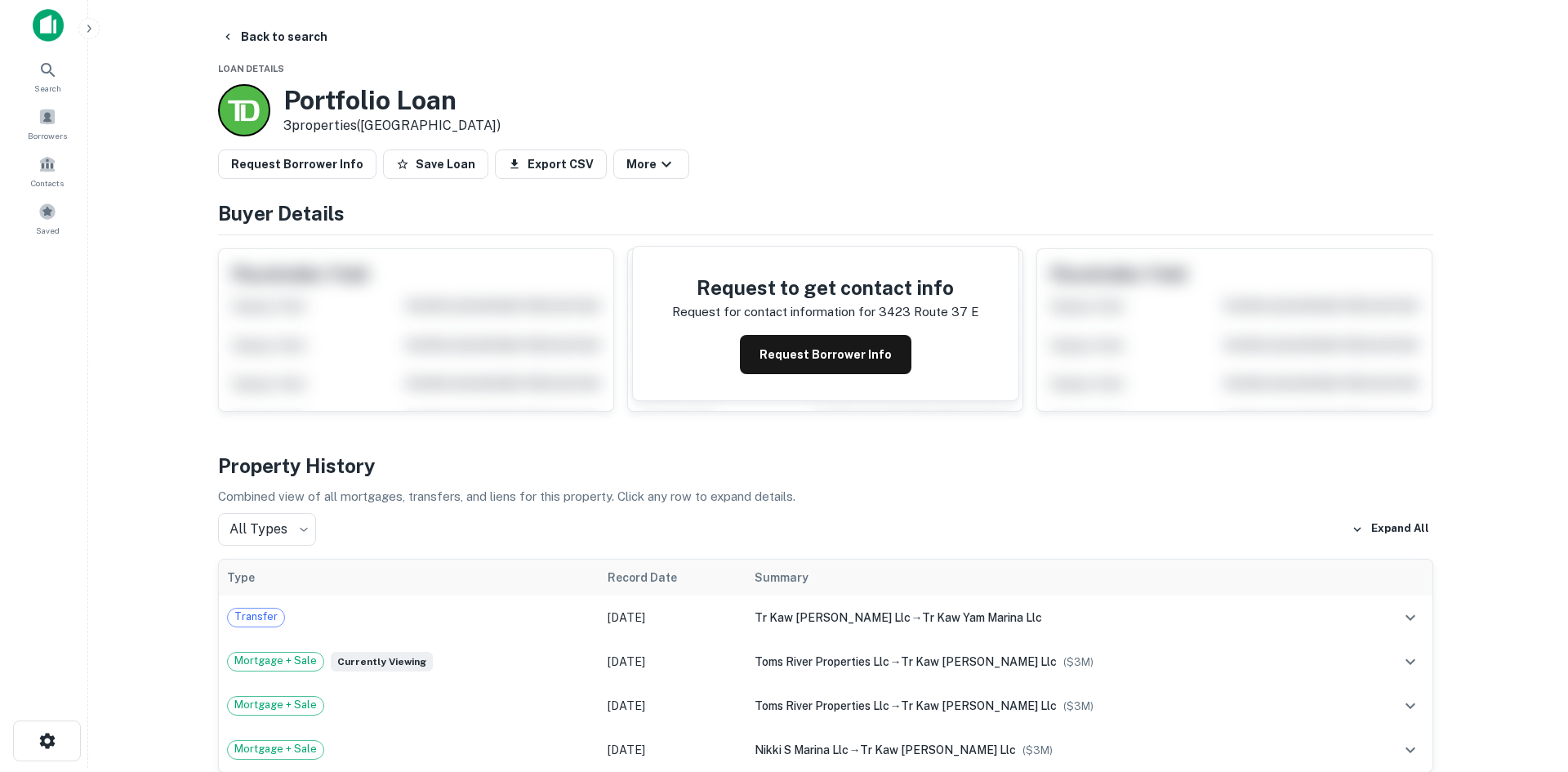
scroll to position [0, 0]
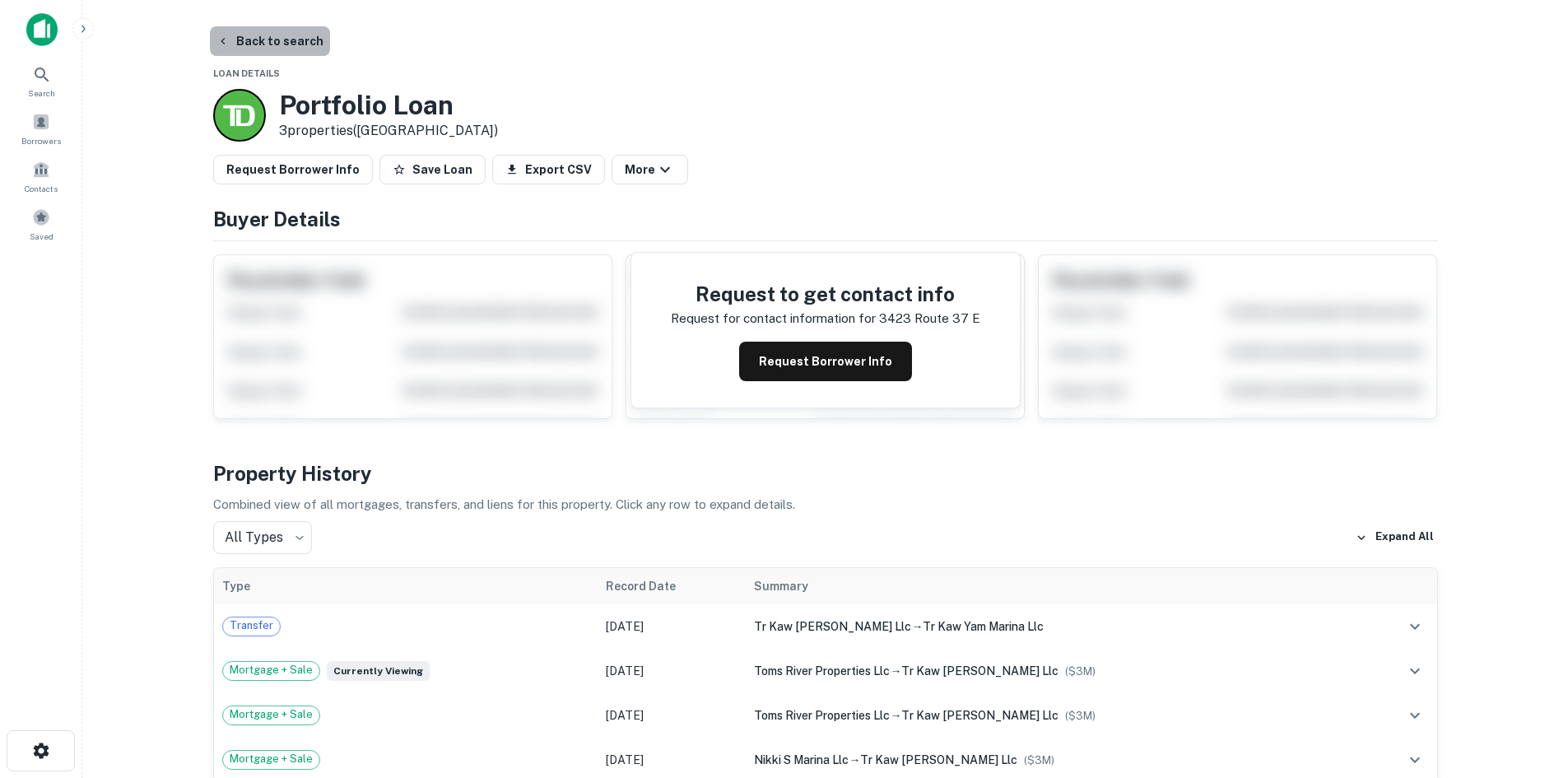
click at [279, 34] on button "Back to search" at bounding box center [270, 41] width 120 height 30
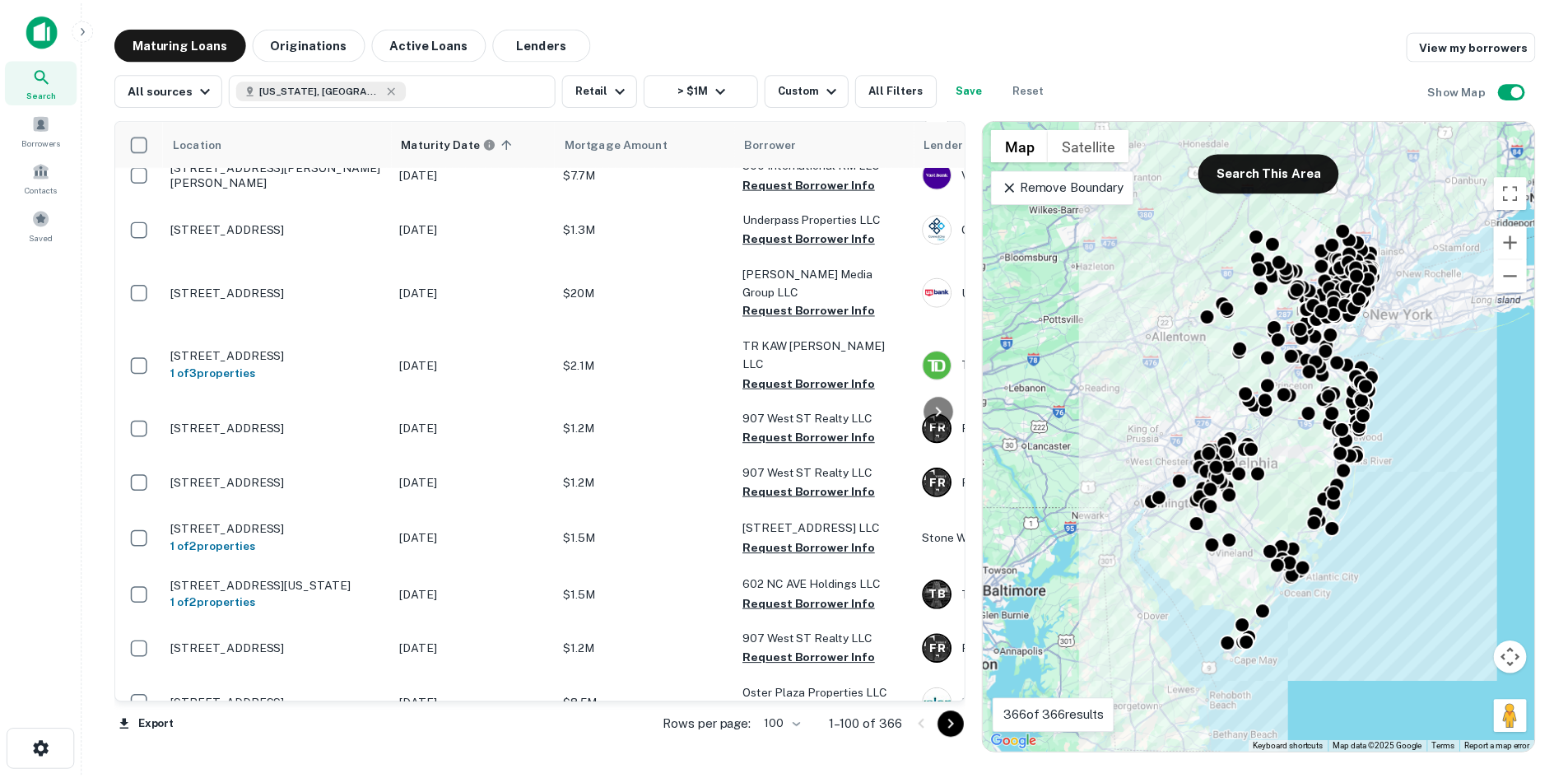
scroll to position [4062, 0]
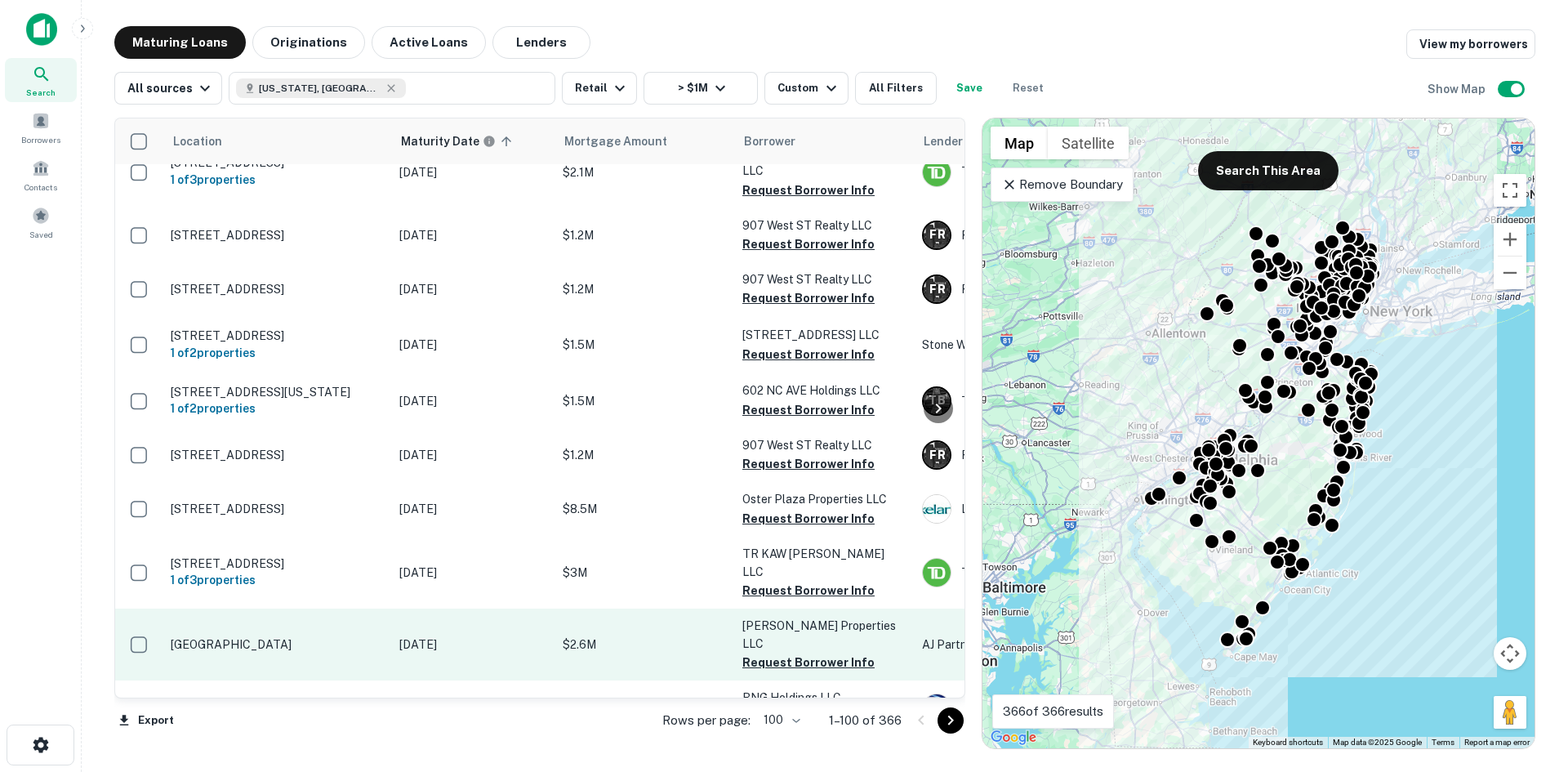
click at [268, 609] on td "Riverside Ave Lyndhurst, NJ 07071" at bounding box center [277, 644] width 229 height 71
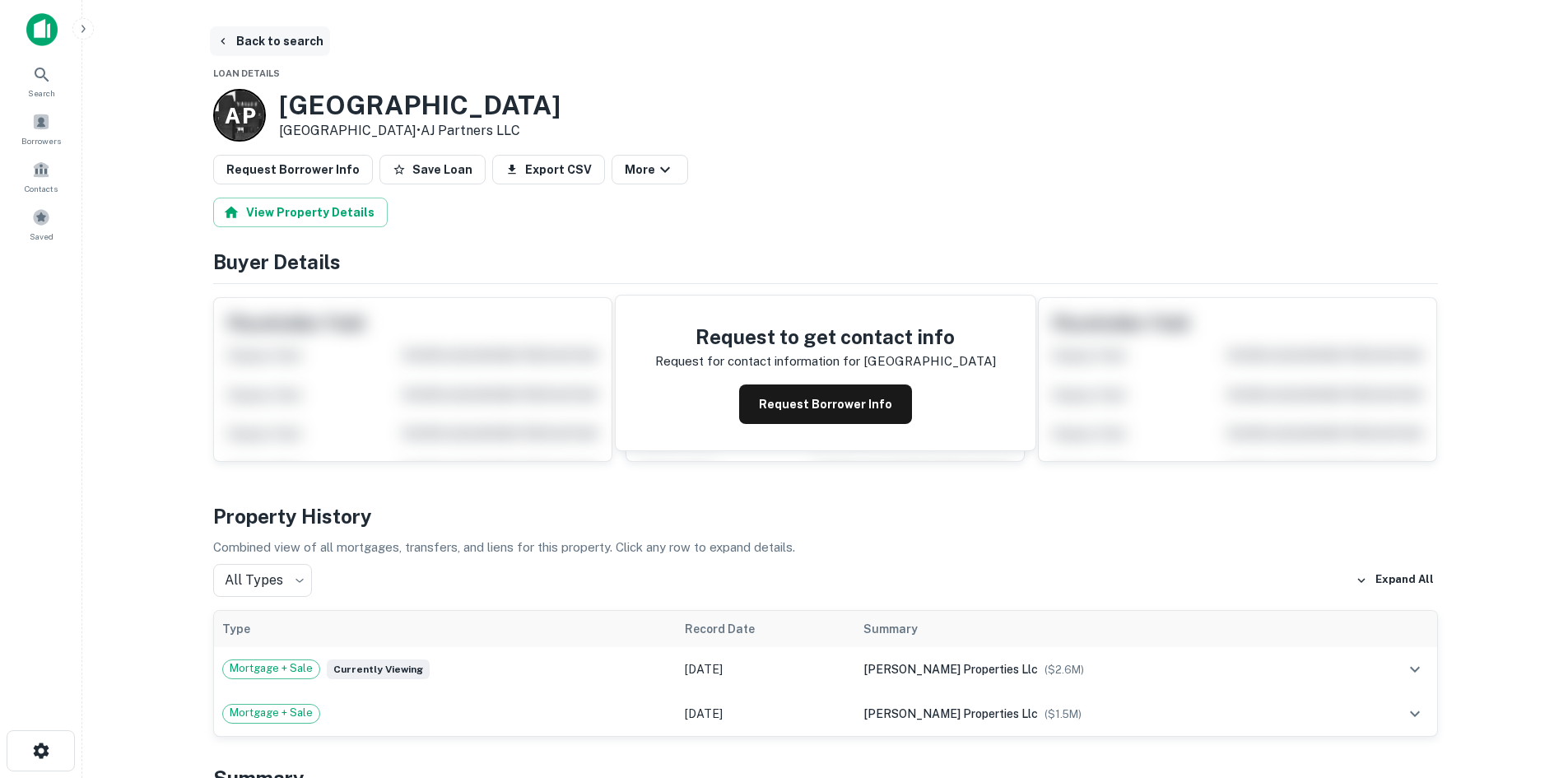
click at [319, 40] on button "Back to search" at bounding box center [270, 41] width 120 height 30
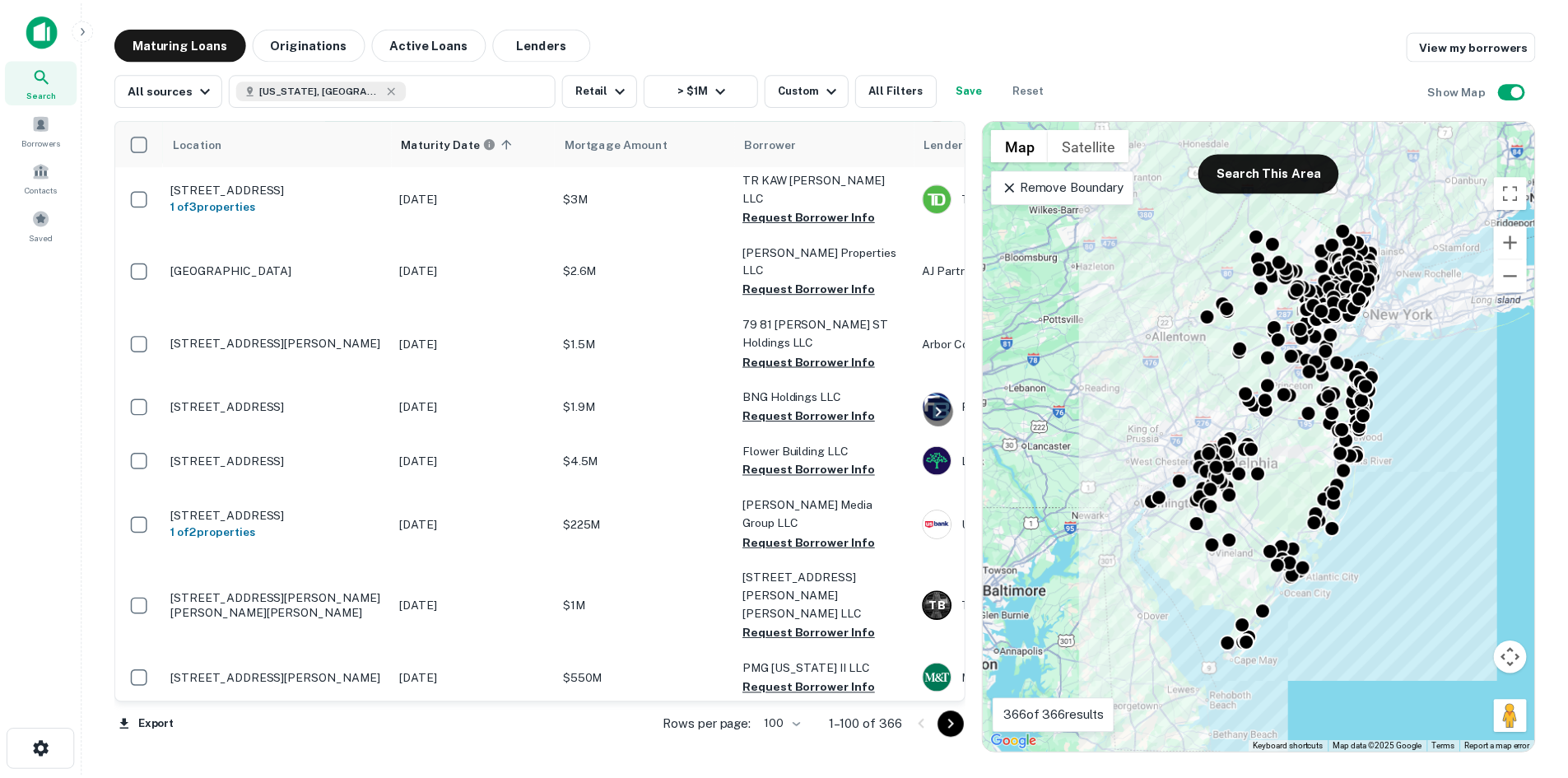
scroll to position [4853, 0]
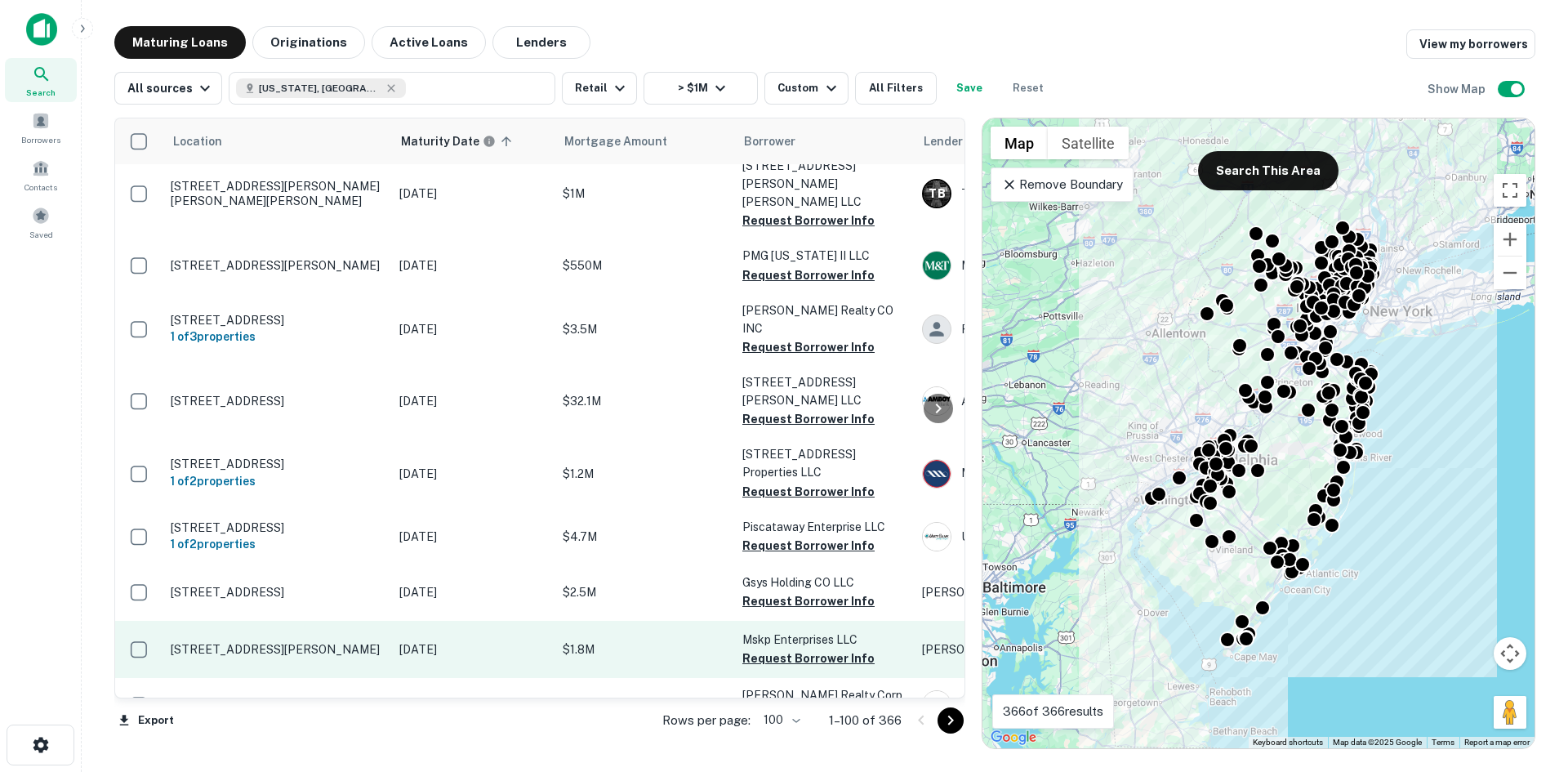
click at [313, 643] on p "[STREET_ADDRESS][PERSON_NAME]" at bounding box center [277, 649] width 213 height 14
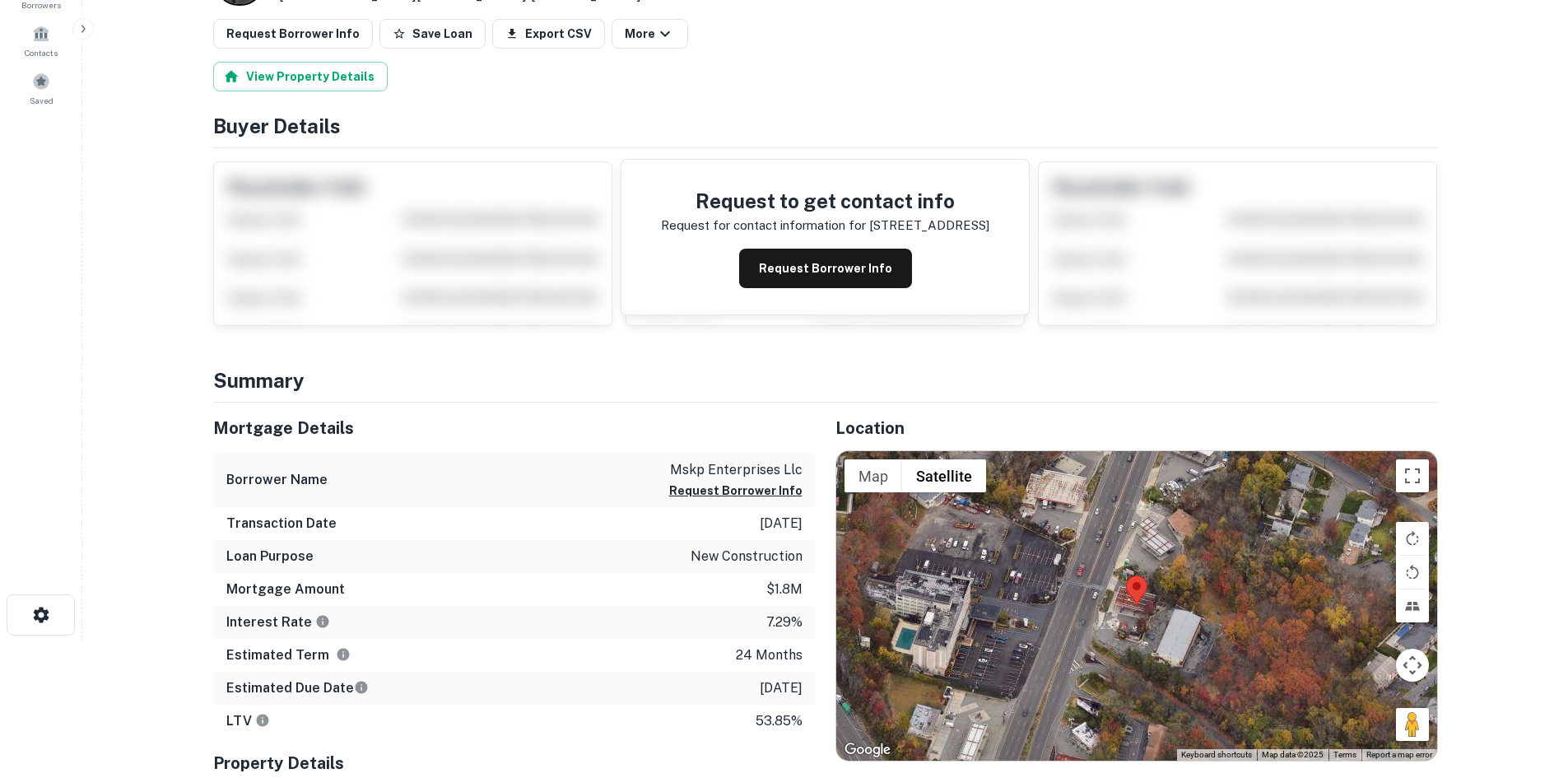
scroll to position [165, 0]
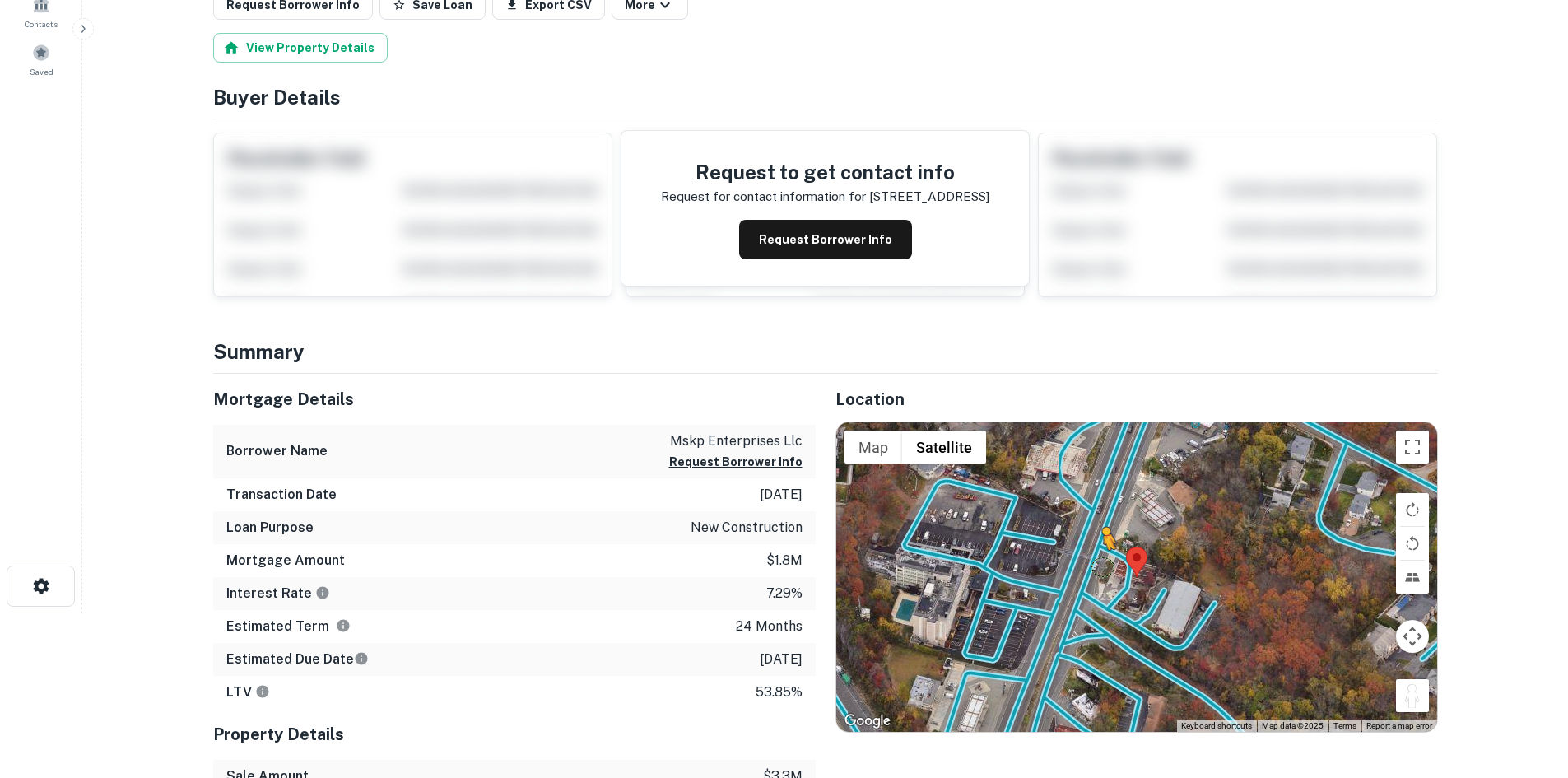
drag, startPoint x: 1397, startPoint y: 690, endPoint x: 1099, endPoint y: 566, distance: 322.8
click at [1099, 566] on div "To activate drag with keyboard, press Alt + Enter. Once in keyboard drag state,…" at bounding box center [1136, 576] width 601 height 310
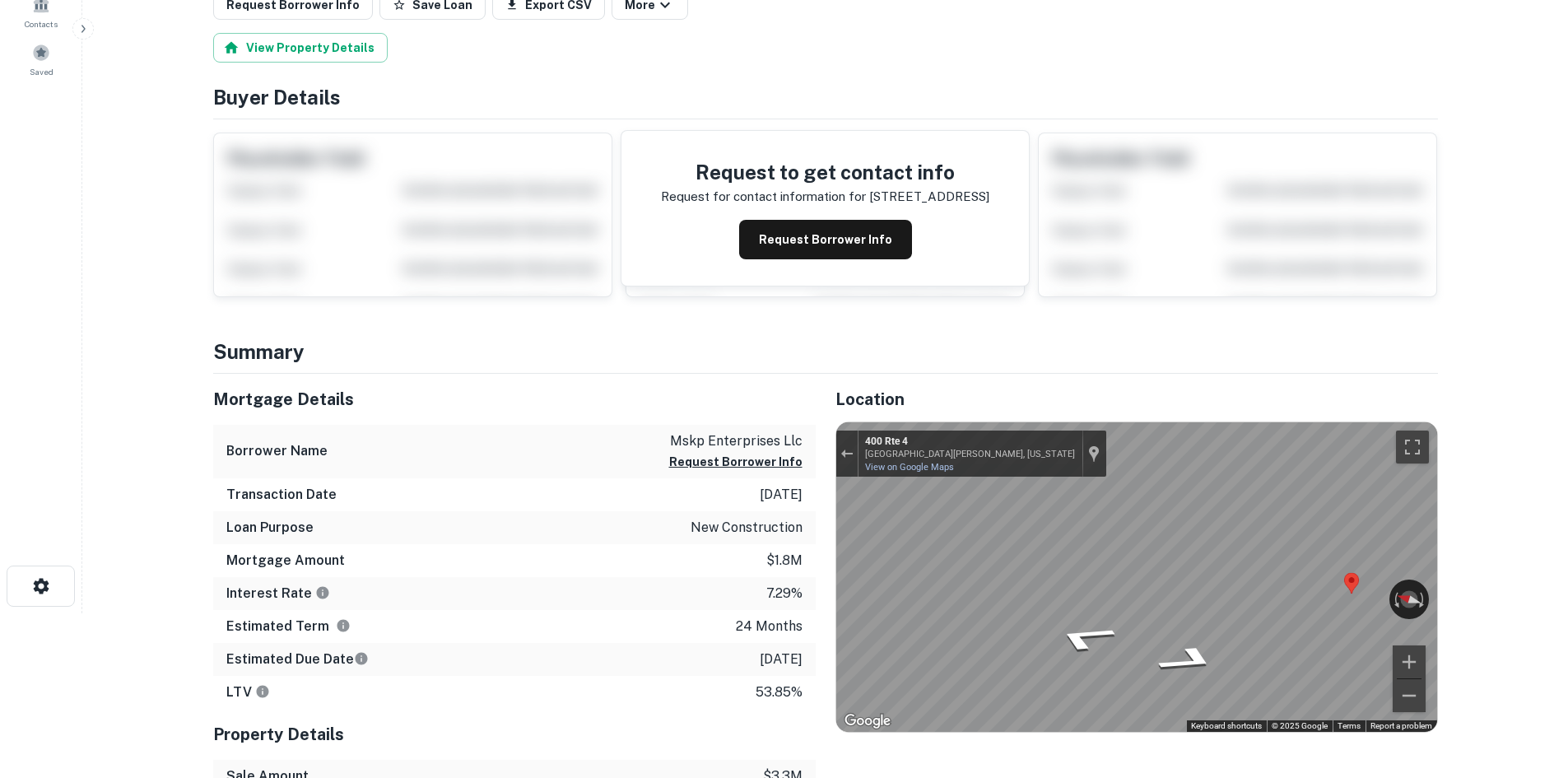
click at [778, 486] on div "Mortgage Details Borrower Name mskp enterprises llc Request Borrower Info Trans…" at bounding box center [816, 649] width 1245 height 551
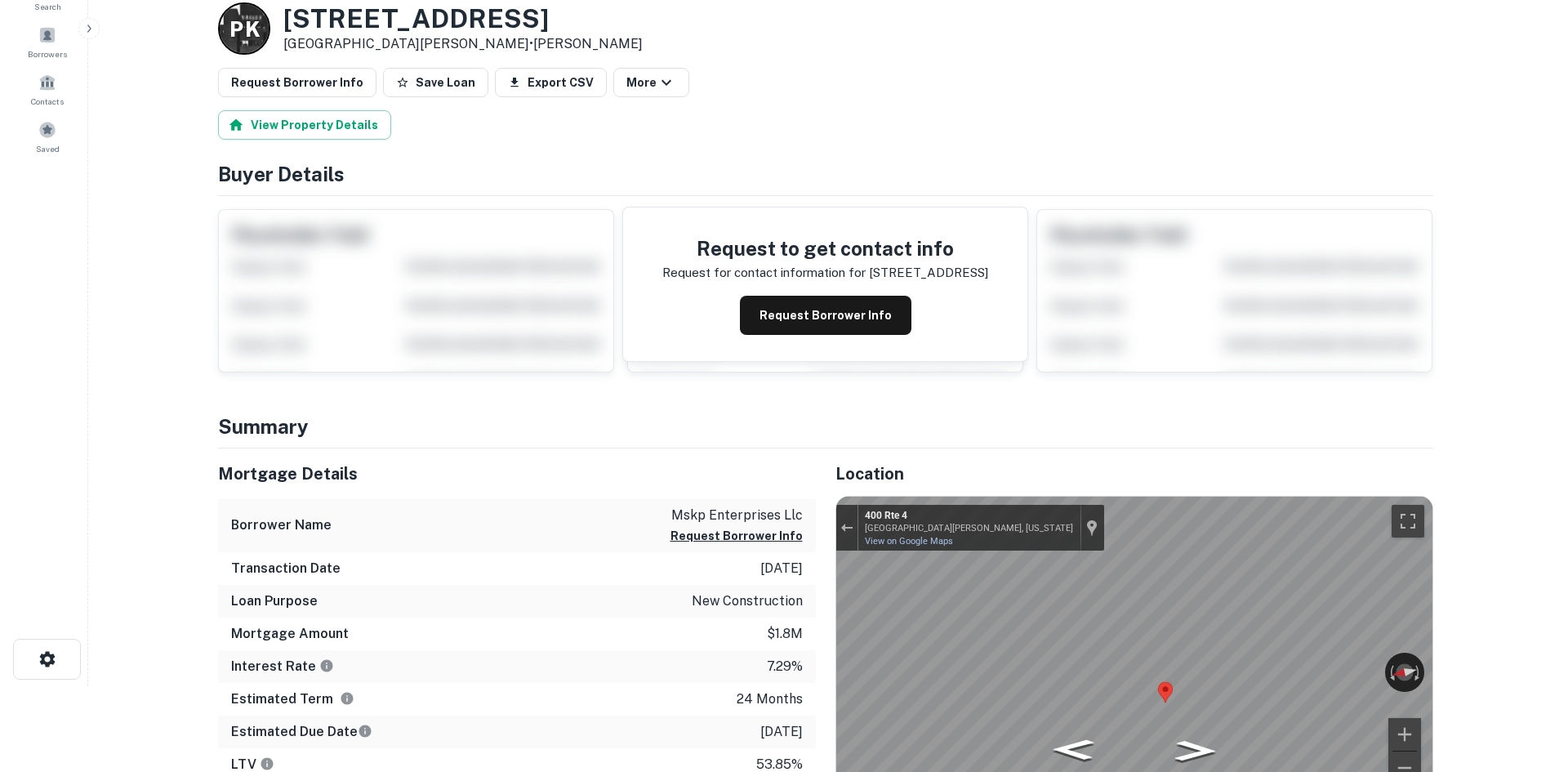
scroll to position [0, 0]
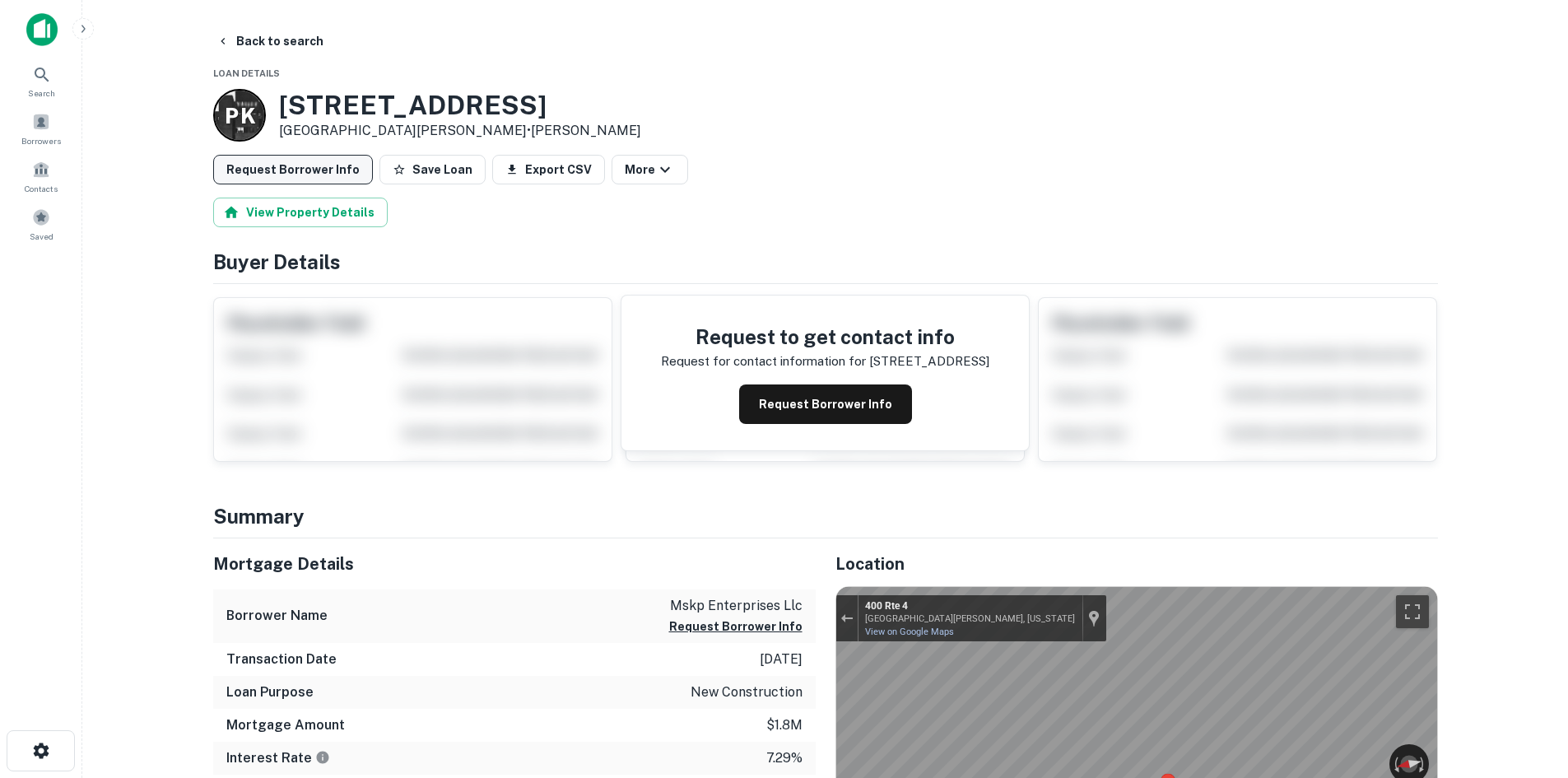
click at [273, 172] on button "Request Borrower Info" at bounding box center [293, 169] width 159 height 30
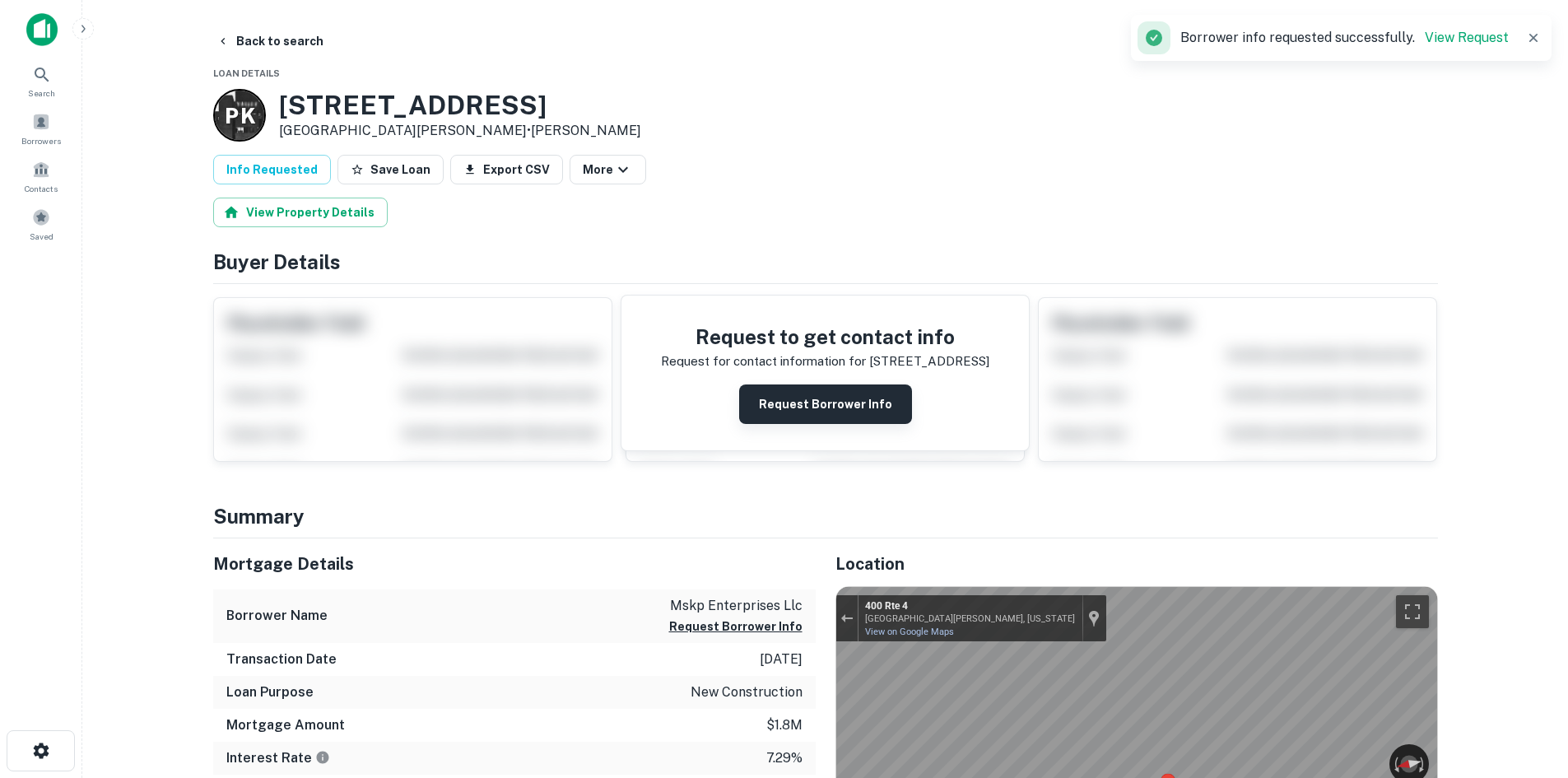
click at [782, 410] on button "Request Borrower Info" at bounding box center [826, 404] width 173 height 39
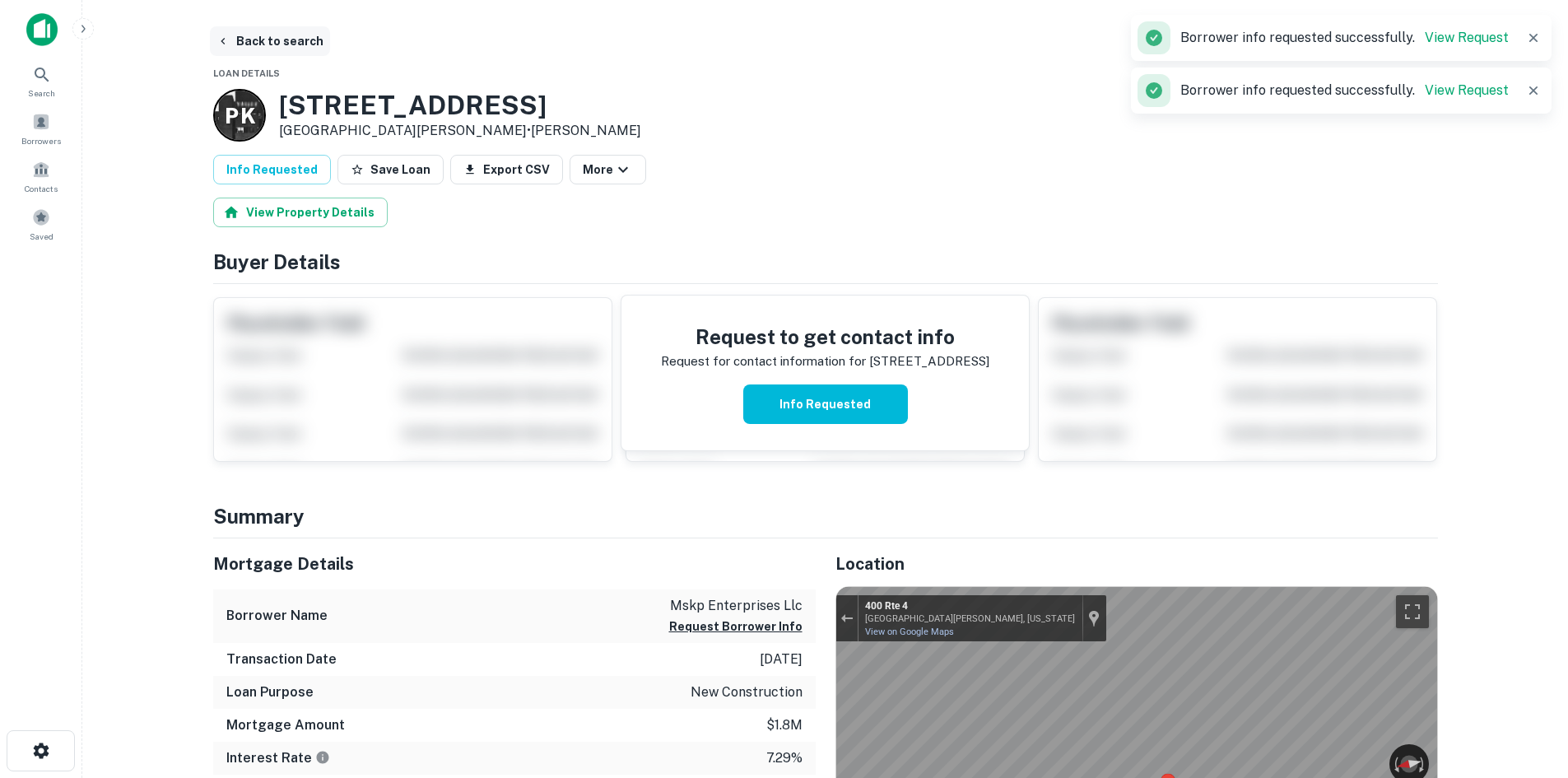
click at [258, 41] on button "Back to search" at bounding box center [270, 41] width 120 height 30
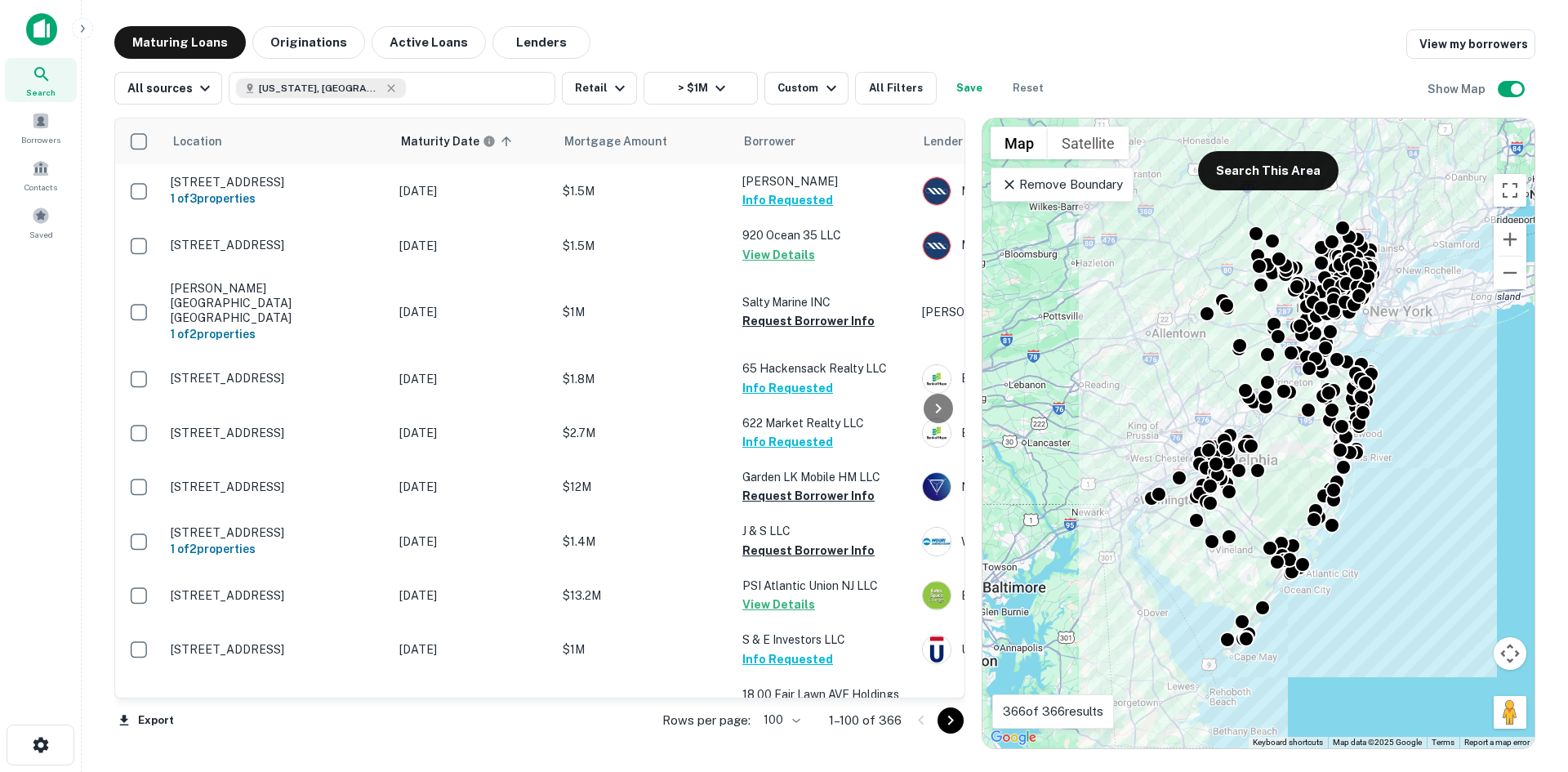
scroll to position [3410, 0]
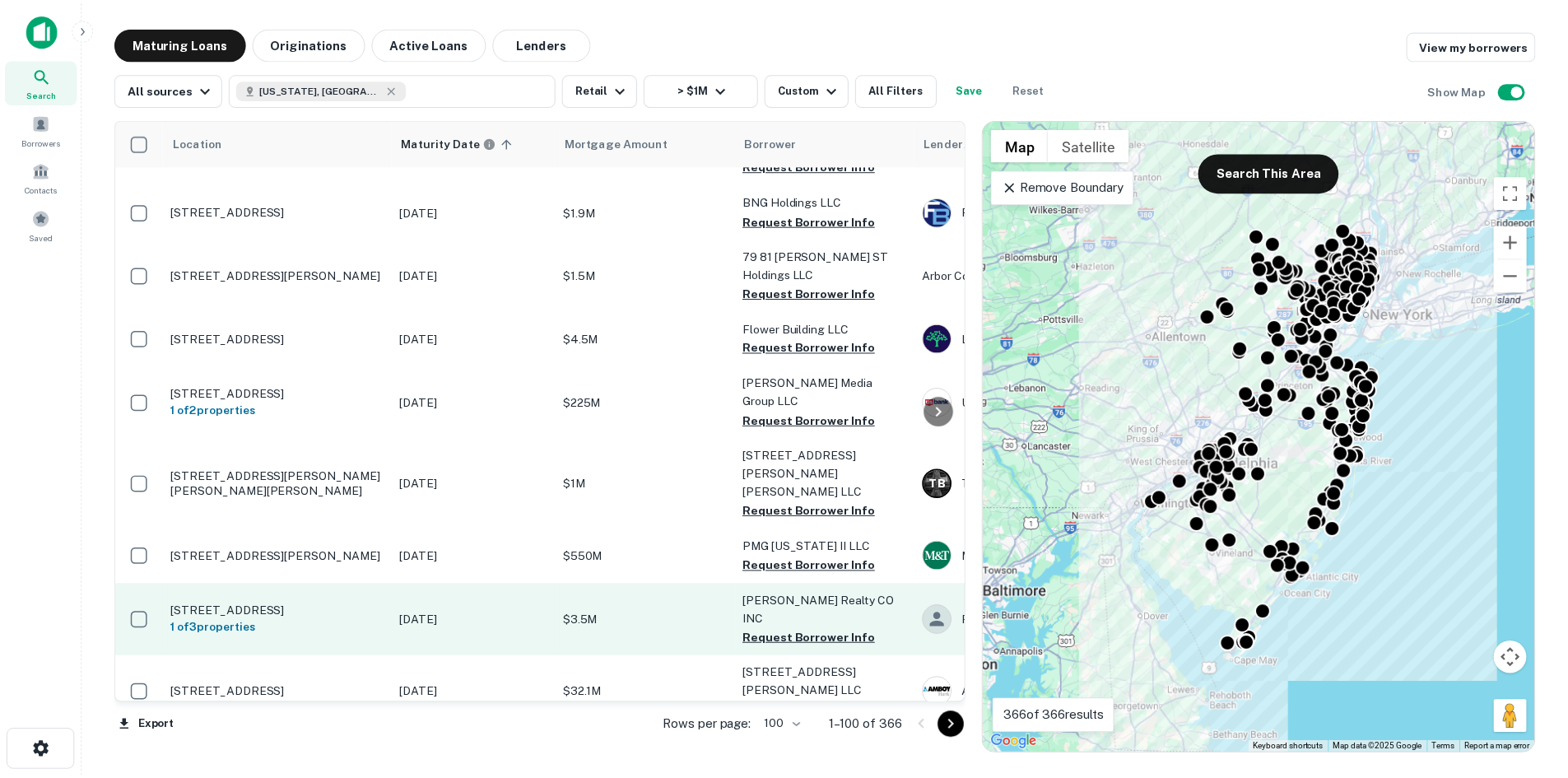
scroll to position [4589, 0]
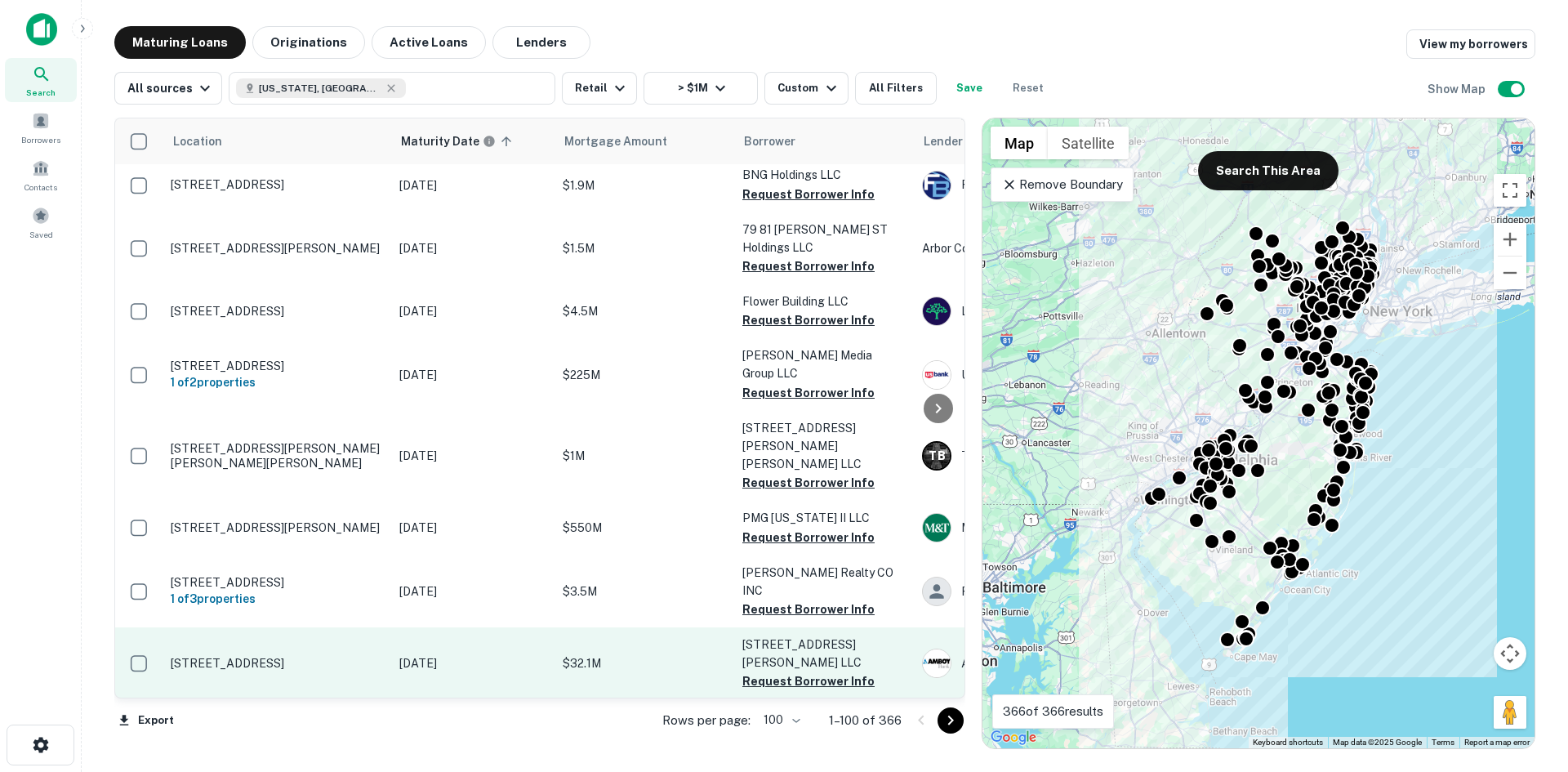
click at [316, 656] on p "24 Grand Ave Englewood, NJ 07631" at bounding box center [277, 663] width 213 height 14
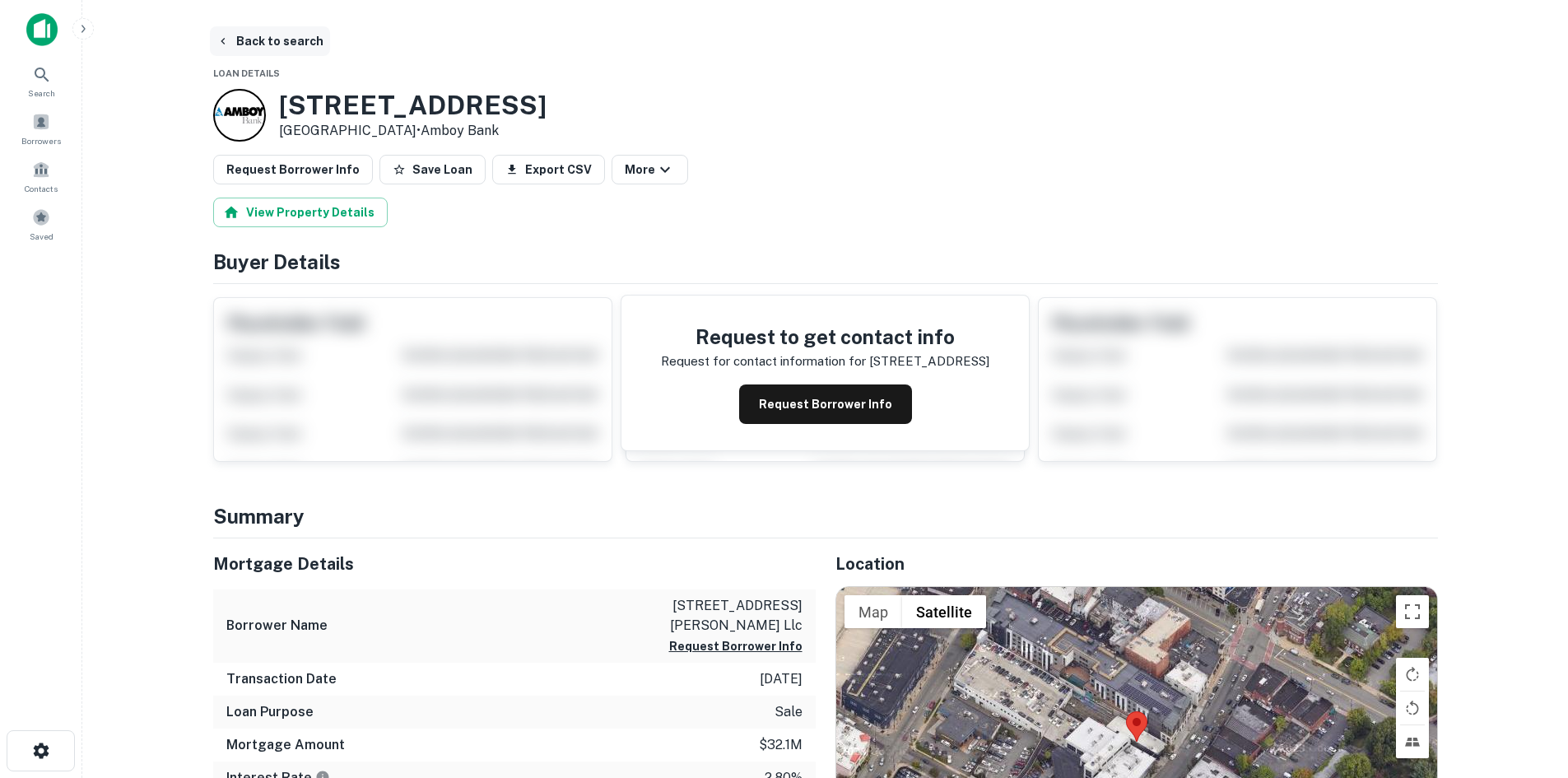
click at [291, 31] on button "Back to search" at bounding box center [270, 41] width 120 height 30
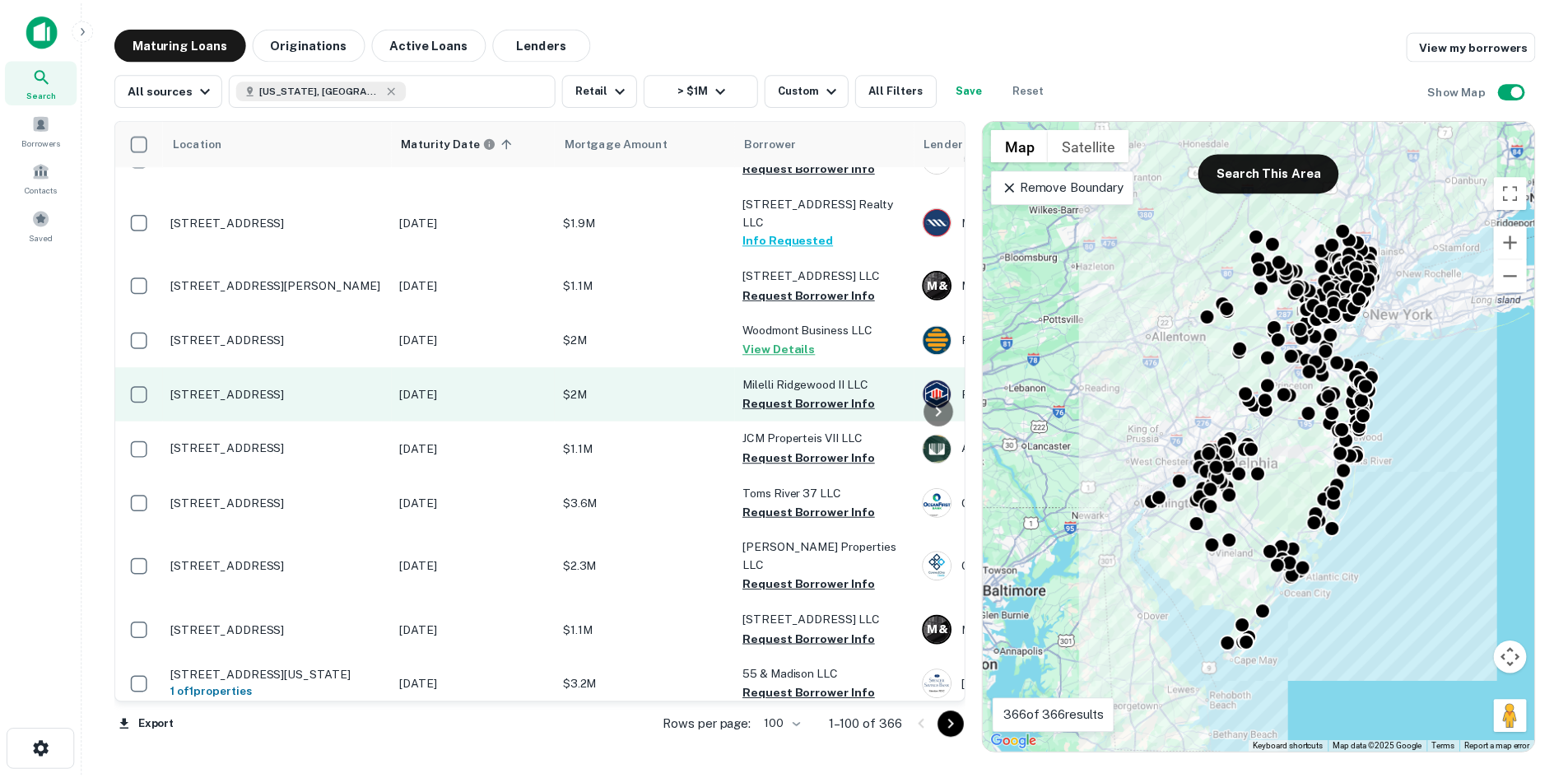
scroll to position [5536, 0]
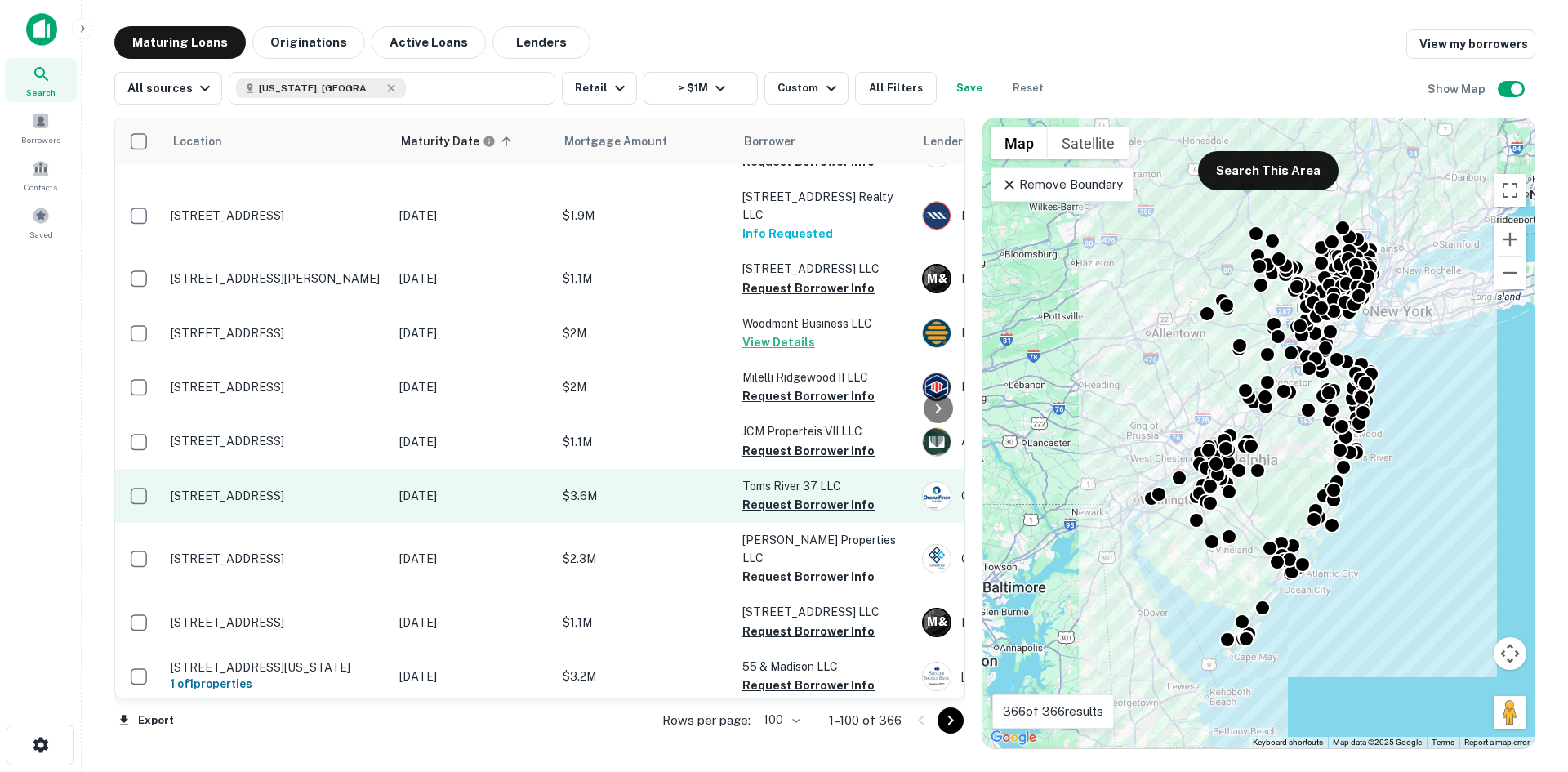
click at [328, 489] on p "[STREET_ADDRESS]" at bounding box center [277, 495] width 213 height 14
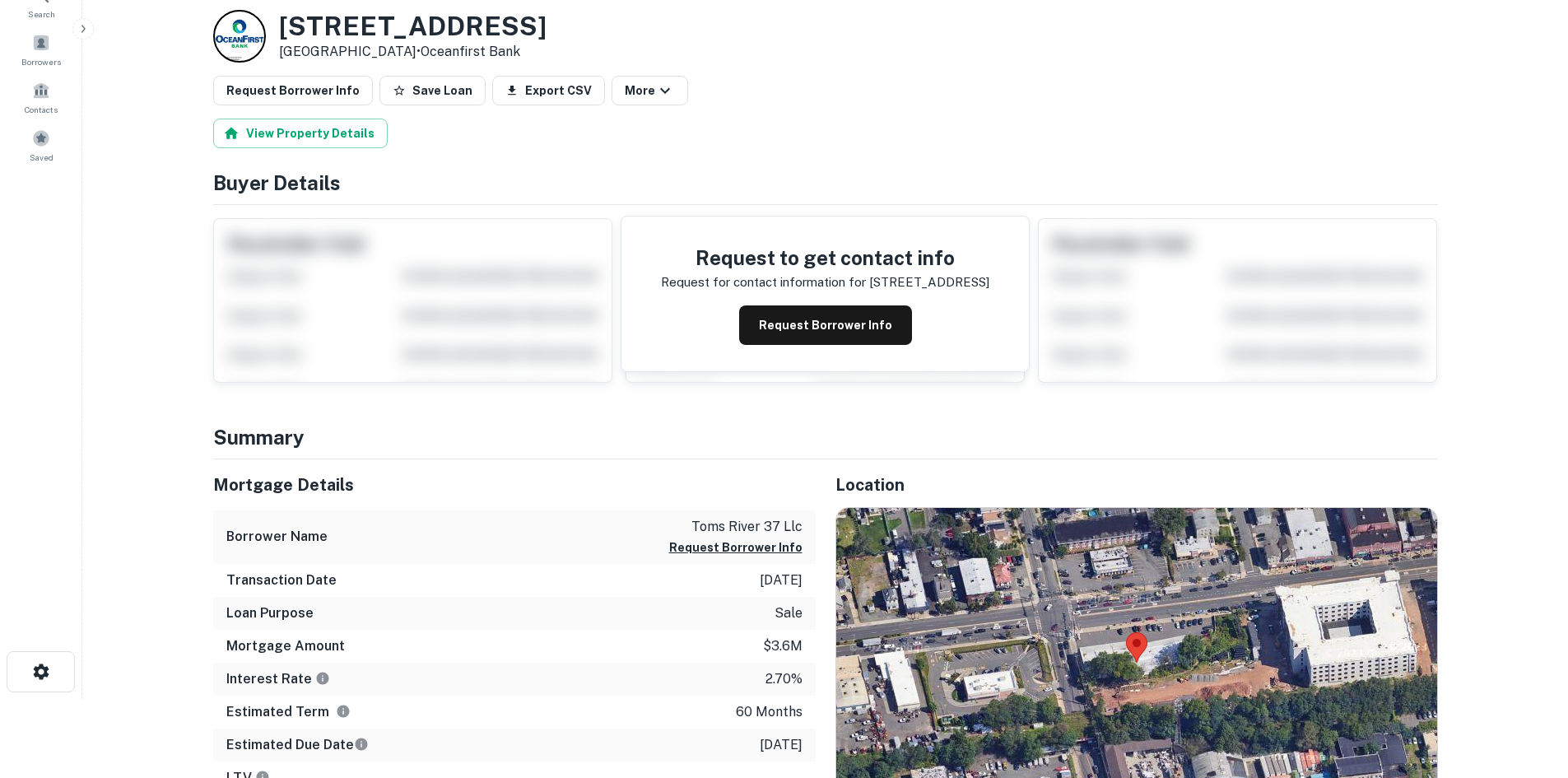
scroll to position [165, 0]
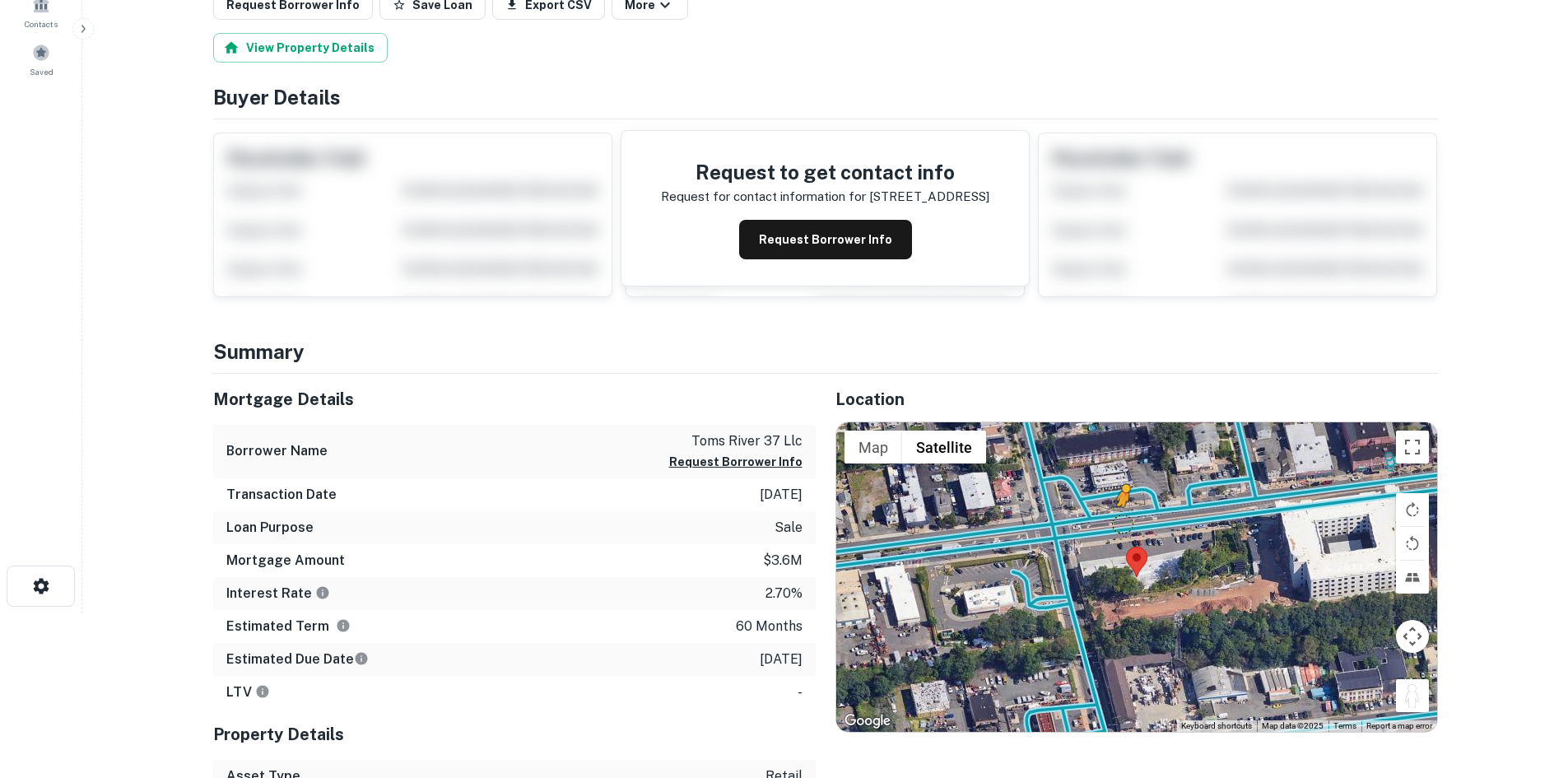
drag, startPoint x: 1411, startPoint y: 705, endPoint x: 1121, endPoint y: 520, distance: 344.0
click at [1120, 520] on div "To activate drag with keyboard, press Alt + Enter. Once in keyboard drag state,…" at bounding box center [1136, 576] width 601 height 310
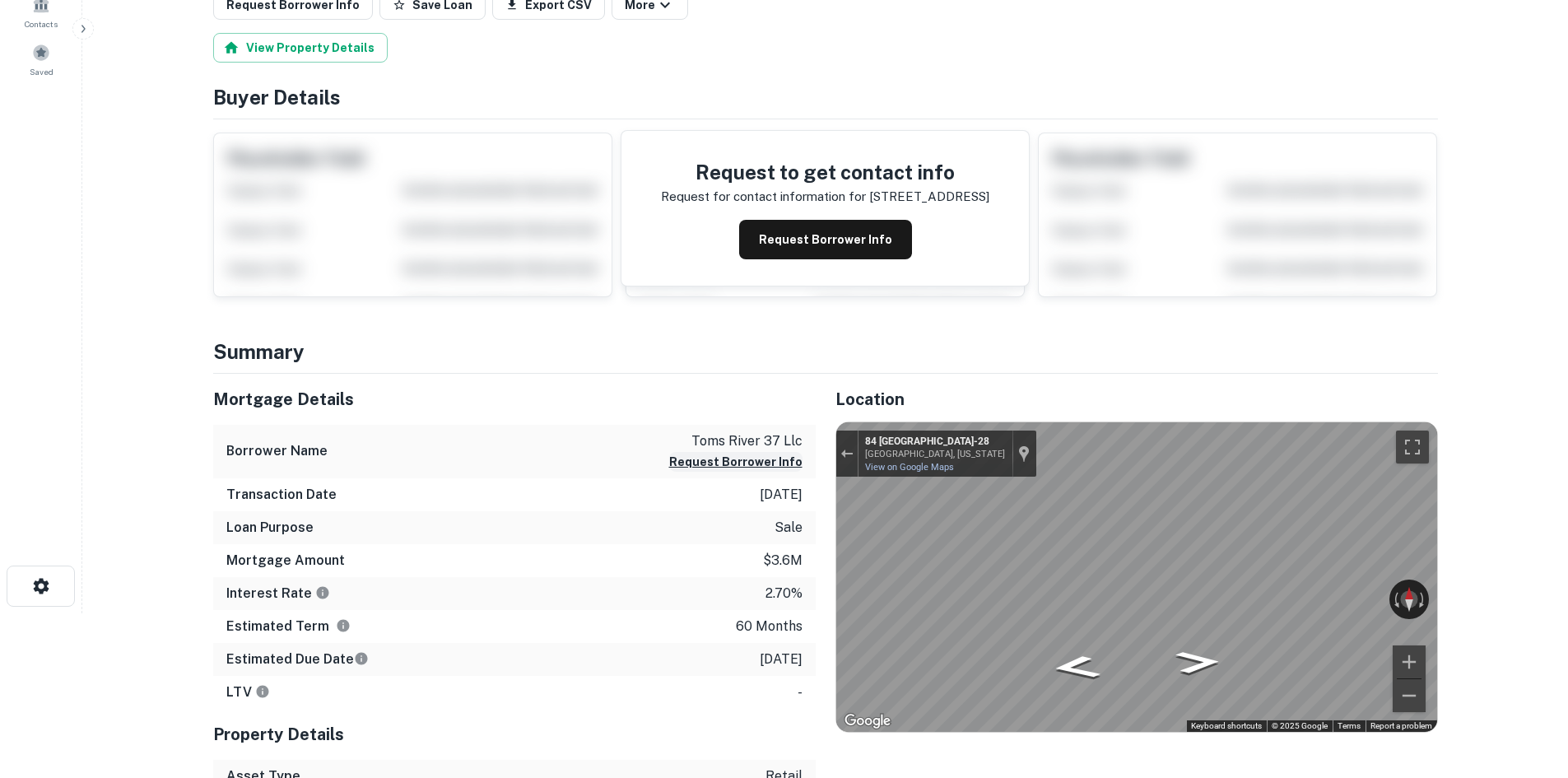
click at [562, 433] on div "Mortgage Details Borrower Name toms river 37 llc Request Borrower Info Transact…" at bounding box center [816, 633] width 1245 height 518
click at [800, 709] on div "Mortgage Details Borrower Name toms river 37 llc Request Borrower Info Transact…" at bounding box center [816, 633] width 1245 height 518
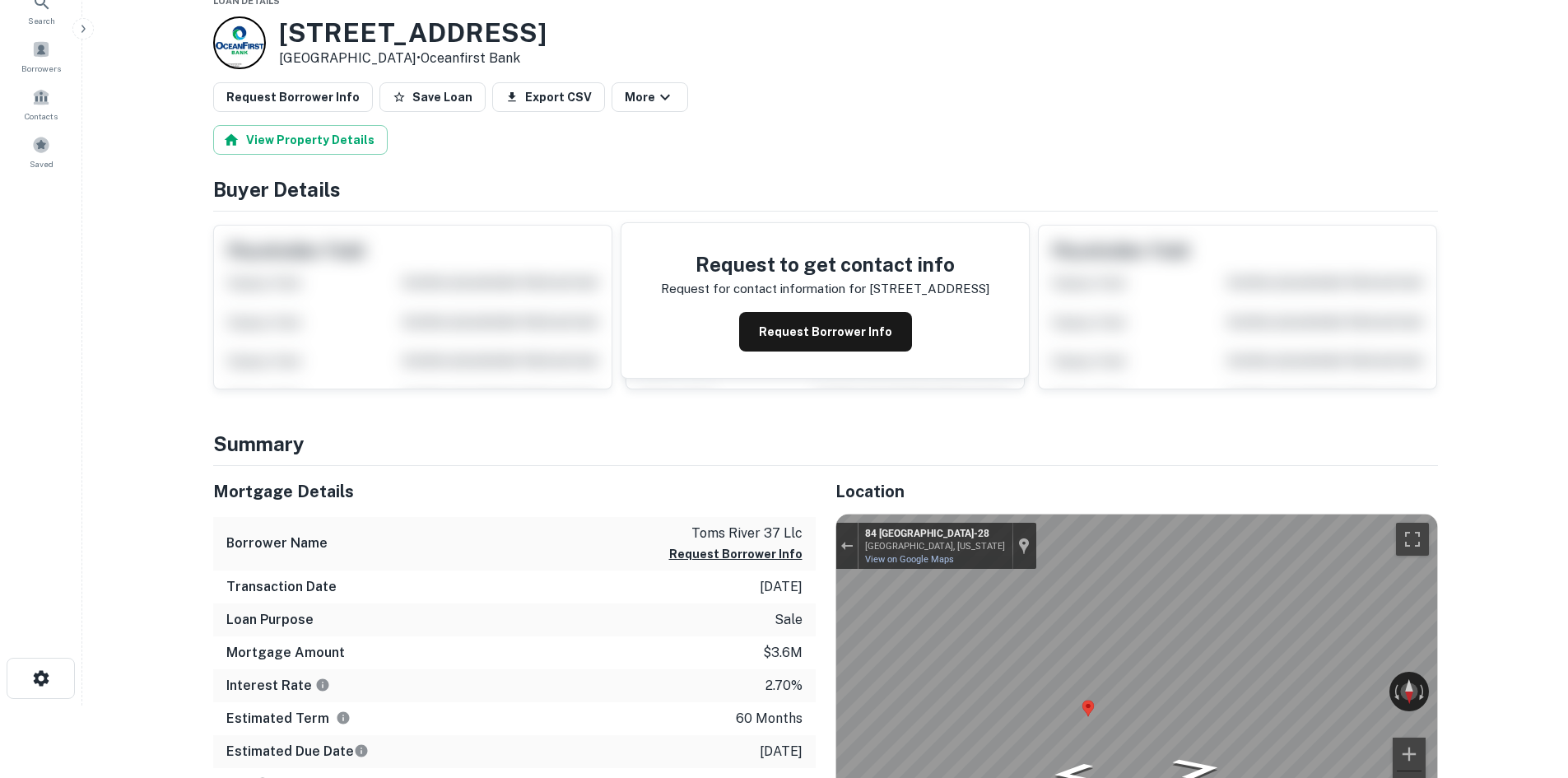
scroll to position [0, 0]
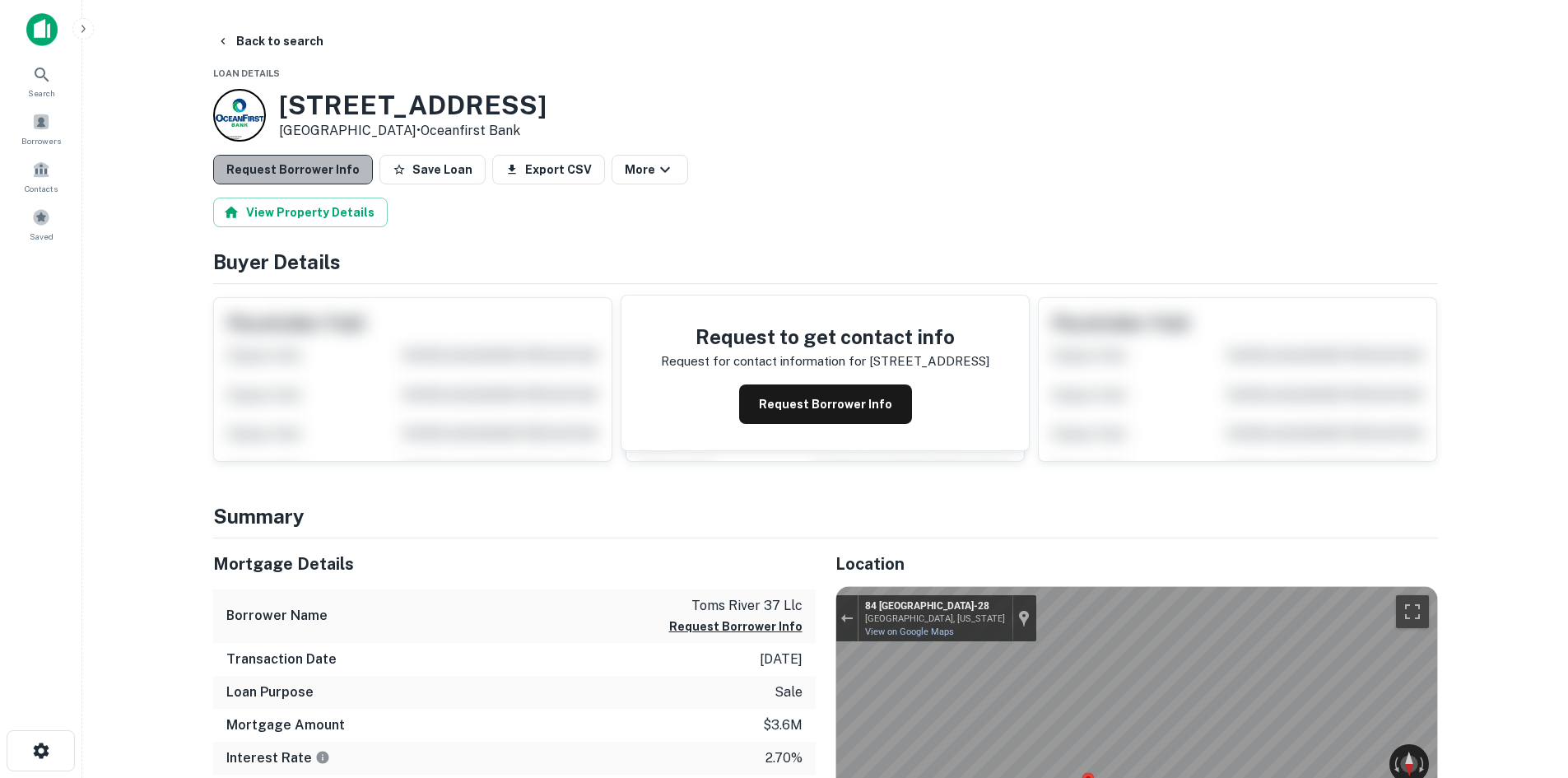
click at [298, 174] on button "Request Borrower Info" at bounding box center [293, 169] width 159 height 30
click at [268, 39] on button "Back to search" at bounding box center [270, 41] width 120 height 30
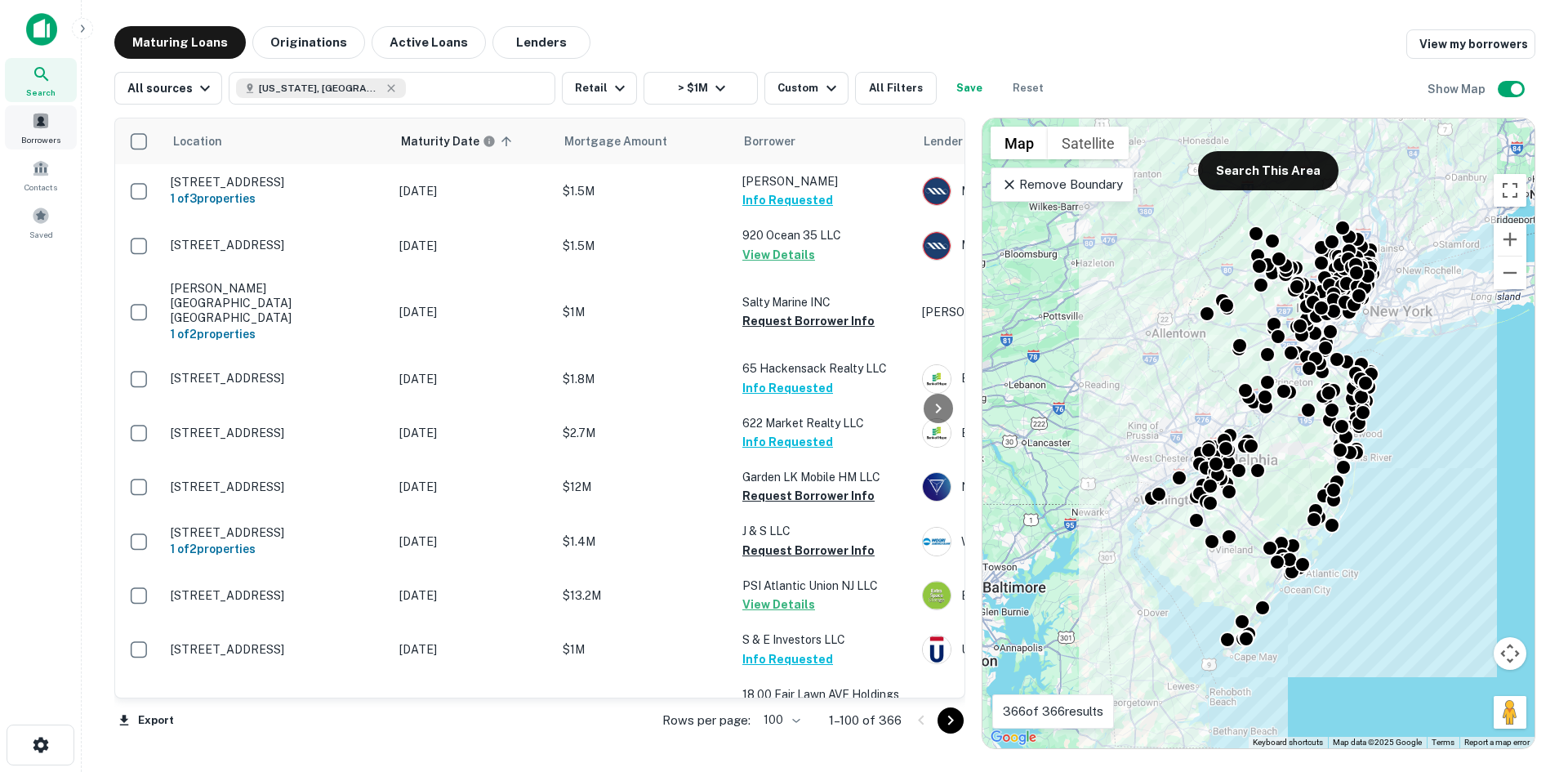
drag, startPoint x: 32, startPoint y: 129, endPoint x: 71, endPoint y: 23, distance: 112.9
click at [32, 129] on span at bounding box center [40, 121] width 18 height 18
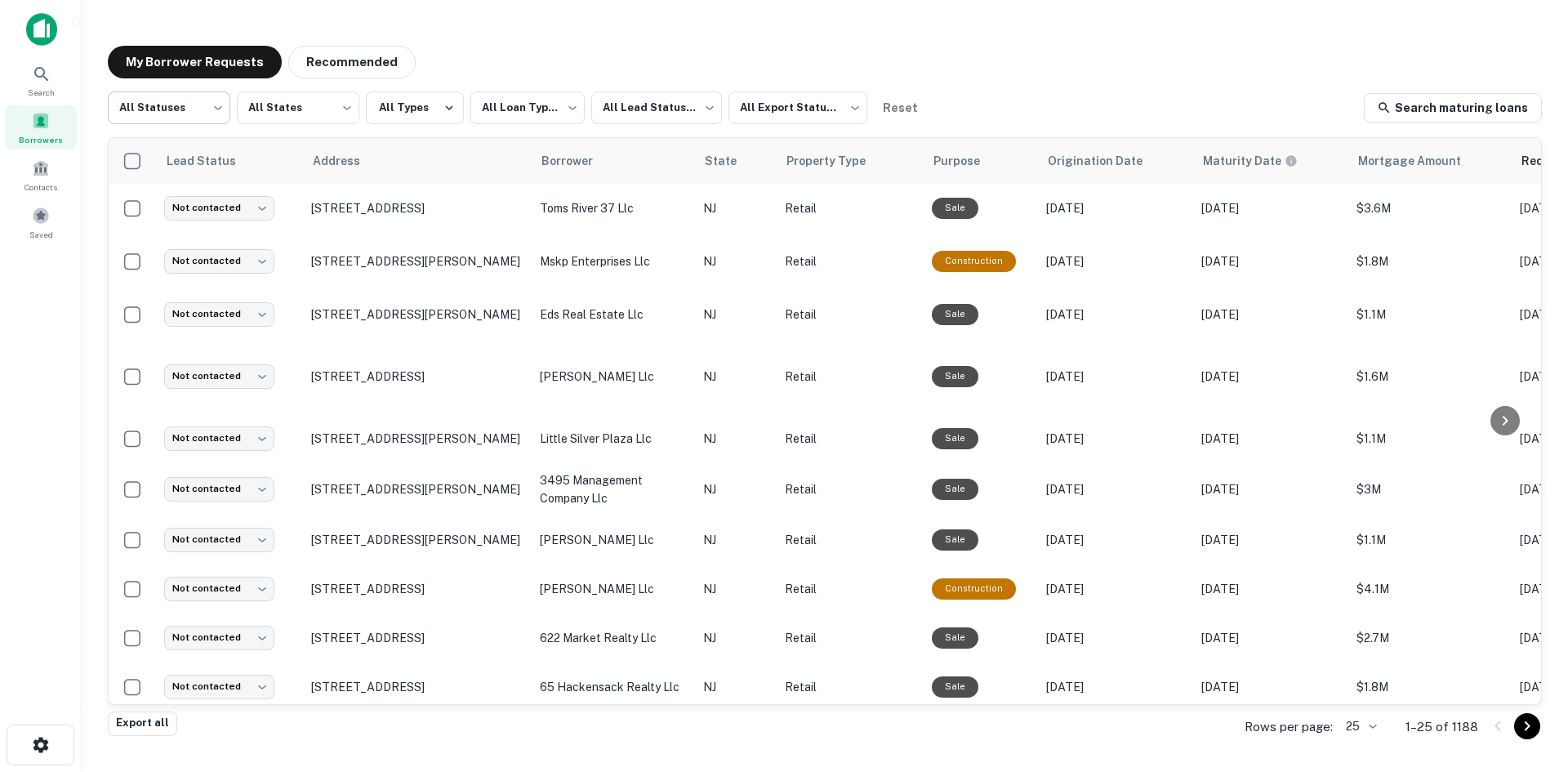
click at [205, 113] on body "**********" at bounding box center [784, 386] width 1568 height 772
click at [180, 197] on li "Fulfilled" at bounding box center [169, 209] width 123 height 30
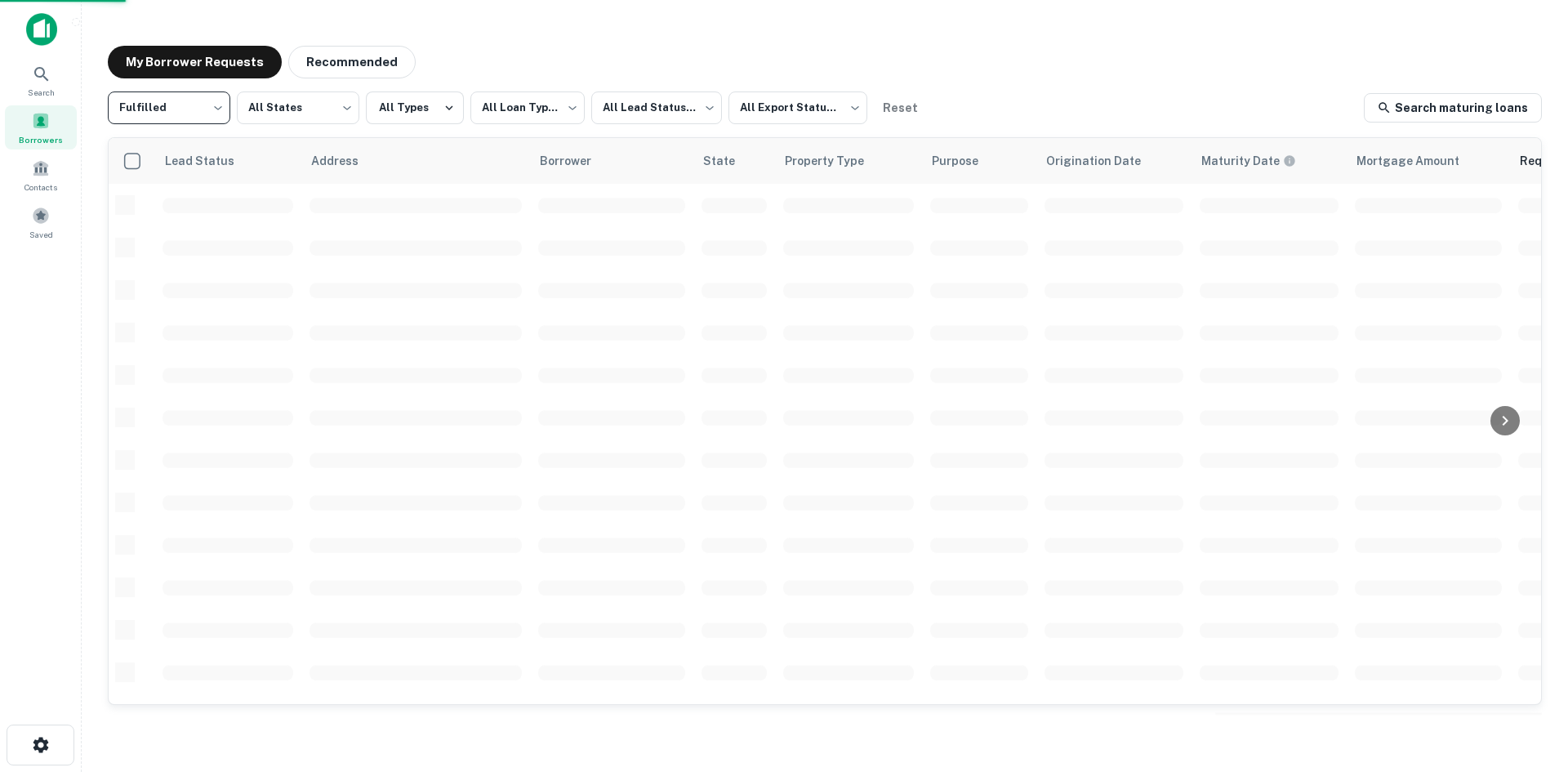
type input "*********"
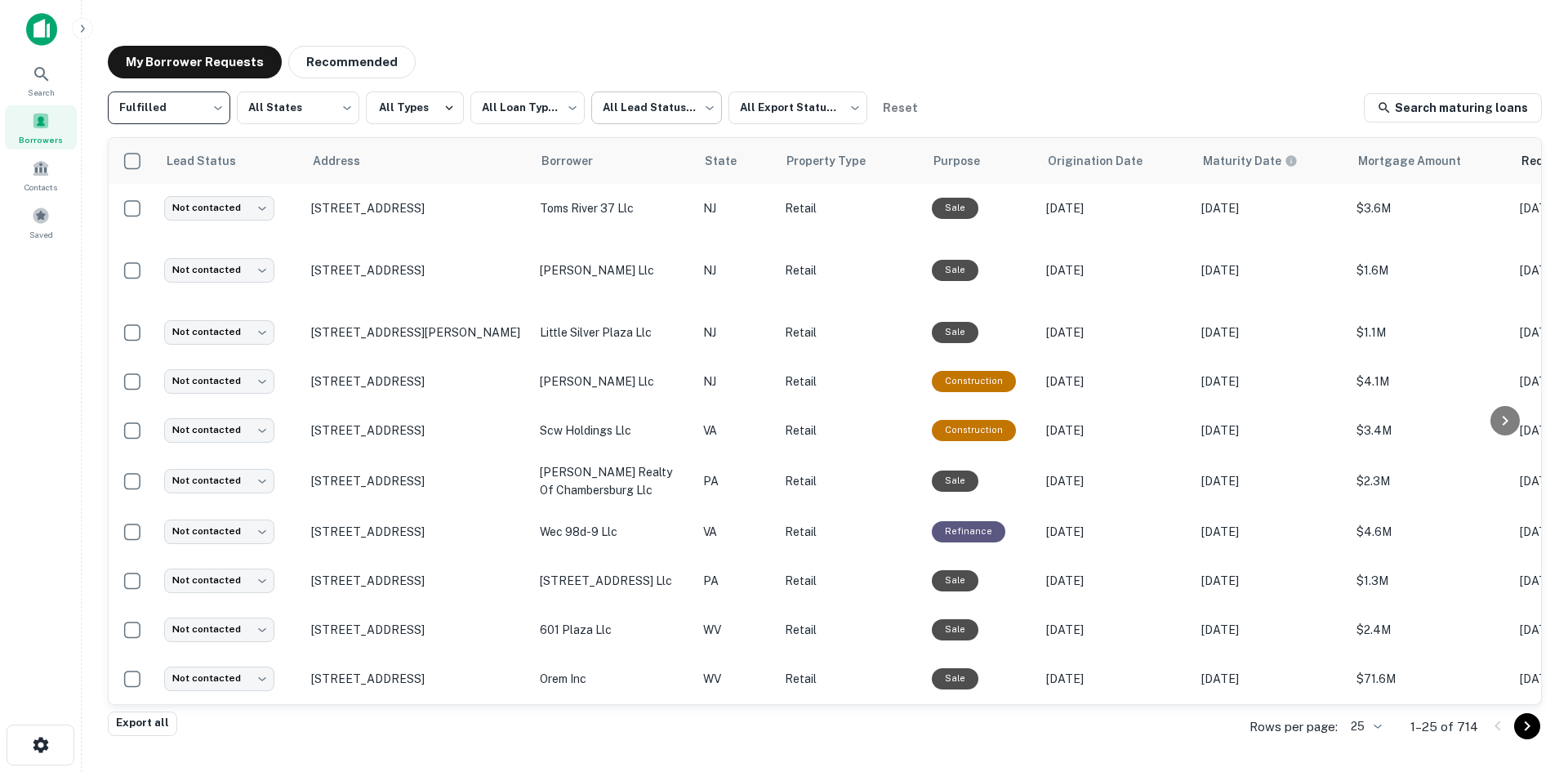
click at [636, 112] on body "**********" at bounding box center [784, 386] width 1568 height 772
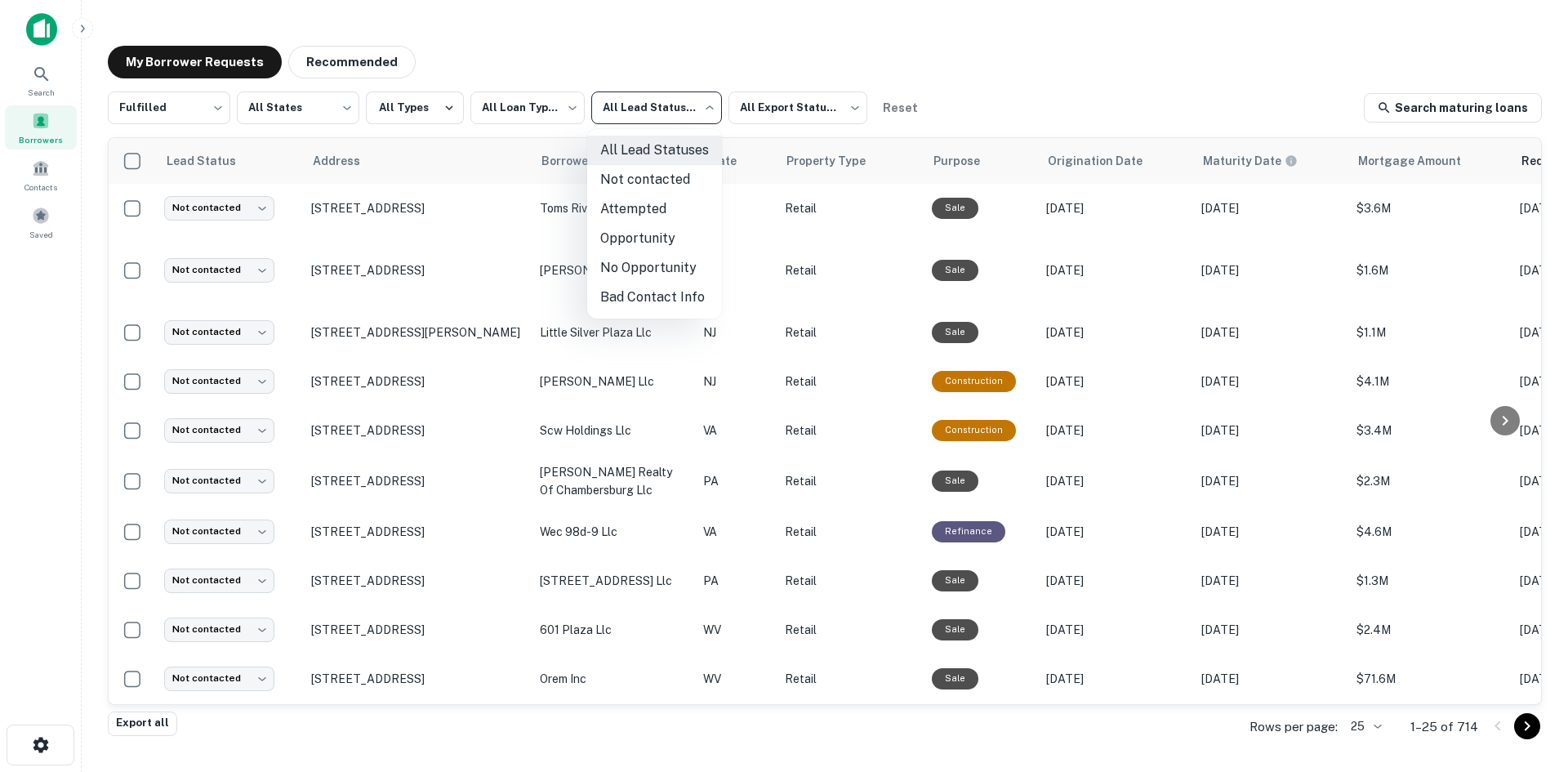
click at [625, 186] on li "Not contacted" at bounding box center [654, 180] width 134 height 30
type input "****"
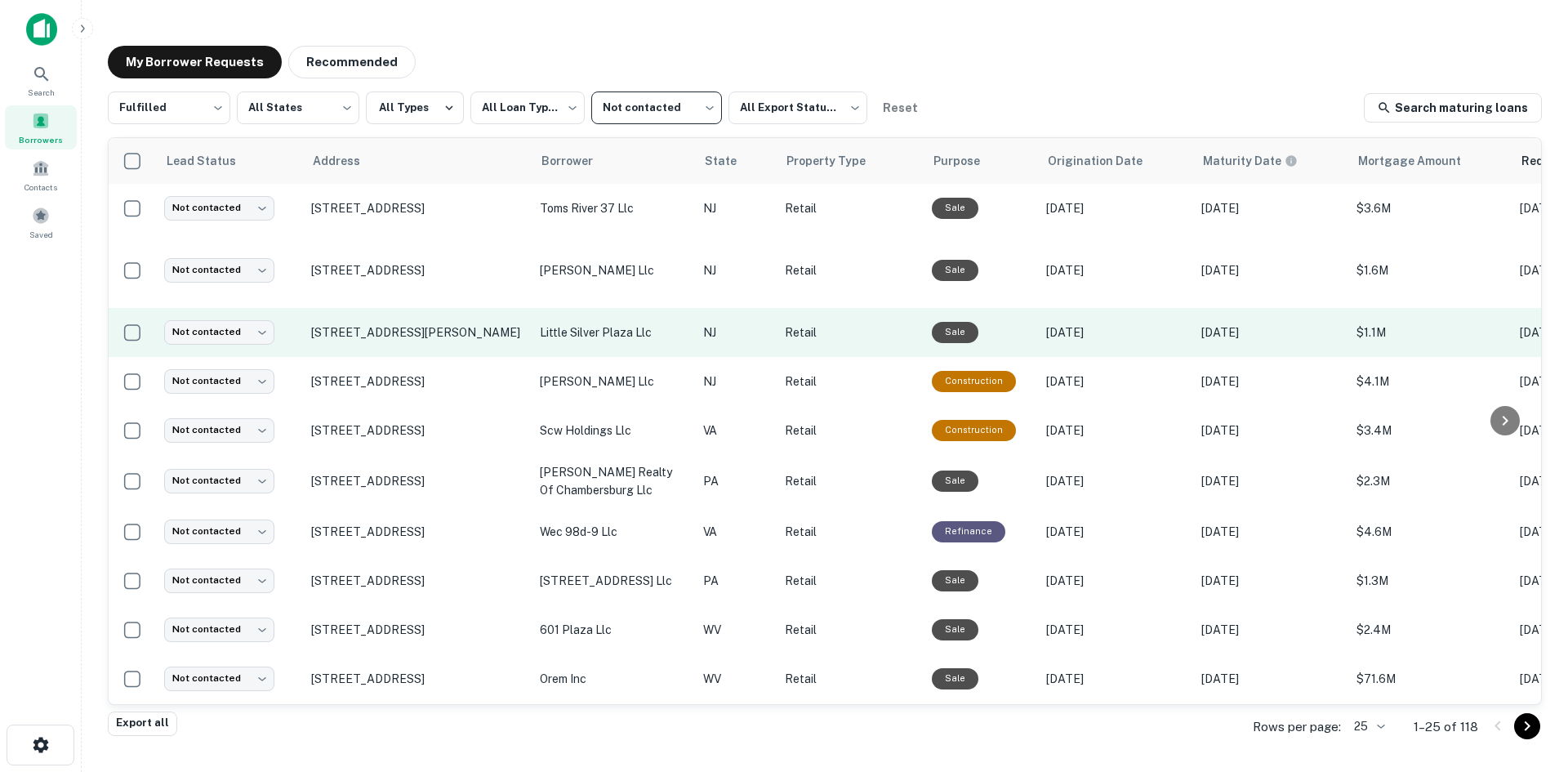
click at [443, 332] on td "[STREET_ADDRESS][PERSON_NAME]" at bounding box center [417, 333] width 229 height 49
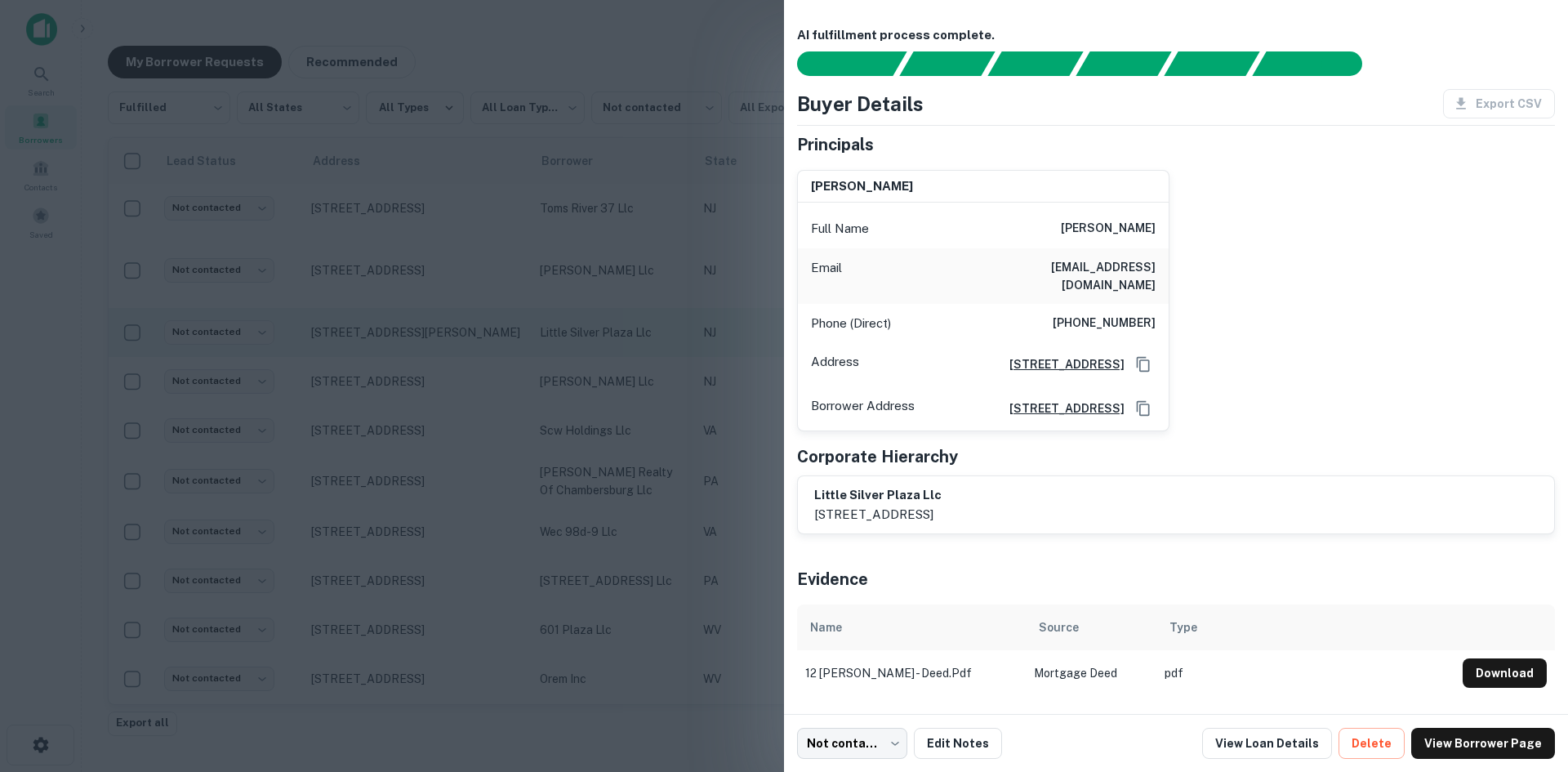
click at [443, 332] on div at bounding box center [784, 386] width 1568 height 772
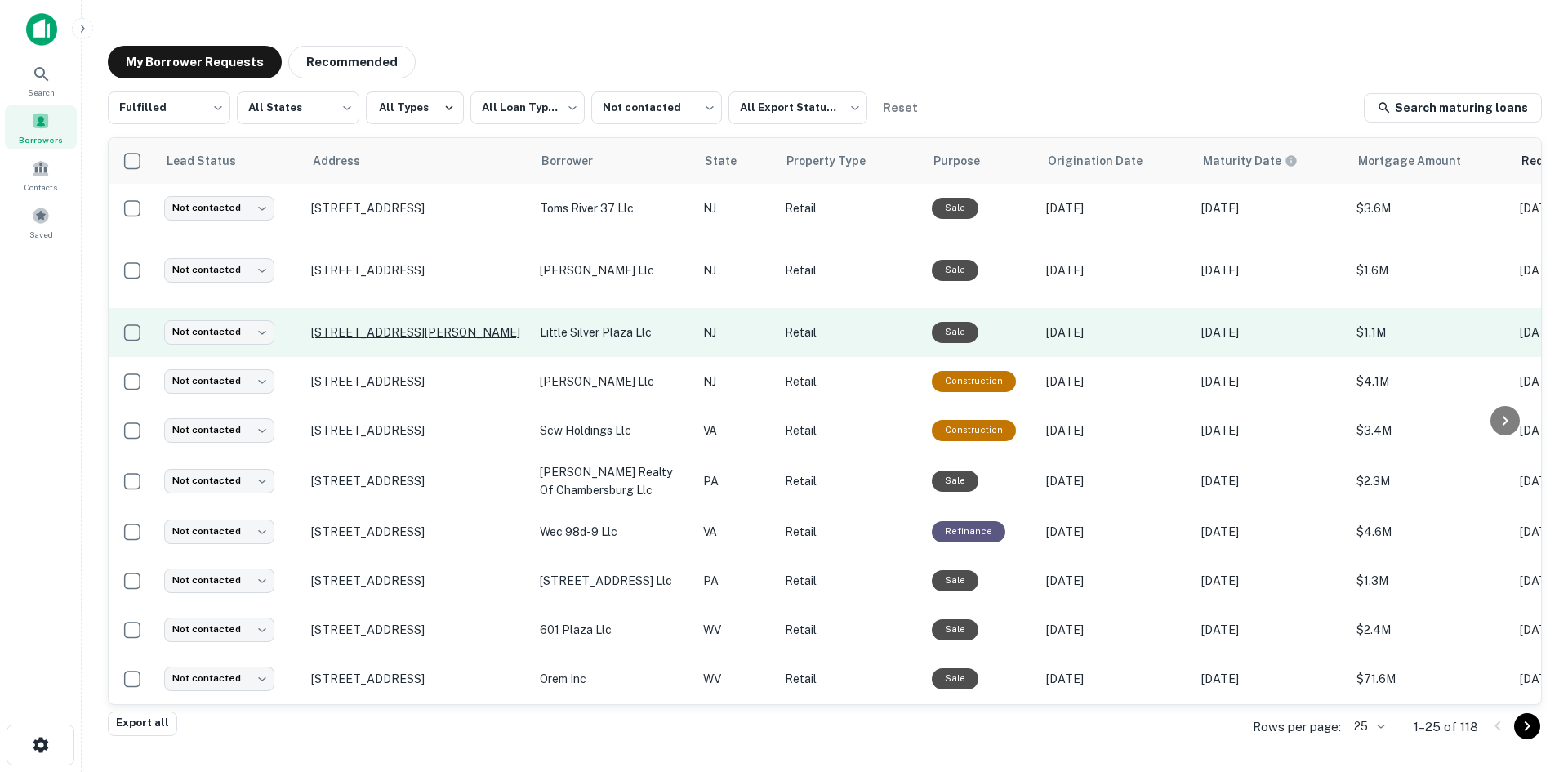
click at [443, 325] on p "[STREET_ADDRESS][PERSON_NAME]" at bounding box center [418, 332] width 213 height 14
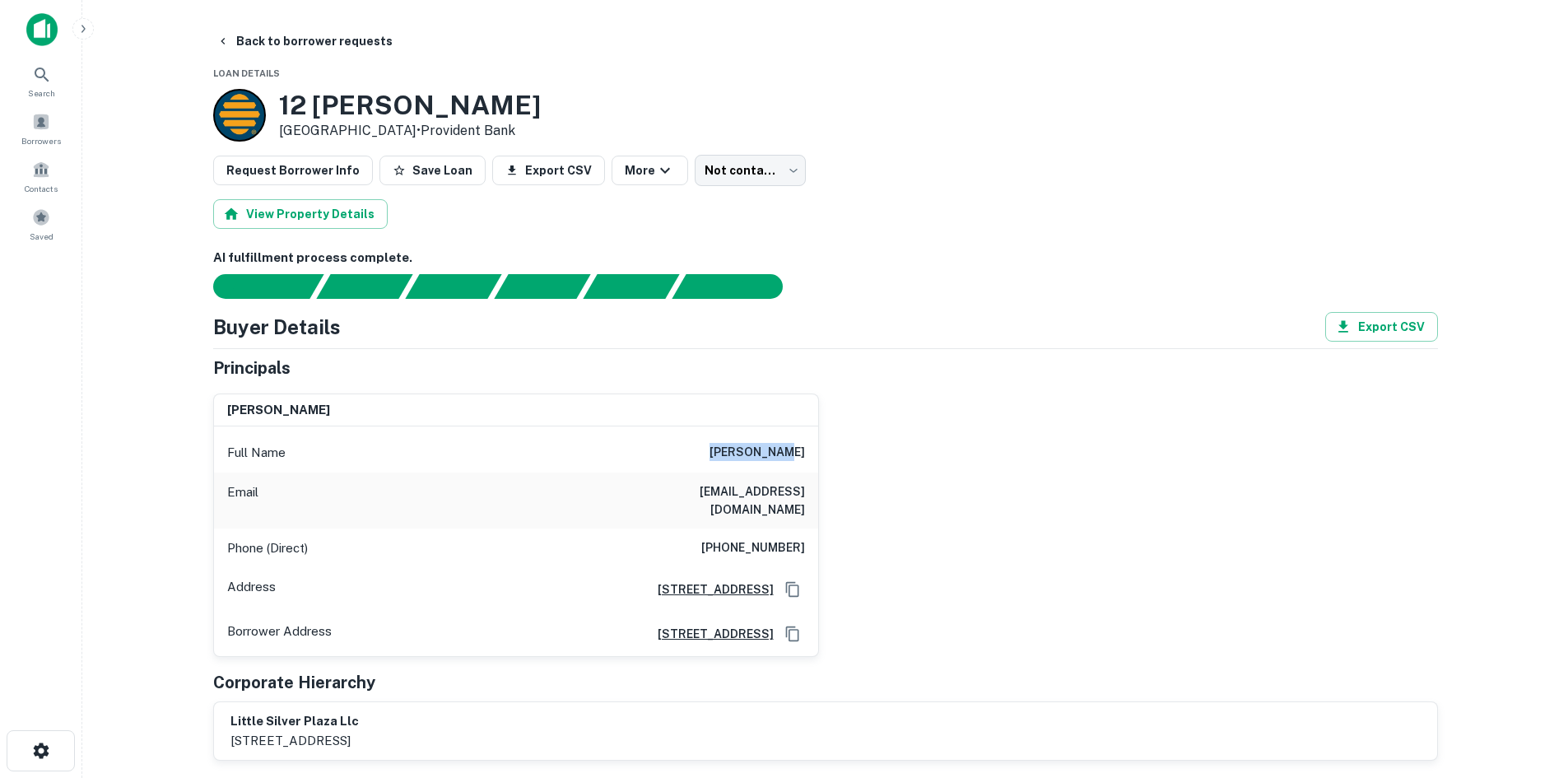
drag, startPoint x: 731, startPoint y: 443, endPoint x: 922, endPoint y: 456, distance: 191.4
click at [922, 456] on div "[PERSON_NAME] Full Name [PERSON_NAME] Email [EMAIL_ADDRESS][DOMAIN_NAME] Phone …" at bounding box center [819, 520] width 1238 height 278
click at [775, 539] on h6 "[PHONE_NUMBER]" at bounding box center [753, 548] width 104 height 20
click at [772, 539] on h6 "[PHONE_NUMBER]" at bounding box center [753, 548] width 104 height 20
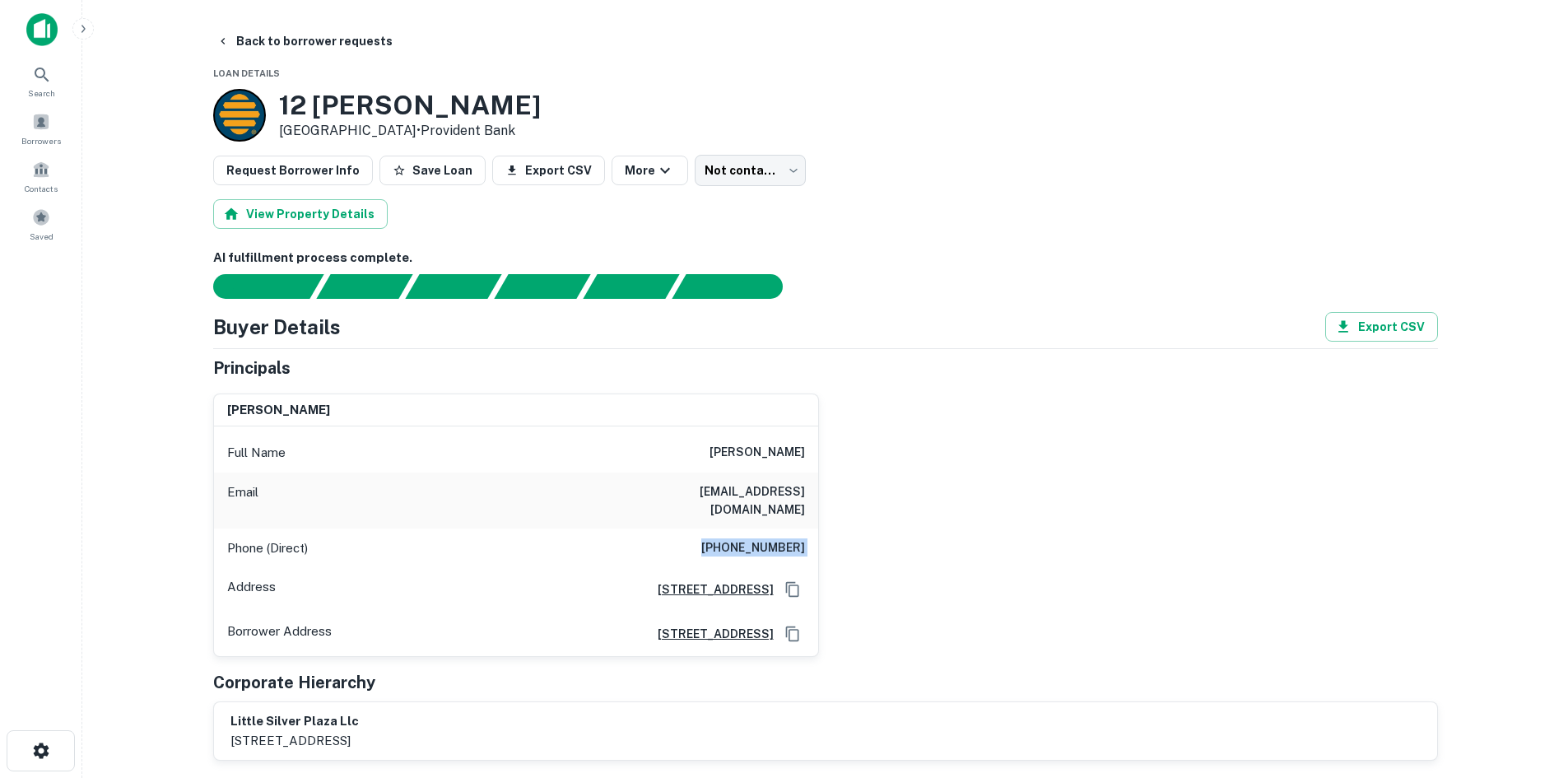
copy h6 "[PHONE_NUMBER]"
click at [753, 539] on h6 "[PHONE_NUMBER]" at bounding box center [753, 548] width 104 height 20
click at [754, 539] on h6 "[PHONE_NUMBER]" at bounding box center [753, 548] width 104 height 20
click at [749, 498] on h6 "[EMAIL_ADDRESS][DOMAIN_NAME]" at bounding box center [706, 501] width 197 height 36
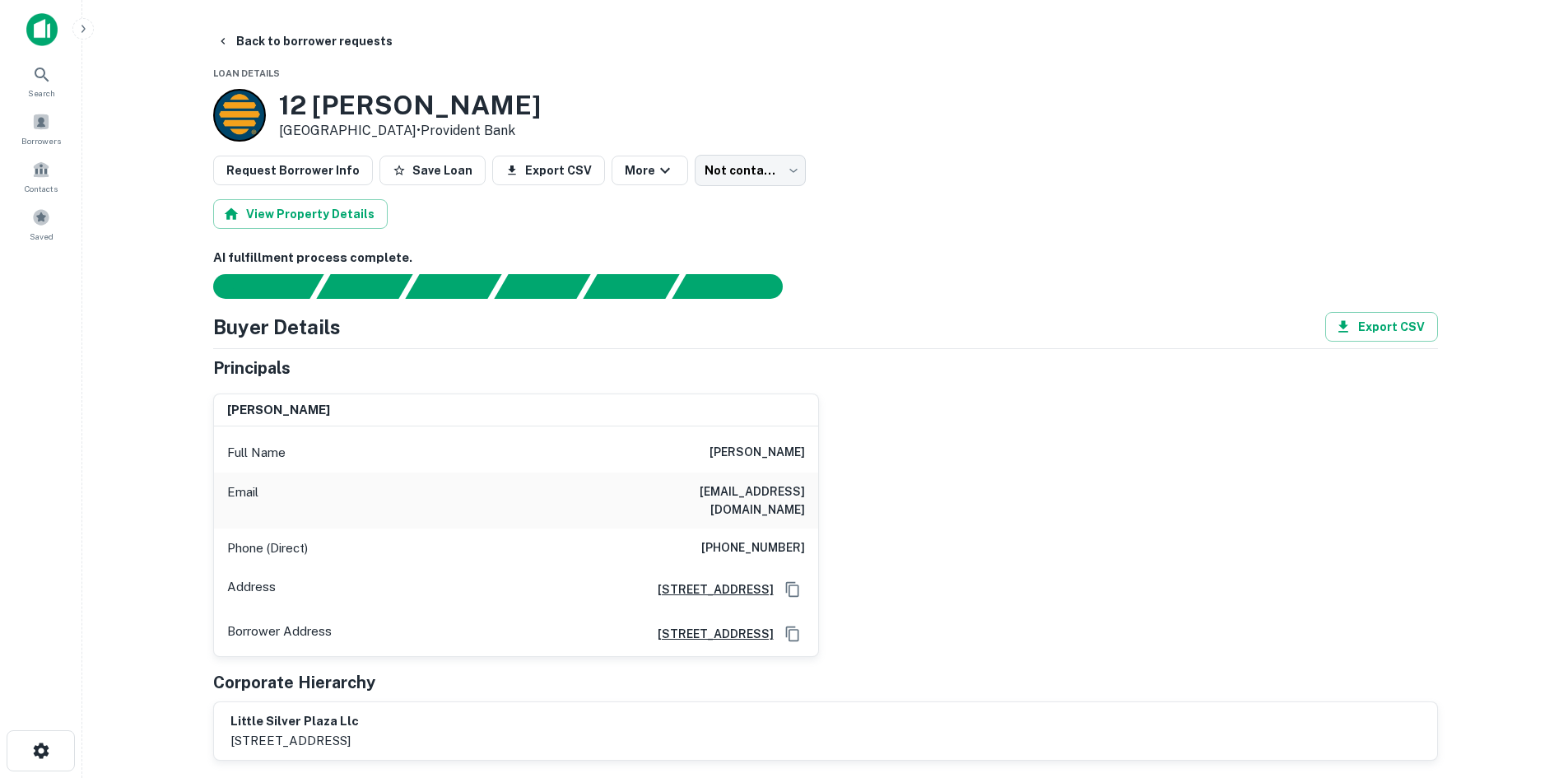
click at [749, 495] on h6 "[EMAIL_ADDRESS][DOMAIN_NAME]" at bounding box center [706, 501] width 197 height 36
copy h6 "[EMAIL_ADDRESS][DOMAIN_NAME]"
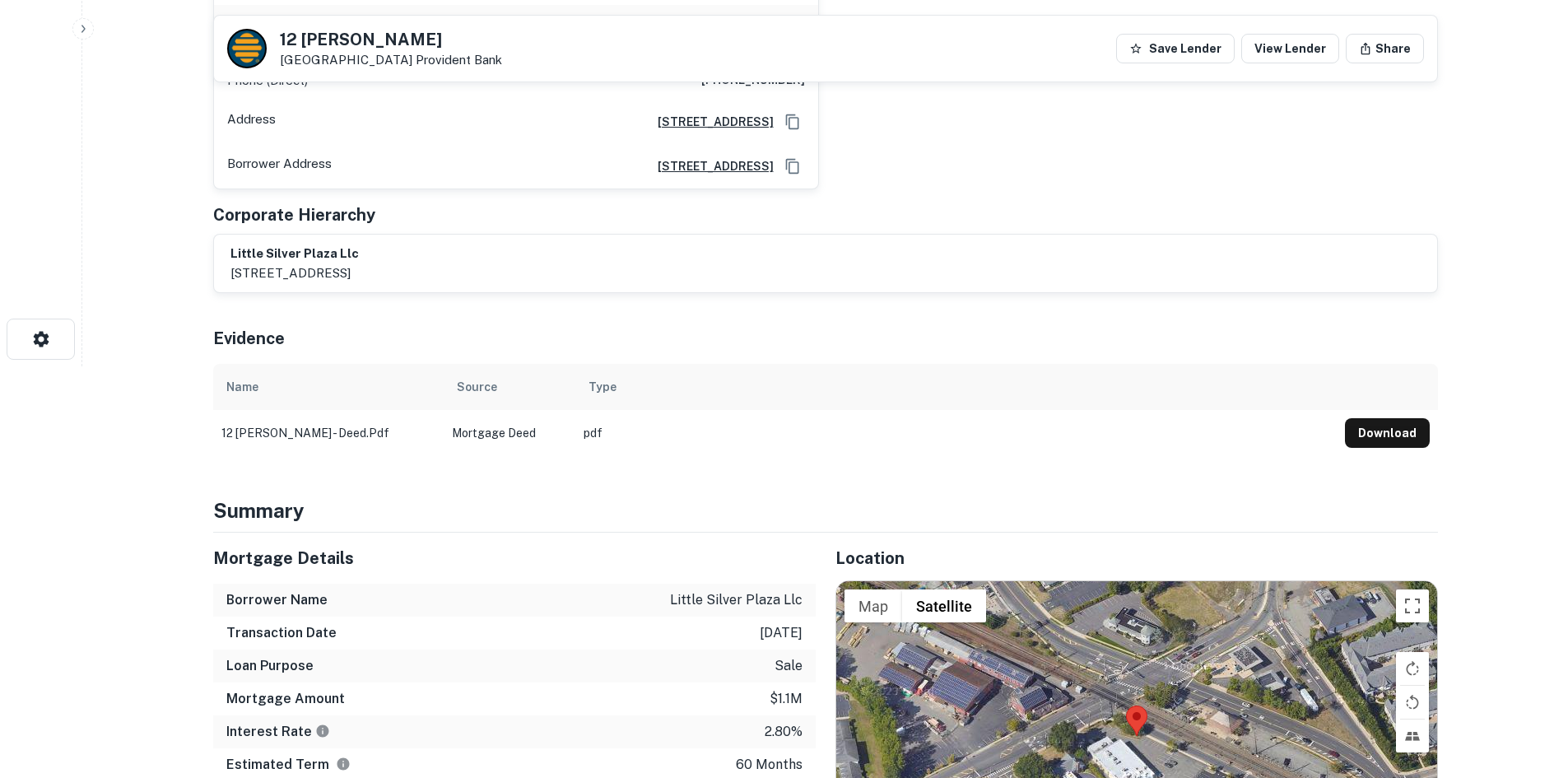
scroll to position [906, 0]
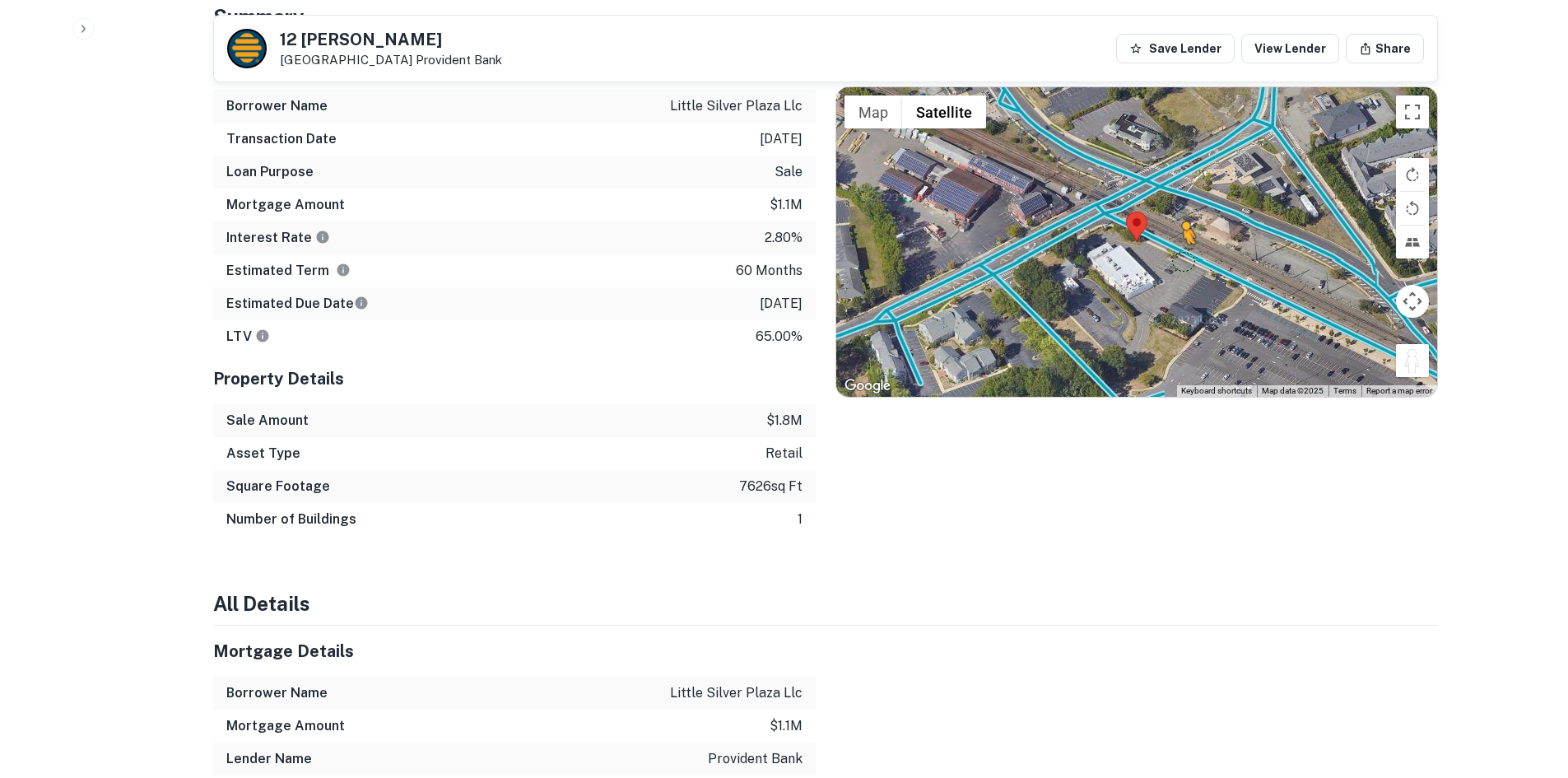
drag, startPoint x: 1421, startPoint y: 343, endPoint x: 1164, endPoint y: 229, distance: 281.1
click at [1164, 229] on div "To activate drag with keyboard, press Alt + Enter. Once in keyboard drag state,…" at bounding box center [1136, 242] width 601 height 310
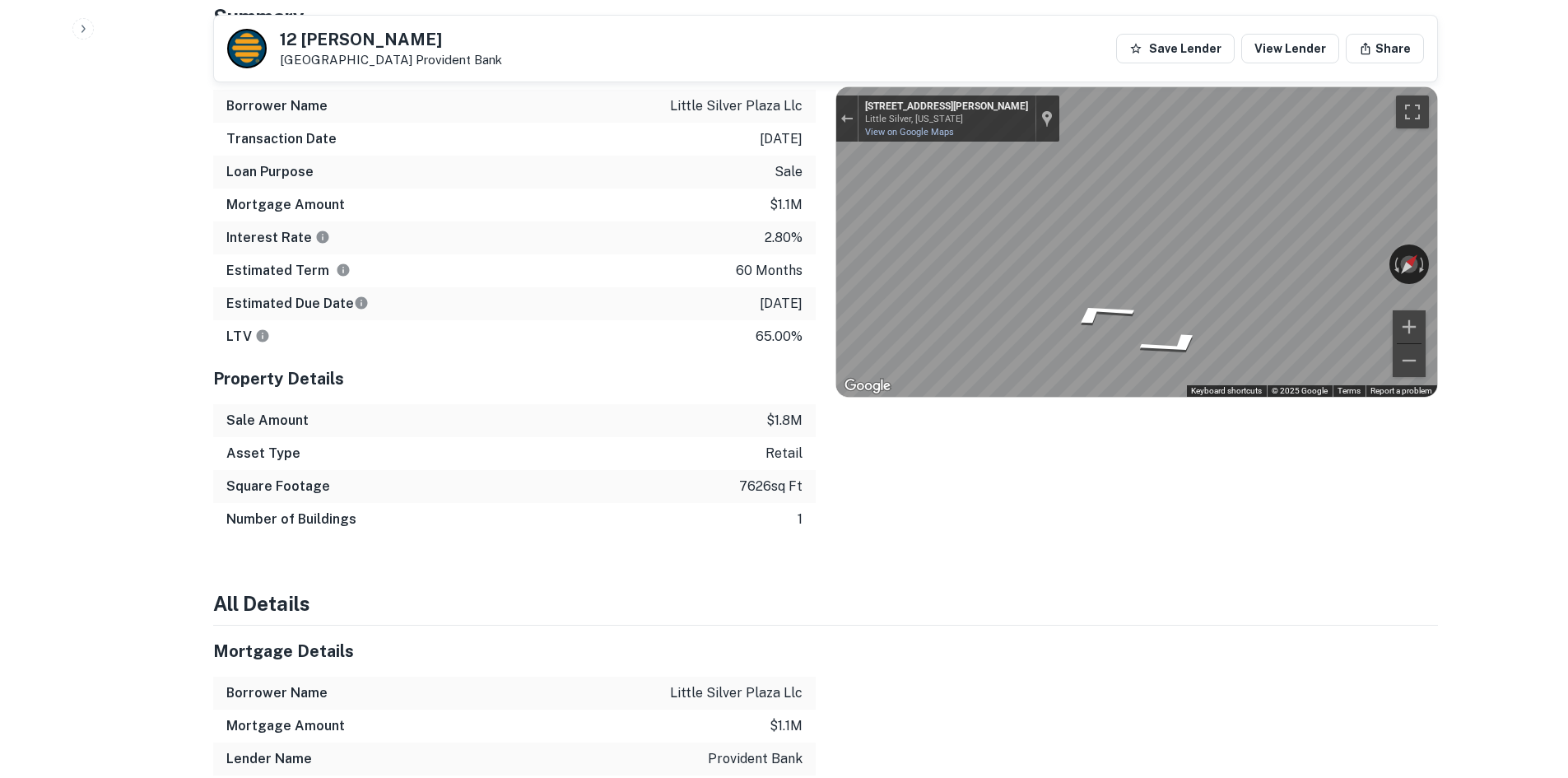
click at [1446, 252] on div "Back to borrower requests [STREET_ADDRESS][PERSON_NAME] Provident Bank Save Len…" at bounding box center [826, 608] width 1265 height 2975
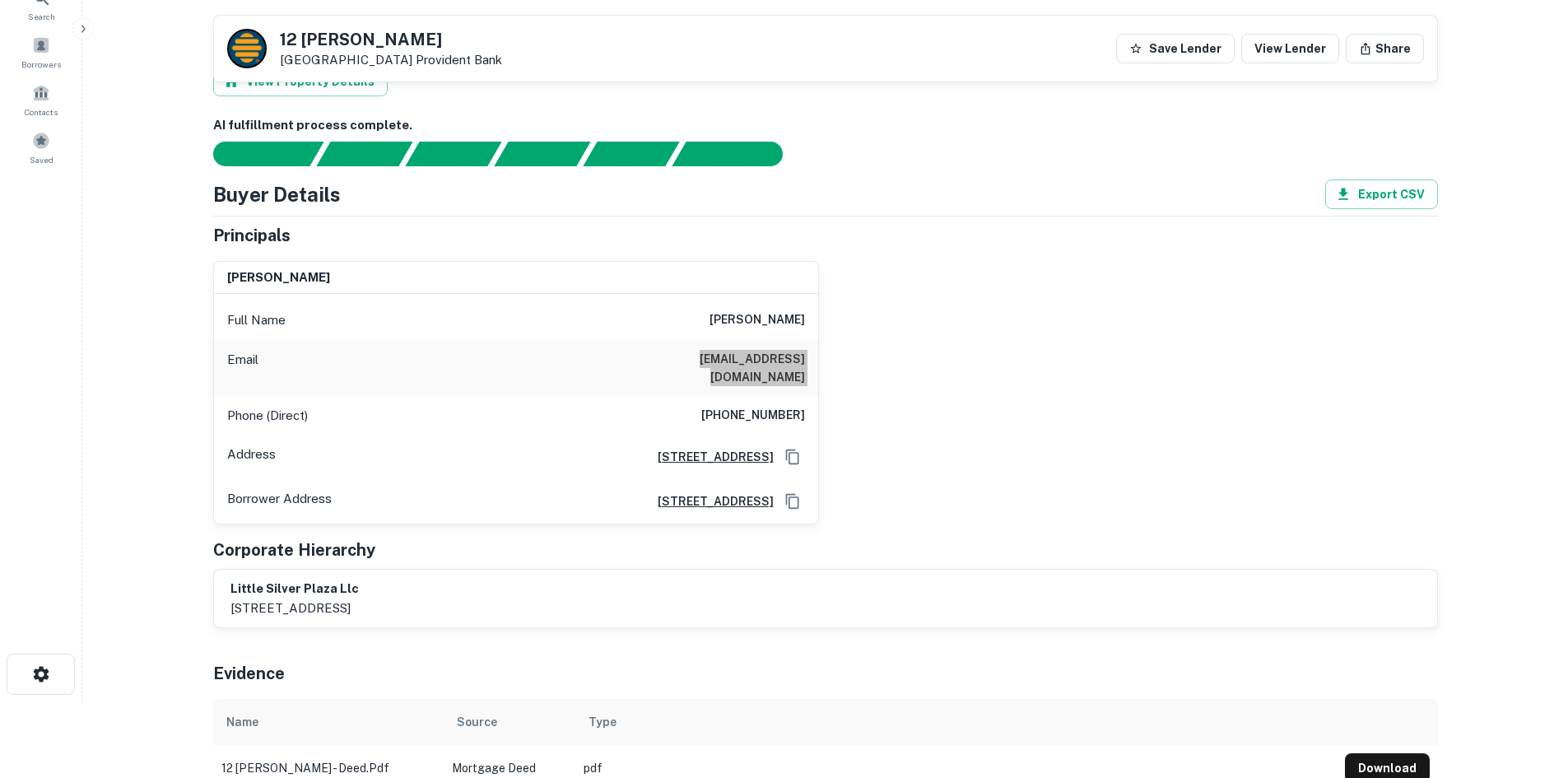
scroll to position [0, 0]
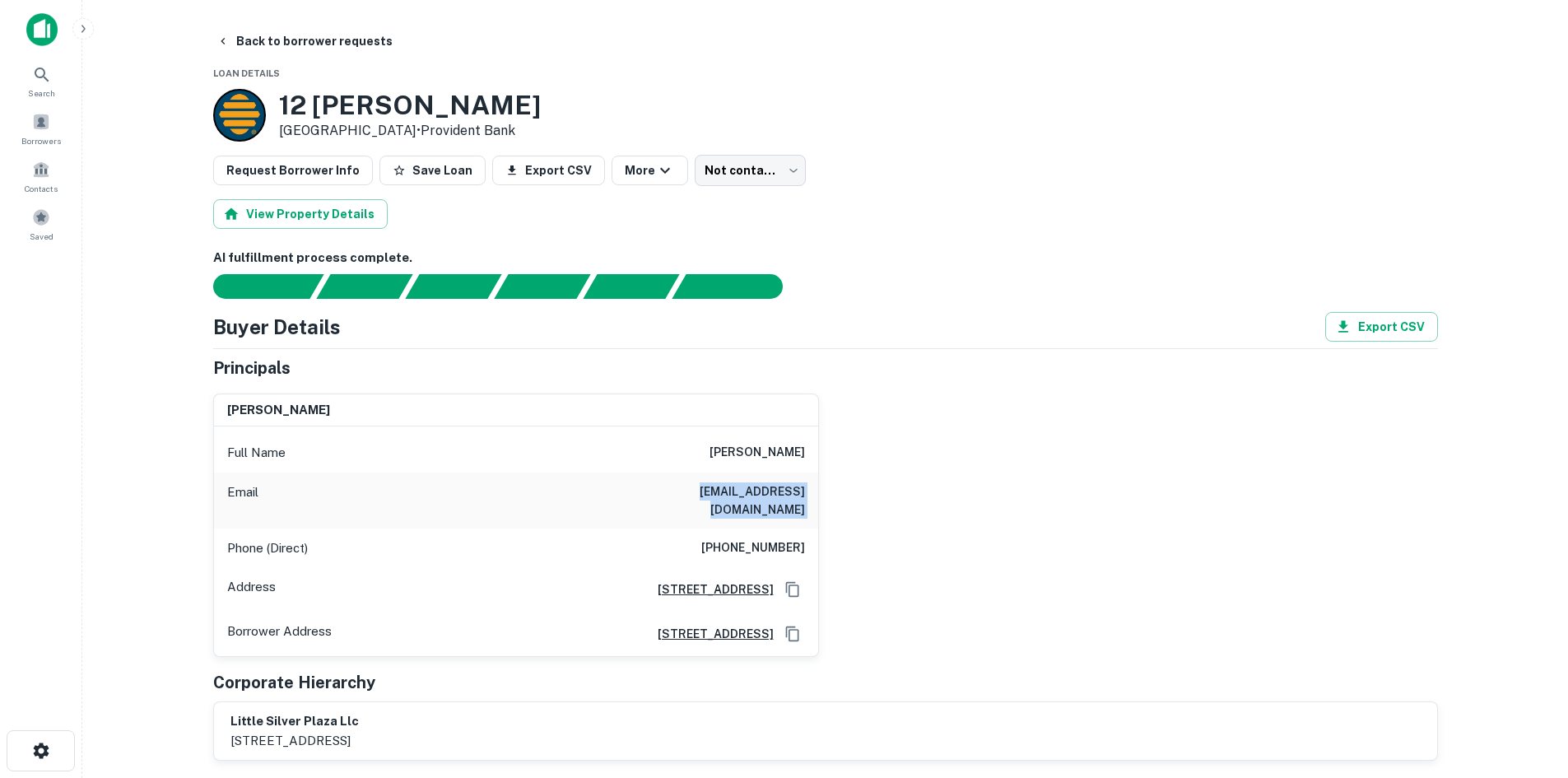
click at [748, 528] on div "Phone (Direct) [PHONE_NUMBER]" at bounding box center [516, 548] width 604 height 39
copy h6 "[PHONE_NUMBER]"
click at [742, 164] on body "Search Borrowers Contacts Saved Back to borrower requests Loan Details [STREET_…" at bounding box center [784, 389] width 1568 height 778
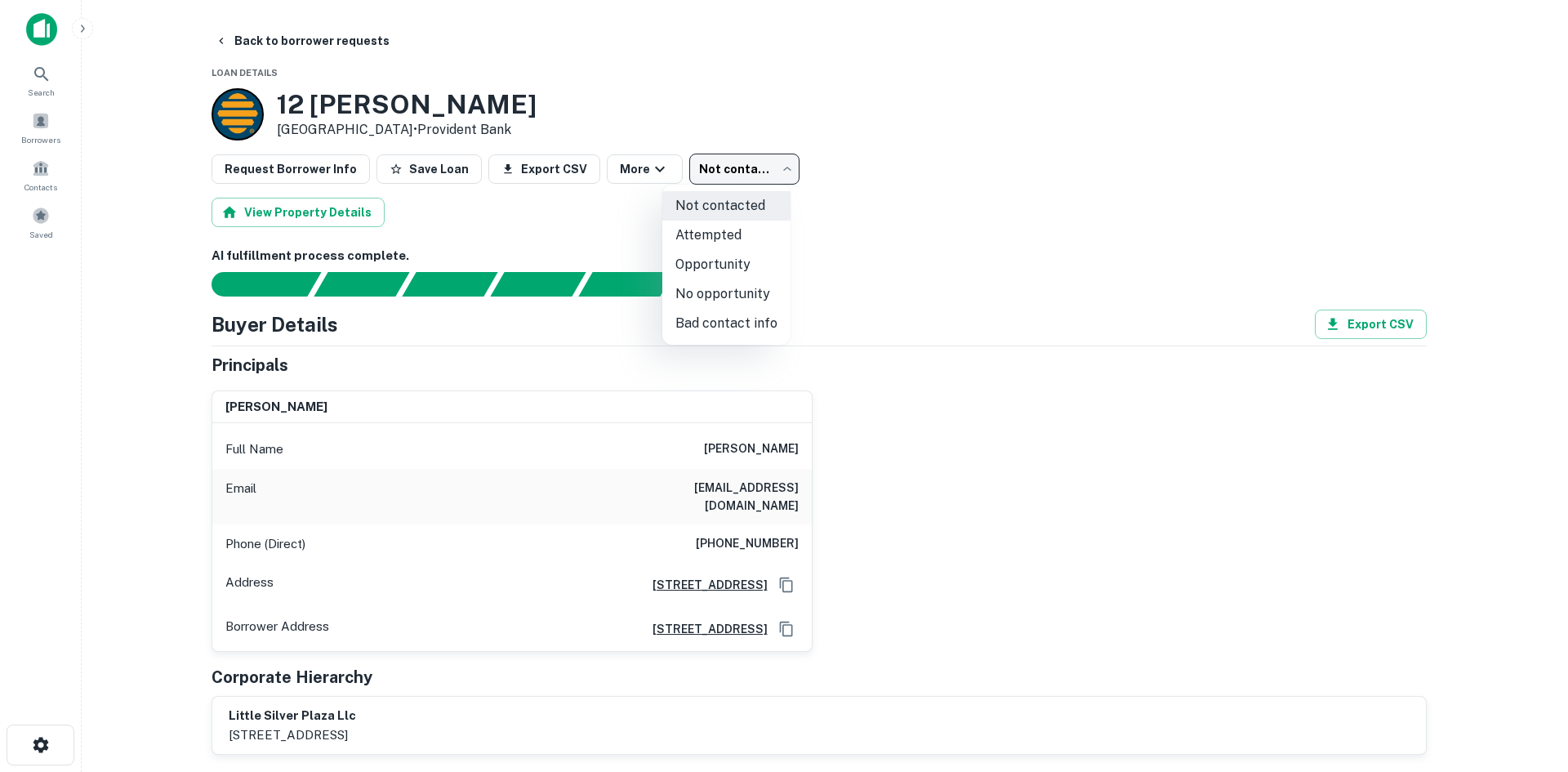
click at [824, 67] on div at bounding box center [784, 386] width 1568 height 772
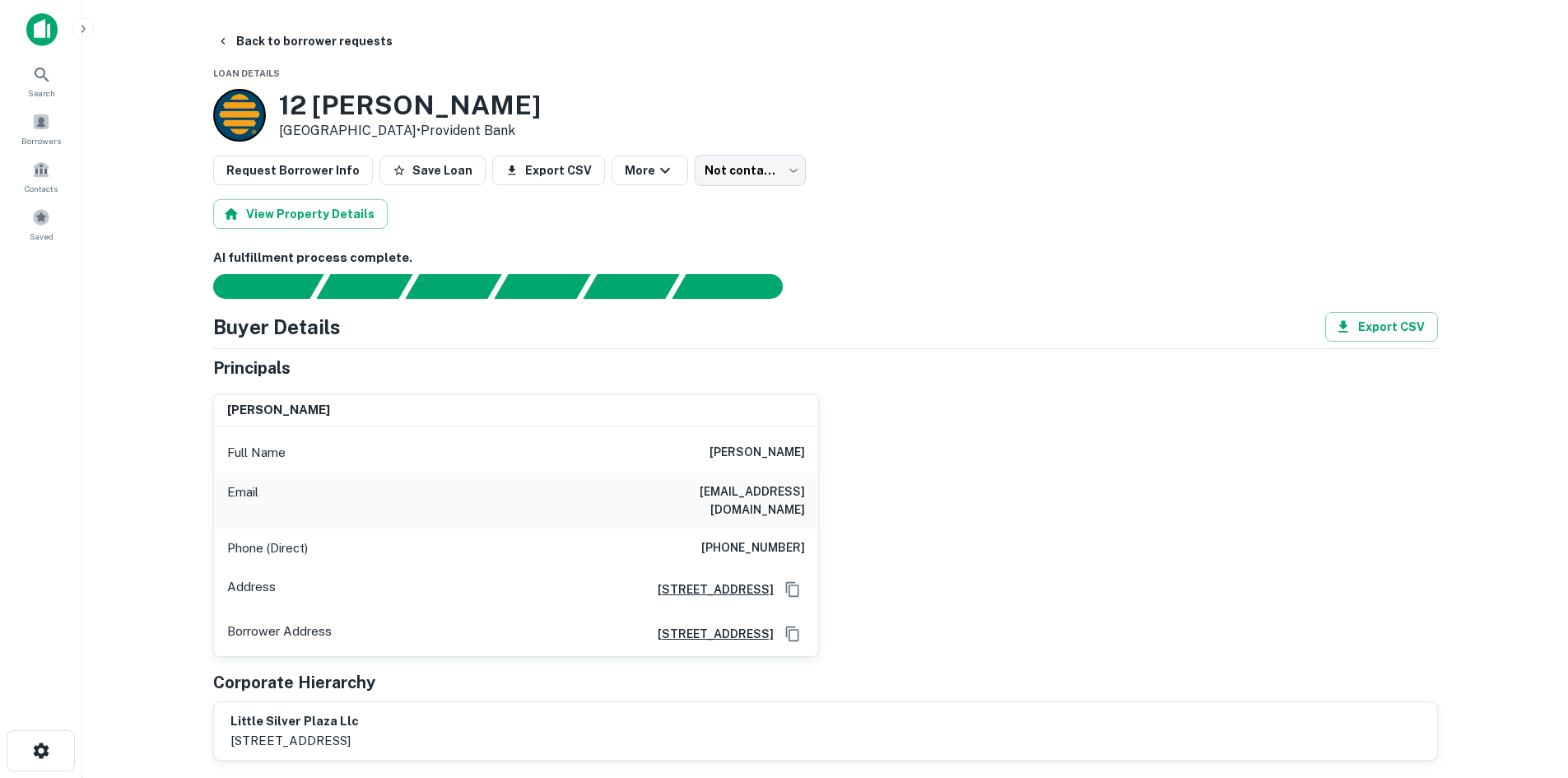
click at [790, 170] on div "Request Borrower Info Save Loan Export CSV More Not contacted **** ​" at bounding box center [826, 170] width 1224 height 31
click at [772, 172] on body "Search Borrowers Contacts Saved Back to borrower requests Loan Details [STREET_…" at bounding box center [784, 389] width 1568 height 778
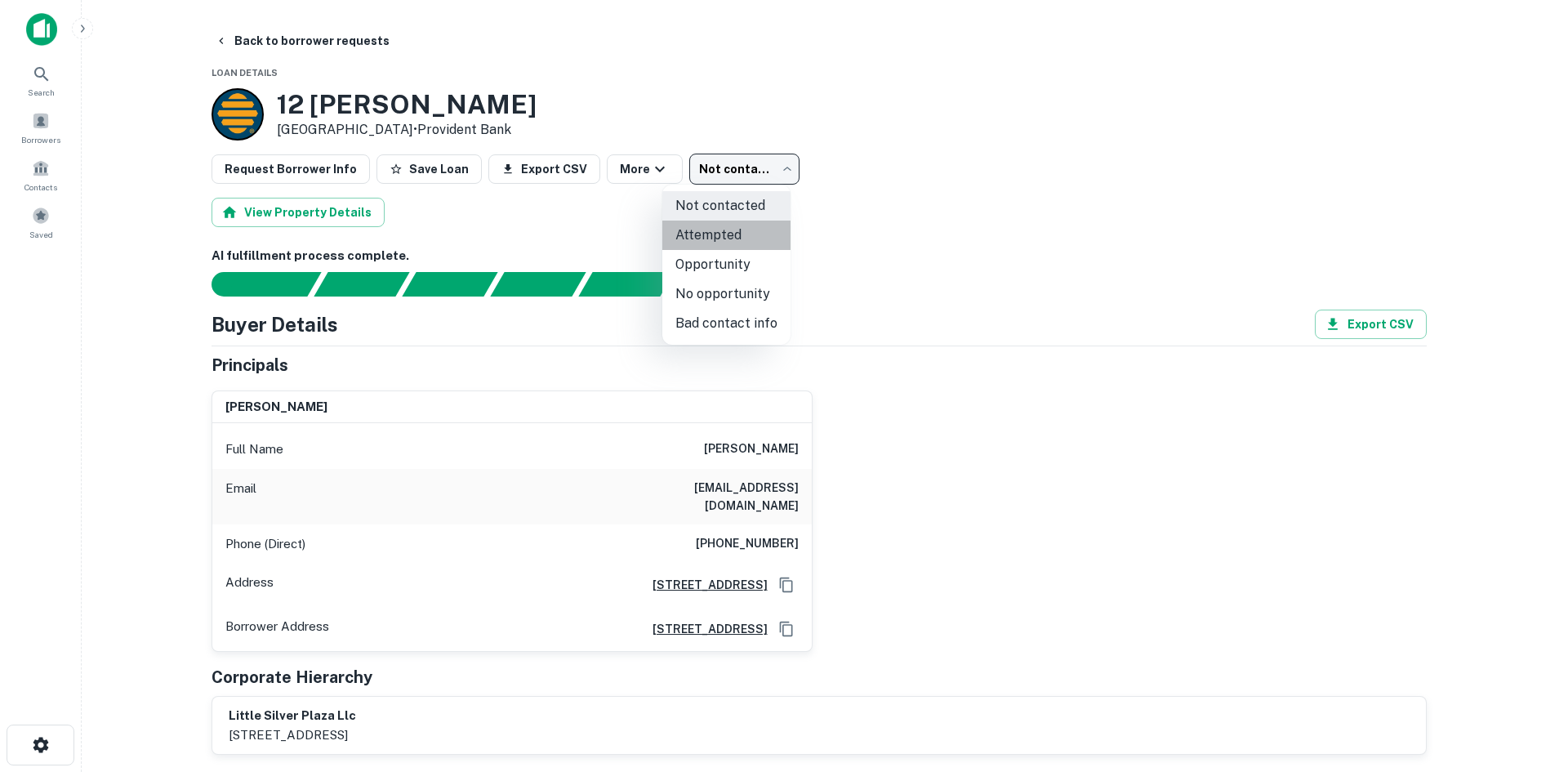
click at [758, 234] on li "Attempted" at bounding box center [727, 235] width 128 height 30
type input "*********"
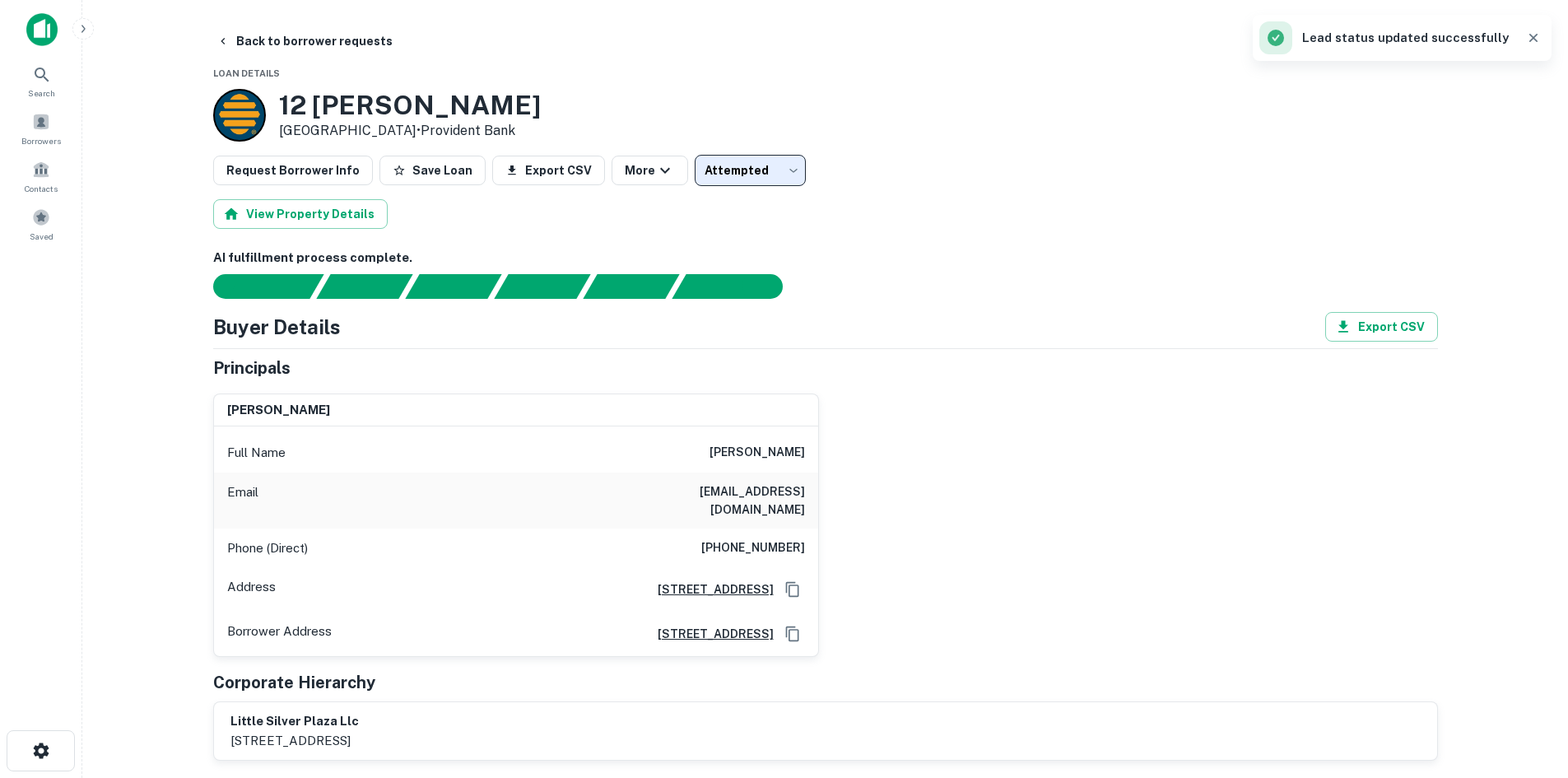
click at [794, 449] on h6 "[PERSON_NAME]" at bounding box center [757, 452] width 95 height 20
click at [794, 451] on h6 "[PERSON_NAME]" at bounding box center [757, 452] width 95 height 20
click at [792, 451] on h6 "[PERSON_NAME]" at bounding box center [757, 452] width 95 height 20
copy h6 "[PERSON_NAME]"
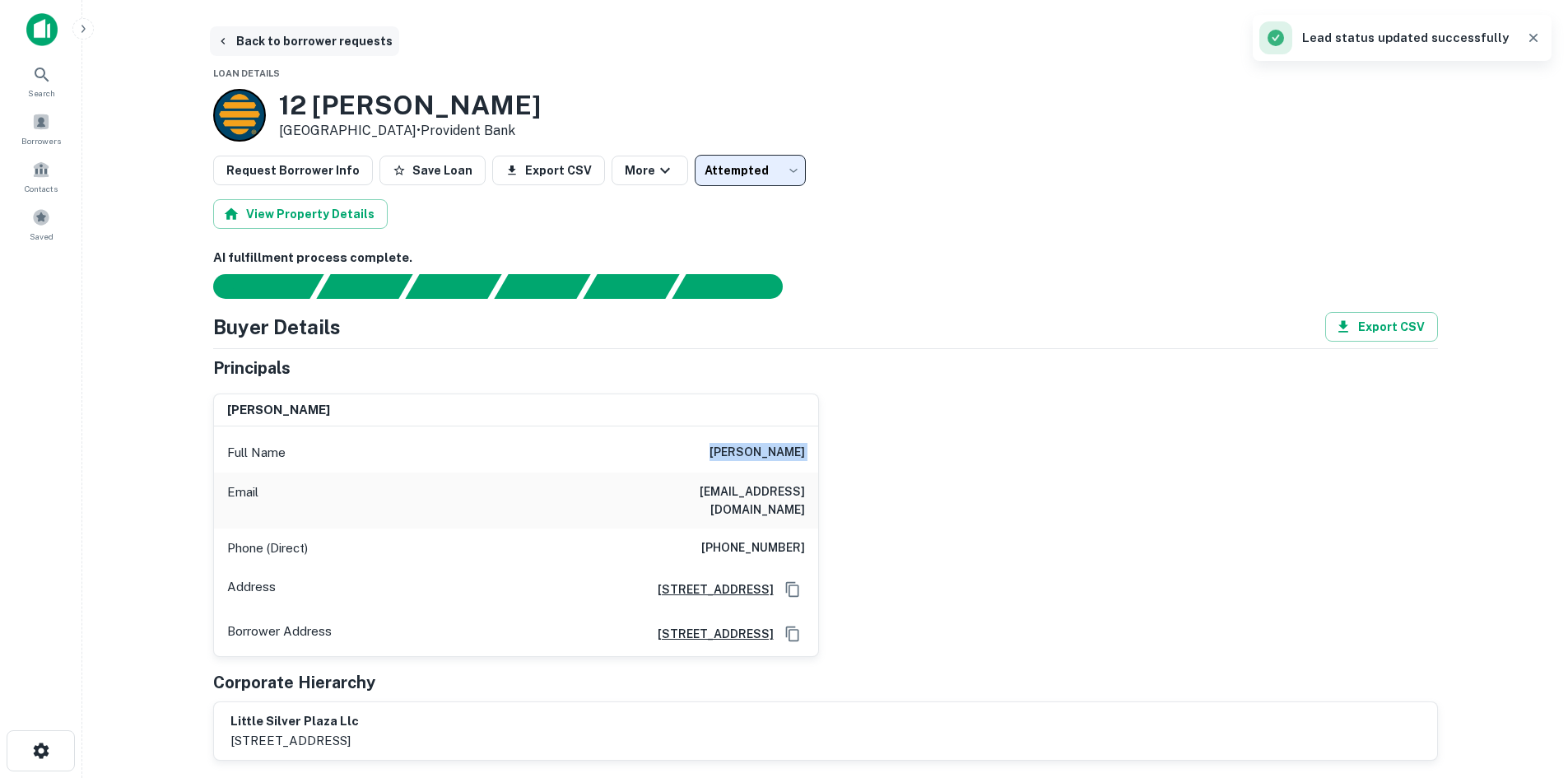
click at [333, 51] on button "Back to borrower requests" at bounding box center [304, 41] width 189 height 30
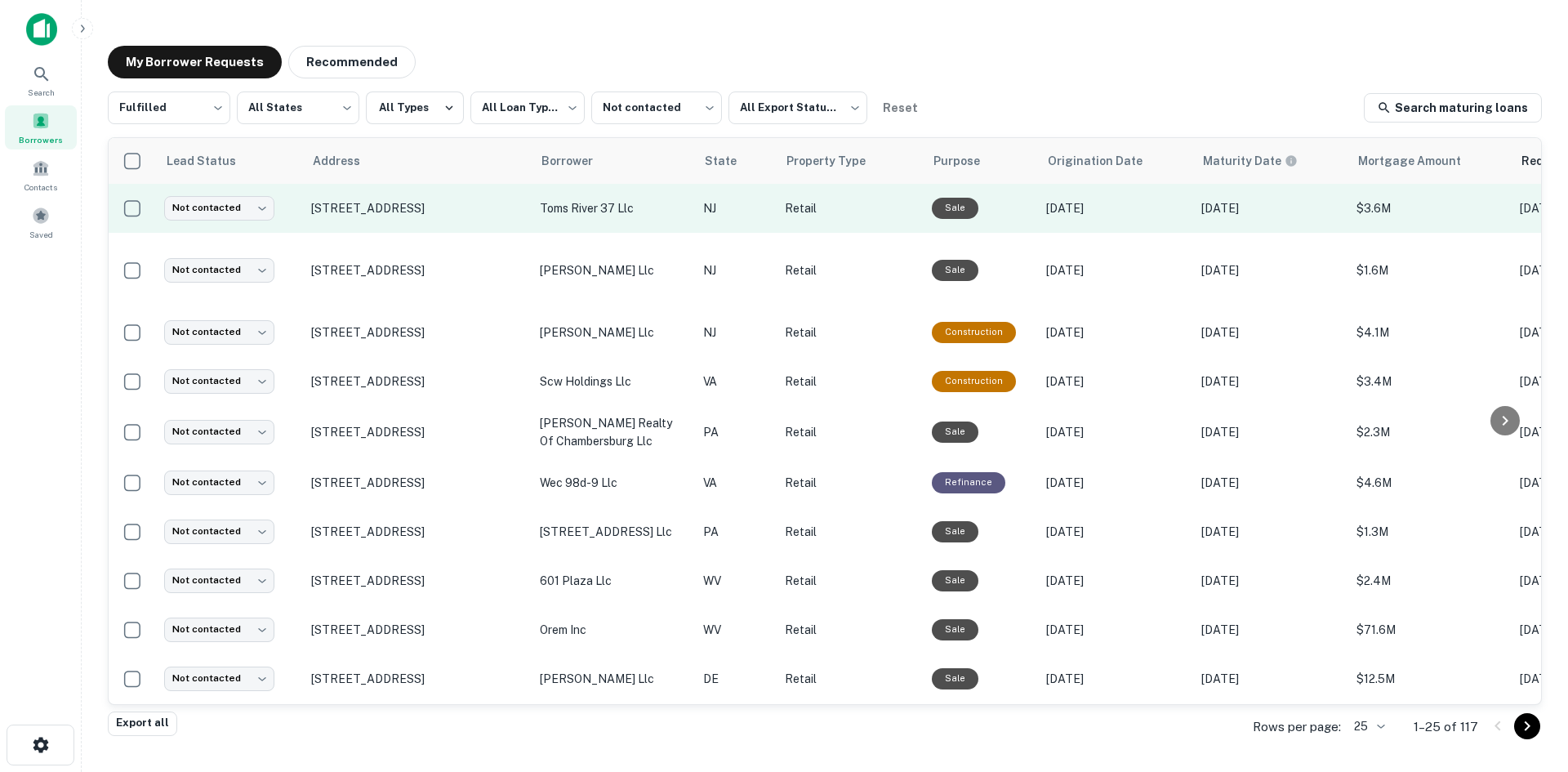
click at [401, 227] on td "[STREET_ADDRESS]" at bounding box center [417, 209] width 229 height 49
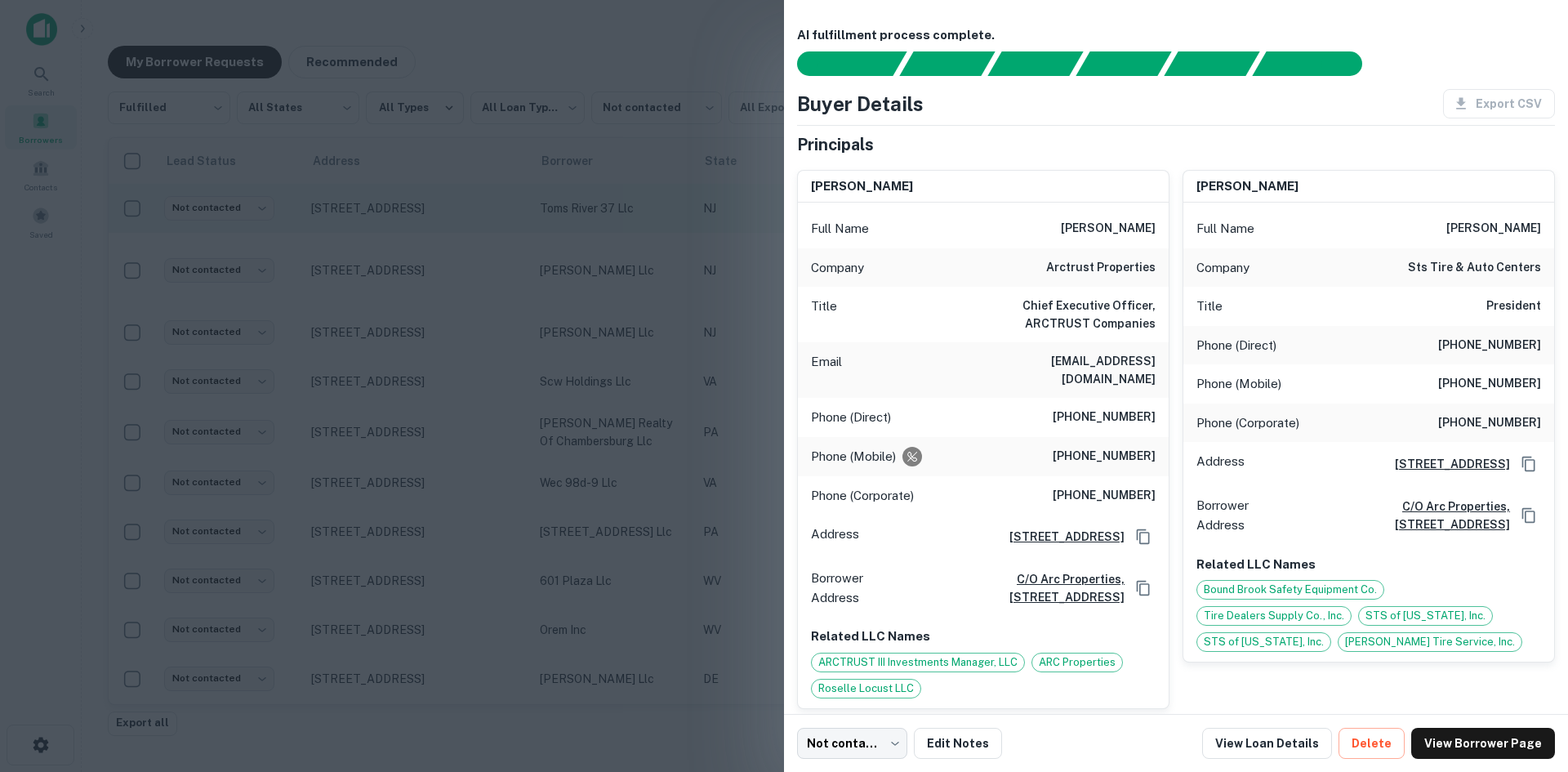
click at [401, 227] on div at bounding box center [784, 386] width 1568 height 772
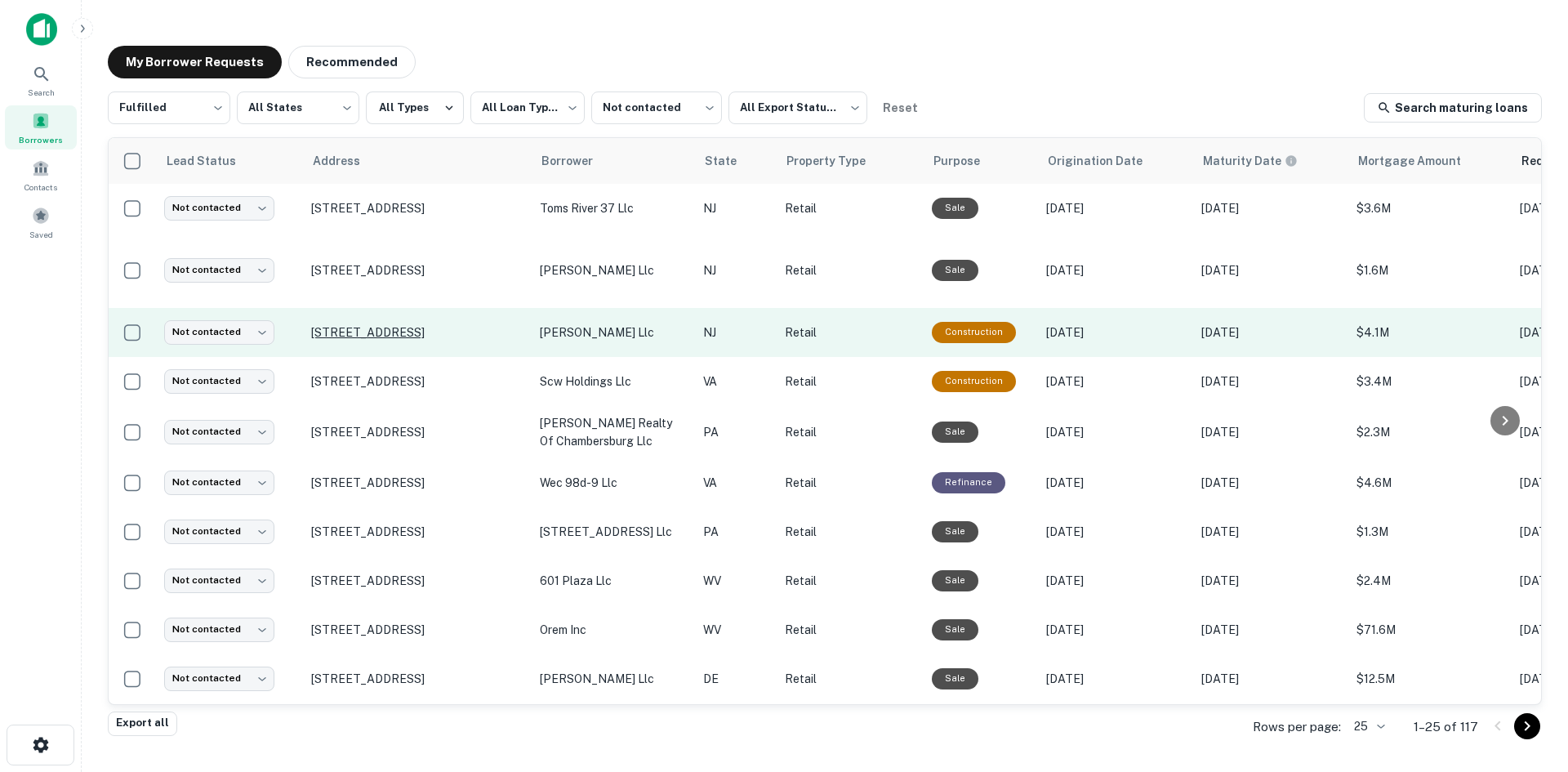
click at [415, 328] on p "[STREET_ADDRESS]" at bounding box center [418, 332] width 213 height 14
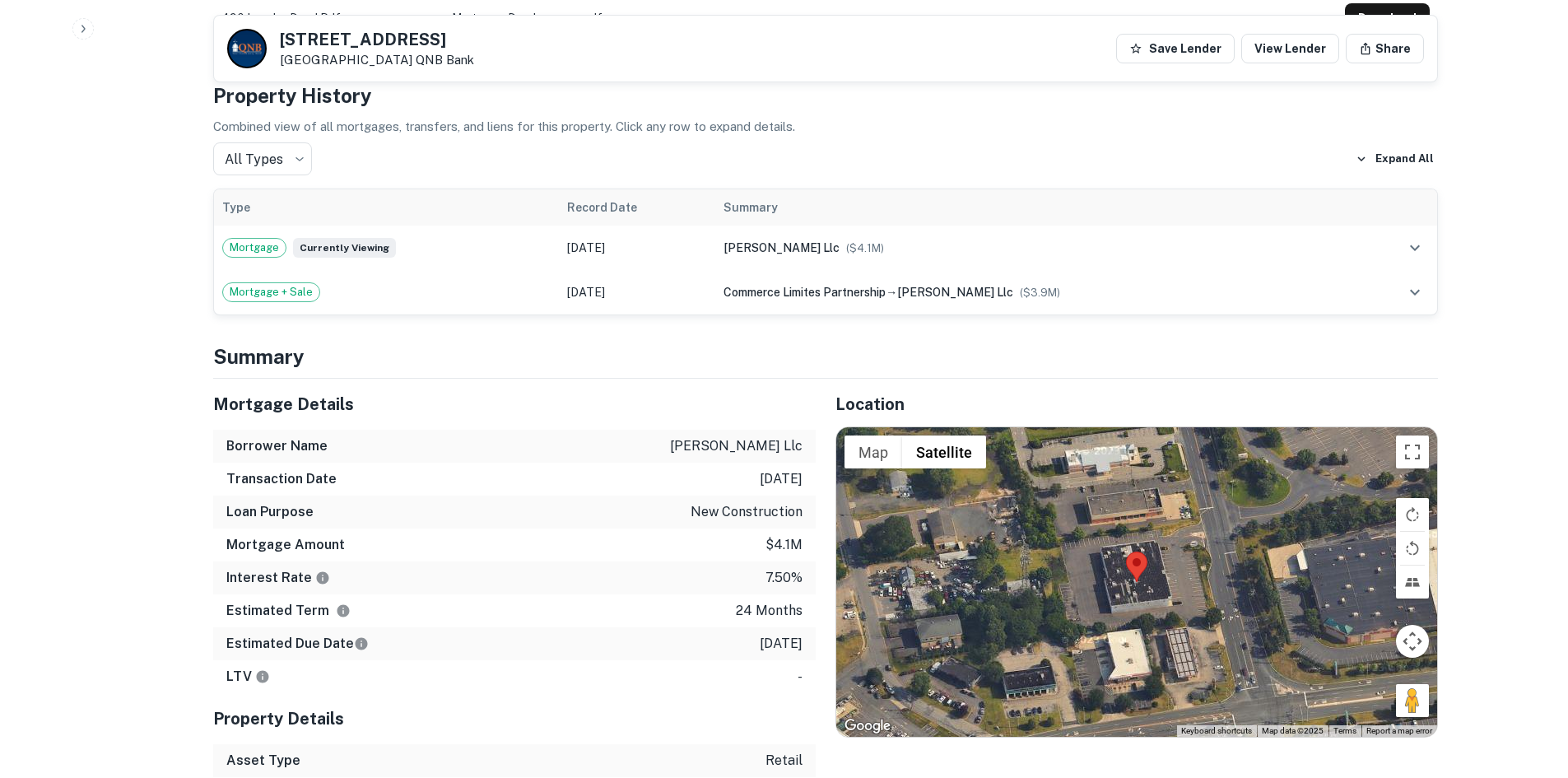
scroll to position [1071, 0]
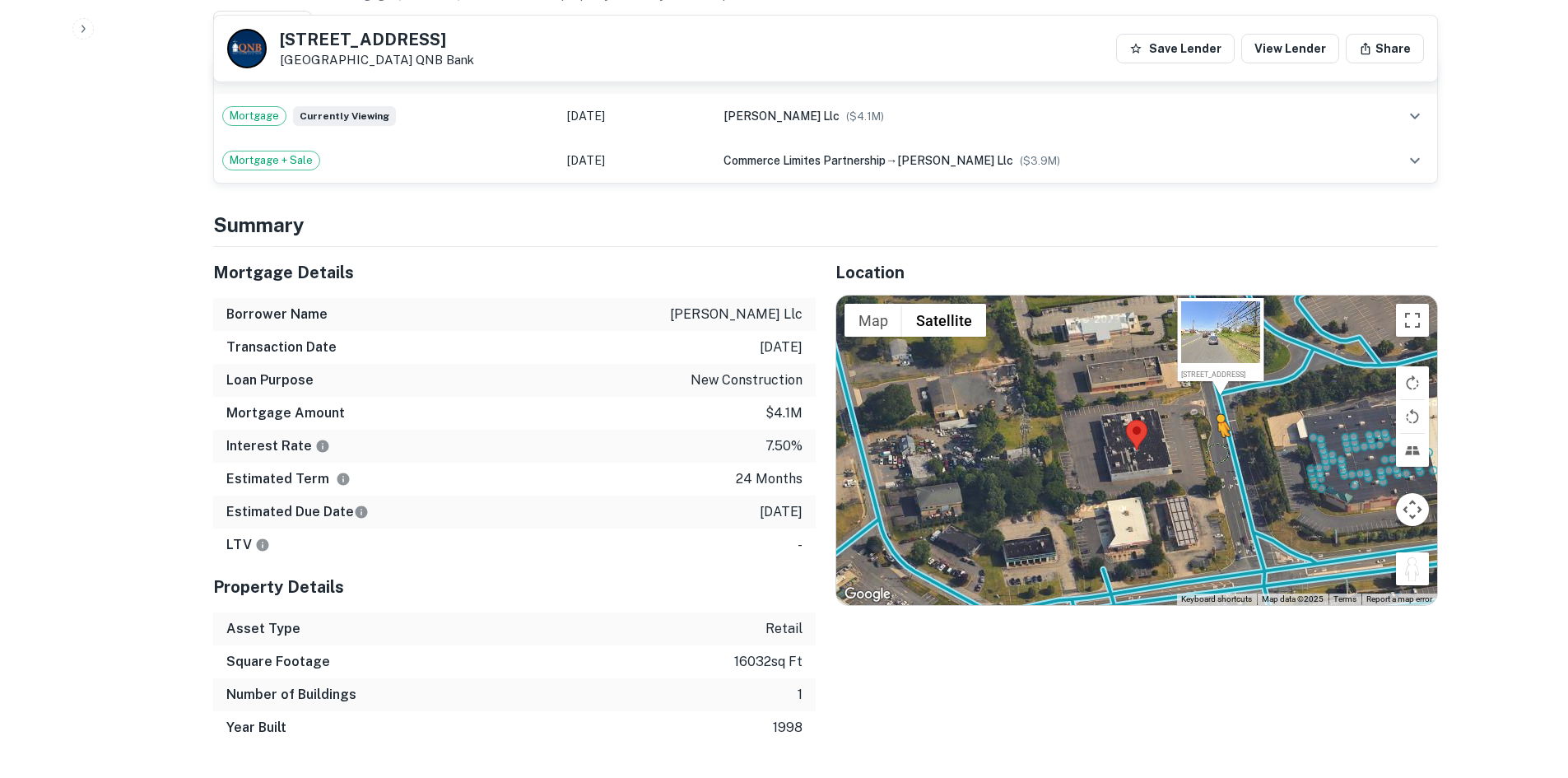
drag, startPoint x: 1420, startPoint y: 525, endPoint x: 1208, endPoint y: 397, distance: 247.6
click at [1208, 397] on div "To activate drag with keyboard, press Alt + Enter. Once in keyboard drag state,…" at bounding box center [1136, 450] width 601 height 310
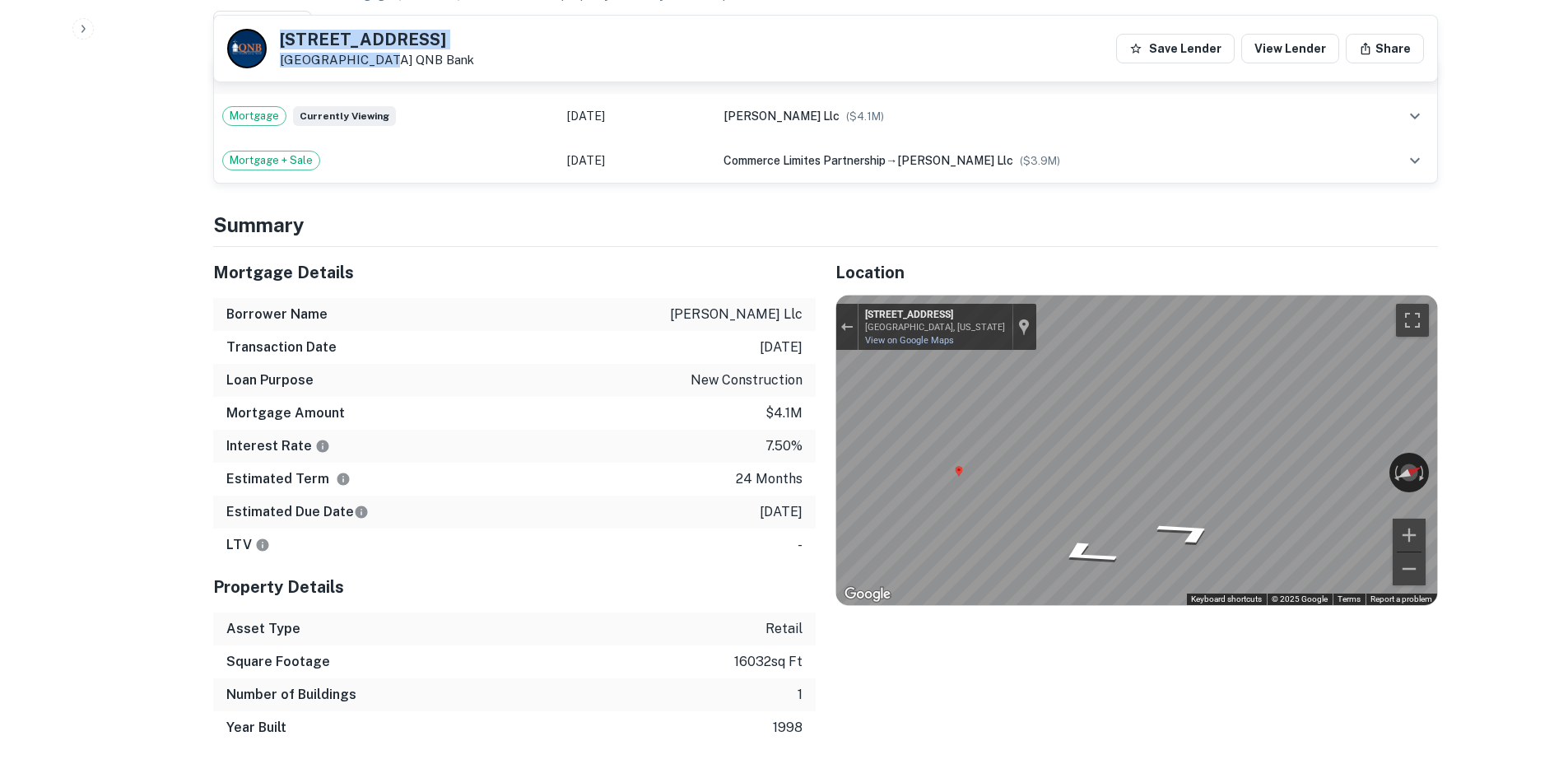
drag, startPoint x: 278, startPoint y: 32, endPoint x: 374, endPoint y: 52, distance: 98.1
click at [374, 52] on div "[STREET_ADDRESS] QNB Bank" at bounding box center [351, 49] width 247 height 39
copy div "[STREET_ADDRESS]"
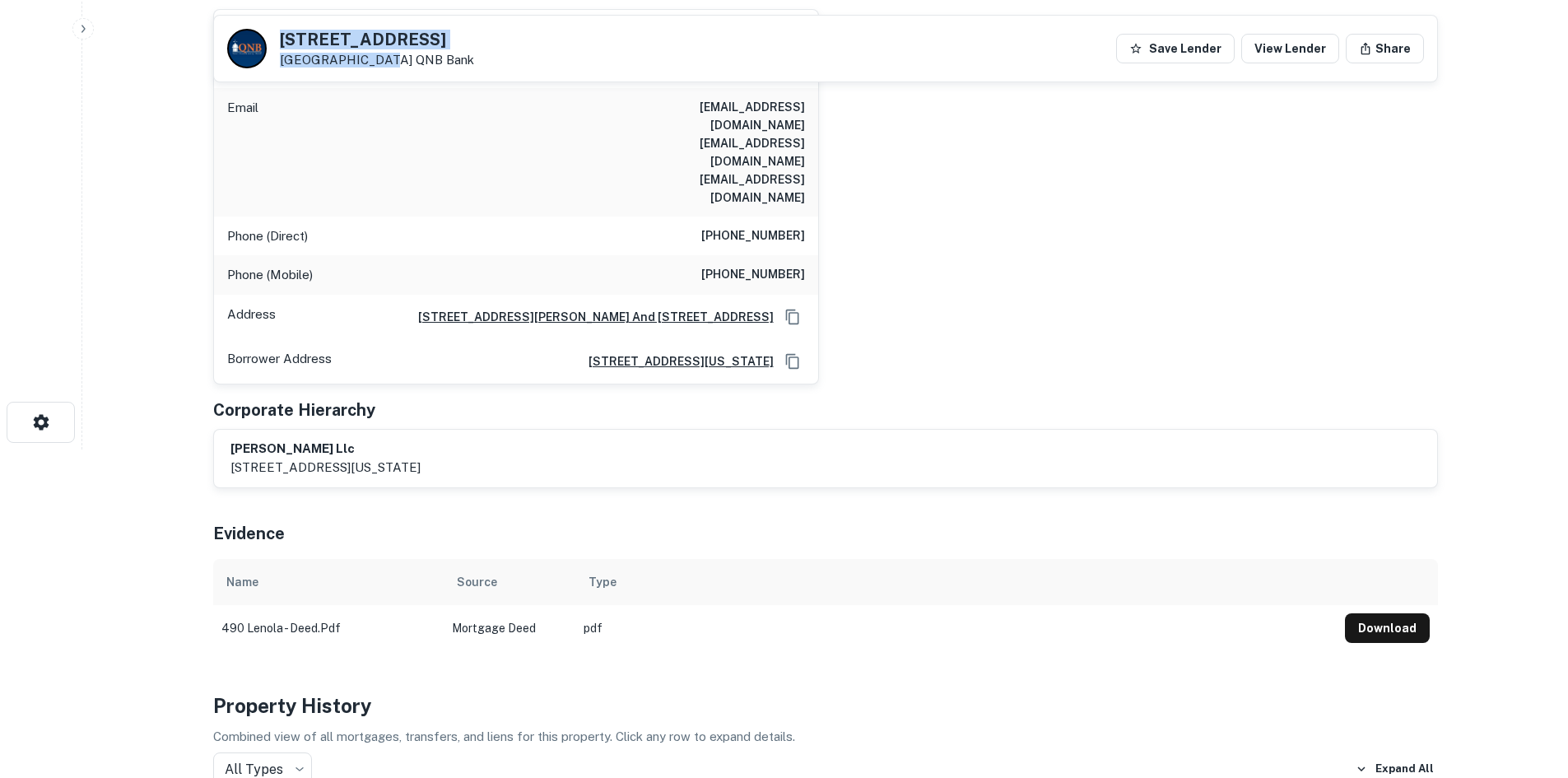
scroll to position [247, 0]
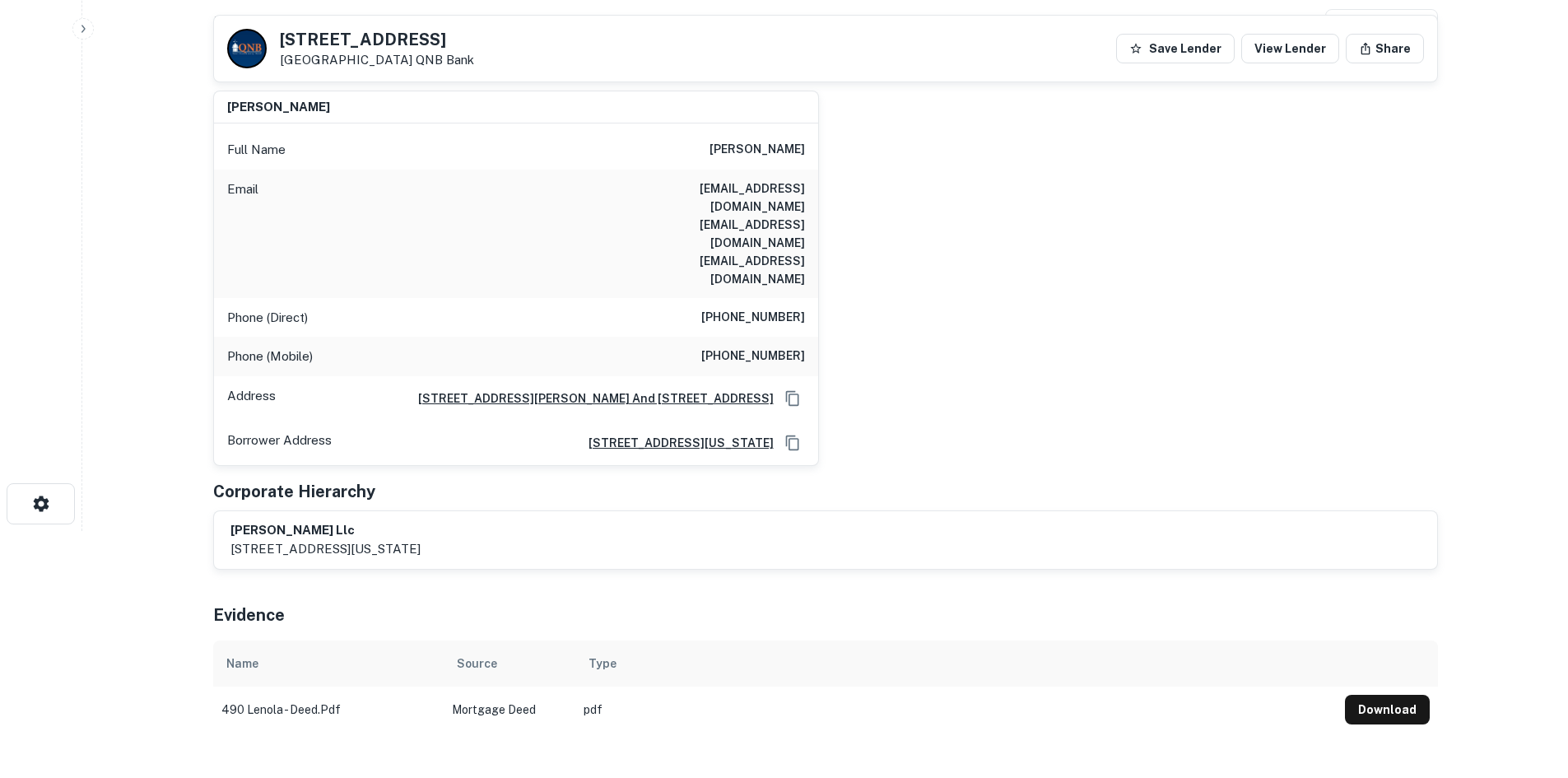
click at [752, 308] on h6 "[PHONE_NUMBER]" at bounding box center [753, 317] width 104 height 20
copy h6 "[PHONE_NUMBER]"
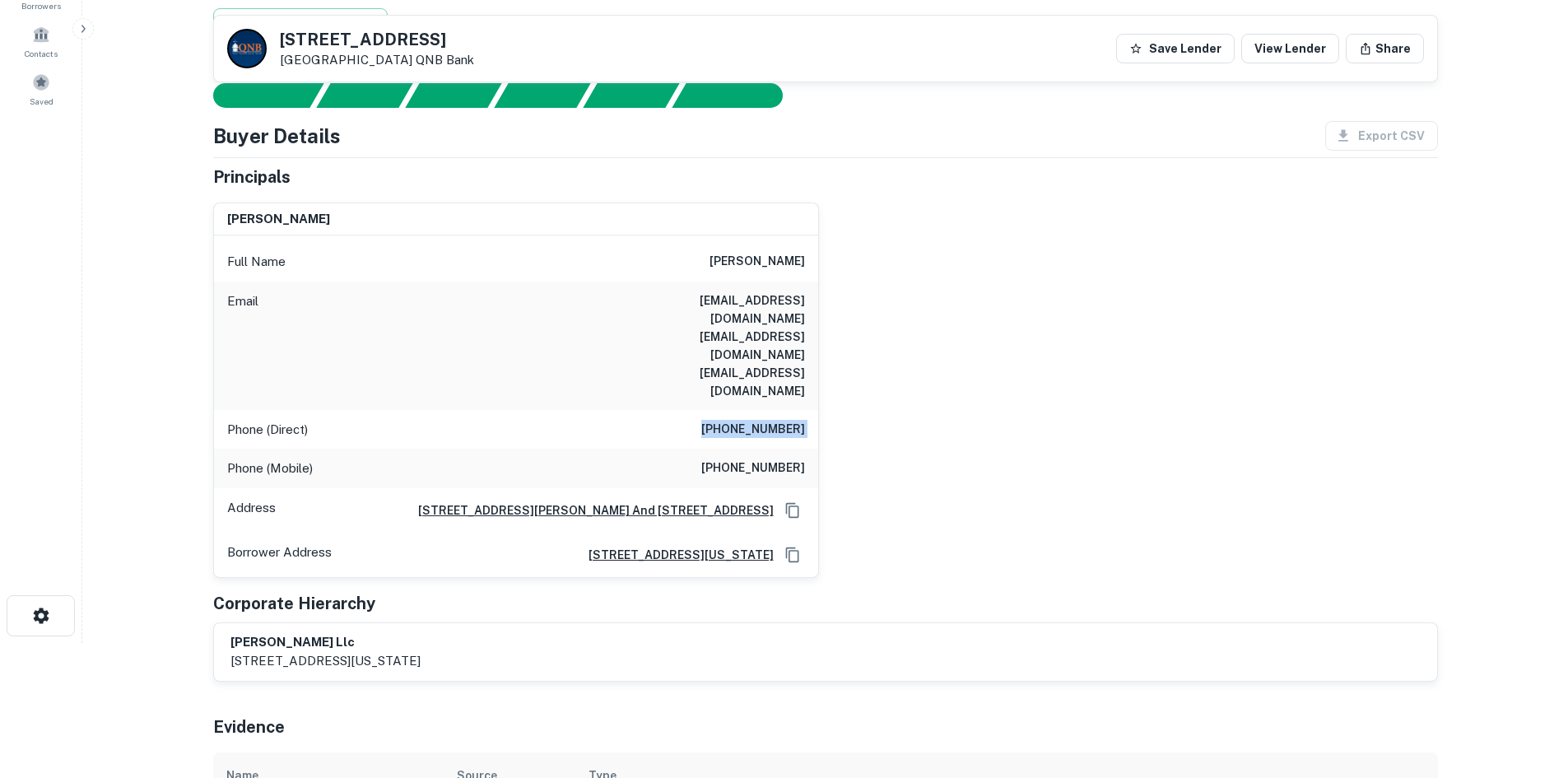
scroll to position [113, 0]
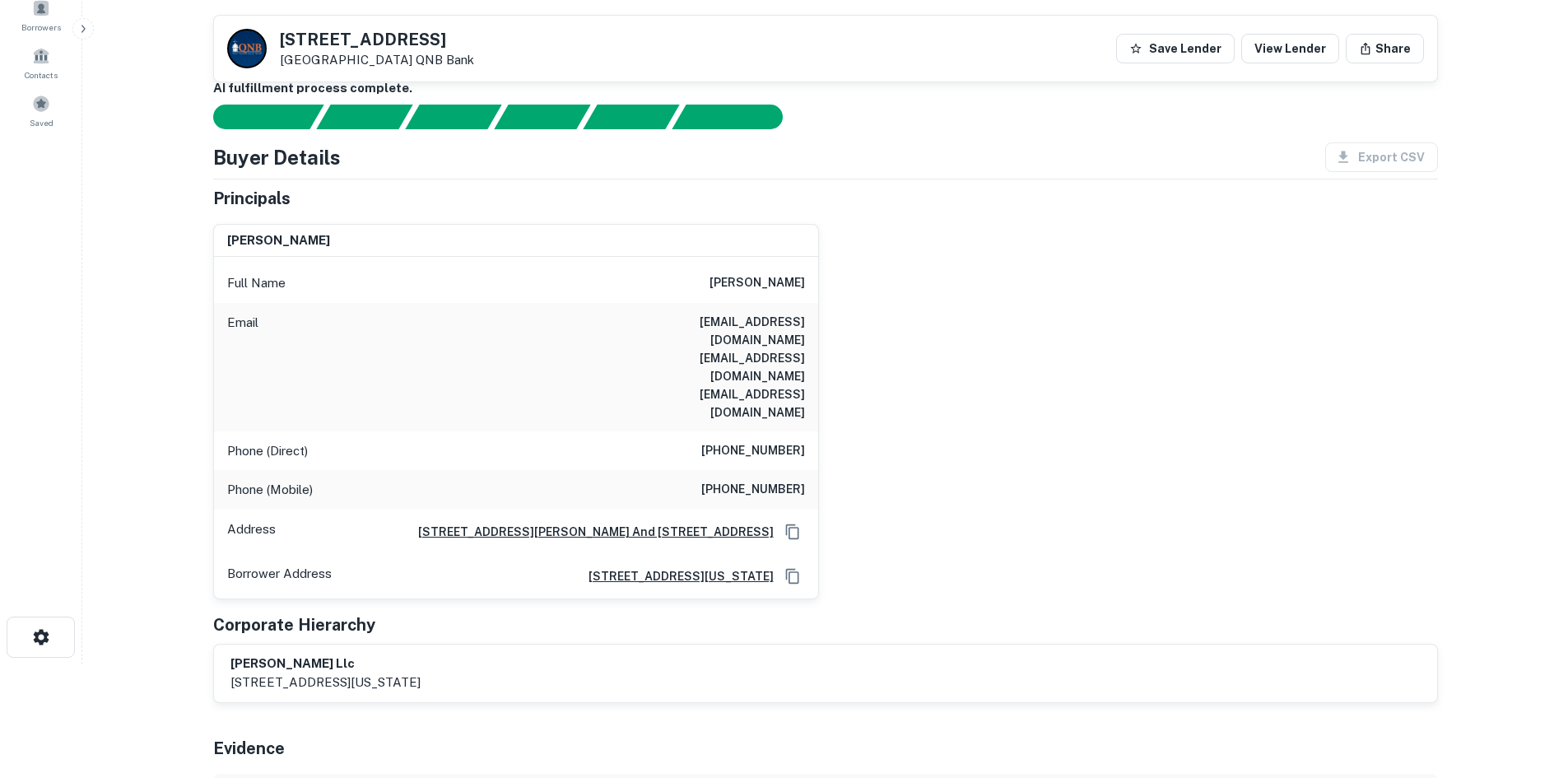
click at [763, 285] on h6 "[PERSON_NAME]" at bounding box center [757, 283] width 95 height 20
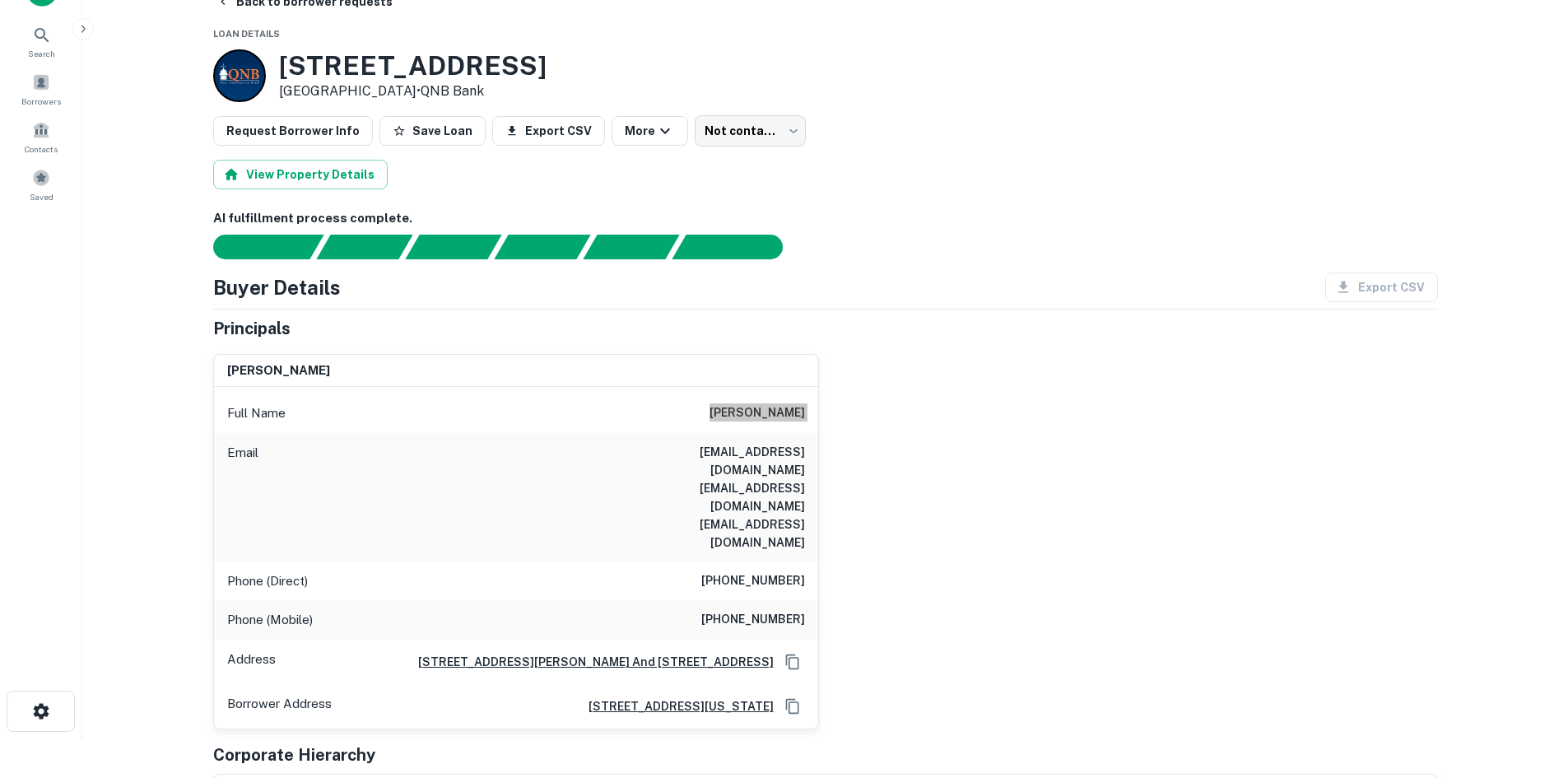
scroll to position [0, 0]
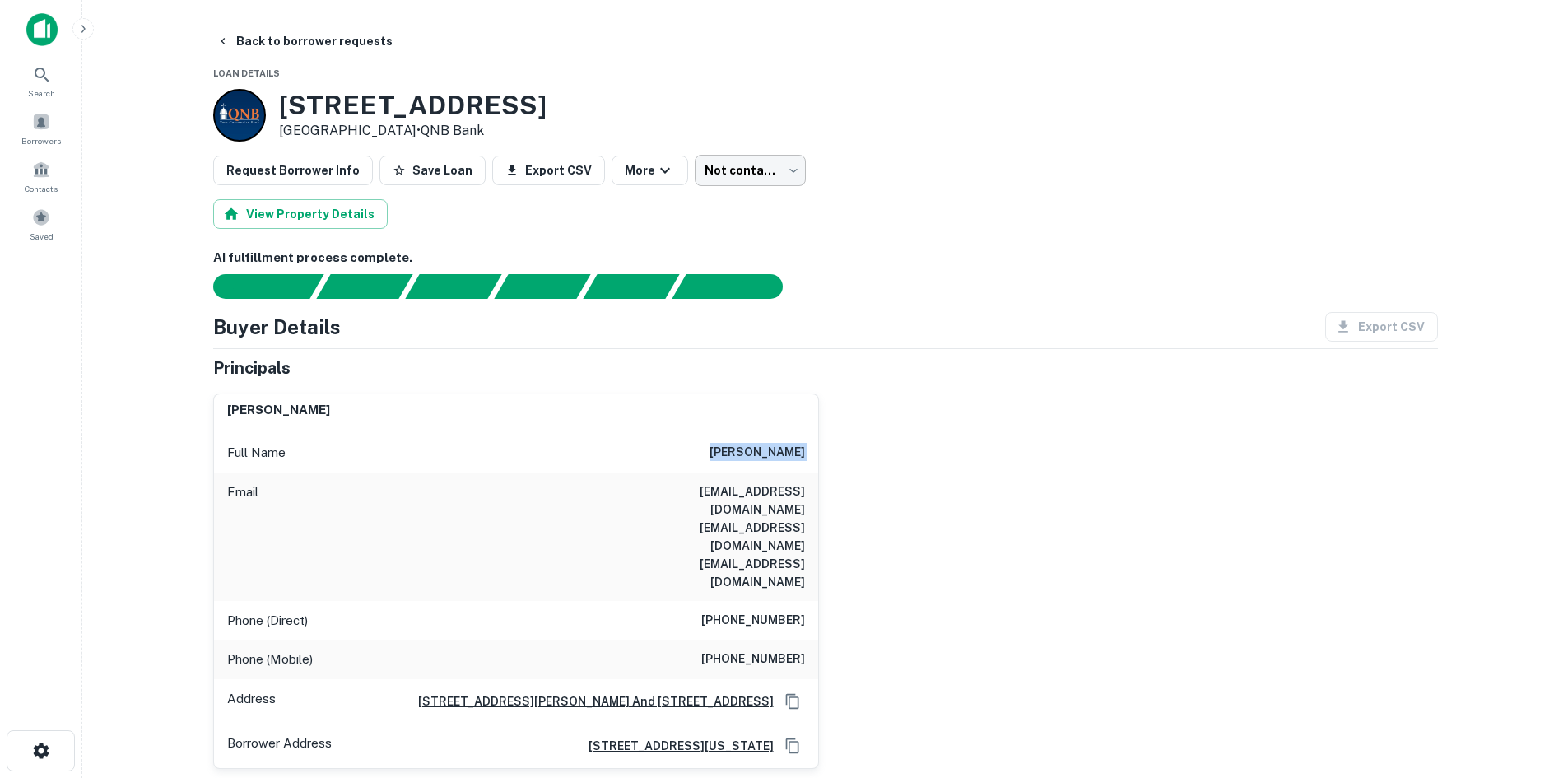
click at [693, 175] on body "Search Borrowers Contacts Saved Back to borrower requests Loan Details [STREET_…" at bounding box center [784, 389] width 1568 height 778
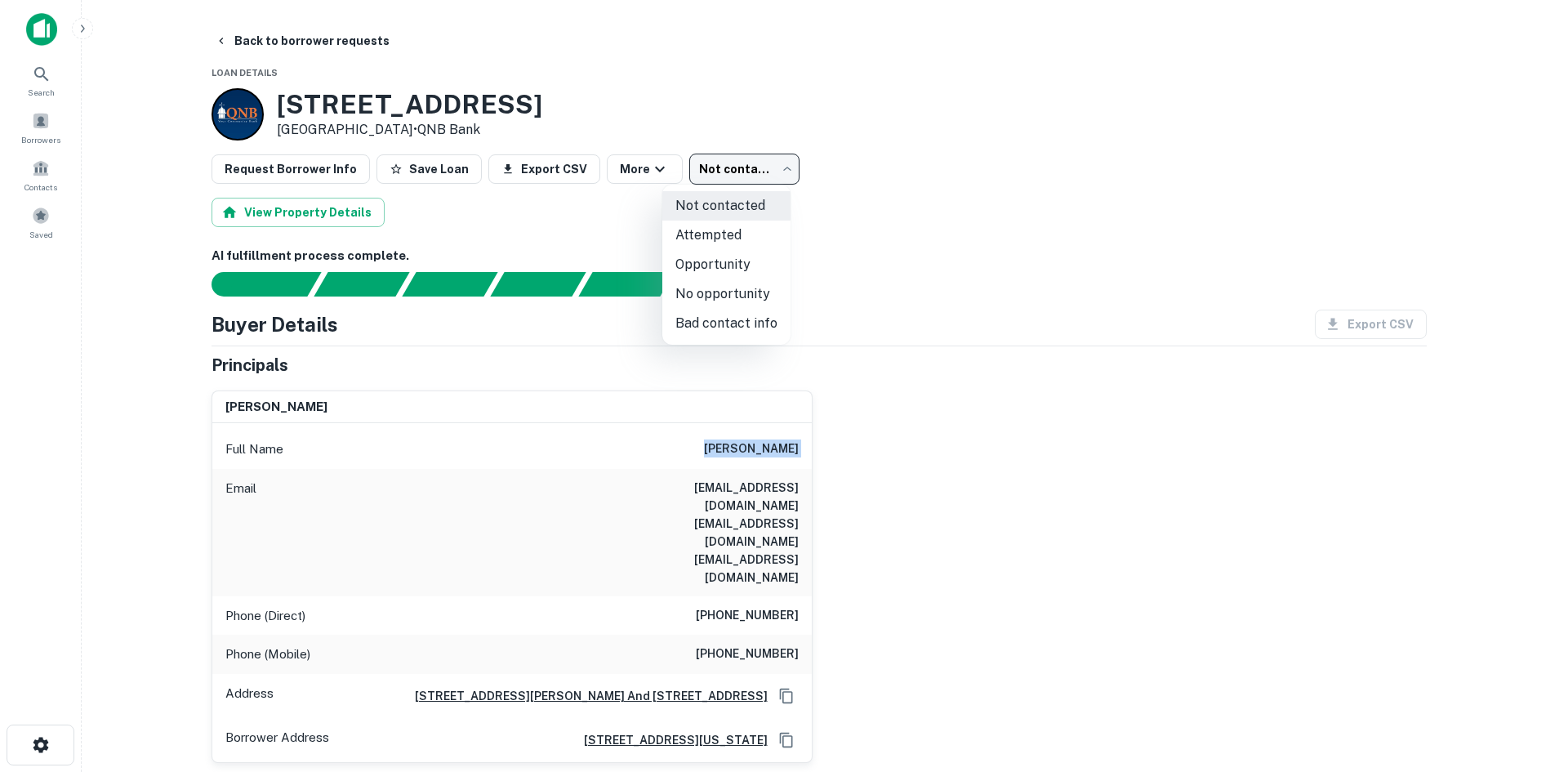
click at [705, 237] on li "Attempted" at bounding box center [727, 235] width 128 height 30
type input "*********"
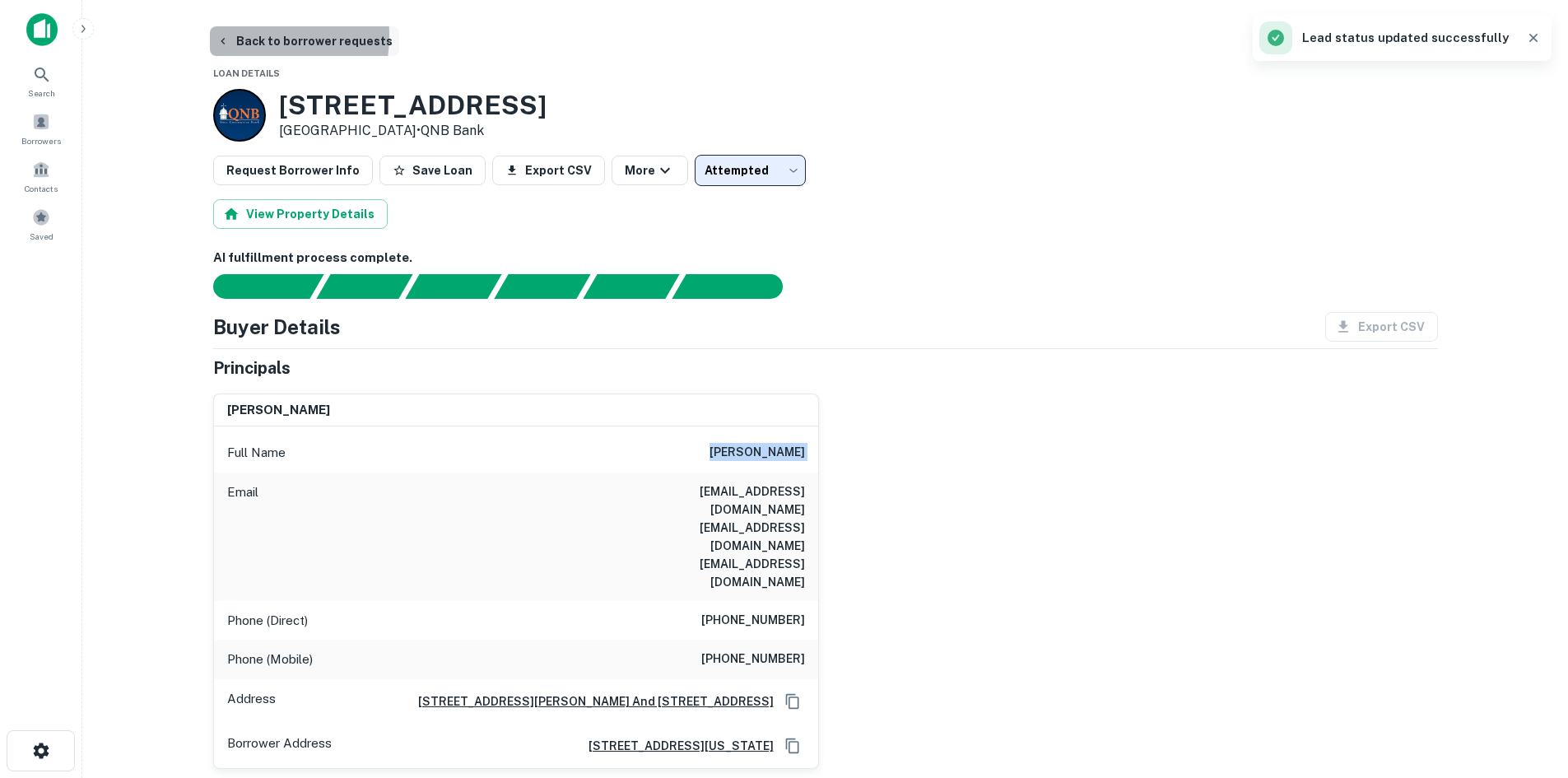
click at [238, 35] on button "Back to borrower requests" at bounding box center [304, 41] width 189 height 30
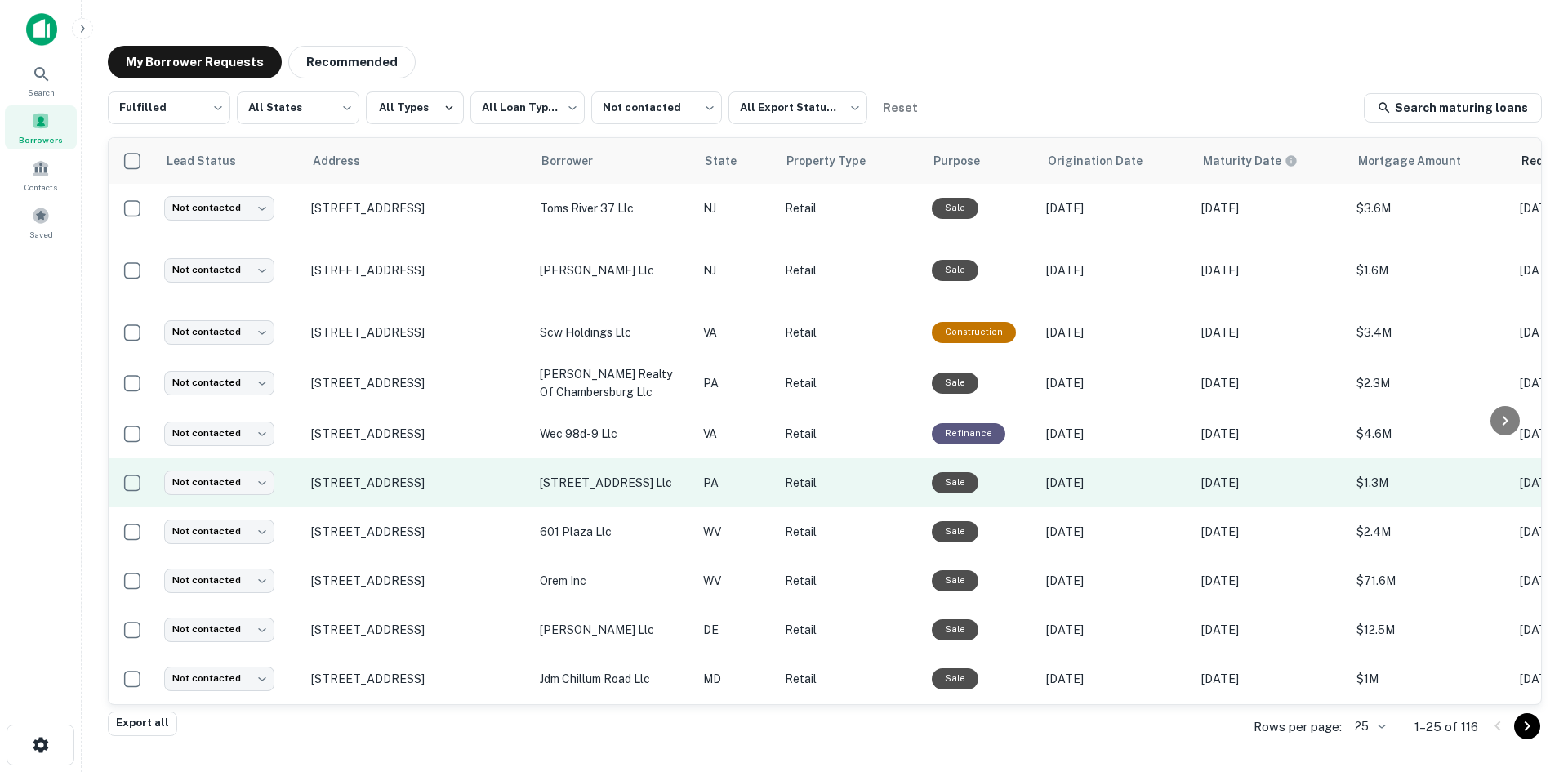
click at [419, 494] on td "[STREET_ADDRESS]" at bounding box center [417, 483] width 229 height 49
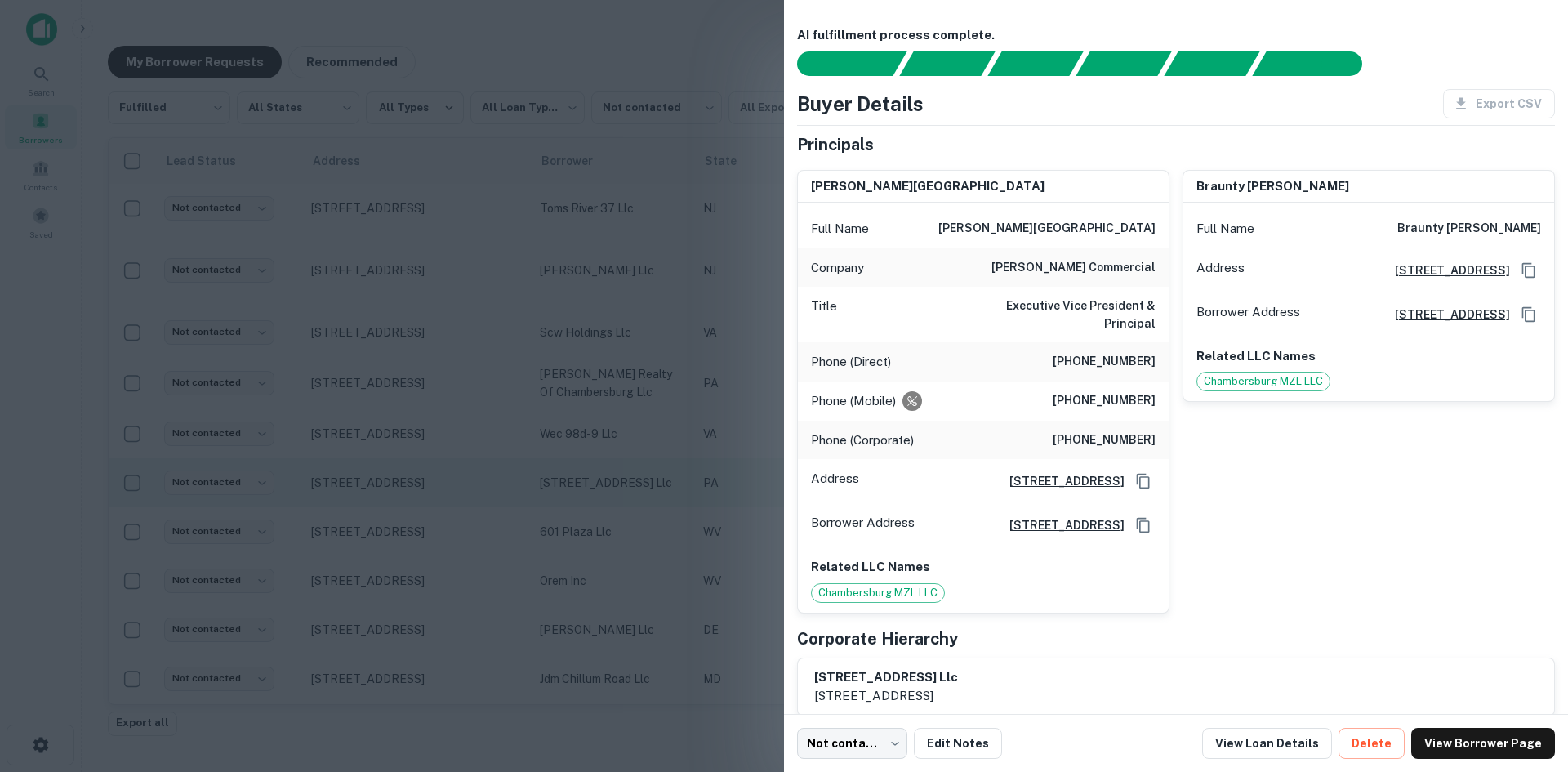
click at [419, 494] on div at bounding box center [784, 386] width 1568 height 772
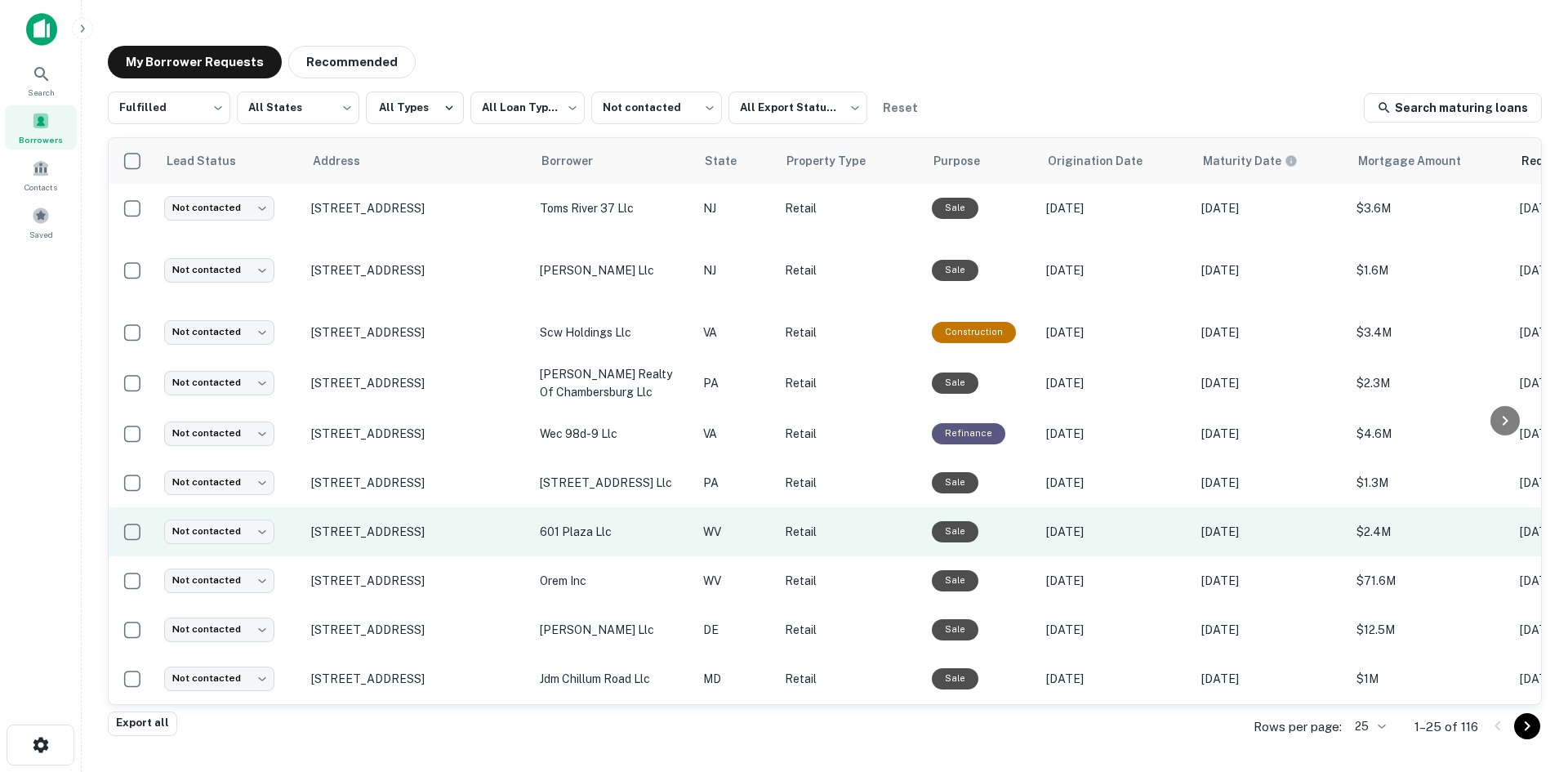
click at [419, 546] on td "[STREET_ADDRESS]" at bounding box center [417, 532] width 229 height 49
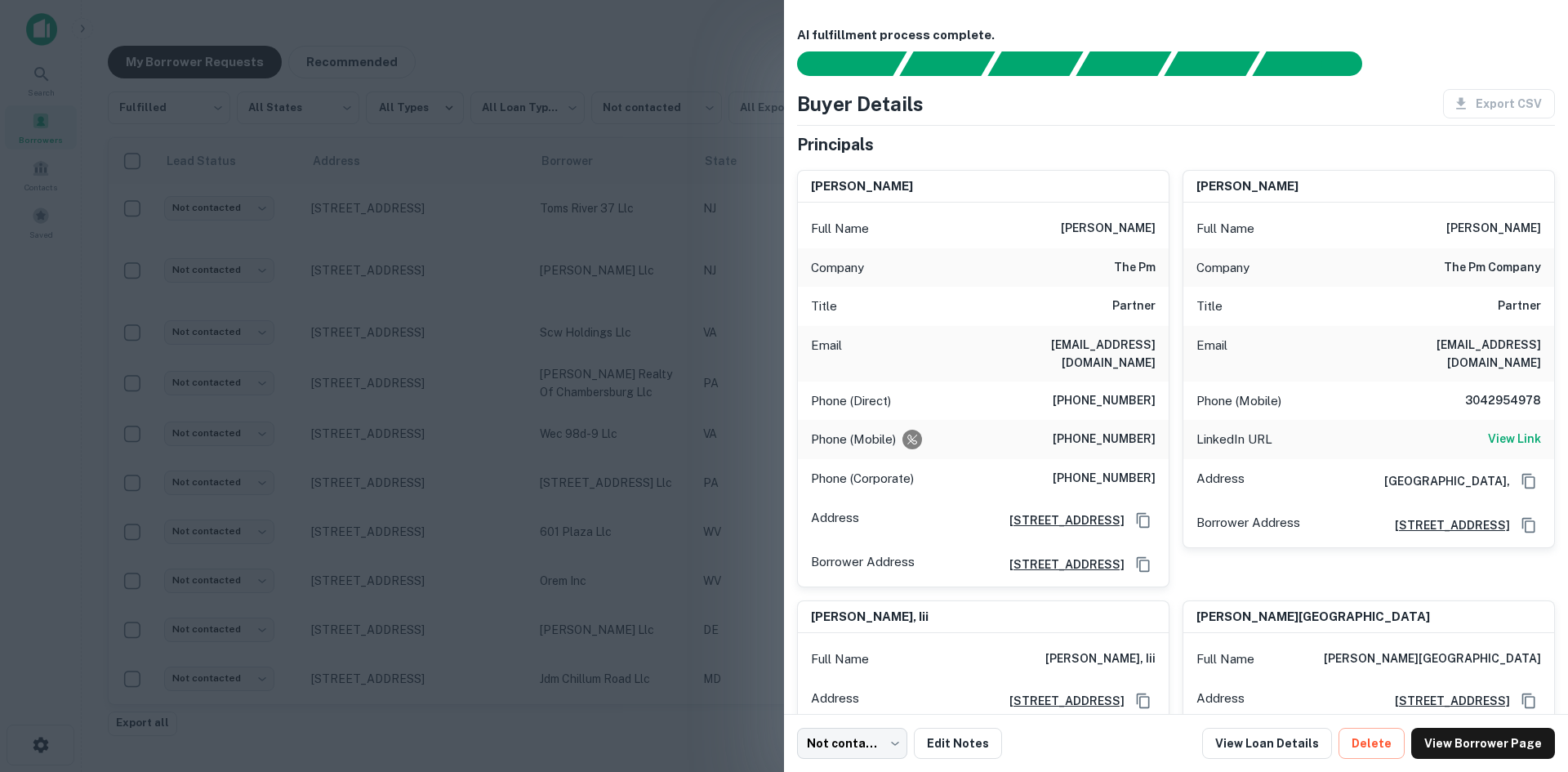
click at [419, 545] on div at bounding box center [784, 386] width 1568 height 772
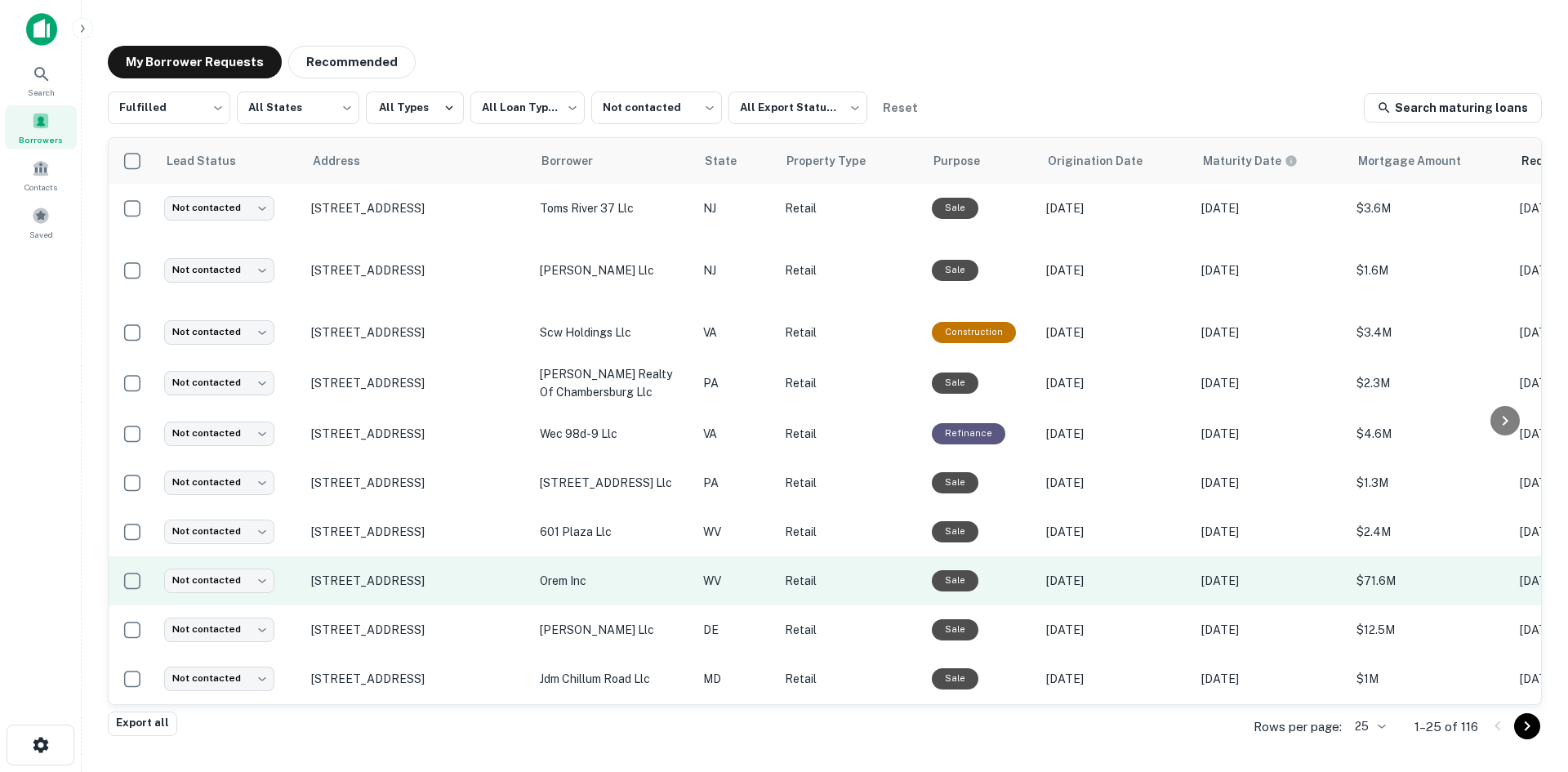
click at [398, 598] on td "[STREET_ADDRESS]" at bounding box center [417, 581] width 229 height 49
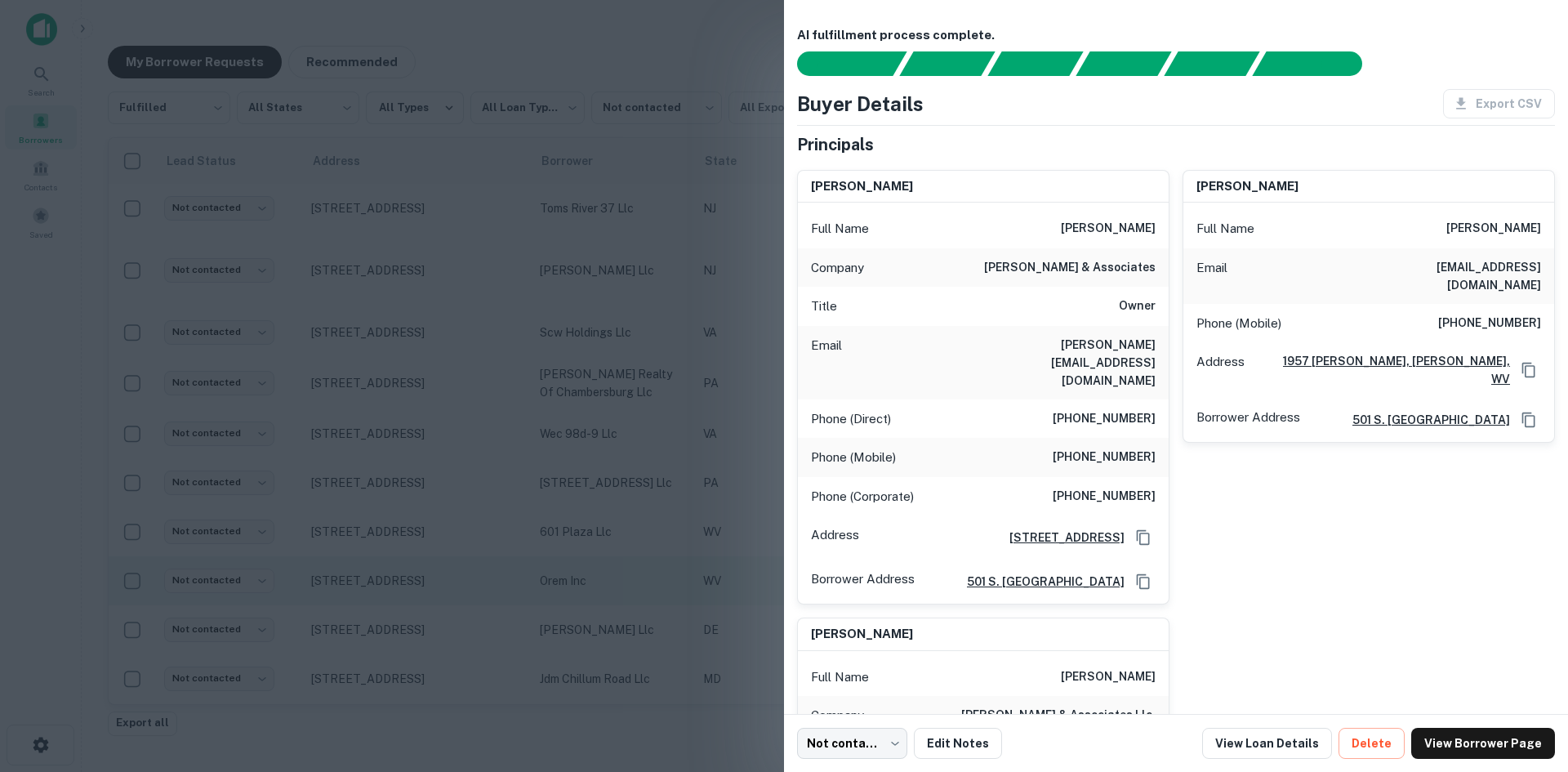
click at [397, 595] on div at bounding box center [784, 386] width 1568 height 772
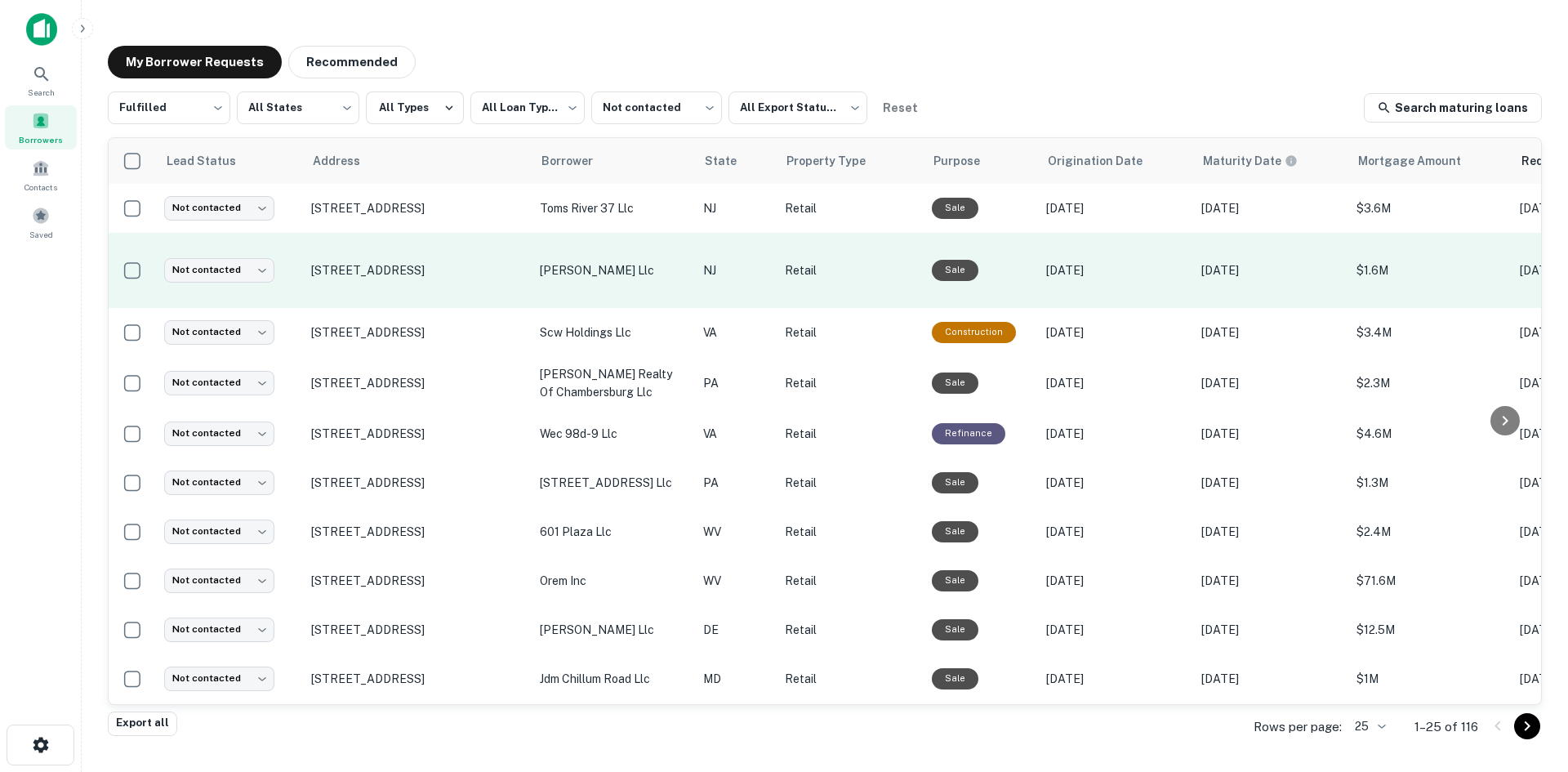
click at [415, 283] on td "[STREET_ADDRESS]" at bounding box center [417, 271] width 229 height 75
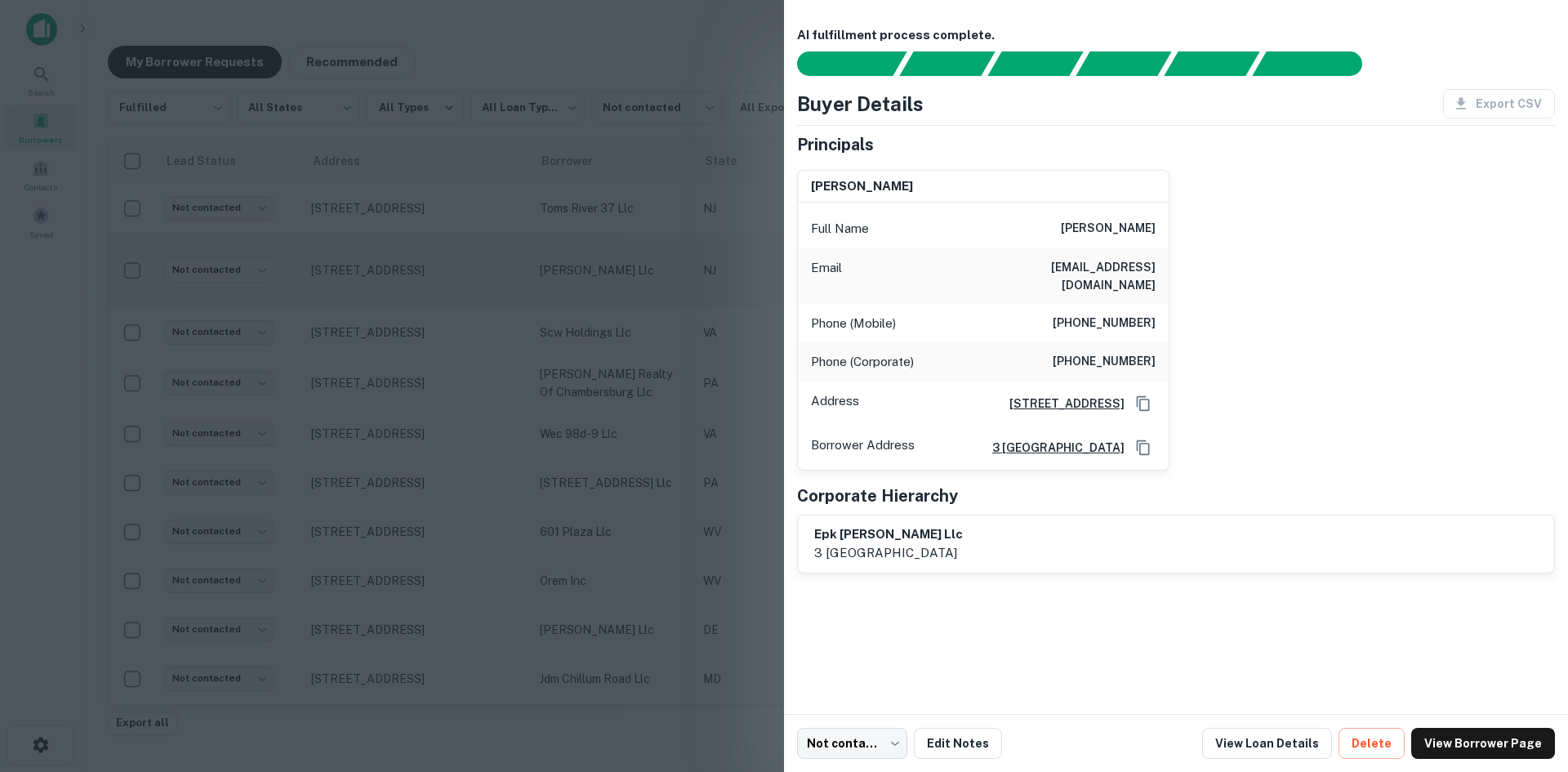
click at [415, 283] on div at bounding box center [784, 386] width 1568 height 772
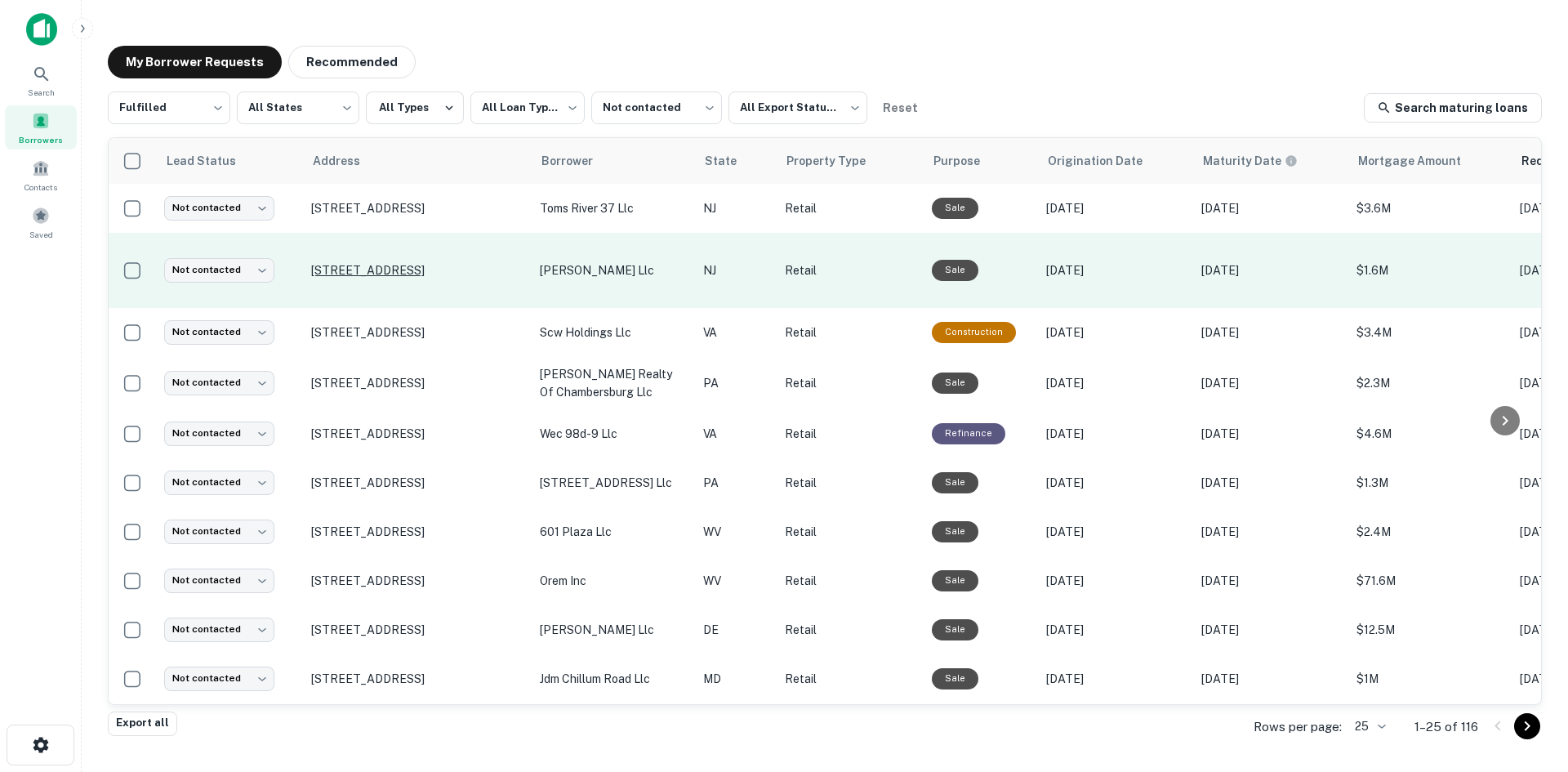
click at [414, 263] on p "[STREET_ADDRESS]" at bounding box center [418, 270] width 213 height 14
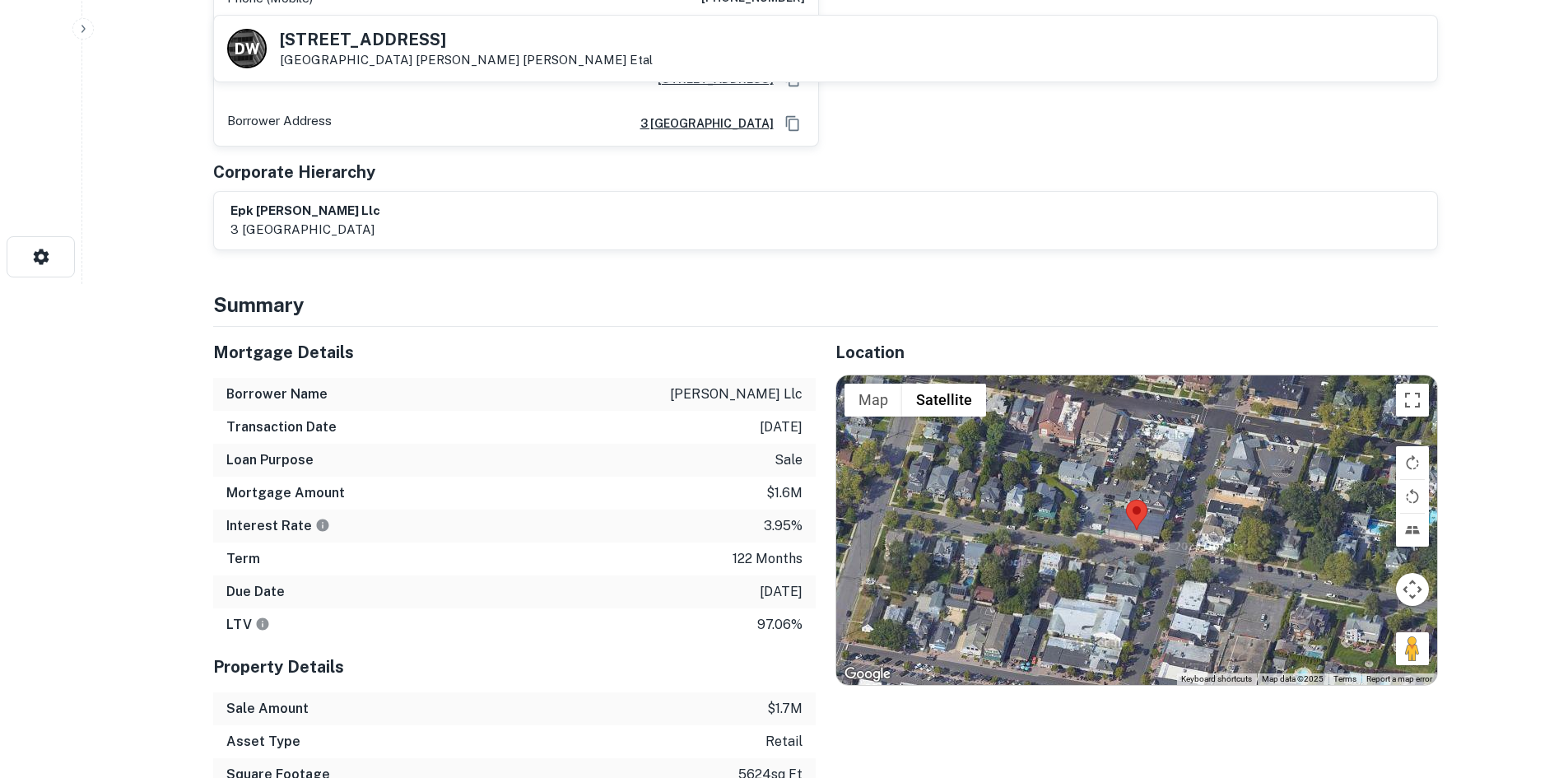
scroll to position [659, 0]
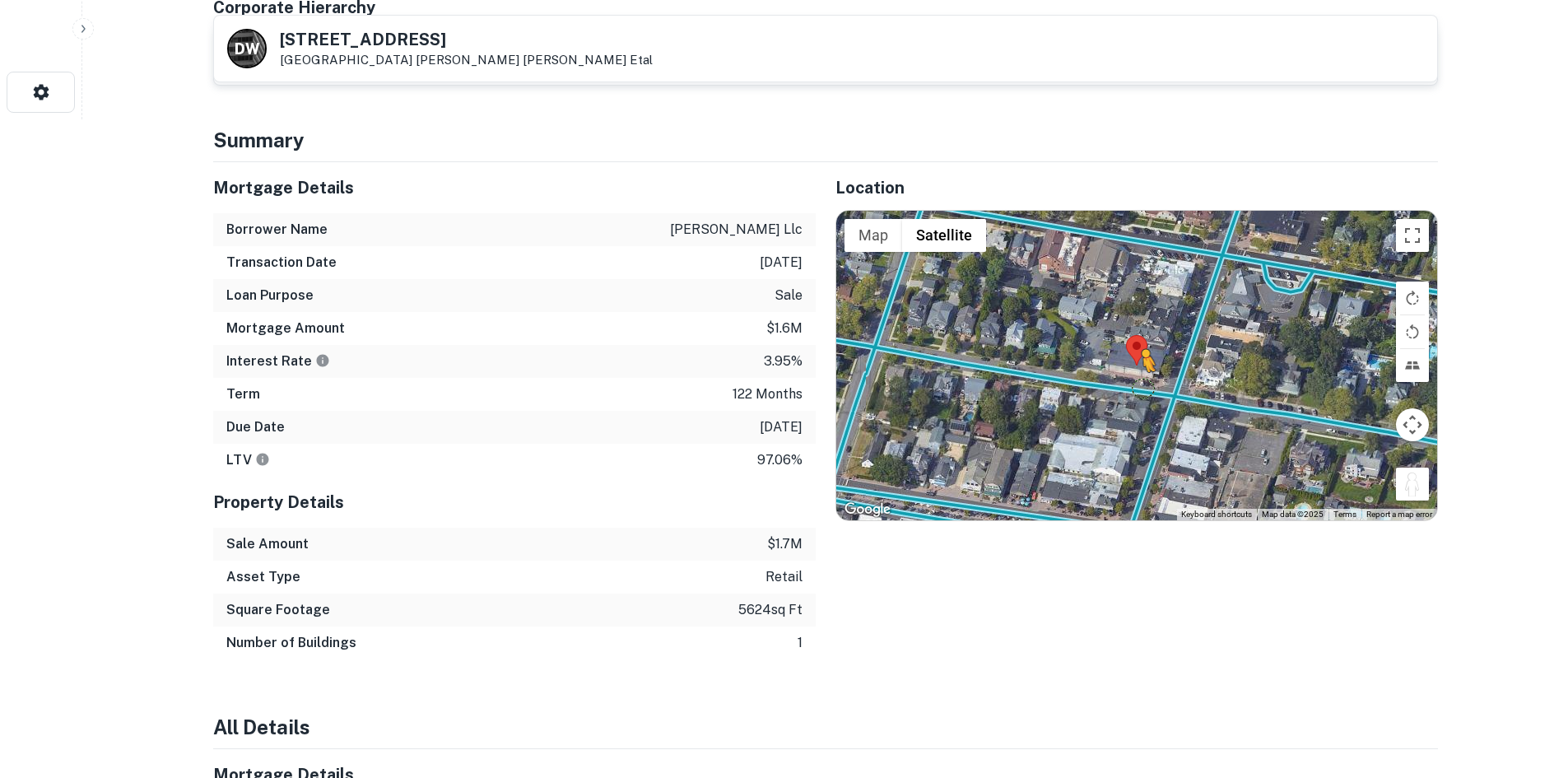
drag, startPoint x: 1420, startPoint y: 466, endPoint x: 1133, endPoint y: 369, distance: 302.9
click at [1137, 370] on div "To activate drag with keyboard, press Alt + Enter. Once in keyboard drag state,…" at bounding box center [1136, 365] width 601 height 310
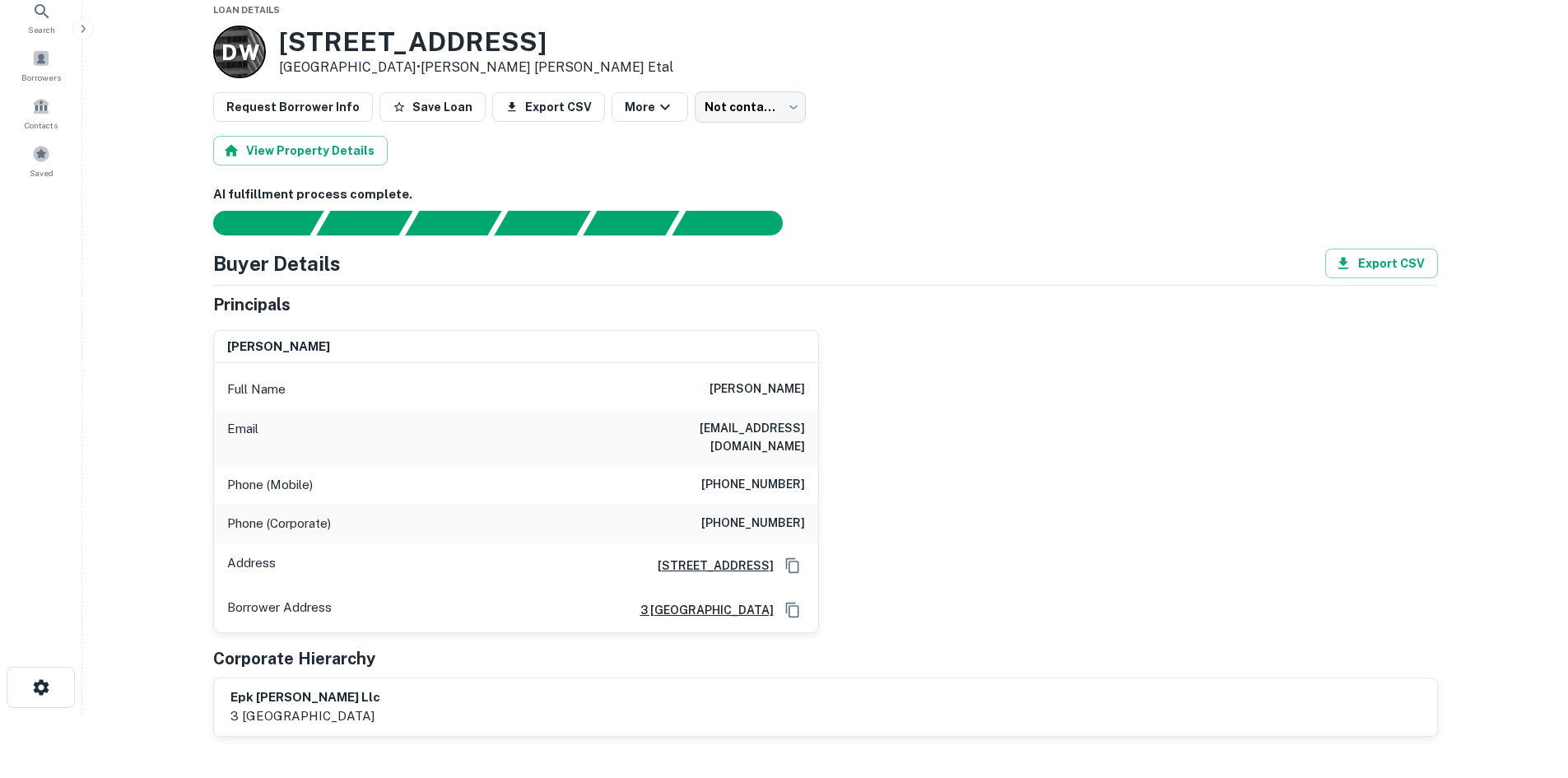
scroll to position [0, 0]
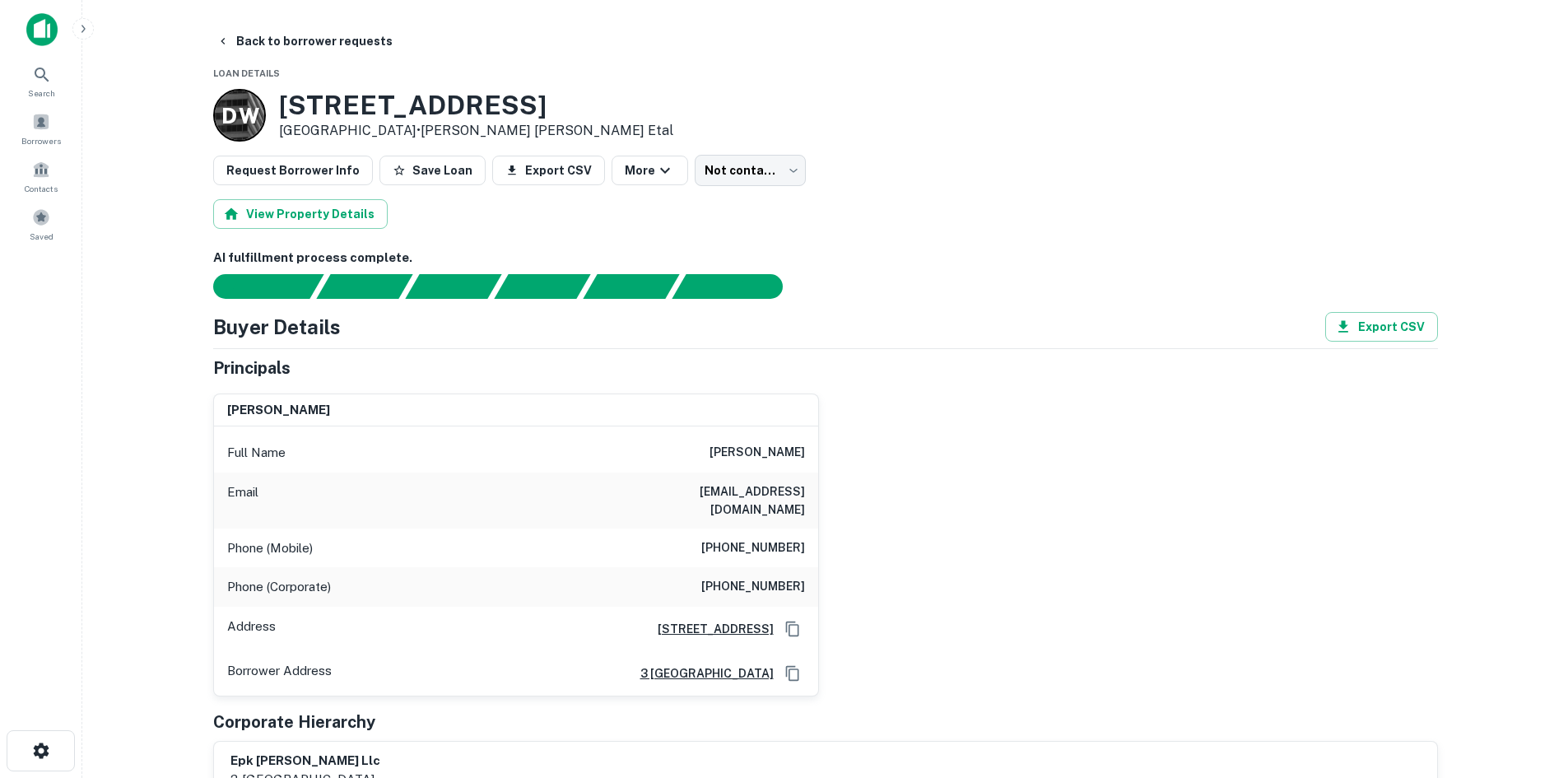
click at [736, 456] on h6 "[PERSON_NAME]" at bounding box center [757, 452] width 95 height 20
copy h6 "[PERSON_NAME]"
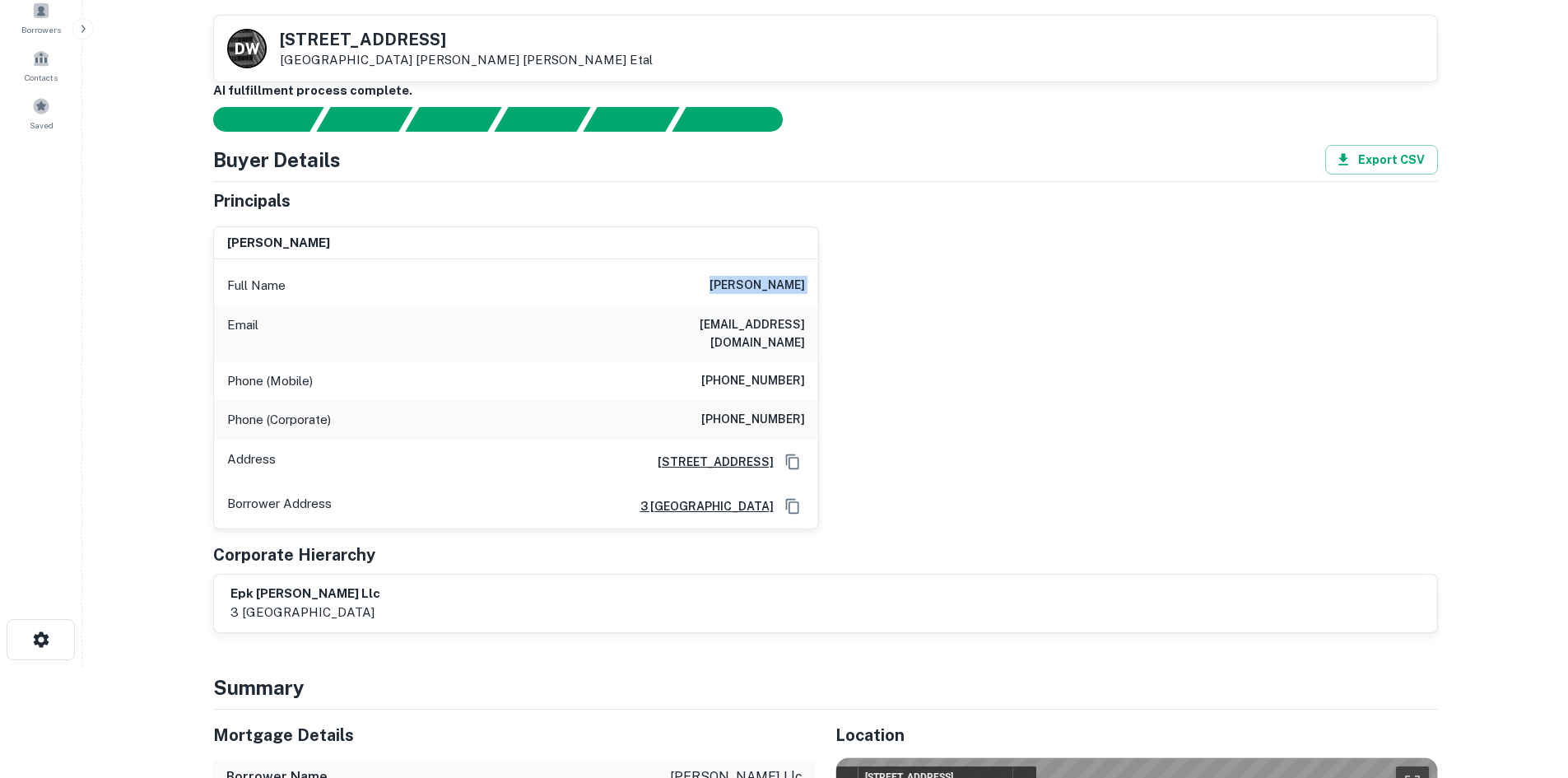
scroll to position [82, 0]
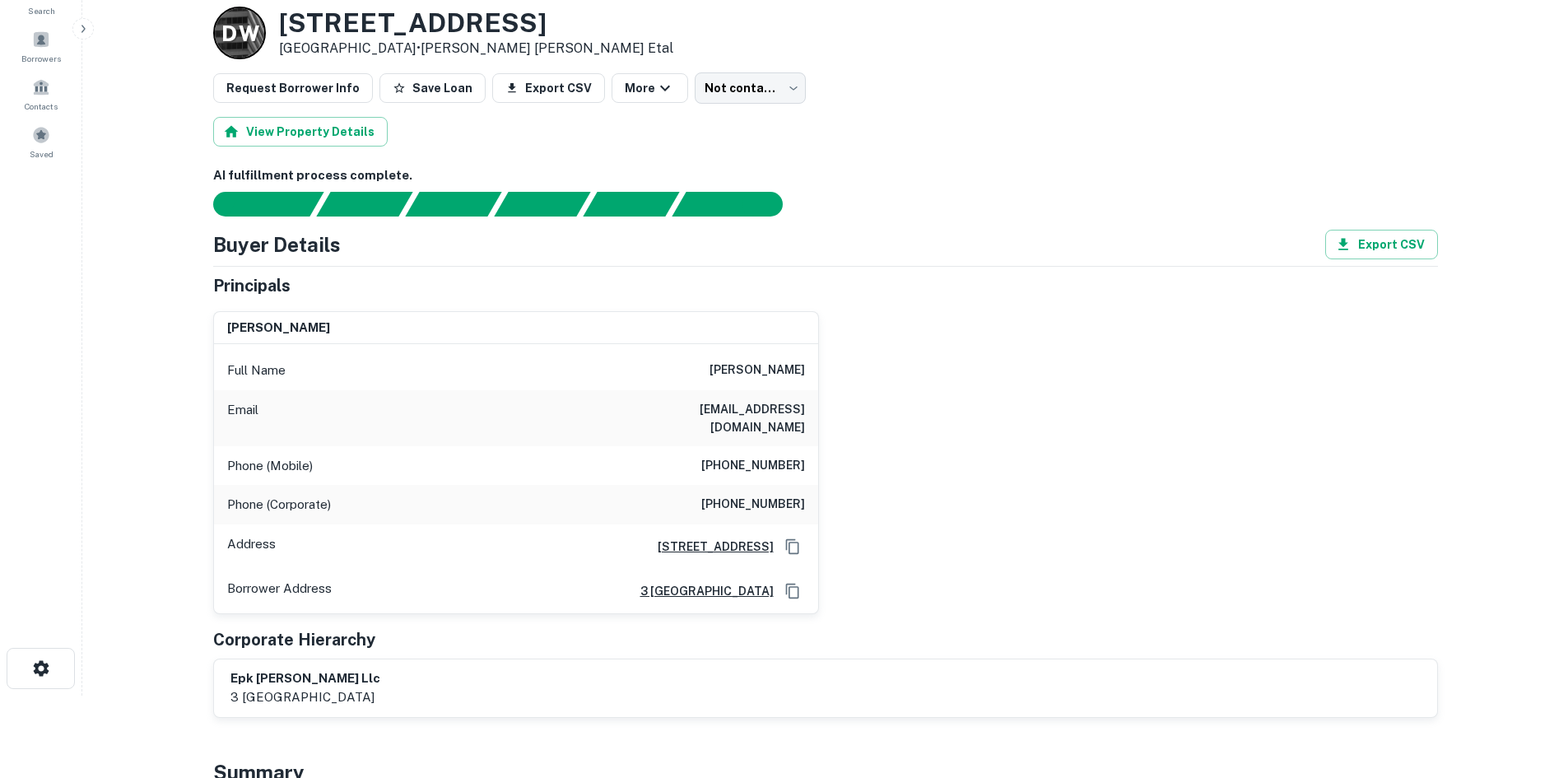
click at [772, 456] on h6 "[PHONE_NUMBER]" at bounding box center [753, 466] width 104 height 20
copy h6 "[PHONE_NUMBER]"
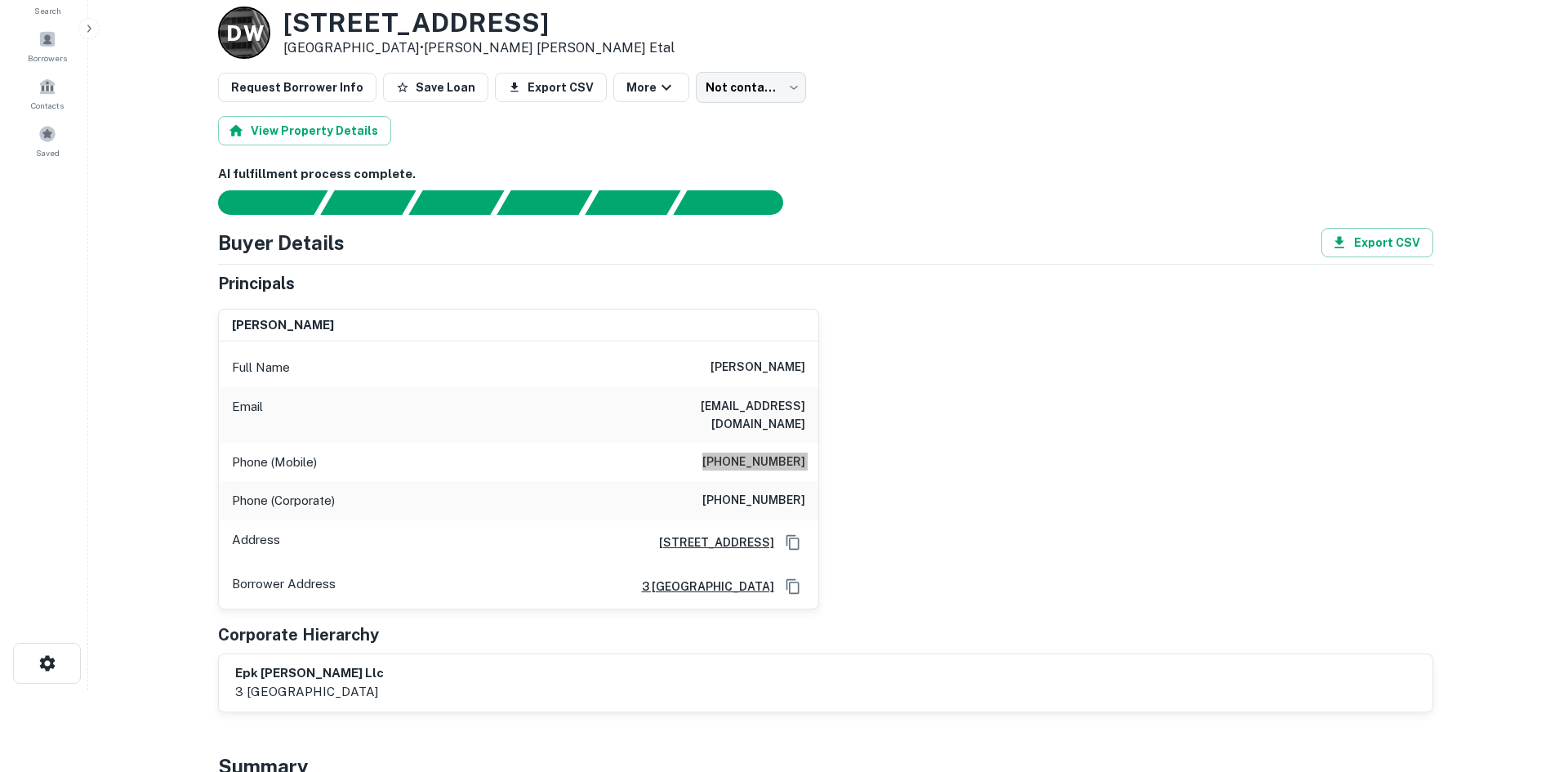
scroll to position [0, 0]
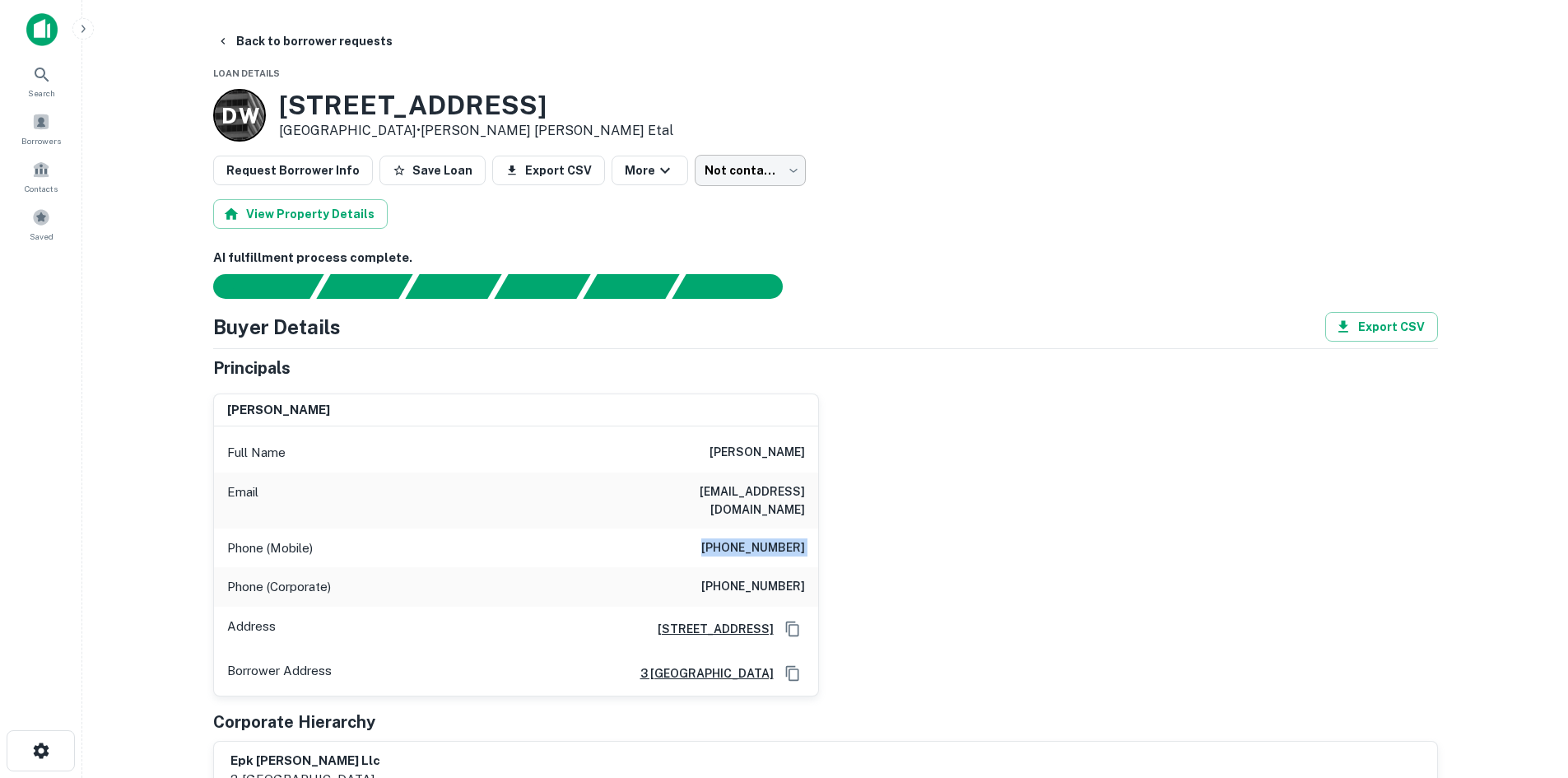
click at [724, 175] on body "Search Borrowers Contacts Saved Back to borrower requests Loan Details D W [STR…" at bounding box center [784, 389] width 1568 height 778
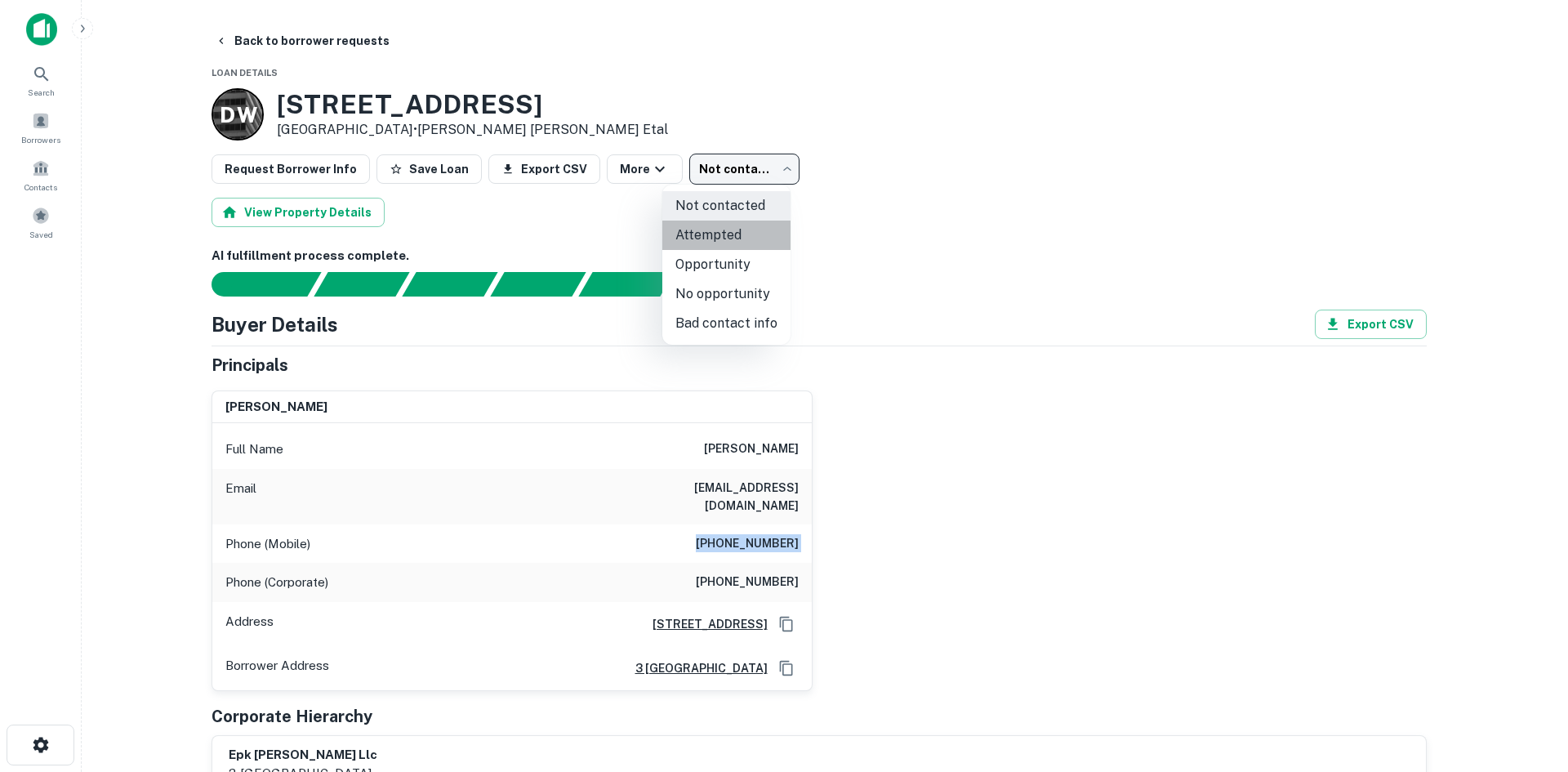
click at [726, 233] on li "Attempted" at bounding box center [727, 235] width 128 height 30
type input "*********"
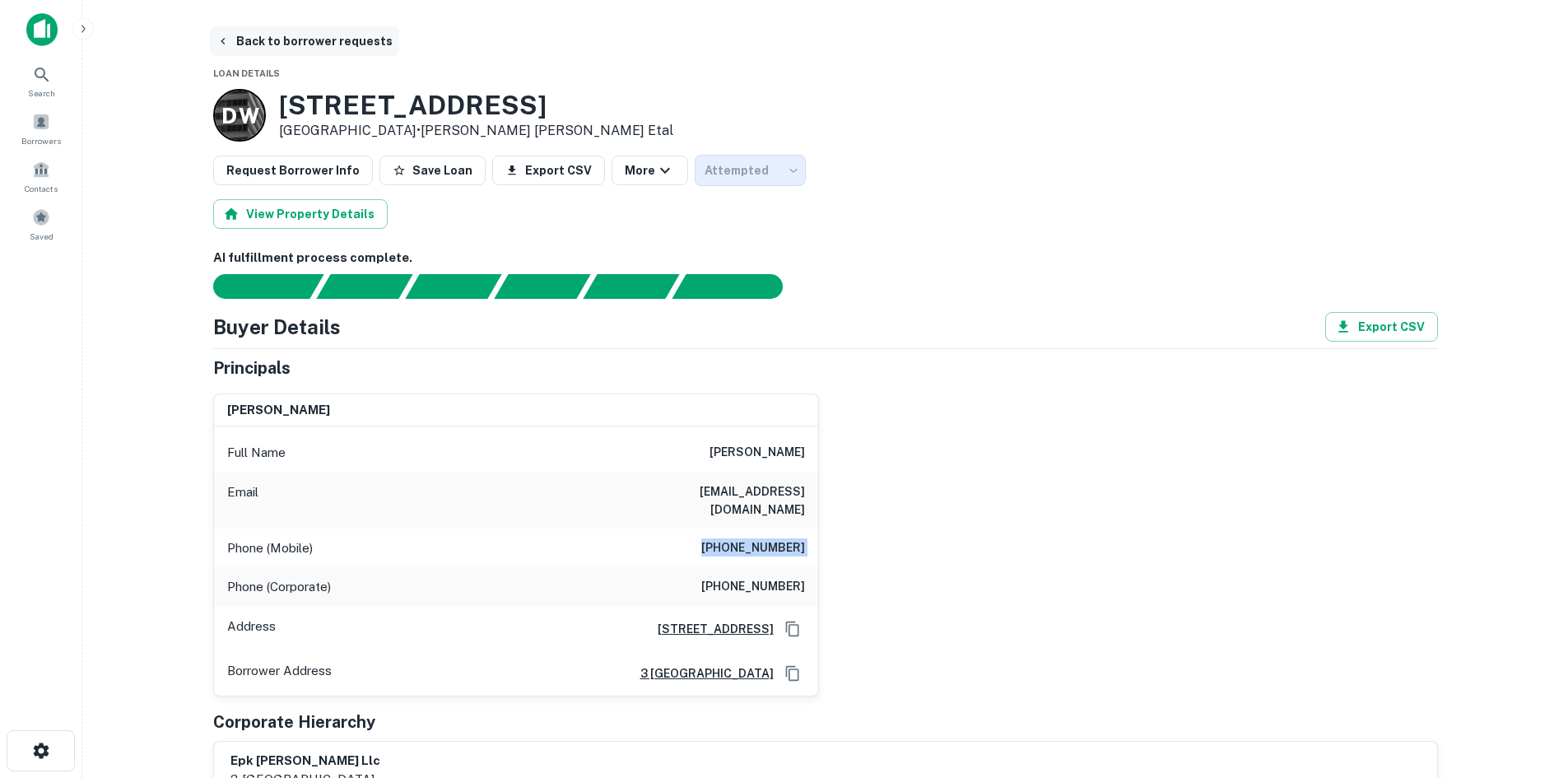
click at [326, 50] on button "Back to borrower requests" at bounding box center [304, 41] width 189 height 30
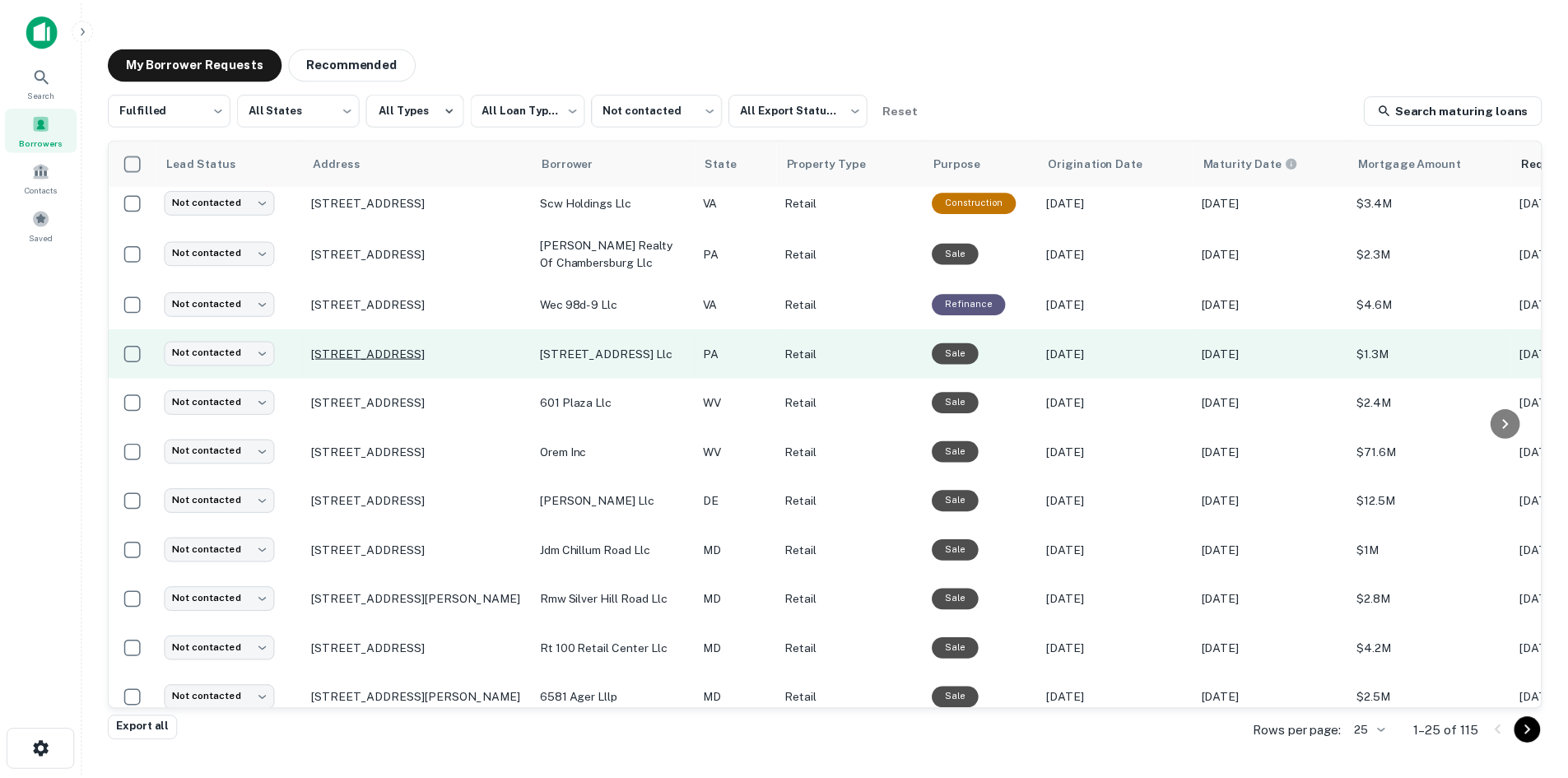
scroll to position [82, 0]
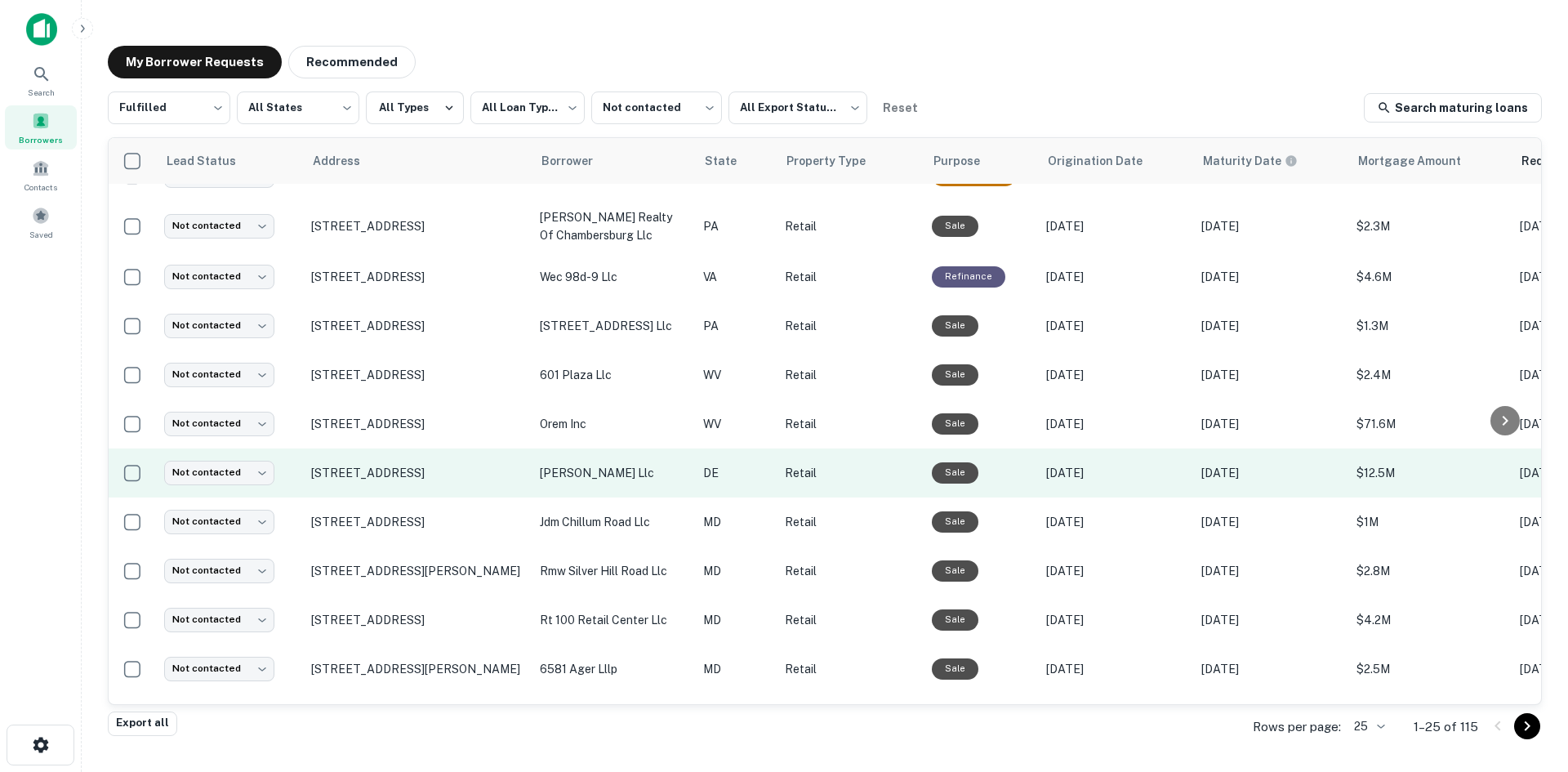
click at [425, 498] on td "[STREET_ADDRESS]" at bounding box center [417, 473] width 229 height 49
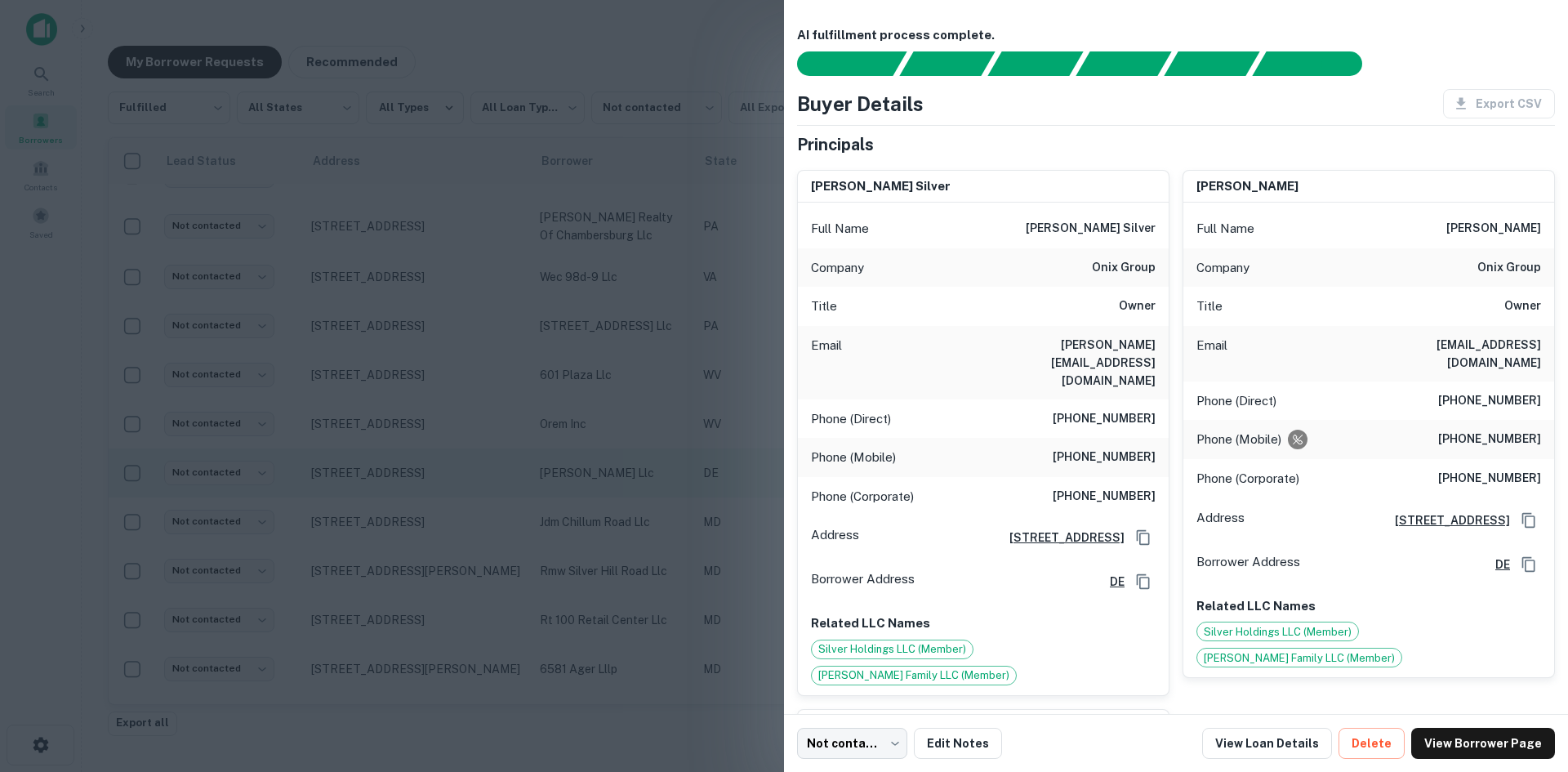
click at [425, 501] on div at bounding box center [784, 386] width 1568 height 772
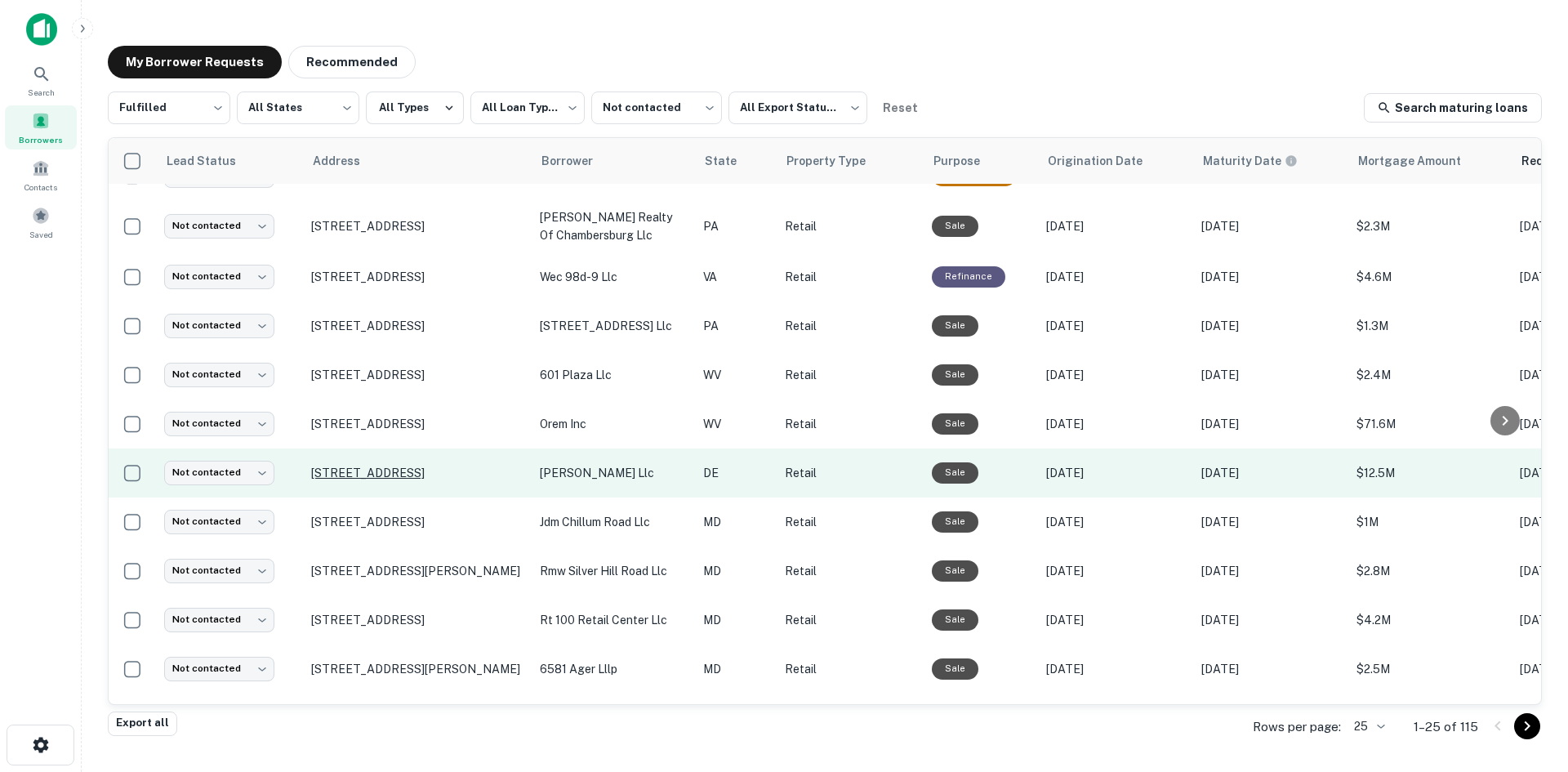
click at [420, 480] on p "[STREET_ADDRESS]" at bounding box center [418, 472] width 213 height 14
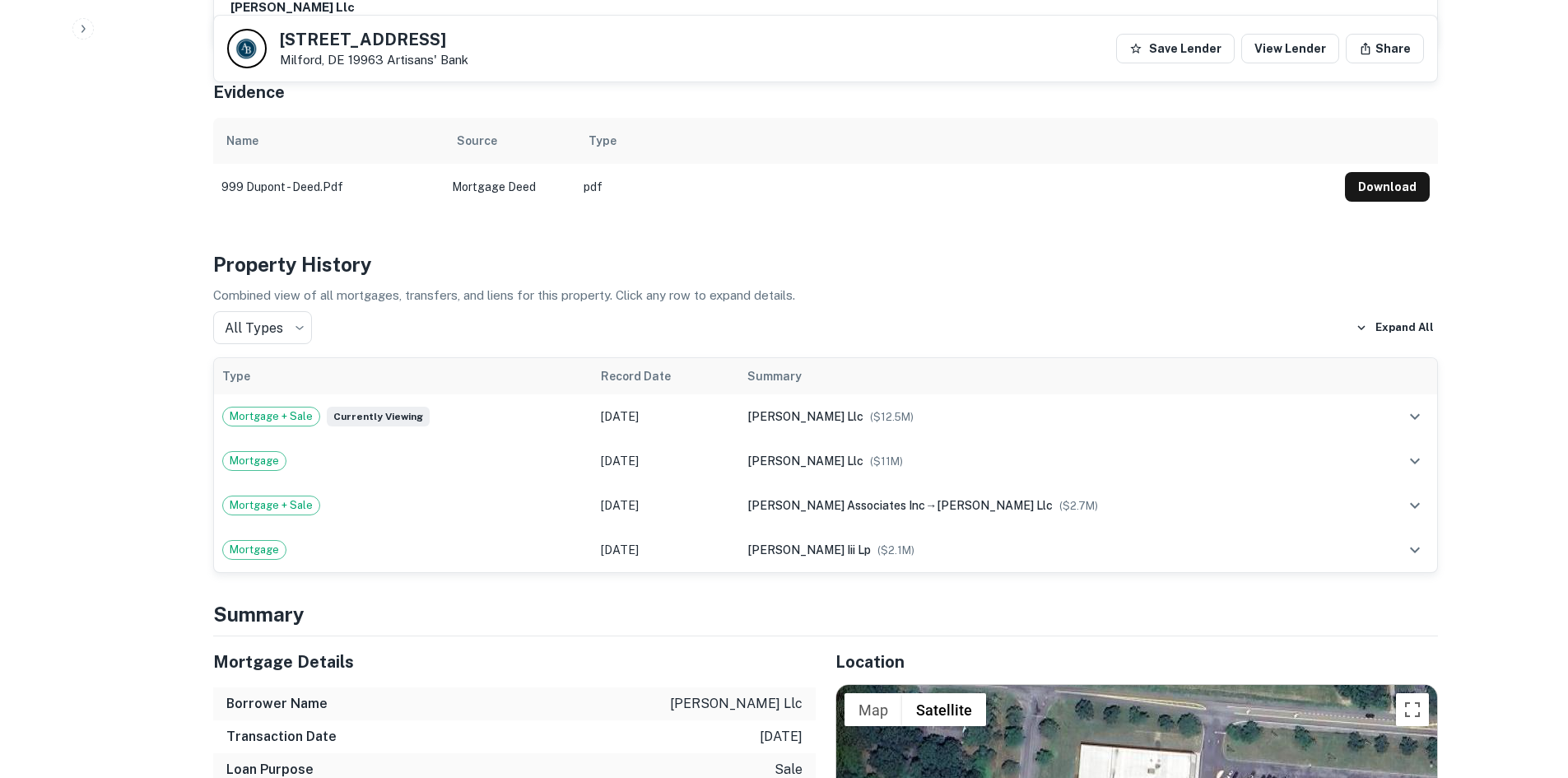
scroll to position [1400, 0]
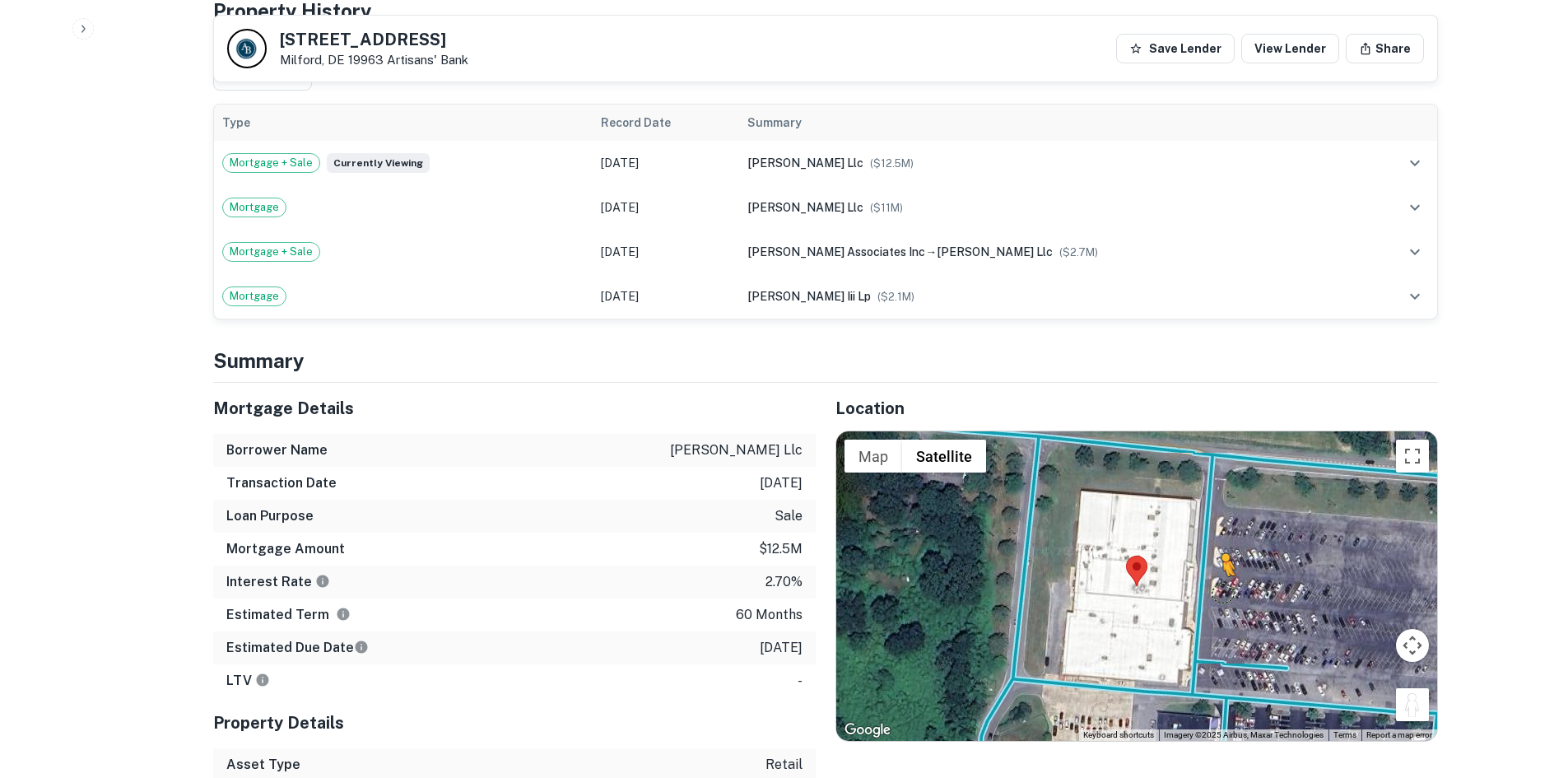
drag, startPoint x: 1403, startPoint y: 672, endPoint x: 1217, endPoint y: 553, distance: 220.8
click at [1217, 553] on div "To activate drag with keyboard, press Alt + Enter. Once in keyboard drag state,…" at bounding box center [1136, 586] width 601 height 310
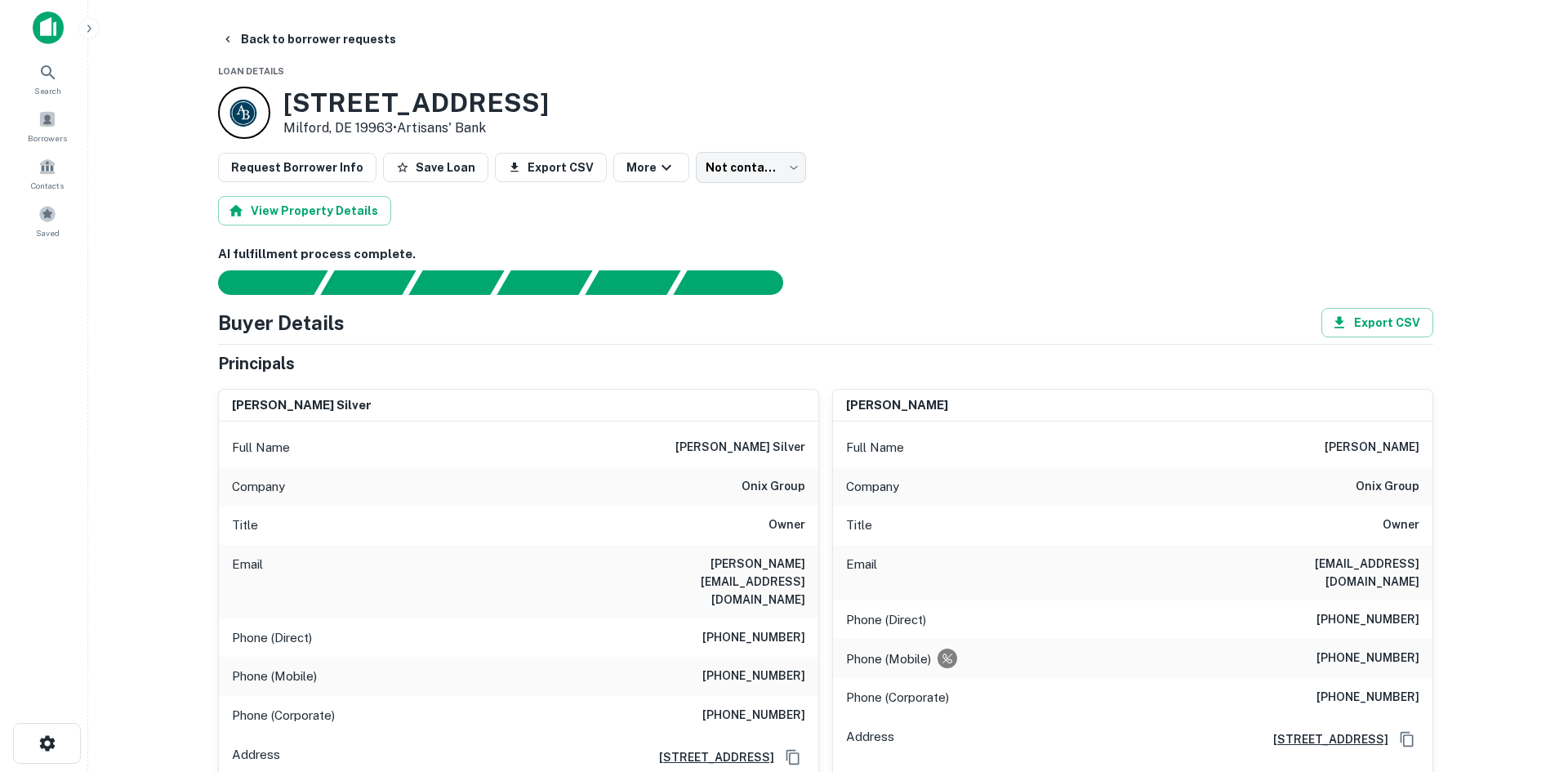
scroll to position [0, 0]
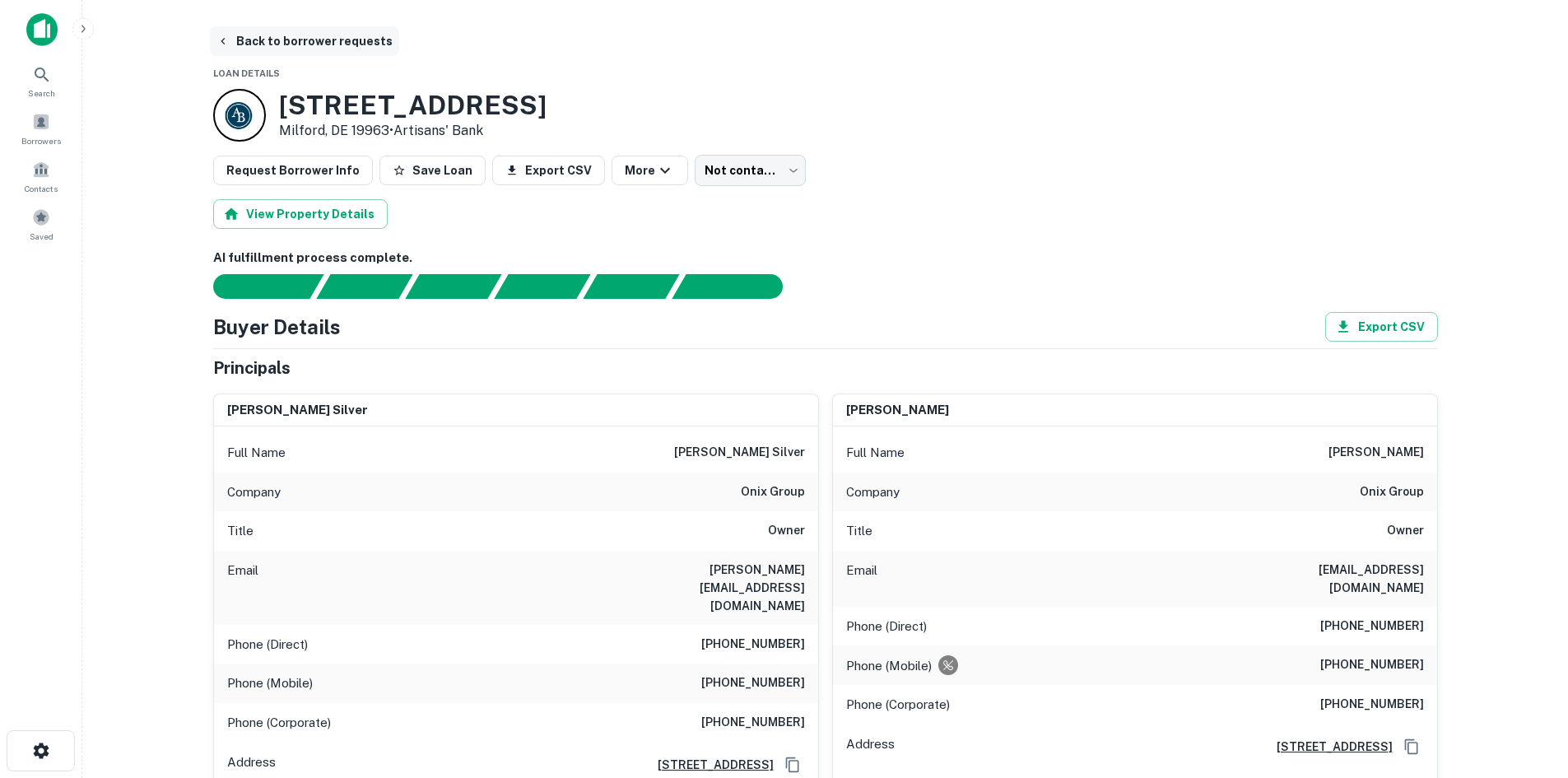
click at [238, 31] on button "Back to borrower requests" at bounding box center [304, 41] width 189 height 30
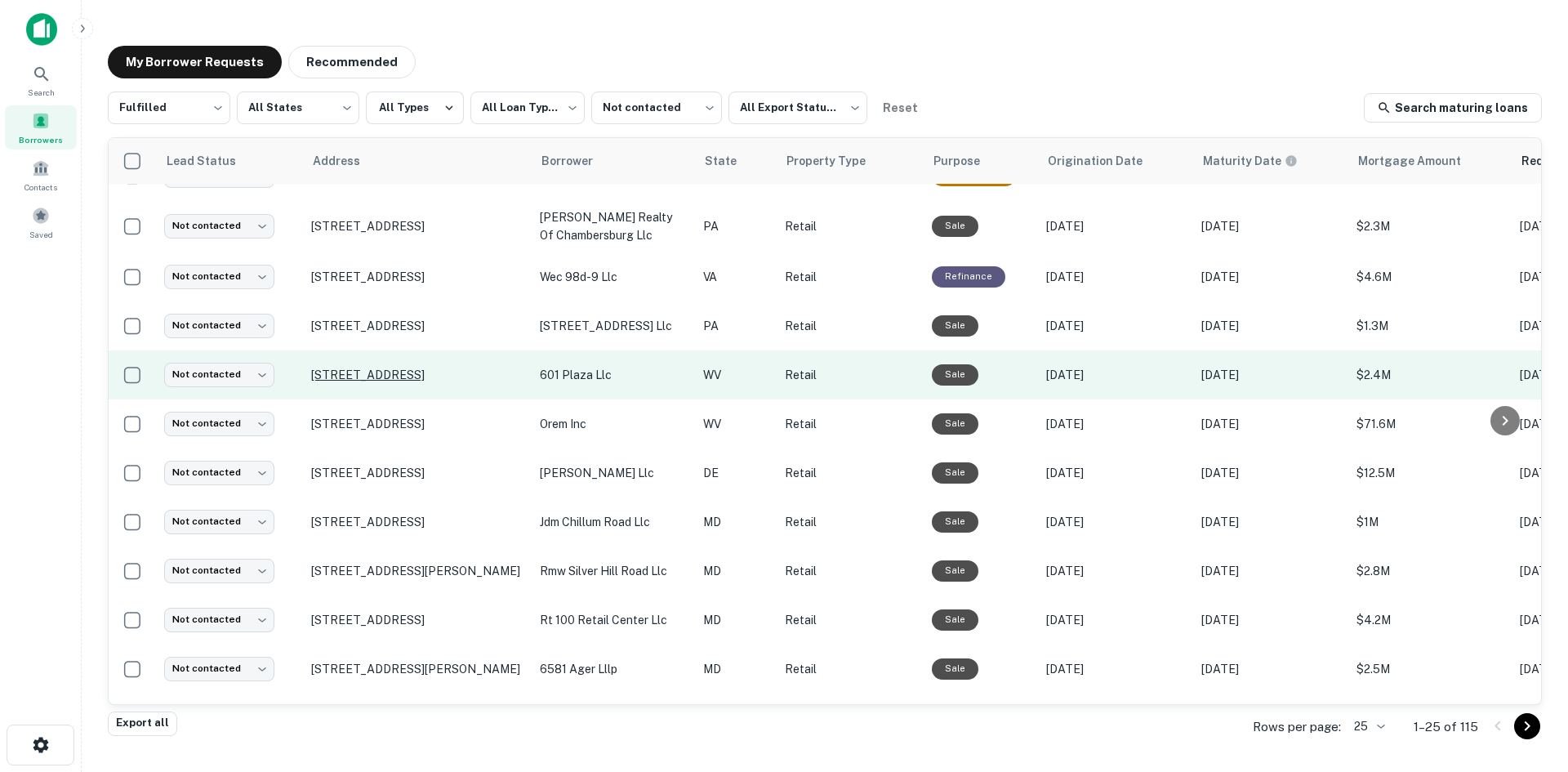
scroll to position [163, 0]
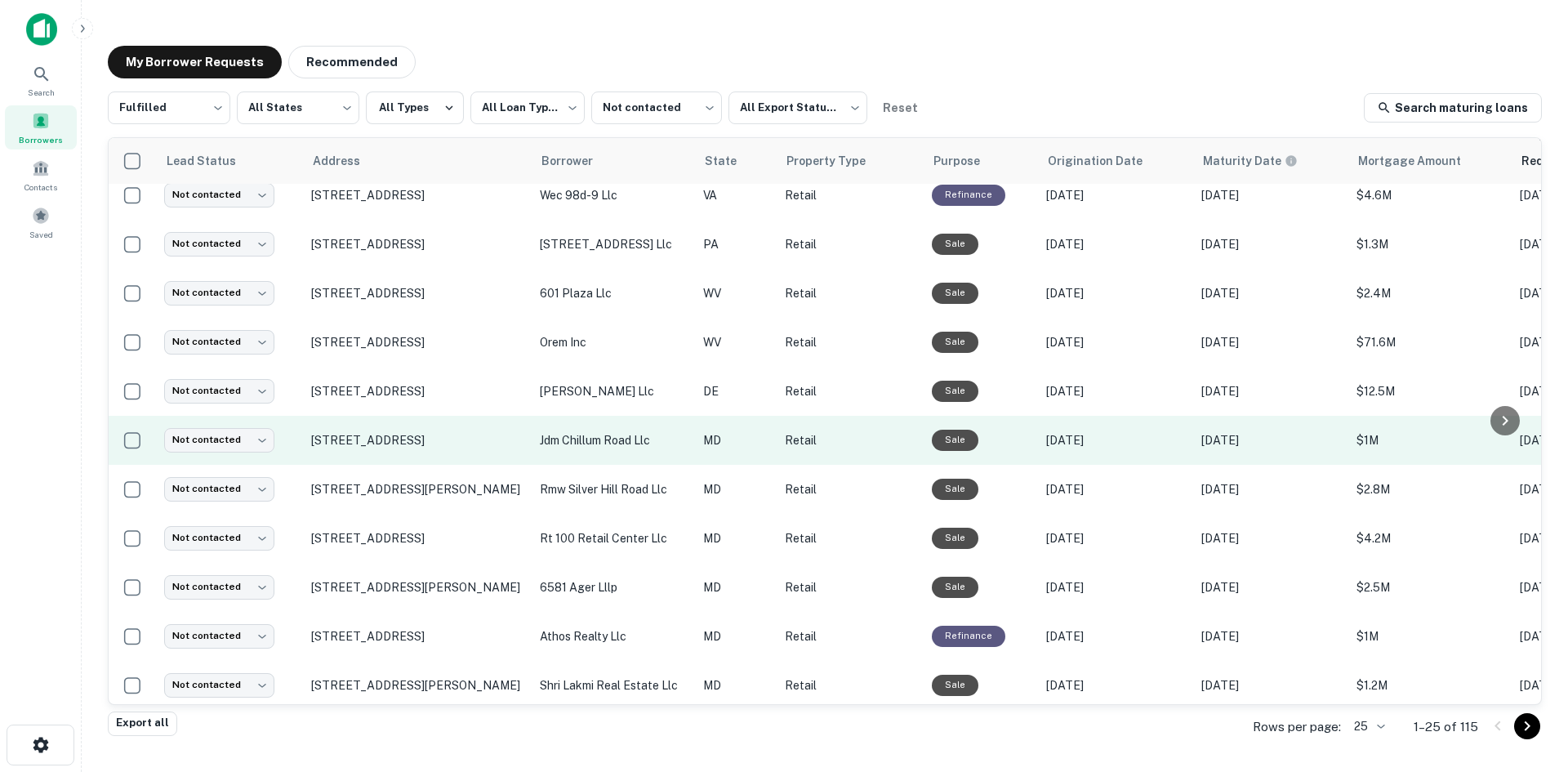
click at [403, 465] on td "2460 Chillum Rd Hyattsville, MD 20782" at bounding box center [417, 441] width 229 height 49
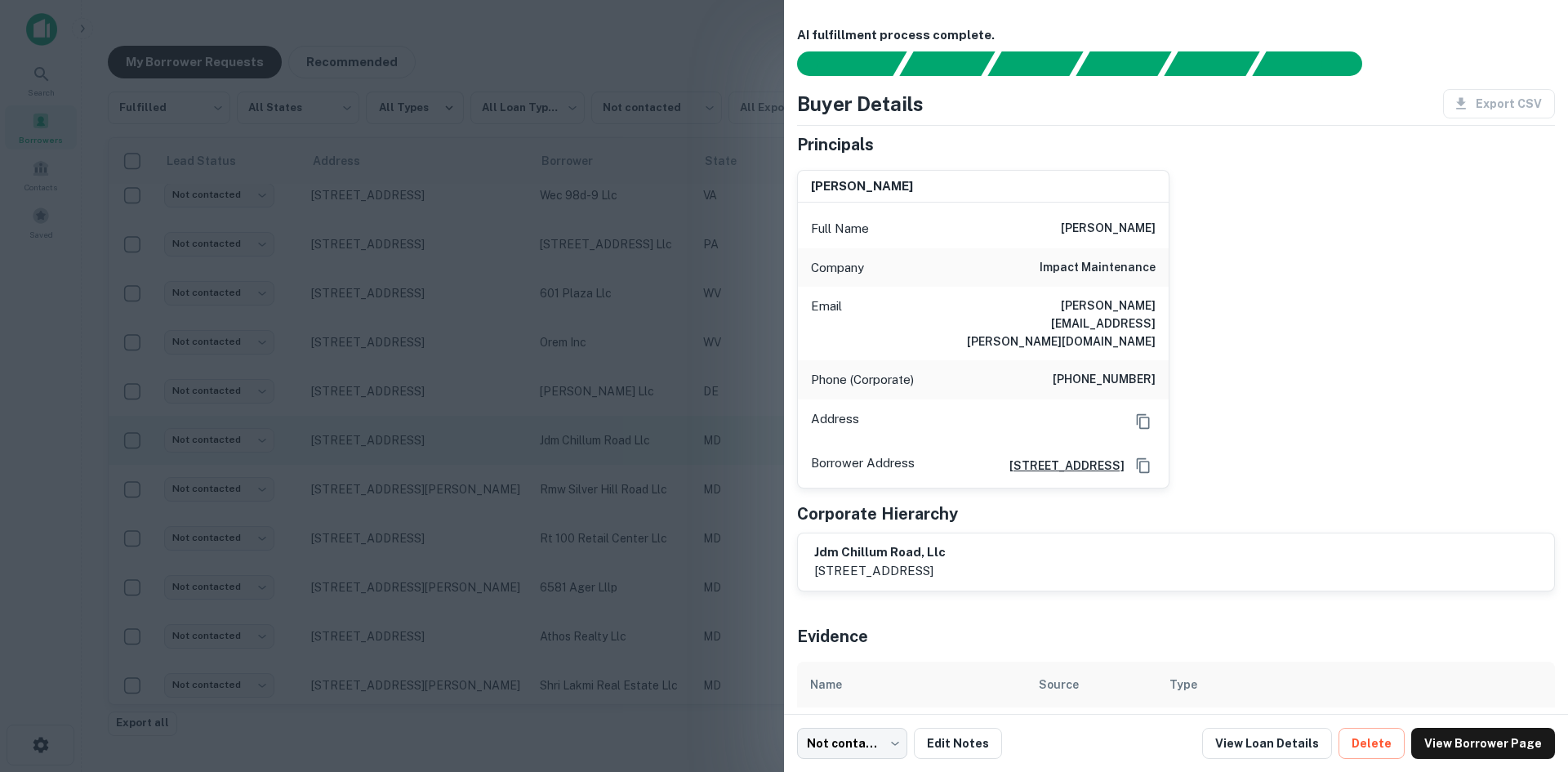
click at [403, 475] on div at bounding box center [784, 386] width 1568 height 772
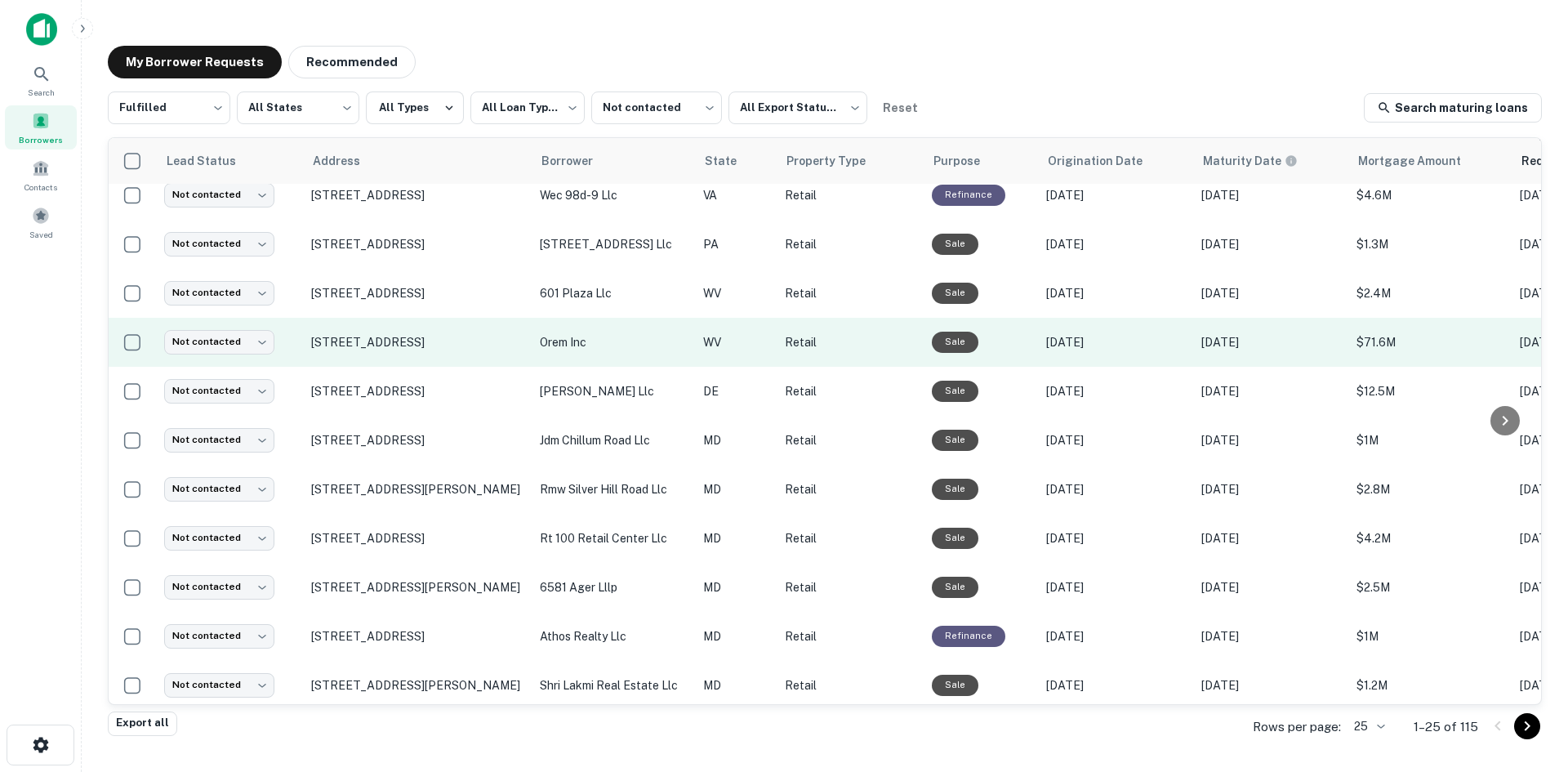
click at [425, 367] on td "[STREET_ADDRESS]" at bounding box center [417, 342] width 229 height 49
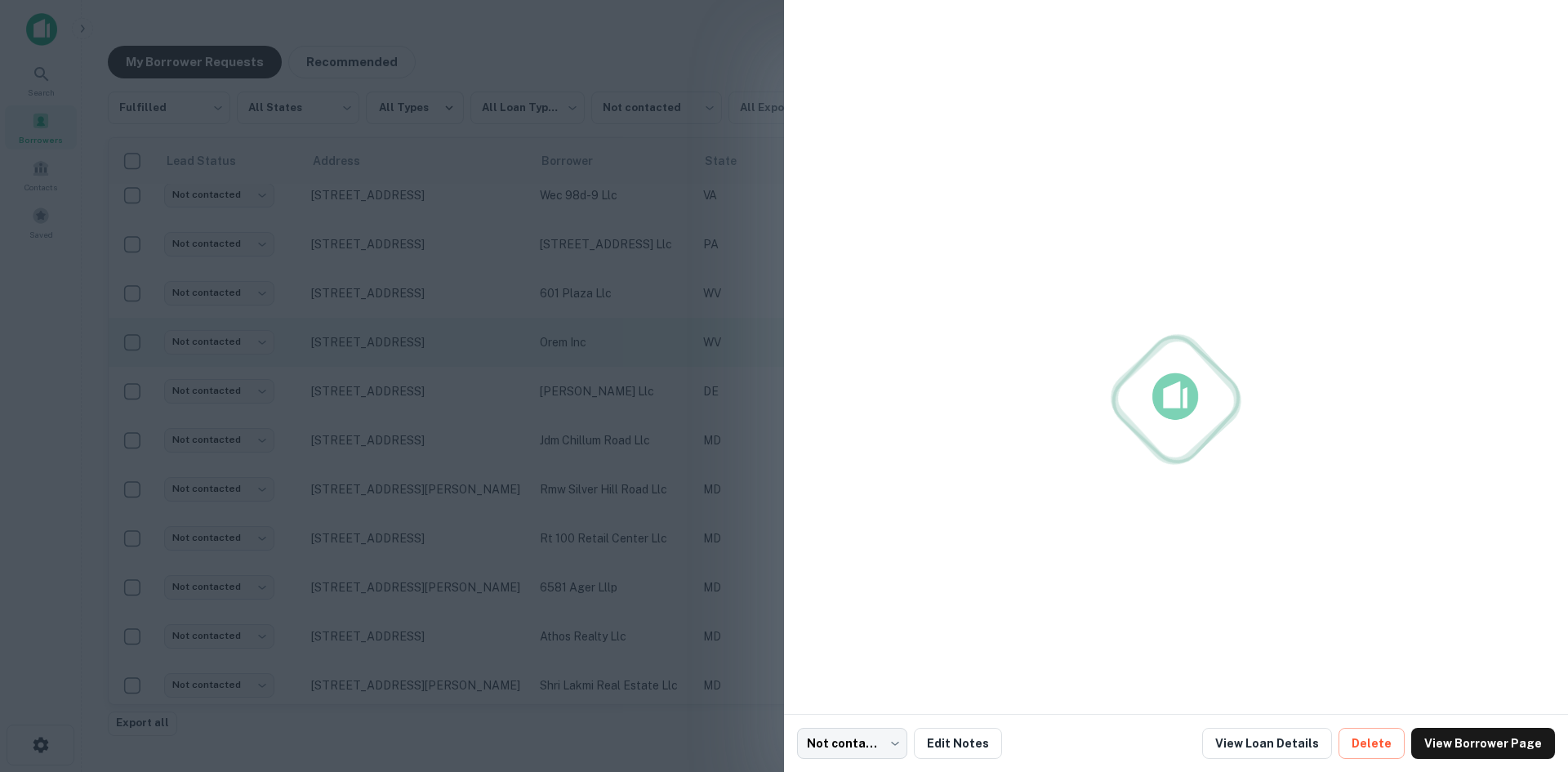
click at [425, 375] on div at bounding box center [784, 386] width 1568 height 772
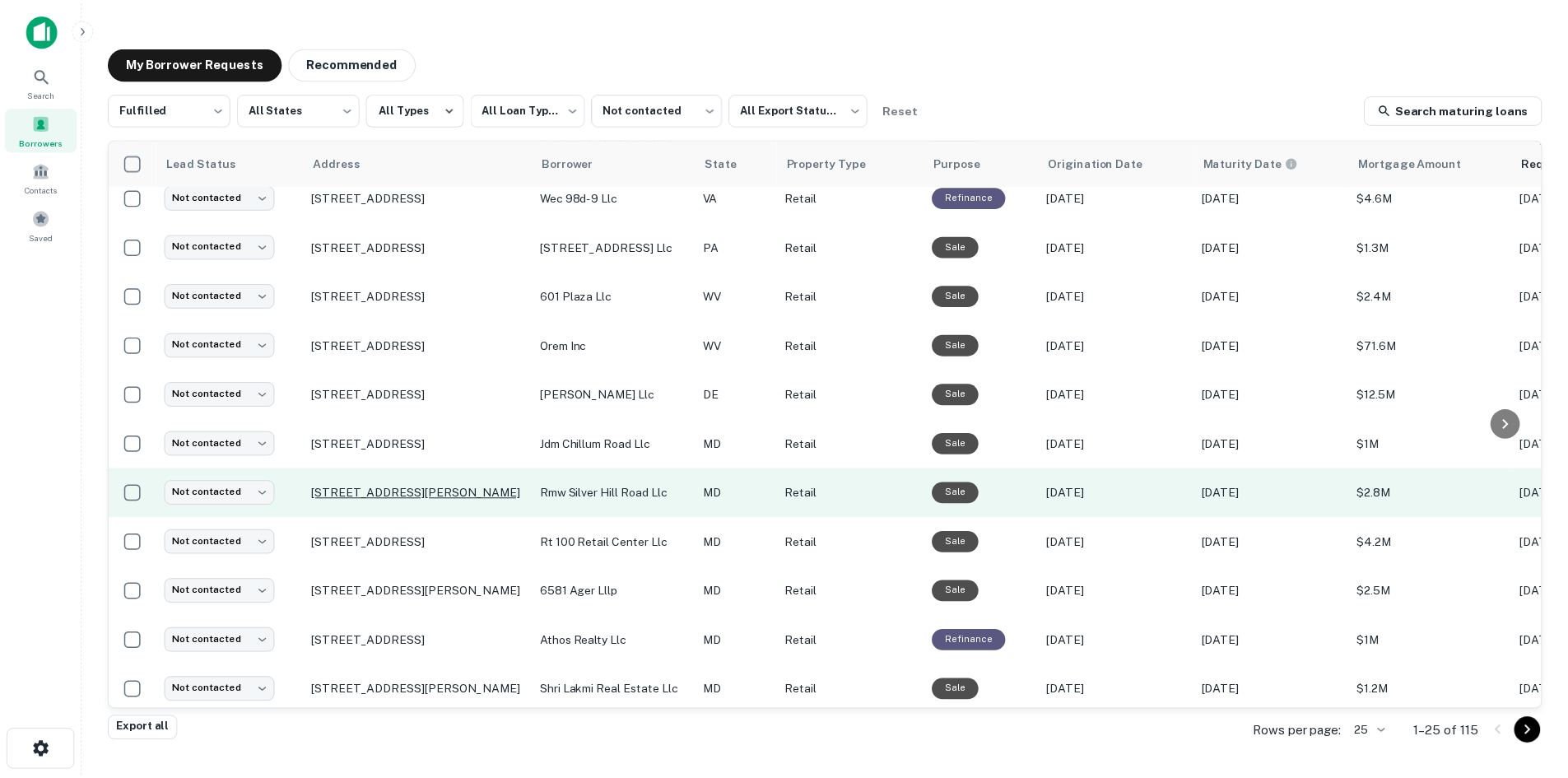
scroll to position [494, 0]
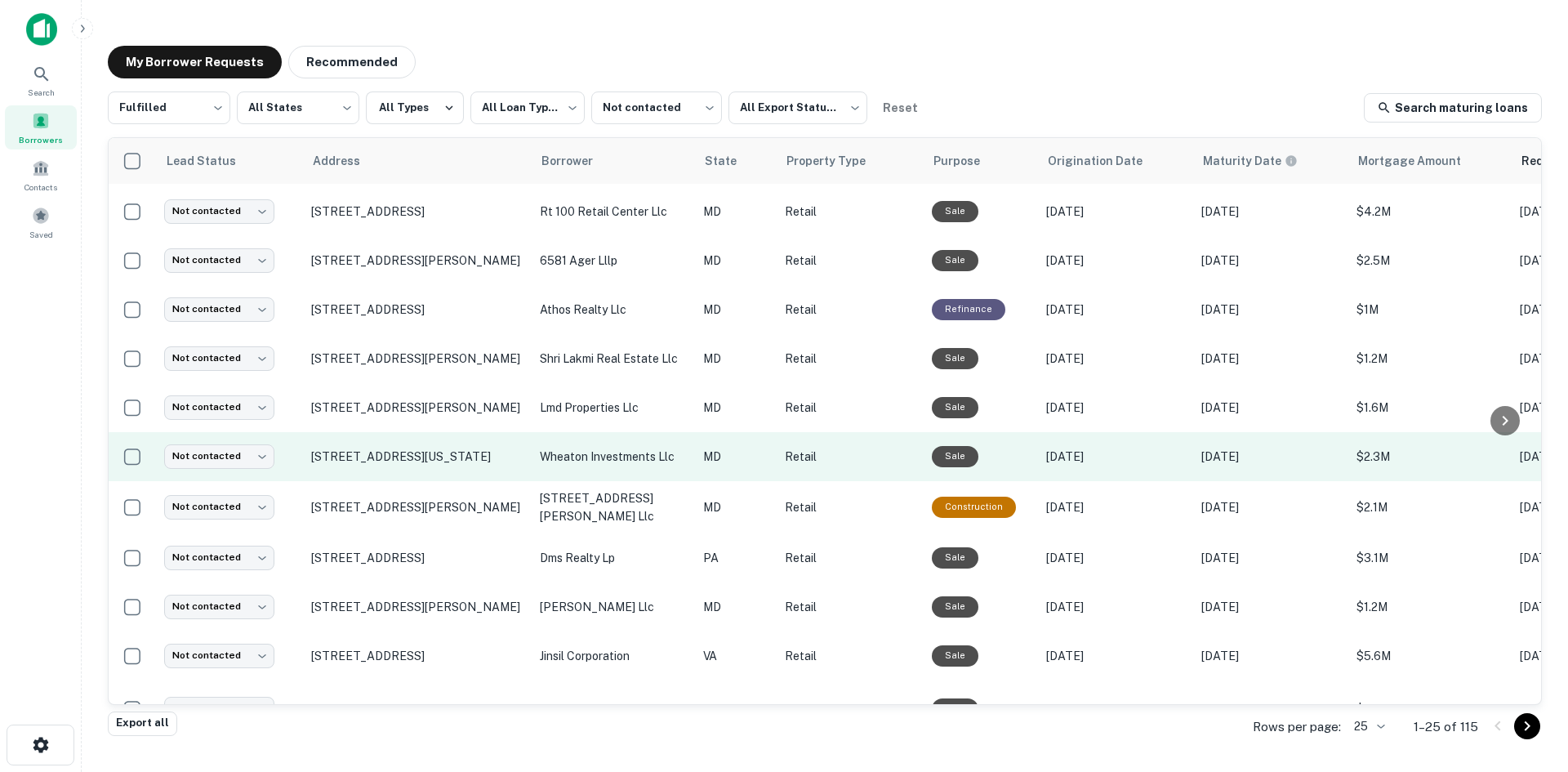
click at [412, 481] on td "12102 Georgia Ave Silver Spring, MD 20902" at bounding box center [417, 457] width 229 height 49
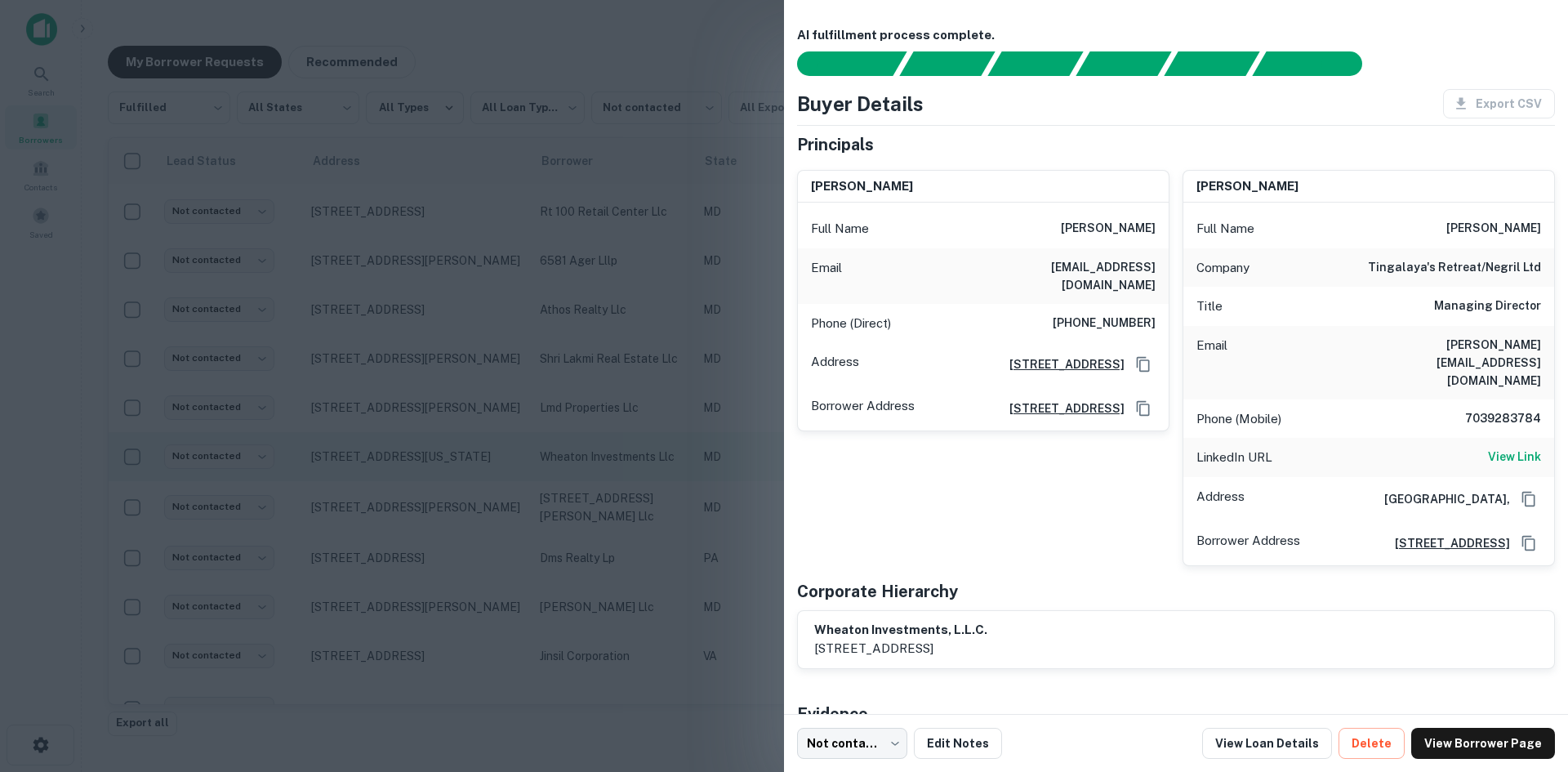
click at [412, 487] on div at bounding box center [784, 386] width 1568 height 772
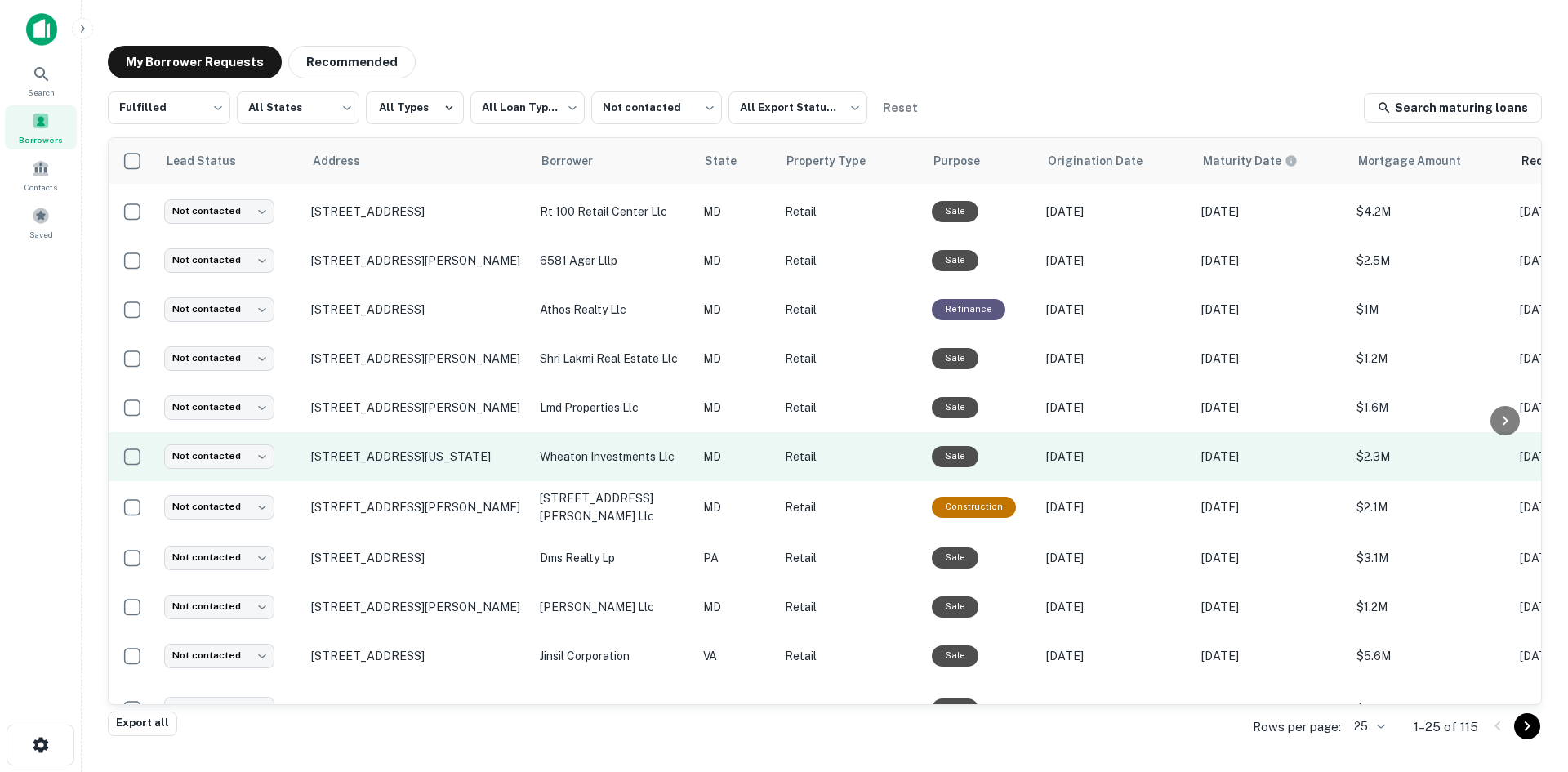
click at [412, 463] on p "12102 Georgia Ave Silver Spring, MD 20902" at bounding box center [418, 456] width 213 height 14
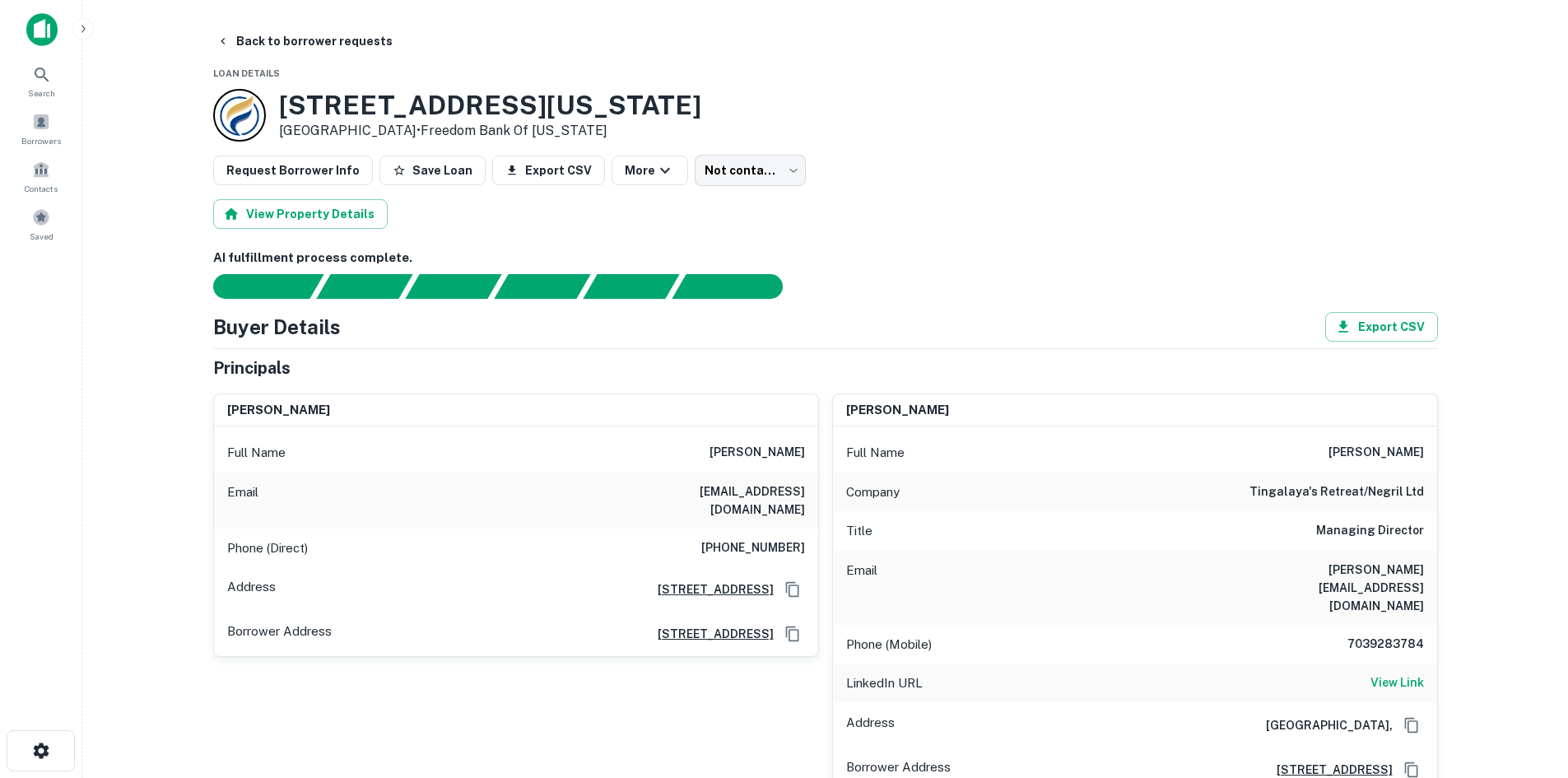
drag, startPoint x: 278, startPoint y: 97, endPoint x: 425, endPoint y: 134, distance: 151.6
click at [425, 134] on div "12102 Georgia Ave Silver Spring, MD 20902 • Freedom Bank Of Virginia" at bounding box center [457, 115] width 488 height 52
copy div "12102 Georgia Ave Silver Spring, MD 20902"
click at [742, 539] on h6 "(703) 928-3784" at bounding box center [753, 548] width 104 height 20
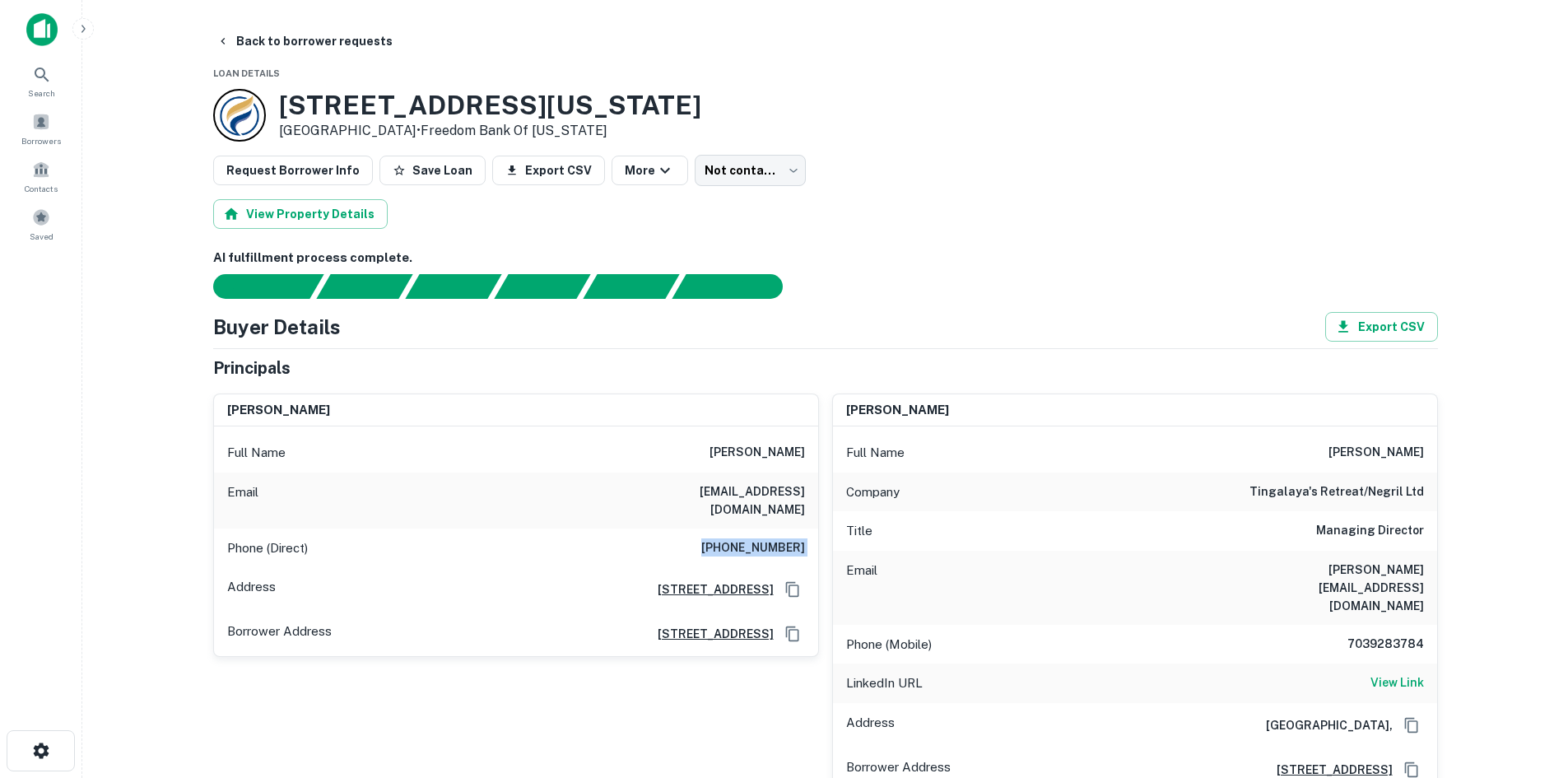
click at [742, 539] on h6 "(703) 928-3784" at bounding box center [753, 548] width 104 height 20
copy h6 "(703) 928-3784"
click at [1321, 569] on h6 "david@redstonedevelopment.net" at bounding box center [1325, 588] width 197 height 54
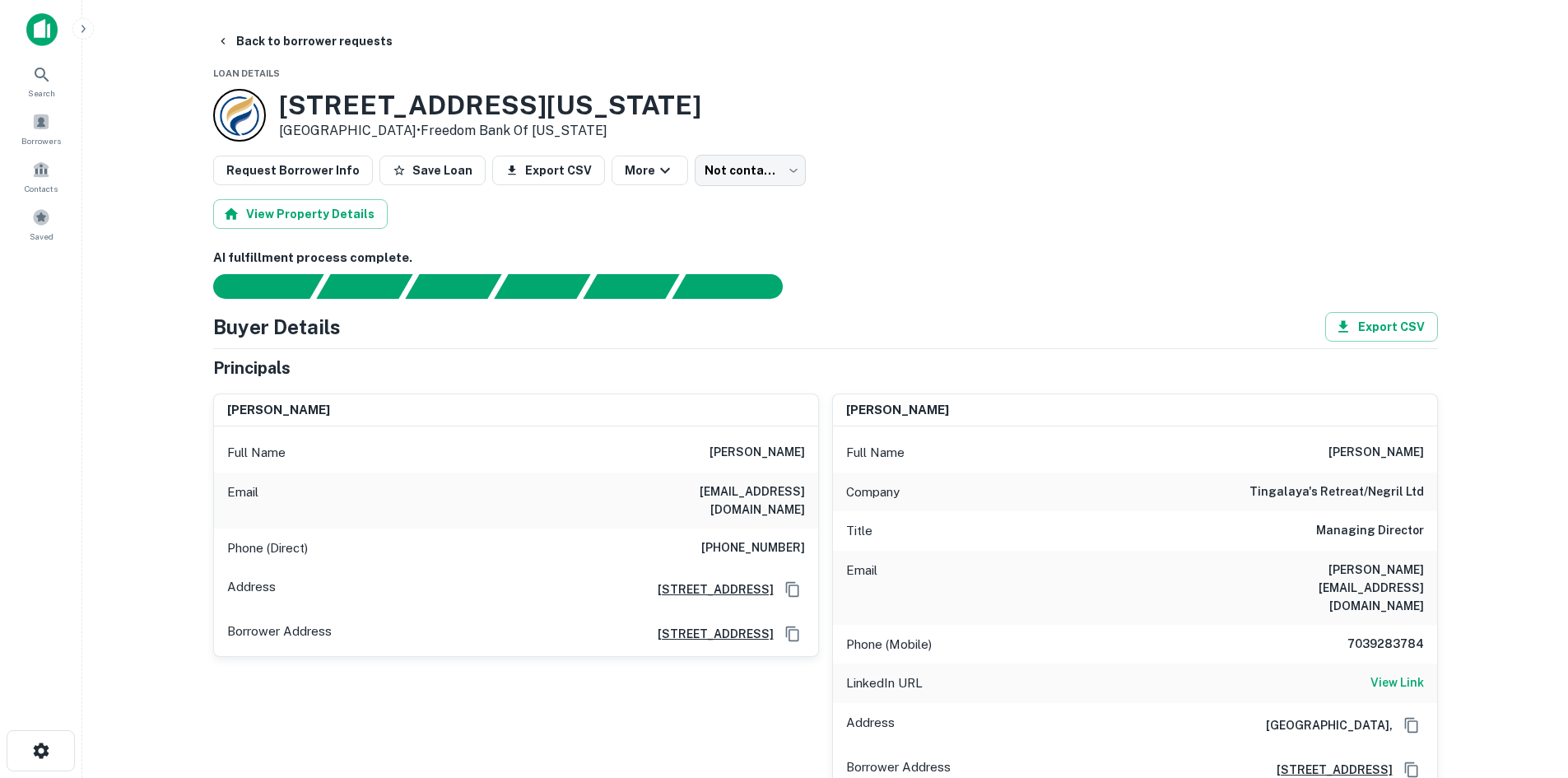
click at [1303, 491] on h6 "tingalaya's retreat/negril ltd" at bounding box center [1337, 492] width 175 height 20
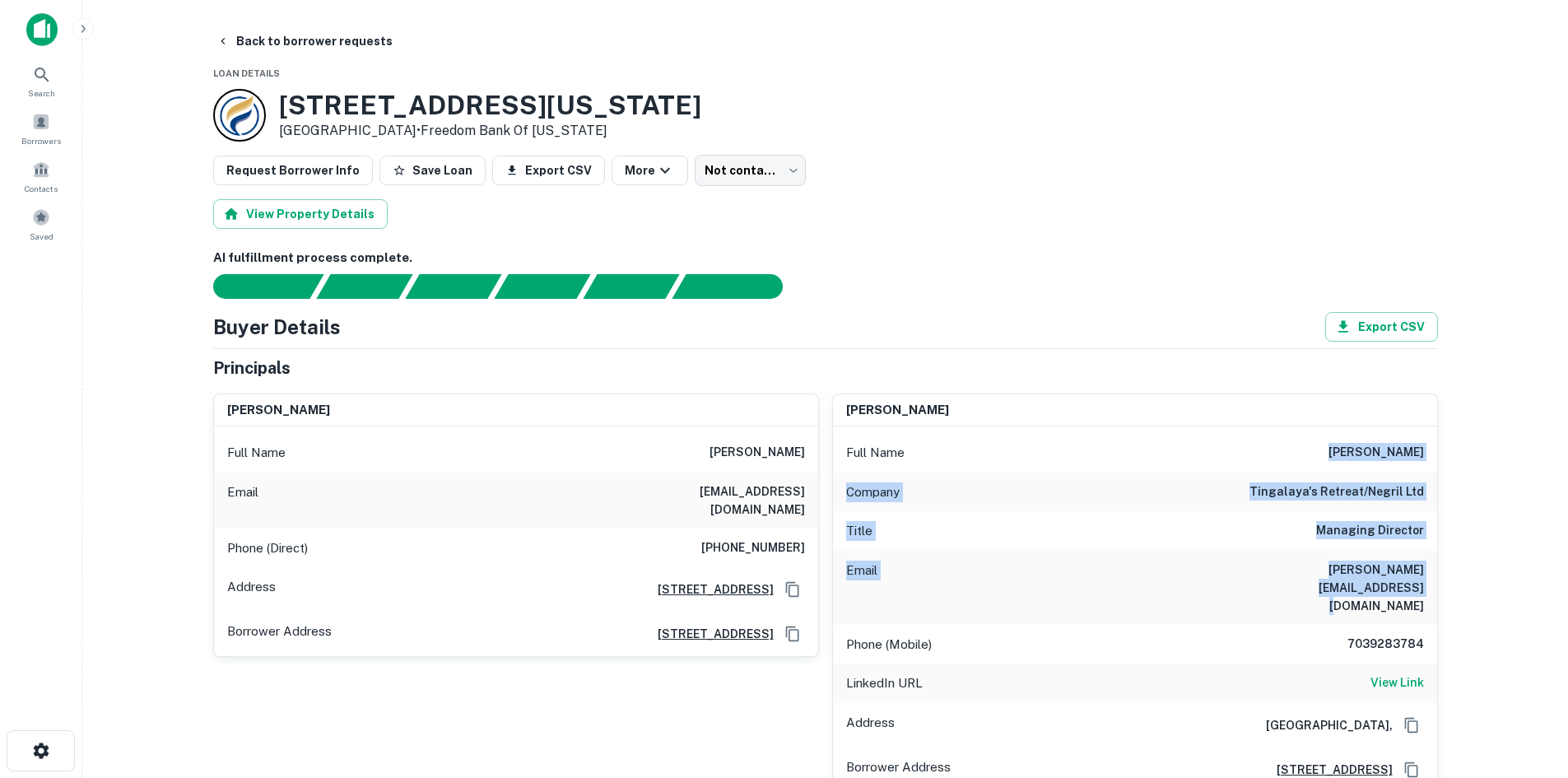
drag, startPoint x: 1327, startPoint y: 440, endPoint x: 1423, endPoint y: 568, distance: 160.0
click at [1423, 568] on div "Full Name david rosenstein Company tingalaya's retreat/negril ltd Title Managin…" at bounding box center [1135, 609] width 604 height 365
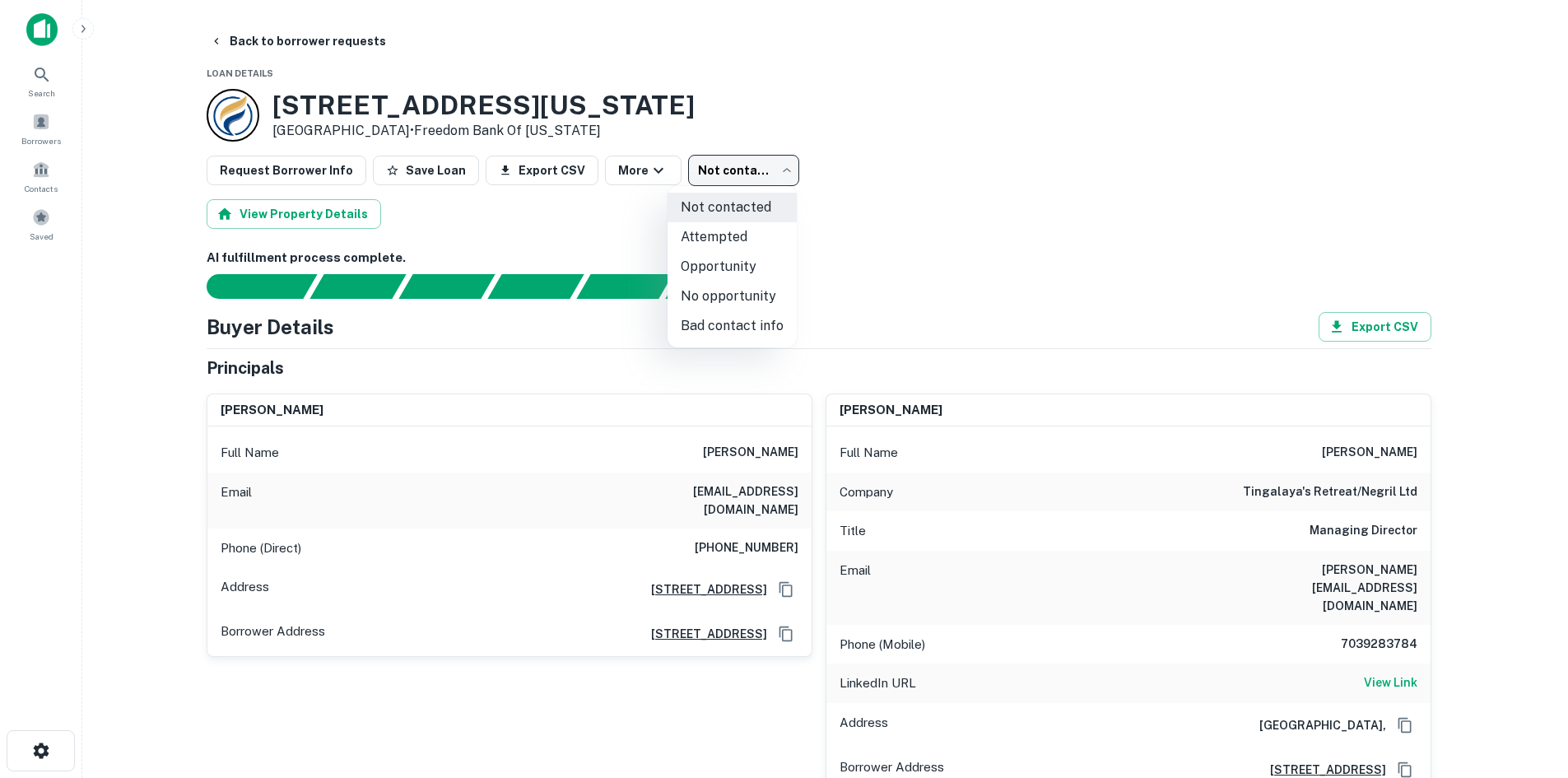
click at [708, 175] on body "Search Borrowers Contacts Saved Back to borrower requests Loan Details 12102 Ge…" at bounding box center [784, 389] width 1568 height 778
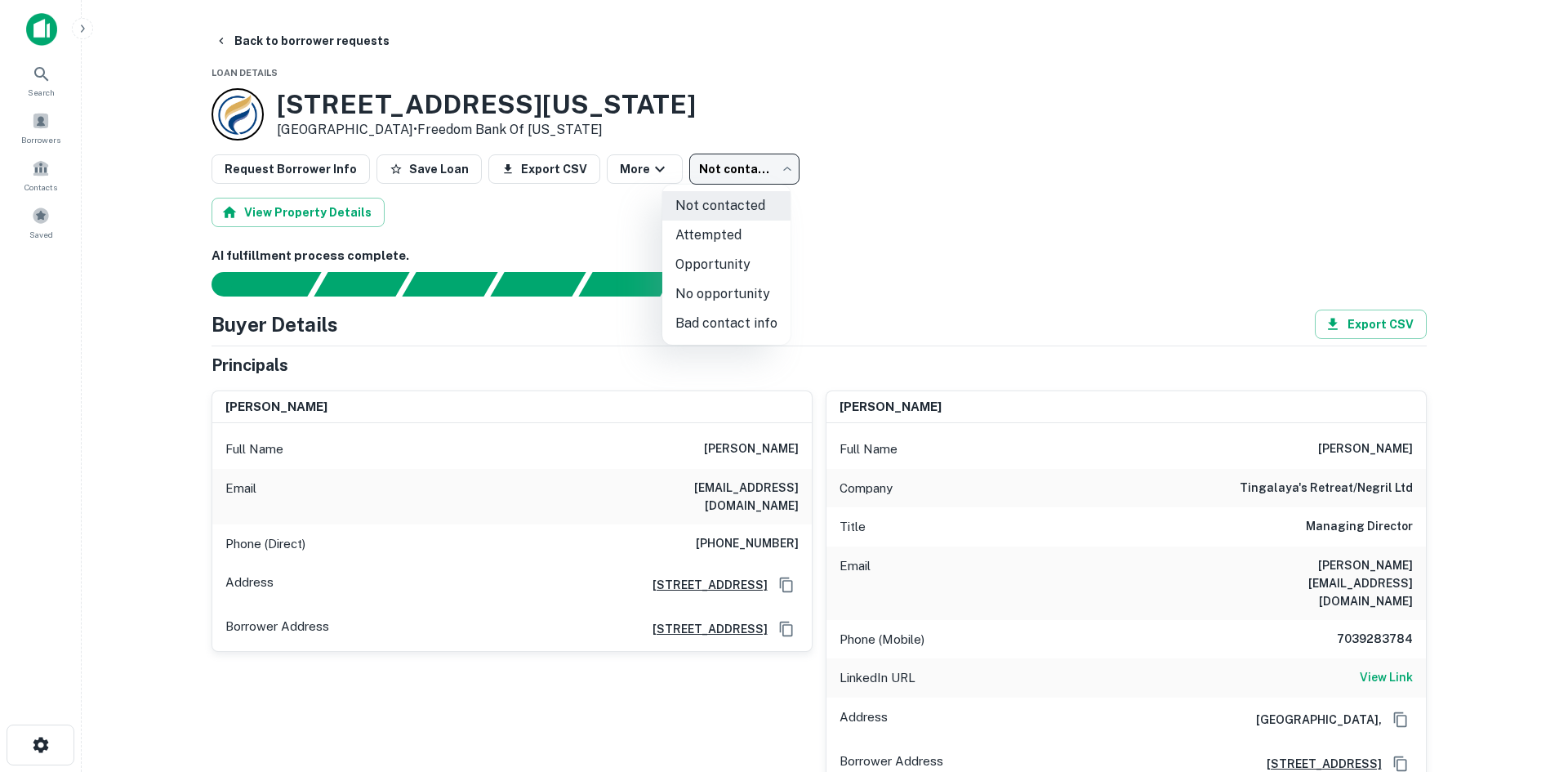
click at [702, 227] on li "Attempted" at bounding box center [727, 235] width 128 height 30
type input "*********"
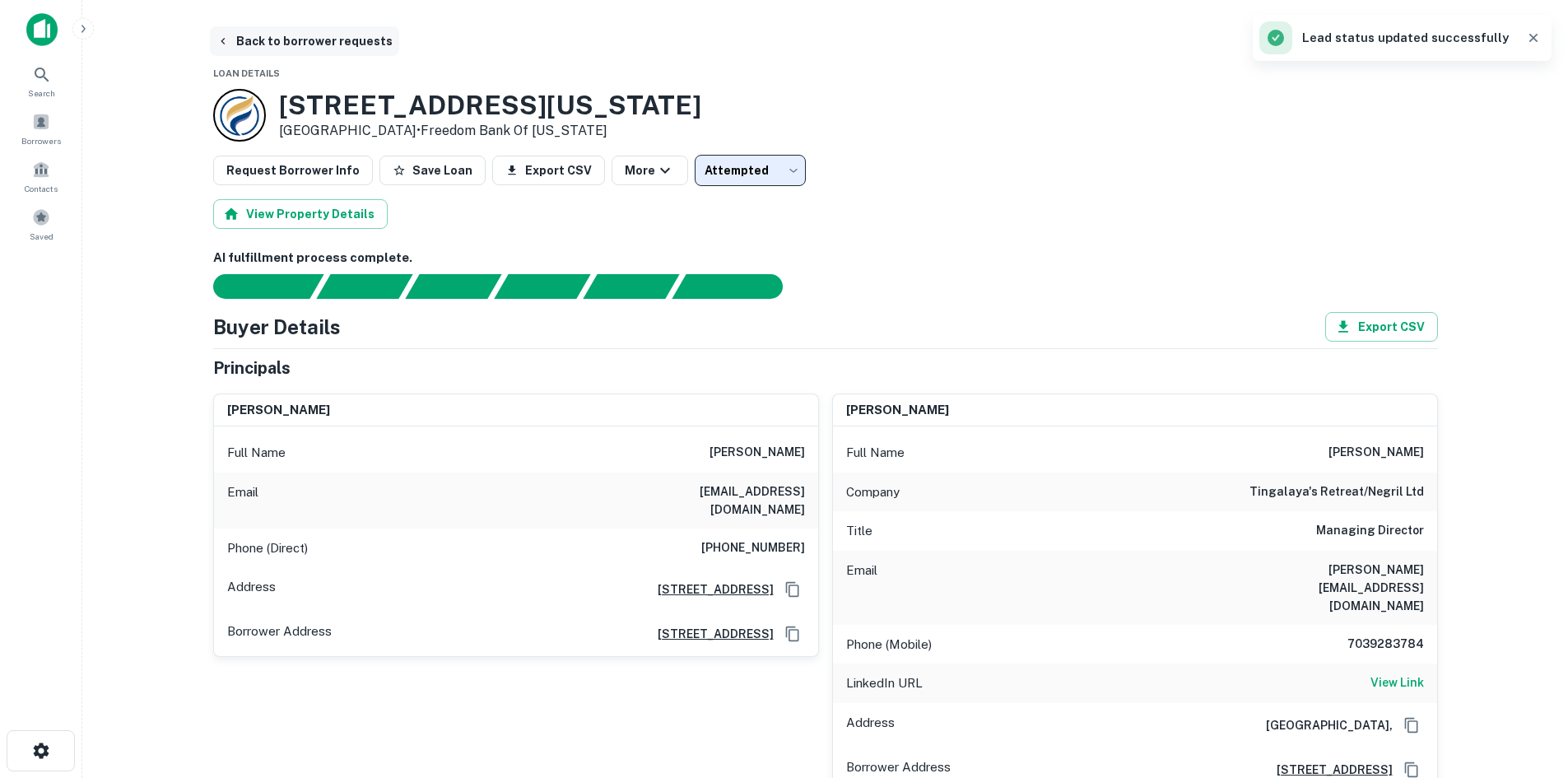
click at [326, 41] on button "Back to borrower requests" at bounding box center [304, 41] width 189 height 30
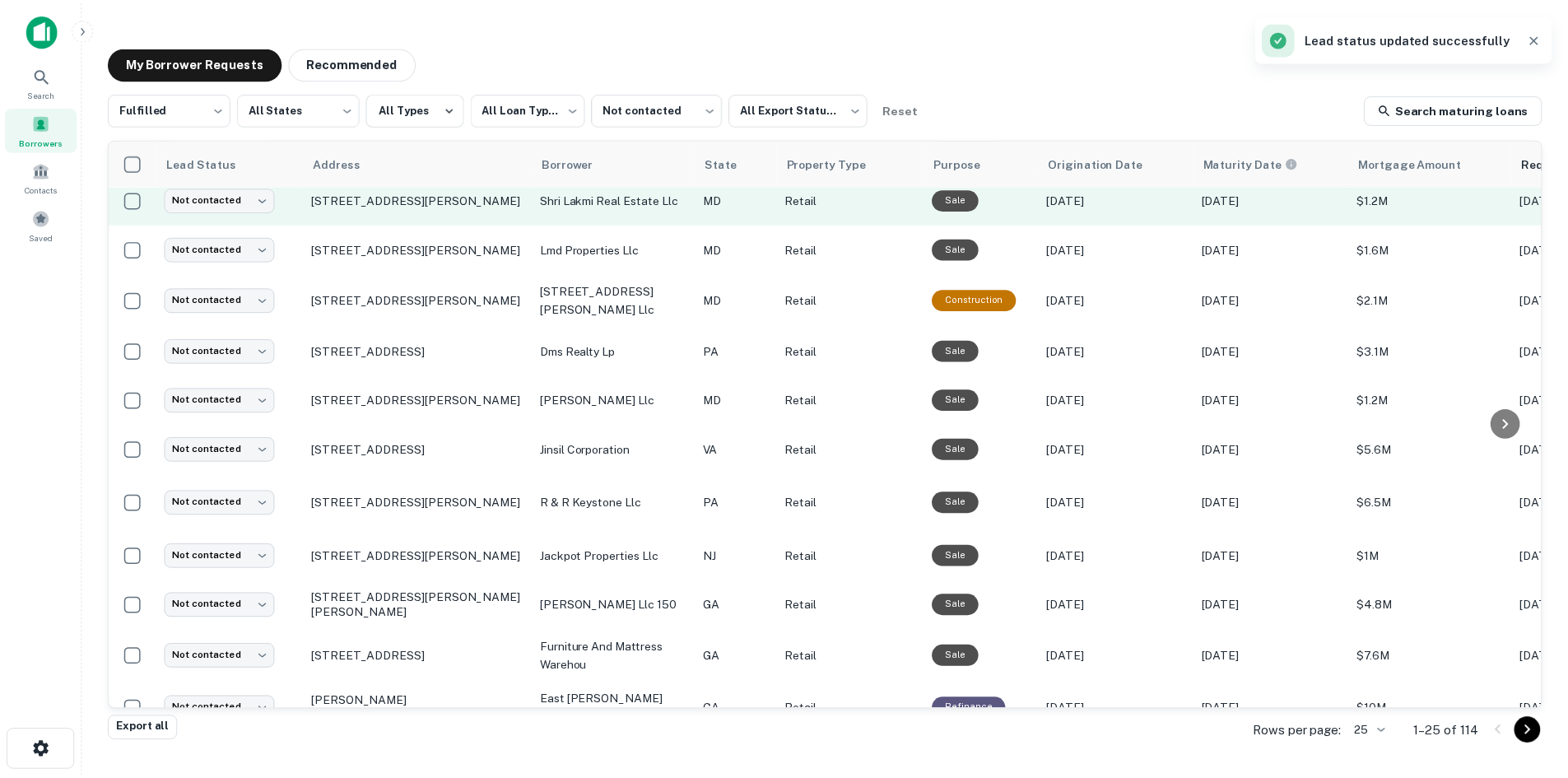
scroll to position [783, 0]
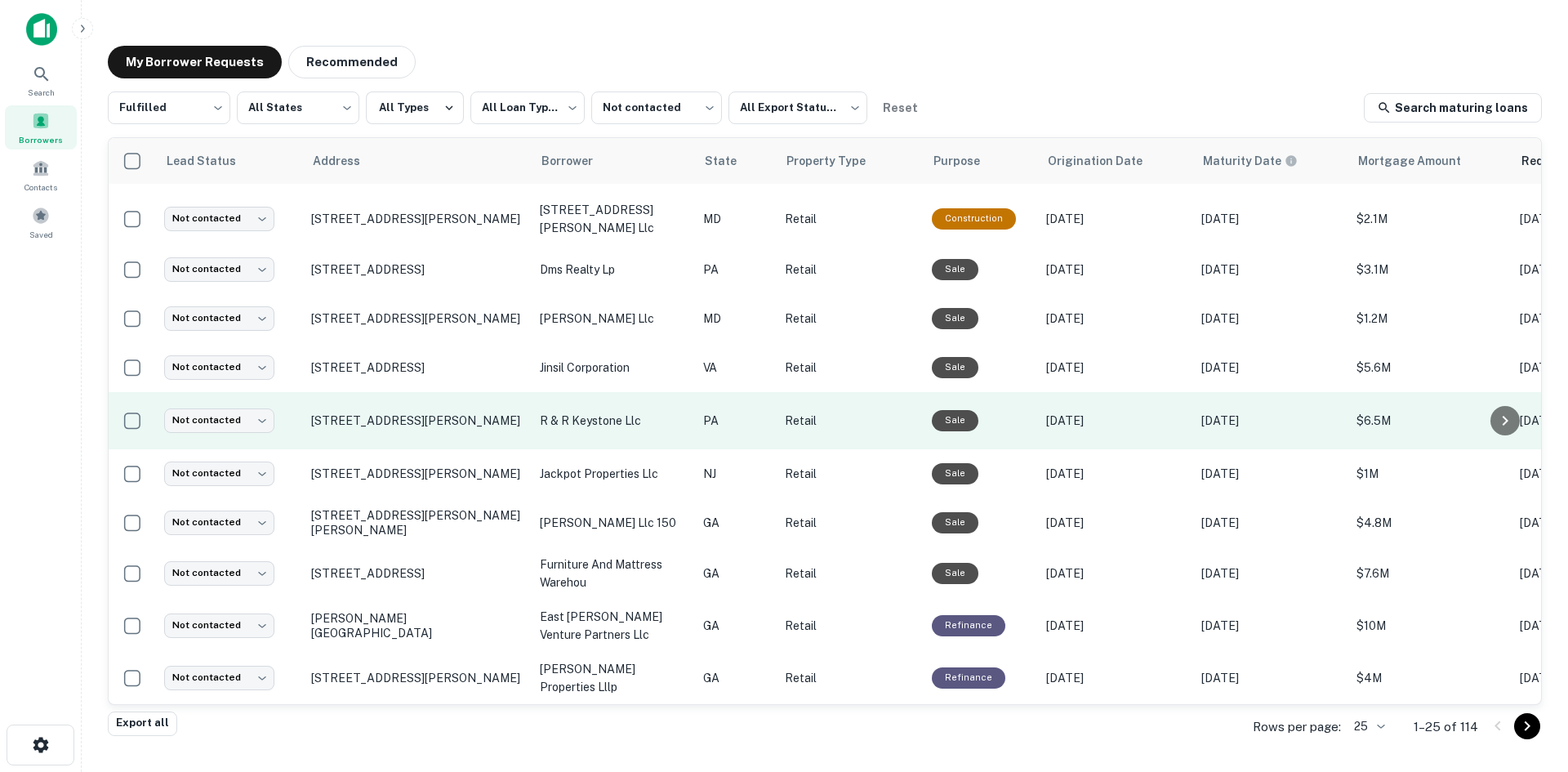
click at [394, 420] on td "[STREET_ADDRESS][PERSON_NAME]" at bounding box center [417, 420] width 229 height 57
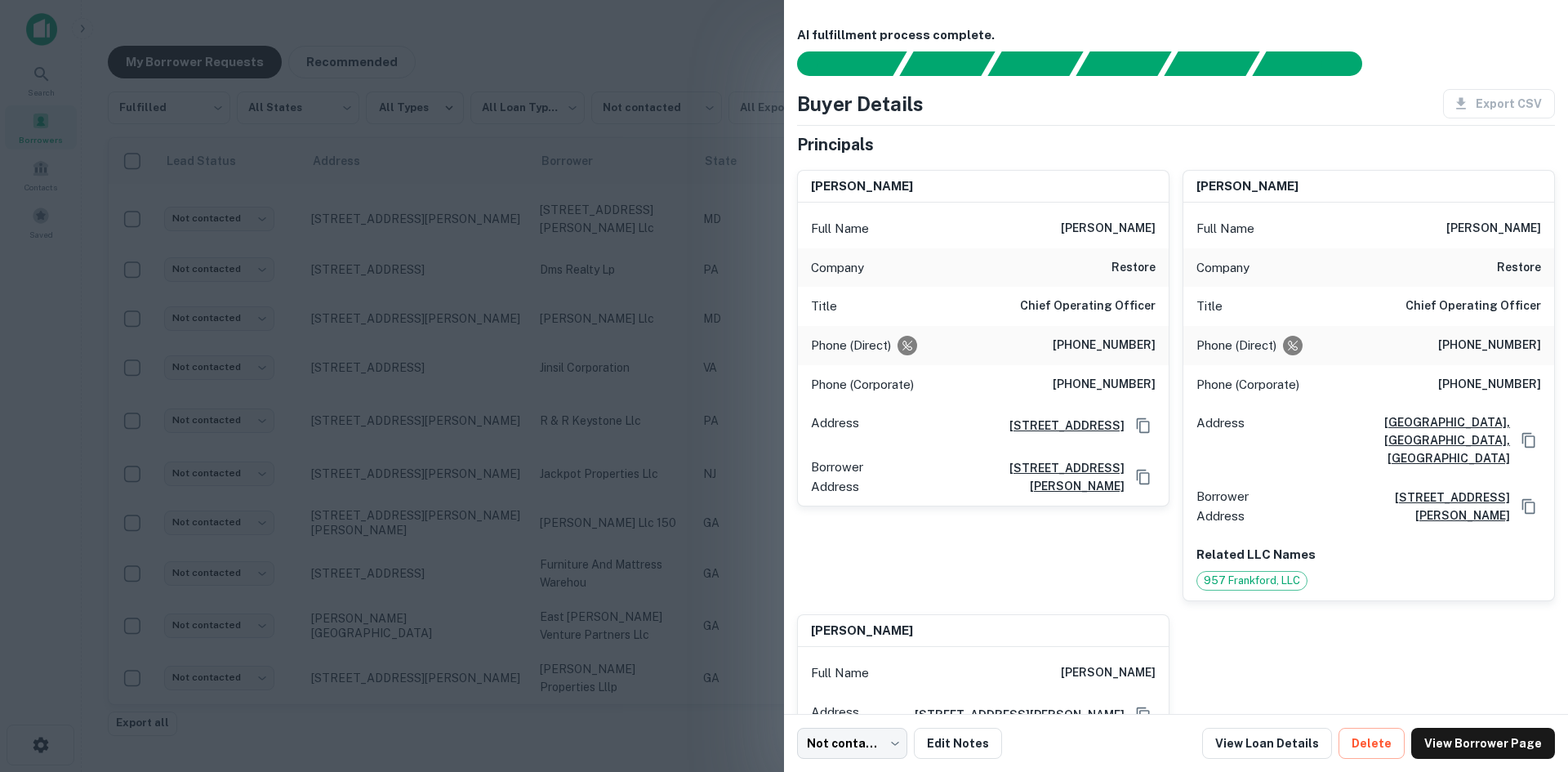
click at [394, 420] on div at bounding box center [784, 386] width 1568 height 772
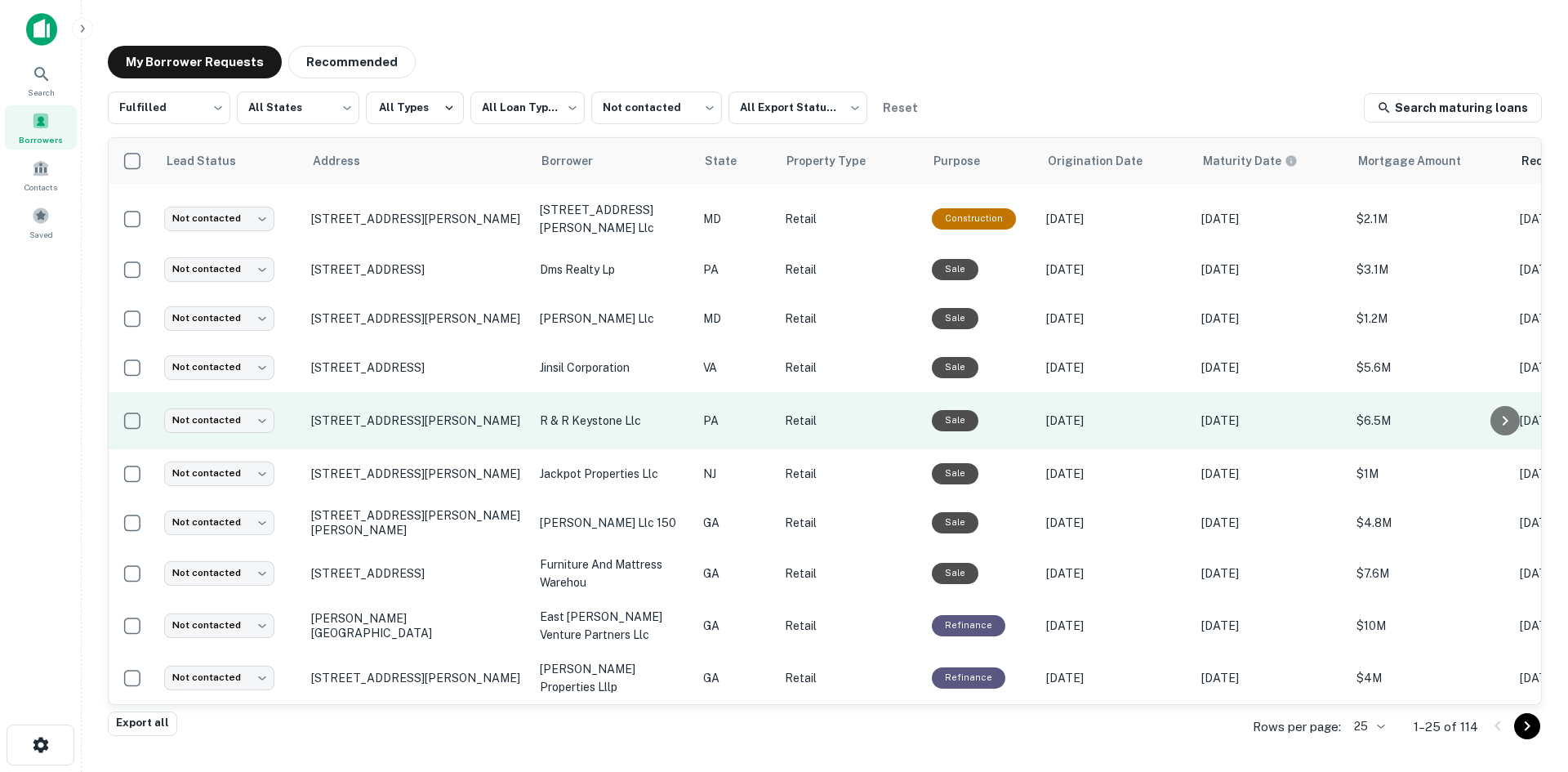
click at [393, 411] on td "[STREET_ADDRESS][PERSON_NAME]" at bounding box center [417, 420] width 229 height 57
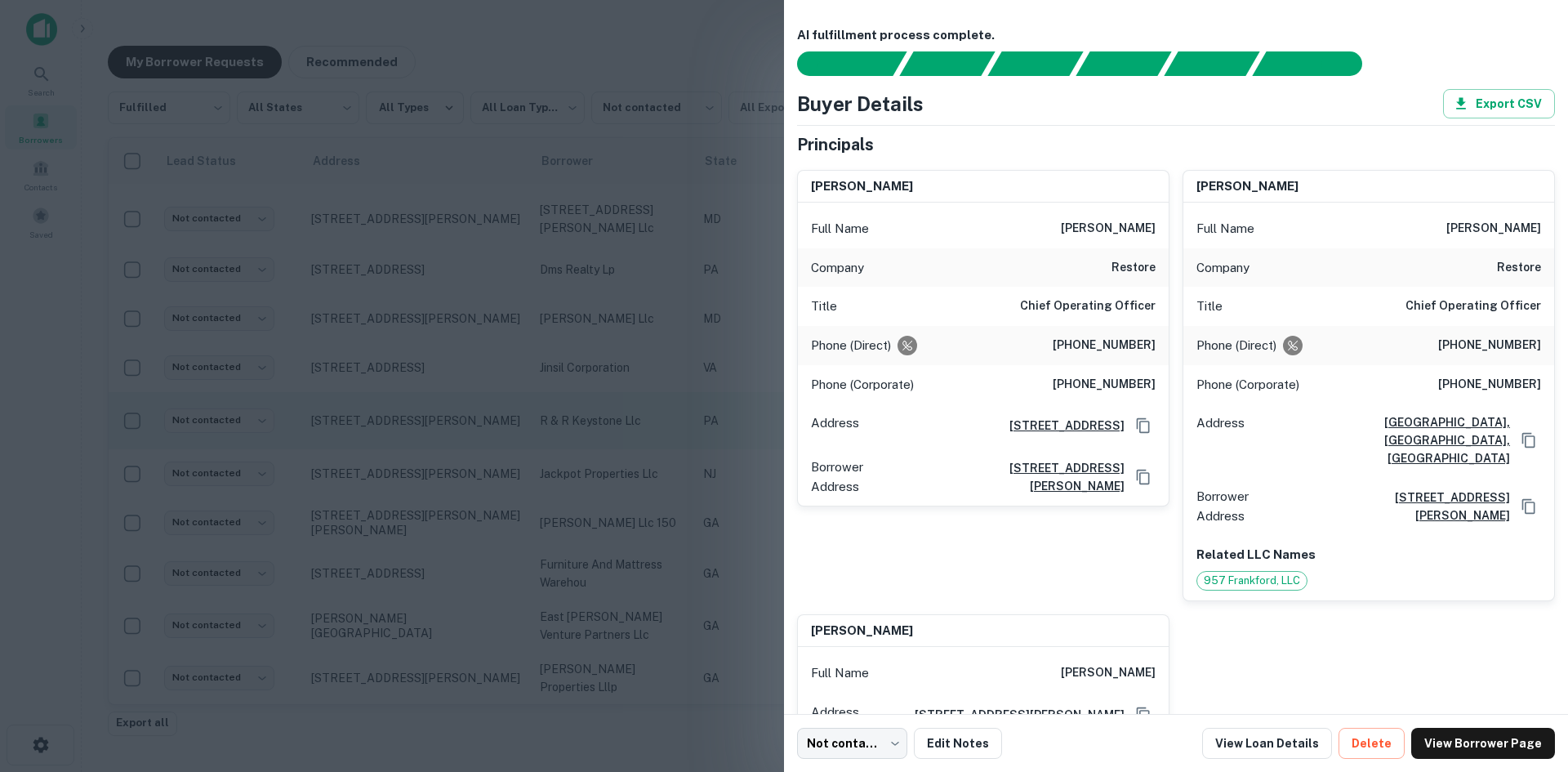
click at [393, 411] on div at bounding box center [784, 386] width 1568 height 772
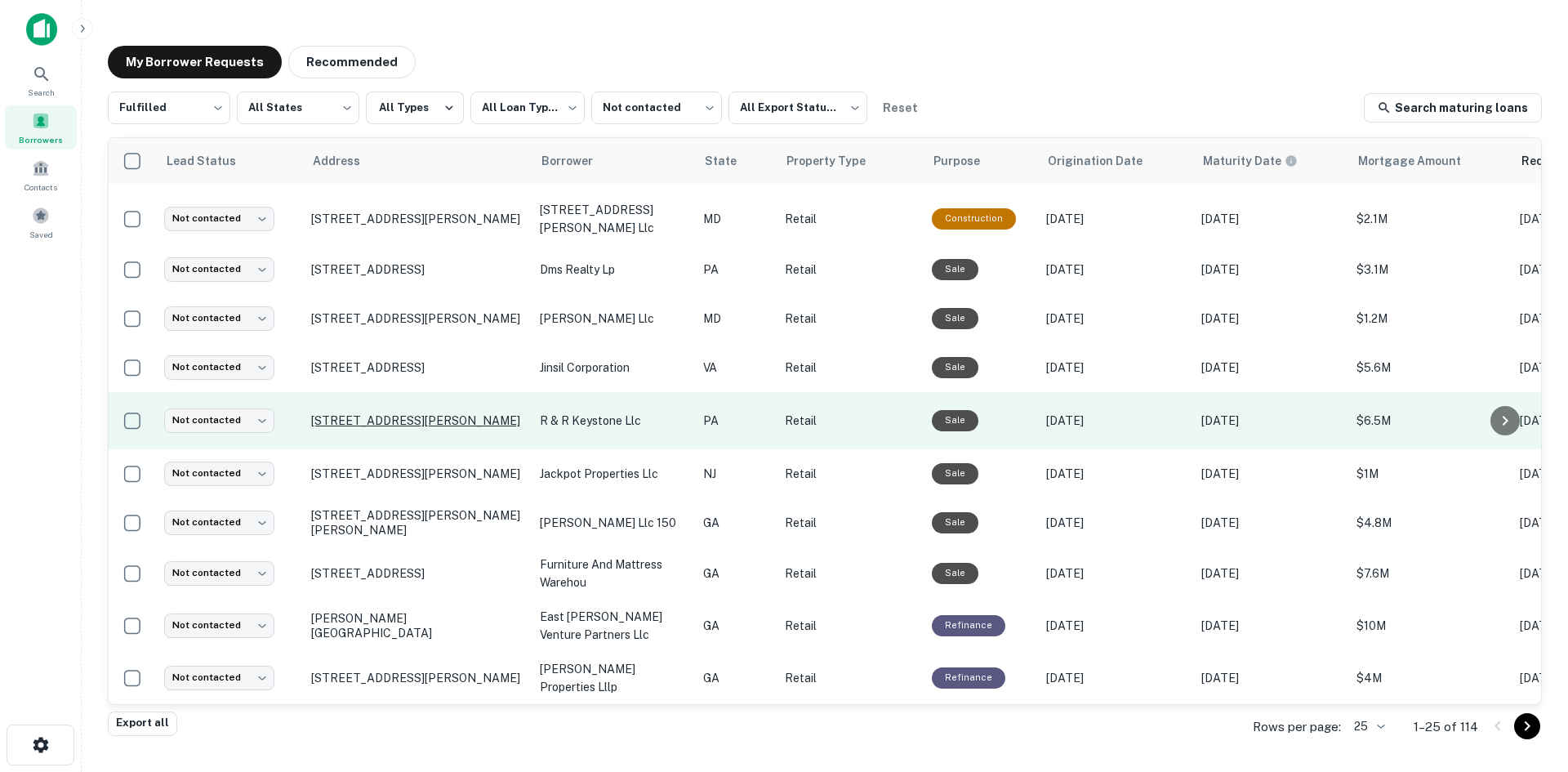
click at [396, 414] on p "[STREET_ADDRESS][PERSON_NAME]" at bounding box center [418, 420] width 213 height 14
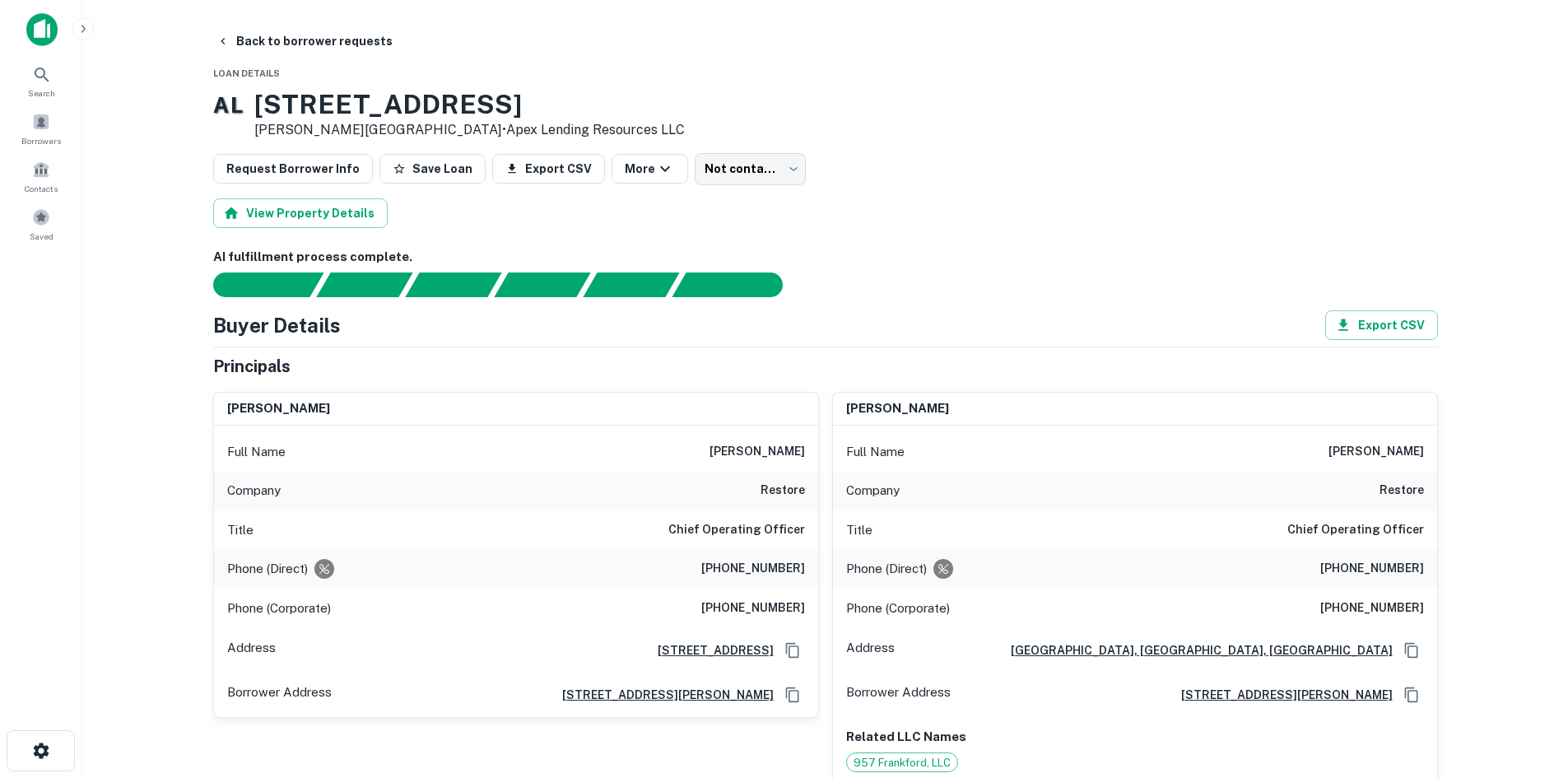
click at [1387, 570] on h6 "(843) 602-0395" at bounding box center [1372, 569] width 104 height 20
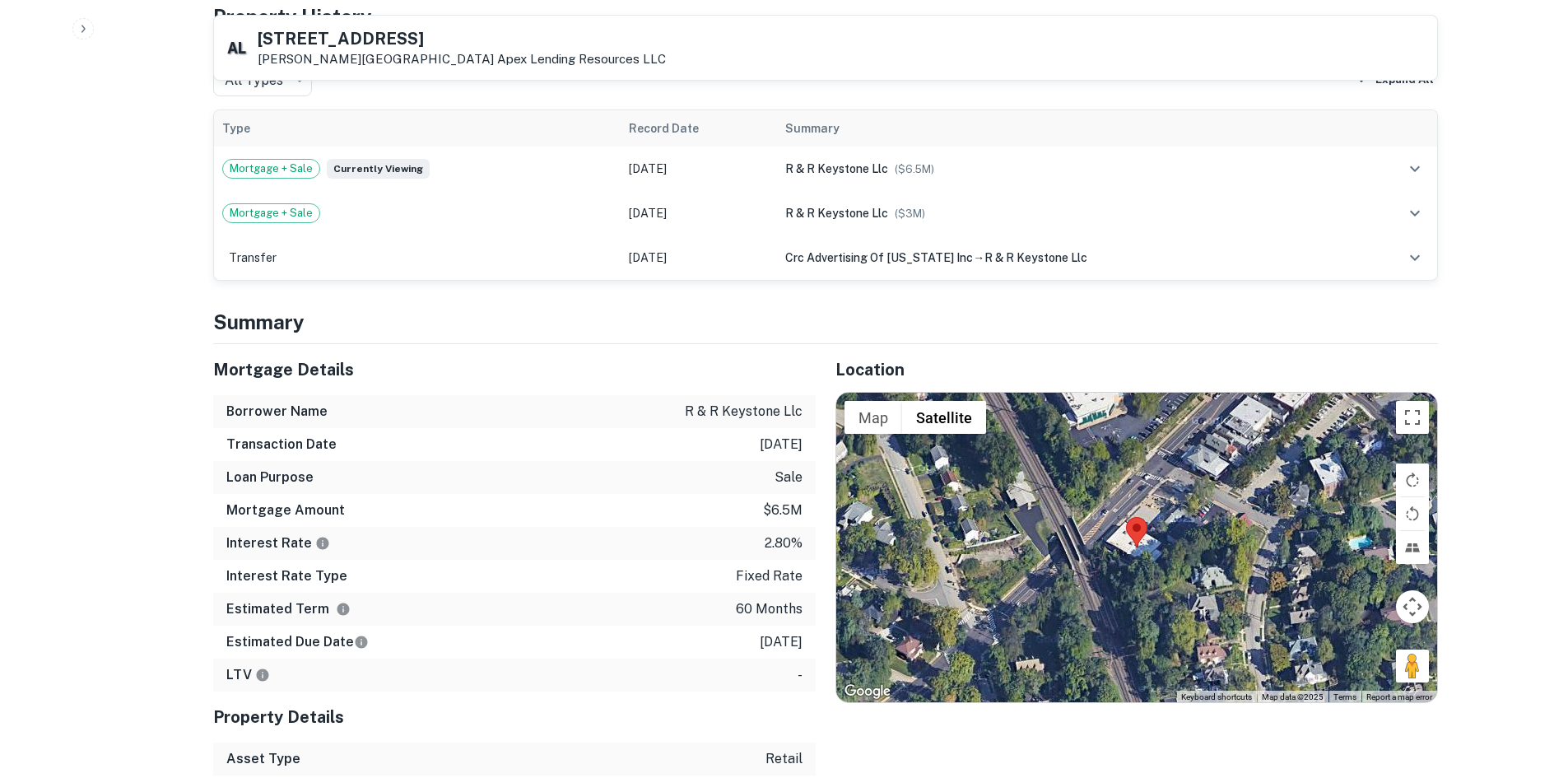
scroll to position [1318, 0]
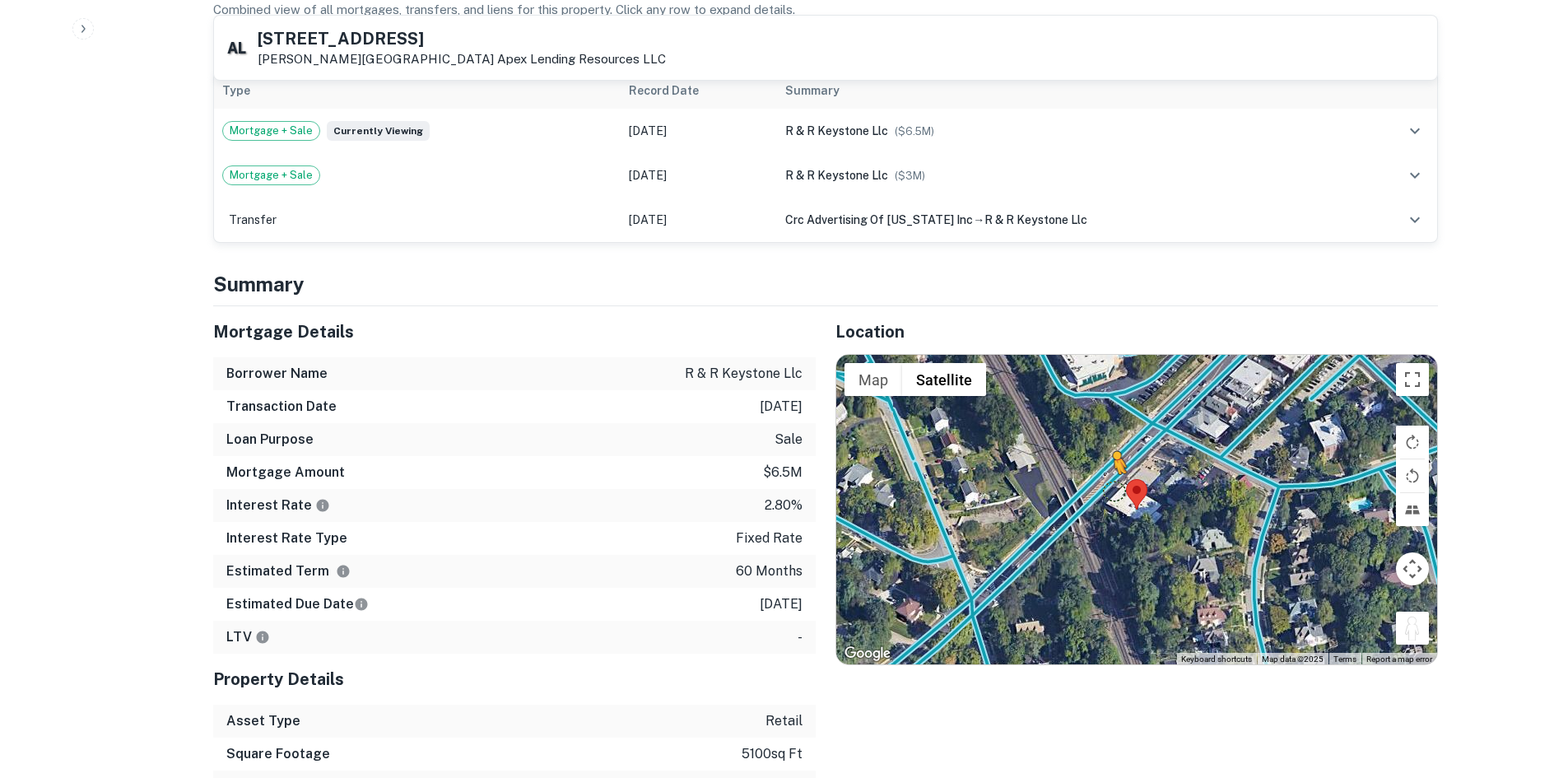
drag, startPoint x: 1403, startPoint y: 627, endPoint x: 1109, endPoint y: 490, distance: 324.4
click at [1109, 490] on div "To activate drag with keyboard, press Alt + Enter. Once in keyboard drag state,…" at bounding box center [1136, 510] width 601 height 310
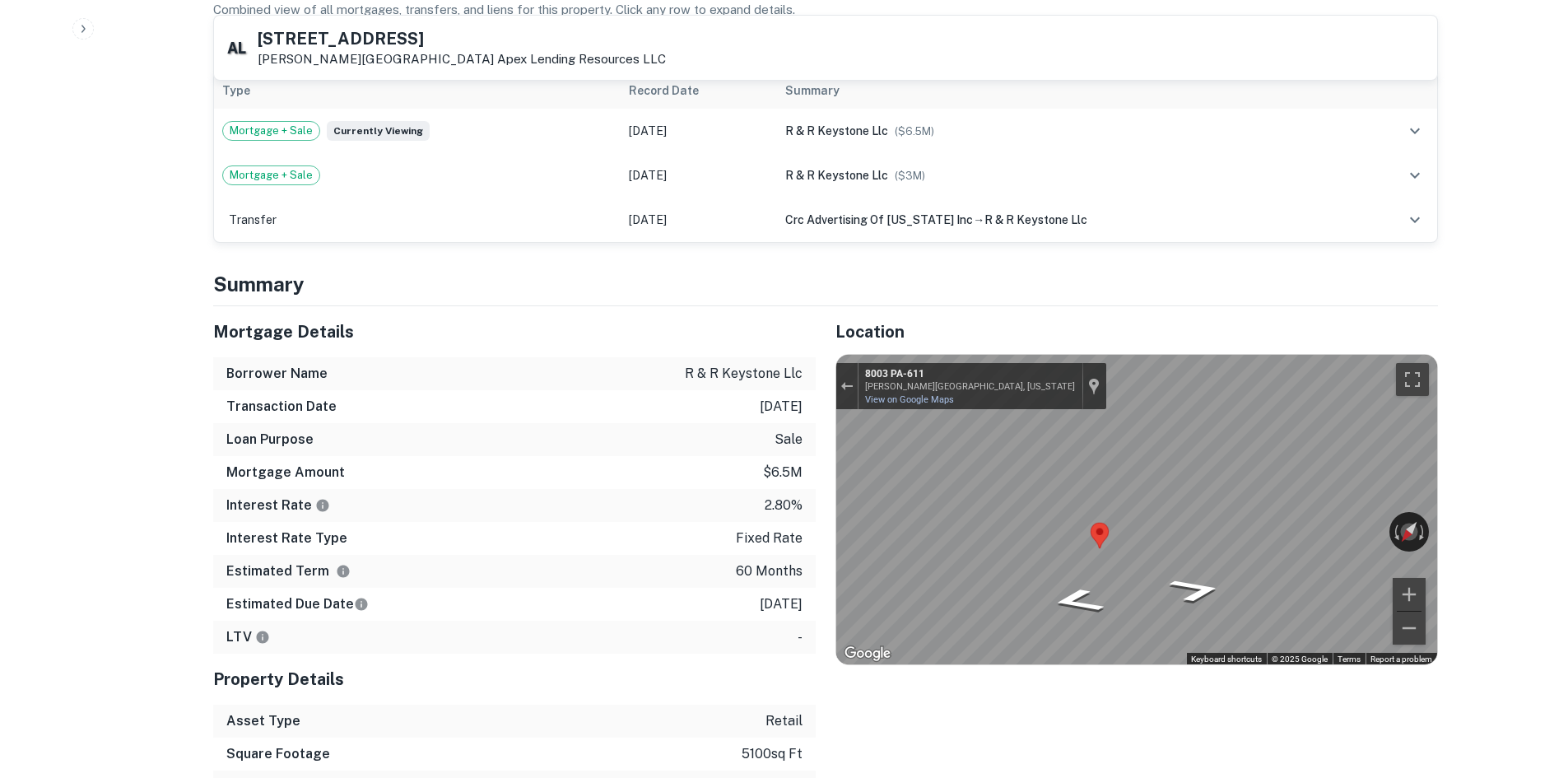
click at [742, 505] on div "Mortgage Details Borrower Name r & r keystone llc Transaction Date 1/18/2021 Lo…" at bounding box center [816, 571] width 1245 height 530
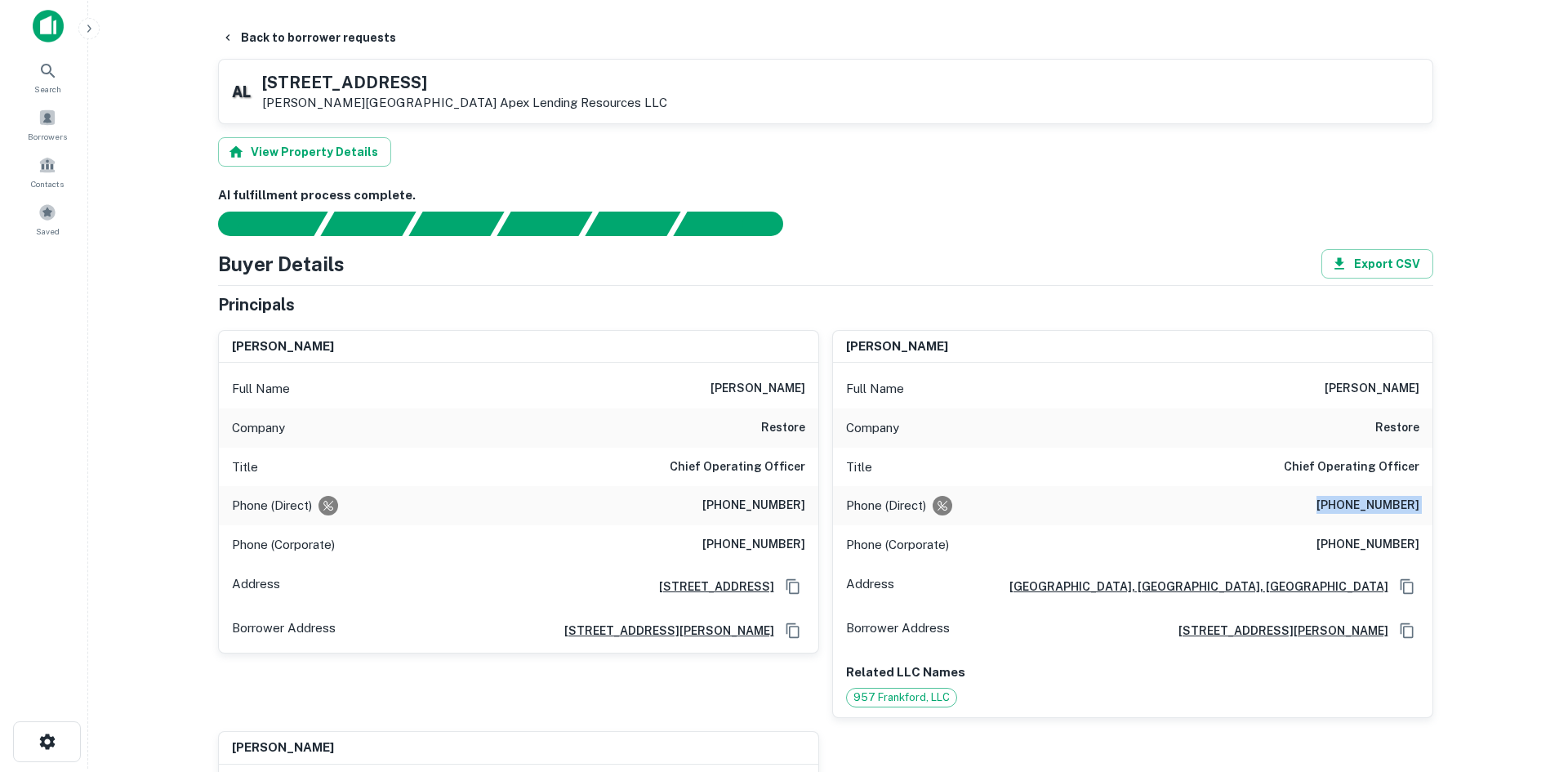
scroll to position [0, 0]
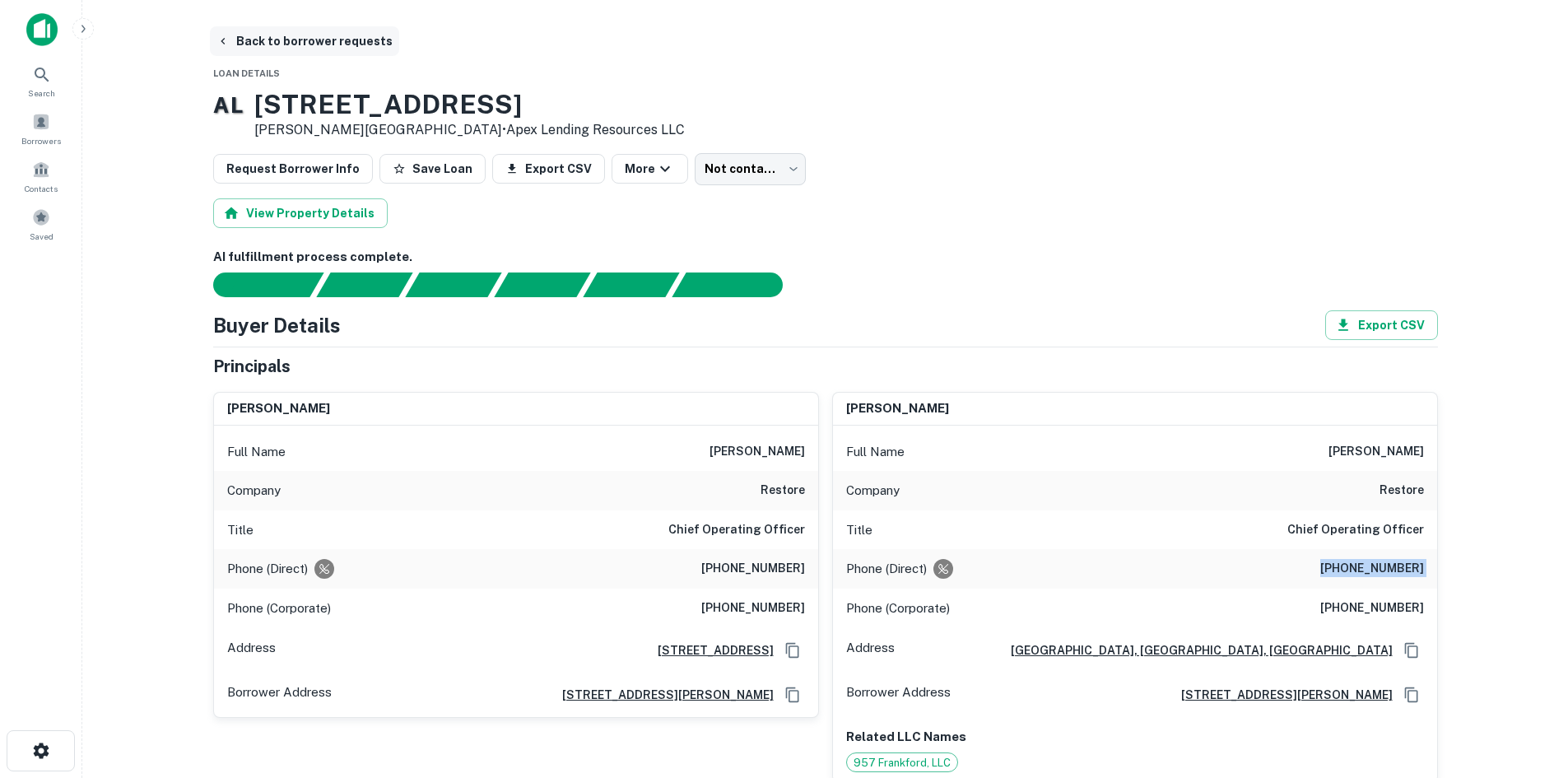
click at [278, 46] on button "Back to borrower requests" at bounding box center [304, 41] width 189 height 30
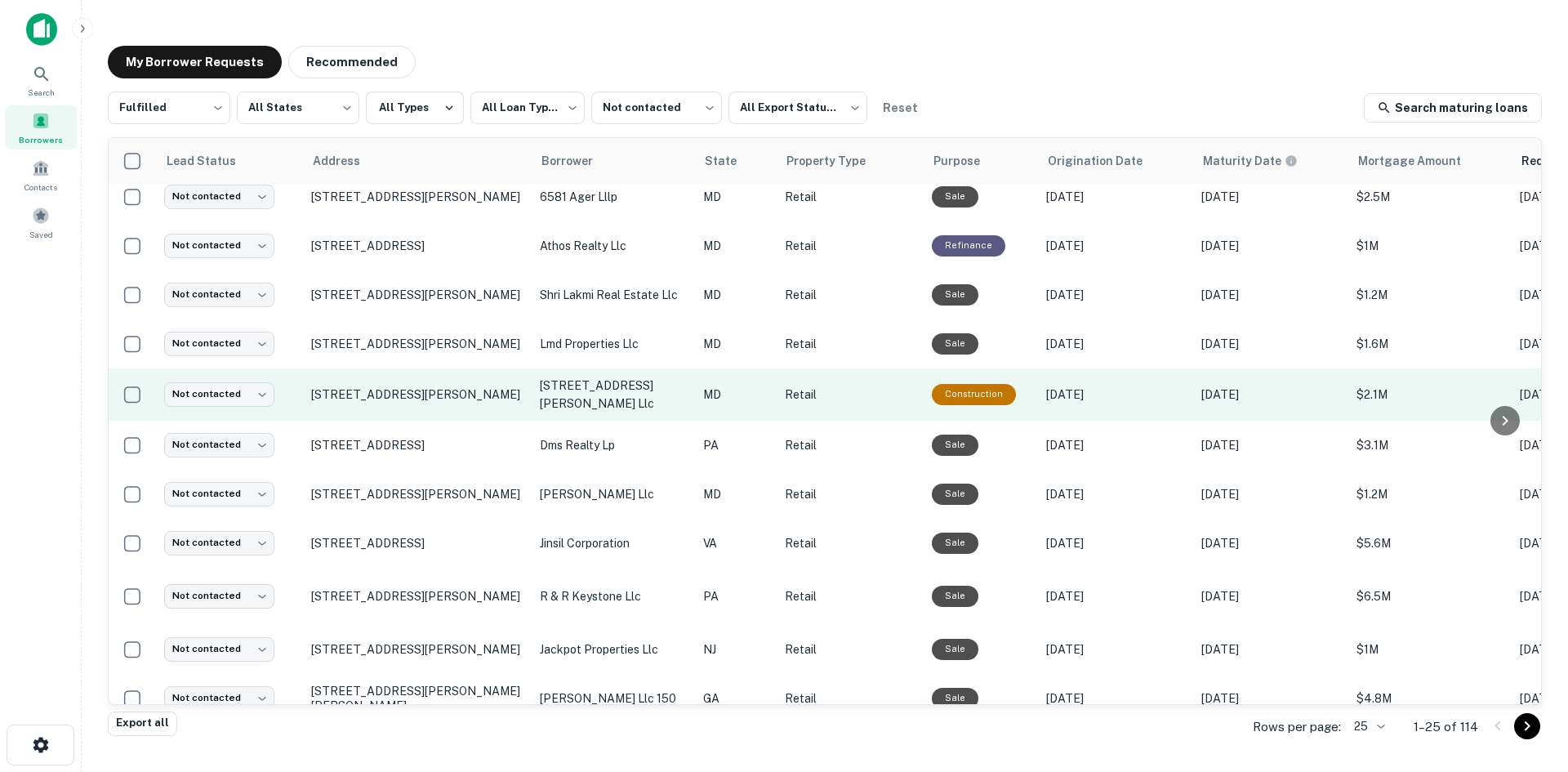
scroll to position [777, 0]
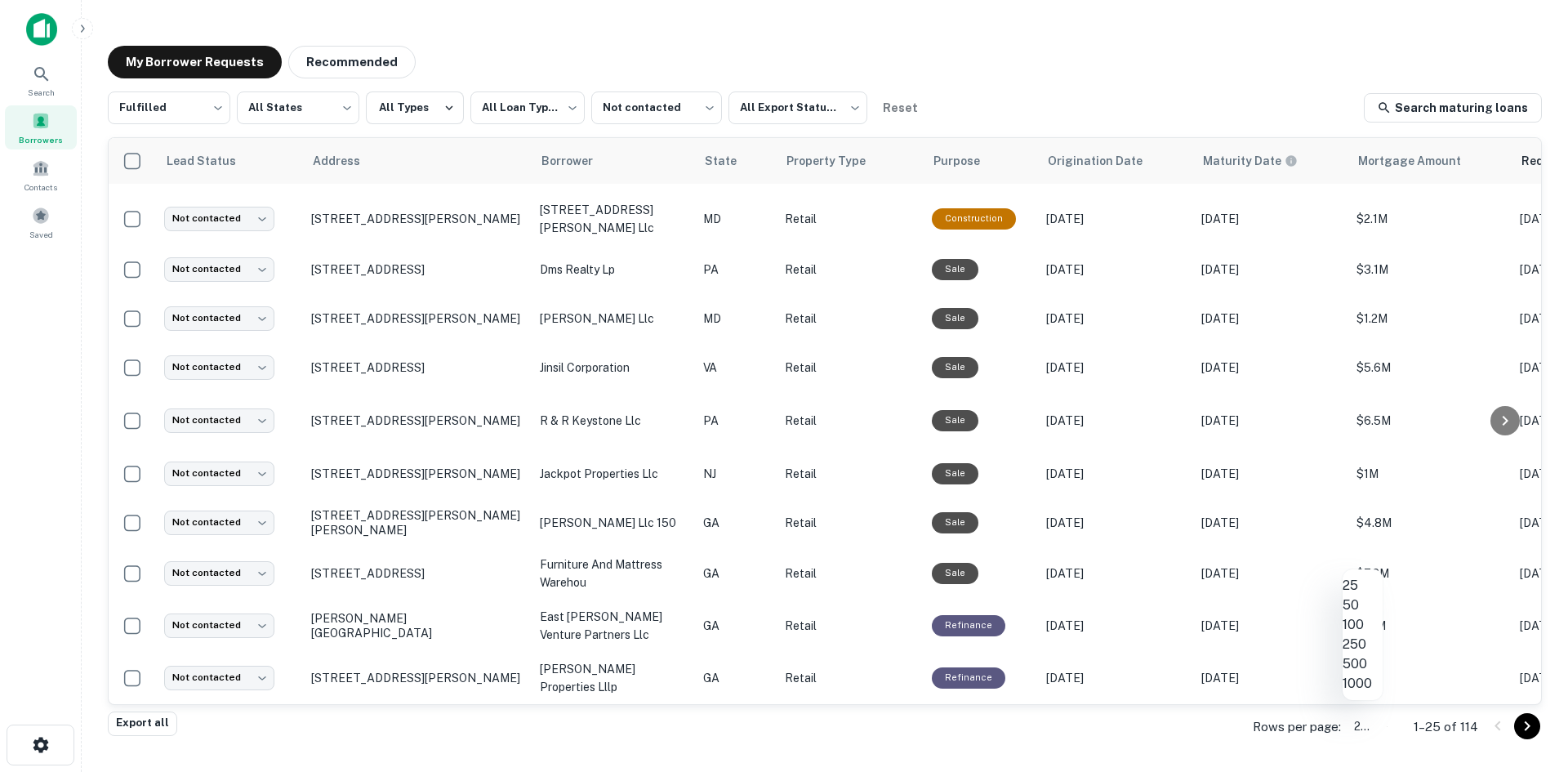
click at [1367, 720] on body "**********" at bounding box center [784, 386] width 1568 height 772
click at [1358, 635] on li "100" at bounding box center [1362, 625] width 40 height 20
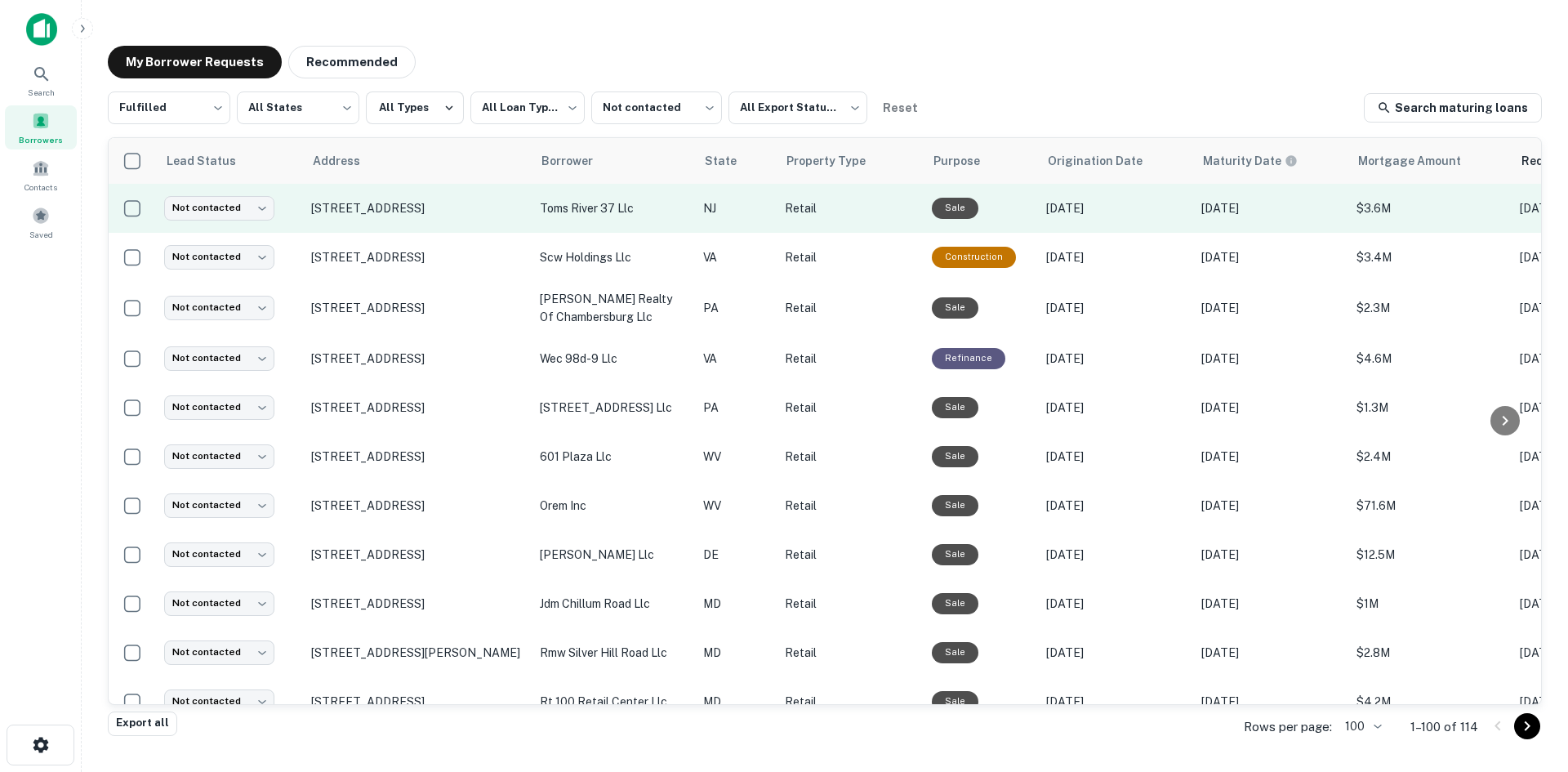
click at [436, 226] on td "[STREET_ADDRESS]" at bounding box center [417, 209] width 229 height 49
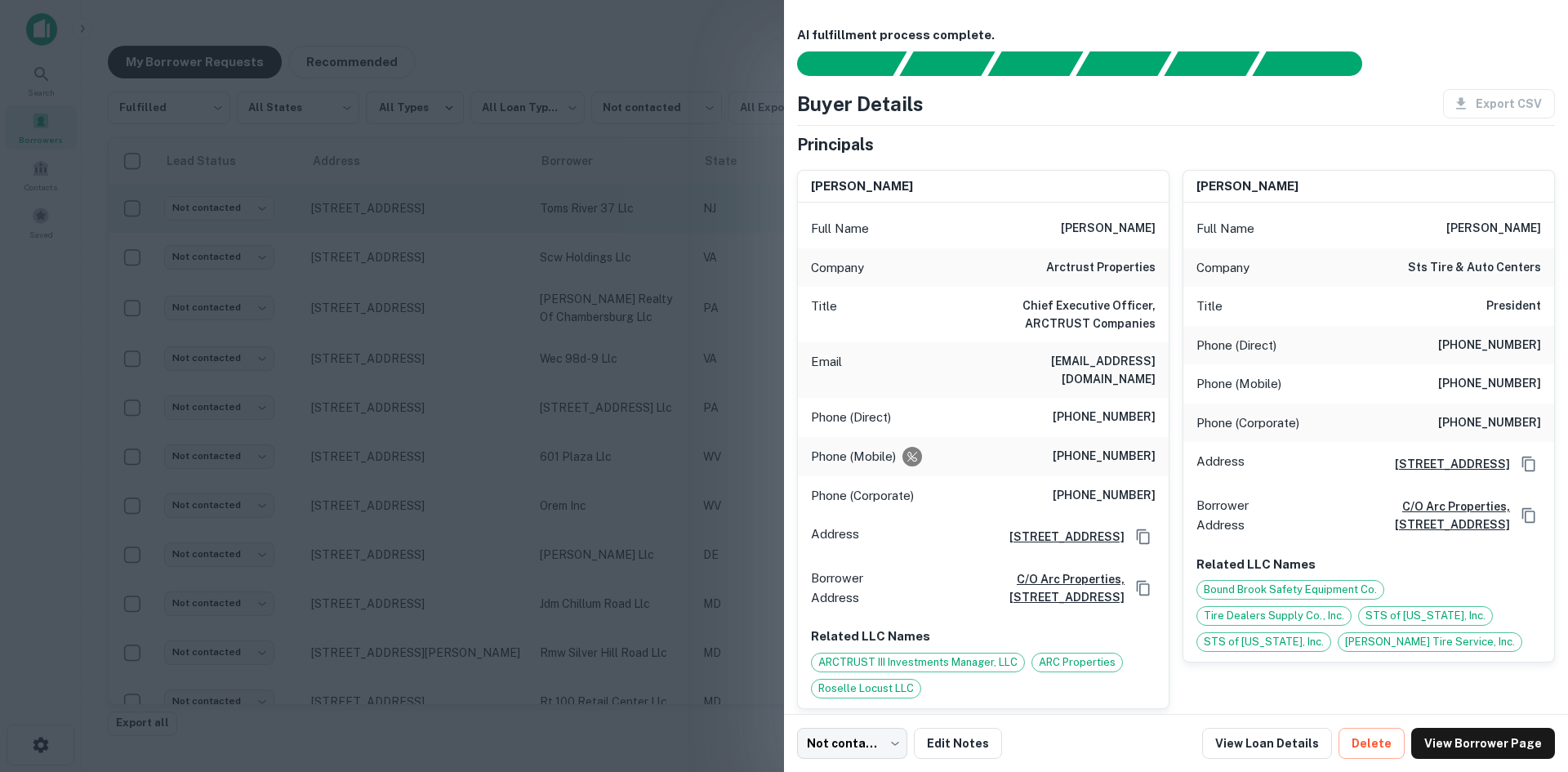
click at [436, 226] on div at bounding box center [784, 386] width 1568 height 772
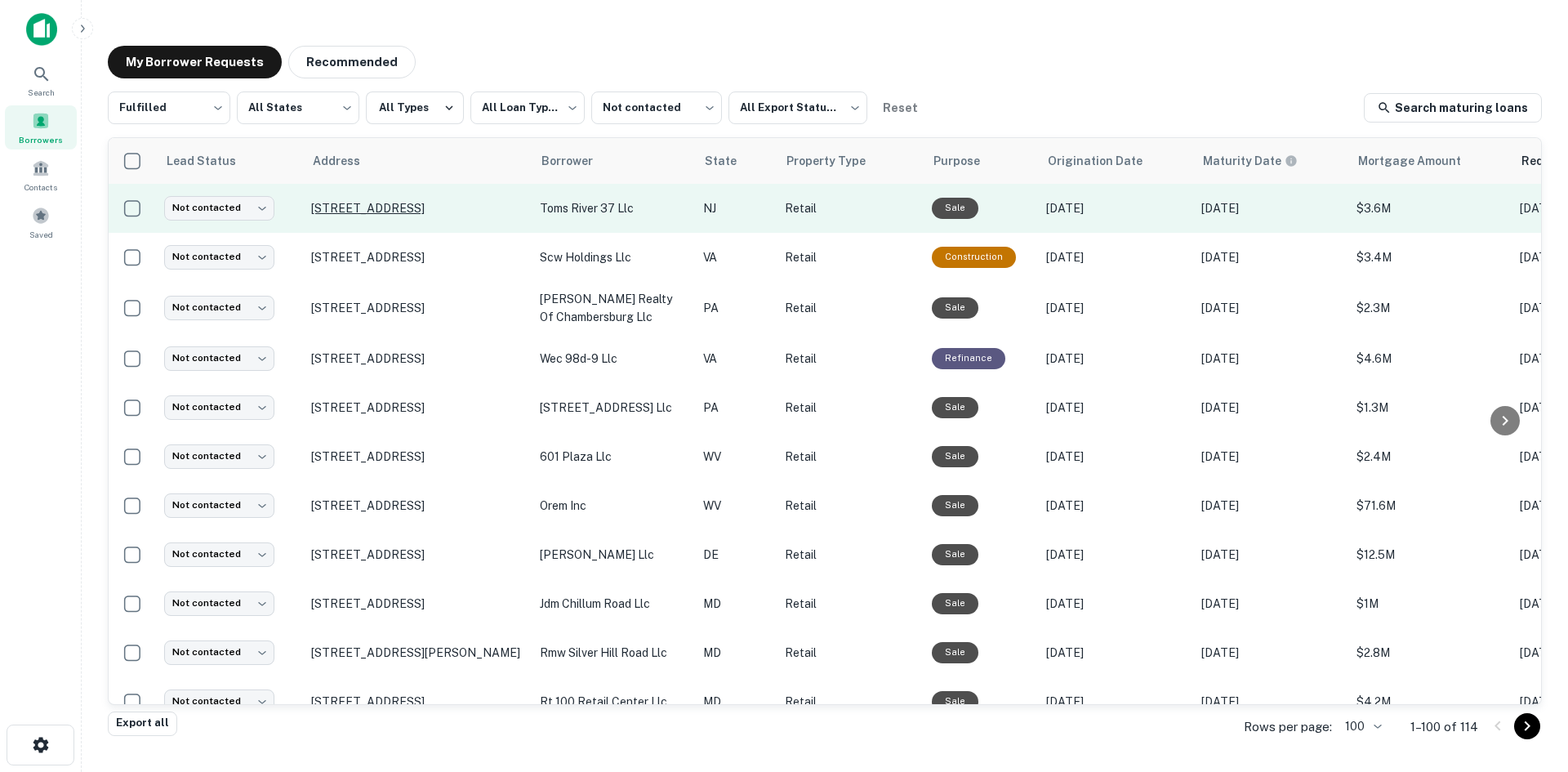
click at [430, 209] on p "[STREET_ADDRESS]" at bounding box center [418, 208] width 213 height 14
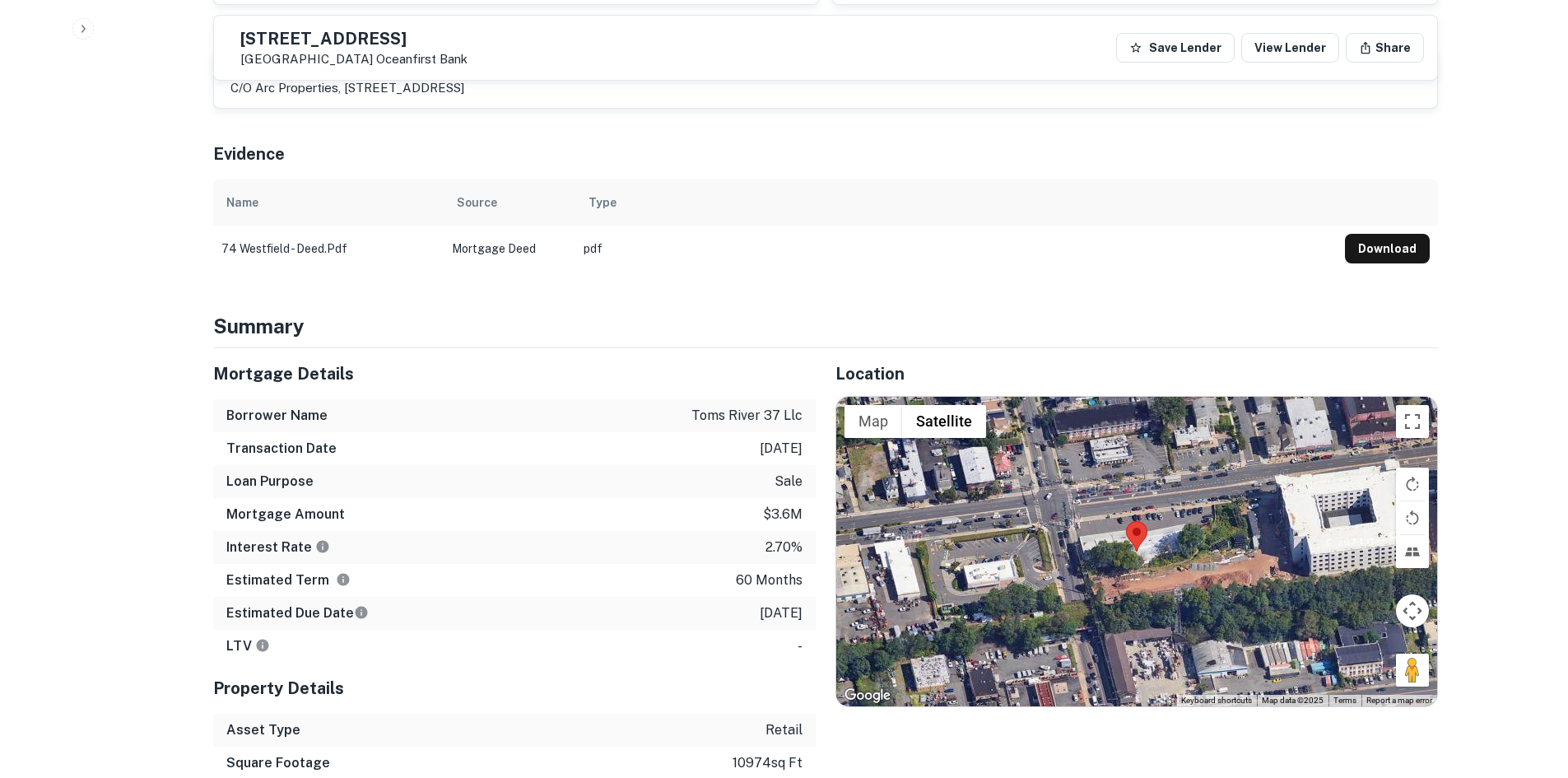
scroll to position [988, 0]
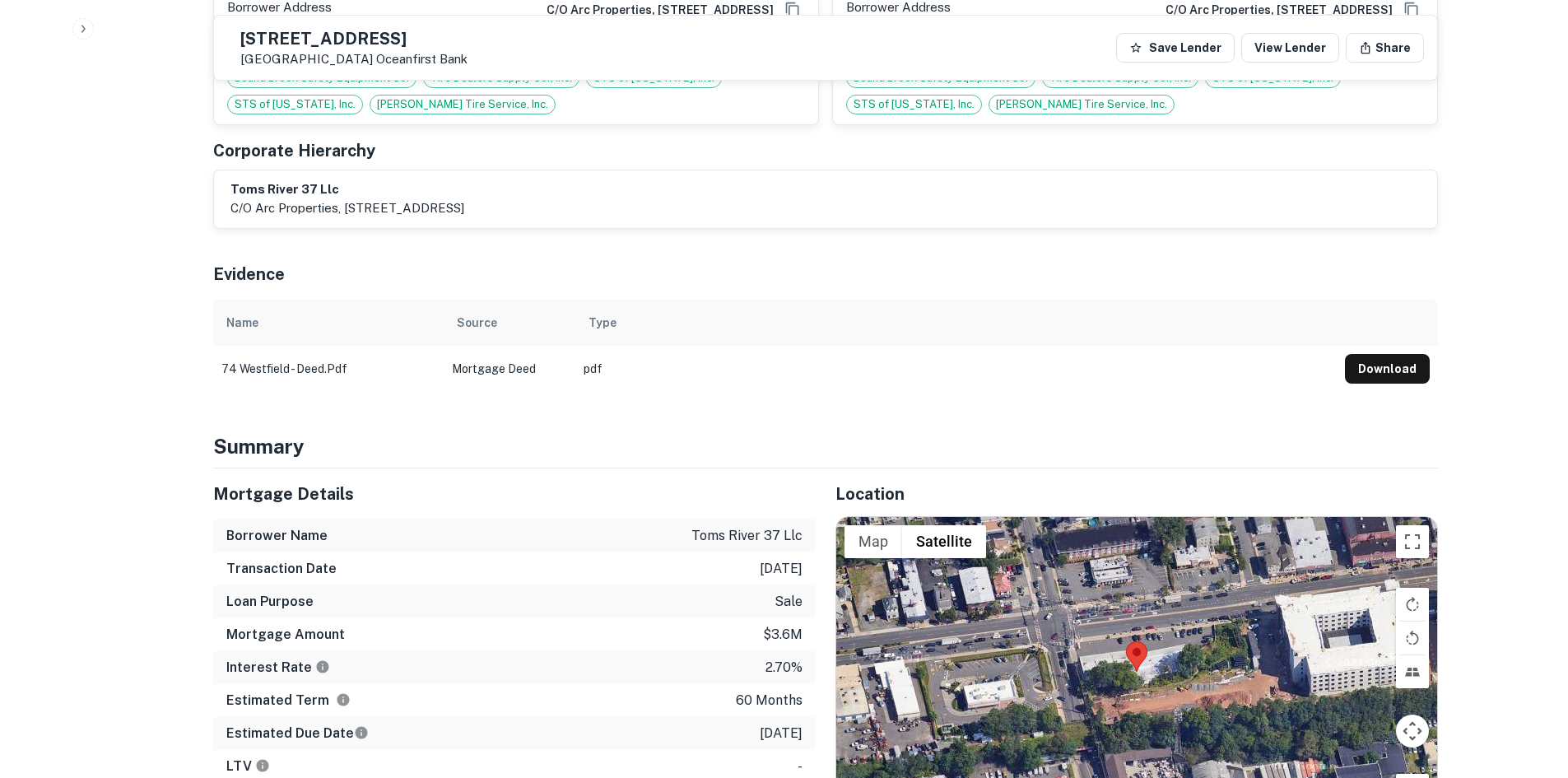
drag, startPoint x: 279, startPoint y: 30, endPoint x: 410, endPoint y: 54, distance: 133.2
click at [410, 54] on div "74 W Westfield Ave Roselle Park, NJ 07204 Oceanfirst Bank" at bounding box center [347, 48] width 240 height 38
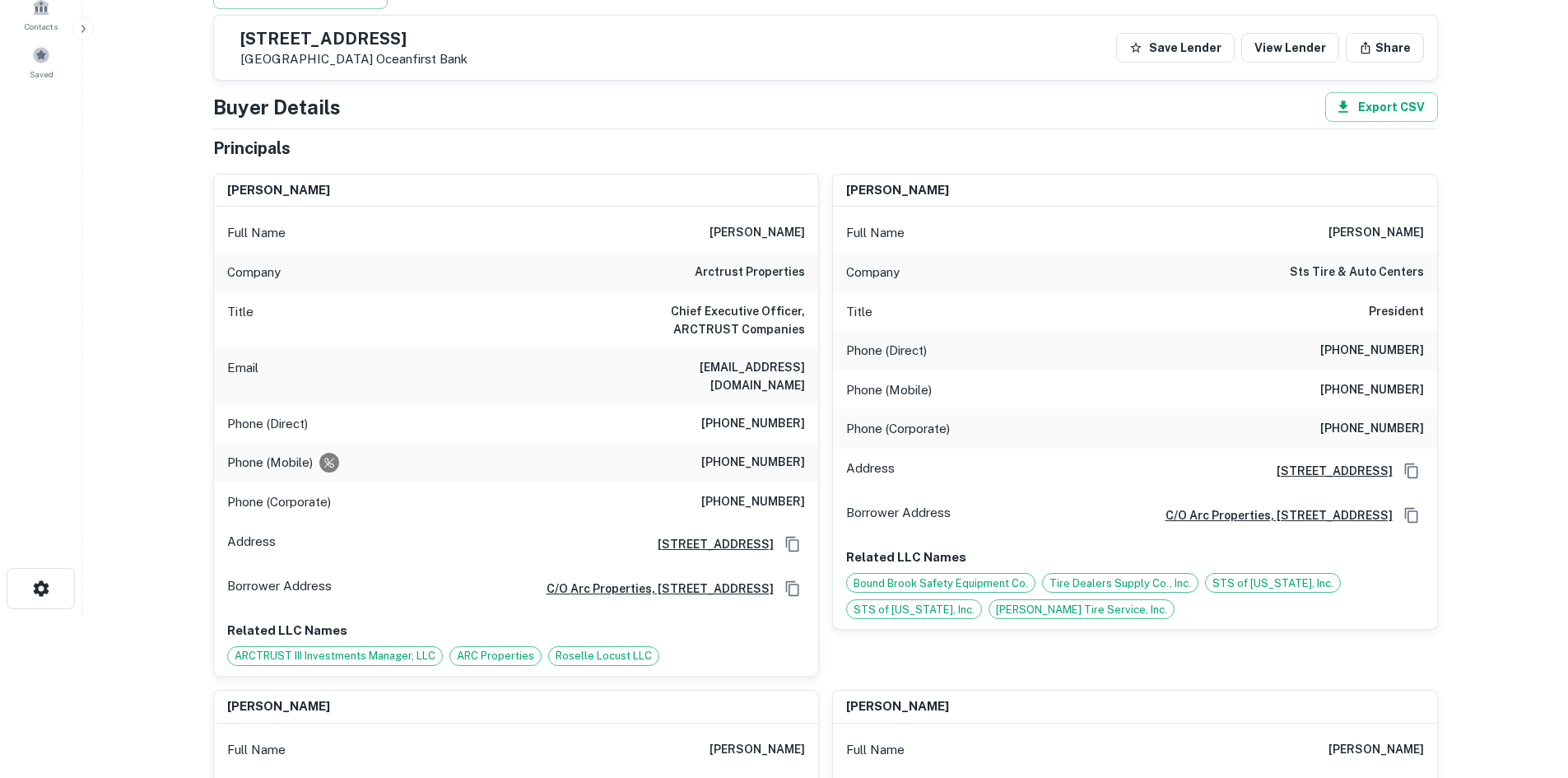
scroll to position [82, 0]
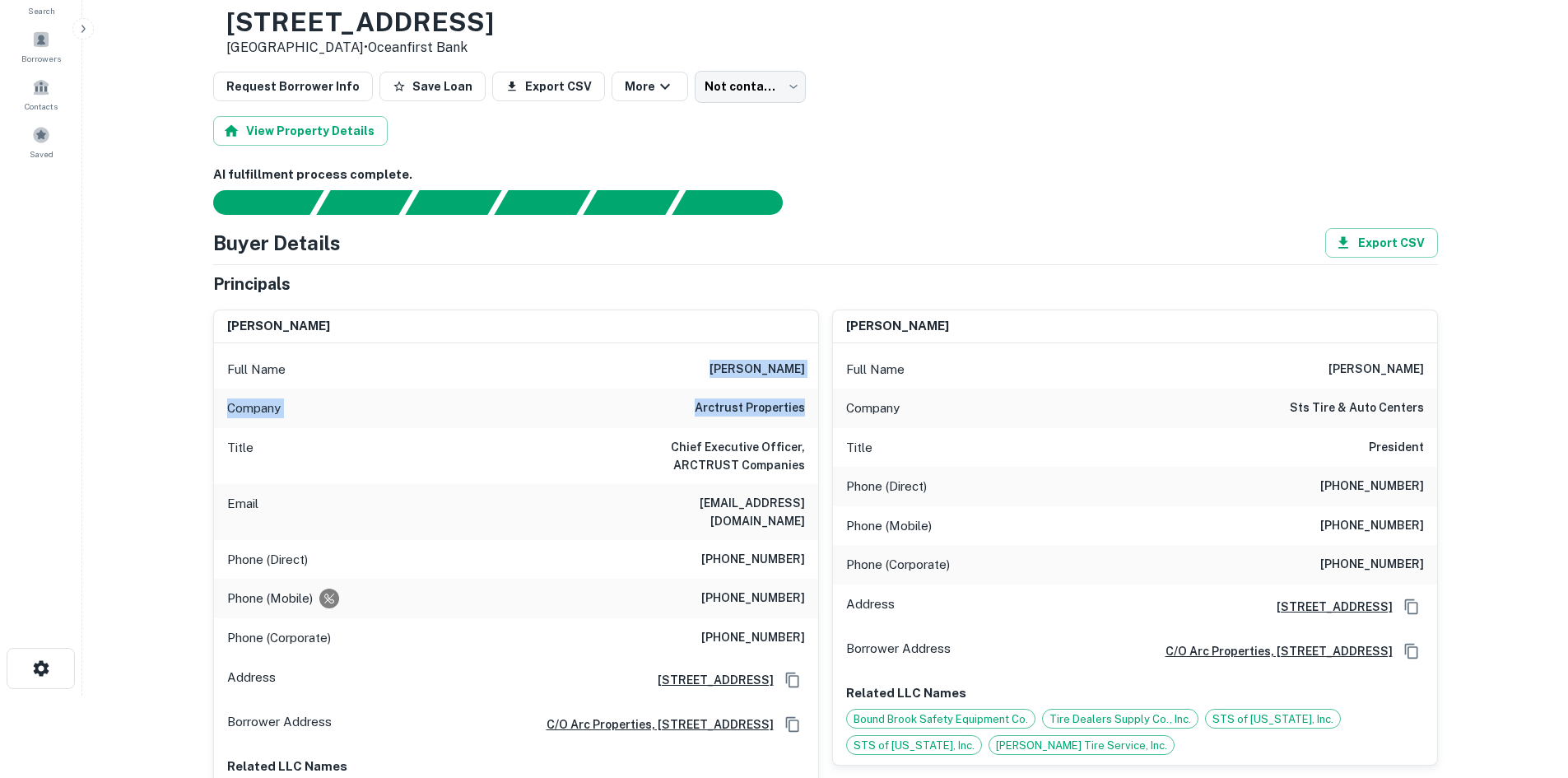
drag, startPoint x: 702, startPoint y: 365, endPoint x: 804, endPoint y: 403, distance: 108.8
click at [804, 403] on div "Full Name gary s. baumann Company arctrust properties Title Chief Executive Off…" at bounding box center [516, 577] width 604 height 469
click at [639, 487] on div "Email gbaumann@arctrust.com" at bounding box center [516, 511] width 604 height 56
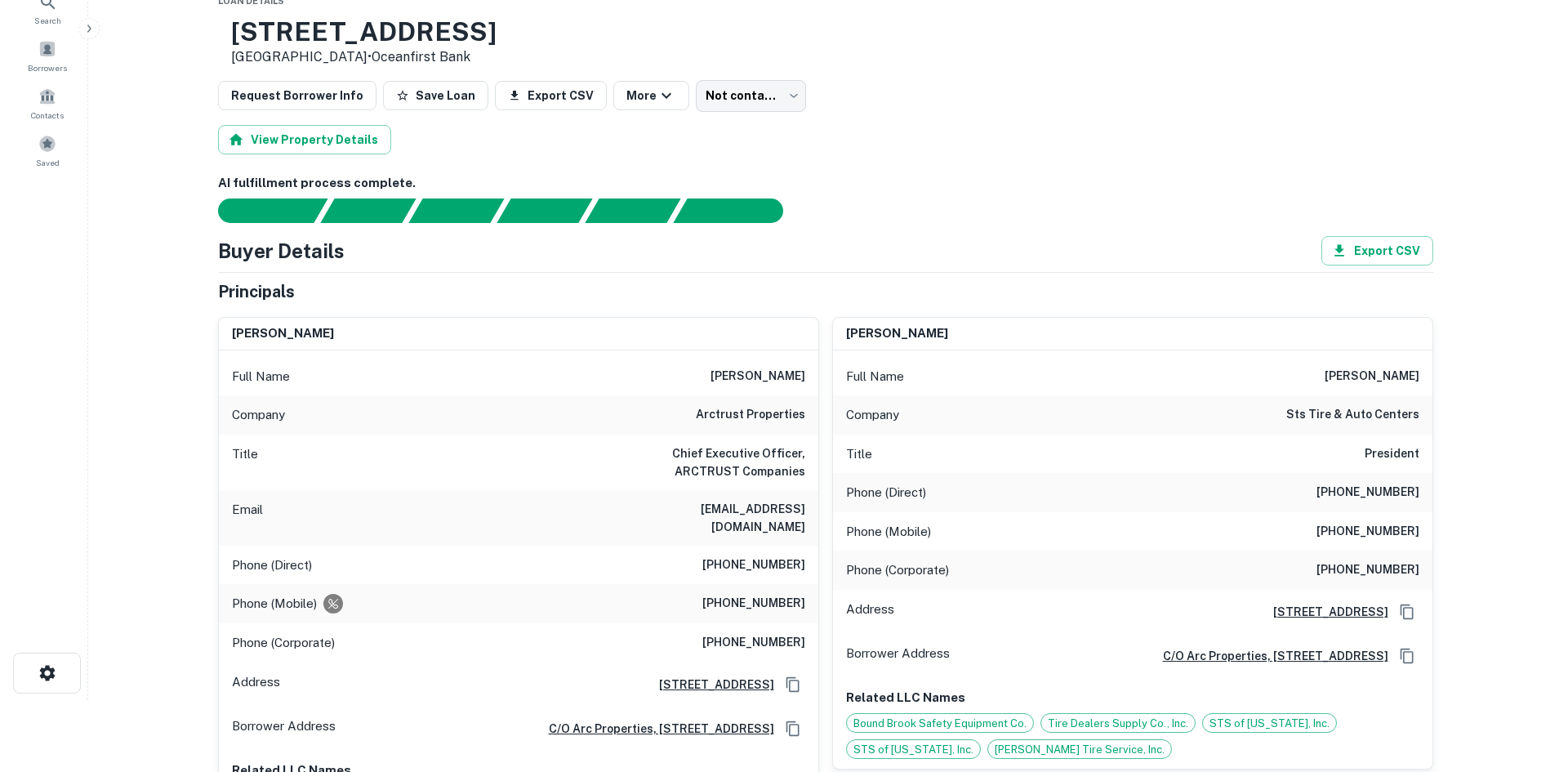
scroll to position [0, 0]
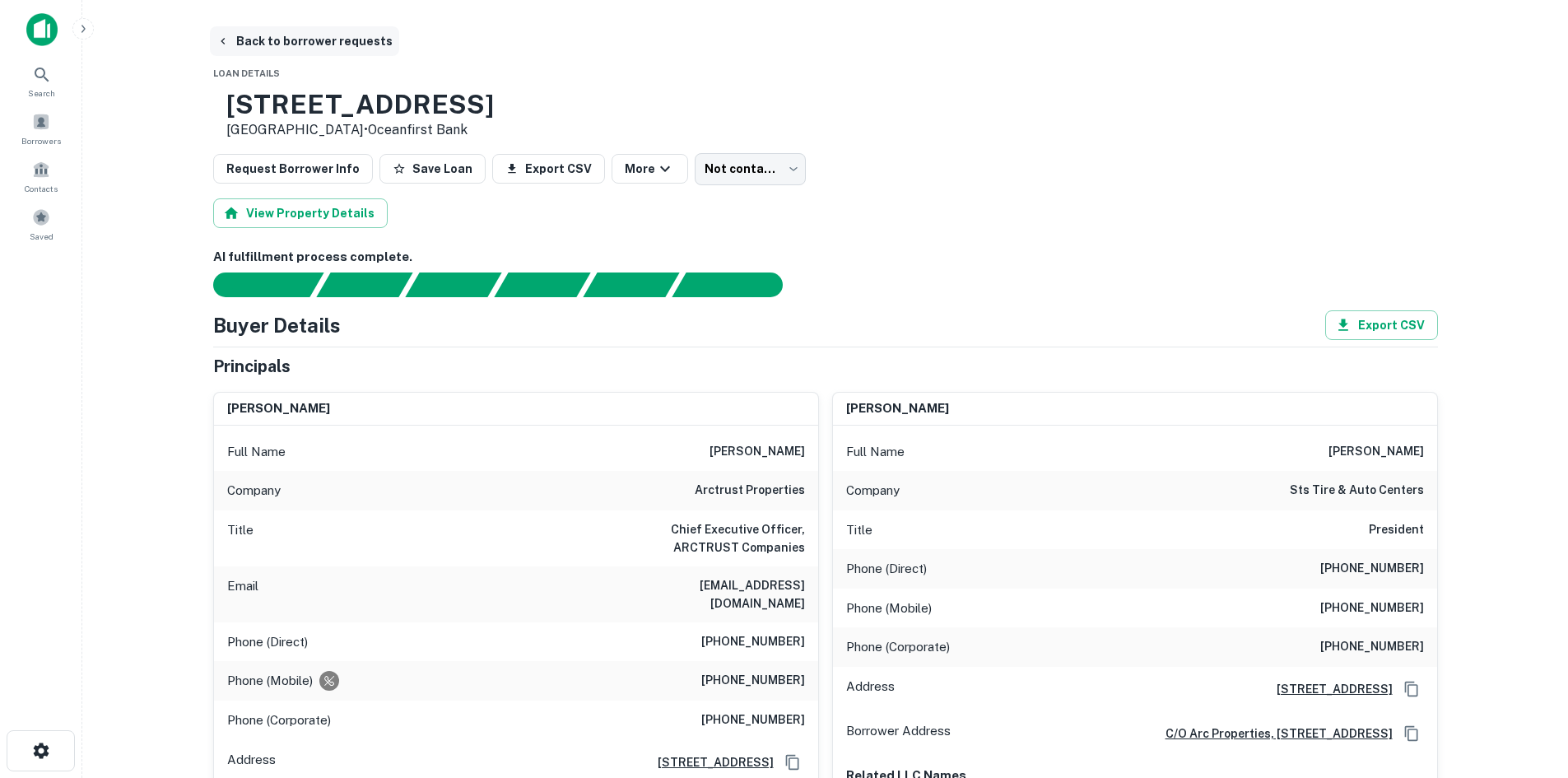
click at [315, 34] on button "Back to borrower requests" at bounding box center [304, 41] width 189 height 30
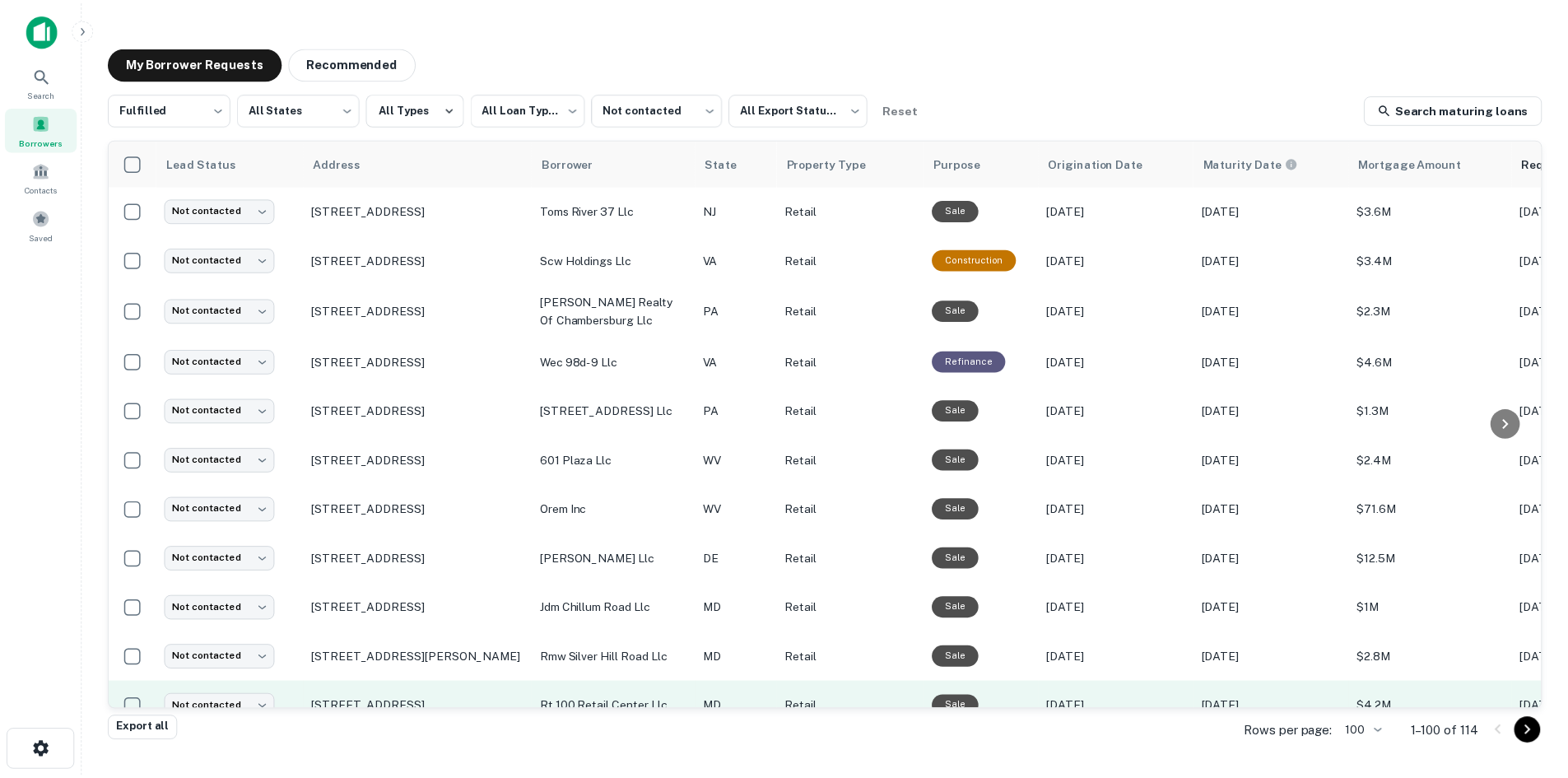
scroll to position [329, 0]
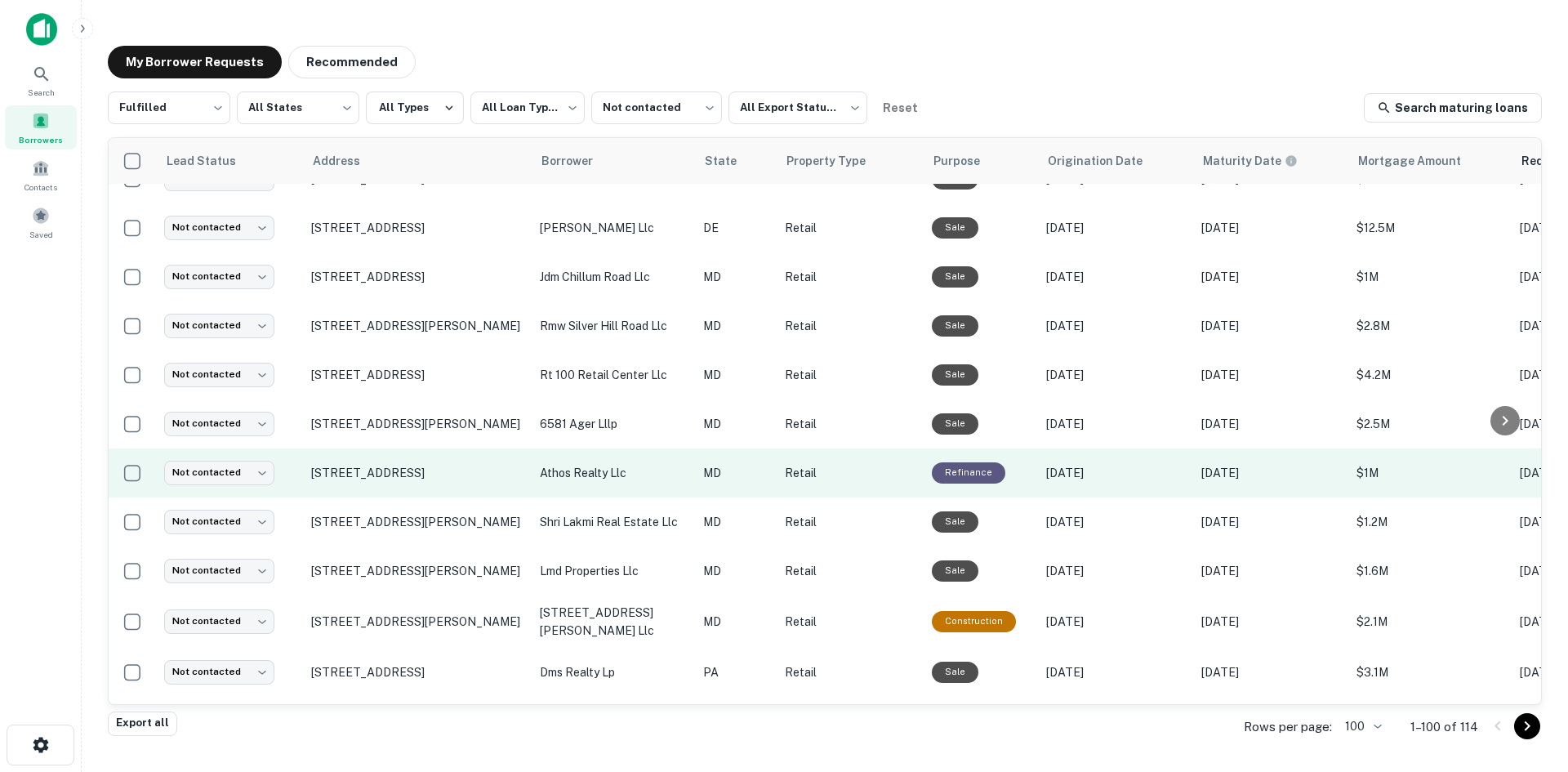
click at [426, 498] on td "12701 Coastal Hwy Ocean City, MD 21842" at bounding box center [417, 473] width 229 height 49
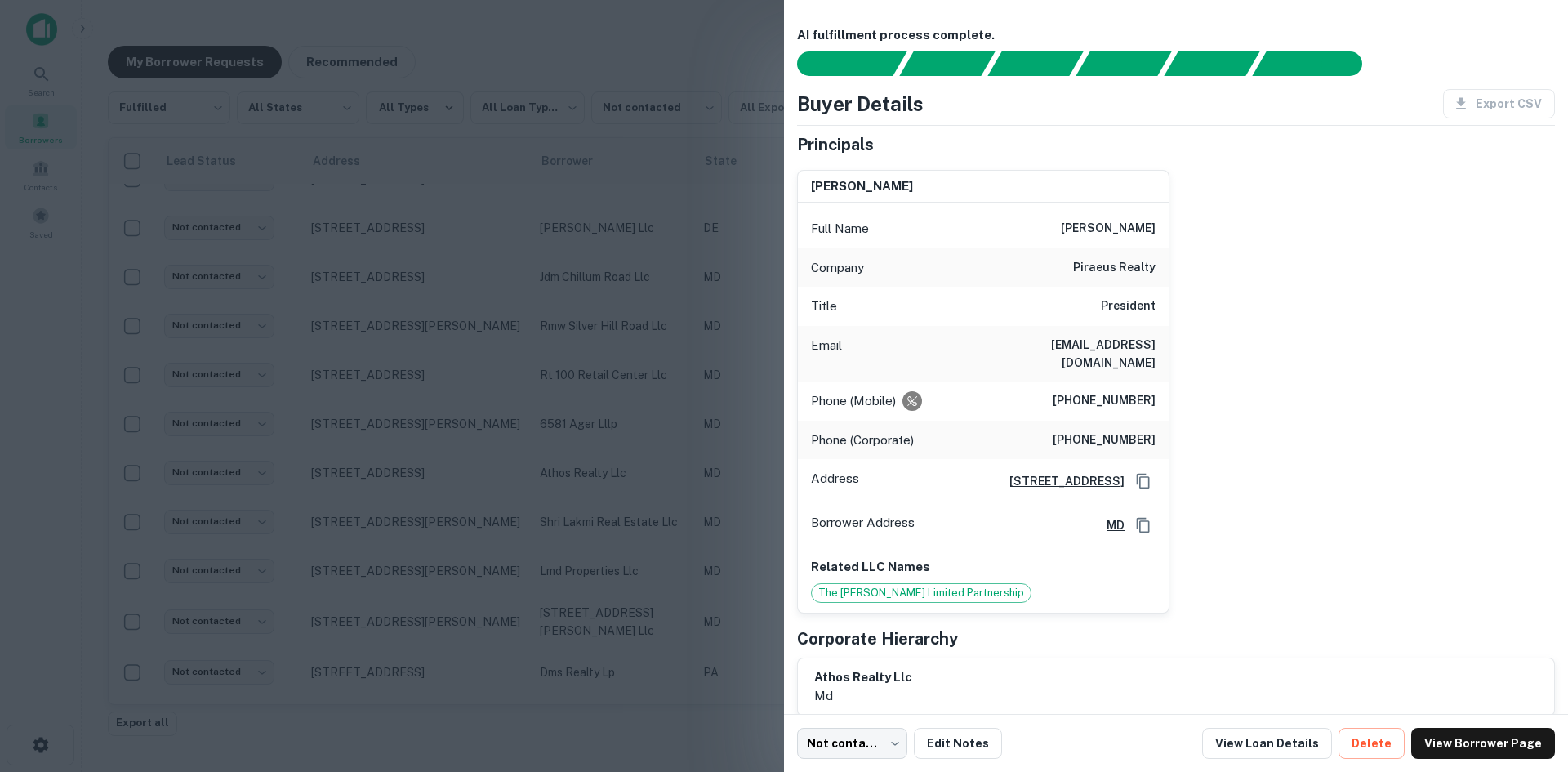
click at [424, 495] on div at bounding box center [784, 386] width 1568 height 772
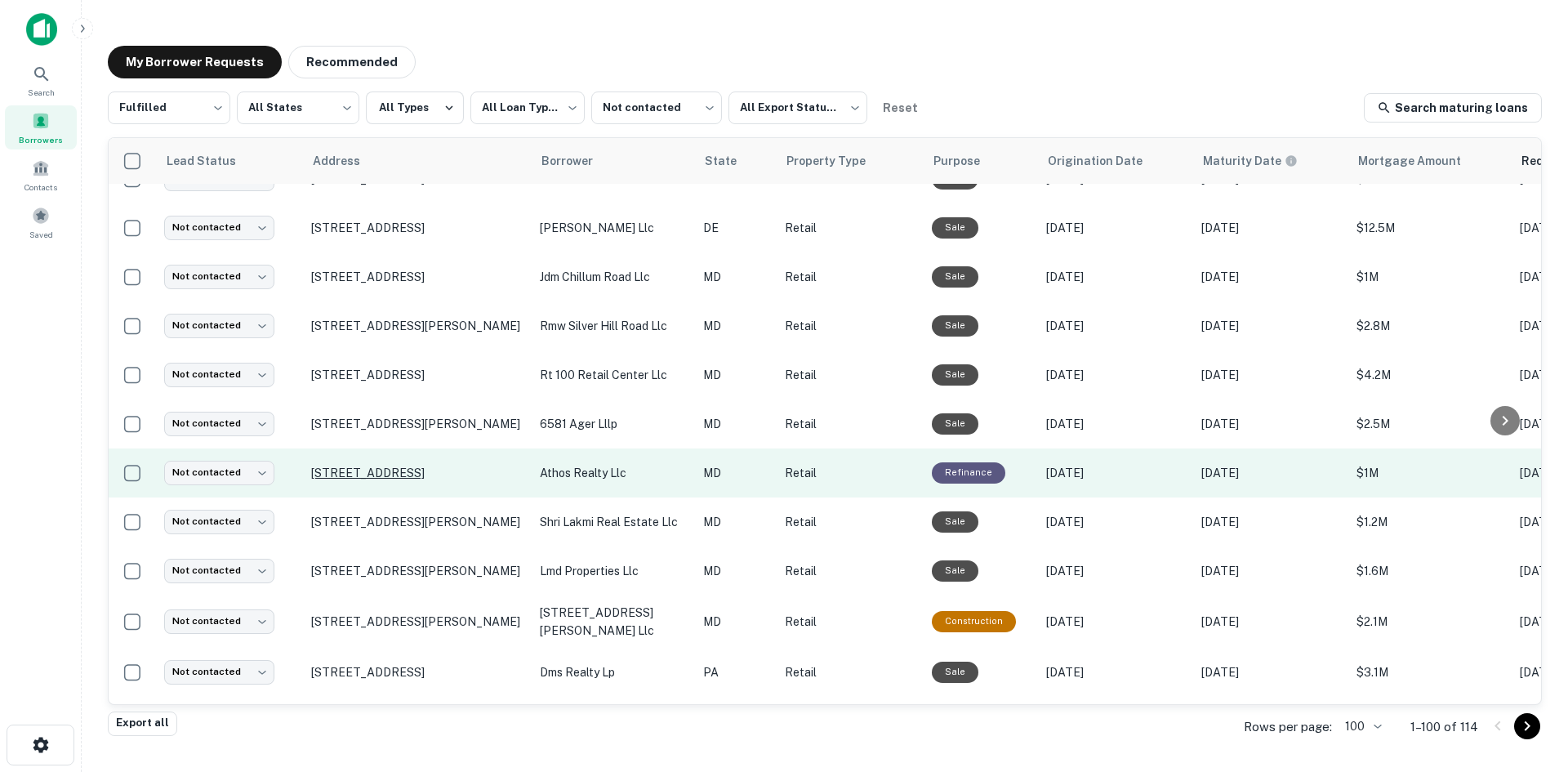
click at [424, 480] on p "12701 Coastal Hwy Ocean City, MD 21842" at bounding box center [418, 472] width 213 height 14
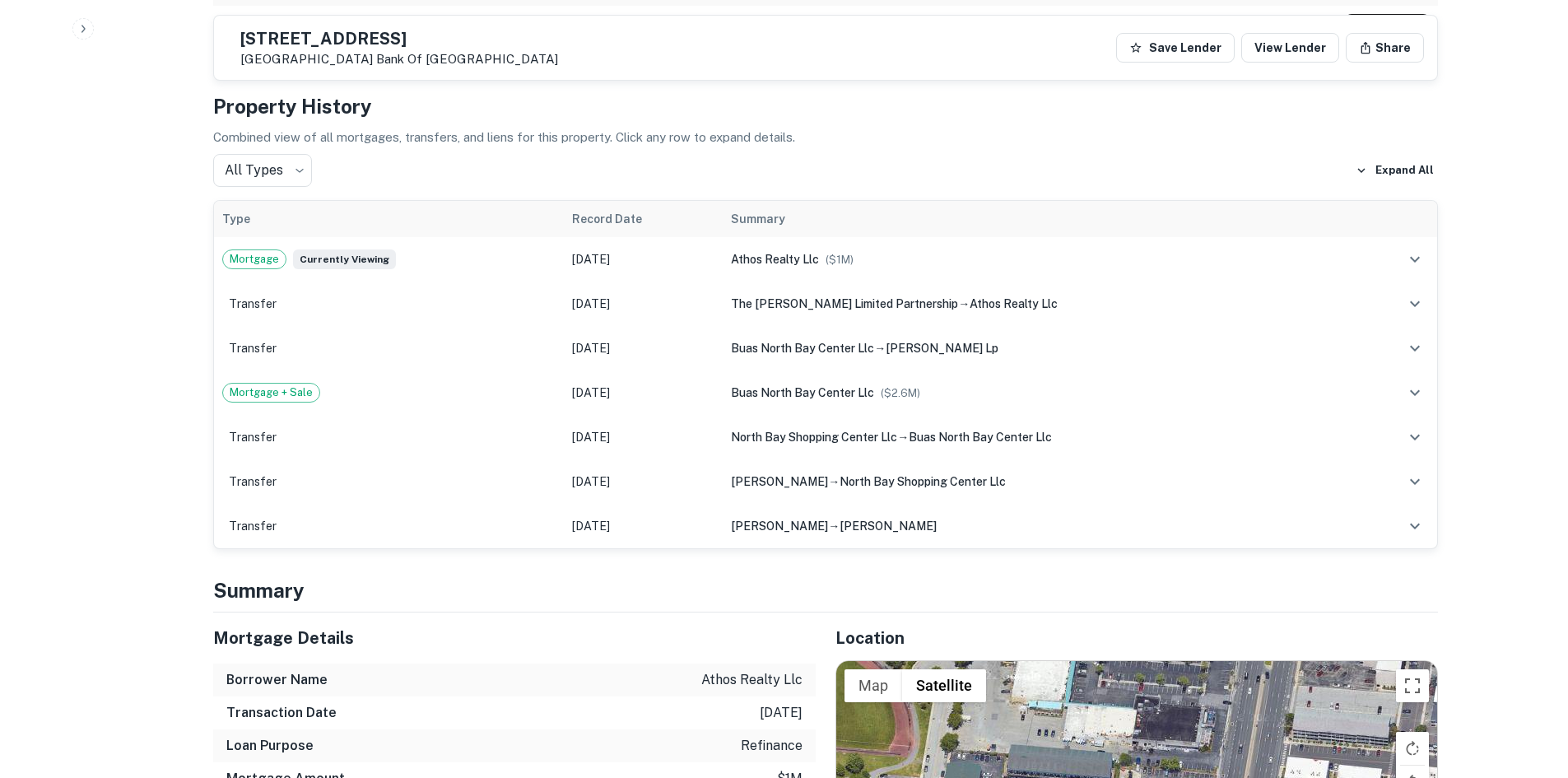
scroll to position [1318, 0]
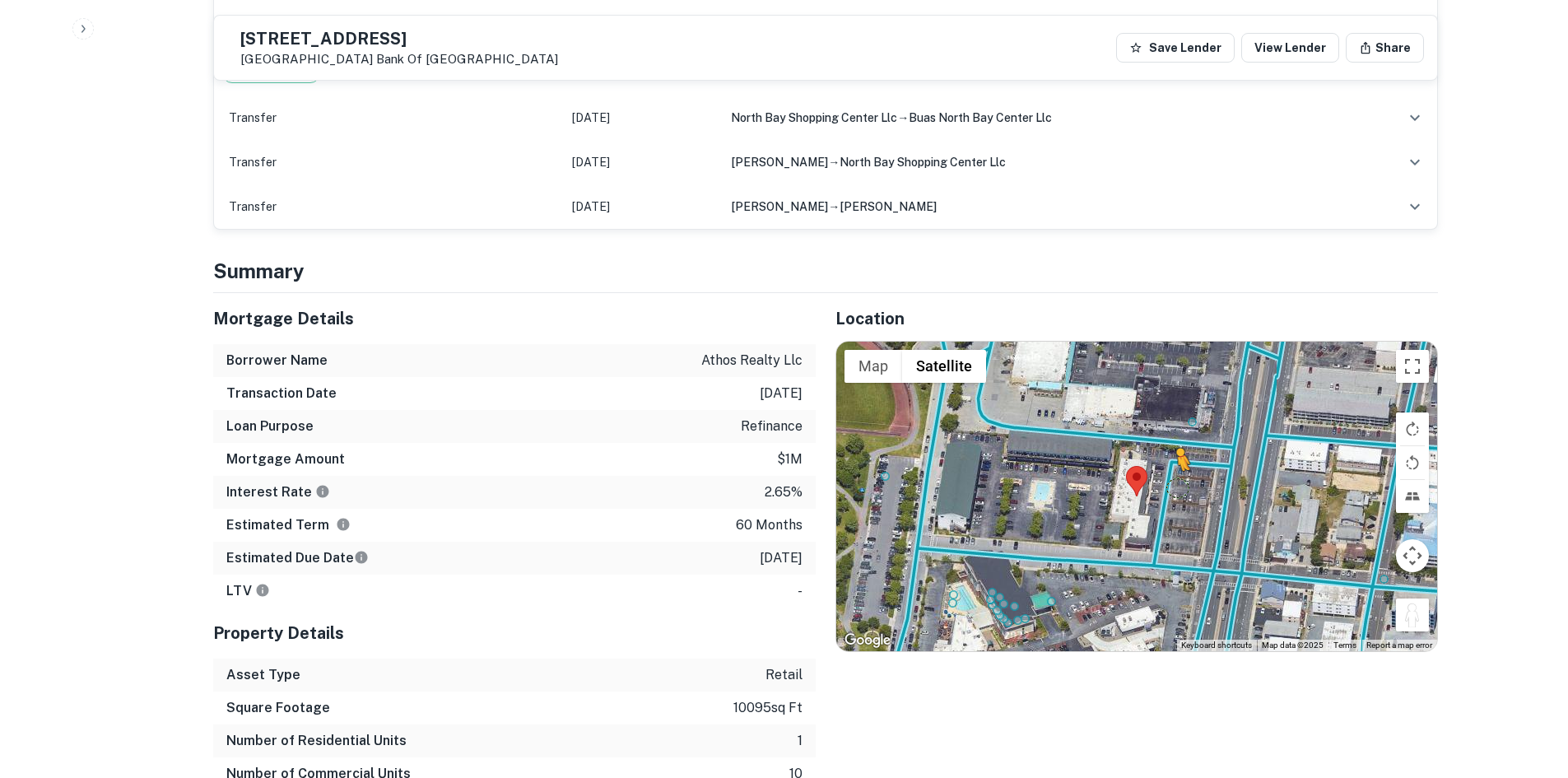
drag, startPoint x: 1415, startPoint y: 591, endPoint x: 1157, endPoint y: 473, distance: 283.7
click at [1157, 473] on div "To activate drag with keyboard, press Alt + Enter. Once in keyboard drag state,…" at bounding box center [1136, 496] width 601 height 310
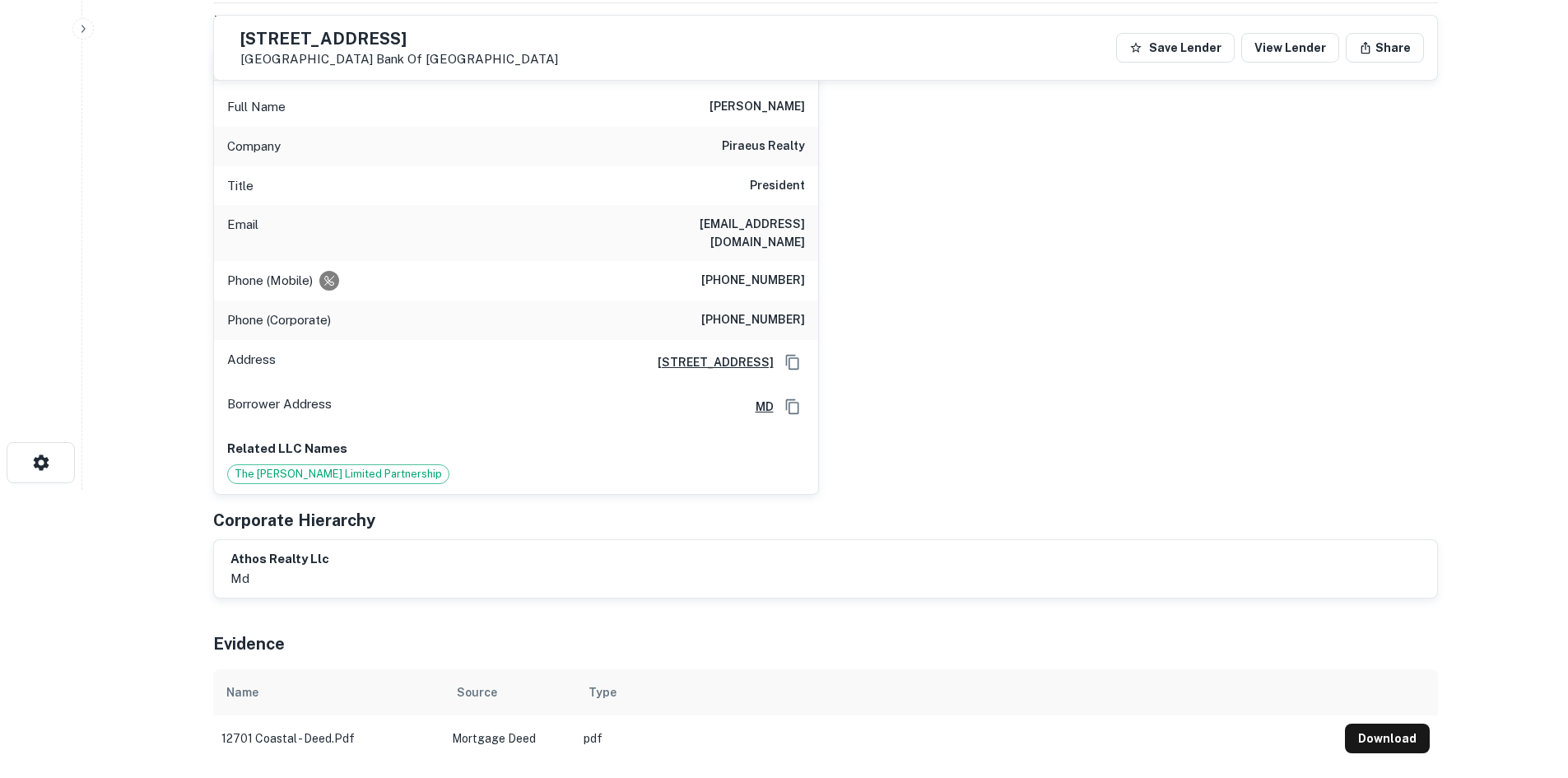
scroll to position [165, 0]
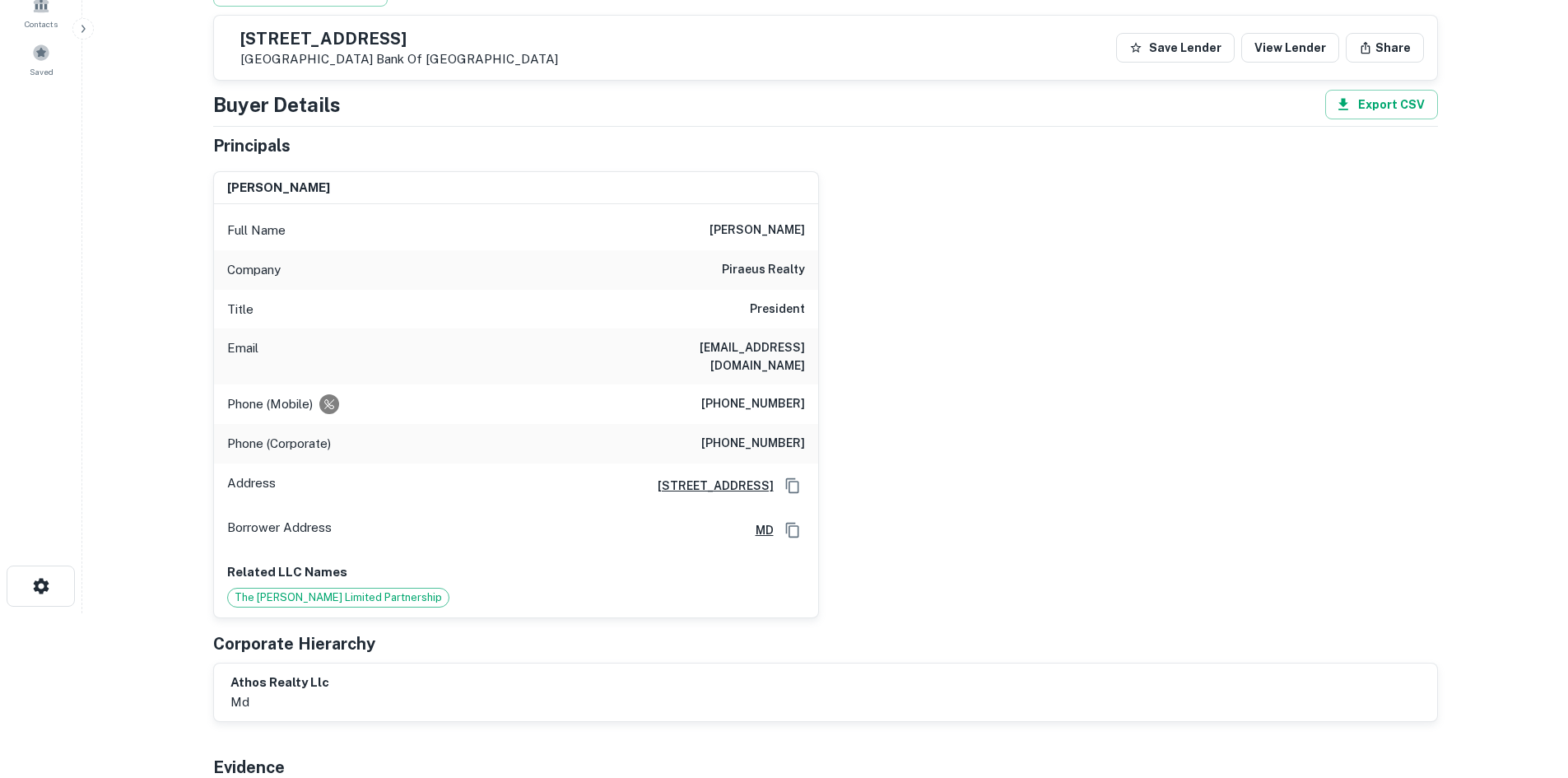
click at [750, 395] on h6 "(302) 598-1052" at bounding box center [753, 404] width 104 height 20
drag, startPoint x: 670, startPoint y: 226, endPoint x: 807, endPoint y: 261, distance: 141.4
click at [807, 261] on div "Full Name christos t. adamopoulos Company piraeus realty Title President Email …" at bounding box center [516, 411] width 604 height 413
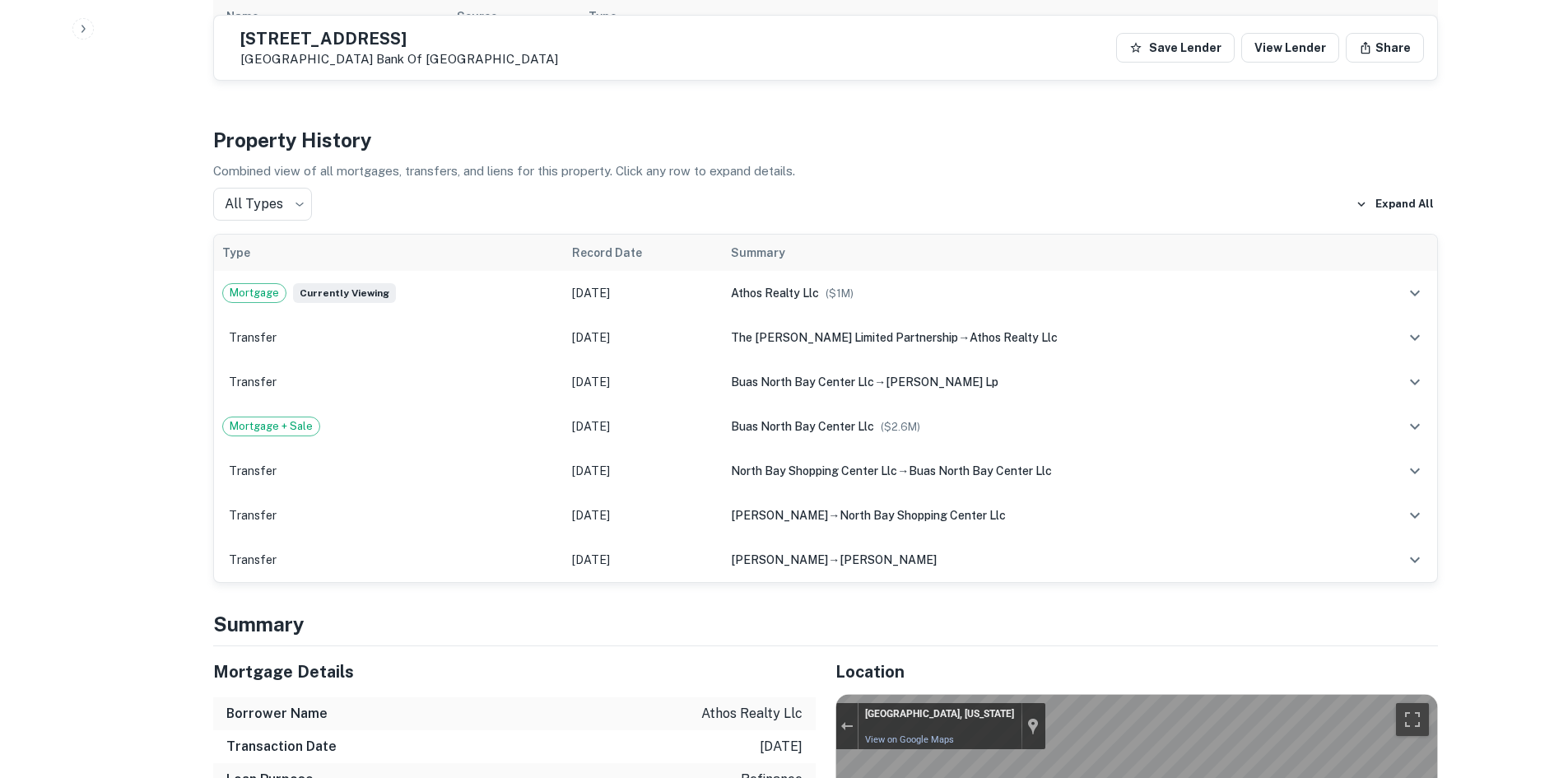
scroll to position [1235, 0]
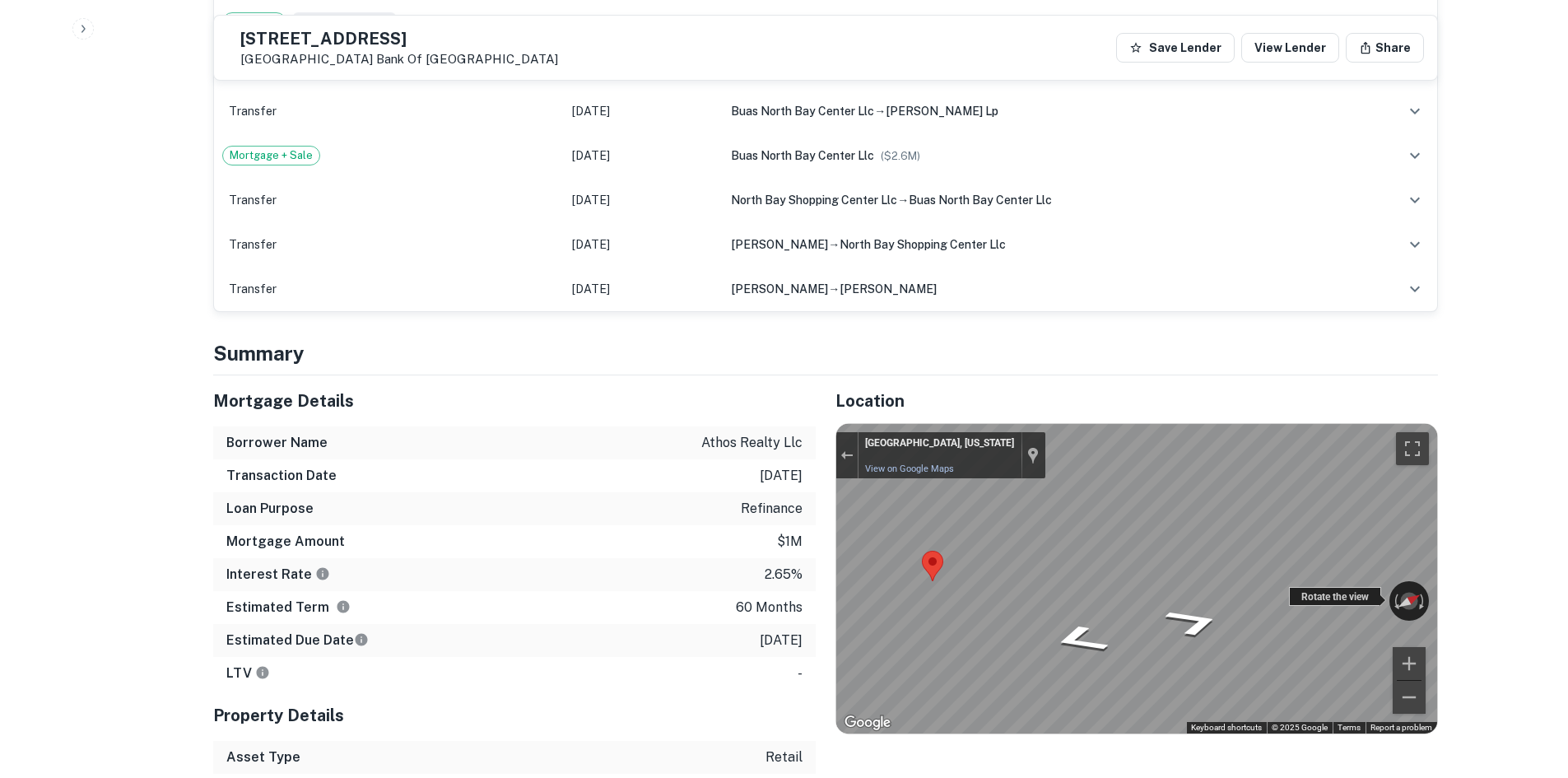
click at [1184, 585] on div "← Move left → Move right ↑ Move up ↓ Move down + Zoom in - Zoom out Ocean City,…" at bounding box center [1136, 578] width 601 height 310
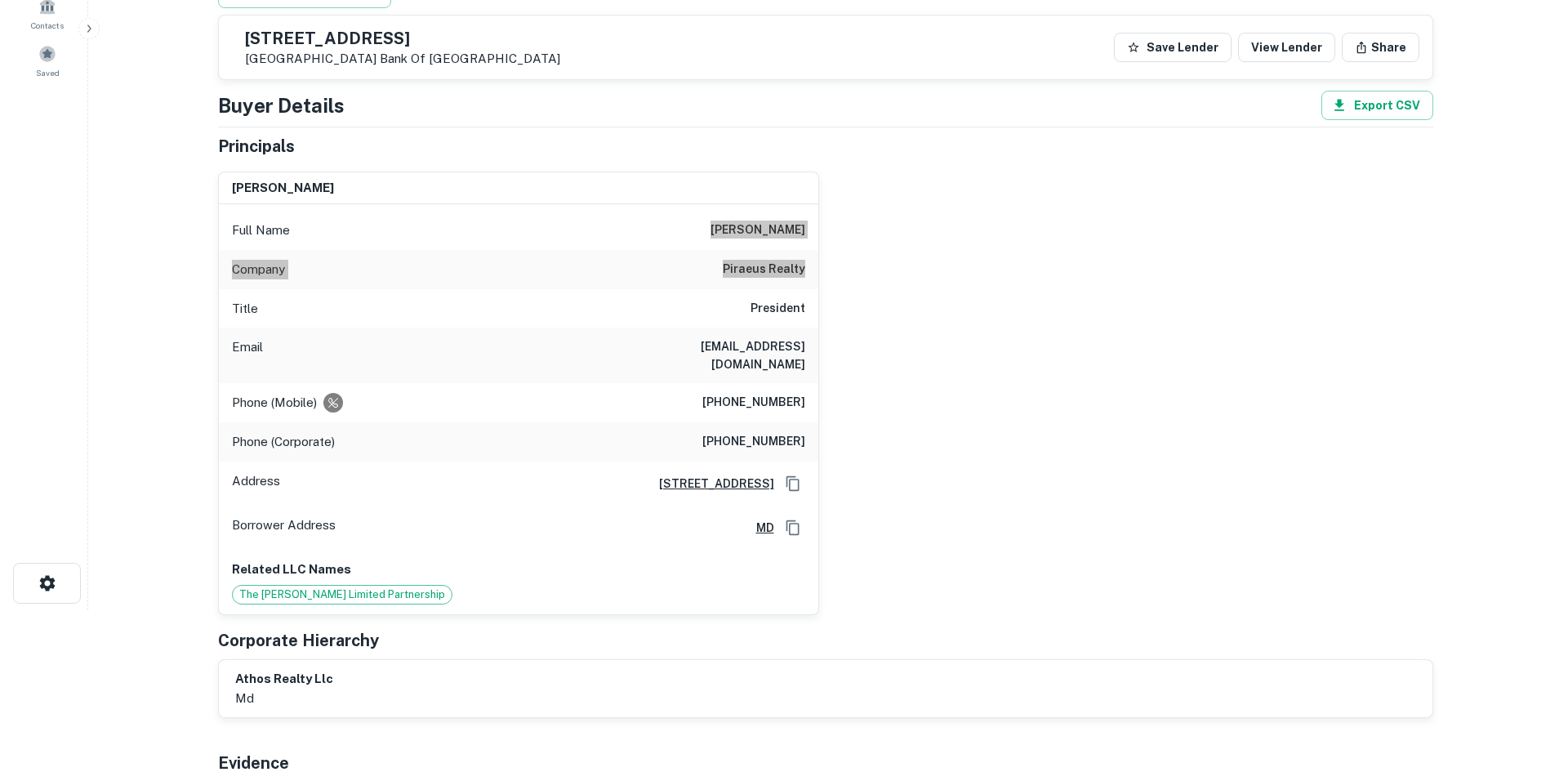
scroll to position [0, 0]
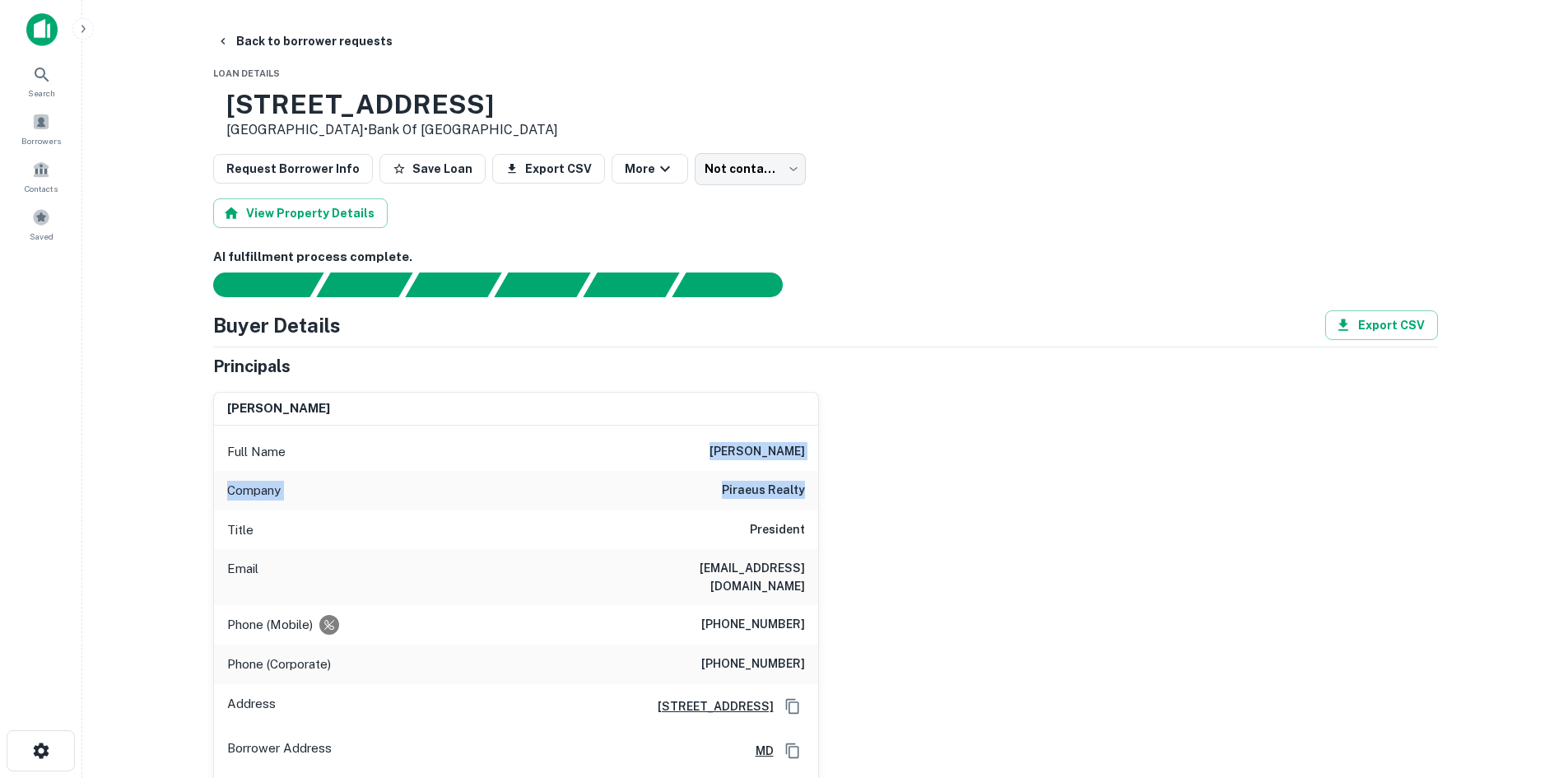
click at [758, 488] on h6 "piraeus realty" at bounding box center [763, 491] width 83 height 20
drag, startPoint x: 670, startPoint y: 446, endPoint x: 903, endPoint y: 505, distance: 240.4
click at [903, 505] on div "christos t. adamopoulos Full Name christos t. adamopoulos Company piraeus realt…" at bounding box center [819, 609] width 1238 height 461
click at [754, 615] on h6 "(302) 598-1052" at bounding box center [753, 624] width 104 height 20
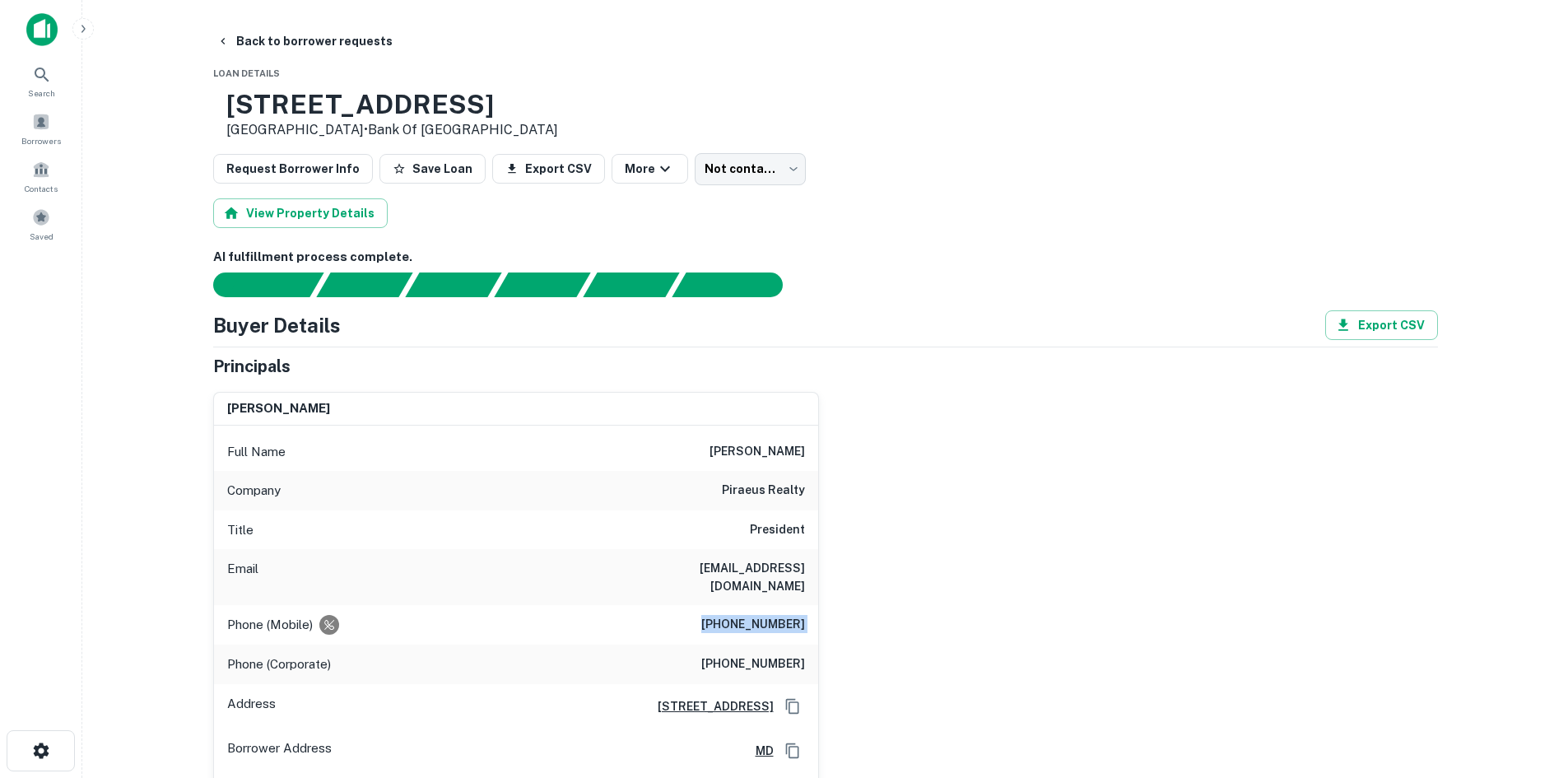
click at [754, 615] on h6 "(302) 598-1052" at bounding box center [753, 624] width 104 height 20
click at [746, 439] on div "Full Name christos t. adamopoulos" at bounding box center [516, 452] width 604 height 39
click at [745, 439] on div "Full Name christos t. adamopoulos" at bounding box center [516, 452] width 604 height 39
click at [713, 184] on body "Search Borrowers Contacts Saved Back to borrower requests Loan Details 12701 Co…" at bounding box center [784, 389] width 1568 height 778
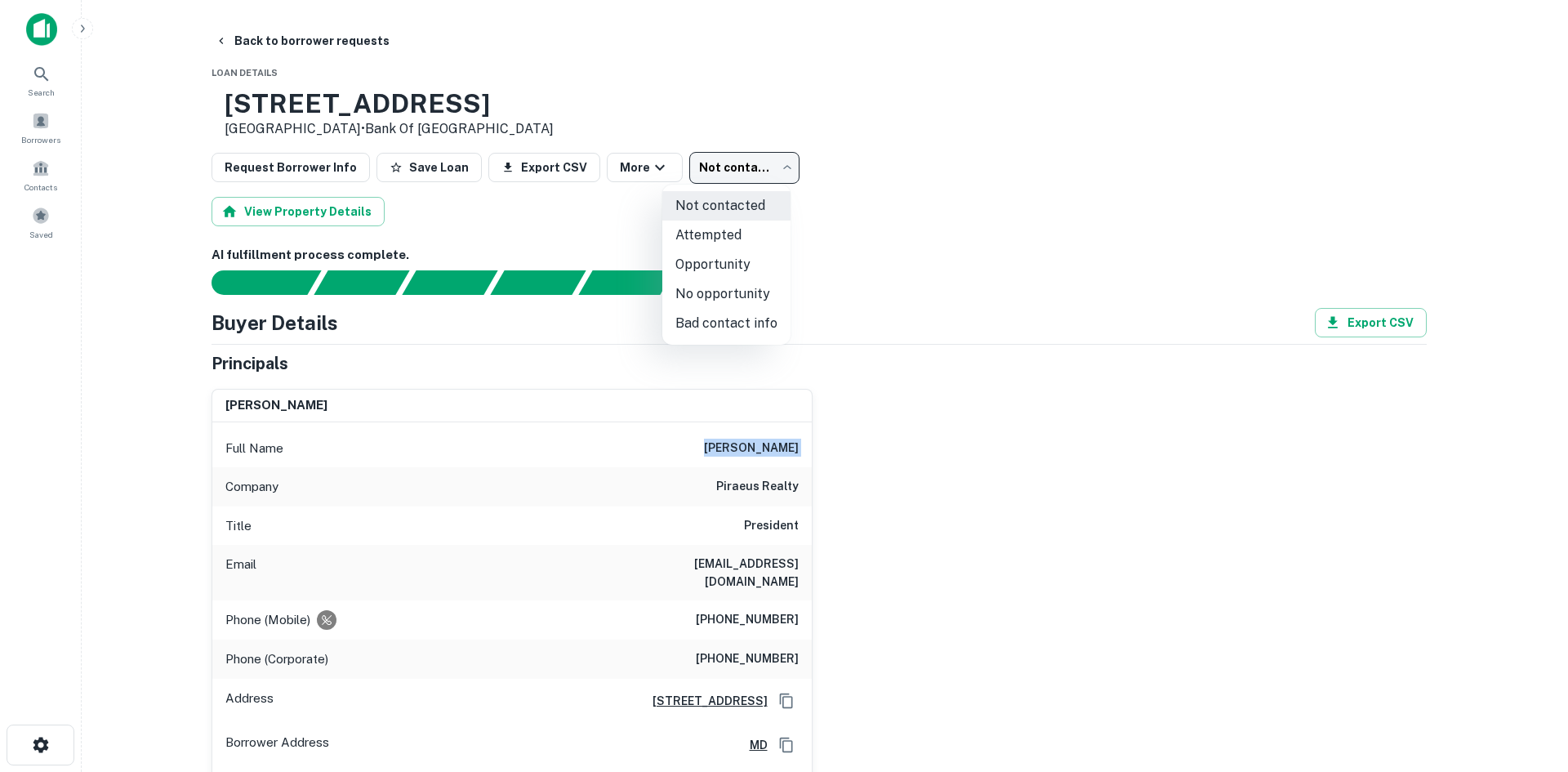
click at [727, 229] on li "Attempted" at bounding box center [727, 235] width 128 height 30
type input "*********"
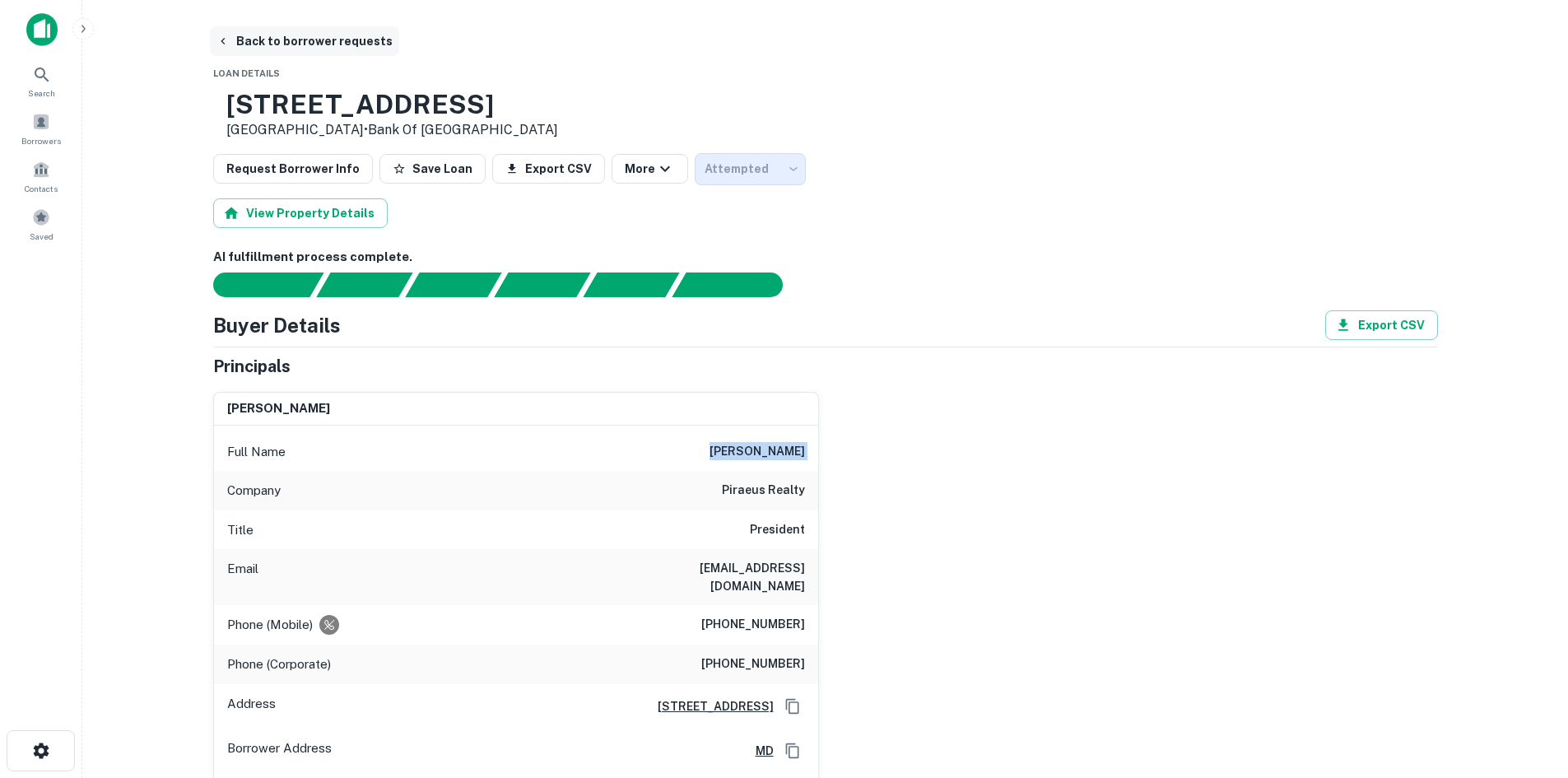
click at [349, 38] on button "Back to borrower requests" at bounding box center [304, 41] width 189 height 30
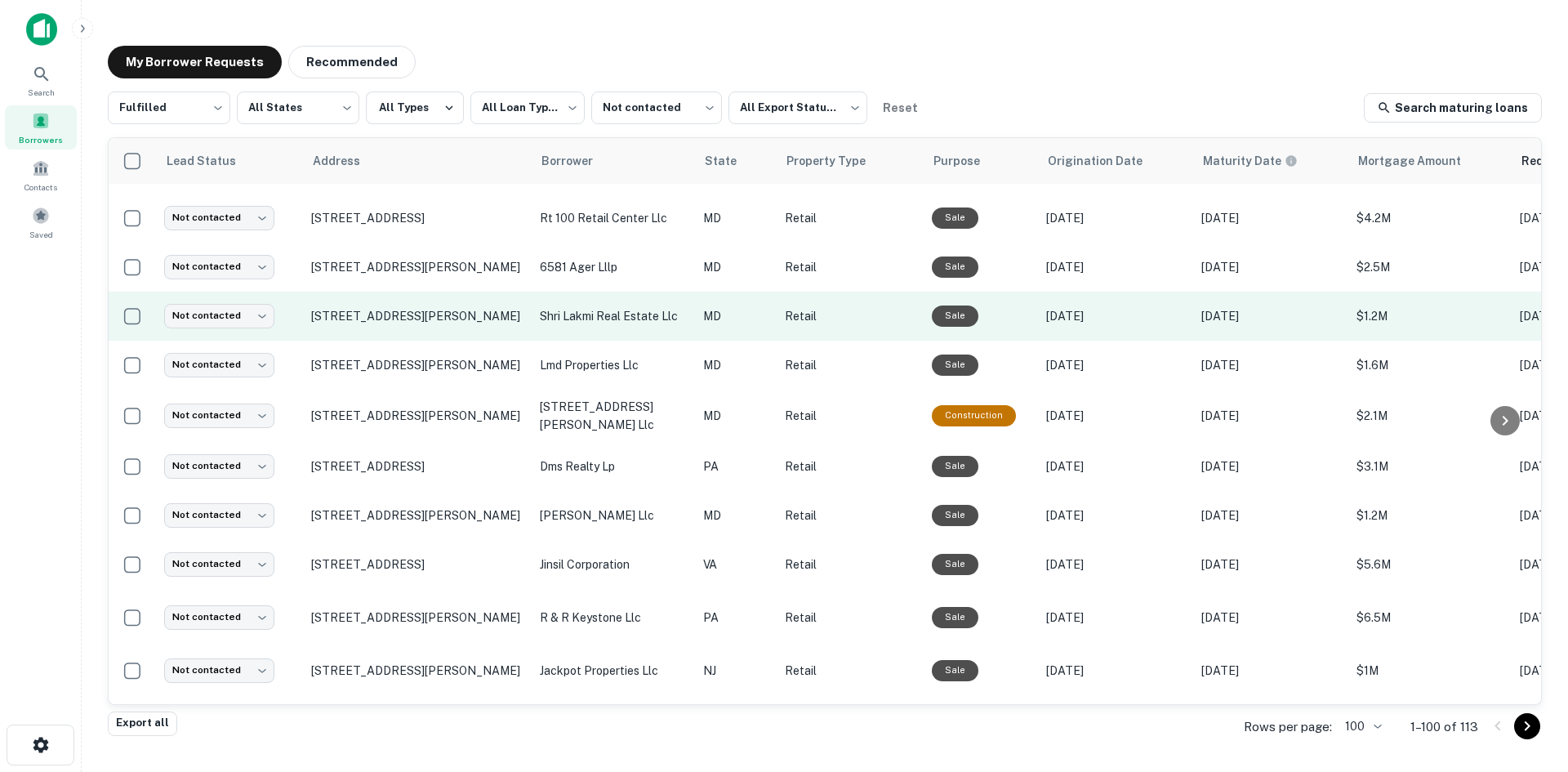
scroll to position [490, 0]
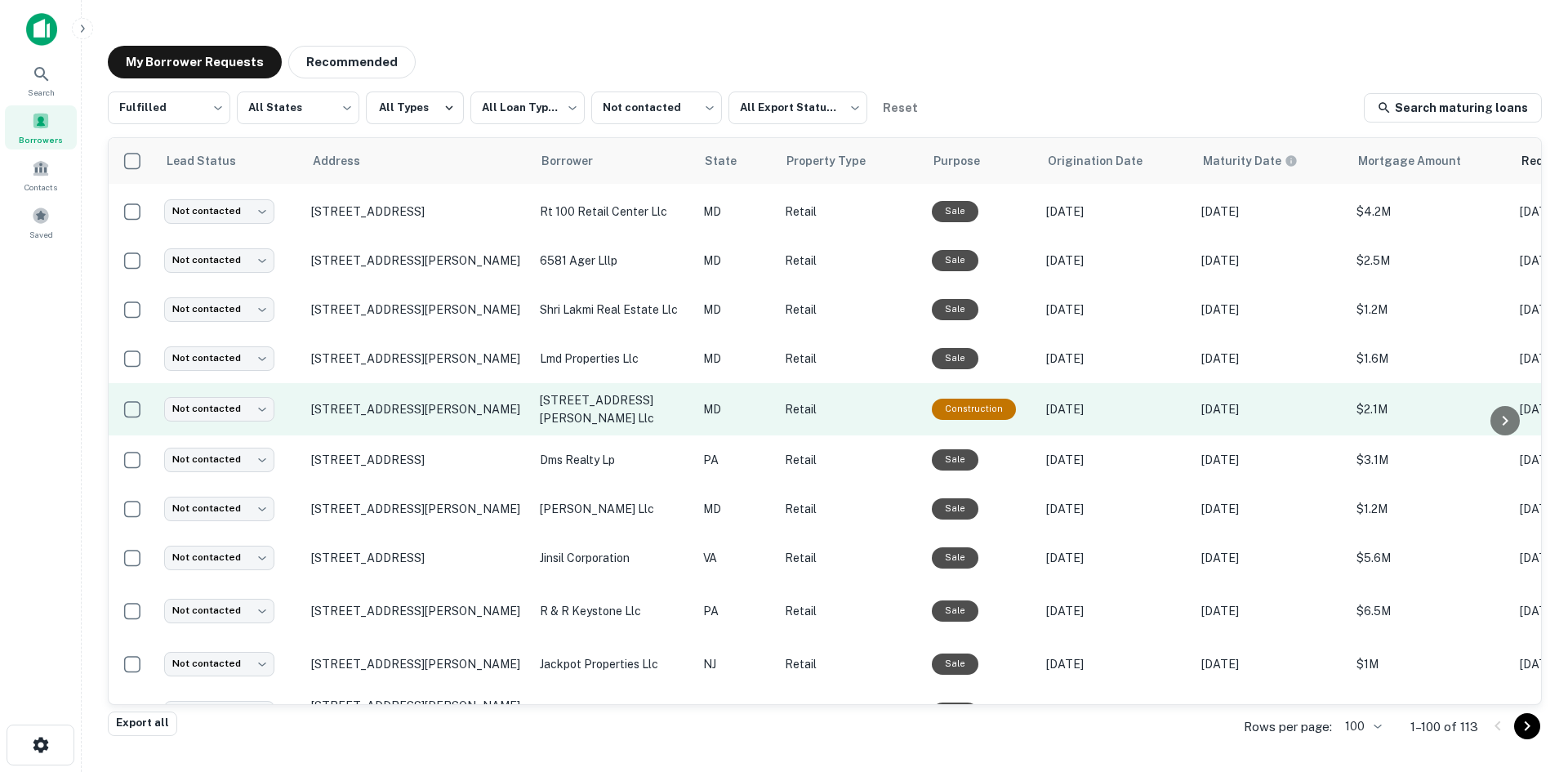
click at [416, 432] on td "[STREET_ADDRESS][PERSON_NAME]" at bounding box center [417, 409] width 229 height 52
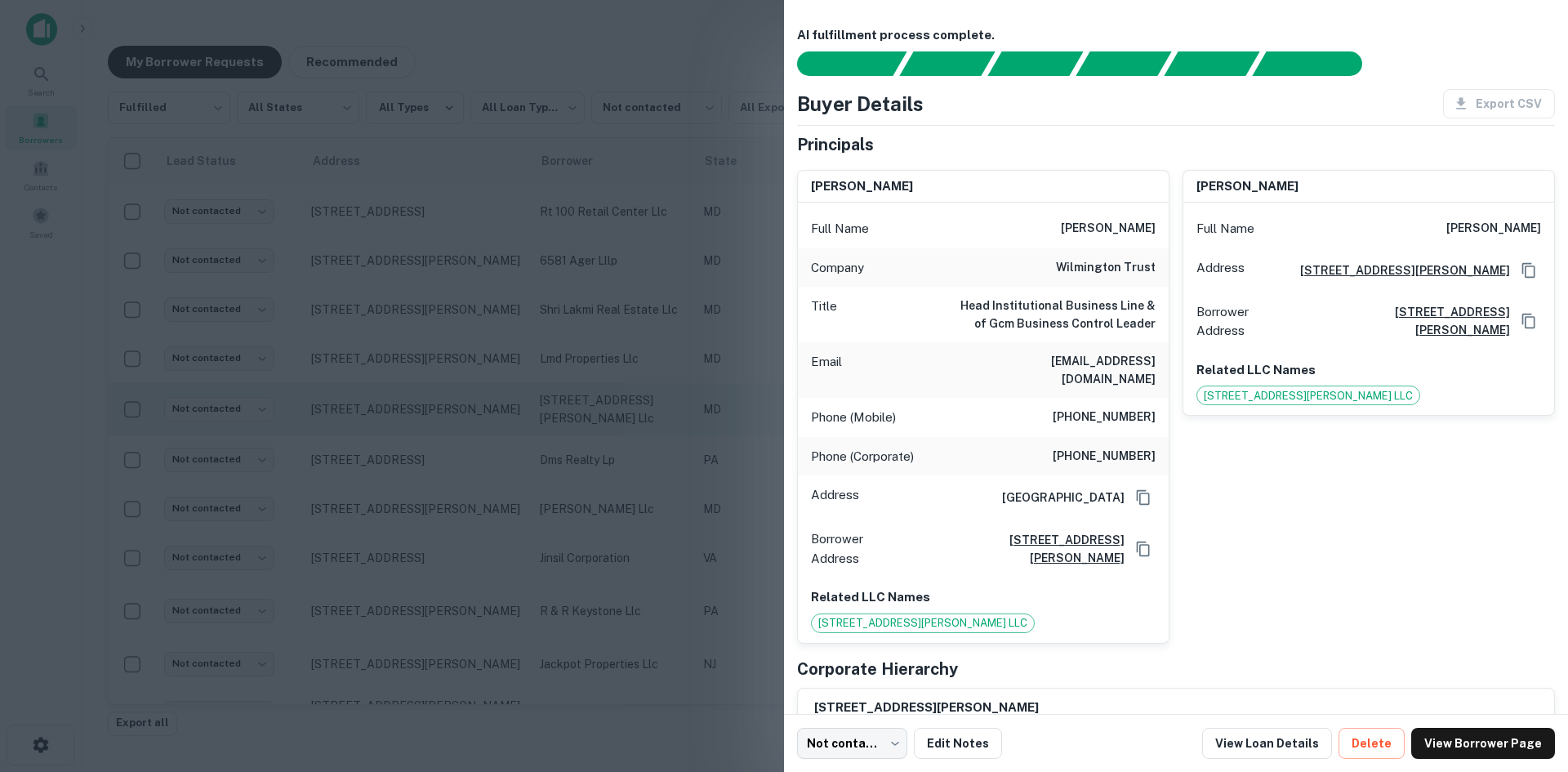
click at [416, 432] on div at bounding box center [784, 386] width 1568 height 772
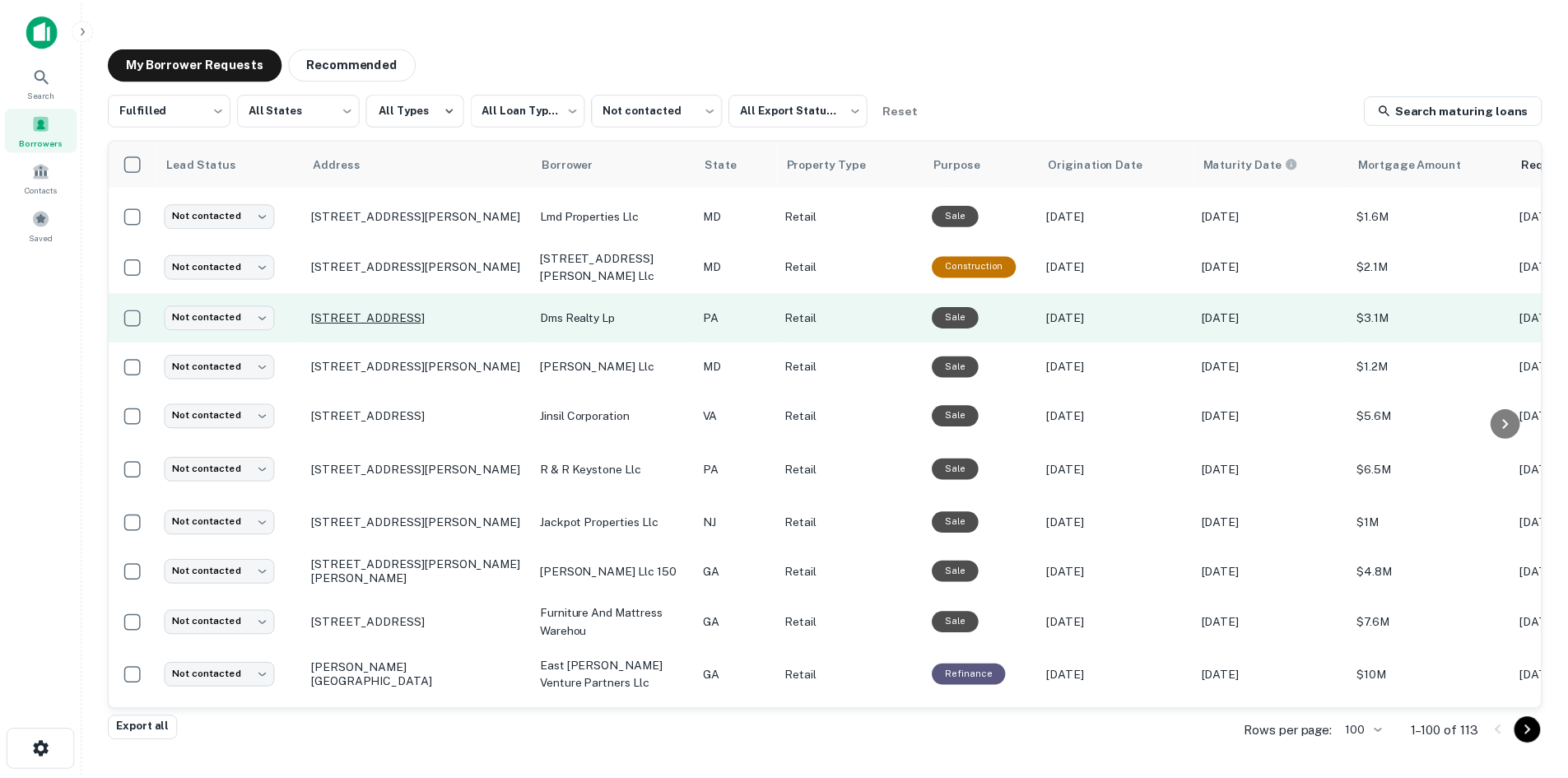
scroll to position [659, 0]
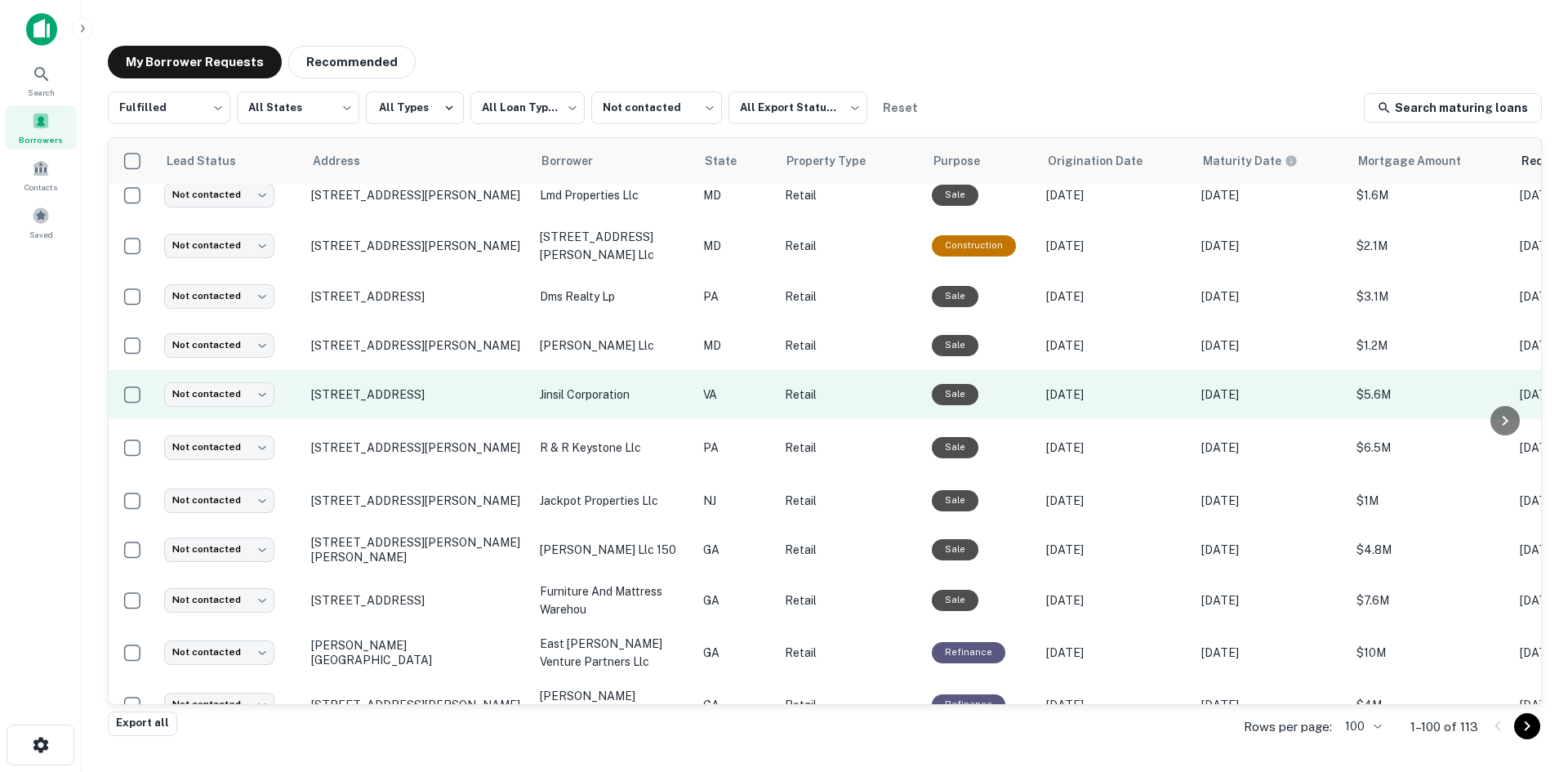
click at [438, 419] on td "[STREET_ADDRESS]" at bounding box center [417, 395] width 229 height 49
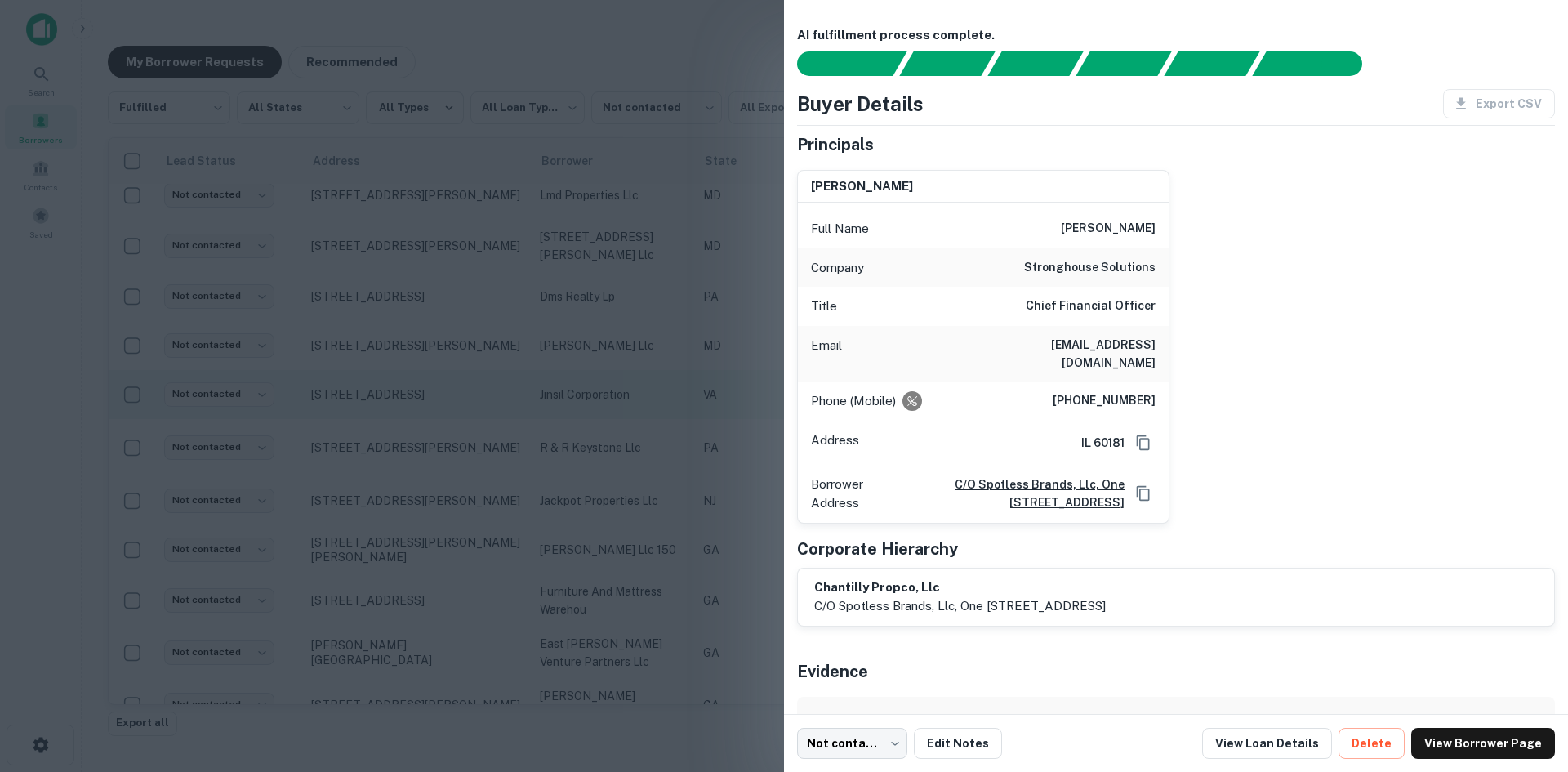
click at [438, 437] on div at bounding box center [784, 386] width 1568 height 772
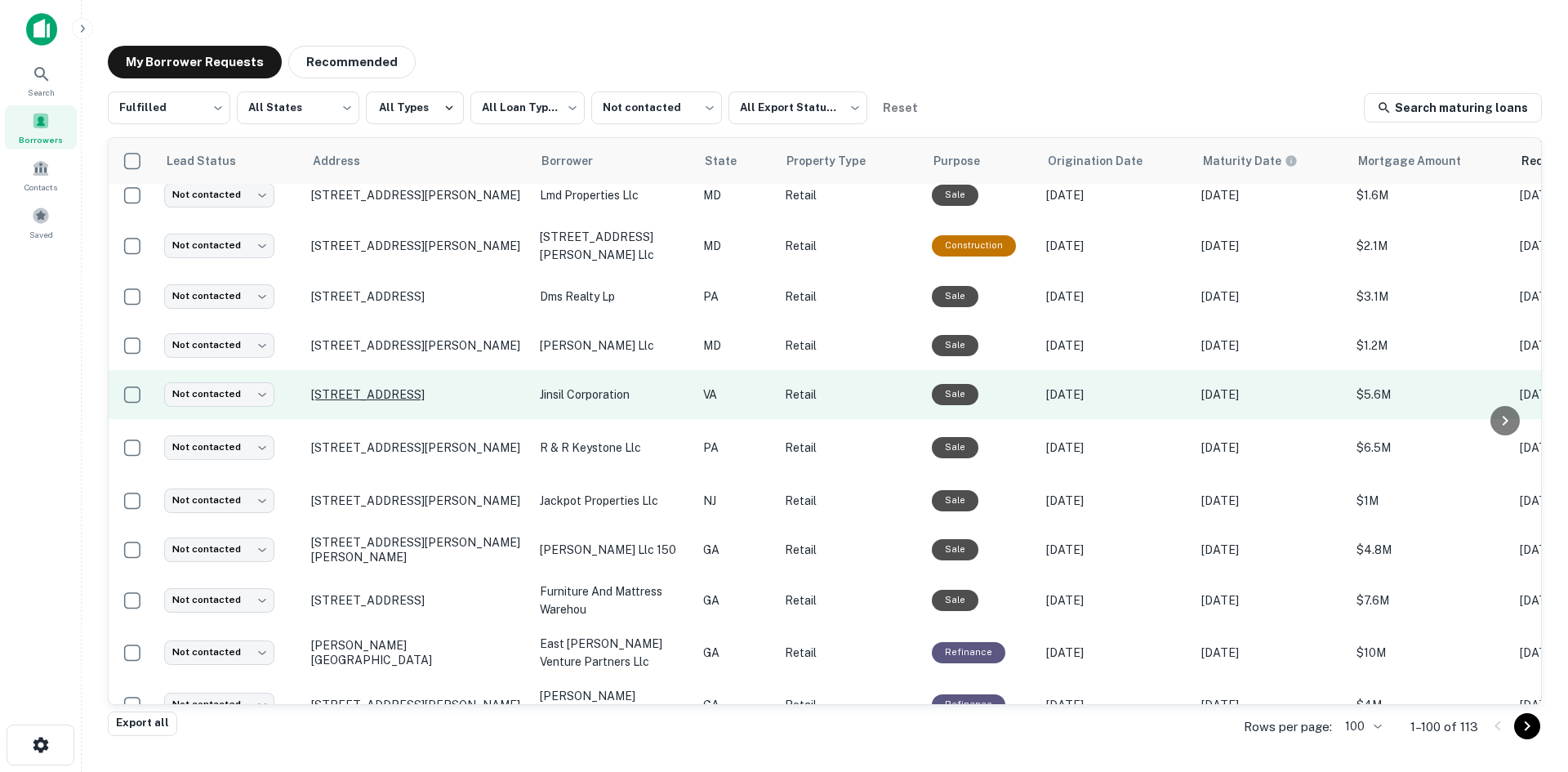
click at [441, 402] on p "[STREET_ADDRESS]" at bounding box center [418, 394] width 213 height 14
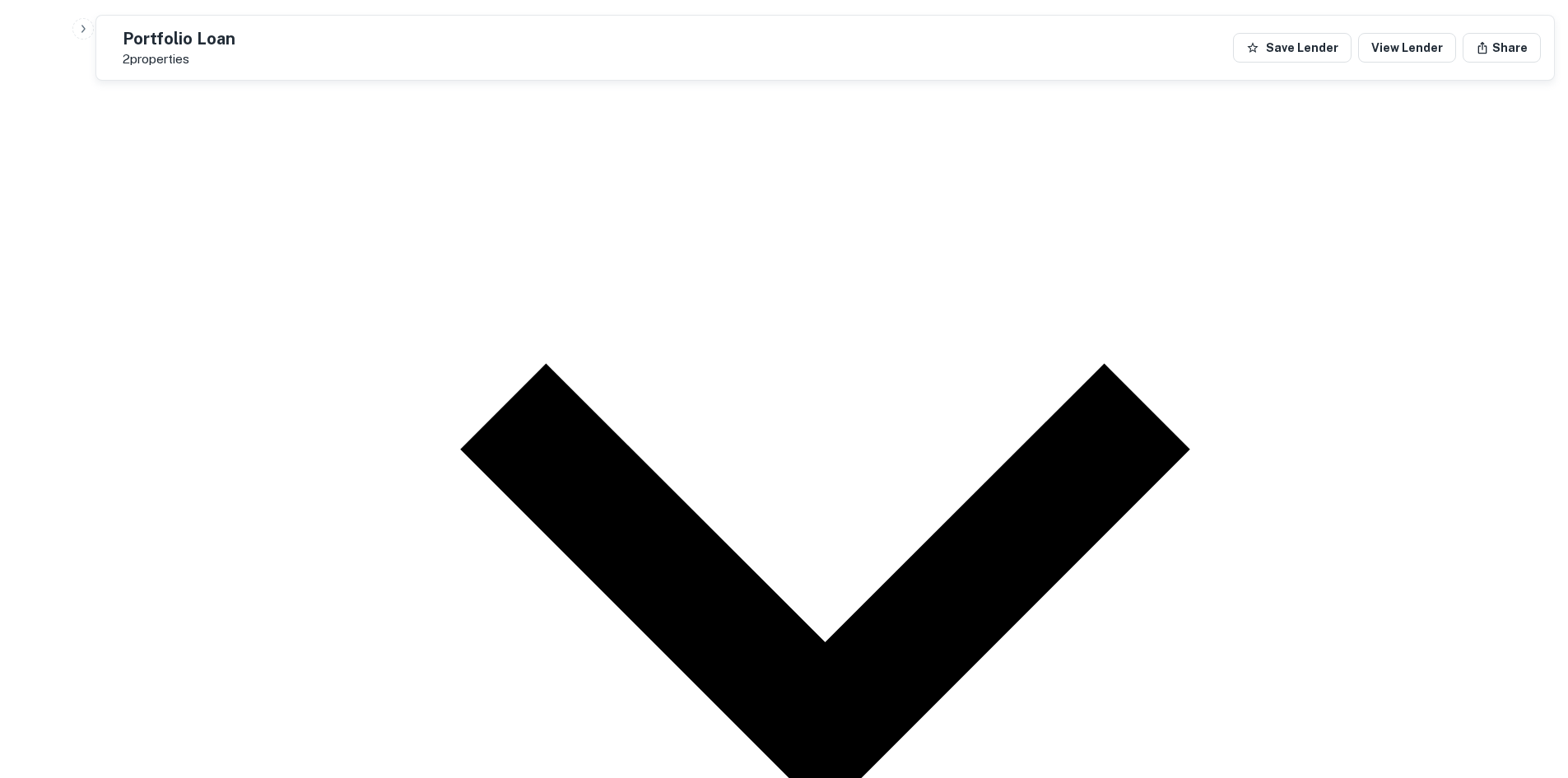
scroll to position [1894, 0]
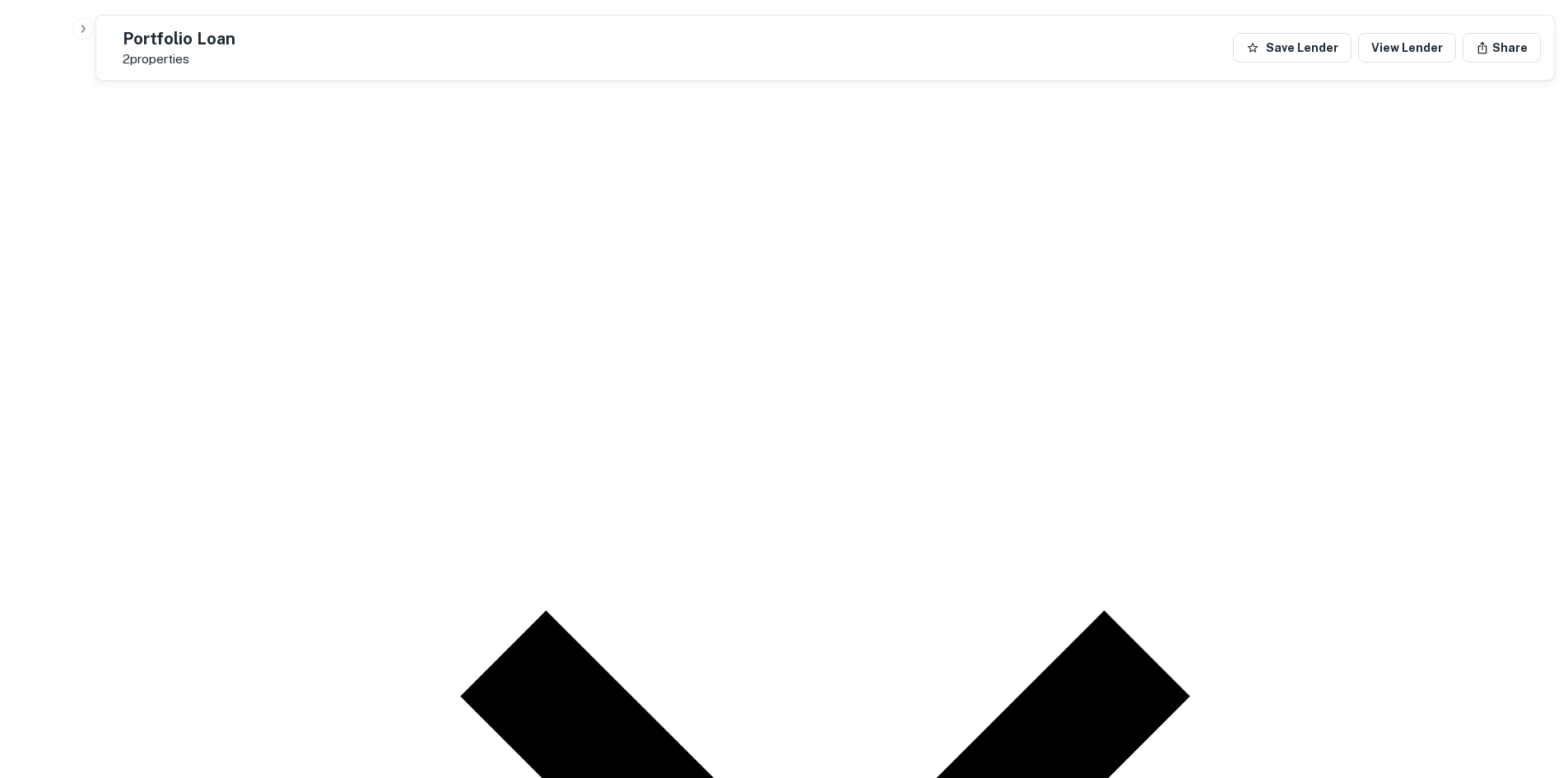
drag, startPoint x: 1412, startPoint y: 381, endPoint x: 1172, endPoint y: 304, distance: 252.0
drag, startPoint x: 1403, startPoint y: 396, endPoint x: 1114, endPoint y: 249, distance: 324.2
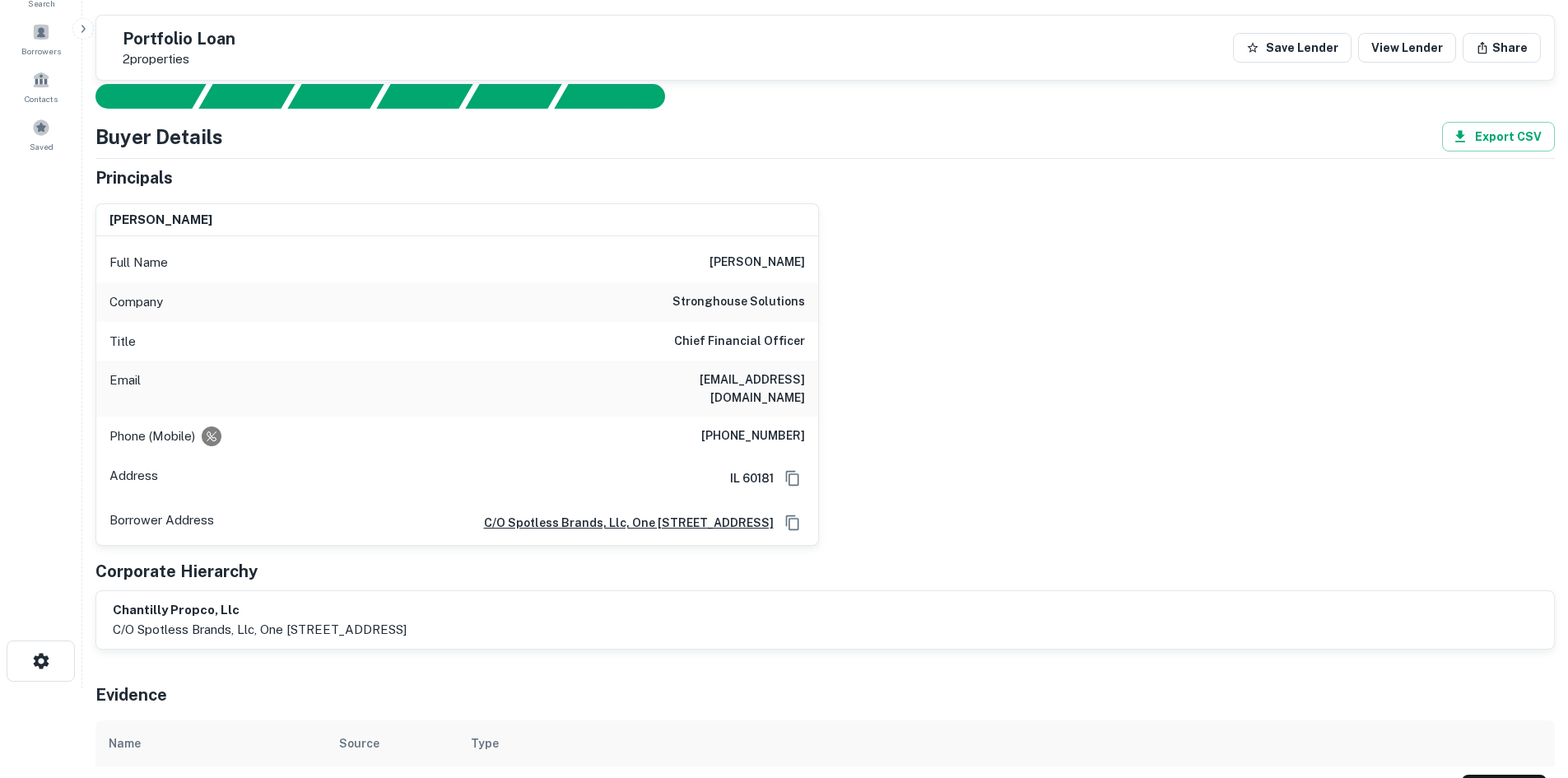
scroll to position [82, 0]
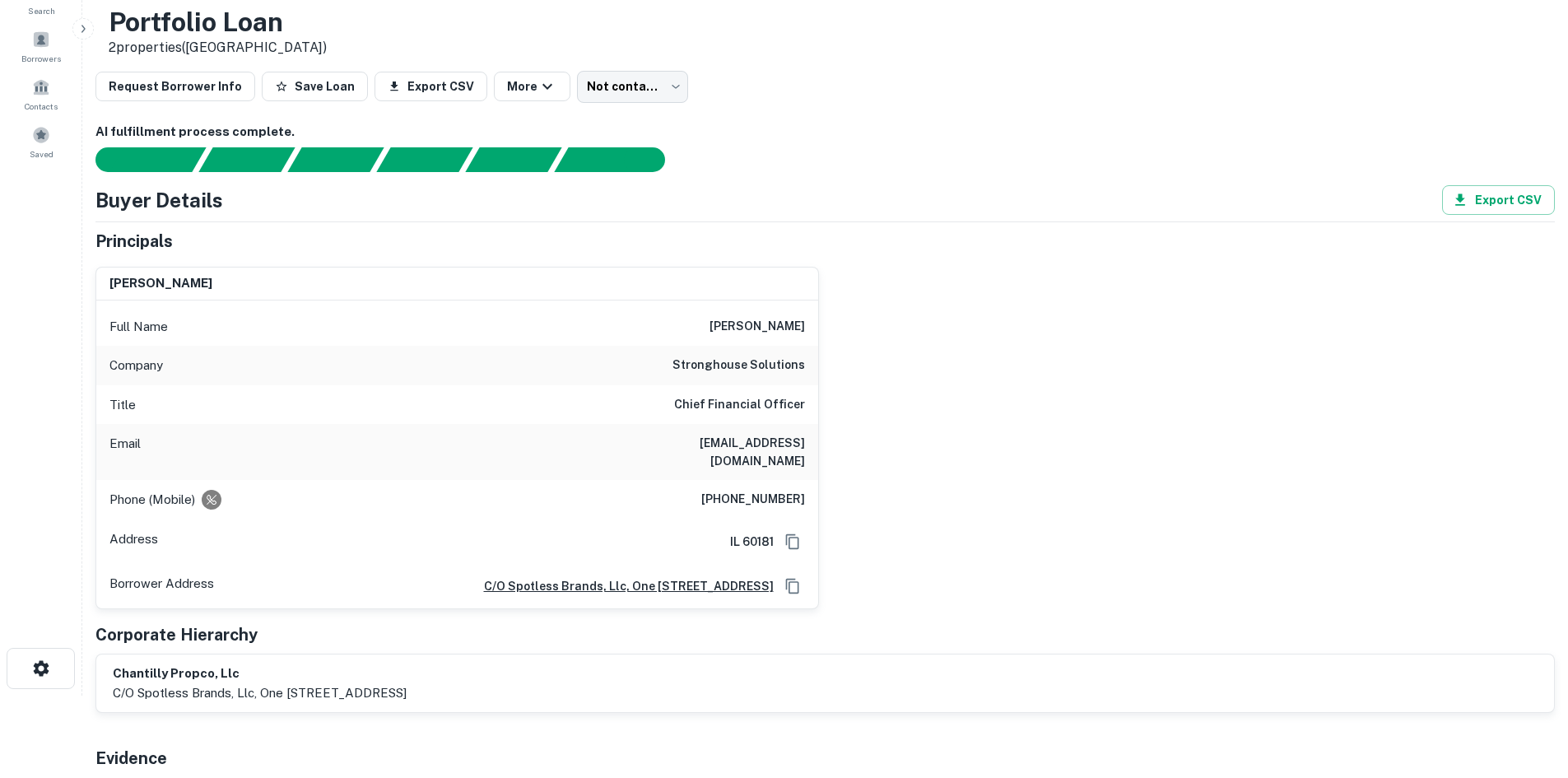
click at [762, 490] on h6 "(312) 286-0259" at bounding box center [753, 499] width 104 height 20
click at [772, 338] on div "Full Name andy colmone" at bounding box center [457, 327] width 722 height 39
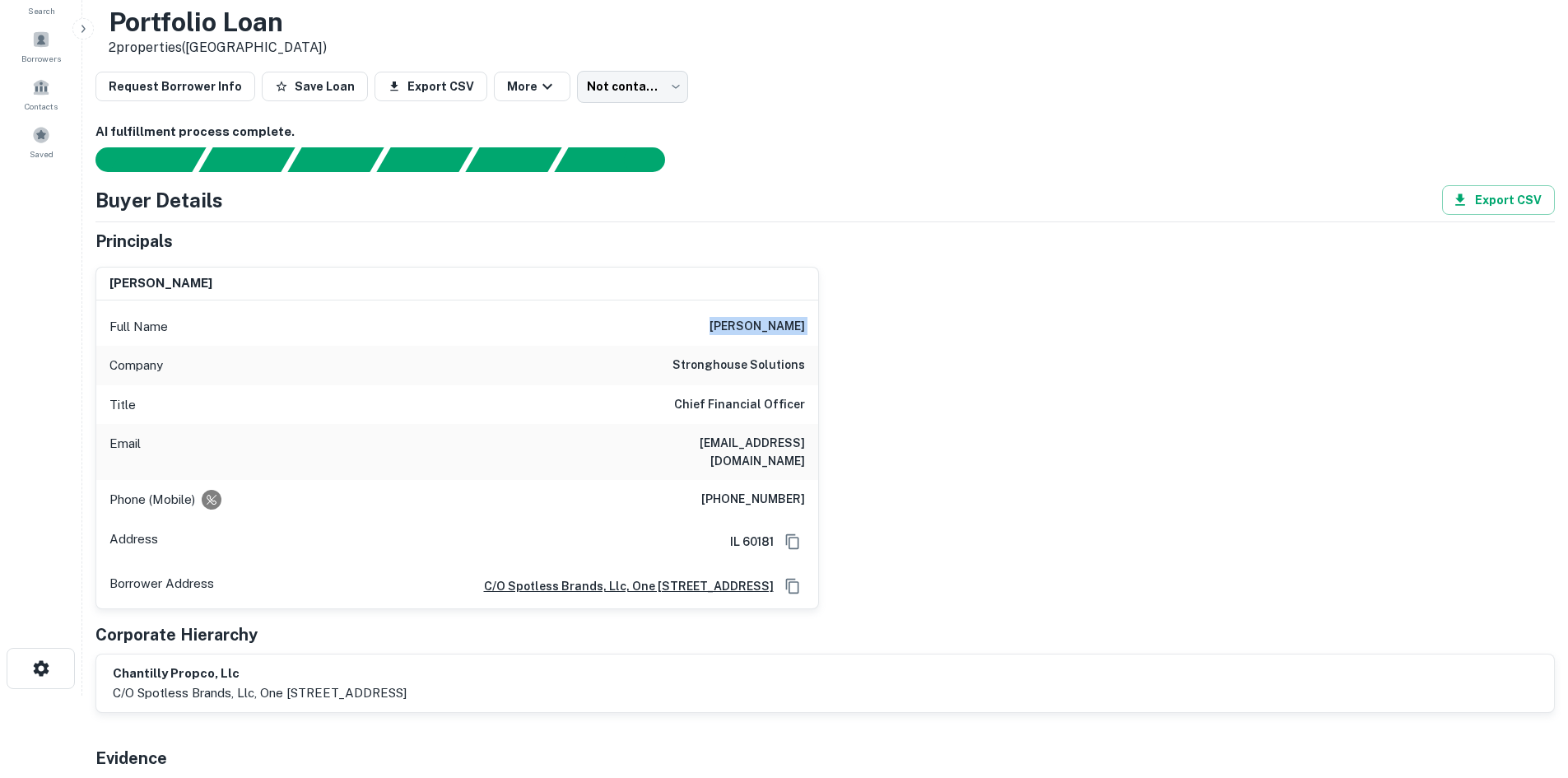
click at [772, 338] on div "Full Name andy colmone" at bounding box center [457, 327] width 722 height 39
click at [742, 330] on h6 "andy colmone" at bounding box center [757, 327] width 95 height 20
drag, startPoint x: 702, startPoint y: 319, endPoint x: 879, endPoint y: 353, distance: 180.2
click at [879, 353] on div "andy colmone Full Name andy colmone Company stronghouse solutions Title Chief F…" at bounding box center [818, 431] width 1472 height 356
click at [668, 450] on h6 "acolmone@spotlessbrands.com" at bounding box center [706, 452] width 197 height 36
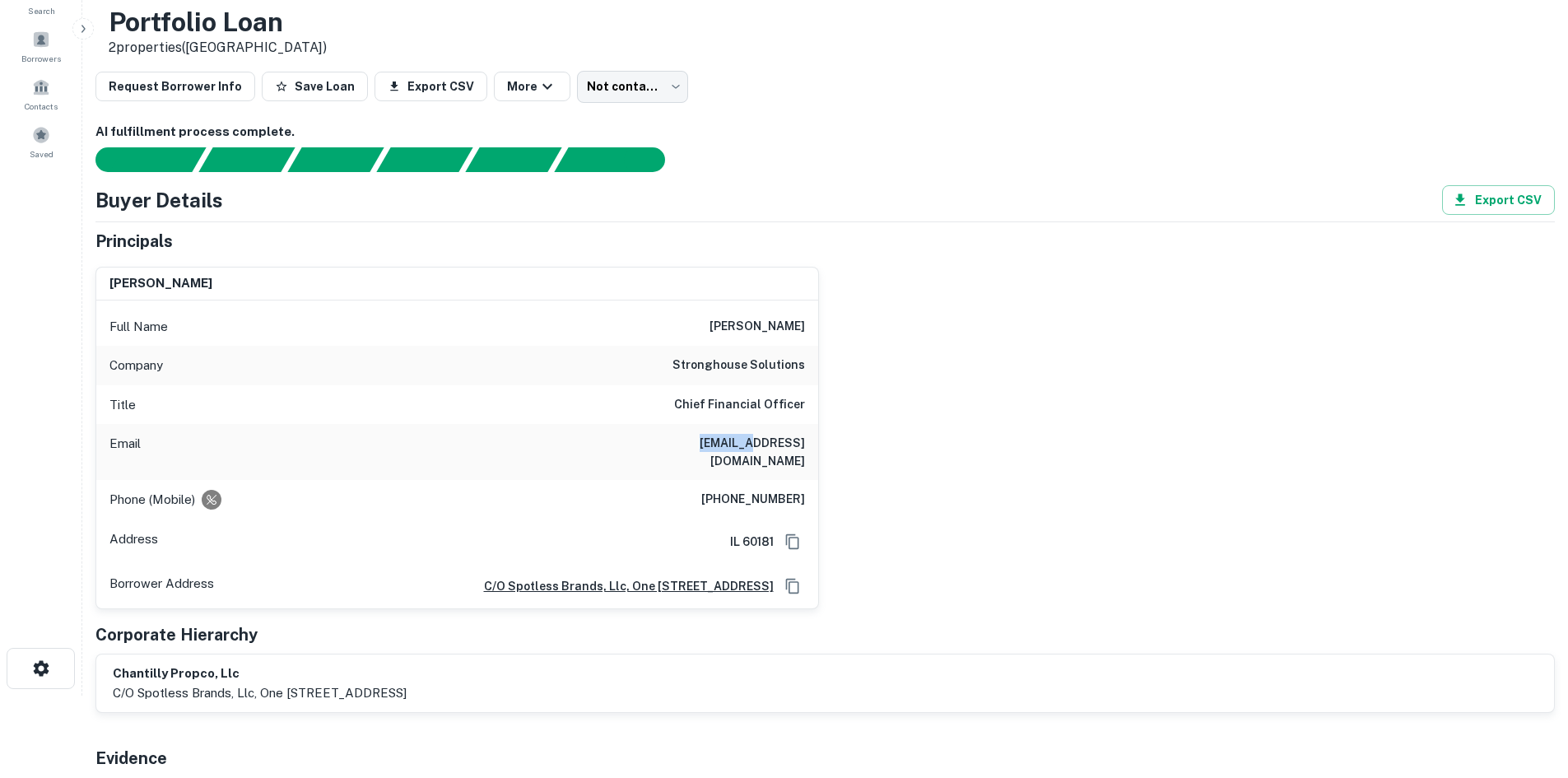
click at [669, 450] on h6 "acolmone@spotlessbrands.com" at bounding box center [706, 452] width 197 height 36
click at [741, 490] on h6 "(312) 286-0259" at bounding box center [753, 499] width 104 height 20
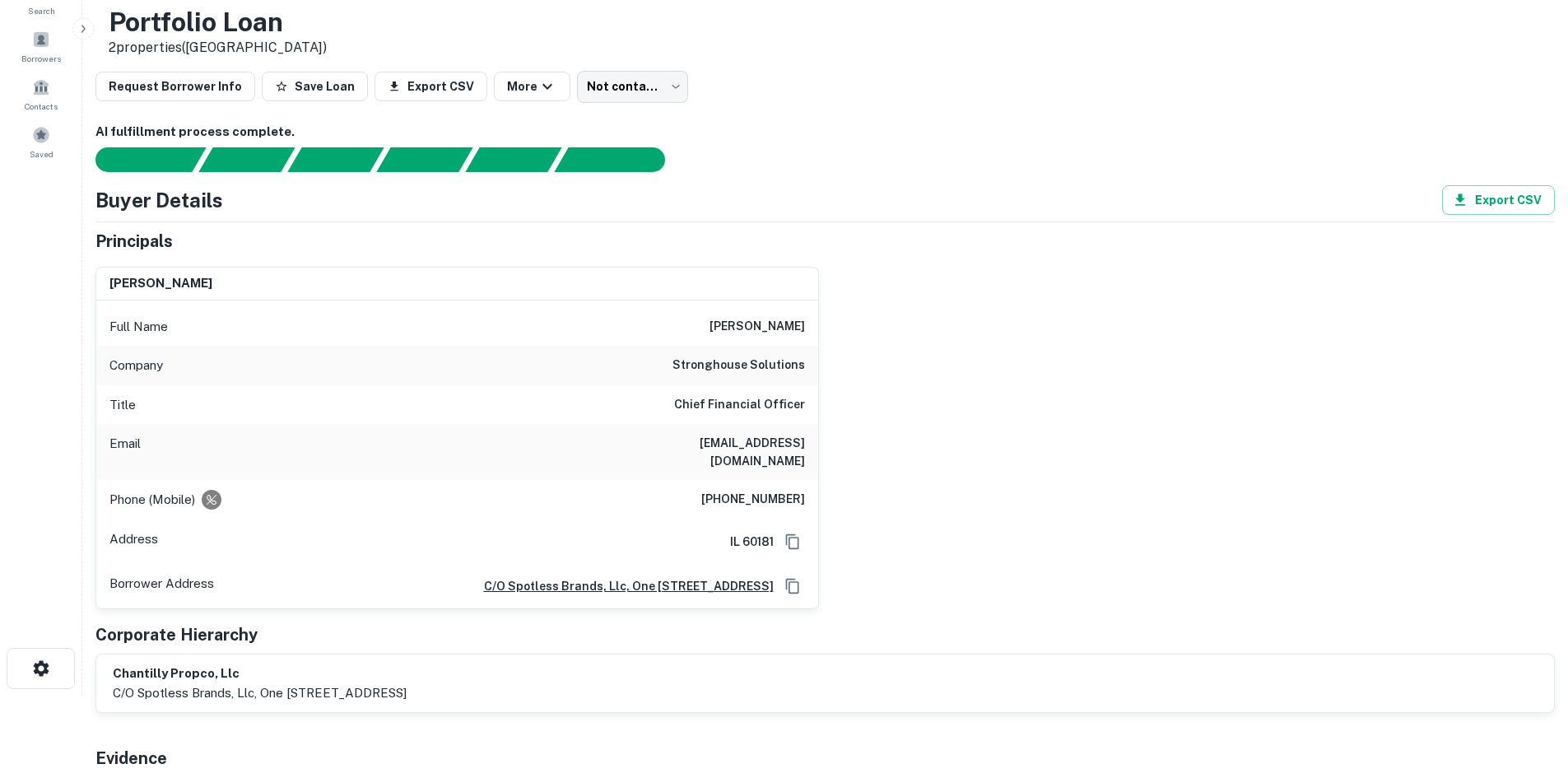
click at [774, 329] on h6 "andy colmone" at bounding box center [757, 327] width 95 height 20
click at [775, 329] on h6 "andy colmone" at bounding box center [757, 327] width 95 height 20
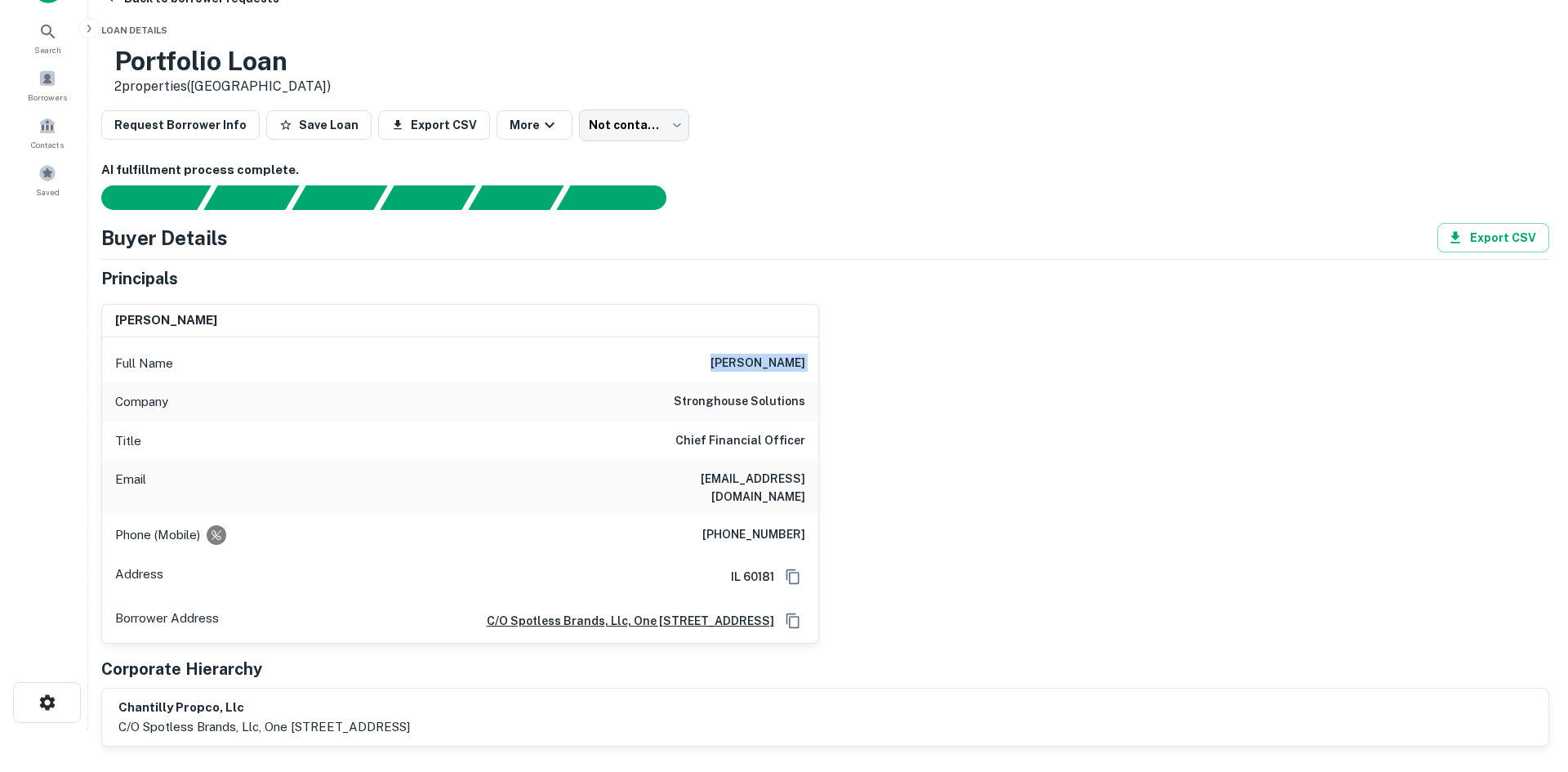
scroll to position [0, 0]
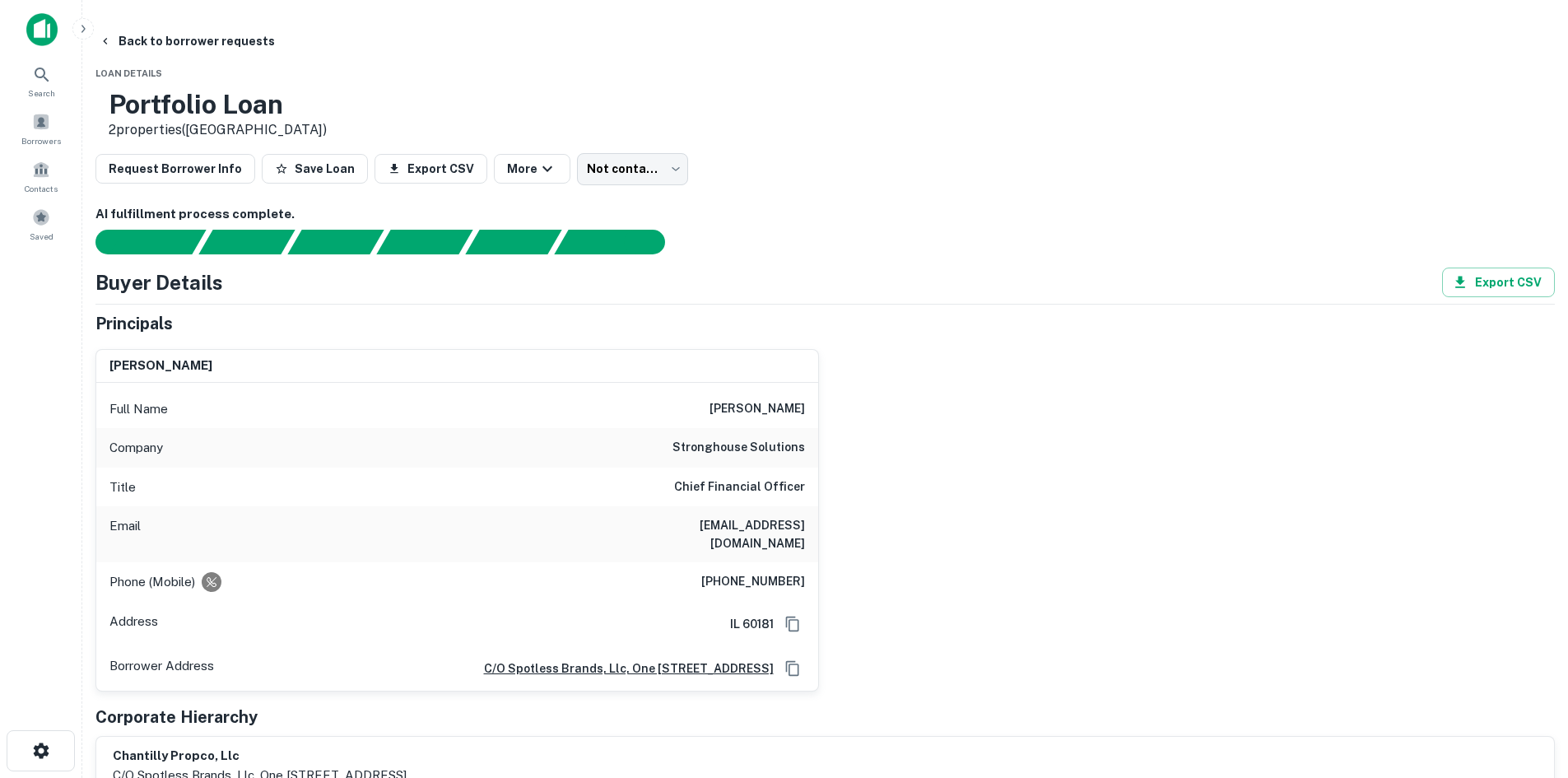
click at [694, 529] on h6 "acolmone@spotlessbrands.com" at bounding box center [706, 534] width 197 height 36
click at [742, 412] on h6 "andy colmone" at bounding box center [757, 409] width 95 height 20
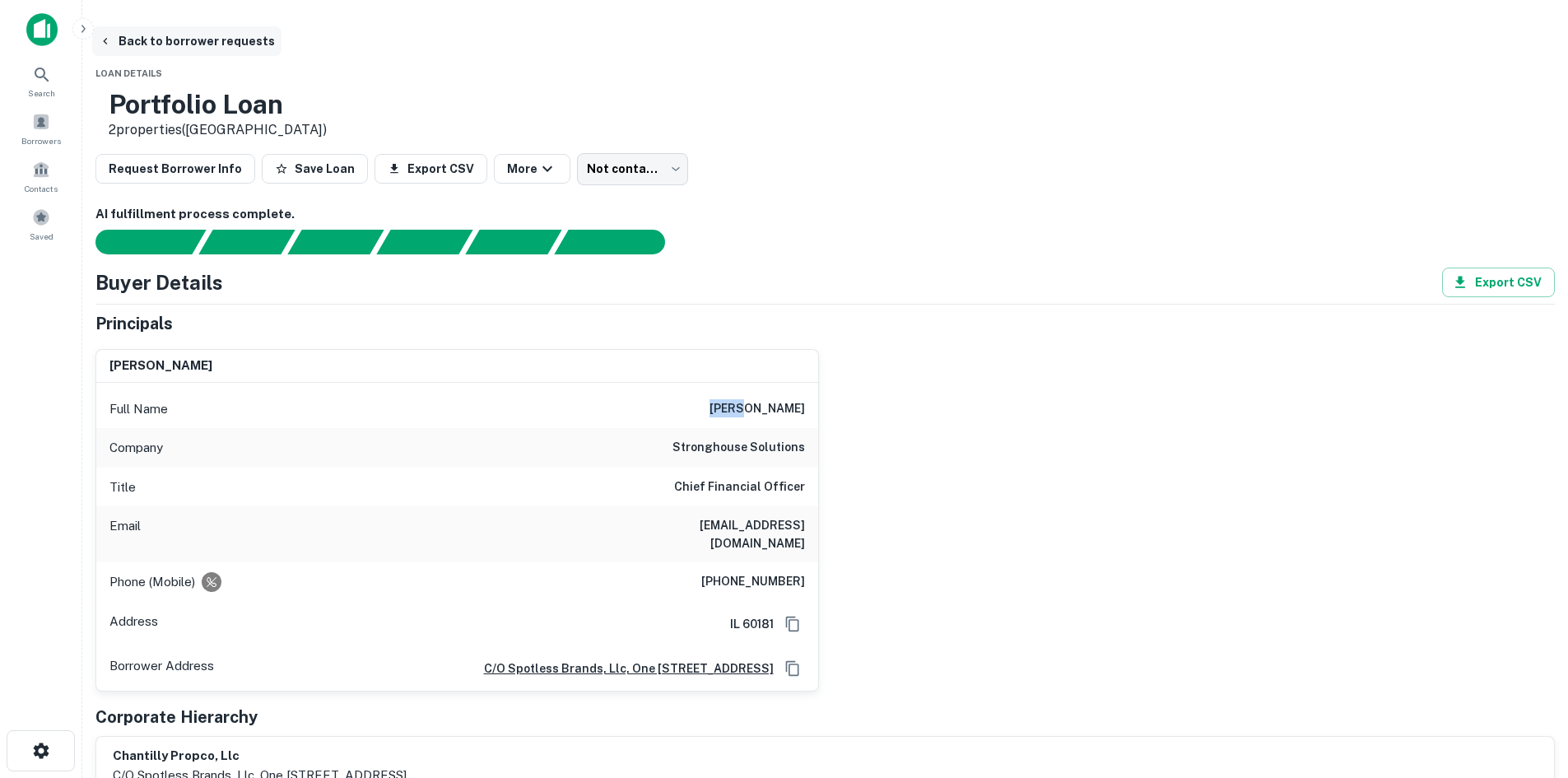
click at [281, 33] on button "Back to borrower requests" at bounding box center [187, 41] width 189 height 30
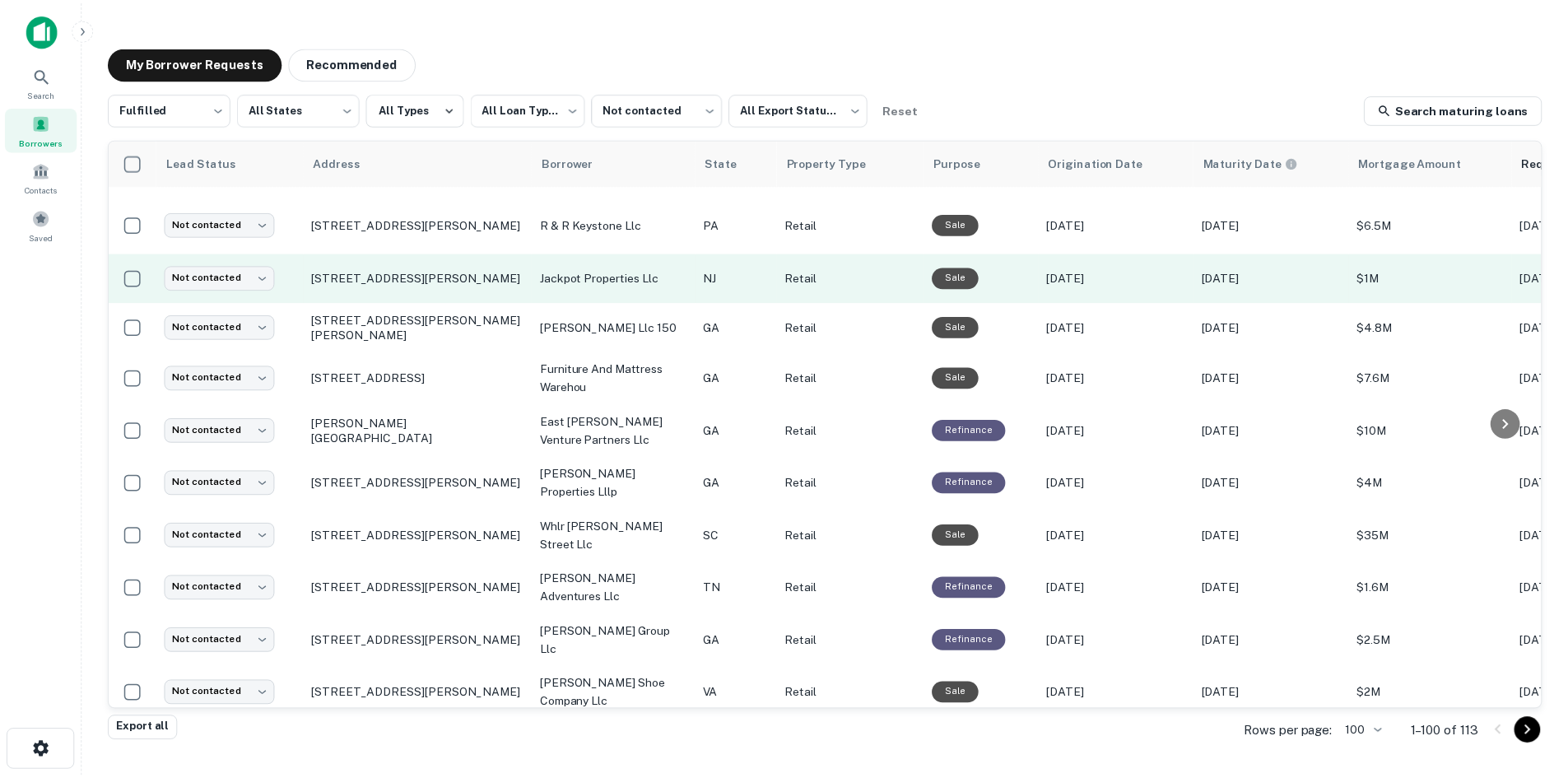
scroll to position [888, 0]
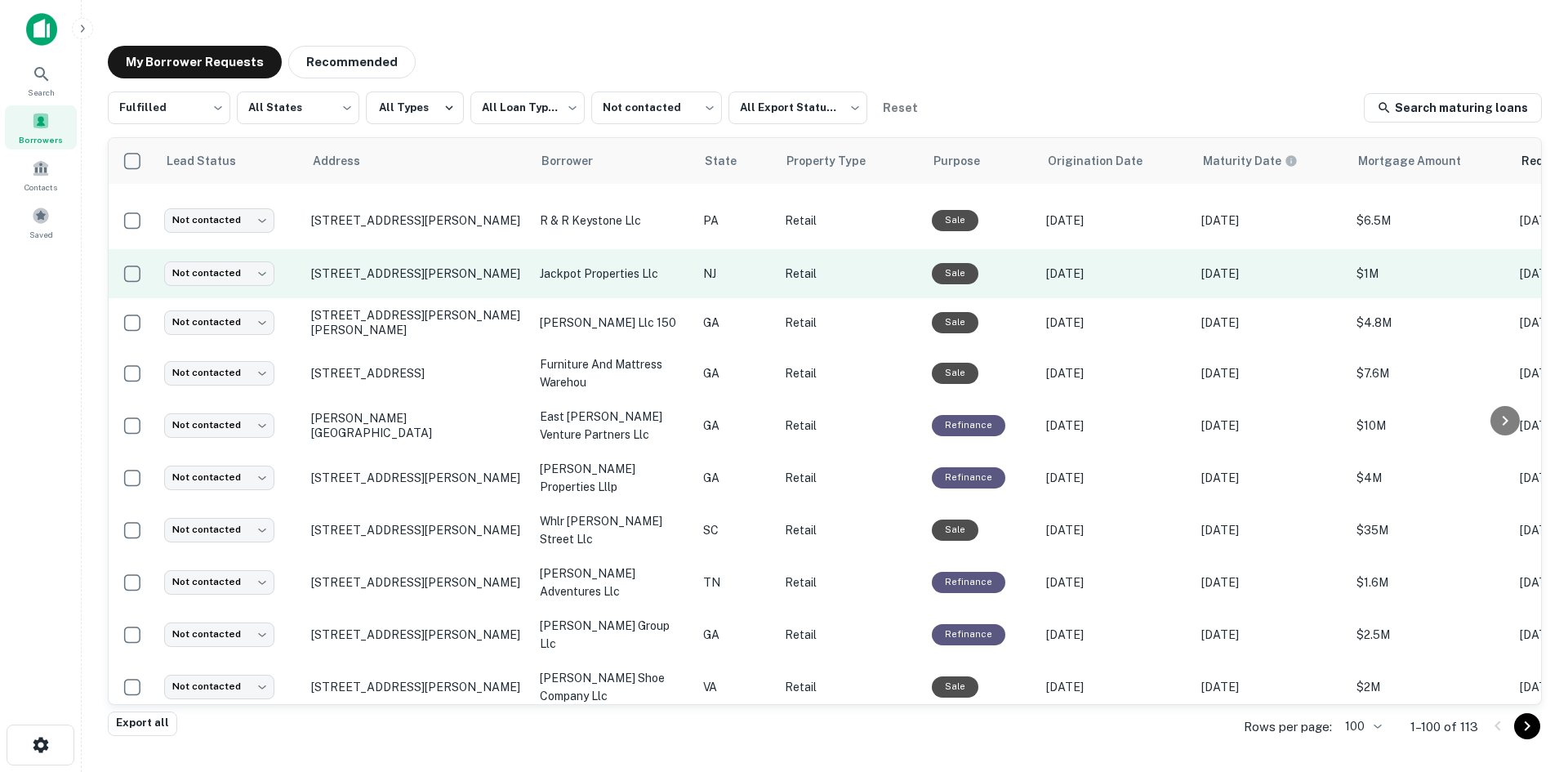
click at [412, 298] on td "250 Tilton Rd Northfield, NJ 08225" at bounding box center [417, 274] width 229 height 49
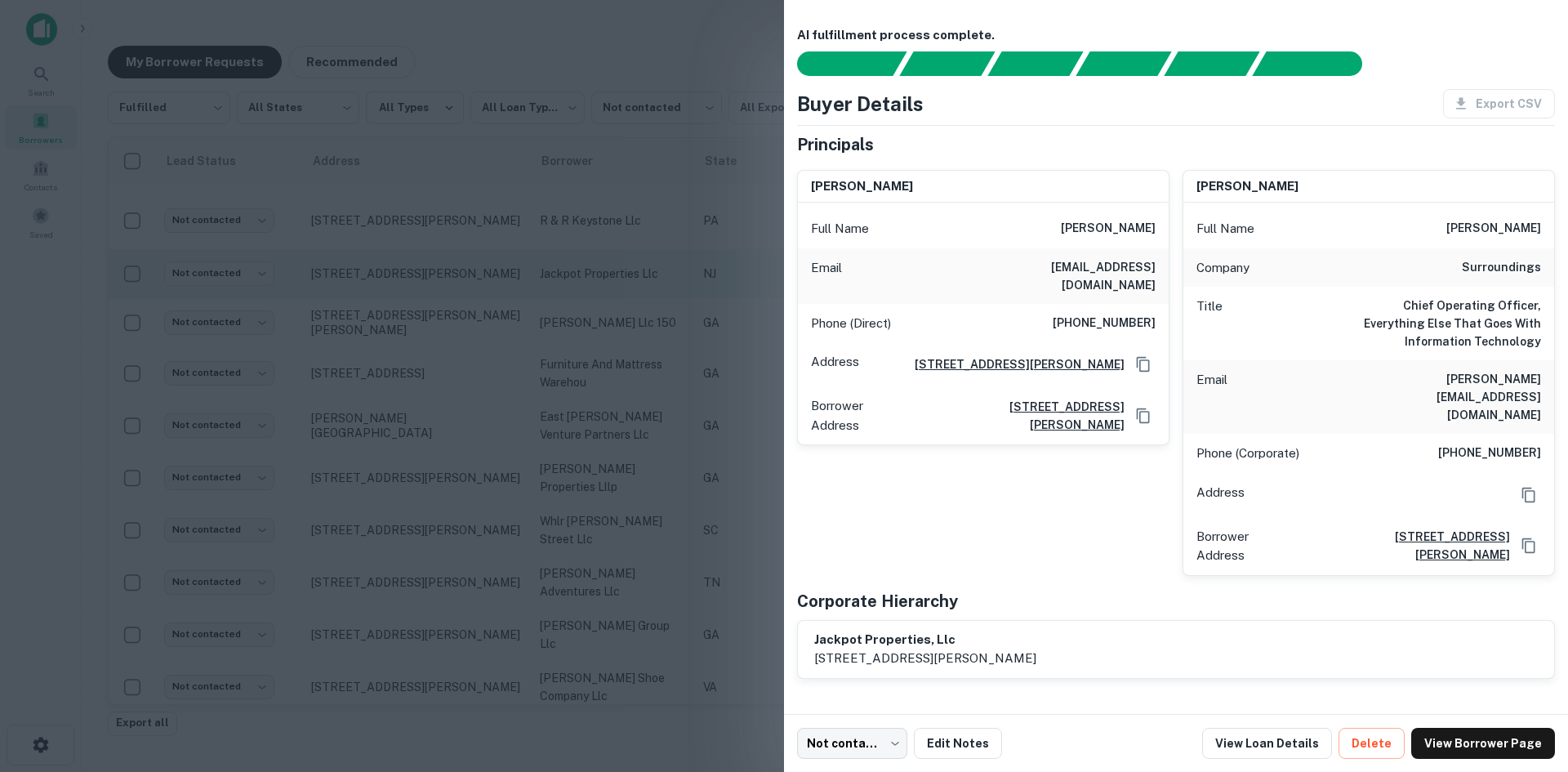
click at [412, 332] on div at bounding box center [784, 386] width 1568 height 772
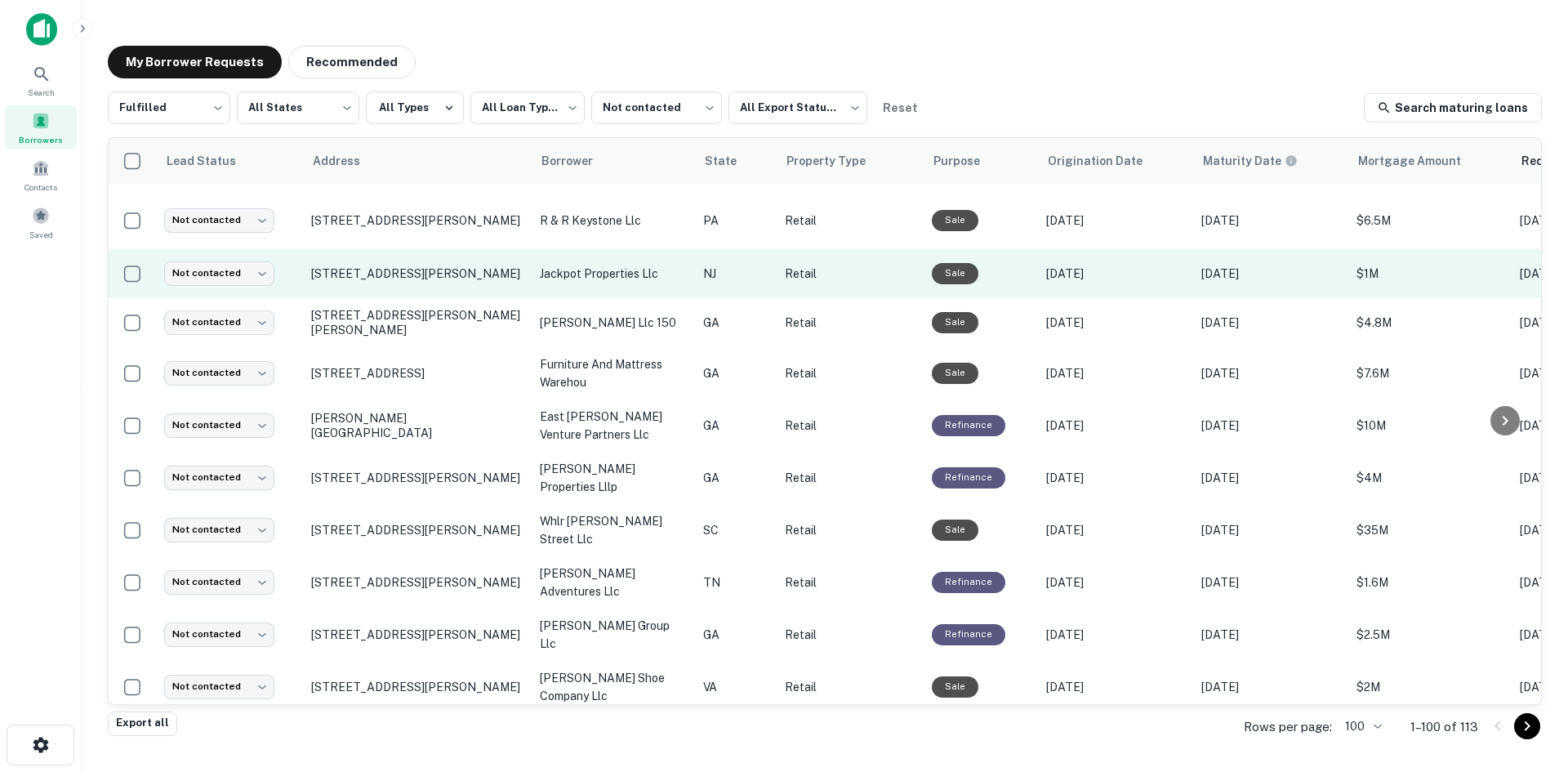
click at [414, 298] on td "250 Tilton Rd Northfield, NJ 08225" at bounding box center [417, 274] width 229 height 49
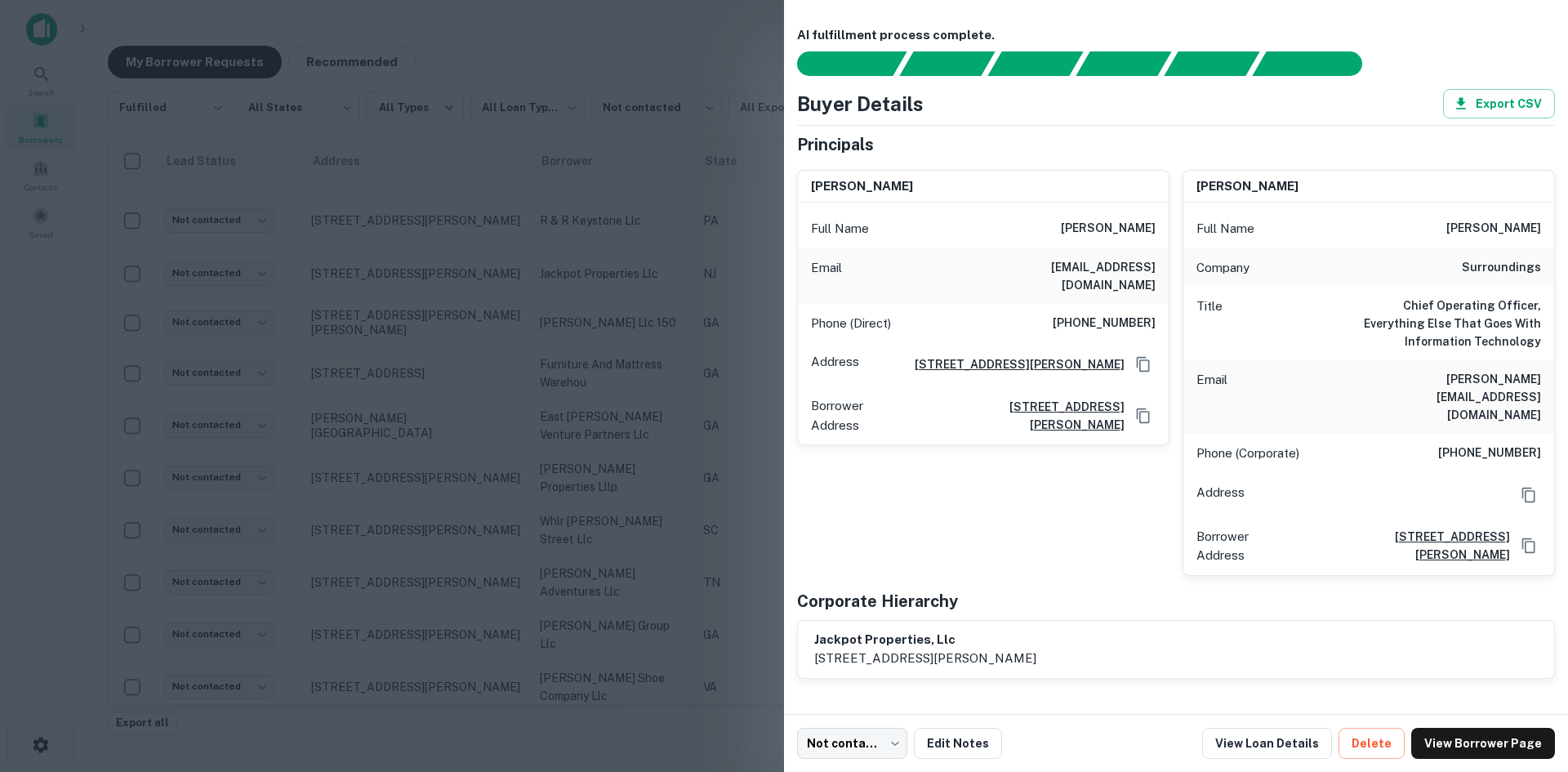
click at [415, 317] on div at bounding box center [784, 386] width 1568 height 772
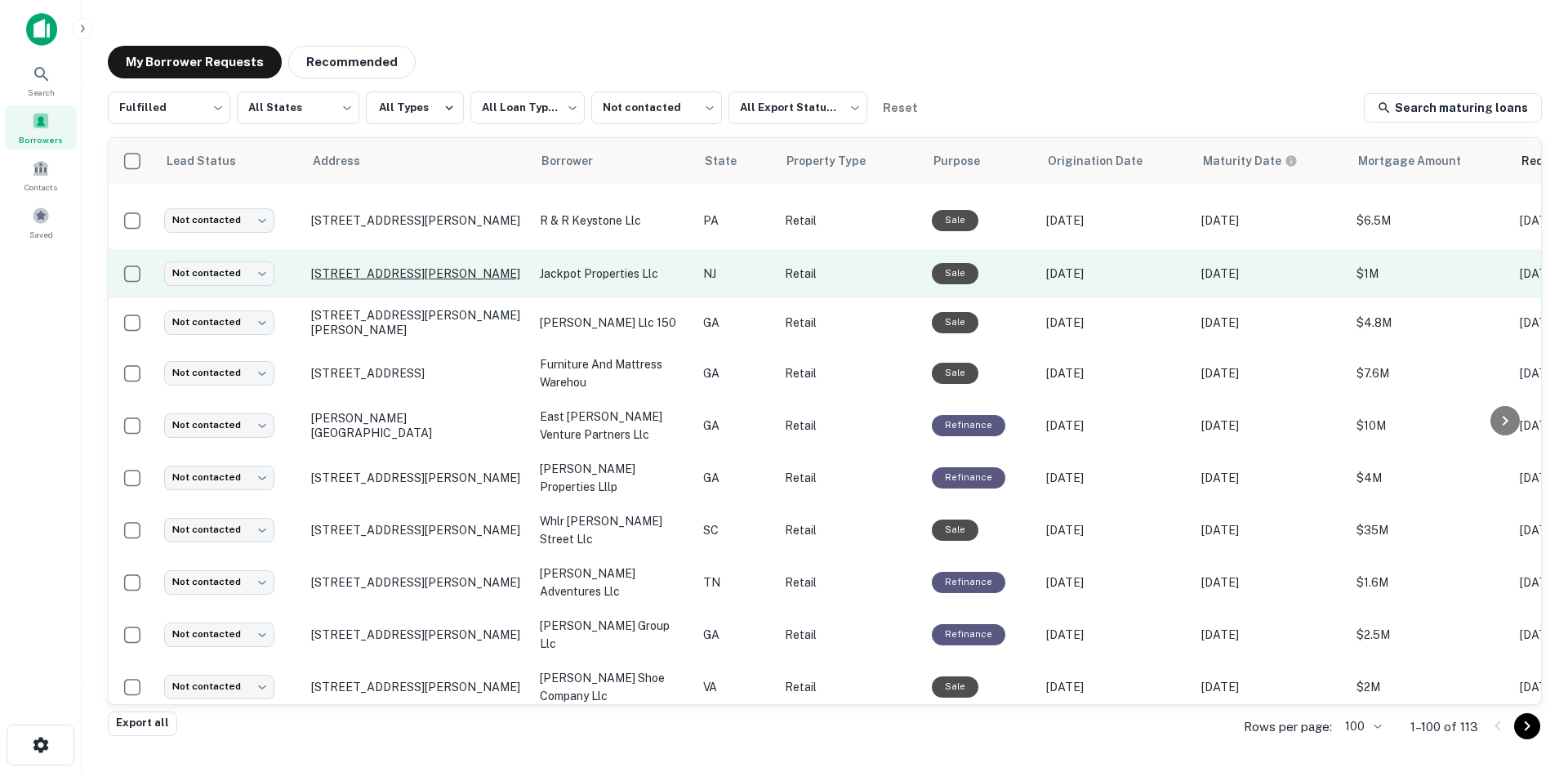
click at [415, 281] on p "250 Tilton Rd Northfield, NJ 08225" at bounding box center [418, 273] width 213 height 14
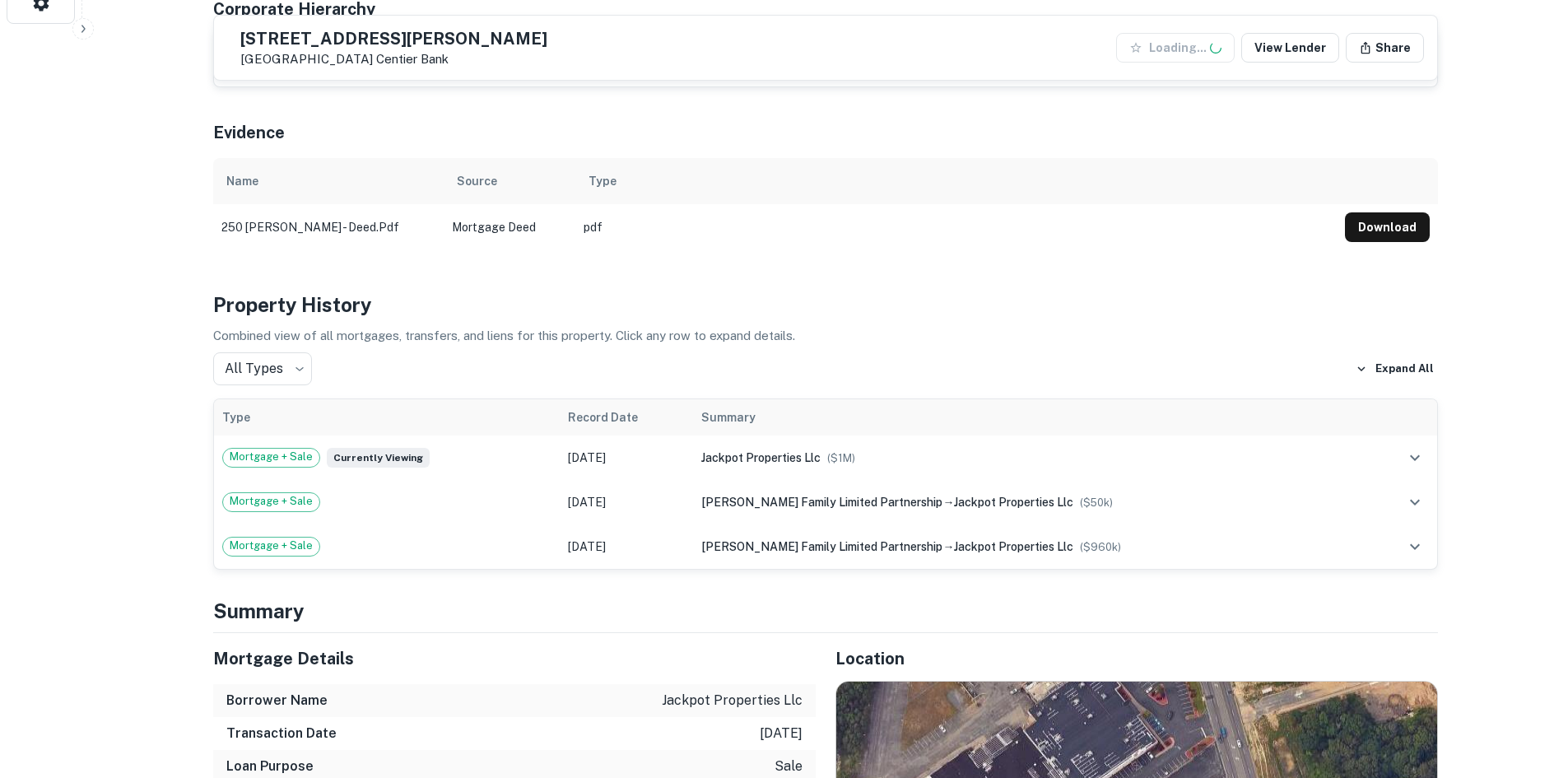
scroll to position [1071, 0]
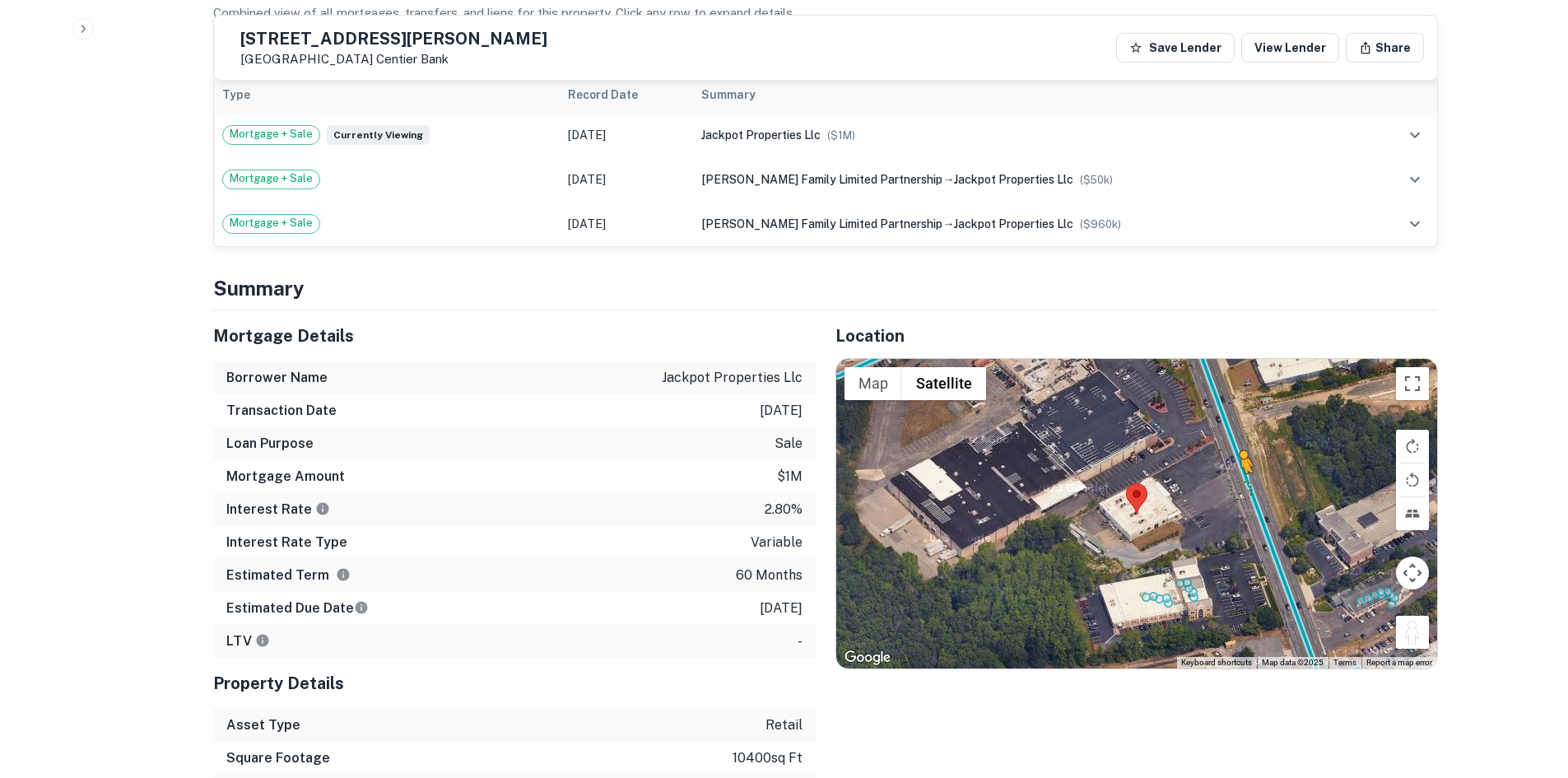
drag, startPoint x: 1406, startPoint y: 601, endPoint x: 1230, endPoint y: 445, distance: 235.2
click at [1230, 445] on div "To activate drag with keyboard, press Alt + Enter. Once in keyboard drag state,…" at bounding box center [1136, 514] width 601 height 310
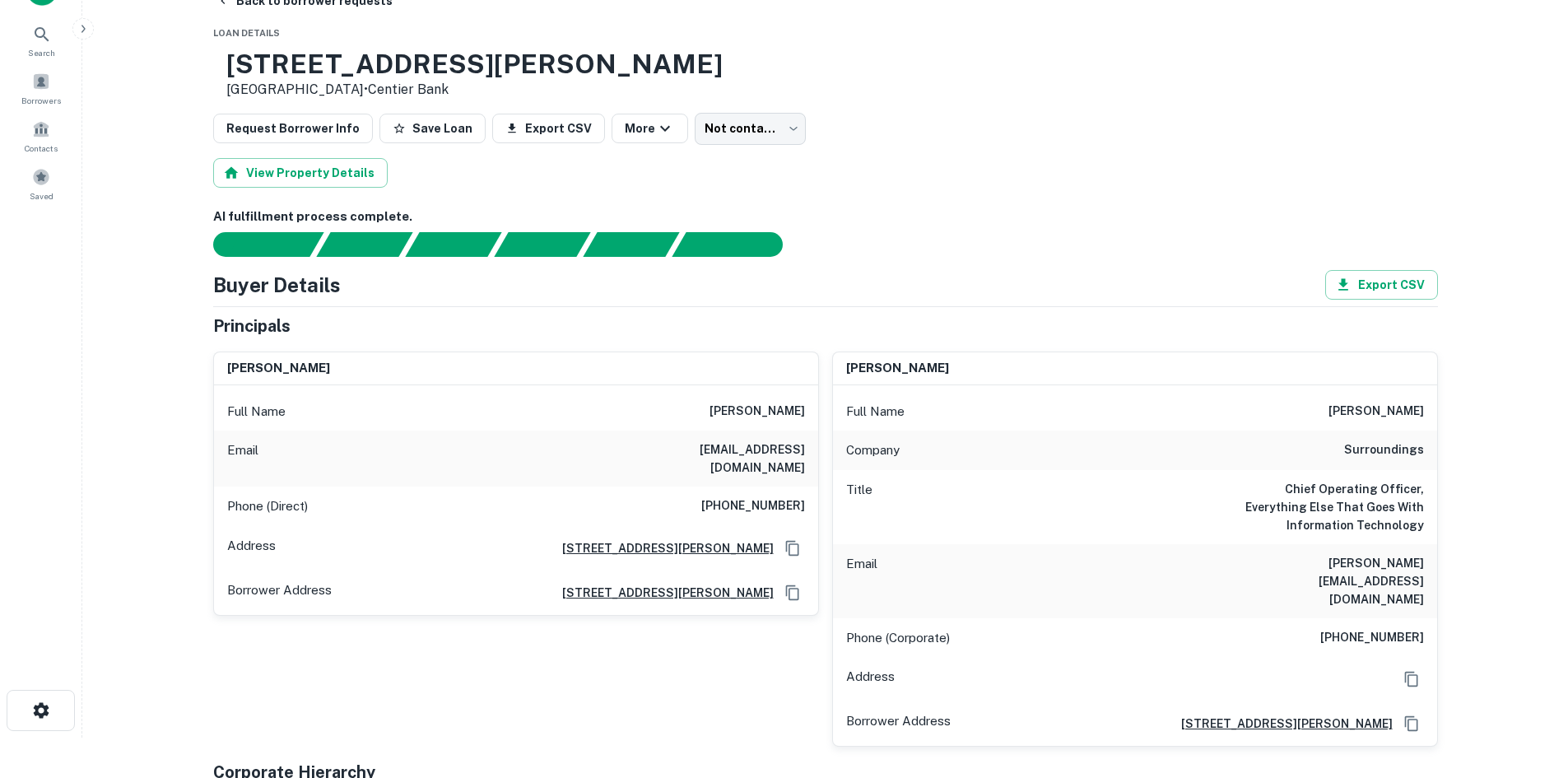
scroll to position [0, 0]
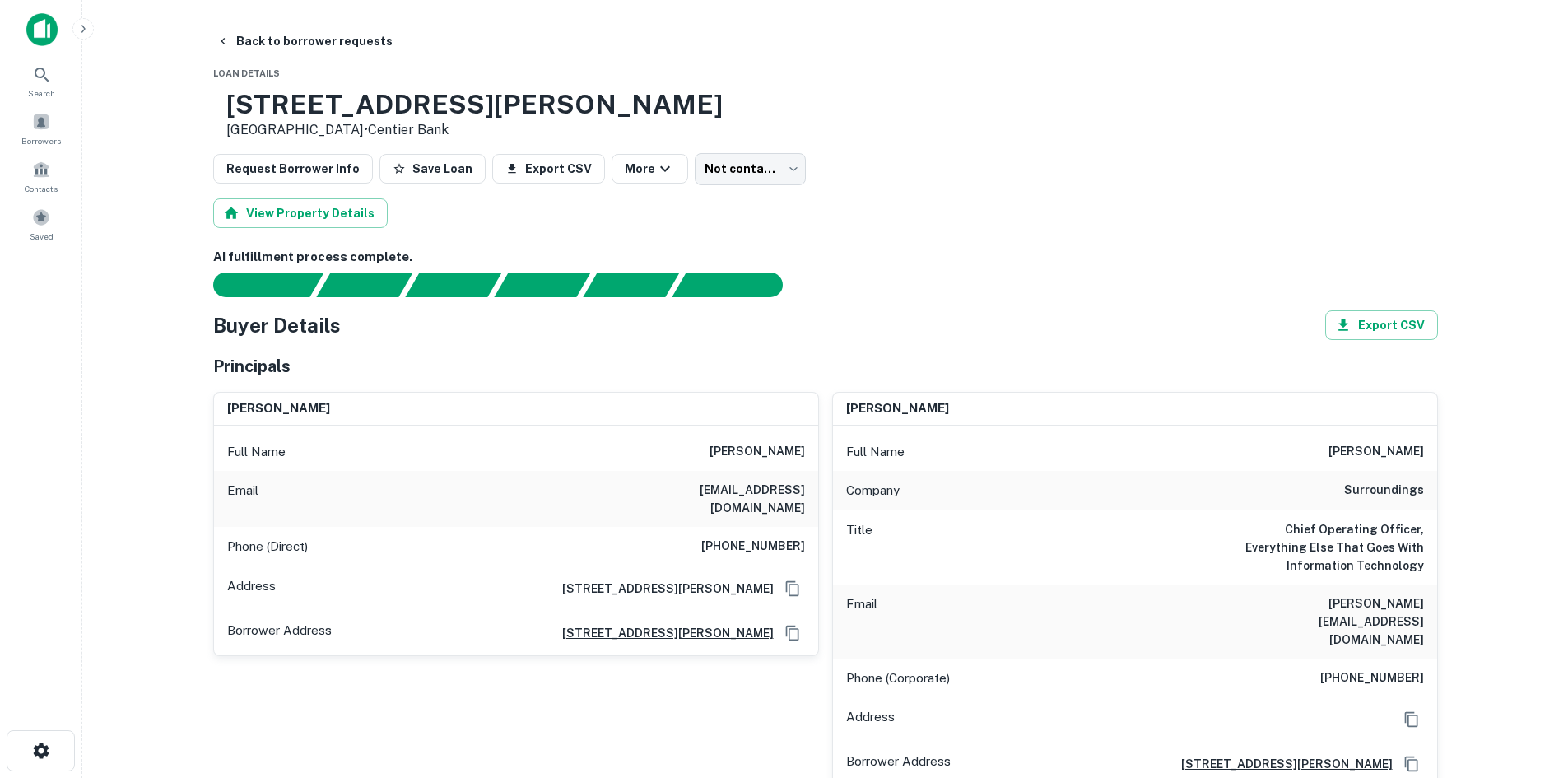
click at [762, 537] on h6 "(609) 412-5852" at bounding box center [753, 546] width 104 height 20
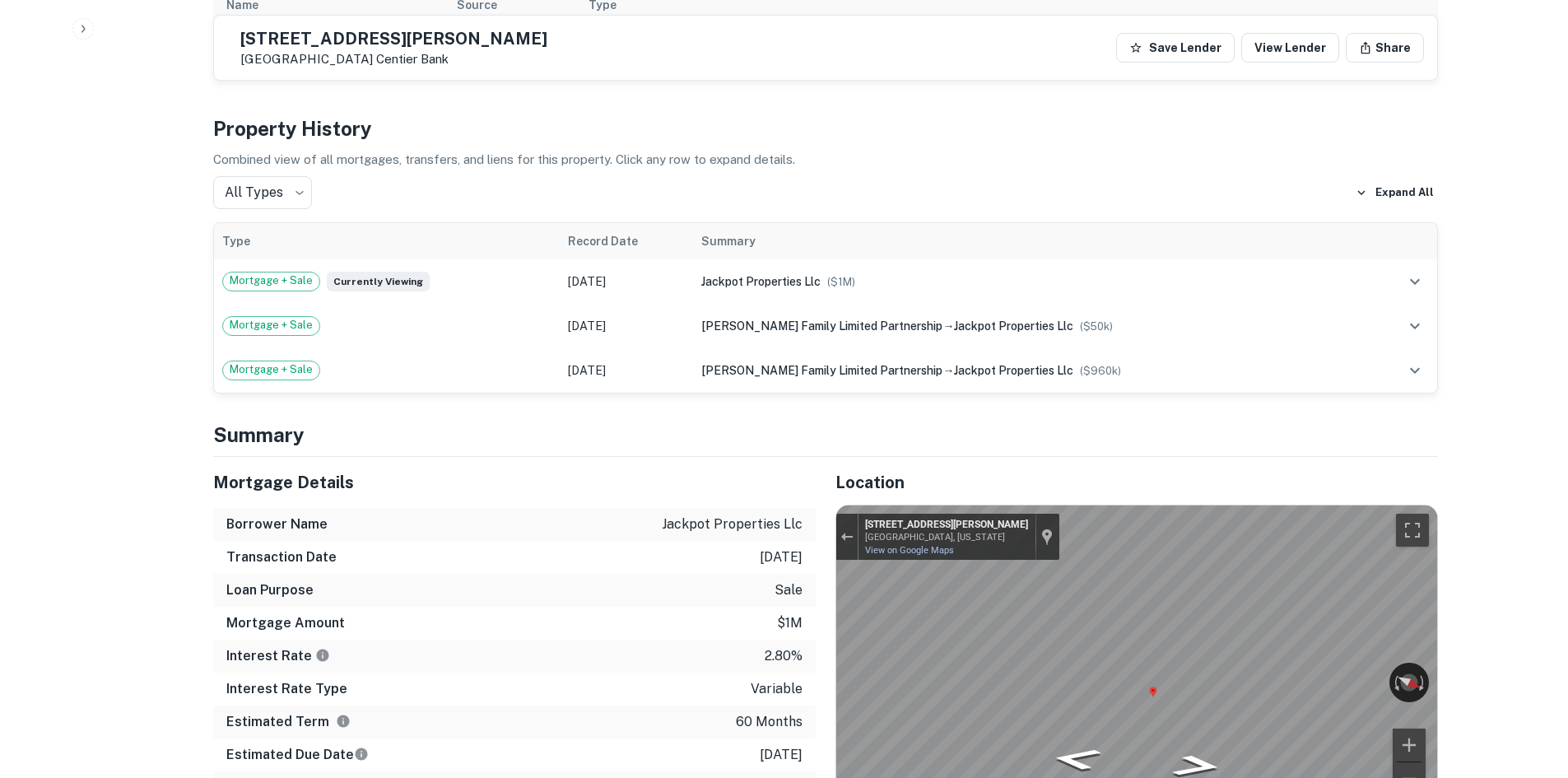
scroll to position [1153, 0]
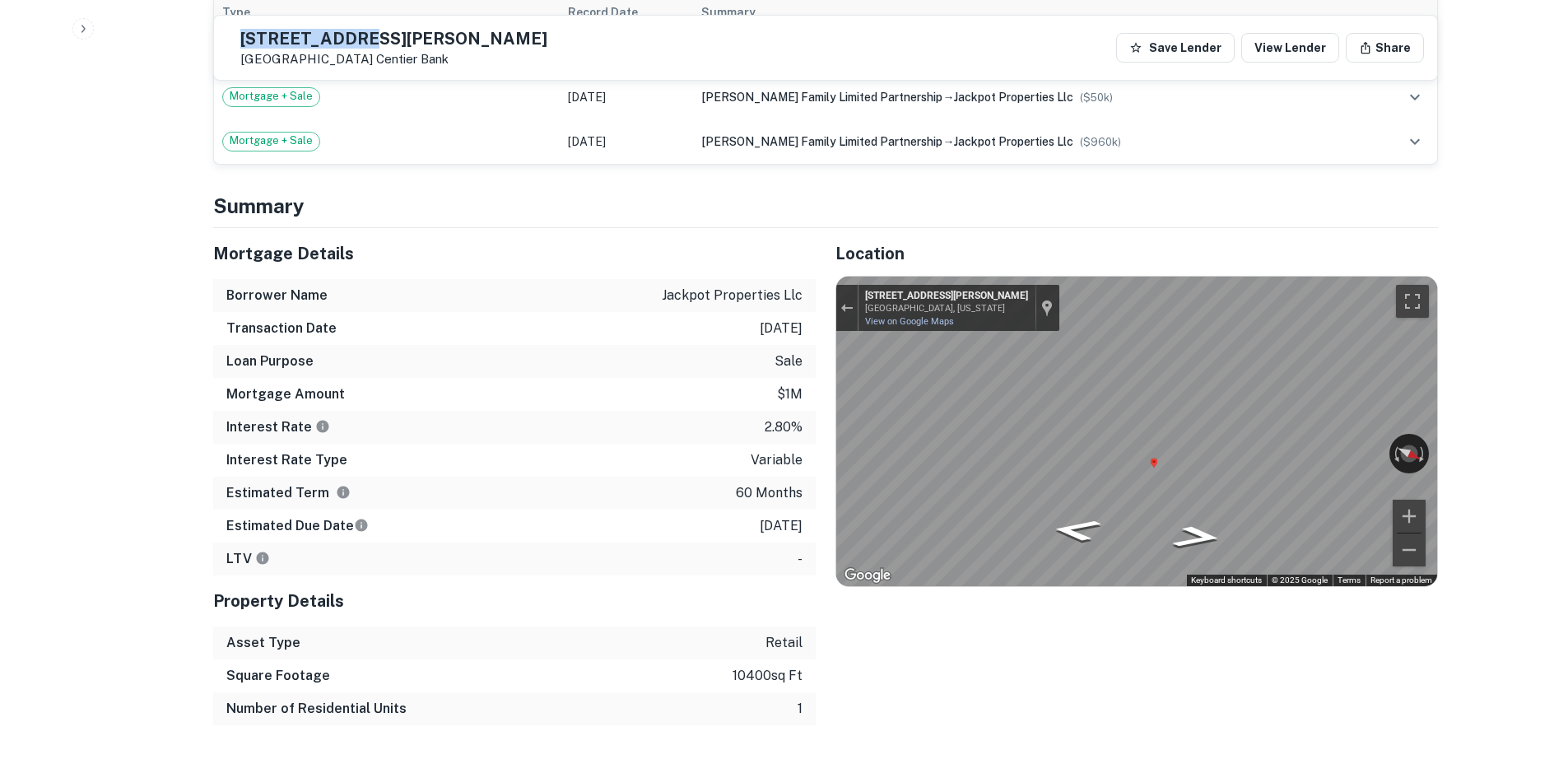
drag, startPoint x: 278, startPoint y: 29, endPoint x: 388, endPoint y: 33, distance: 110.1
click at [388, 33] on div "250 Tilton Rd Northfield, NJ 08225 Centier Bank" at bounding box center [387, 48] width 320 height 38
click at [379, 34] on h5 "250 Tilton Rd" at bounding box center [394, 39] width 307 height 16
drag, startPoint x: 279, startPoint y: 30, endPoint x: 395, endPoint y: 63, distance: 120.6
click at [395, 63] on div "250 Tilton Rd Northfield, NJ 08225 Centier Bank" at bounding box center [394, 49] width 307 height 36
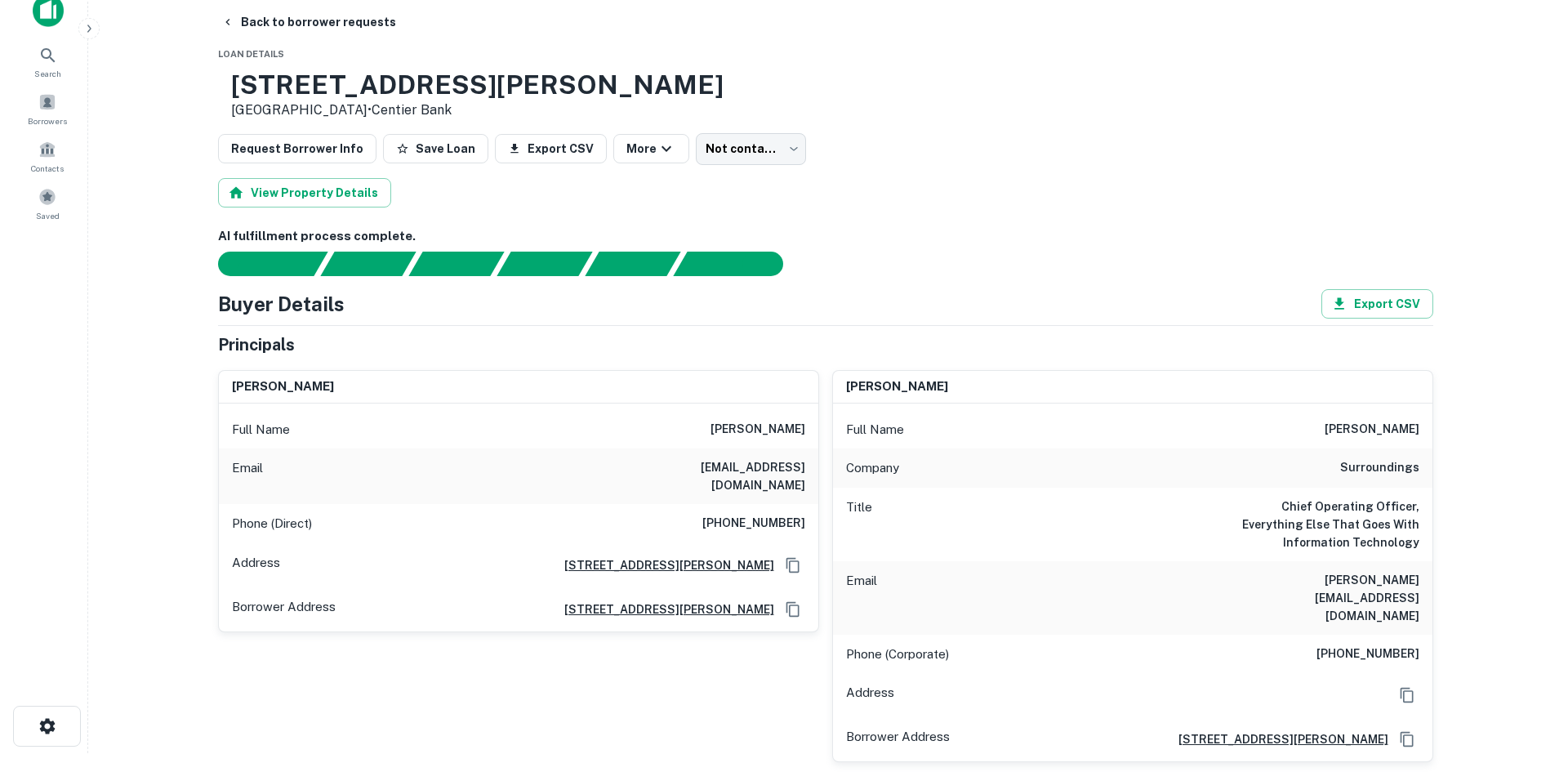
scroll to position [0, 0]
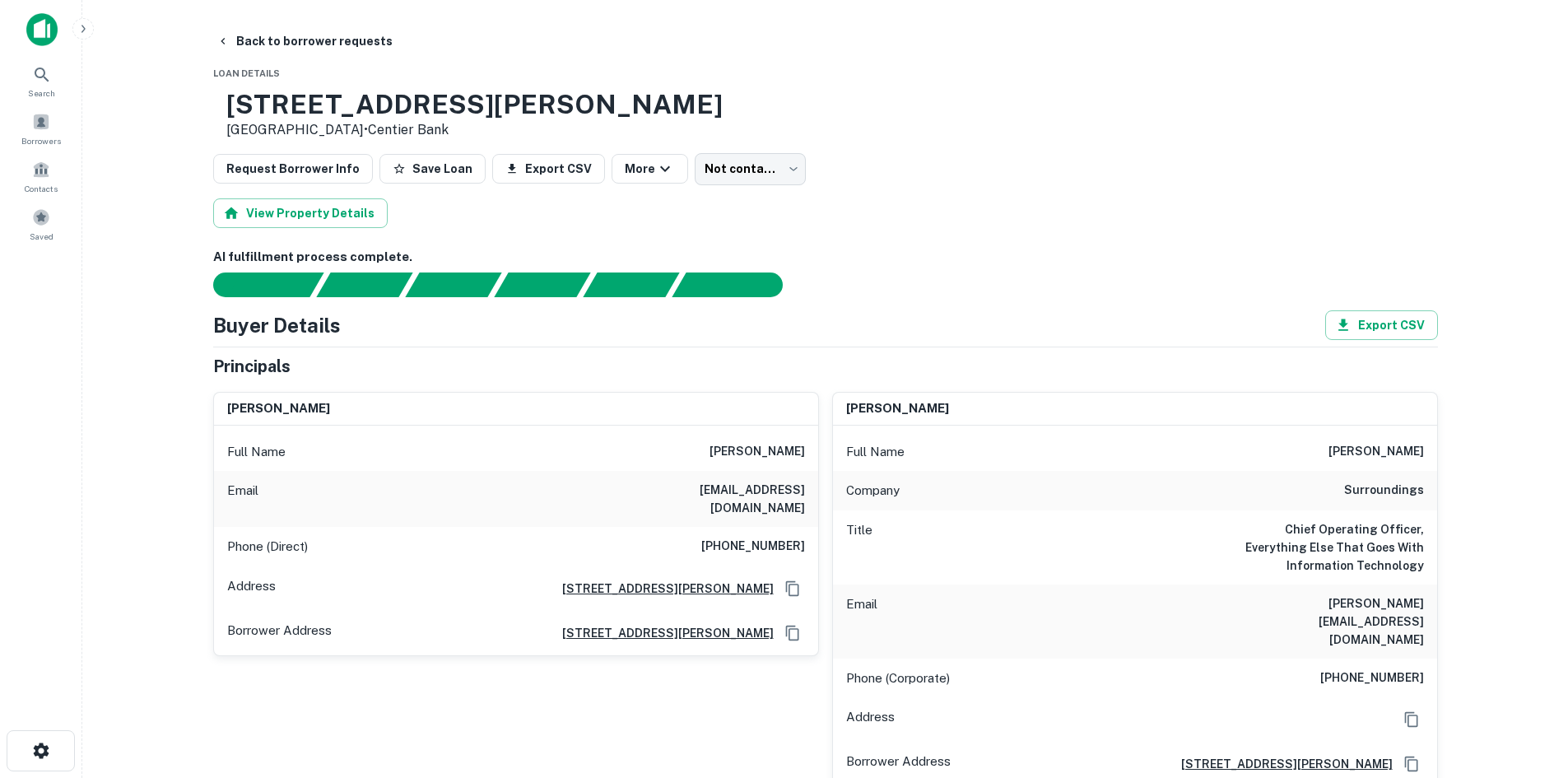
click at [700, 158] on body "Search Borrowers Contacts Saved Back to borrower requests Loan Details 250 Tilt…" at bounding box center [784, 389] width 1568 height 778
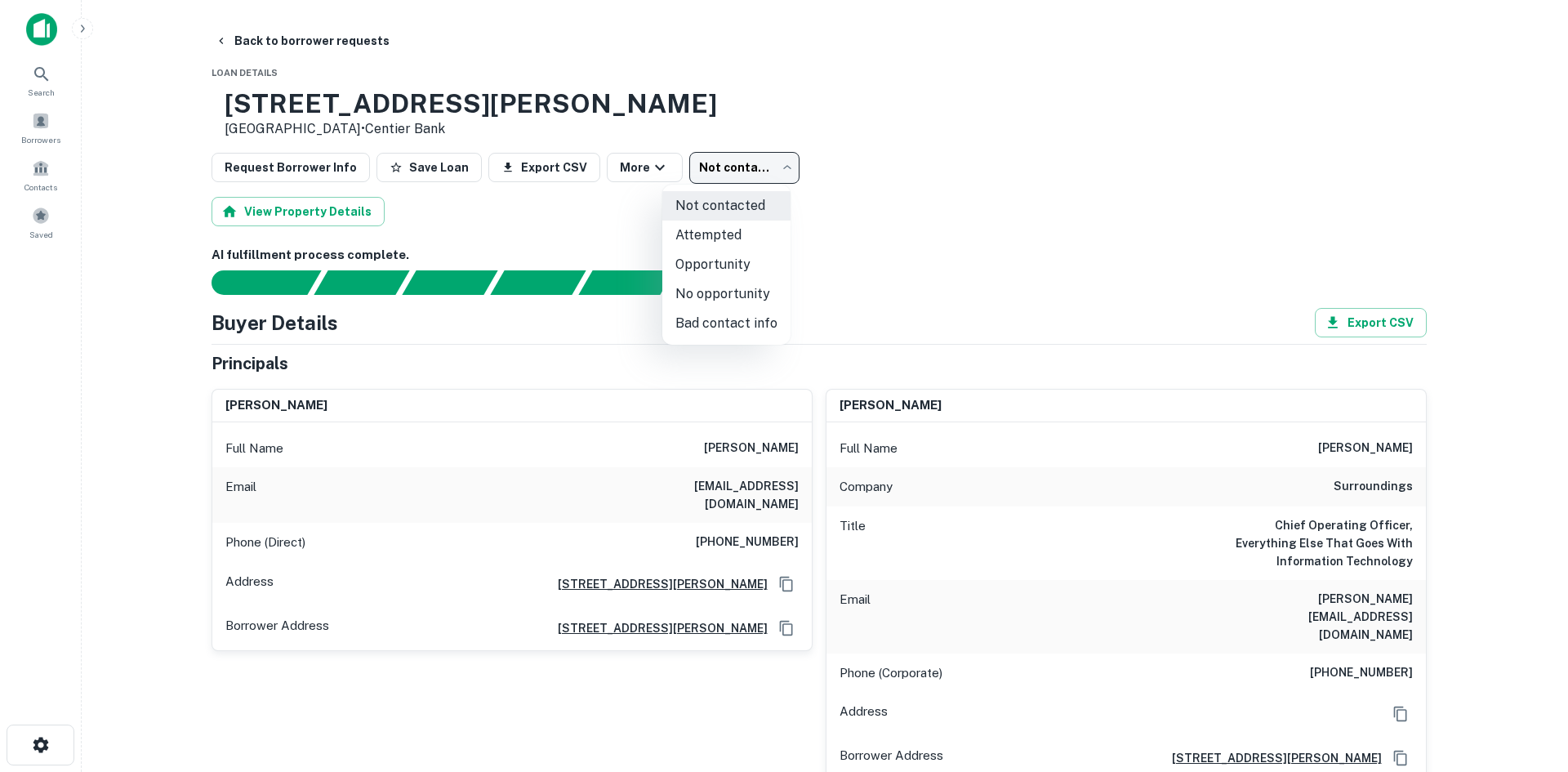
drag, startPoint x: 679, startPoint y: 232, endPoint x: 670, endPoint y: 230, distance: 9.2
click at [681, 232] on li "Attempted" at bounding box center [727, 235] width 128 height 30
type input "*********"
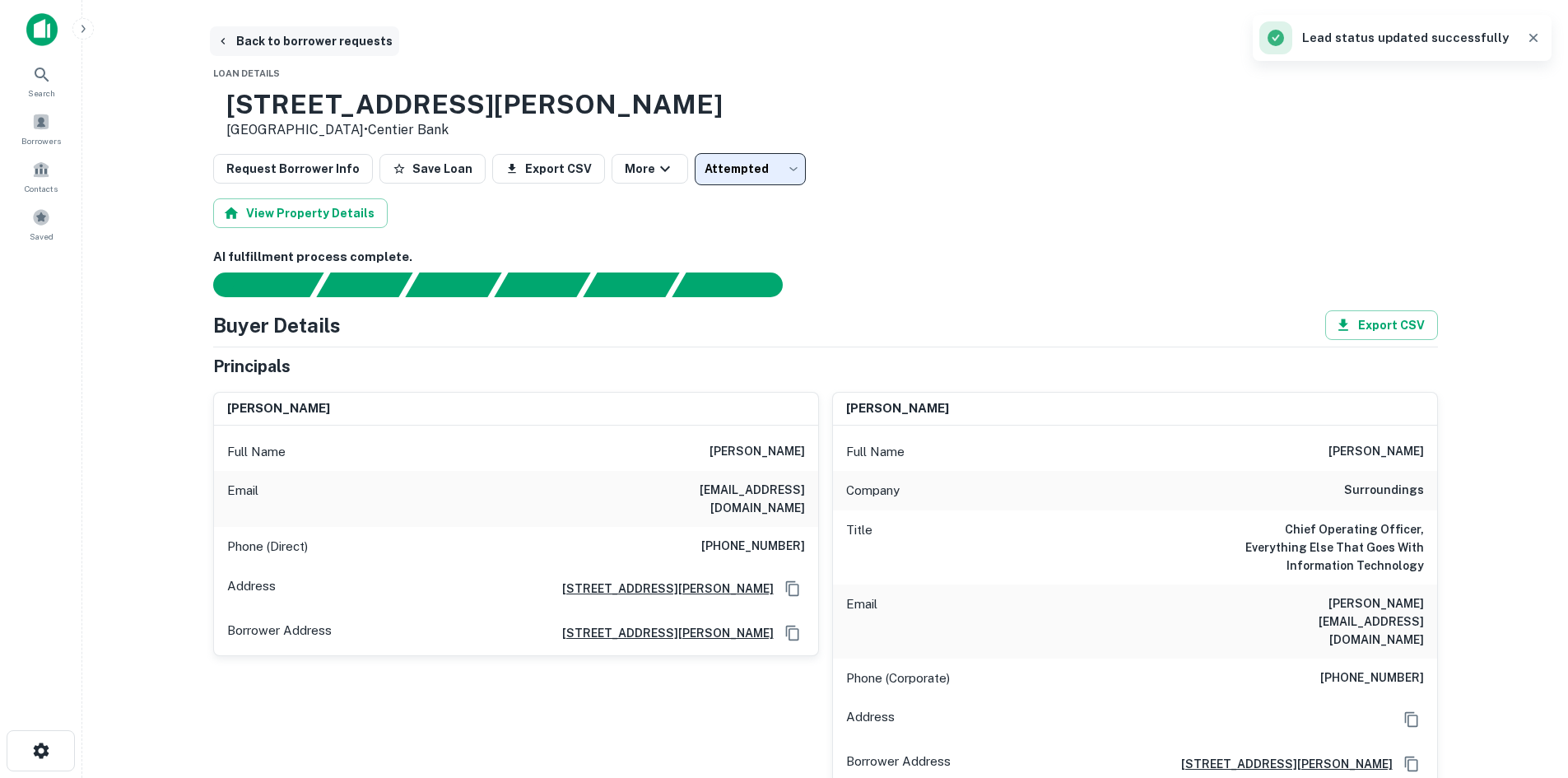
click at [319, 36] on button "Back to borrower requests" at bounding box center [304, 41] width 189 height 30
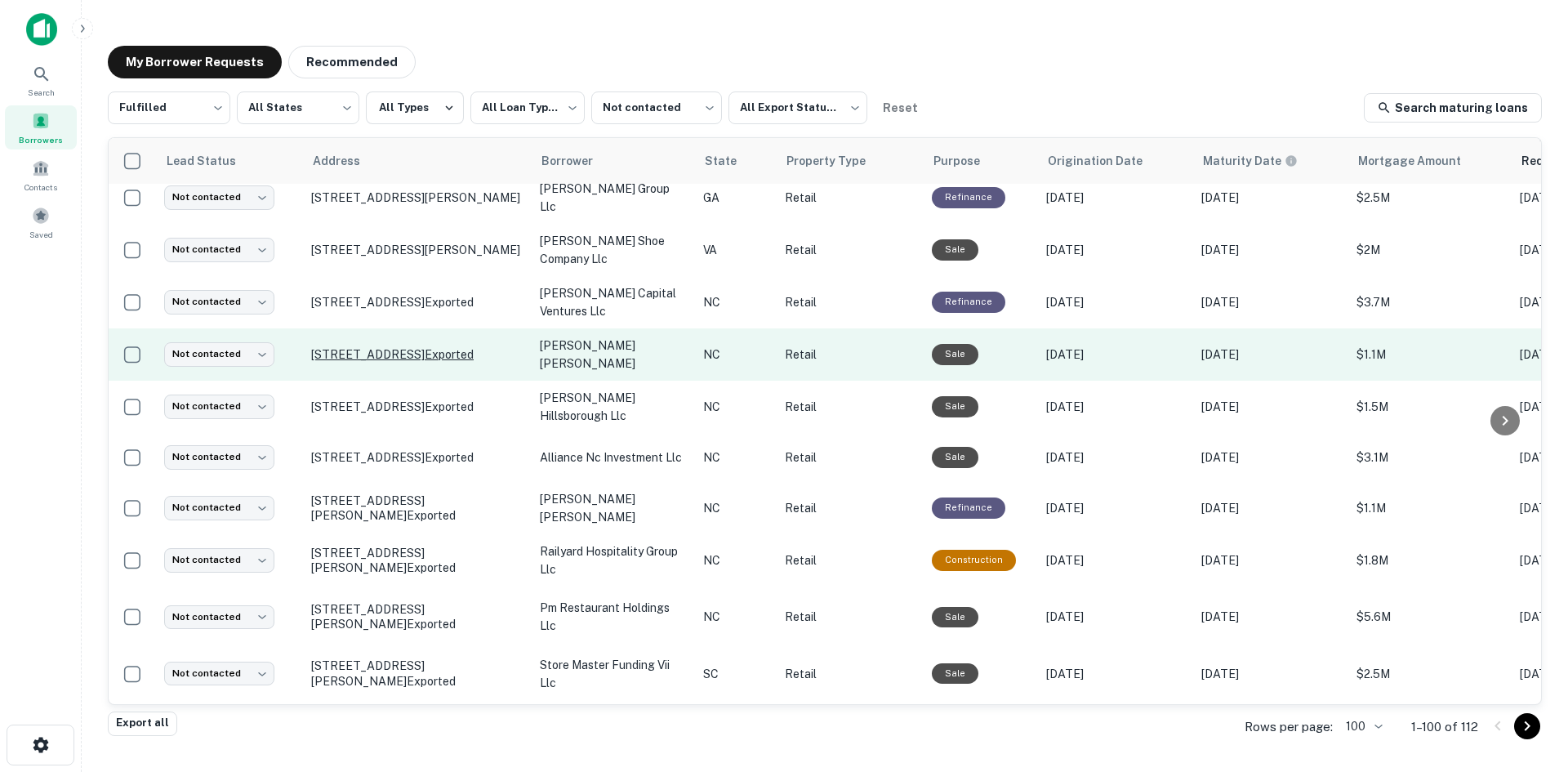
scroll to position [1535, 0]
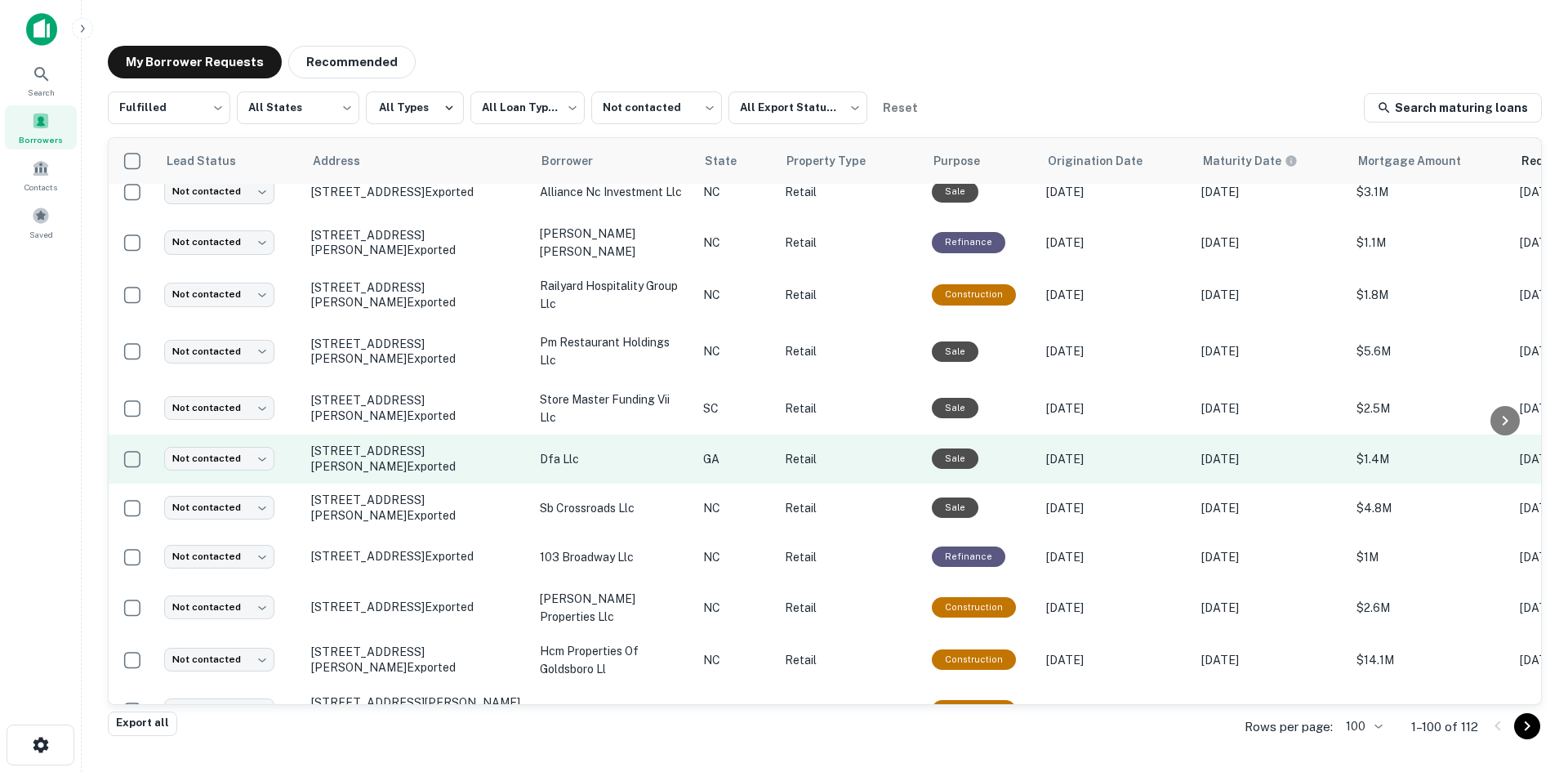
click at [454, 483] on td "1363 Dean Forest Rd Savannah, GA 31405 Exported" at bounding box center [417, 460] width 229 height 49
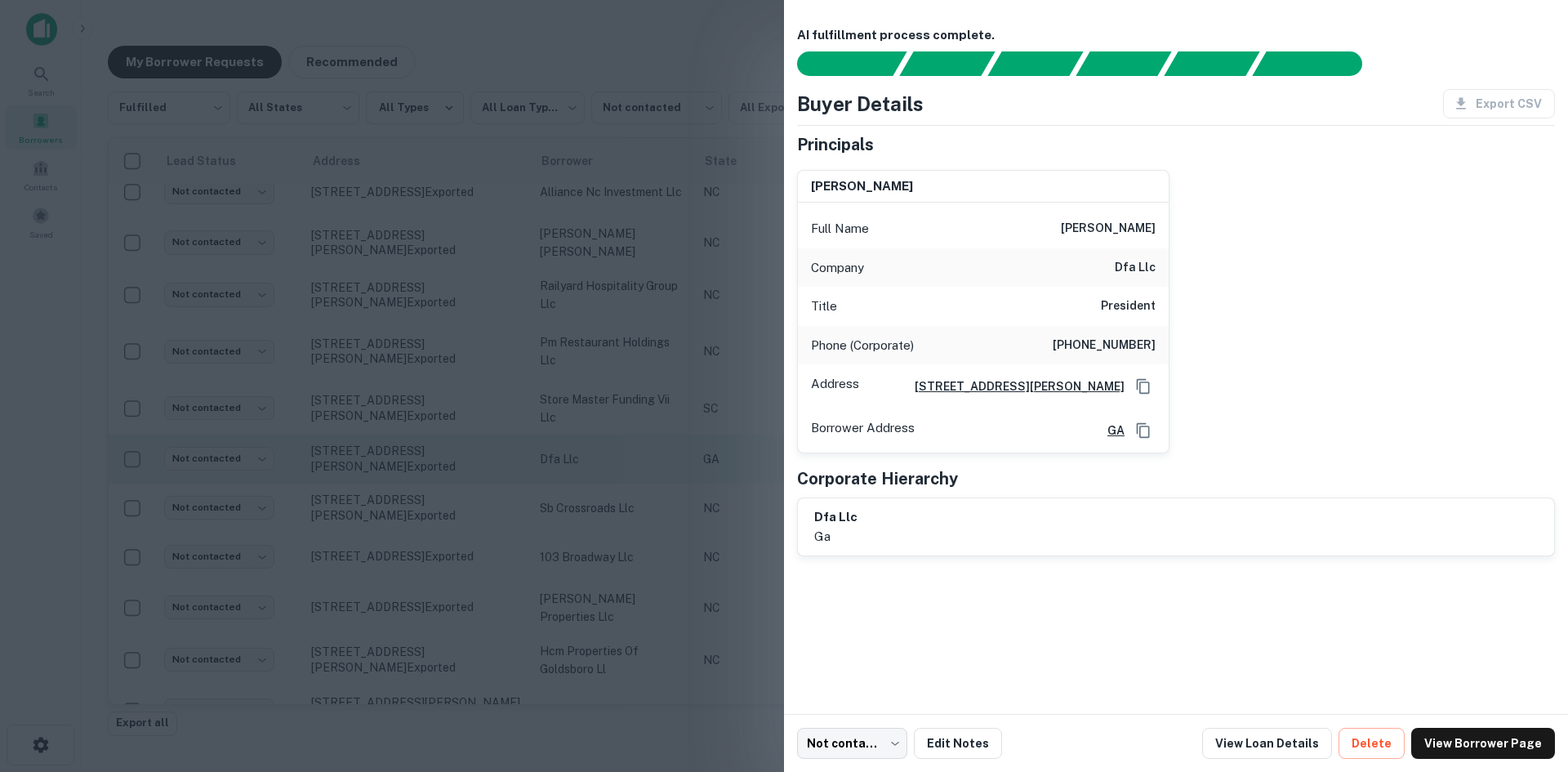
click at [454, 522] on div at bounding box center [784, 386] width 1568 height 772
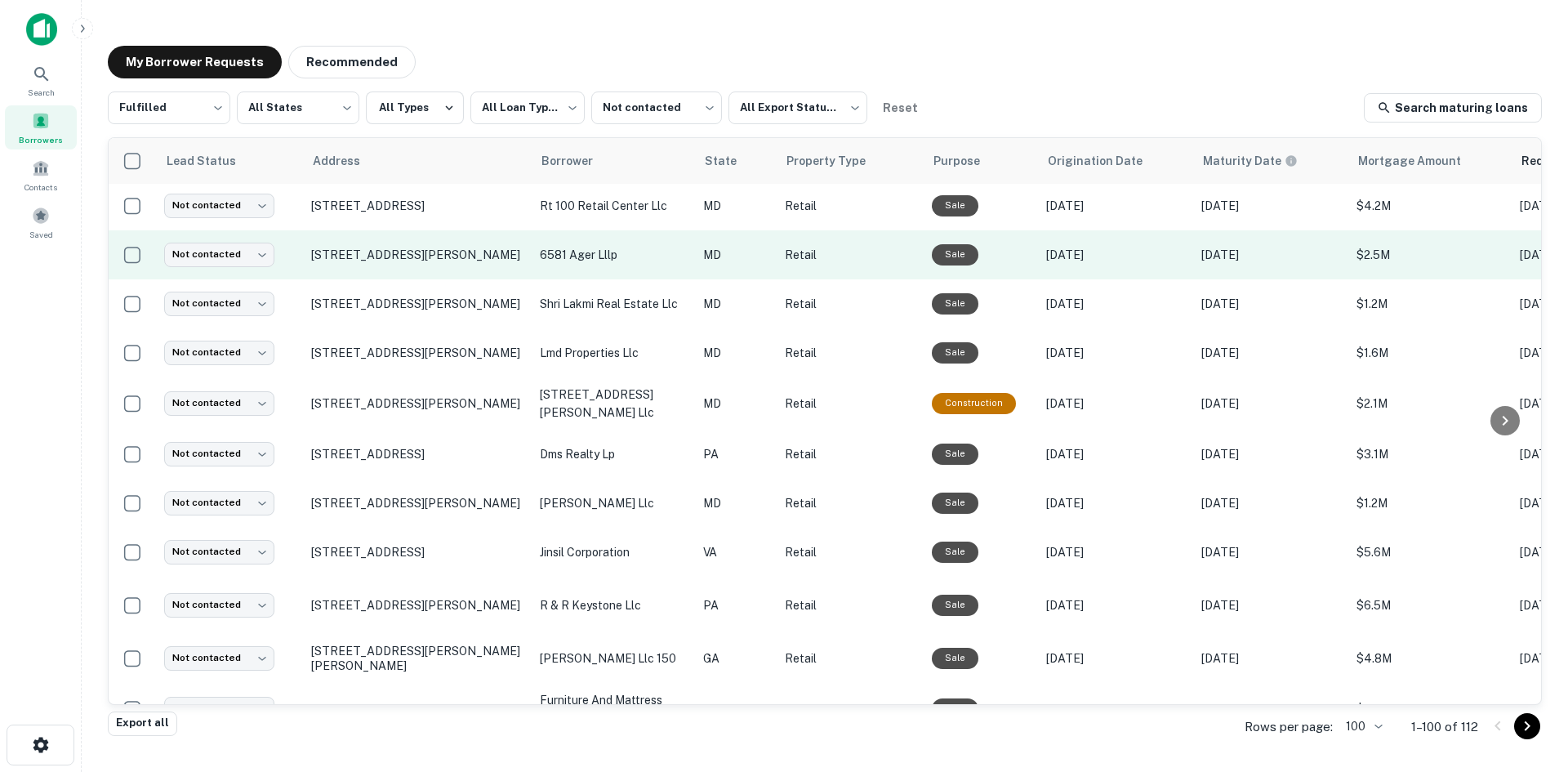
scroll to position [391, 0]
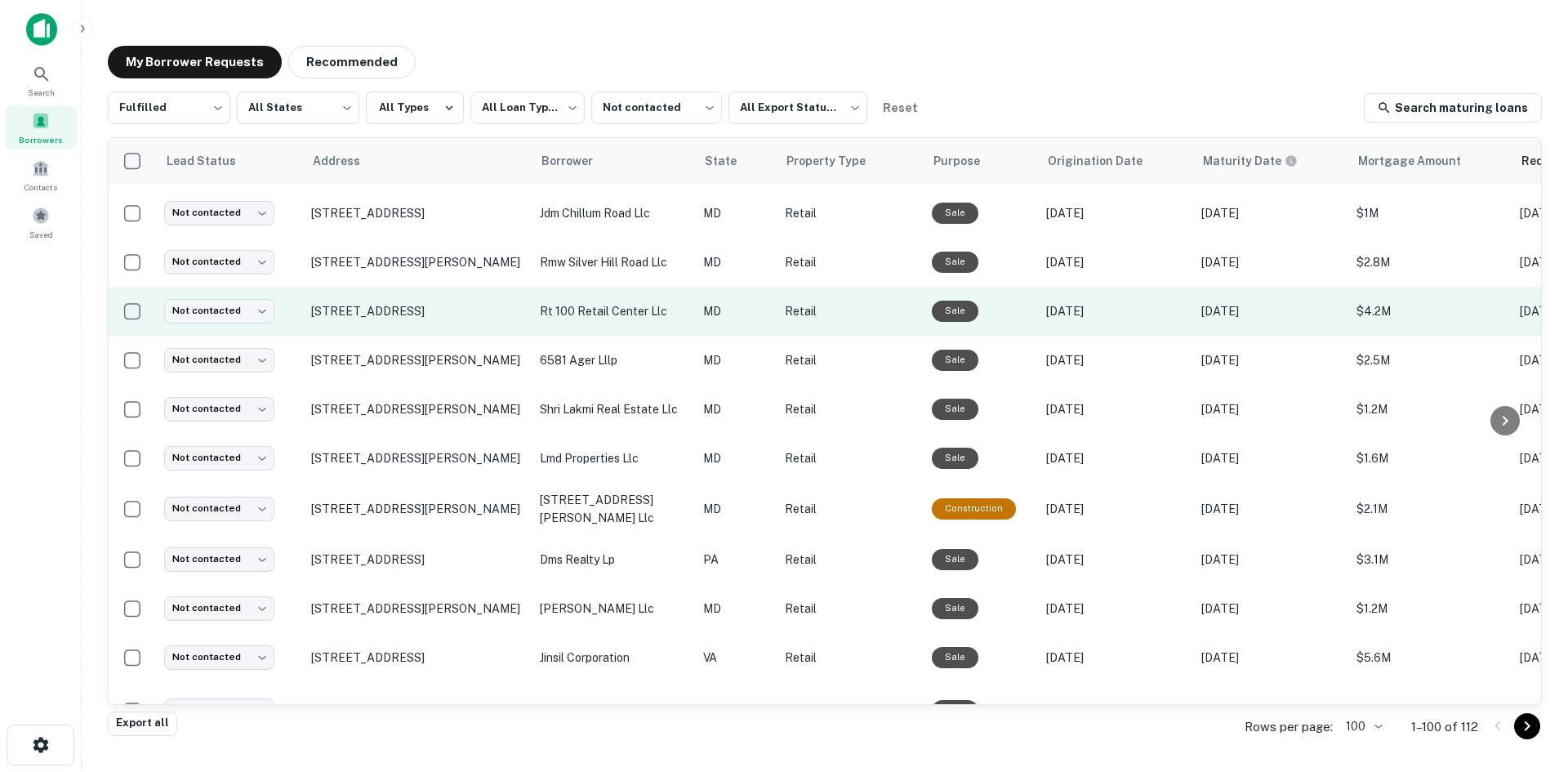
click at [410, 336] on td "[STREET_ADDRESS]" at bounding box center [417, 312] width 229 height 49
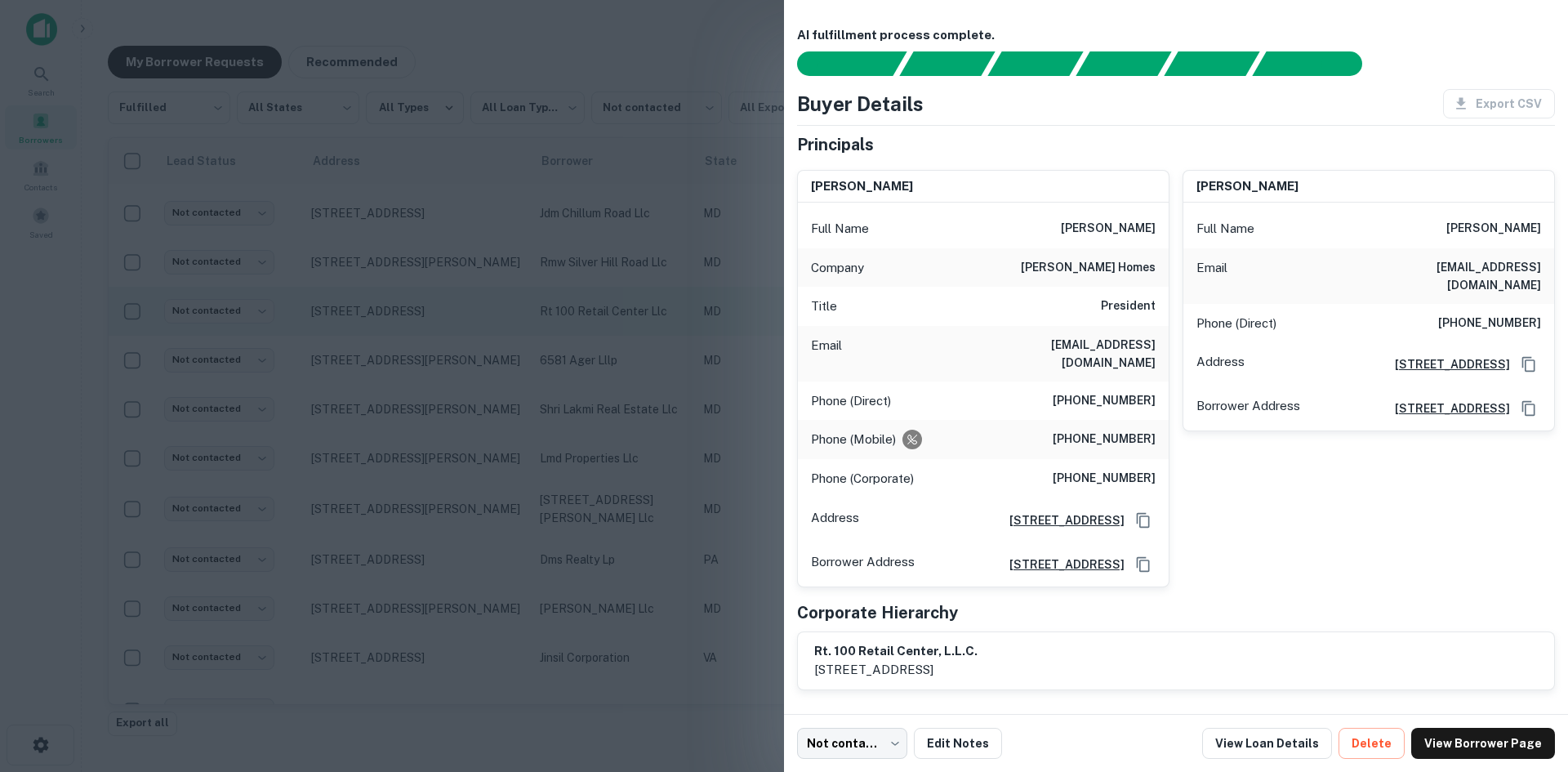
click at [410, 343] on div at bounding box center [784, 386] width 1568 height 772
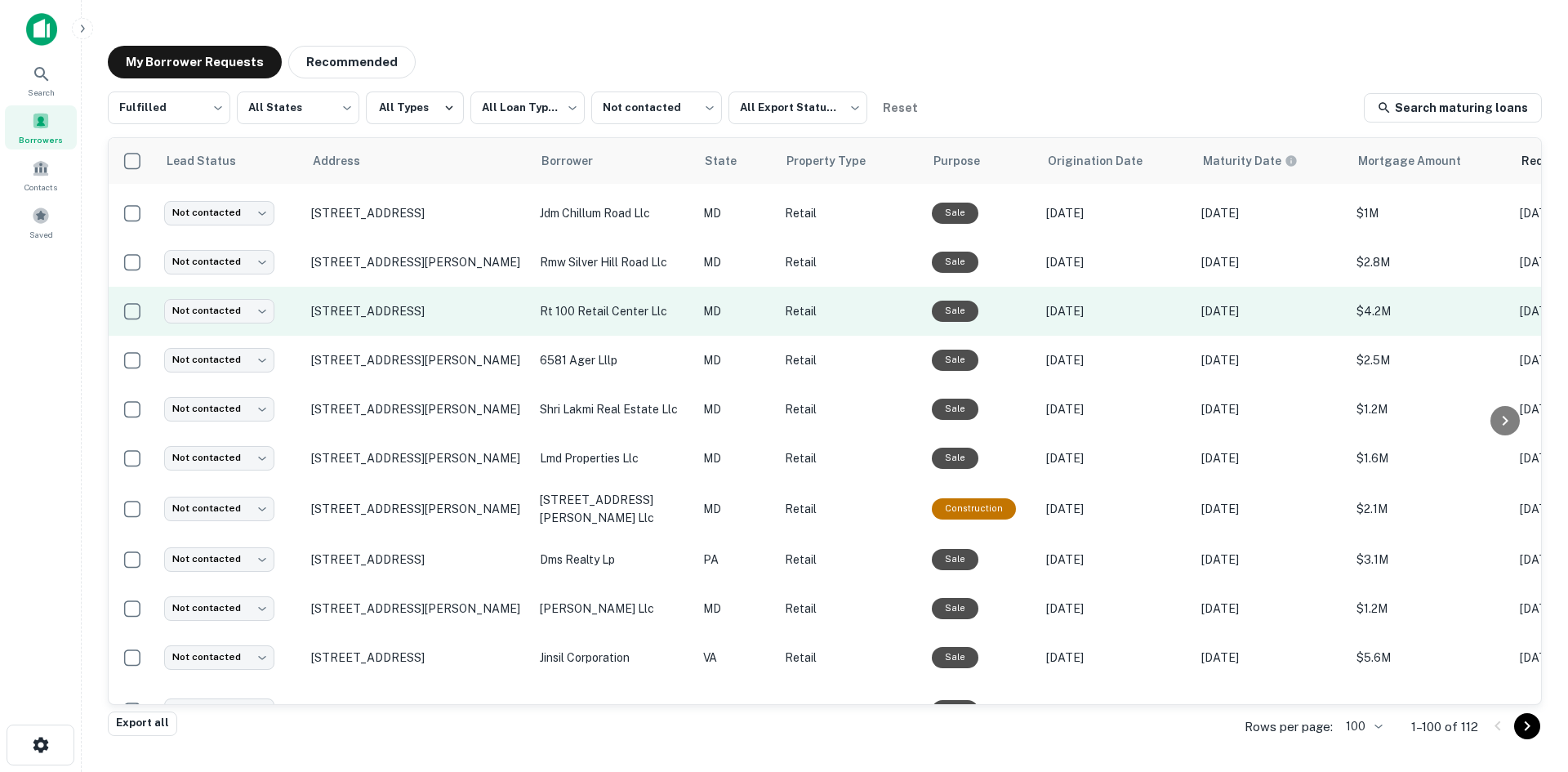
scroll to position [64, 0]
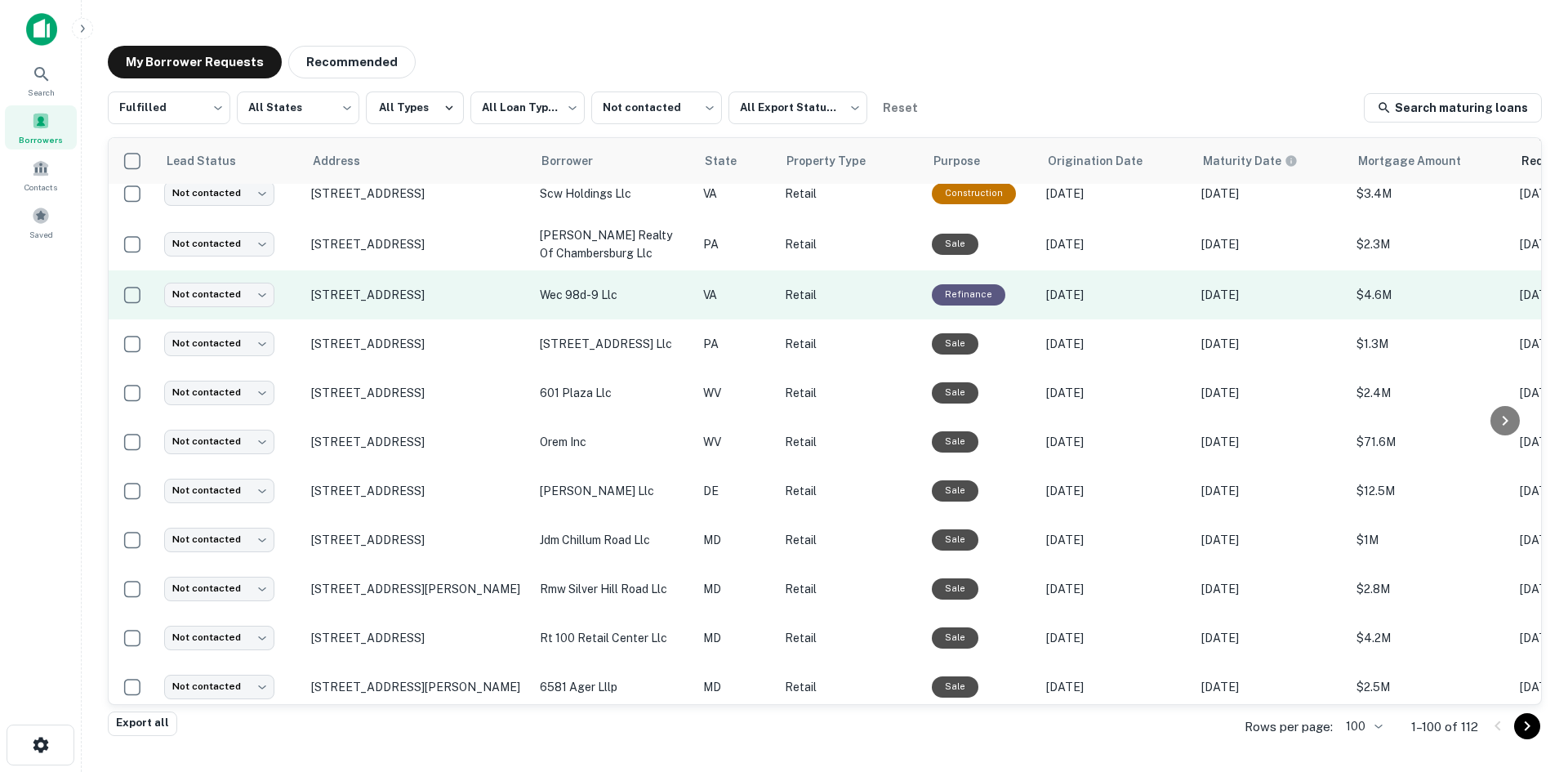
click at [427, 317] on td "[STREET_ADDRESS]" at bounding box center [417, 295] width 229 height 49
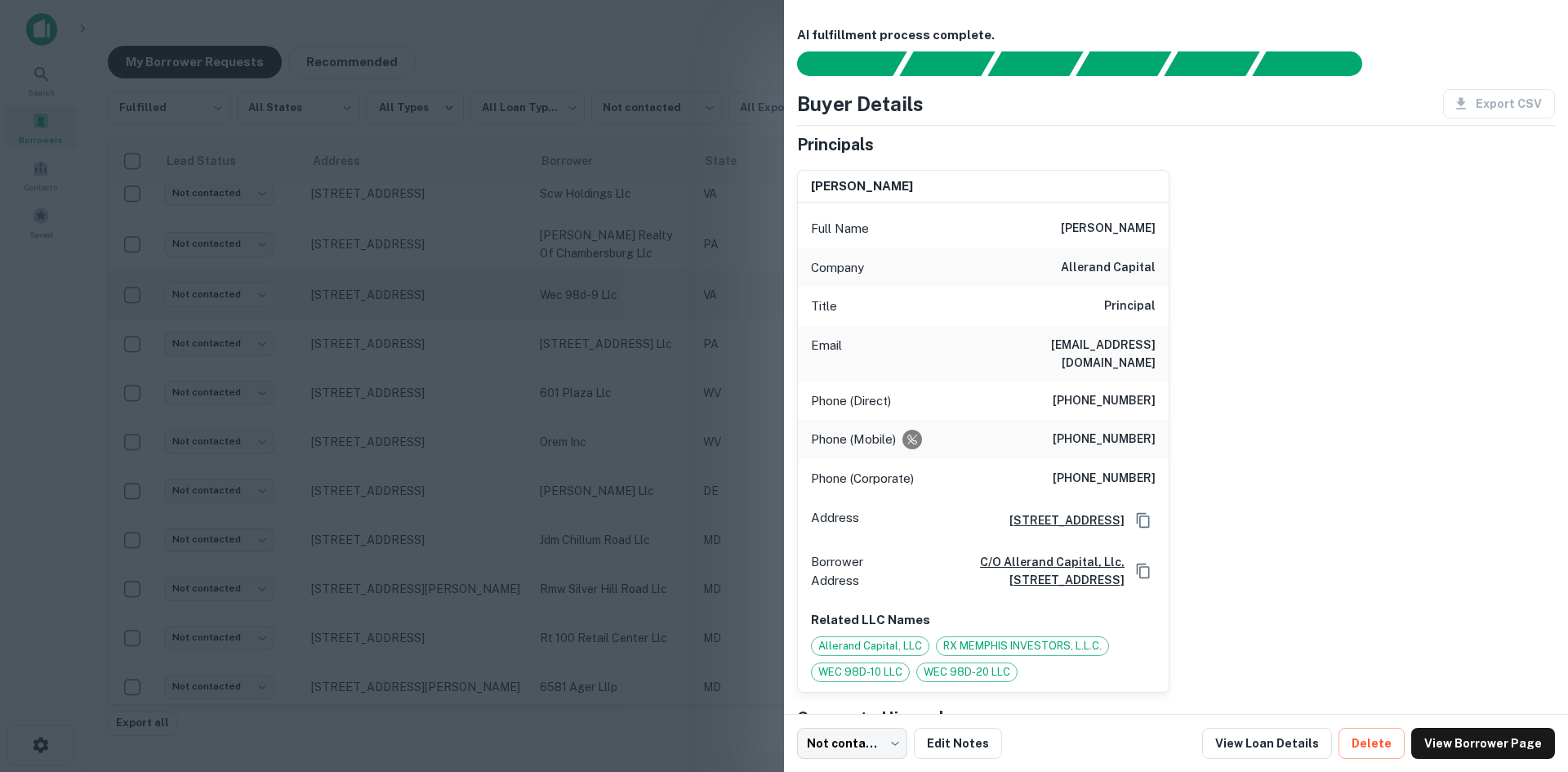
click at [427, 317] on div at bounding box center [784, 386] width 1568 height 772
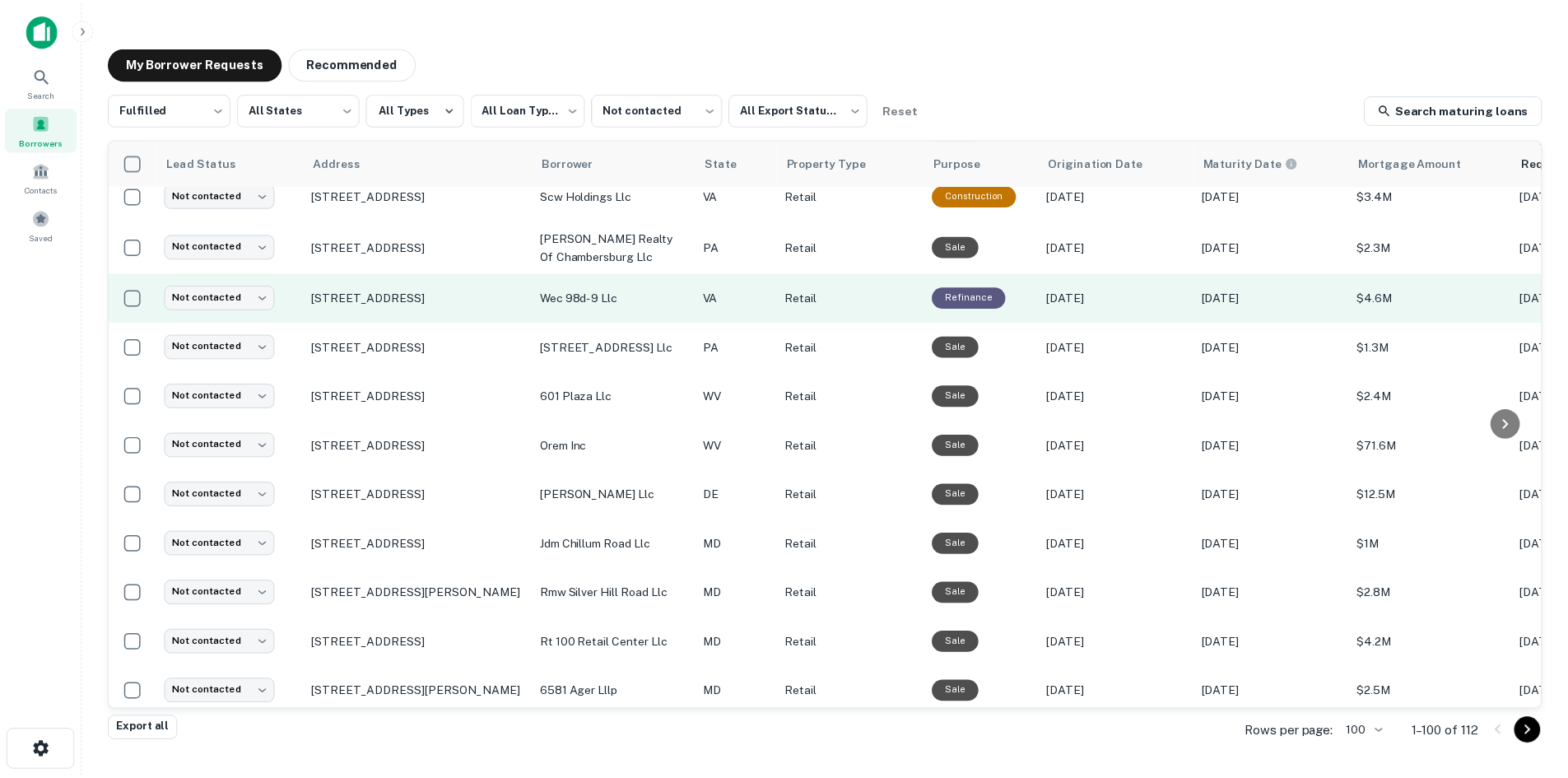
scroll to position [0, 0]
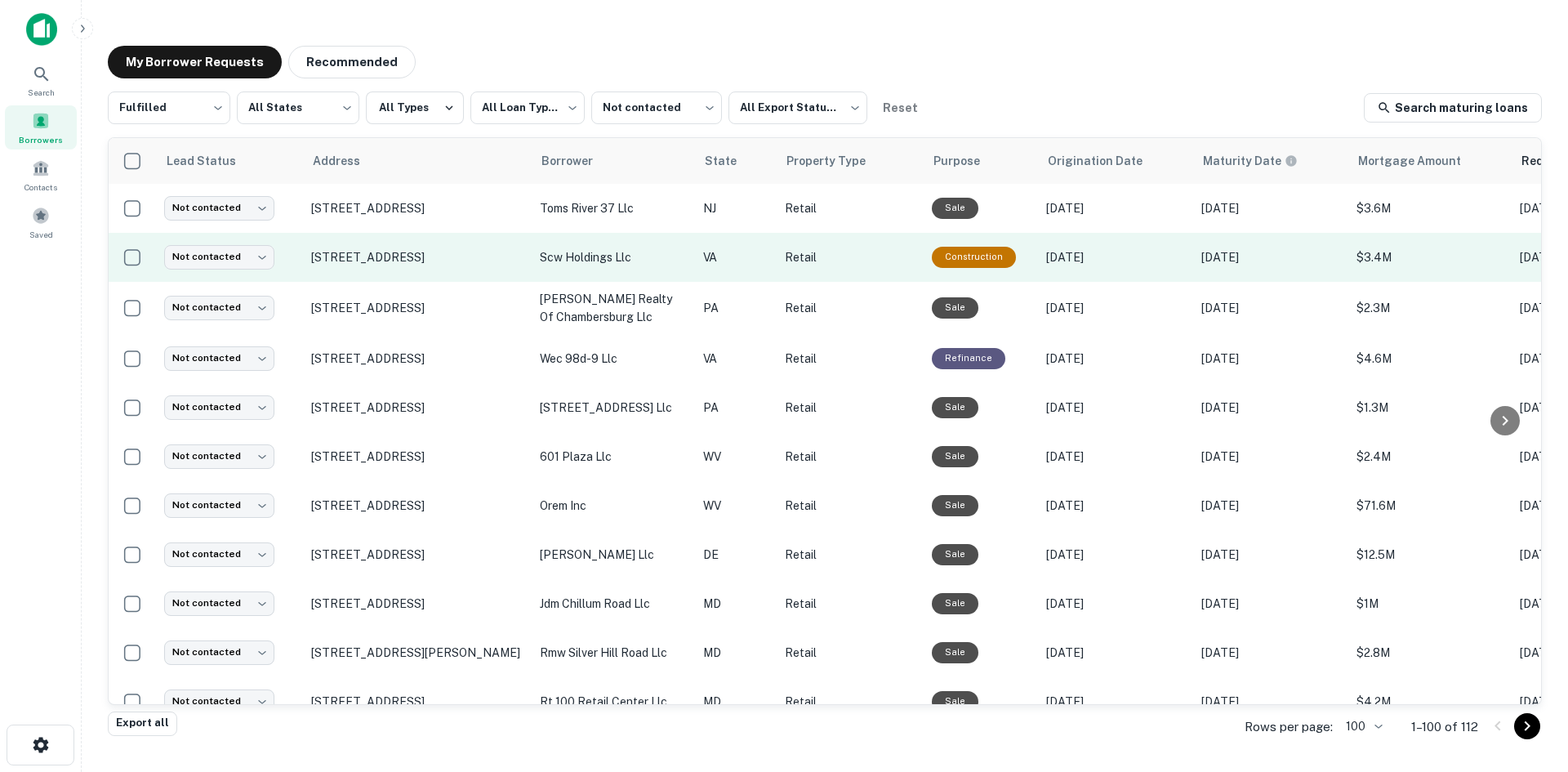
click at [449, 272] on td "[STREET_ADDRESS]" at bounding box center [417, 258] width 229 height 49
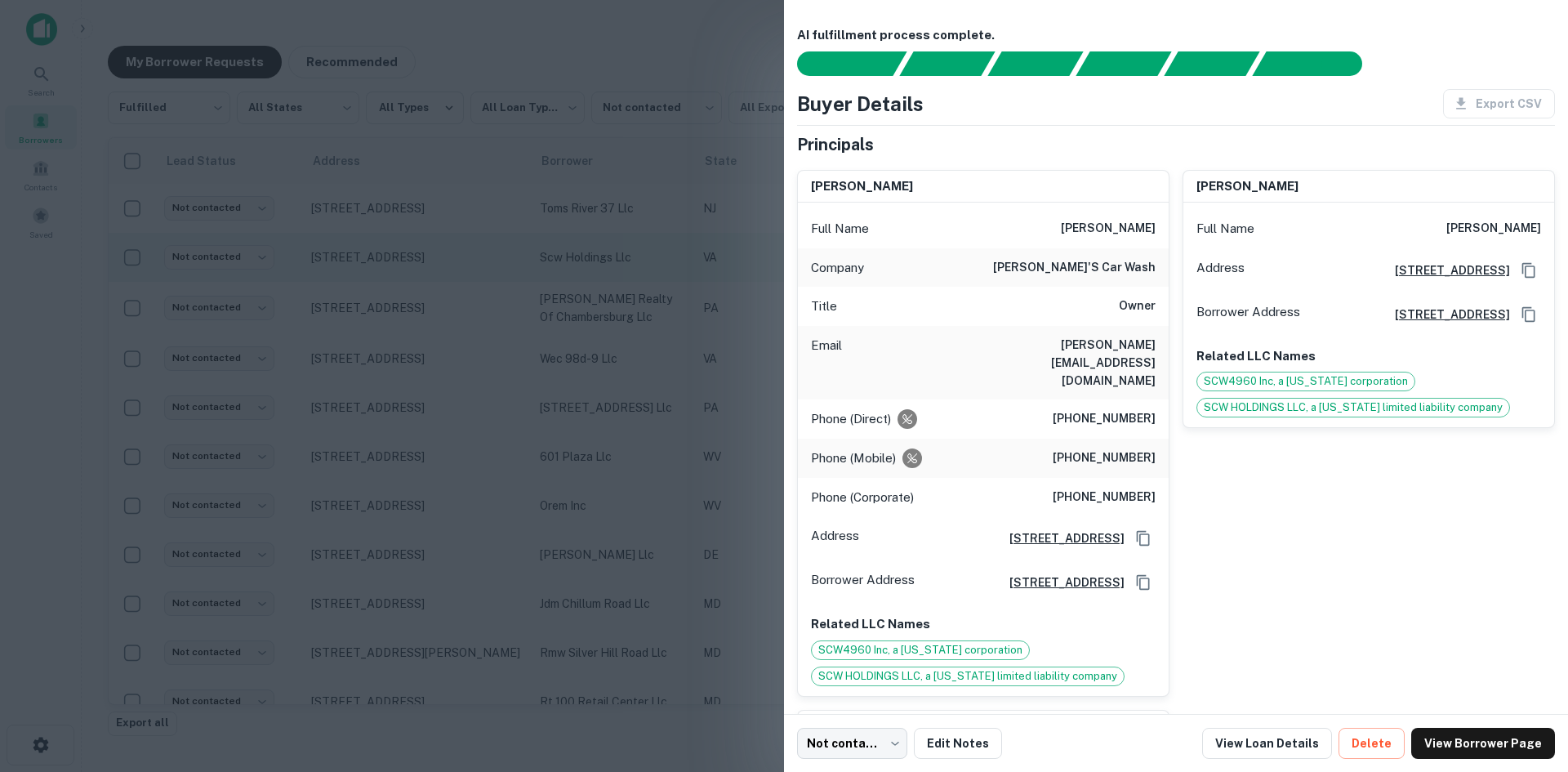
click at [449, 272] on div at bounding box center [784, 386] width 1568 height 772
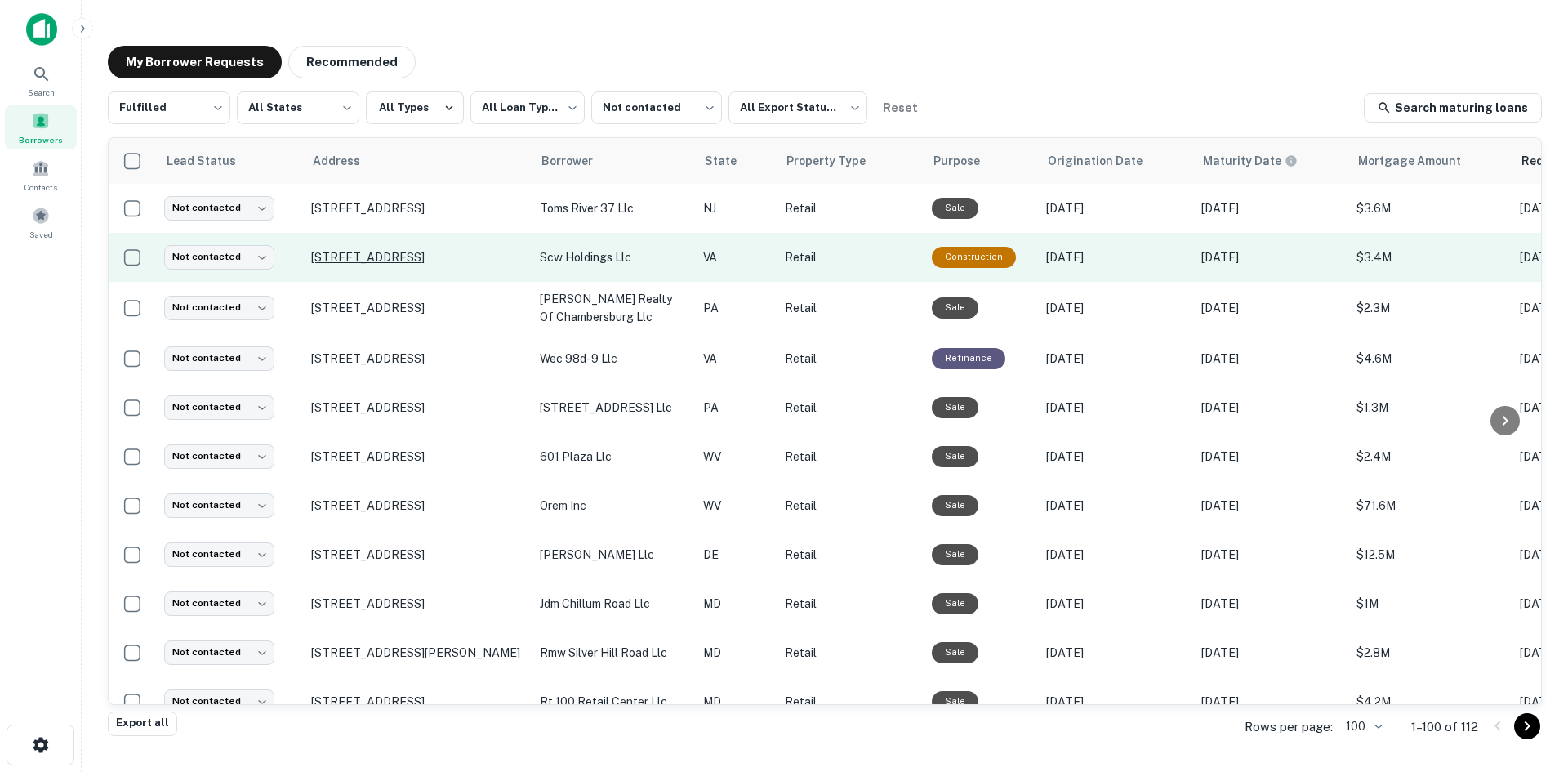
click at [453, 254] on p "[STREET_ADDRESS]" at bounding box center [418, 257] width 213 height 14
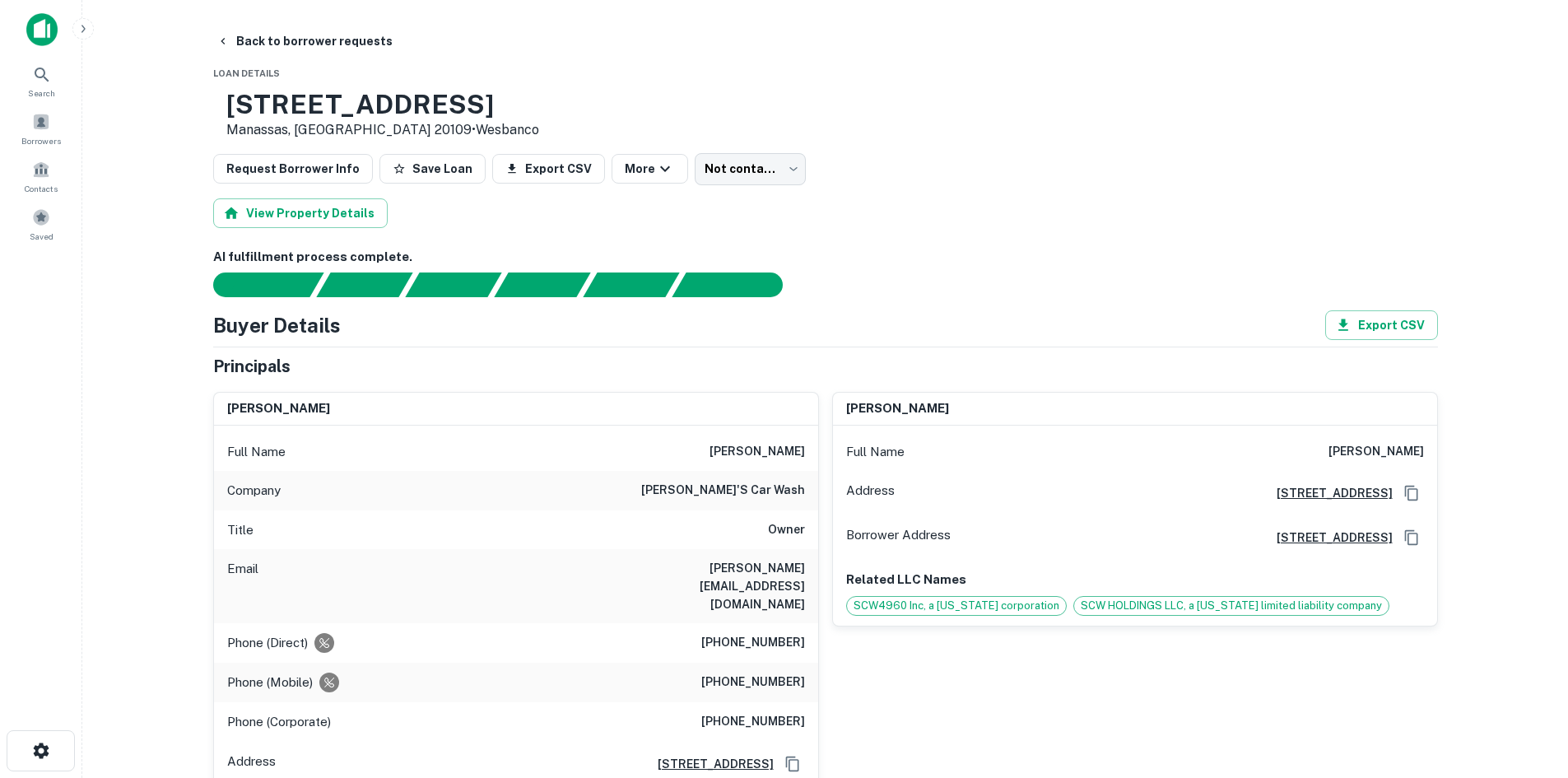
click at [390, 112] on h3 "8129 Sudley Rd" at bounding box center [382, 105] width 313 height 31
click at [361, 112] on h3 "8129 Sudley Rd" at bounding box center [382, 105] width 313 height 31
drag, startPoint x: 284, startPoint y: 100, endPoint x: 402, endPoint y: 141, distance: 124.9
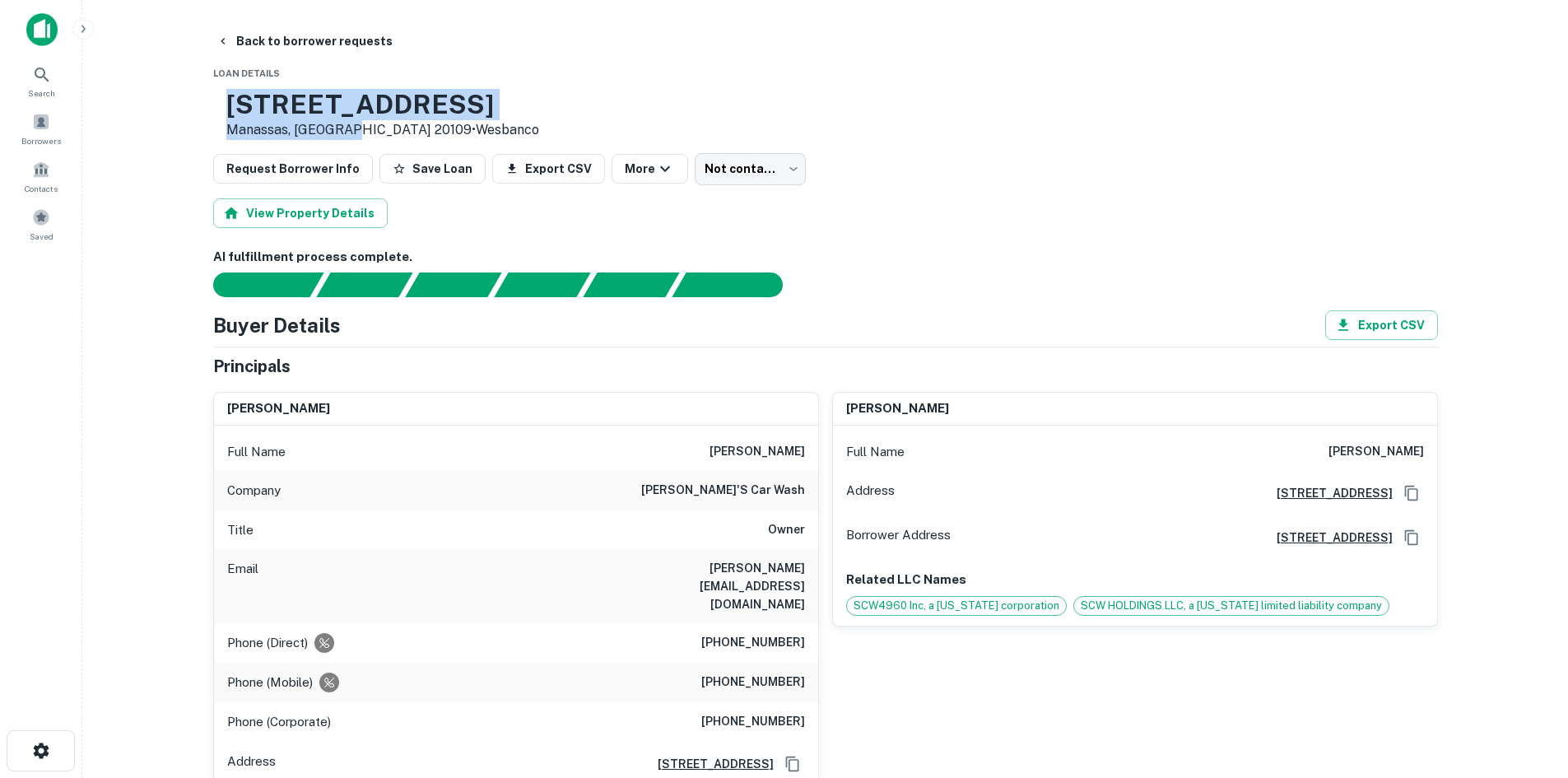
click at [402, 140] on div "8129 Sudley Rd Manassas, VA 20109 • Wesbanco" at bounding box center [382, 115] width 313 height 51
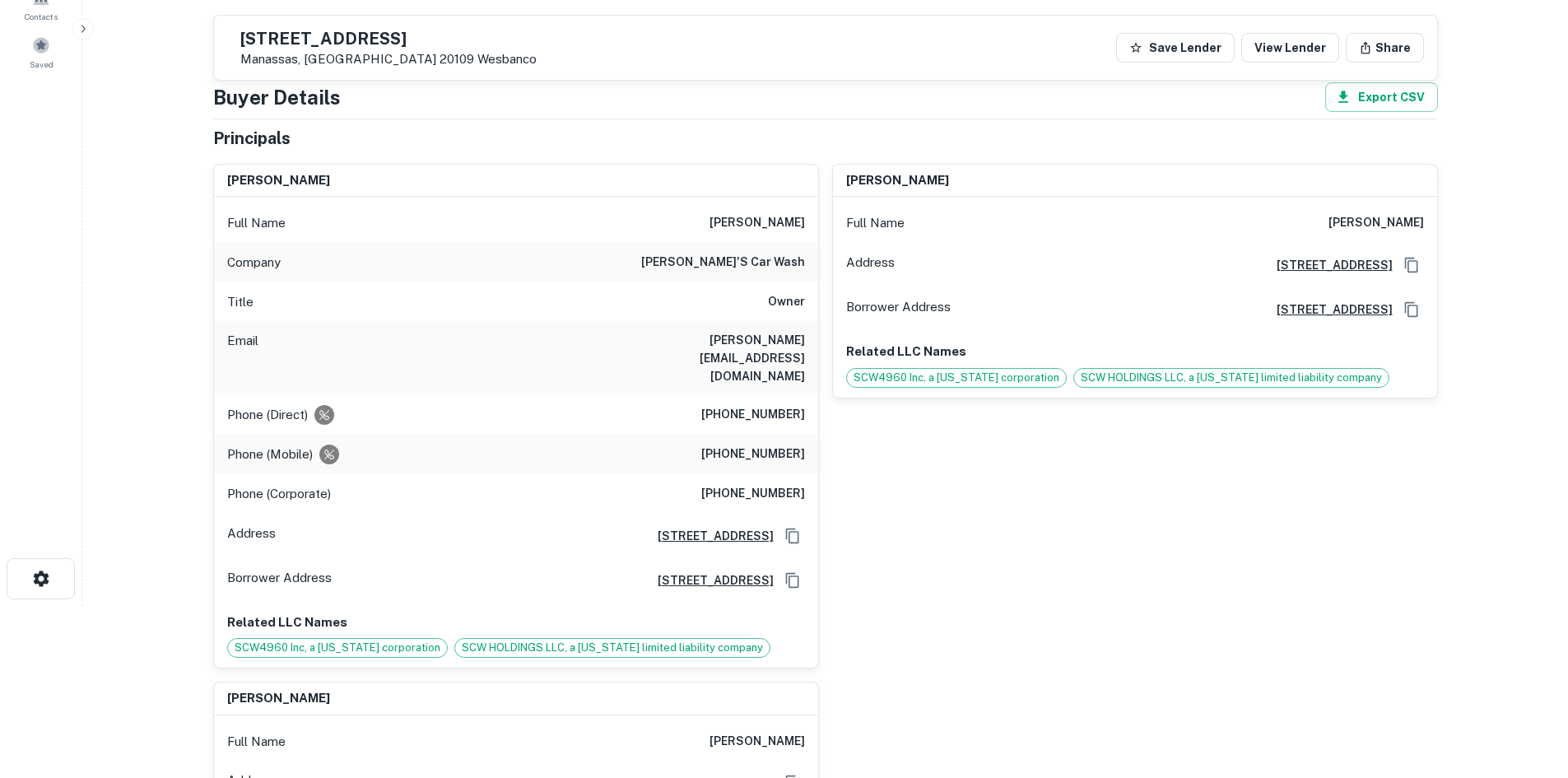
scroll to position [82, 0]
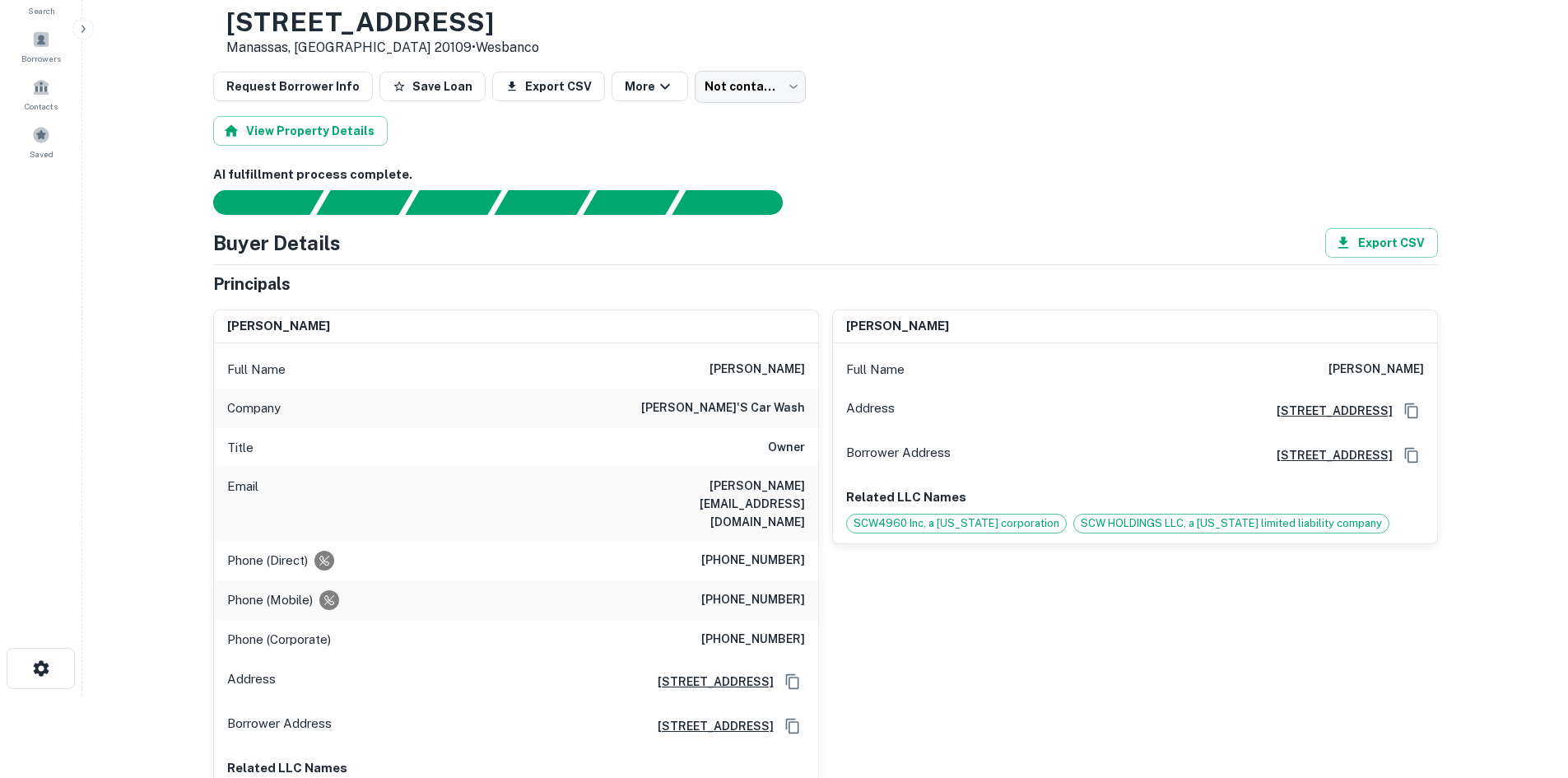
click at [766, 551] on h6 "(301) 894-3100" at bounding box center [753, 560] width 104 height 20
click at [789, 590] on h6 "(301) 802-7797" at bounding box center [753, 600] width 104 height 20
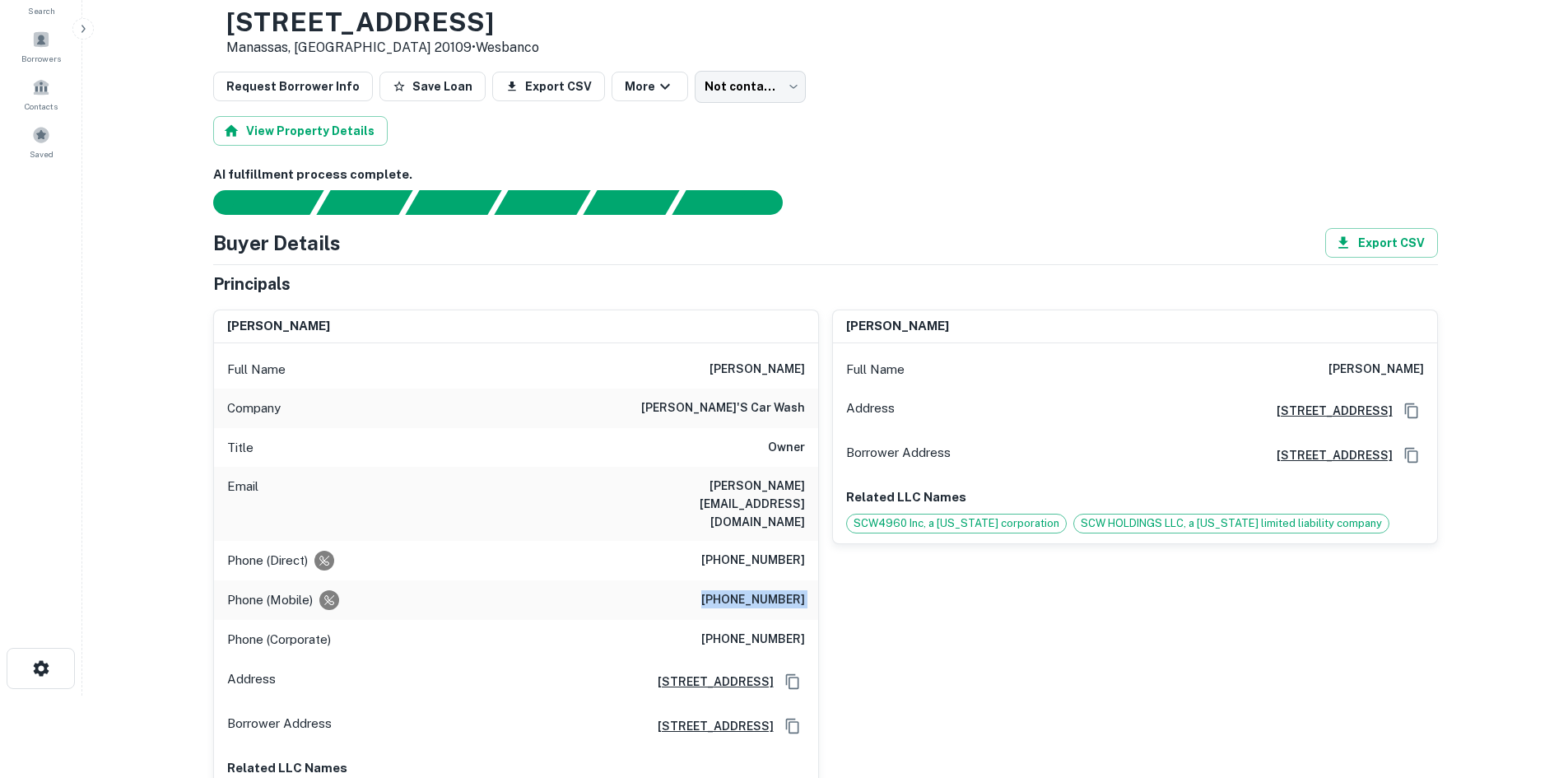
click at [789, 590] on h6 "(301) 802-7797" at bounding box center [753, 600] width 104 height 20
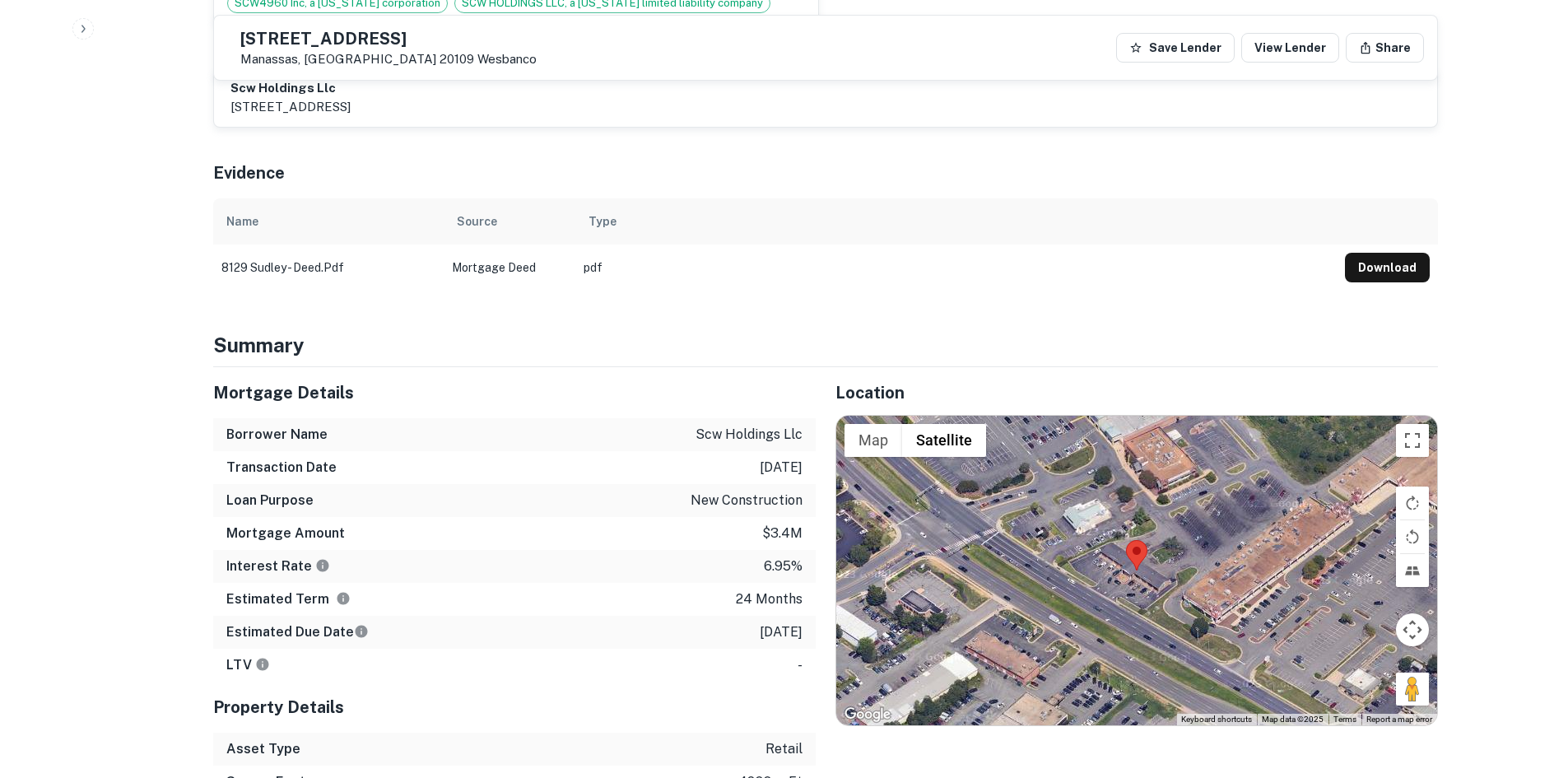
scroll to position [1071, 0]
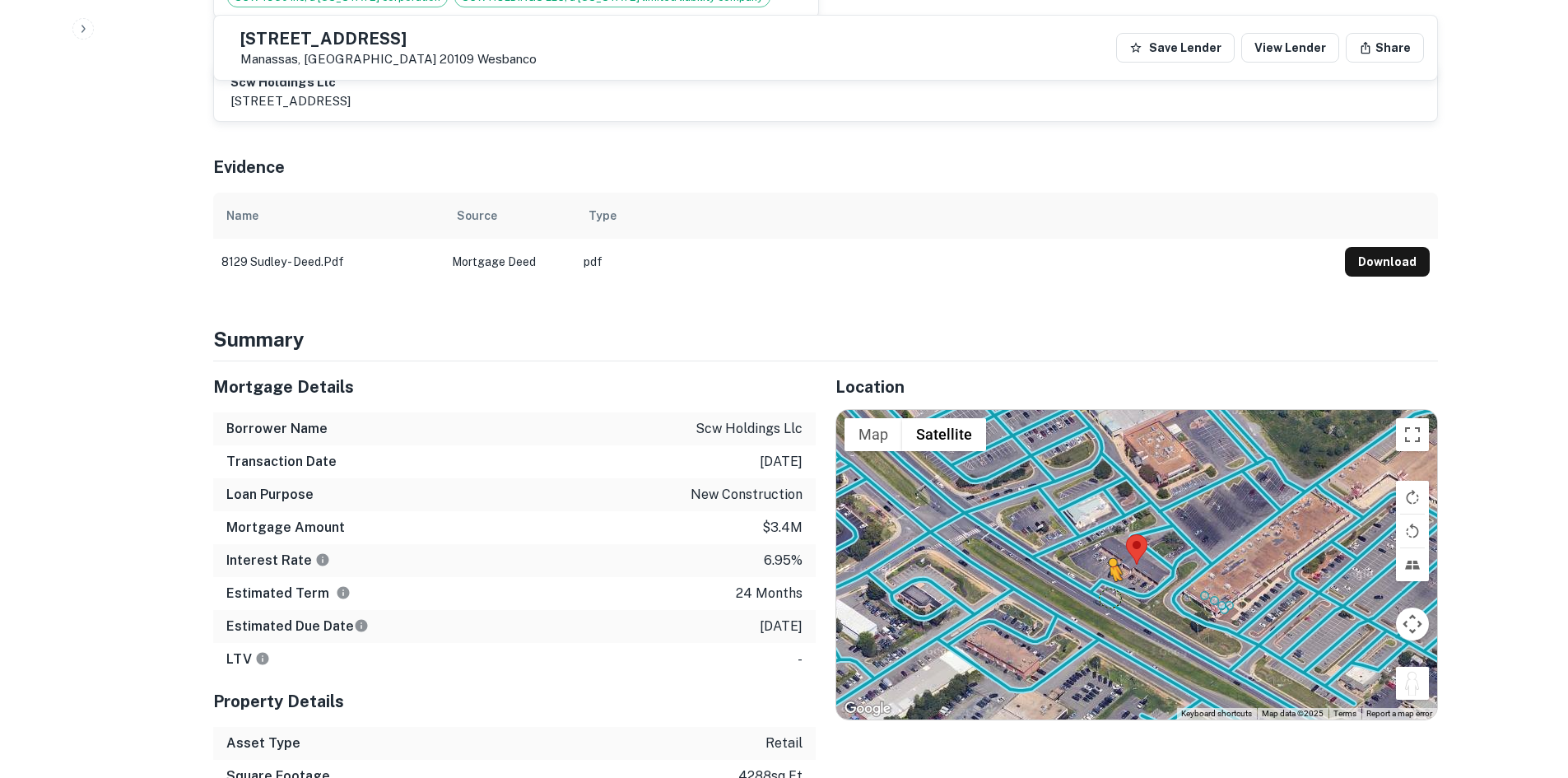
drag, startPoint x: 1403, startPoint y: 651, endPoint x: 1108, endPoint y: 563, distance: 307.8
click at [1108, 563] on div "To activate drag with keyboard, press Alt + Enter. Once in keyboard drag state,…" at bounding box center [1136, 564] width 601 height 310
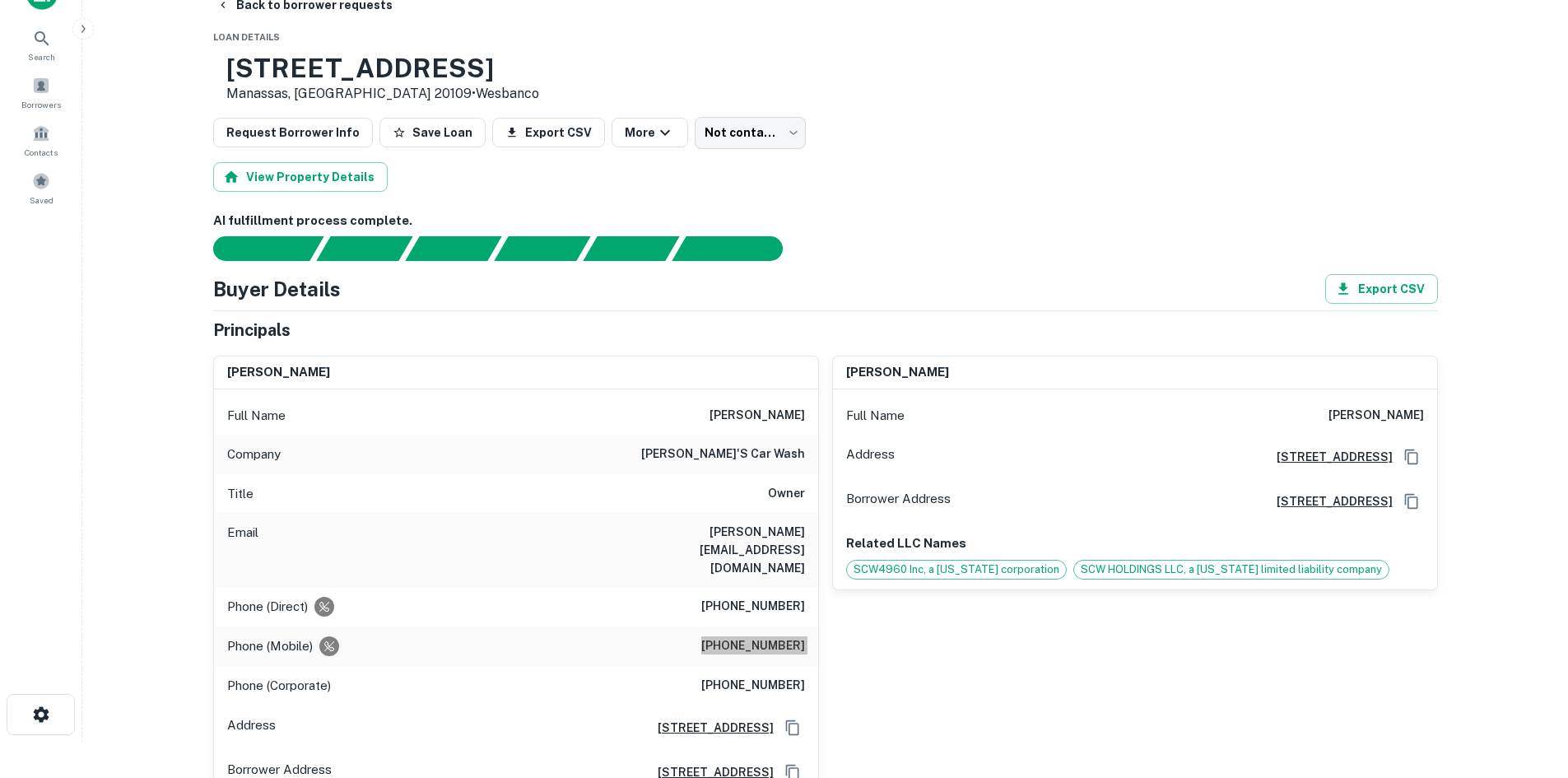
scroll to position [0, 0]
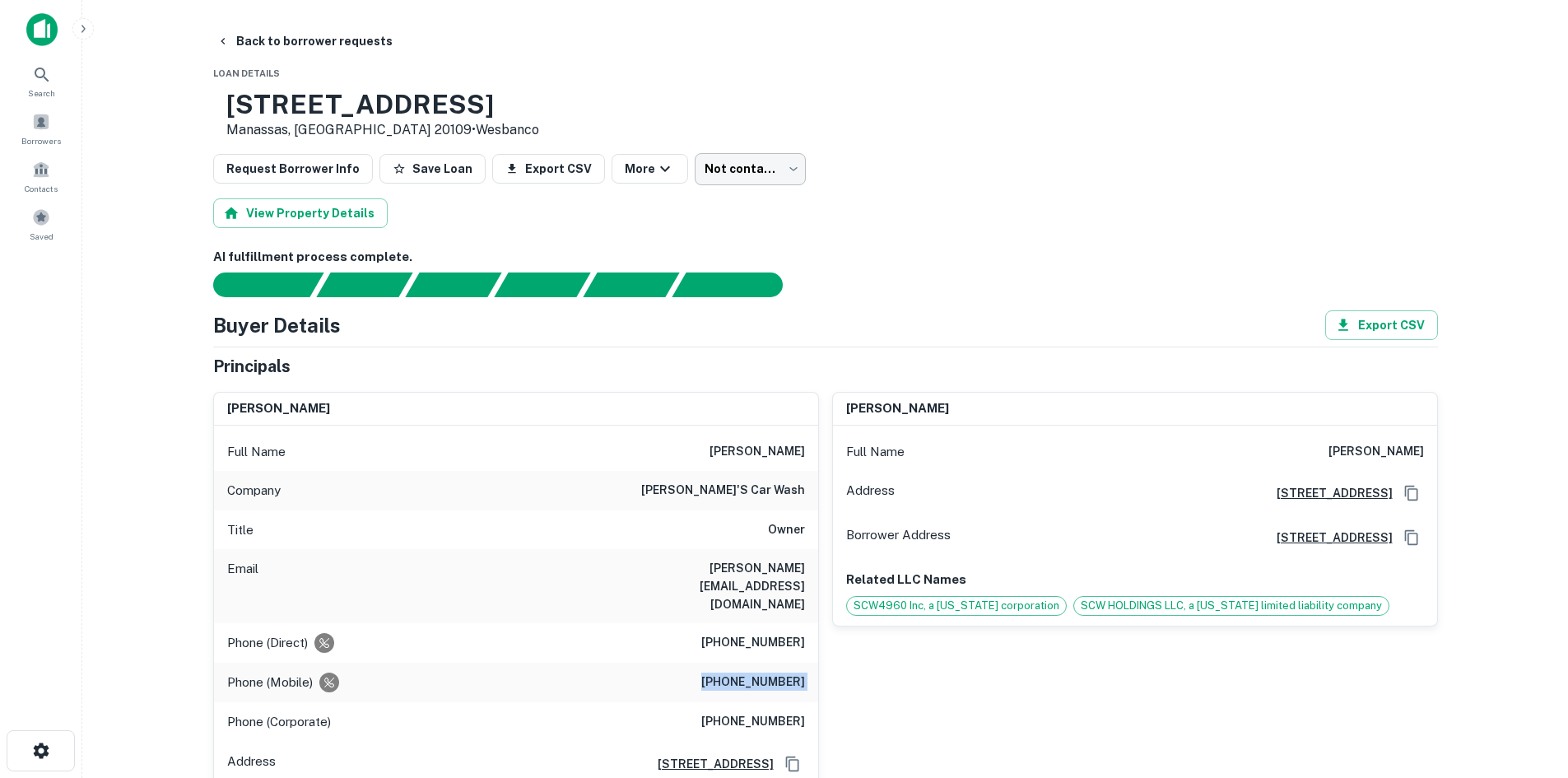
click at [700, 181] on body "Search Borrowers Contacts Saved Back to borrower requests Loan Details 8129 Sud…" at bounding box center [784, 389] width 1568 height 778
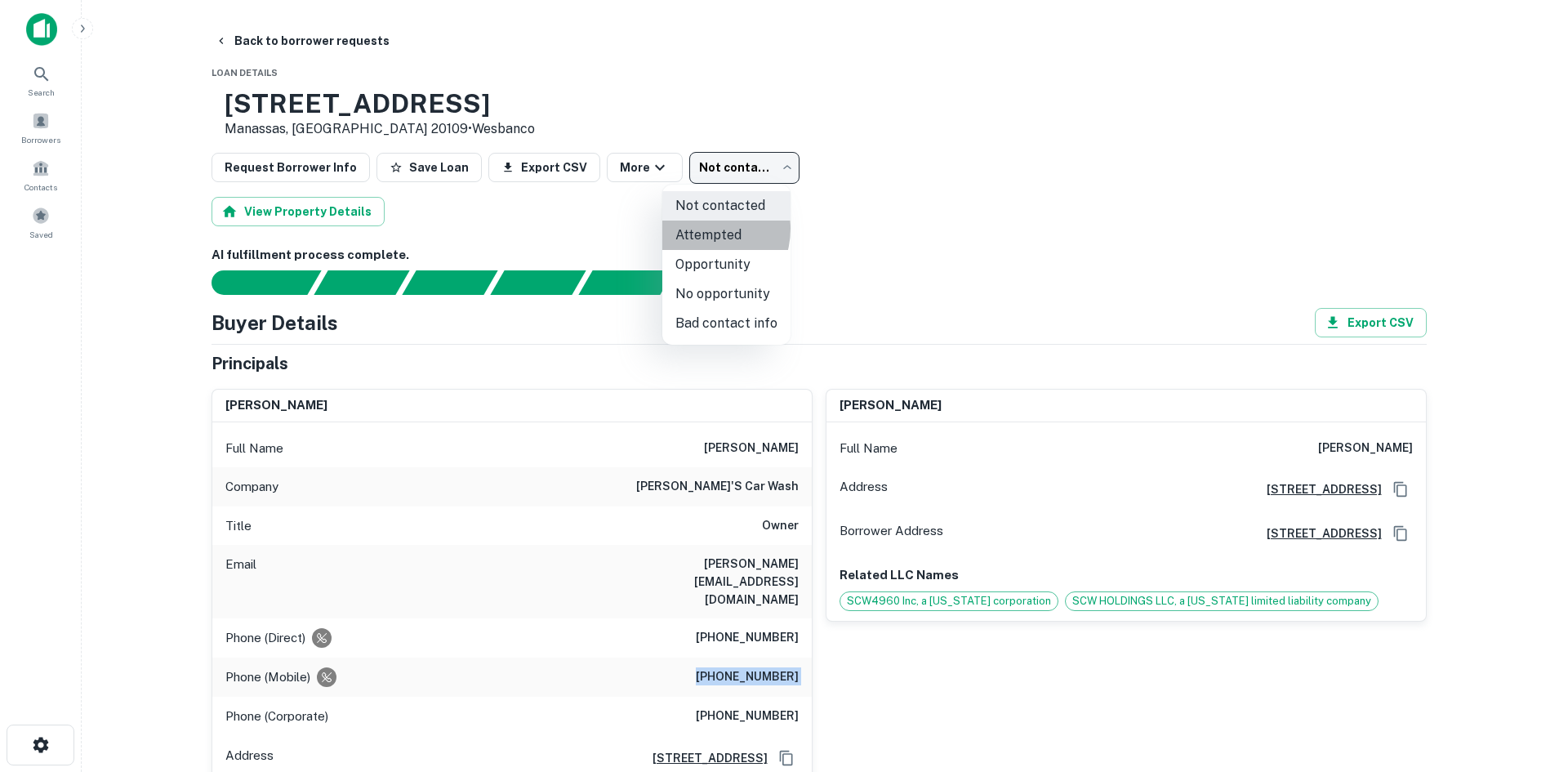
click at [700, 229] on li "Attempted" at bounding box center [727, 235] width 128 height 30
type input "*********"
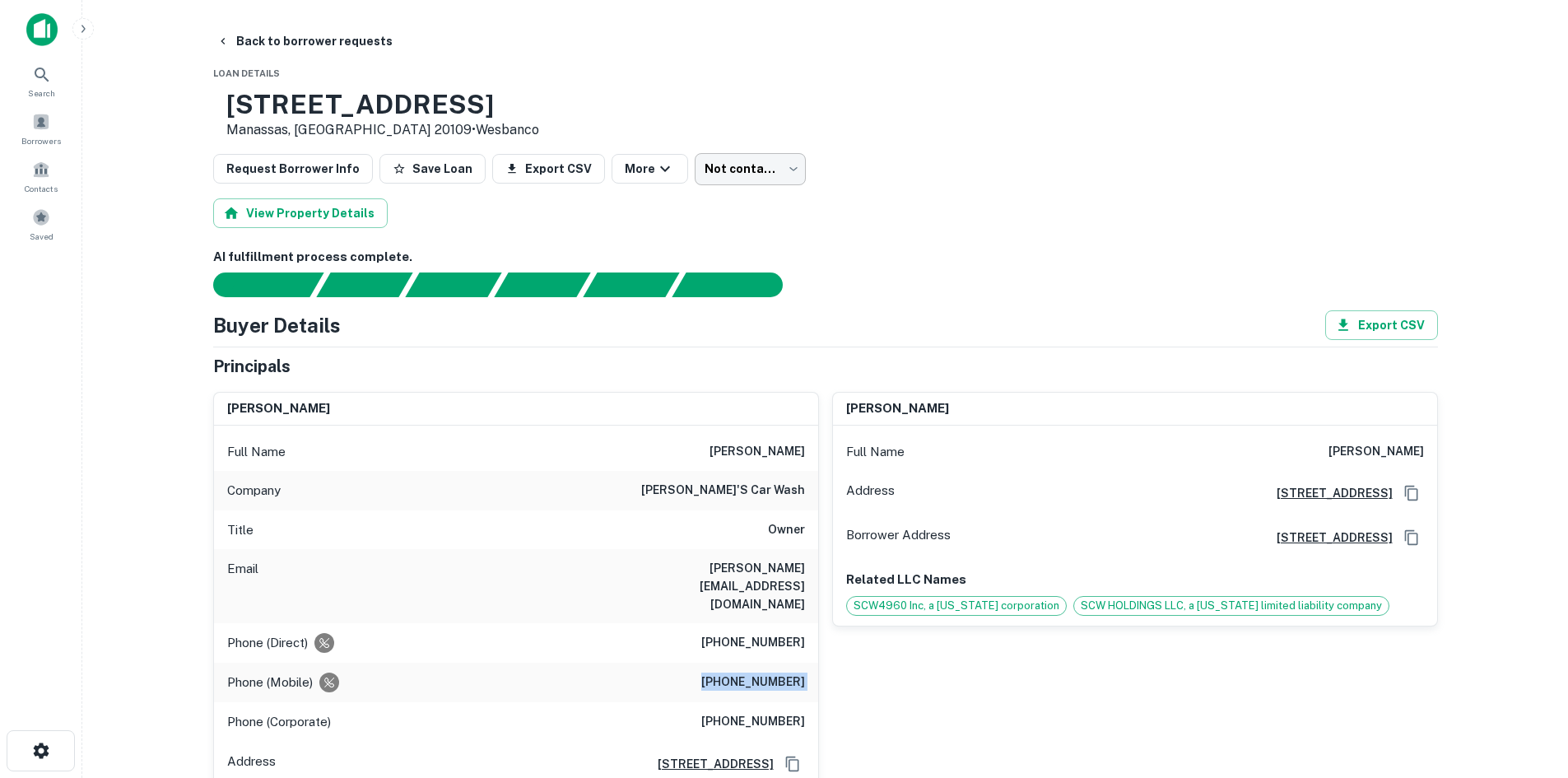
click at [696, 174] on body "Search Borrowers Contacts Saved Back to borrower requests Loan Details 8129 Sud…" at bounding box center [784, 389] width 1568 height 778
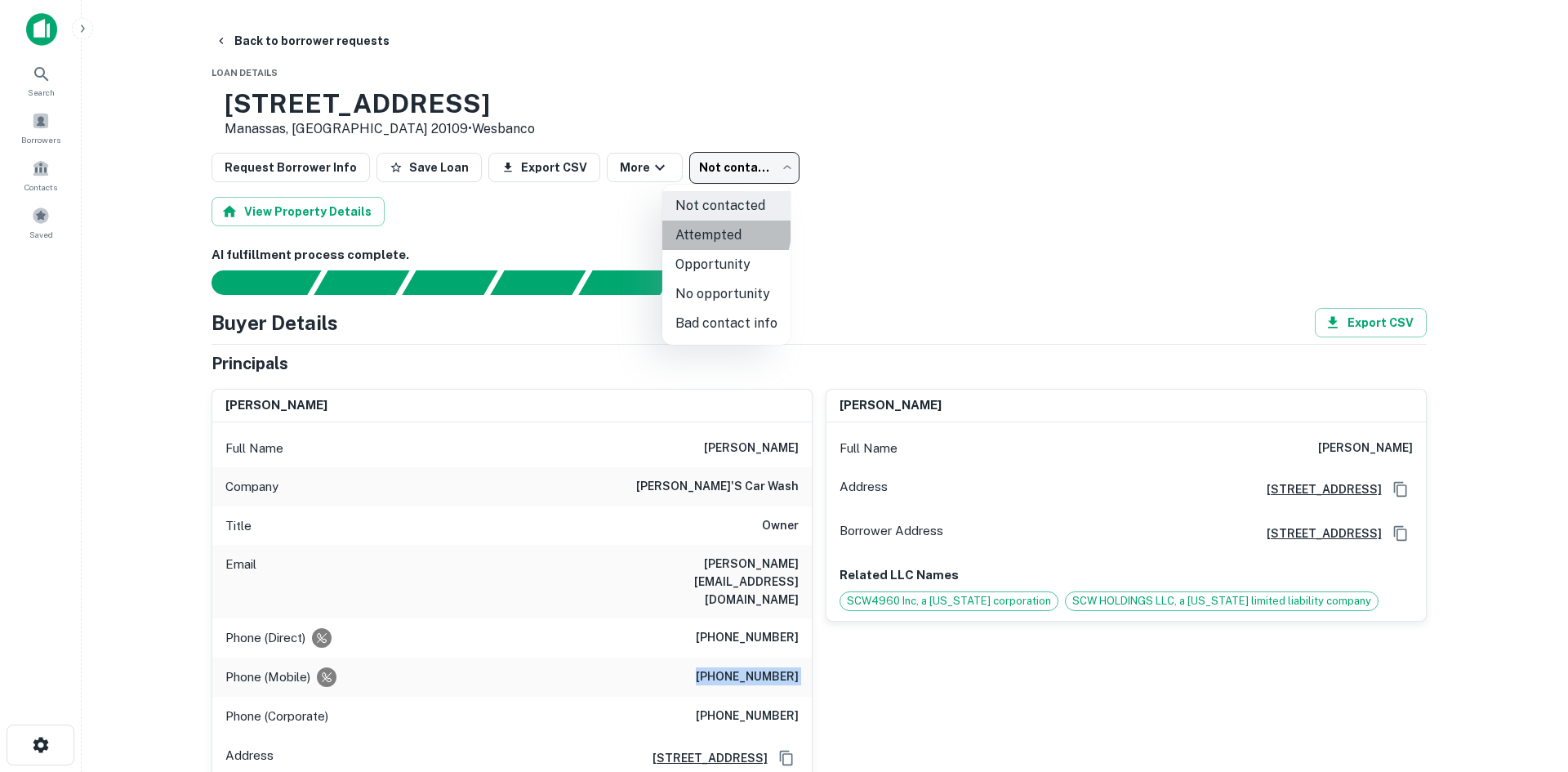
click at [713, 230] on li "Attempted" at bounding box center [727, 235] width 128 height 30
type input "*********"
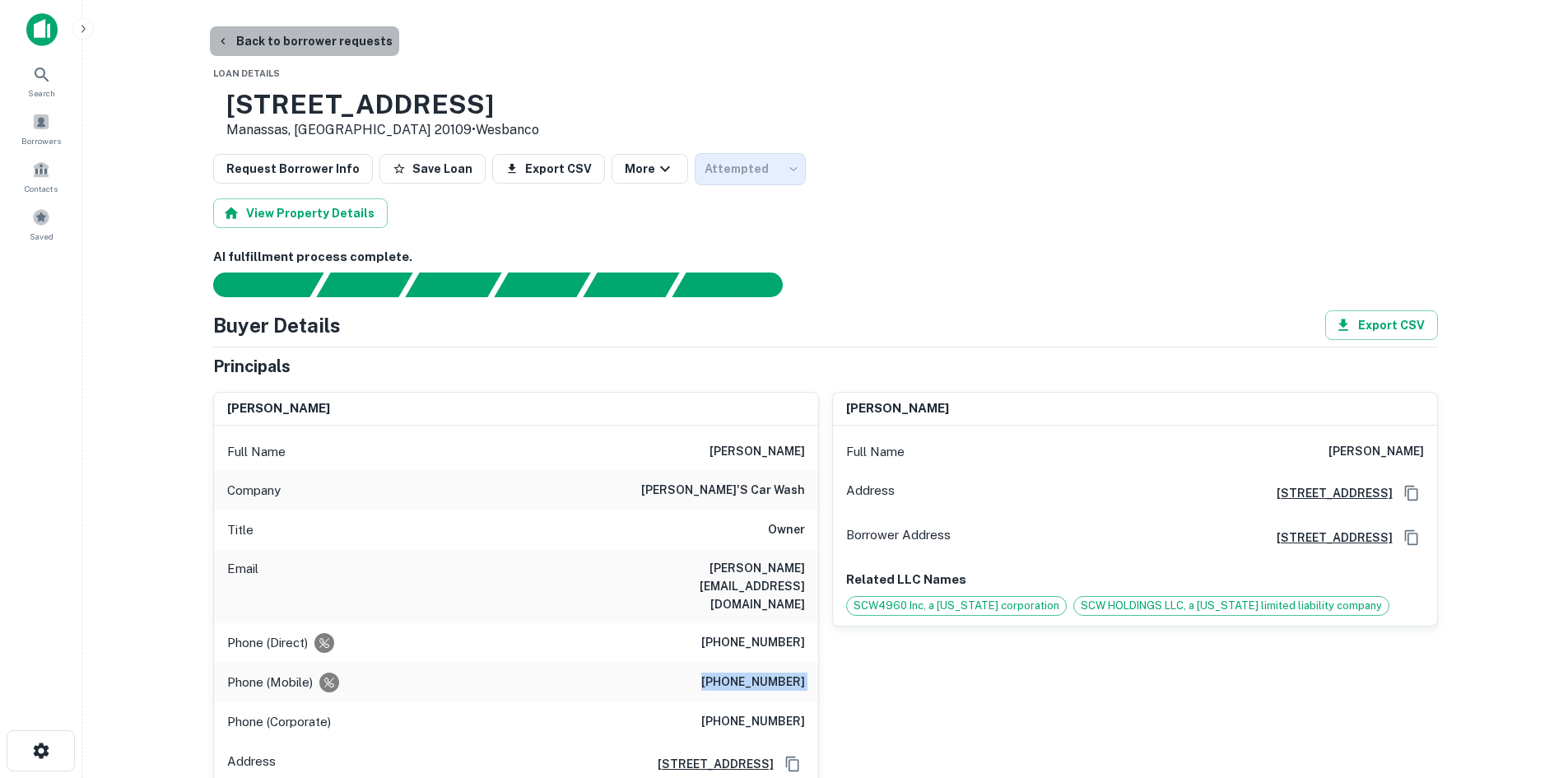
click at [363, 45] on button "Back to borrower requests" at bounding box center [304, 41] width 189 height 30
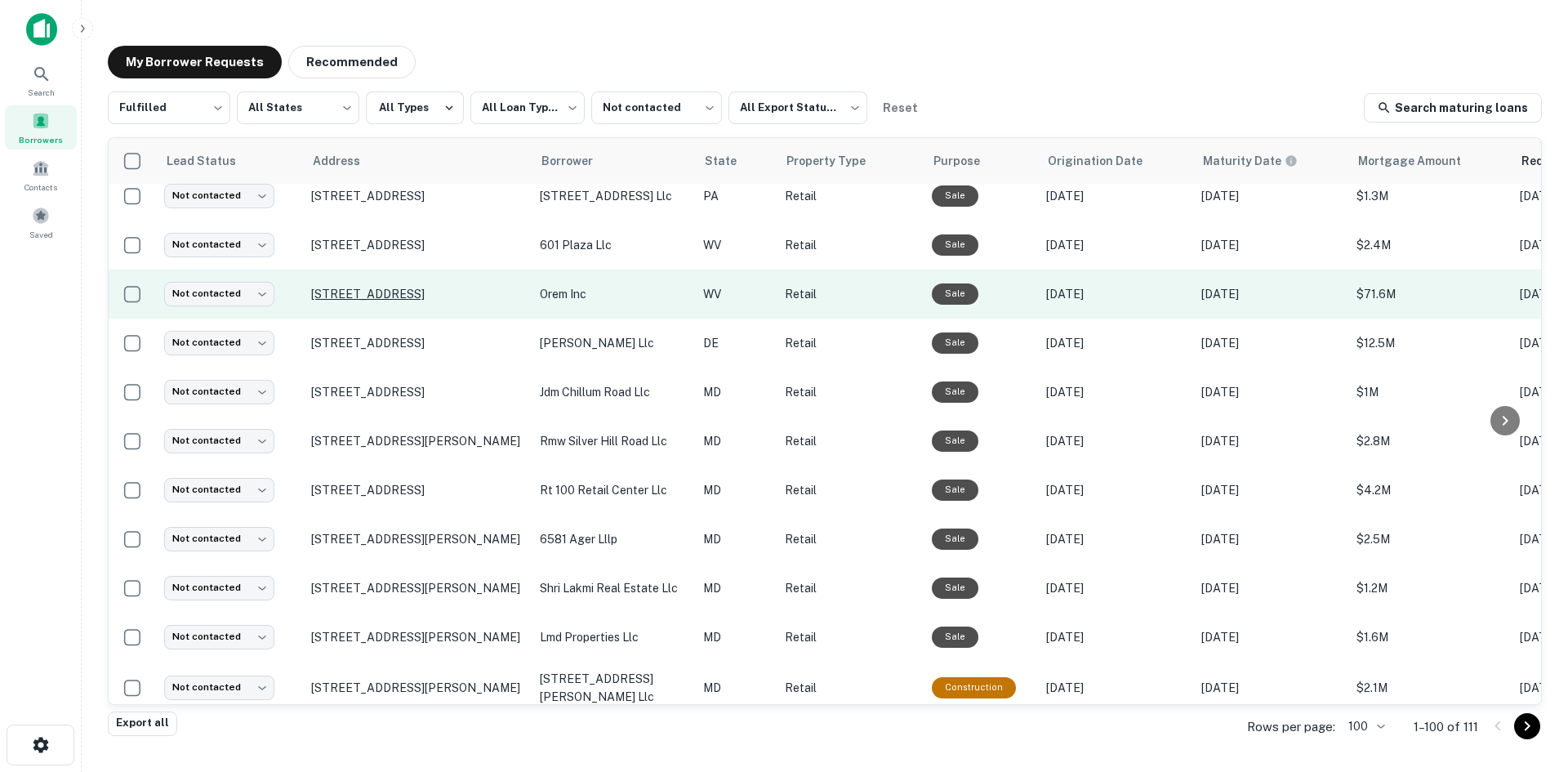
scroll to position [163, 0]
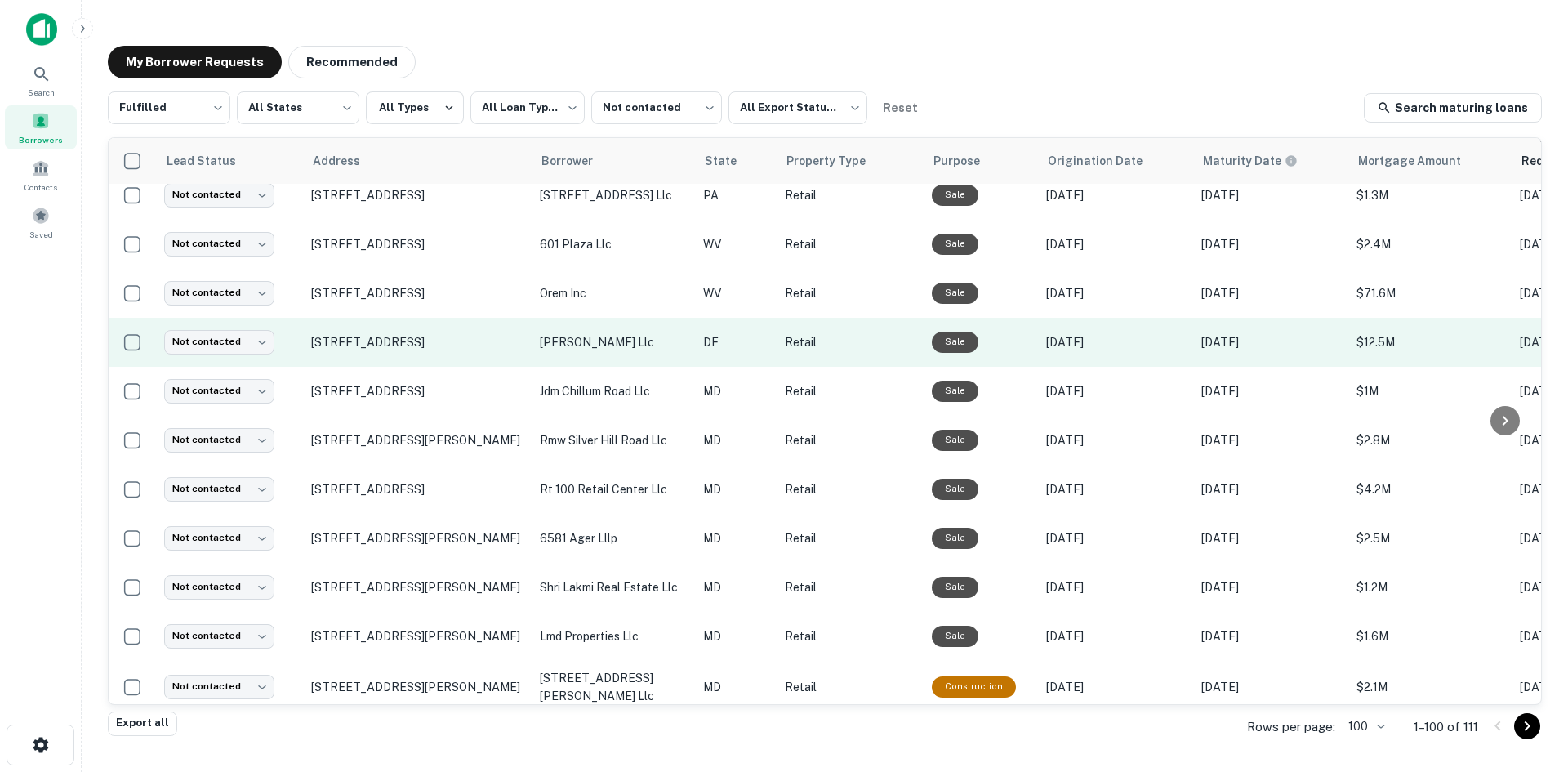
click at [443, 367] on td "[STREET_ADDRESS]" at bounding box center [417, 342] width 229 height 49
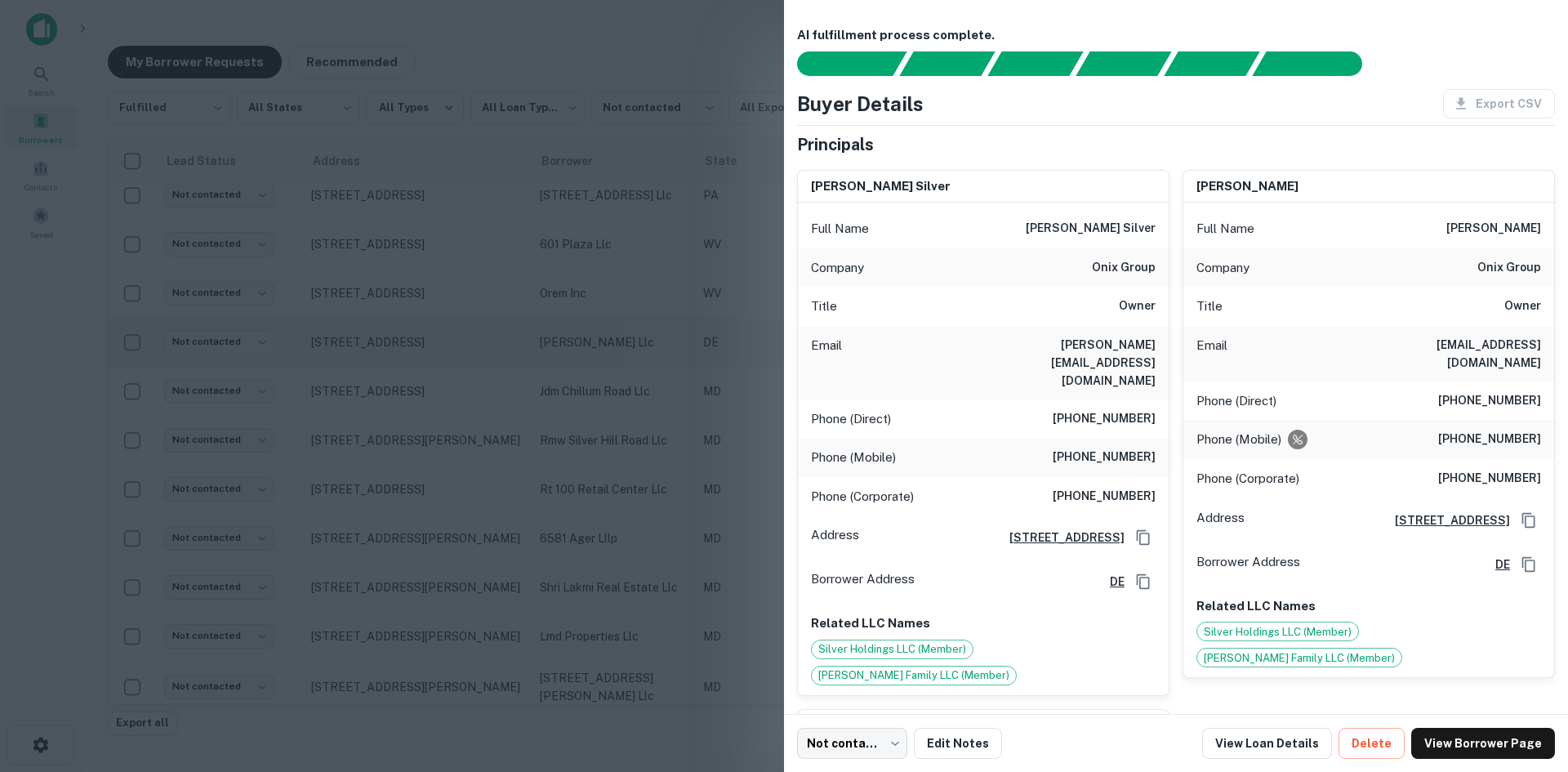
click at [443, 375] on div at bounding box center [784, 386] width 1568 height 772
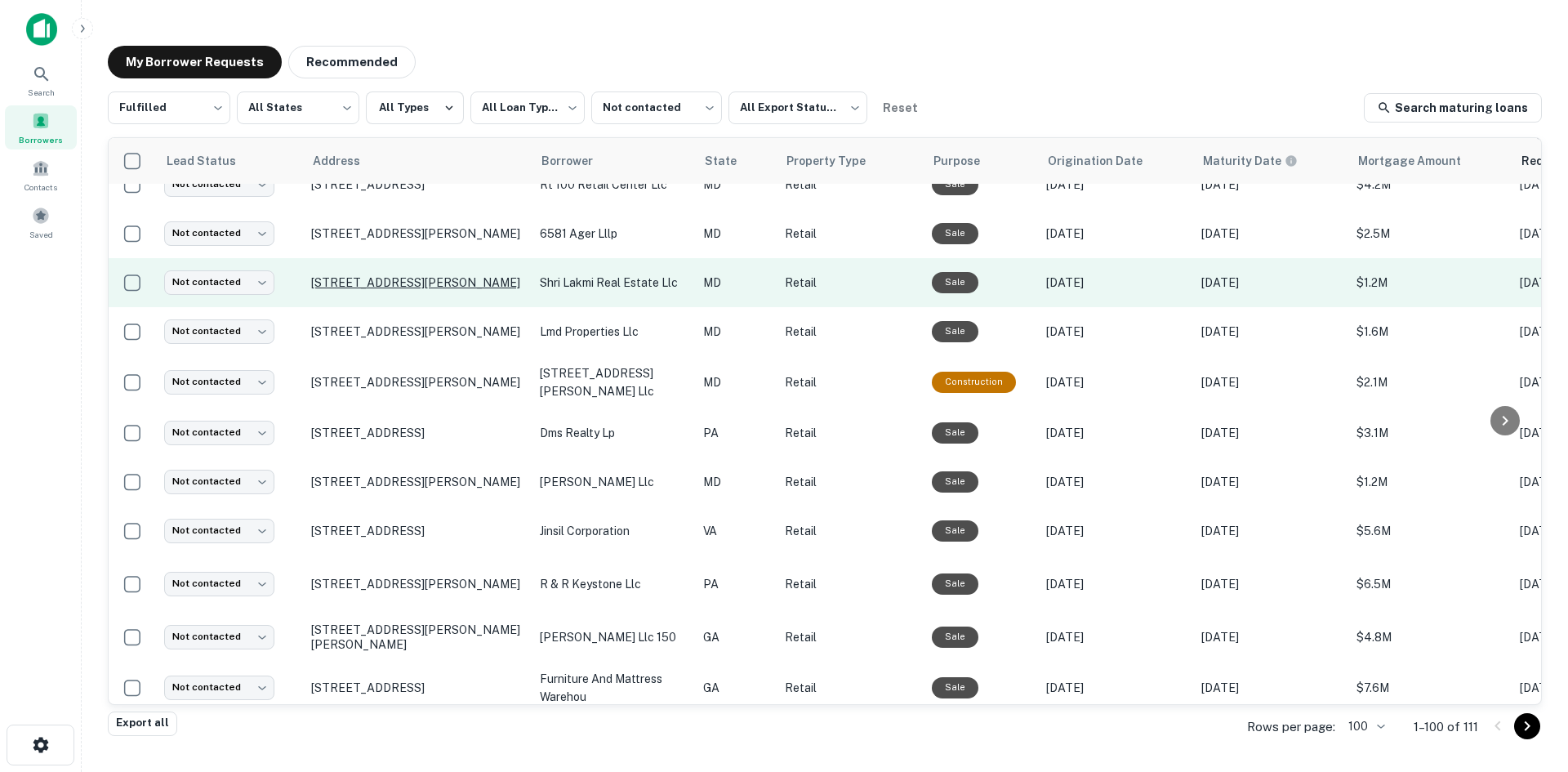
scroll to position [490, 0]
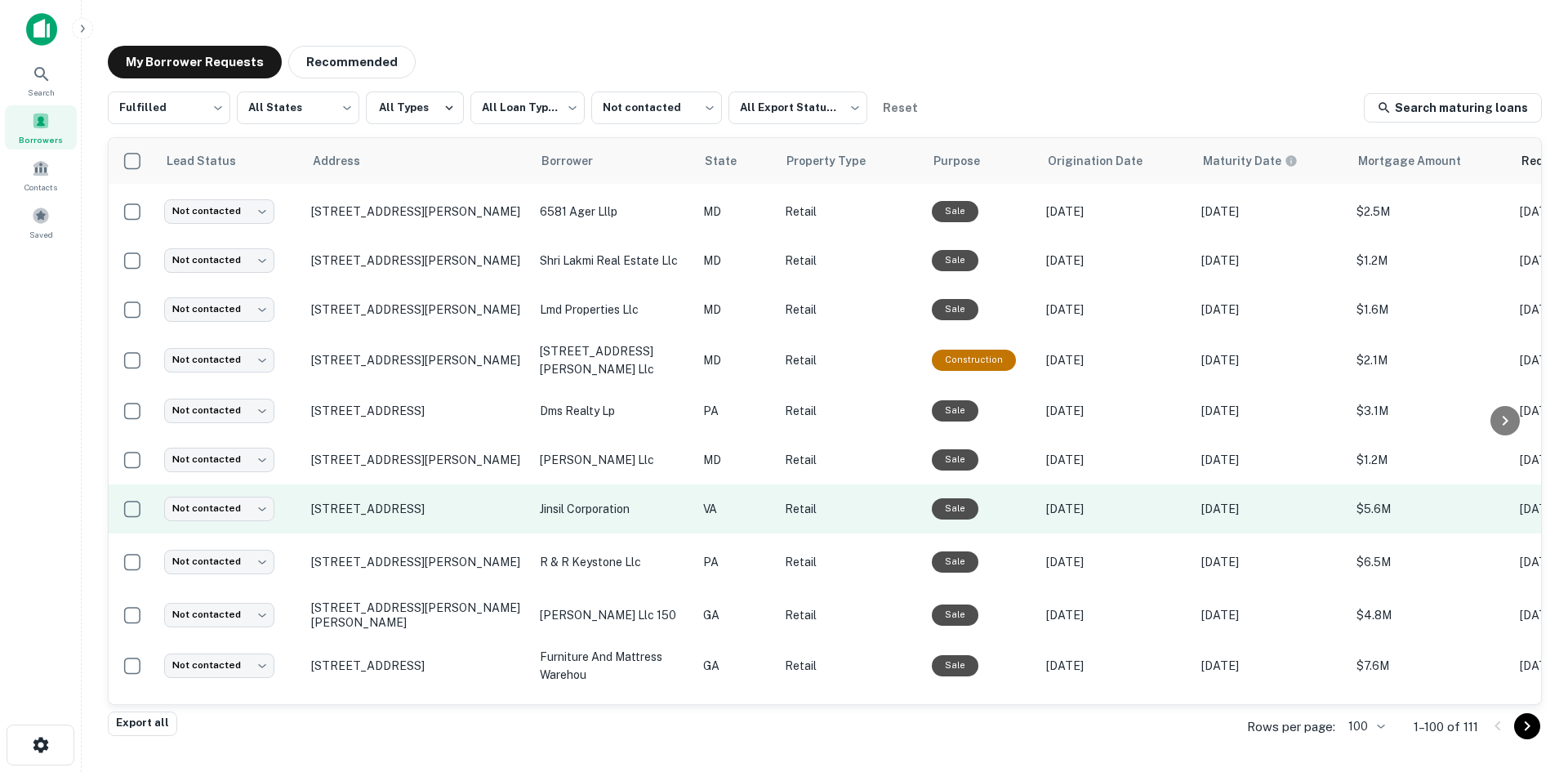
click at [458, 534] on td "[STREET_ADDRESS]" at bounding box center [417, 509] width 229 height 49
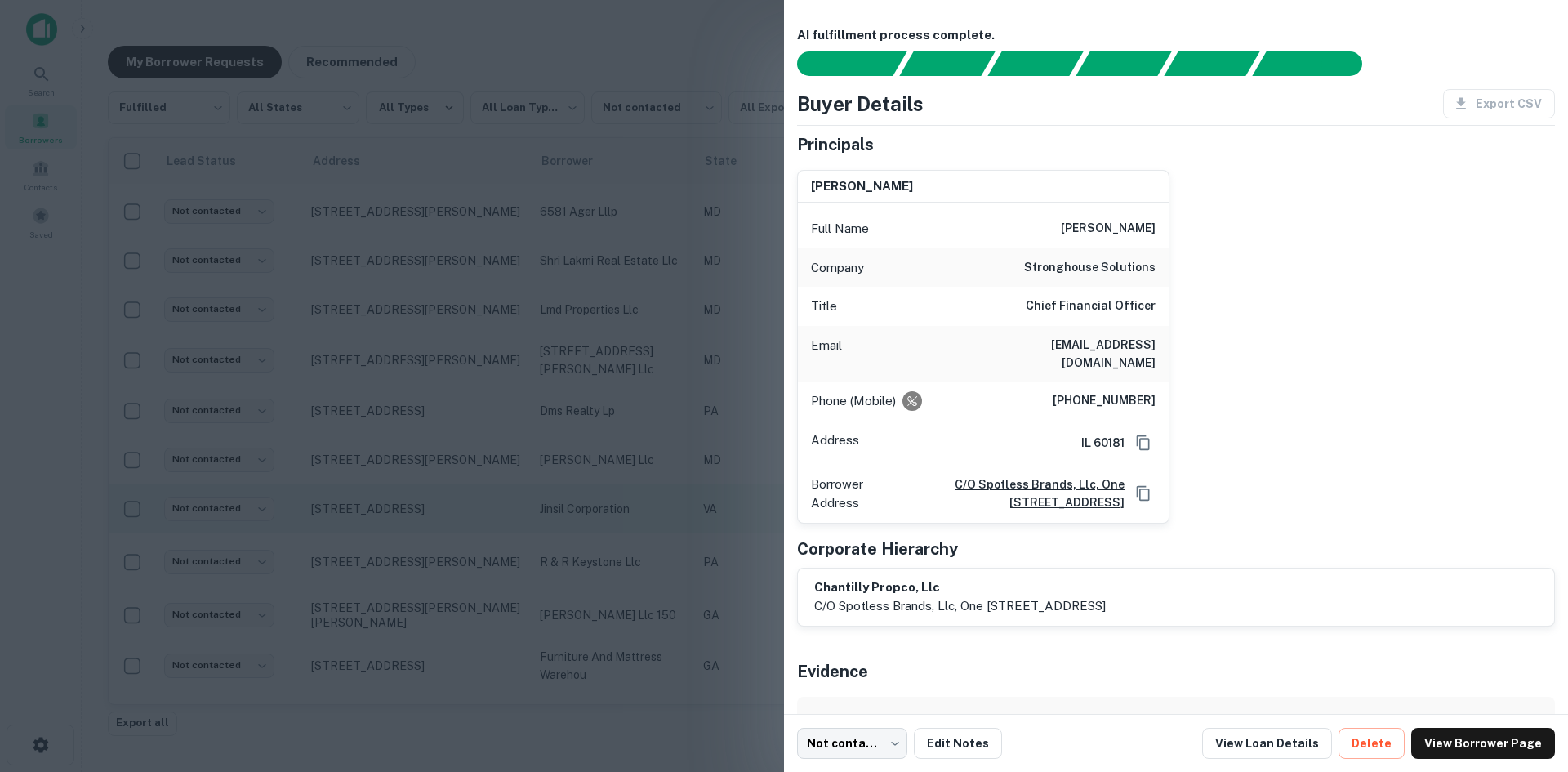
click at [458, 553] on div at bounding box center [784, 386] width 1568 height 772
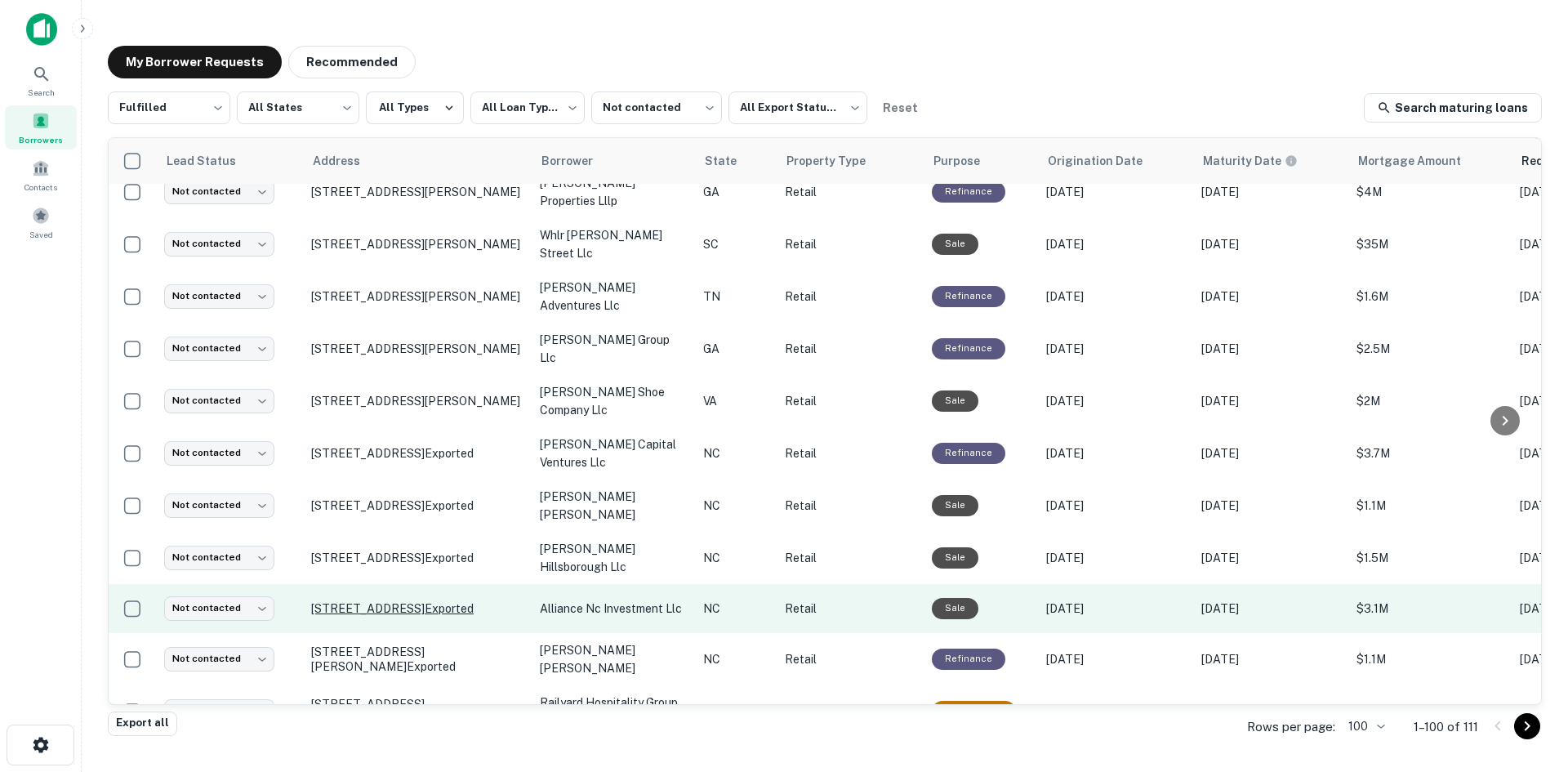
scroll to position [1062, 0]
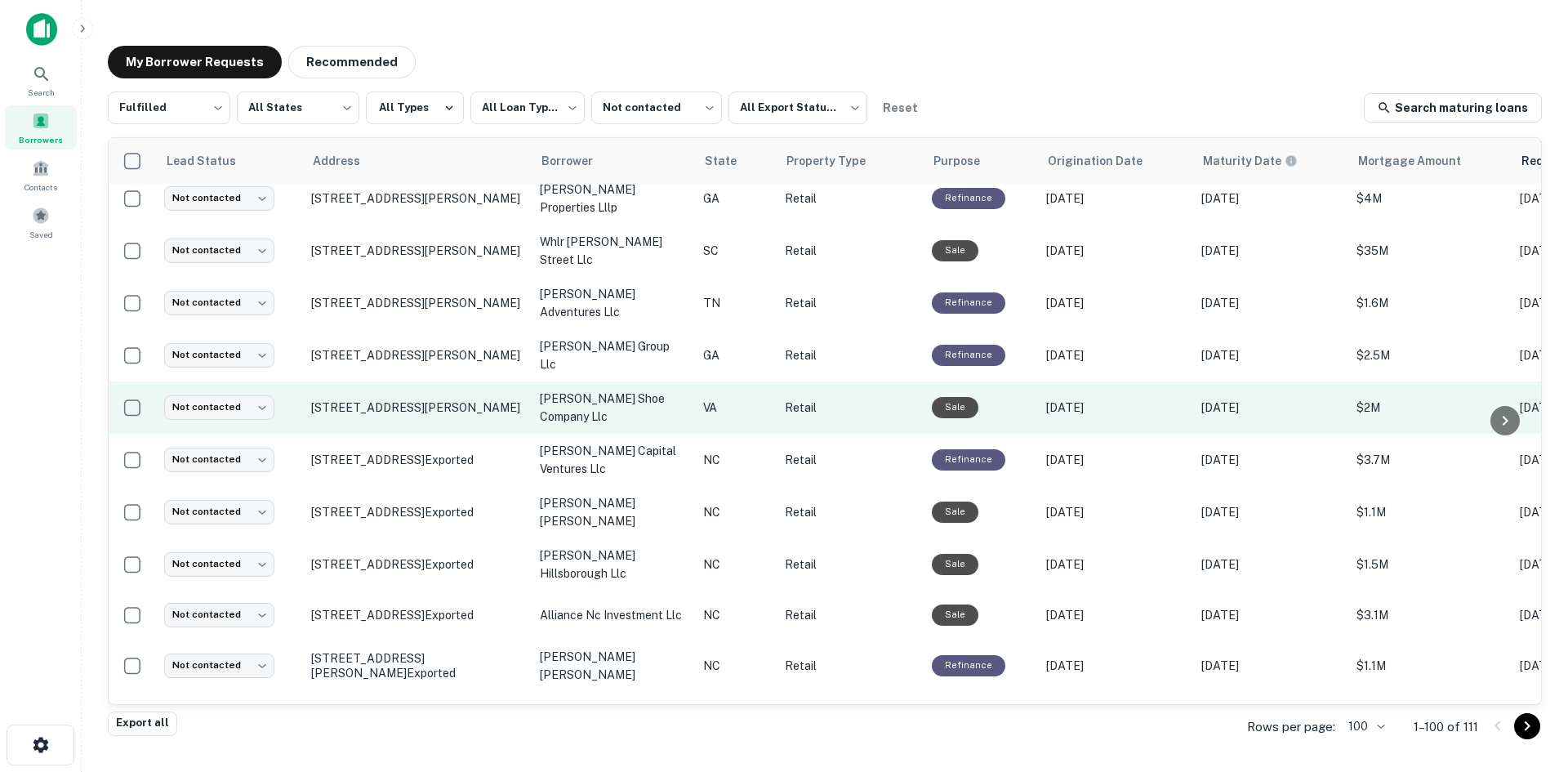
click at [481, 434] on td "224 Industrial Dr Gretna, VA 24557" at bounding box center [417, 407] width 229 height 52
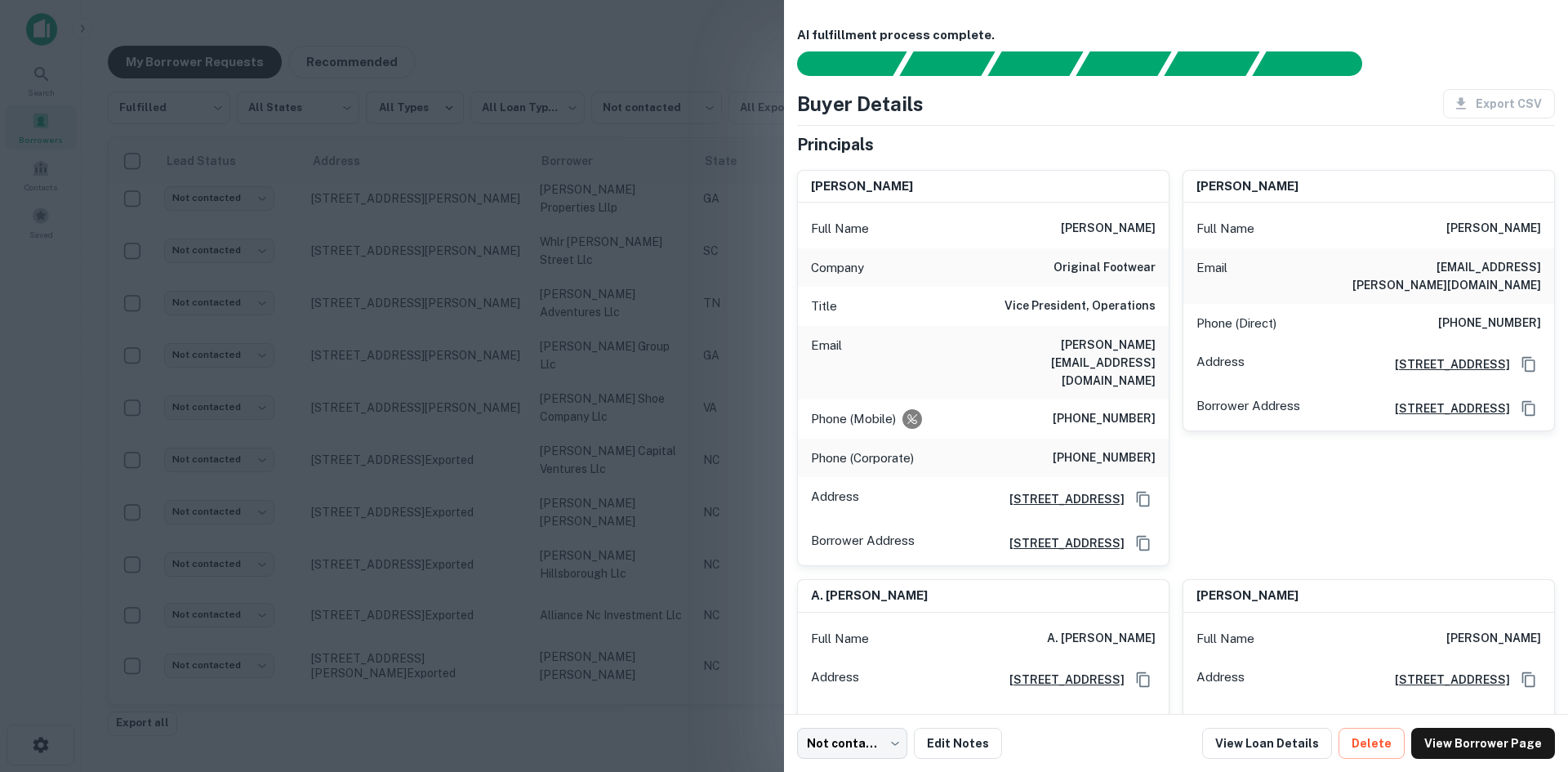
click at [703, 420] on div at bounding box center [784, 386] width 1568 height 772
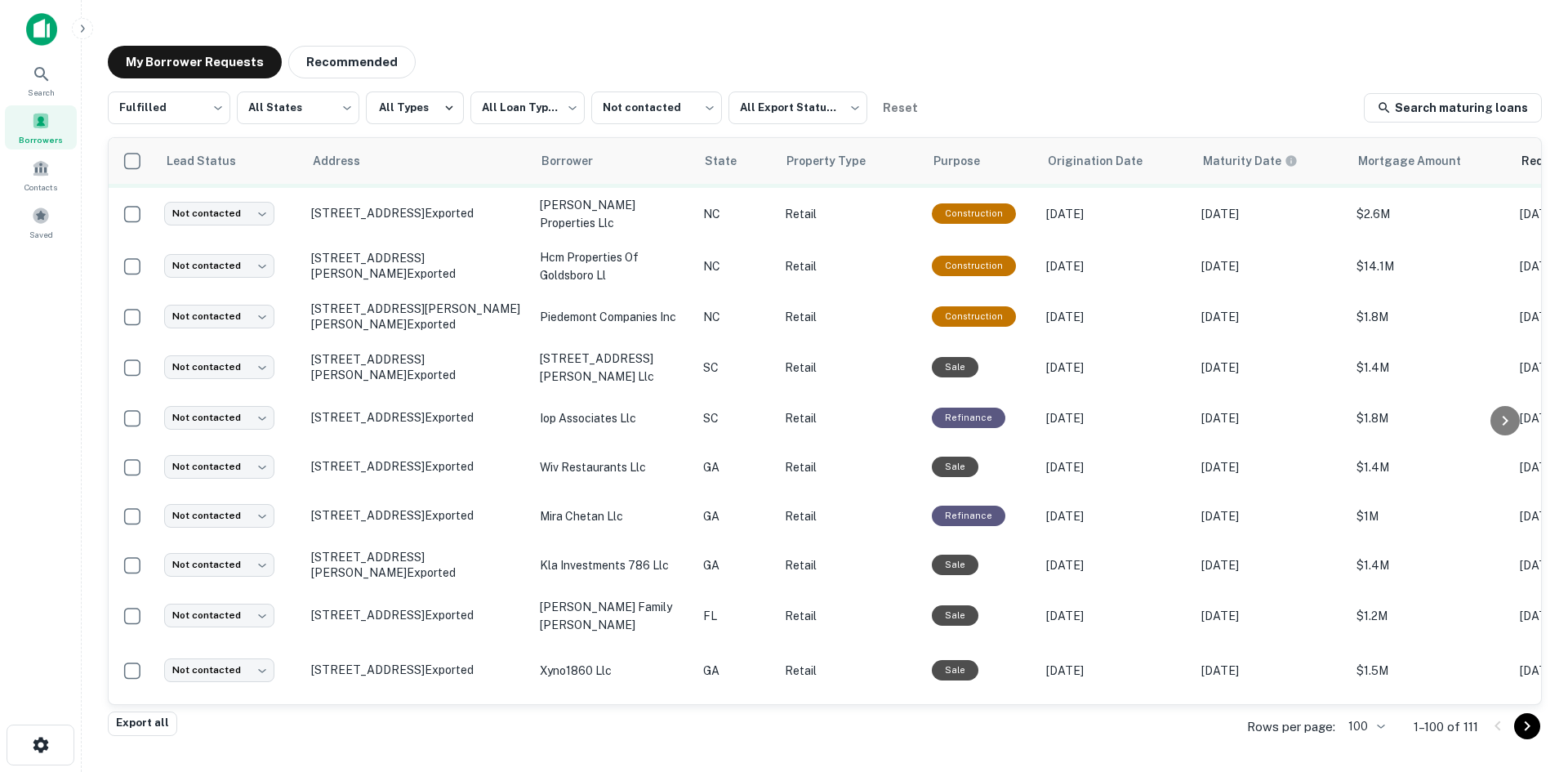
scroll to position [1961, 0]
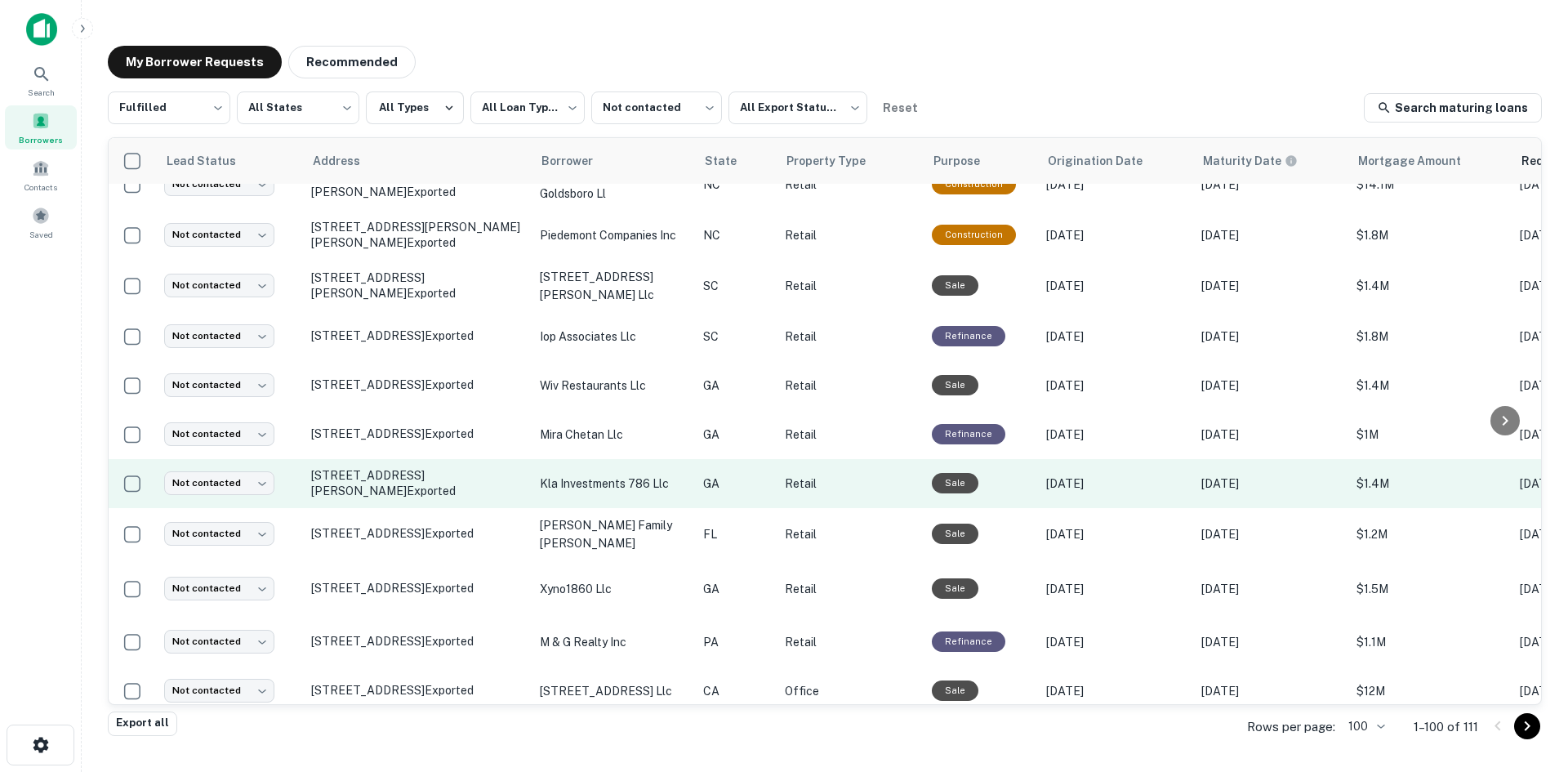
click at [462, 508] on td "2668 Mize Rd Toccoa, GA 30577 Exported" at bounding box center [417, 484] width 229 height 49
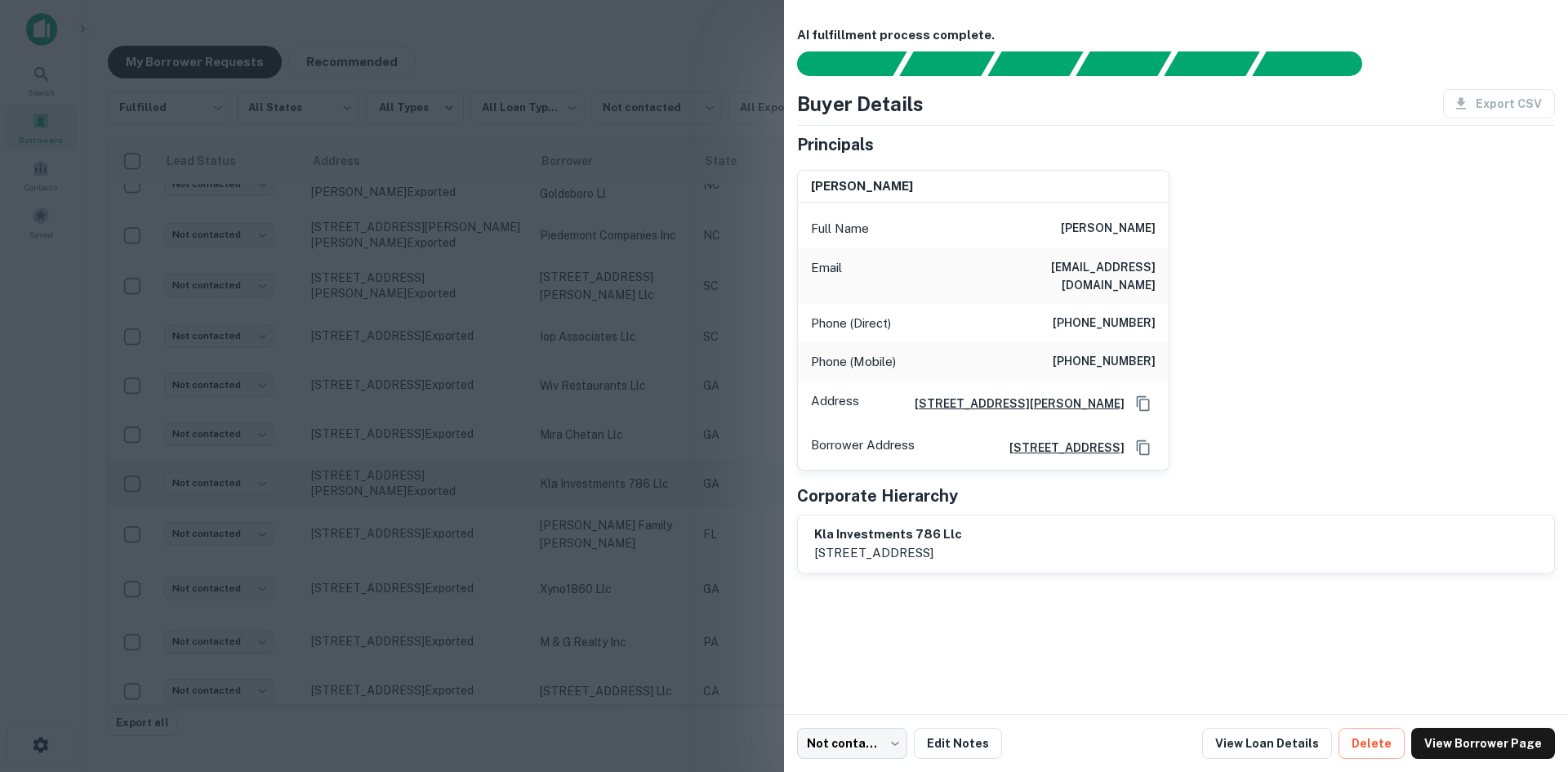
click at [462, 590] on div at bounding box center [784, 386] width 1568 height 772
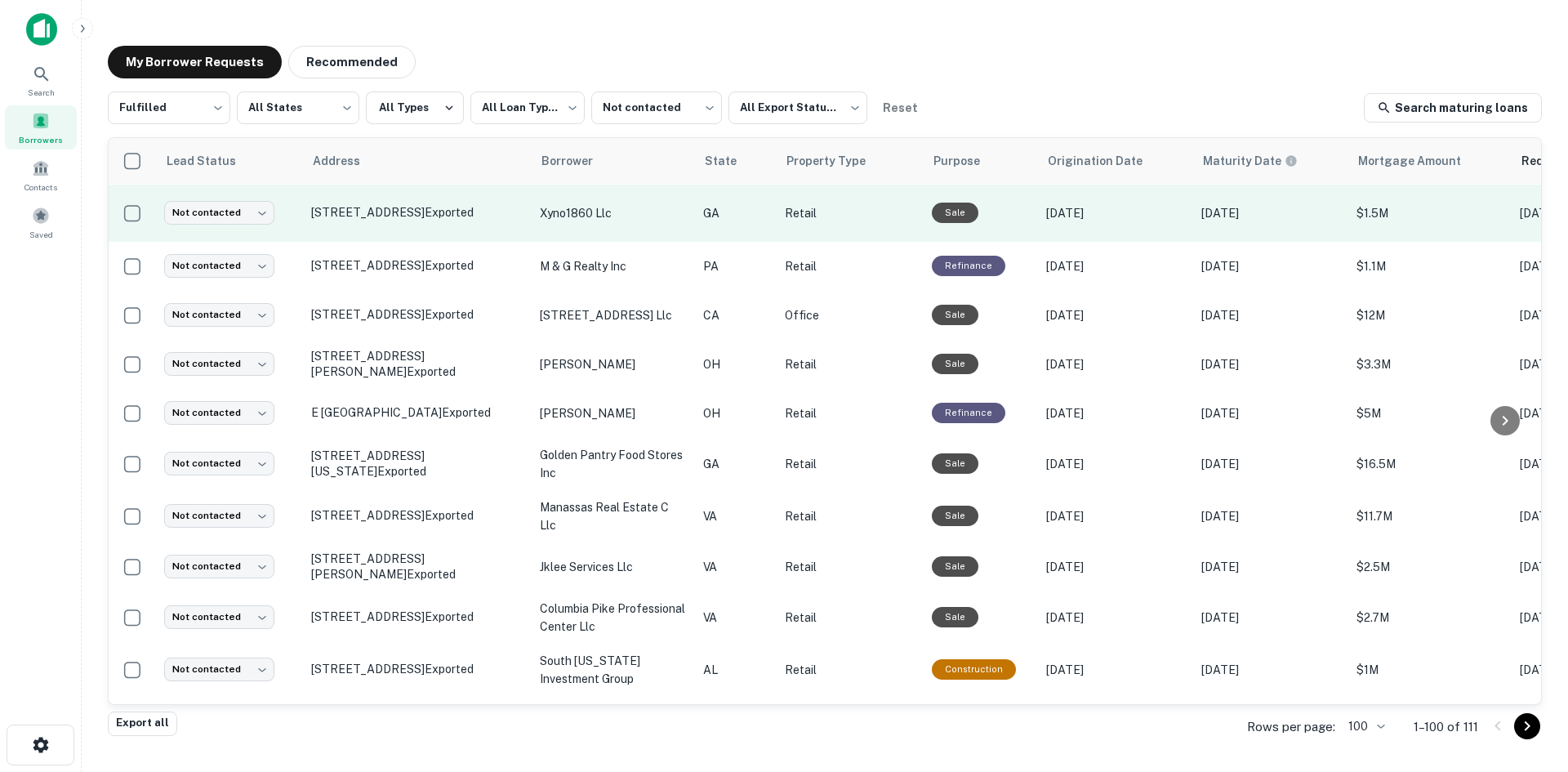
scroll to position [2451, 0]
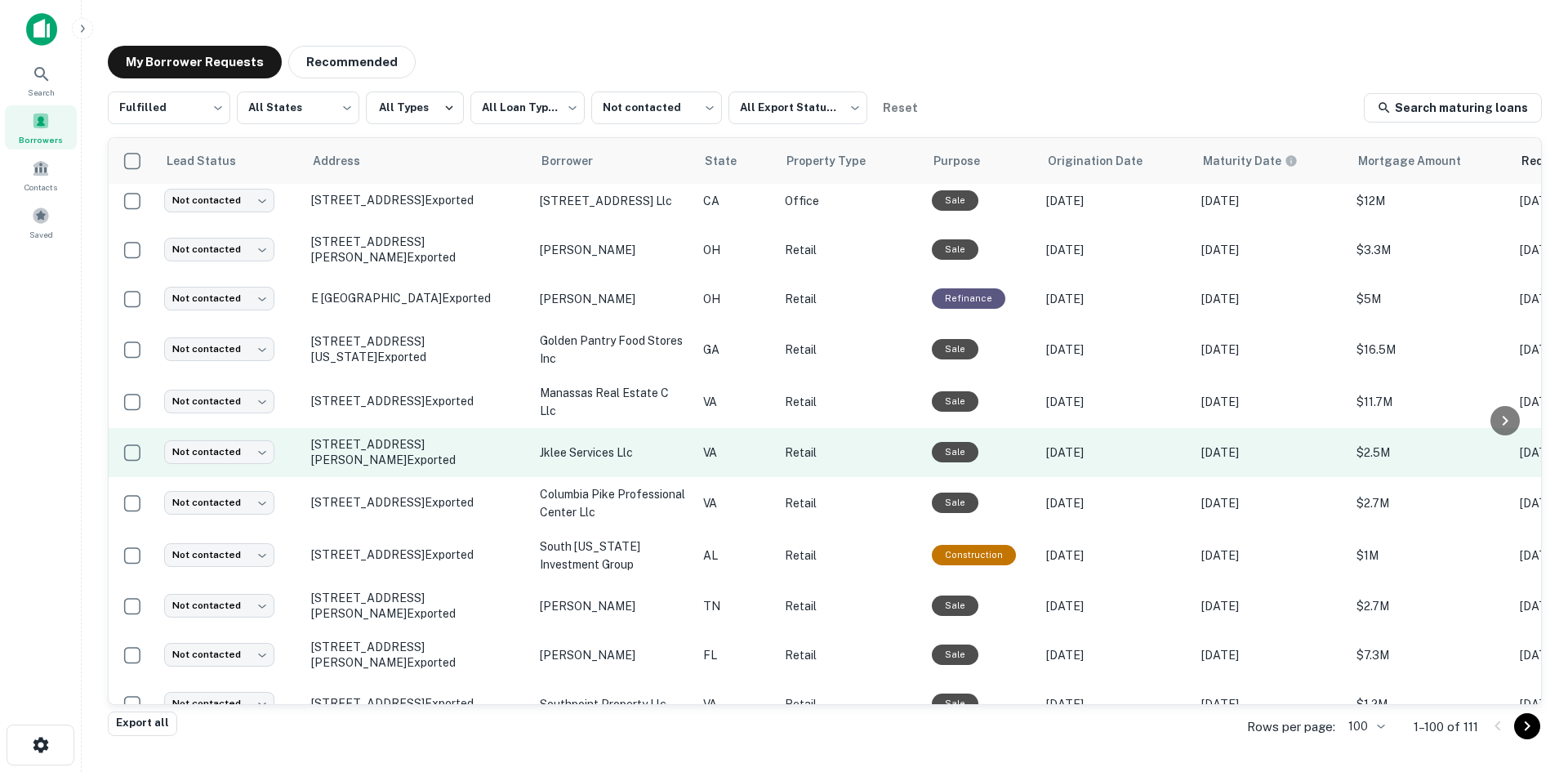
click at [455, 477] on td "2270 Valor Dr Winchester, VA 22601 Exported" at bounding box center [417, 453] width 229 height 49
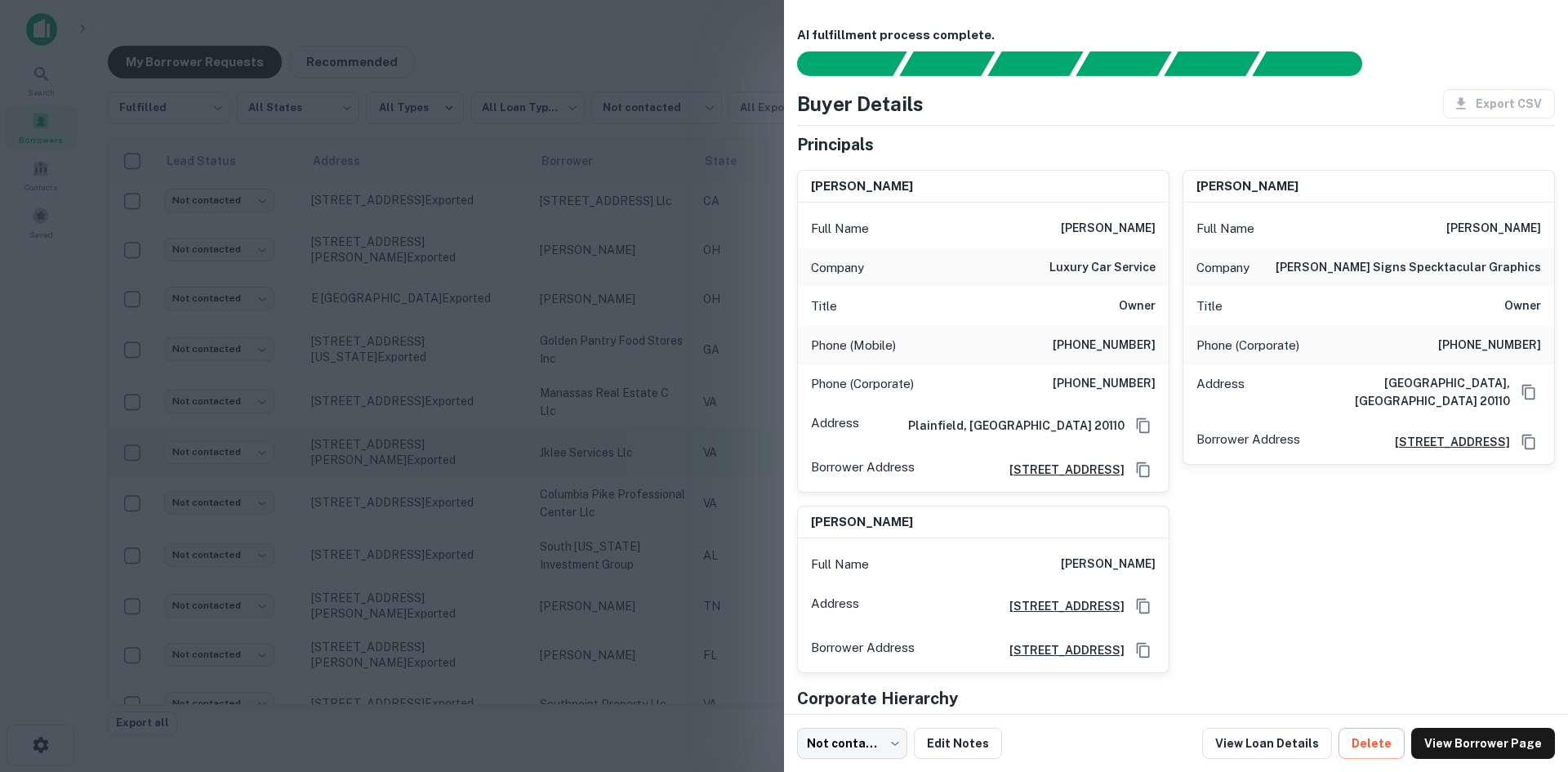
click at [459, 589] on div at bounding box center [784, 386] width 1568 height 772
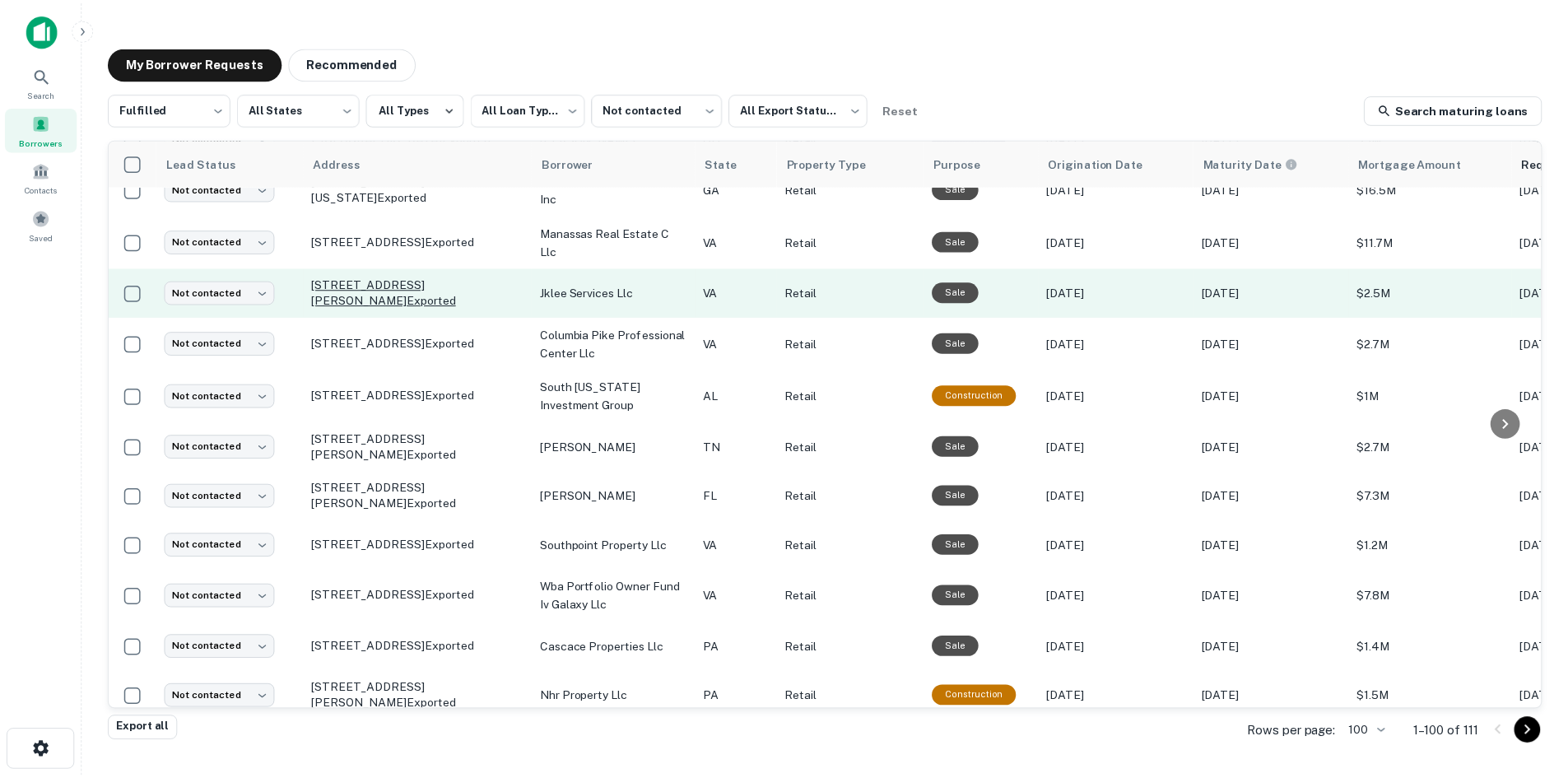
scroll to position [2635, 0]
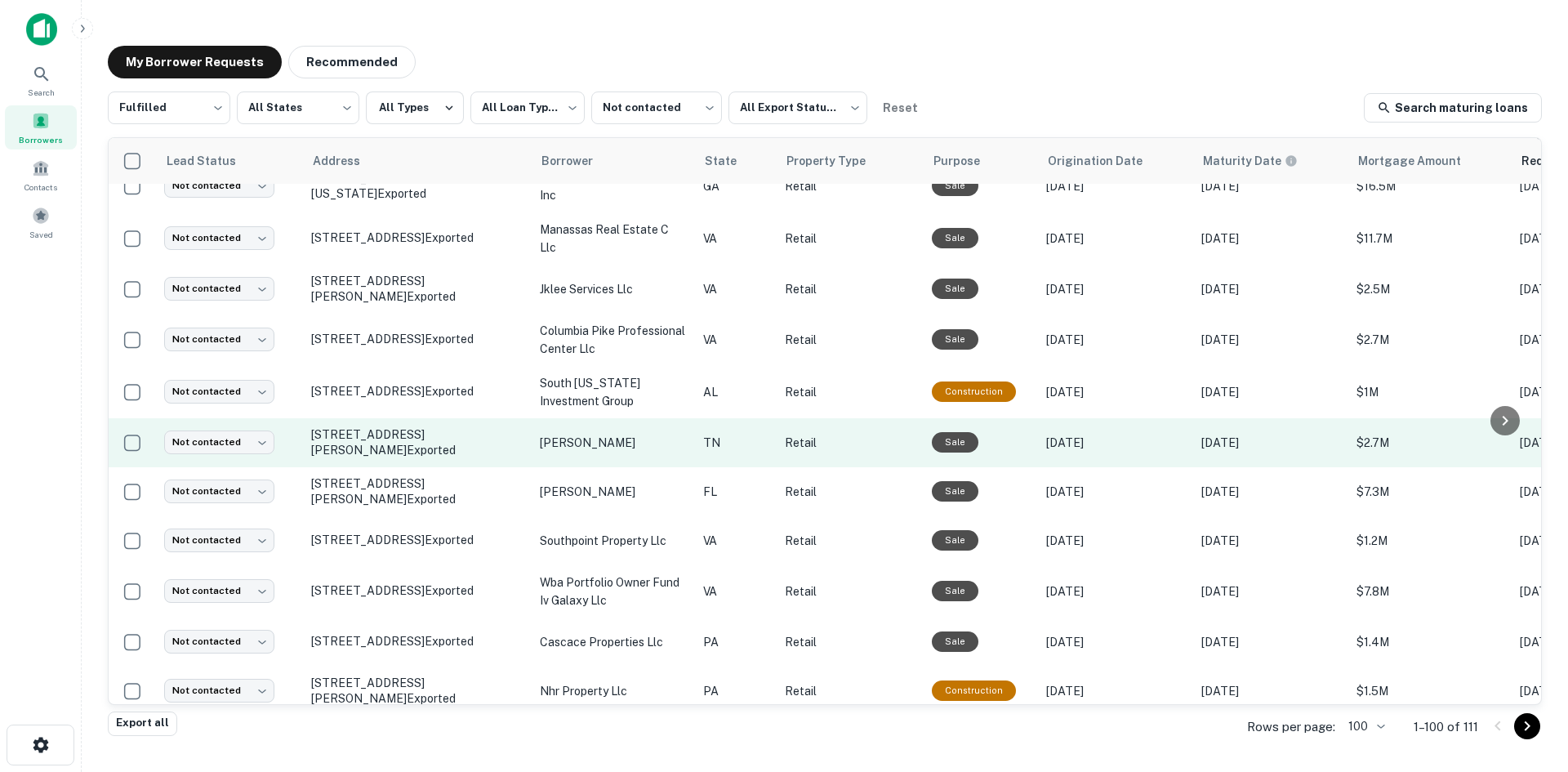
click at [444, 467] on td "1220 Graduate Dr Sevierville, TN 37862 Exported" at bounding box center [417, 443] width 229 height 49
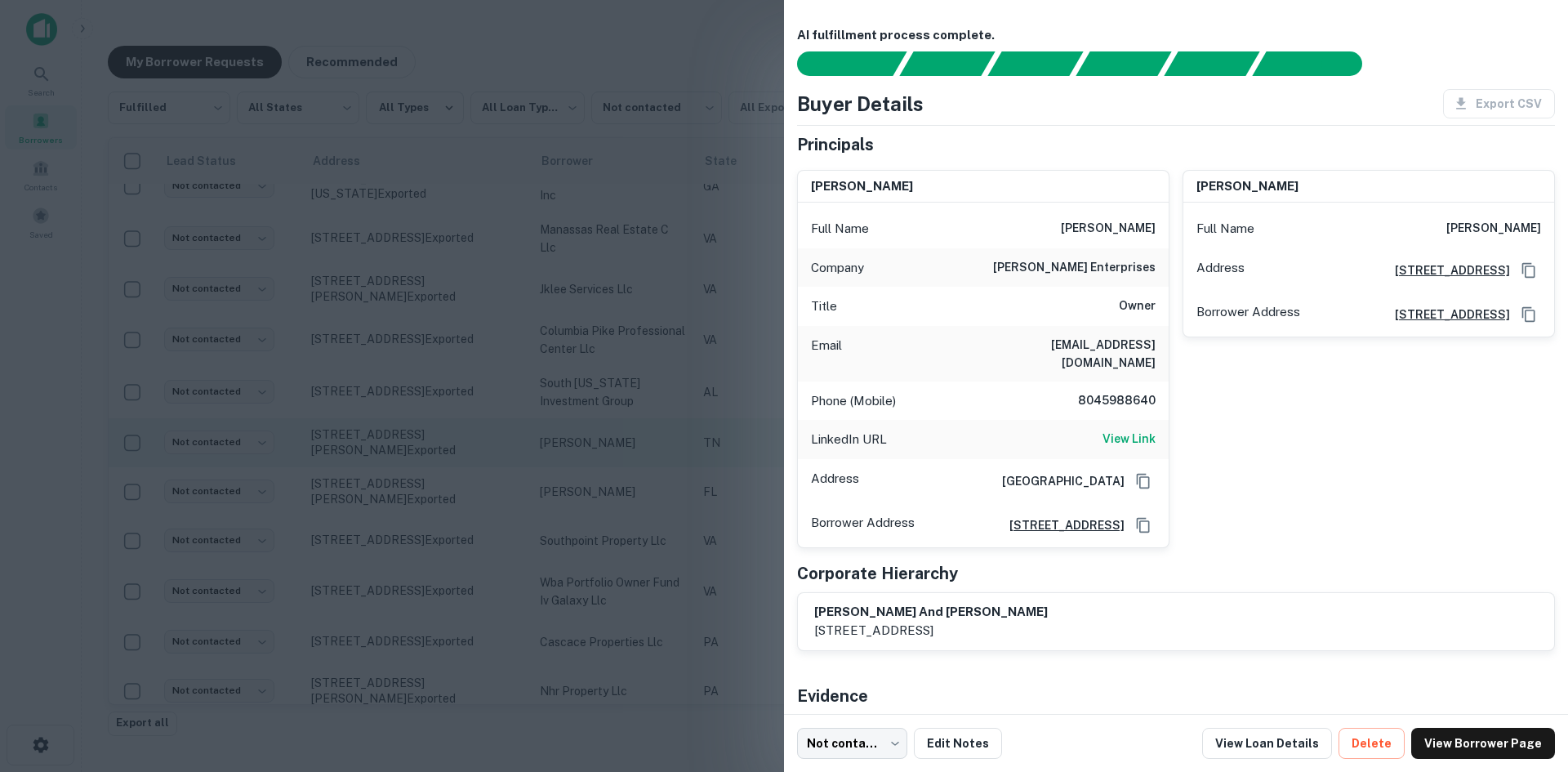
click at [444, 596] on div at bounding box center [784, 386] width 1568 height 772
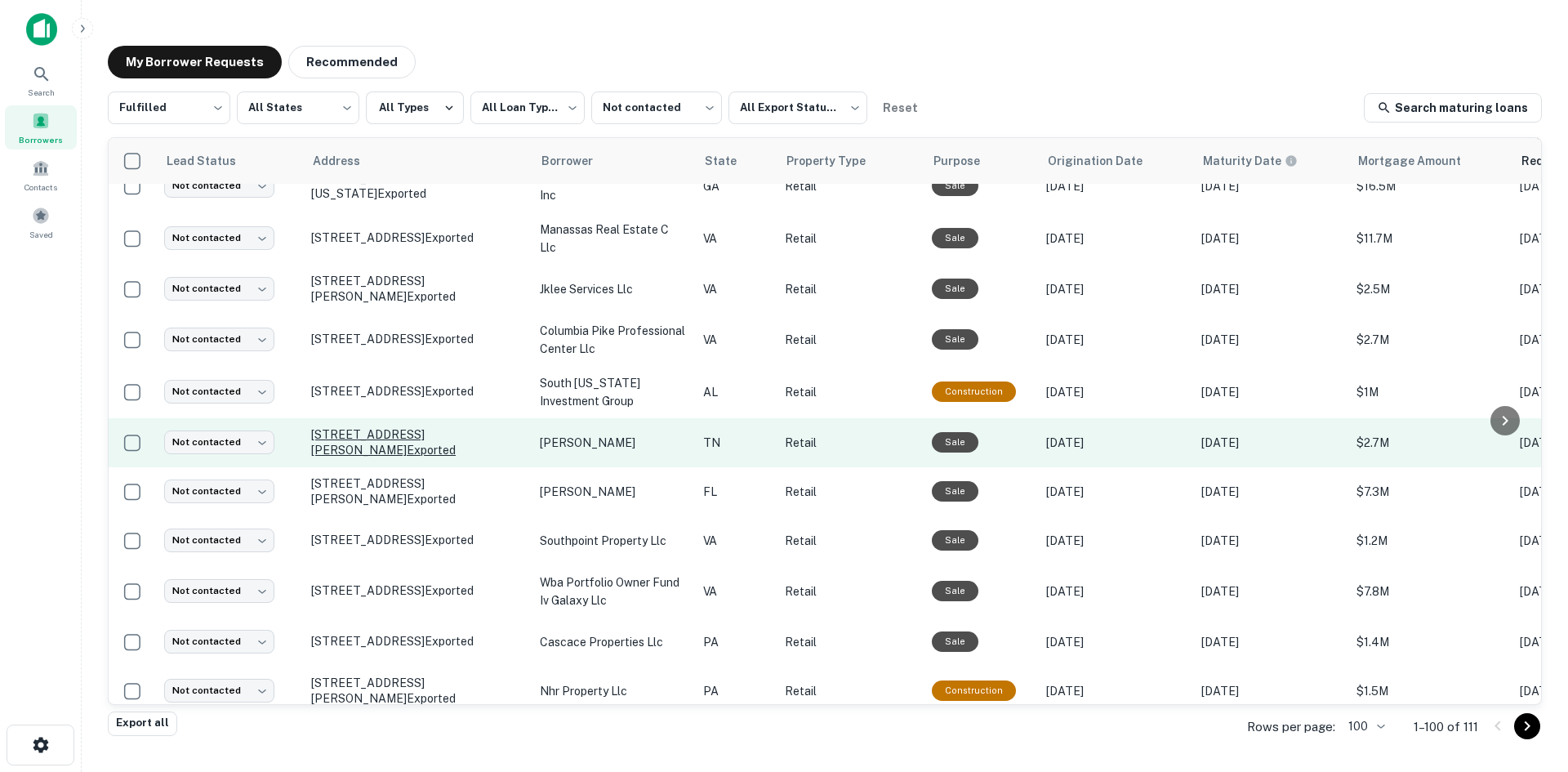
click at [448, 457] on p "1220 Graduate Dr Sevierville, TN 37862 Exported" at bounding box center [418, 442] width 213 height 30
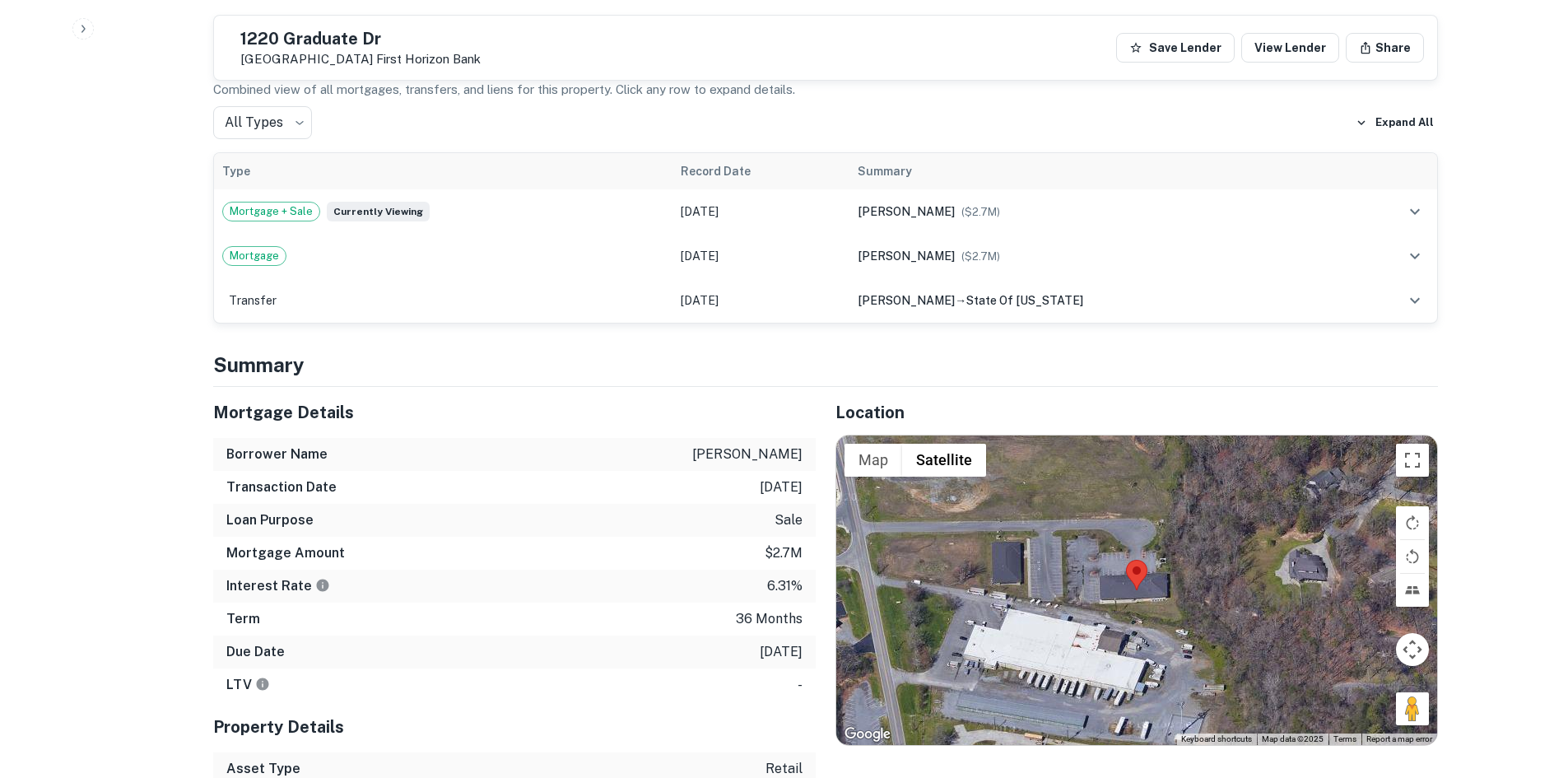
scroll to position [988, 0]
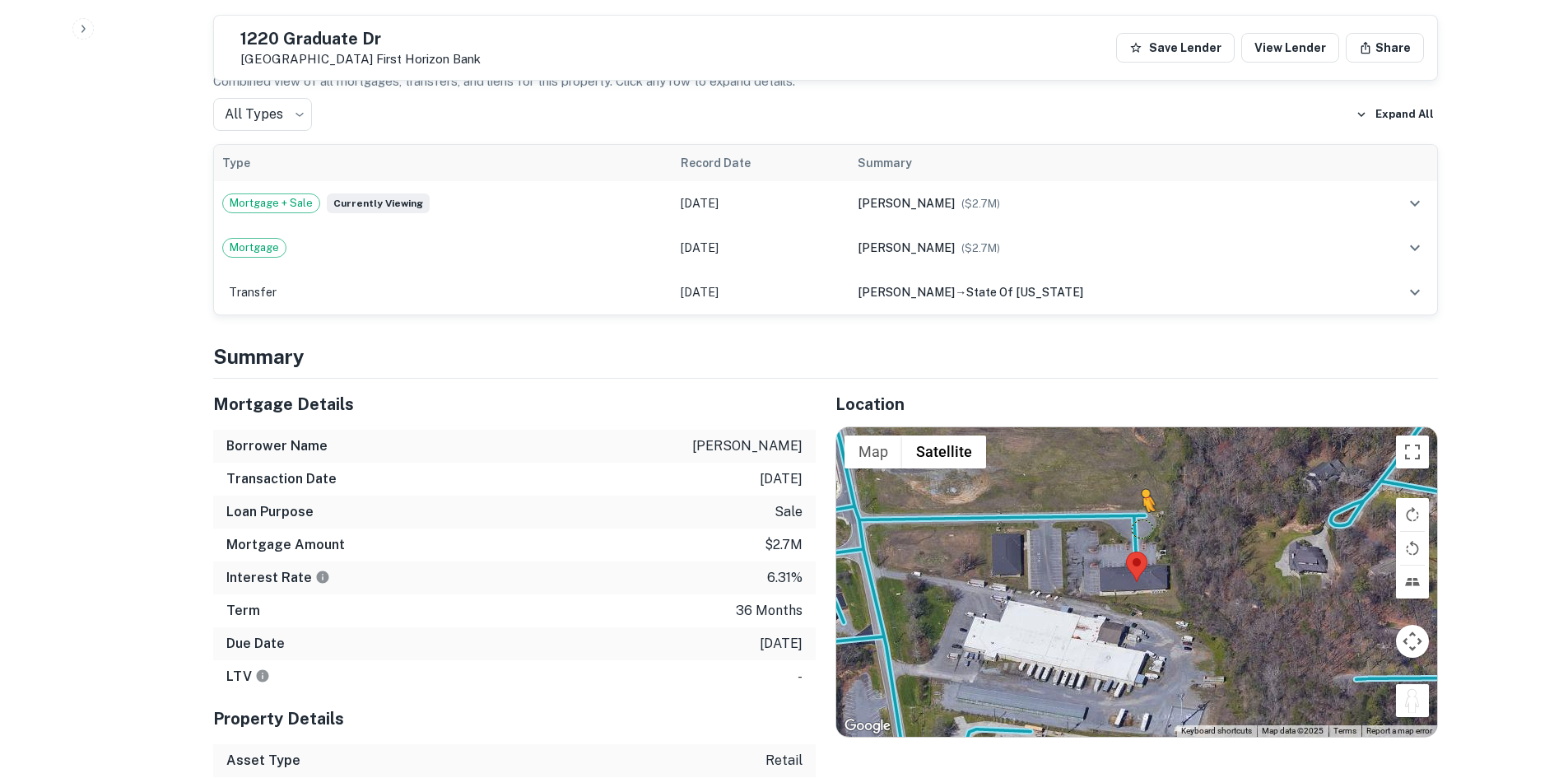
drag, startPoint x: 1415, startPoint y: 688, endPoint x: 1142, endPoint y: 512, distance: 324.8
click at [1142, 512] on div "To activate drag with keyboard, press Alt + Enter. Once in keyboard drag state,…" at bounding box center [1136, 582] width 601 height 310
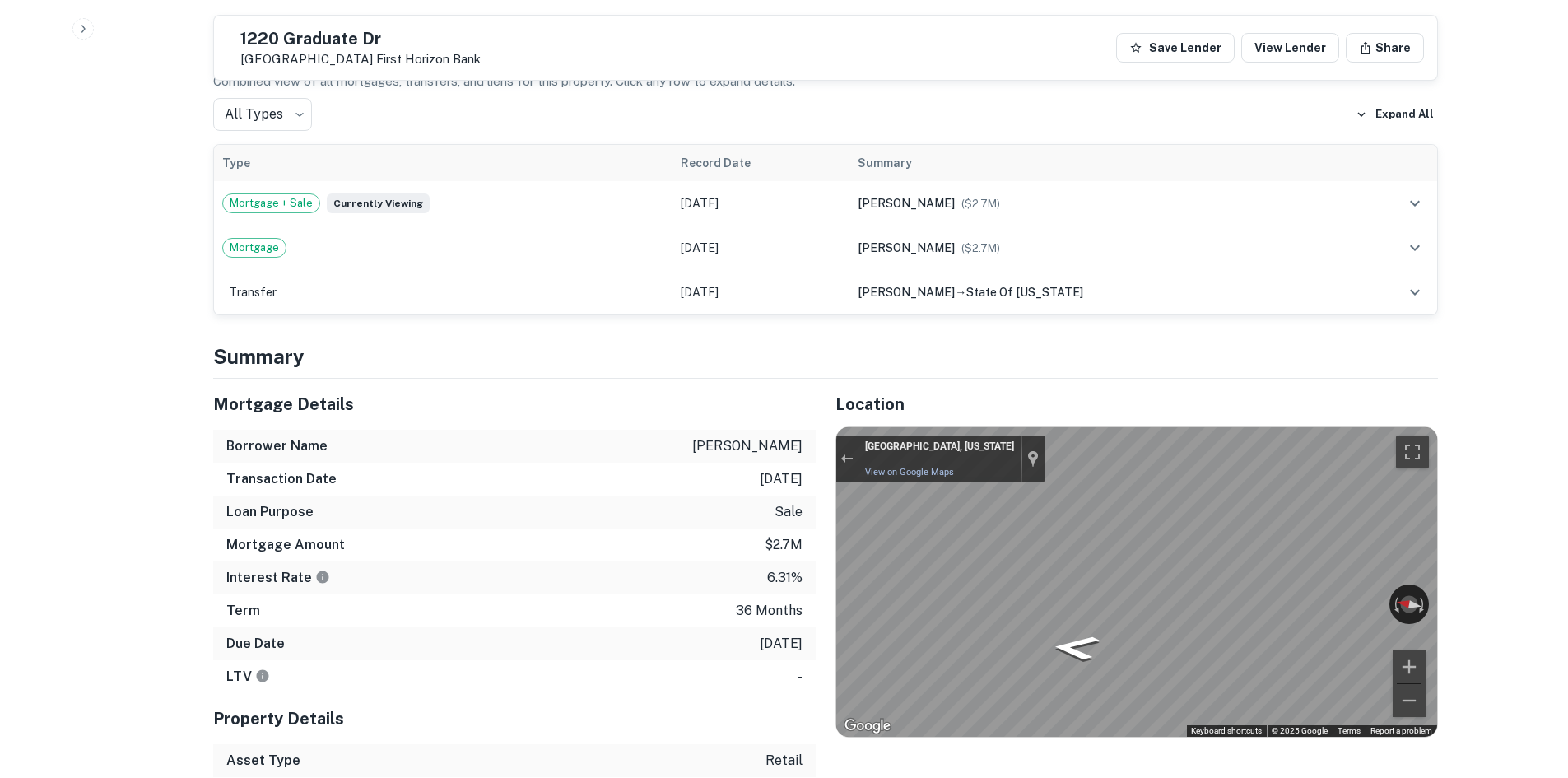
click at [759, 492] on div "Mortgage Details Borrower Name layman steven d Transaction Date 1/29/2023 Loan …" at bounding box center [816, 660] width 1245 height 564
click at [1039, 654] on div "Map" at bounding box center [1136, 582] width 601 height 310
drag, startPoint x: 270, startPoint y: 40, endPoint x: 407, endPoint y: 51, distance: 137.4
click at [407, 51] on div "1220 Graduate Dr Sevierville, TN 37862 First Horizon Bank" at bounding box center [354, 48] width 254 height 38
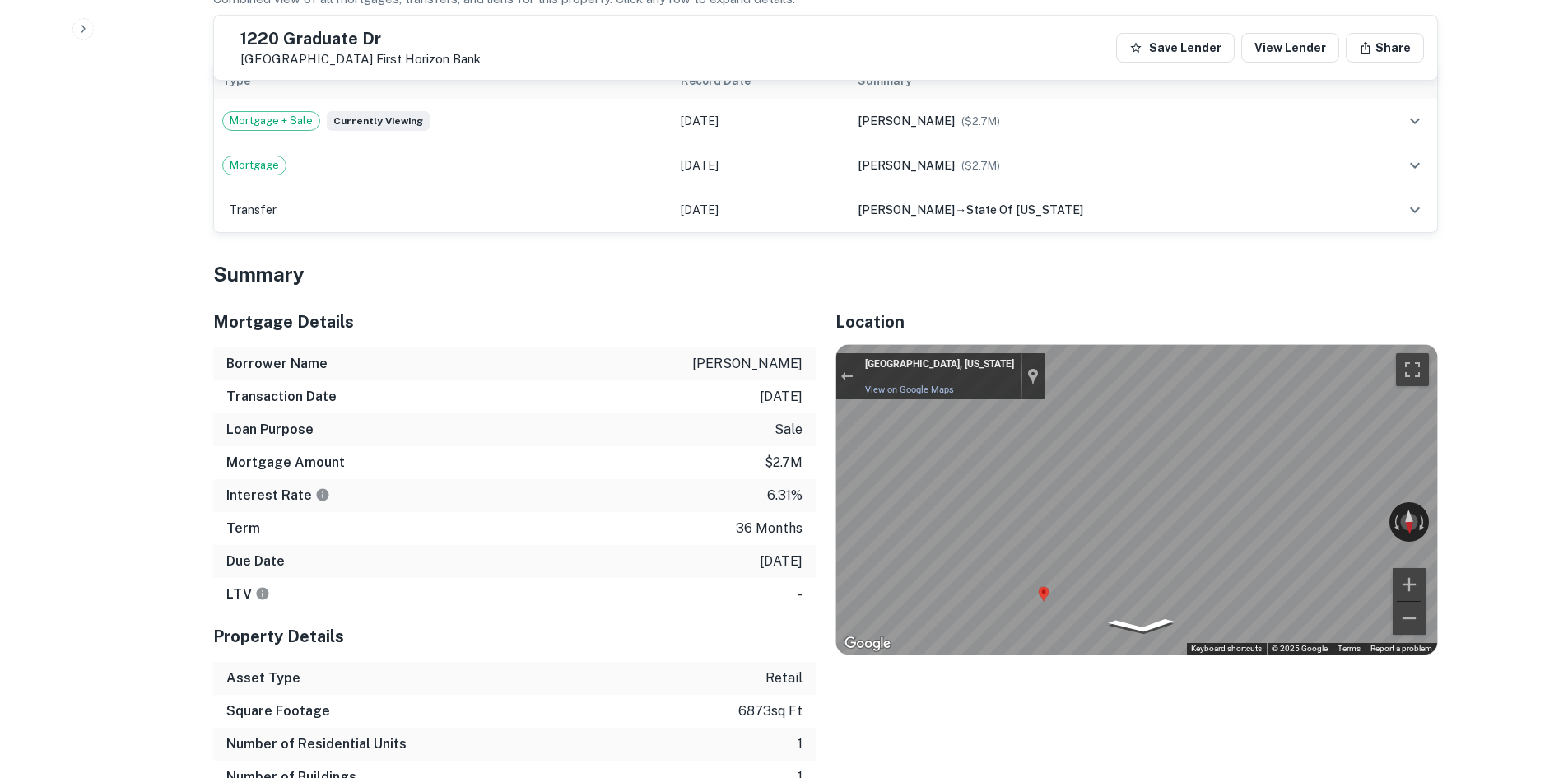
click at [207, 395] on div "Mortgage Details Borrower Name layman steven d Transaction Date 1/29/2023 Loan …" at bounding box center [505, 578] width 622 height 564
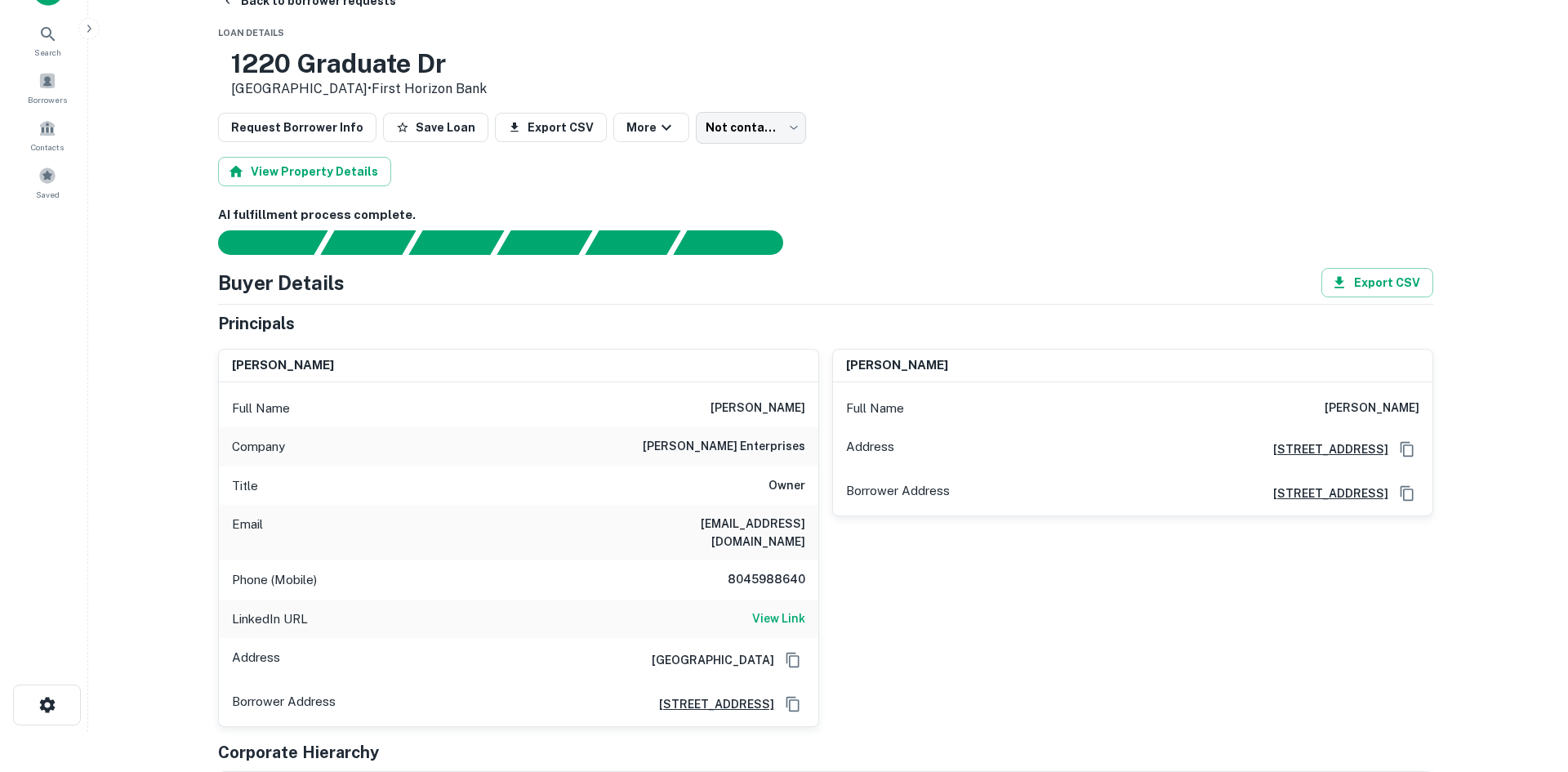
scroll to position [0, 0]
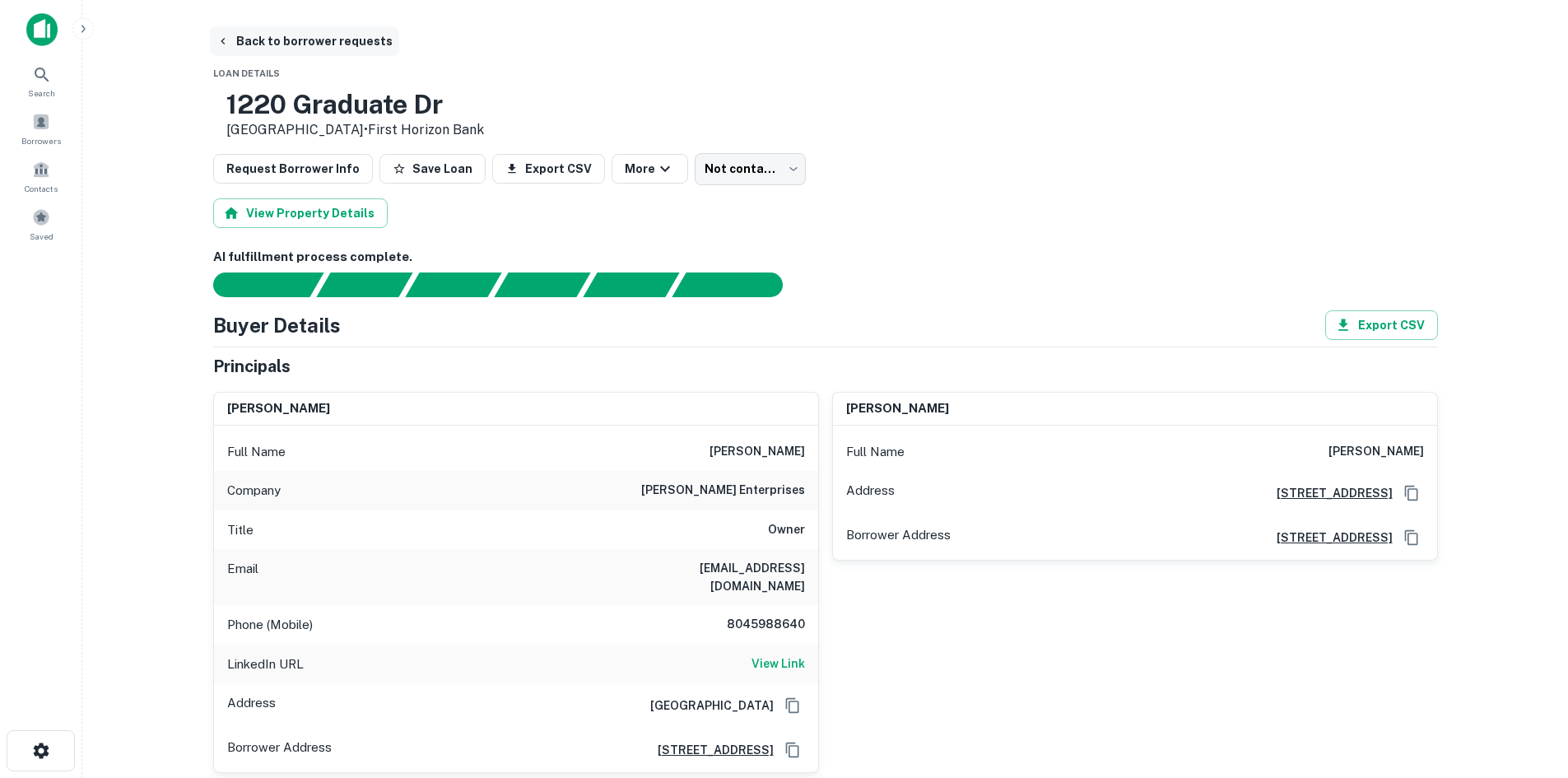
click at [303, 39] on button "Back to borrower requests" at bounding box center [304, 41] width 189 height 30
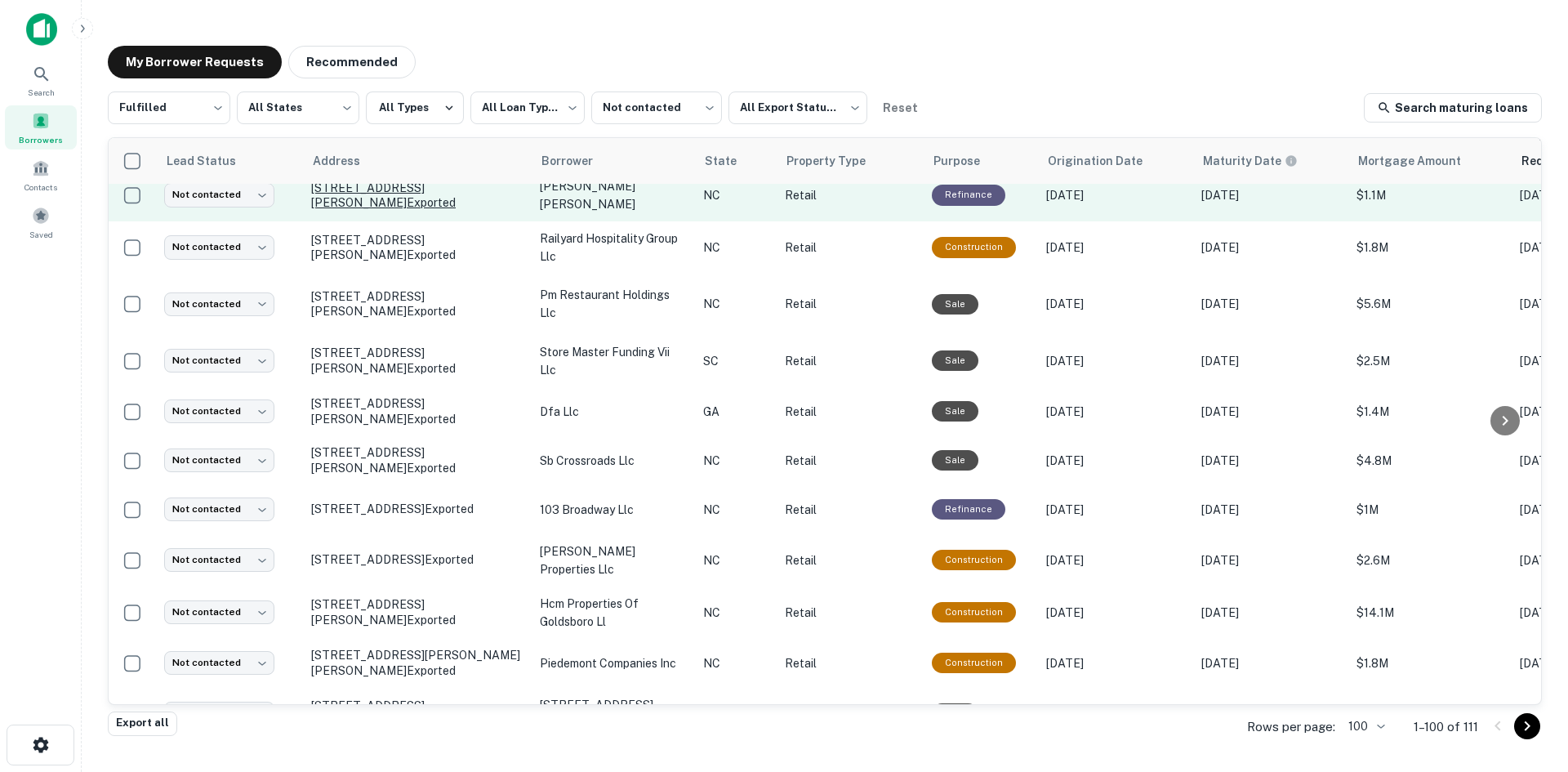
scroll to position [1535, 0]
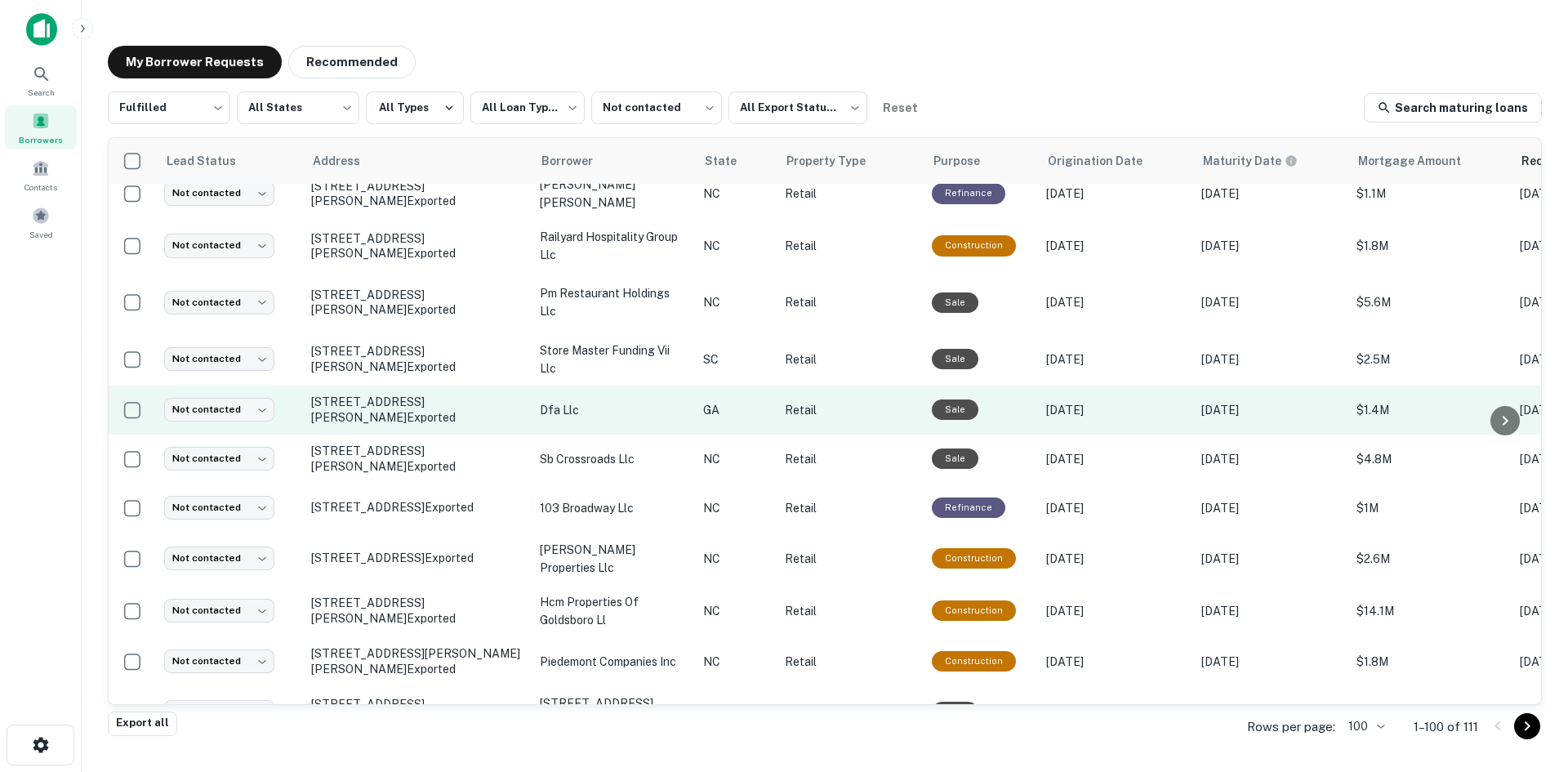
click at [447, 435] on td "1363 Dean Forest Rd Savannah, GA 31405 Exported" at bounding box center [417, 410] width 229 height 49
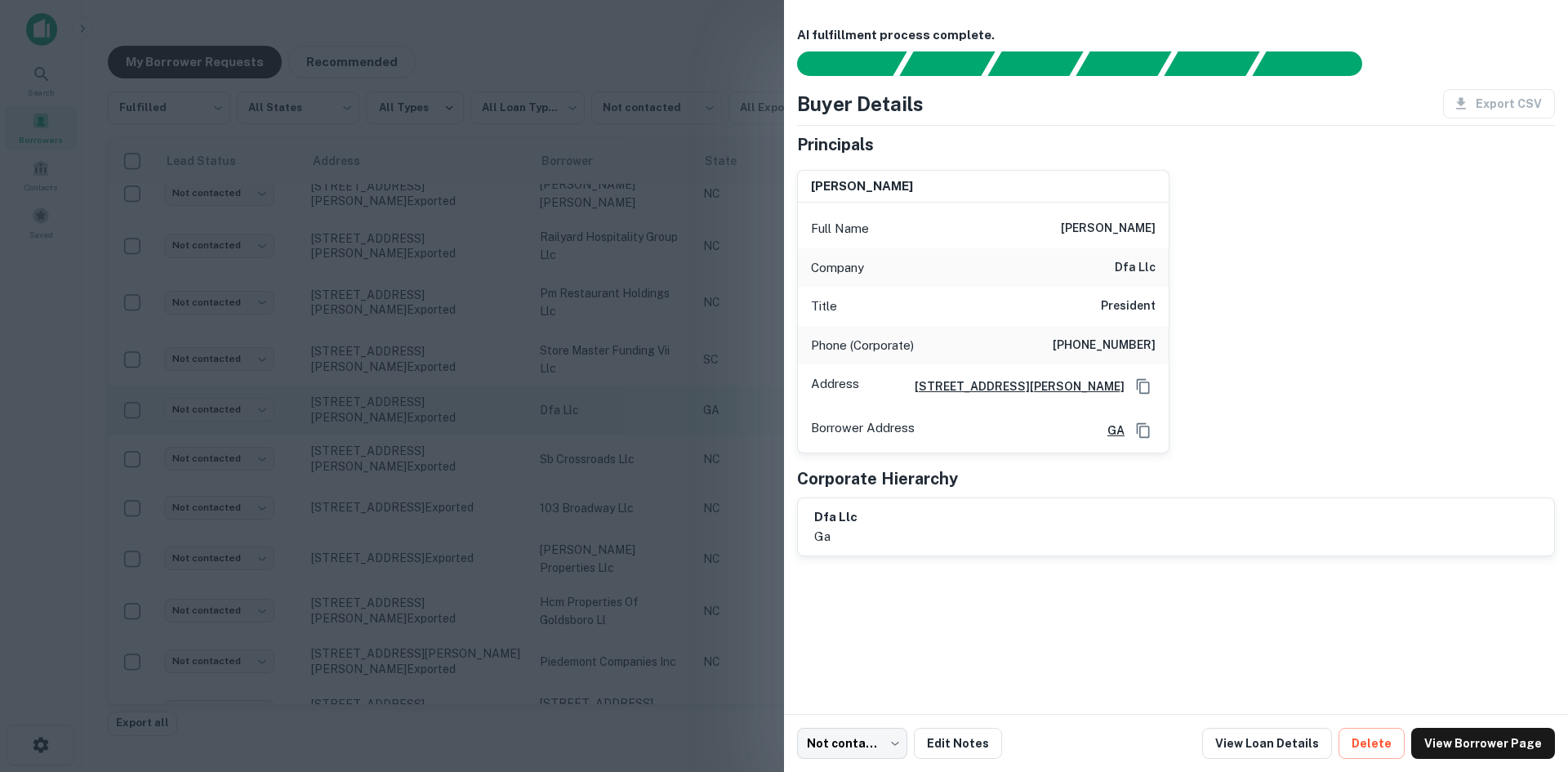
click at [447, 475] on div at bounding box center [784, 386] width 1568 height 772
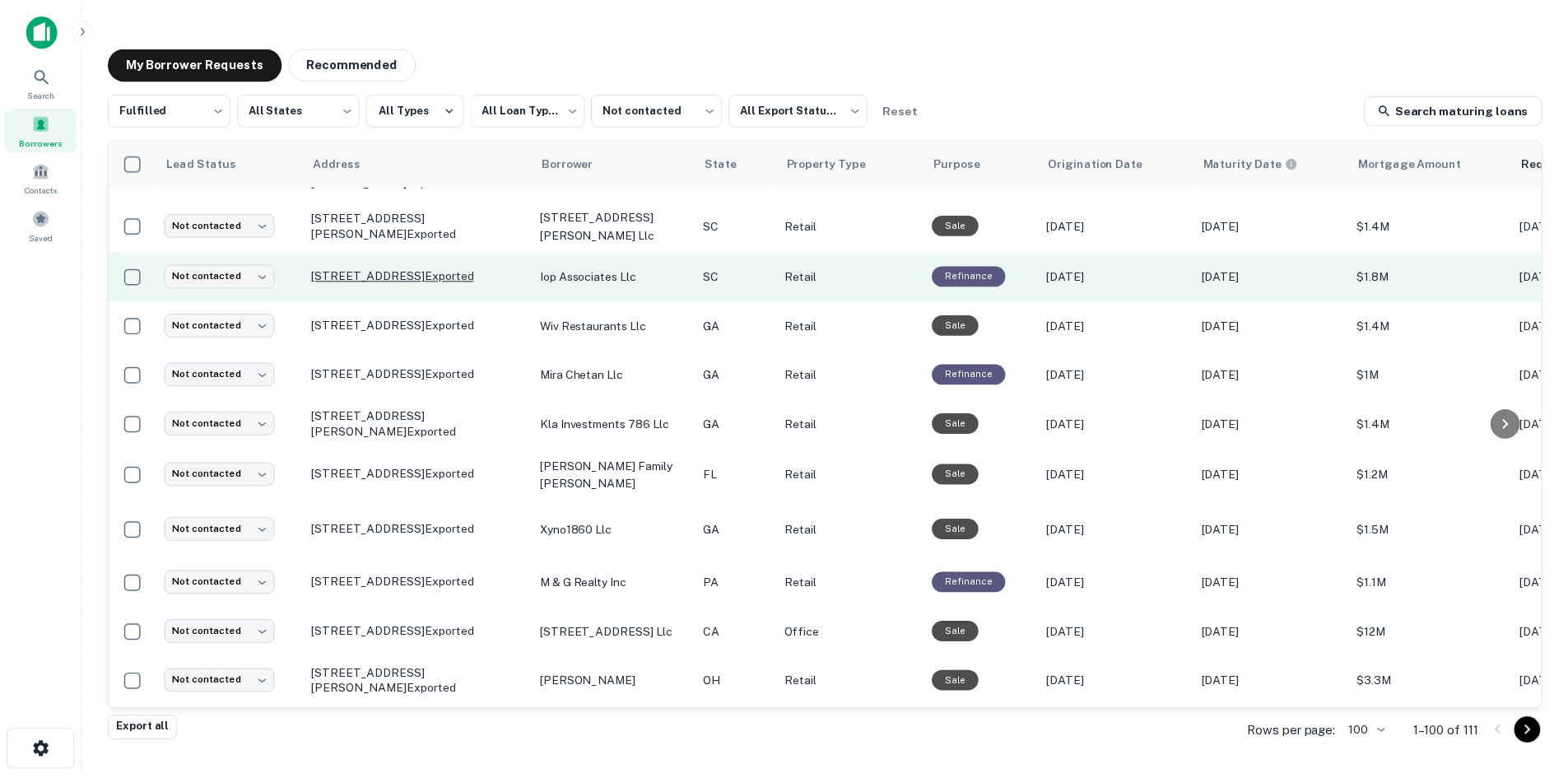
scroll to position [2041, 0]
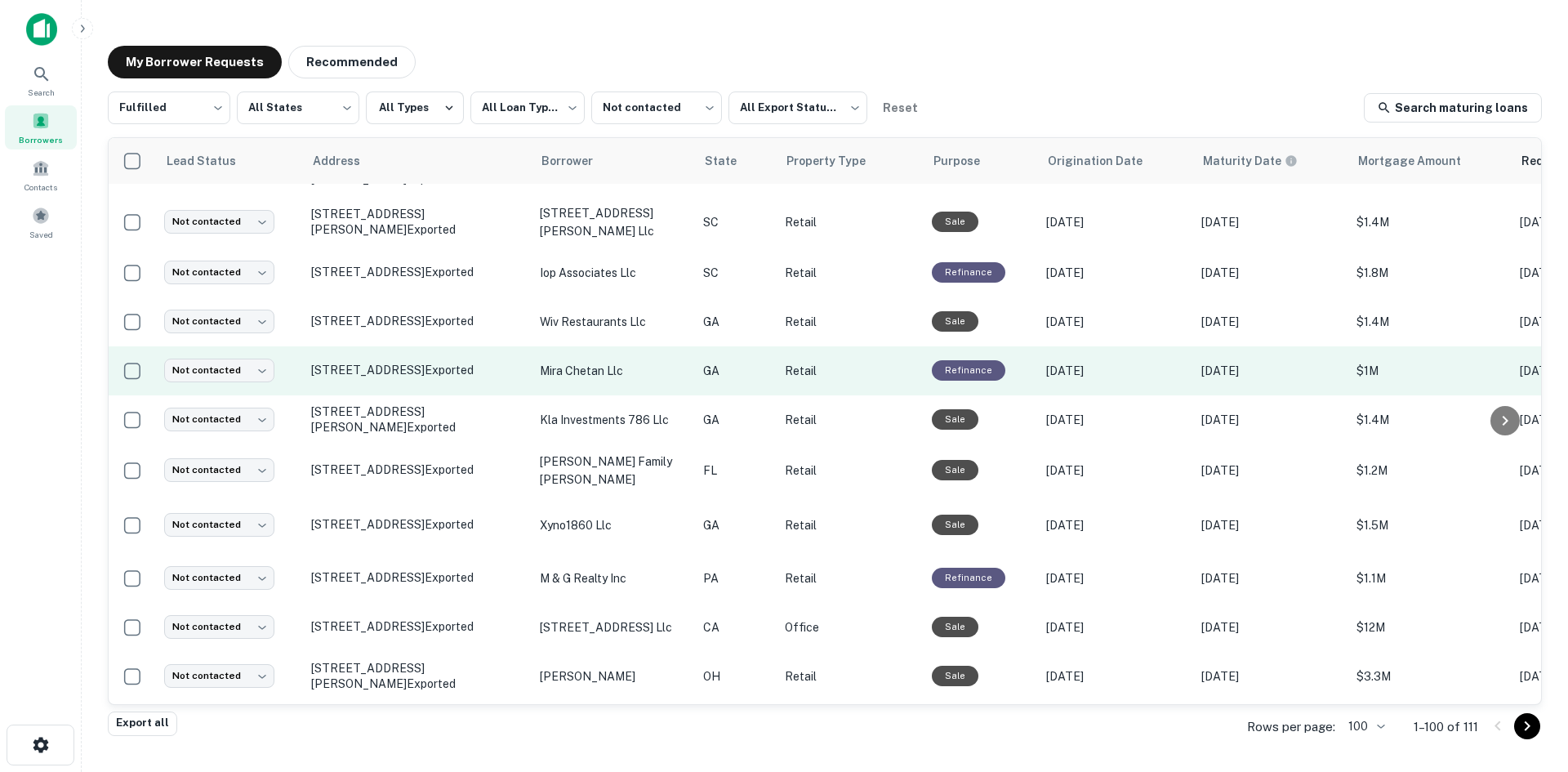
click at [440, 396] on td "9509 Highway 98 W Commerce, GA 30530 Exported" at bounding box center [417, 371] width 229 height 49
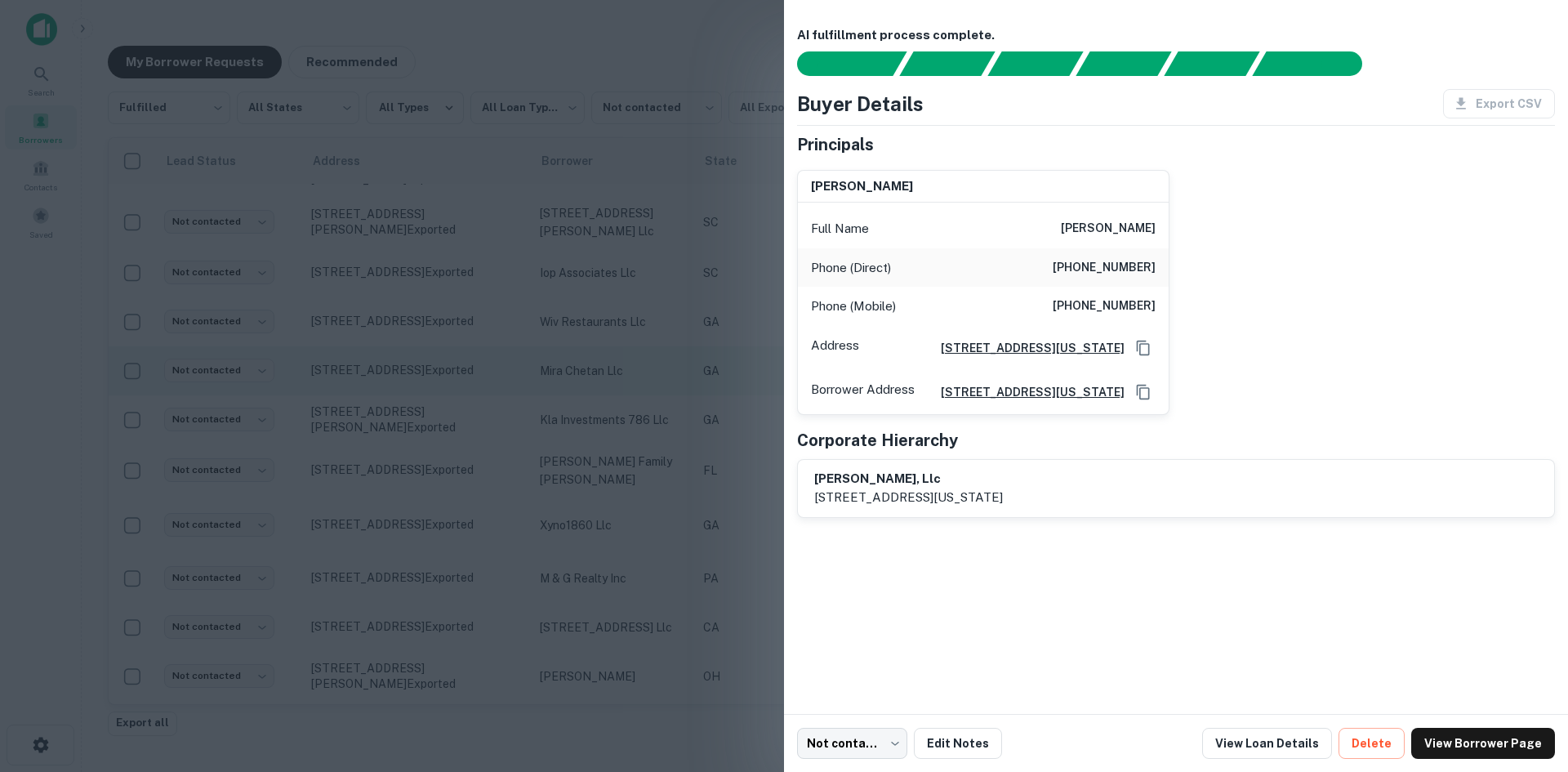
click at [440, 468] on div at bounding box center [784, 386] width 1568 height 772
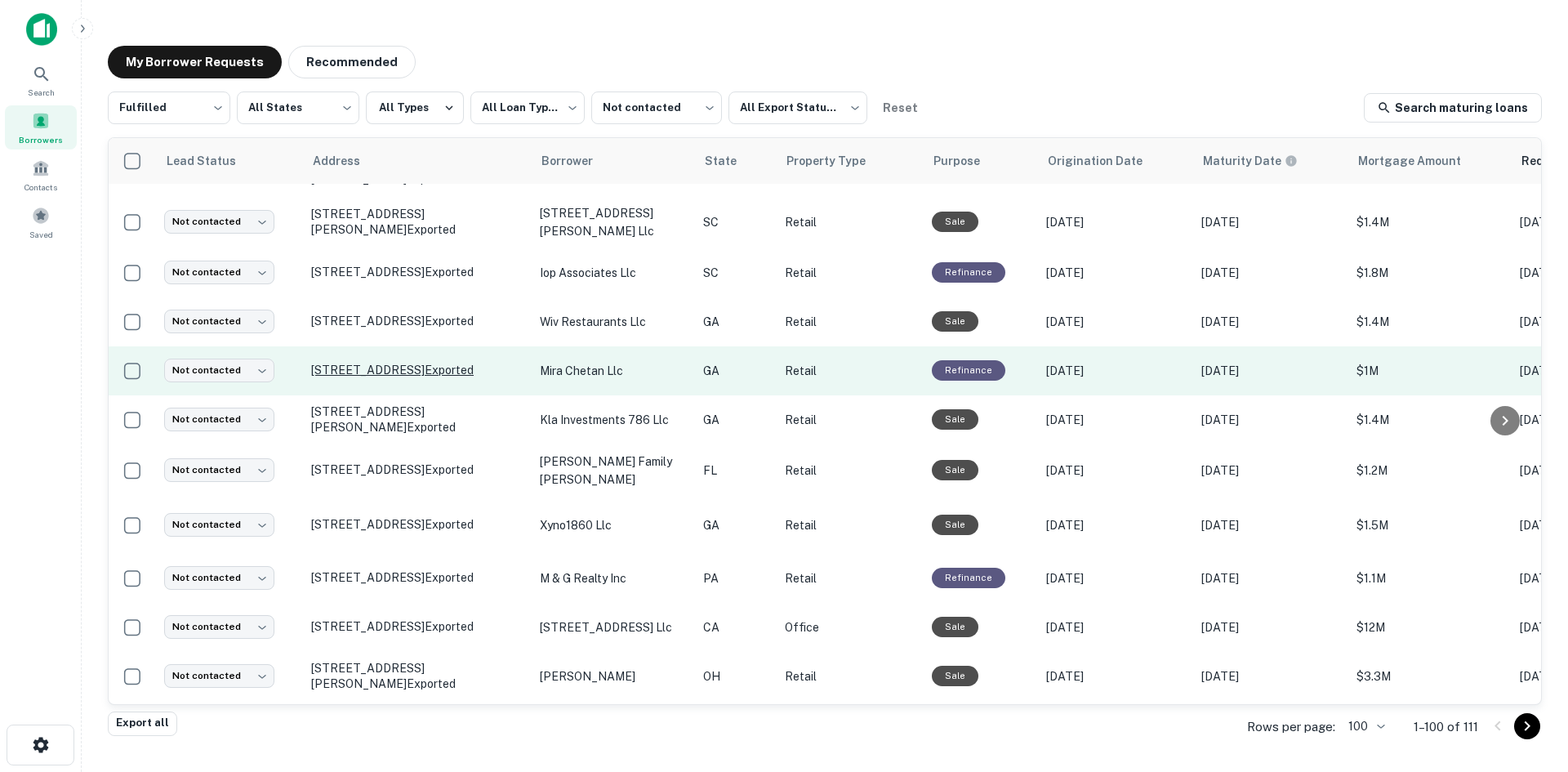
click at [439, 378] on p "9509 Highway 98 W Commerce, GA 30530 Exported" at bounding box center [418, 369] width 213 height 14
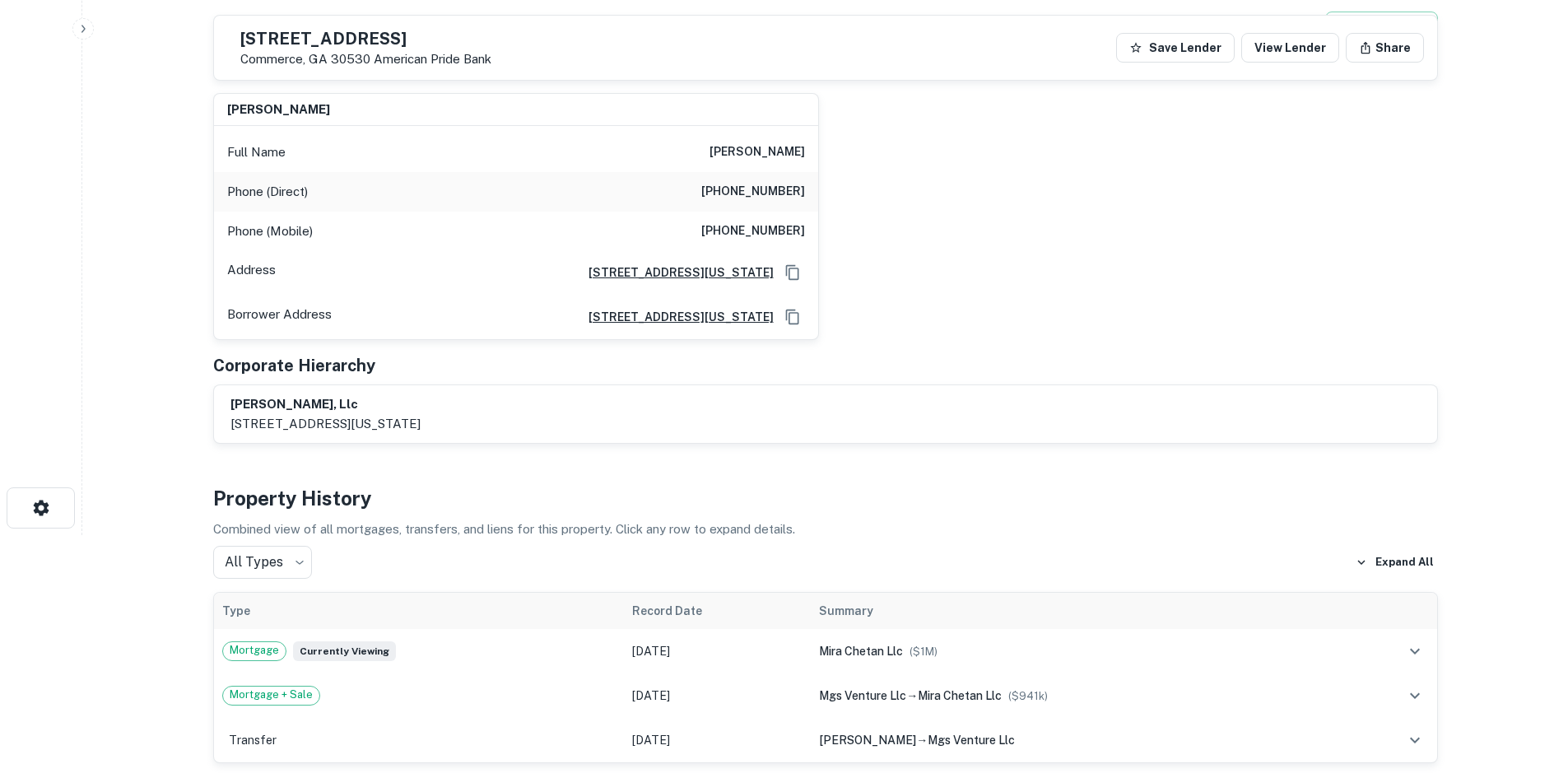
scroll to position [165, 0]
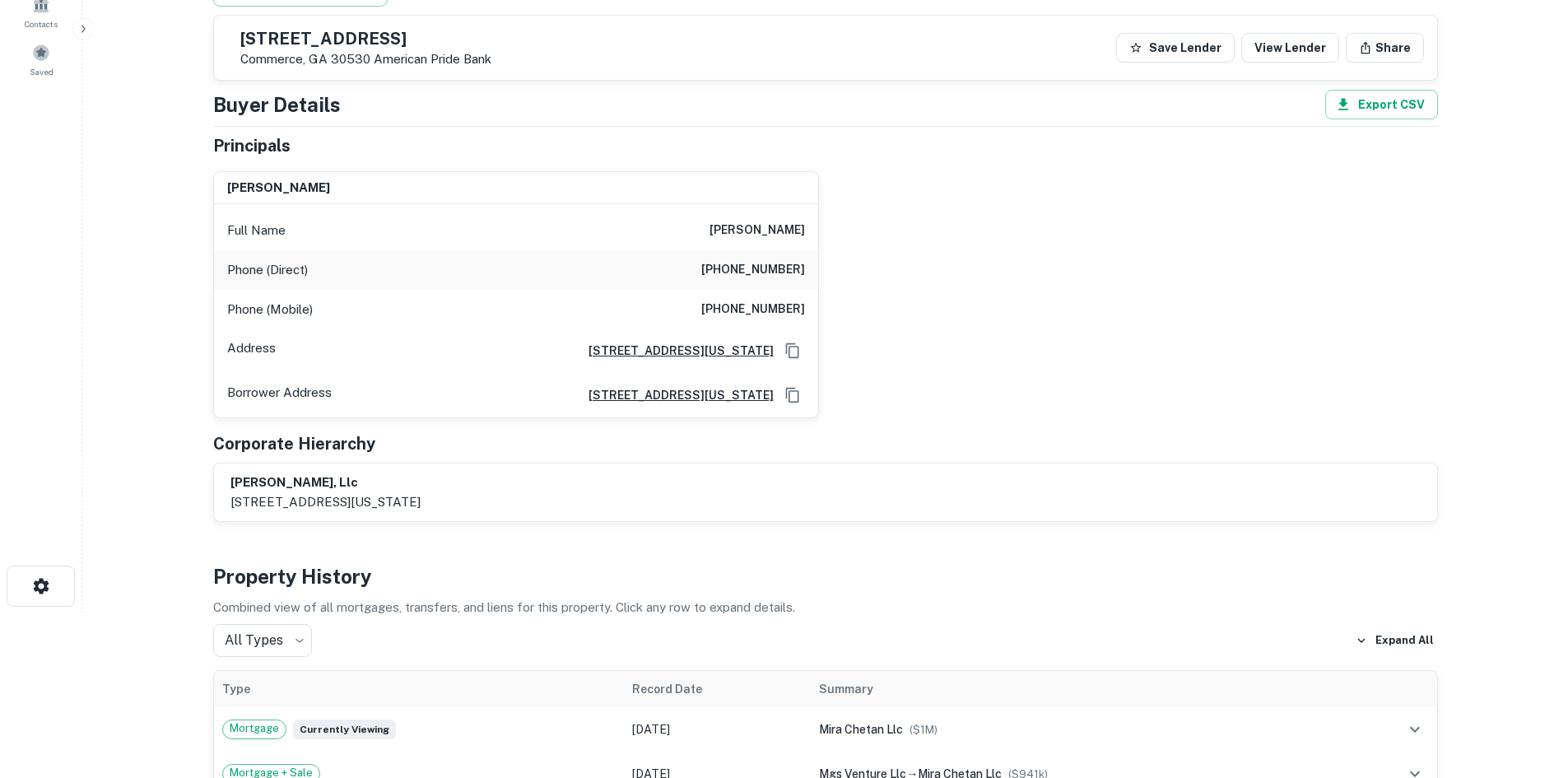
click at [770, 287] on div "Phone (Direct) (678) 753-0850" at bounding box center [516, 270] width 604 height 39
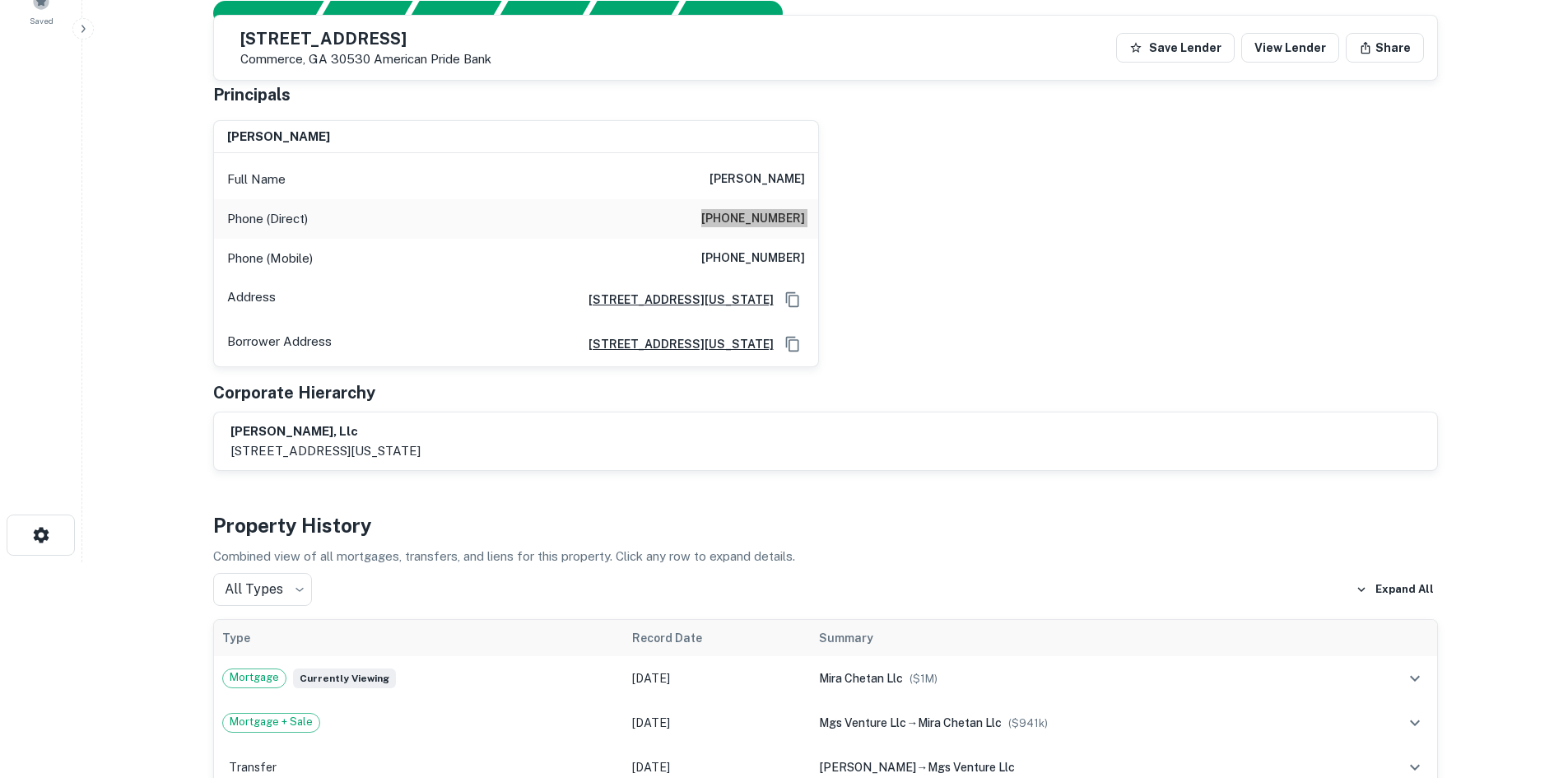
scroll to position [82, 0]
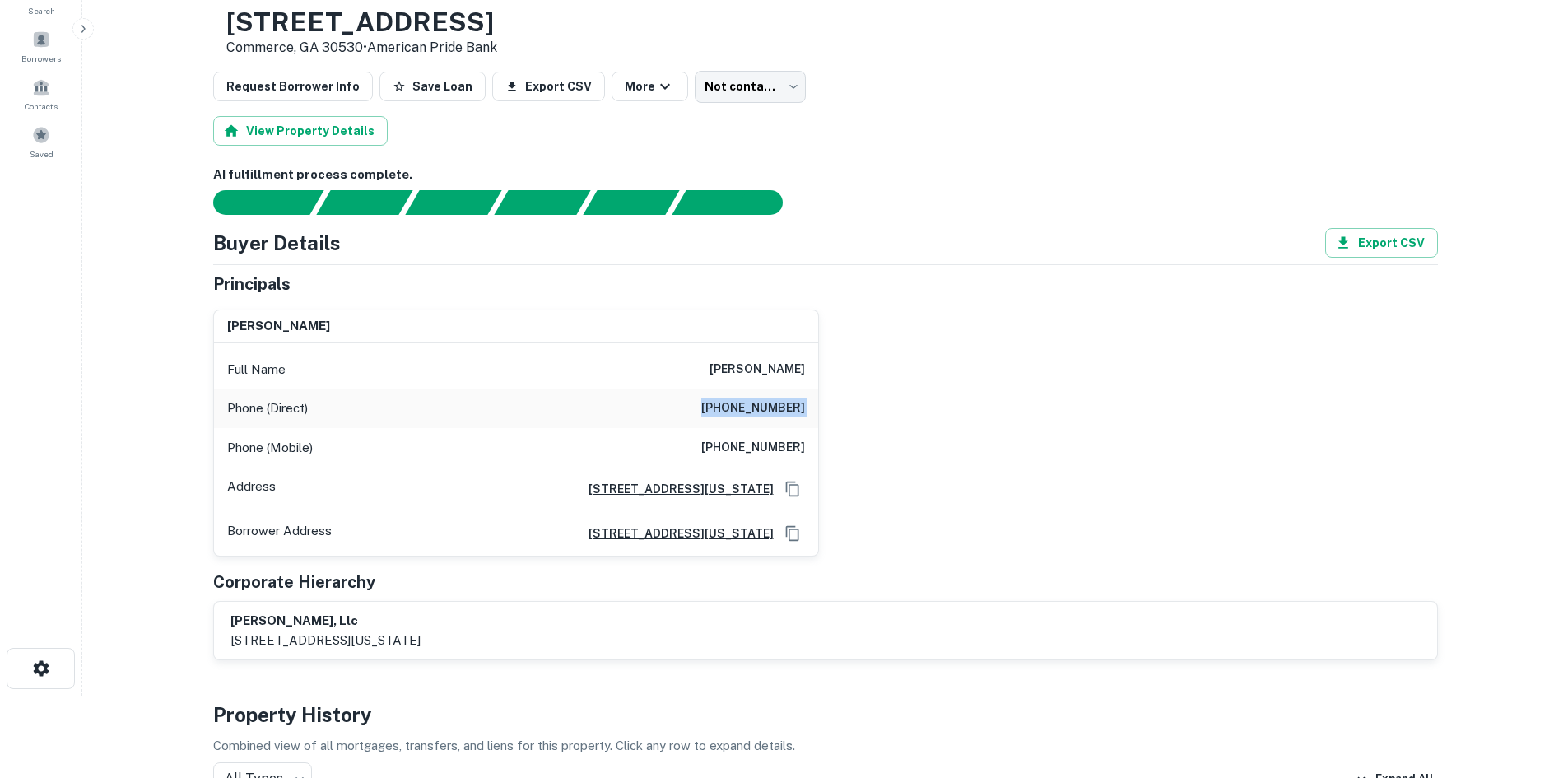
drag, startPoint x: 764, startPoint y: 489, endPoint x: 753, endPoint y: 468, distance: 23.7
click at [764, 489] on h6 "1463 Georgia Club Dr, Statham, GA 30666" at bounding box center [674, 489] width 198 height 18
click at [760, 454] on h6 "(706) 296-6517" at bounding box center [753, 448] width 104 height 20
click at [756, 454] on h6 "(706) 296-6517" at bounding box center [753, 448] width 104 height 20
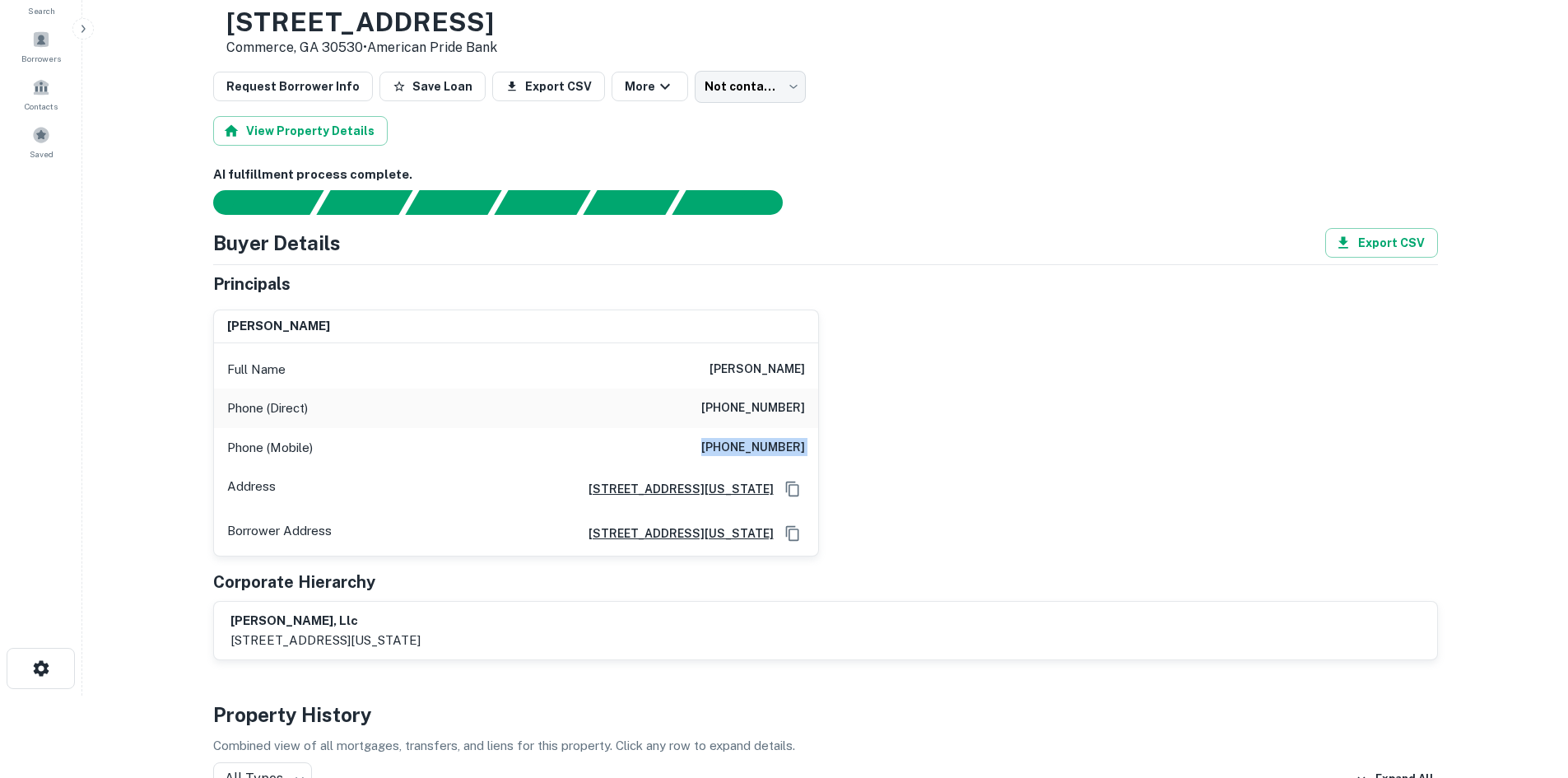
click at [756, 454] on h6 "(706) 296-6517" at bounding box center [753, 448] width 104 height 20
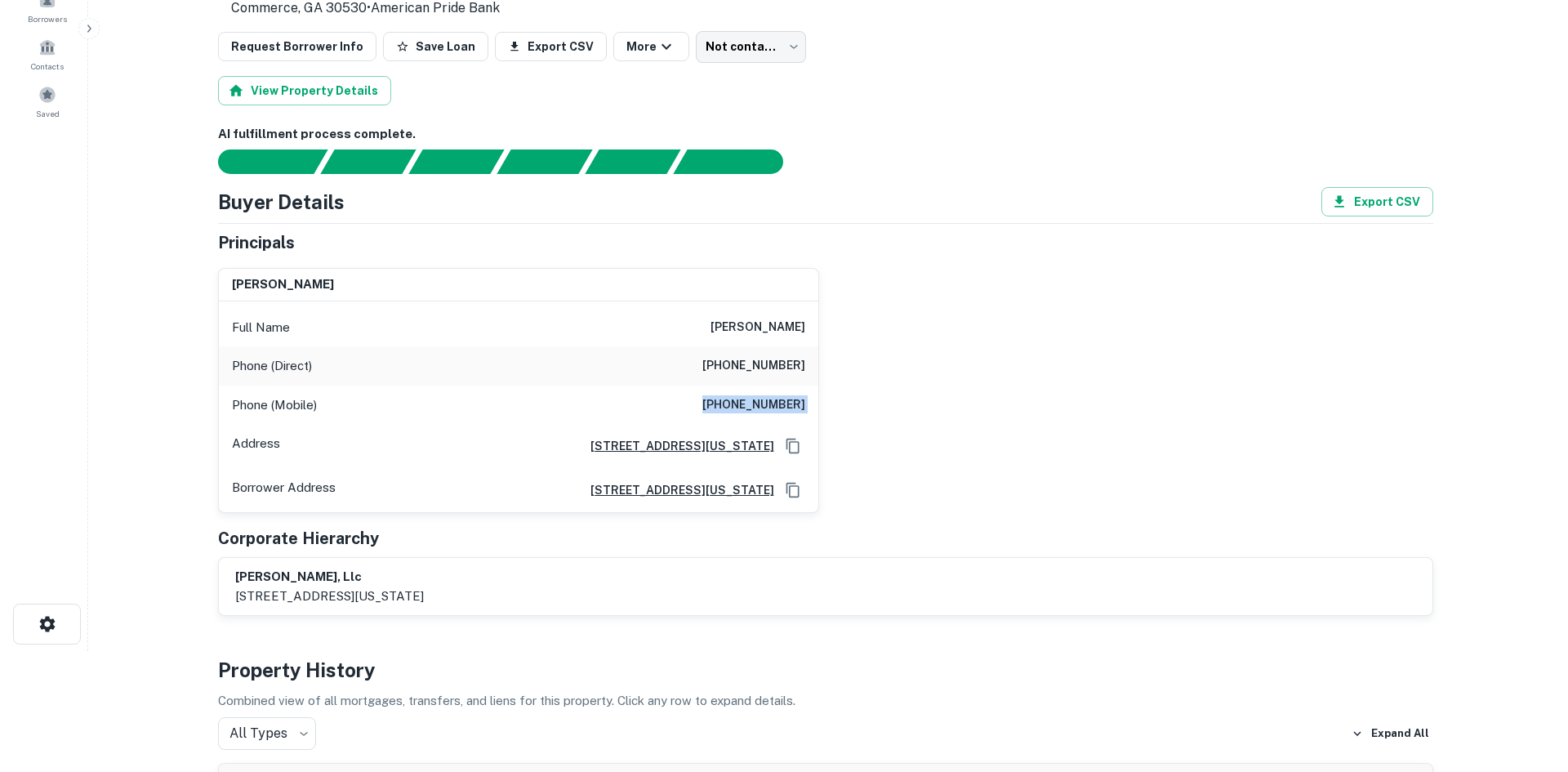
scroll to position [0, 0]
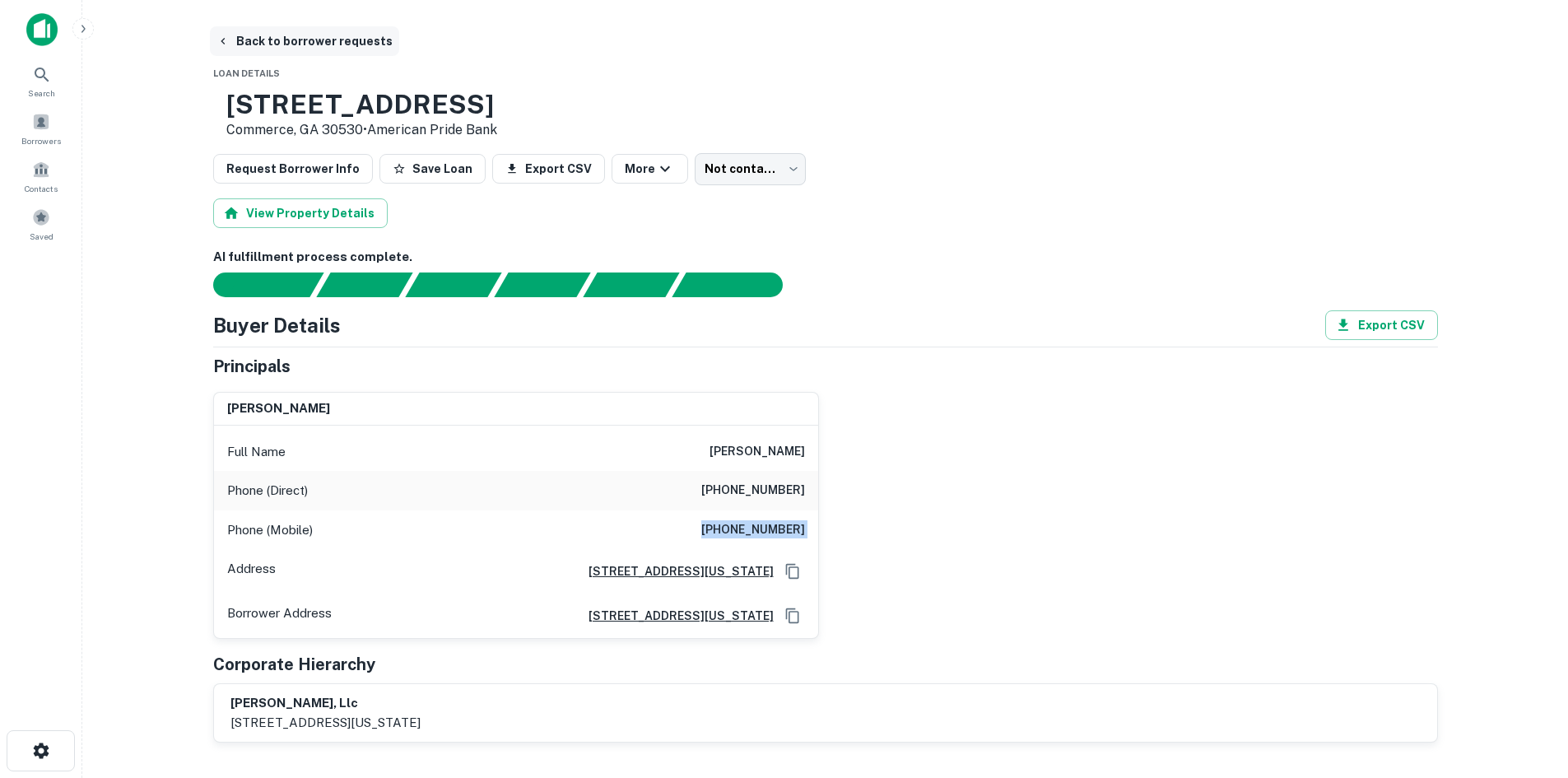
click at [308, 35] on button "Back to borrower requests" at bounding box center [304, 41] width 189 height 30
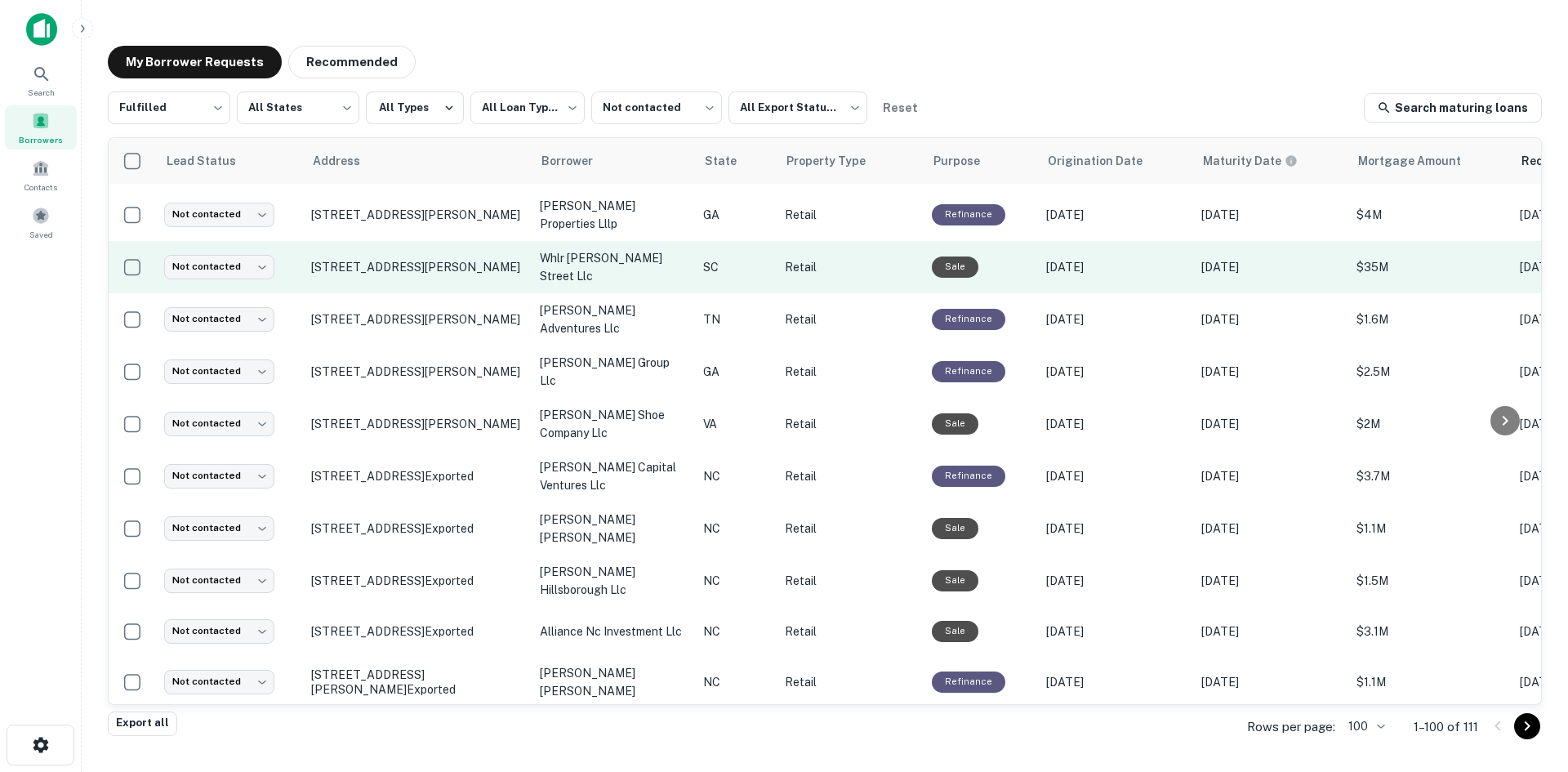
scroll to position [1126, 0]
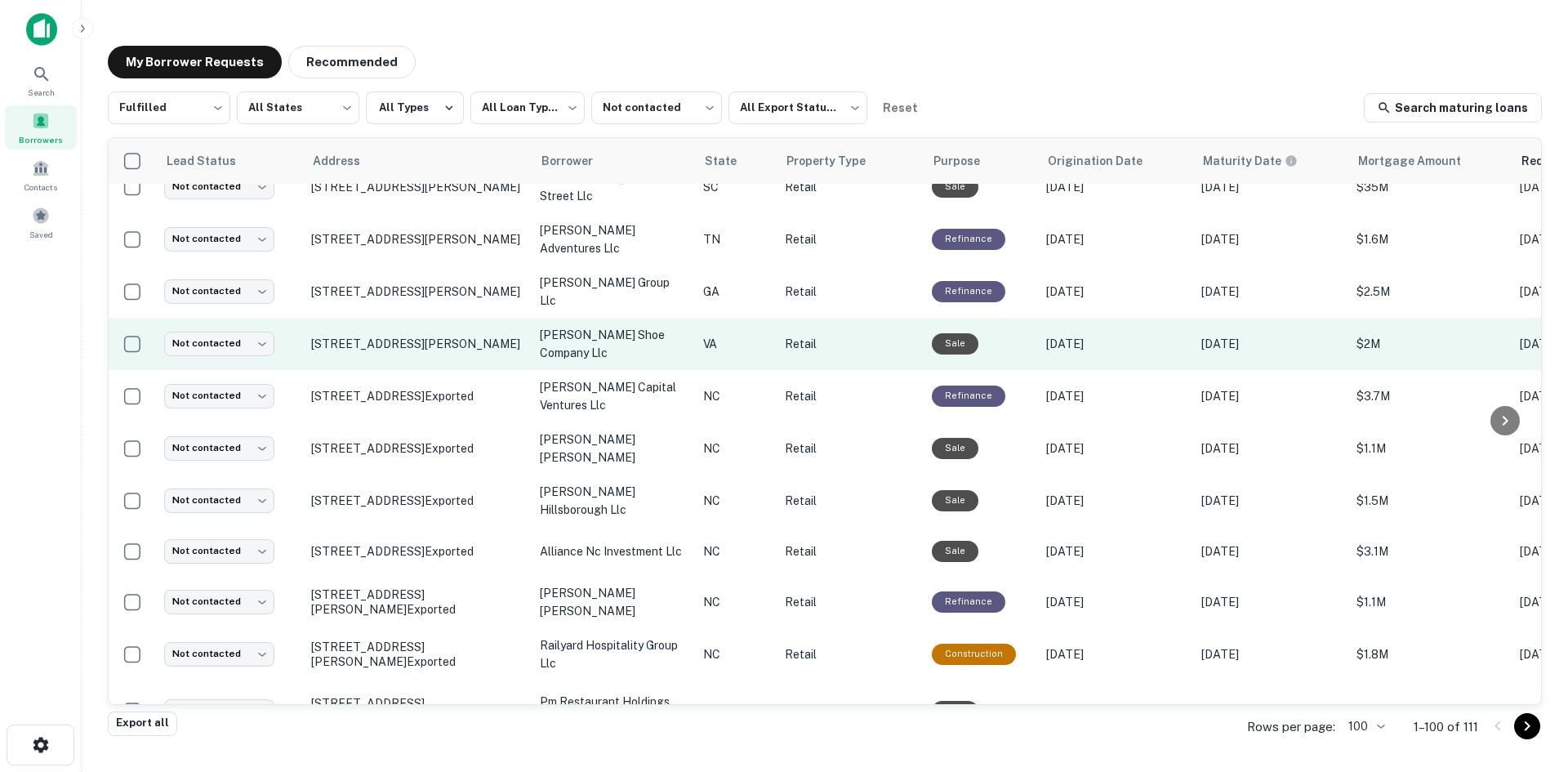
click at [379, 370] on td "224 Industrial Dr Gretna, VA 24557" at bounding box center [417, 343] width 229 height 52
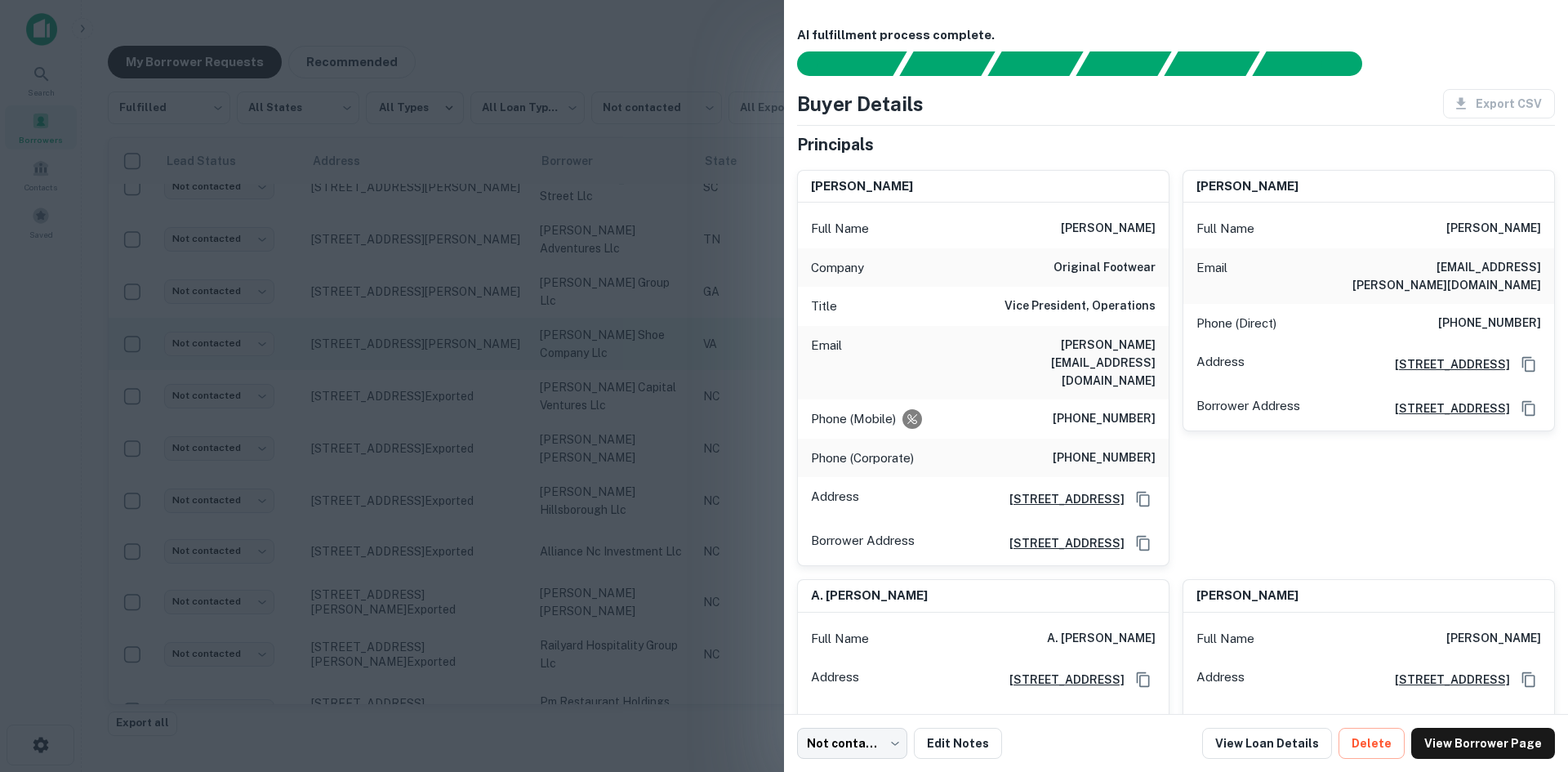
click at [379, 388] on div at bounding box center [784, 386] width 1568 height 772
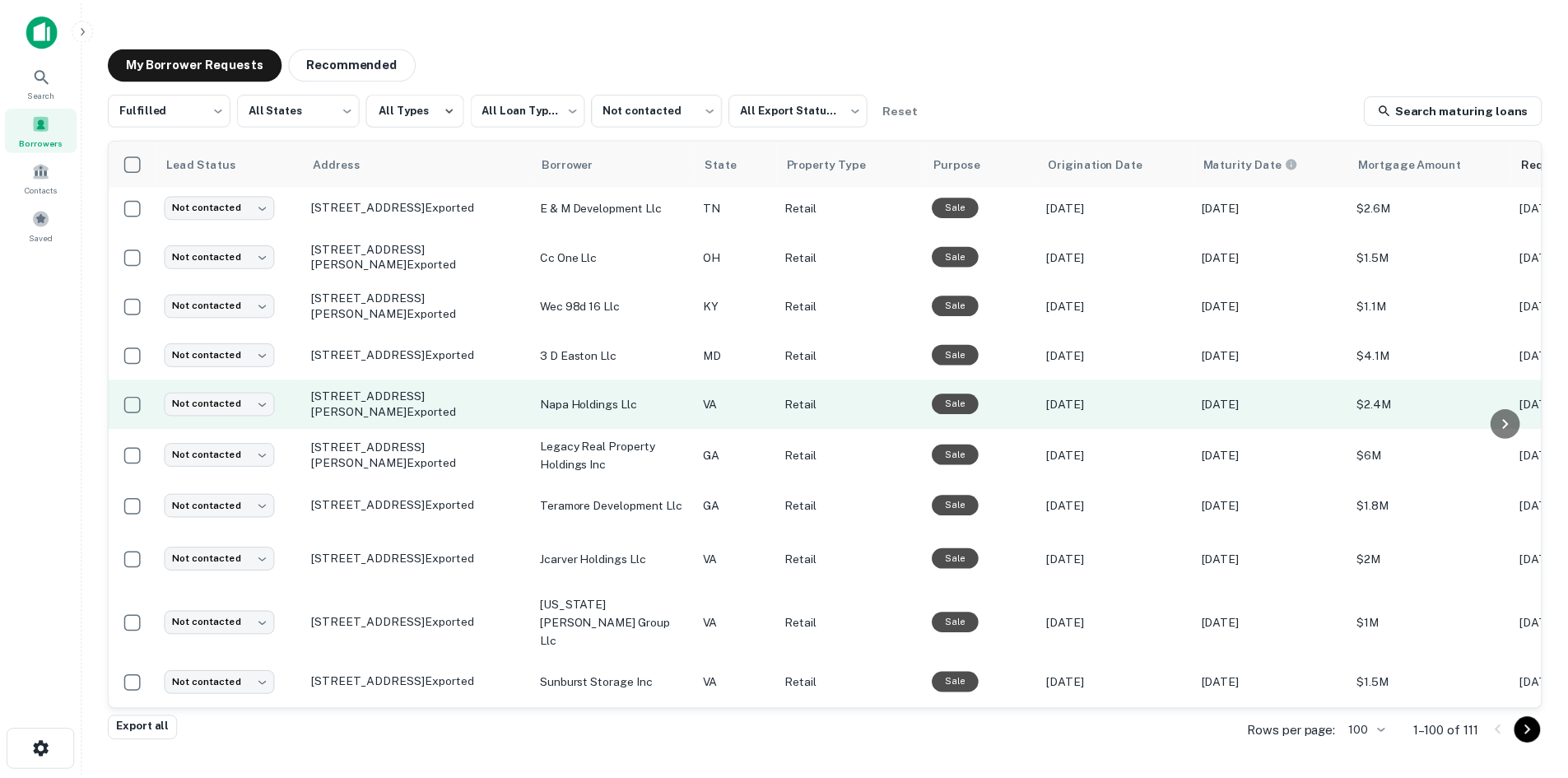
scroll to position [3770, 0]
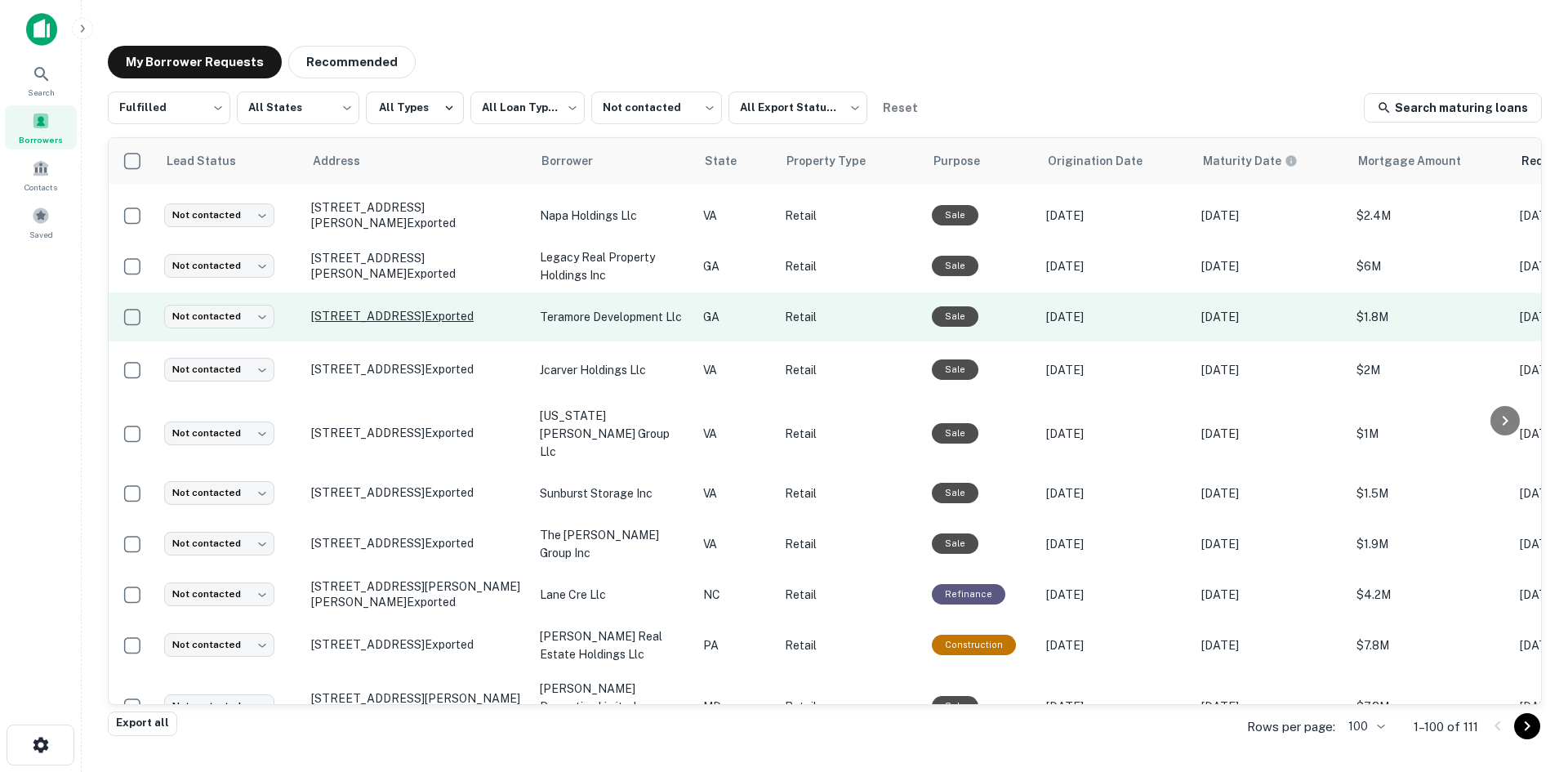
click at [459, 323] on p "E Highway 80 East Dublin, GA 31027 Exported" at bounding box center [418, 316] width 213 height 14
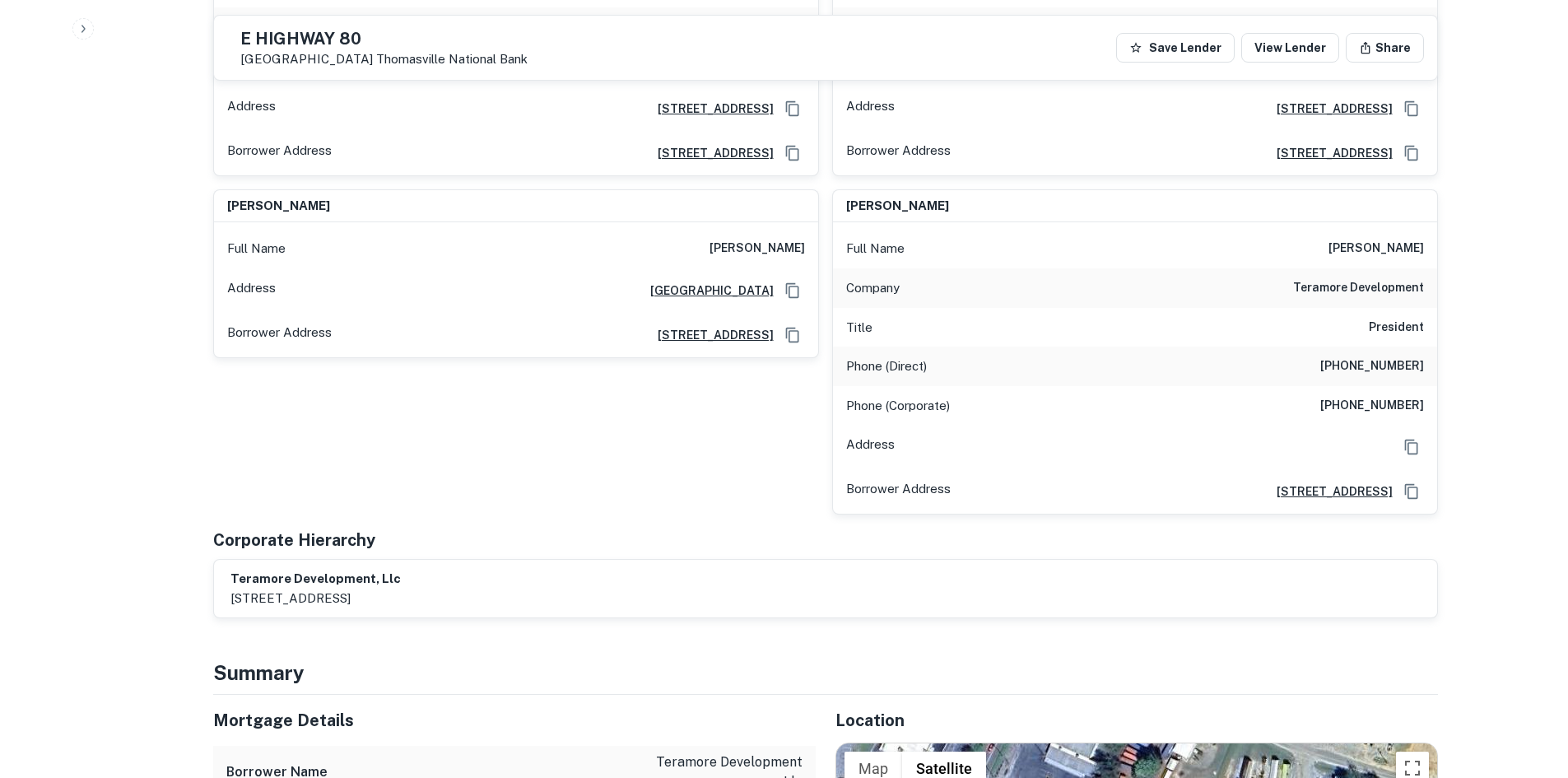
scroll to position [3953, 0]
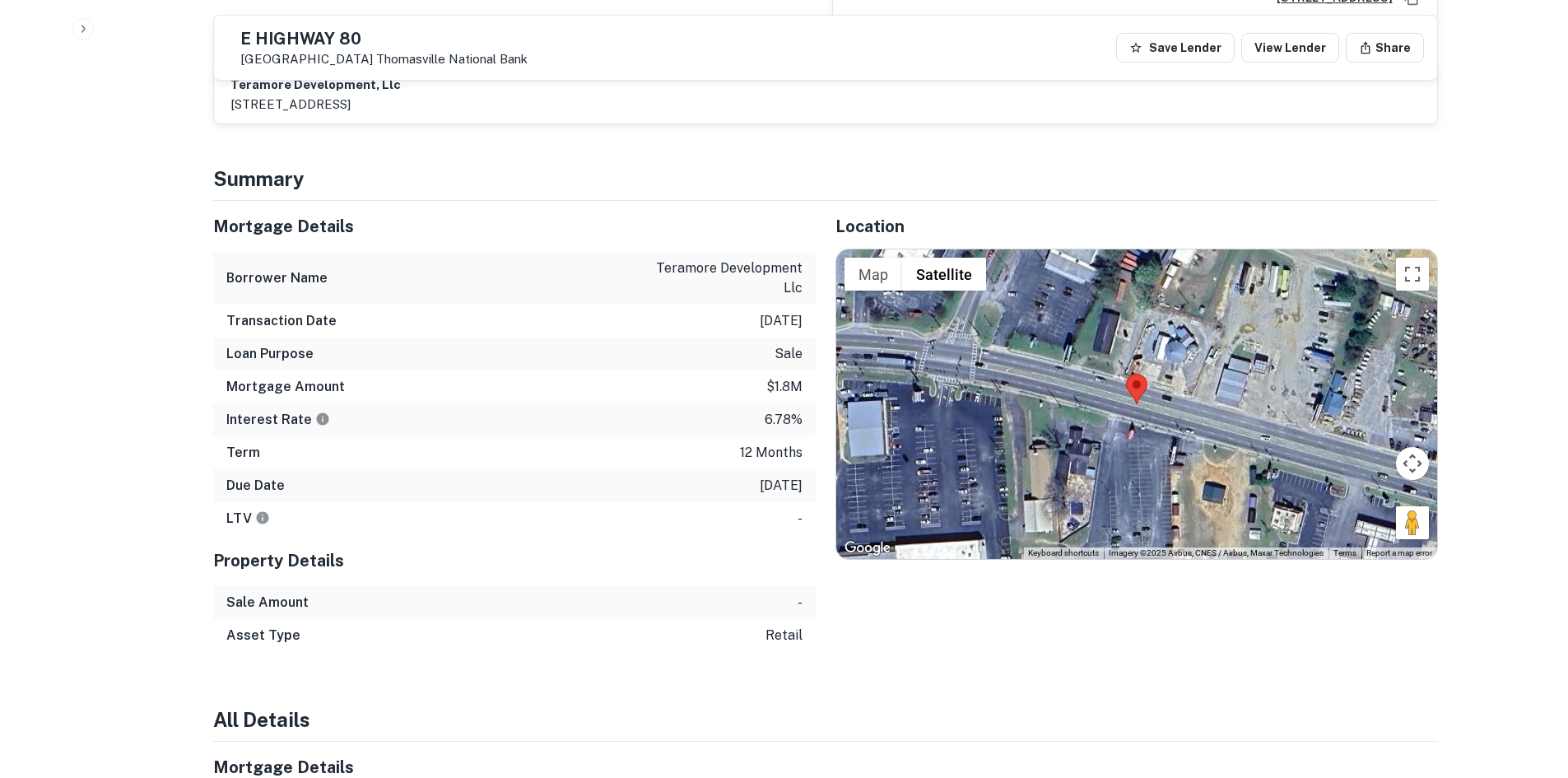
drag, startPoint x: 1403, startPoint y: 411, endPoint x: 1153, endPoint y: 294, distance: 276.0
click at [1153, 294] on div "Map Terrain Satellite Labels Keyboard shortcuts Map Data Imagery ©2025 Airbus, …" at bounding box center [1136, 404] width 601 height 310
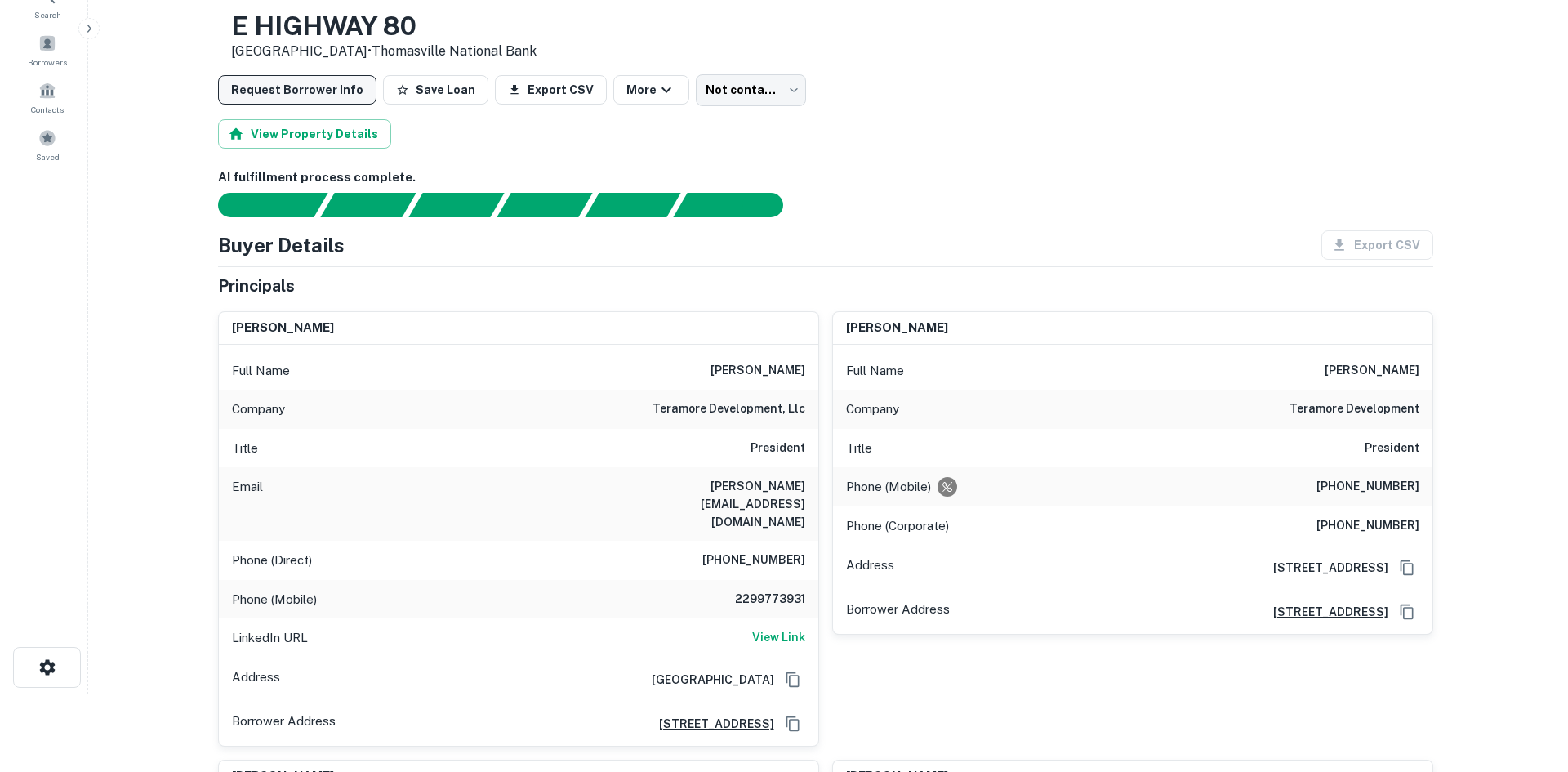
scroll to position [0, 0]
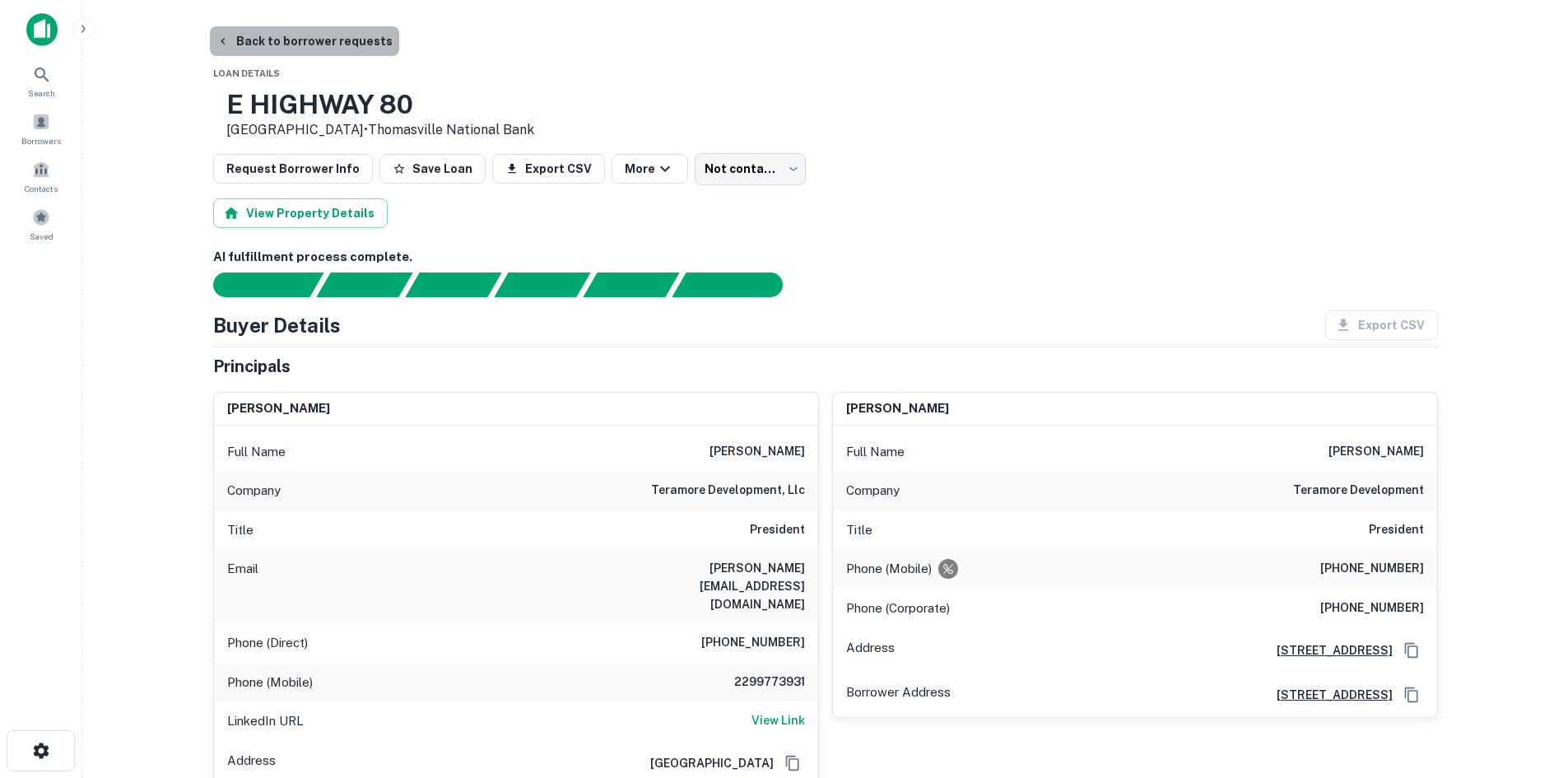
click at [306, 47] on button "Back to borrower requests" at bounding box center [304, 41] width 189 height 30
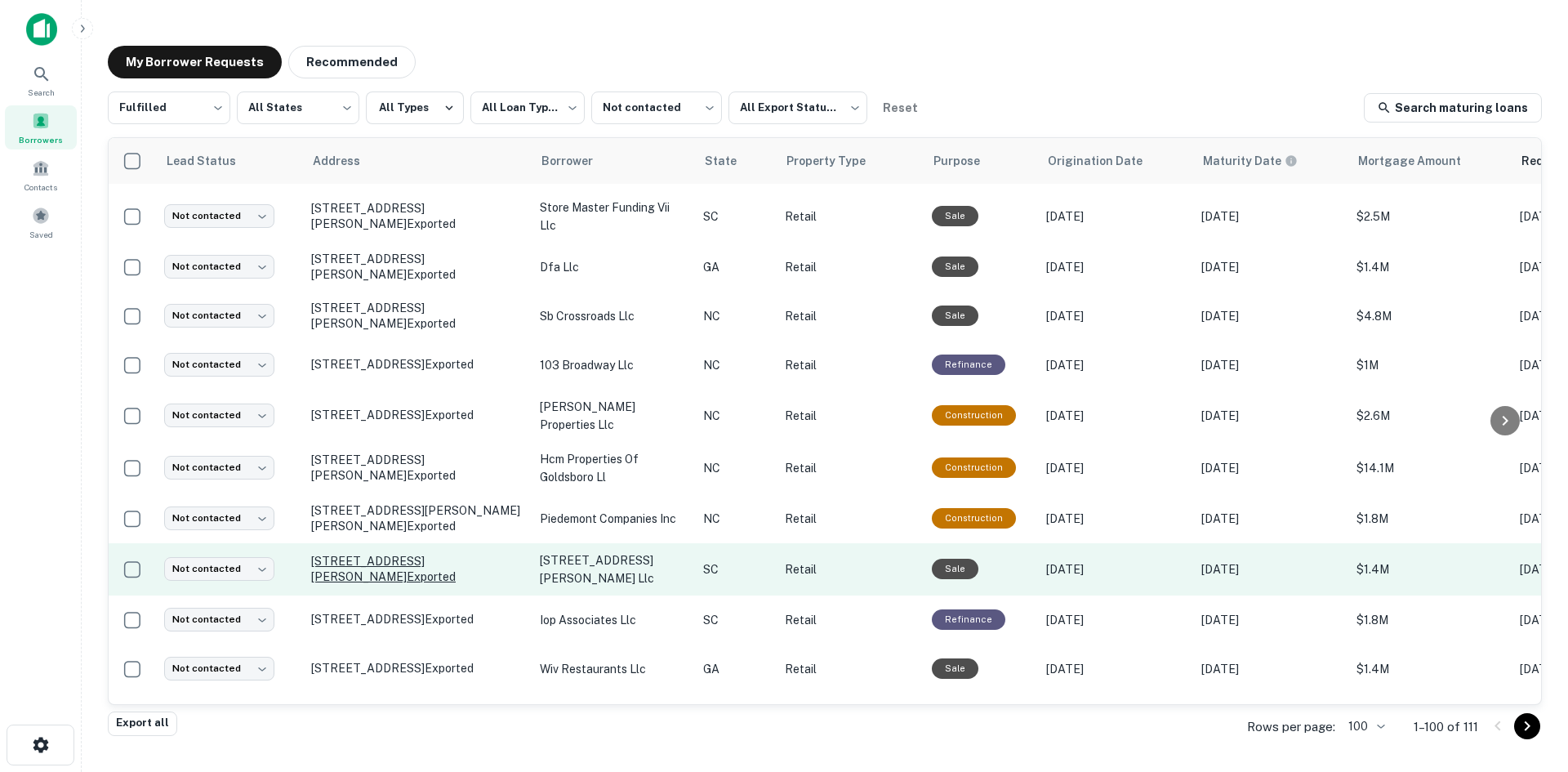
scroll to position [1861, 0]
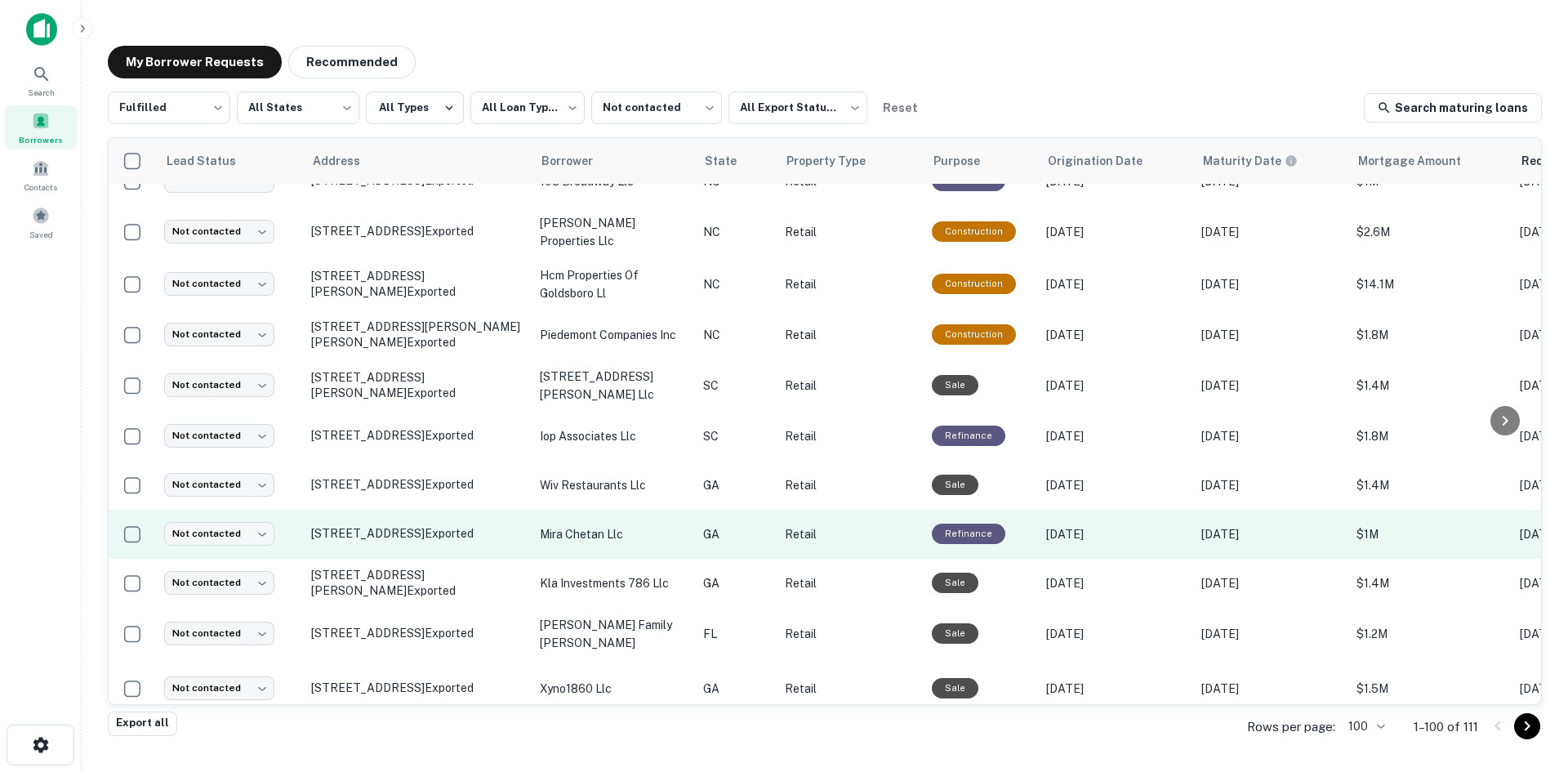
click at [459, 559] on td "9509 Highway 98 W Commerce, GA 30530 Exported" at bounding box center [417, 535] width 229 height 49
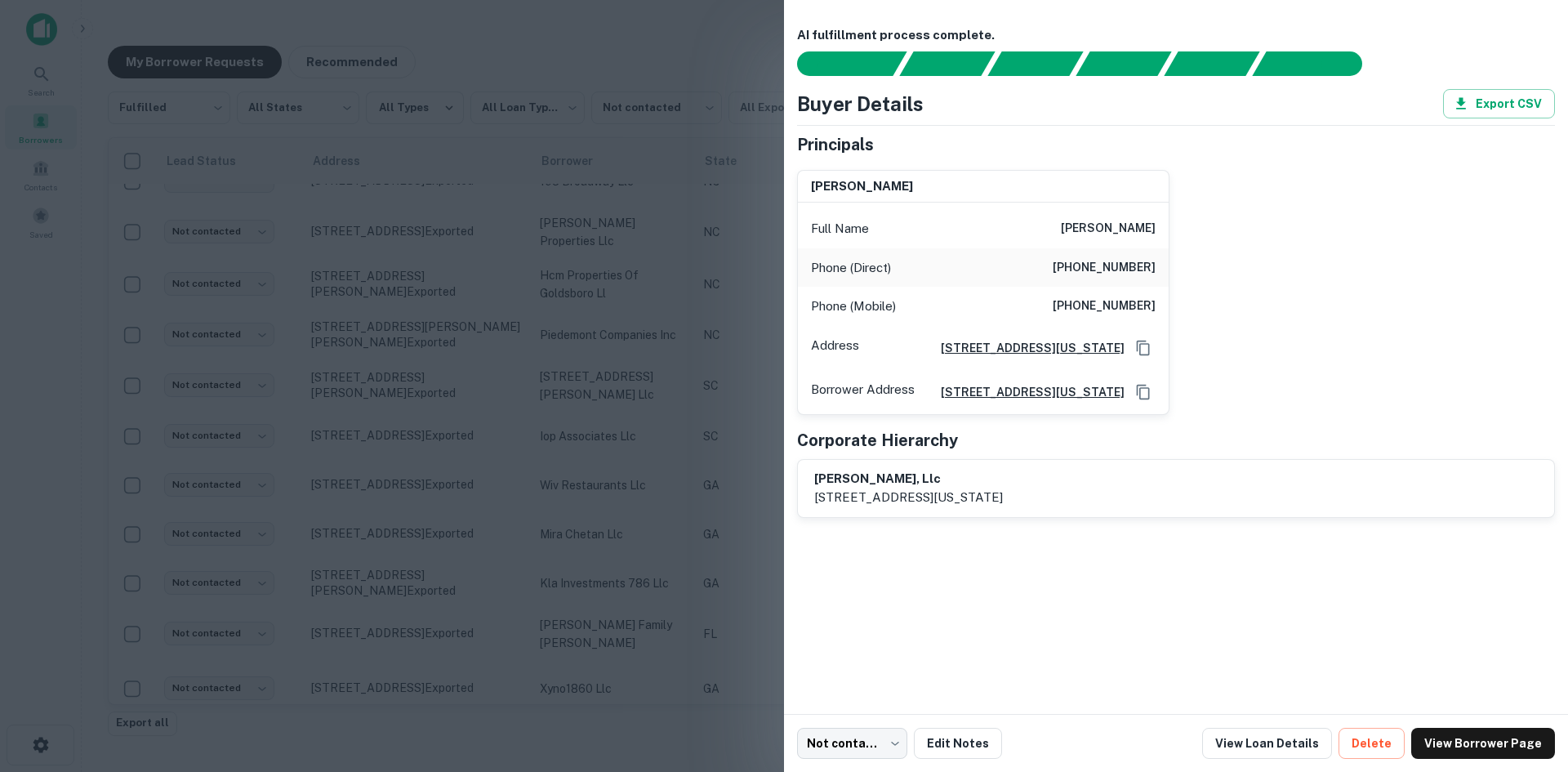
click at [340, 514] on div at bounding box center [784, 386] width 1568 height 772
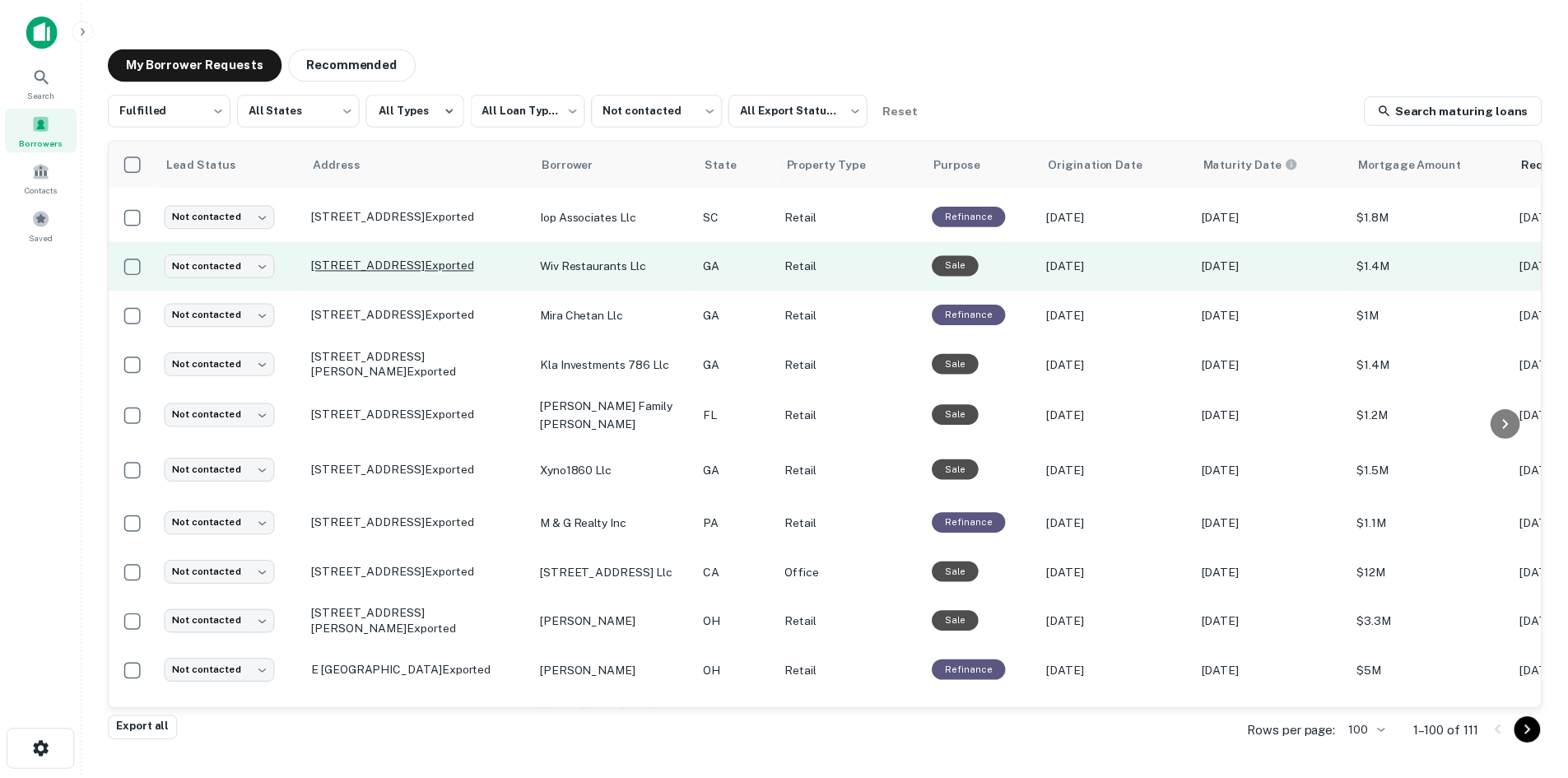
scroll to position [2123, 0]
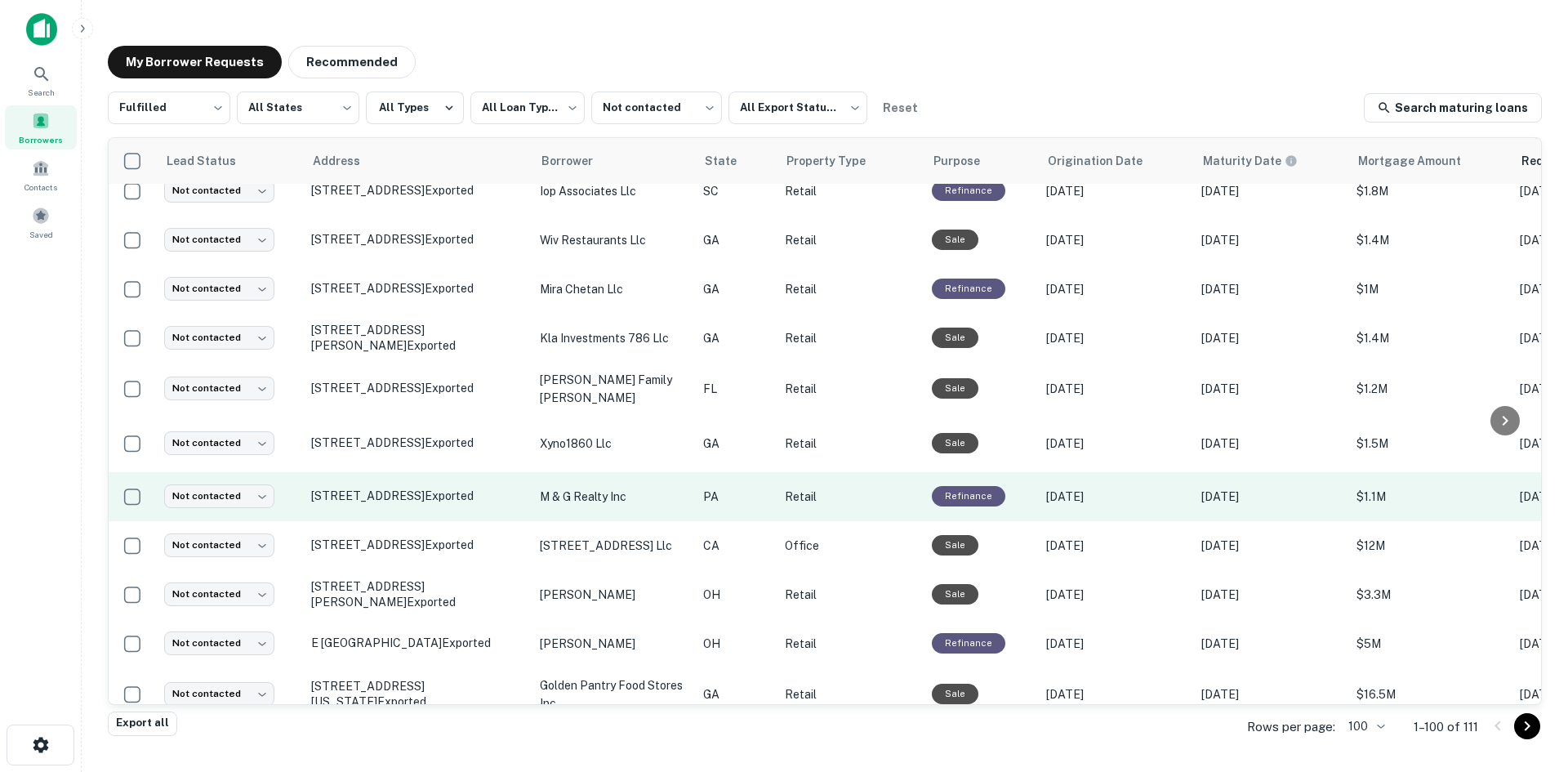
click at [447, 521] on td "1655 W Cumberland St Lebanon, PA 17042 Exported" at bounding box center [417, 497] width 229 height 49
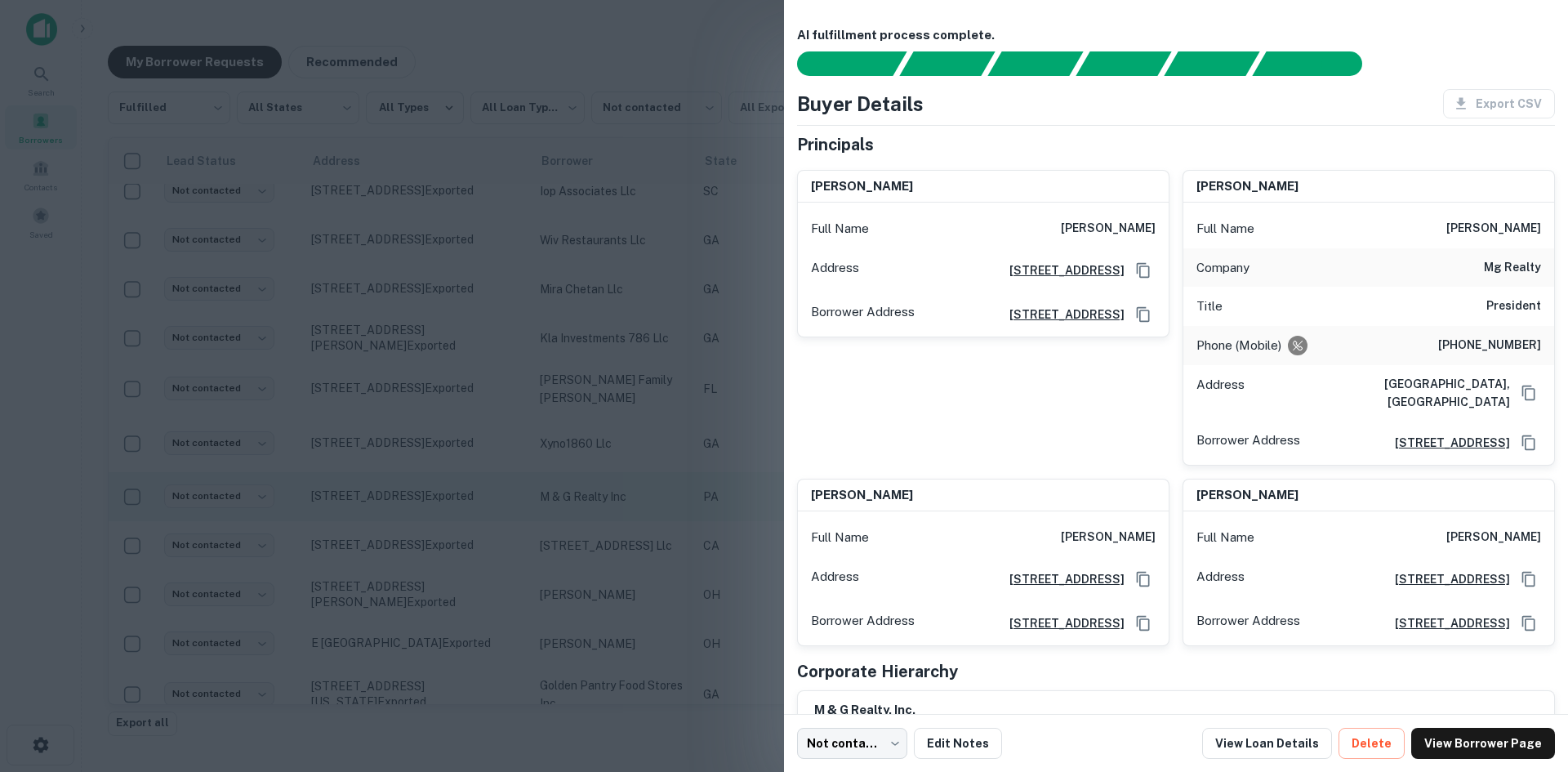
click at [447, 610] on div at bounding box center [784, 386] width 1568 height 772
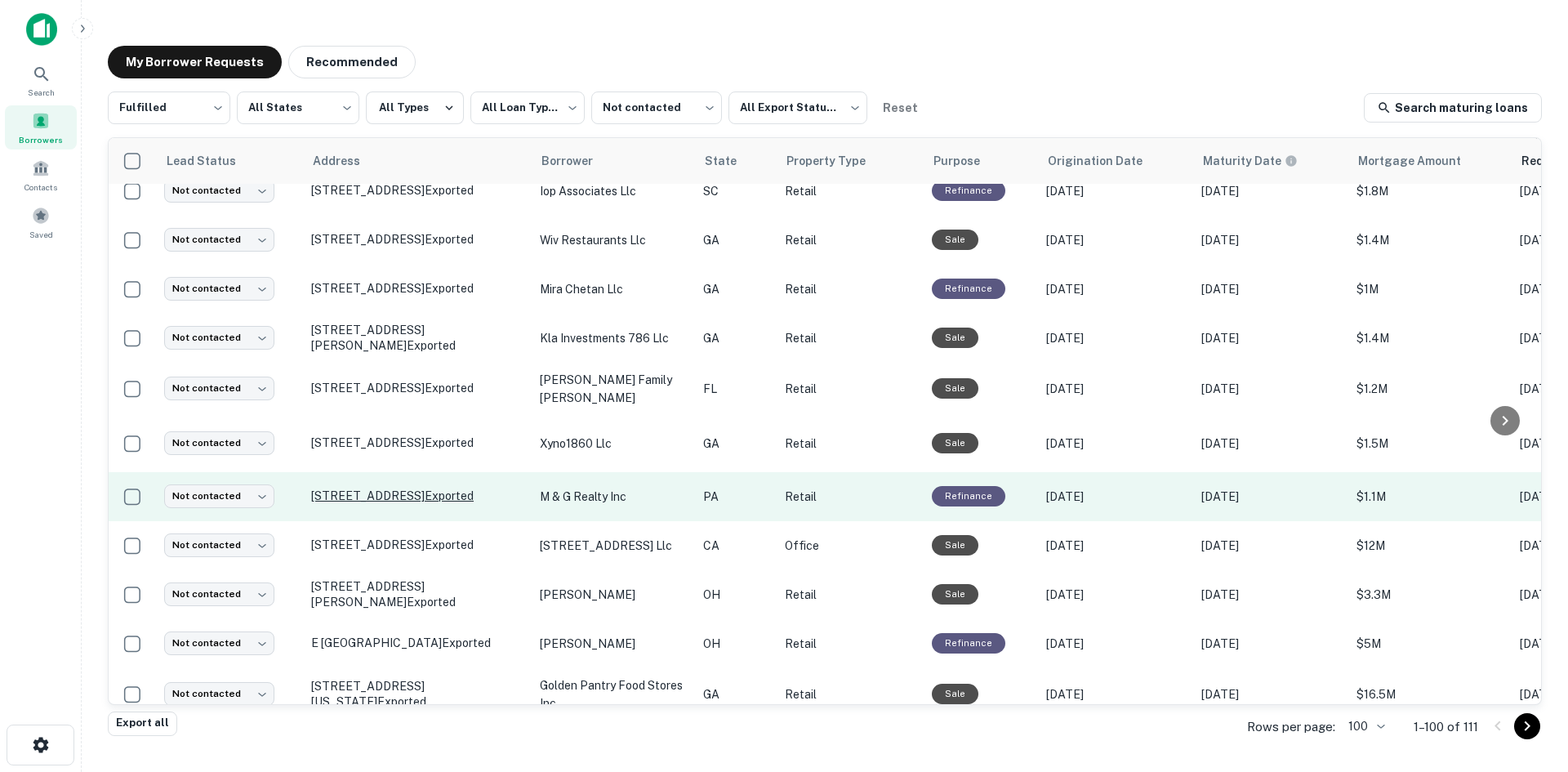
click at [443, 503] on p "1655 W Cumberland St Lebanon, PA 17042 Exported" at bounding box center [418, 495] width 213 height 14
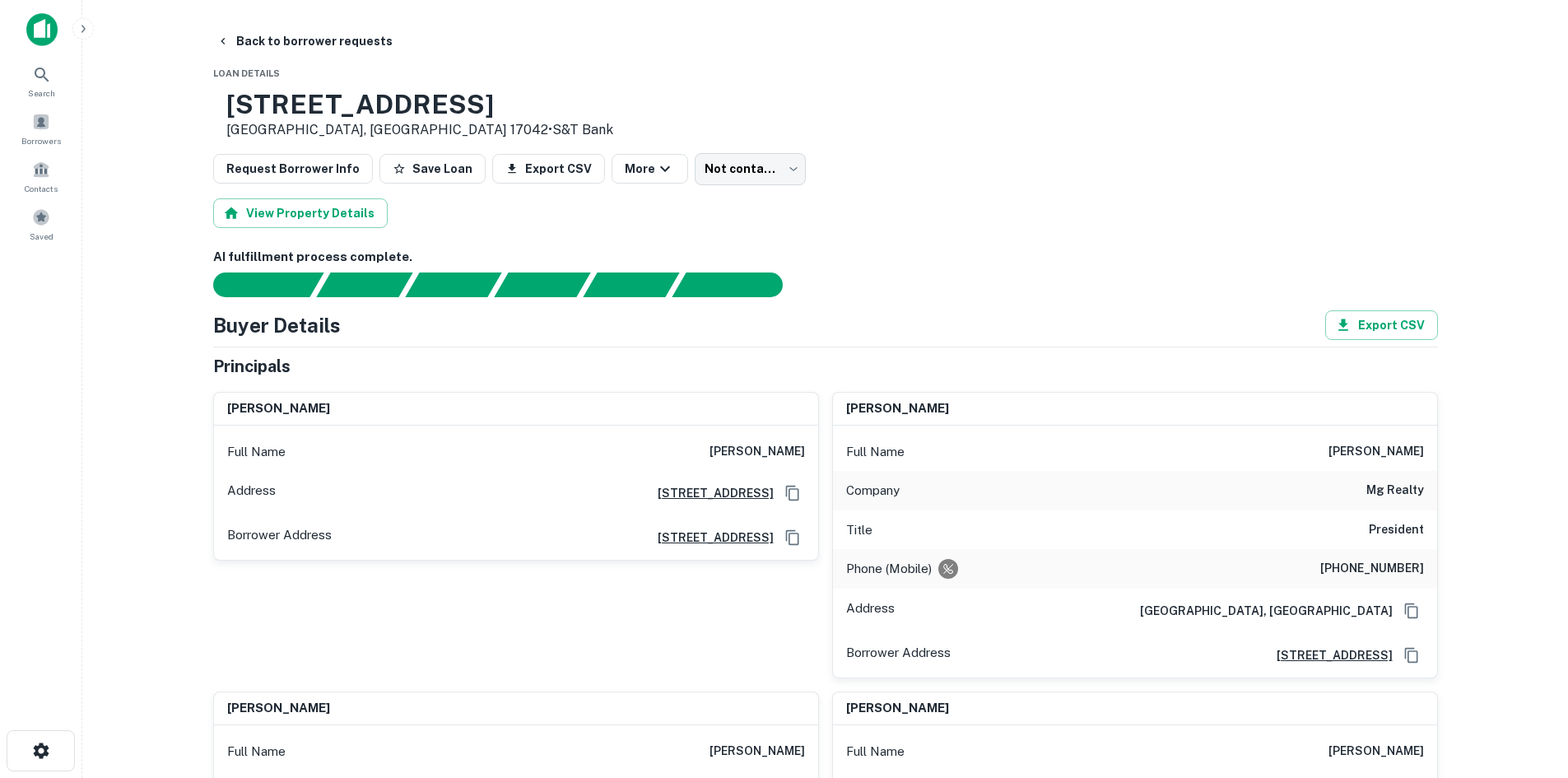
click at [1361, 453] on div "Full Name tim rutter" at bounding box center [1135, 452] width 604 height 39
drag, startPoint x: 1361, startPoint y: 453, endPoint x: 1442, endPoint y: 499, distance: 93.2
click at [1213, 453] on div "Full Name tim rutter" at bounding box center [1135, 452] width 604 height 39
click at [1346, 563] on h6 "(717) 542-3659" at bounding box center [1372, 569] width 104 height 20
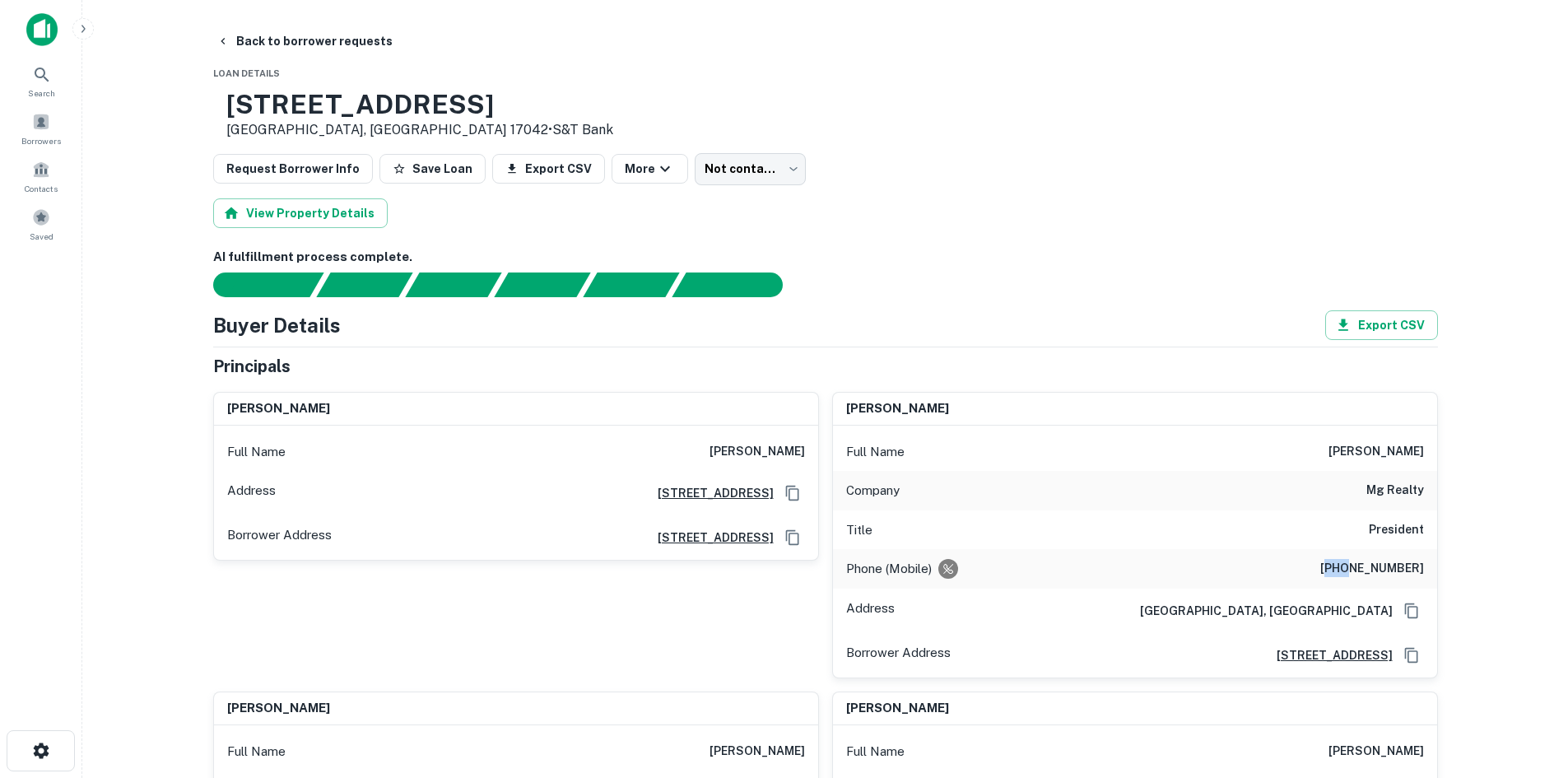
click at [1346, 563] on h6 "(717) 542-3659" at bounding box center [1372, 569] width 104 height 20
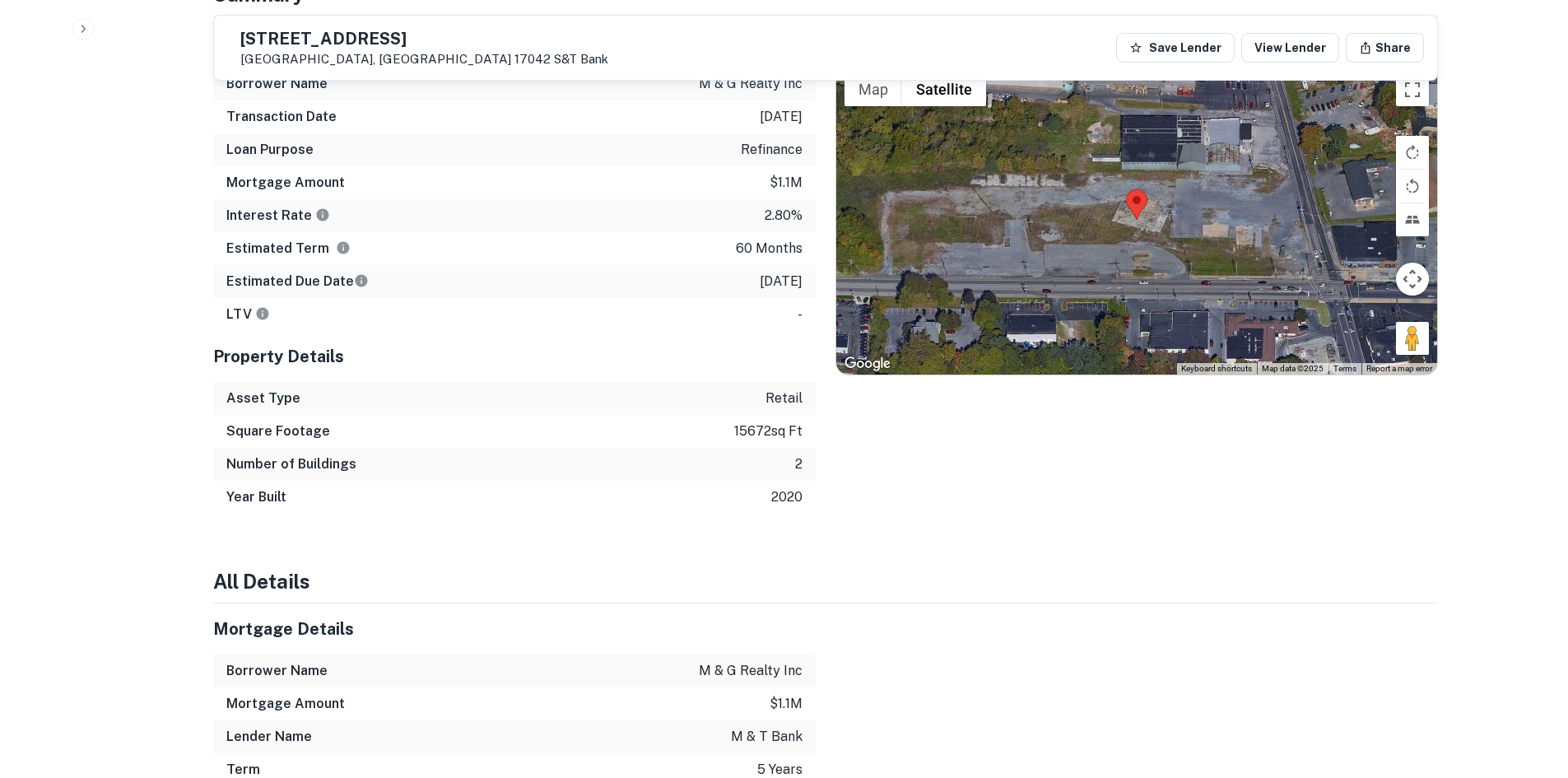
scroll to position [1318, 0]
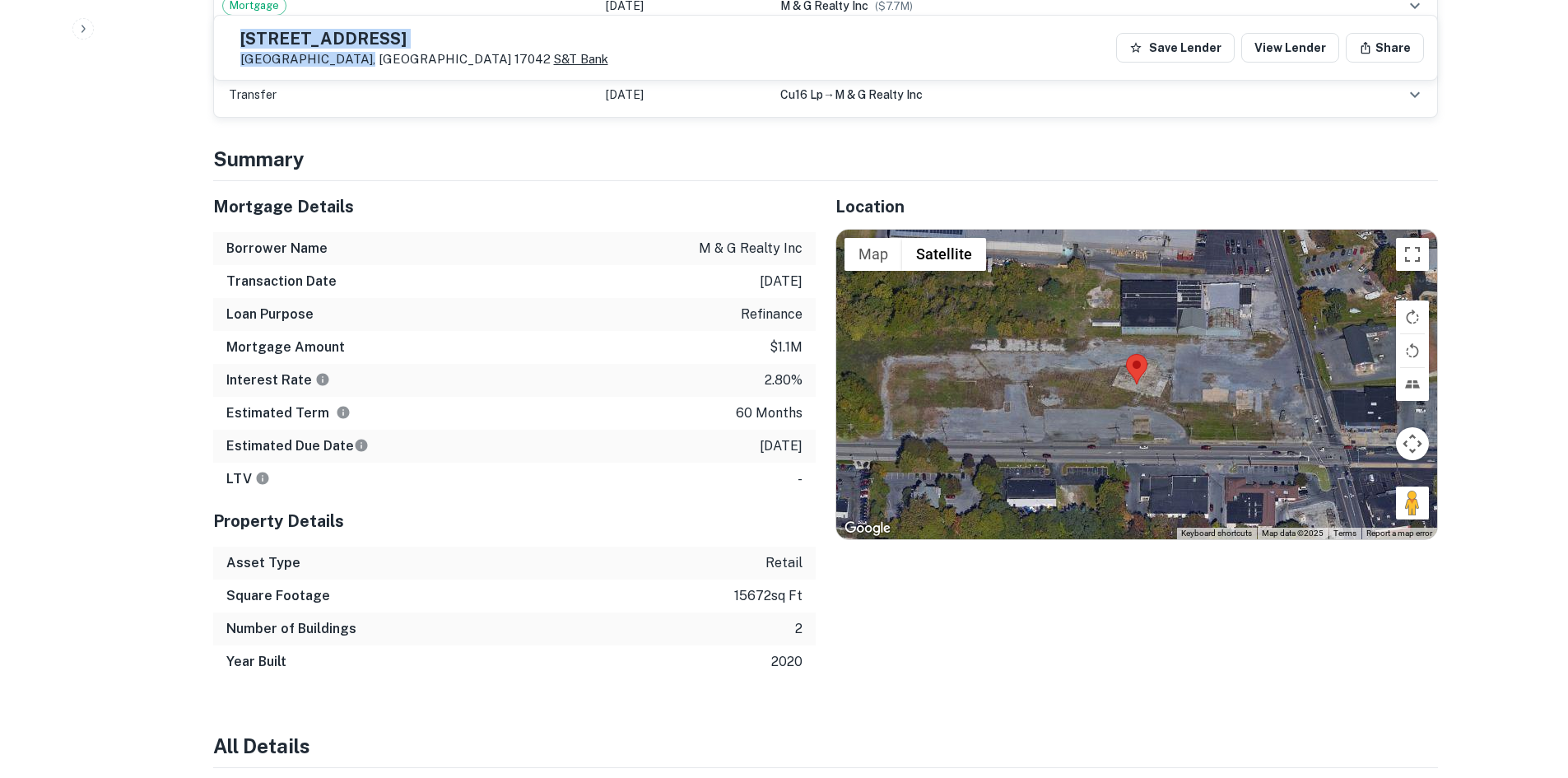
drag, startPoint x: 276, startPoint y: 32, endPoint x: 391, endPoint y: 61, distance: 118.6
click at [391, 61] on div "1655 W Cumberland St Lebanon, PA 17042 S&T Bank" at bounding box center [418, 48] width 381 height 38
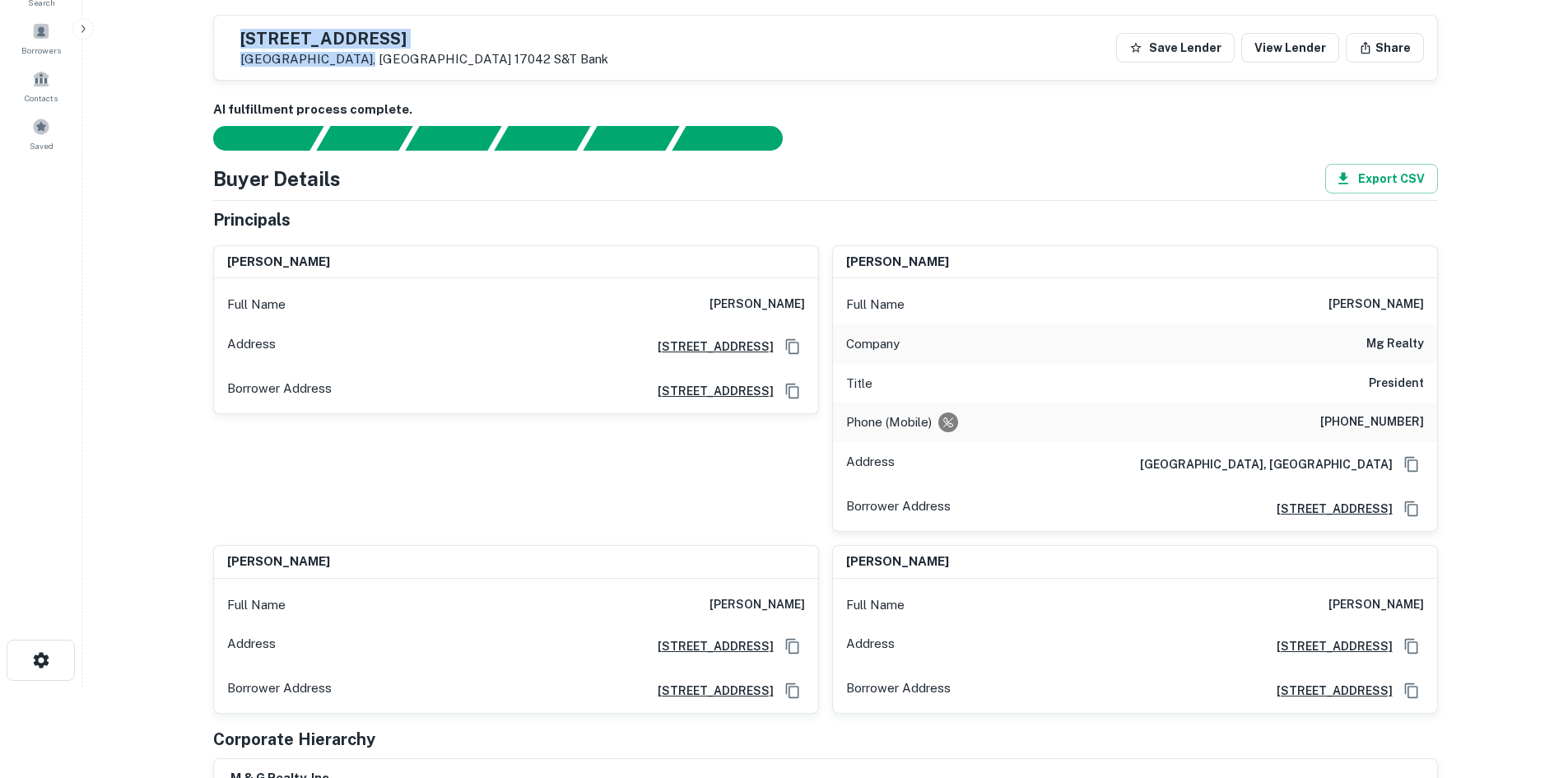
scroll to position [82, 0]
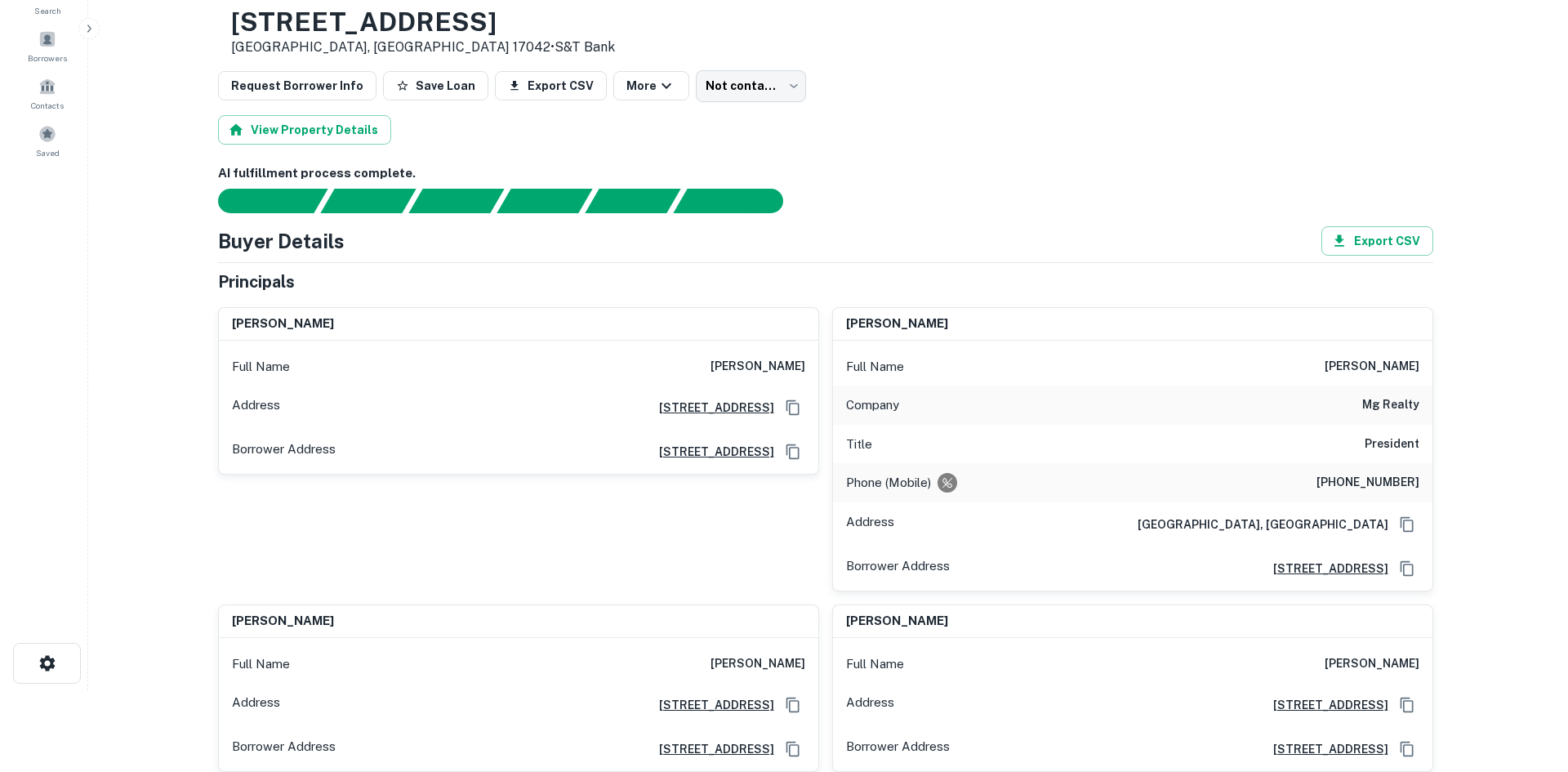
scroll to position [0, 0]
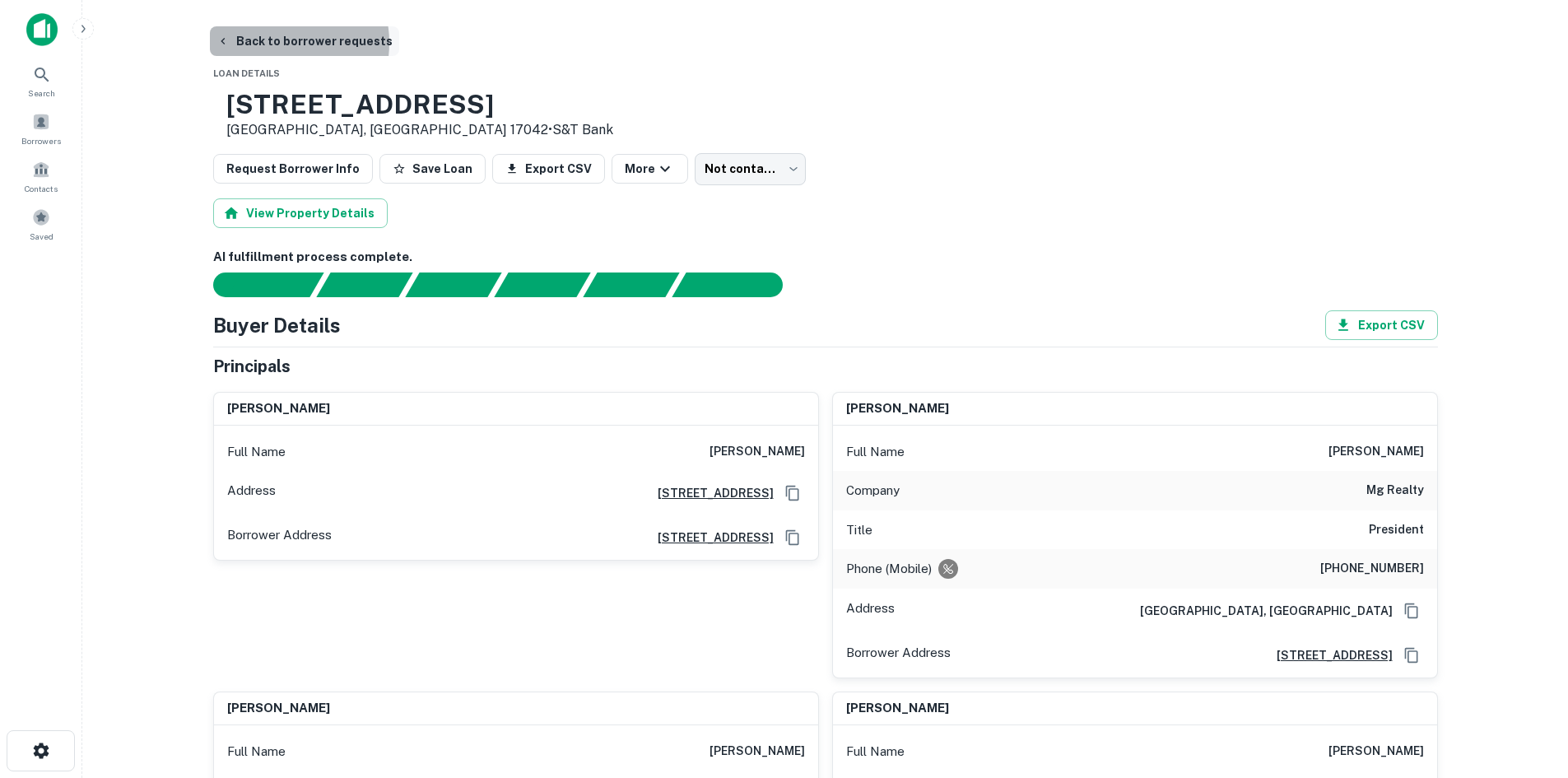
click at [278, 43] on button "Back to borrower requests" at bounding box center [304, 41] width 189 height 30
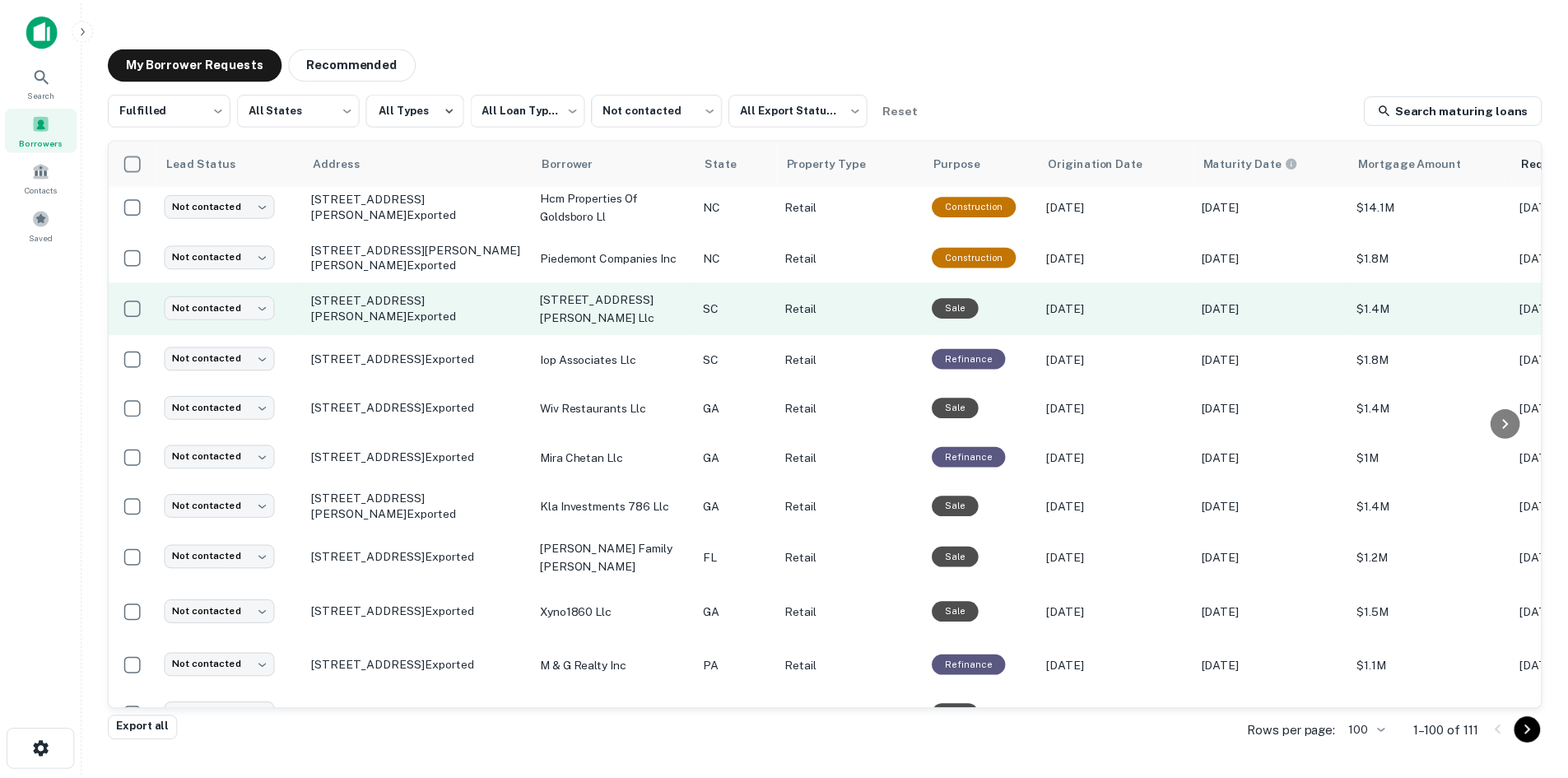
scroll to position [1958, 0]
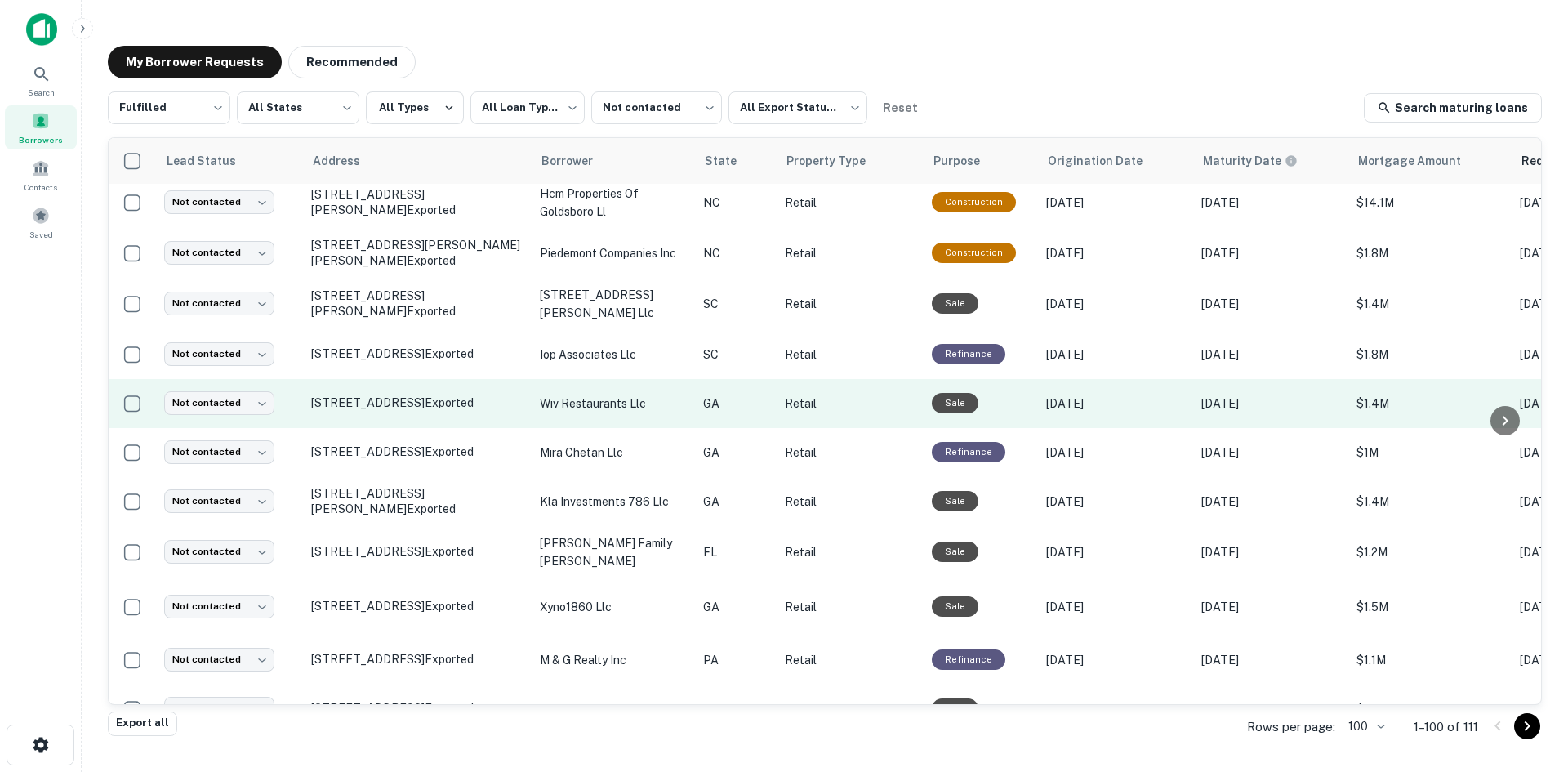
click at [413, 428] on td "1090 N 1st St Jesup, GA 31545 Exported" at bounding box center [417, 403] width 229 height 49
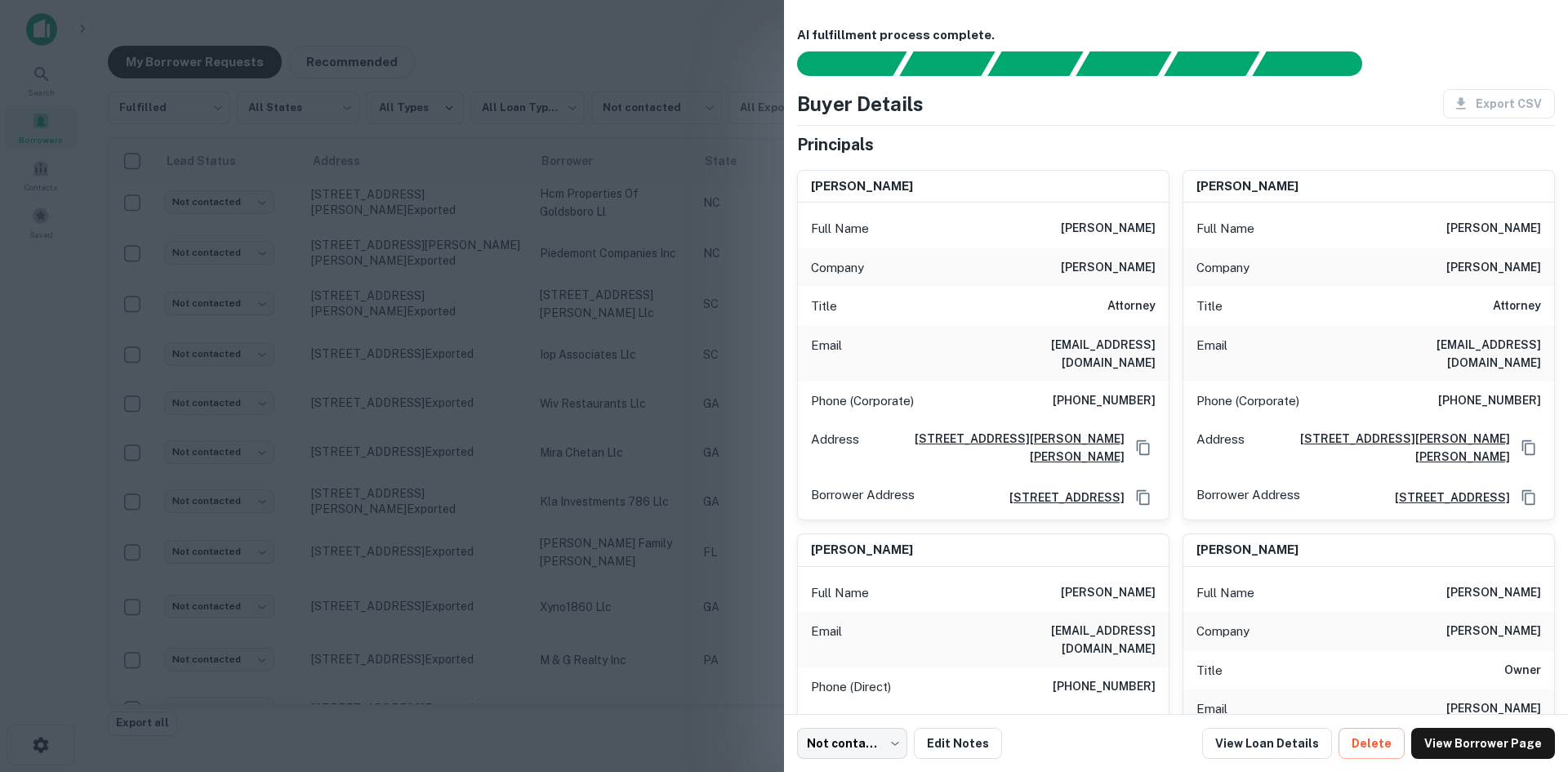
click at [410, 494] on div at bounding box center [784, 386] width 1568 height 772
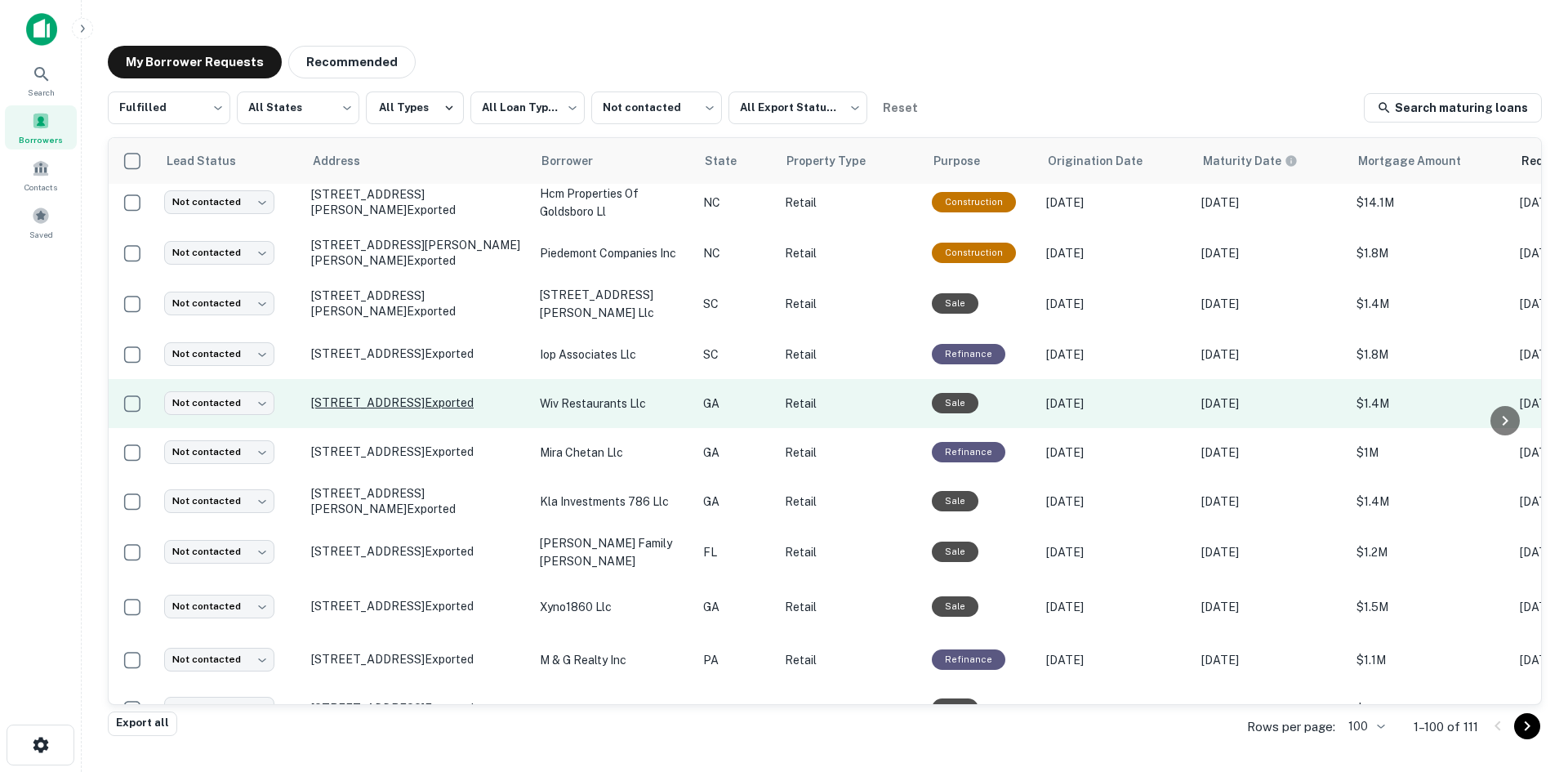
click at [419, 410] on p "1090 N 1st St Jesup, GA 31545 Exported" at bounding box center [418, 403] width 213 height 14
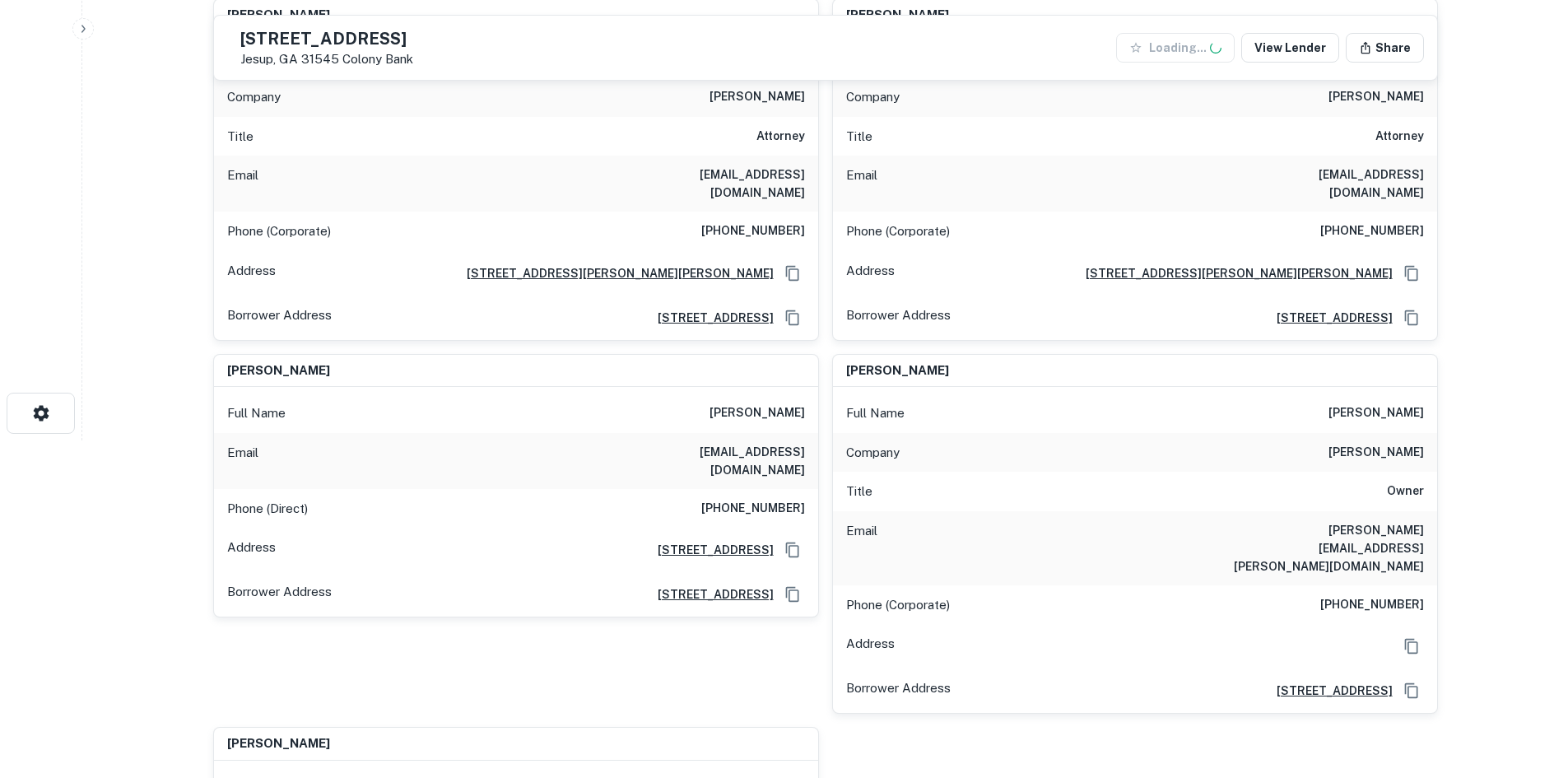
scroll to position [412, 0]
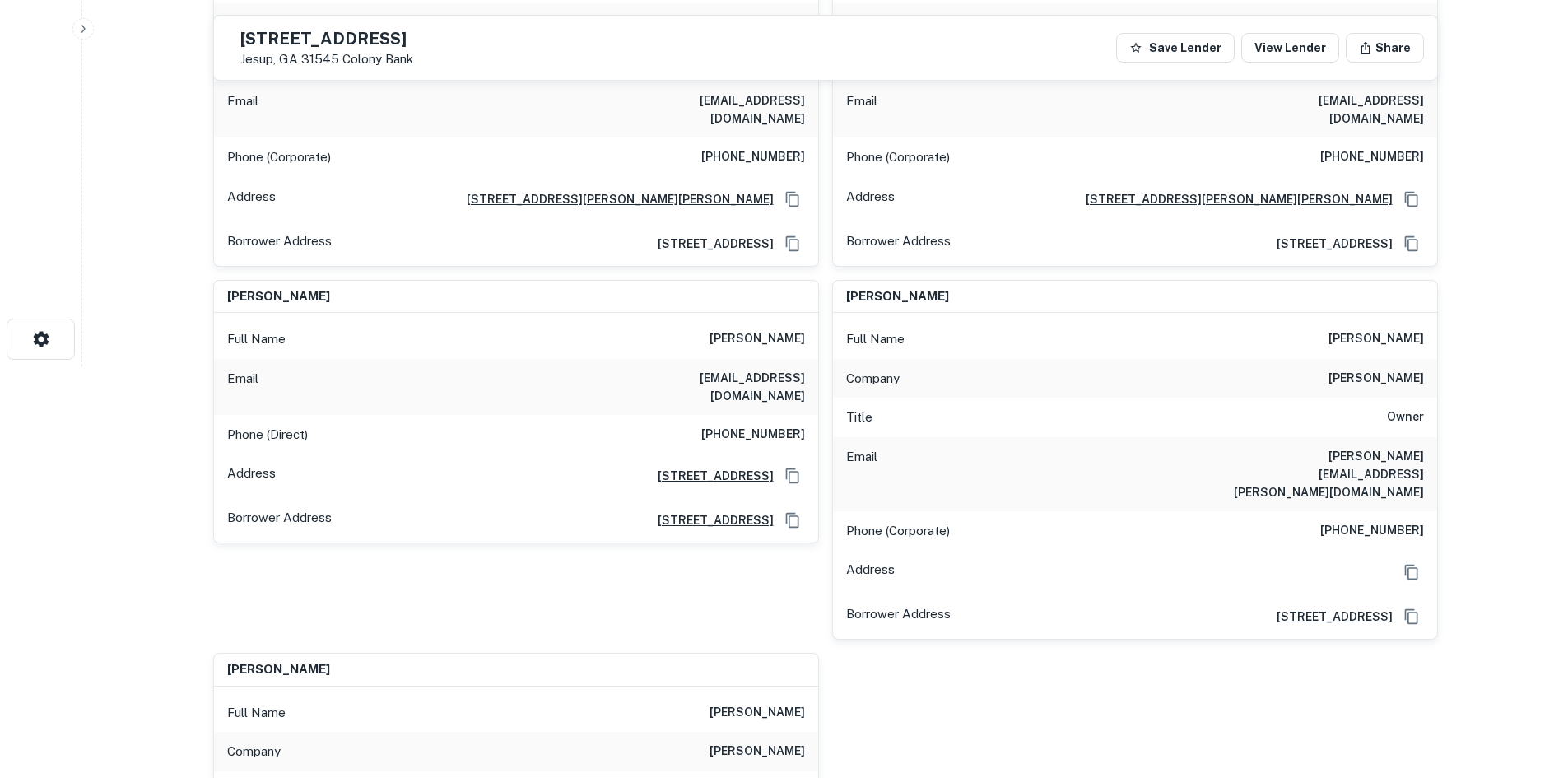
click at [1324, 323] on div "Full Name robert wiggins" at bounding box center [1135, 339] width 604 height 39
click at [1327, 323] on div "Full Name robert wiggins" at bounding box center [1135, 339] width 604 height 39
click at [1331, 323] on div "Full Name robert wiggins" at bounding box center [1135, 339] width 604 height 39
drag, startPoint x: 1331, startPoint y: 323, endPoint x: 1425, endPoint y: 359, distance: 100.7
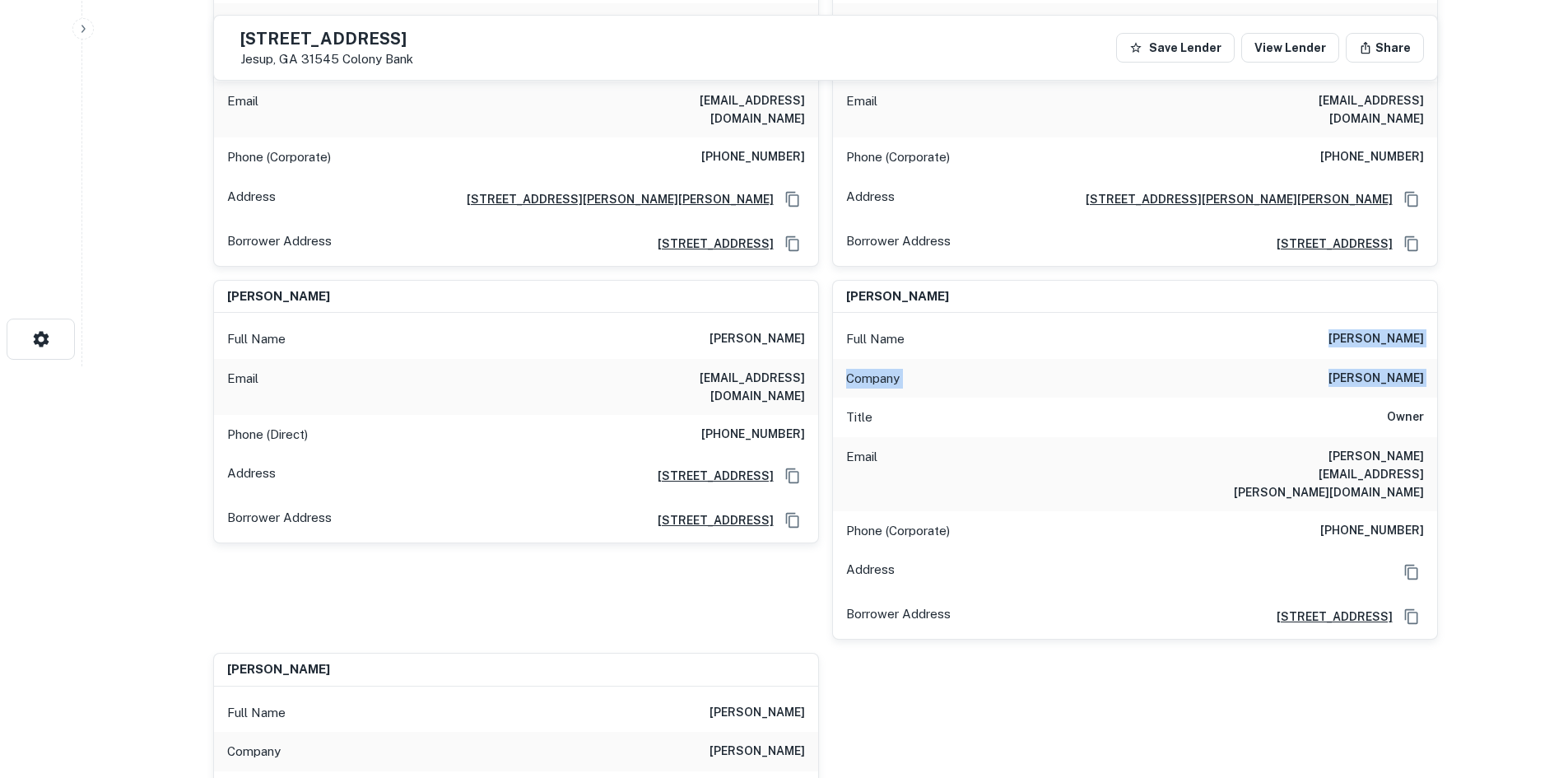
click at [1425, 359] on div "Full Name robert wiggins Company hardee's Title Owner Email robert.wiggins@hard…" at bounding box center [1135, 476] width 604 height 326
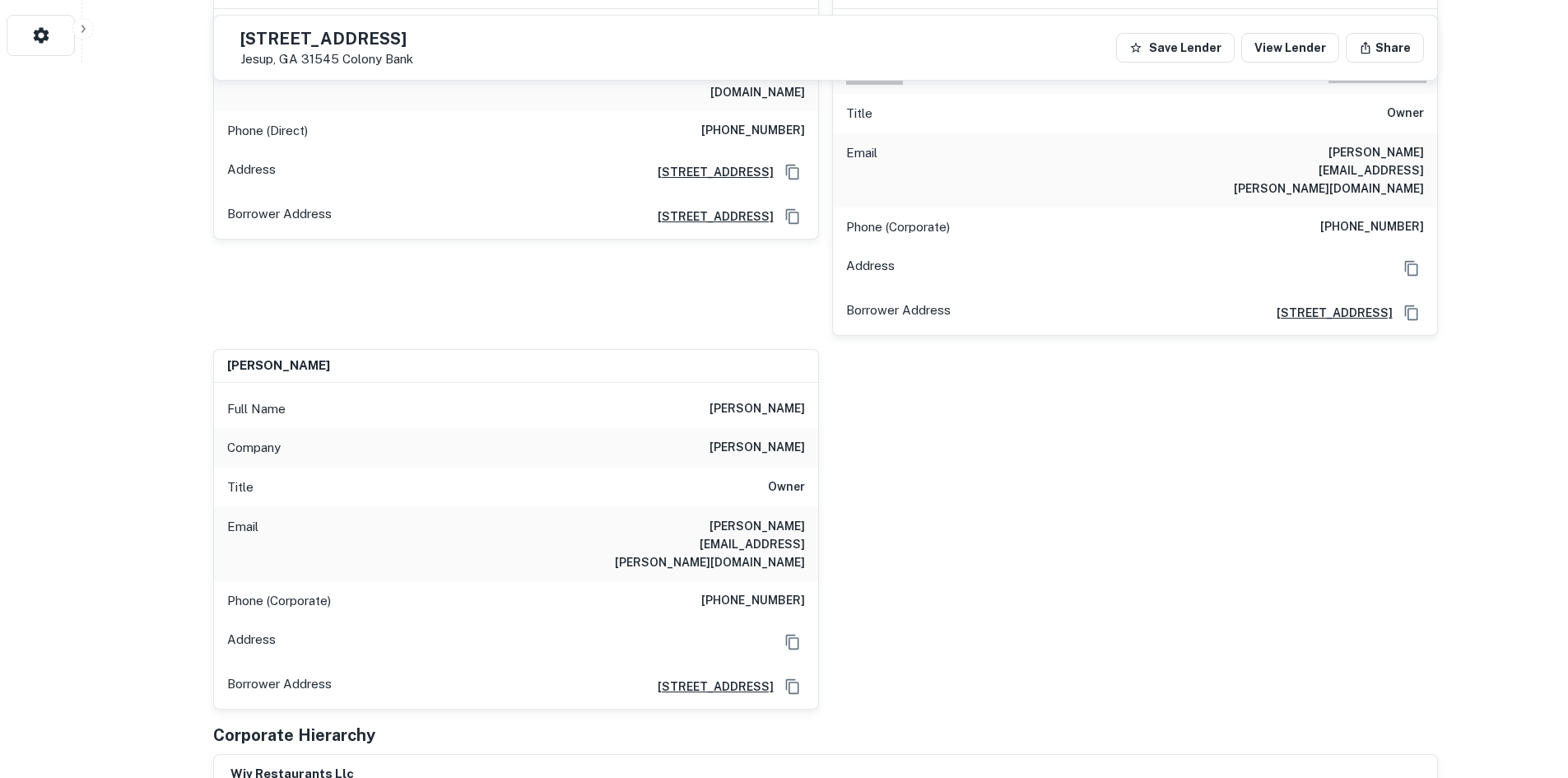
scroll to position [741, 0]
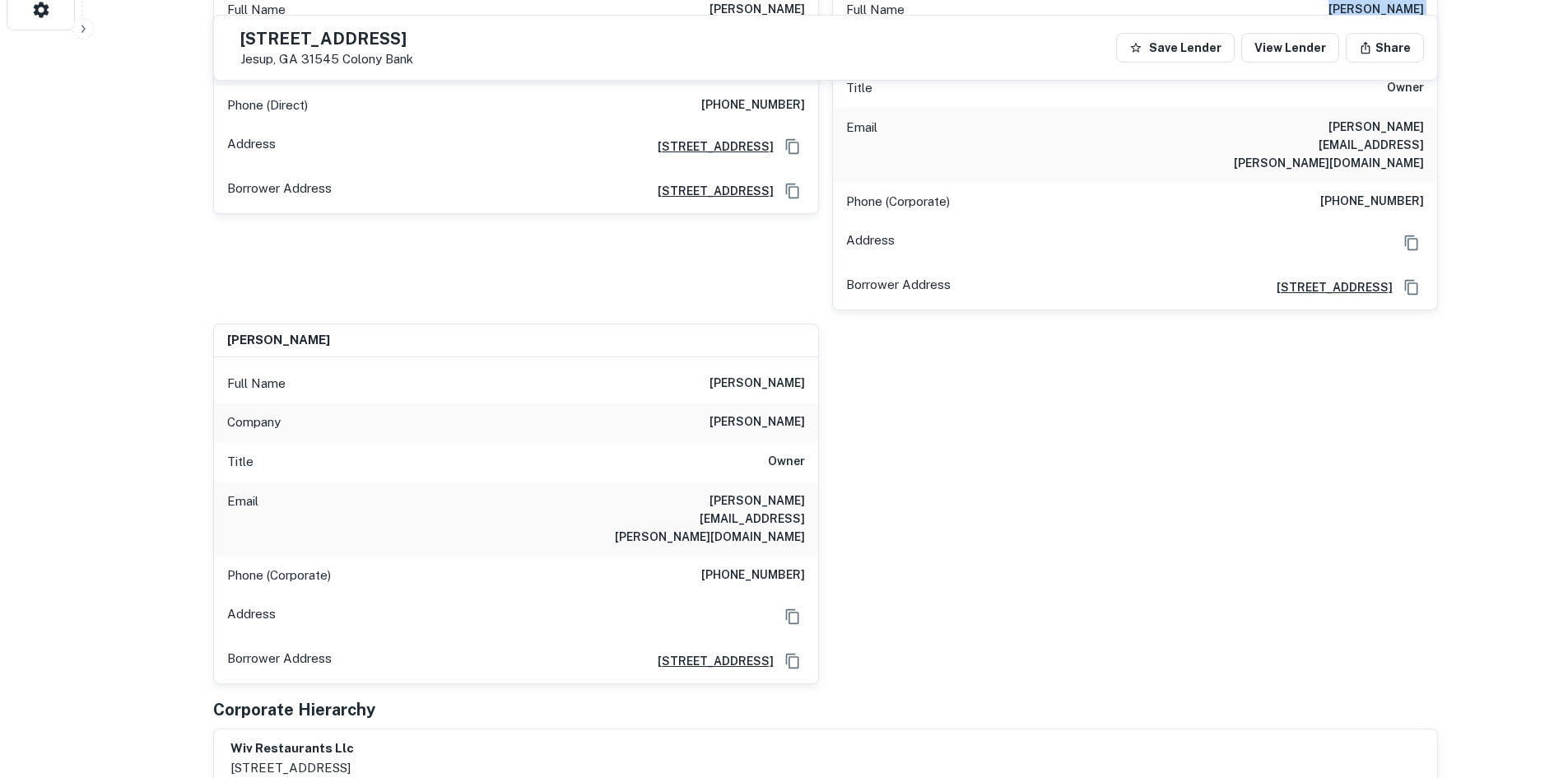
click at [758, 374] on h6 "robert wiggins" at bounding box center [757, 383] width 95 height 20
click at [760, 374] on h6 "robert wiggins" at bounding box center [757, 383] width 95 height 20
click at [761, 374] on h6 "robert wiggins" at bounding box center [757, 383] width 95 height 20
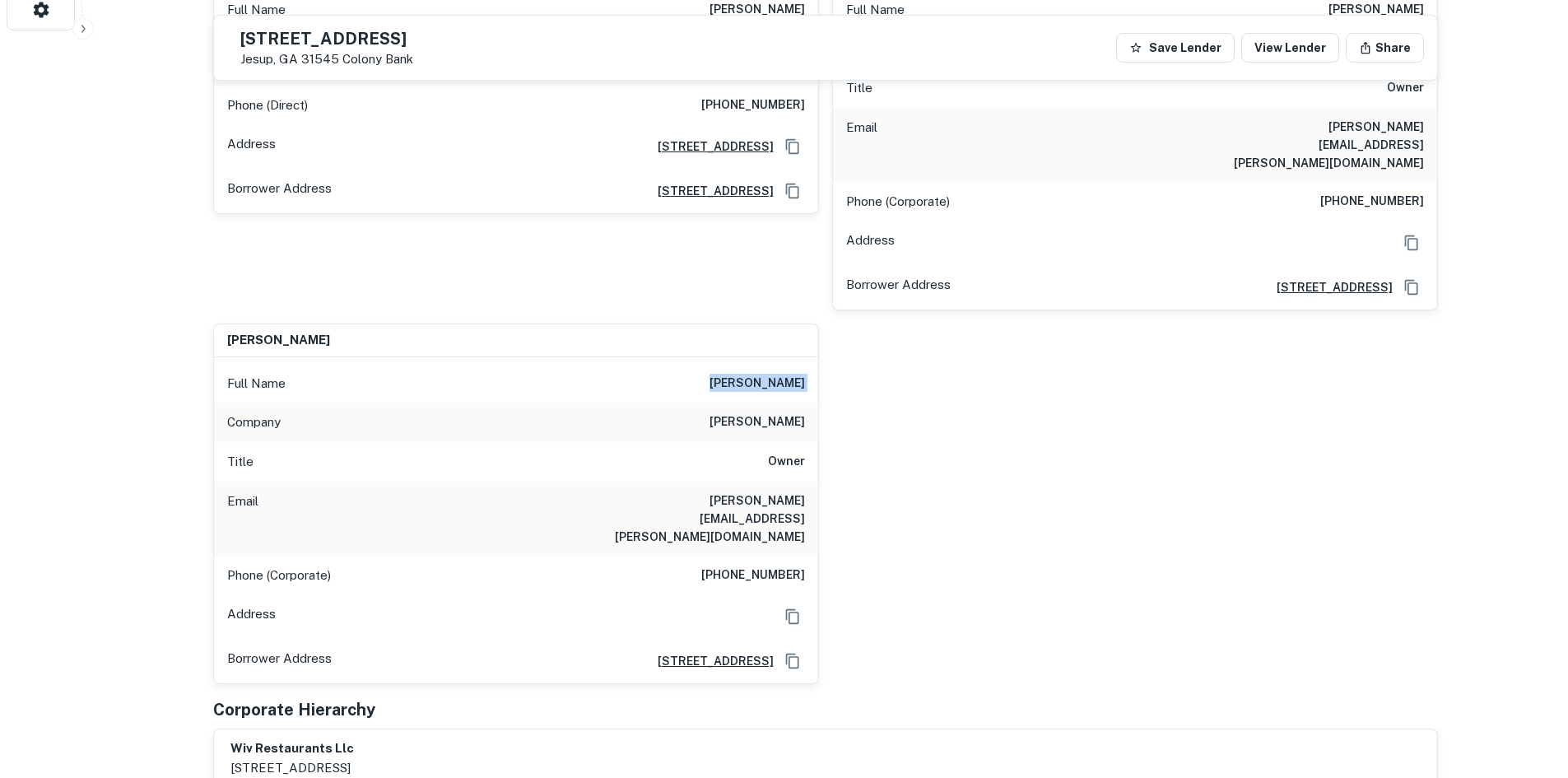
click at [761, 374] on h6 "robert wiggins" at bounding box center [757, 383] width 95 height 20
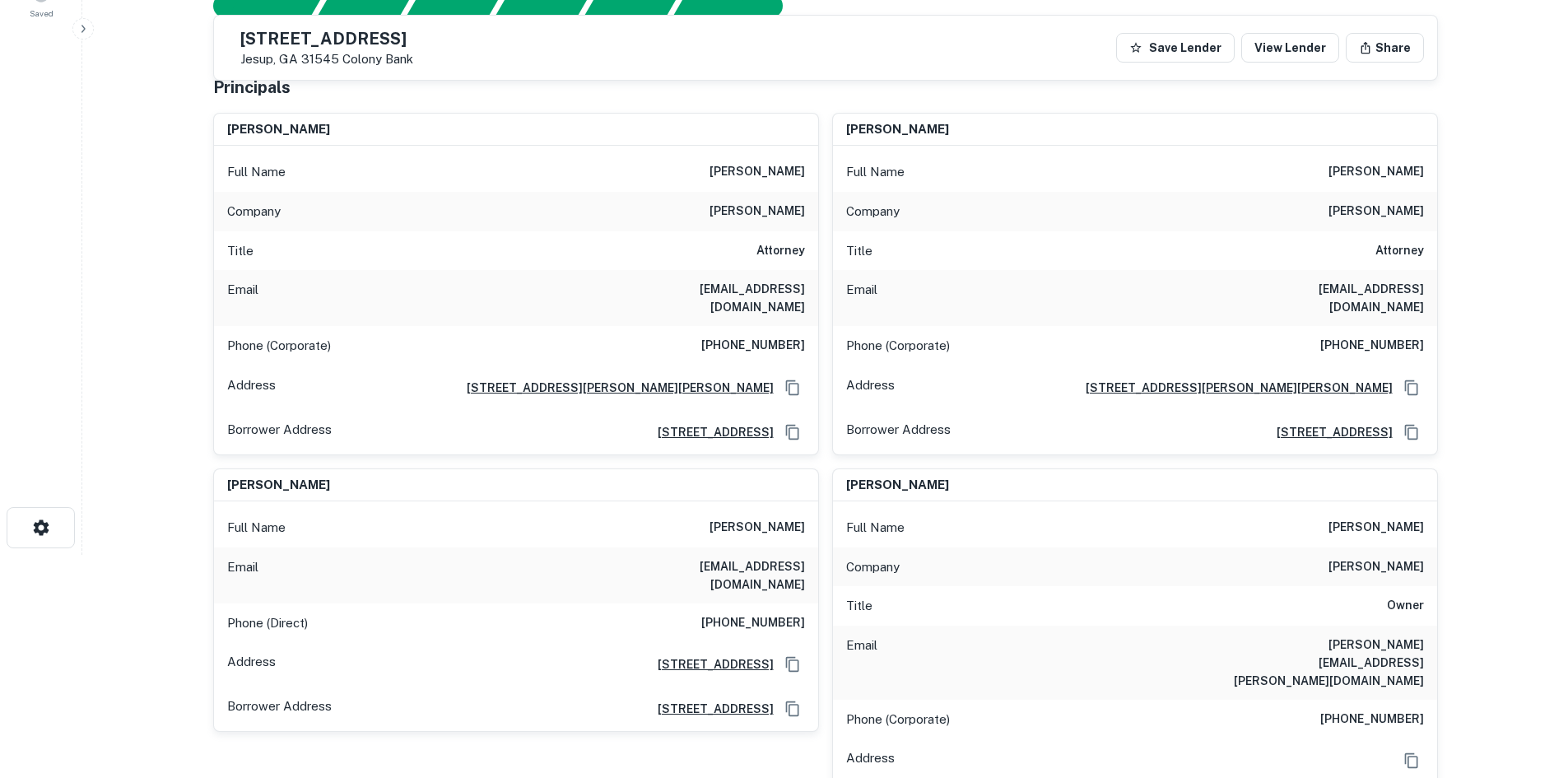
scroll to position [247, 0]
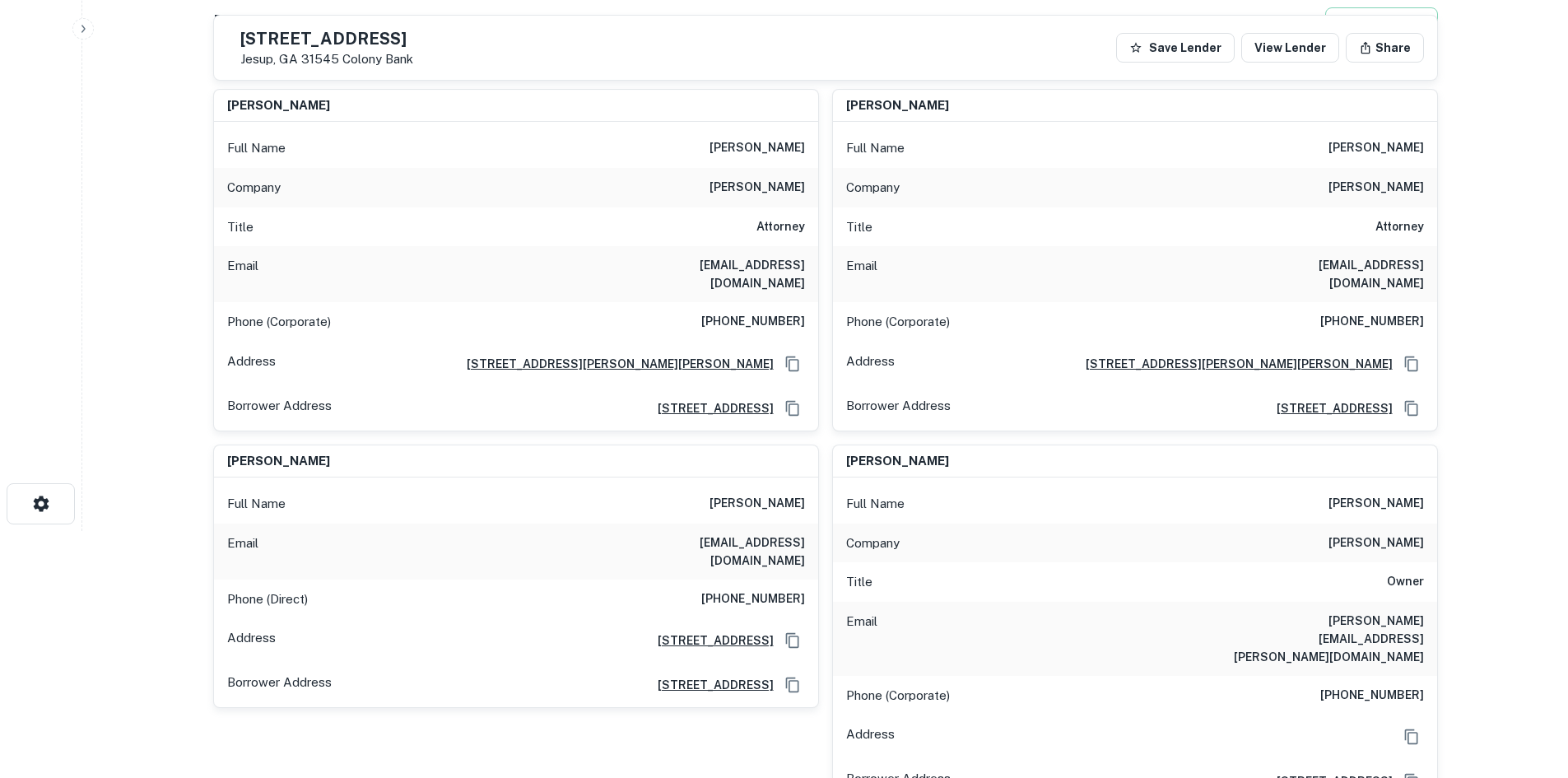
click at [753, 589] on h6 "(912) 278-1060" at bounding box center [753, 599] width 104 height 20
click at [754, 589] on h6 "(912) 278-1060" at bounding box center [753, 599] width 104 height 20
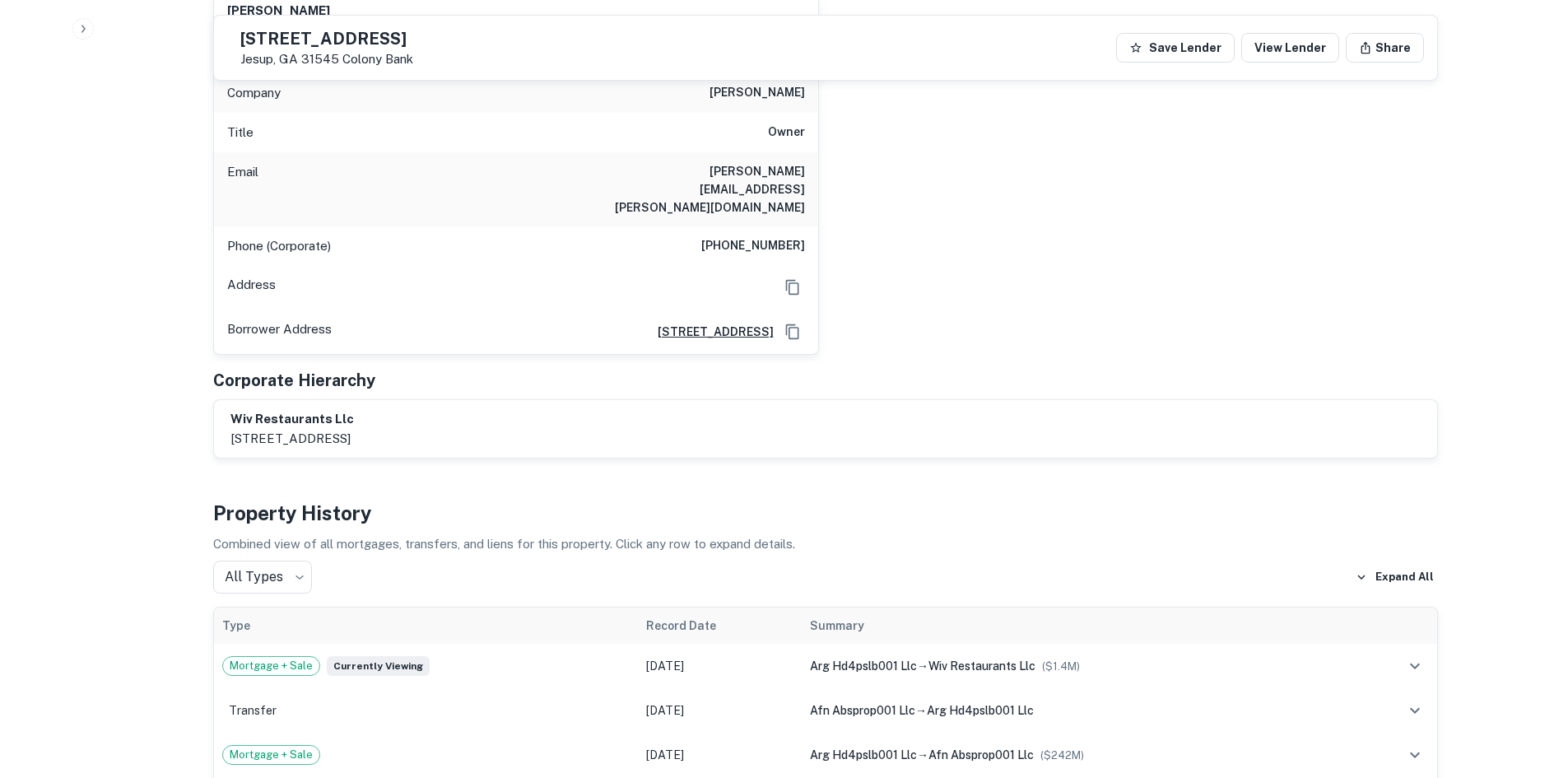
scroll to position [1565, 0]
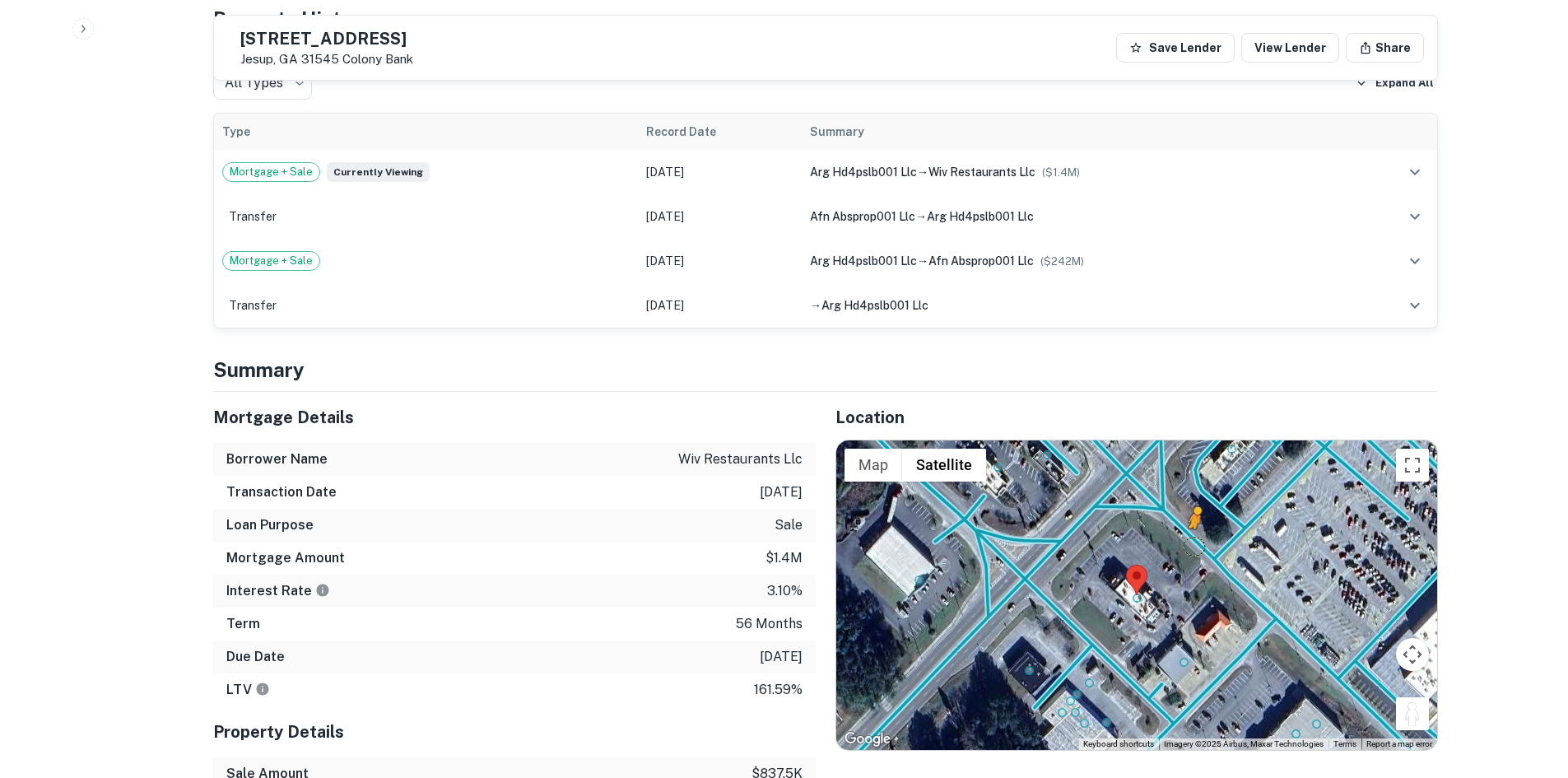
drag, startPoint x: 1404, startPoint y: 624, endPoint x: 1200, endPoint y: 461, distance: 261.1
click at [1200, 461] on div "To activate drag with keyboard, press Alt + Enter. Once in keyboard drag state,…" at bounding box center [1136, 595] width 601 height 310
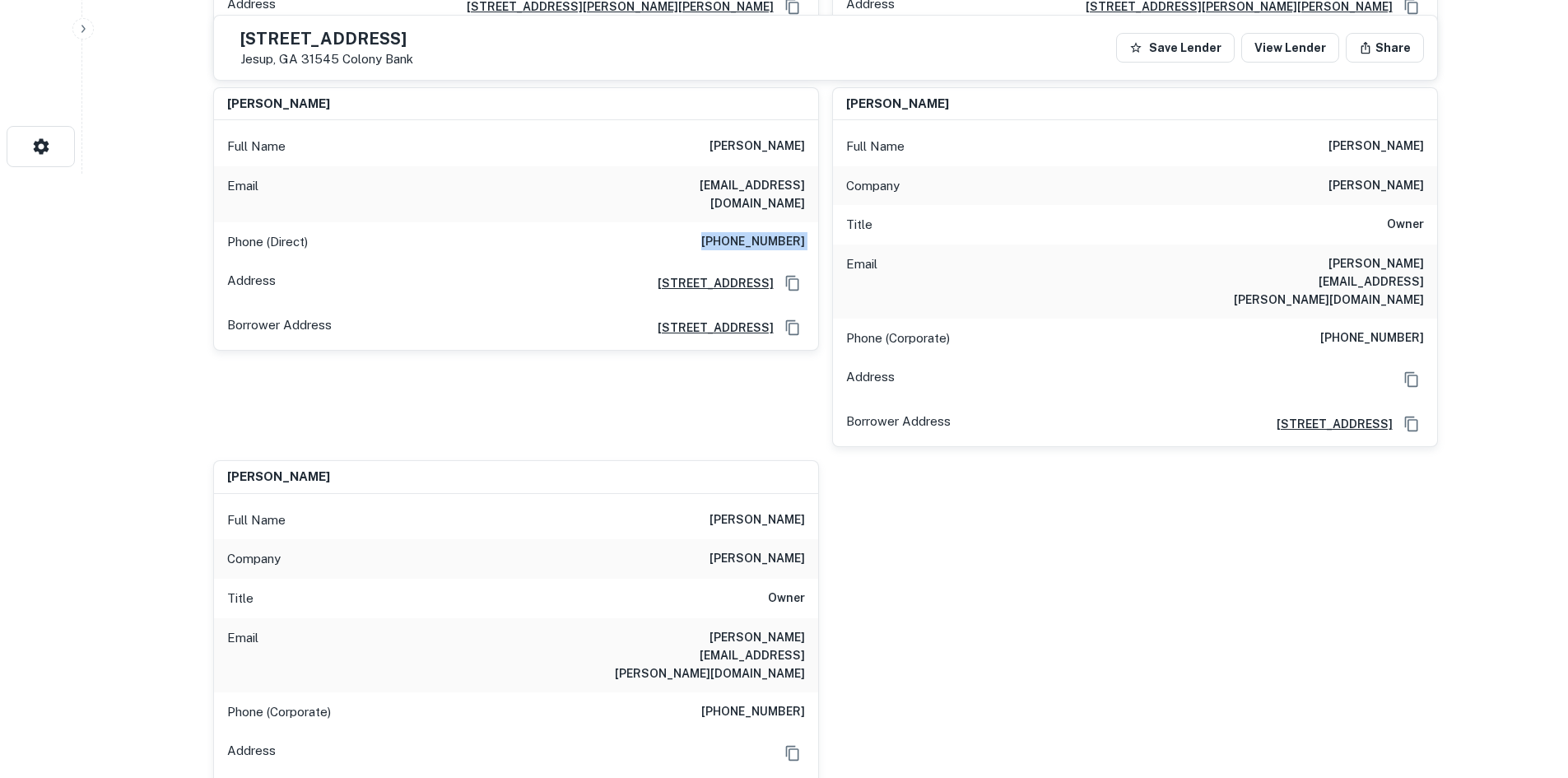
scroll to position [576, 0]
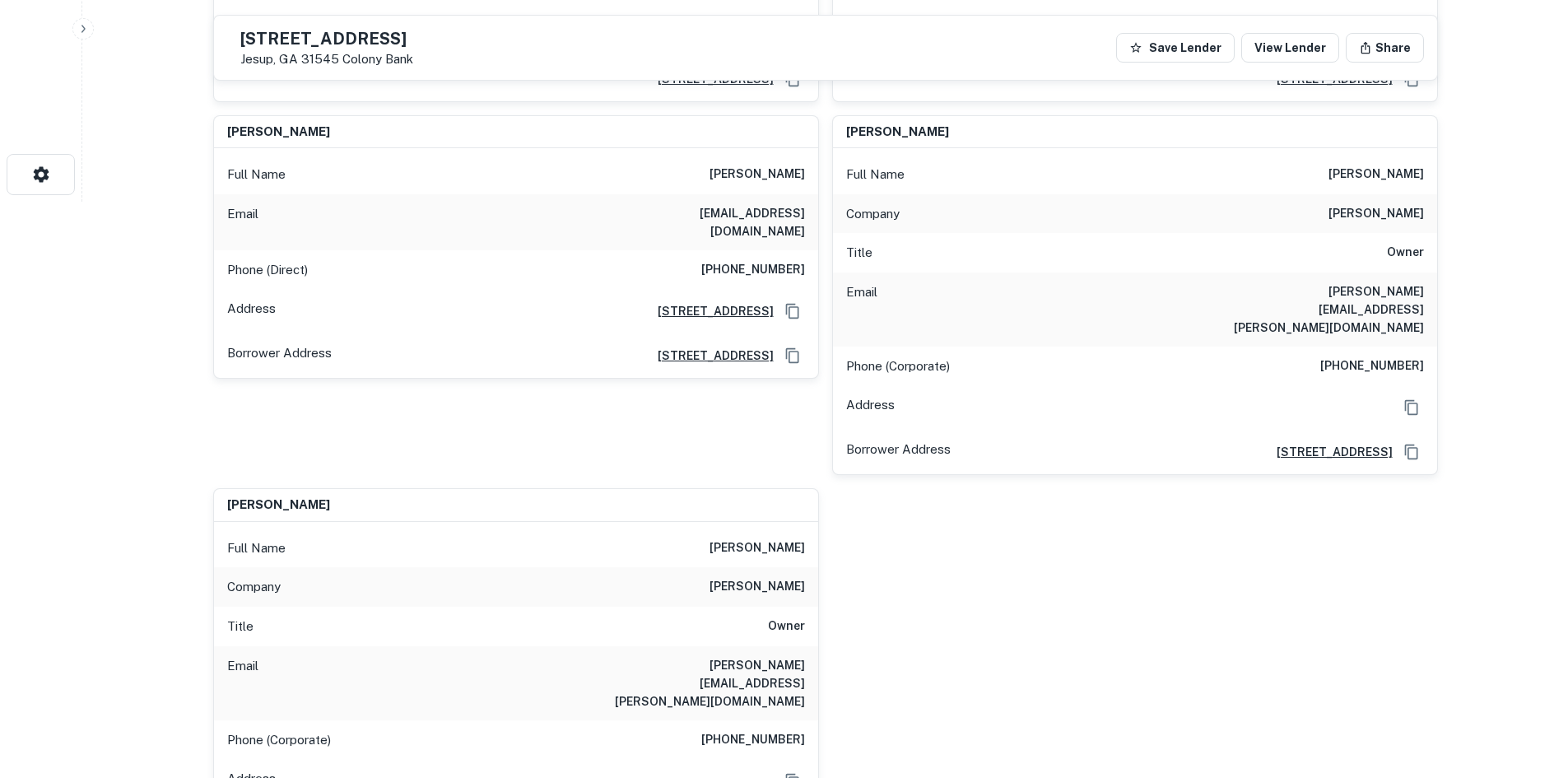
click at [1365, 357] on h6 "(615) 538-9400" at bounding box center [1372, 366] width 104 height 20
click at [772, 250] on div "Phone (Direct) (912) 278-1060" at bounding box center [516, 270] width 604 height 39
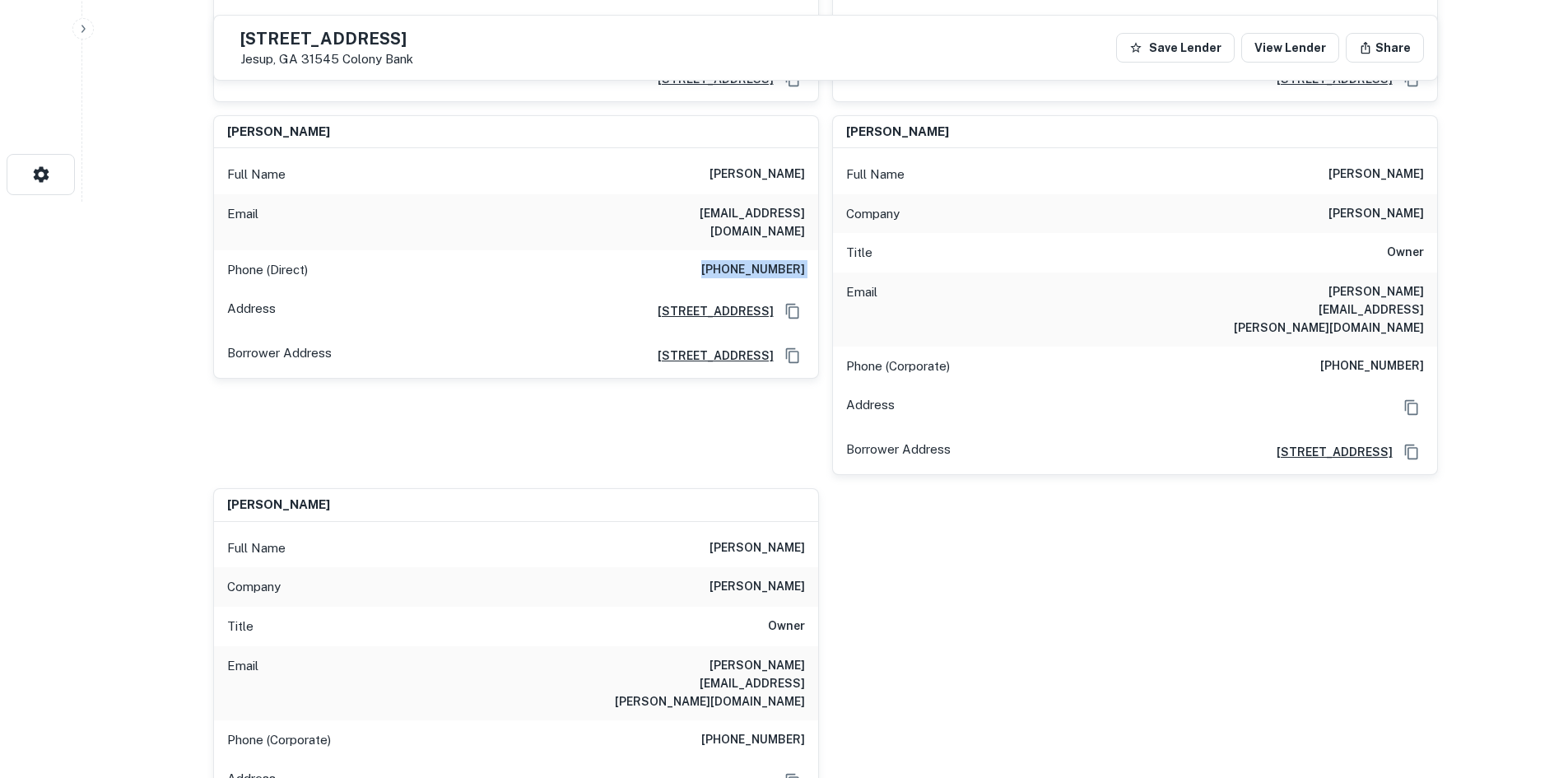
click at [772, 250] on div "Phone (Direct) (912) 278-1060" at bounding box center [516, 270] width 604 height 39
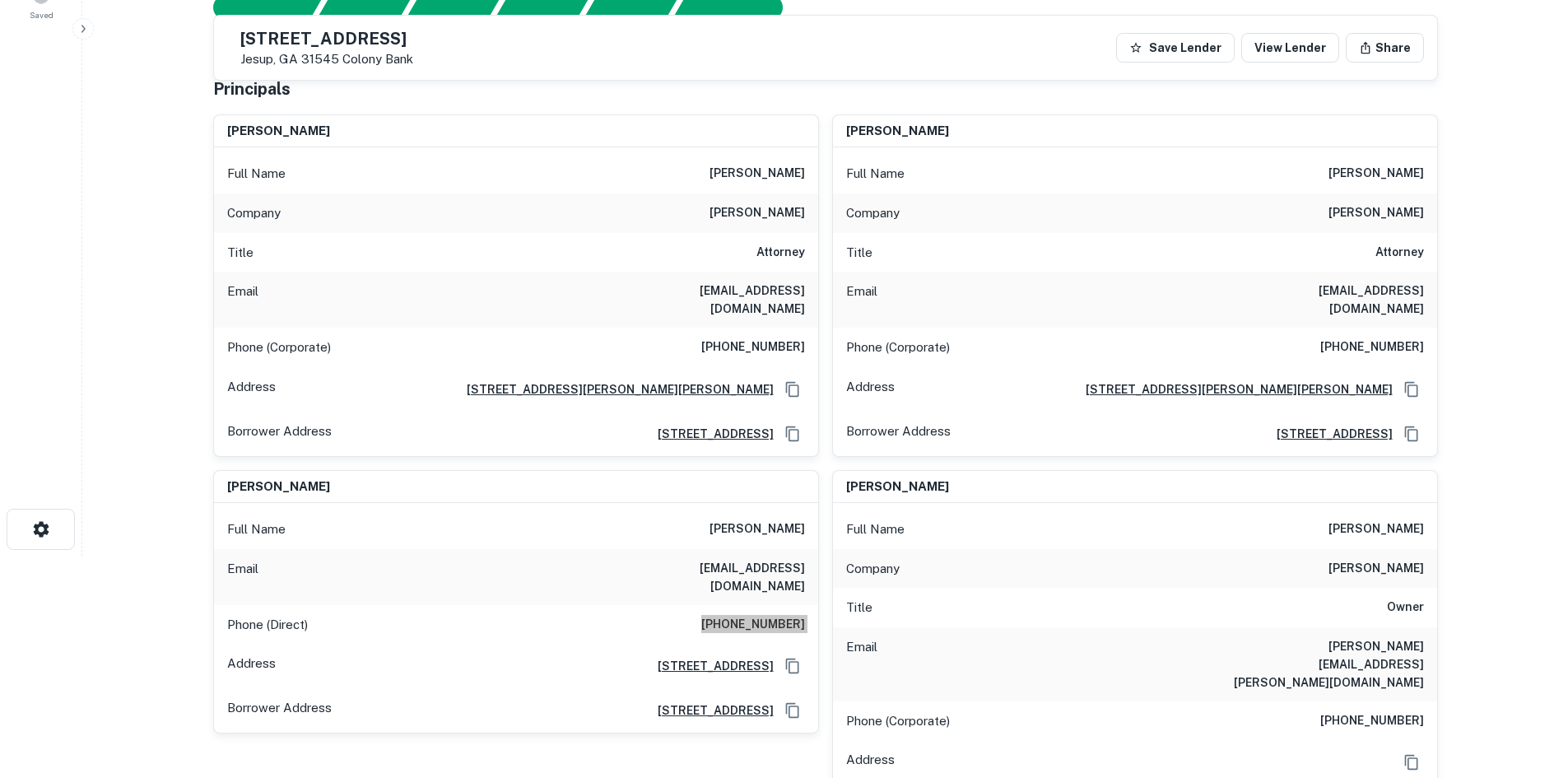
scroll to position [247, 0]
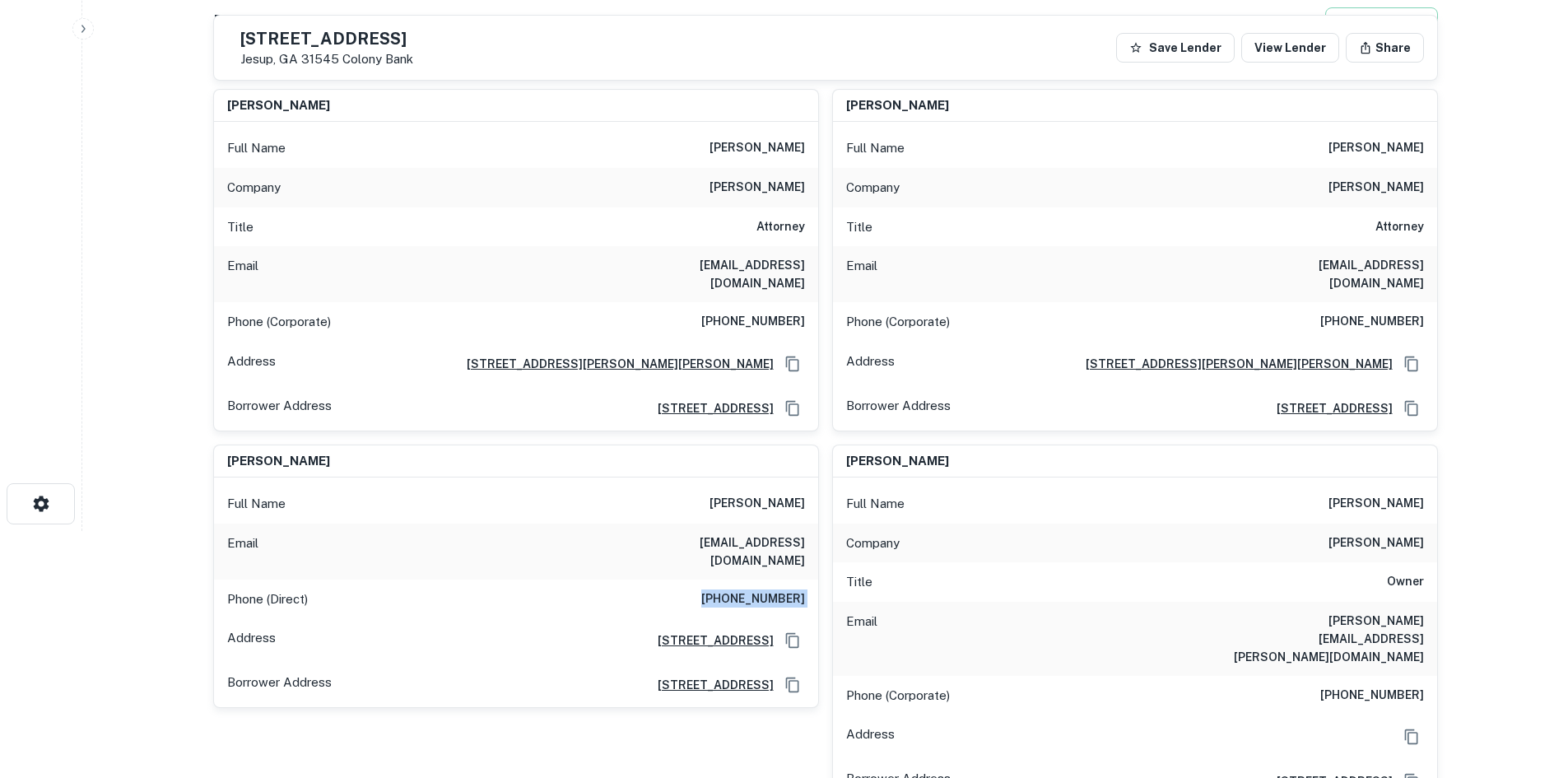
click at [798, 494] on h6 "robert l wiggins" at bounding box center [757, 504] width 95 height 20
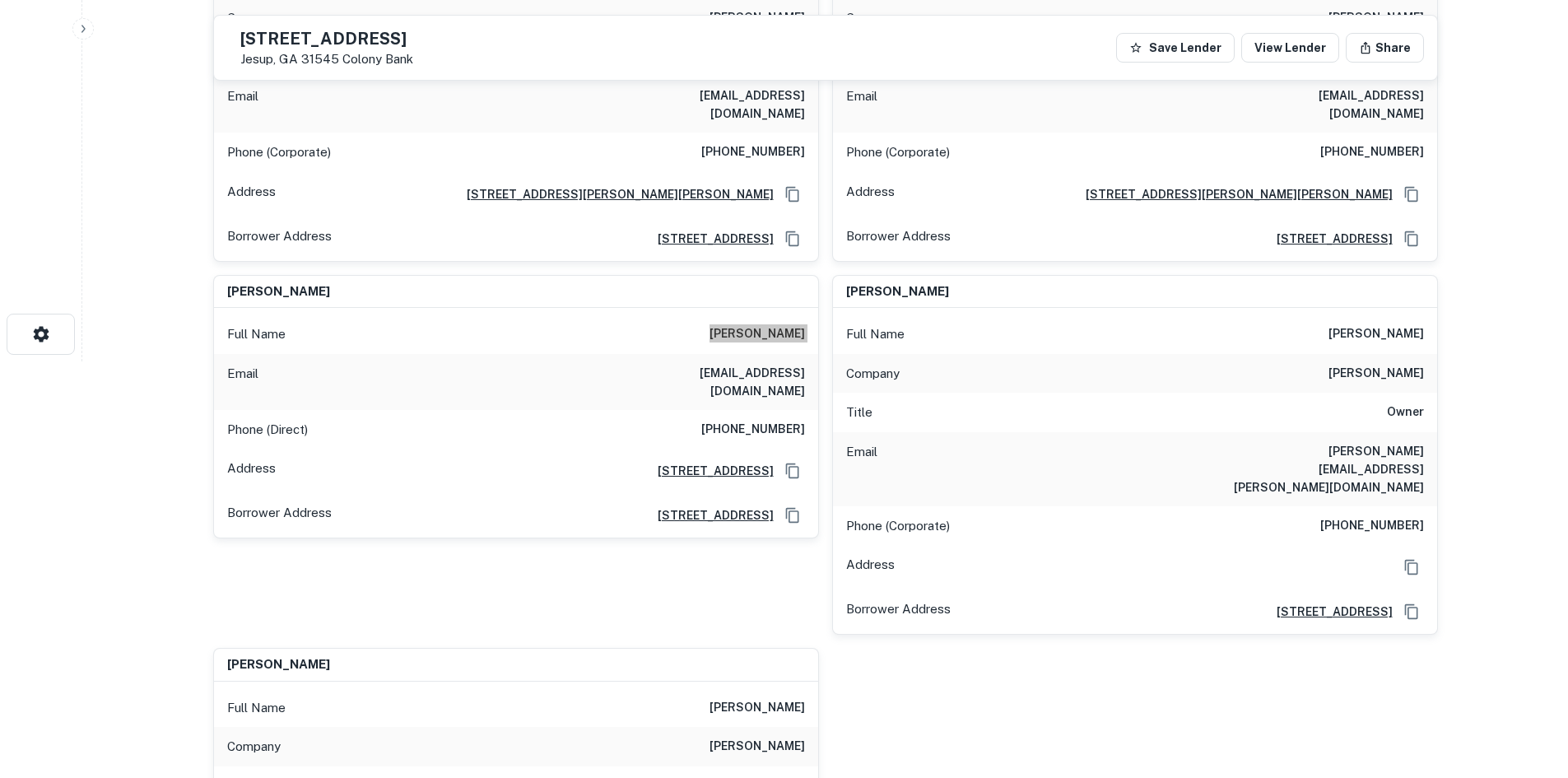
scroll to position [412, 0]
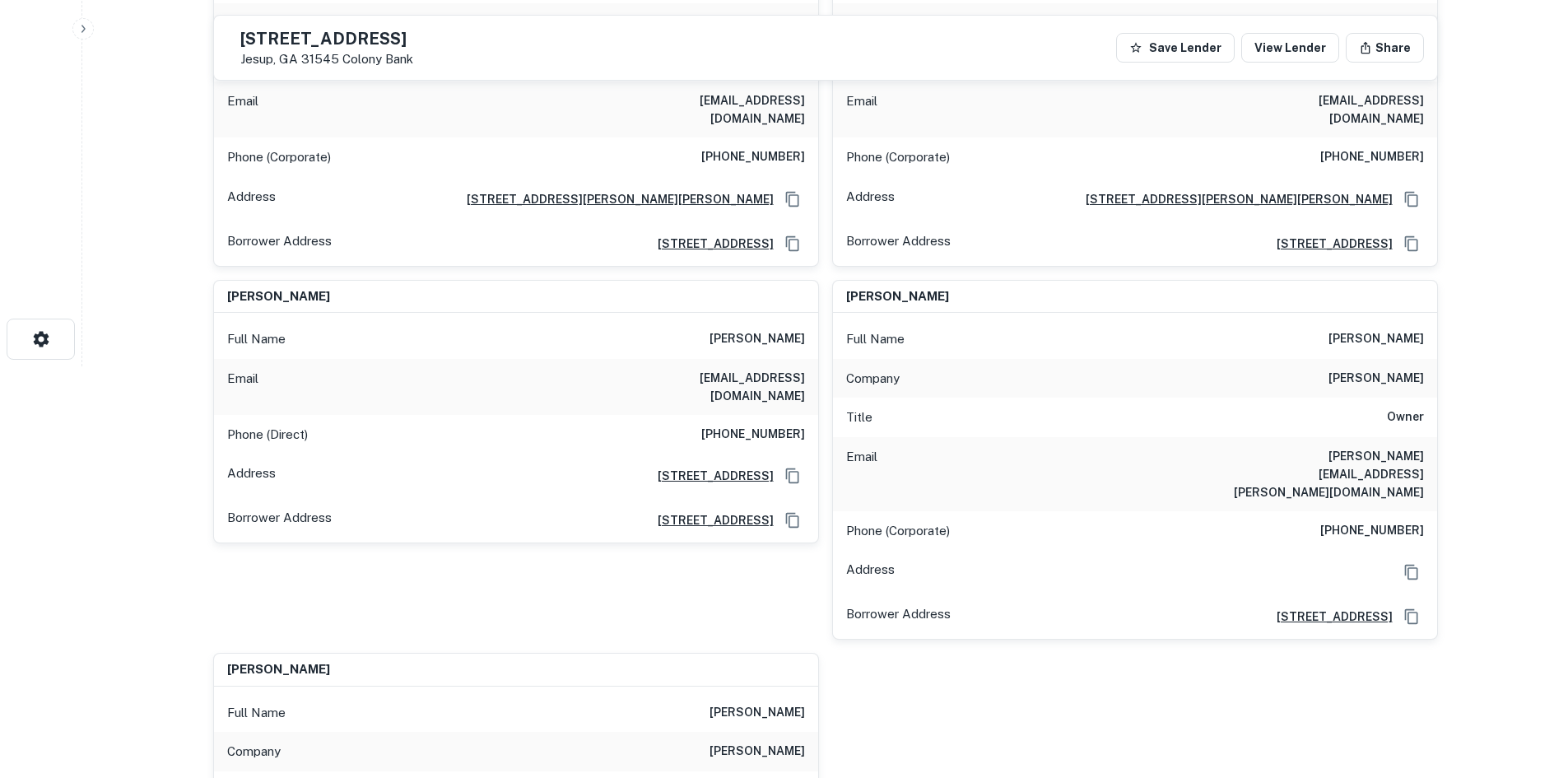
click at [1381, 437] on div "Email robert.wiggins@hardees.com" at bounding box center [1135, 474] width 604 height 74
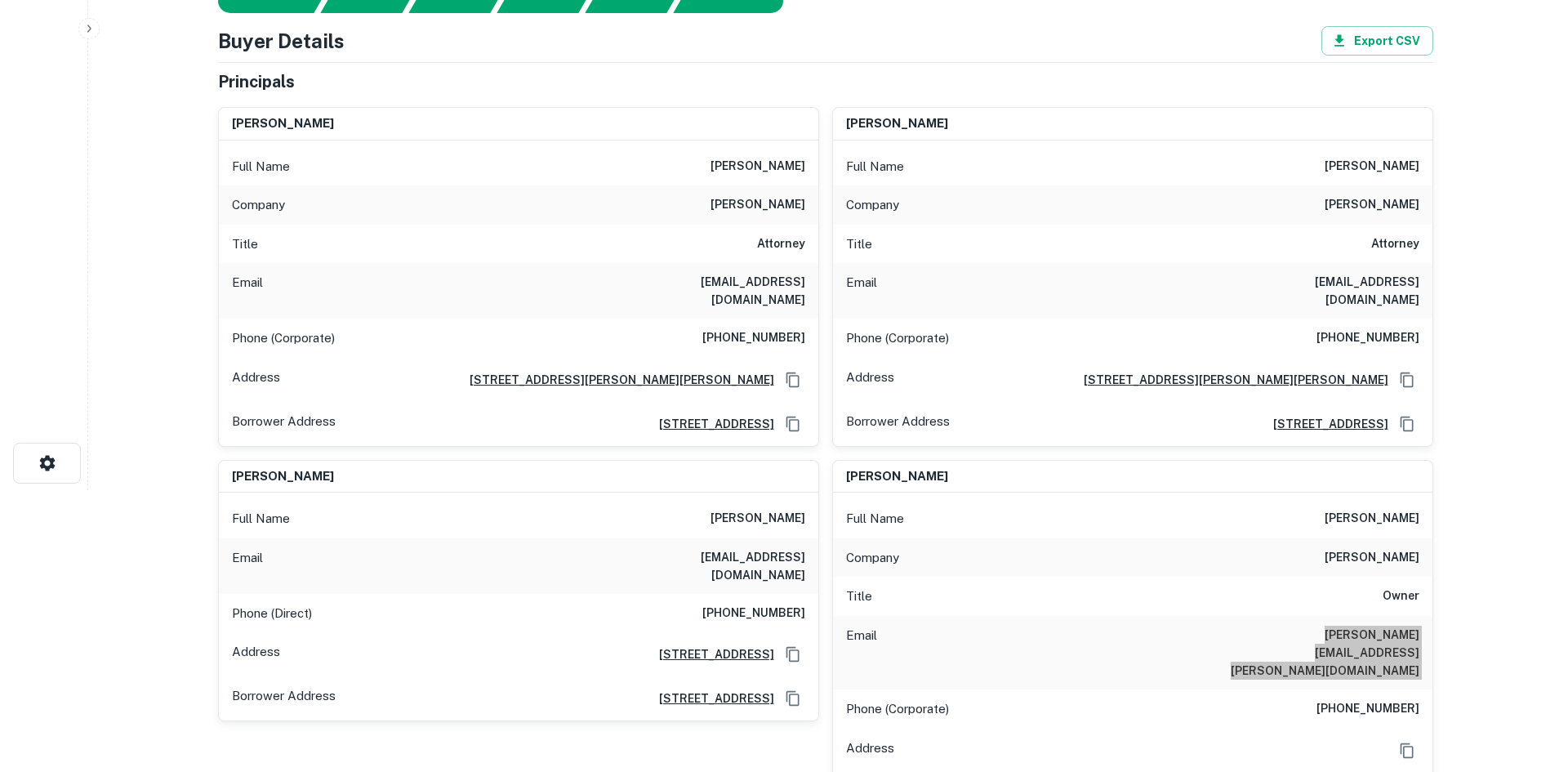
scroll to position [0, 0]
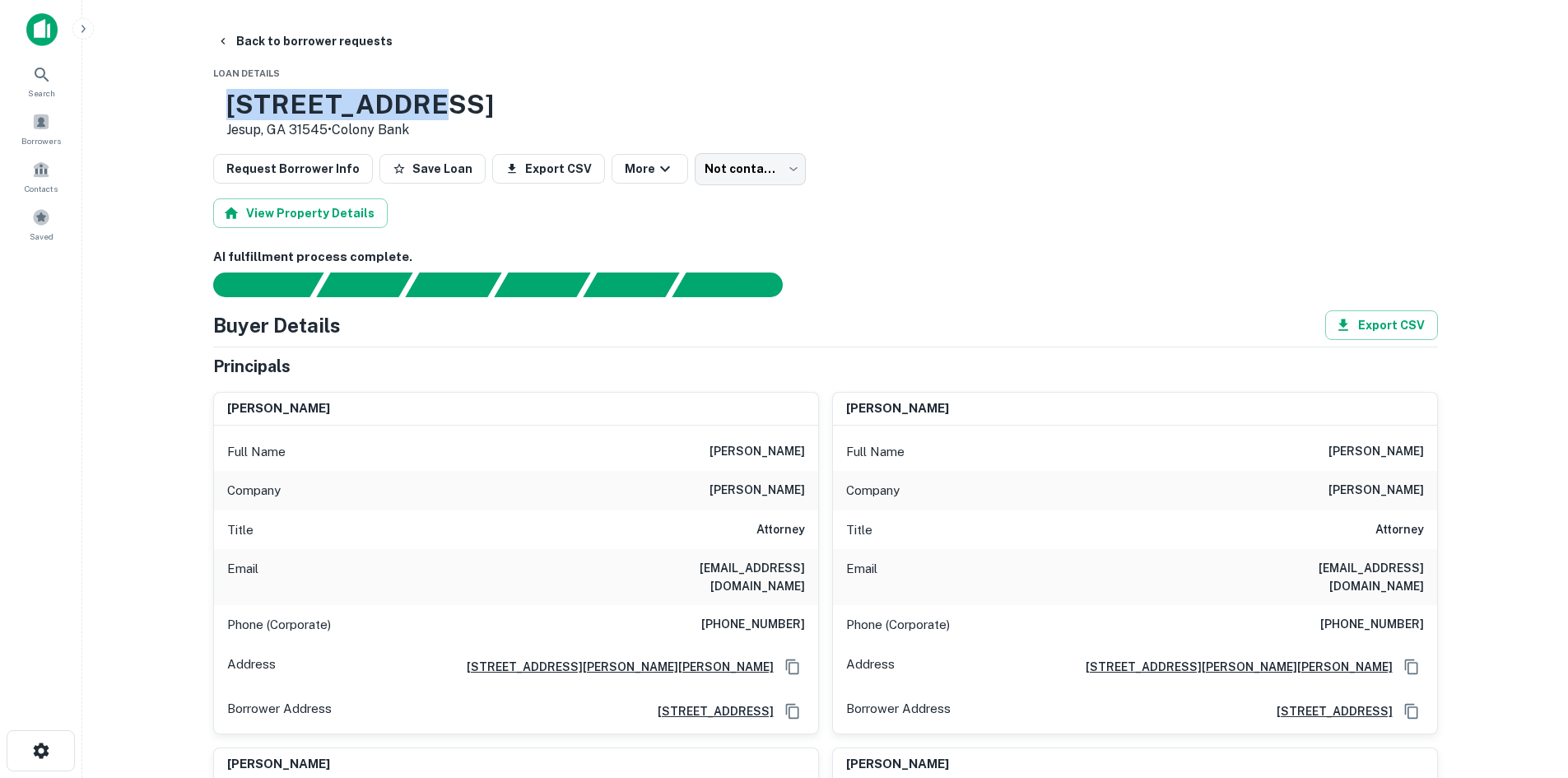
drag, startPoint x: 278, startPoint y: 105, endPoint x: 463, endPoint y: 93, distance: 185.4
click at [463, 93] on h3 "1090 N 1ST ST" at bounding box center [360, 105] width 267 height 31
click at [747, 161] on body "Search Borrowers Contacts Saved Back to borrower requests Loan Details 1090 N 1…" at bounding box center [784, 389] width 1568 height 778
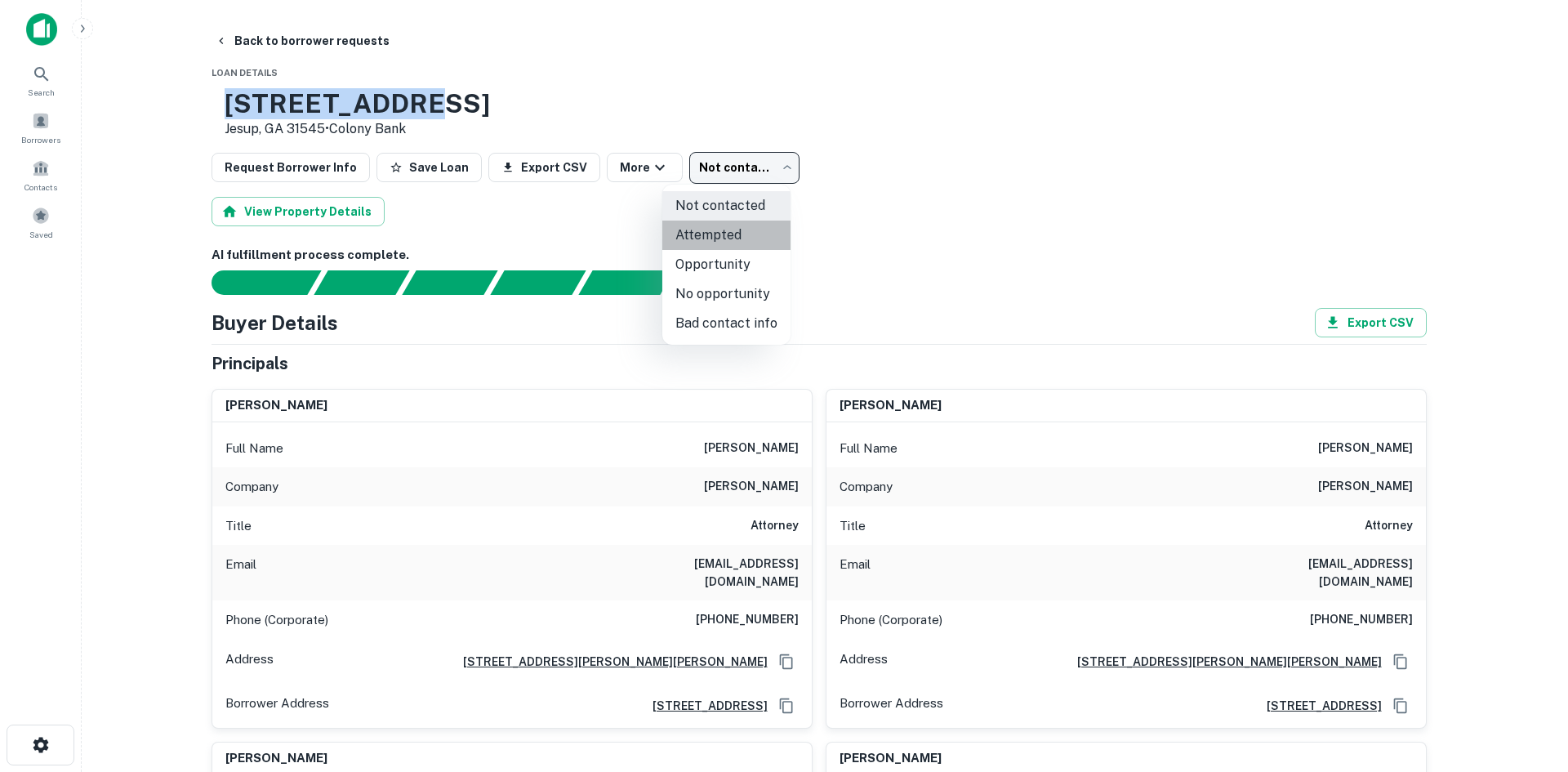
click at [730, 225] on li "Attempted" at bounding box center [727, 235] width 128 height 30
type input "*********"
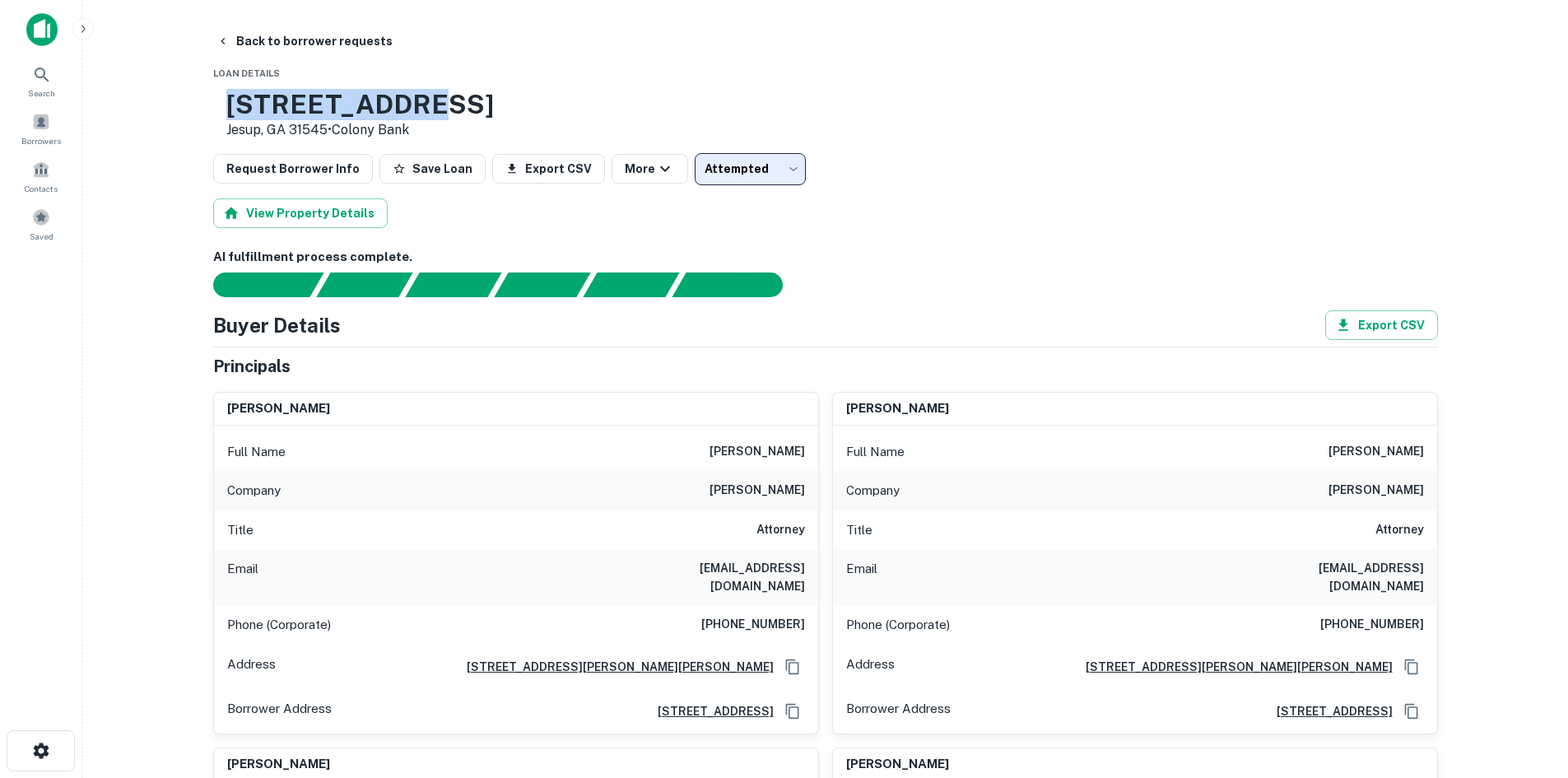
drag, startPoint x: 297, startPoint y: 45, endPoint x: 319, endPoint y: 7, distance: 43.9
click at [297, 45] on button "Back to borrower requests" at bounding box center [304, 41] width 189 height 30
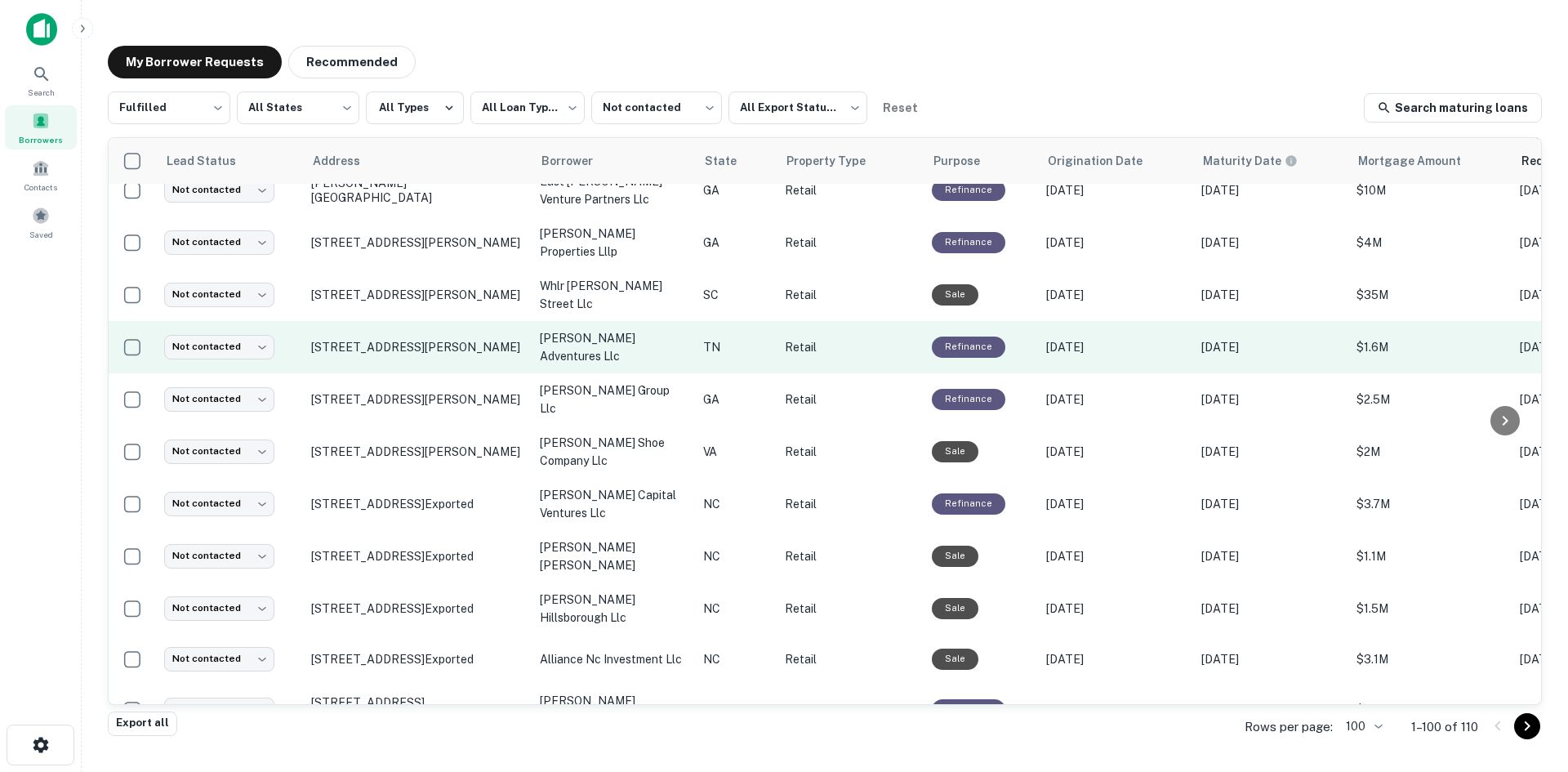
scroll to position [1044, 0]
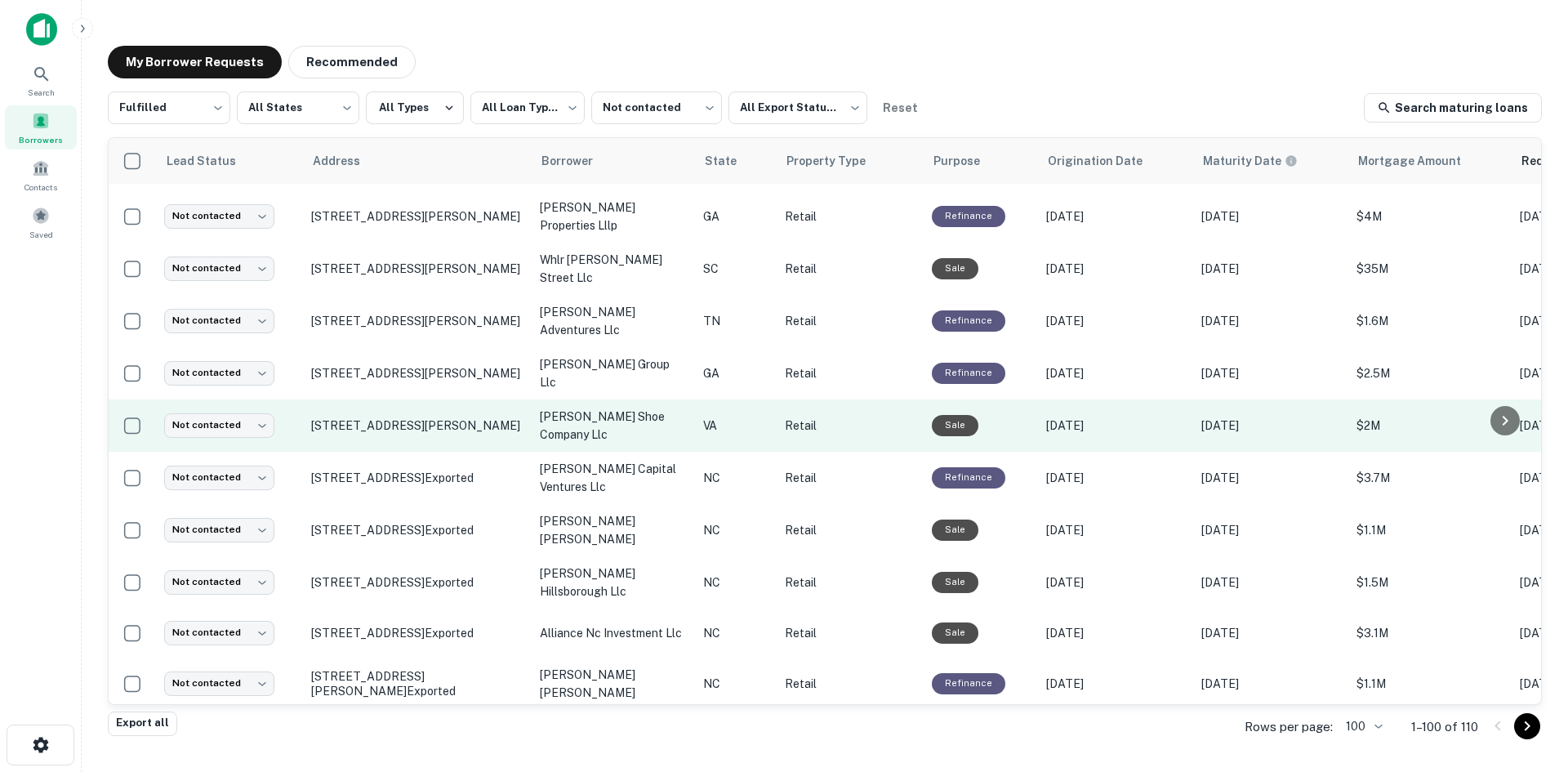
click at [435, 452] on td "224 Industrial Dr Gretna, VA 24557" at bounding box center [417, 425] width 229 height 52
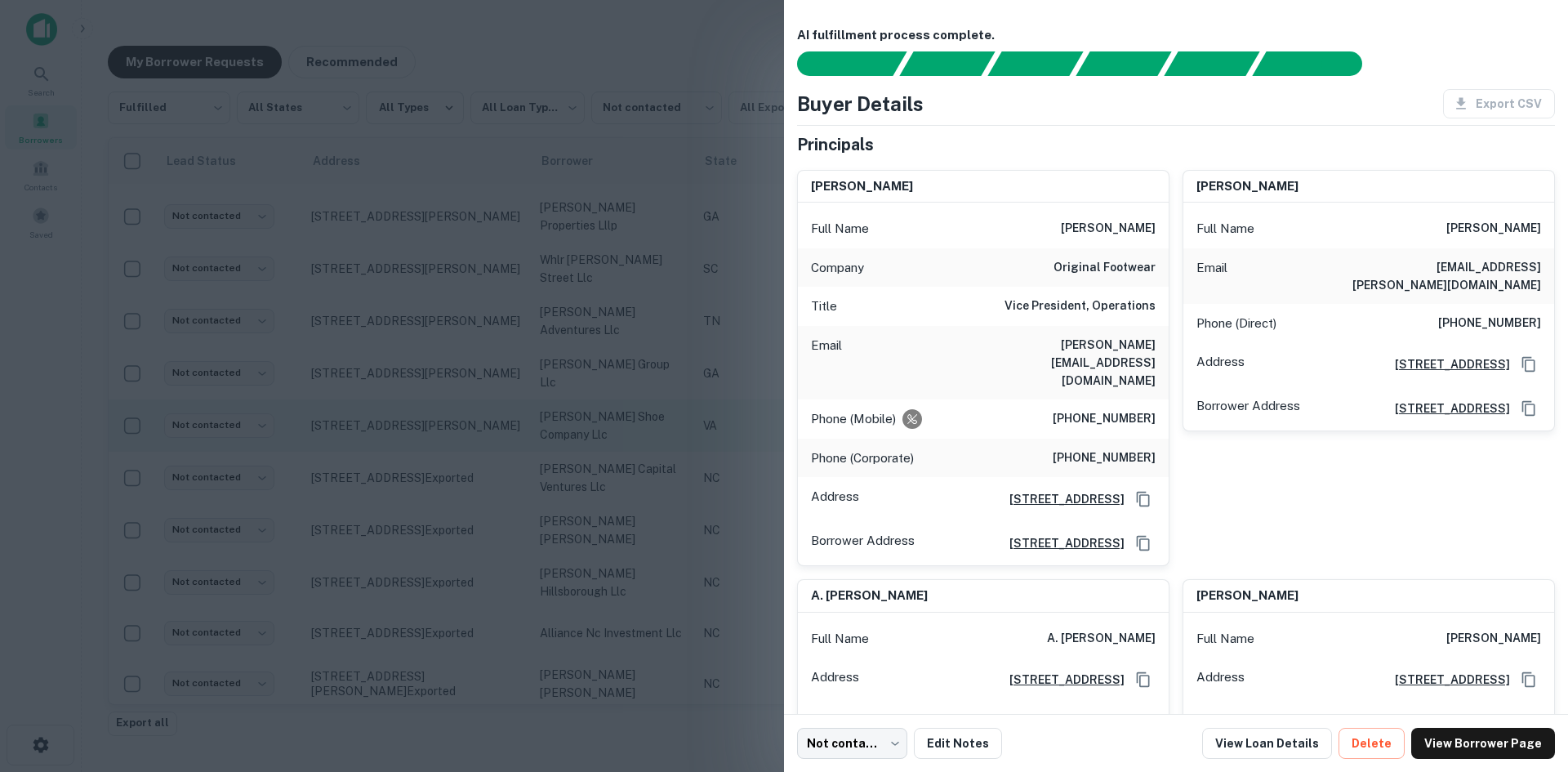
click at [435, 467] on div at bounding box center [784, 386] width 1568 height 772
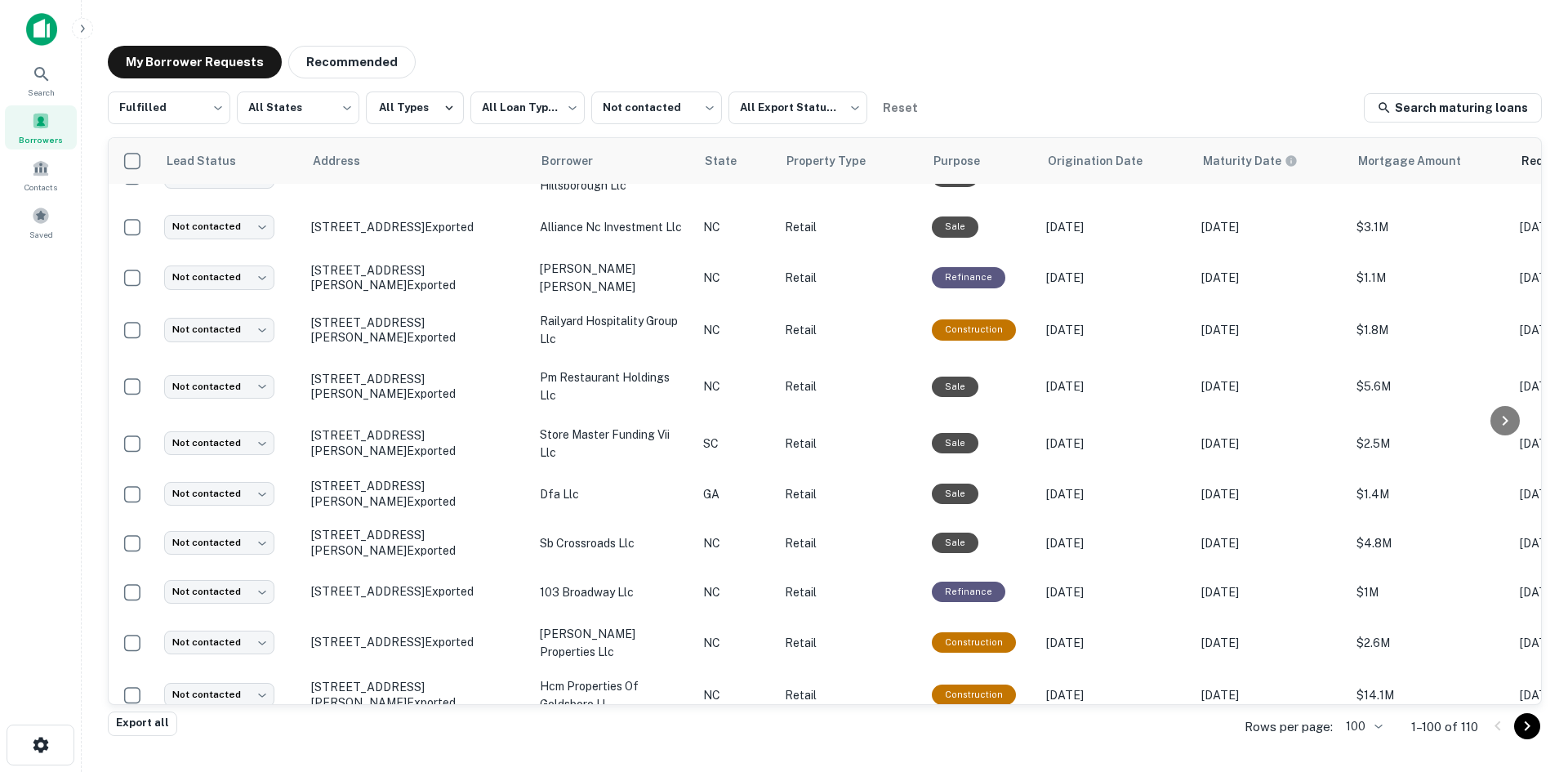
scroll to position [1453, 0]
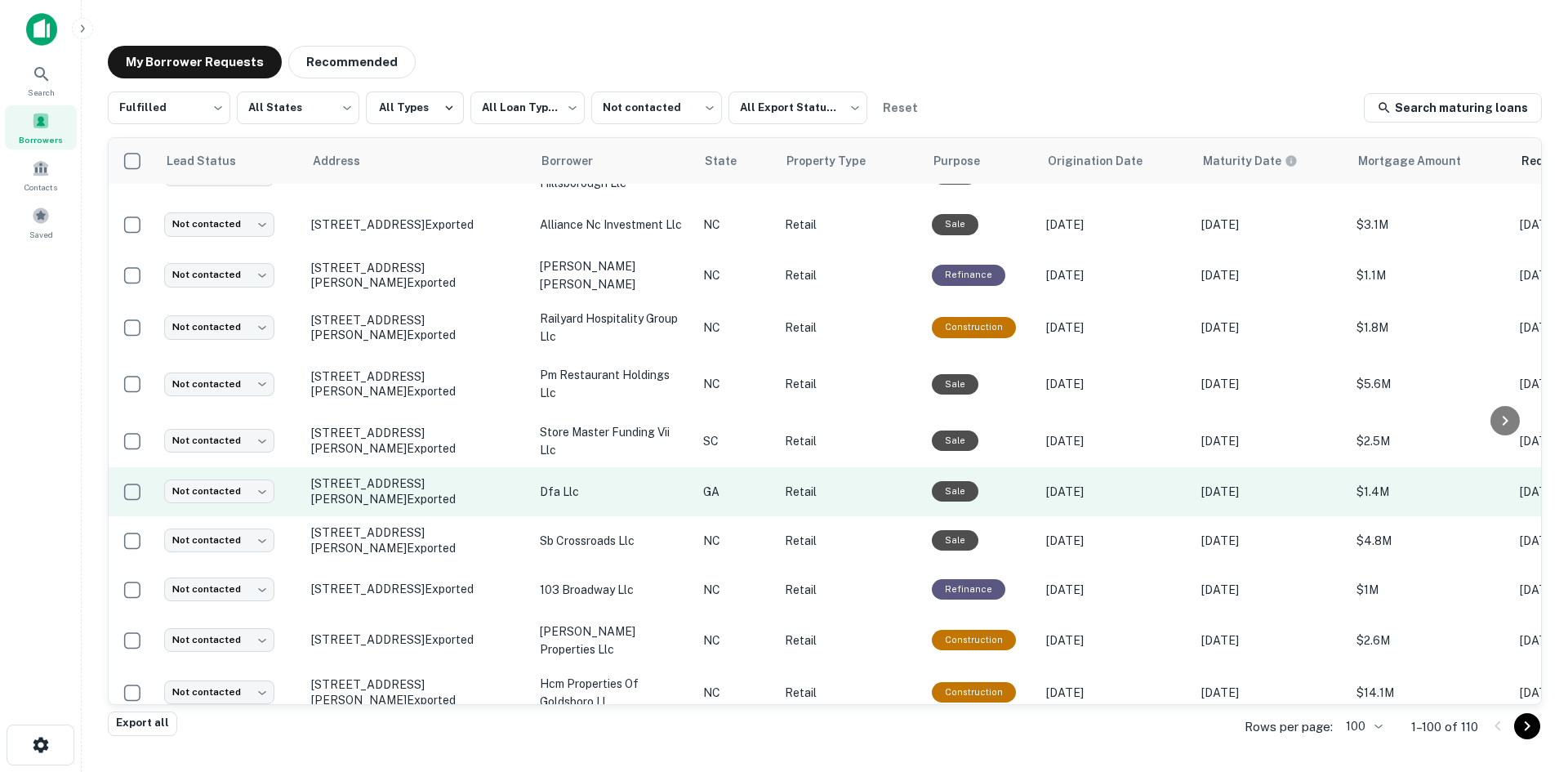
click at [459, 517] on td "1363 Dean Forest Rd Savannah, GA 31405 Exported" at bounding box center [417, 492] width 229 height 49
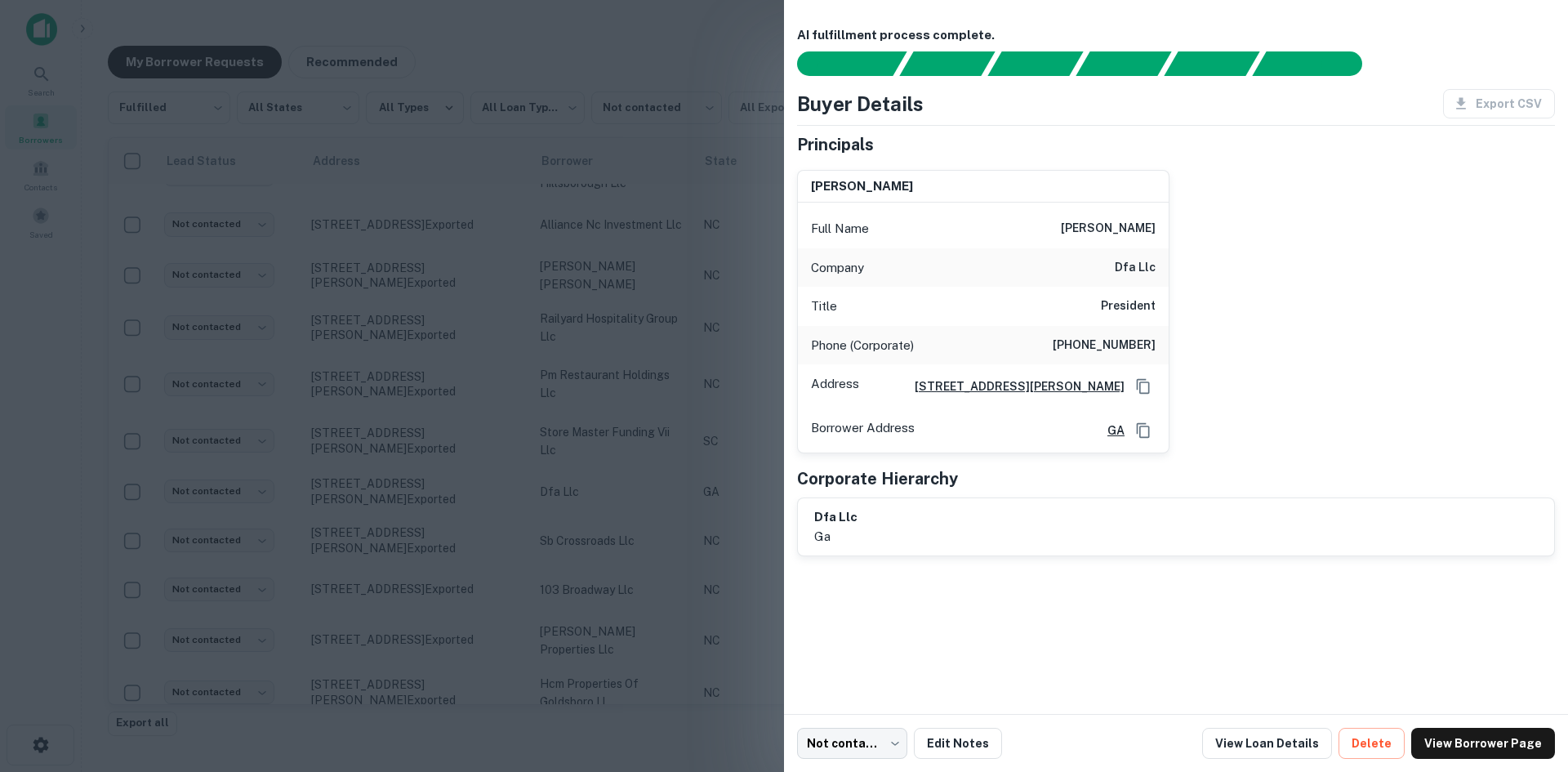
click at [438, 579] on div at bounding box center [784, 386] width 1568 height 772
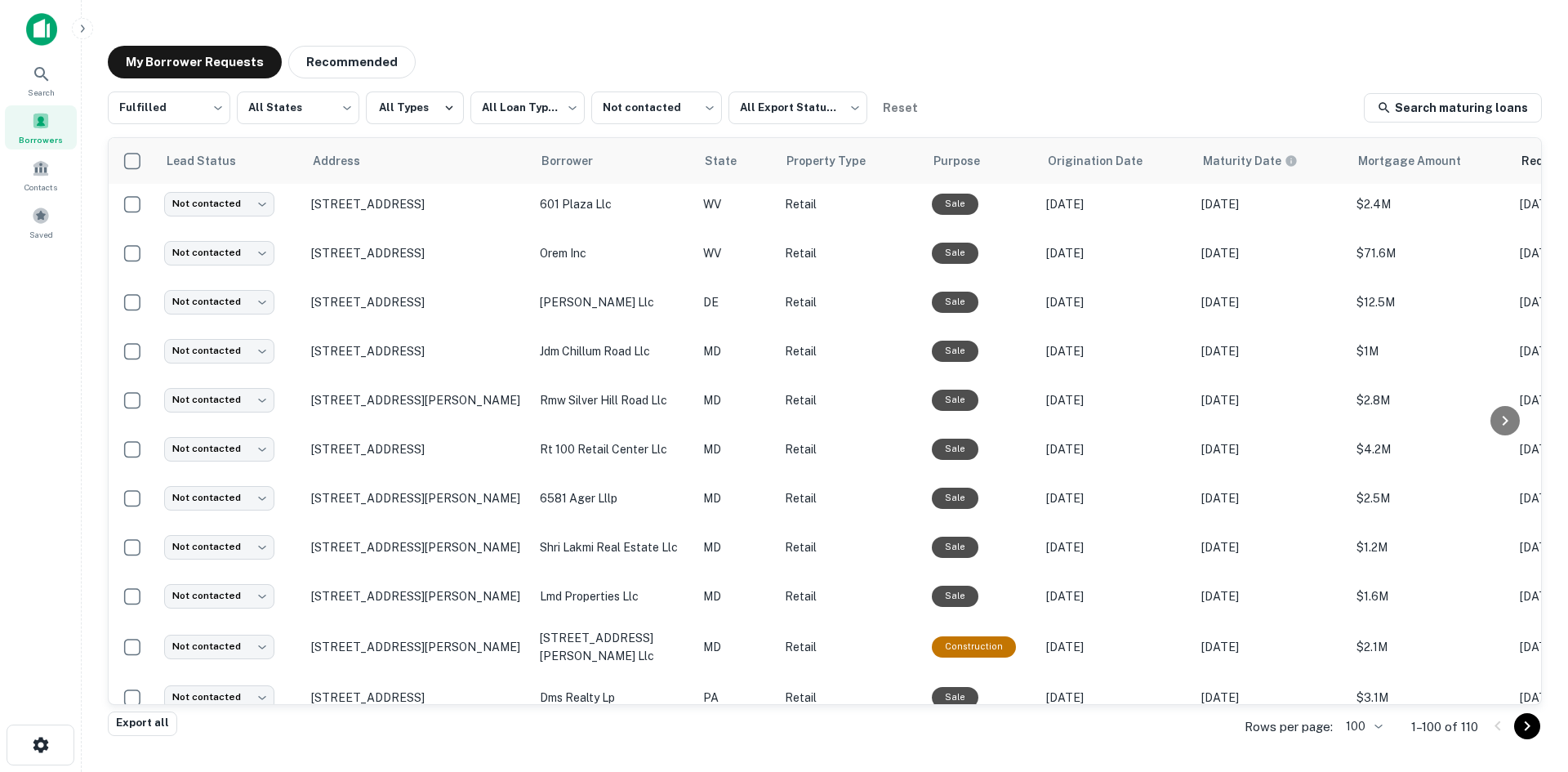
scroll to position [146, 0]
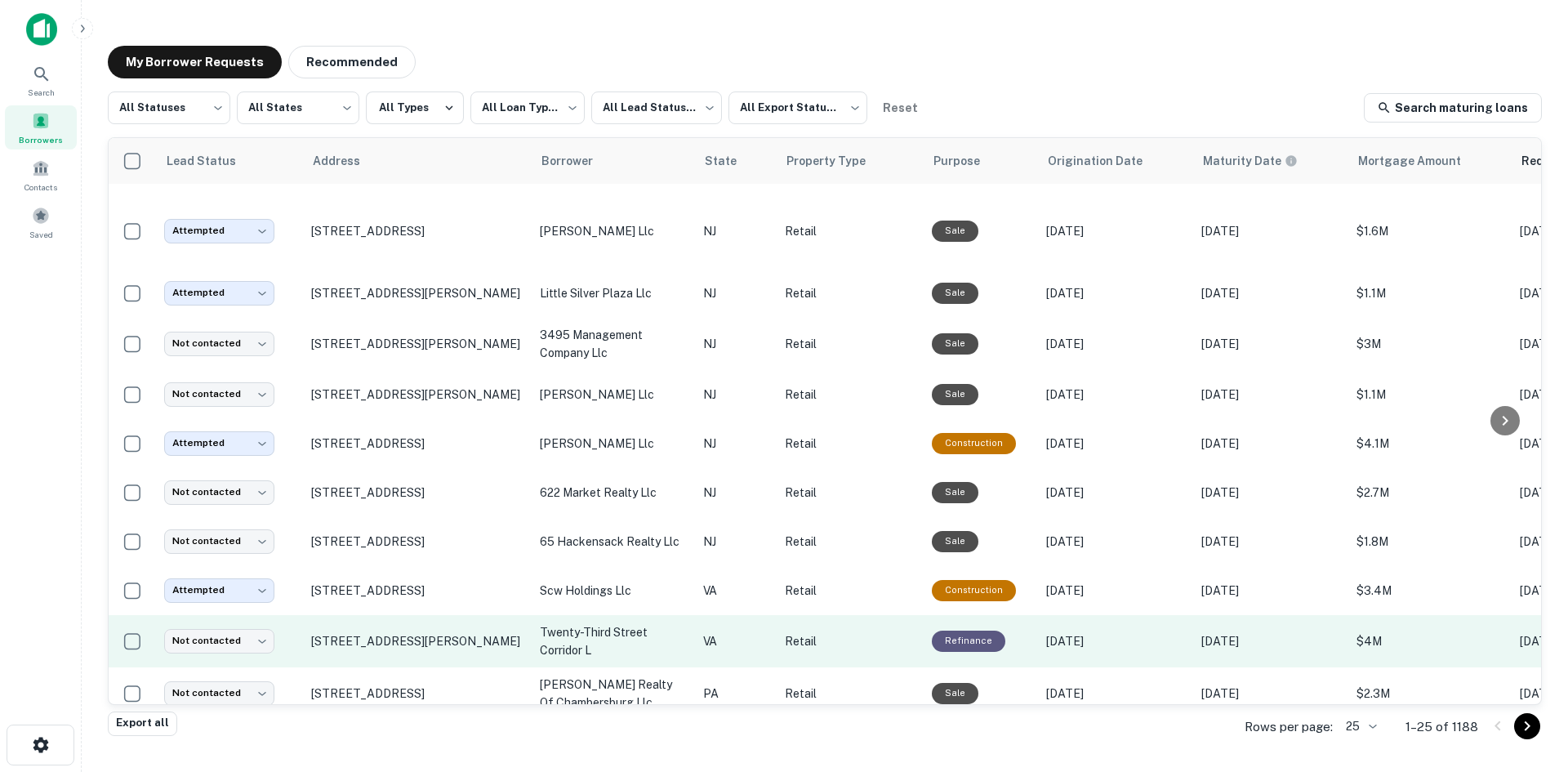
click at [449, 639] on td "[STREET_ADDRESS][PERSON_NAME]" at bounding box center [417, 641] width 229 height 52
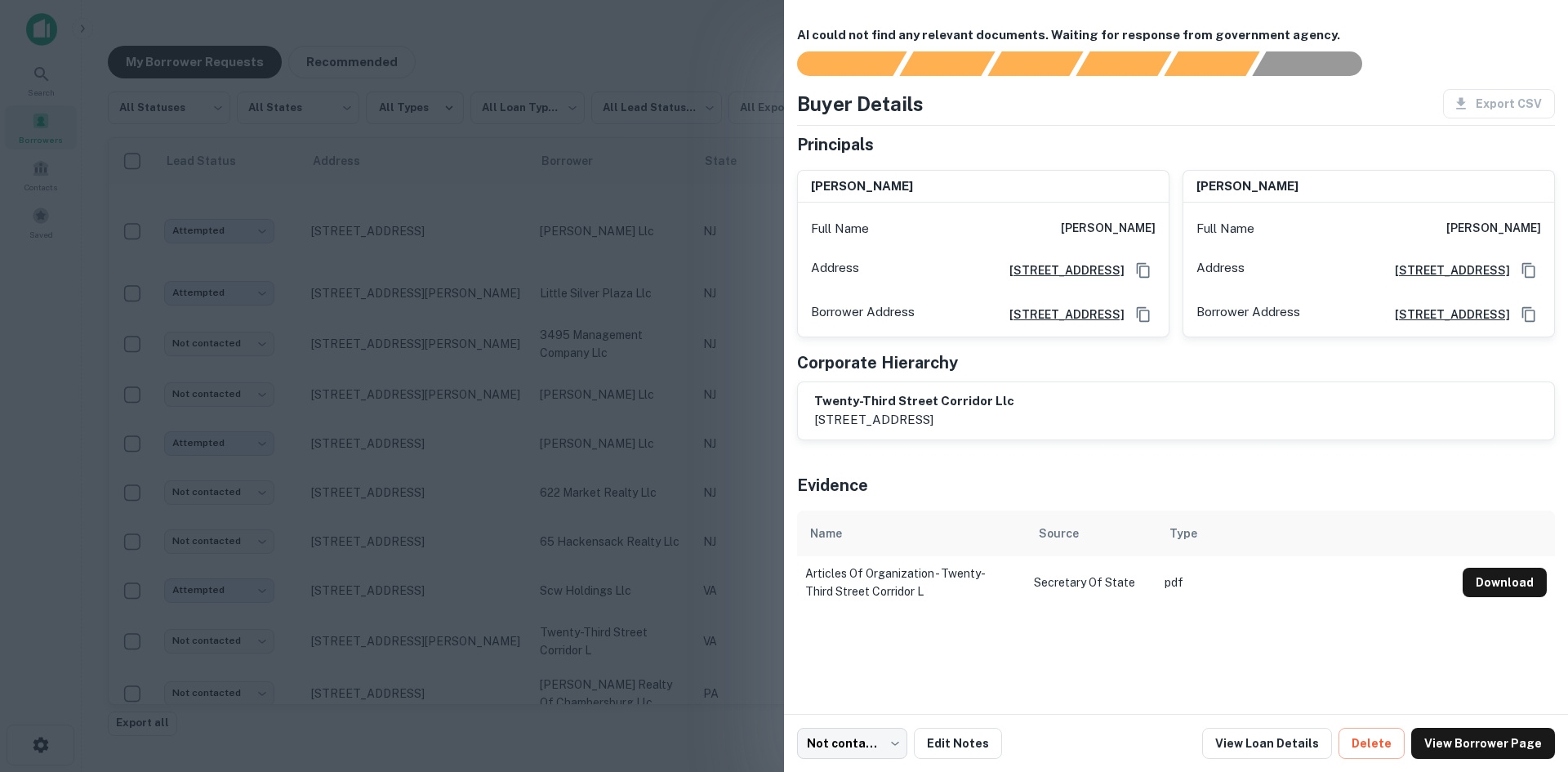
click at [447, 265] on div at bounding box center [784, 386] width 1568 height 772
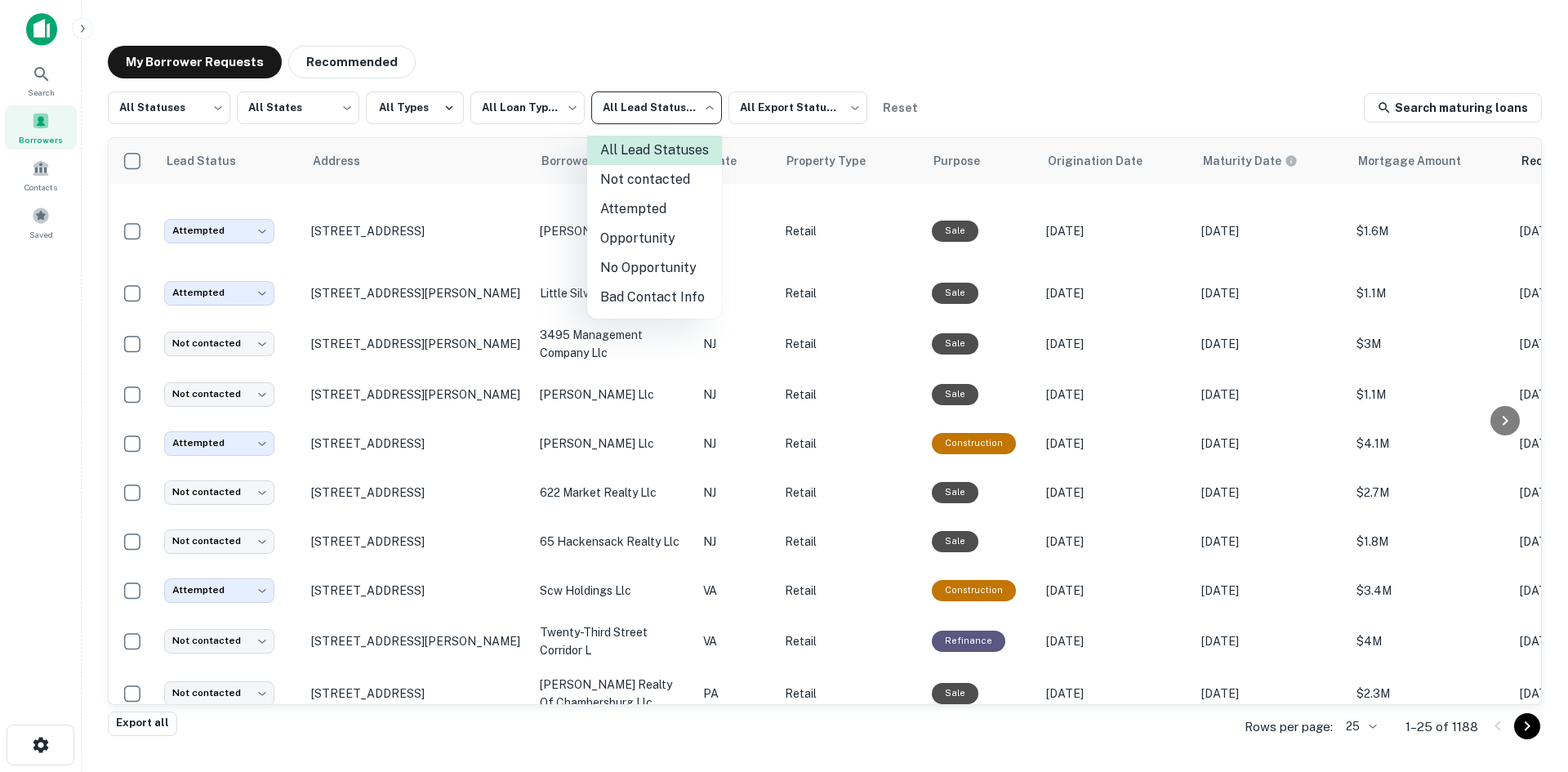
click at [694, 126] on body "**********" at bounding box center [784, 386] width 1568 height 772
click at [653, 186] on li "Not contacted" at bounding box center [654, 180] width 134 height 30
type input "****"
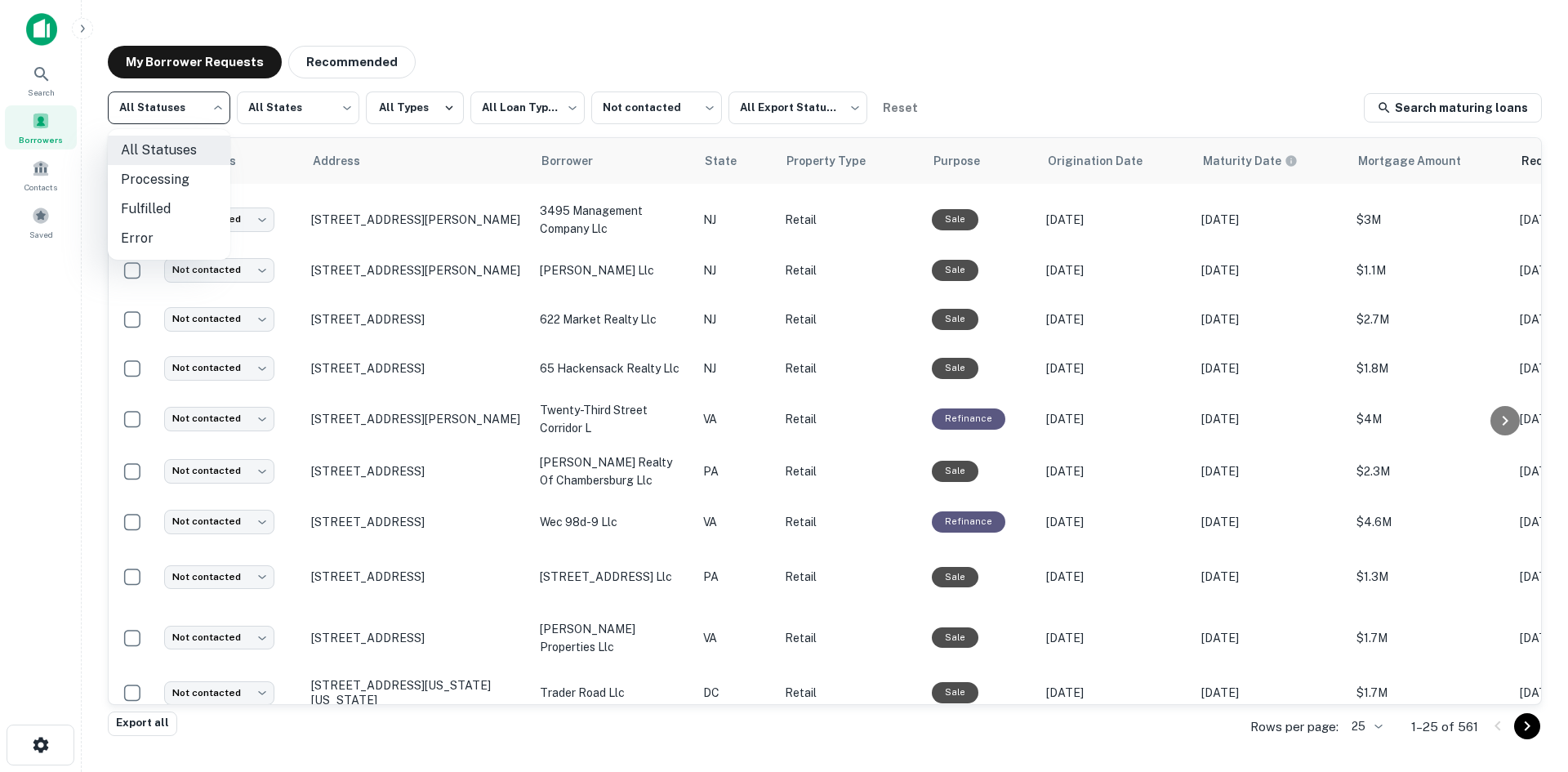
click at [182, 110] on body "**********" at bounding box center [784, 386] width 1568 height 772
click at [191, 204] on li "Fulfilled" at bounding box center [169, 209] width 123 height 30
type input "*********"
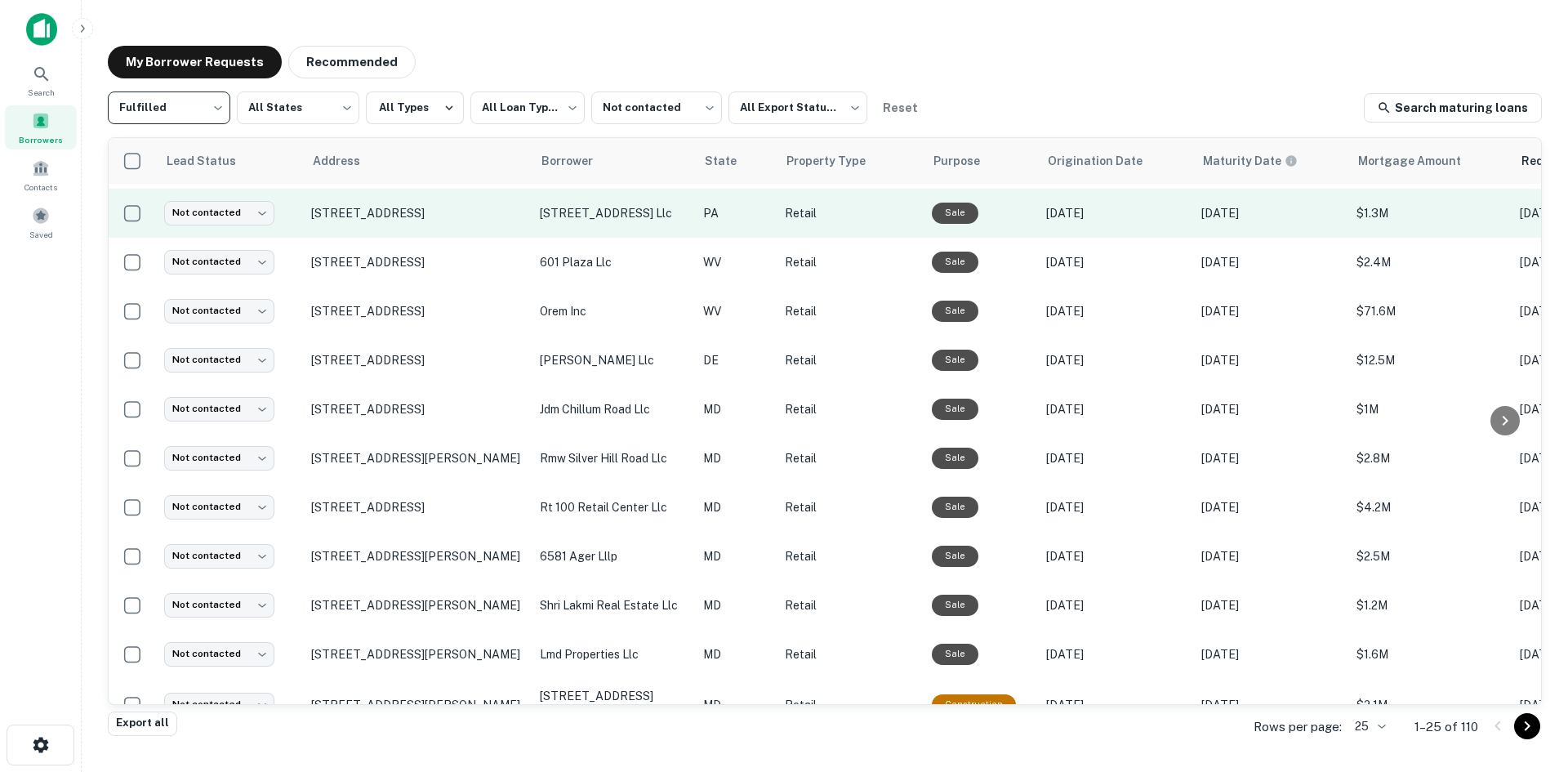
click at [465, 237] on td "[STREET_ADDRESS]" at bounding box center [417, 214] width 229 height 49
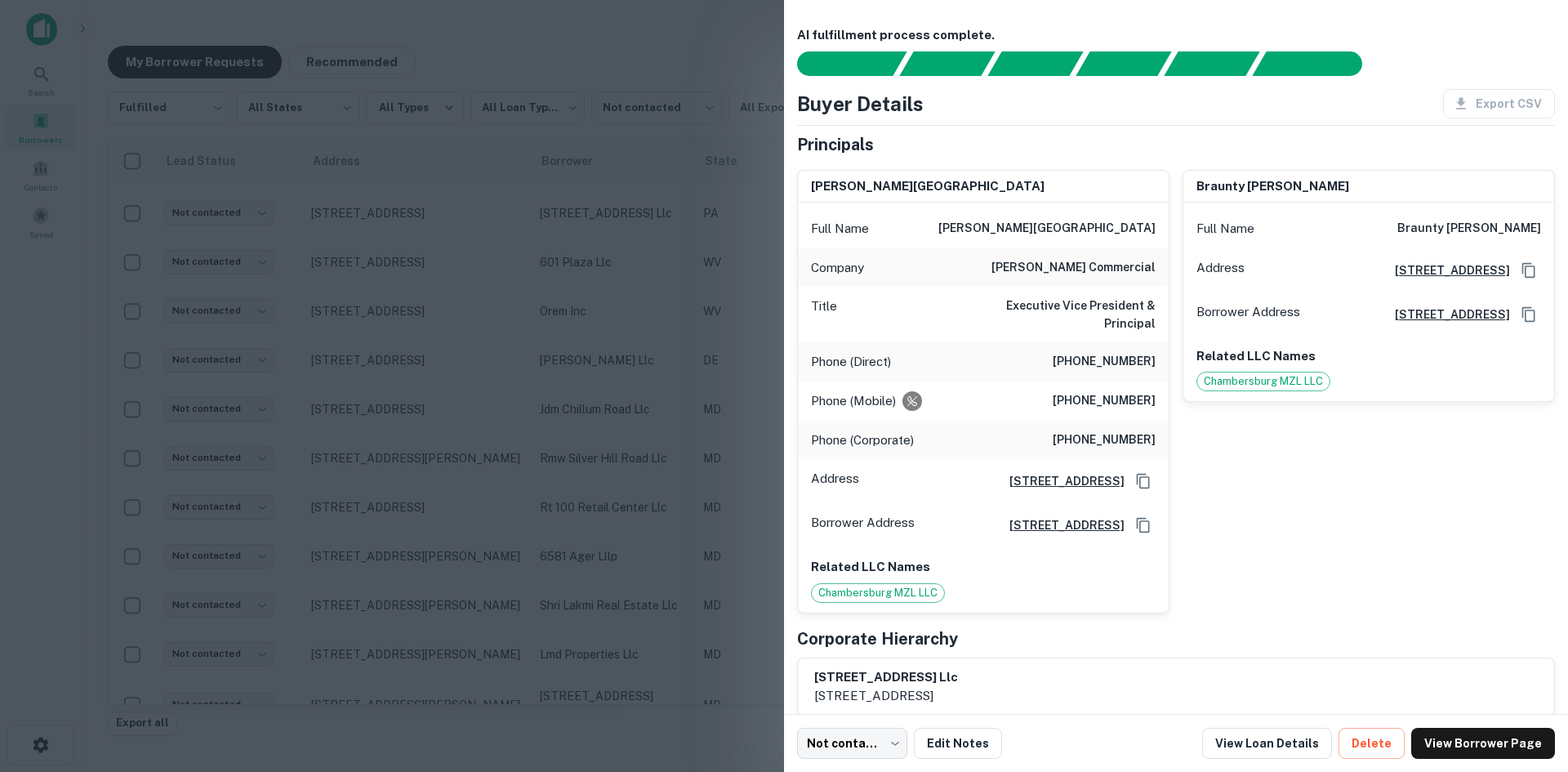
click at [437, 226] on div at bounding box center [784, 386] width 1568 height 772
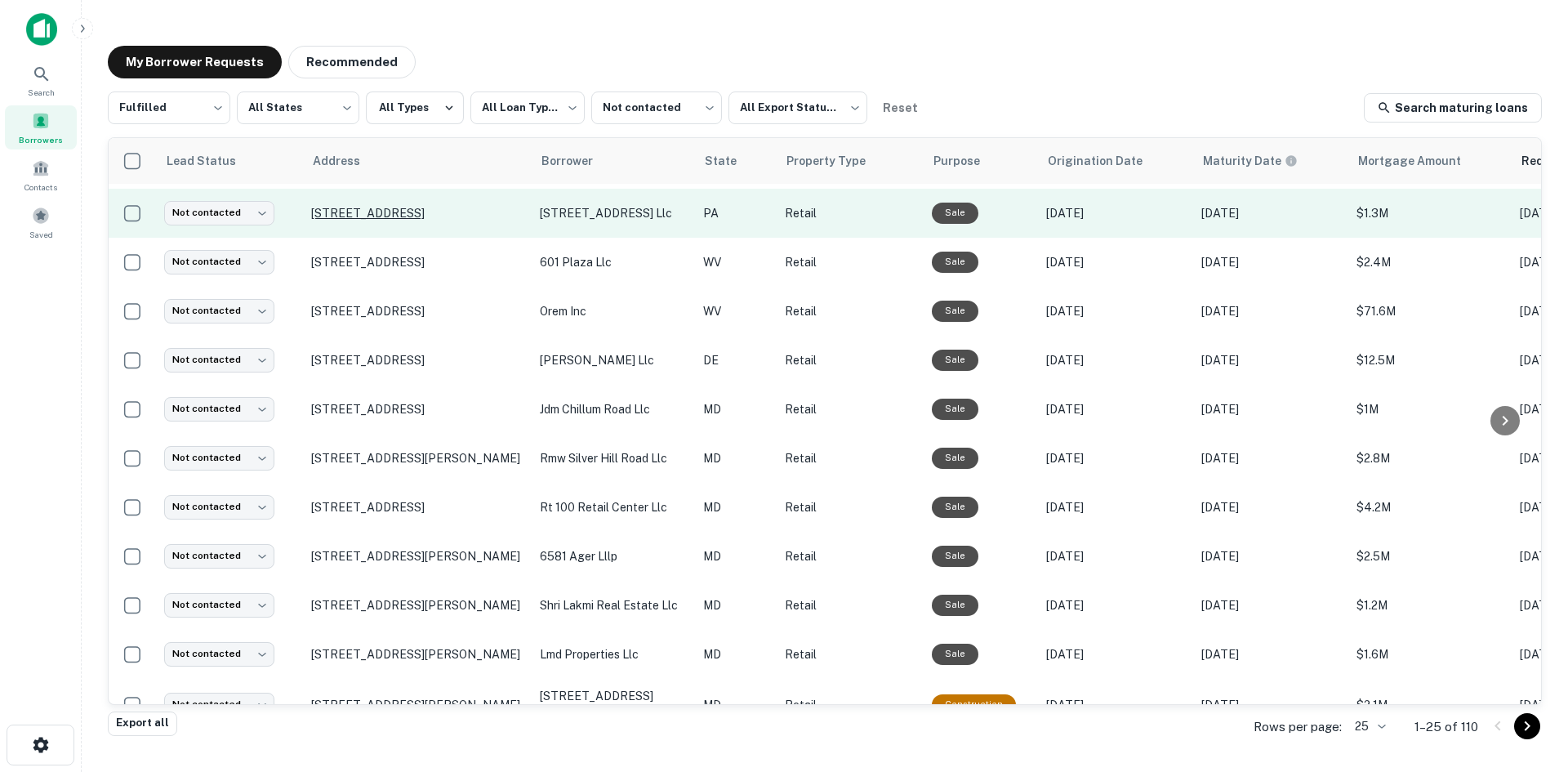
click at [434, 214] on p "[STREET_ADDRESS]" at bounding box center [418, 213] width 213 height 14
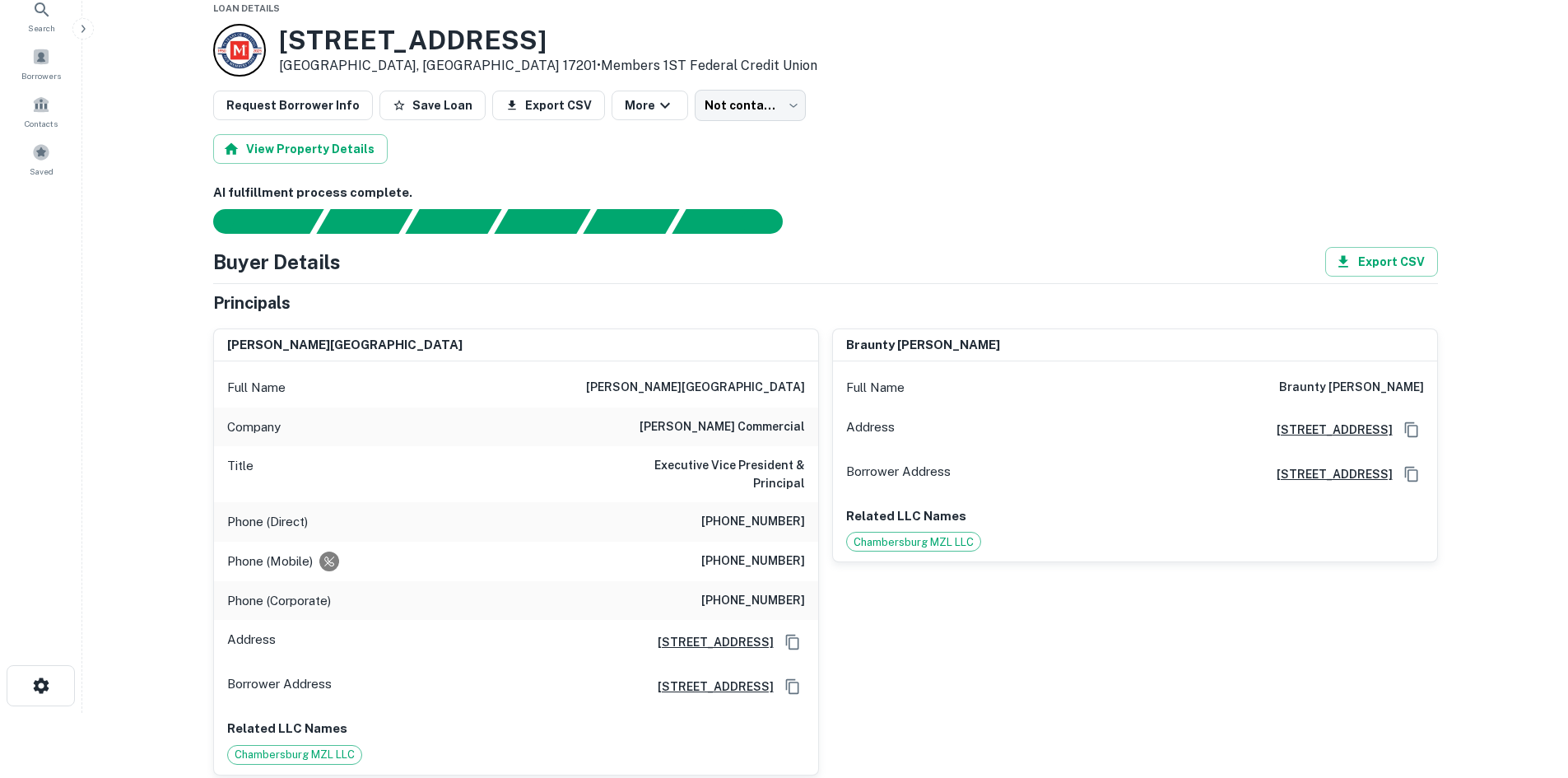
scroll to position [165, 0]
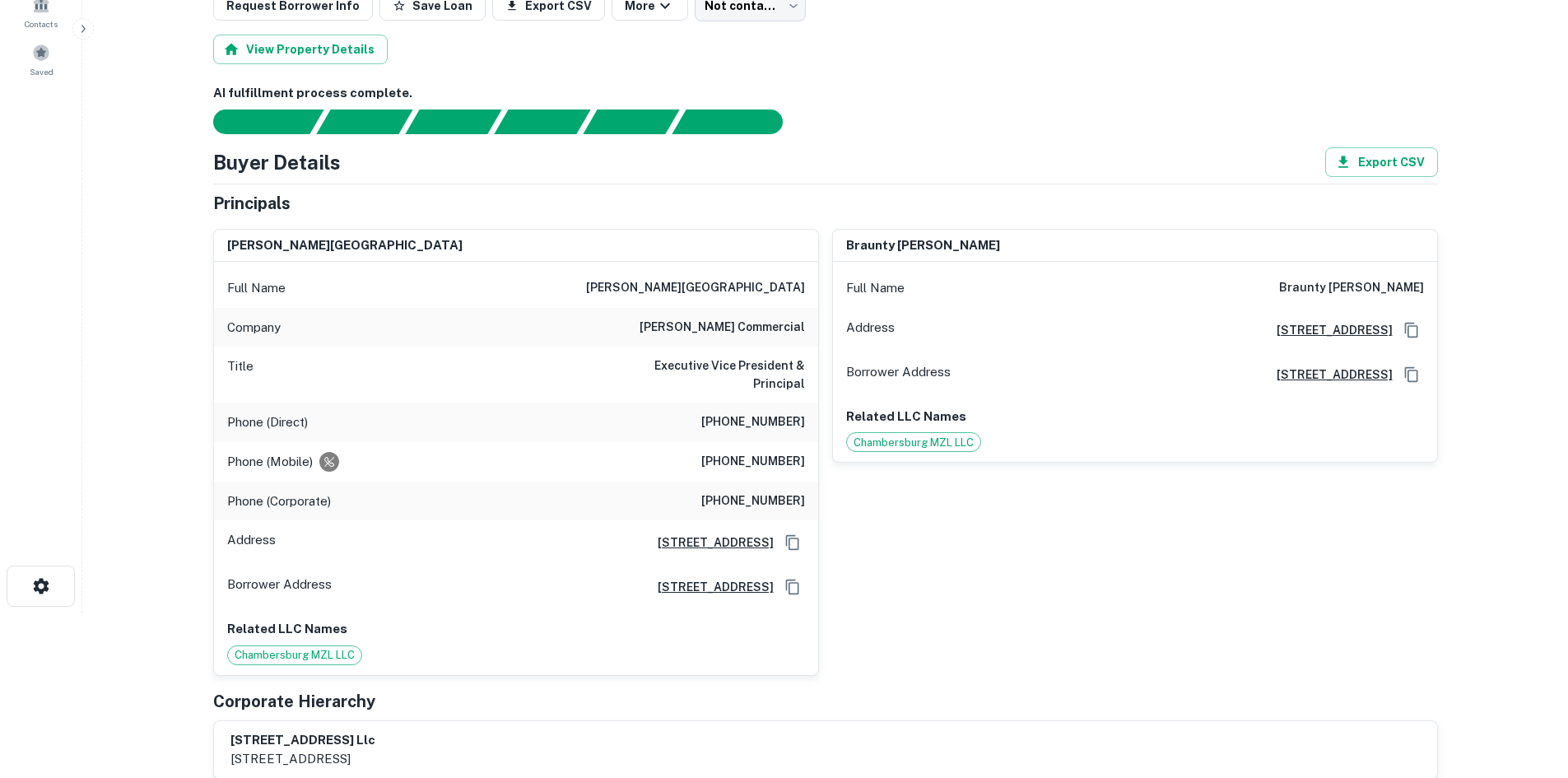
click at [724, 290] on h6 "[PERSON_NAME][GEOGRAPHIC_DATA]" at bounding box center [695, 287] width 219 height 20
copy h6 "[PERSON_NAME][GEOGRAPHIC_DATA]"
